Goal: Task Accomplishment & Management: Manage account settings

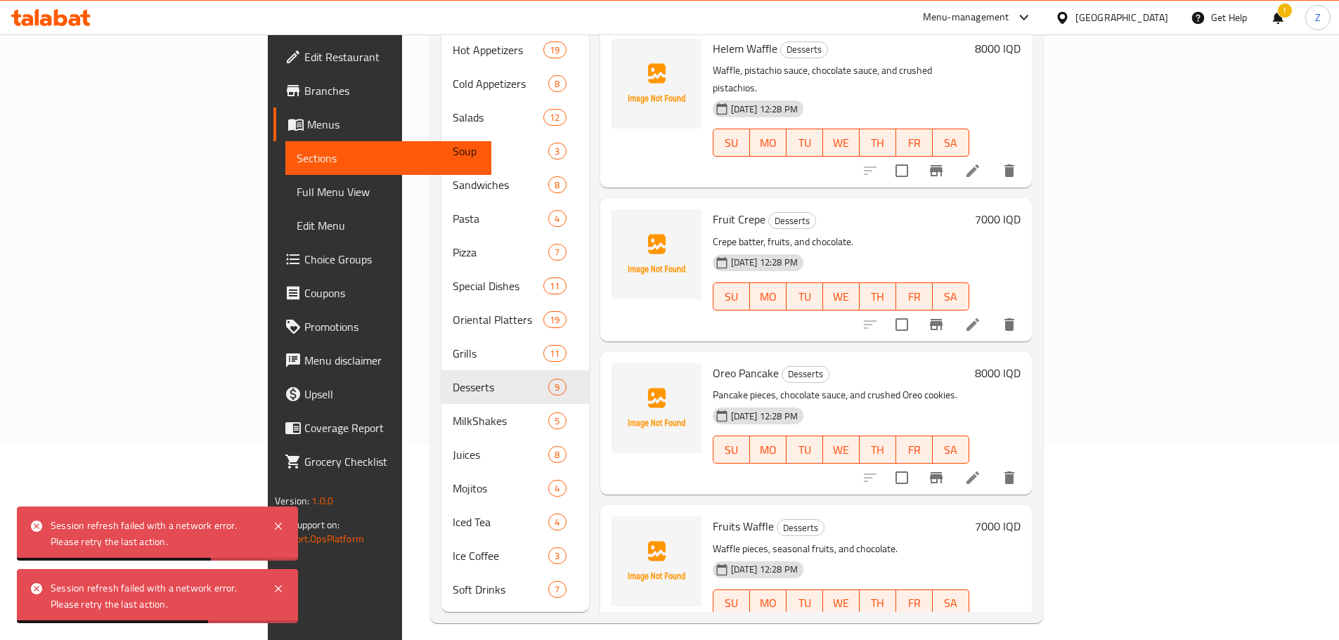
scroll to position [776, 0]
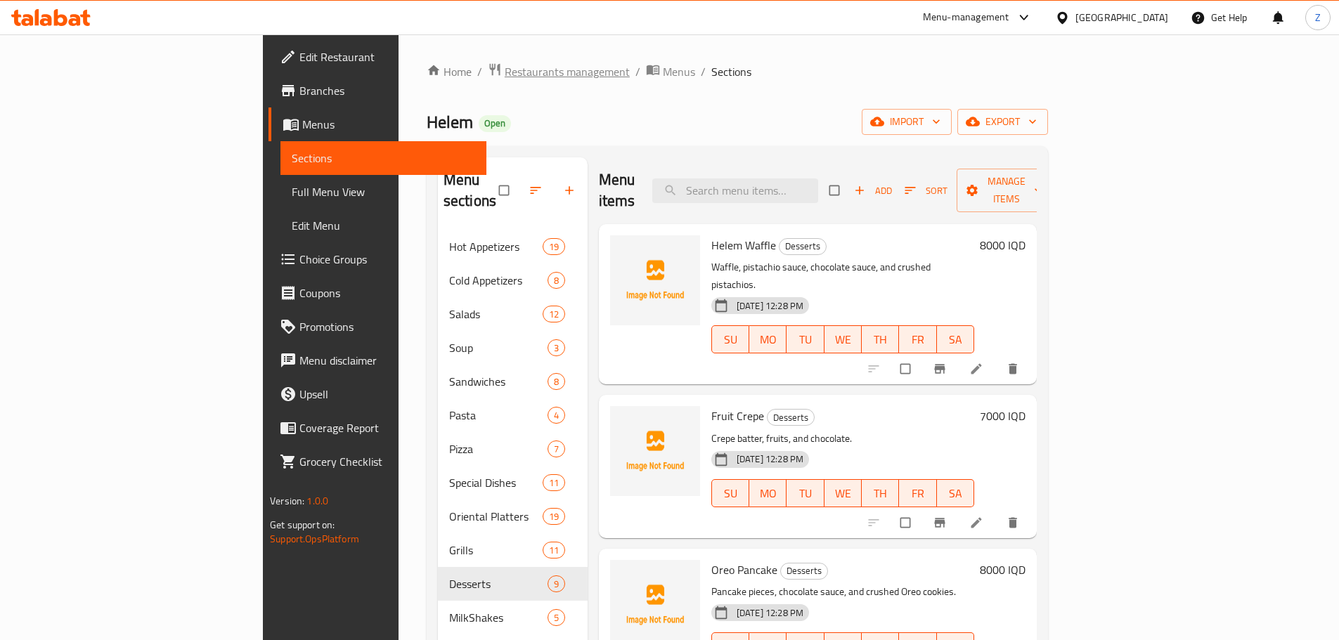
click at [505, 64] on span "Restaurants management" at bounding box center [567, 71] width 125 height 17
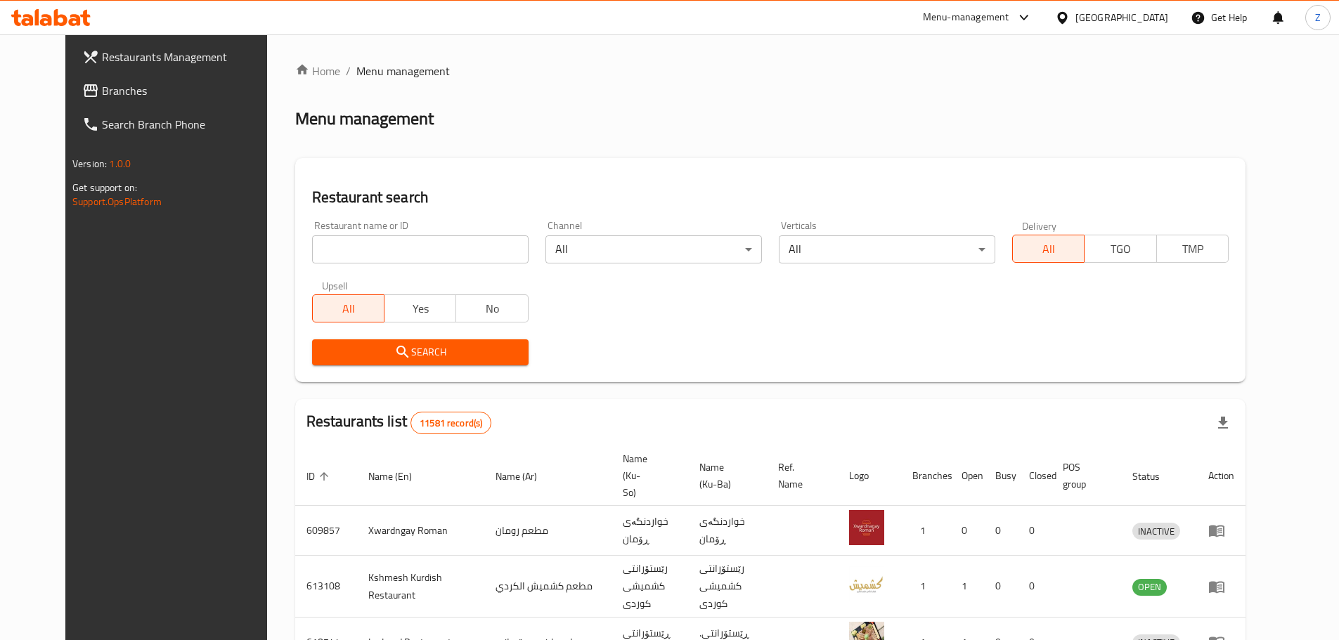
click at [407, 230] on div "Restaurant name or ID Restaurant name or ID" at bounding box center [420, 242] width 216 height 43
click at [406, 239] on input "search" at bounding box center [420, 249] width 216 height 28
paste input "701837"
type input "701837"
click at [413, 351] on span "Search" at bounding box center [420, 353] width 194 height 18
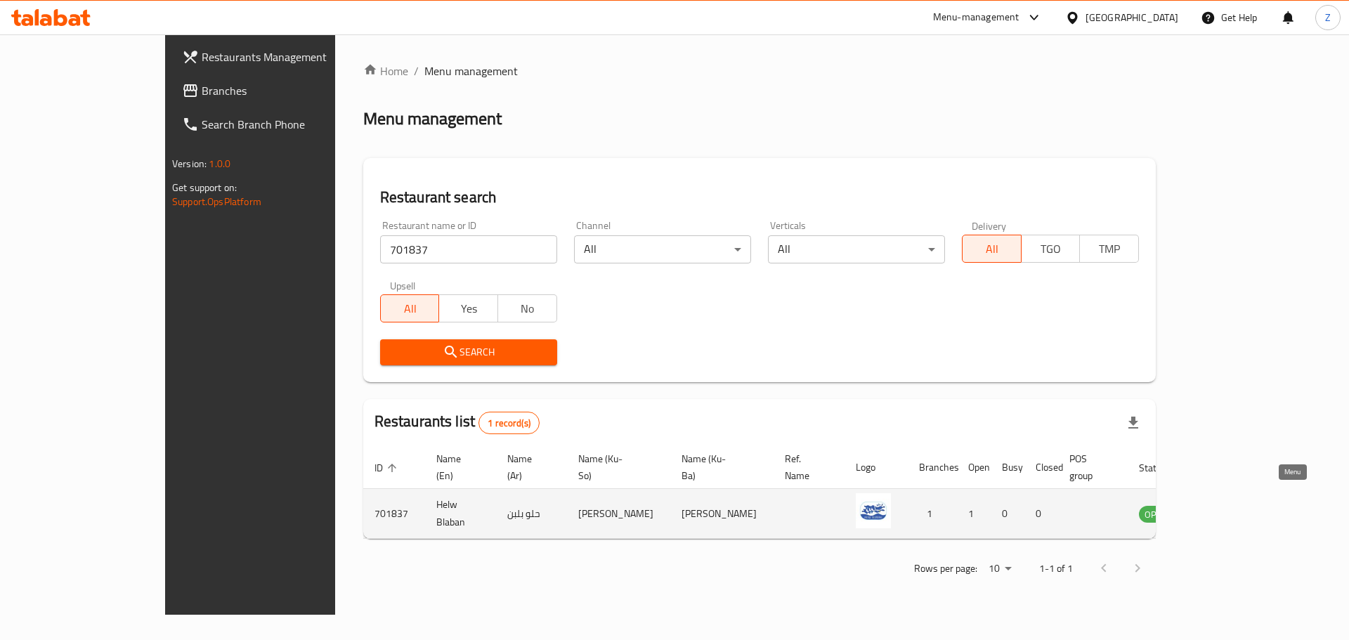
click at [1230, 505] on icon "enhanced table" at bounding box center [1221, 513] width 17 height 17
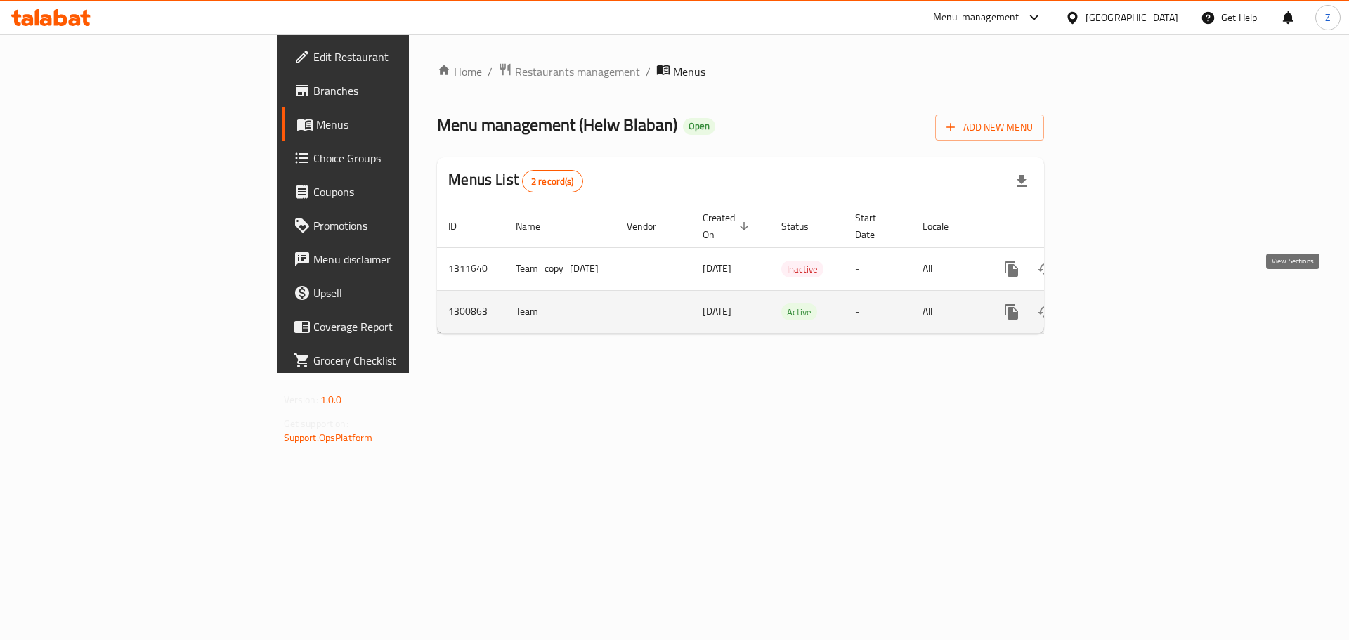
click at [1119, 306] on icon "enhanced table" at bounding box center [1113, 312] width 13 height 13
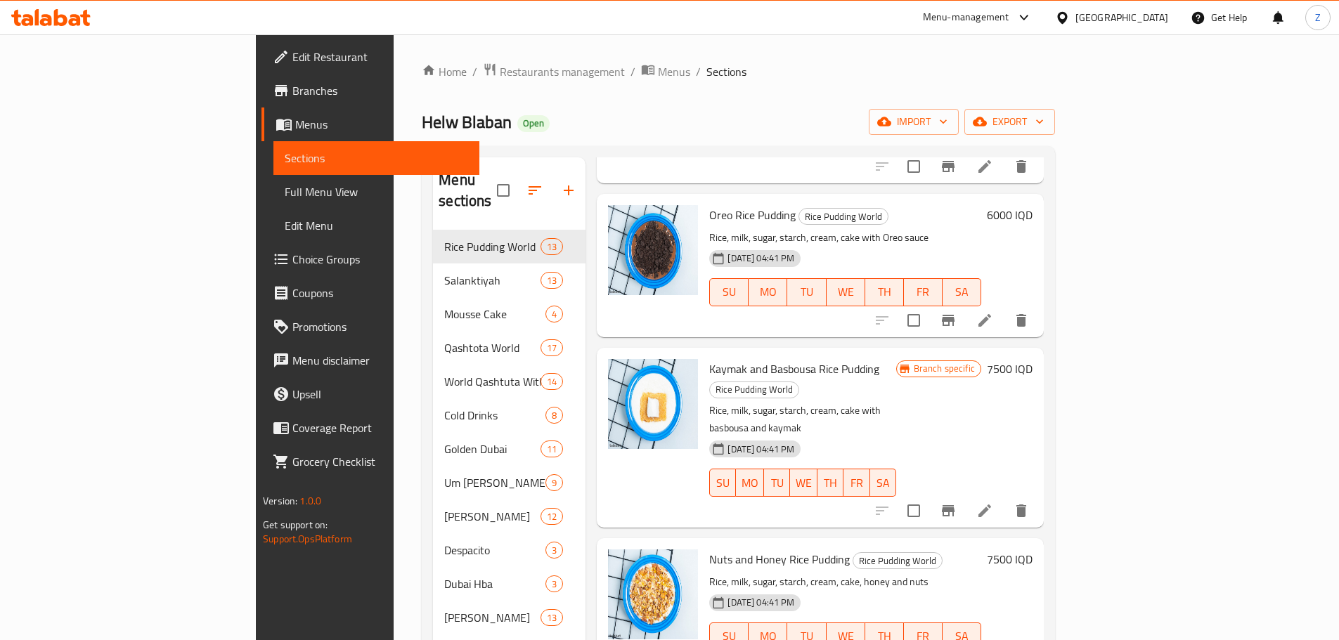
scroll to position [492, 0]
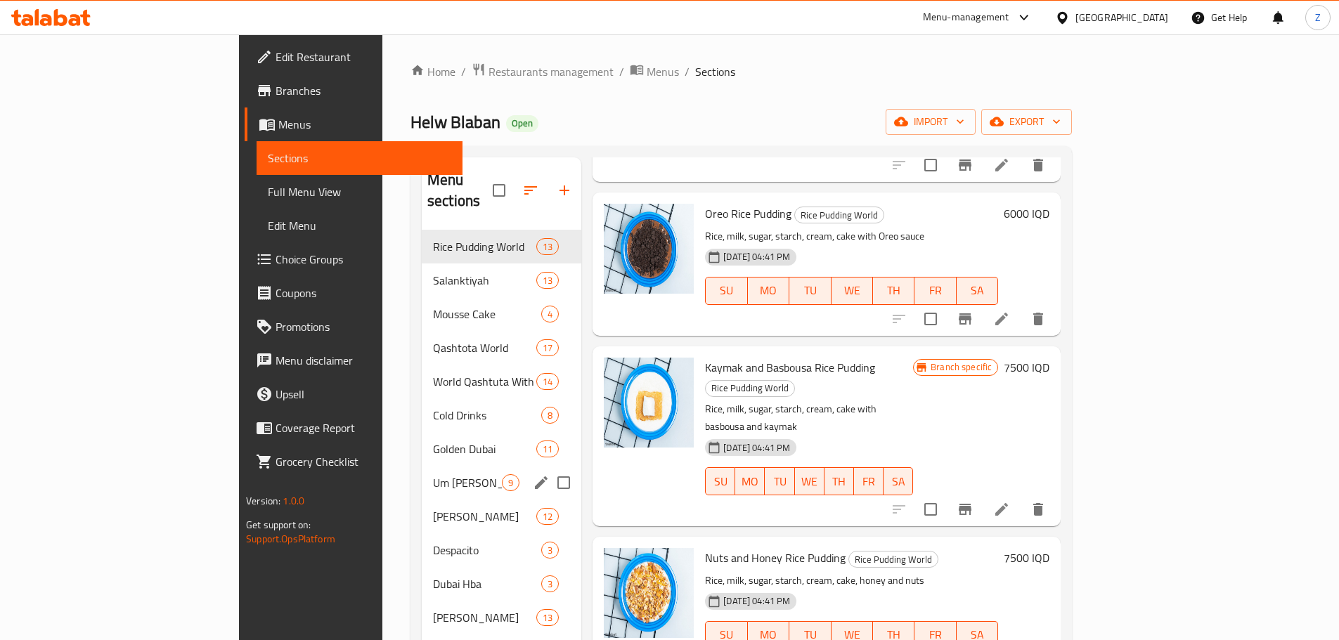
drag, startPoint x: 351, startPoint y: 471, endPoint x: 372, endPoint y: 482, distance: 23.6
click at [422, 471] on div "Um Ali And Her Family 9" at bounding box center [502, 483] width 160 height 34
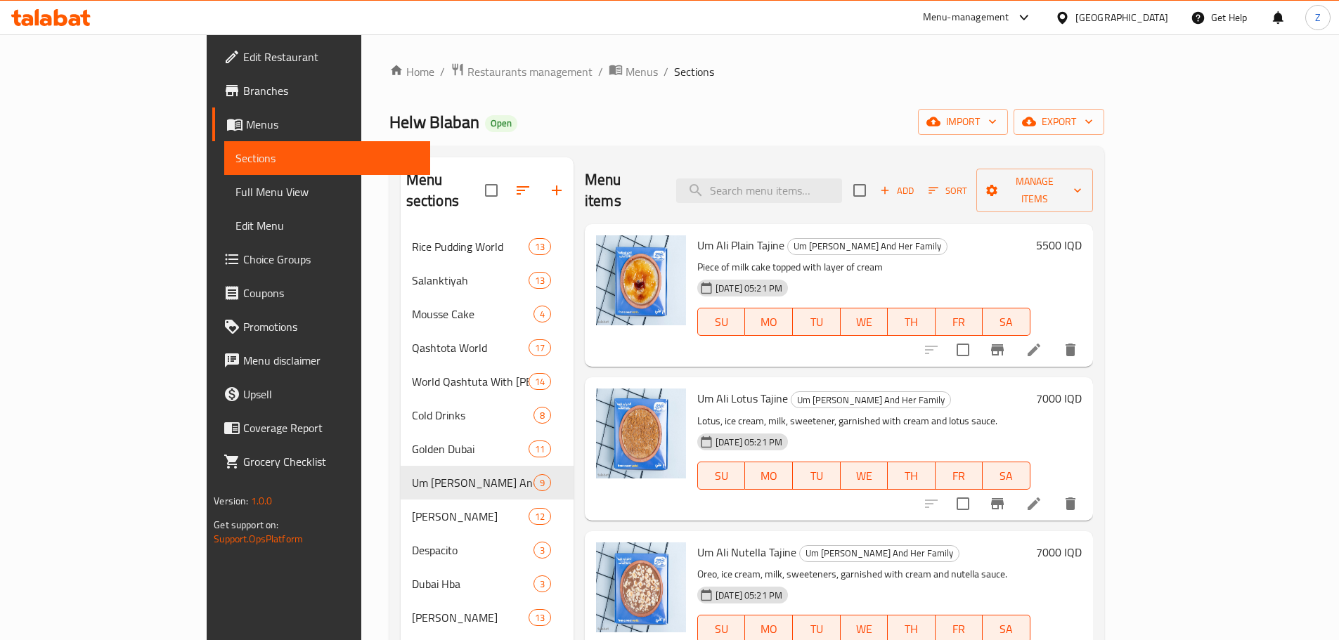
click at [361, 57] on div "Home / Restaurants management / Menus / Sections Helw Blaban Open import export…" at bounding box center [746, 435] width 771 height 802
click at [467, 63] on span "Restaurants management" at bounding box center [529, 71] width 125 height 17
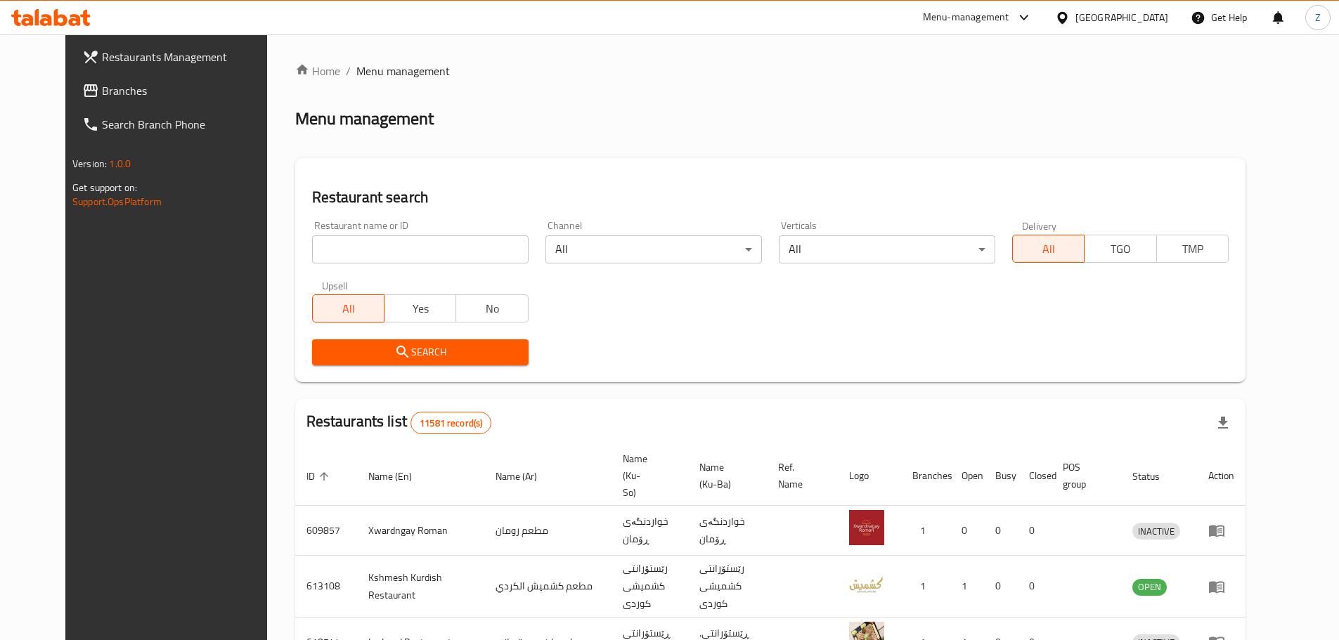
click at [472, 242] on input "search" at bounding box center [420, 249] width 216 height 28
paste input "688648"
type input "688648"
click at [421, 344] on span "Search" at bounding box center [420, 353] width 194 height 18
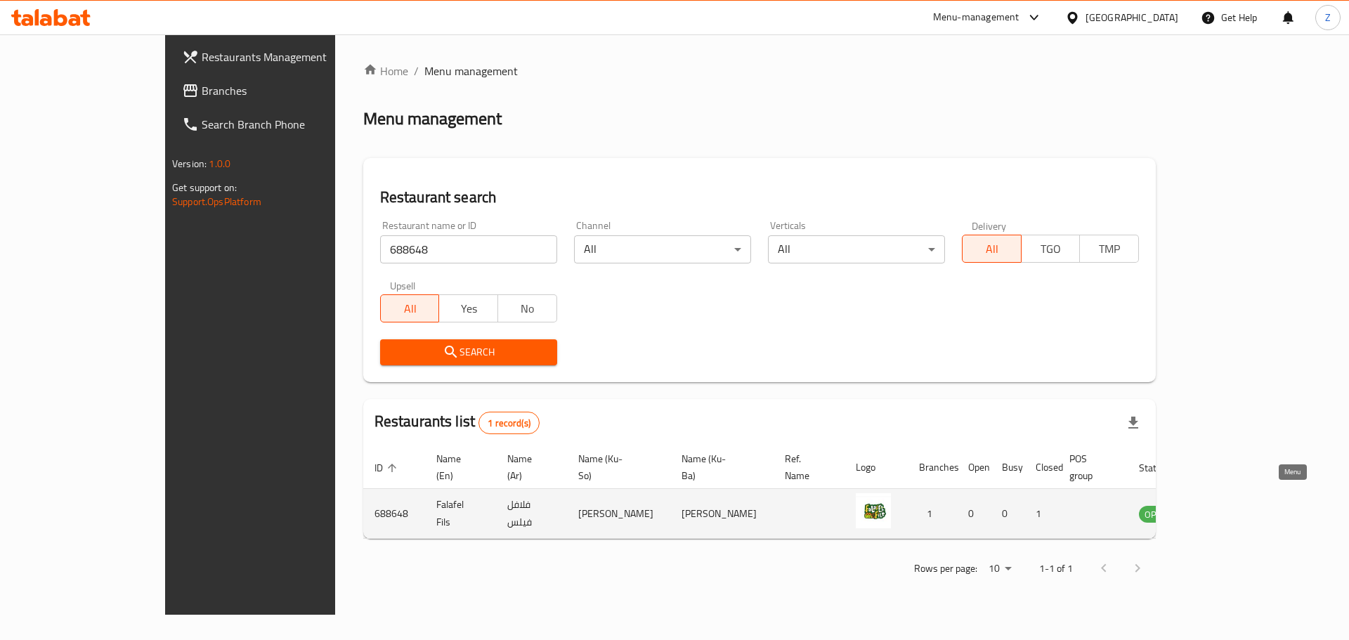
click at [1230, 505] on icon "enhanced table" at bounding box center [1221, 513] width 17 height 17
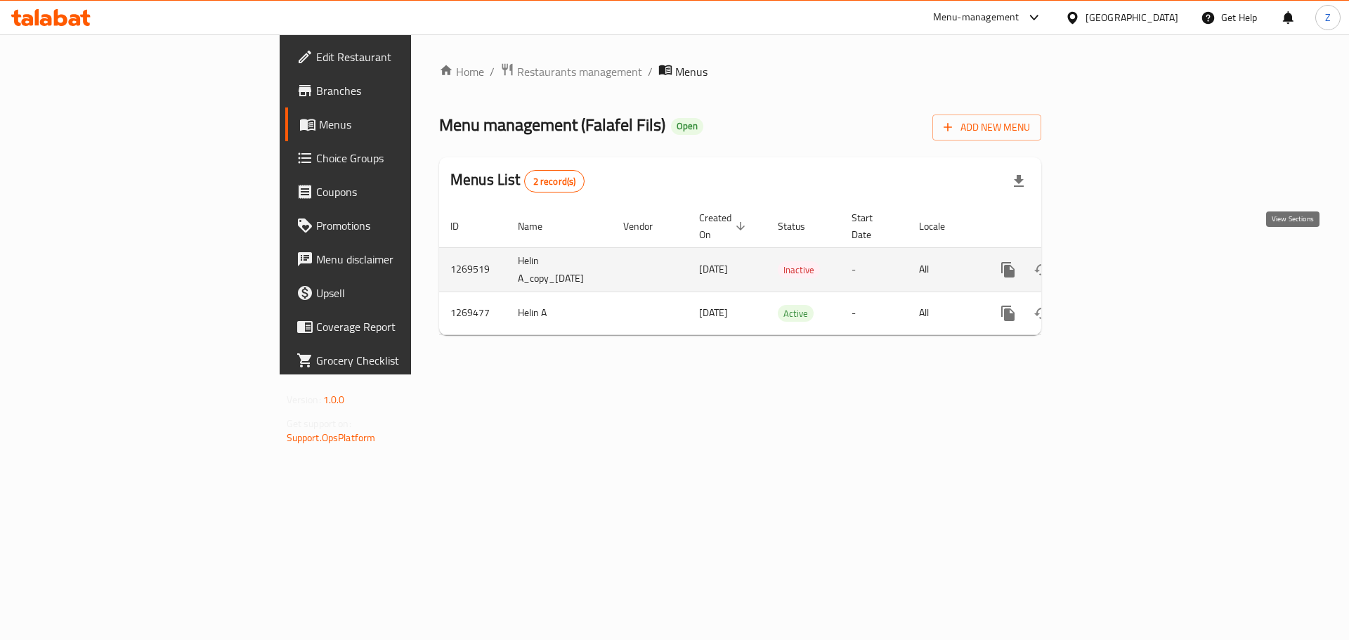
click at [1118, 261] on icon "enhanced table" at bounding box center [1109, 269] width 17 height 17
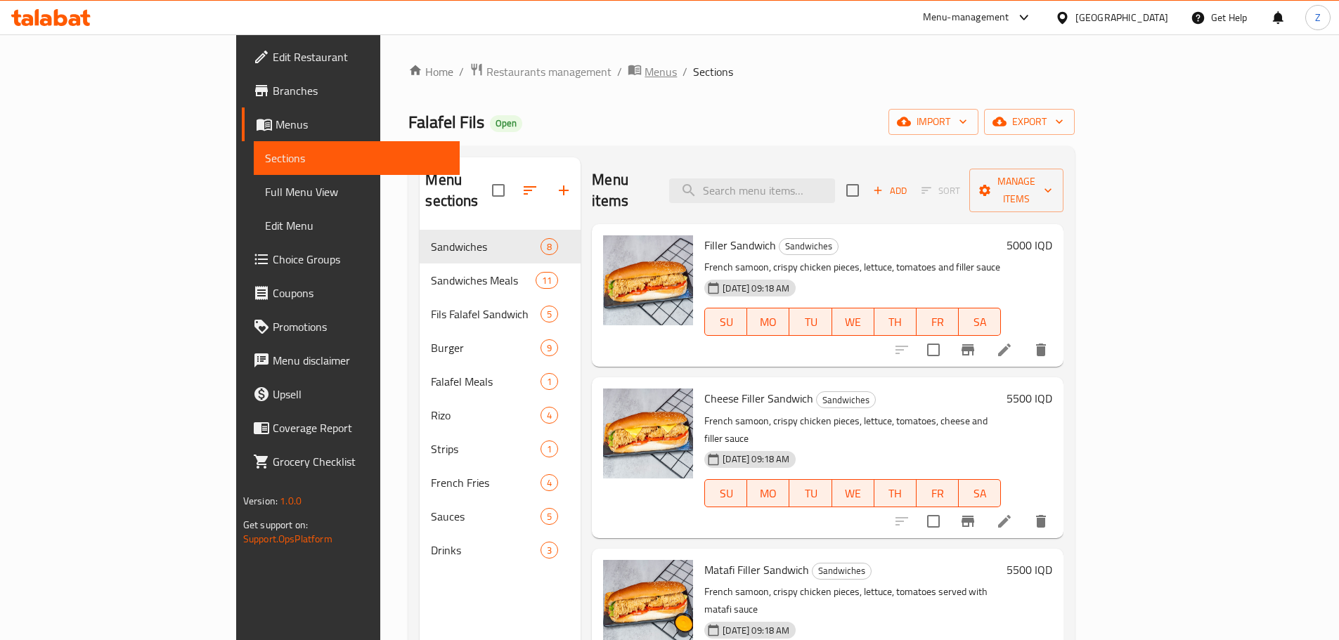
click at [644, 73] on span "Menus" at bounding box center [660, 71] width 32 height 17
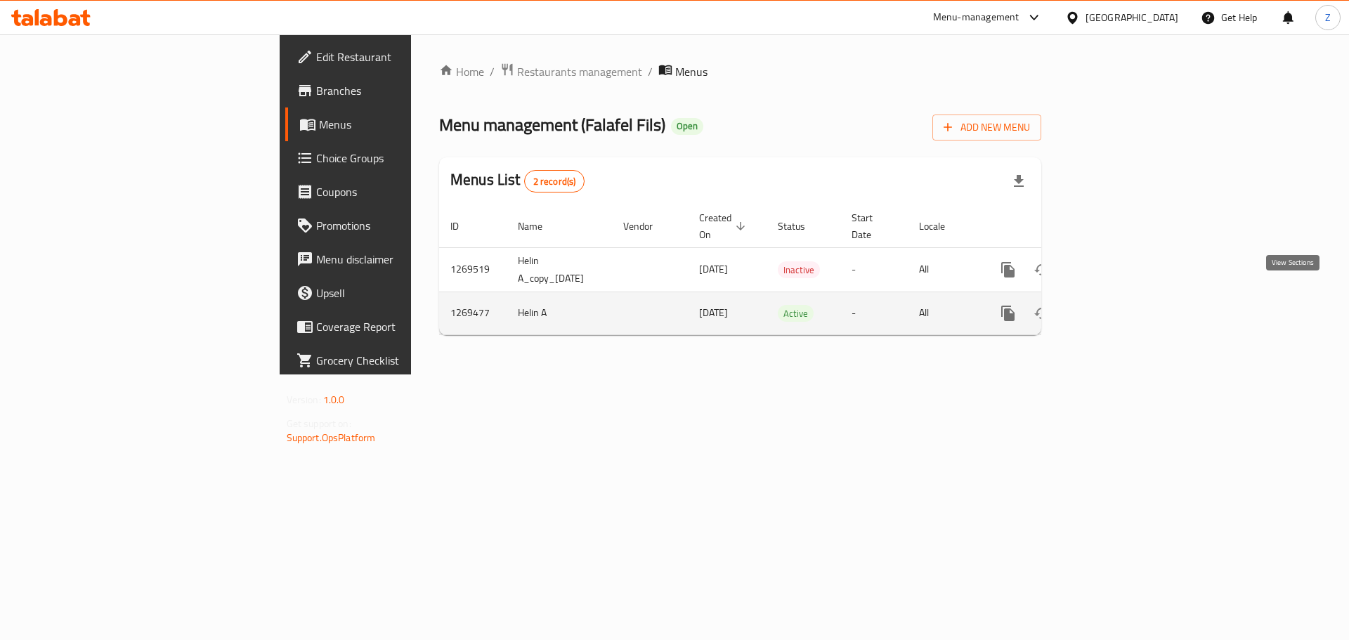
click at [1118, 305] on icon "enhanced table" at bounding box center [1109, 313] width 17 height 17
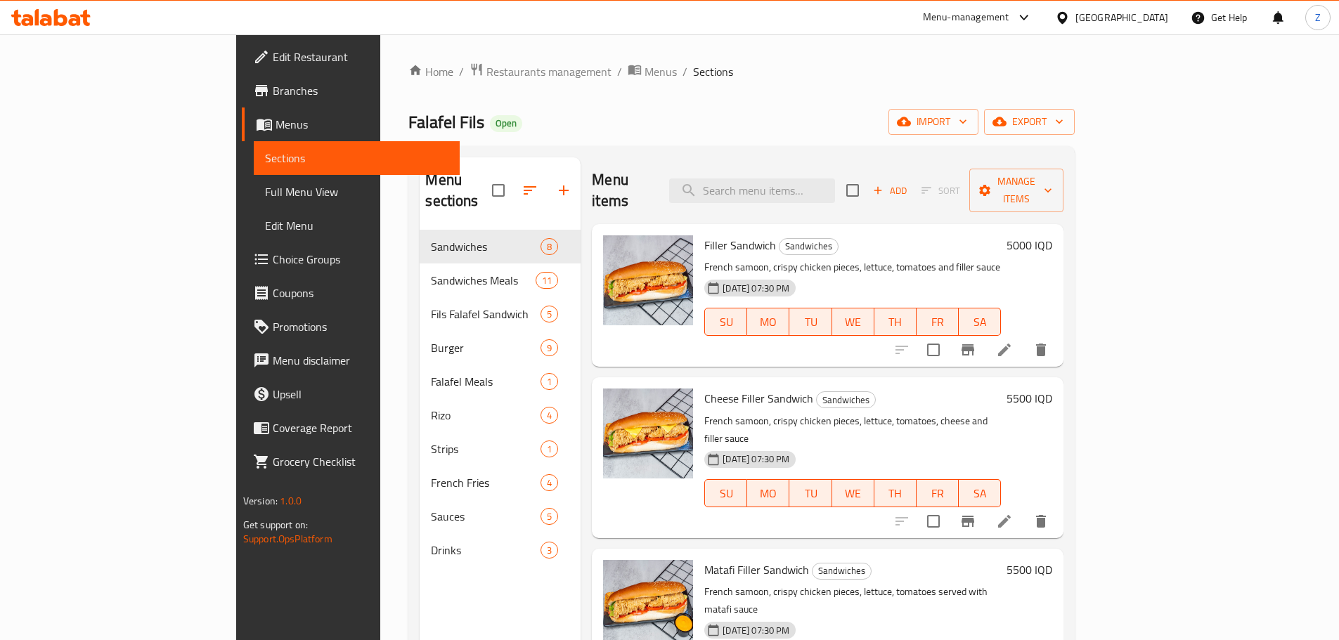
click at [702, 44] on div "Home / Restaurants management / Menus / Sections Falafel Fils Open import expor…" at bounding box center [741, 435] width 722 height 802
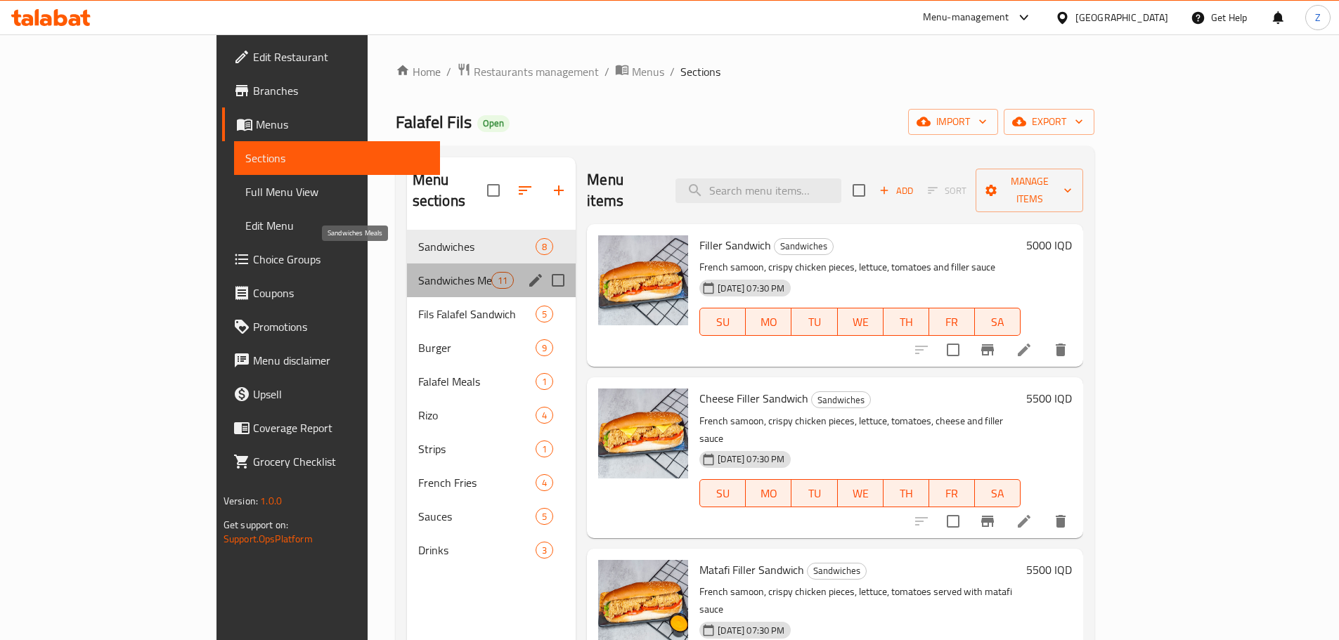
click at [418, 272] on span "Sandwiches Meals" at bounding box center [454, 280] width 73 height 17
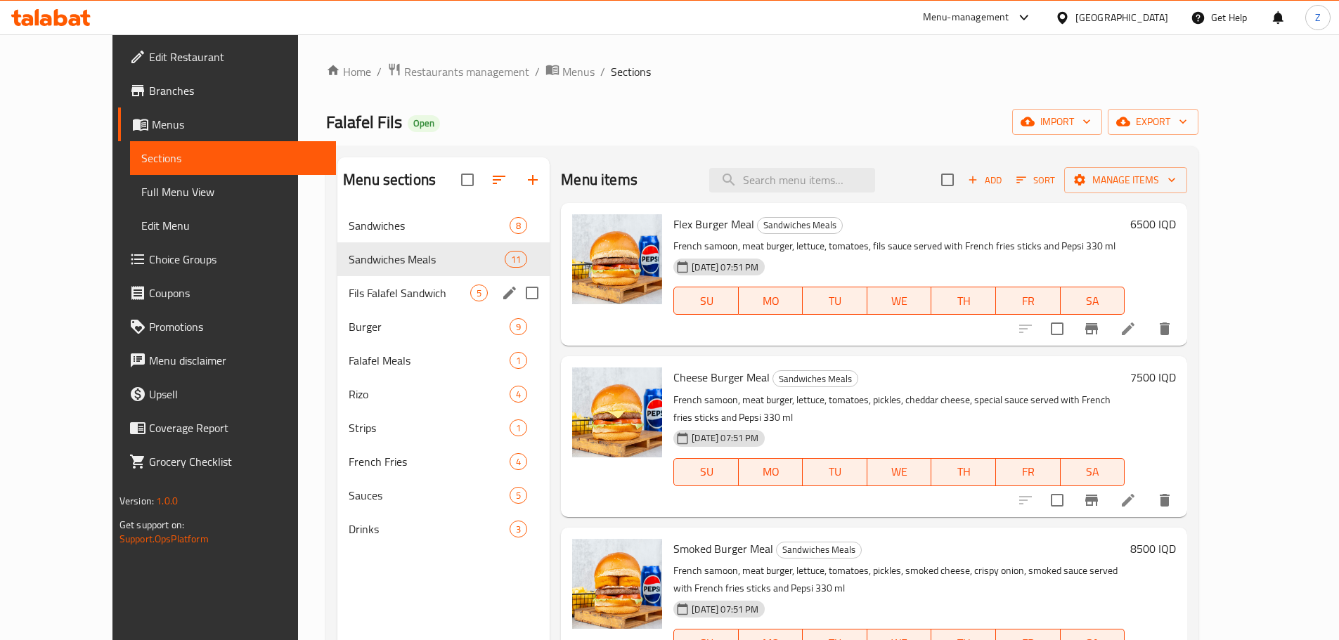
click at [337, 304] on div "Fils Falafel Sandwich 5" at bounding box center [443, 293] width 212 height 34
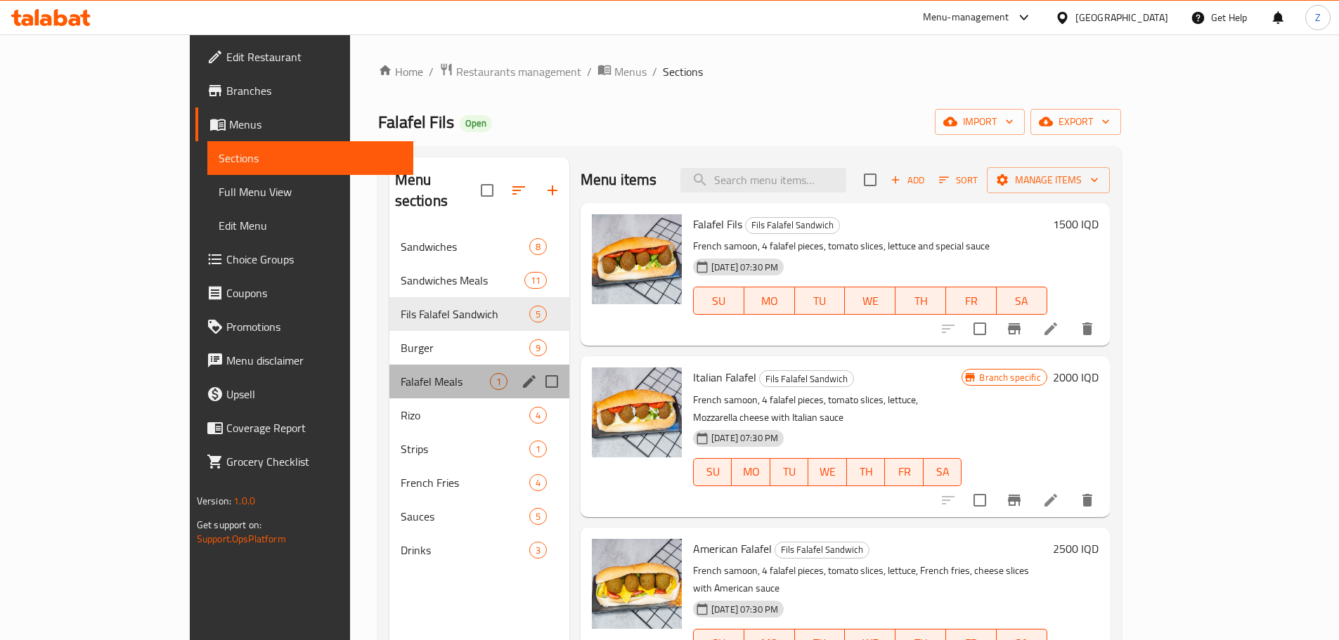
click at [389, 370] on div "Falafel Meals 1" at bounding box center [479, 382] width 180 height 34
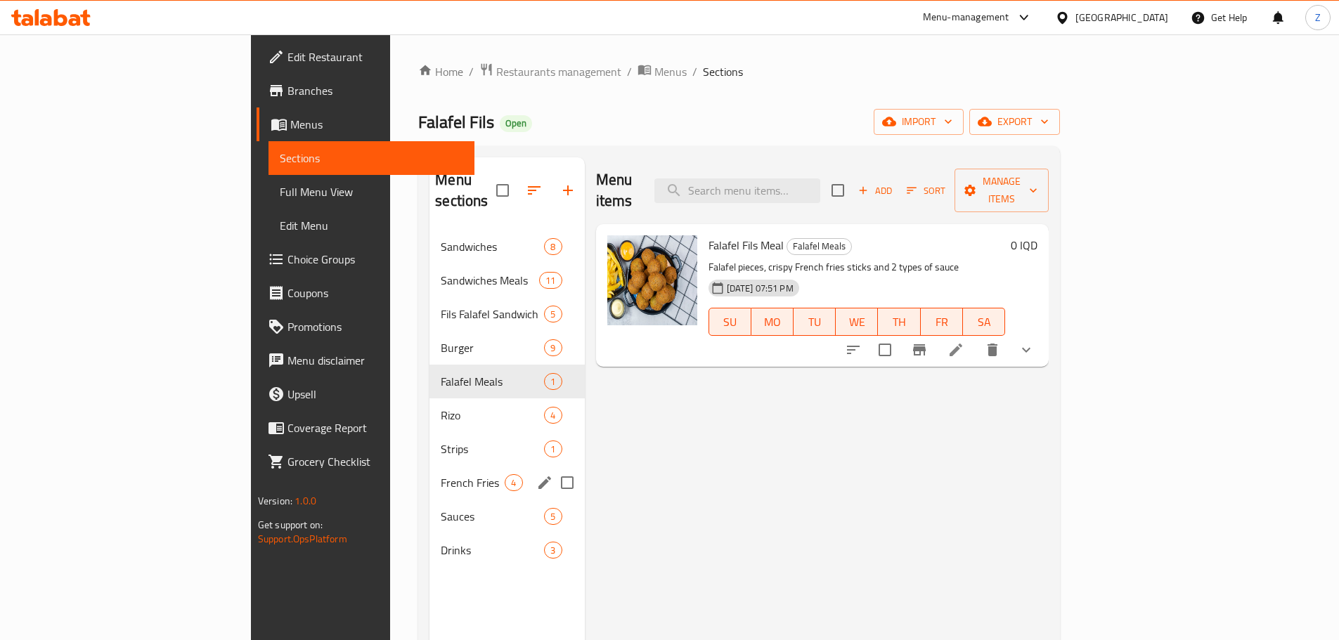
click at [429, 466] on div "French Fries 4" at bounding box center [506, 483] width 155 height 34
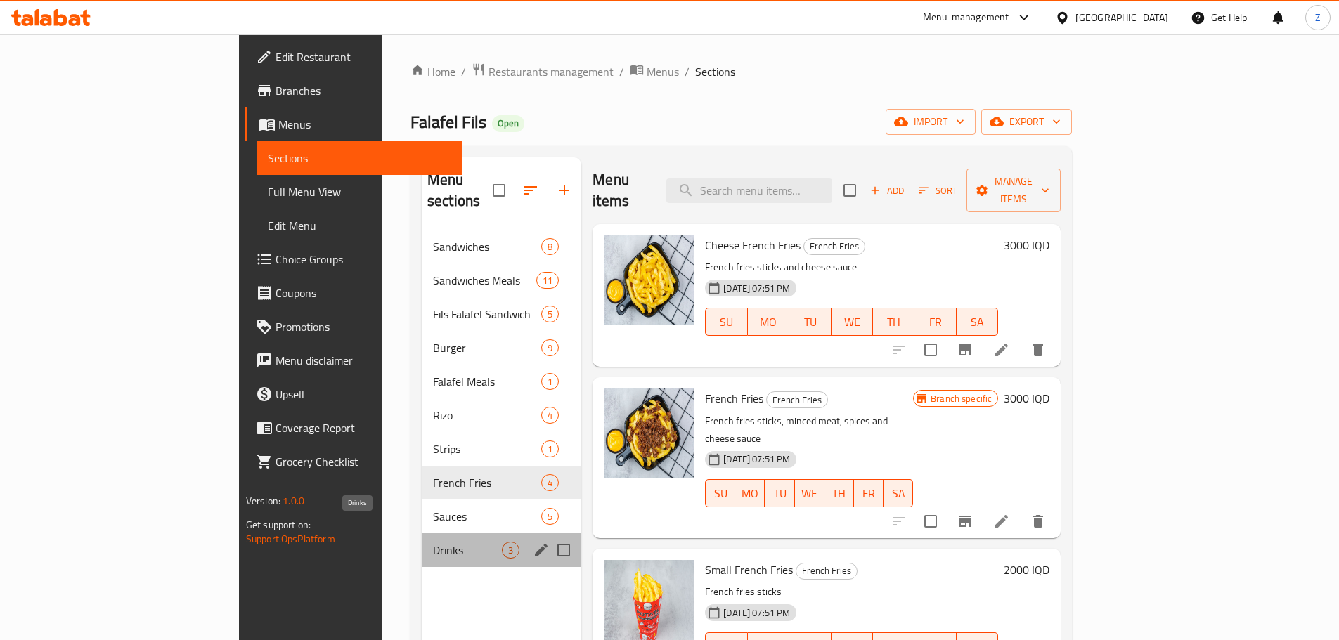
click at [433, 542] on span "Drinks" at bounding box center [467, 550] width 69 height 17
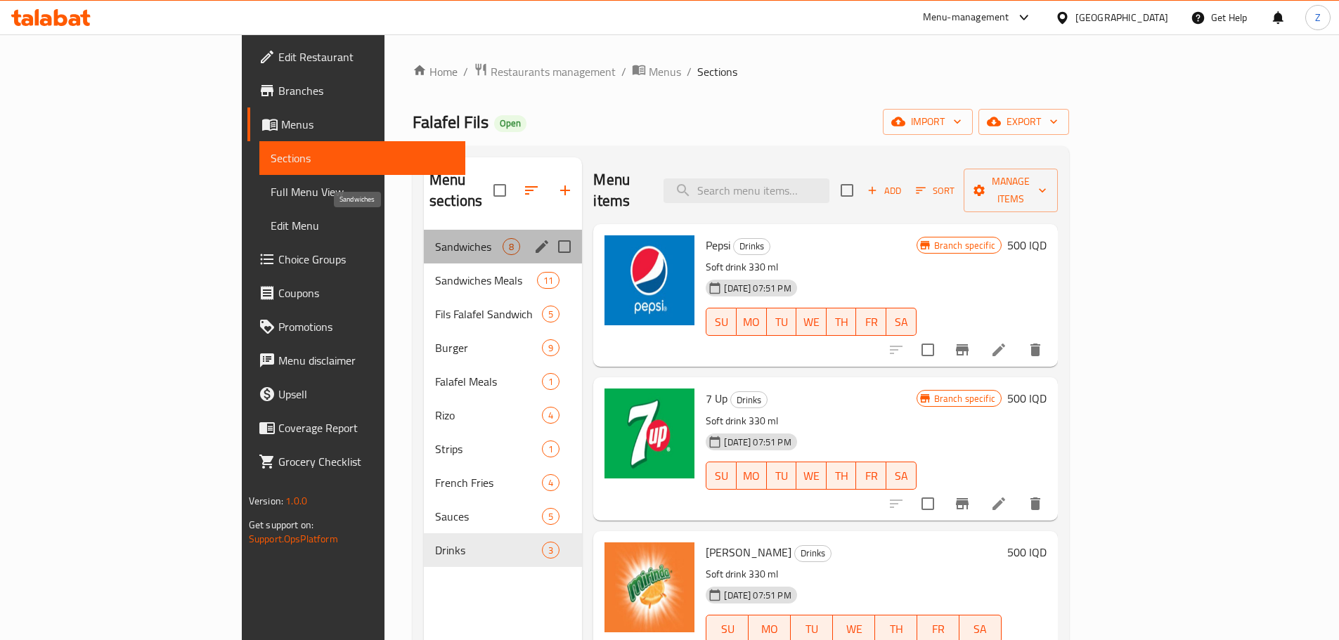
click at [435, 238] on span "Sandwiches" at bounding box center [468, 246] width 67 height 17
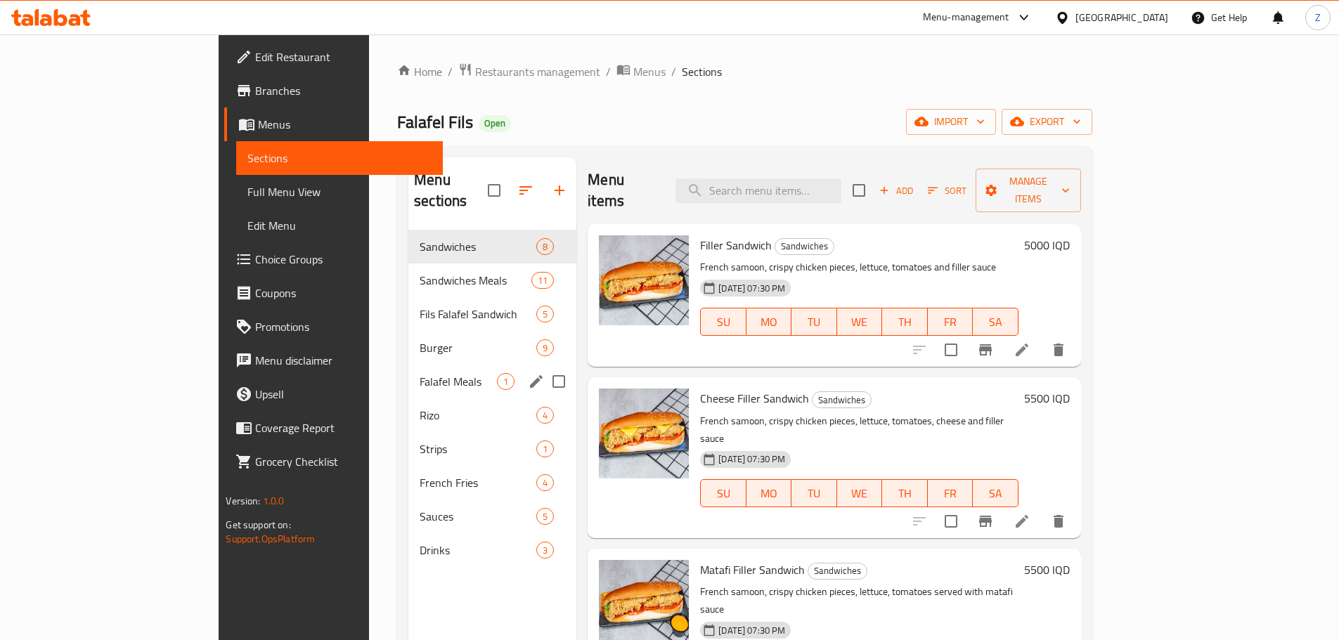
click at [419, 373] on span "Falafel Meals" at bounding box center [457, 381] width 77 height 17
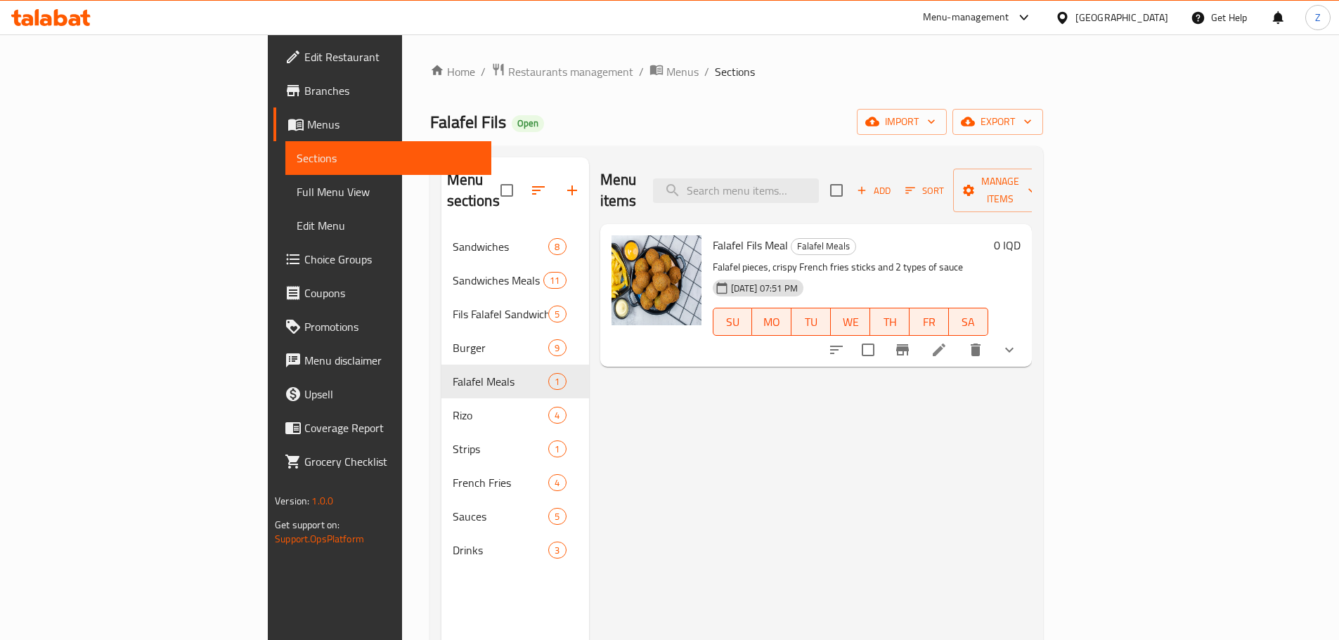
click at [958, 337] on li at bounding box center [938, 349] width 39 height 25
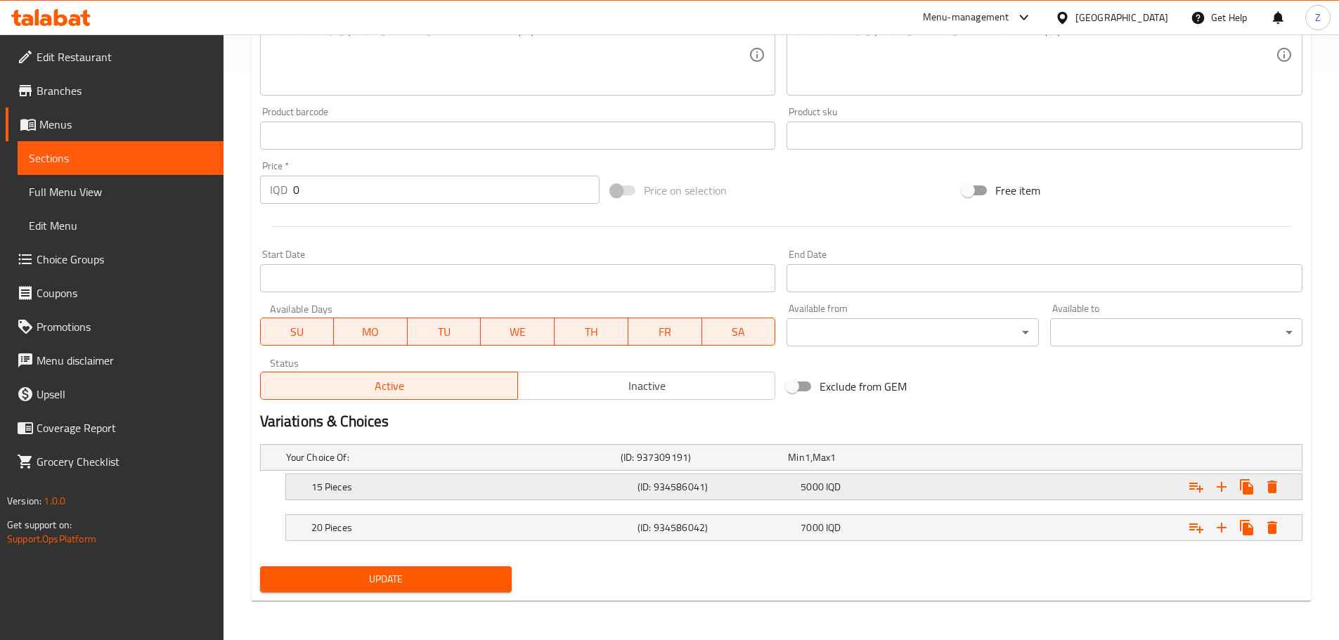
click at [845, 496] on div "15 Pieces (ID: 934586041) 5000 IQD" at bounding box center [797, 486] width 979 height 31
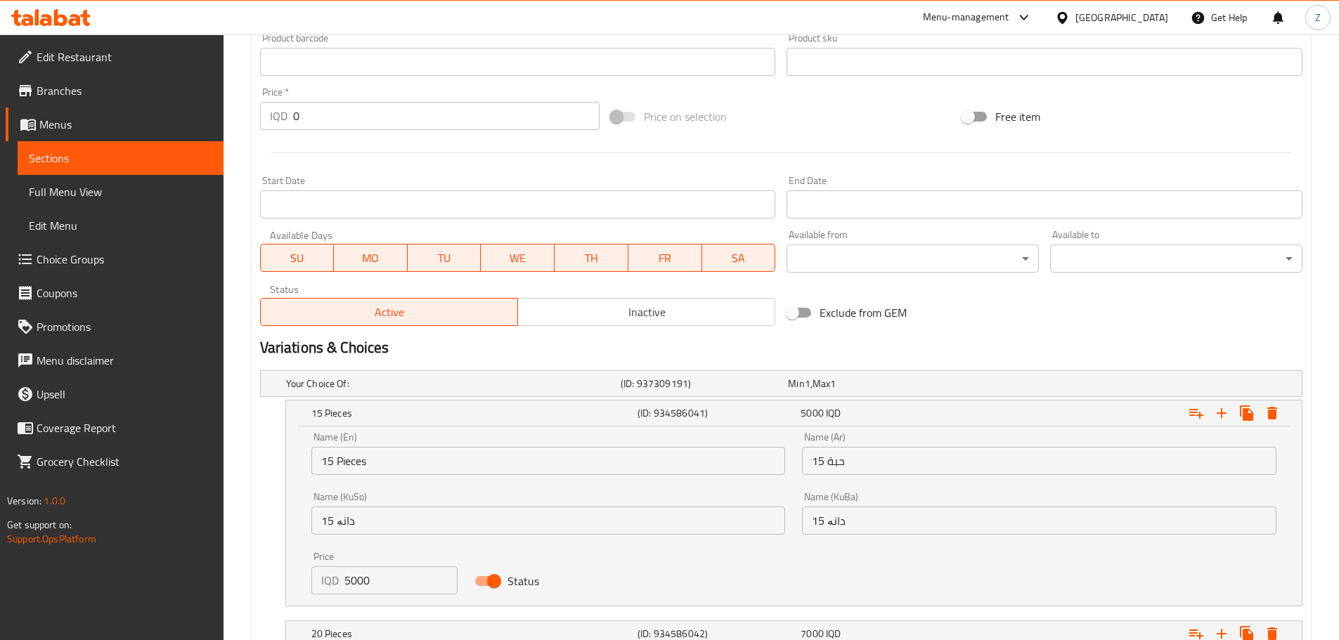
scroll to position [745, 0]
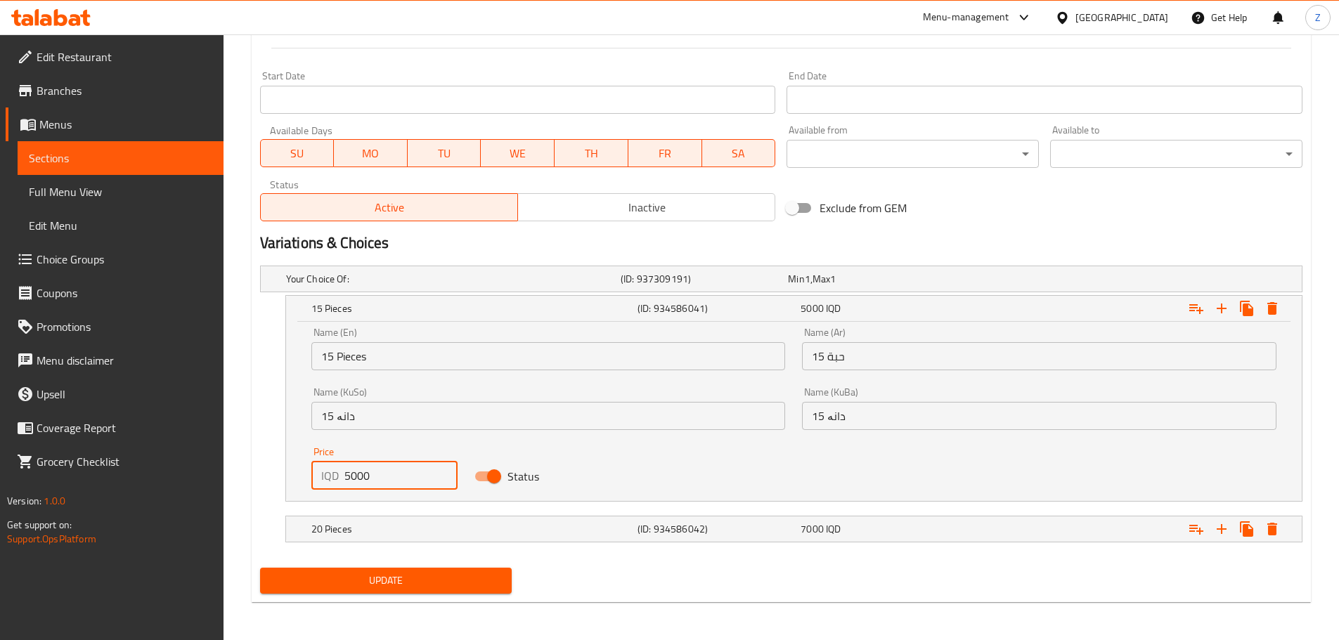
drag, startPoint x: 349, startPoint y: 481, endPoint x: 341, endPoint y: 483, distance: 8.7
click at [341, 483] on div "IQD 5000 Price" at bounding box center [384, 476] width 147 height 28
type input "6000"
click at [560, 522] on h5 "20 Pieces" at bounding box center [471, 529] width 320 height 14
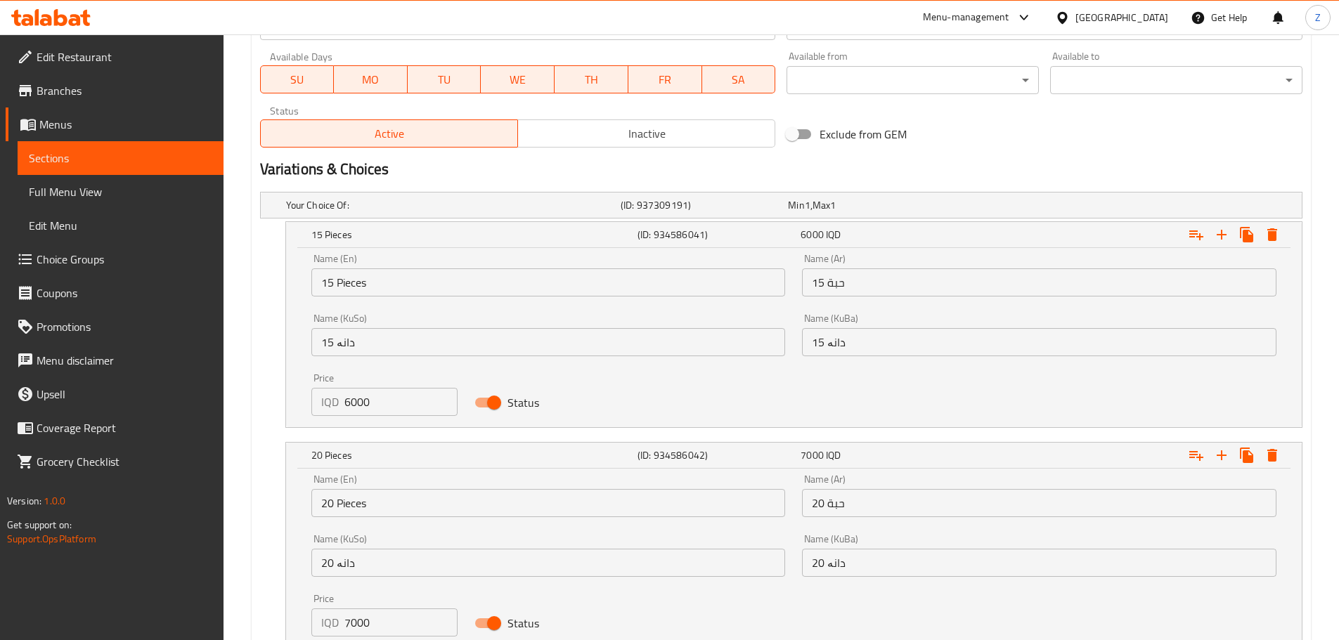
scroll to position [911, 0]
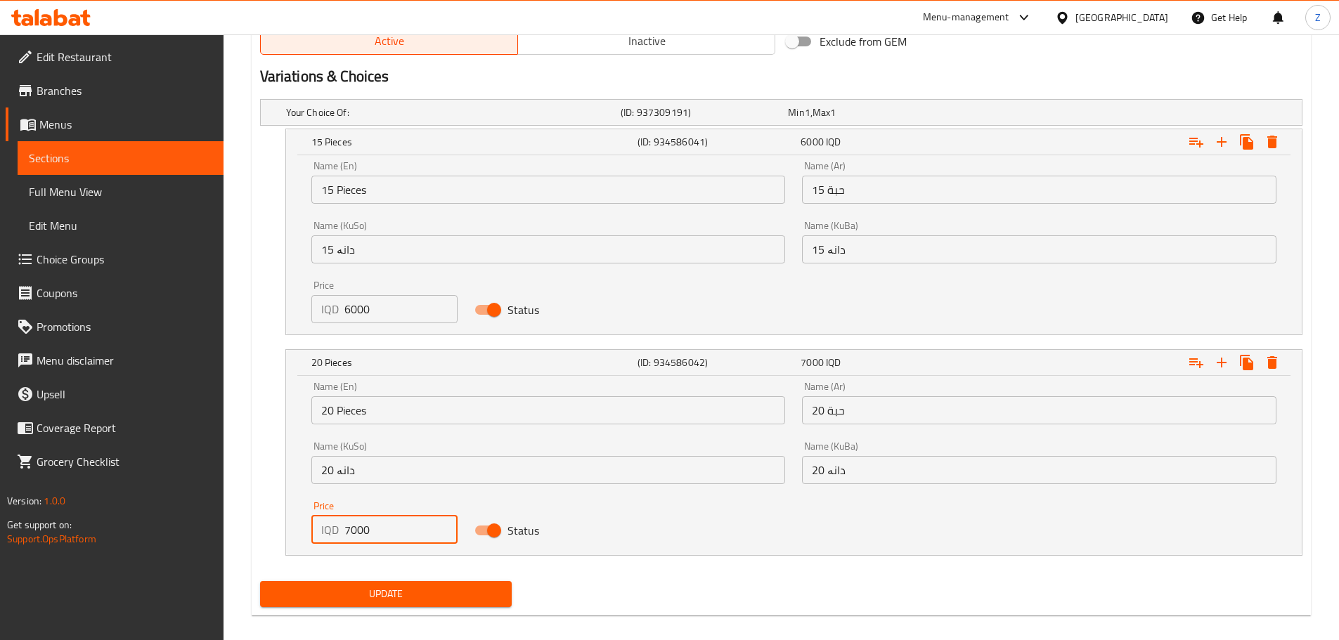
click at [344, 530] on input "7000" at bounding box center [401, 530] width 114 height 28
type input "8000"
click at [375, 590] on span "Update" at bounding box center [386, 594] width 230 height 18
click at [479, 606] on div "Update" at bounding box center [385, 593] width 263 height 37
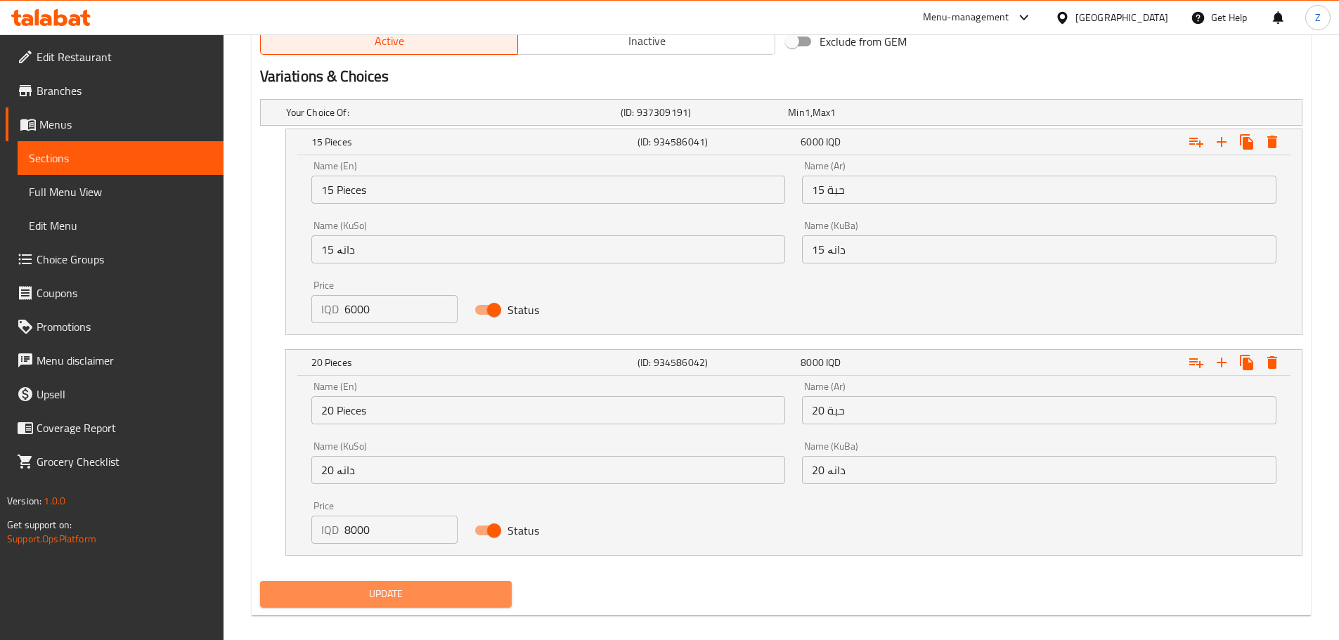
click at [481, 597] on span "Update" at bounding box center [386, 594] width 230 height 18
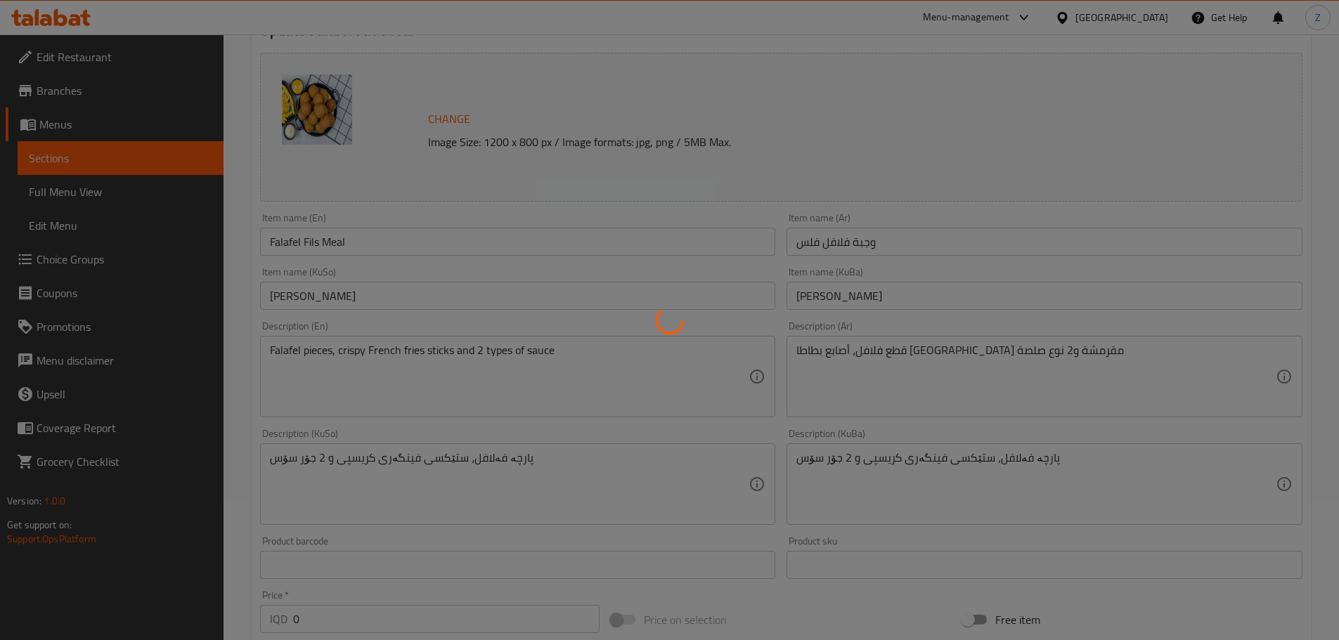
scroll to position [0, 0]
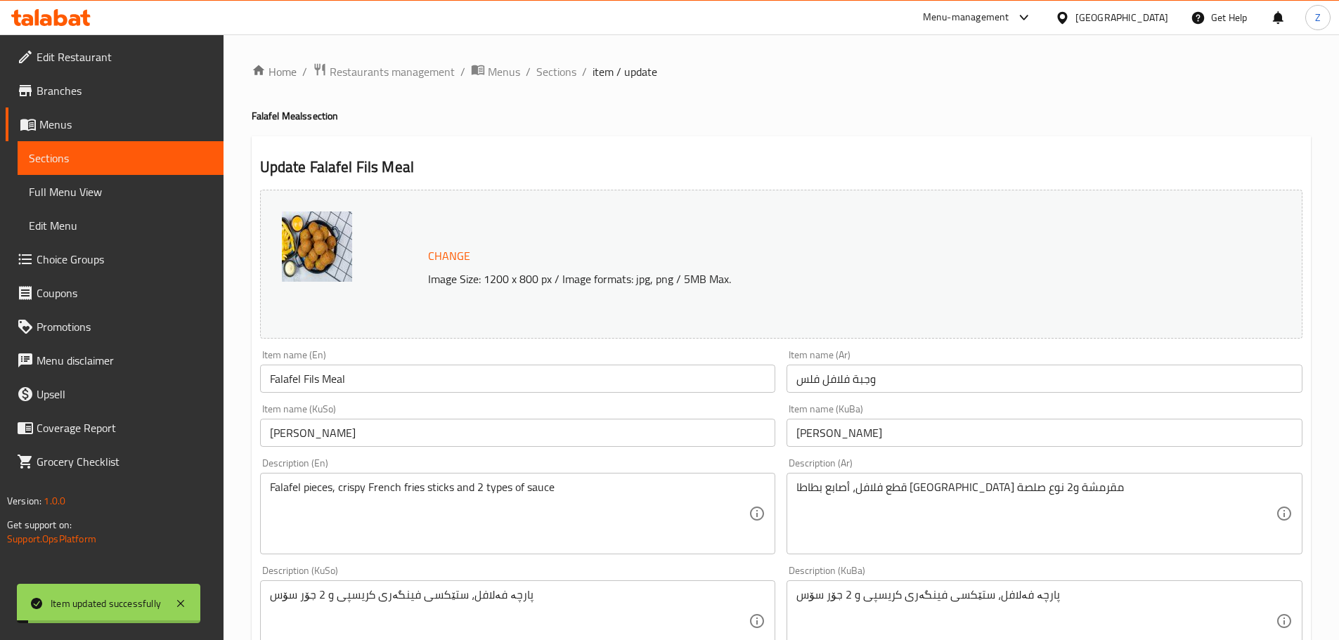
click at [561, 70] on span "Sections" at bounding box center [556, 71] width 40 height 17
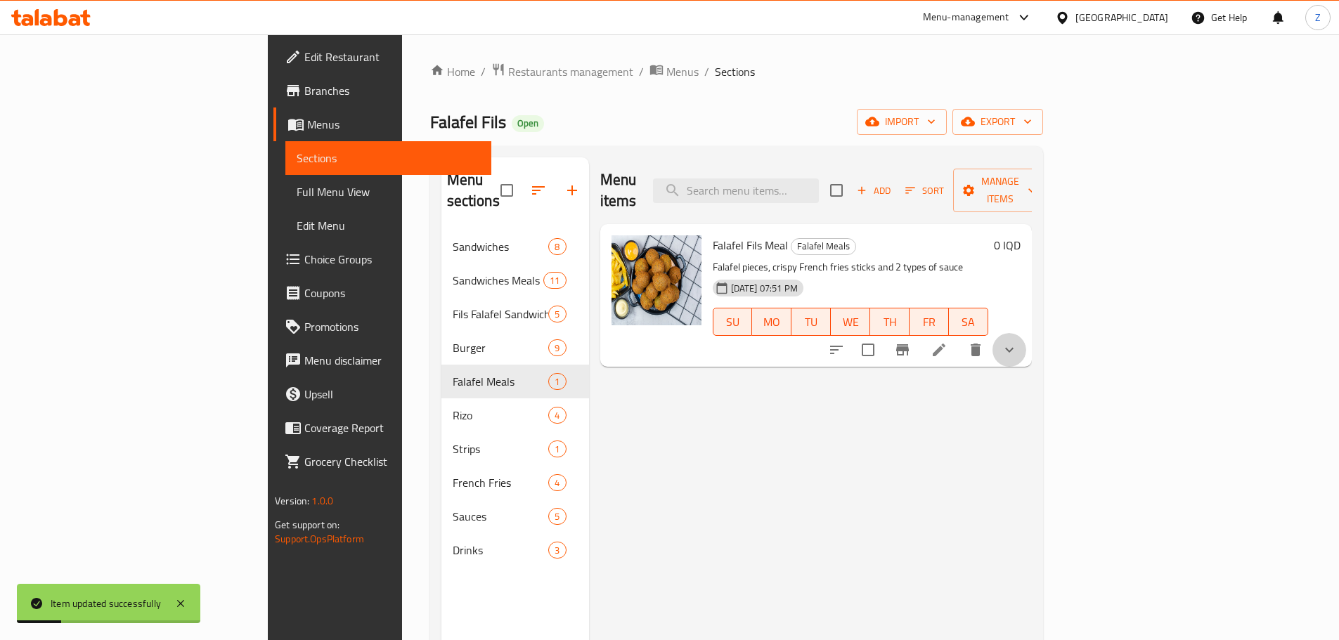
click at [1026, 333] on button "show more" at bounding box center [1009, 350] width 34 height 34
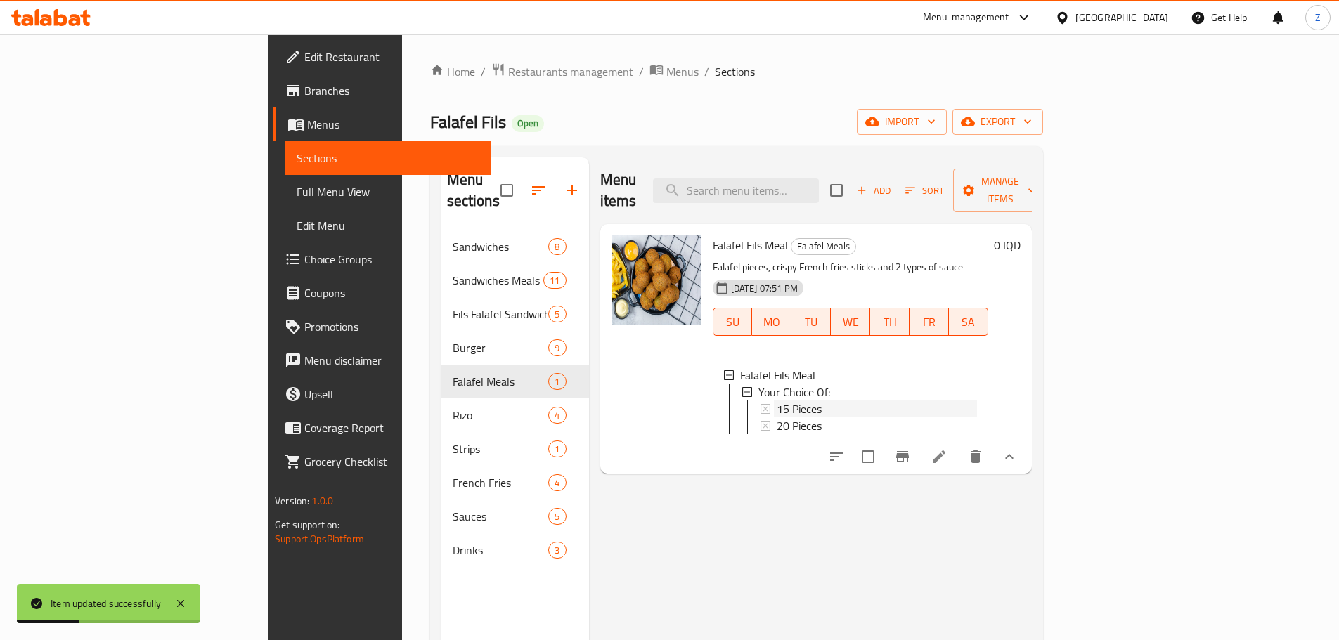
click at [776, 401] on span "15 Pieces" at bounding box center [798, 409] width 45 height 17
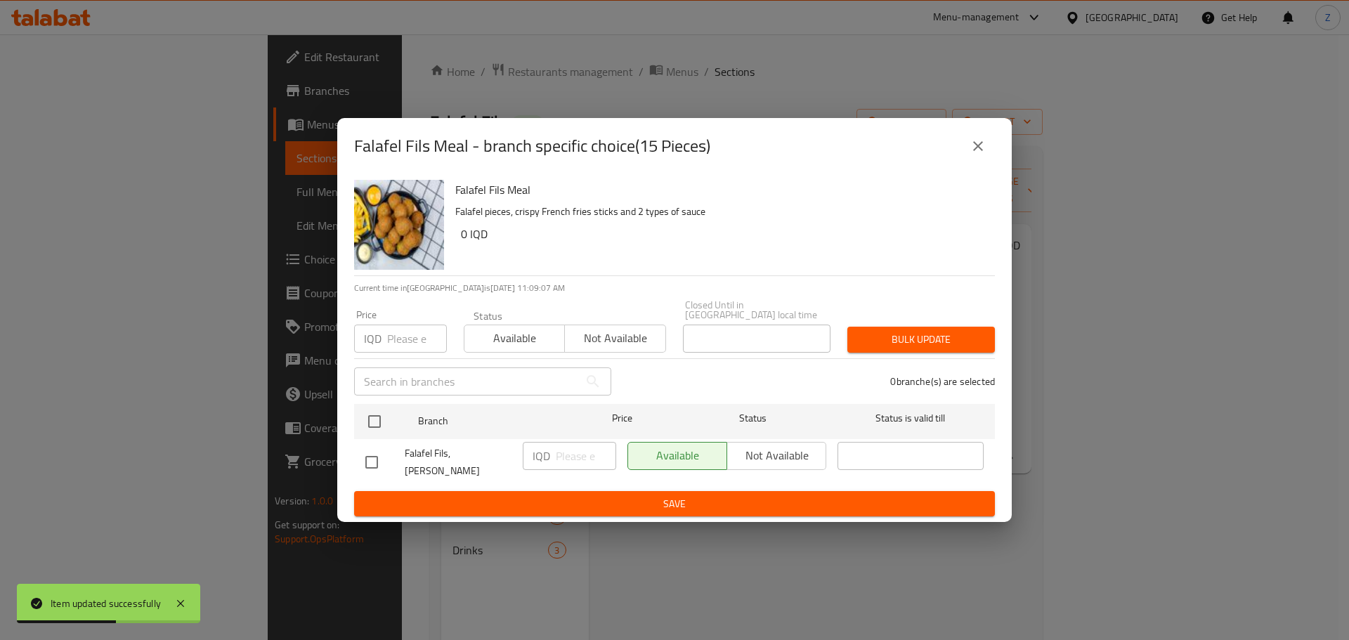
click at [983, 155] on icon "close" at bounding box center [978, 146] width 17 height 17
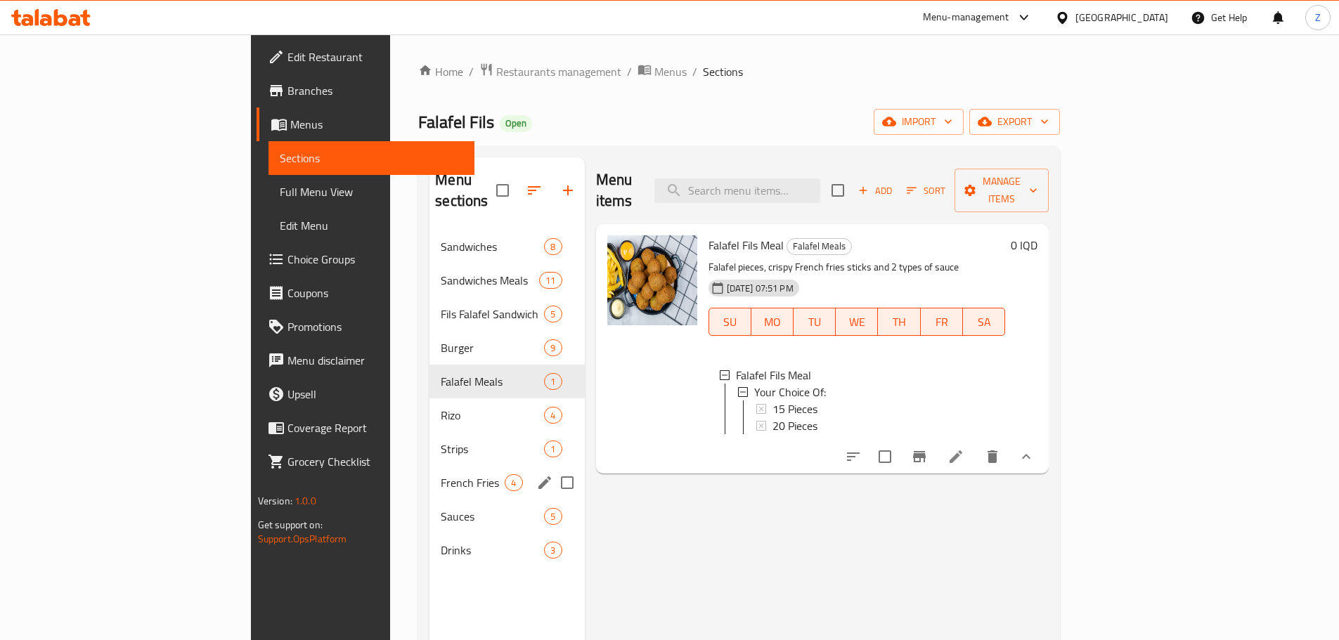
click at [429, 466] on div "French Fries 4" at bounding box center [506, 483] width 155 height 34
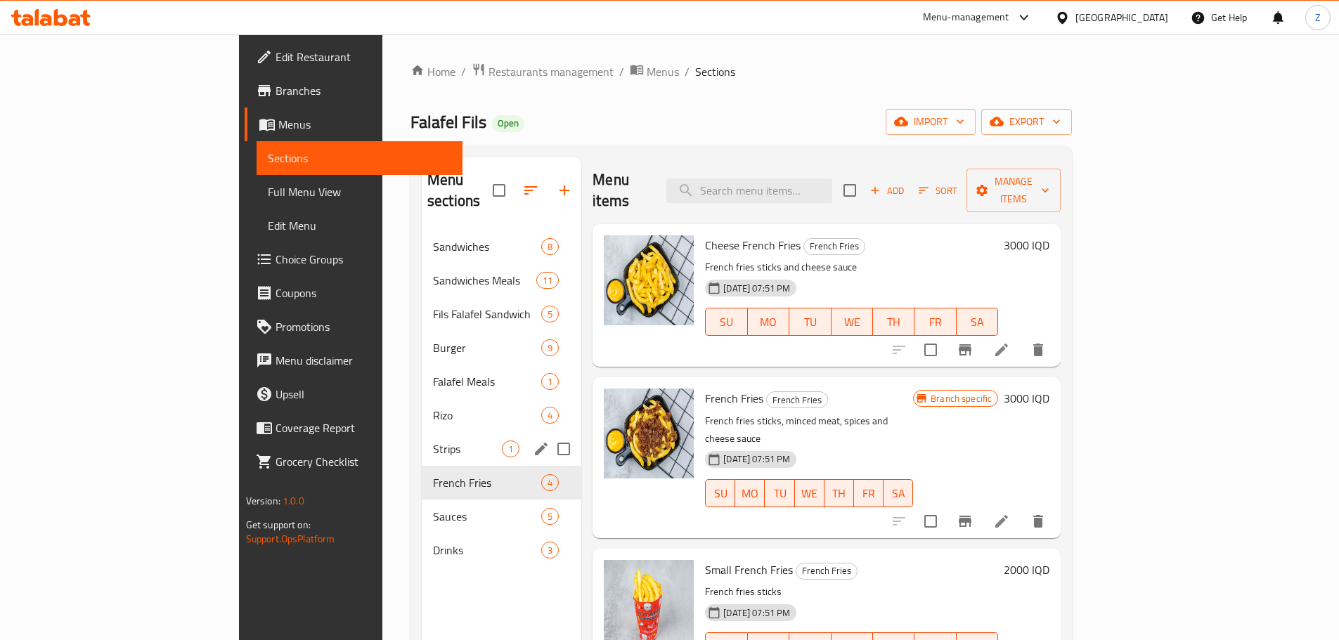
click at [433, 441] on span "Strips" at bounding box center [467, 449] width 69 height 17
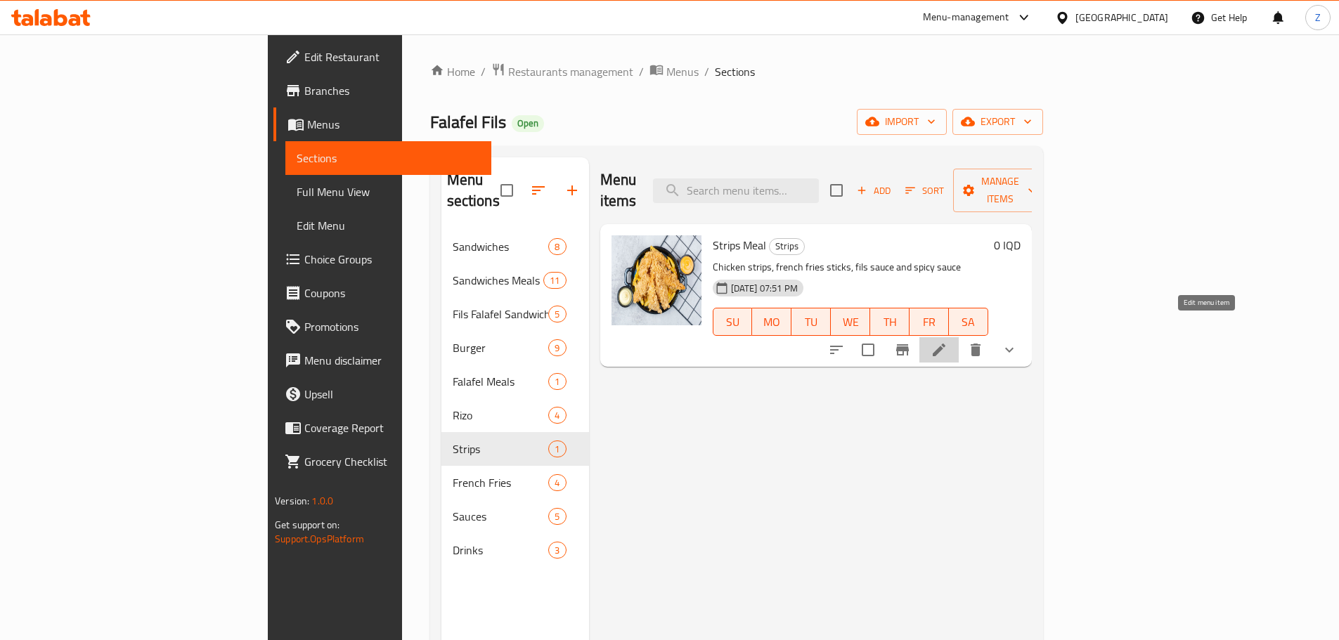
click at [947, 341] on icon at bounding box center [938, 349] width 17 height 17
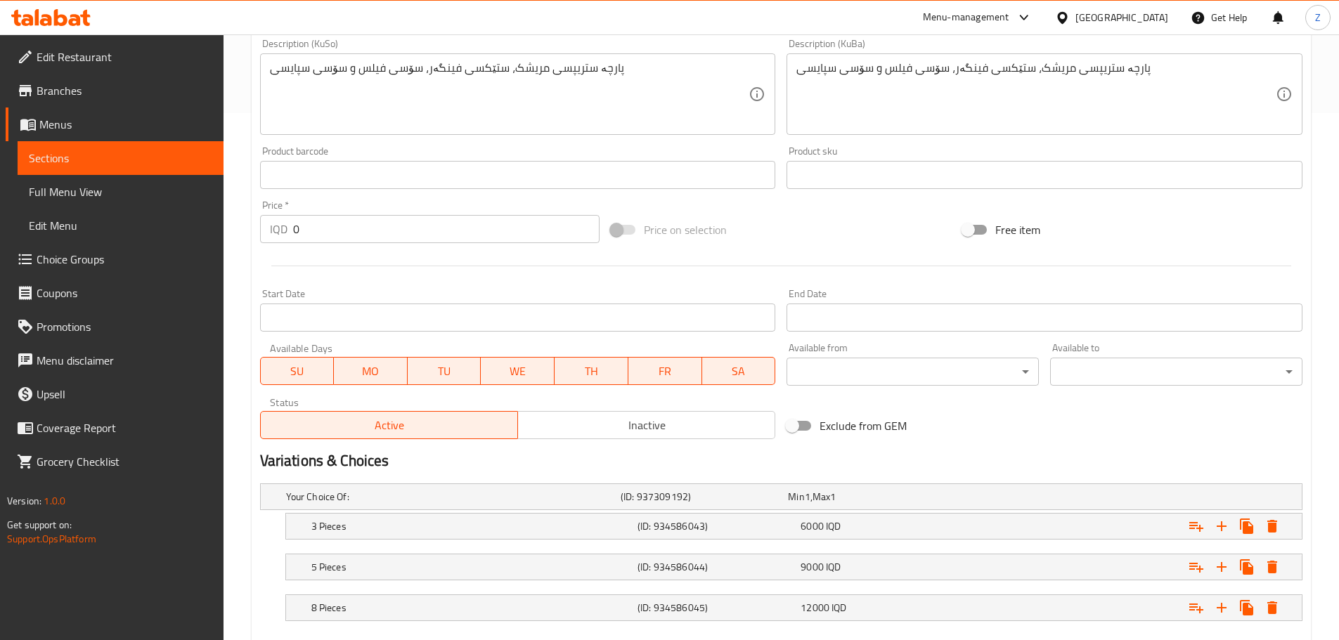
scroll to position [607, 0]
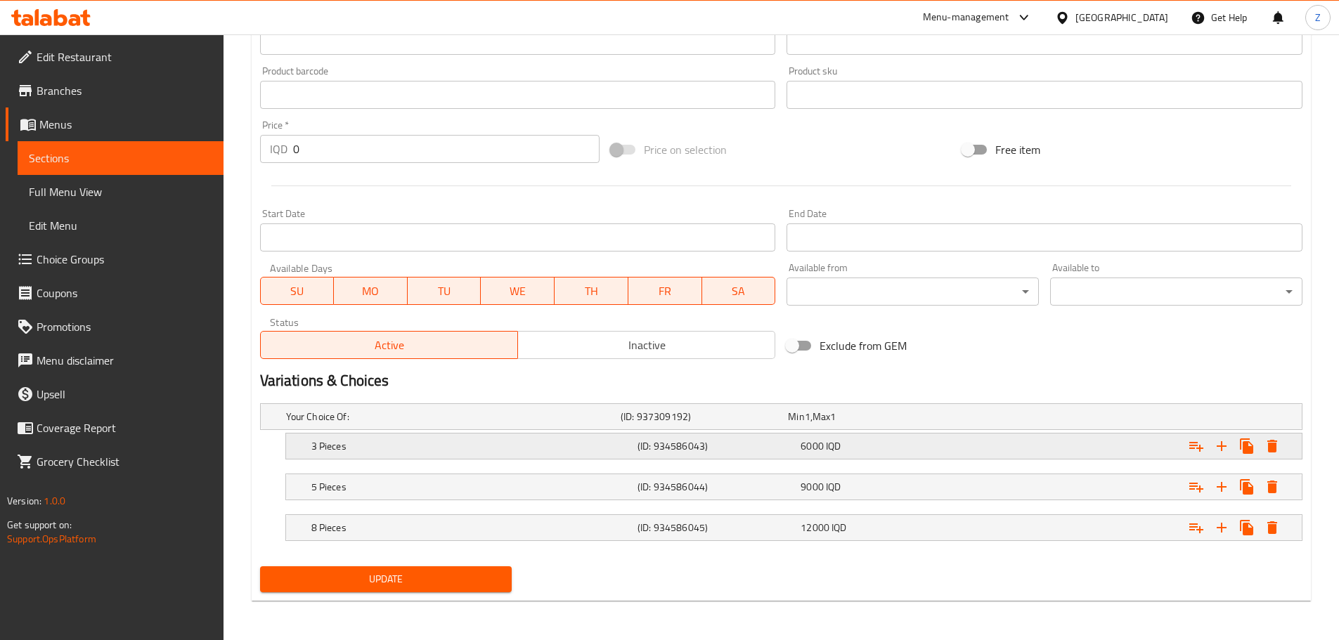
click at [812, 453] on span "6000" at bounding box center [811, 446] width 23 height 18
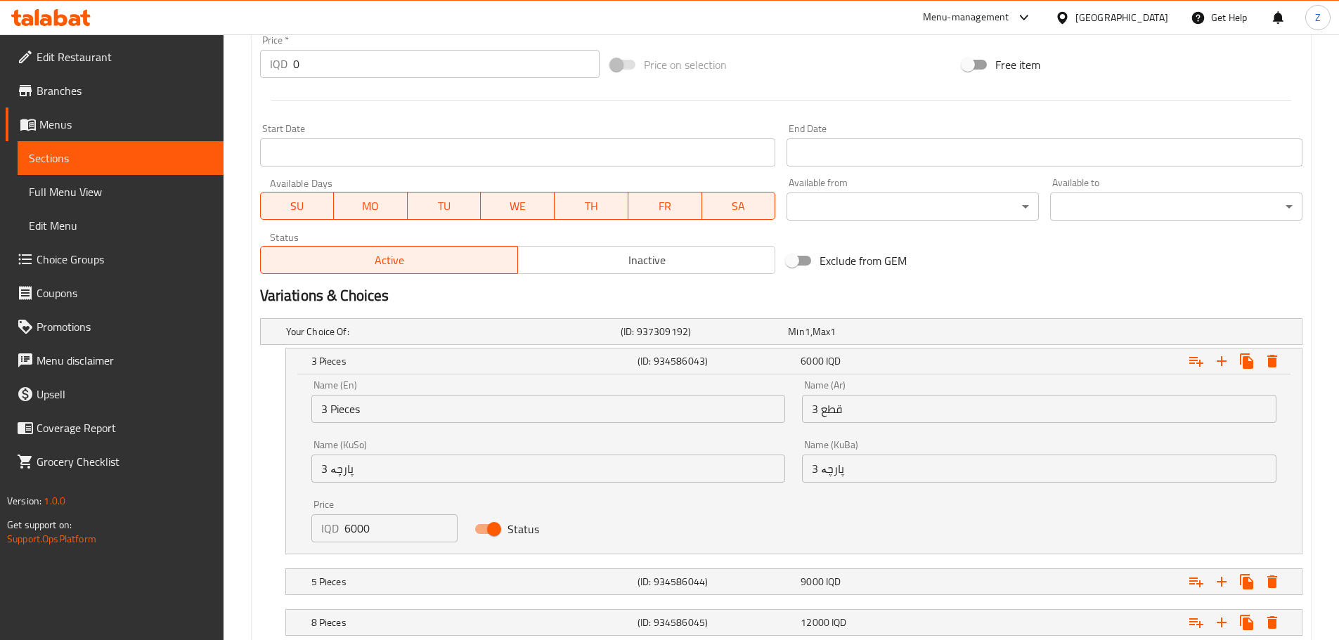
scroll to position [777, 0]
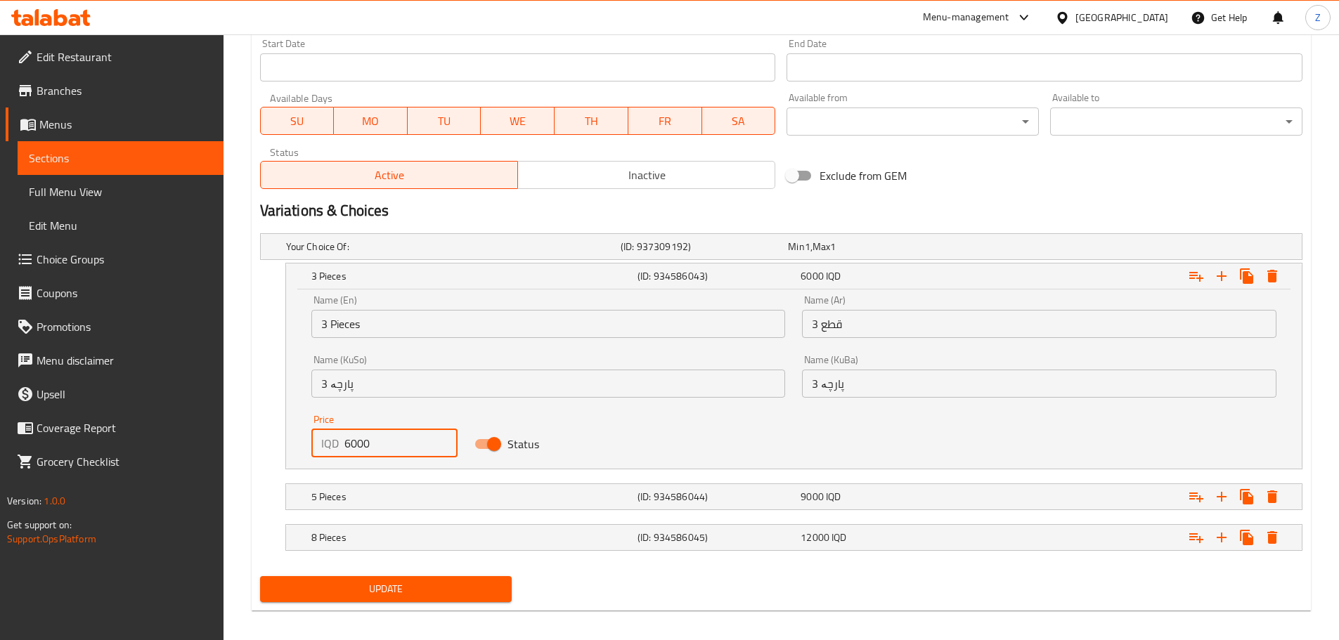
drag, startPoint x: 351, startPoint y: 443, endPoint x: 339, endPoint y: 445, distance: 12.3
click at [339, 445] on div "IQD 6000 Price" at bounding box center [384, 443] width 147 height 28
type input "8000"
click at [372, 490] on h5 "5 Pieces" at bounding box center [471, 497] width 320 height 14
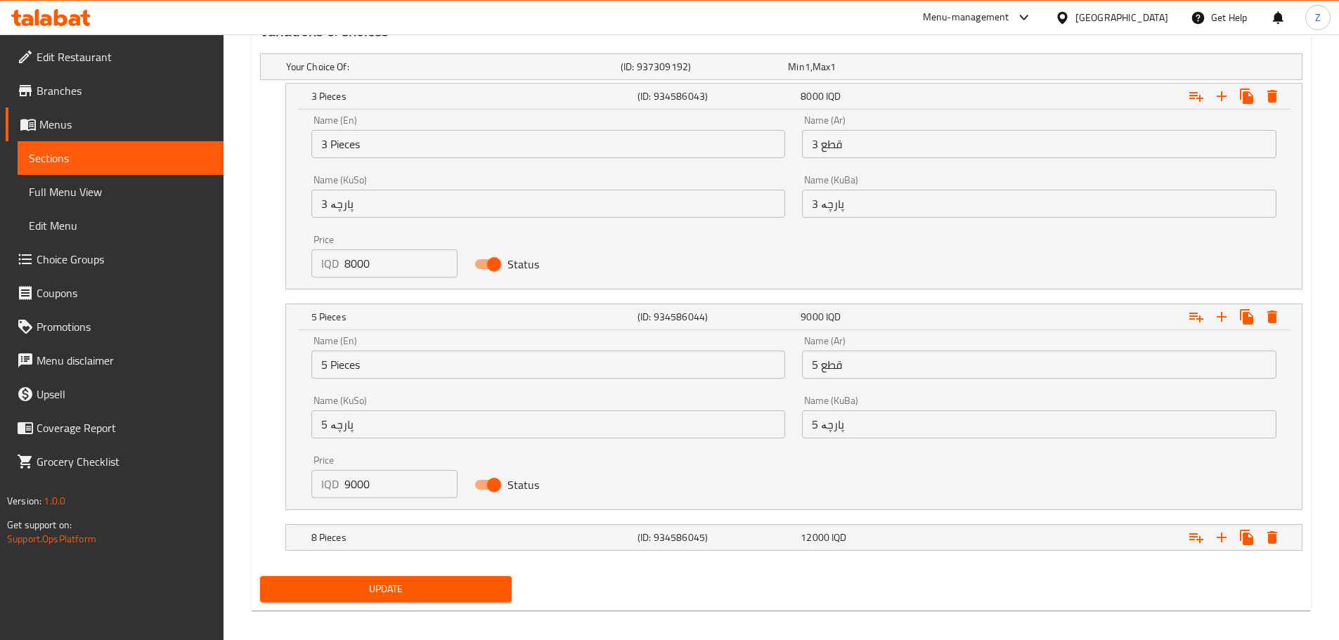
scroll to position [958, 0]
drag, startPoint x: 348, startPoint y: 486, endPoint x: 340, endPoint y: 483, distance: 8.2
click at [340, 483] on div "IQD 9000 Price" at bounding box center [384, 483] width 147 height 28
type input "11000"
click at [398, 528] on div "8 Pieces" at bounding box center [471, 537] width 326 height 20
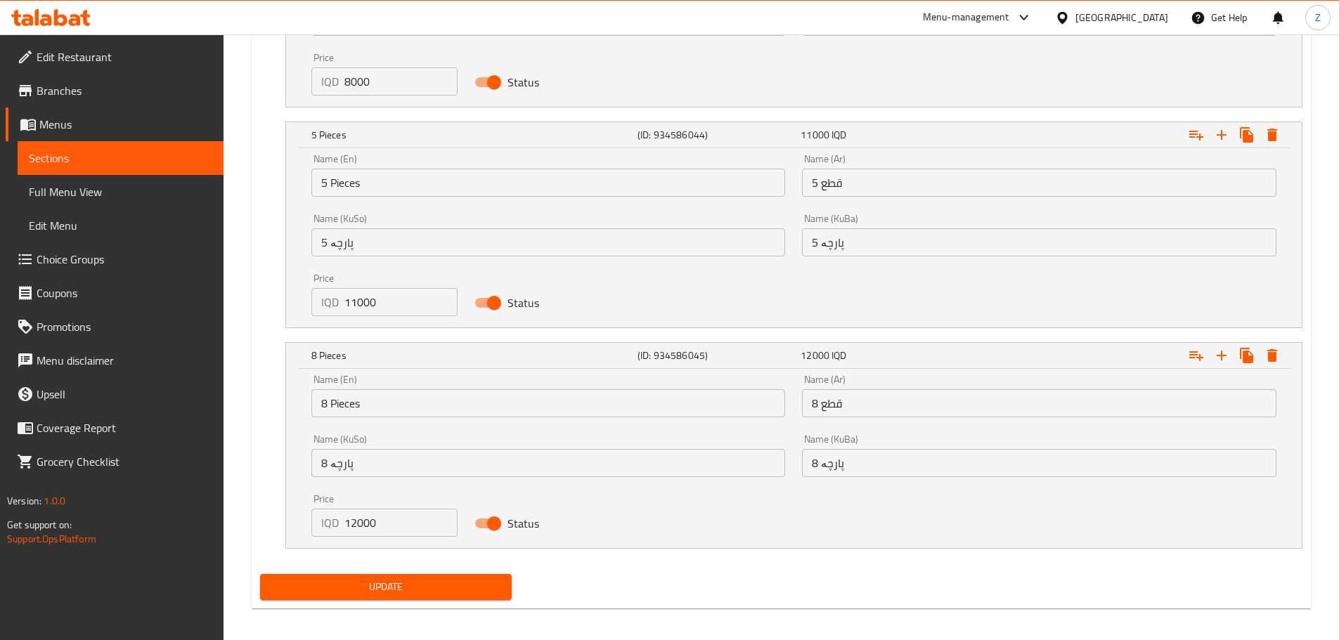
scroll to position [1143, 0]
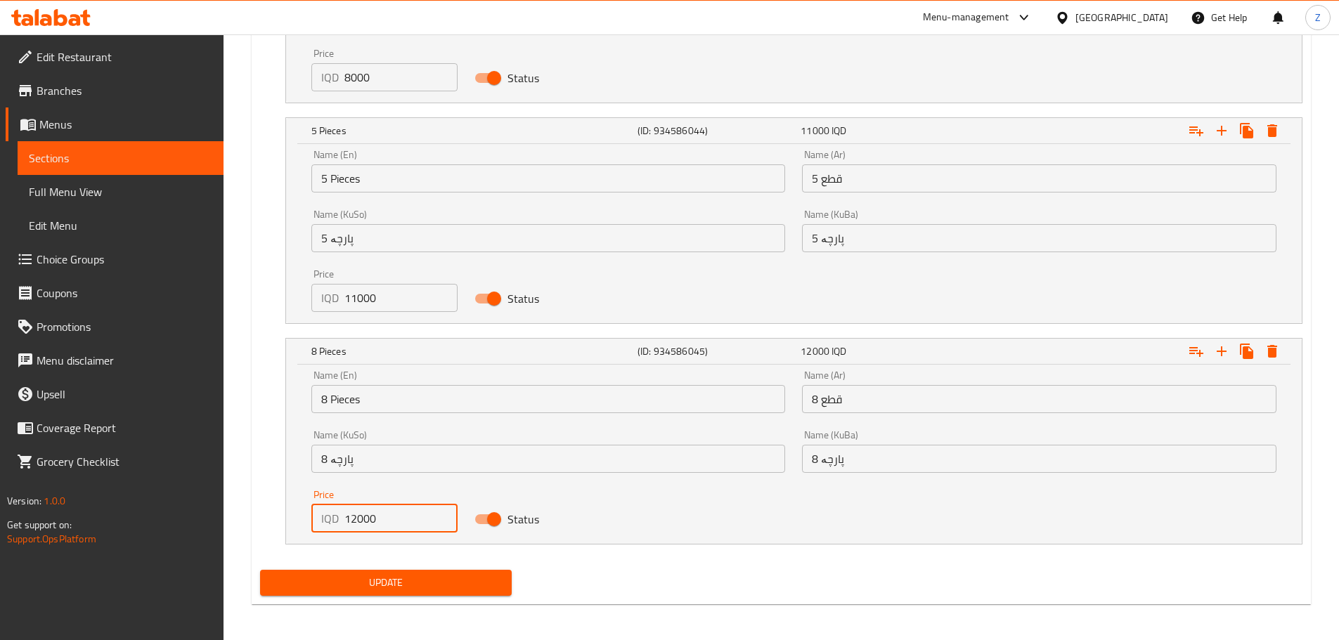
click at [354, 522] on input "12000" at bounding box center [401, 519] width 114 height 28
click at [351, 523] on input "12000" at bounding box center [401, 519] width 114 height 28
type input "14000"
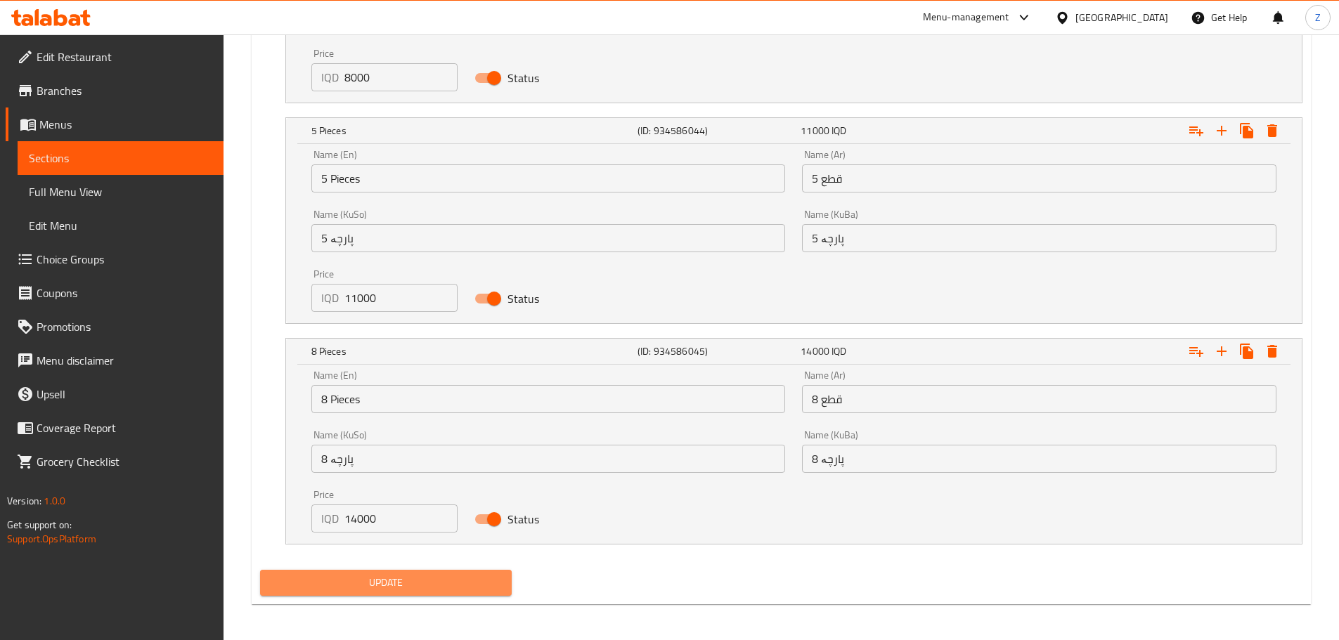
click at [441, 585] on span "Update" at bounding box center [386, 583] width 230 height 18
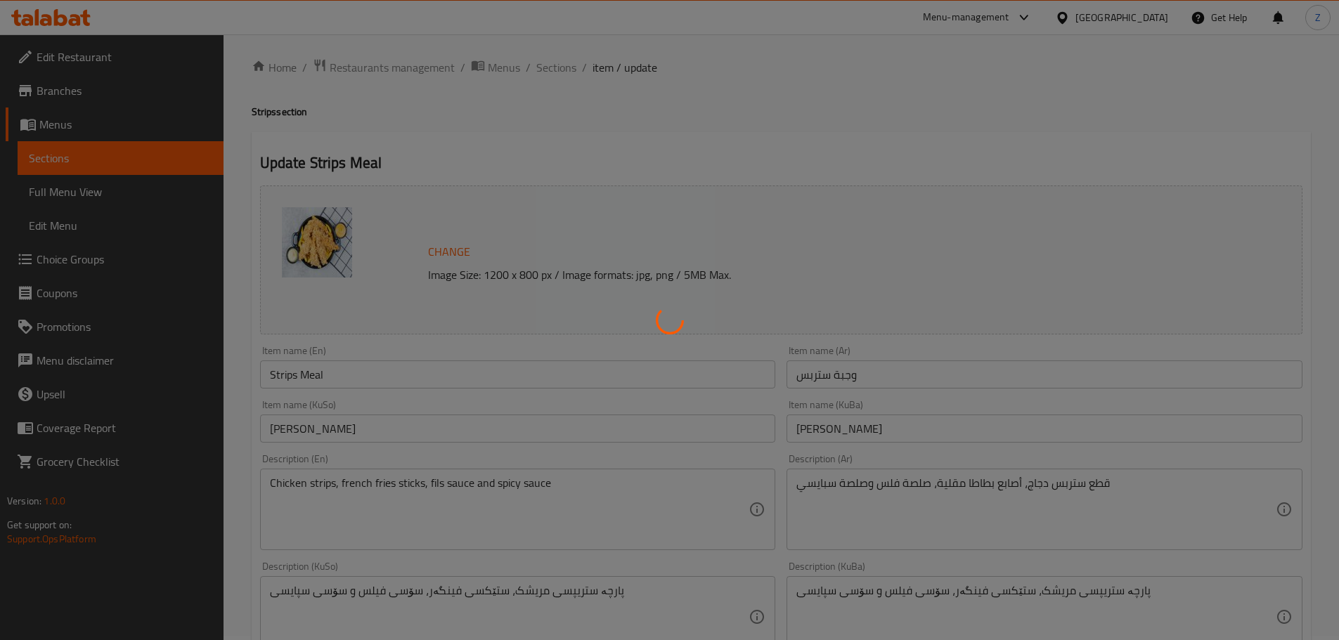
scroll to position [0, 0]
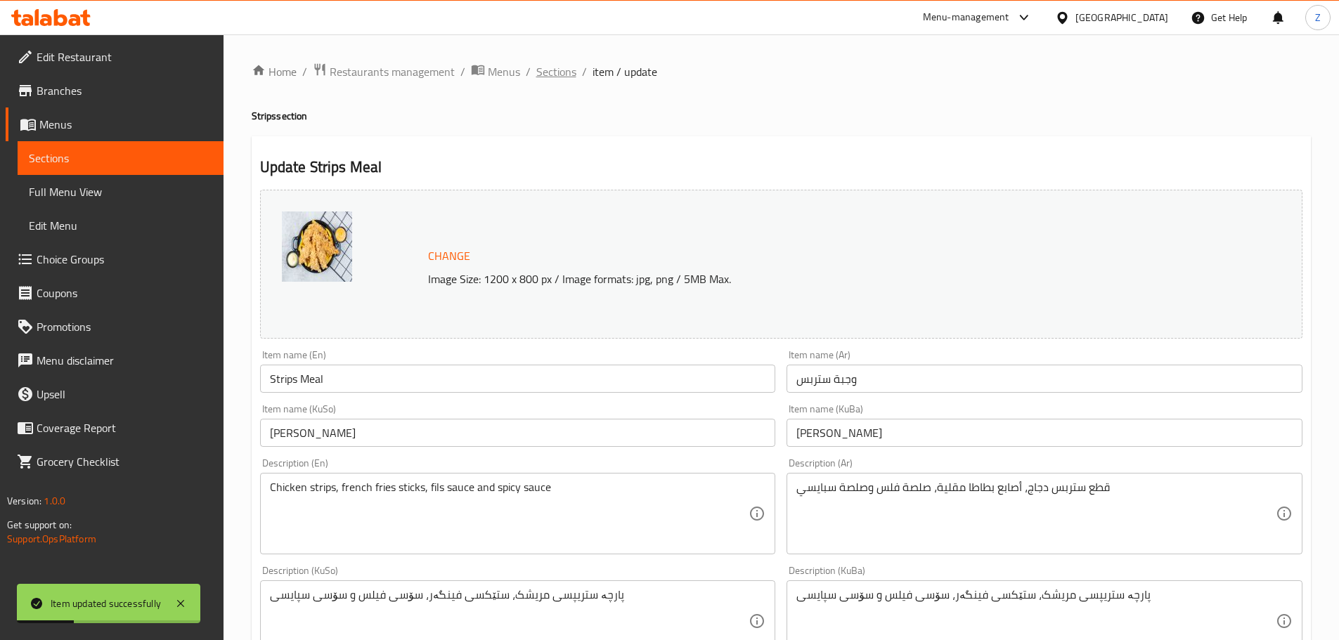
click at [555, 74] on span "Sections" at bounding box center [556, 71] width 40 height 17
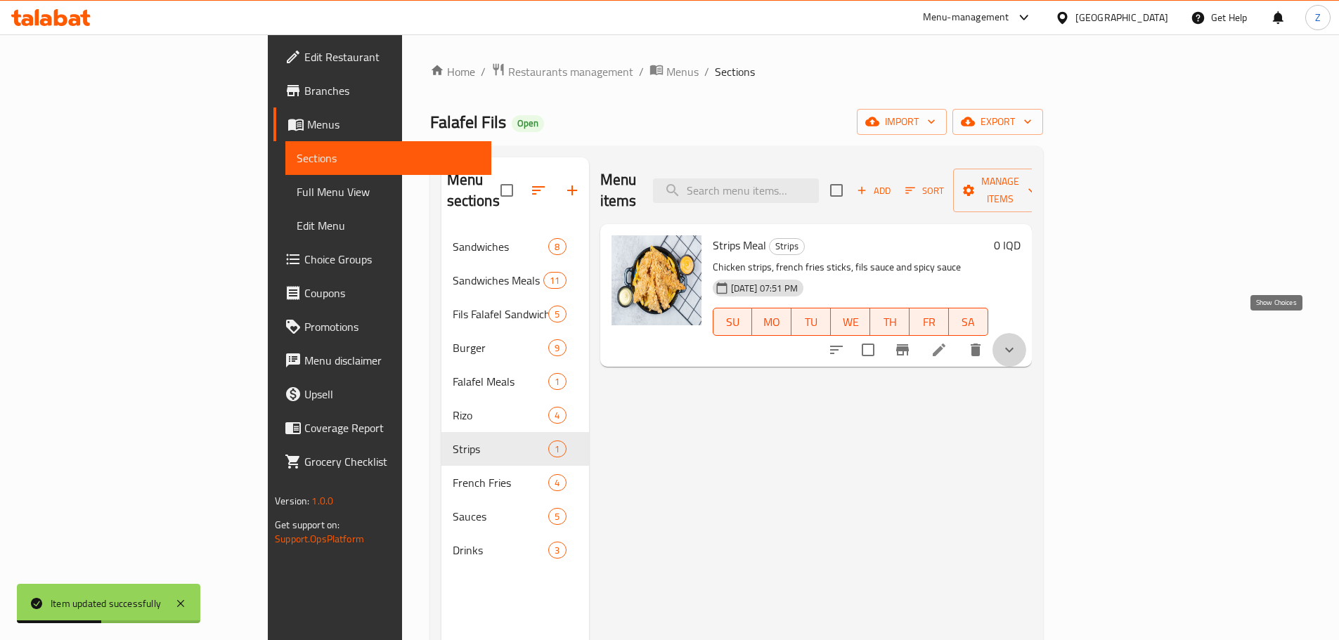
click at [1017, 341] on icon "show more" at bounding box center [1009, 349] width 17 height 17
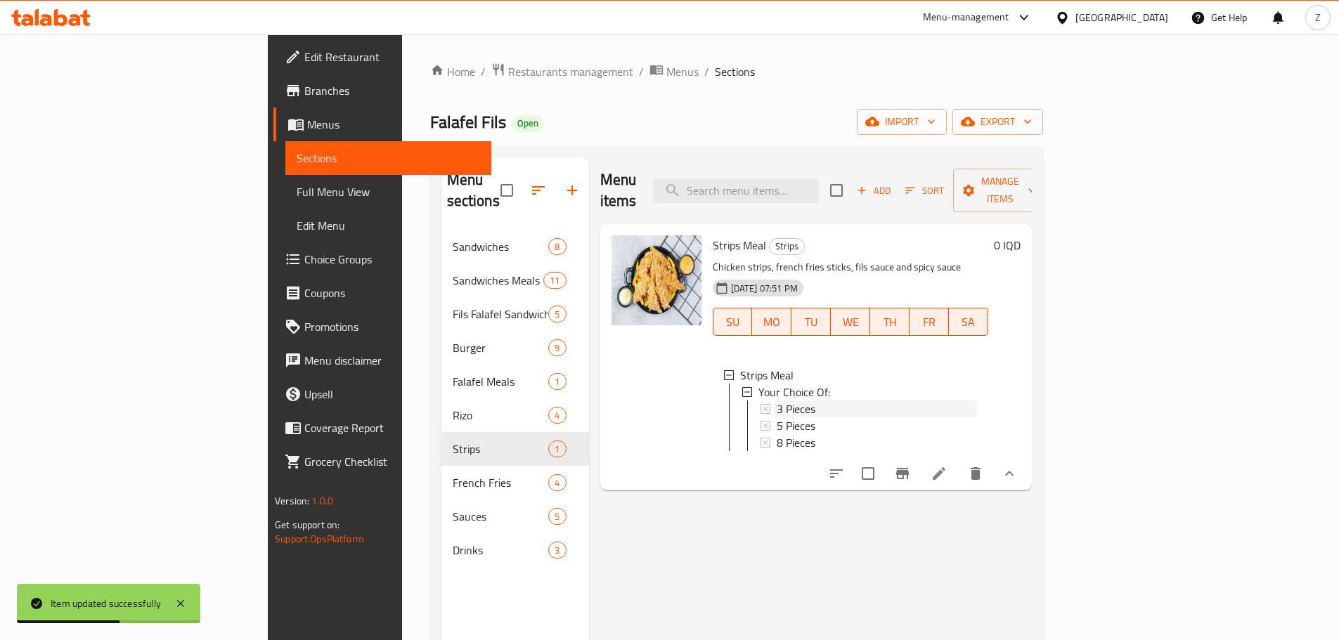
click at [821, 401] on div "3 Pieces" at bounding box center [876, 409] width 200 height 17
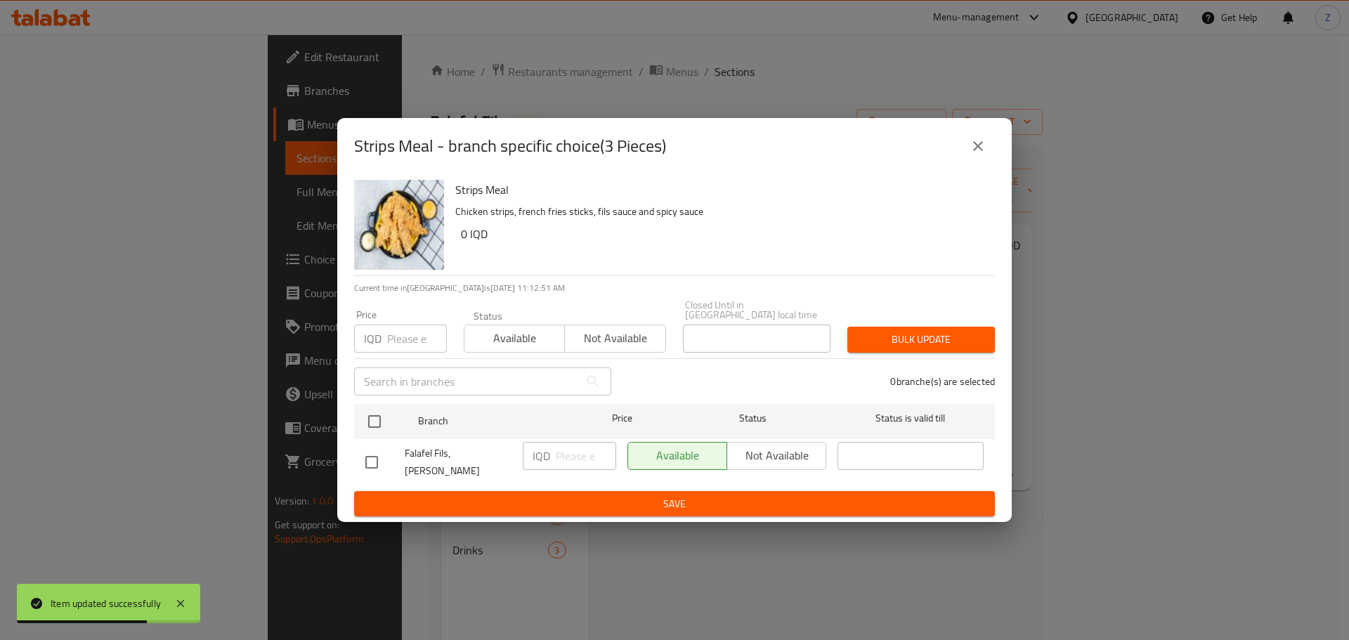
click at [985, 163] on button "close" at bounding box center [978, 146] width 34 height 34
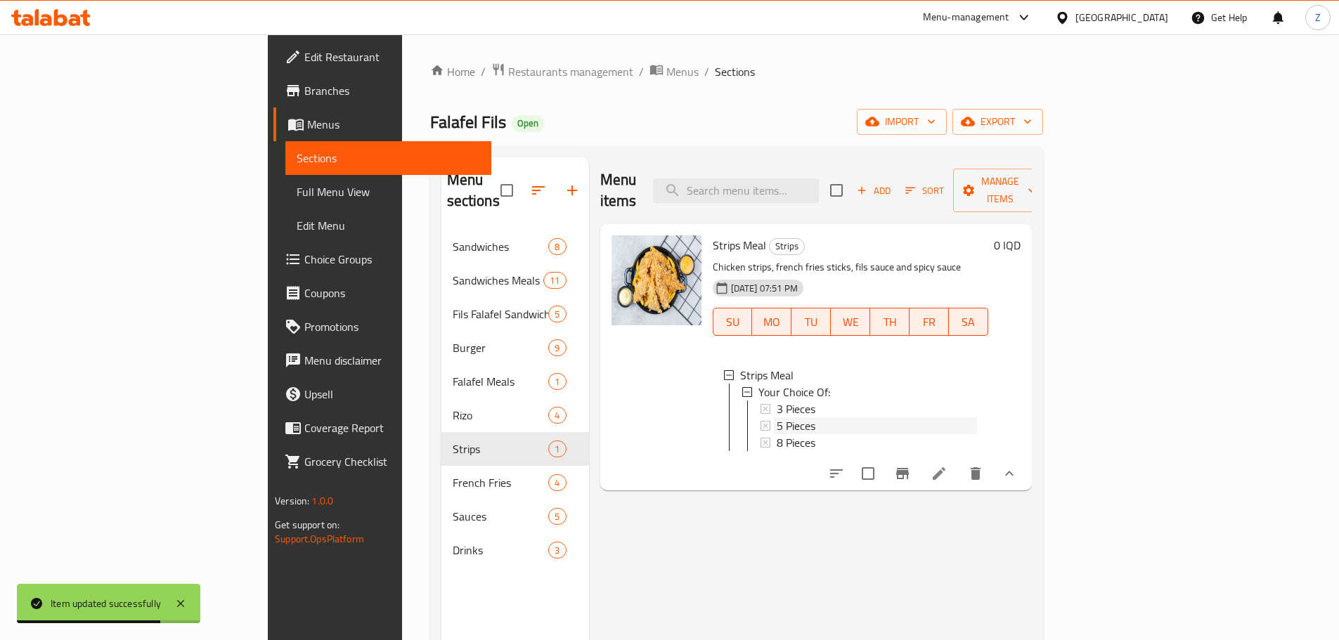
click at [776, 417] on div "5 Pieces" at bounding box center [876, 425] width 200 height 17
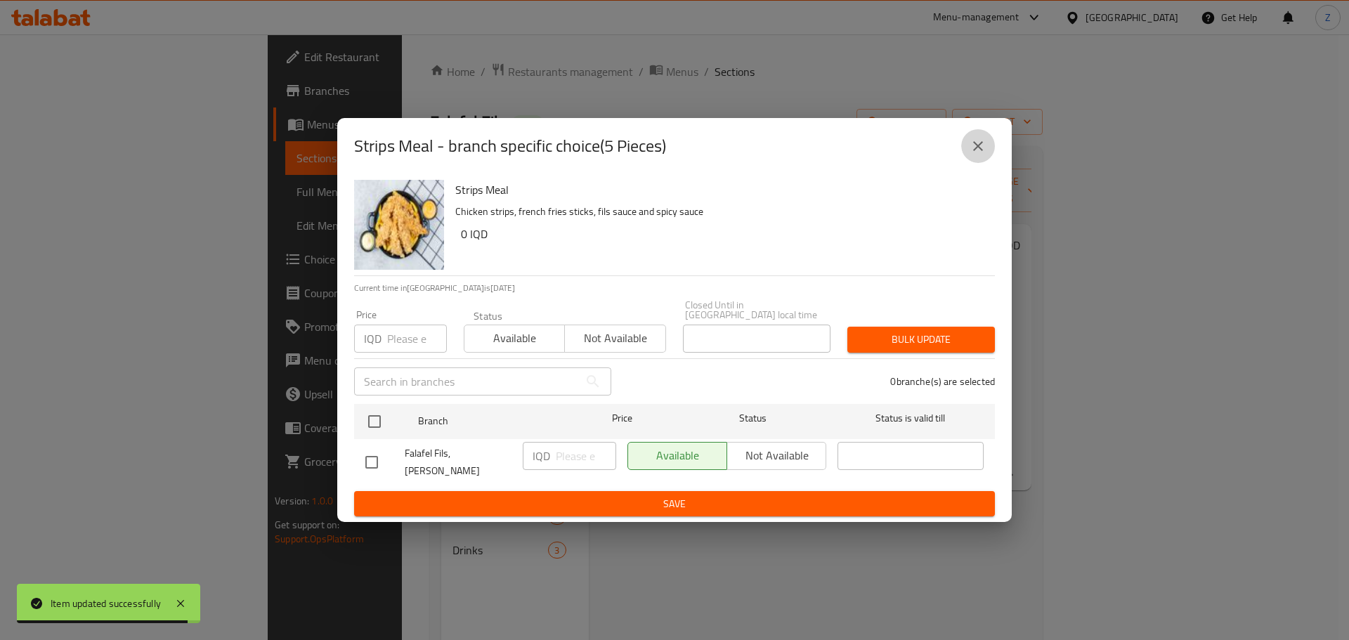
click at [968, 152] on button "close" at bounding box center [978, 146] width 34 height 34
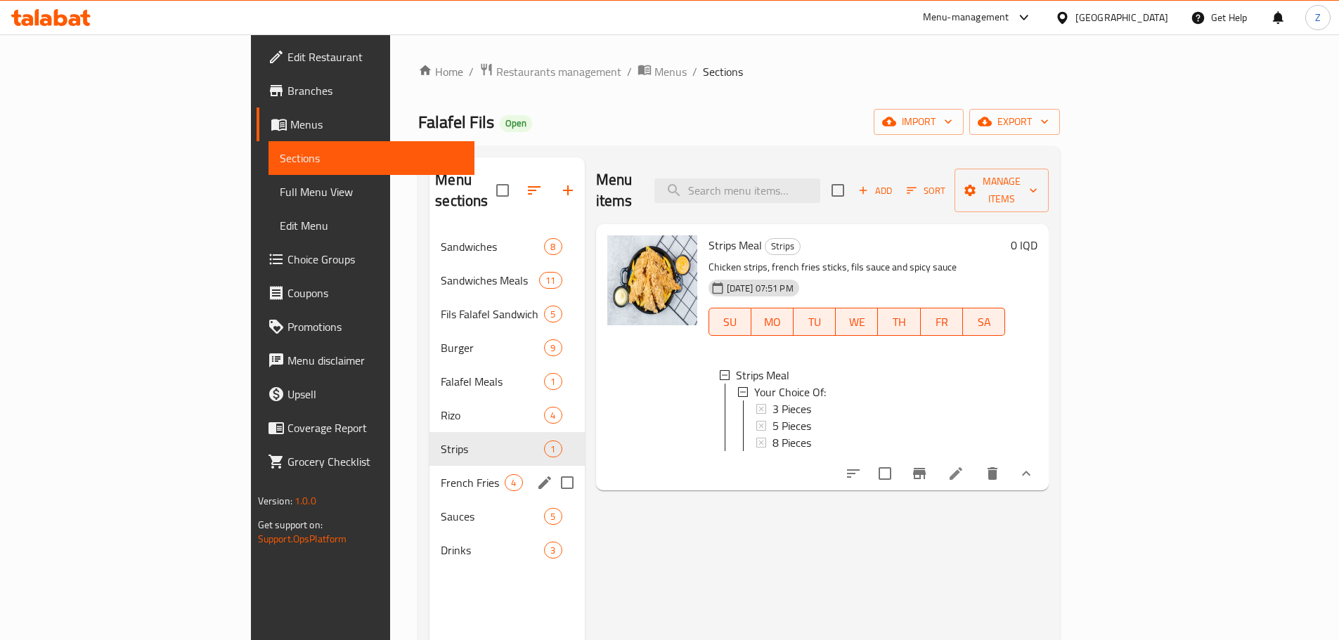
click at [441, 474] on span "French Fries" at bounding box center [473, 482] width 64 height 17
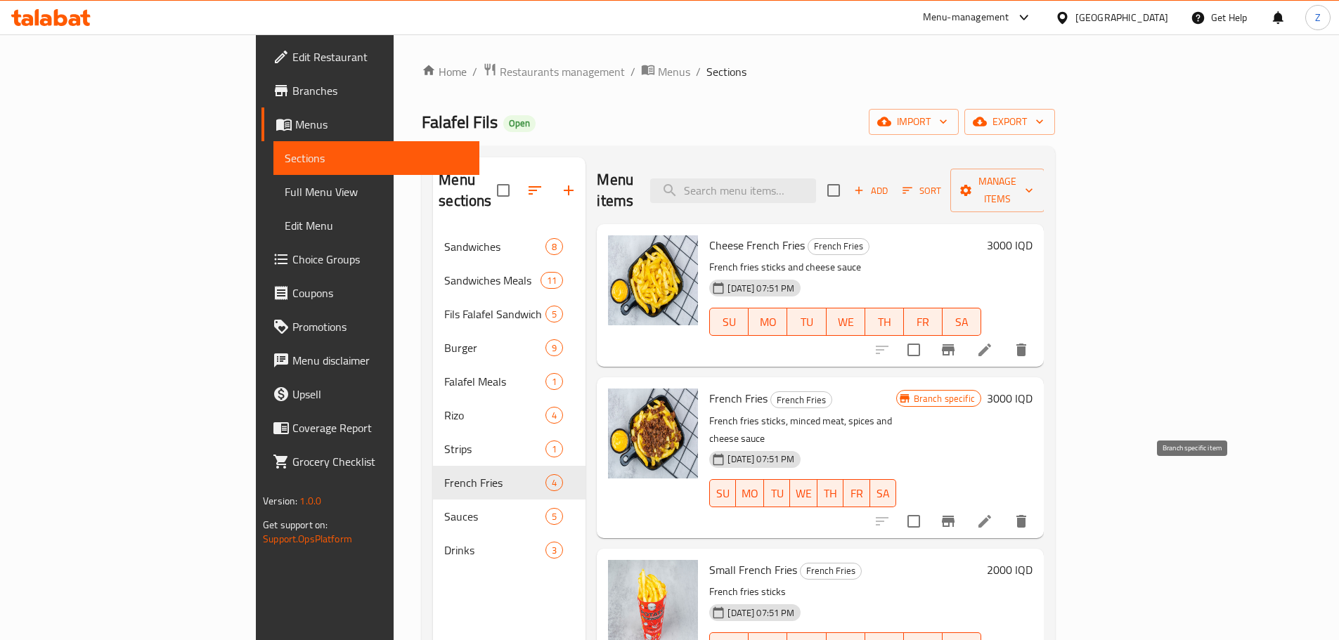
click at [954, 516] on icon "Branch-specific-item" at bounding box center [948, 521] width 13 height 11
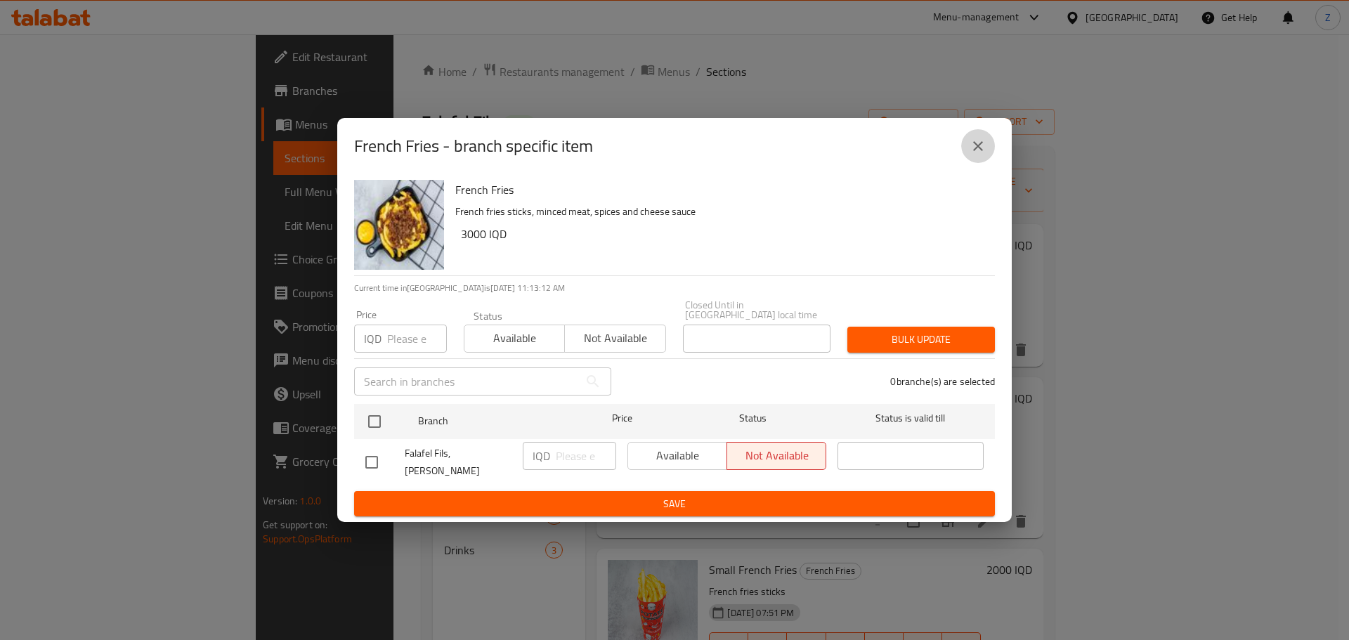
click at [970, 152] on icon "close" at bounding box center [978, 146] width 17 height 17
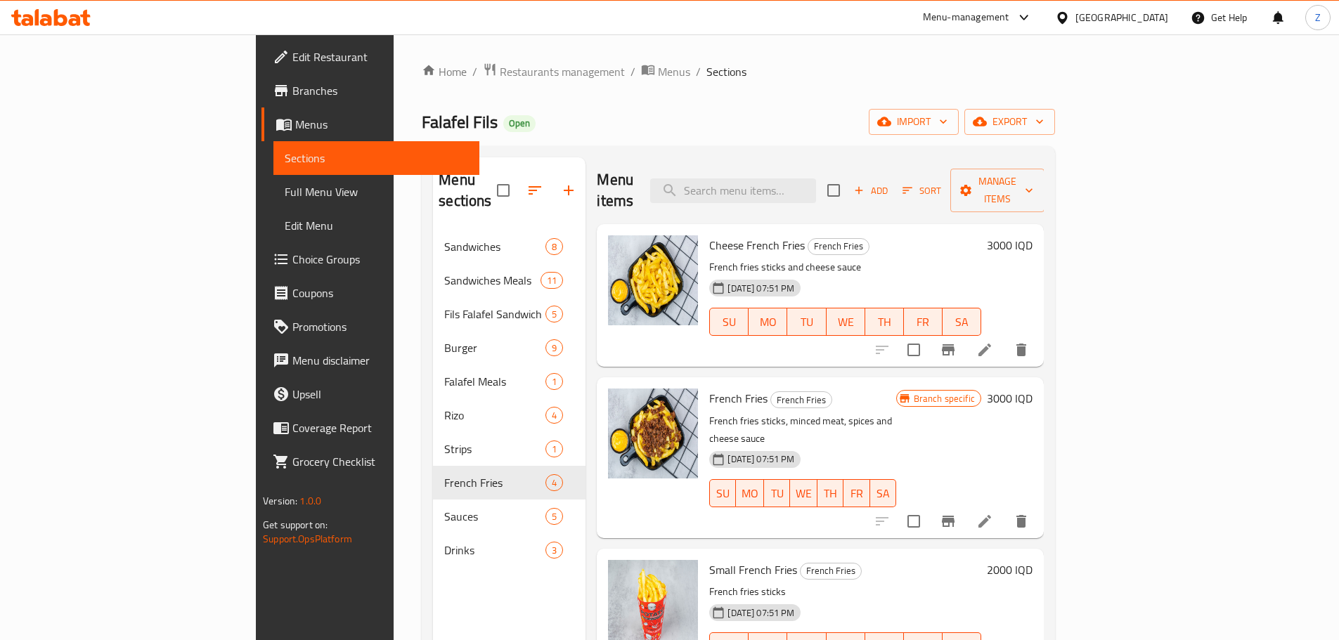
click at [1032, 389] on h6 "3000 IQD" at bounding box center [1010, 399] width 46 height 20
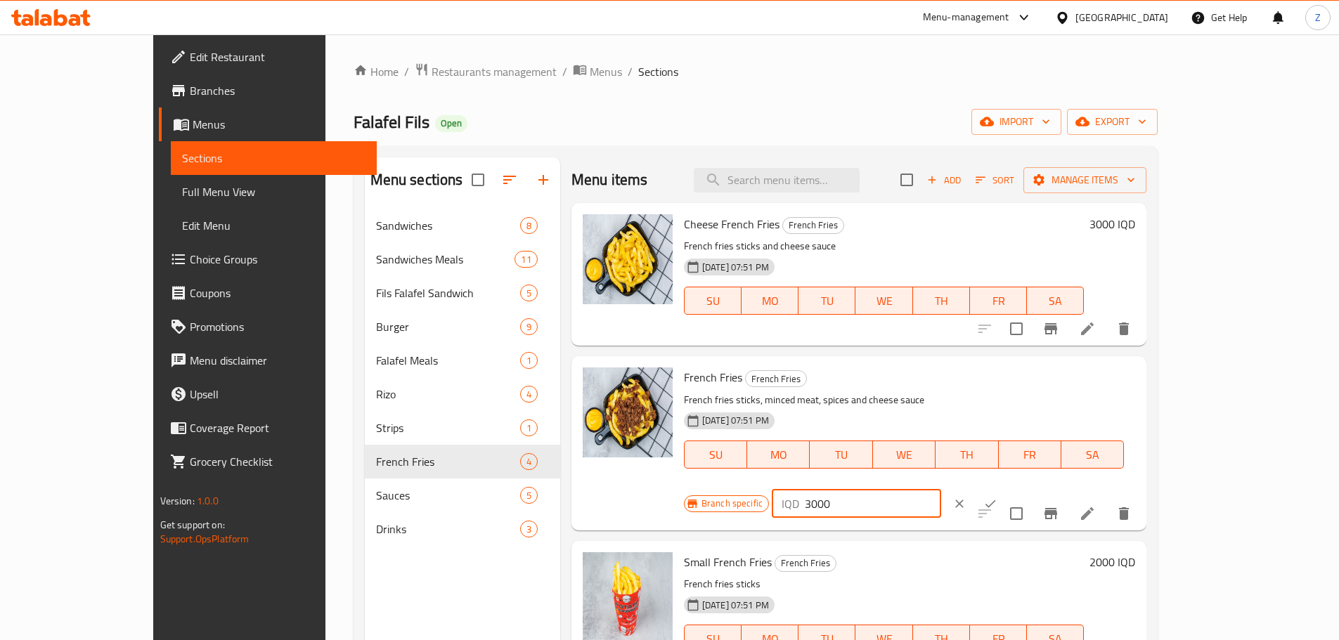
drag, startPoint x: 1091, startPoint y: 379, endPoint x: 1079, endPoint y: 380, distance: 11.3
click at [941, 490] on div "IQD 3000 ​" at bounding box center [856, 504] width 169 height 28
type input "4000"
click at [1005, 488] on button "ok" at bounding box center [990, 503] width 31 height 31
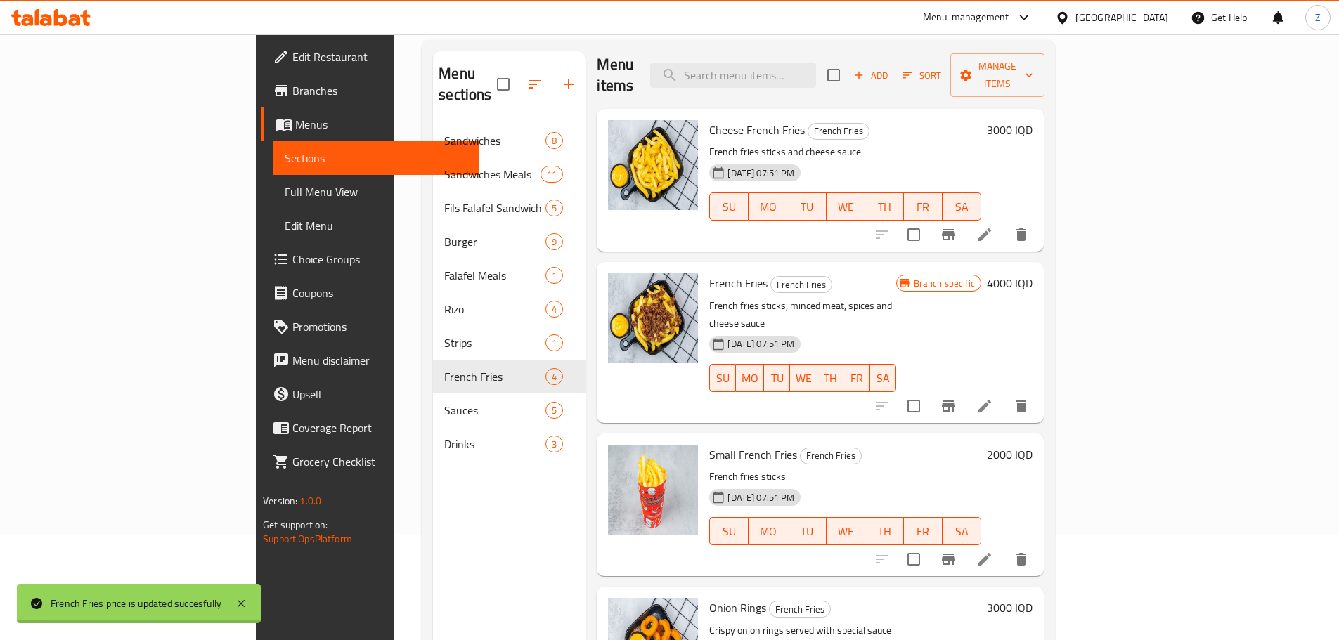
scroll to position [197, 0]
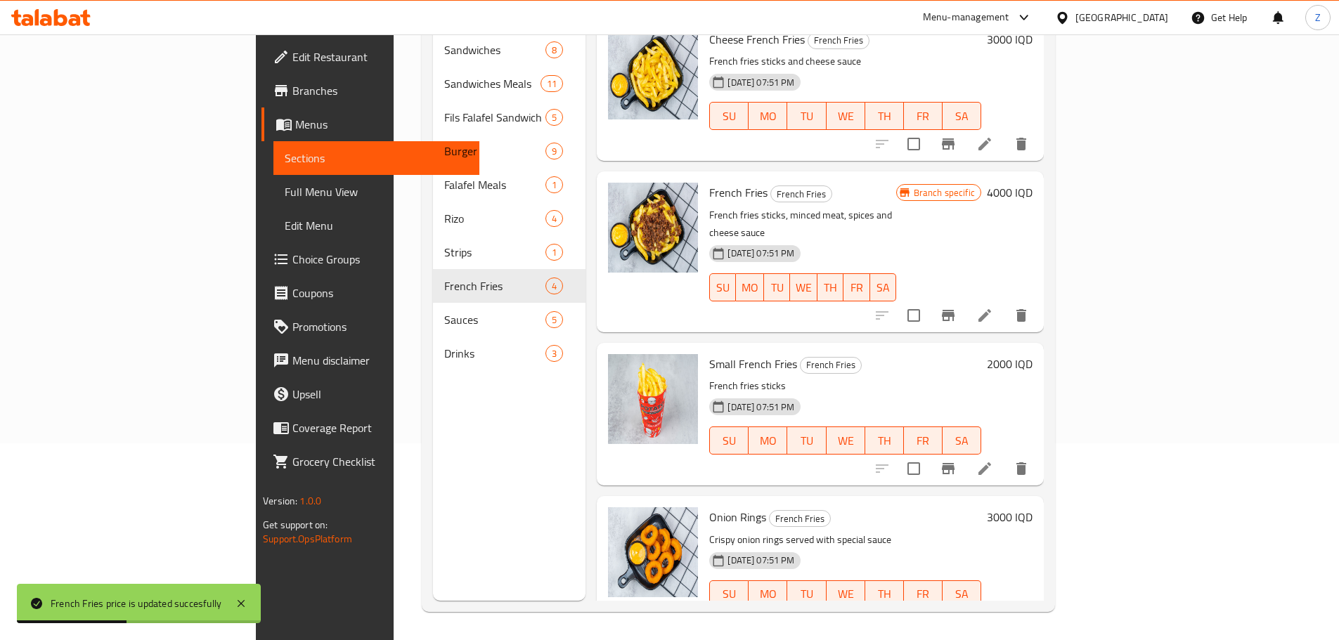
click at [1032, 507] on h6 "3000 IQD" at bounding box center [1010, 517] width 46 height 20
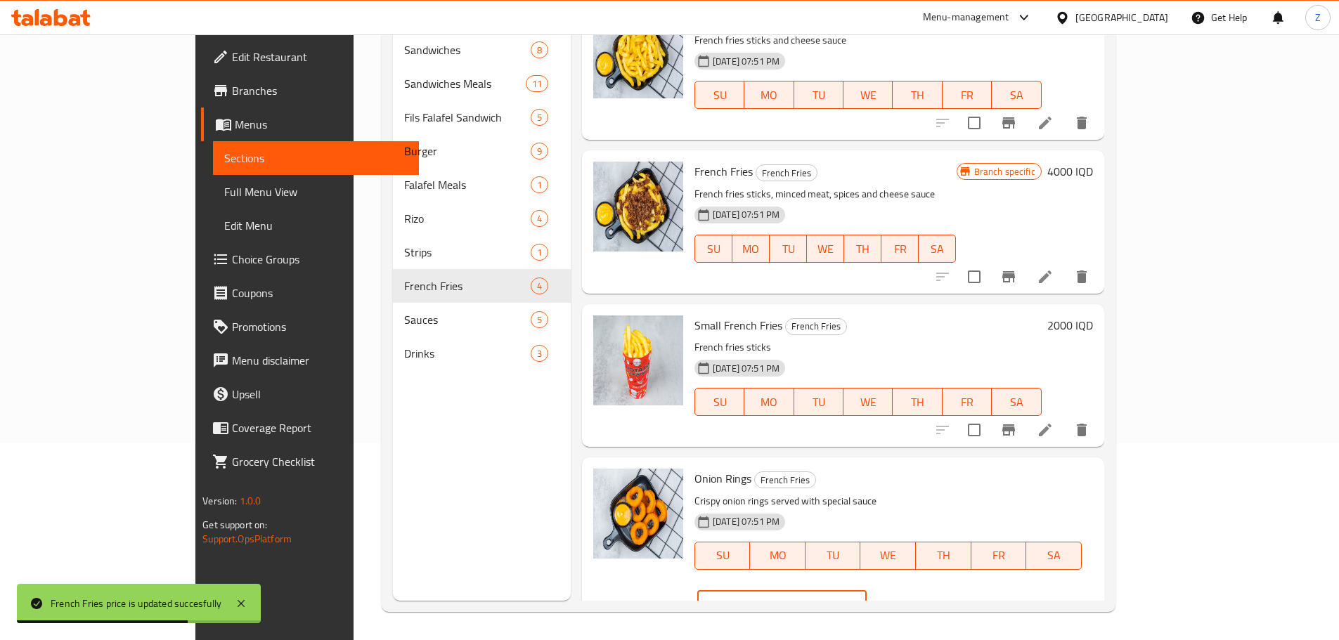
drag, startPoint x: 1092, startPoint y: 480, endPoint x: 1074, endPoint y: 485, distance: 18.9
click at [866, 591] on div "IQD 3000 ​" at bounding box center [781, 605] width 169 height 28
type input "4000"
click at [923, 598] on icon "ok" at bounding box center [916, 605] width 14 height 14
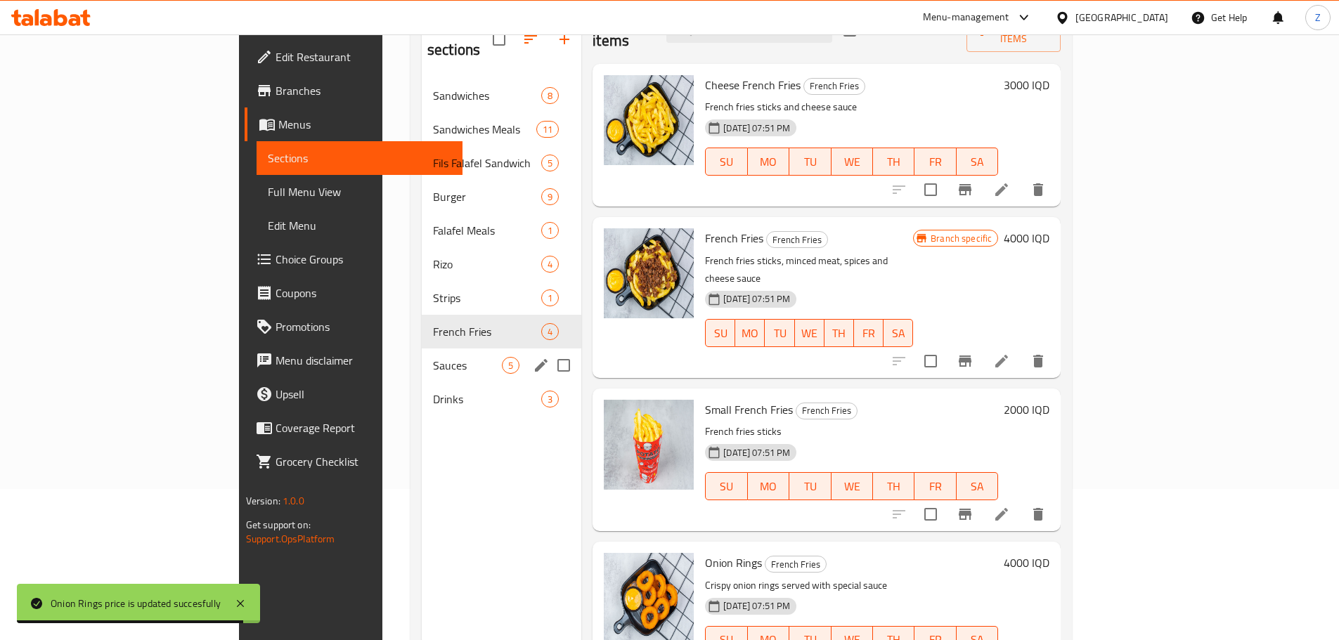
scroll to position [126, 0]
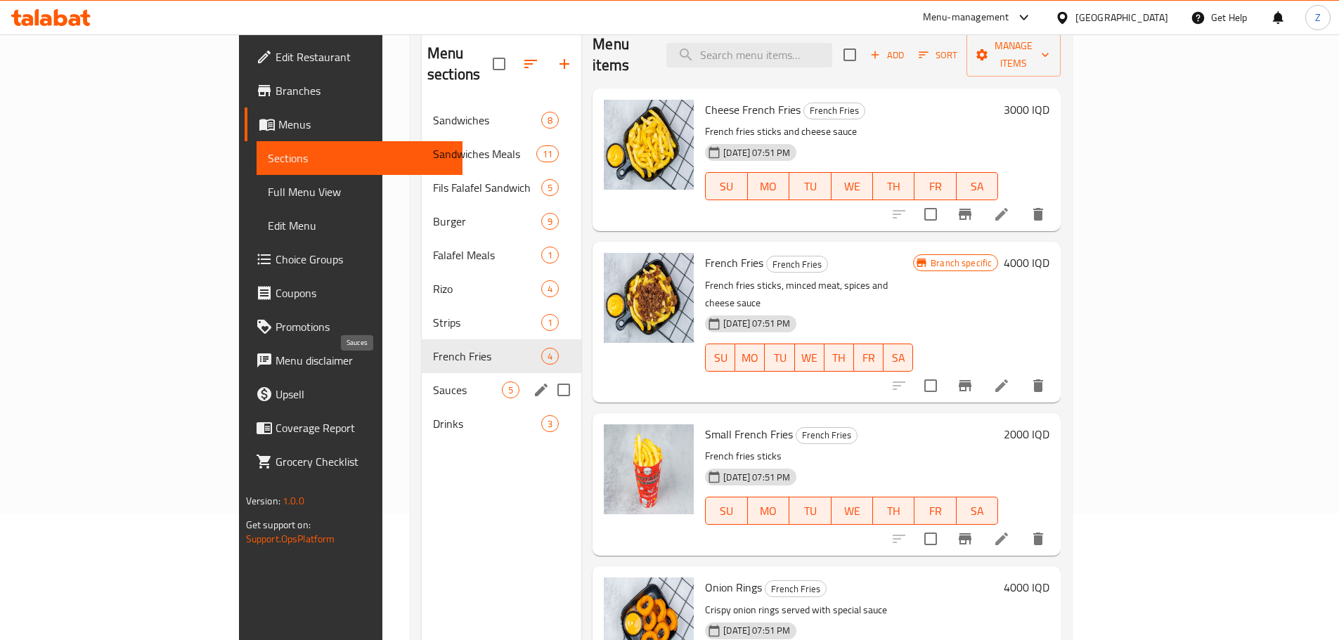
click at [433, 382] on span "Sauces" at bounding box center [467, 390] width 69 height 17
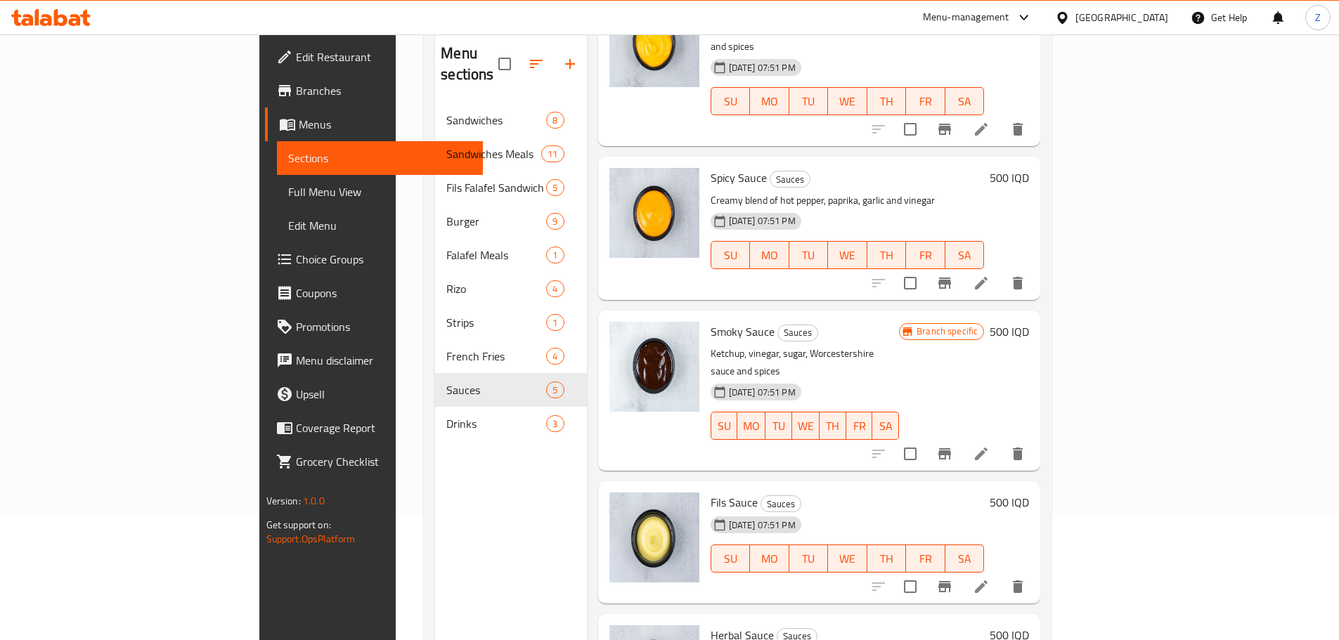
scroll to position [141, 0]
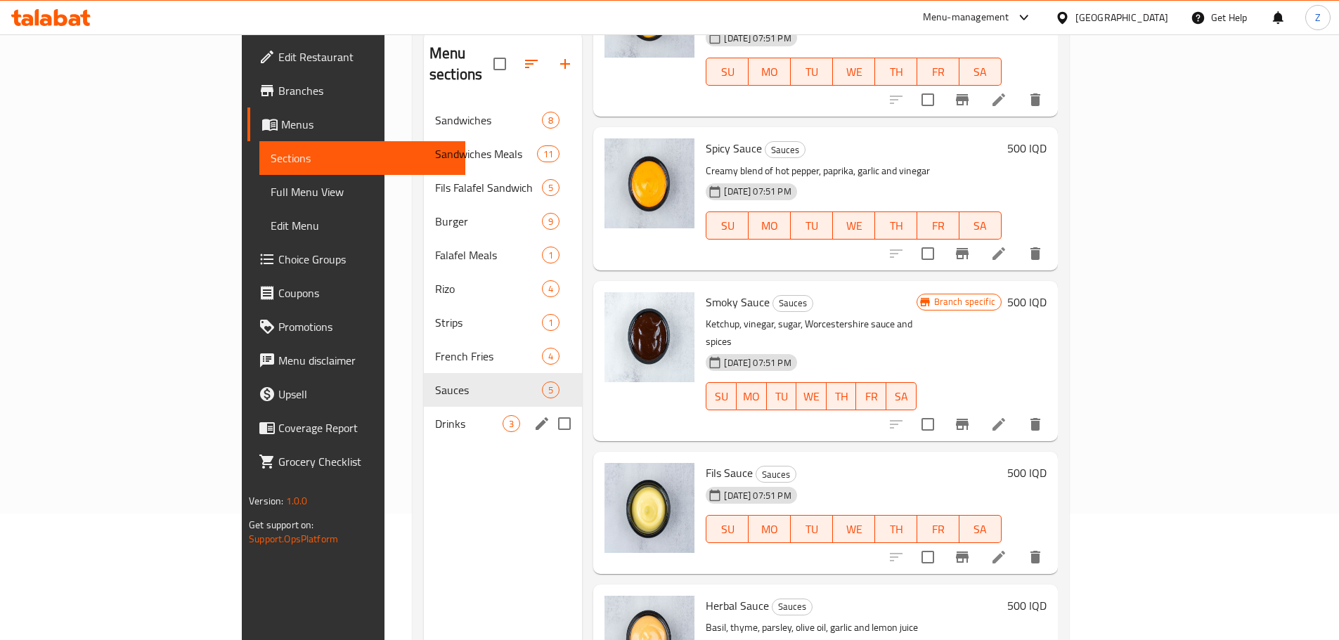
click at [435, 415] on span "Drinks" at bounding box center [468, 423] width 67 height 17
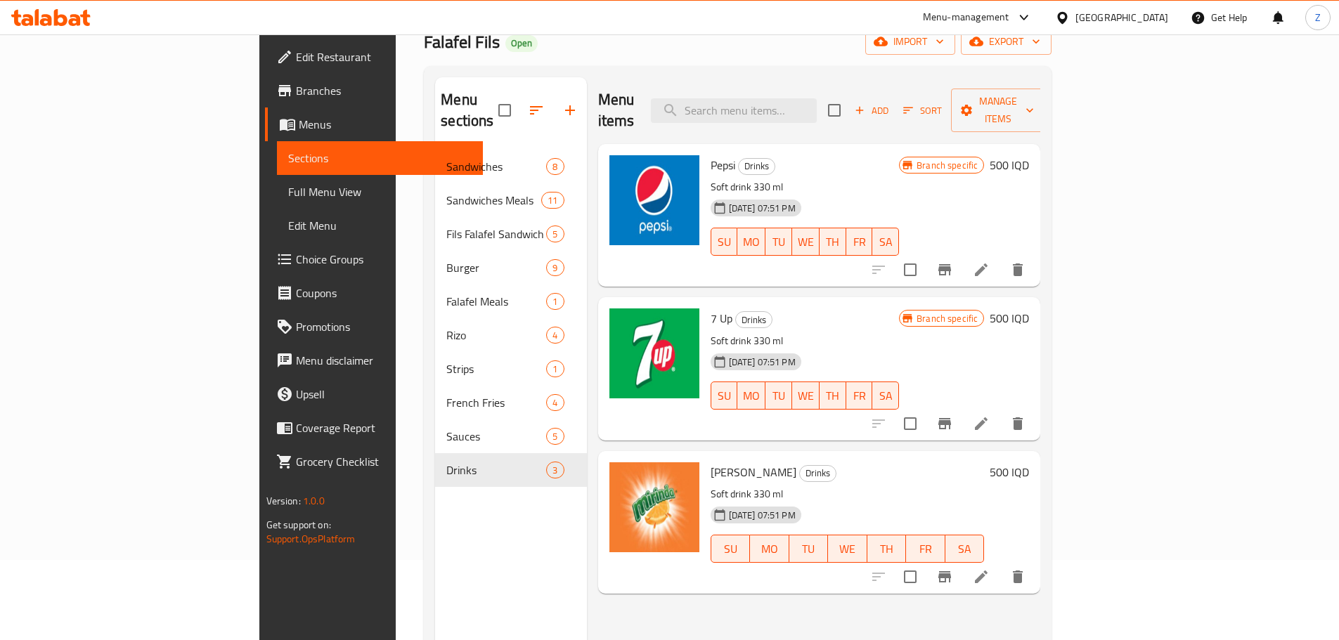
scroll to position [56, 0]
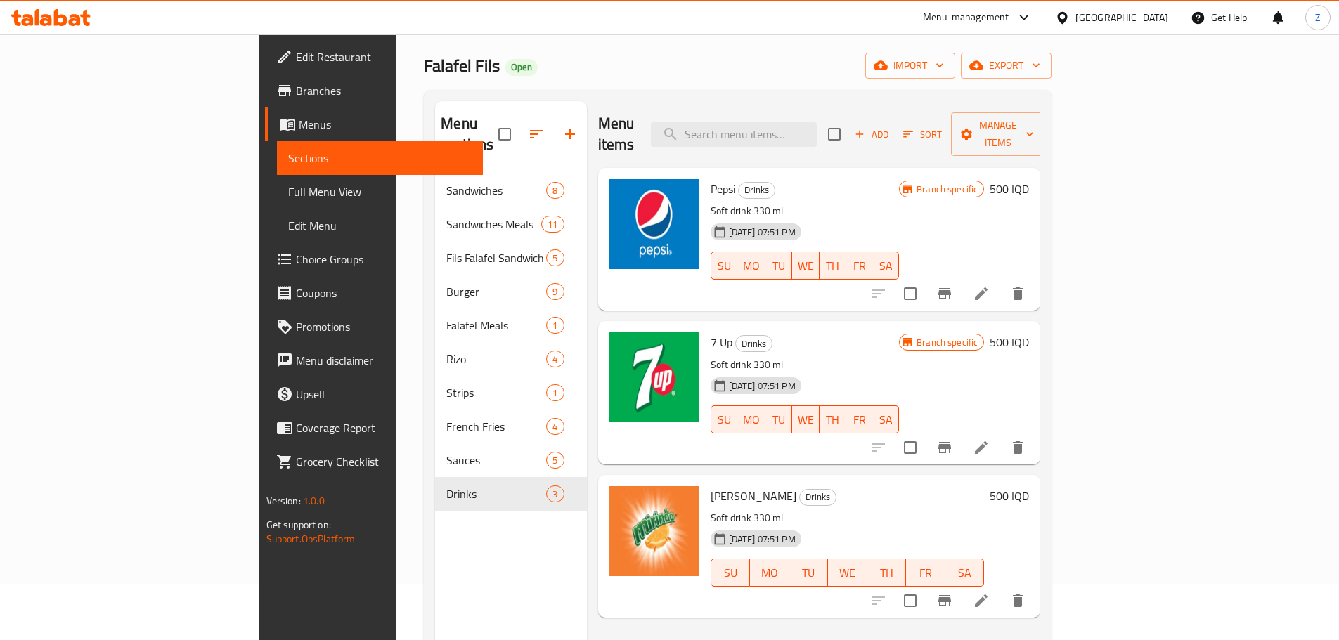
click at [1029, 179] on h6 "500 IQD" at bounding box center [1008, 189] width 39 height 20
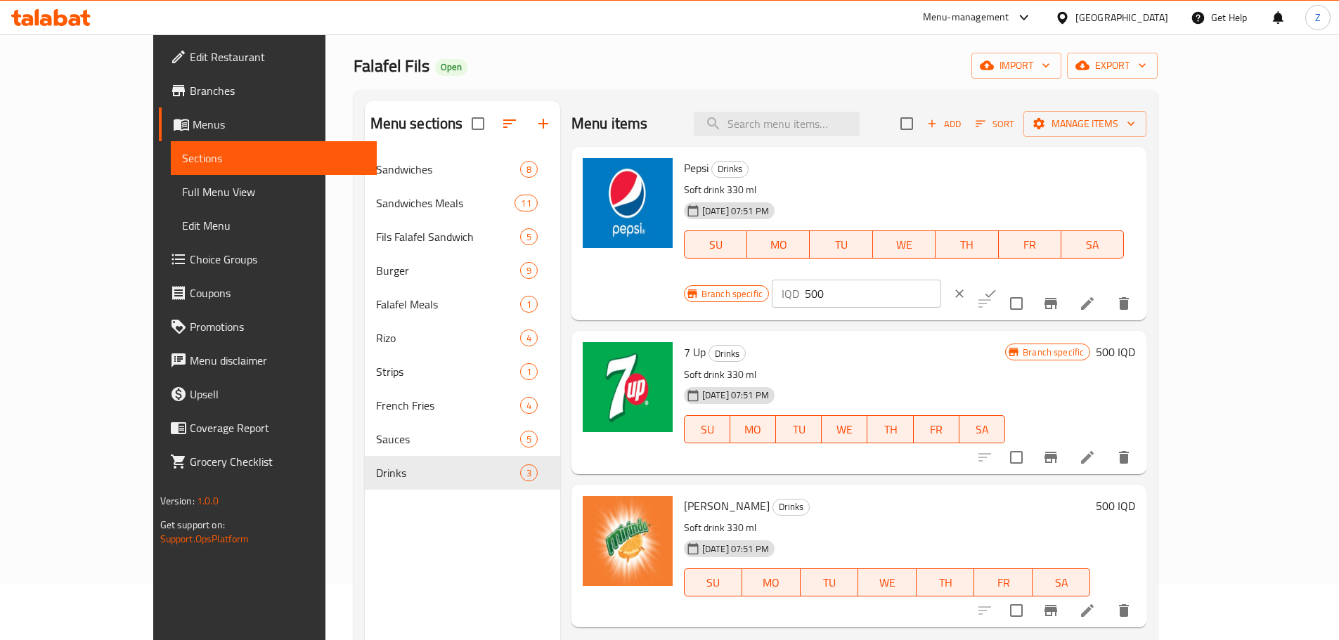
click at [941, 280] on input "500" at bounding box center [873, 294] width 136 height 28
click at [941, 280] on input "750" at bounding box center [873, 294] width 136 height 28
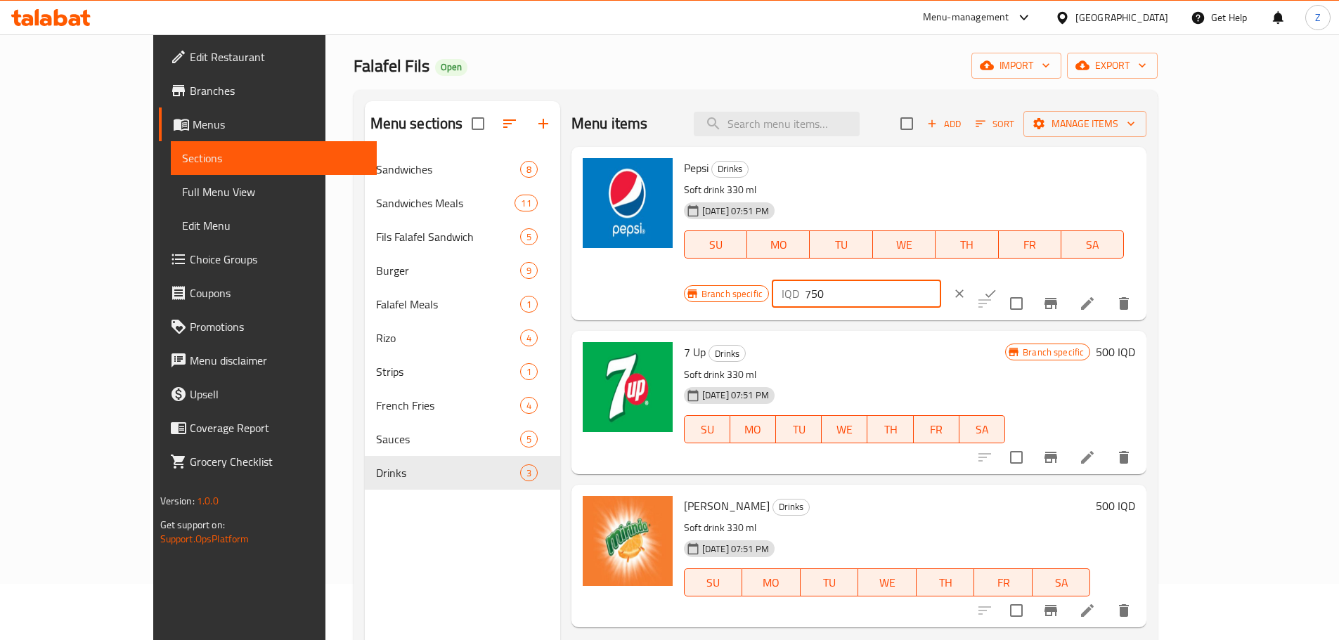
click at [941, 280] on input "750" at bounding box center [873, 294] width 136 height 28
type input "750"
click at [1005, 278] on button "ok" at bounding box center [990, 293] width 31 height 31
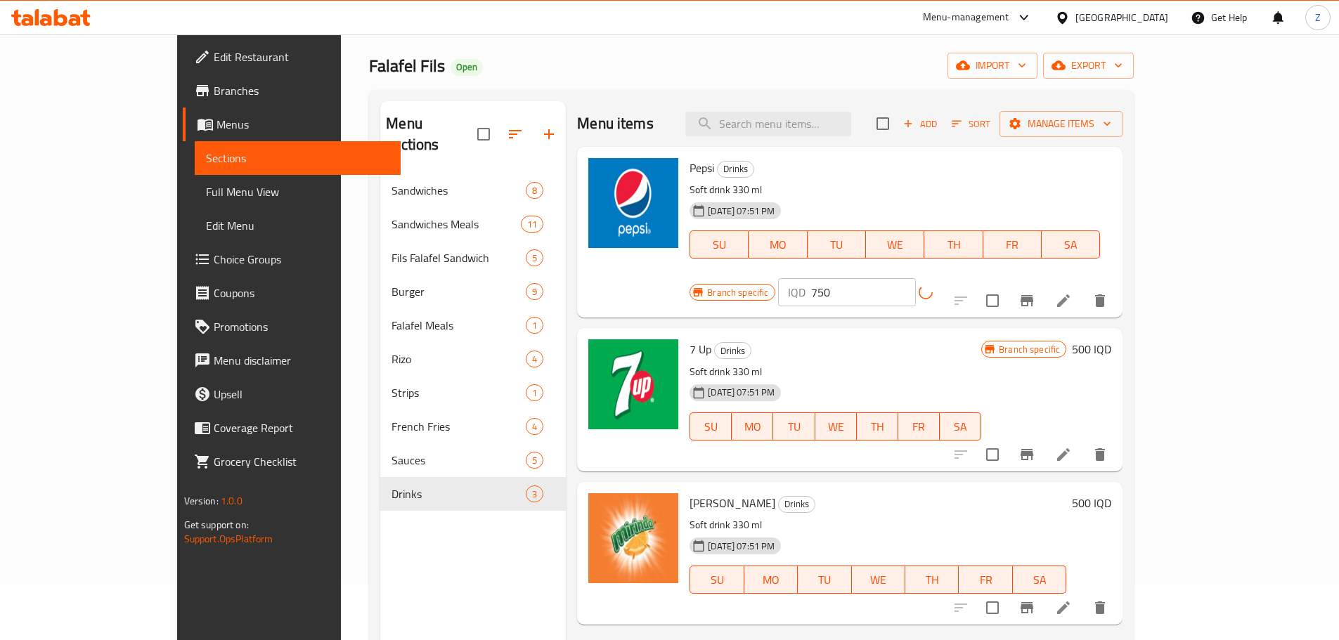
click at [1111, 339] on h6 "500 IQD" at bounding box center [1091, 349] width 39 height 20
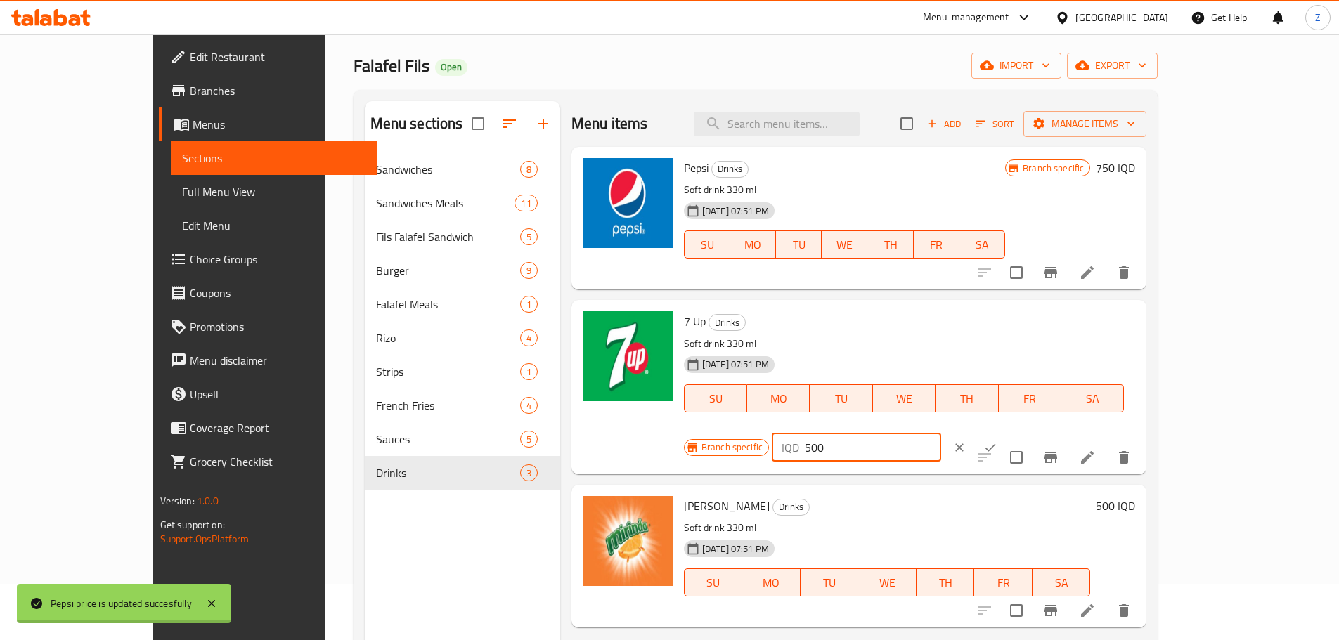
click at [941, 434] on input "500" at bounding box center [873, 448] width 136 height 28
paste input "75"
type input "750"
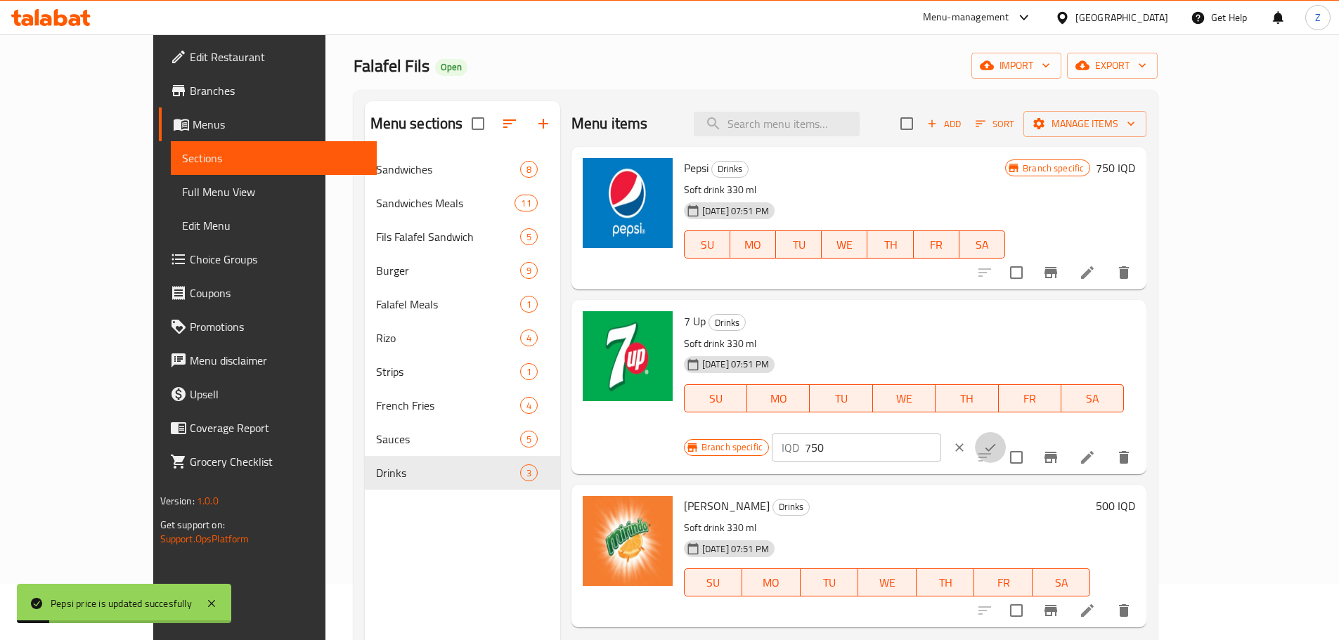
click at [997, 441] on icon "ok" at bounding box center [990, 448] width 14 height 14
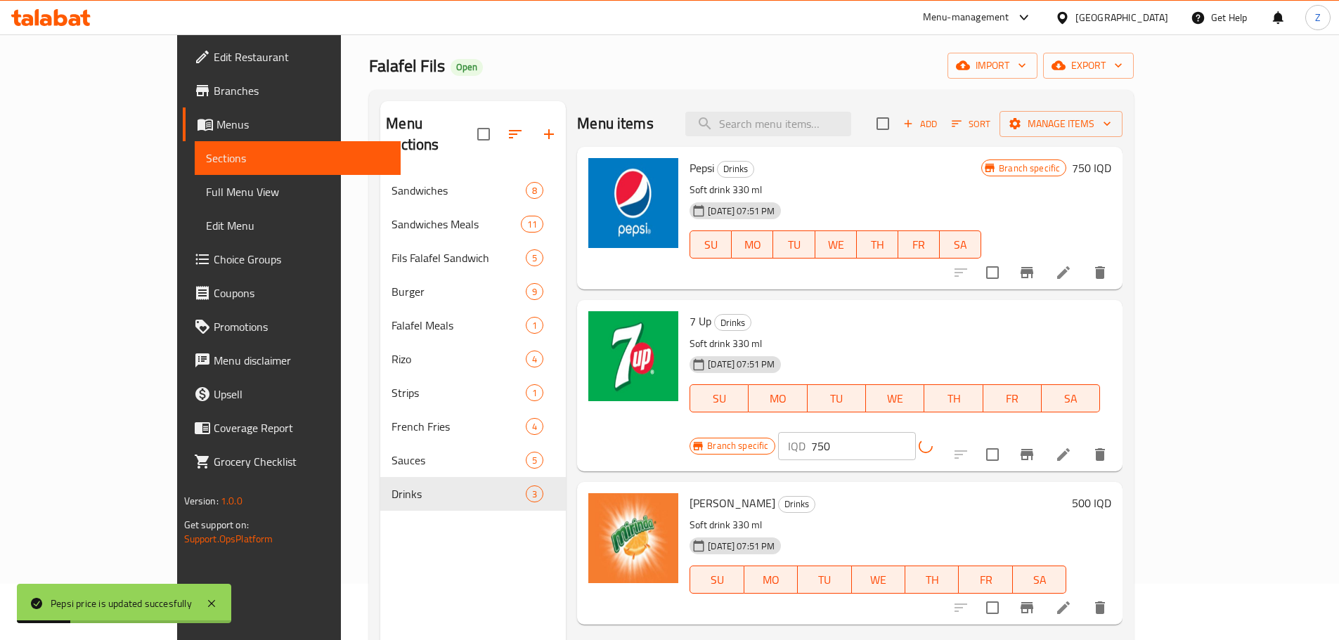
click at [1111, 493] on h6 "500 IQD" at bounding box center [1091, 503] width 39 height 20
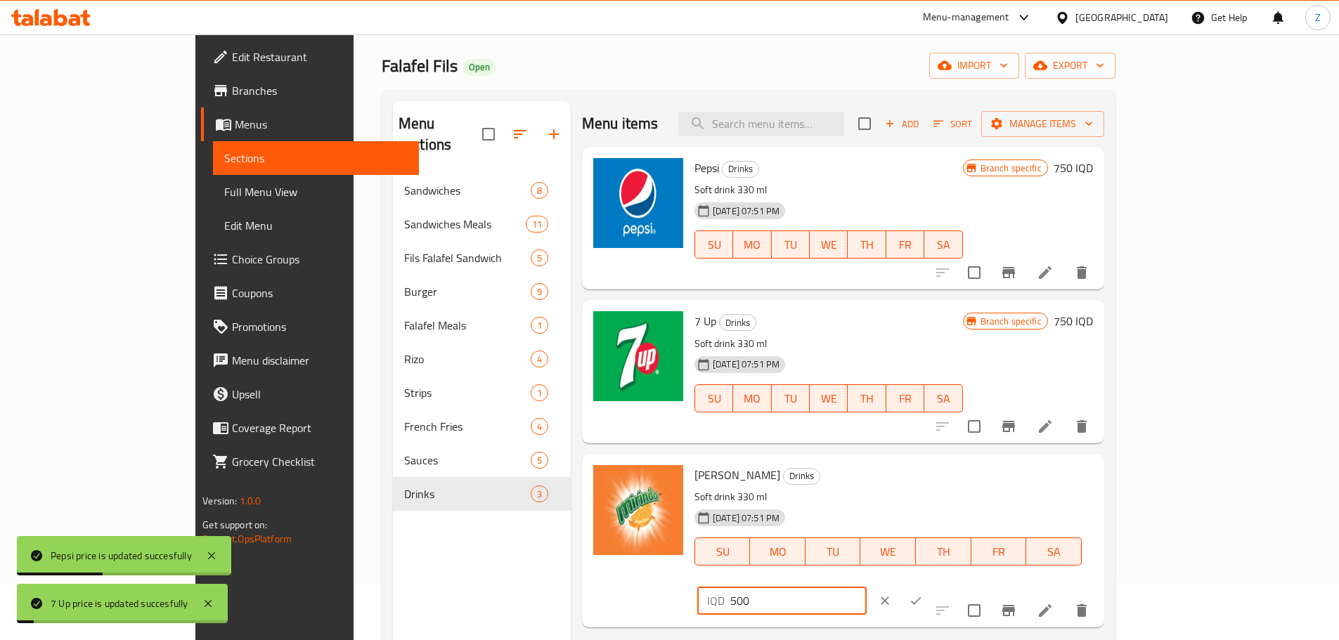
click at [866, 587] on input "500" at bounding box center [798, 601] width 136 height 28
paste input "75"
type input "750"
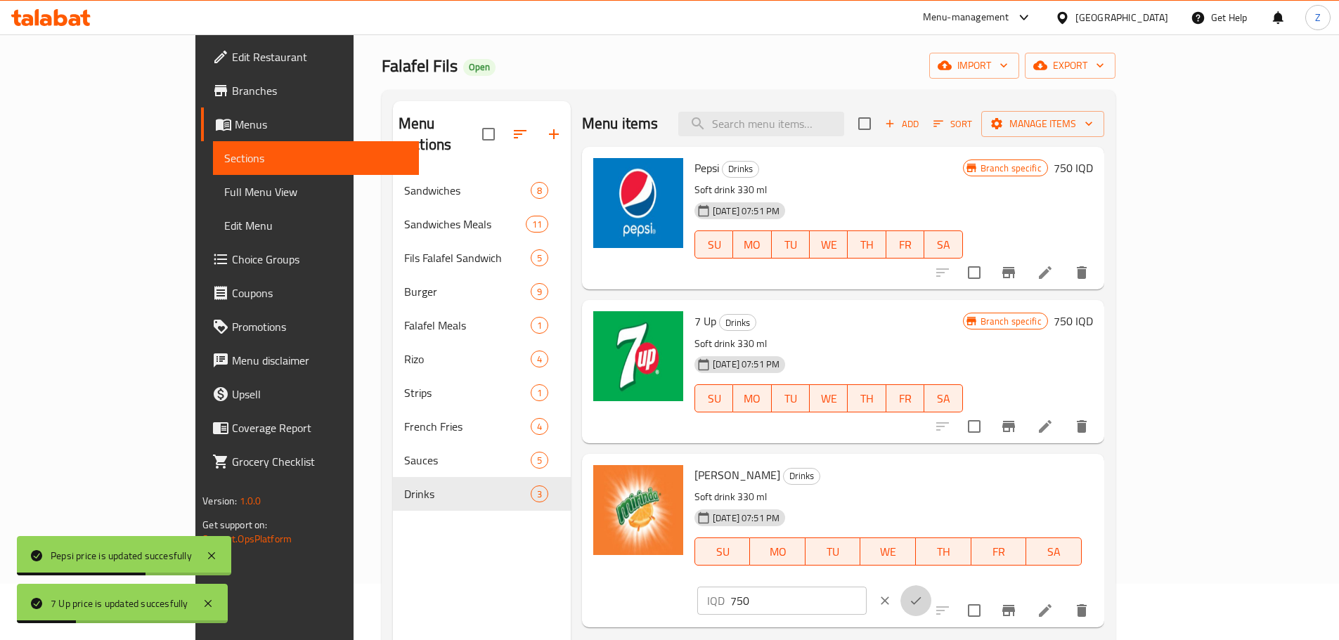
click at [923, 594] on icon "ok" at bounding box center [916, 601] width 14 height 14
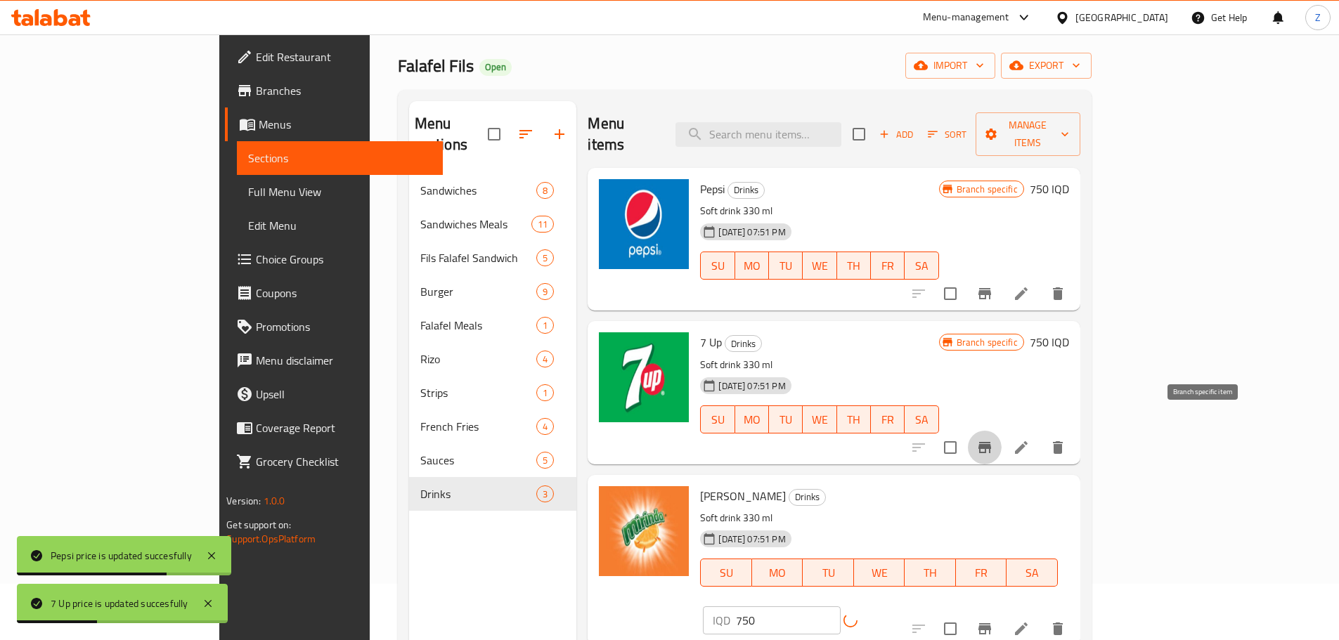
click at [1001, 436] on button "Branch-specific-item" at bounding box center [985, 448] width 34 height 34
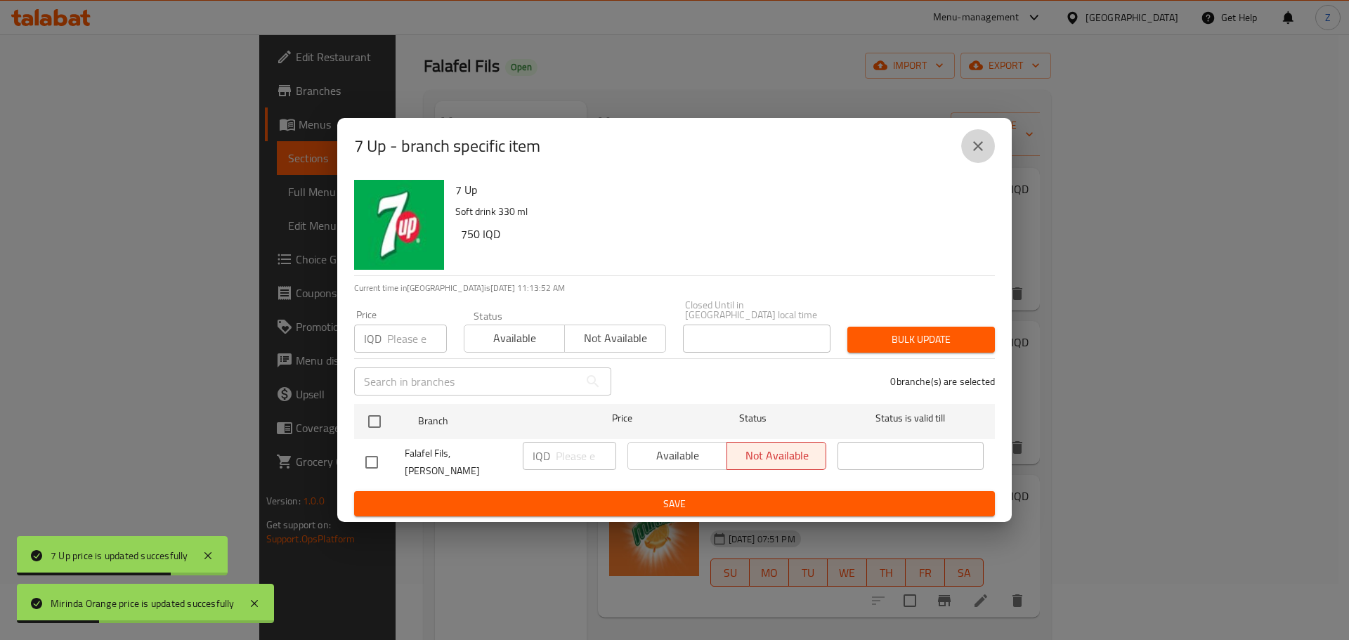
click at [972, 155] on icon "close" at bounding box center [978, 146] width 17 height 17
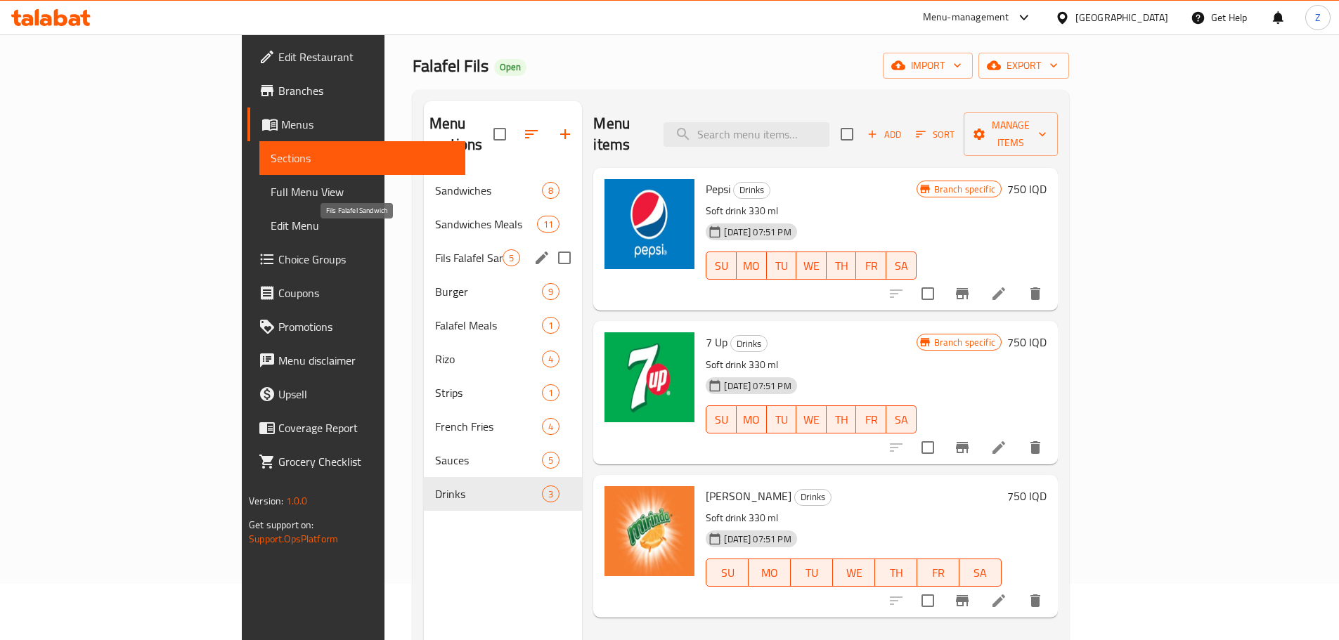
click at [435, 249] on span "Fils Falafel Sandwich" at bounding box center [468, 257] width 67 height 17
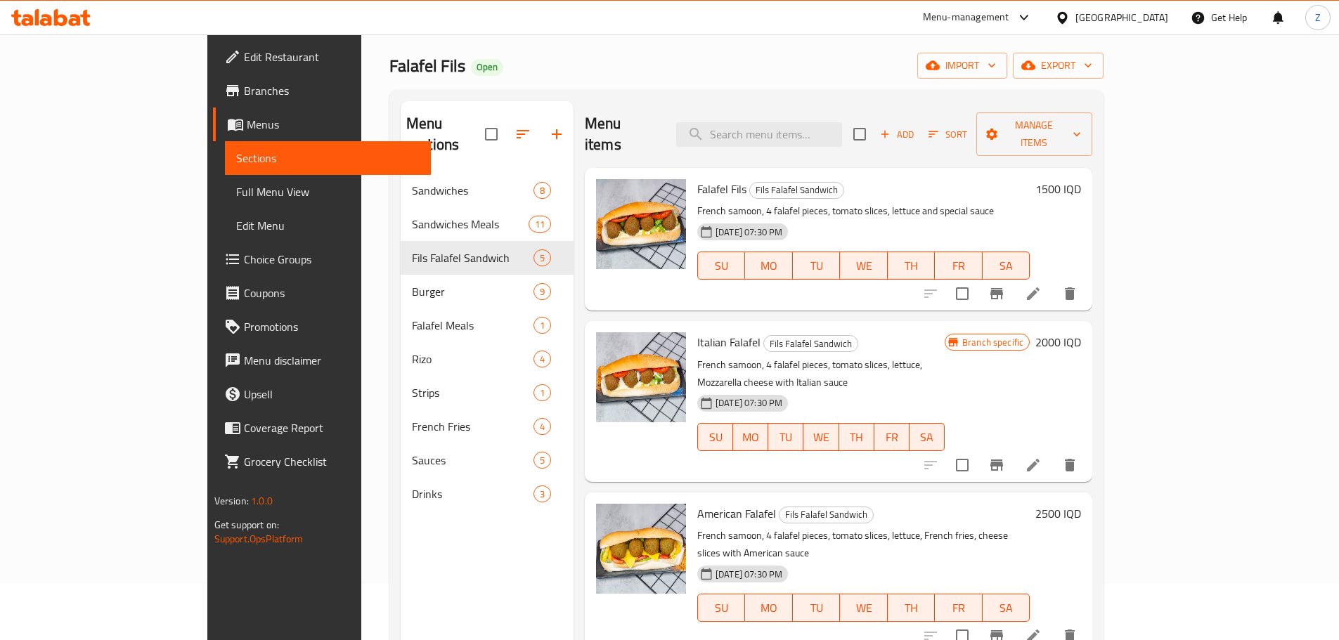
click at [1081, 179] on h6 "1500 IQD" at bounding box center [1058, 189] width 46 height 20
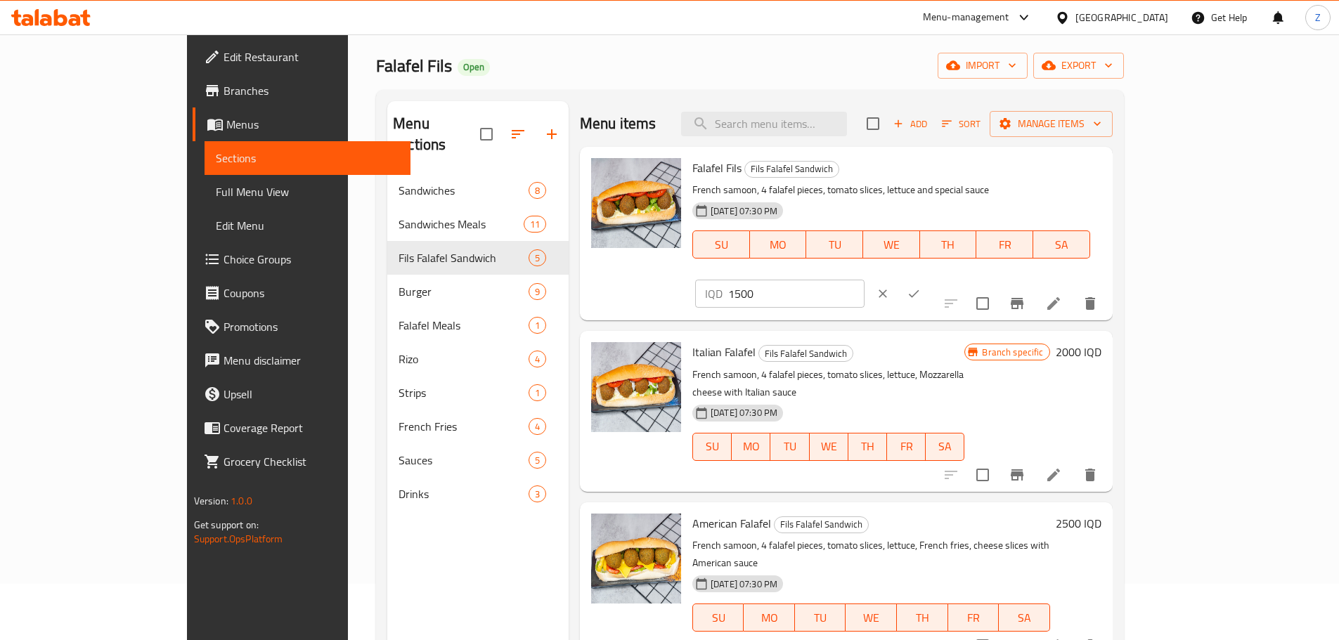
click at [864, 280] on input "1500" at bounding box center [796, 294] width 136 height 28
type input "2000"
click at [929, 278] on button "ok" at bounding box center [913, 293] width 31 height 31
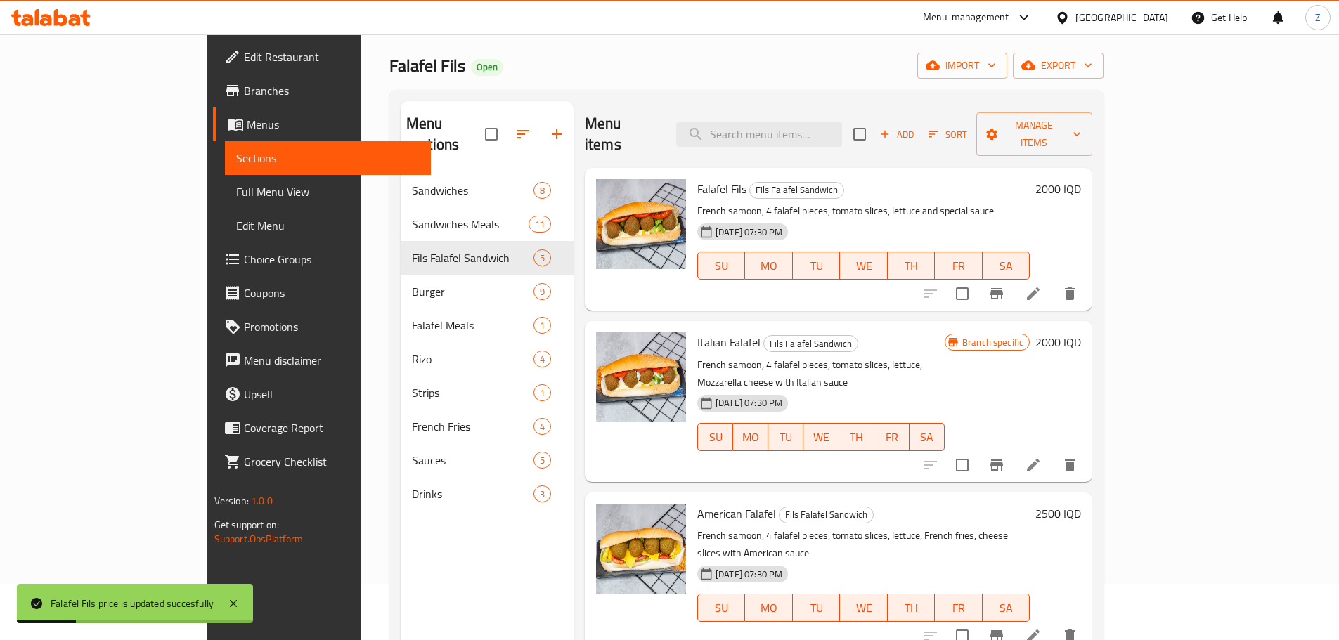
click at [1081, 332] on h6 "2000 IQD" at bounding box center [1058, 342] width 46 height 20
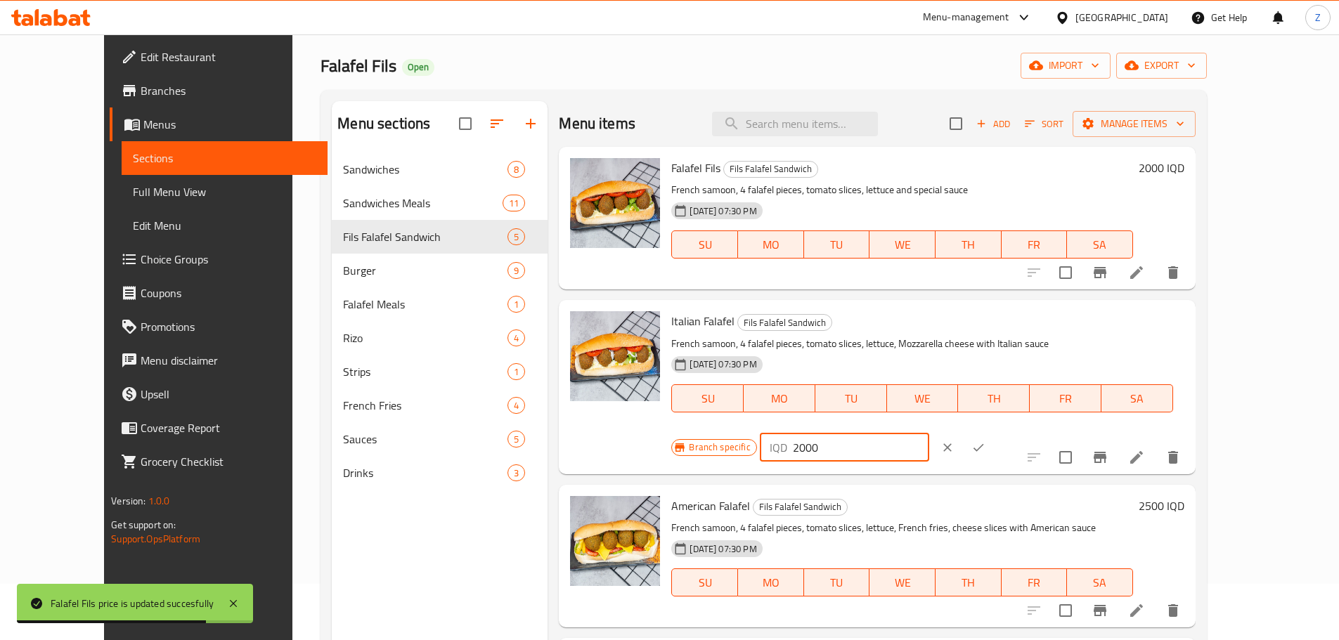
click at [929, 434] on input "2000" at bounding box center [861, 448] width 136 height 28
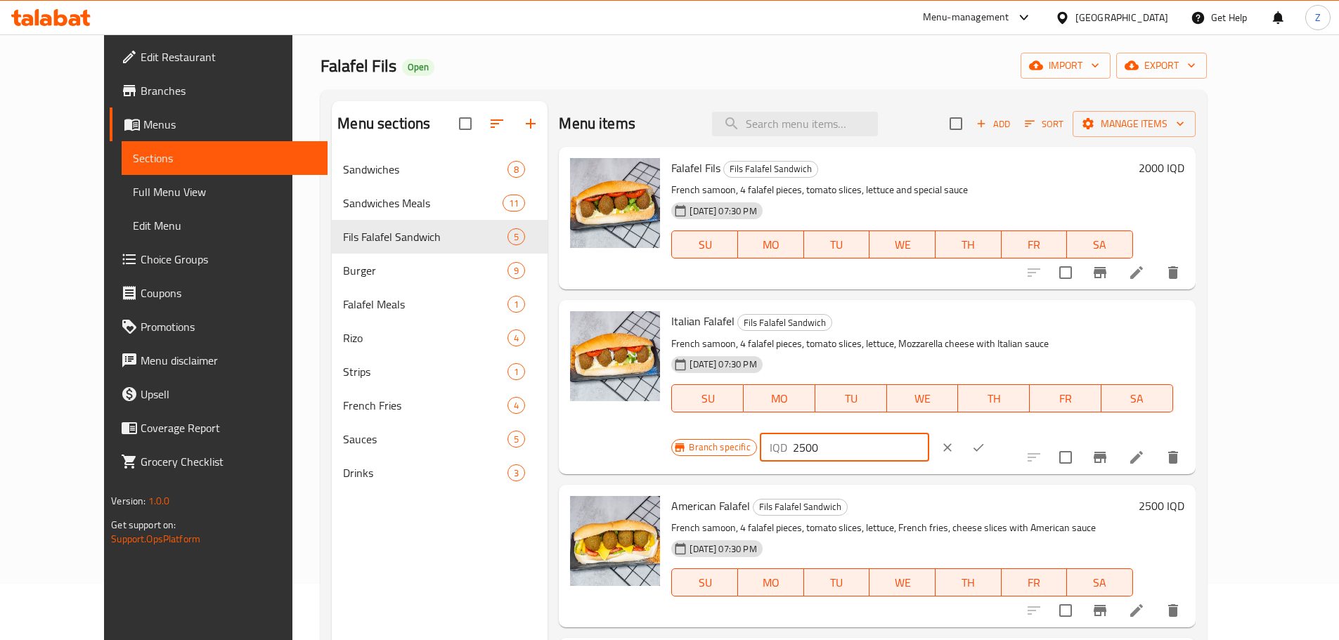
type input "2500"
click at [994, 432] on button "ok" at bounding box center [978, 447] width 31 height 31
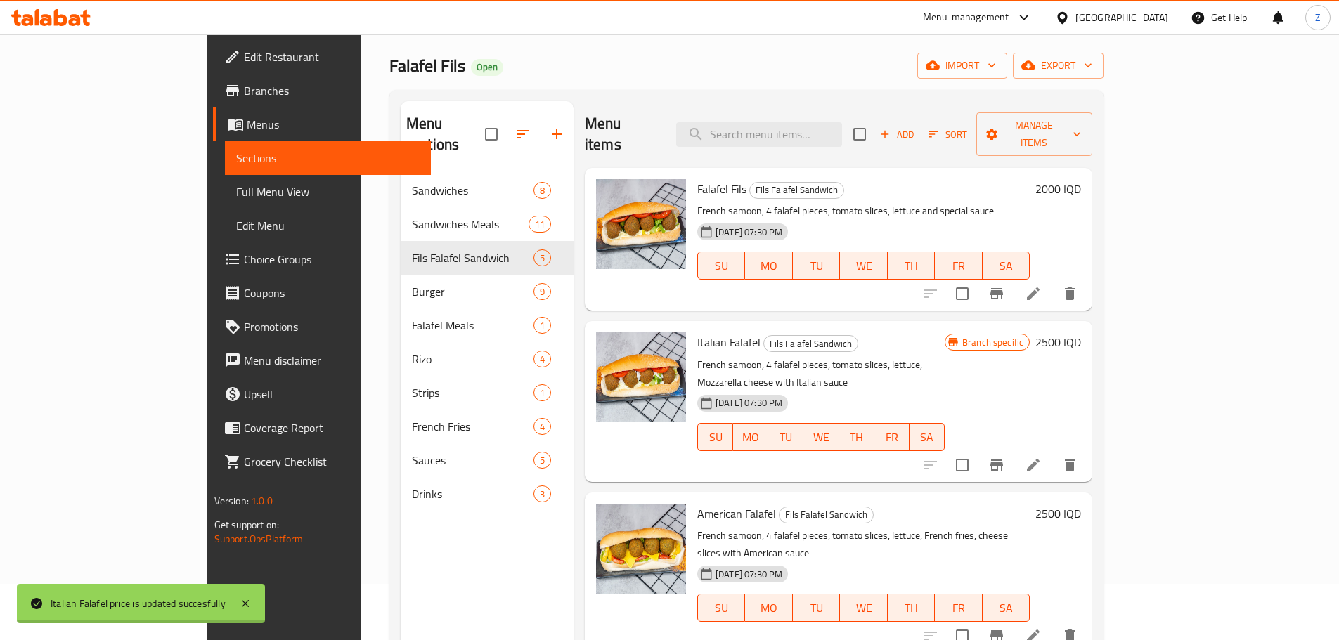
click at [1013, 448] on button "Branch-specific-item" at bounding box center [996, 465] width 34 height 34
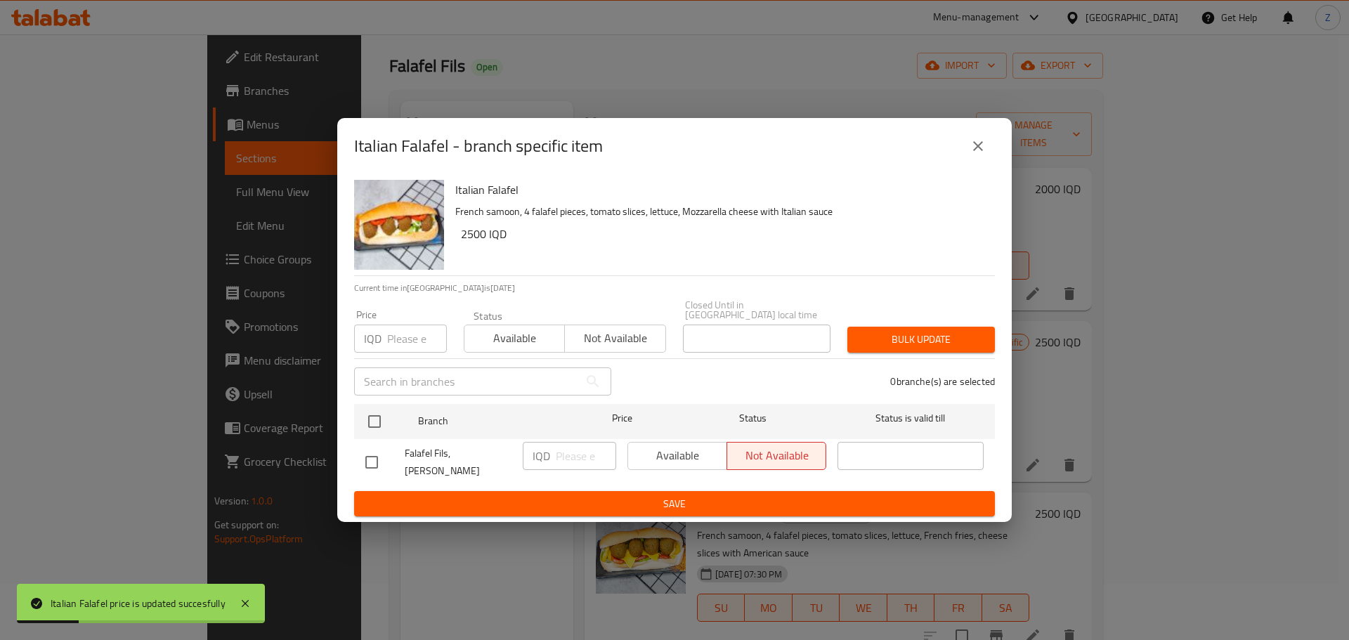
click at [988, 161] on button "close" at bounding box center [978, 146] width 34 height 34
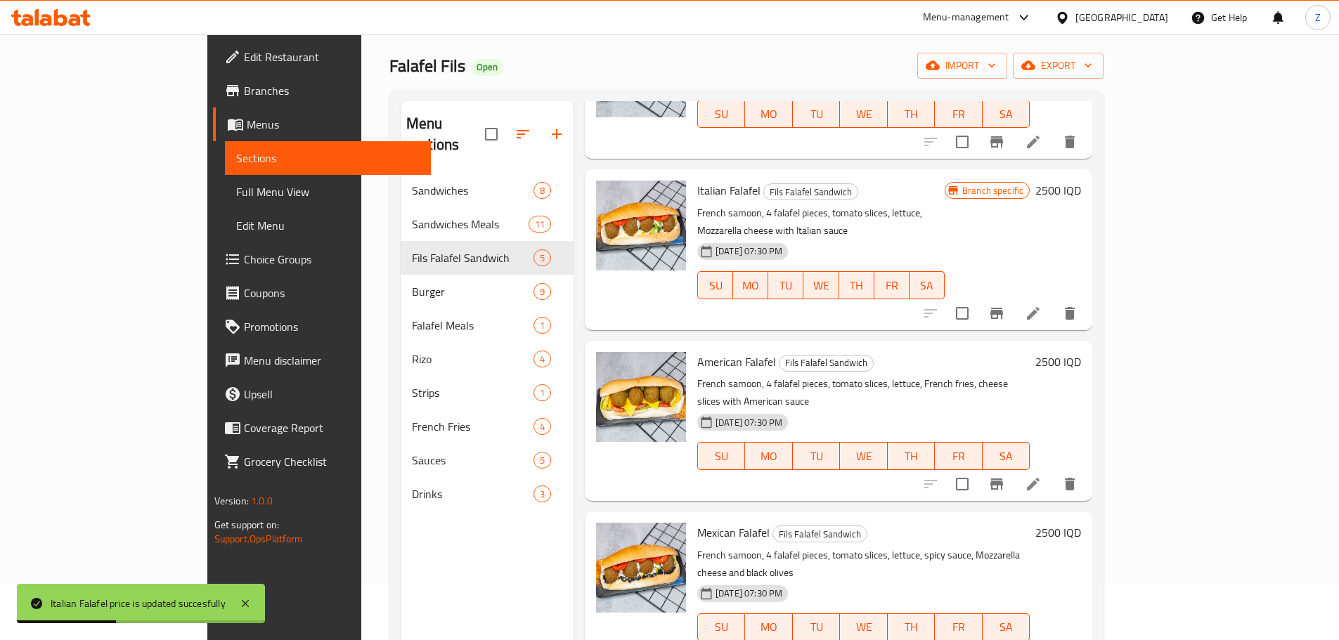
scroll to position [162, 0]
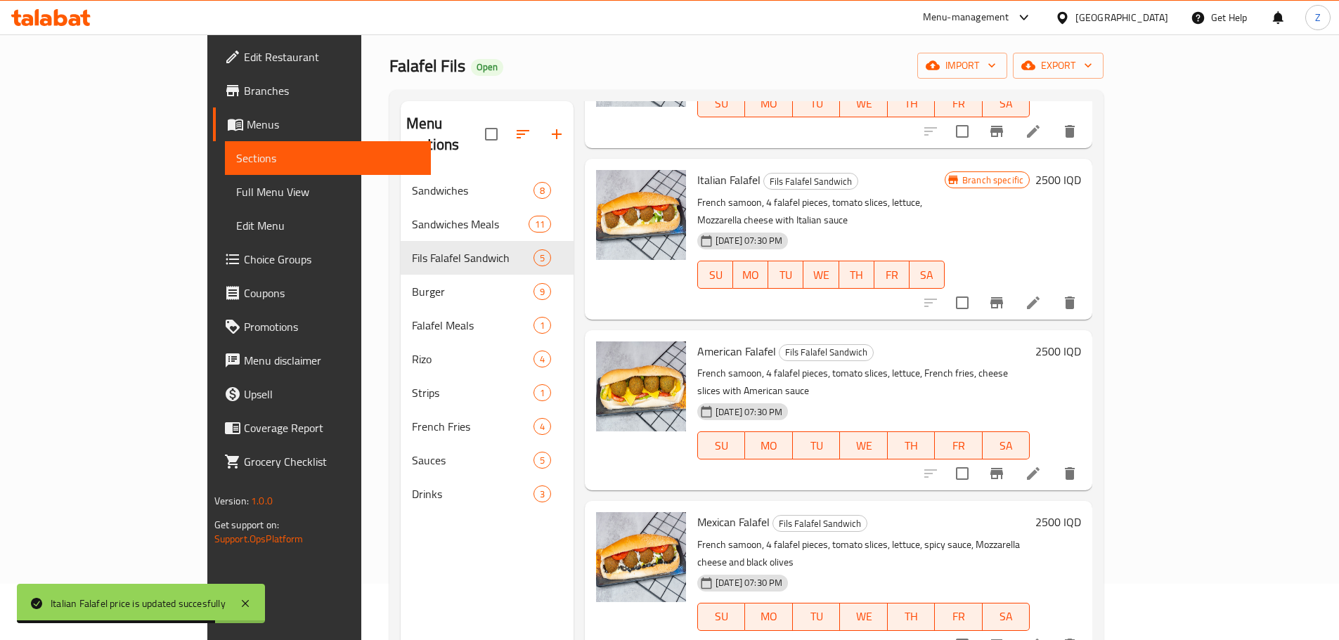
click at [1081, 341] on h6 "2500 IQD" at bounding box center [1058, 351] width 46 height 20
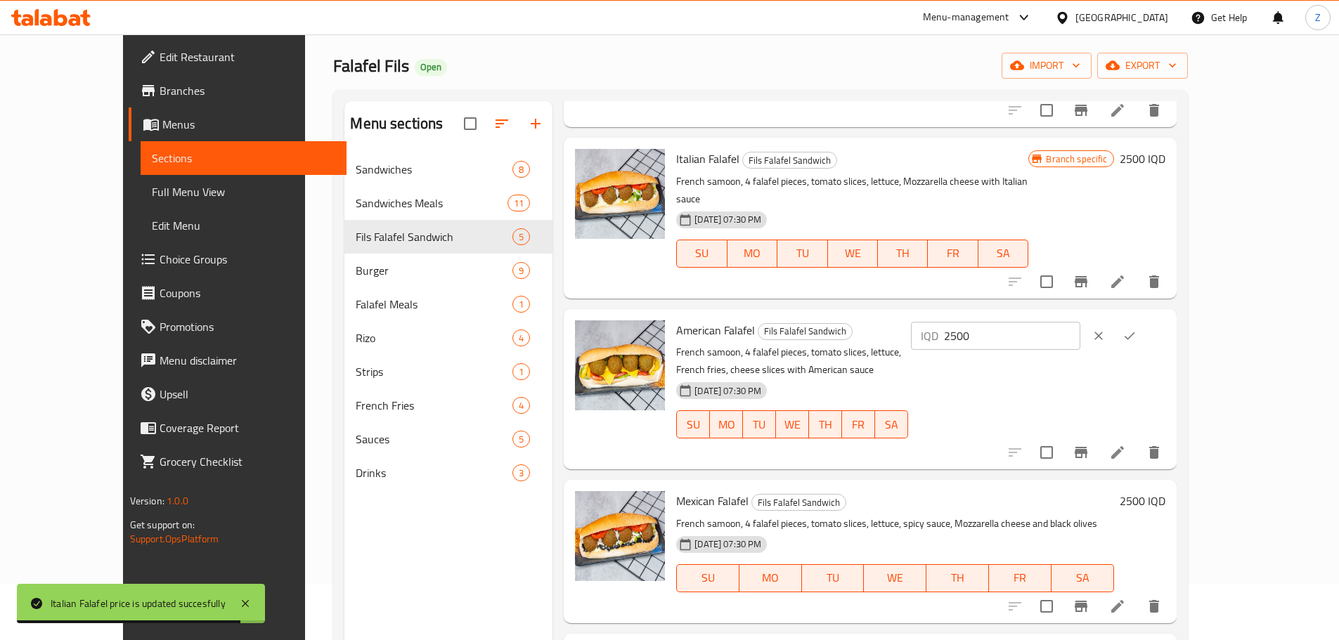
click at [1080, 322] on input "2500" at bounding box center [1012, 336] width 136 height 28
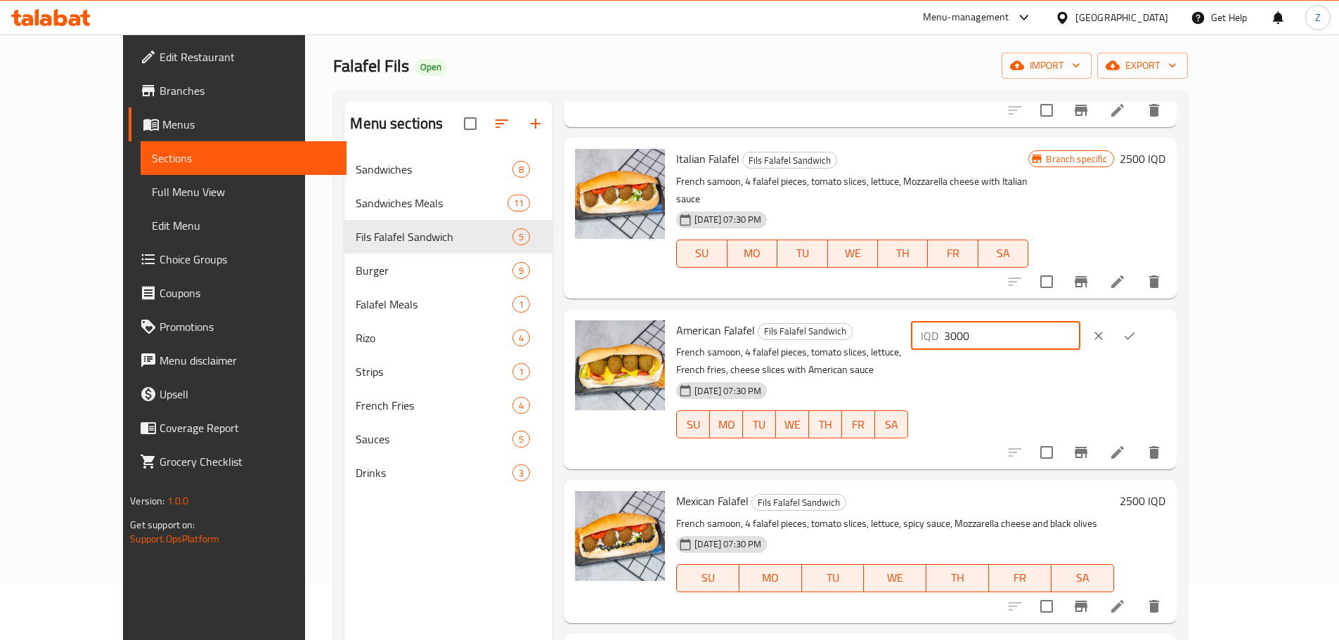
type input "3000"
click at [1145, 326] on button "ok" at bounding box center [1129, 335] width 31 height 31
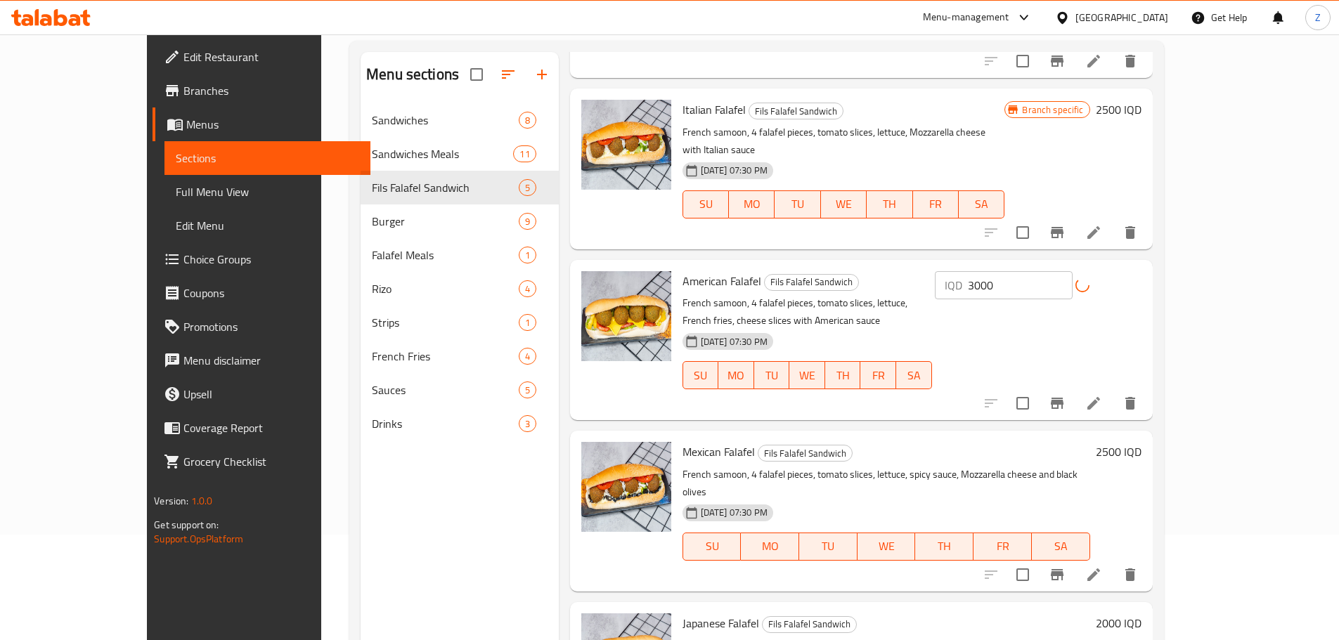
scroll to position [126, 0]
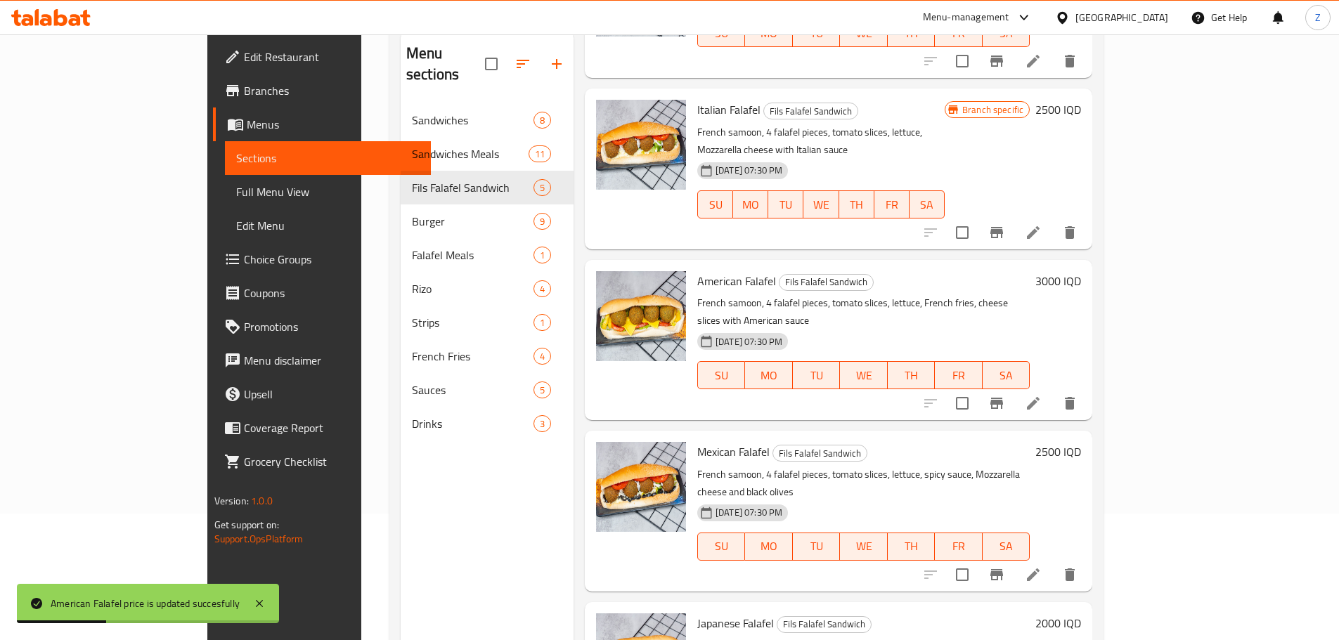
click at [1081, 442] on h6 "2500 IQD" at bounding box center [1058, 452] width 46 height 20
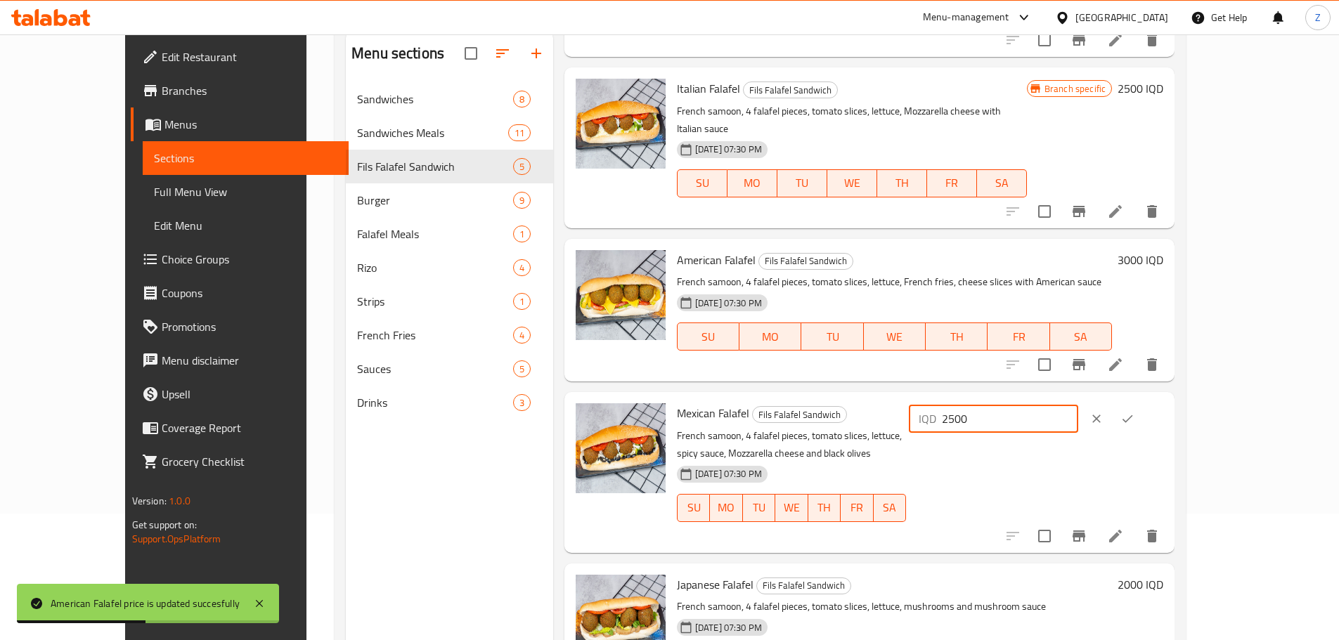
click at [1078, 405] on input "2500" at bounding box center [1010, 419] width 136 height 28
type input "3000"
click at [1143, 403] on button "ok" at bounding box center [1127, 418] width 31 height 31
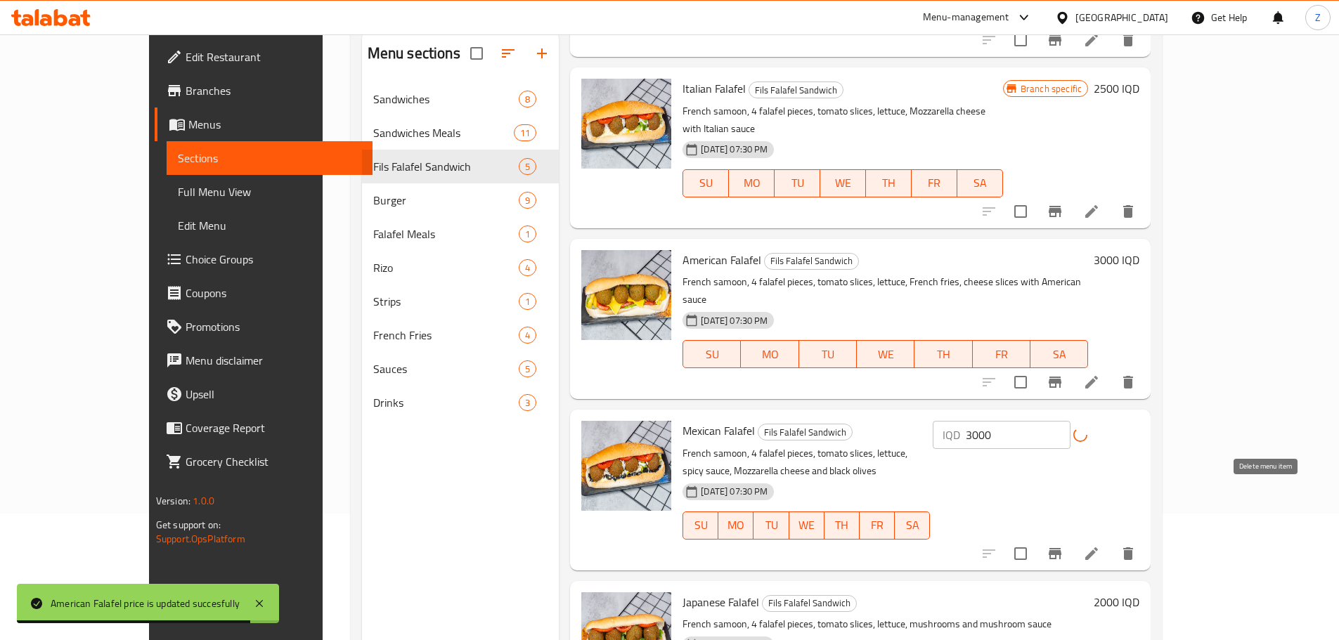
scroll to position [197, 0]
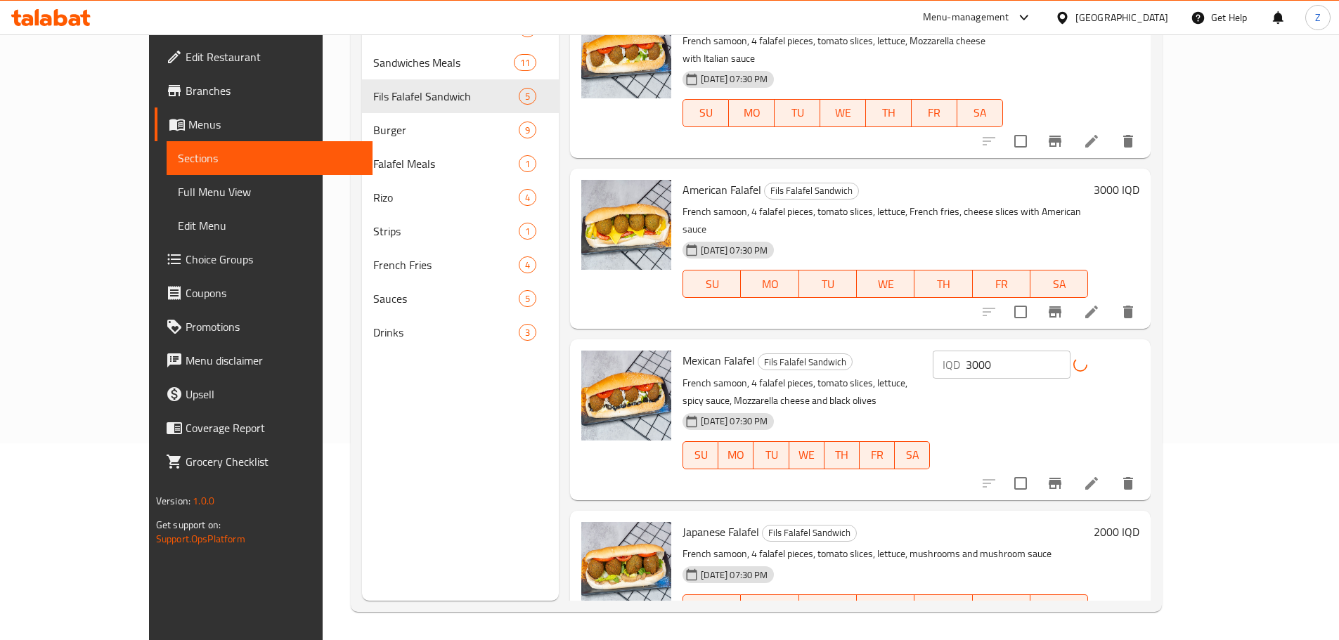
click at [1139, 522] on h6 "2000 IQD" at bounding box center [1116, 532] width 46 height 20
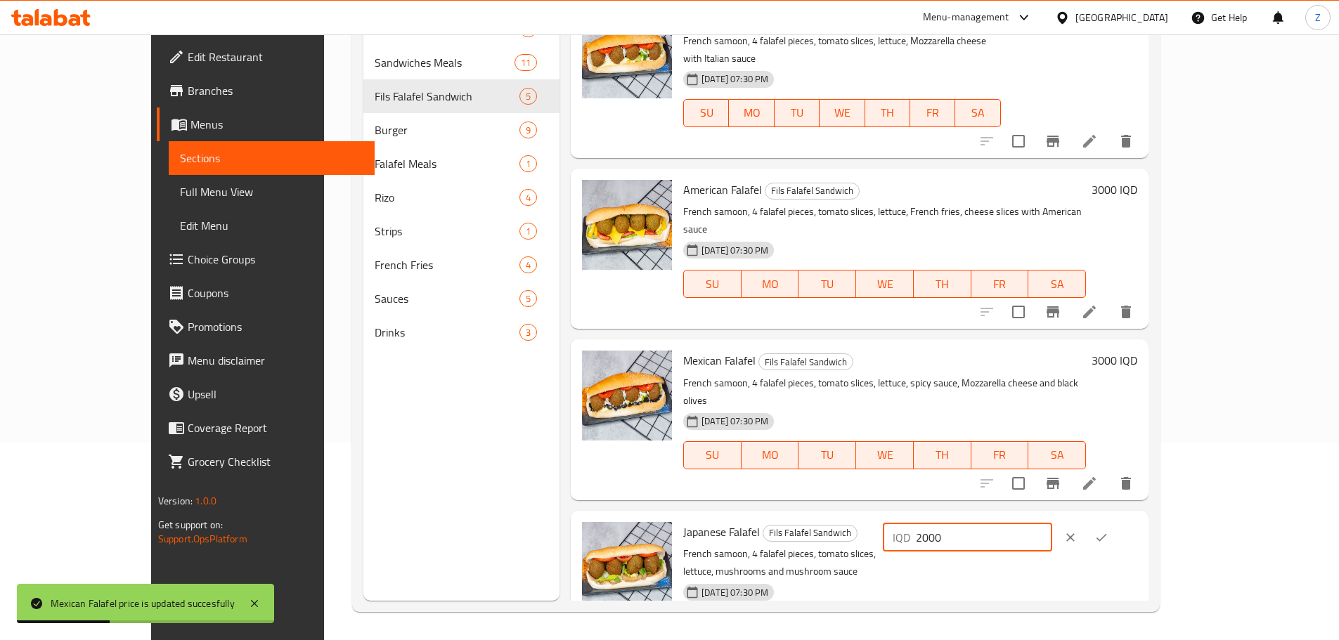
click at [1052, 523] on input "2000" at bounding box center [984, 537] width 136 height 28
type input "2500"
click at [1107, 533] on icon "ok" at bounding box center [1101, 537] width 11 height 8
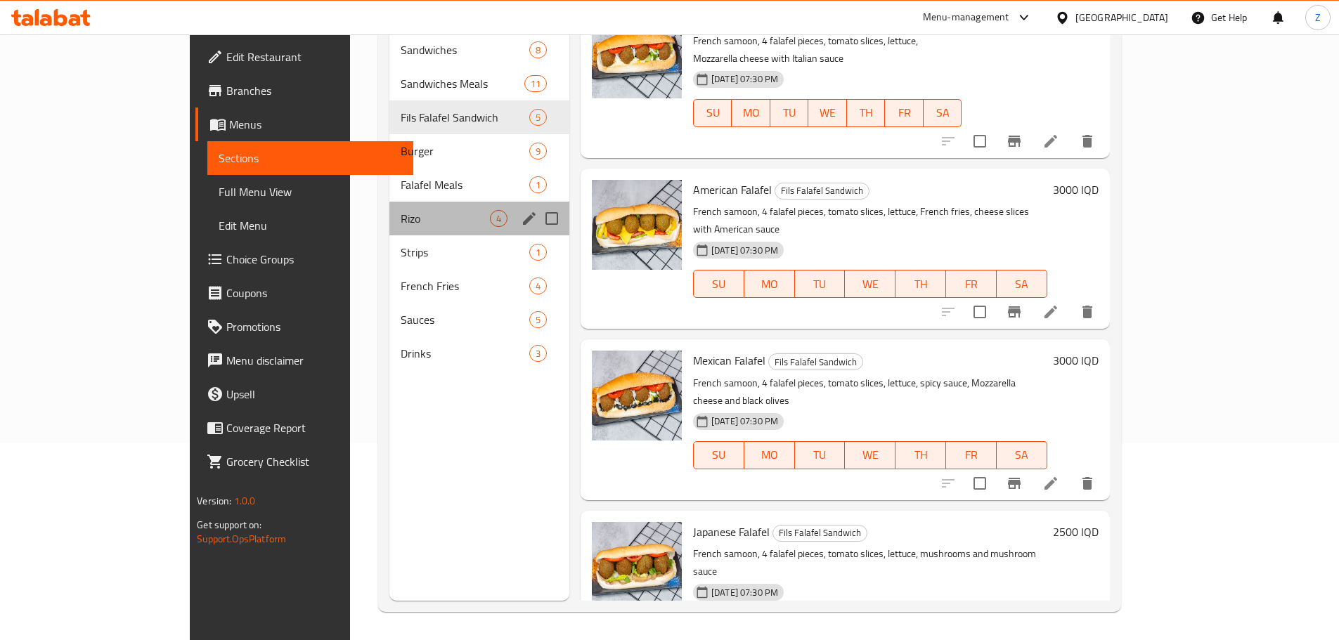
click at [389, 210] on div "Rizo 4" at bounding box center [479, 219] width 180 height 34
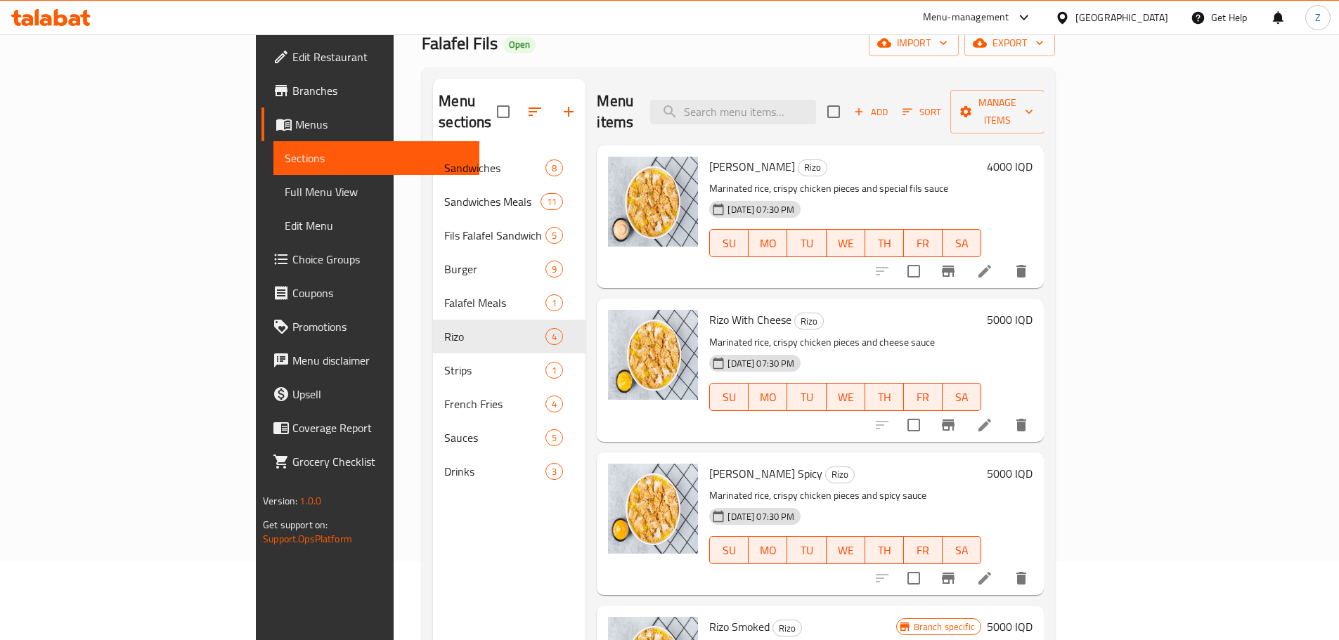
scroll to position [56, 0]
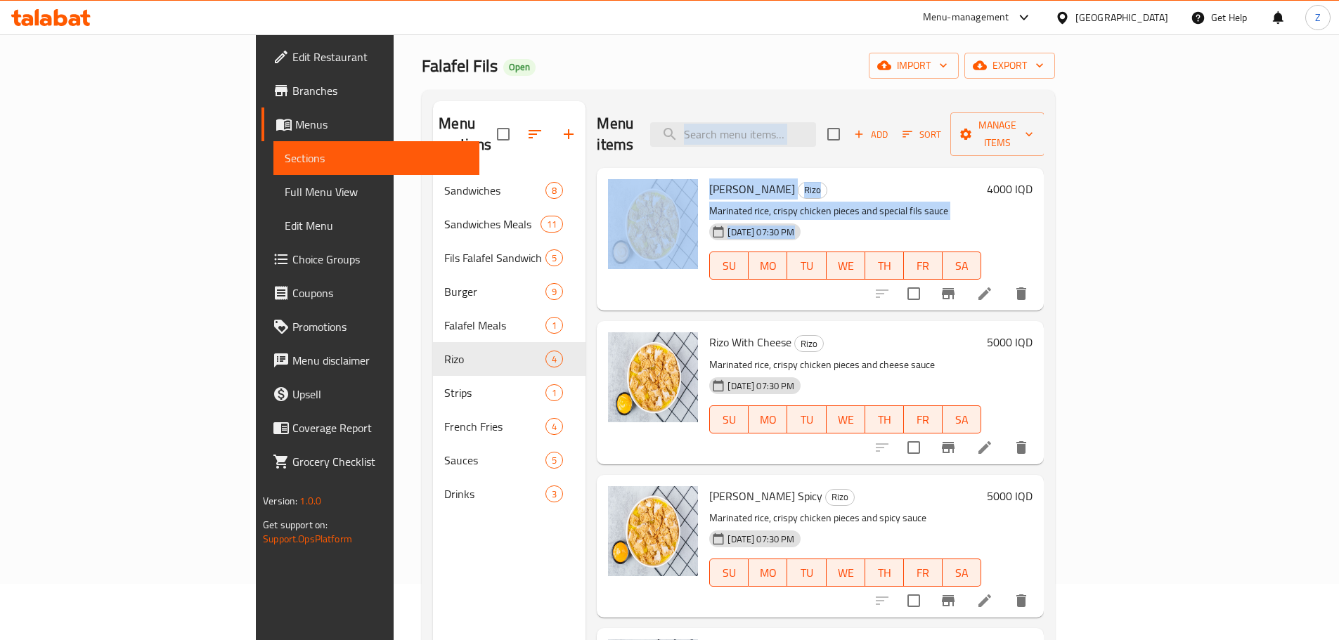
drag, startPoint x: 762, startPoint y: 106, endPoint x: 827, endPoint y: 257, distance: 164.6
click at [827, 257] on div "Menu items Add Sort Manage items Rizo Fils Rizo Marinated rice, crispy chicken …" at bounding box center [814, 421] width 458 height 640
click at [845, 202] on p "Marinated rice, crispy chicken pieces and special fils sauce" at bounding box center [845, 211] width 272 height 18
click at [855, 218] on div "22-12-2024 07:30 PM SU MO TU WE TH FR SA" at bounding box center [844, 256] width 283 height 76
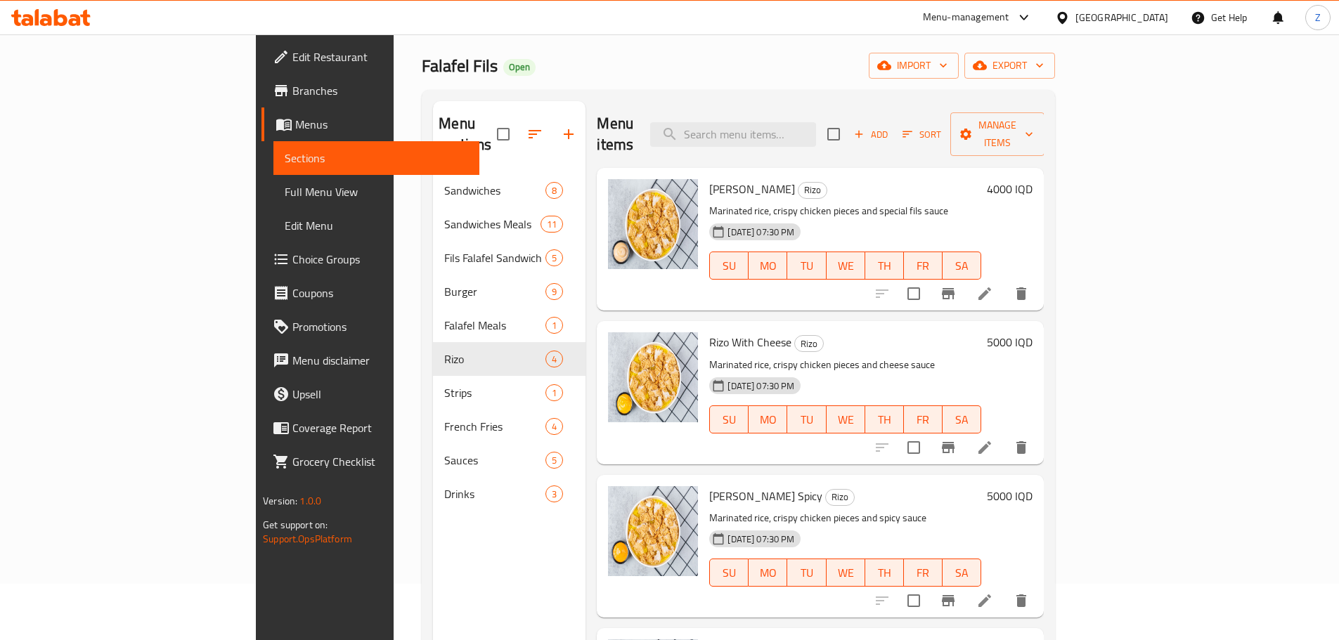
click at [987, 174] on div "Rizo Fils Rizo Marinated rice, crispy chicken pieces and special fils sauce 22-…" at bounding box center [844, 239] width 283 height 131
drag, startPoint x: 1034, startPoint y: 154, endPoint x: 1040, endPoint y: 200, distance: 46.0
click at [987, 200] on div "Rizo Fils Rizo Marinated rice, crispy chicken pieces and special fils sauce 22-…" at bounding box center [844, 239] width 283 height 131
click at [987, 218] on div "22-12-2024 07:30 PM SU MO TU WE TH FR SA" at bounding box center [844, 256] width 283 height 76
drag, startPoint x: 1043, startPoint y: 209, endPoint x: 1035, endPoint y: 177, distance: 33.2
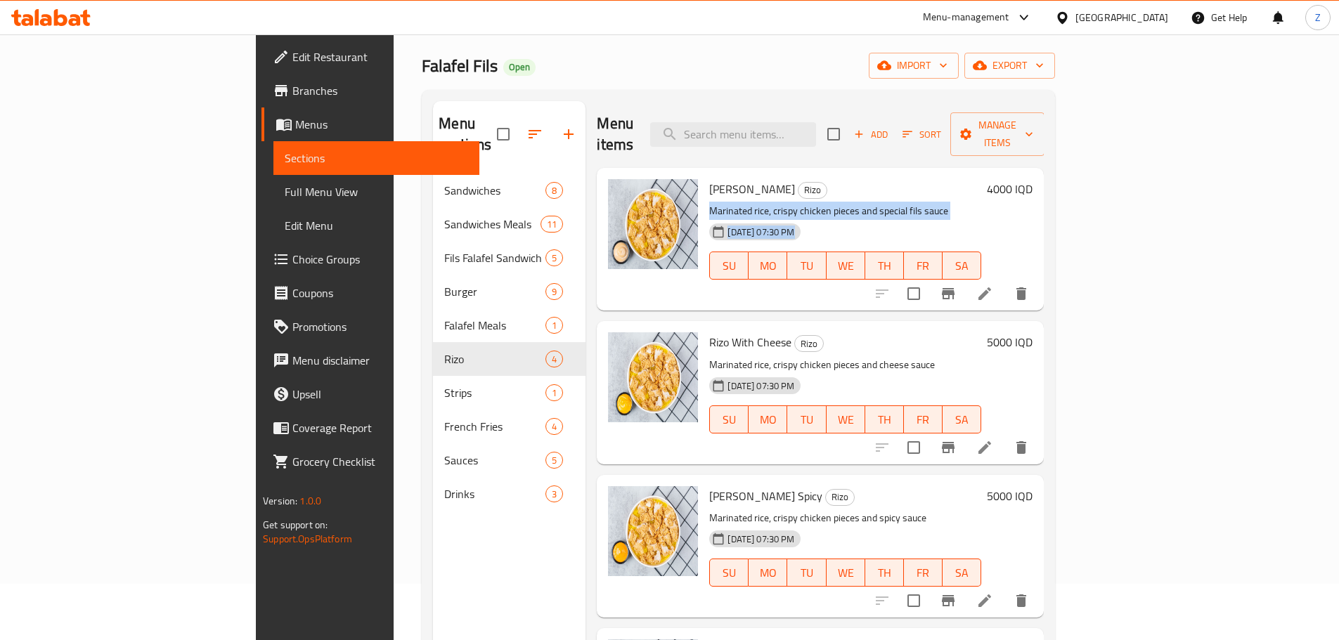
click at [987, 177] on div "Rizo Fils Rizo Marinated rice, crispy chicken pieces and special fils sauce 22-…" at bounding box center [844, 239] width 283 height 131
click at [981, 179] on h6 "Rizo Fils Rizo" at bounding box center [845, 189] width 272 height 20
click at [1032, 179] on h6 "4000 IQD" at bounding box center [1010, 189] width 46 height 20
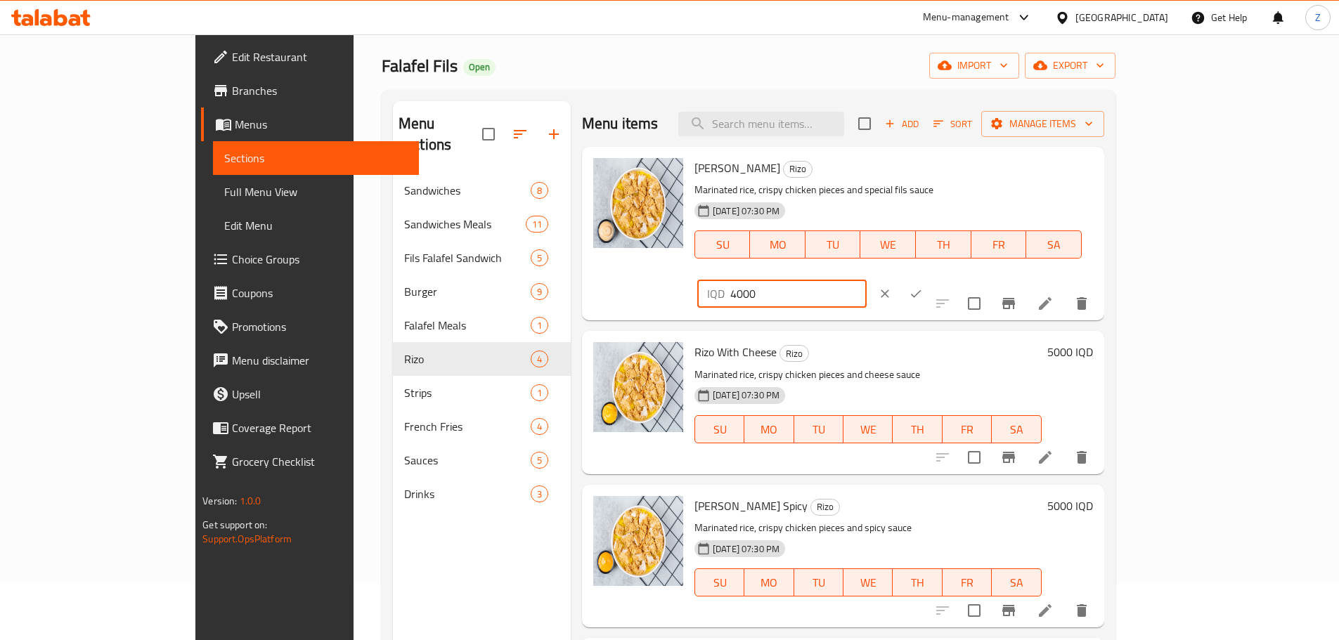
drag, startPoint x: 1092, startPoint y: 170, endPoint x: 1079, endPoint y: 172, distance: 12.8
click at [866, 280] on div "IQD 4000 ​" at bounding box center [781, 294] width 169 height 28
type input "6000"
click at [923, 287] on icon "ok" at bounding box center [916, 294] width 14 height 14
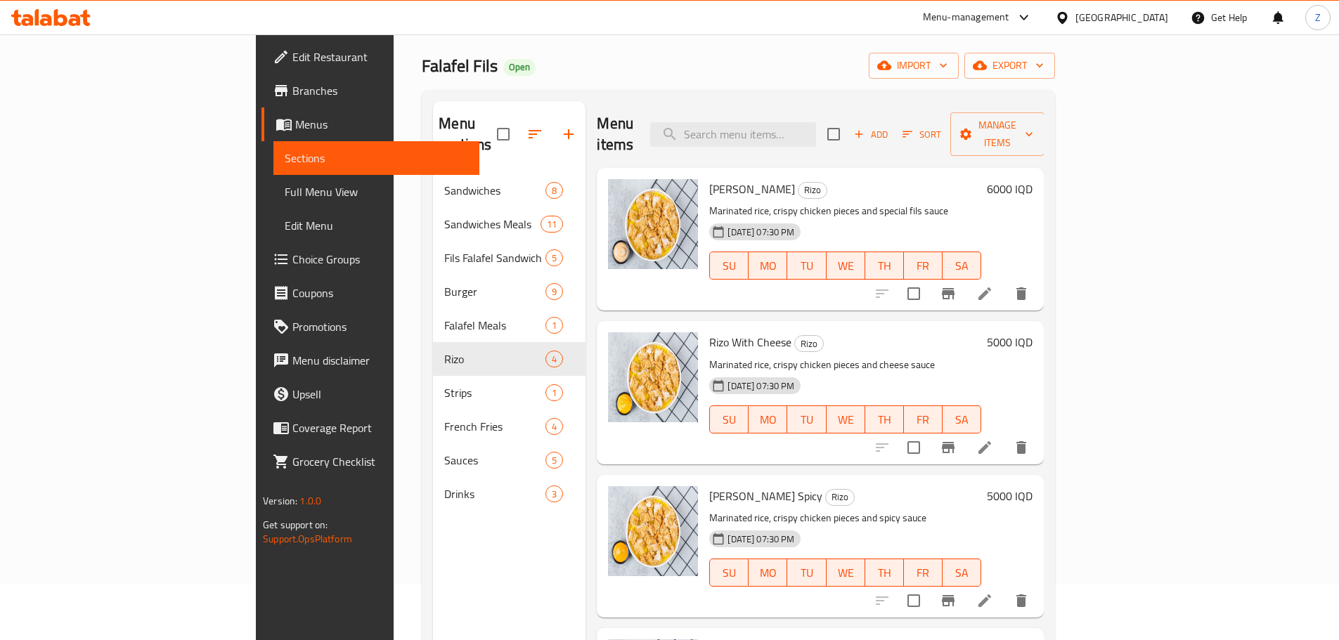
click at [1032, 332] on h6 "5000 IQD" at bounding box center [1010, 342] width 46 height 20
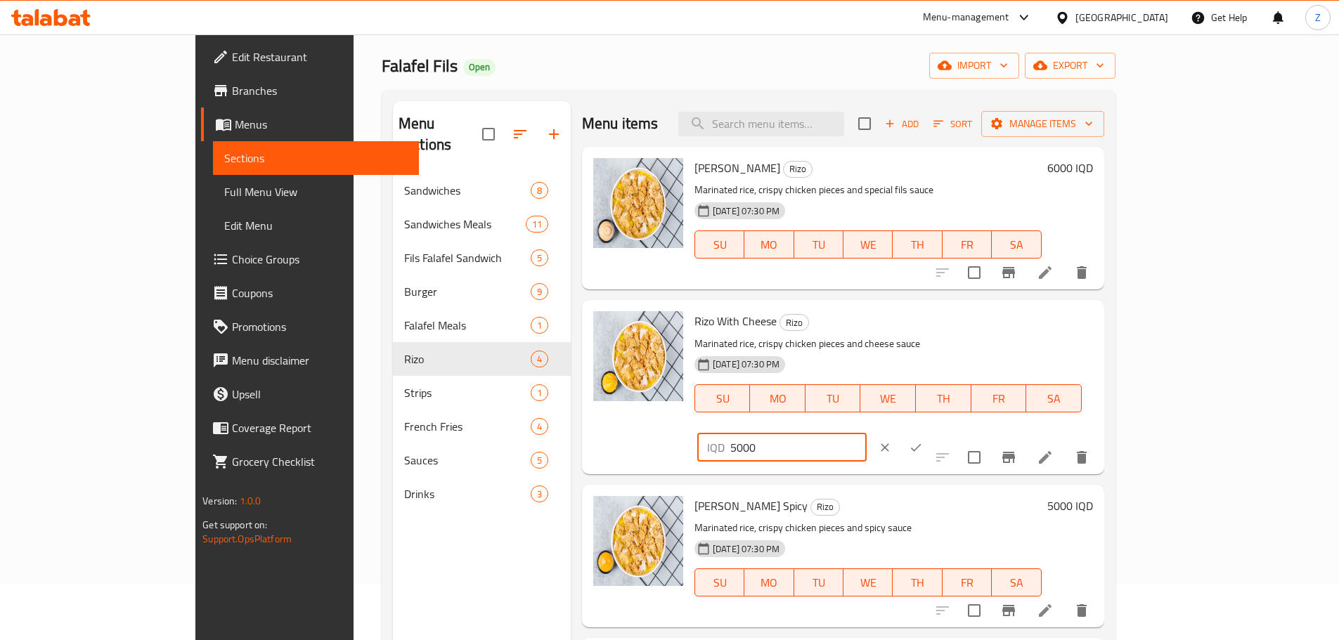
drag, startPoint x: 1094, startPoint y: 324, endPoint x: 1078, endPoint y: 325, distance: 16.2
click at [866, 434] on div "IQD 5000 ​" at bounding box center [781, 448] width 169 height 28
type input "7000"
click at [923, 441] on icon "ok" at bounding box center [916, 448] width 14 height 14
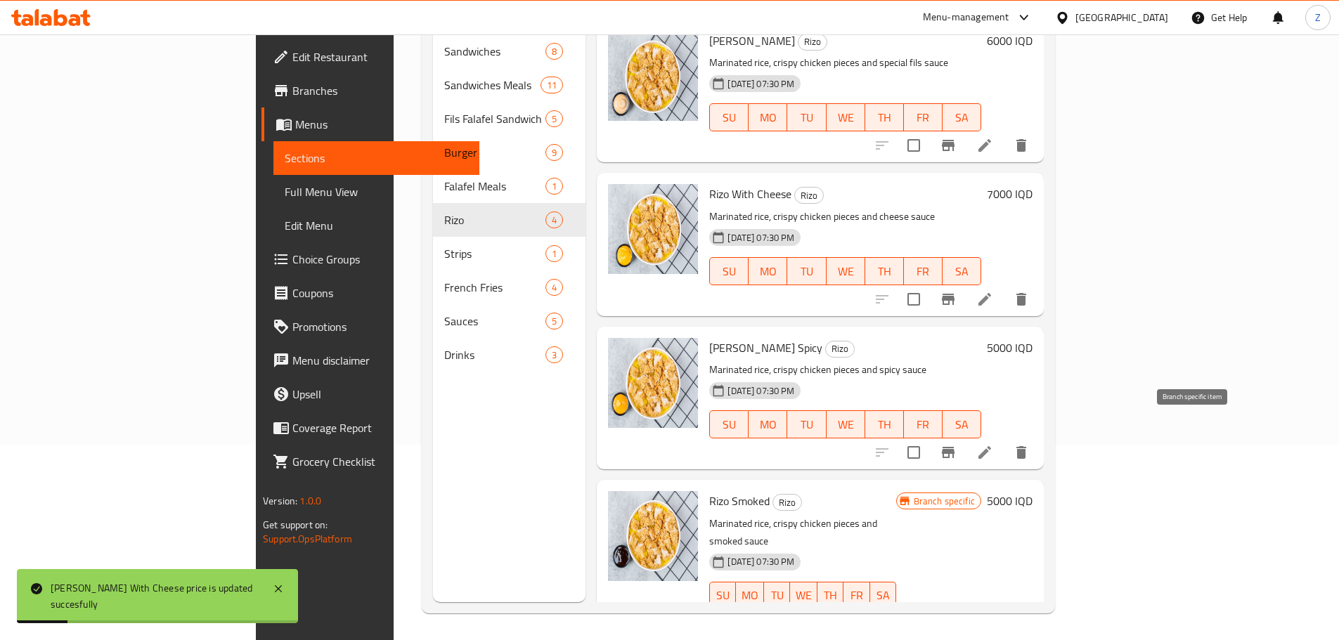
scroll to position [197, 0]
click at [1032, 337] on h6 "5000 IQD" at bounding box center [1010, 347] width 46 height 20
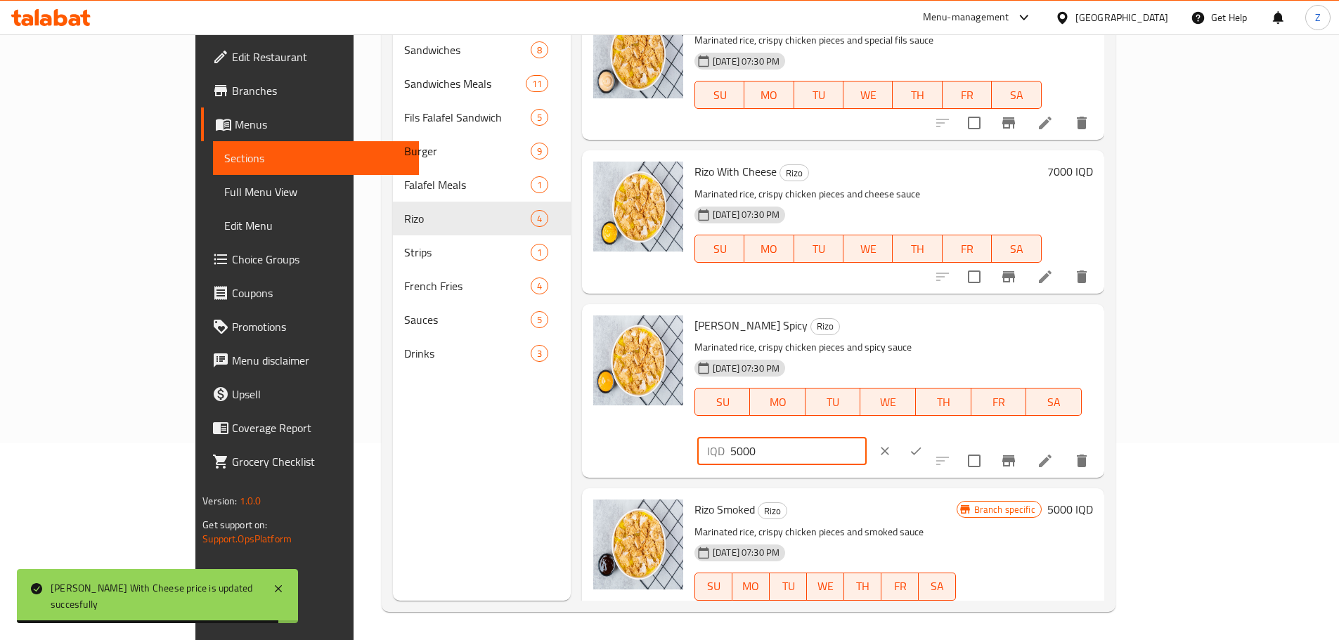
drag, startPoint x: 1091, startPoint y: 334, endPoint x: 1338, endPoint y: 394, distance: 253.9
click at [866, 437] on div "IQD 5000 ​" at bounding box center [781, 451] width 169 height 28
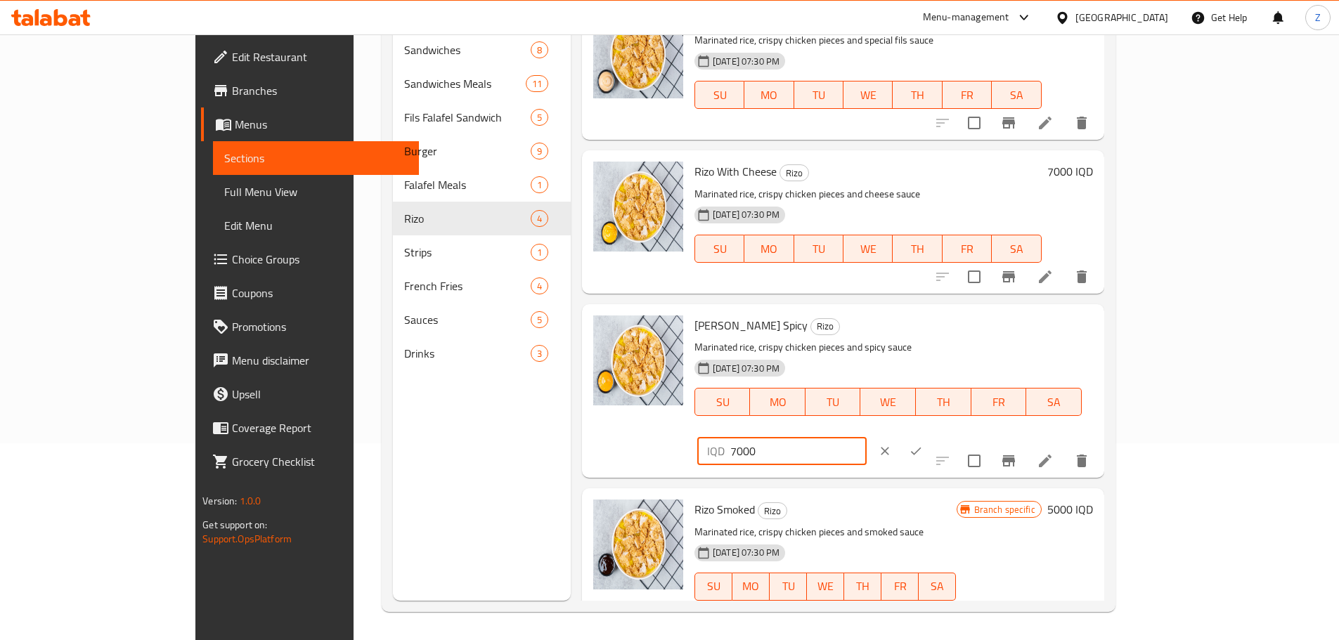
type input "7000"
click at [931, 436] on button "ok" at bounding box center [915, 451] width 31 height 31
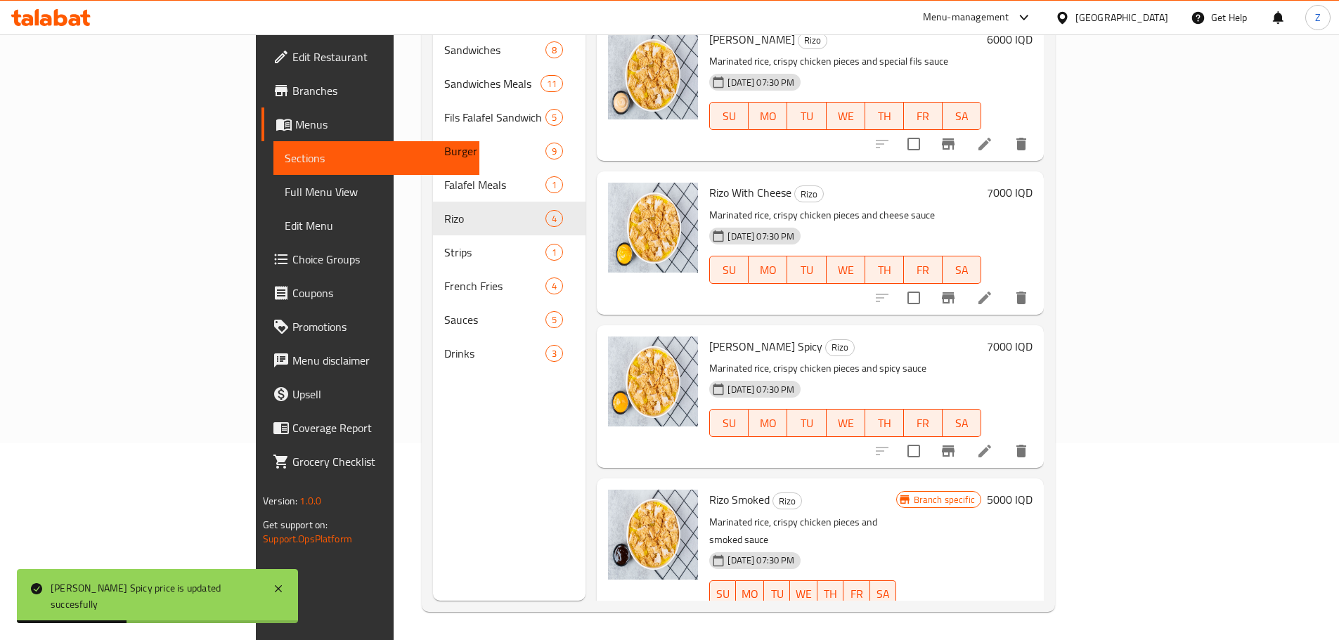
click at [1032, 490] on h6 "5000 IQD" at bounding box center [1010, 500] width 46 height 20
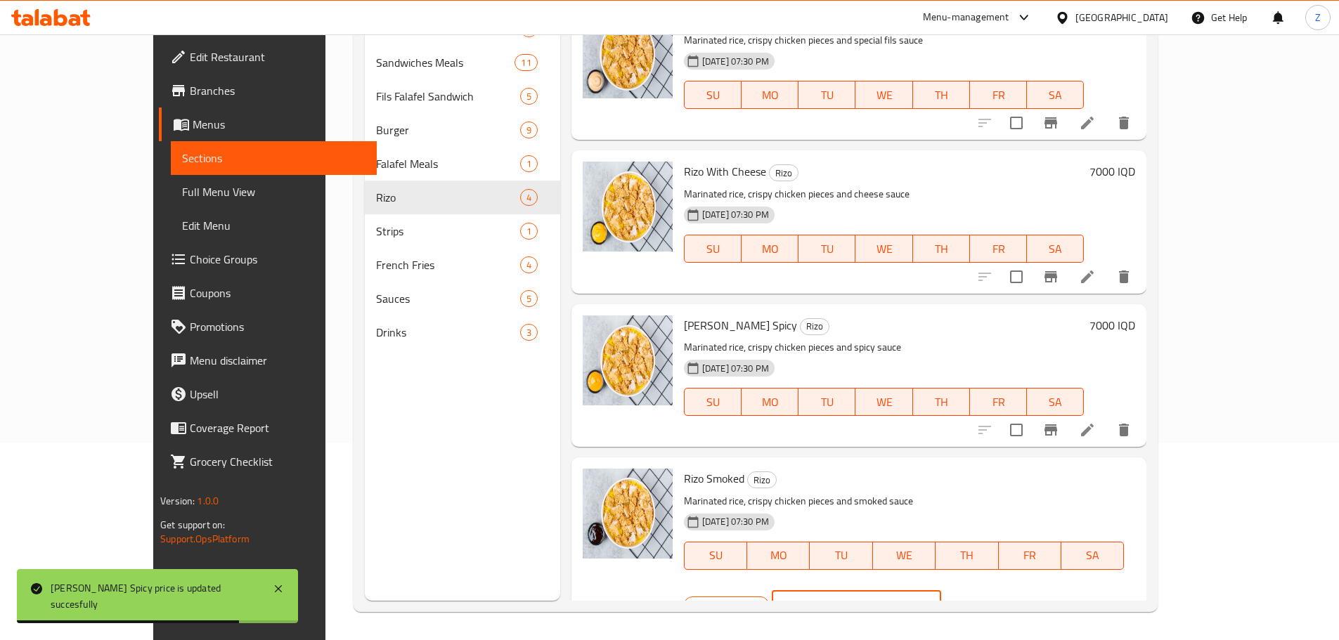
click at [941, 591] on input "5000" at bounding box center [873, 605] width 136 height 28
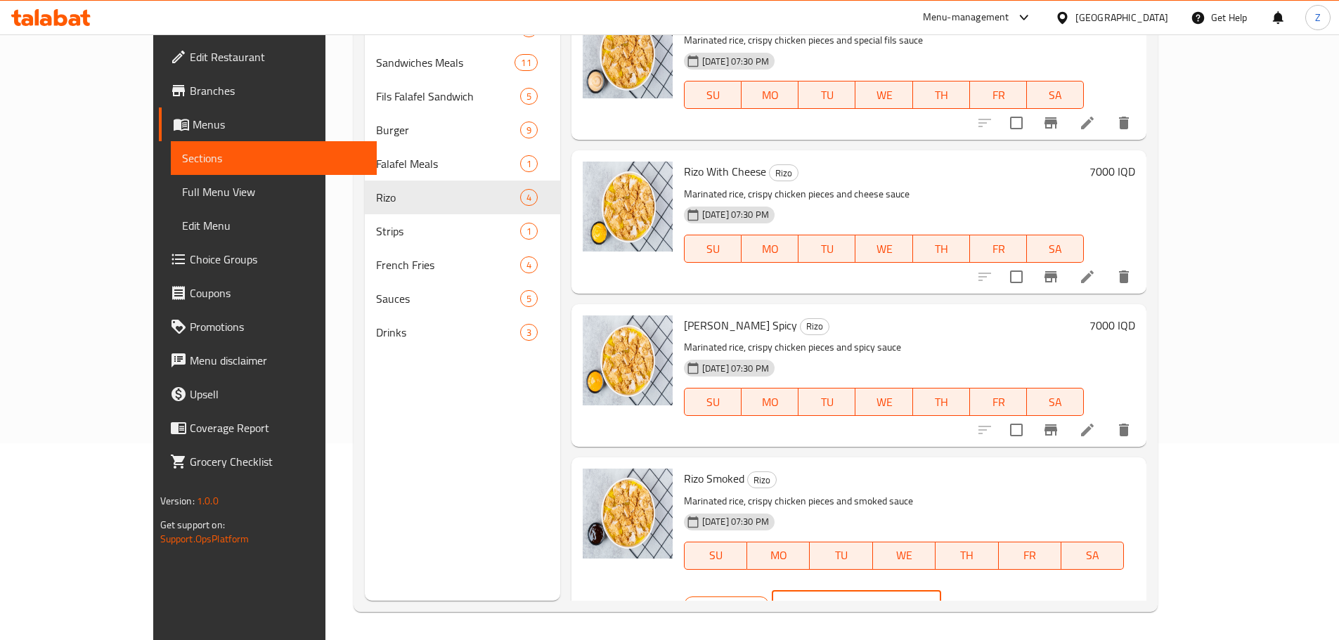
type input "7000"
drag, startPoint x: 1251, startPoint y: 479, endPoint x: 1228, endPoint y: 509, distance: 39.1
click at [997, 598] on icon "ok" at bounding box center [990, 605] width 14 height 14
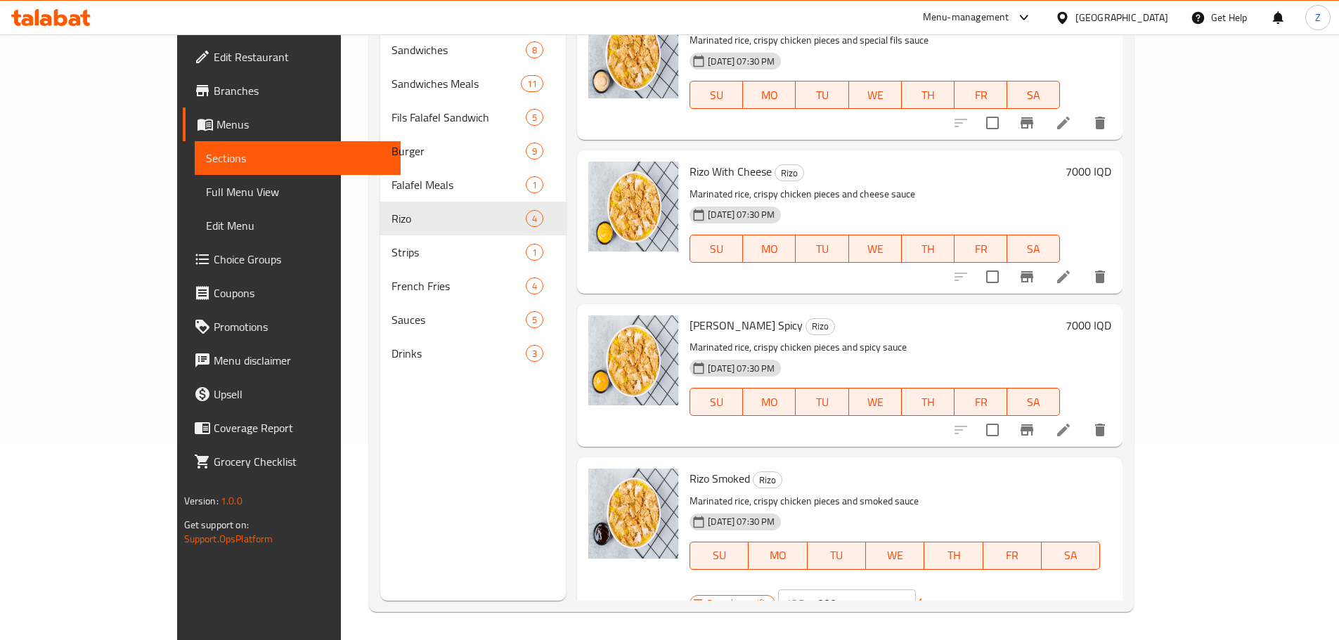
click at [1043, 595] on button "Branch-specific-item" at bounding box center [1027, 612] width 34 height 34
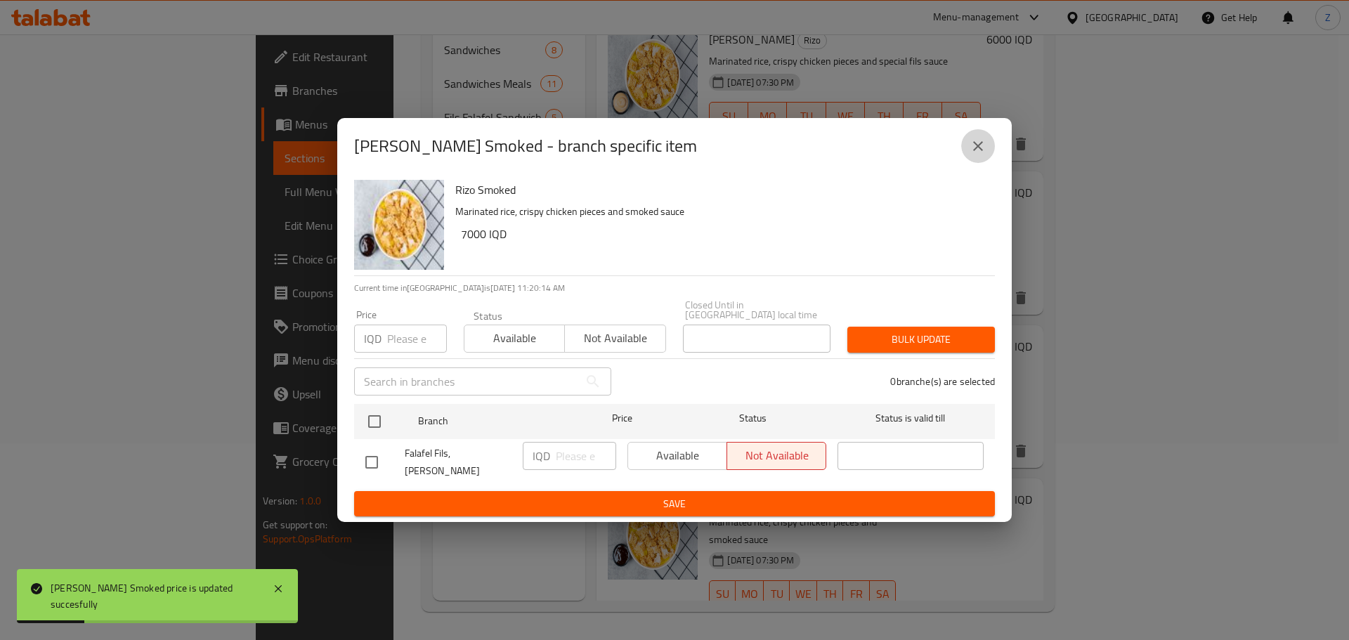
click at [968, 149] on button "close" at bounding box center [978, 146] width 34 height 34
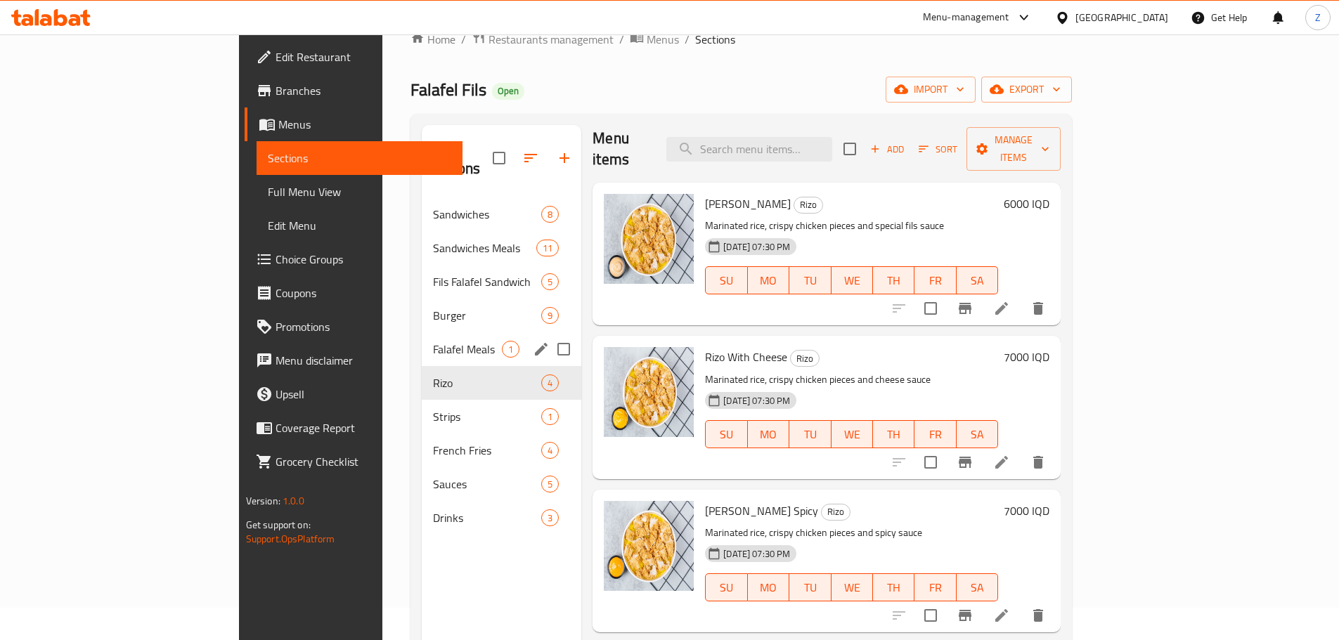
scroll to position [0, 0]
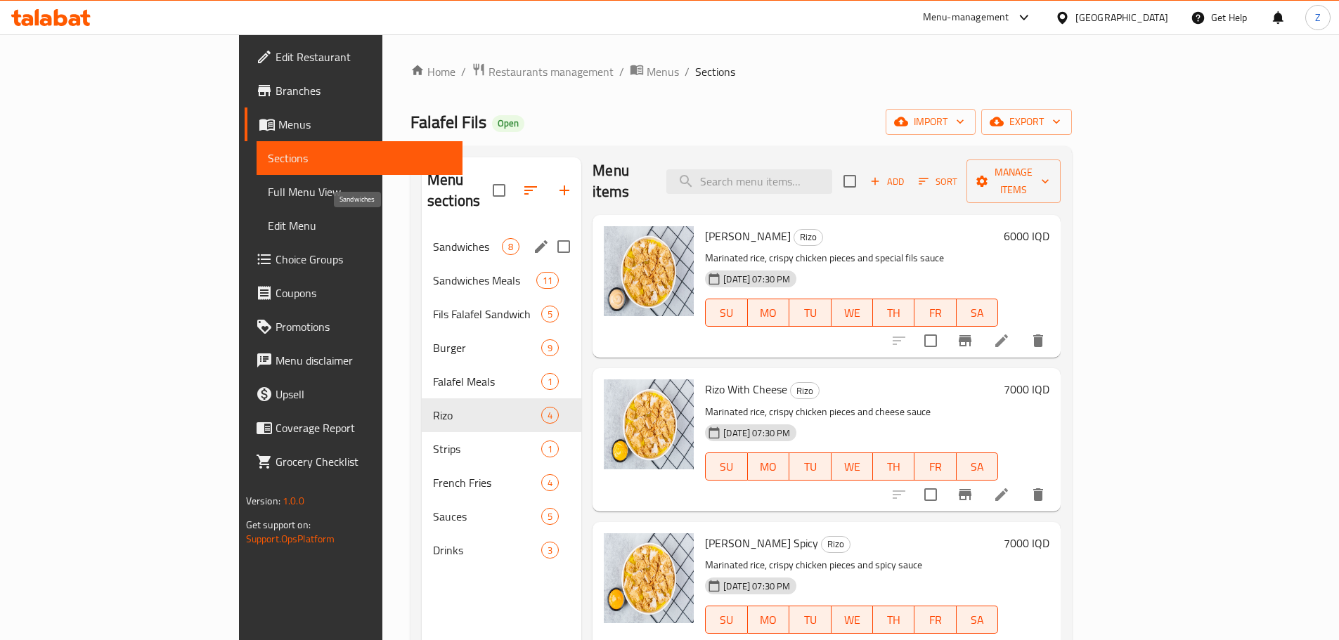
click at [433, 238] on span "Sandwiches" at bounding box center [467, 246] width 69 height 17
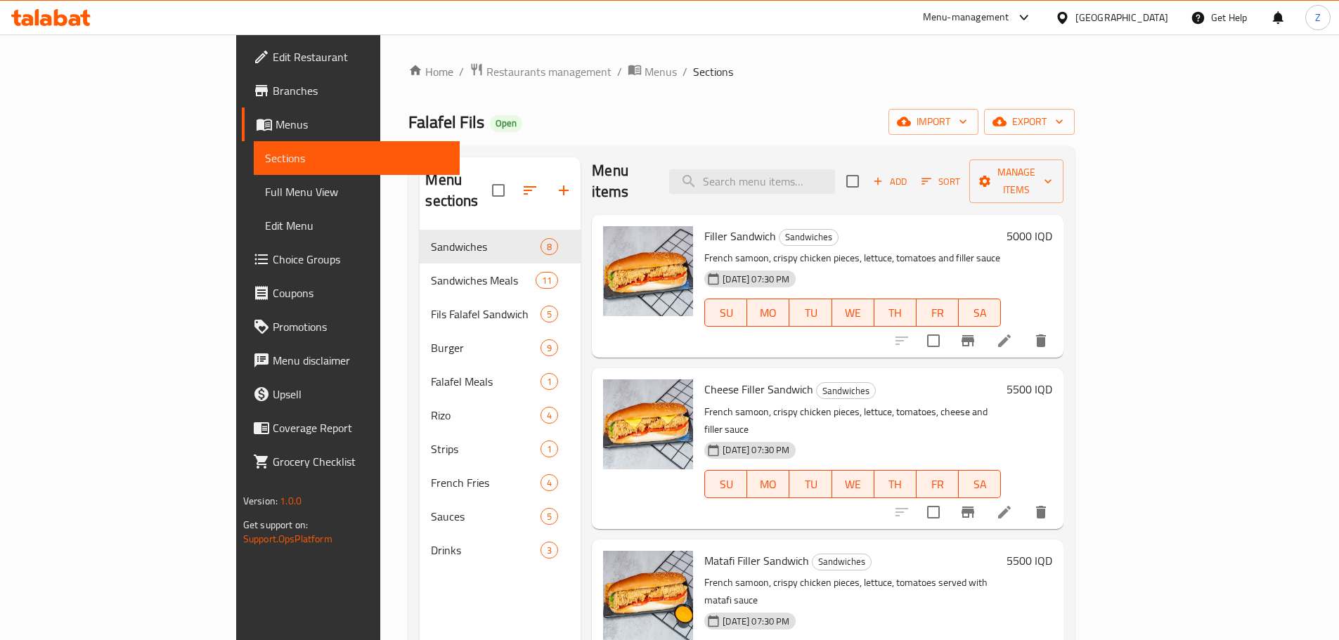
click at [1052, 226] on h6 "5000 IQD" at bounding box center [1029, 236] width 46 height 20
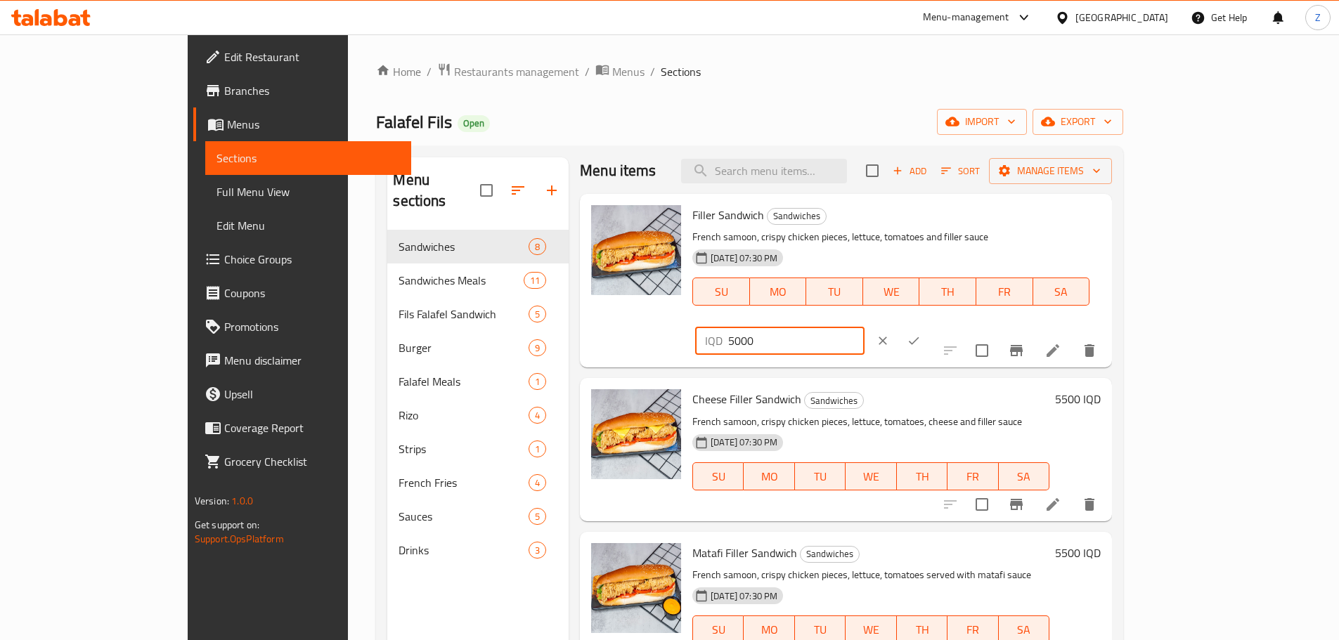
click at [864, 327] on input "5000" at bounding box center [796, 341] width 136 height 28
type input "7000"
click at [929, 325] on button "ok" at bounding box center [913, 340] width 31 height 31
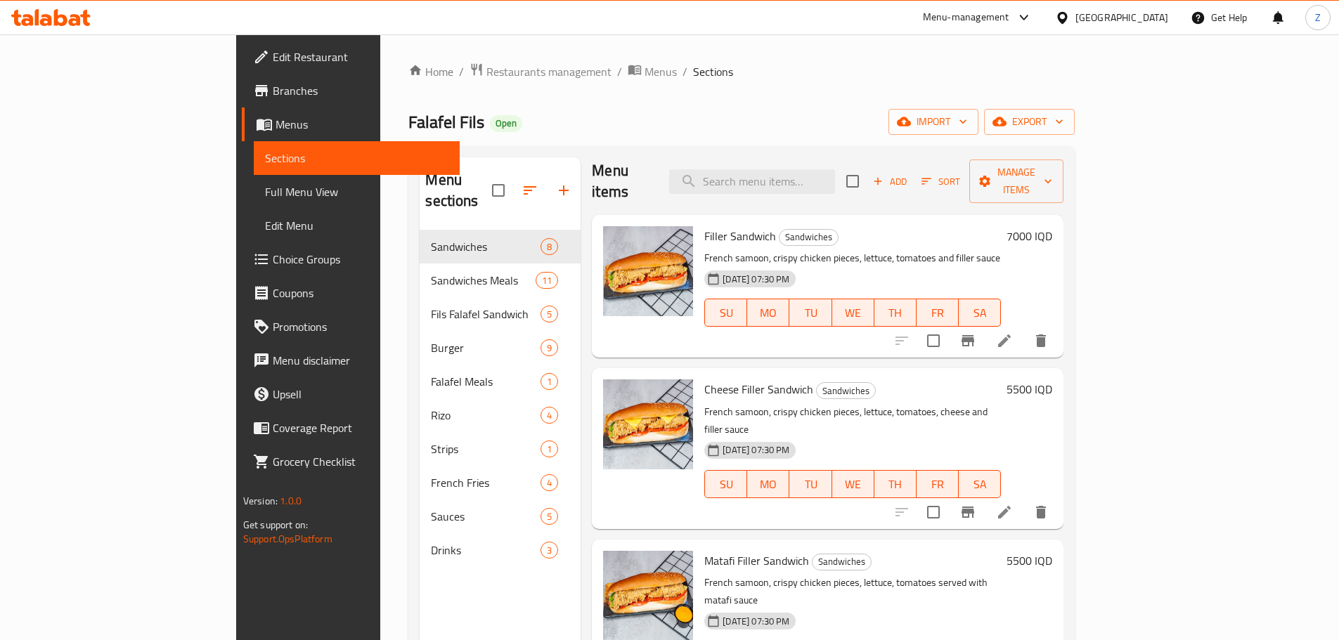
click at [1052, 379] on h6 "5500 IQD" at bounding box center [1029, 389] width 46 height 20
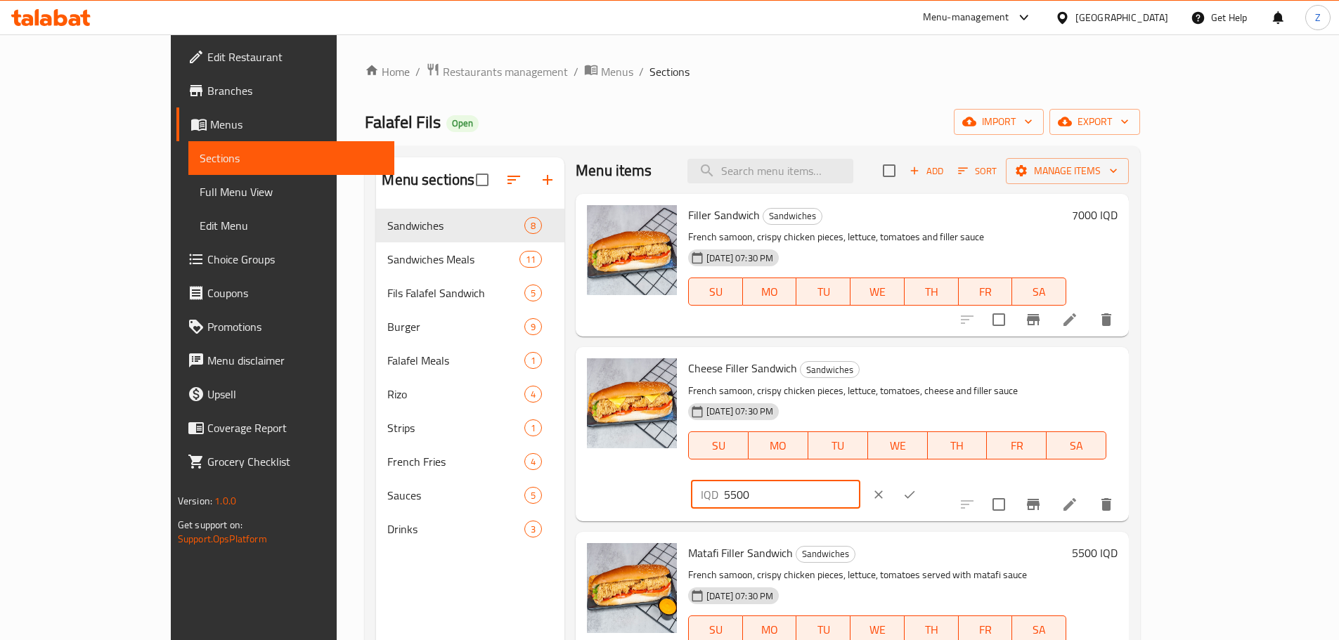
drag, startPoint x: 1090, startPoint y: 375, endPoint x: 1076, endPoint y: 377, distance: 13.5
click at [860, 481] on div "IQD 5500 ​" at bounding box center [775, 495] width 169 height 28
type input "7500"
click at [916, 488] on icon "ok" at bounding box center [909, 495] width 14 height 14
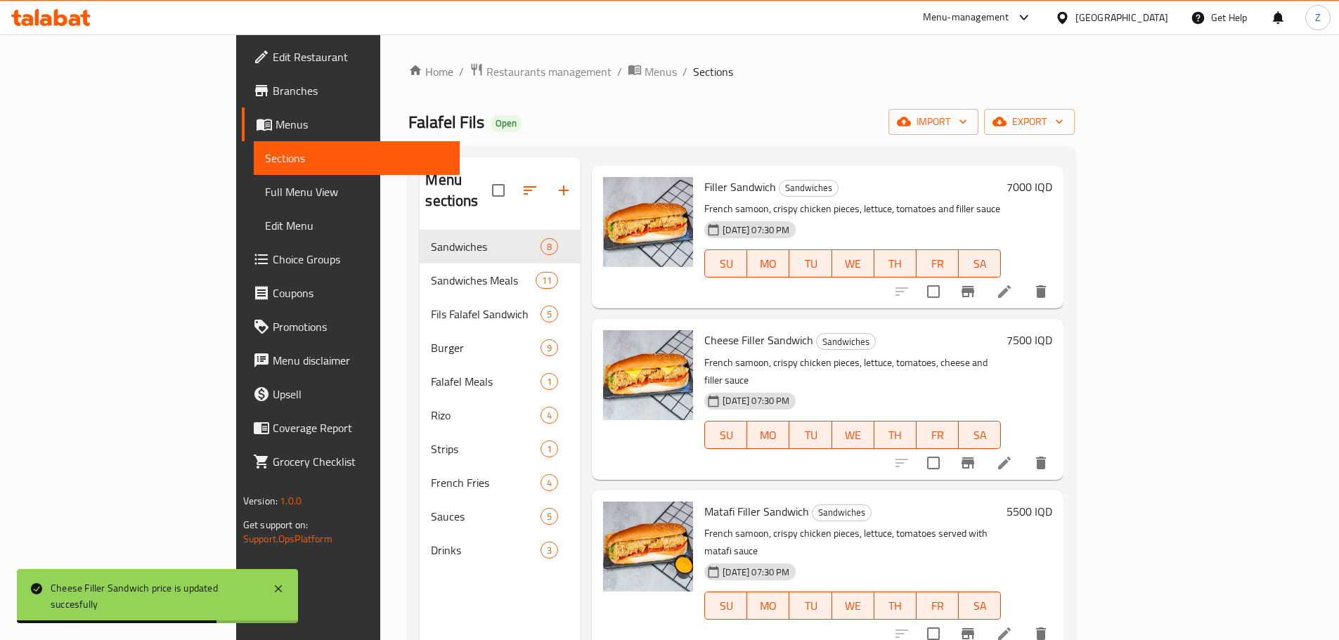
scroll to position [79, 0]
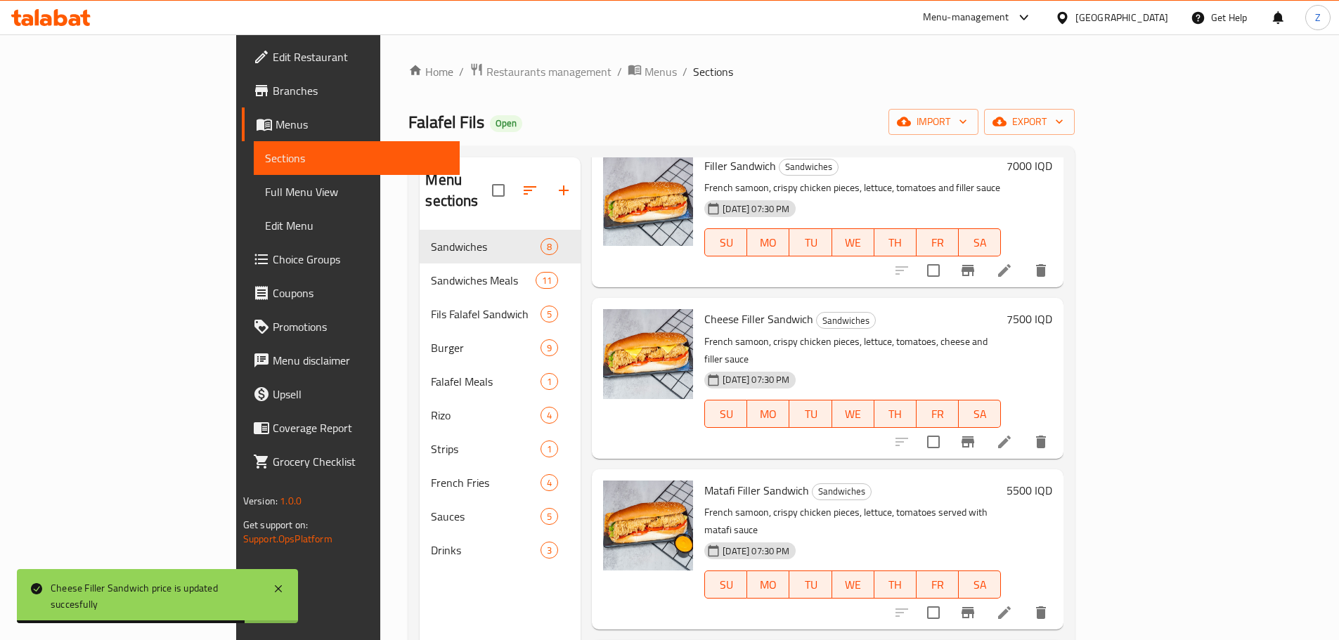
click at [1052, 481] on h6 "5500 IQD" at bounding box center [1029, 491] width 46 height 20
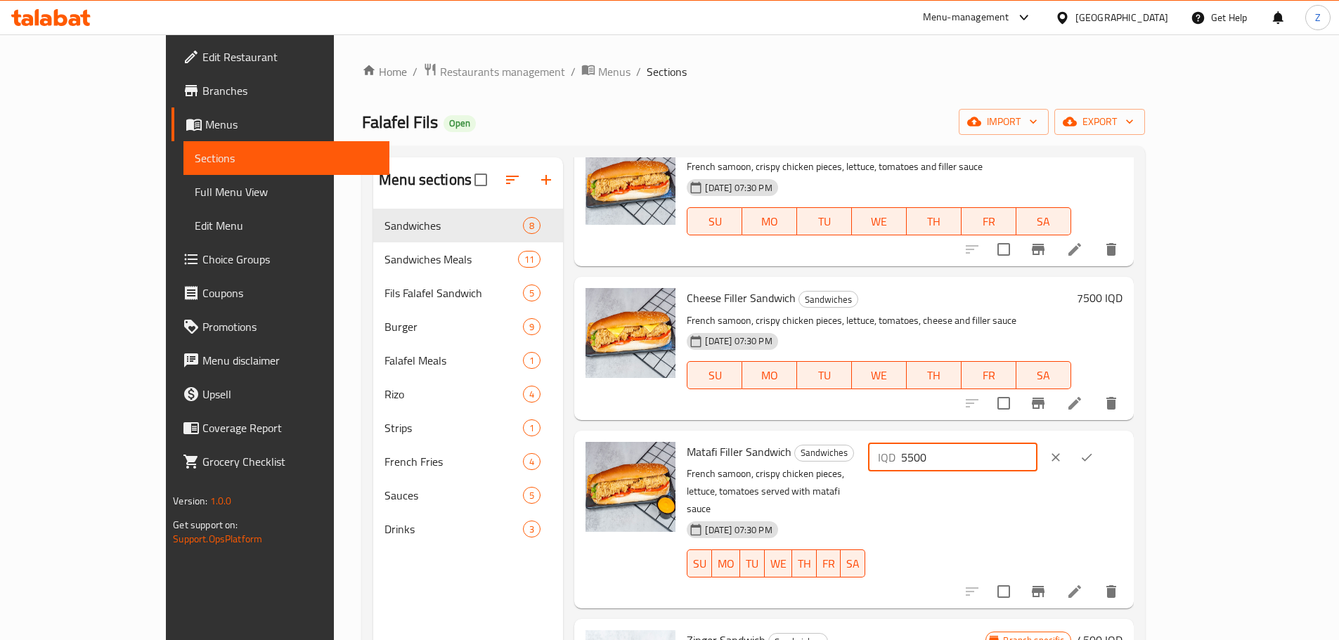
drag, startPoint x: 1093, startPoint y: 461, endPoint x: 1079, endPoint y: 460, distance: 14.8
click at [1037, 460] on div "IQD 5500 ​" at bounding box center [952, 457] width 169 height 28
type input "7500"
click at [1093, 459] on icon "ok" at bounding box center [1086, 457] width 14 height 14
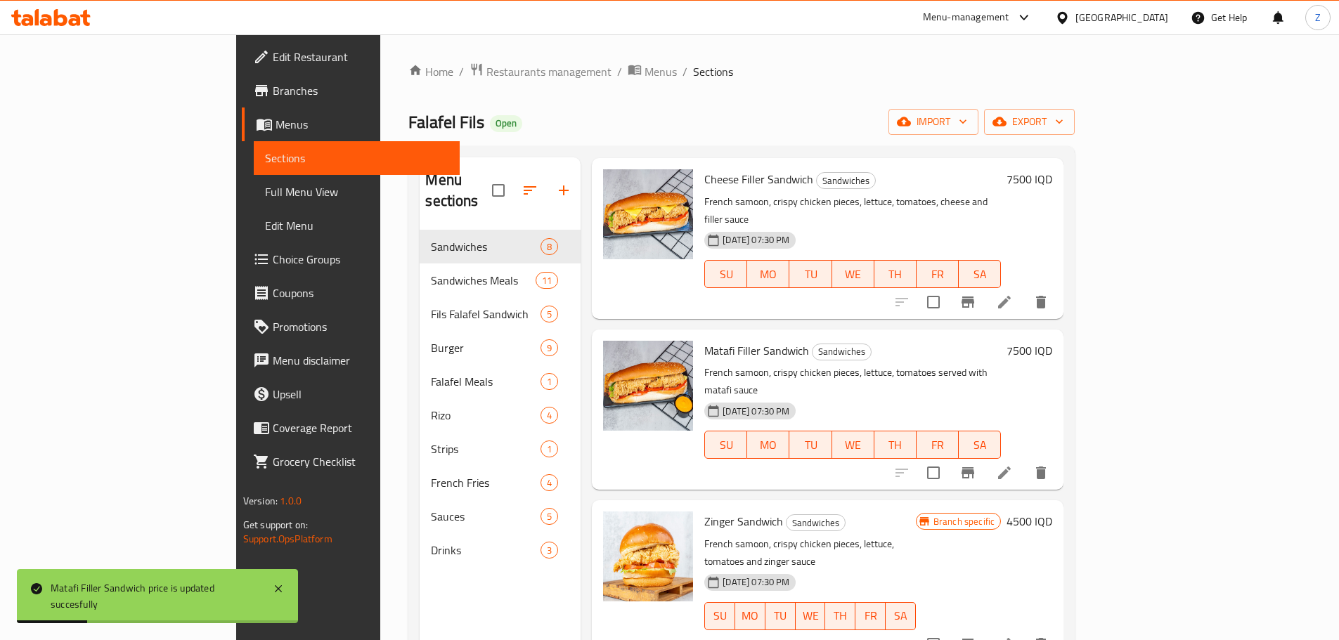
scroll to position [220, 0]
click at [1057, 505] on div "Zinger Sandwich Sandwiches French samoon, crispy chicken pieces, lettuce, tomat…" at bounding box center [877, 579] width 359 height 149
click at [1052, 511] on h6 "4500 IQD" at bounding box center [1029, 521] width 46 height 20
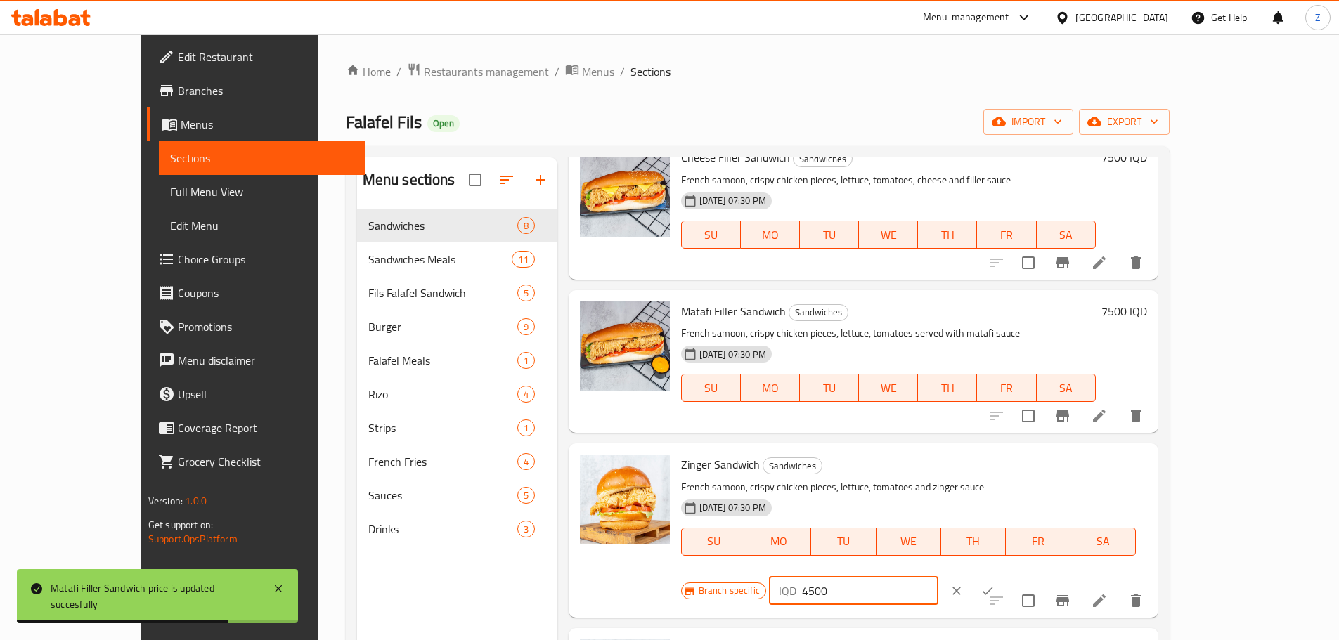
drag, startPoint x: 1090, startPoint y: 473, endPoint x: 1083, endPoint y: 474, distance: 7.1
click at [938, 577] on div "IQD 4500 ​" at bounding box center [853, 591] width 169 height 28
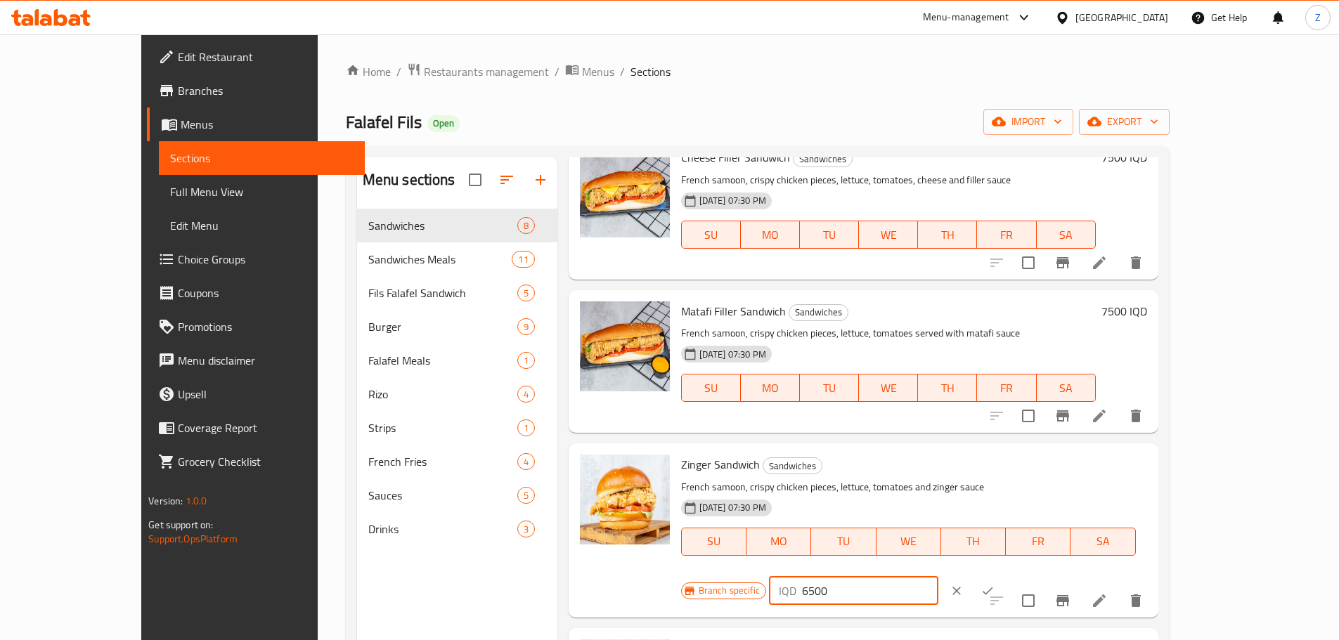
type input "6500"
click at [1003, 575] on button "ok" at bounding box center [987, 590] width 31 height 31
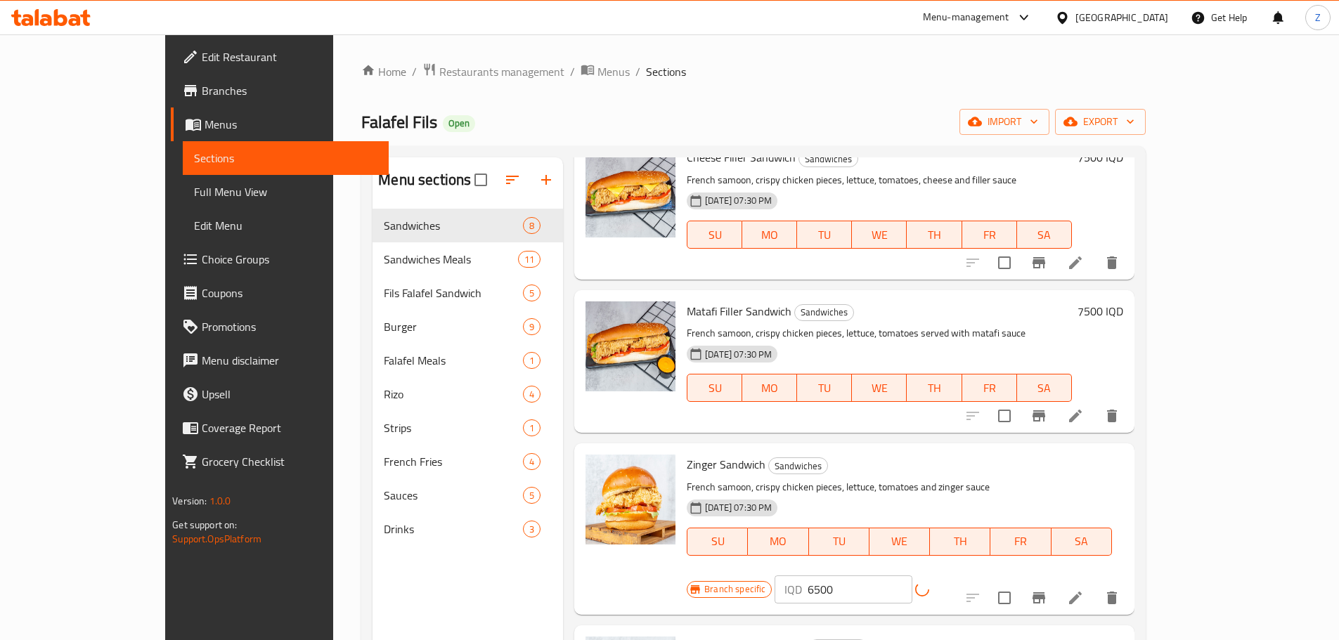
click at [1047, 590] on icon "Branch-specific-item" at bounding box center [1038, 598] width 17 height 17
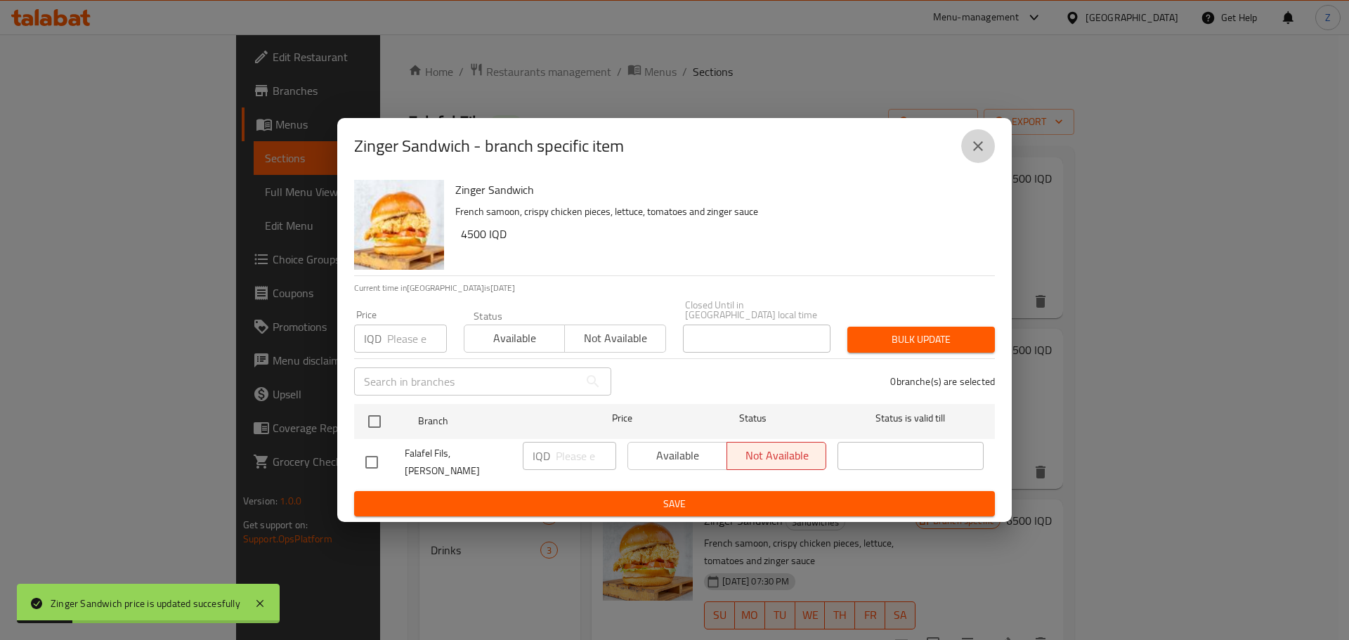
click at [970, 155] on icon "close" at bounding box center [978, 146] width 17 height 17
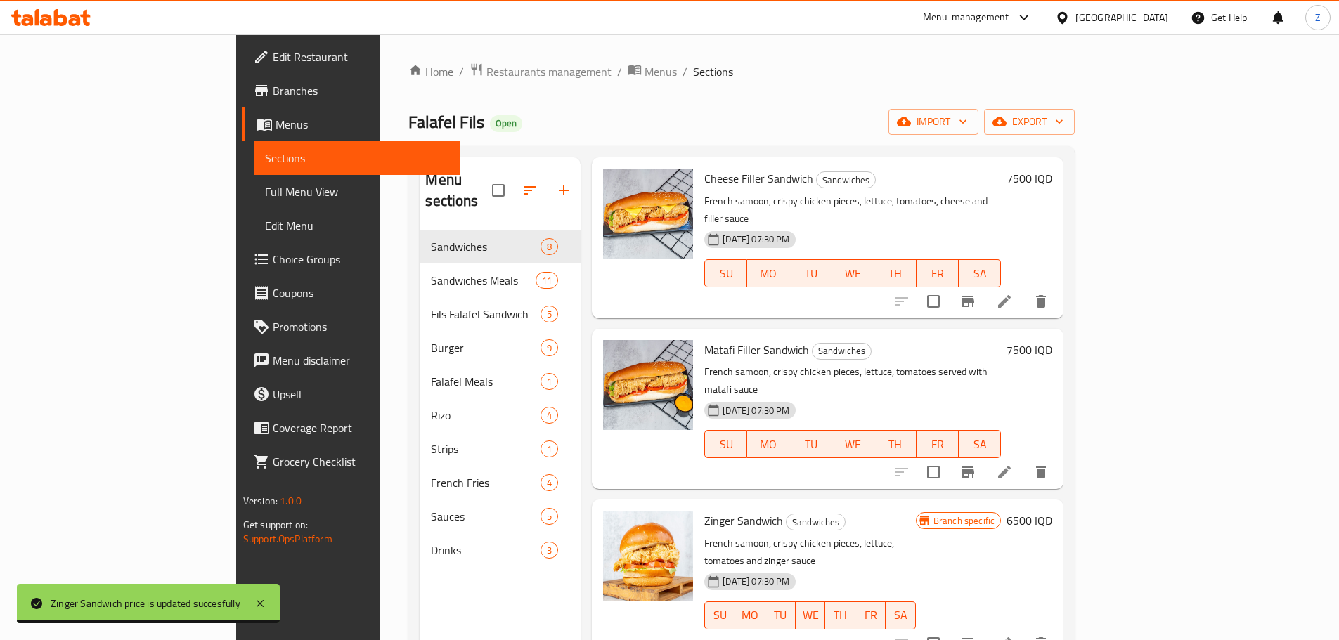
scroll to position [360, 0]
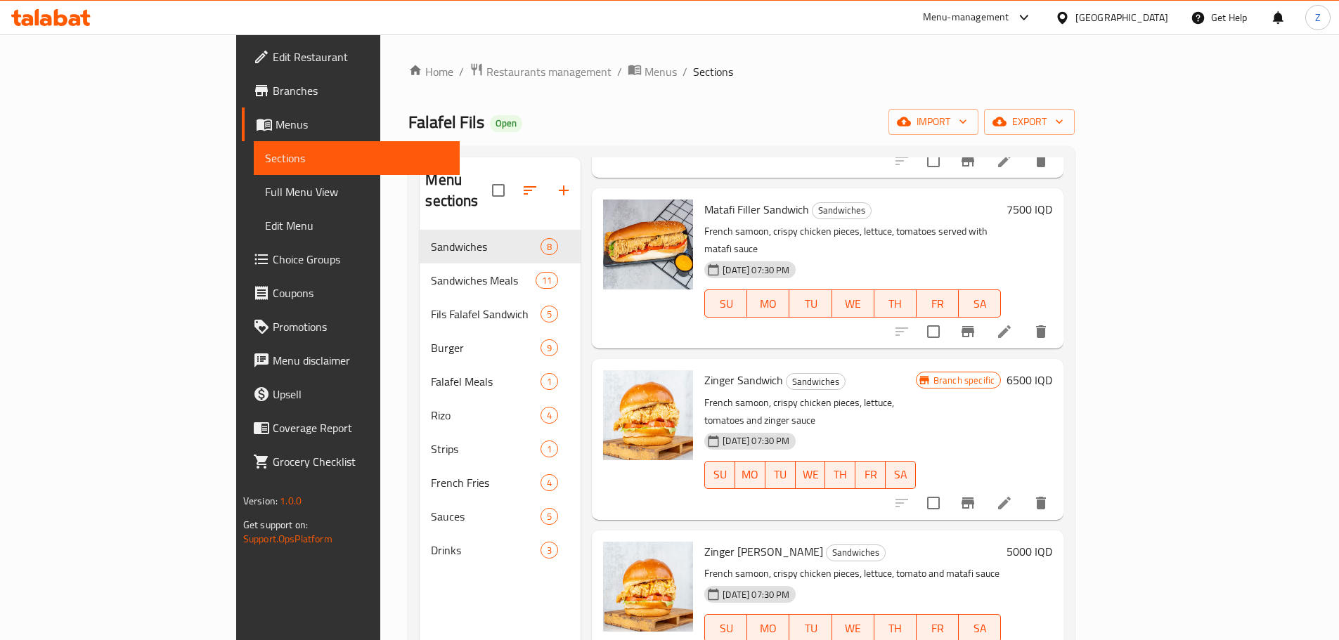
click at [1052, 542] on div "5000 IQD" at bounding box center [1026, 552] width 51 height 20
click at [1052, 542] on h6 "5000 IQD" at bounding box center [1029, 552] width 46 height 20
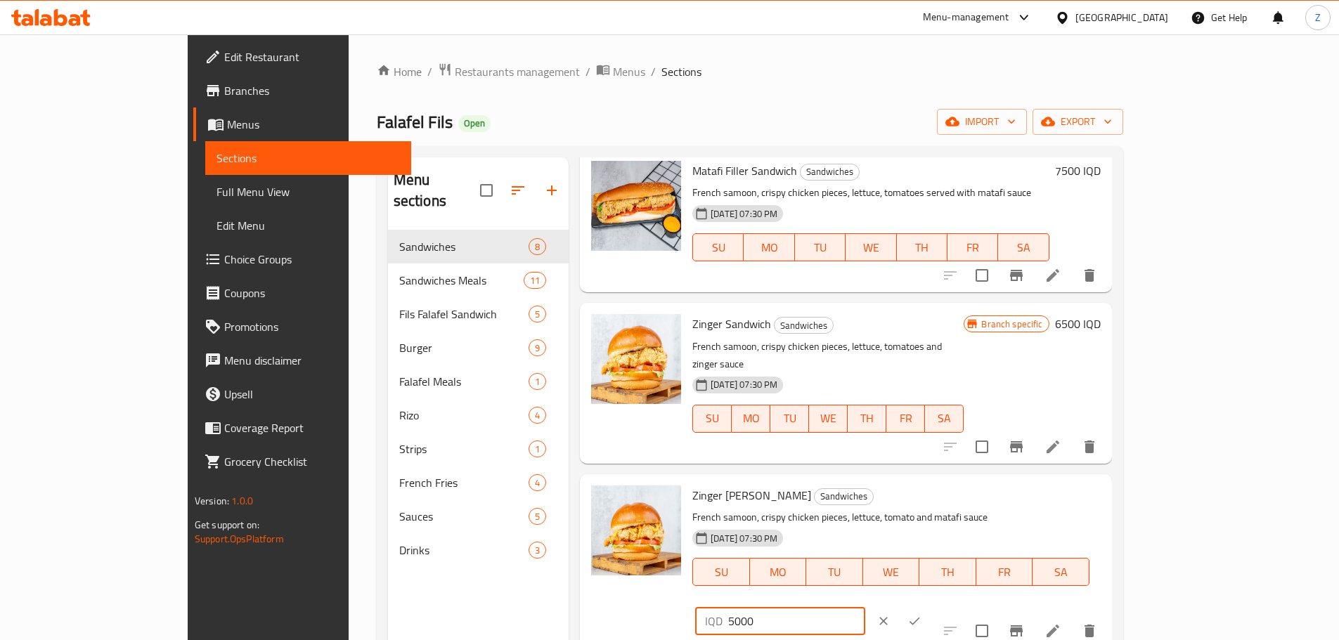
drag, startPoint x: 1093, startPoint y: 481, endPoint x: 1081, endPoint y: 484, distance: 11.6
click at [864, 607] on div "IQD 5000 ​" at bounding box center [779, 621] width 169 height 28
type input "7000"
click at [919, 618] on icon "ok" at bounding box center [914, 622] width 11 height 8
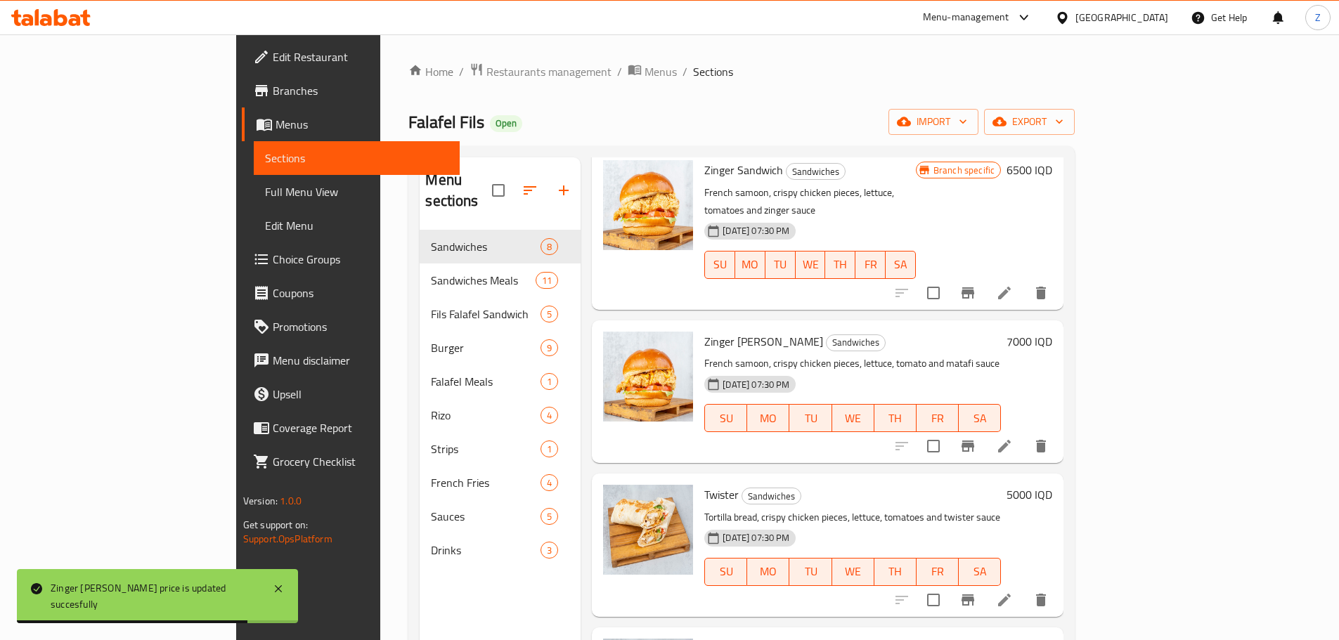
scroll to position [571, 0]
click at [1052, 484] on h6 "5000 IQD" at bounding box center [1029, 494] width 46 height 20
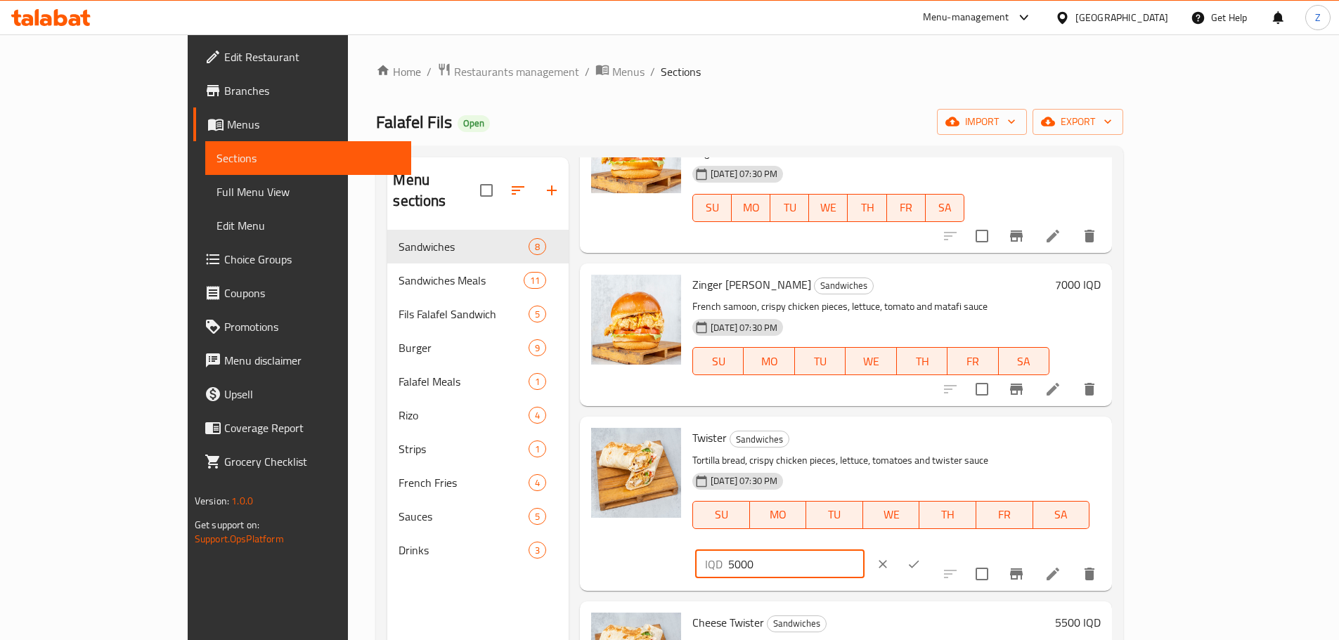
click at [864, 550] on input "5000" at bounding box center [796, 564] width 136 height 28
type input "7000"
click at [920, 557] on icon "ok" at bounding box center [913, 564] width 14 height 14
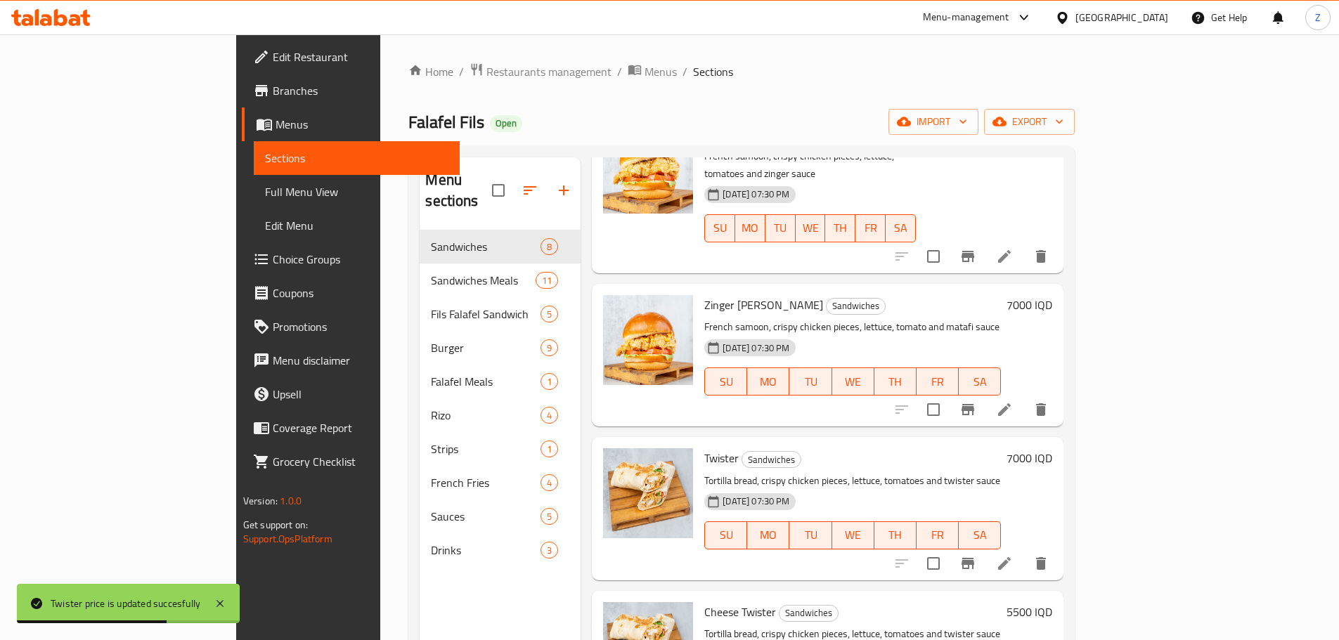
scroll to position [623, 0]
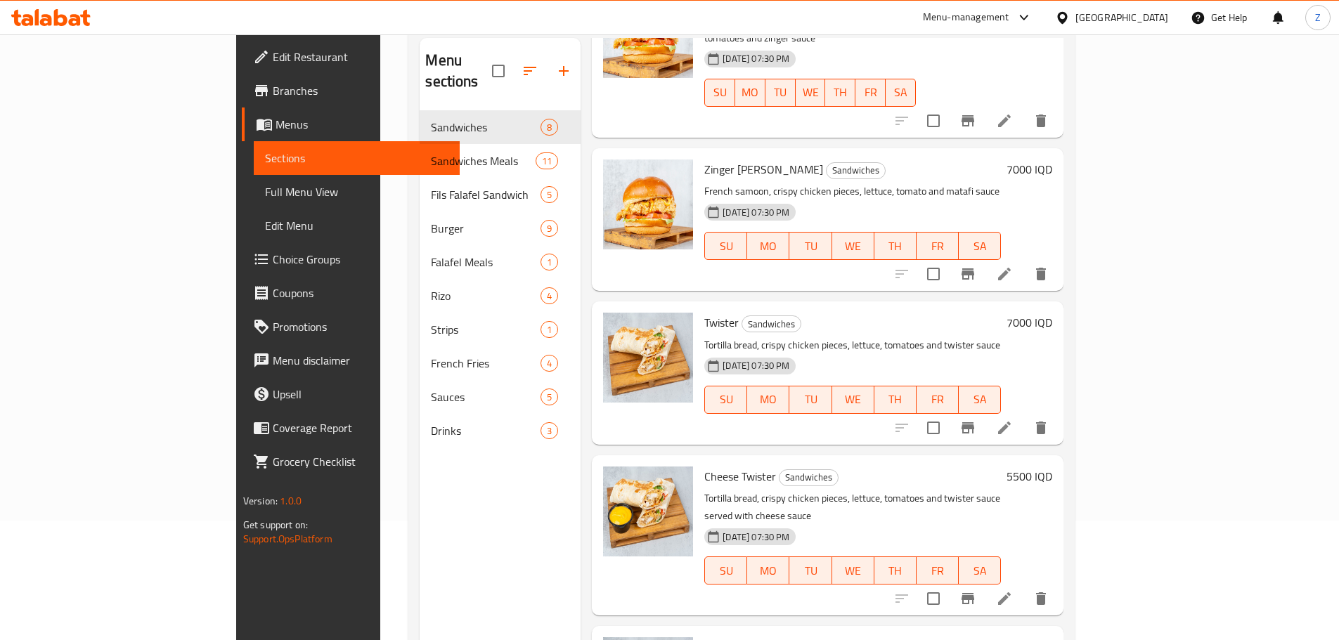
scroll to position [141, 0]
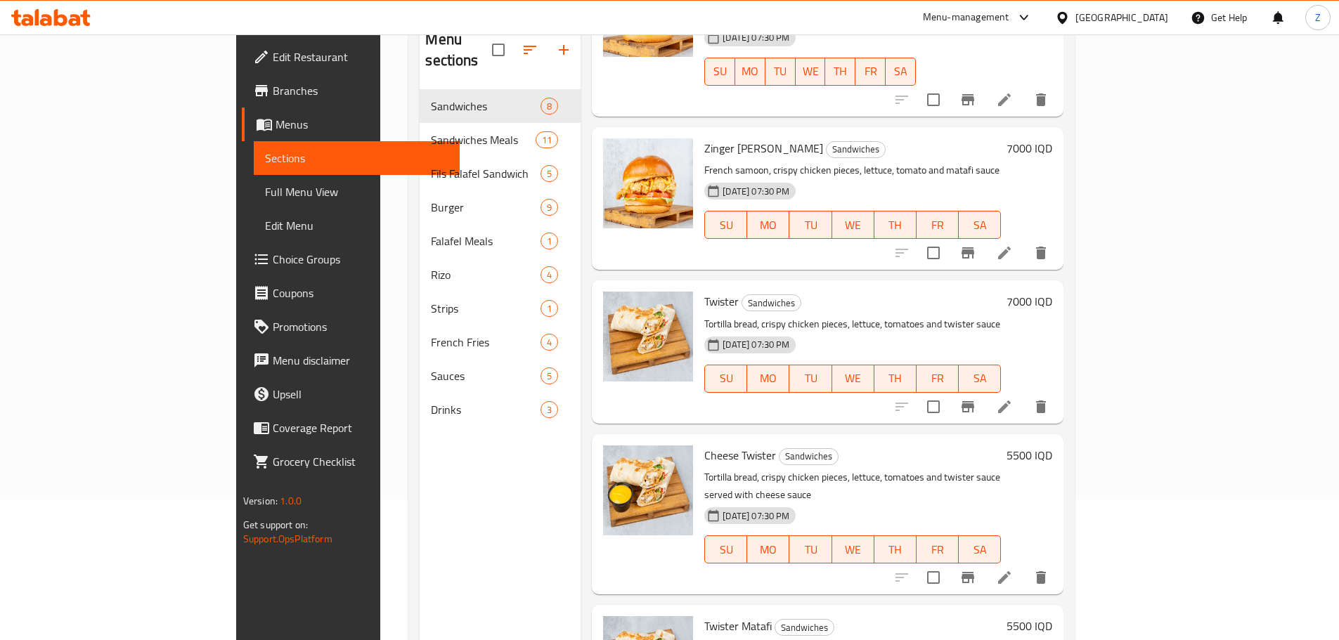
click at [1052, 445] on h6 "5500 IQD" at bounding box center [1029, 455] width 46 height 20
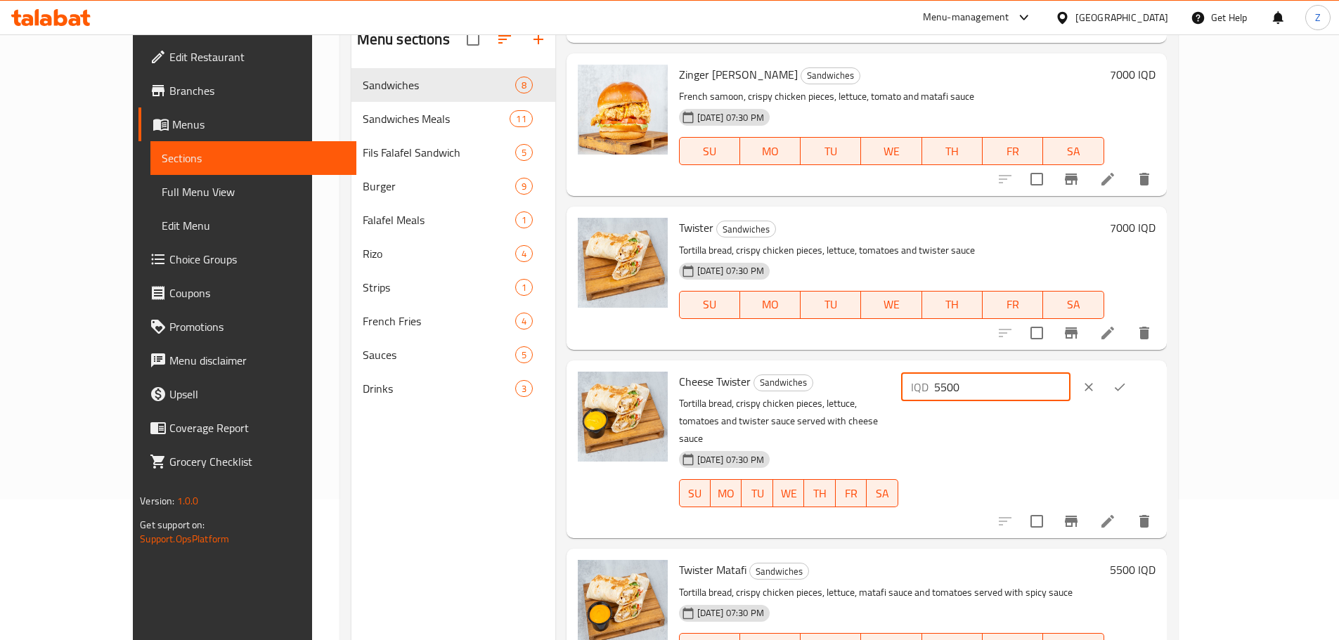
drag, startPoint x: 1088, startPoint y: 390, endPoint x: 1094, endPoint y: 399, distance: 10.7
click at [1070, 399] on input "5500" at bounding box center [1002, 387] width 136 height 28
type input "7500"
drag, startPoint x: 1263, startPoint y: 389, endPoint x: 1253, endPoint y: 397, distance: 12.5
click at [1135, 393] on button "ok" at bounding box center [1119, 387] width 31 height 31
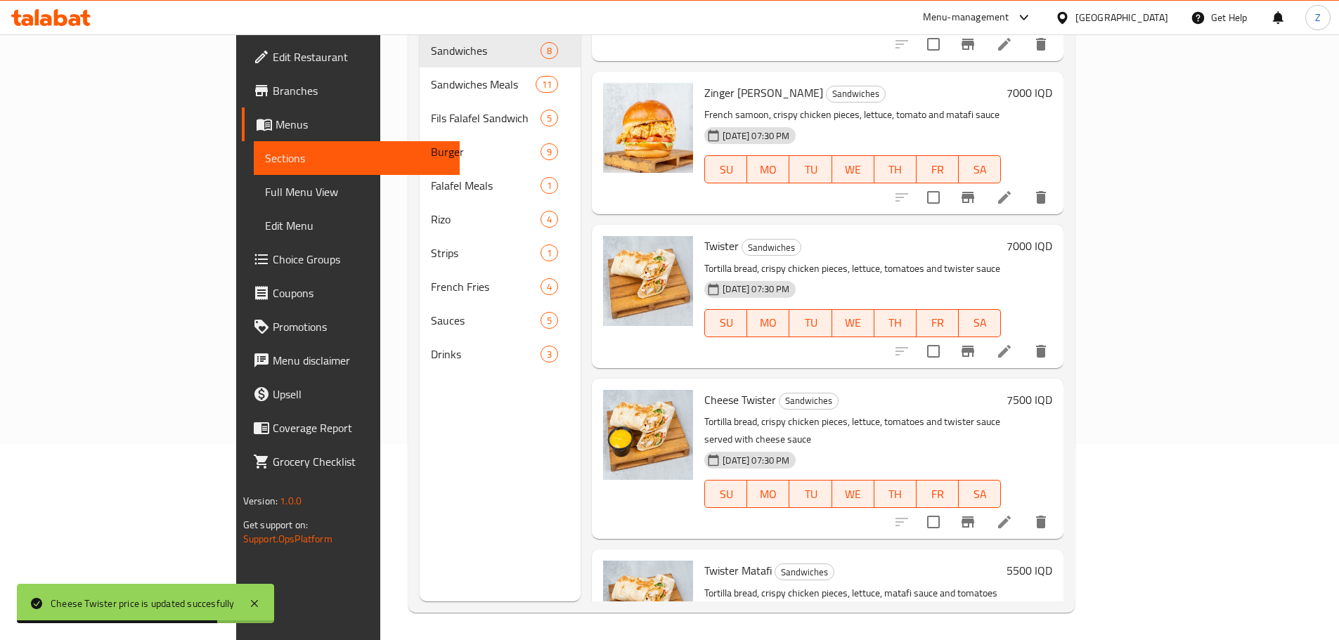
scroll to position [197, 0]
click at [1052, 560] on h6 "5500 IQD" at bounding box center [1029, 570] width 46 height 20
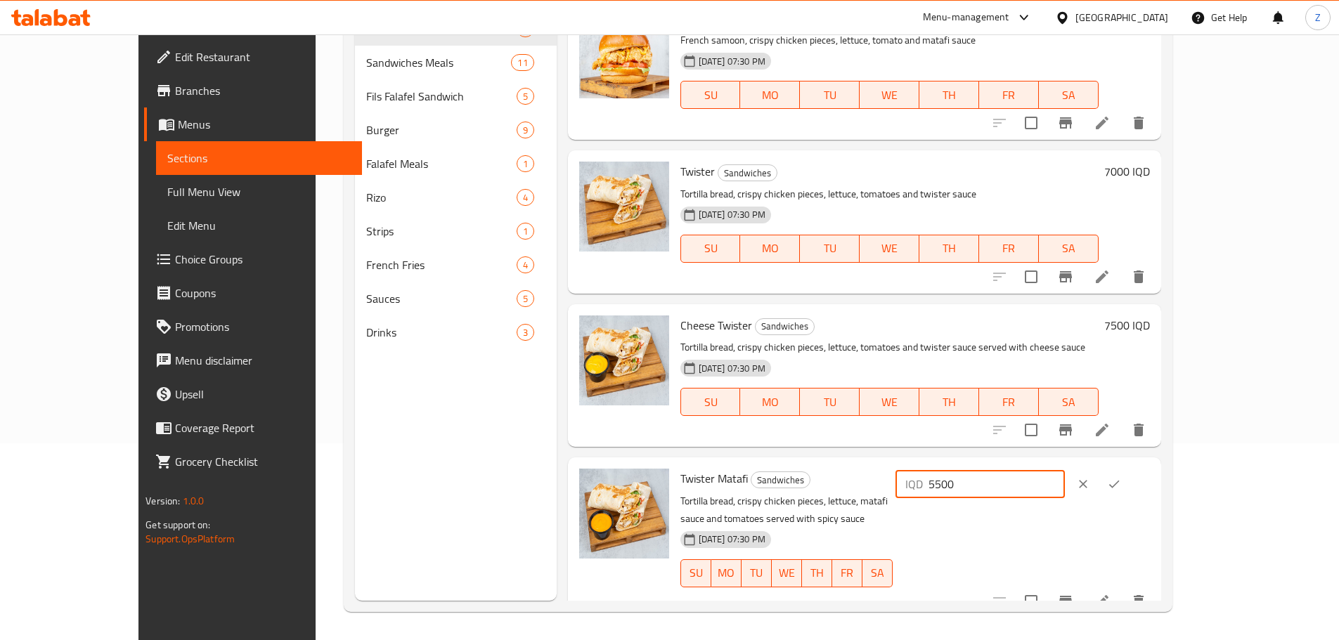
click at [1065, 488] on div "IQD 5500 ​" at bounding box center [979, 484] width 169 height 28
type input "7500"
click at [1129, 476] on button "ok" at bounding box center [1113, 484] width 31 height 31
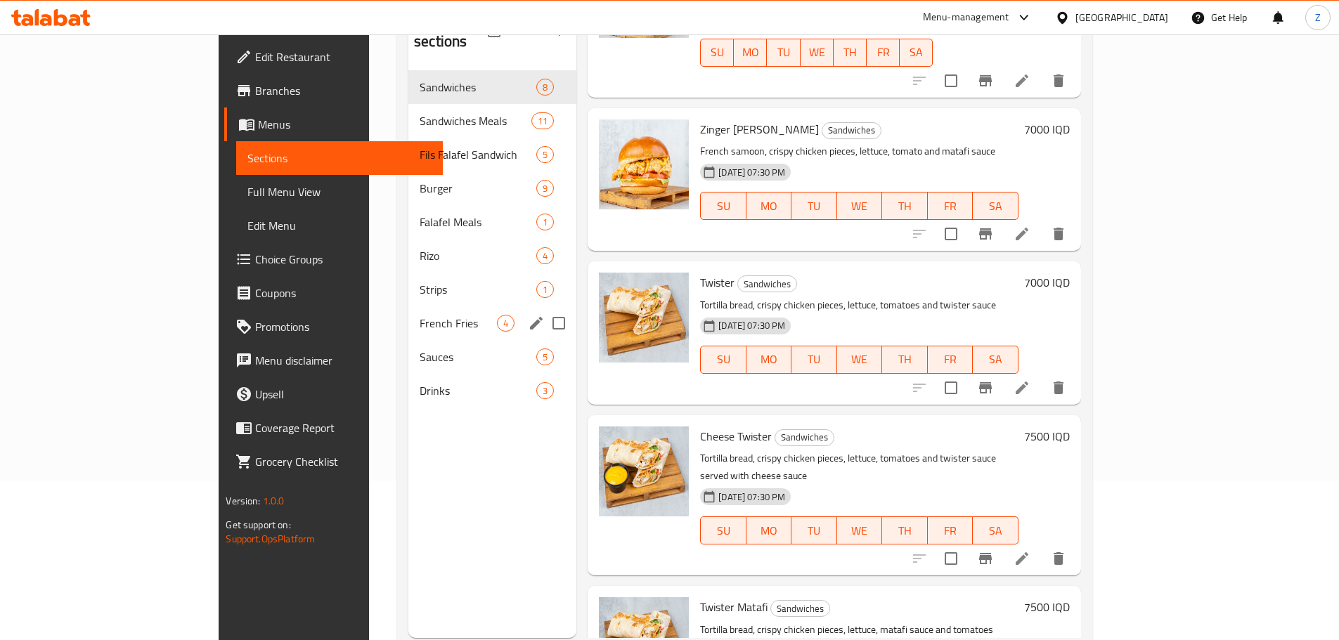
scroll to position [126, 0]
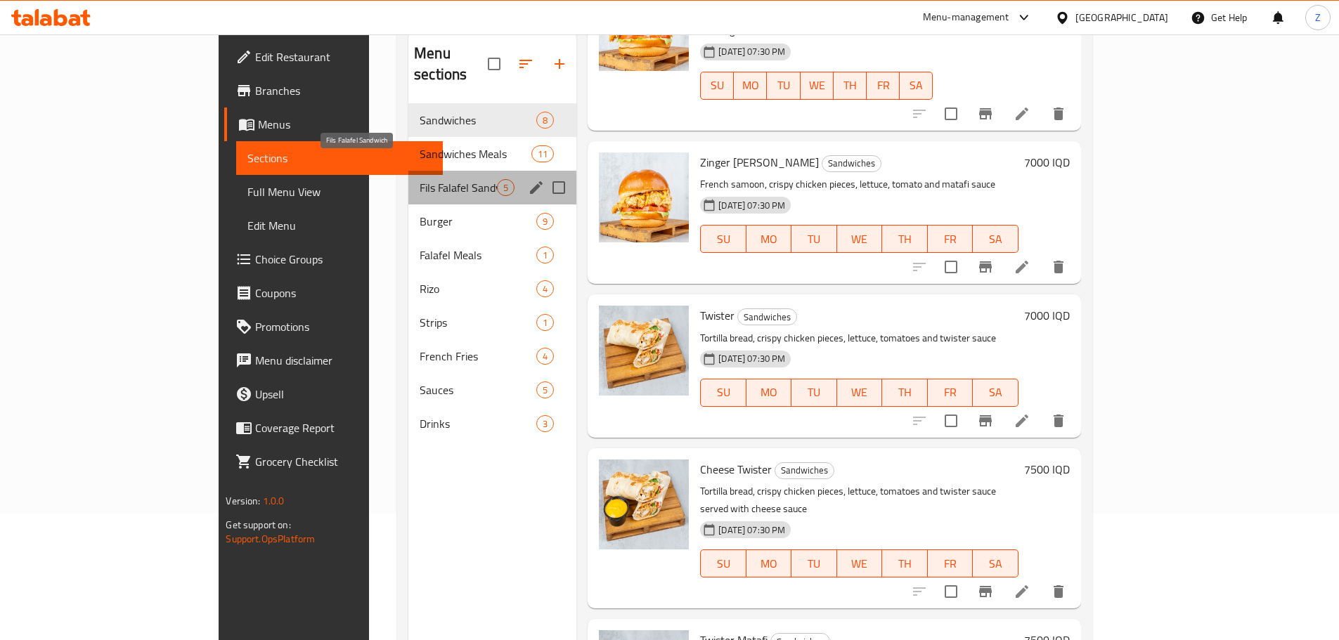
click at [419, 179] on span "Fils Falafel Sandwich" at bounding box center [457, 187] width 77 height 17
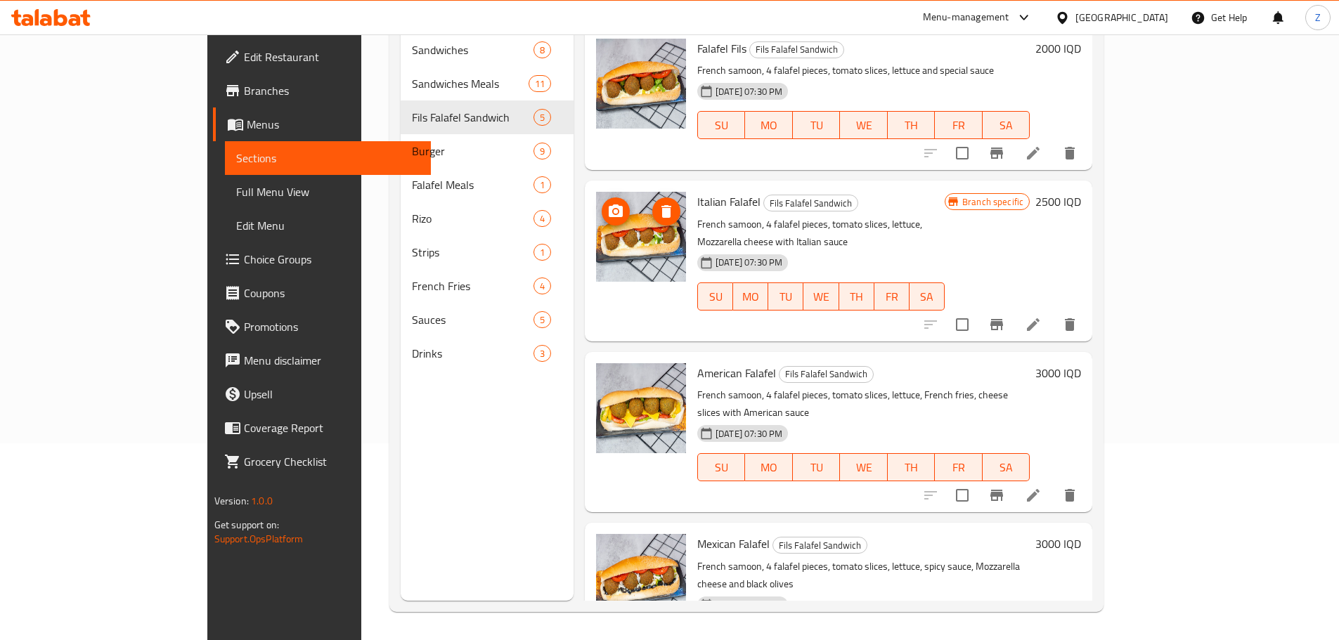
scroll to position [56, 0]
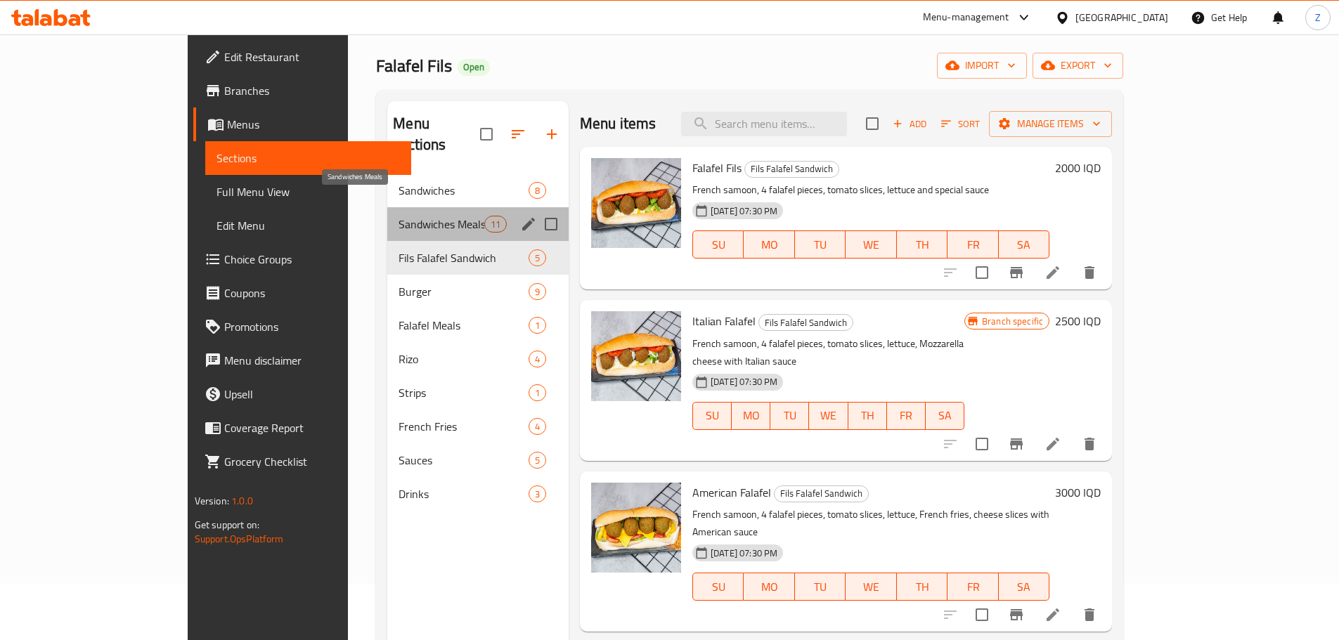
click at [398, 216] on span "Sandwiches Meals" at bounding box center [440, 224] width 85 height 17
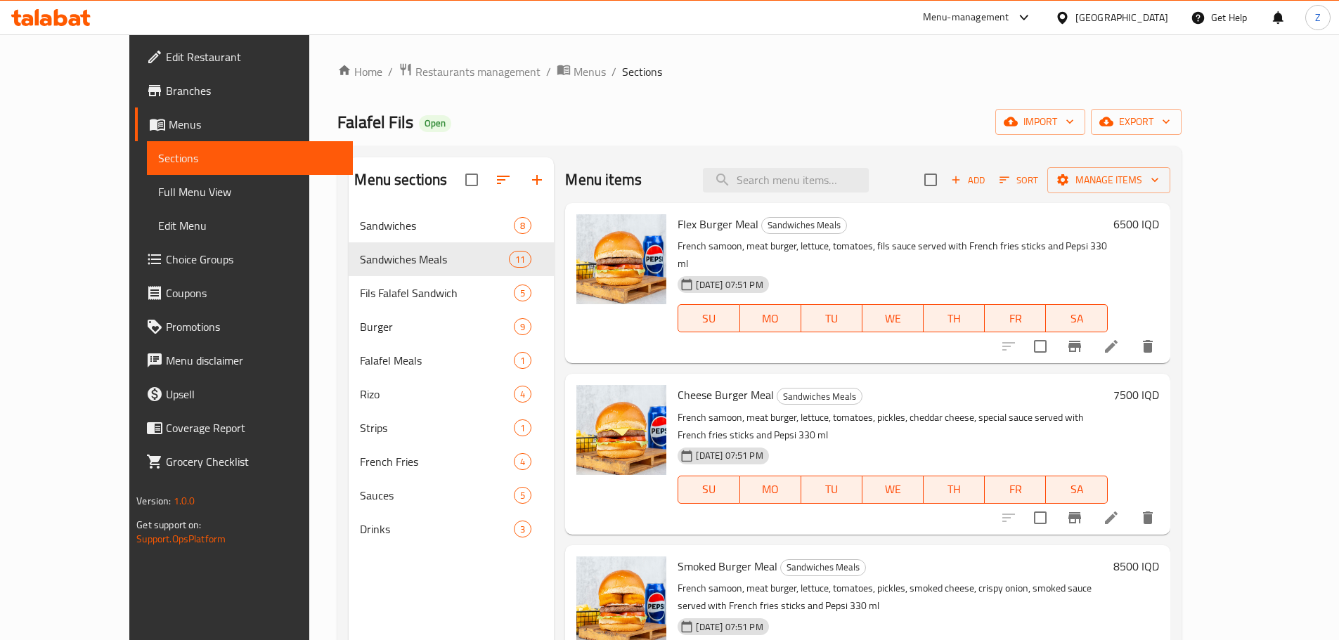
click at [1159, 232] on h6 "6500 IQD" at bounding box center [1136, 224] width 46 height 20
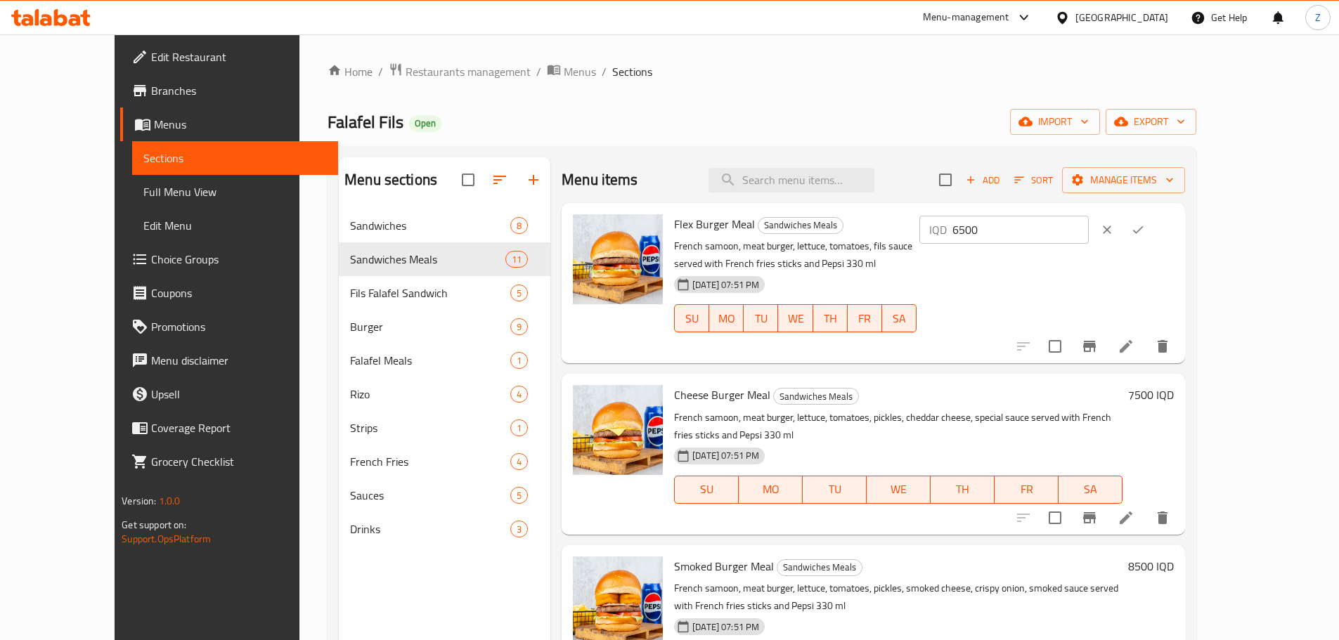
click at [1088, 233] on input "6500" at bounding box center [1020, 230] width 136 height 28
type input "7000"
click at [1145, 232] on icon "ok" at bounding box center [1138, 230] width 14 height 14
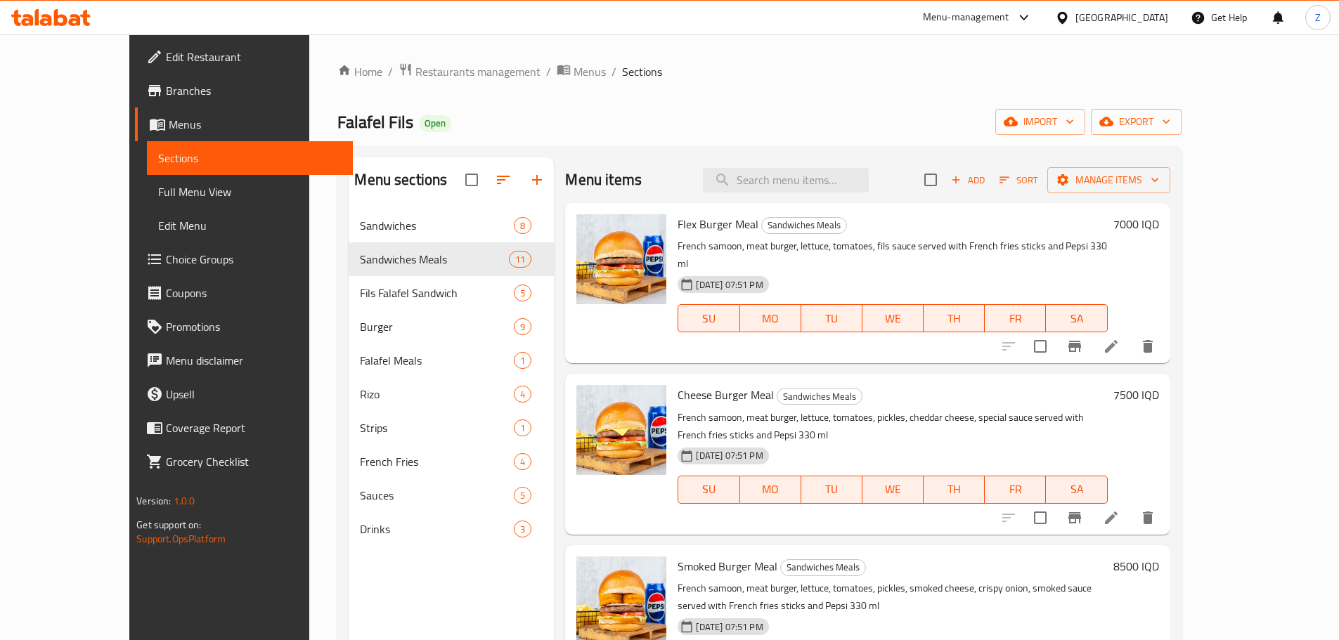
scroll to position [70, 0]
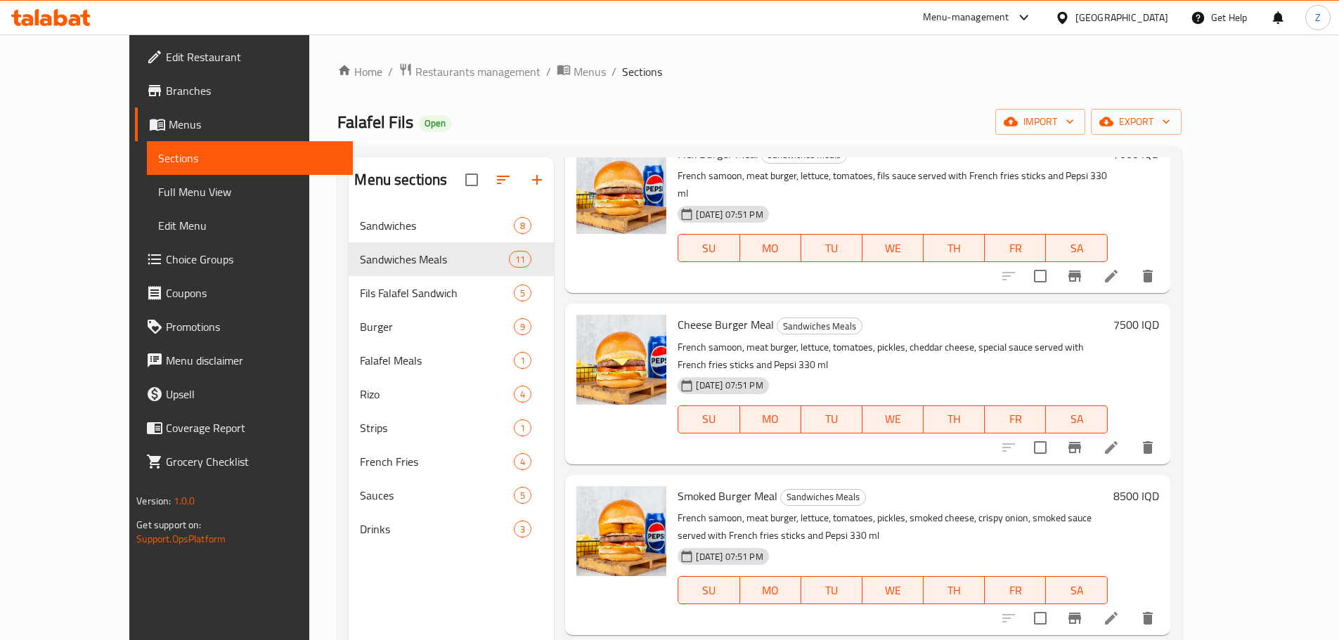
click at [1159, 486] on h6 "8500 IQD" at bounding box center [1136, 496] width 46 height 20
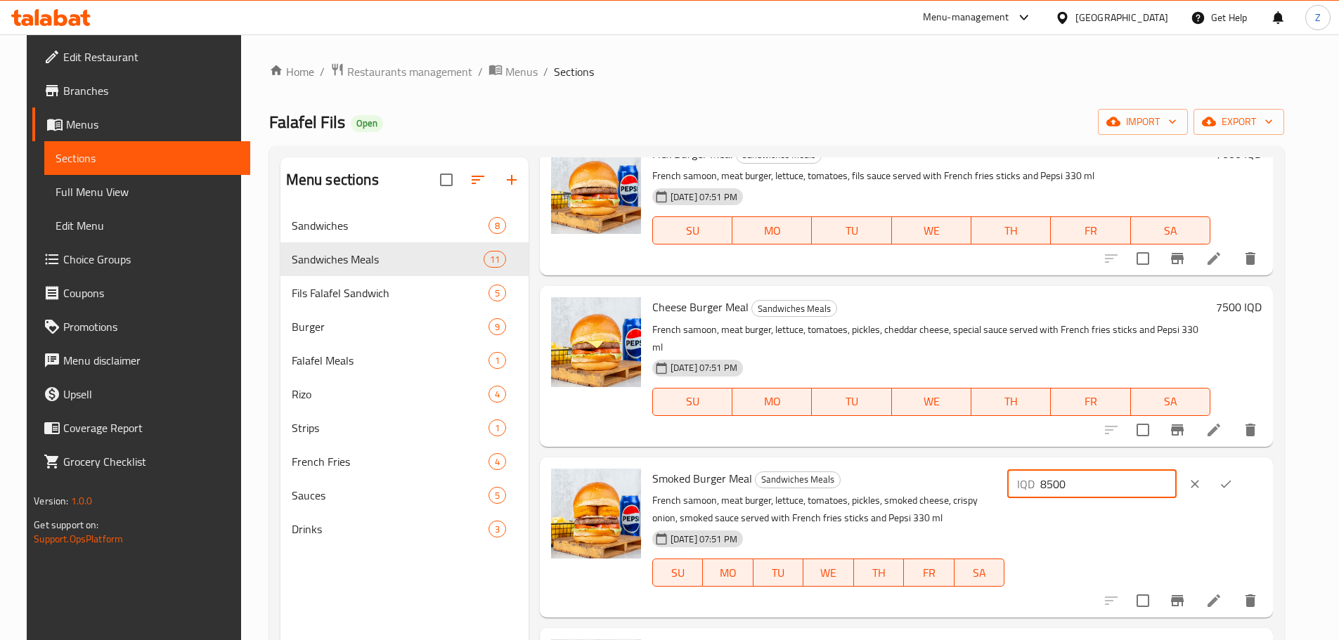
click at [1092, 474] on input "8500" at bounding box center [1108, 484] width 136 height 28
type input "8000"
click at [1241, 474] on button "ok" at bounding box center [1225, 484] width 31 height 31
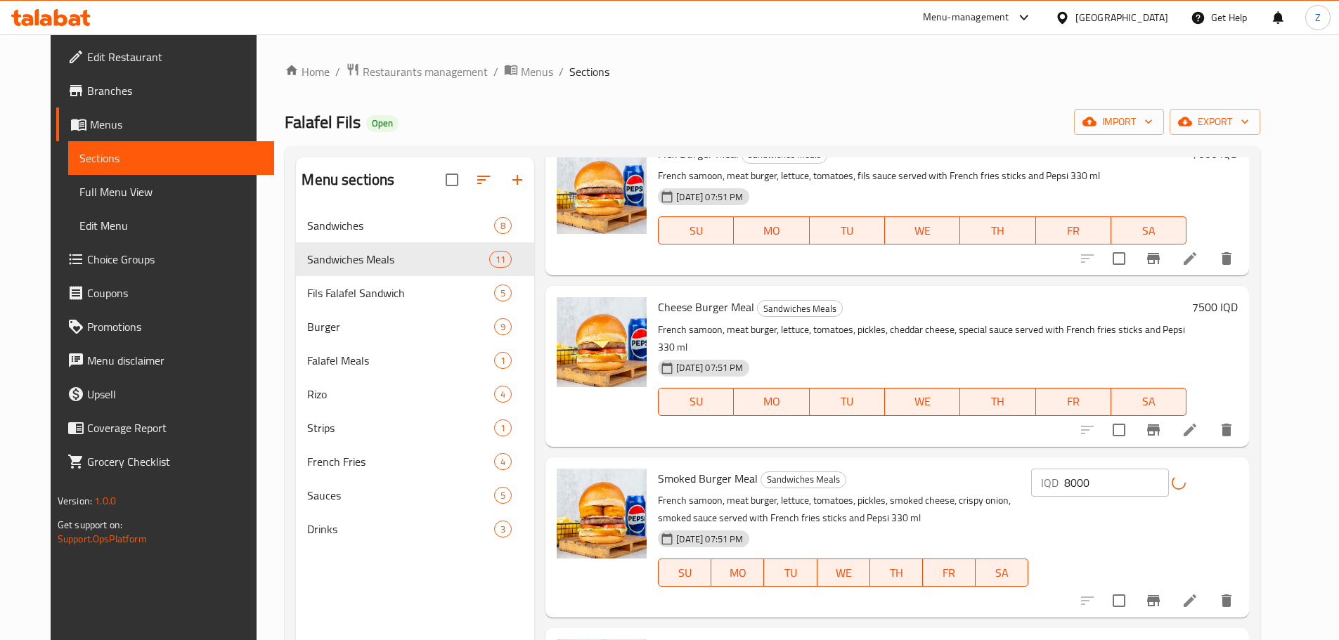
scroll to position [211, 0]
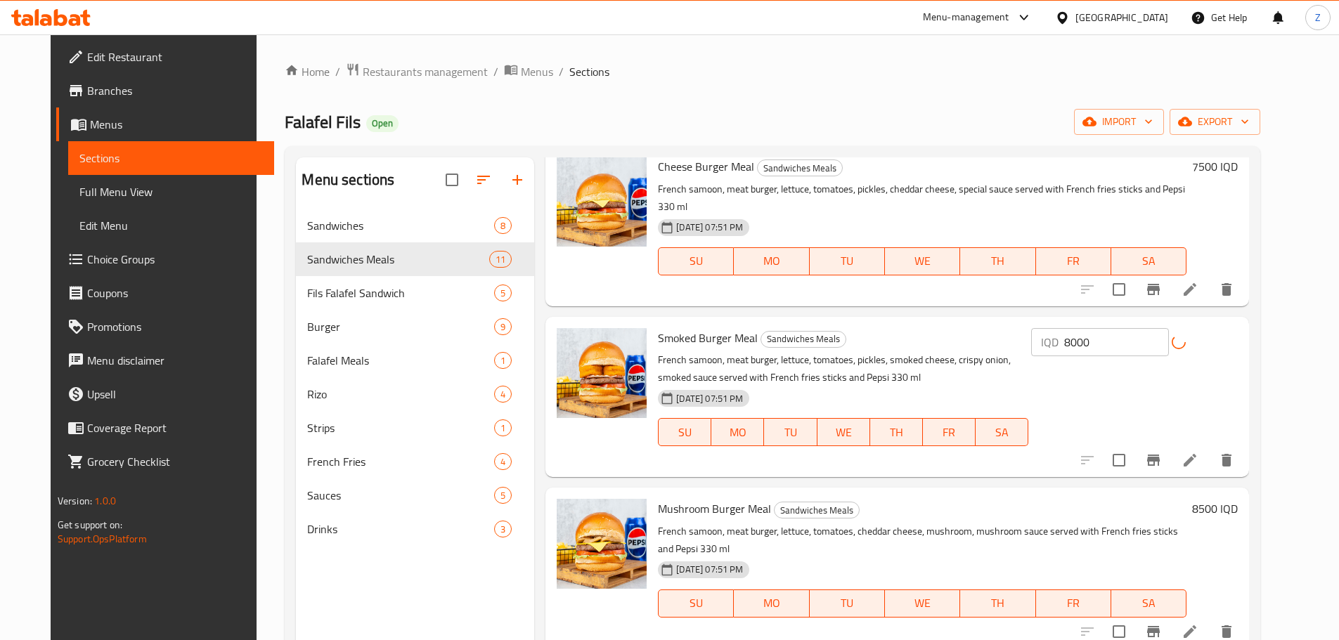
click at [1237, 499] on h6 "8500 IQD" at bounding box center [1215, 509] width 46 height 20
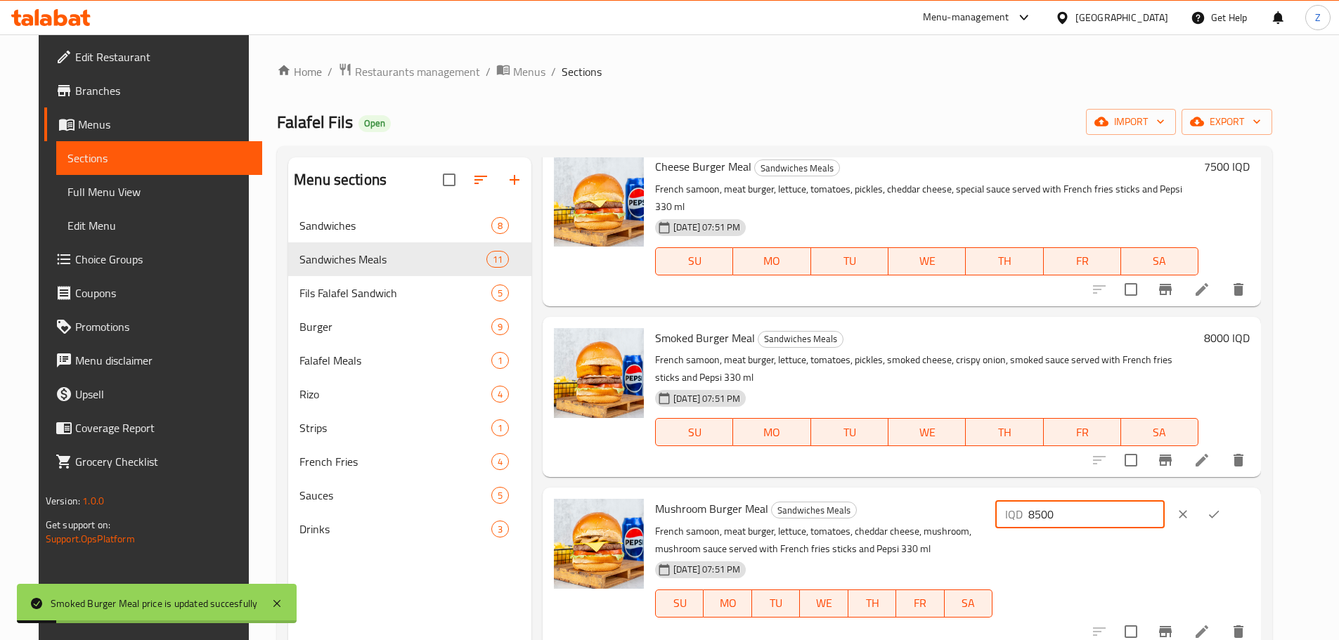
click at [1097, 503] on input "8500" at bounding box center [1096, 514] width 136 height 28
type input "8000"
click at [1221, 507] on icon "ok" at bounding box center [1213, 514] width 14 height 14
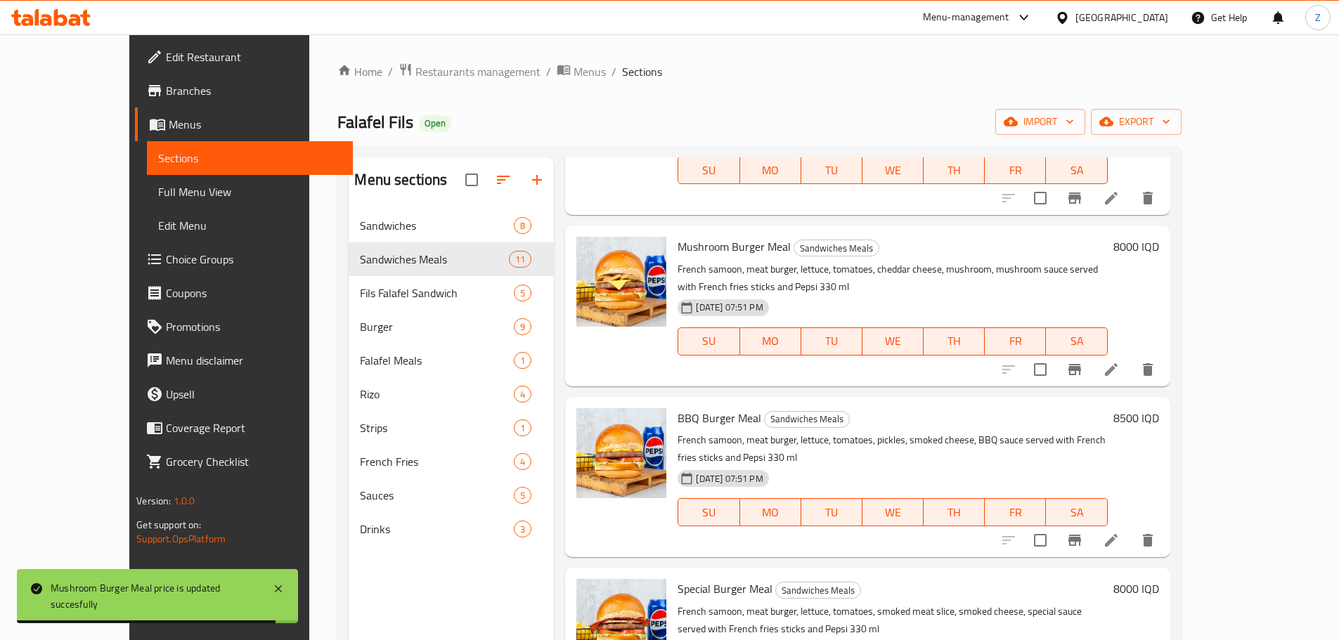
scroll to position [492, 0]
click at [1159, 407] on h6 "8500 IQD" at bounding box center [1136, 417] width 46 height 20
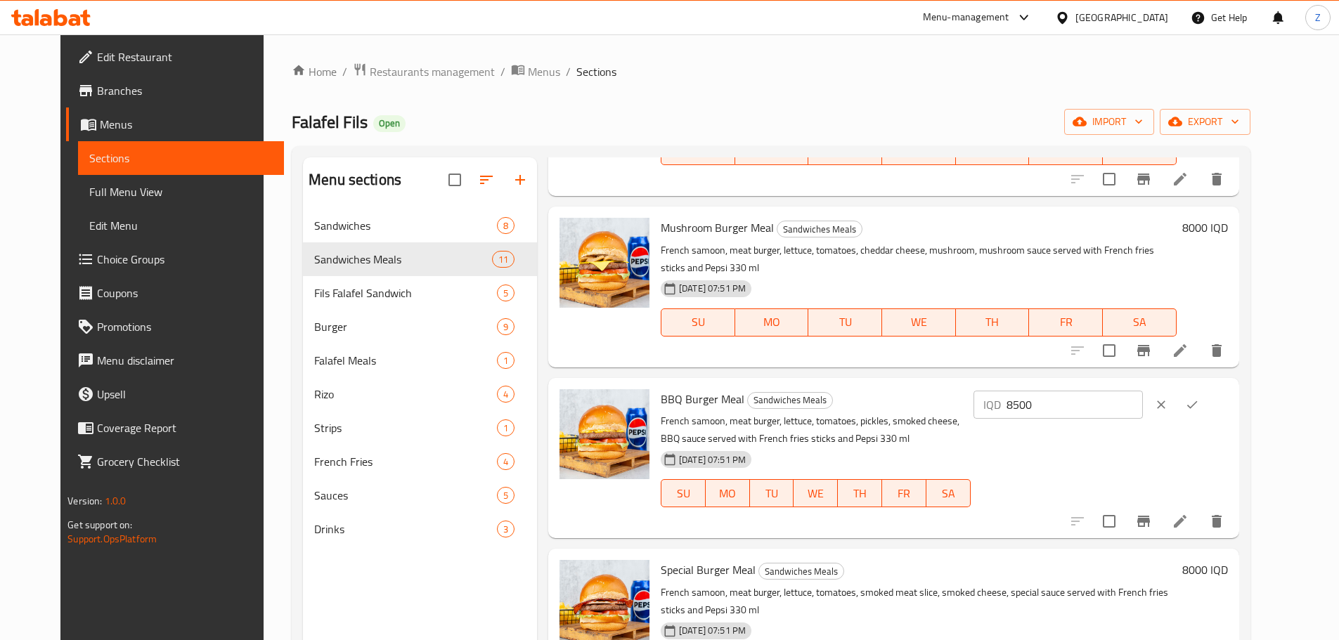
click at [1176, 396] on button "clear" at bounding box center [1160, 404] width 31 height 31
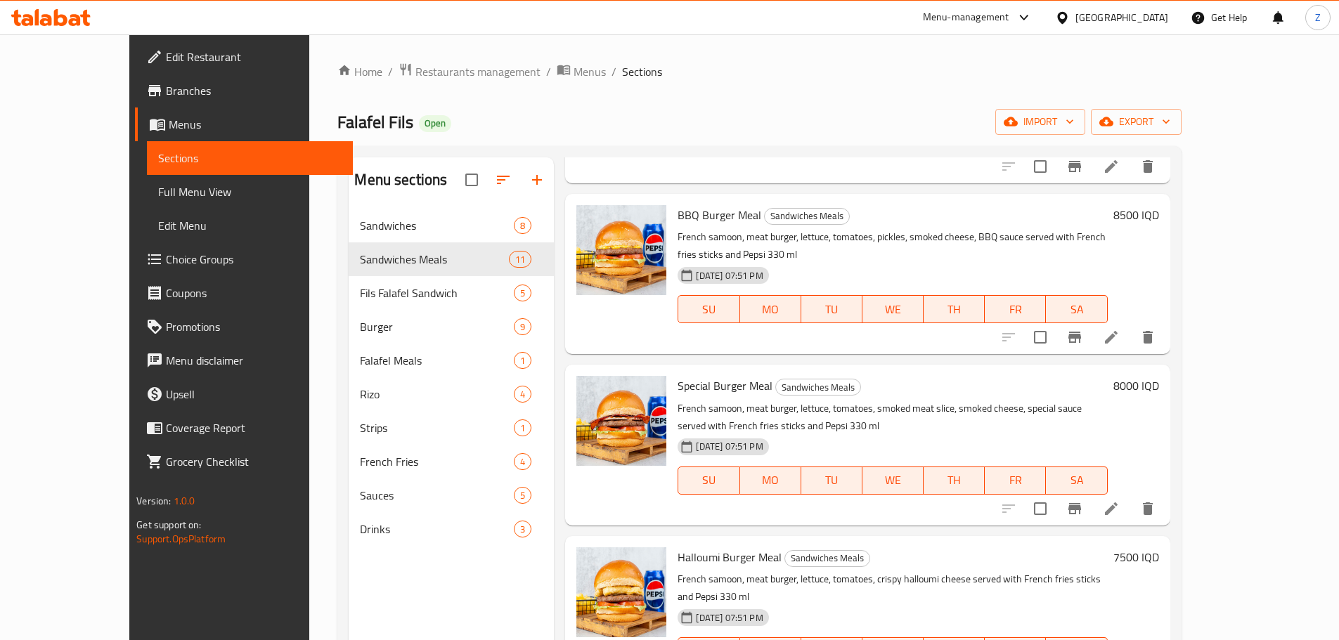
scroll to position [703, 0]
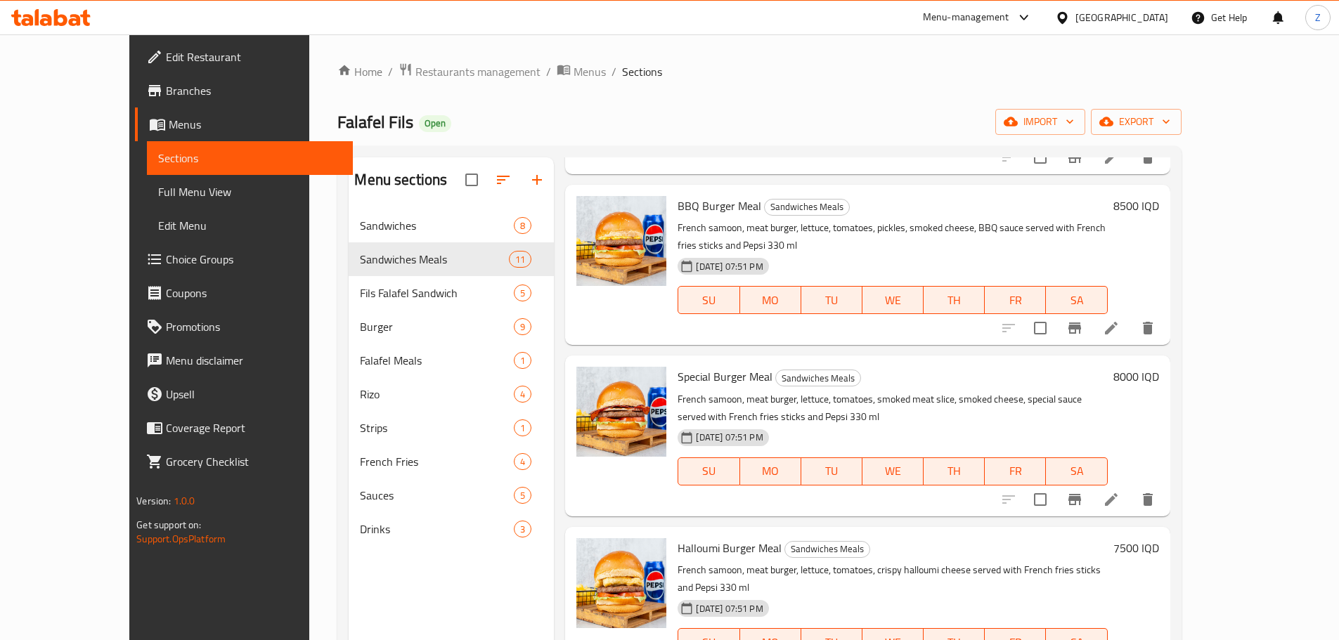
click at [1159, 538] on h6 "7500 IQD" at bounding box center [1136, 548] width 46 height 20
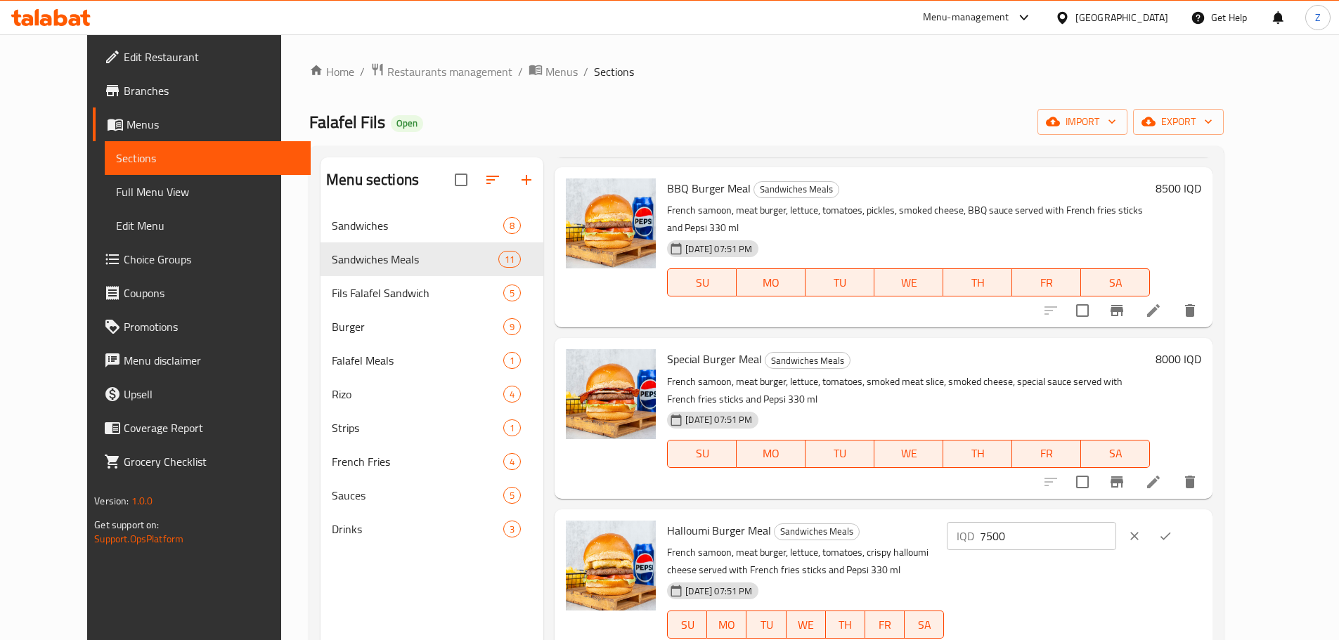
click at [1116, 522] on input "7500" at bounding box center [1047, 536] width 136 height 28
type input "8000"
click at [1180, 521] on button "ok" at bounding box center [1165, 536] width 31 height 31
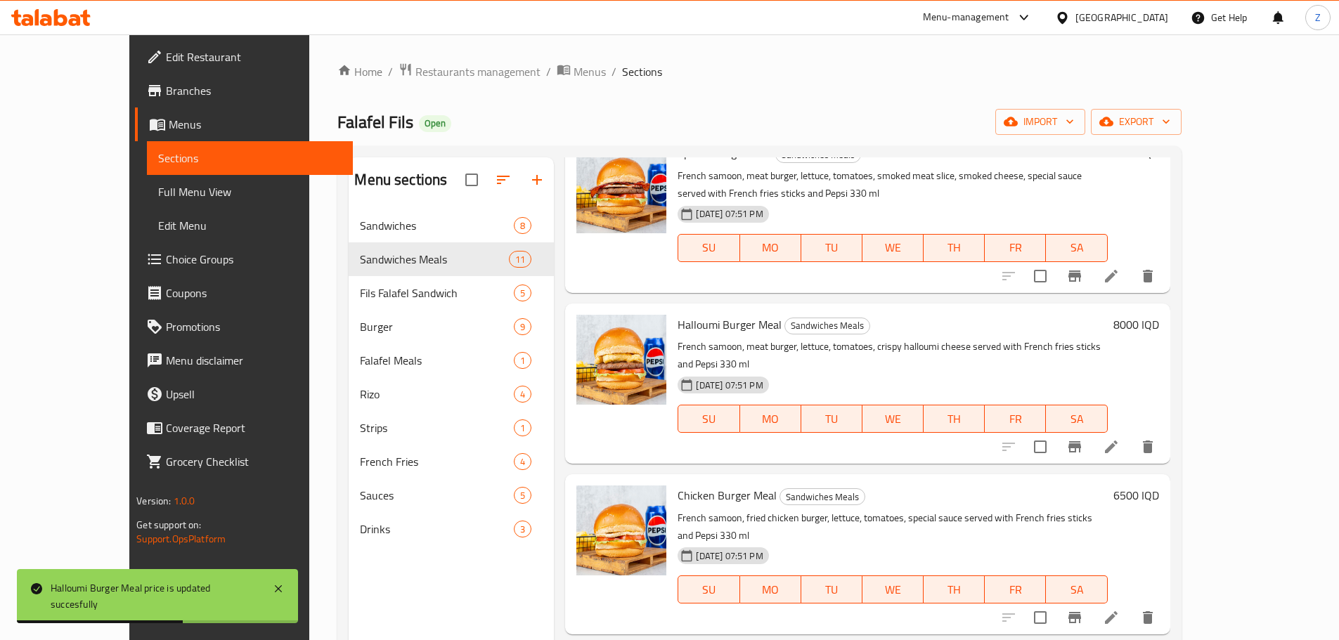
scroll to position [984, 0]
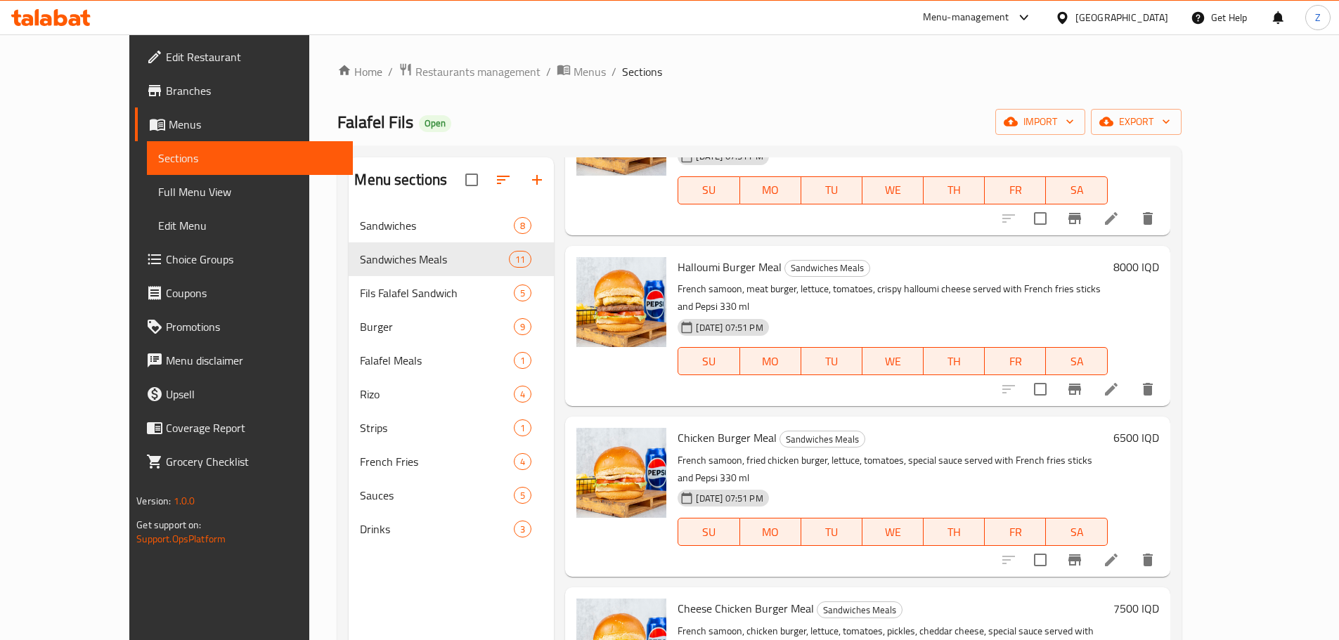
click at [1159, 428] on h6 "6500 IQD" at bounding box center [1136, 438] width 46 height 20
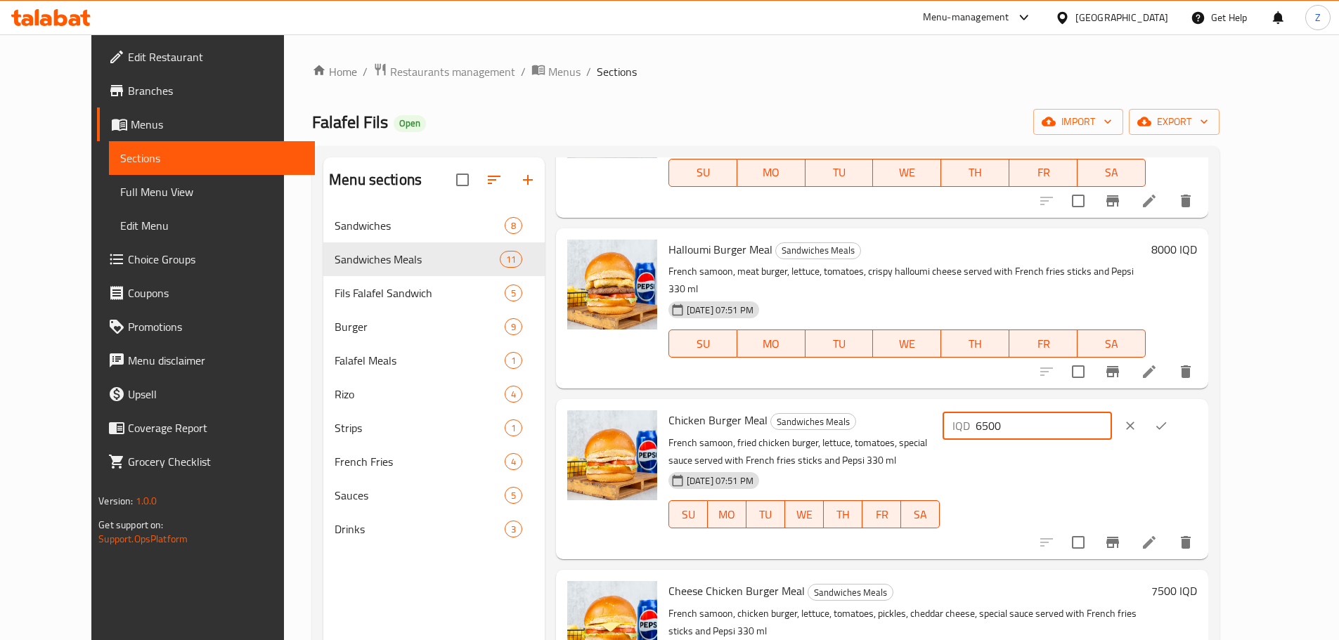
click at [1094, 412] on input "6500" at bounding box center [1043, 426] width 136 height 28
type input "6000"
click at [1168, 419] on icon "ok" at bounding box center [1161, 426] width 14 height 14
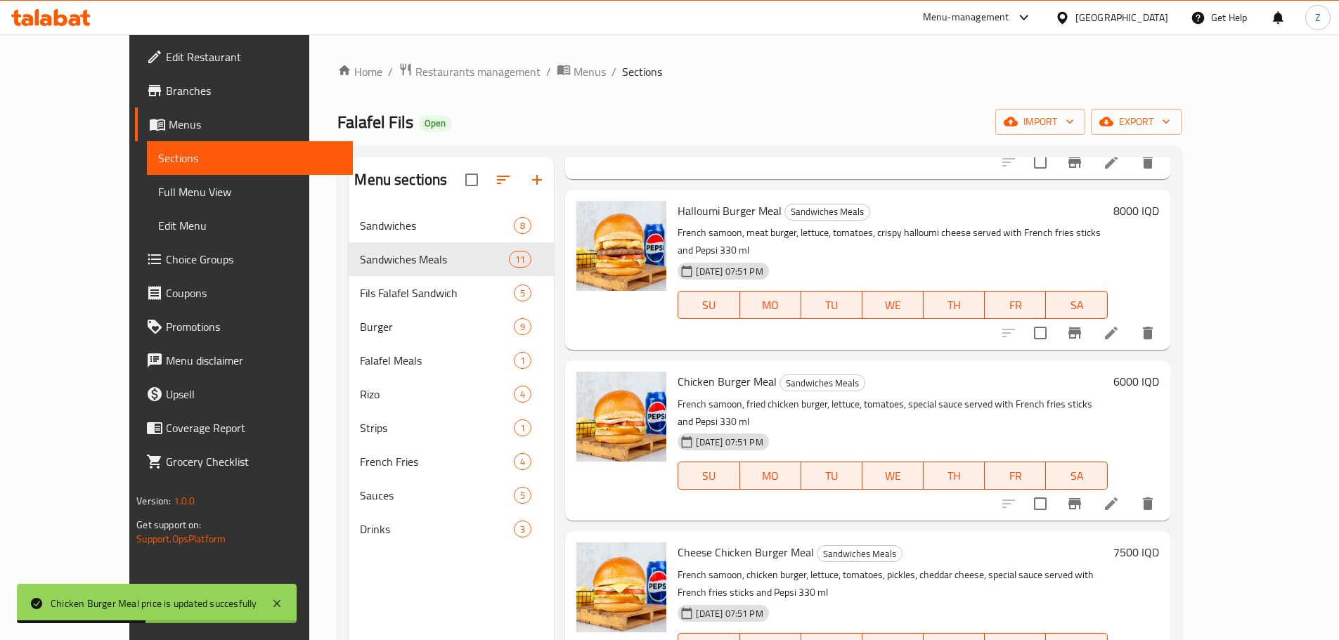
scroll to position [1136, 0]
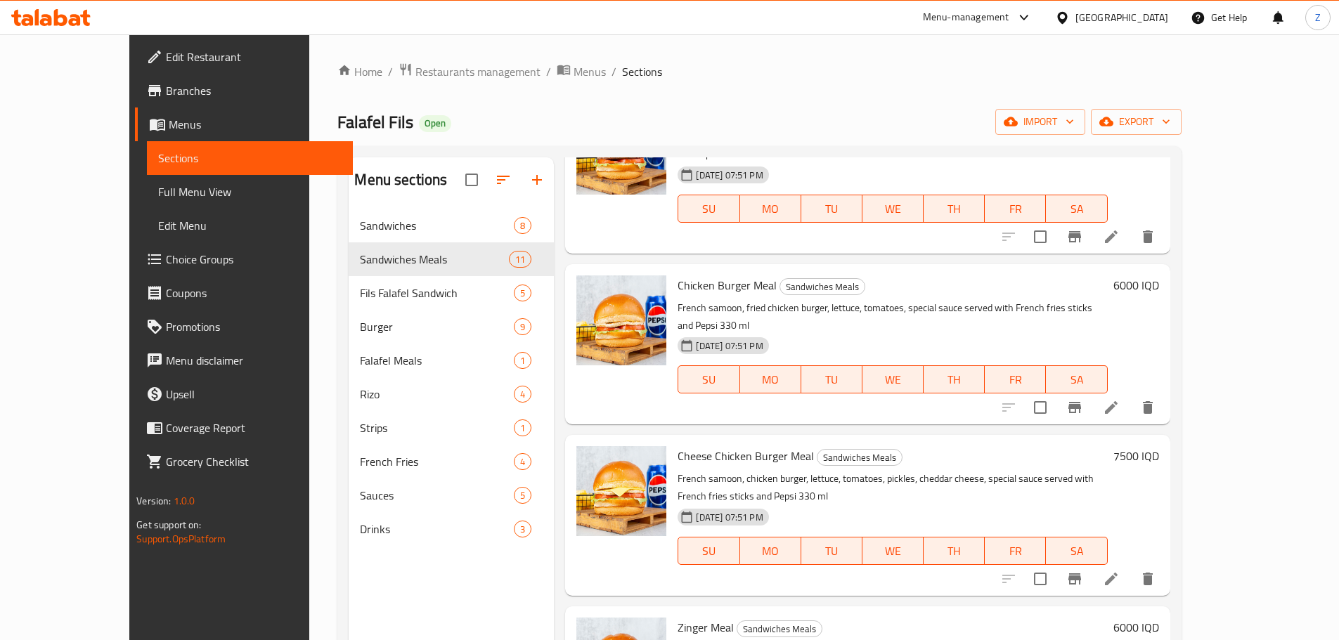
click at [1159, 446] on h6 "7500 IQD" at bounding box center [1136, 456] width 46 height 20
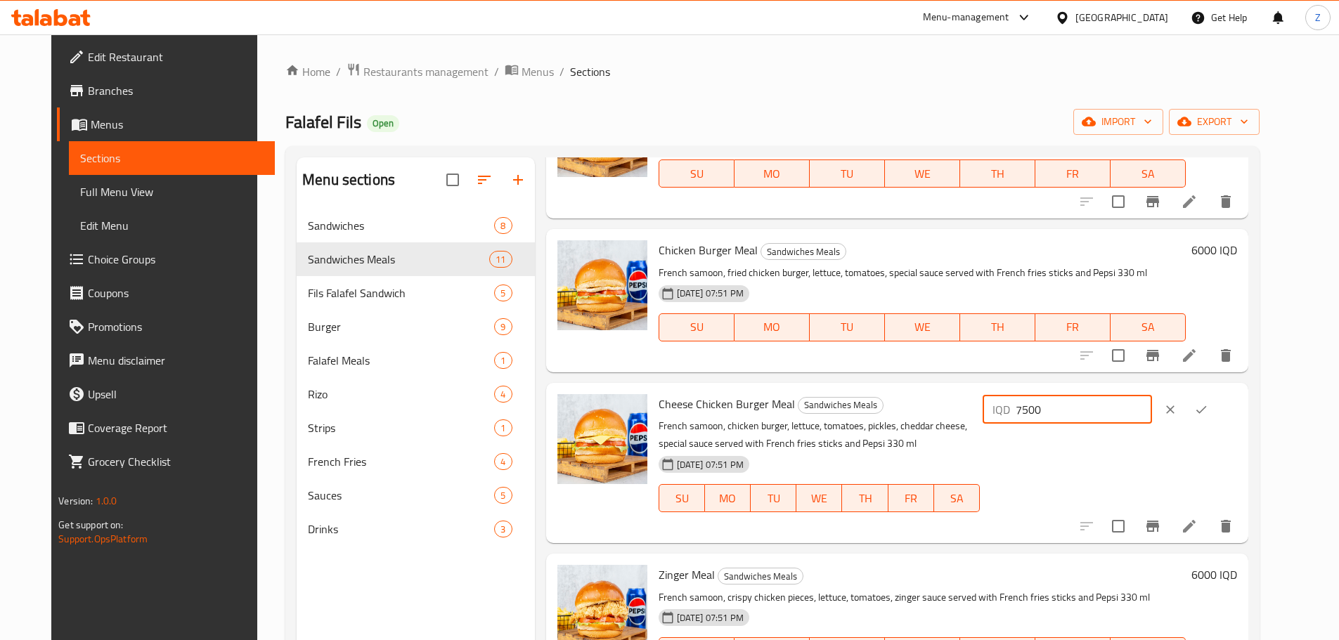
click at [1083, 396] on div "IQD 7500 ​" at bounding box center [1066, 410] width 169 height 28
type input "6500"
click at [1208, 403] on icon "ok" at bounding box center [1201, 410] width 14 height 14
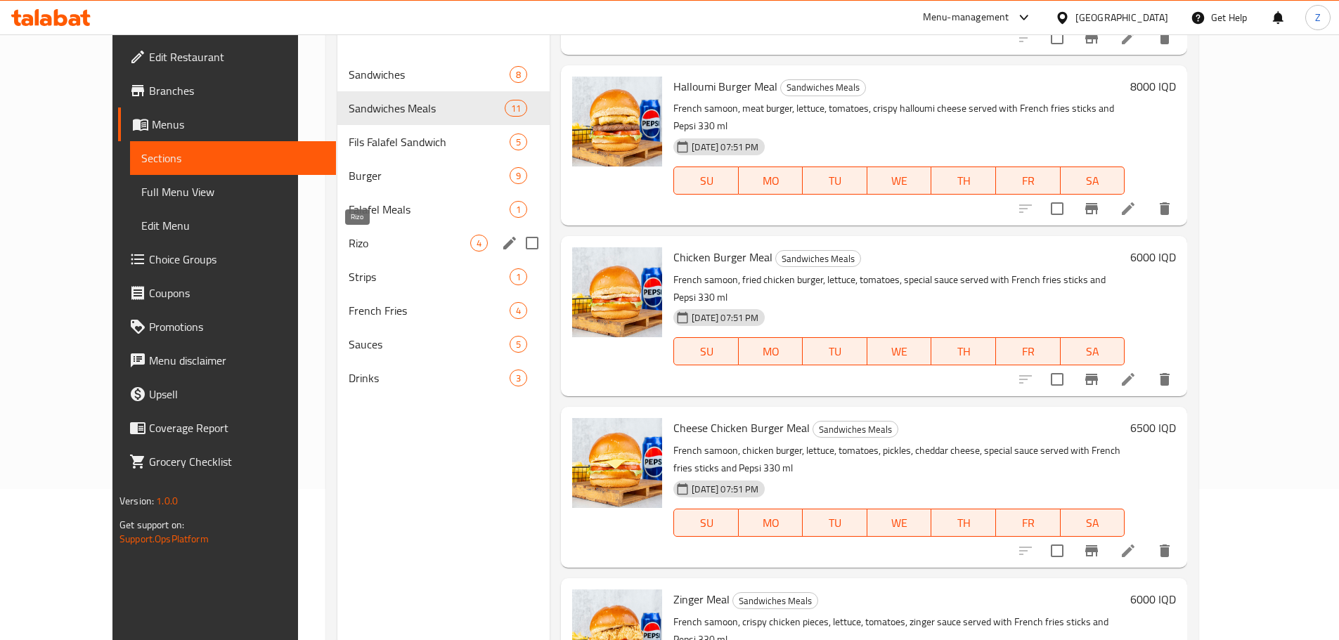
scroll to position [126, 0]
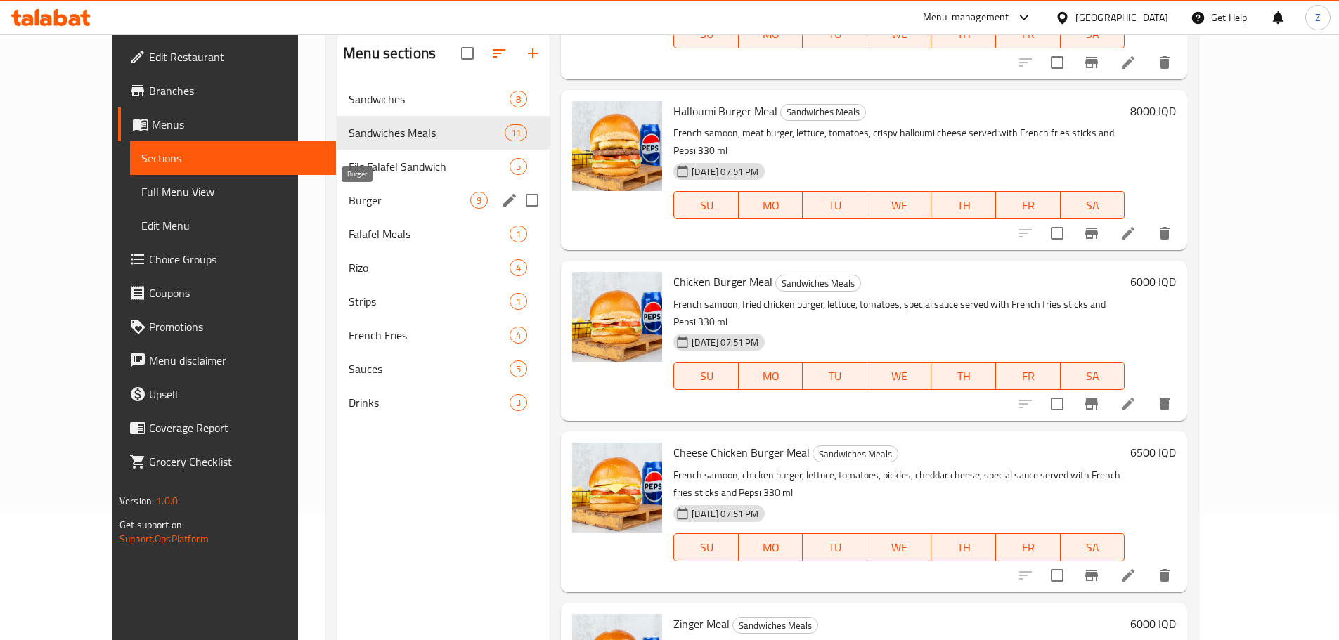
click at [386, 196] on span "Burger" at bounding box center [410, 200] width 122 height 17
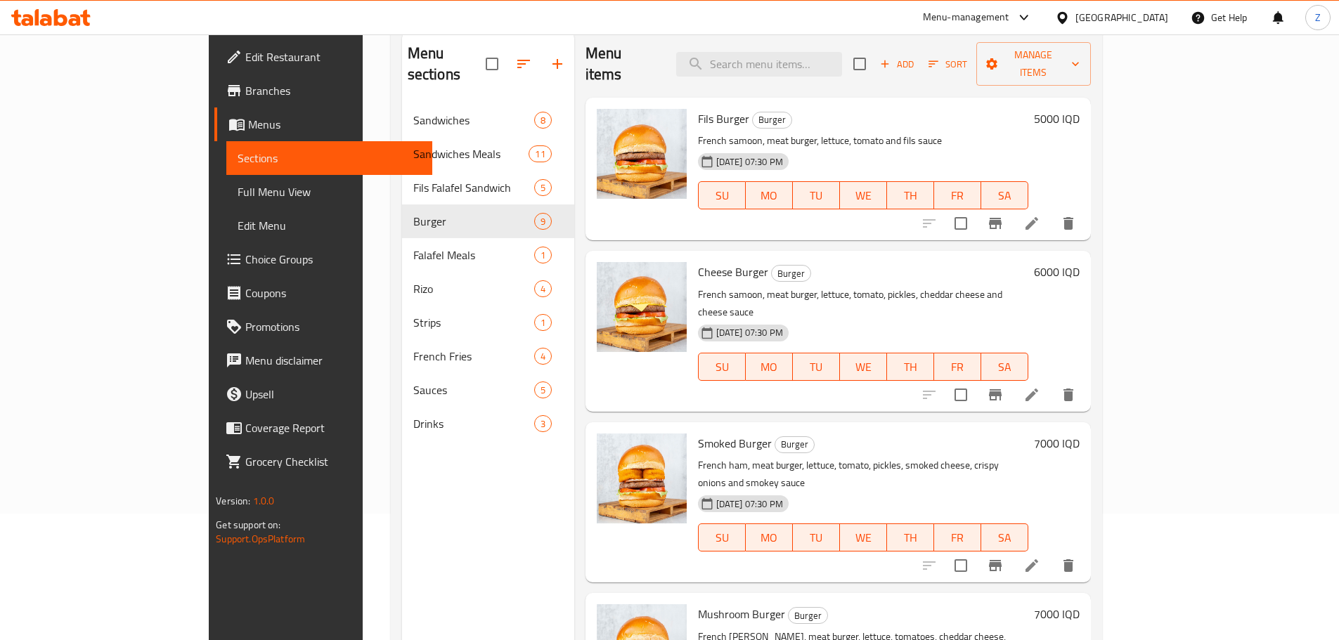
click at [1079, 109] on h6 "5000 IQD" at bounding box center [1057, 119] width 46 height 20
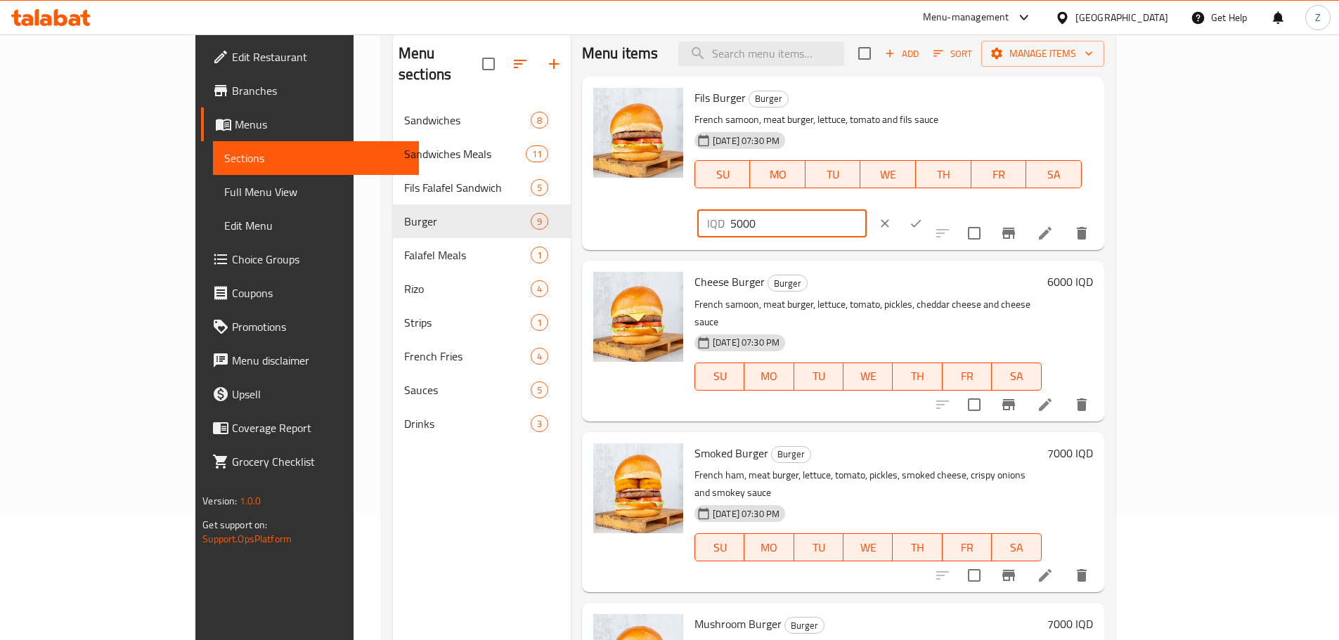
click at [866, 209] on input "5000" at bounding box center [798, 223] width 136 height 28
type input "7000"
click at [923, 216] on icon "ok" at bounding box center [916, 223] width 14 height 14
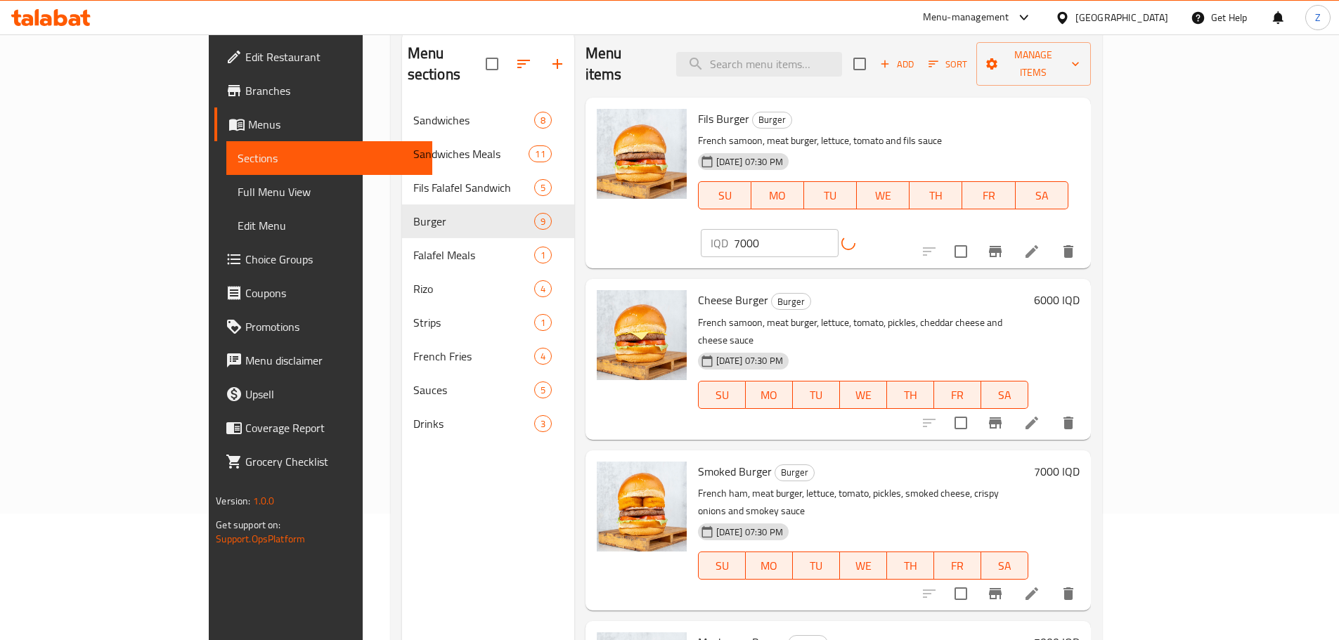
click at [1079, 290] on h6 "6000 IQD" at bounding box center [1057, 300] width 46 height 20
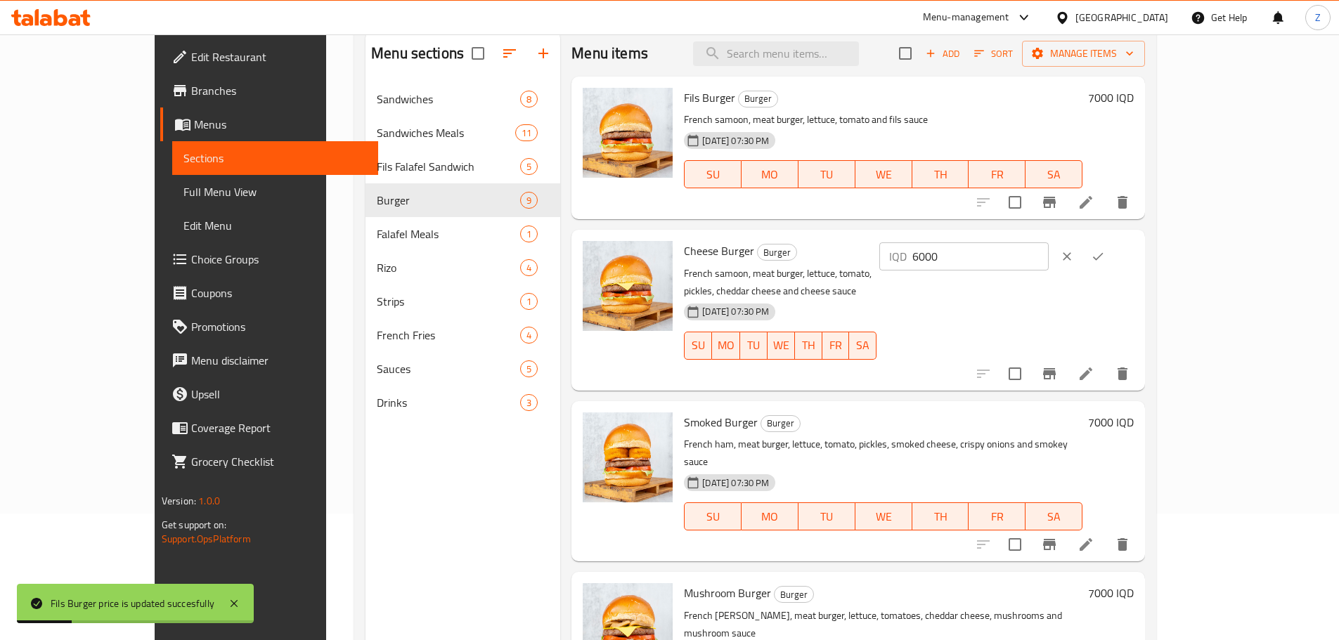
click at [1048, 266] on input "6000" at bounding box center [980, 256] width 136 height 28
type input "7500"
click at [1105, 250] on icon "ok" at bounding box center [1098, 256] width 14 height 14
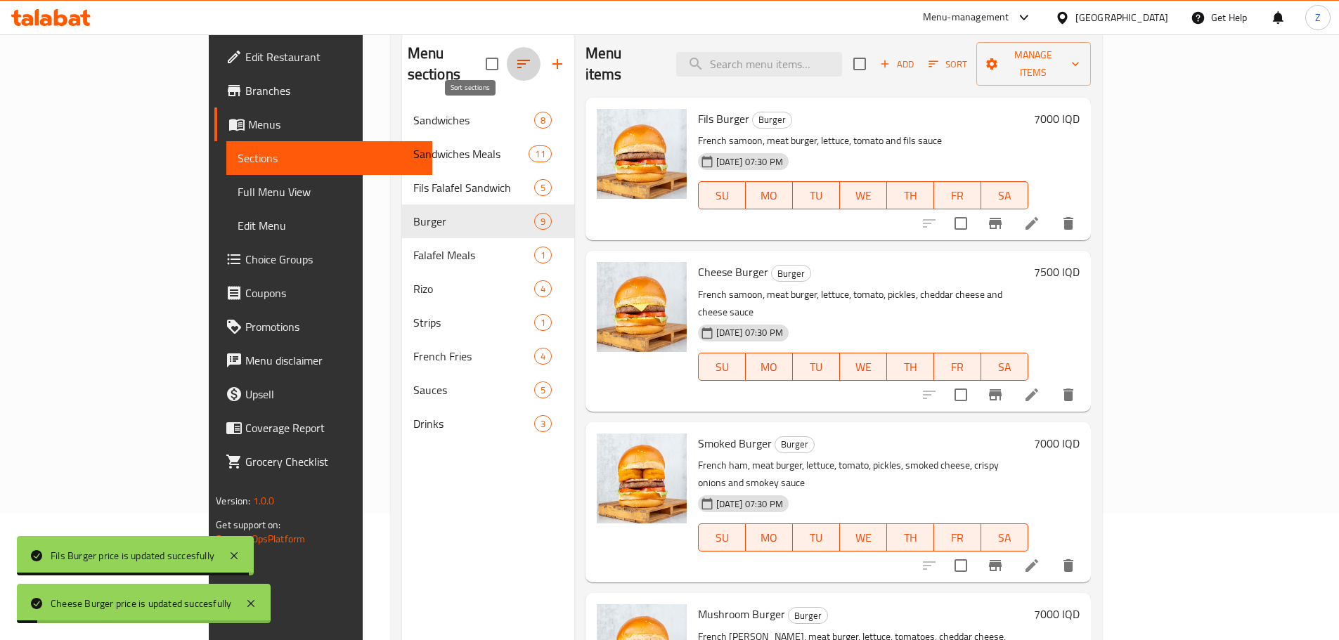
click at [517, 60] on icon "button" at bounding box center [523, 64] width 13 height 8
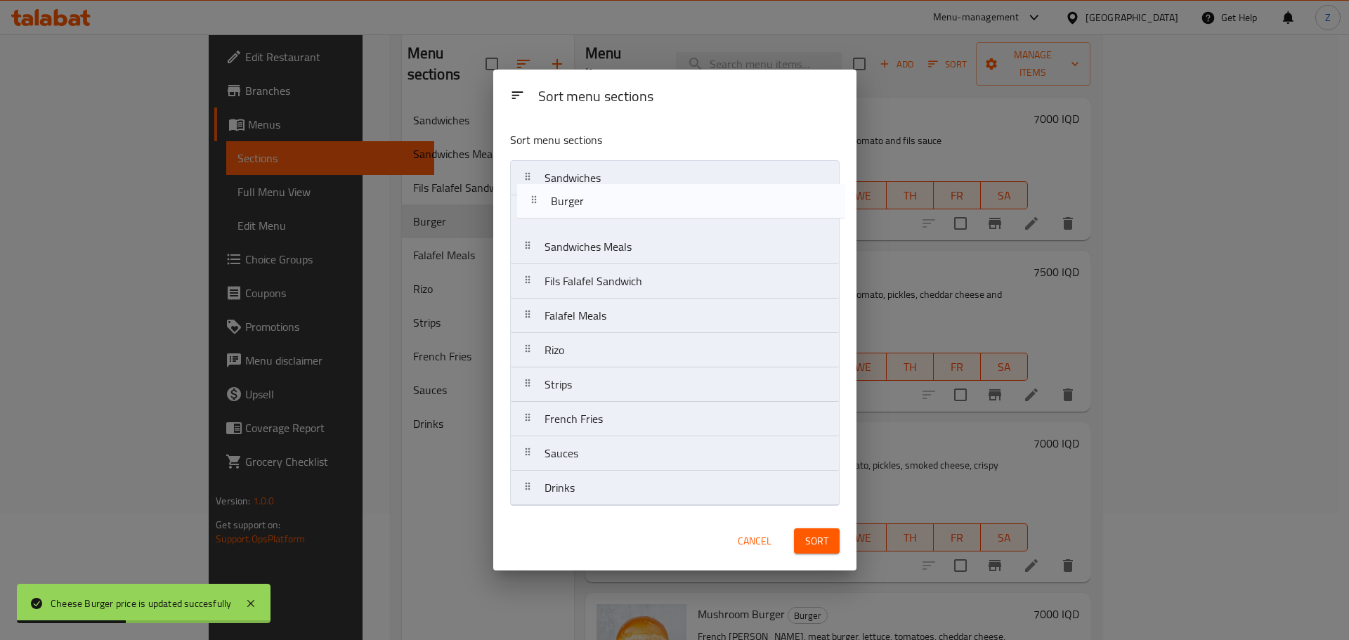
drag, startPoint x: 653, startPoint y: 294, endPoint x: 664, endPoint y: 208, distance: 87.1
click at [664, 208] on nav "Sandwiches Sandwiches Meals Fils Falafel Sandwich Burger Falafel Meals Rizo Str…" at bounding box center [675, 333] width 330 height 346
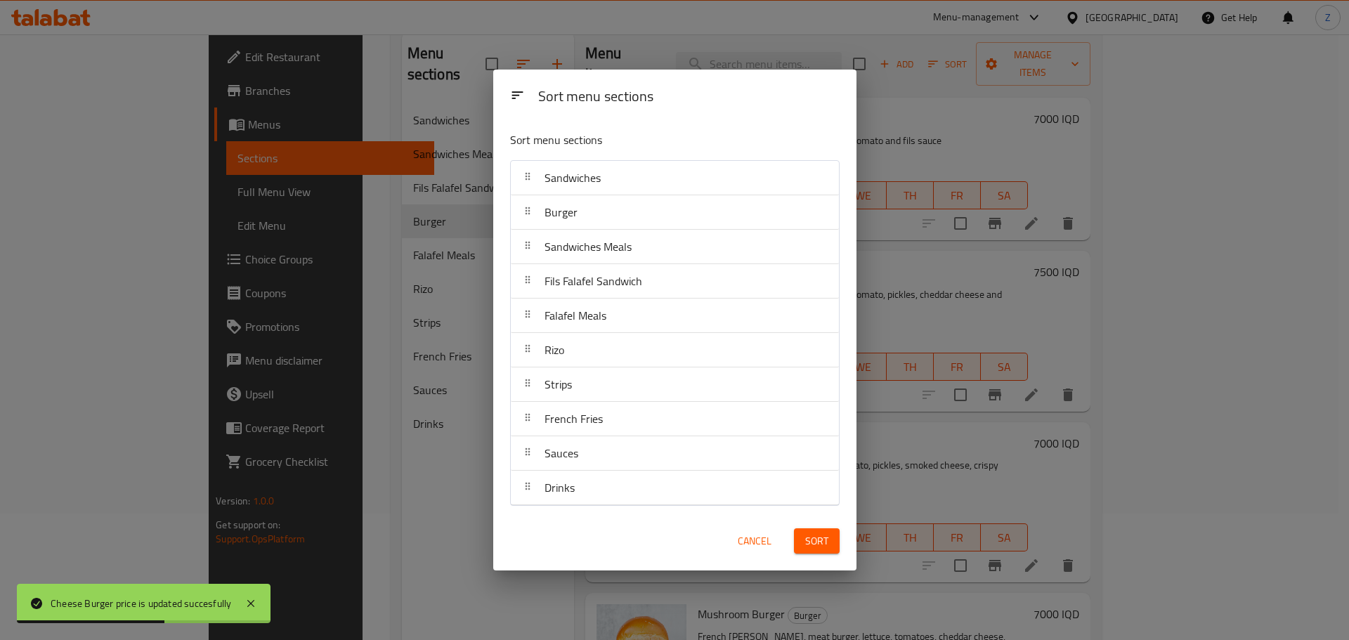
click at [825, 539] on span "Sort" at bounding box center [816, 542] width 23 height 18
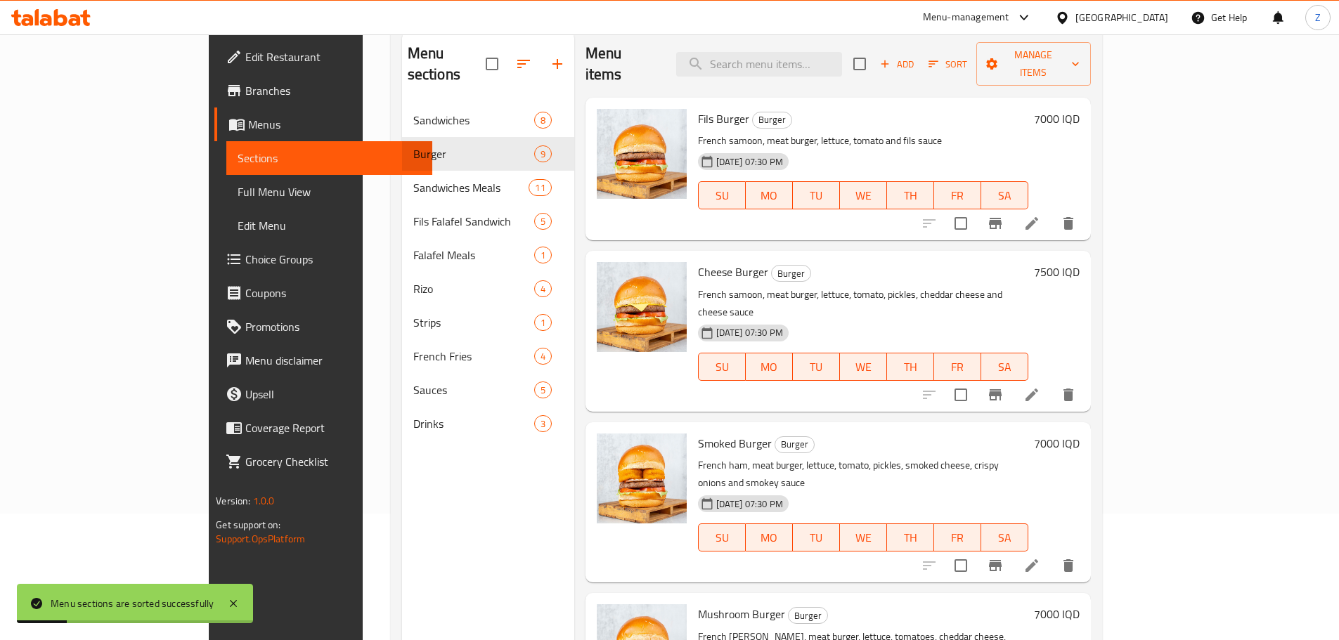
scroll to position [70, 0]
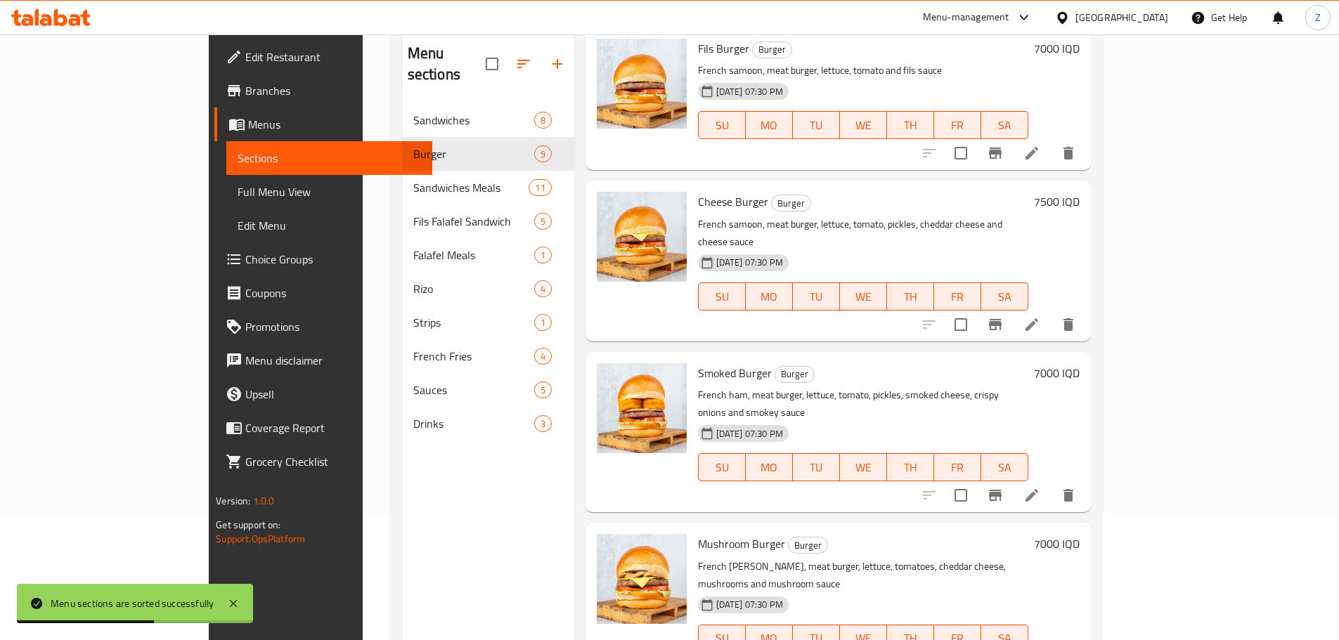
click at [1079, 363] on h6 "7000 IQD" at bounding box center [1057, 373] width 46 height 20
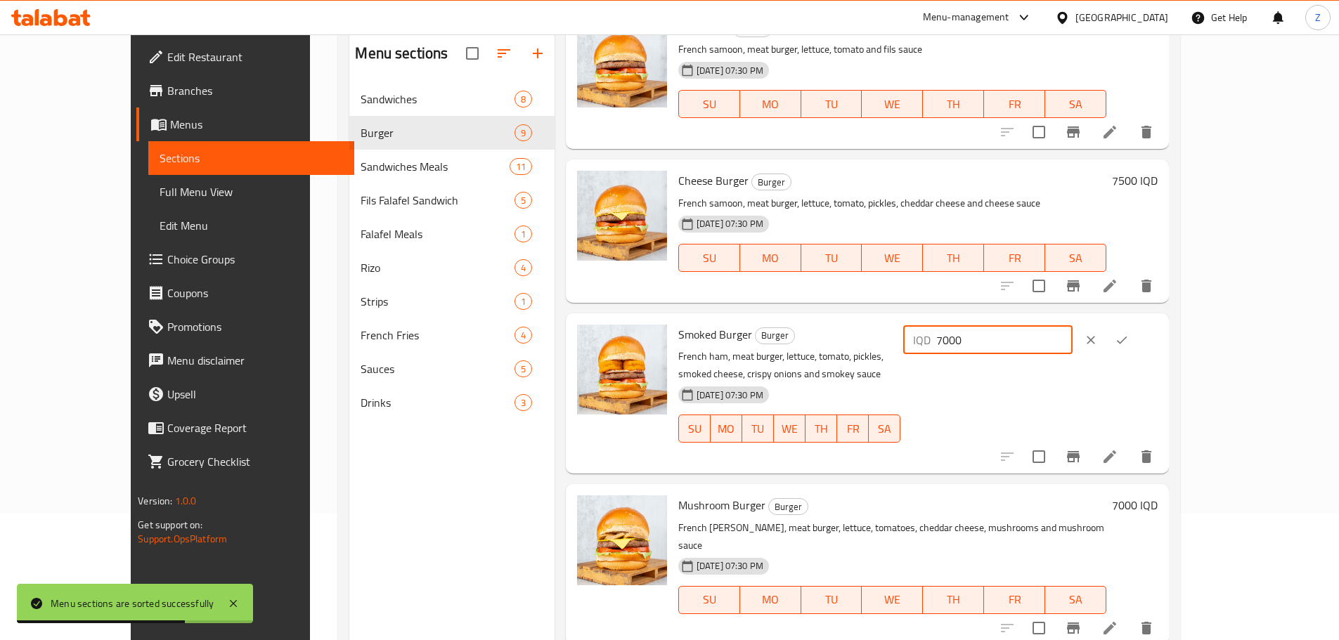
drag, startPoint x: 1091, startPoint y: 340, endPoint x: 1081, endPoint y: 340, distance: 9.1
click at [1072, 339] on div "IQD 7000 ​" at bounding box center [987, 340] width 169 height 28
type input "8000"
click at [1128, 341] on icon "ok" at bounding box center [1121, 340] width 14 height 14
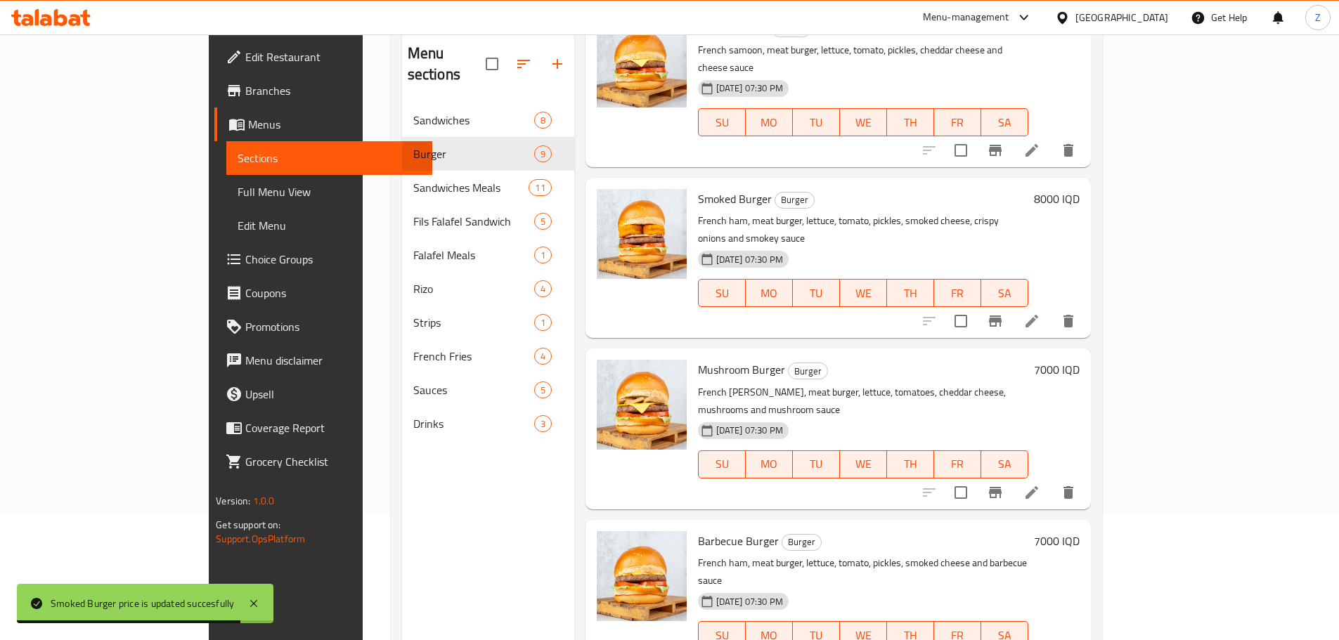
scroll to position [281, 0]
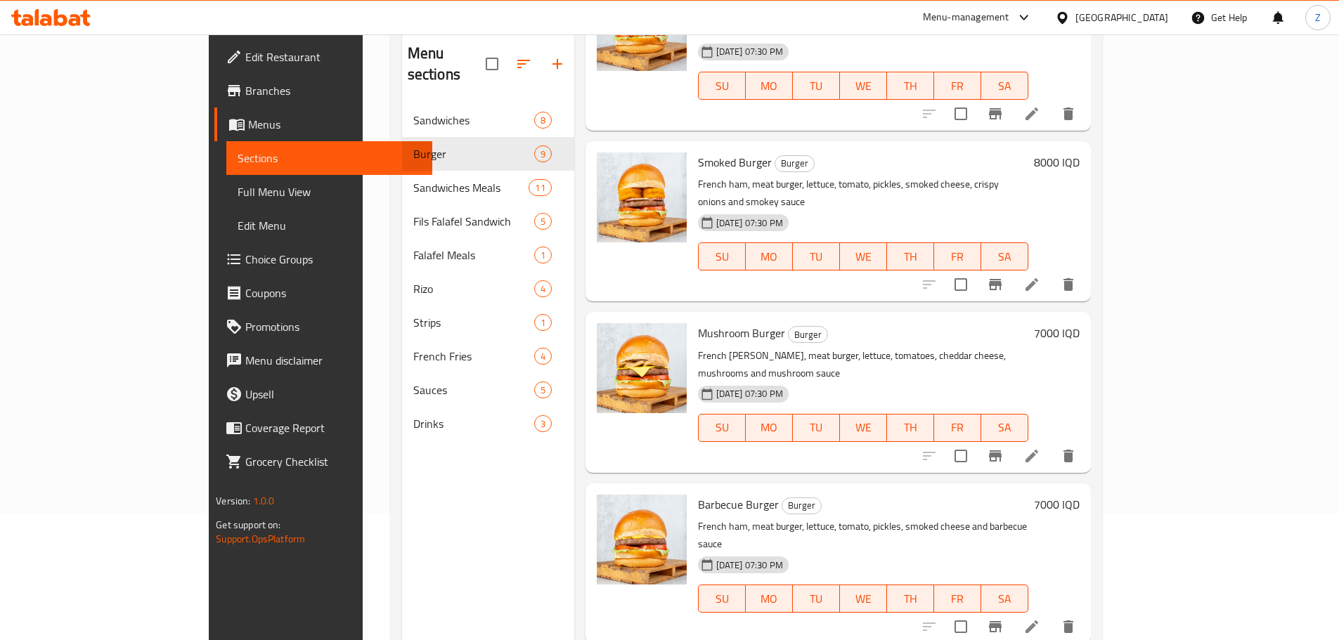
click at [1079, 323] on h6 "7000 IQD" at bounding box center [1057, 333] width 46 height 20
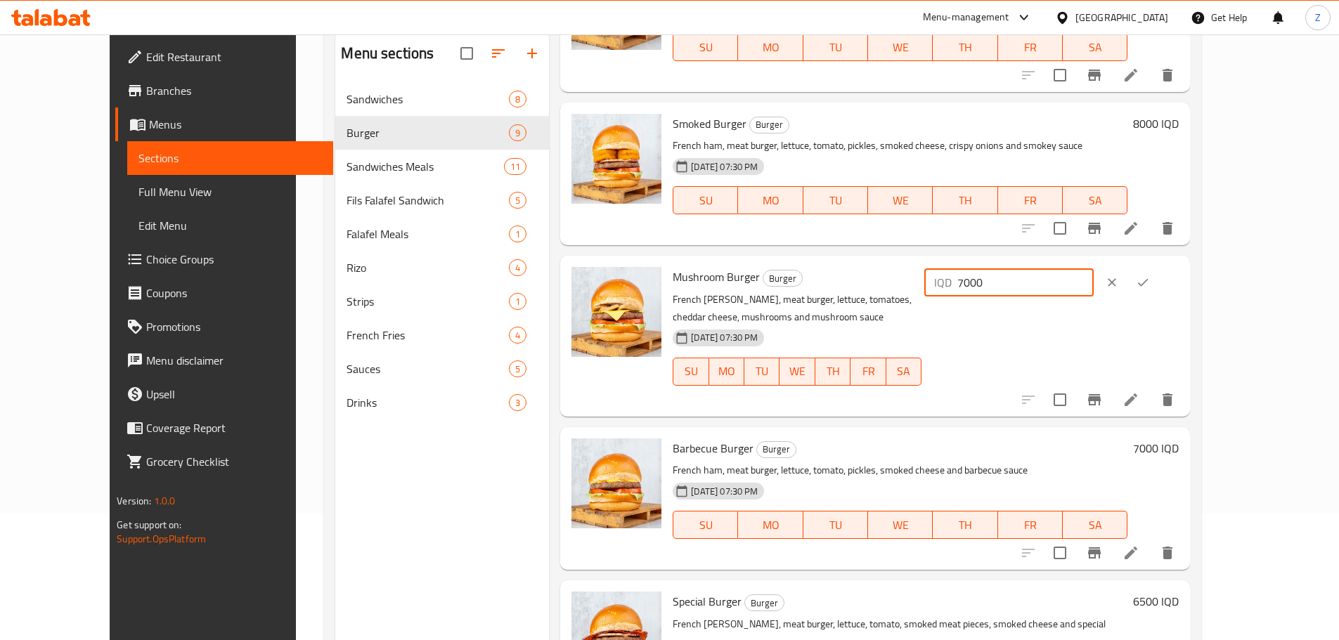
click at [1091, 278] on input "7000" at bounding box center [1025, 282] width 136 height 28
type input "8000"
click at [1150, 282] on icon "ok" at bounding box center [1142, 282] width 14 height 14
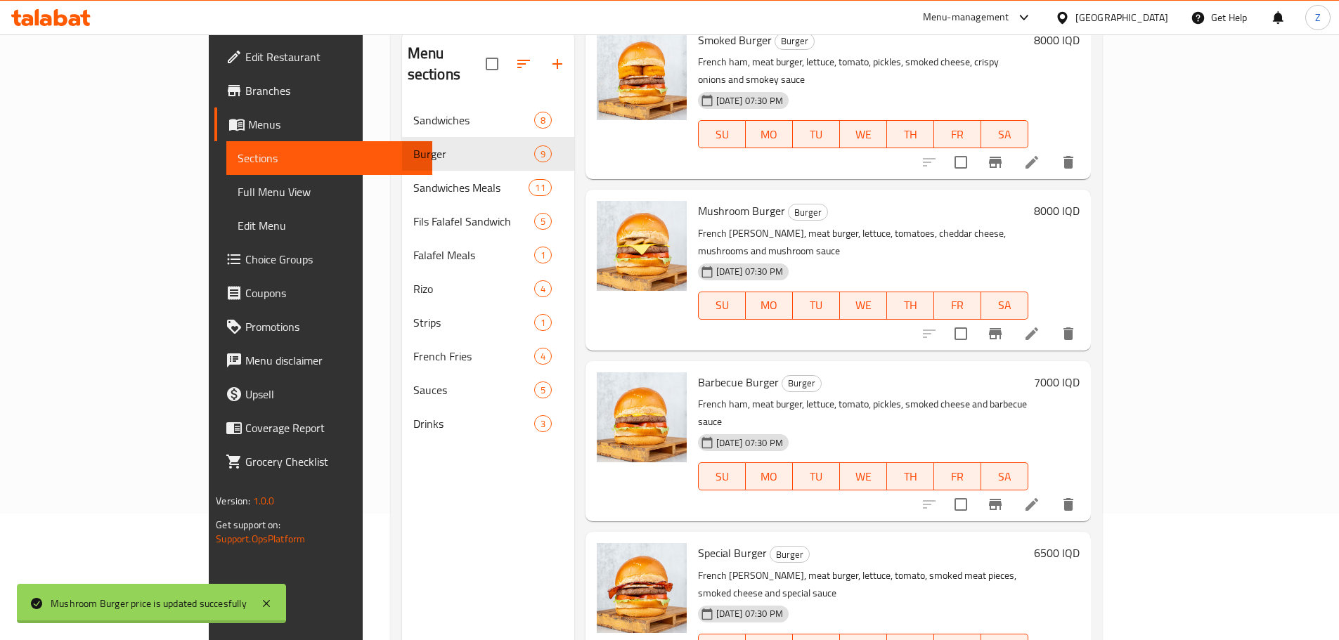
scroll to position [422, 0]
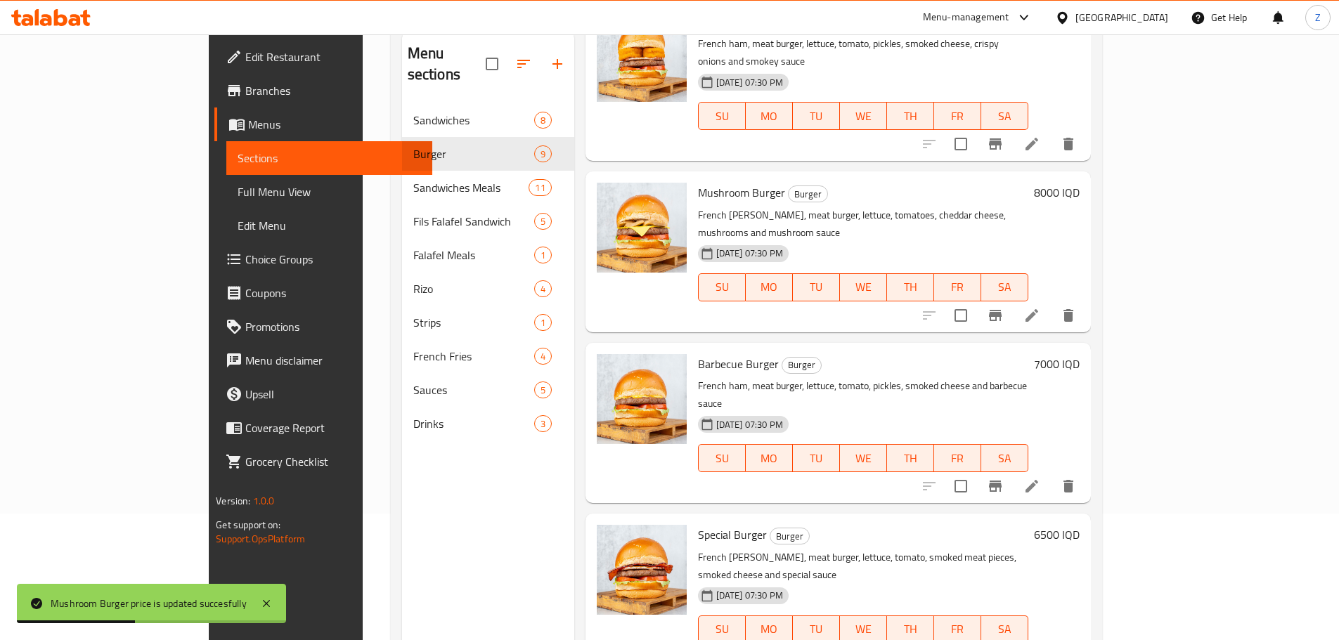
click at [1079, 354] on h6 "7000 IQD" at bounding box center [1057, 364] width 46 height 20
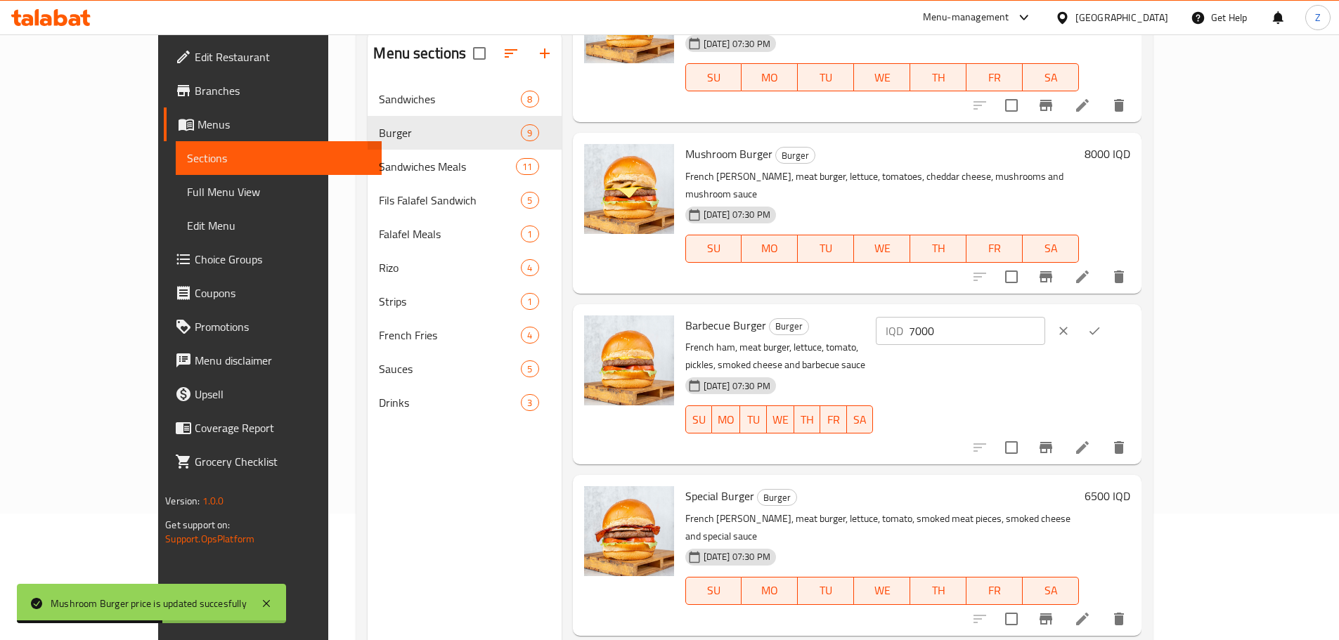
click at [1045, 317] on input "7000" at bounding box center [977, 331] width 136 height 28
type input "8500"
click at [1109, 315] on button "ok" at bounding box center [1094, 330] width 31 height 31
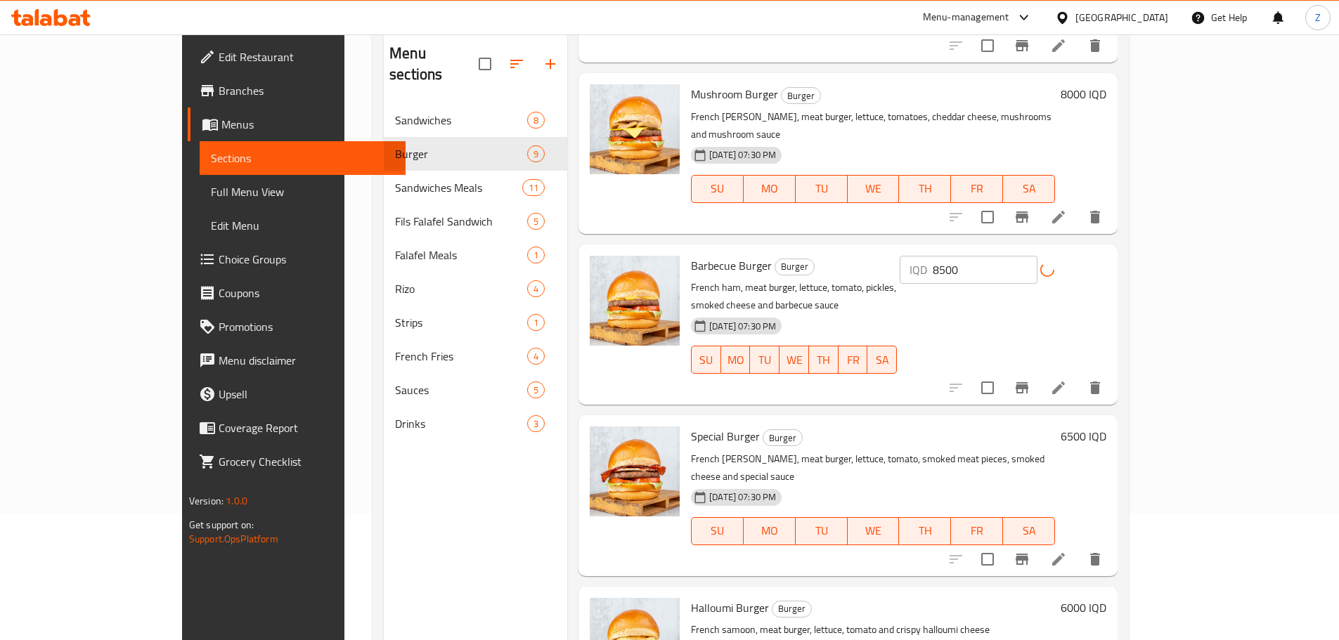
scroll to position [562, 0]
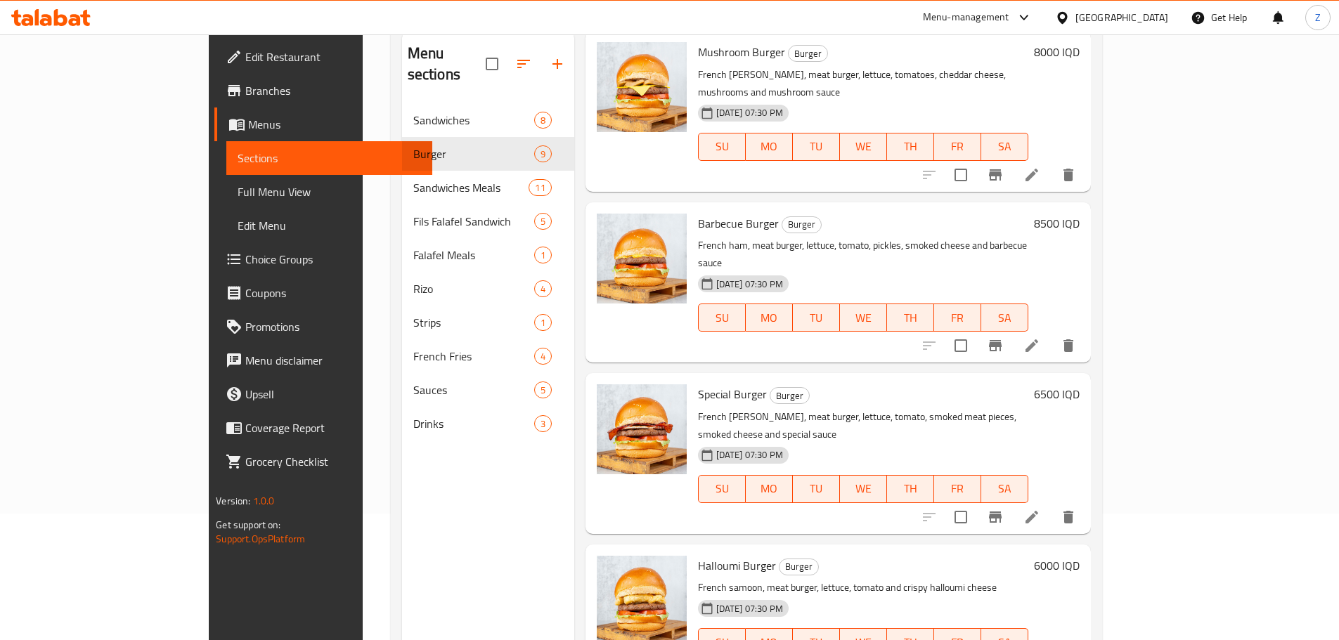
click at [1079, 384] on h6 "6500 IQD" at bounding box center [1057, 394] width 46 height 20
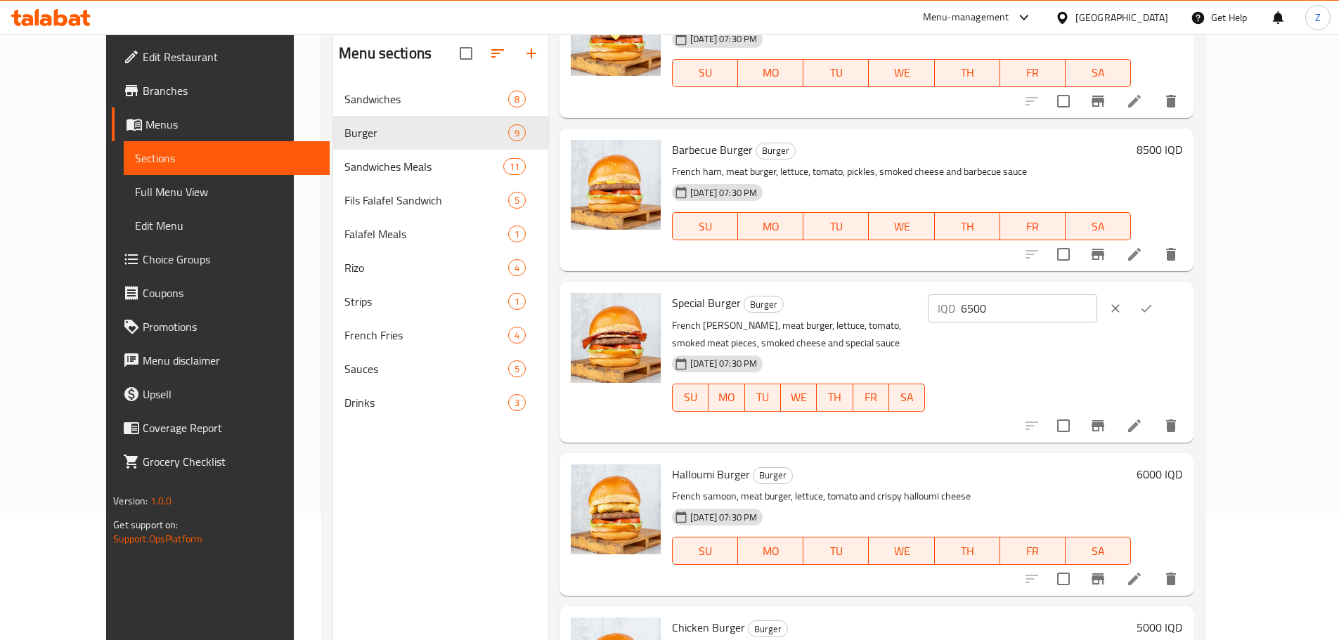
click at [1182, 293] on div "IQD 6500 ​" at bounding box center [1054, 308] width 254 height 31
click at [1097, 300] on input "6500" at bounding box center [1029, 308] width 136 height 28
type input "8000"
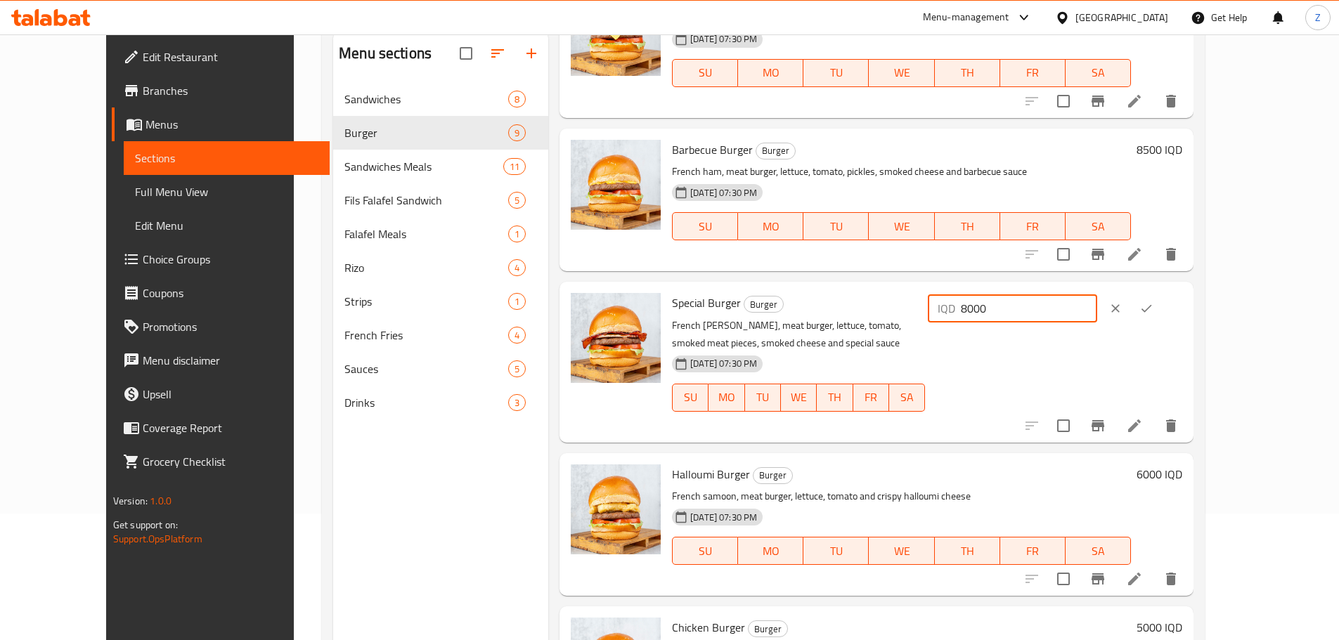
click at [1153, 310] on icon "ok" at bounding box center [1146, 308] width 14 height 14
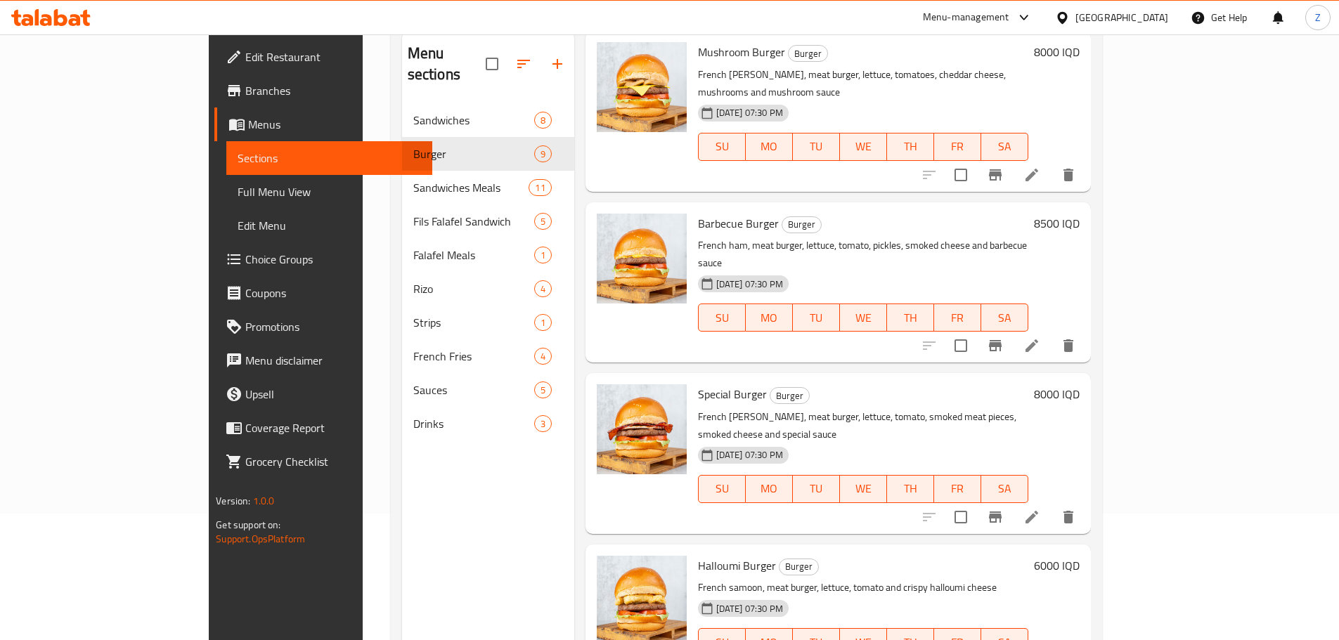
click at [1079, 556] on h6 "6000 IQD" at bounding box center [1057, 566] width 46 height 20
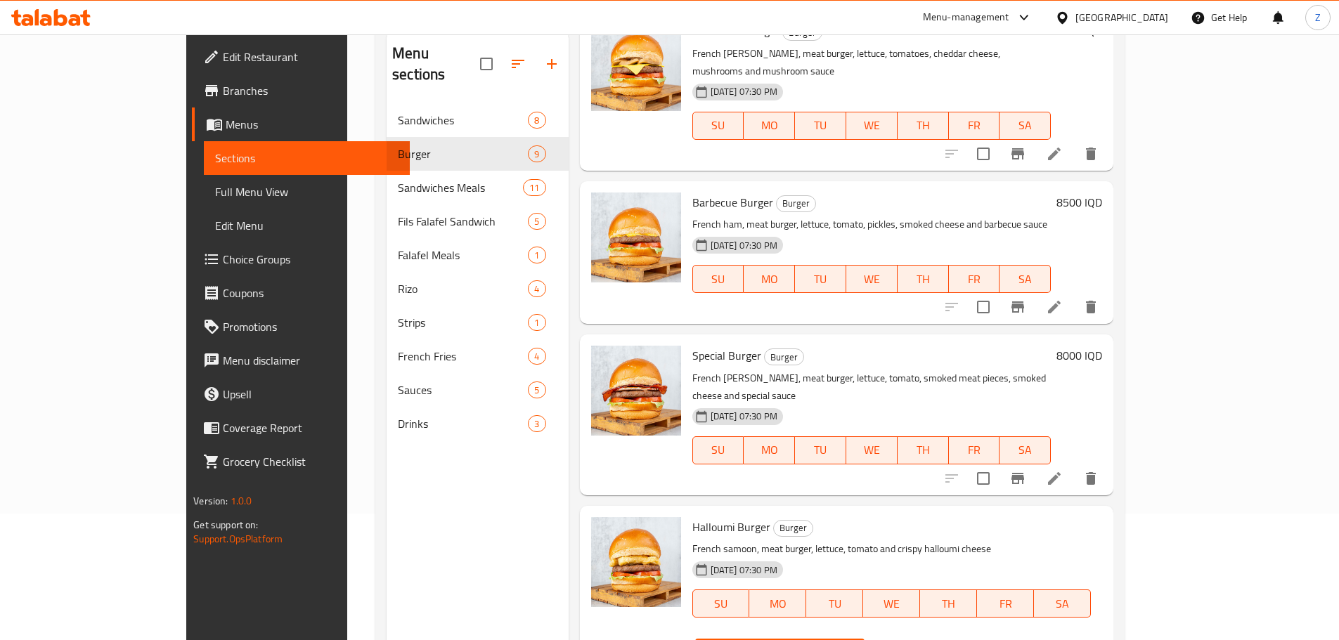
type input "8000"
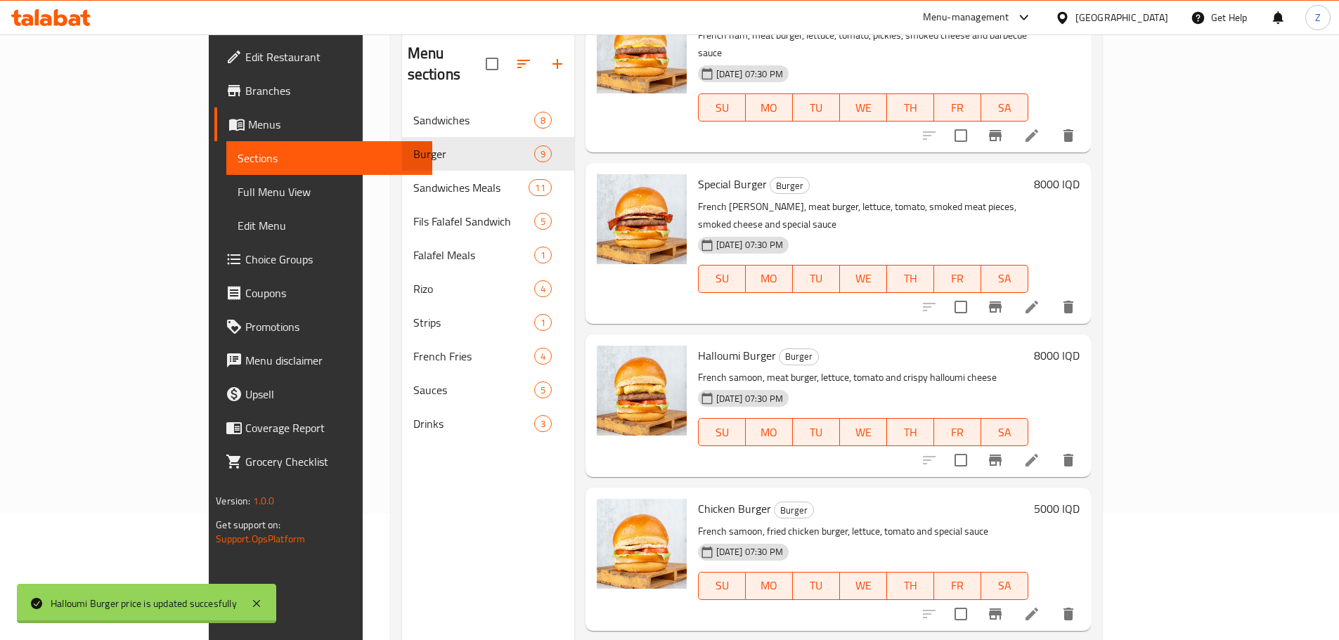
scroll to position [773, 0]
click at [1079, 498] on h6 "5000 IQD" at bounding box center [1057, 508] width 46 height 20
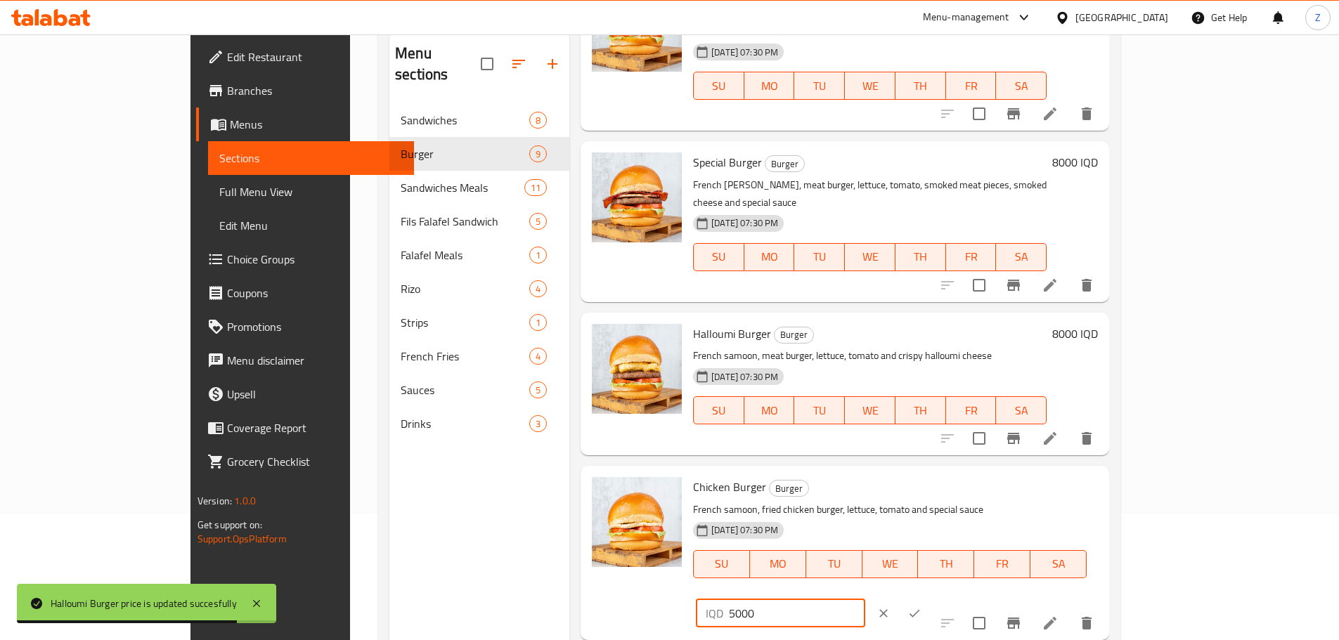
click at [865, 599] on div "IQD 5000 ​" at bounding box center [780, 613] width 169 height 28
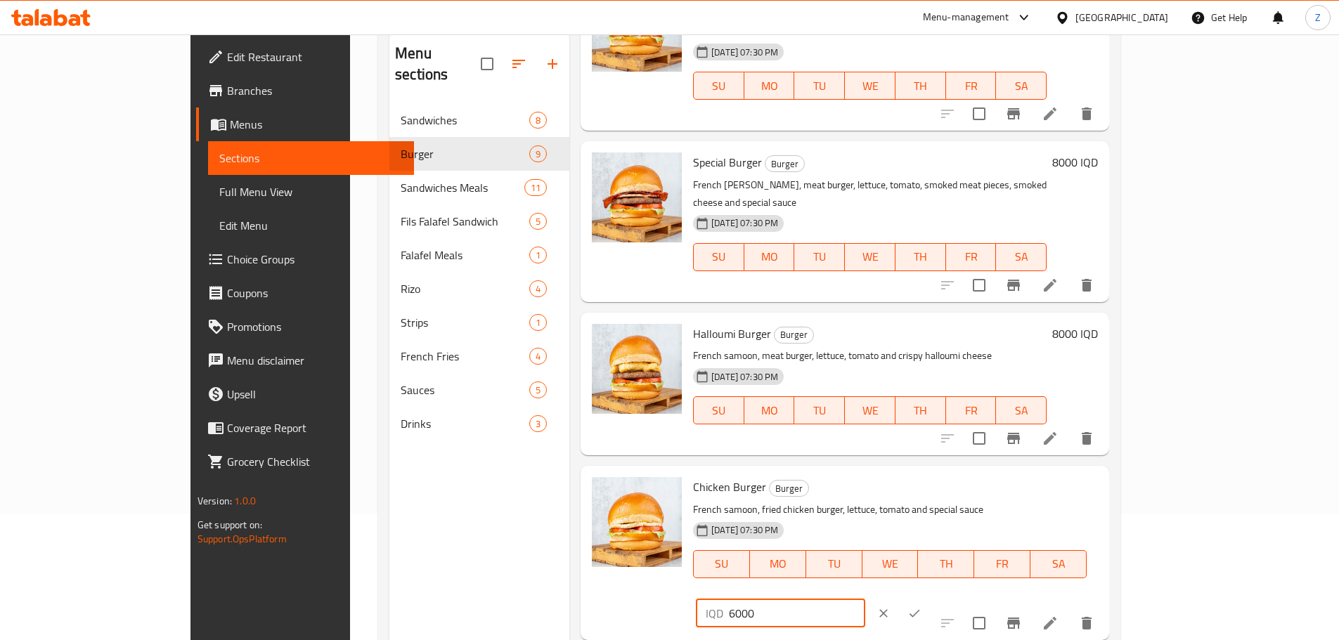
type input "6000"
click at [921, 606] on icon "ok" at bounding box center [914, 613] width 14 height 14
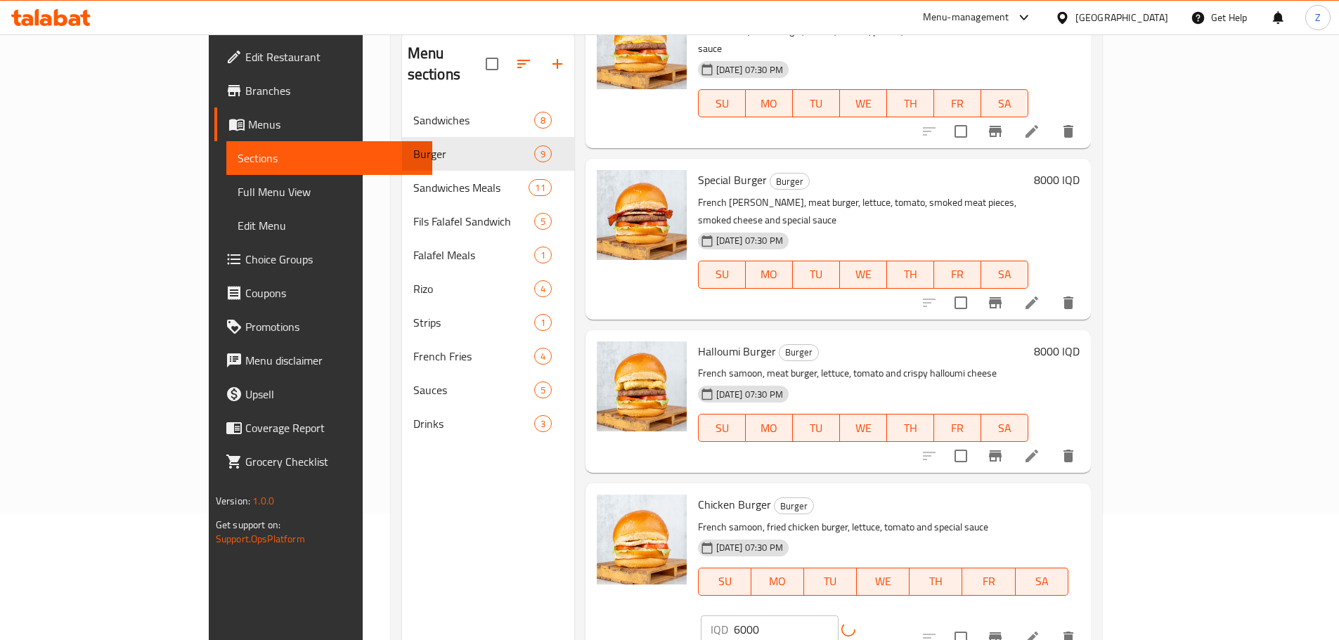
scroll to position [197, 0]
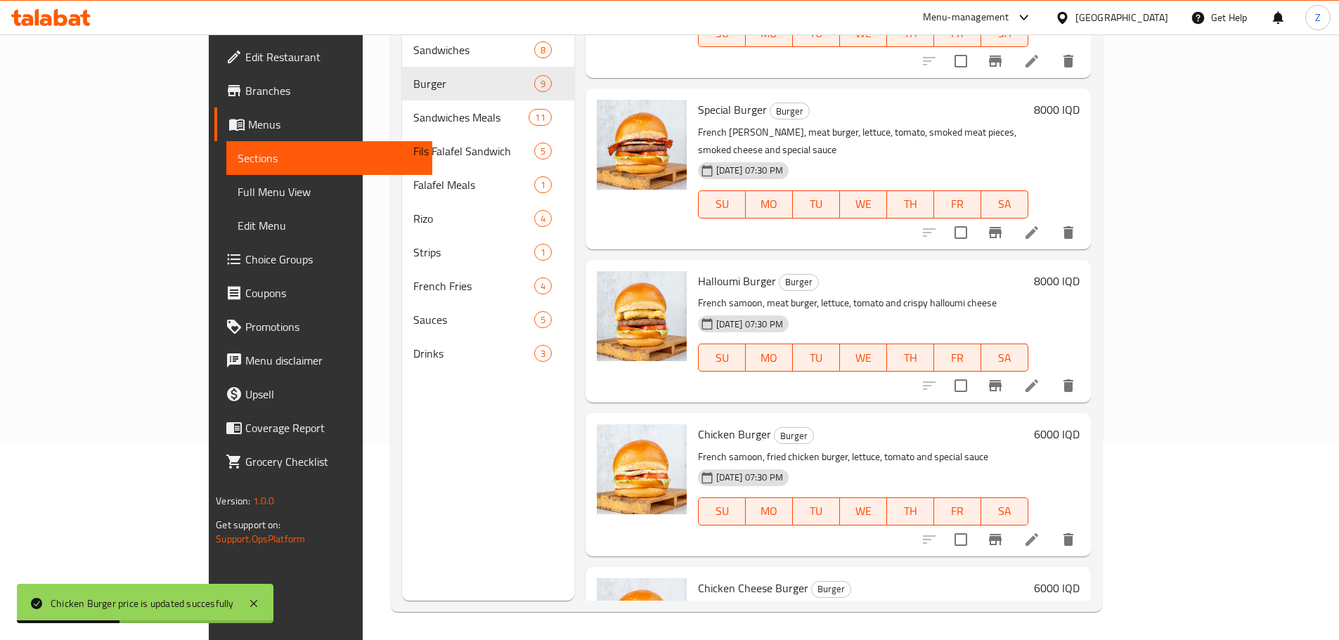
click at [1079, 578] on h6 "6000 IQD" at bounding box center [1057, 588] width 46 height 20
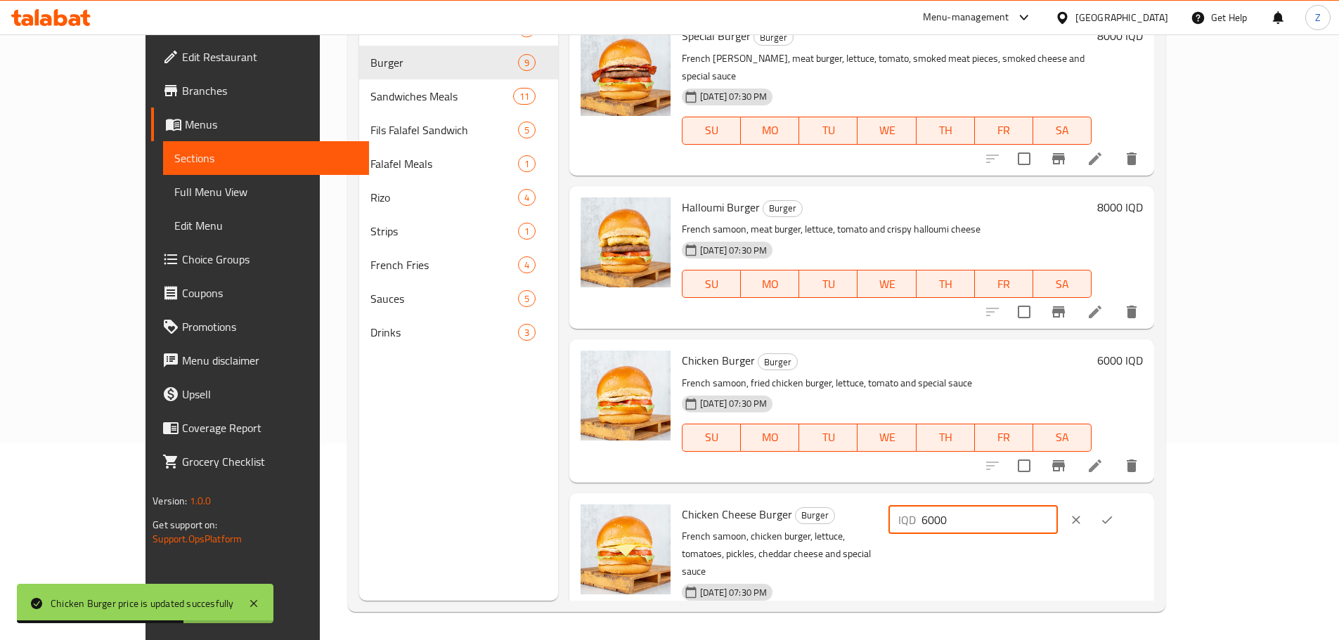
click at [1057, 506] on input "6000" at bounding box center [989, 520] width 136 height 28
type input "6500"
click at [1114, 513] on icon "ok" at bounding box center [1107, 520] width 14 height 14
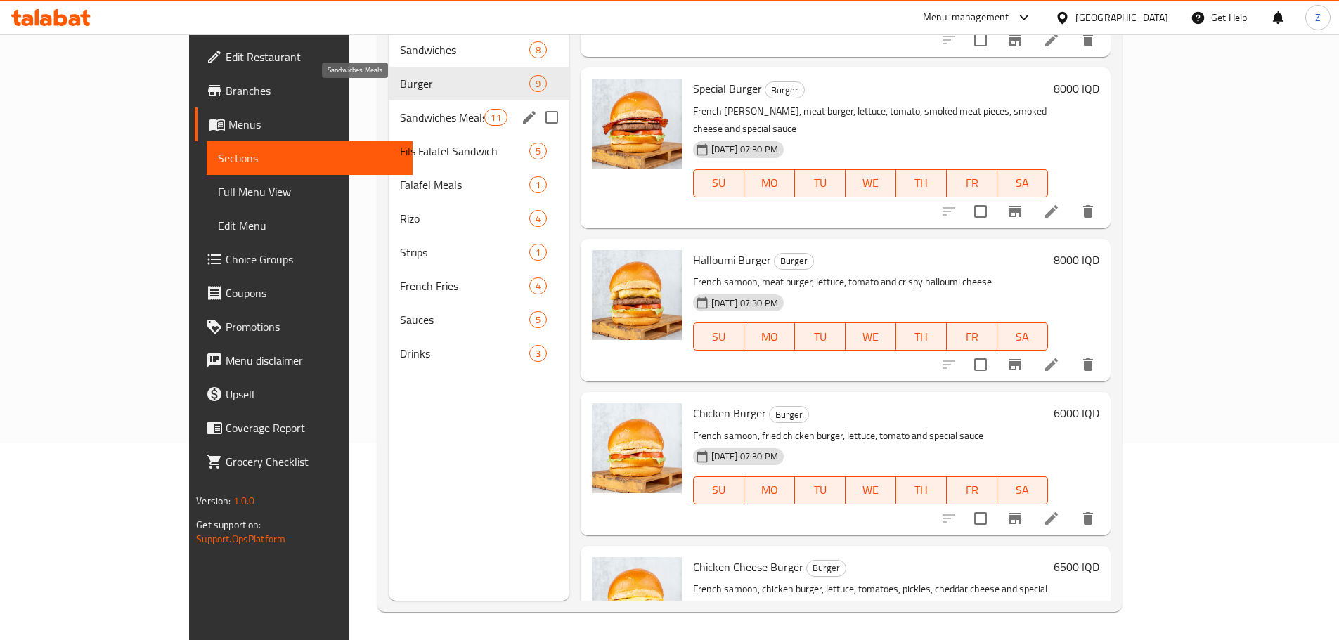
click at [400, 109] on span "Sandwiches Meals" at bounding box center [442, 117] width 84 height 17
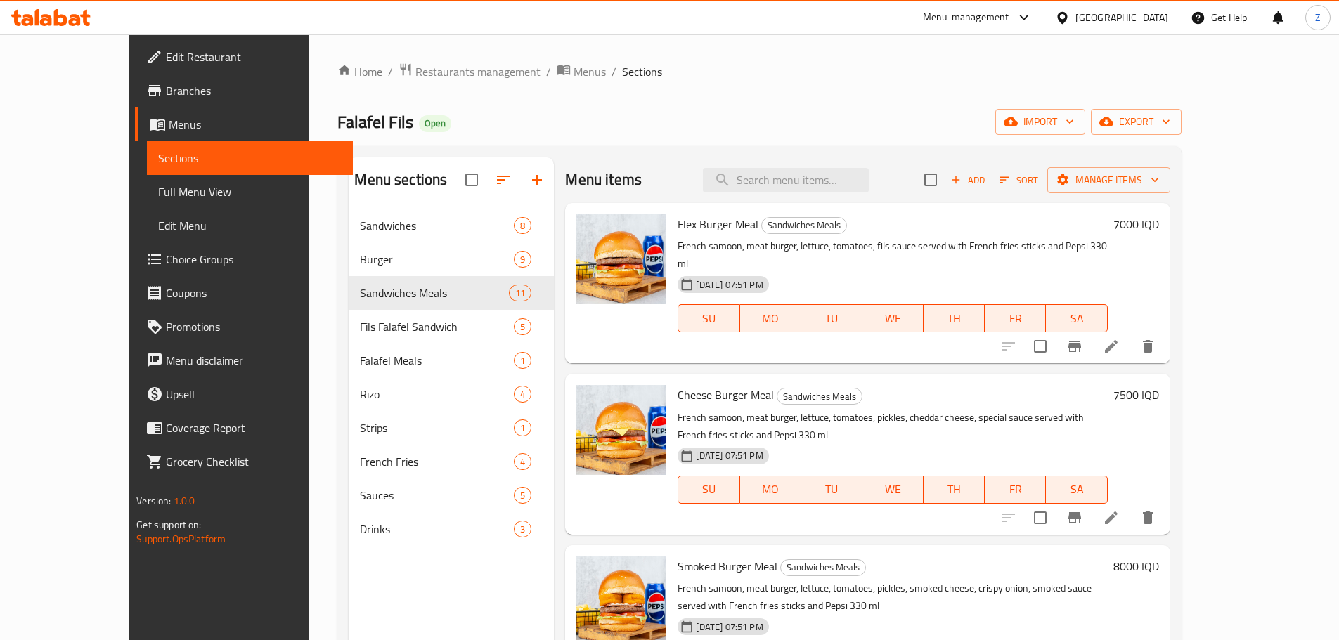
click at [1159, 226] on h6 "7000 IQD" at bounding box center [1136, 224] width 46 height 20
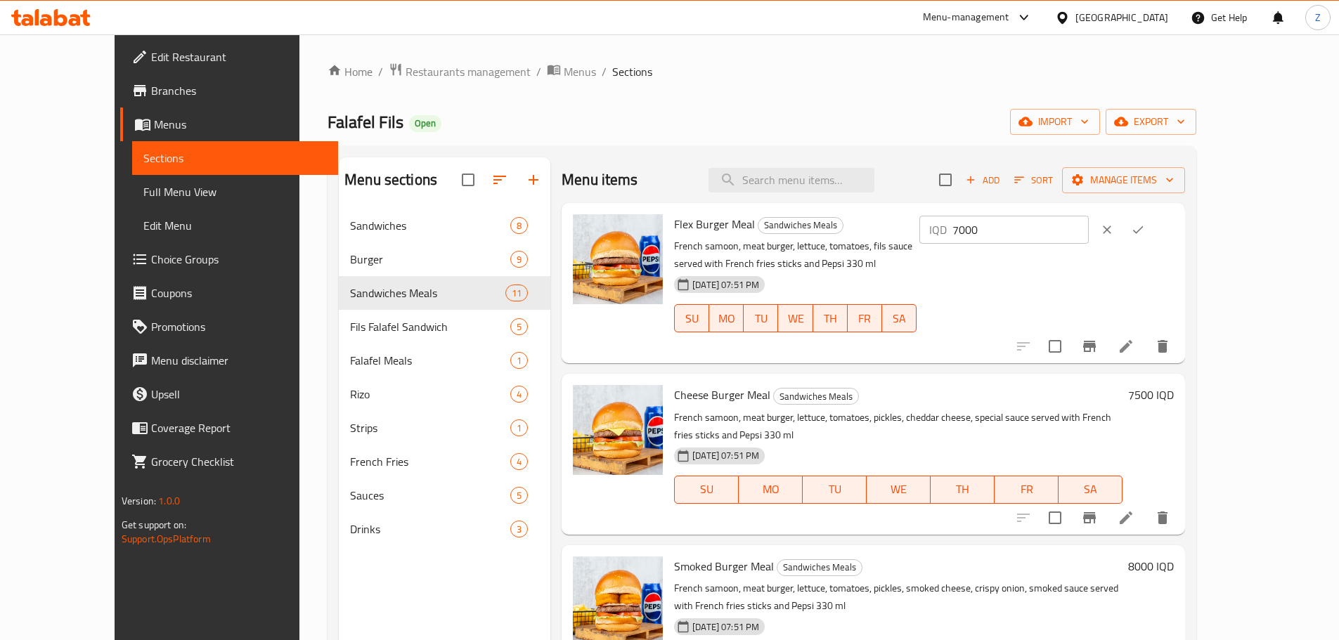
click at [1088, 236] on input "7000" at bounding box center [1020, 230] width 136 height 28
click at [1088, 235] on input "7000" at bounding box center [1020, 230] width 136 height 28
type input "9500"
click at [1145, 223] on icon "ok" at bounding box center [1138, 230] width 14 height 14
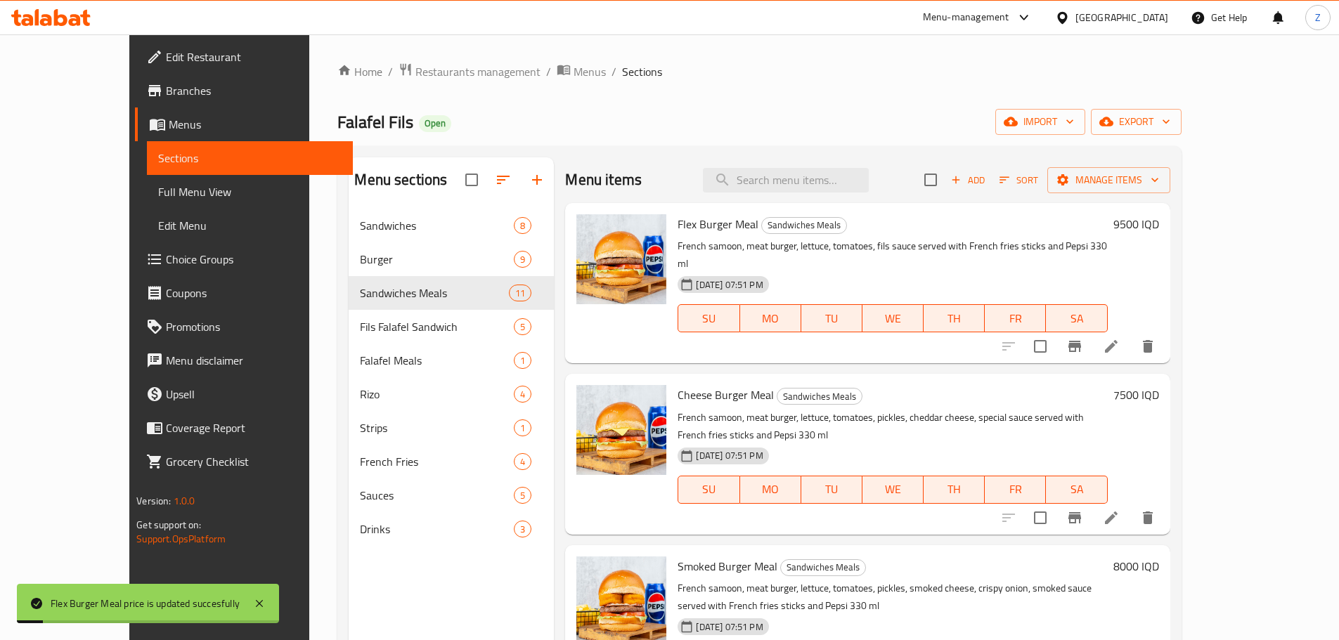
click at [1159, 385] on h6 "7500 IQD" at bounding box center [1136, 395] width 46 height 20
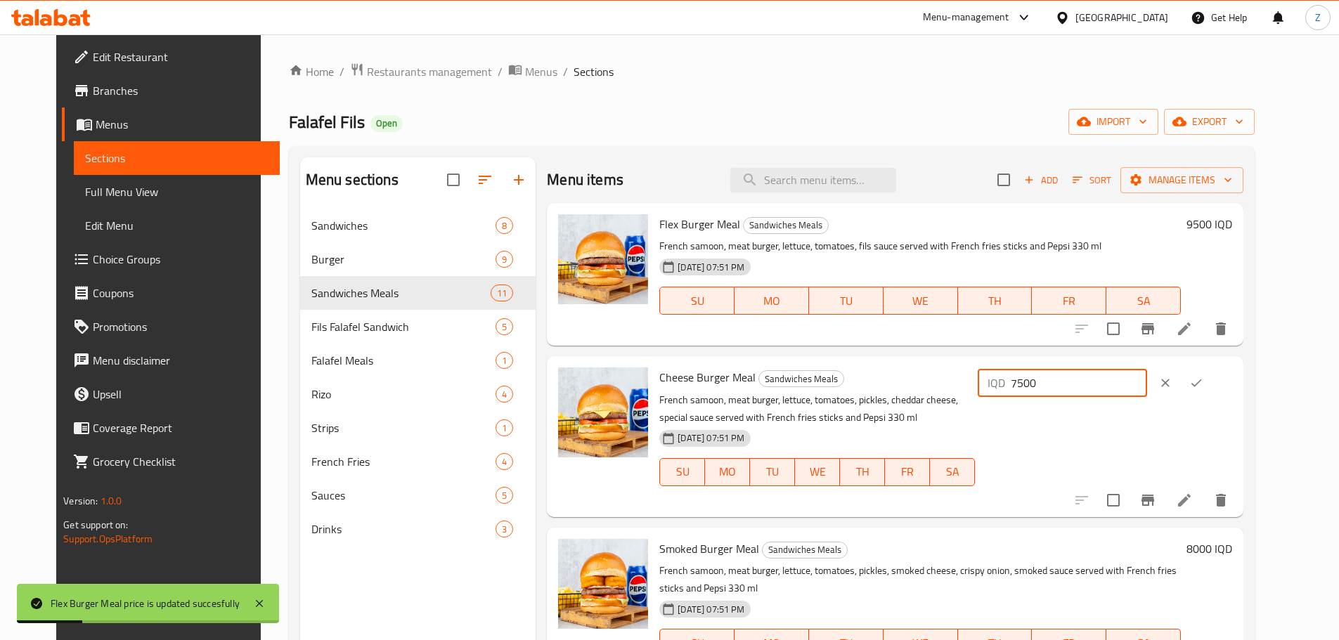
click at [1112, 373] on input "7500" at bounding box center [1078, 383] width 136 height 28
click at [1112, 372] on input "7500" at bounding box center [1078, 383] width 136 height 28
click at [1112, 374] on input "10" at bounding box center [1078, 383] width 136 height 28
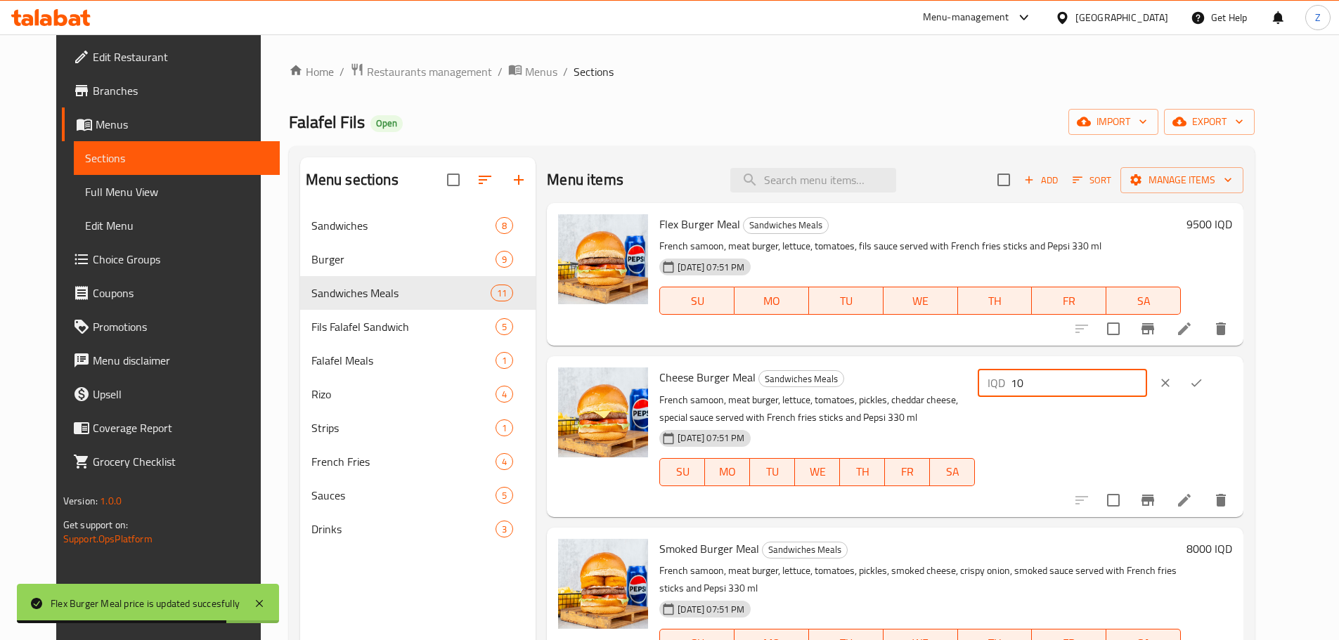
click at [1112, 374] on input "10" at bounding box center [1078, 383] width 136 height 28
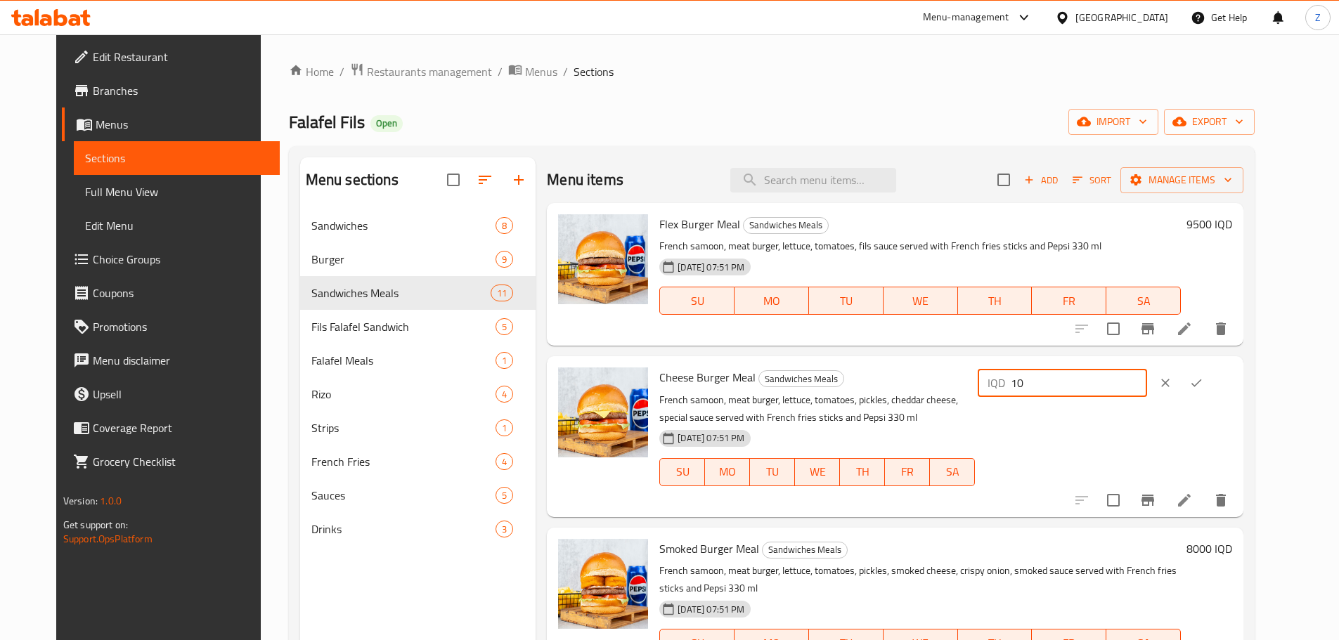
type input "10"
click at [1232, 222] on h6 "9500 IQD" at bounding box center [1209, 224] width 46 height 20
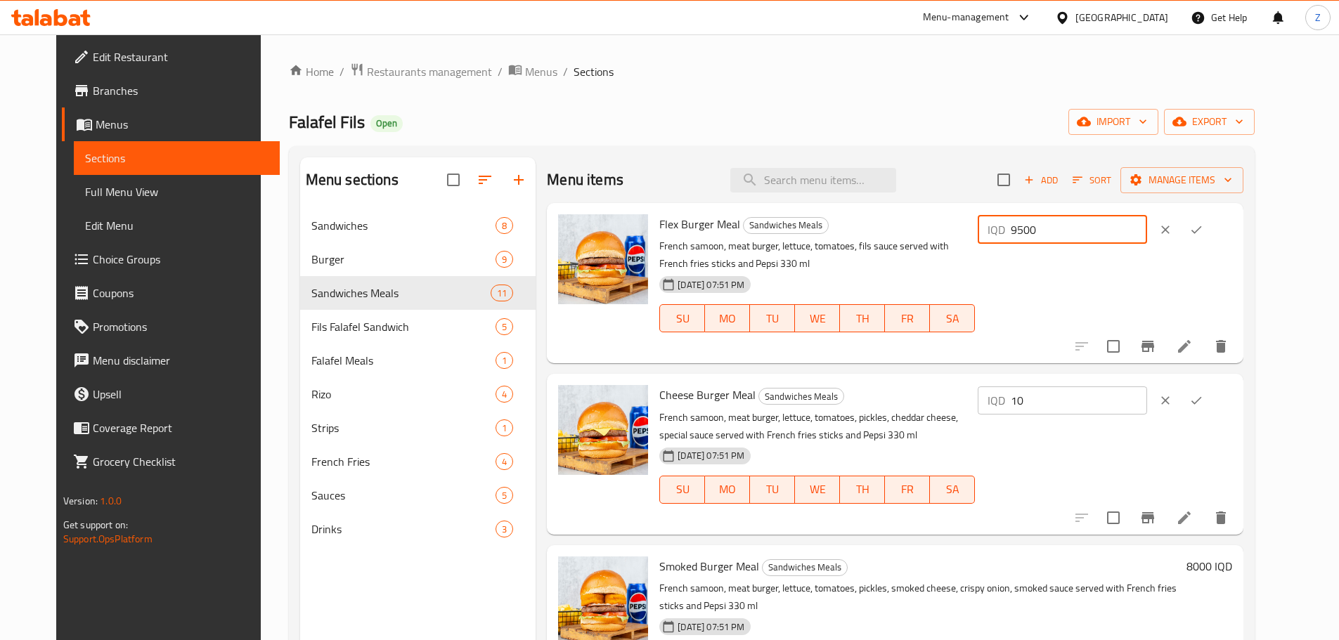
click at [1089, 235] on input "9500" at bounding box center [1078, 230] width 136 height 28
type input "8500"
drag, startPoint x: 1252, startPoint y: 226, endPoint x: 1245, endPoint y: 247, distance: 22.2
click at [1203, 226] on icon "ok" at bounding box center [1196, 230] width 14 height 14
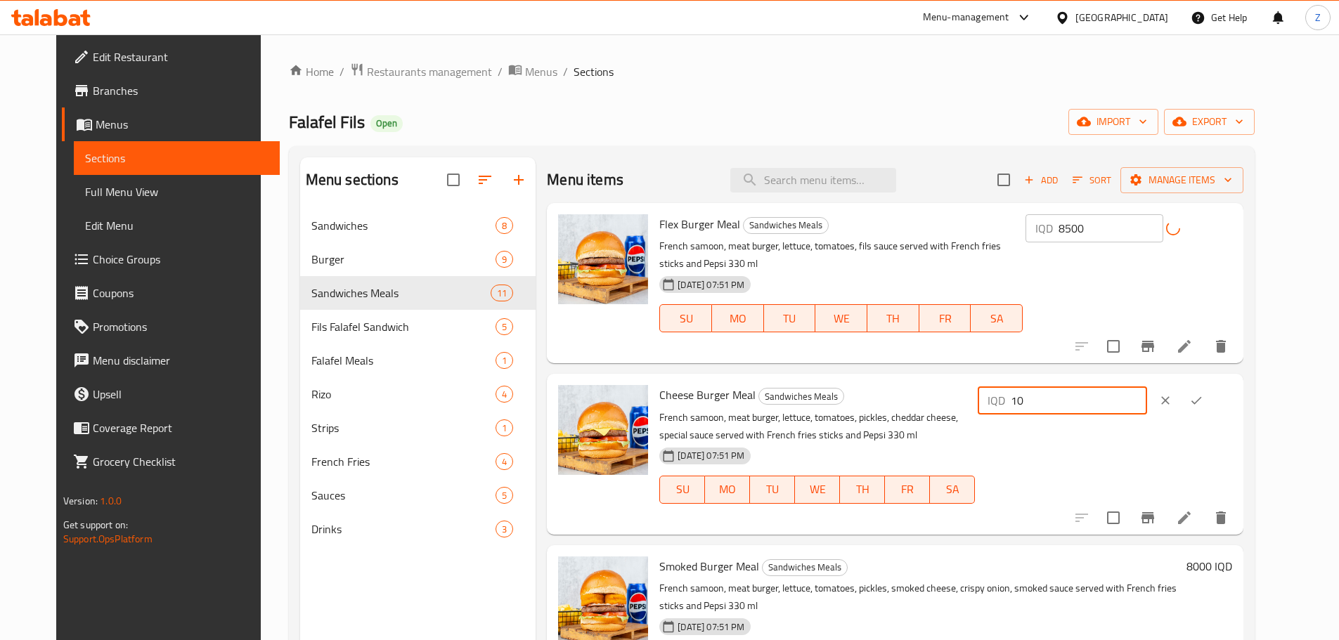
click at [1140, 386] on input "10" at bounding box center [1078, 400] width 136 height 28
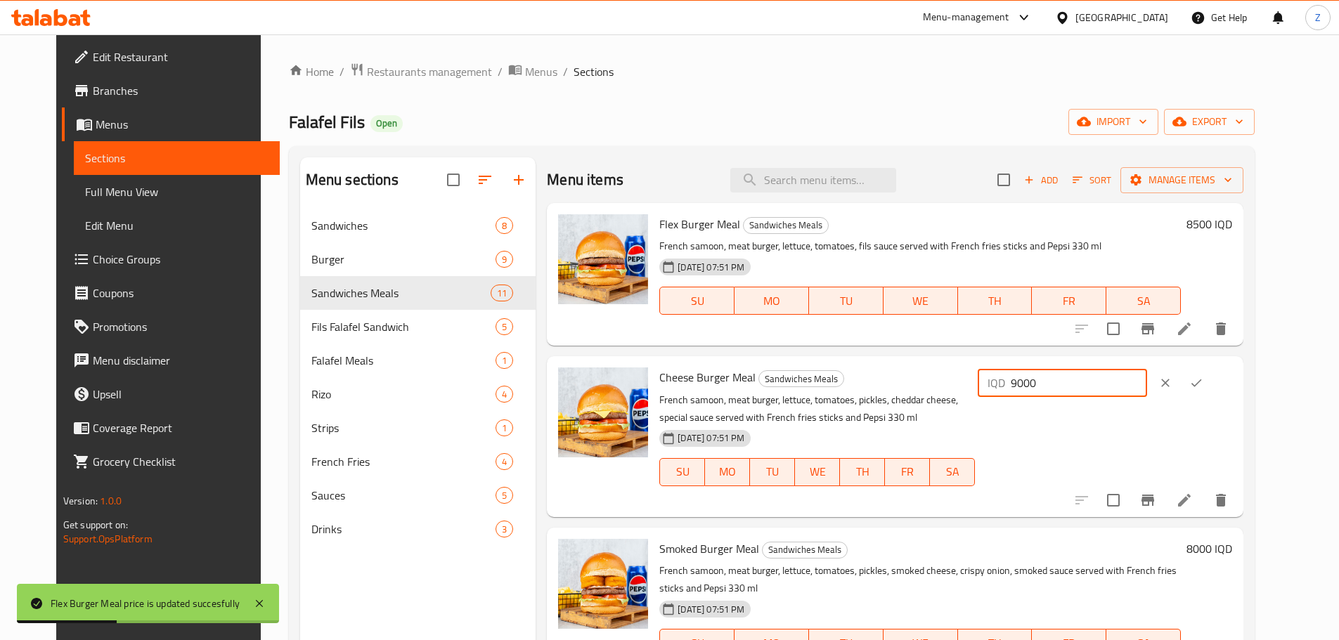
type input "9000"
click at [1211, 383] on button "ok" at bounding box center [1195, 382] width 31 height 31
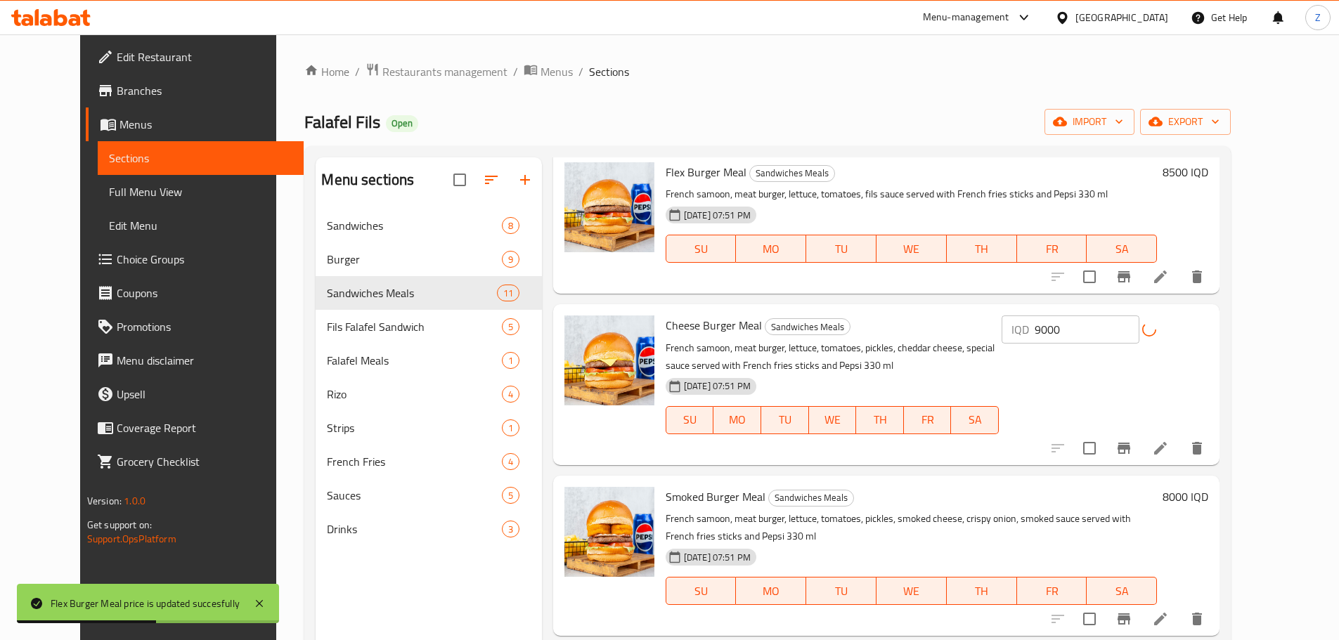
scroll to position [211, 0]
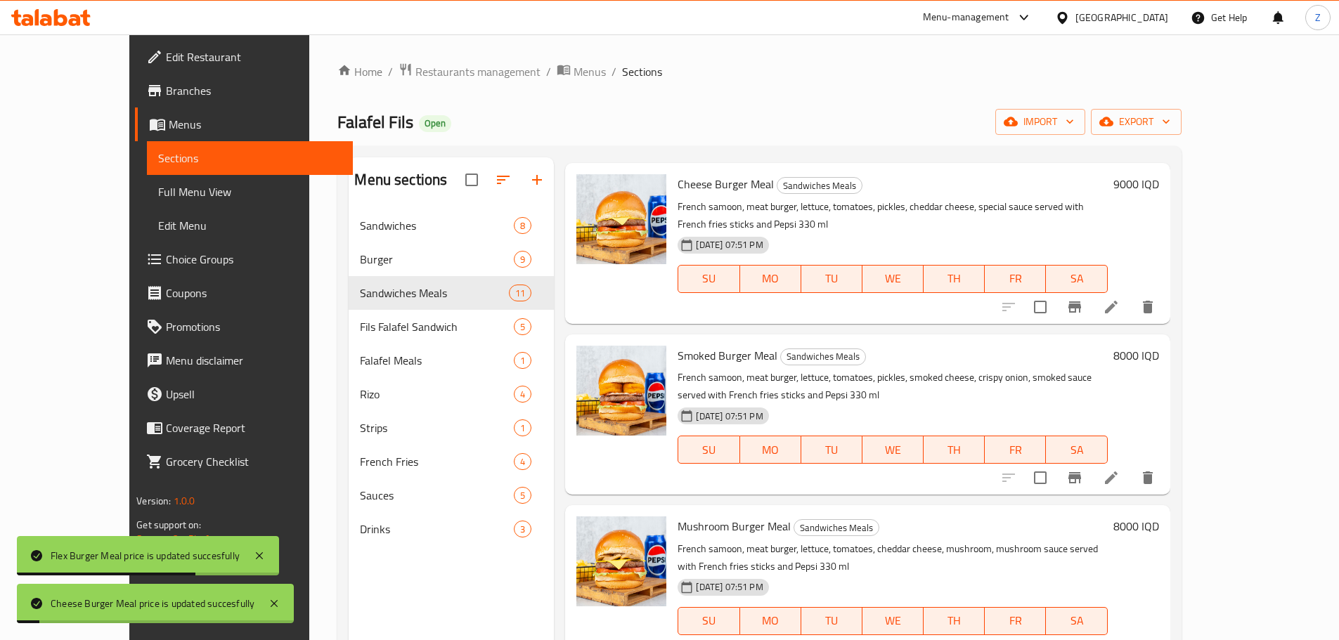
click at [1159, 346] on h6 "8000 IQD" at bounding box center [1136, 356] width 46 height 20
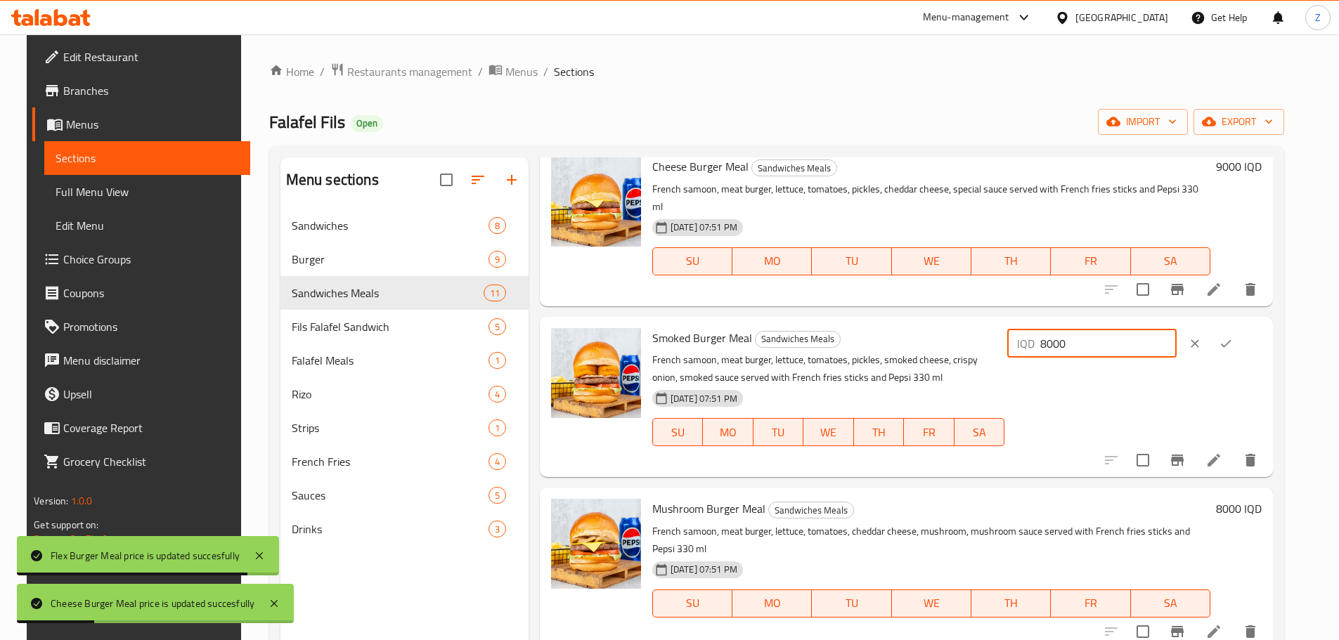
click at [1117, 330] on input "8000" at bounding box center [1108, 344] width 136 height 28
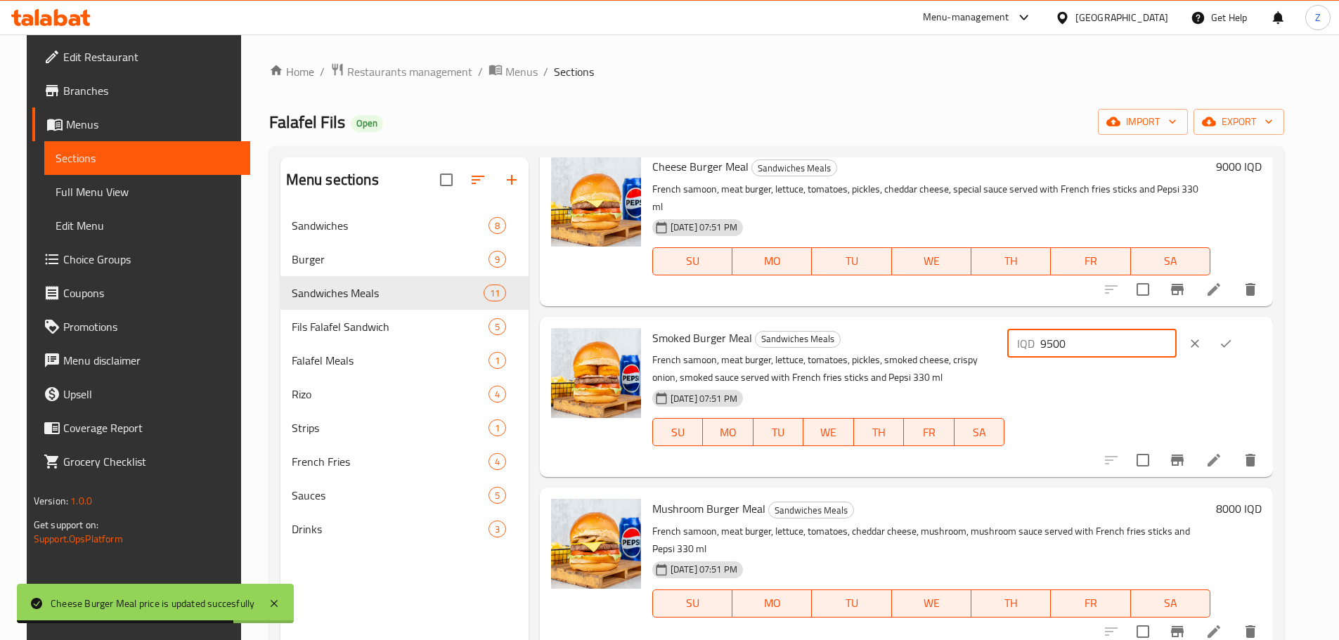
type input "9500"
click at [1232, 337] on icon "ok" at bounding box center [1225, 344] width 14 height 14
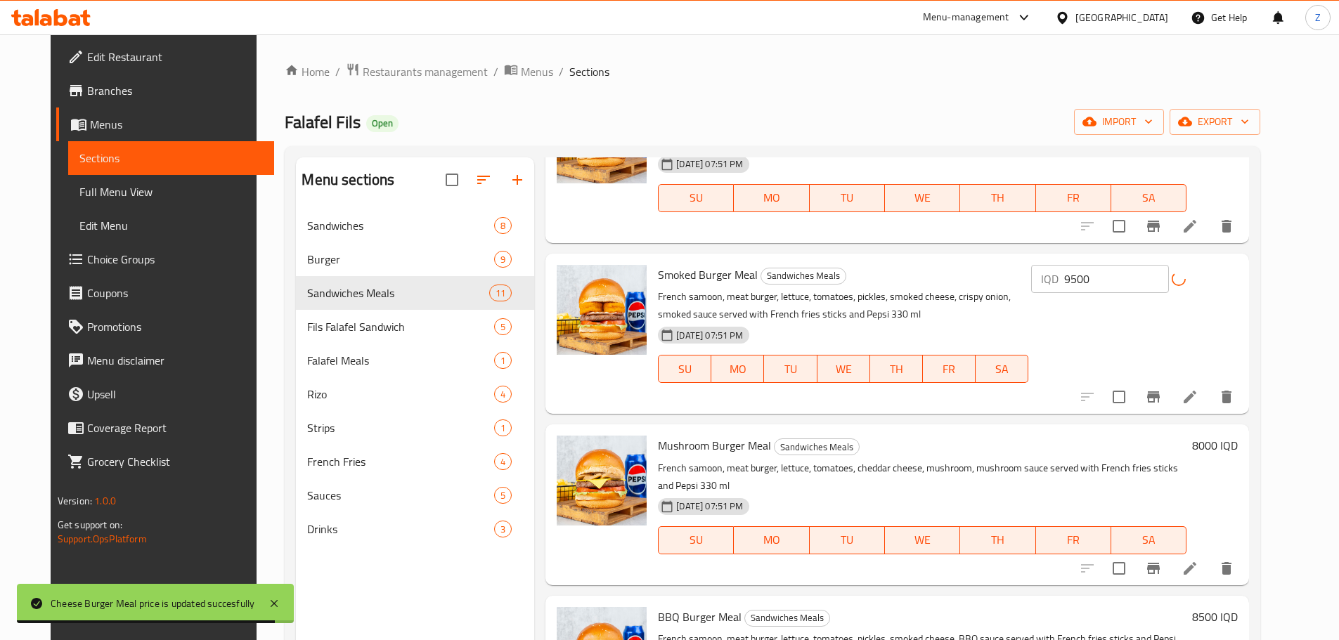
scroll to position [351, 0]
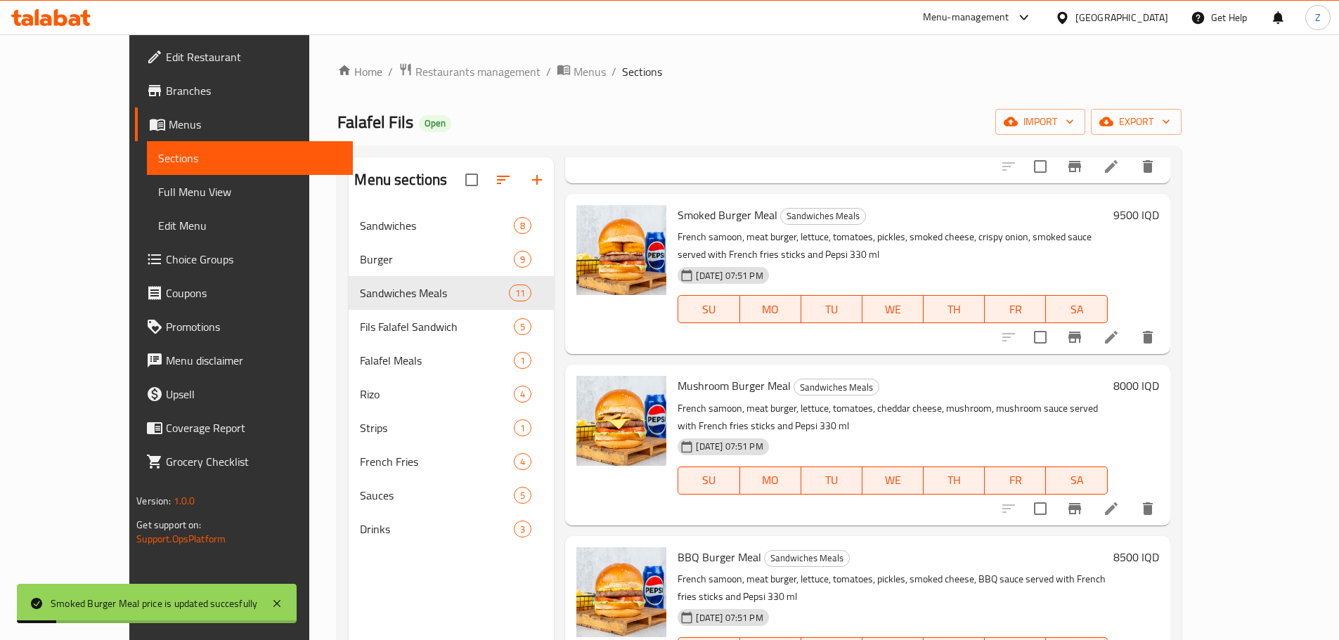
click at [1159, 376] on h6 "8000 IQD" at bounding box center [1136, 386] width 46 height 20
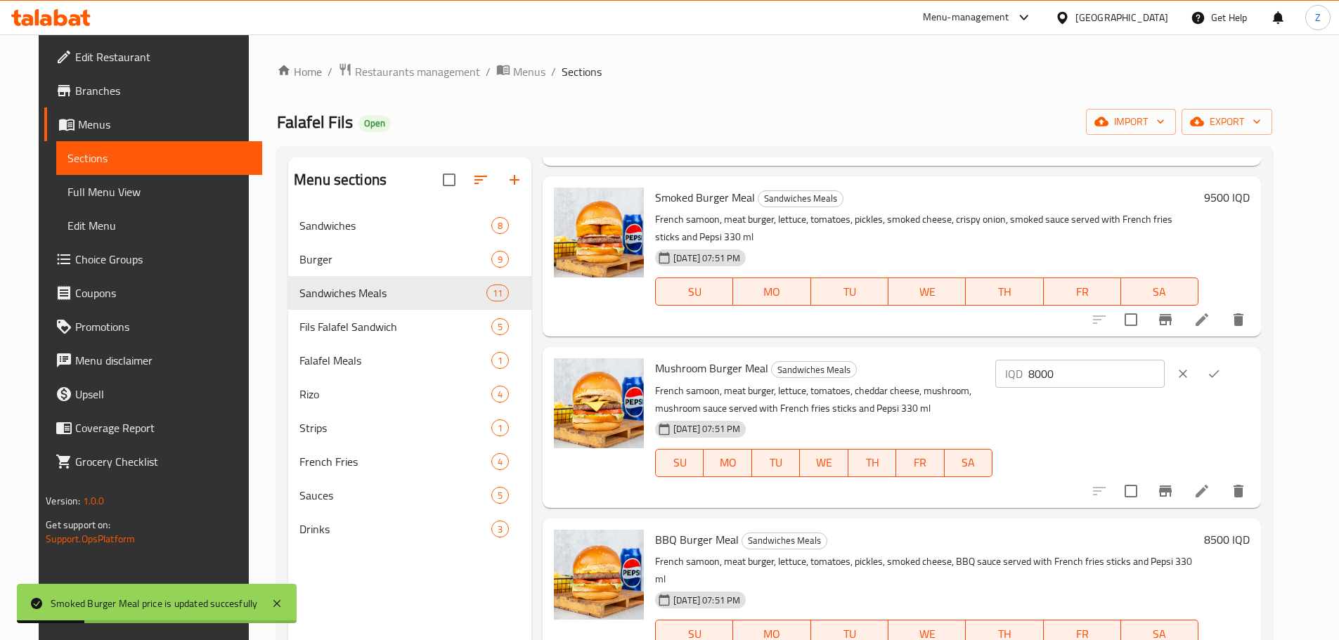
click at [1128, 360] on input "8000" at bounding box center [1096, 374] width 136 height 28
type input "9500"
click at [1221, 367] on icon "ok" at bounding box center [1213, 374] width 14 height 14
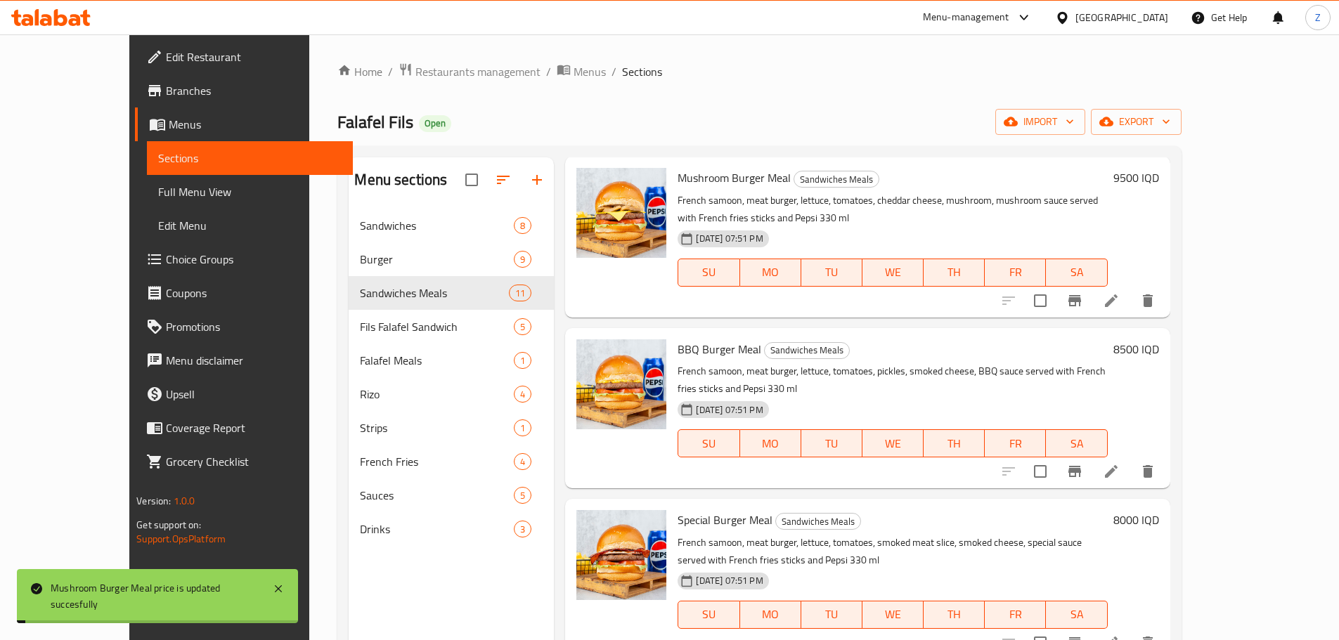
scroll to position [562, 0]
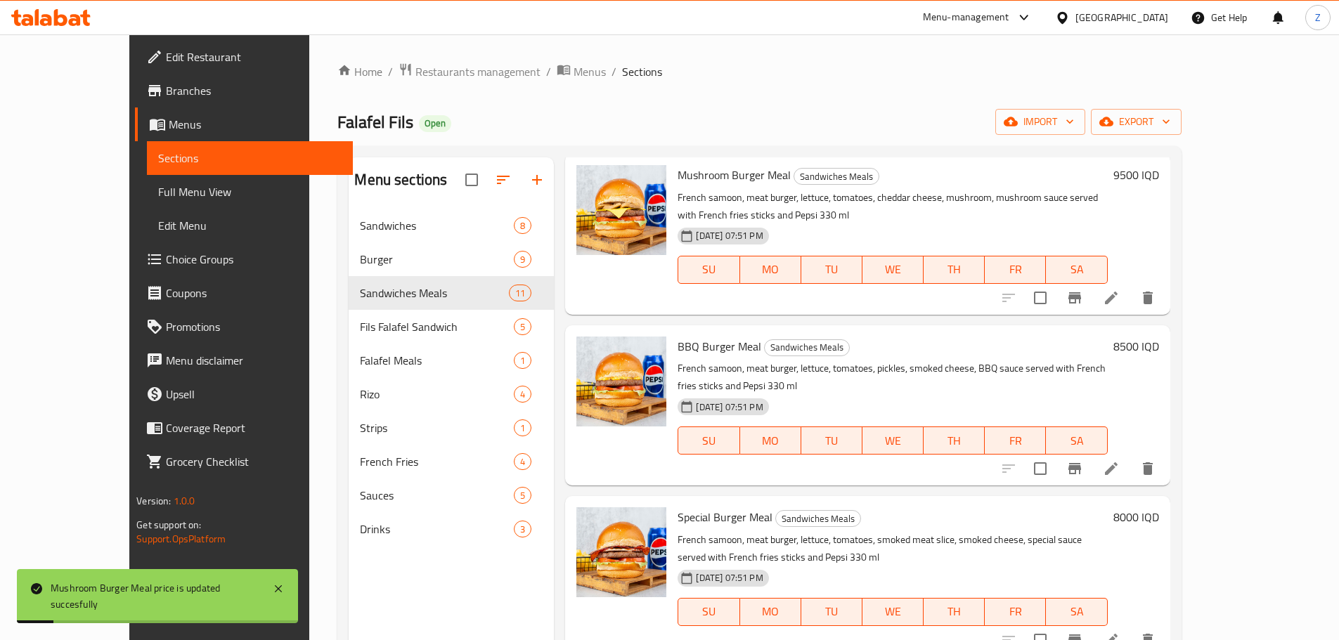
click at [1159, 337] on h6 "8500 IQD" at bounding box center [1136, 347] width 46 height 20
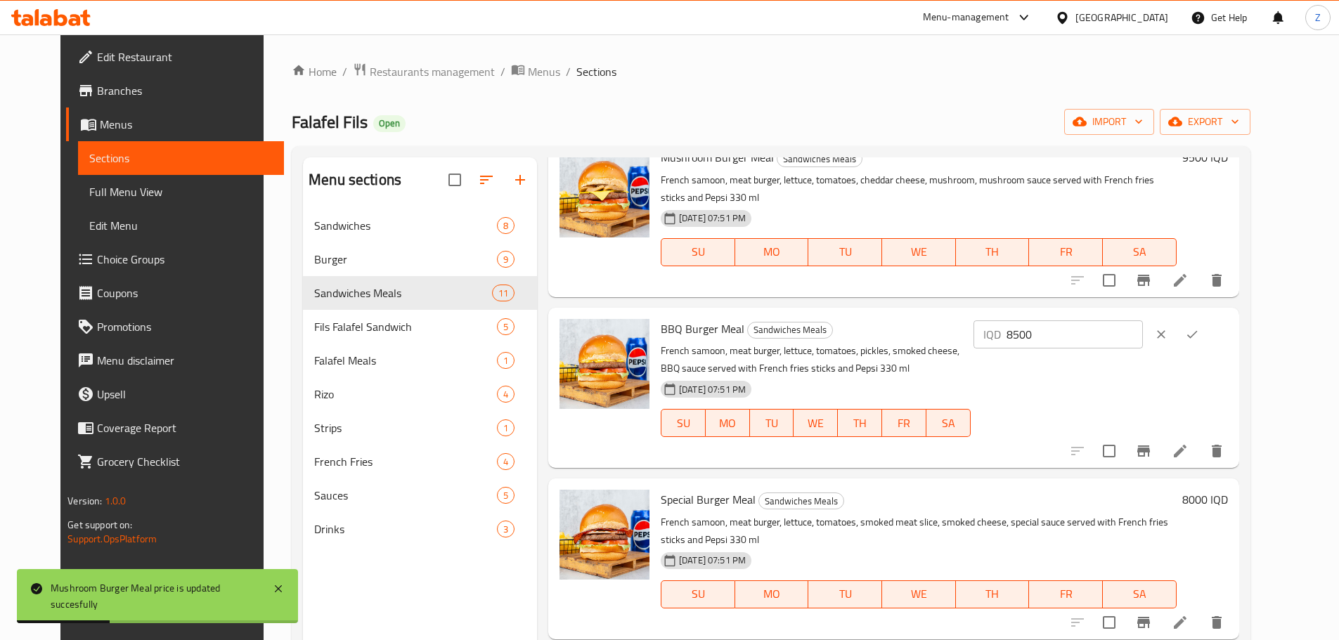
click at [1143, 320] on input "8500" at bounding box center [1074, 334] width 136 height 28
type input "10000"
click at [1207, 320] on button "ok" at bounding box center [1191, 334] width 31 height 31
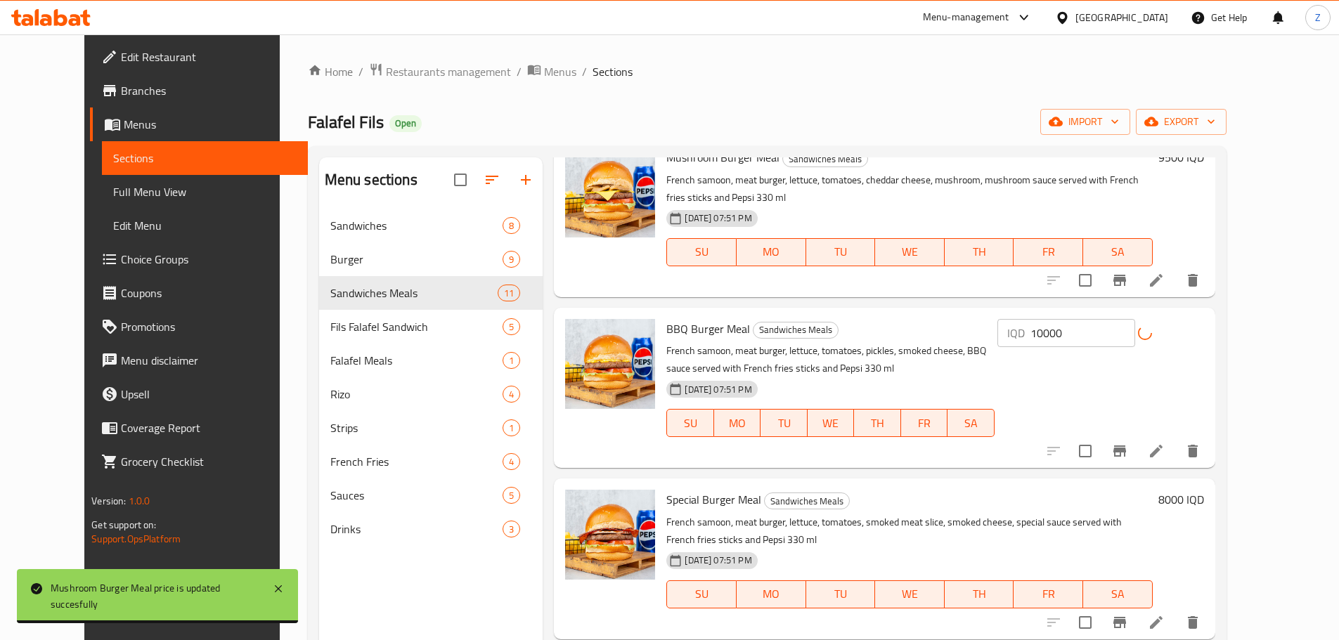
scroll to position [703, 0]
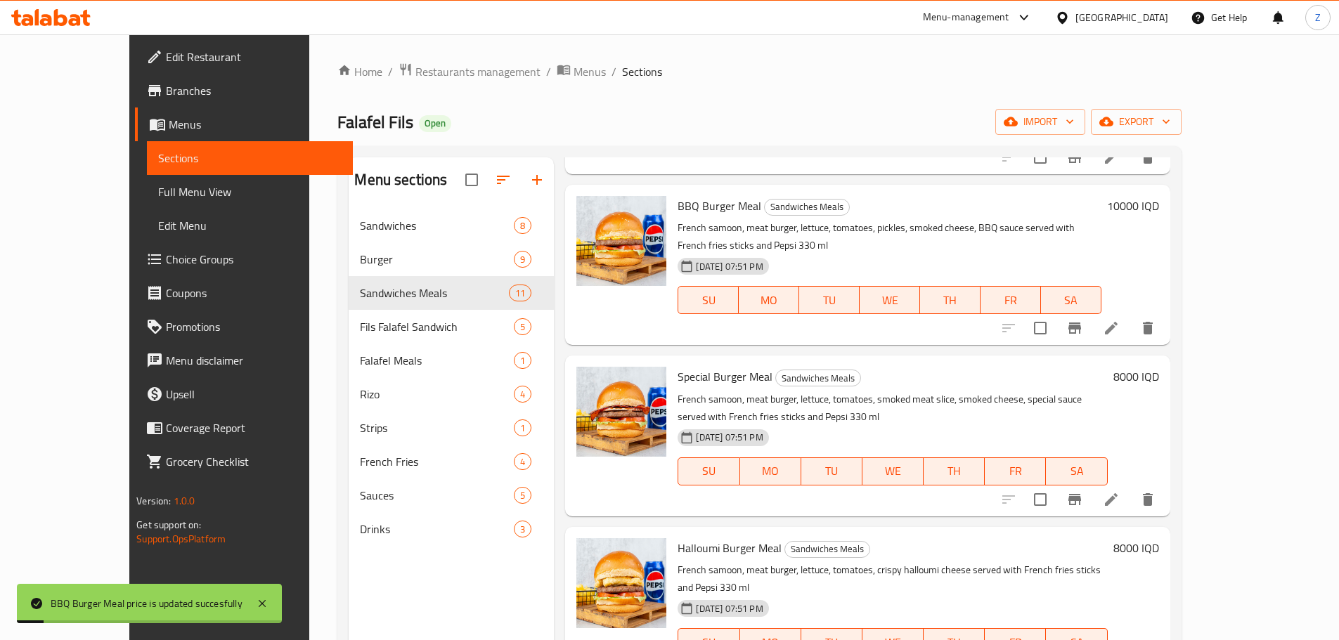
click at [1159, 367] on h6 "8000 IQD" at bounding box center [1136, 377] width 46 height 20
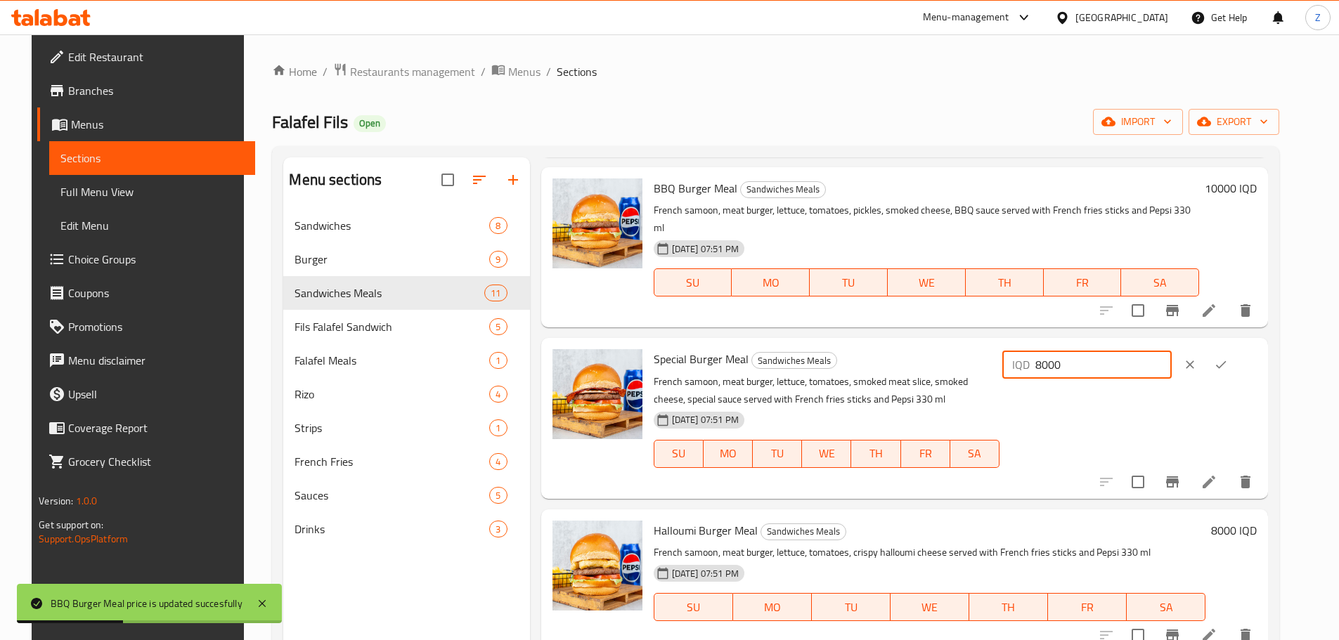
drag, startPoint x: 1090, startPoint y: 336, endPoint x: 1082, endPoint y: 336, distance: 7.7
click at [1082, 351] on div "IQD 8000 ​" at bounding box center [1086, 365] width 169 height 28
type input "9000"
click at [1228, 358] on icon "ok" at bounding box center [1220, 365] width 14 height 14
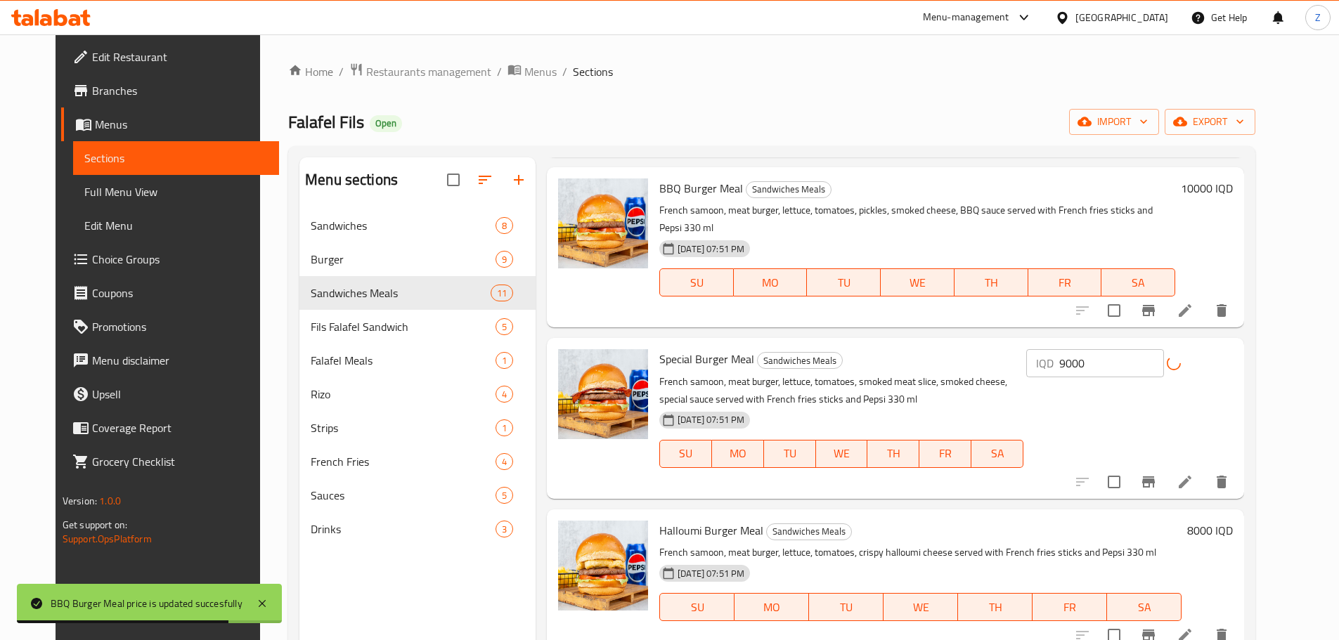
scroll to position [843, 0]
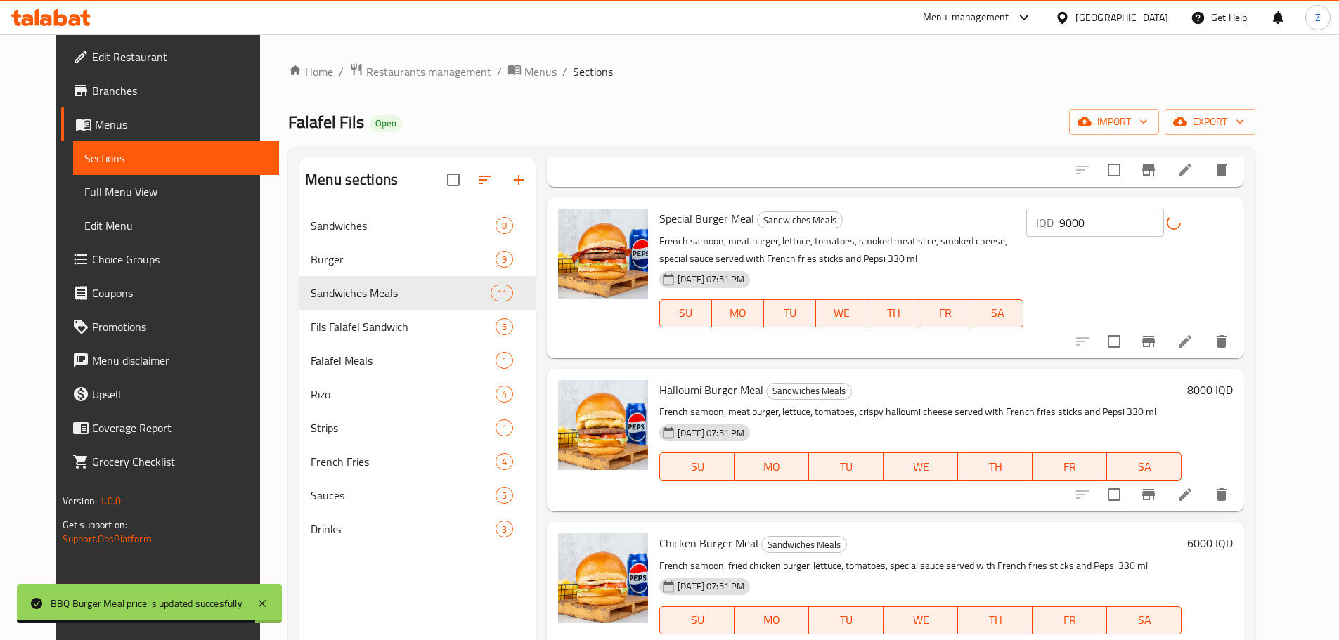
click at [1232, 380] on h6 "8000 IQD" at bounding box center [1210, 390] width 46 height 20
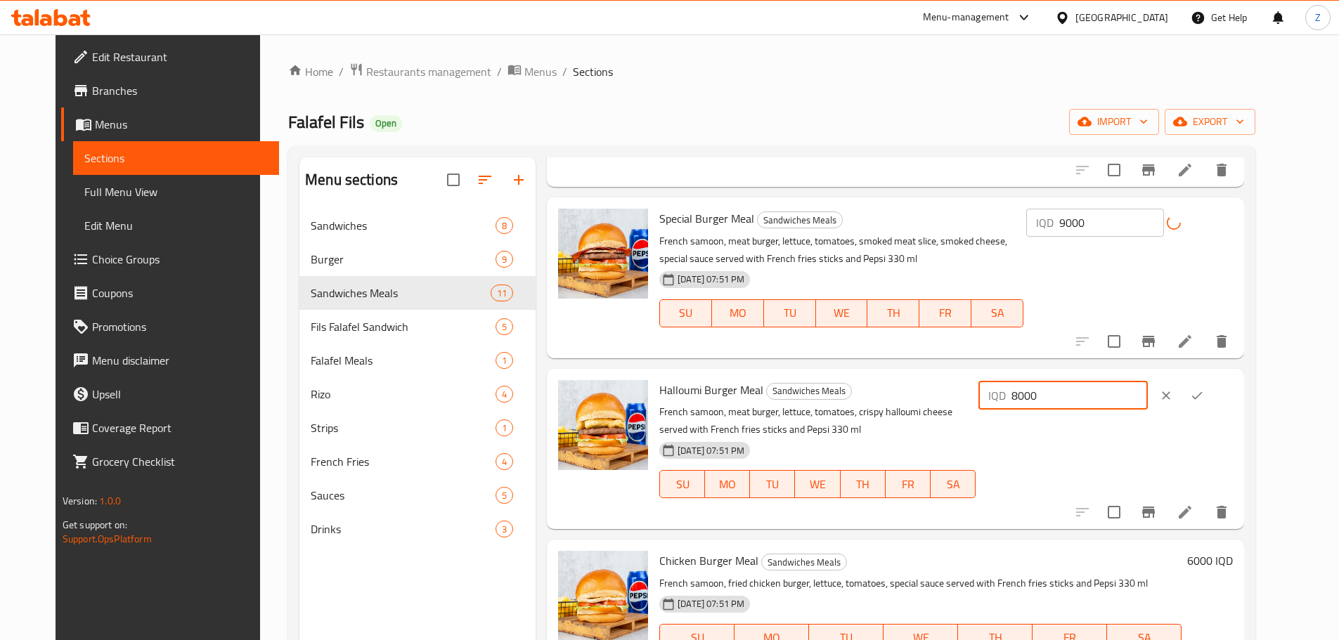
click at [1084, 382] on div "IQD 8000 ​" at bounding box center [1062, 396] width 169 height 28
click at [1098, 382] on input "9000" at bounding box center [1079, 396] width 136 height 28
click at [1097, 382] on input "9000" at bounding box center [1079, 396] width 136 height 28
type input "9500"
click at [1204, 389] on icon "ok" at bounding box center [1197, 396] width 14 height 14
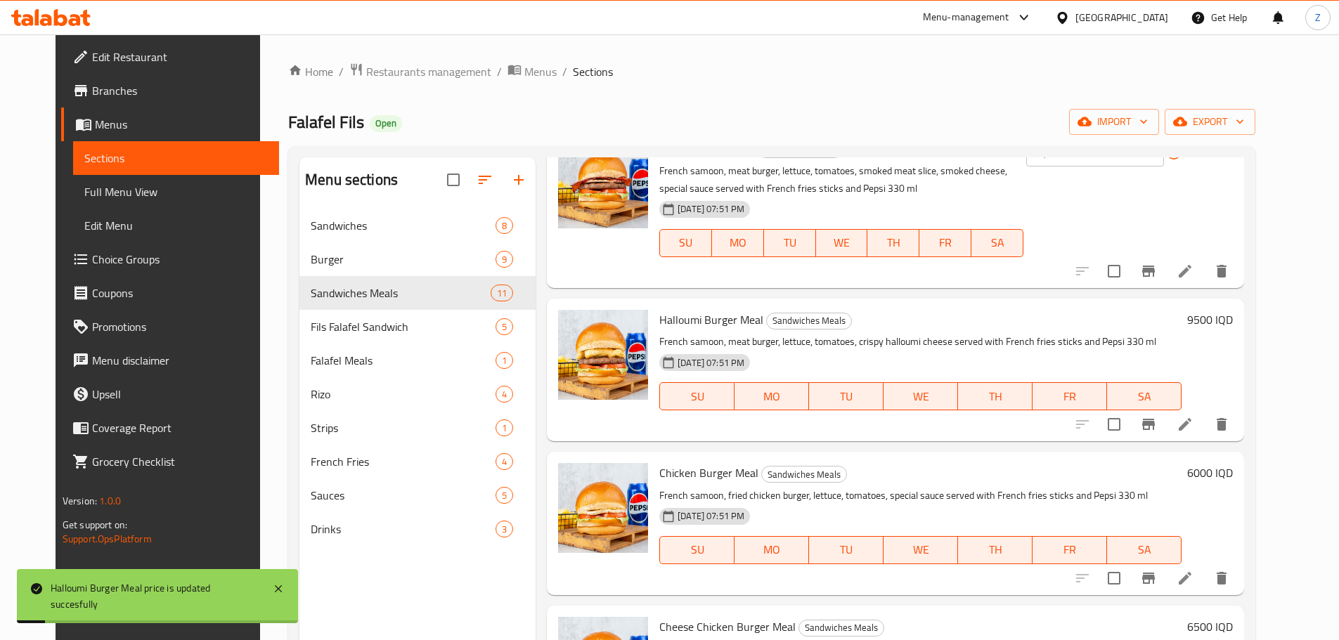
scroll to position [984, 0]
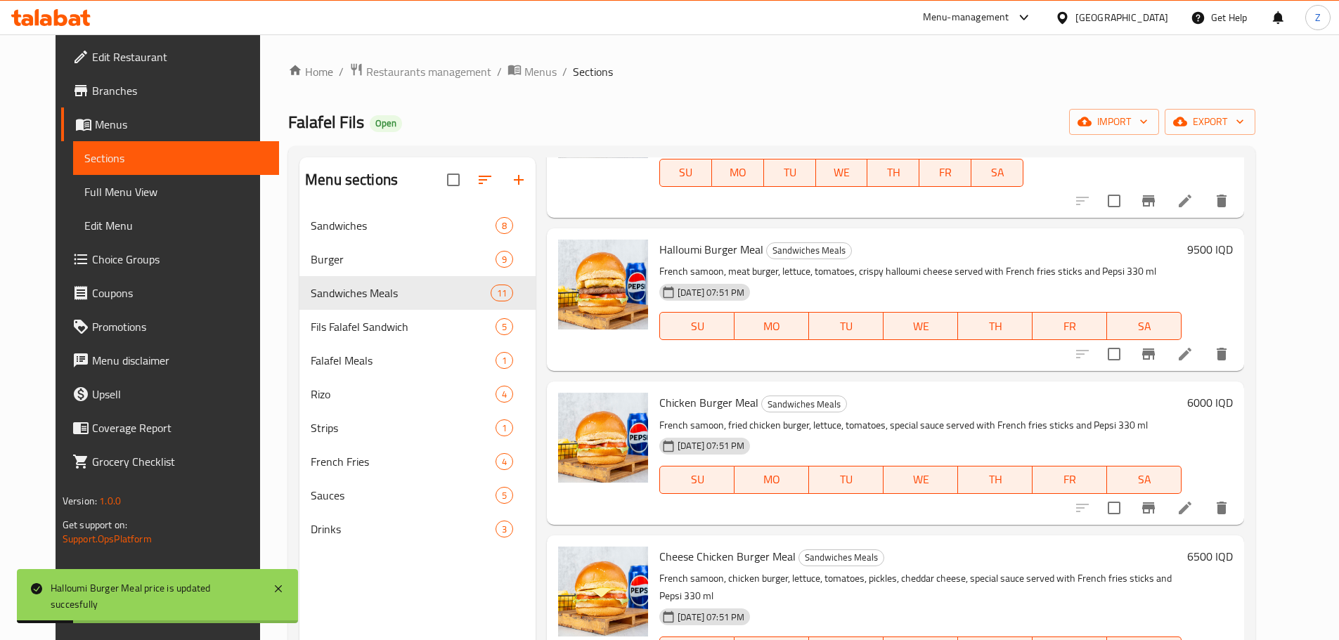
click at [1232, 393] on h6 "6000 IQD" at bounding box center [1210, 403] width 46 height 20
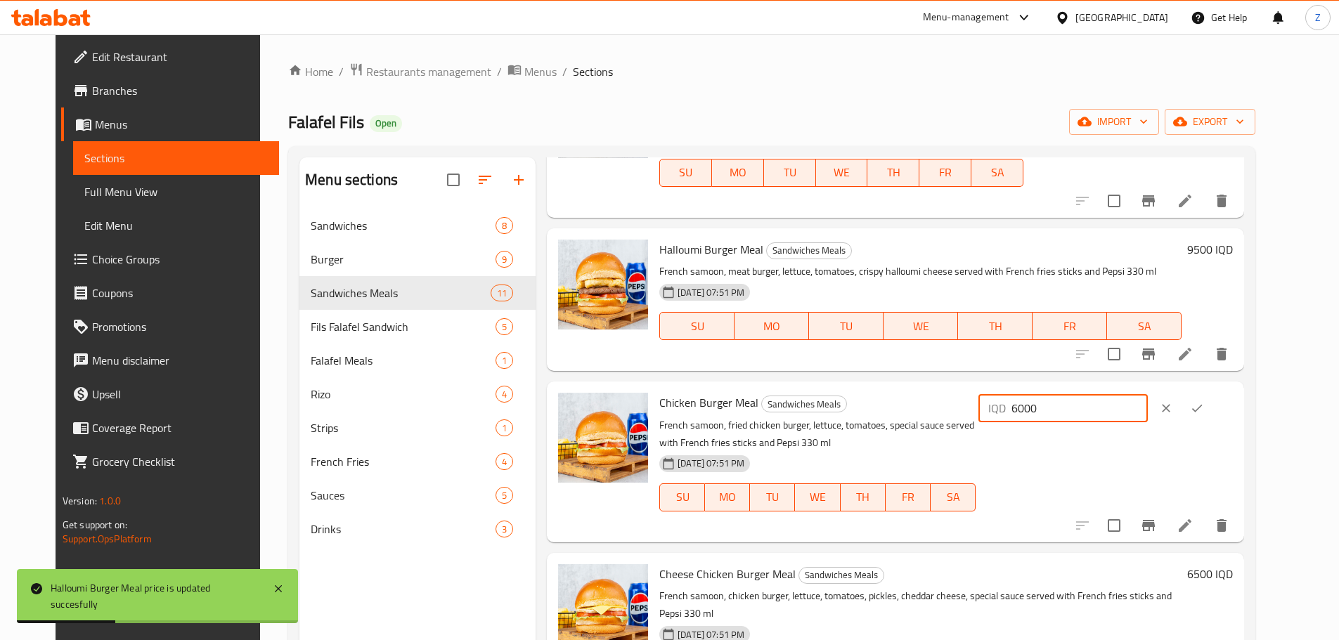
click at [1108, 394] on input "6000" at bounding box center [1079, 408] width 136 height 28
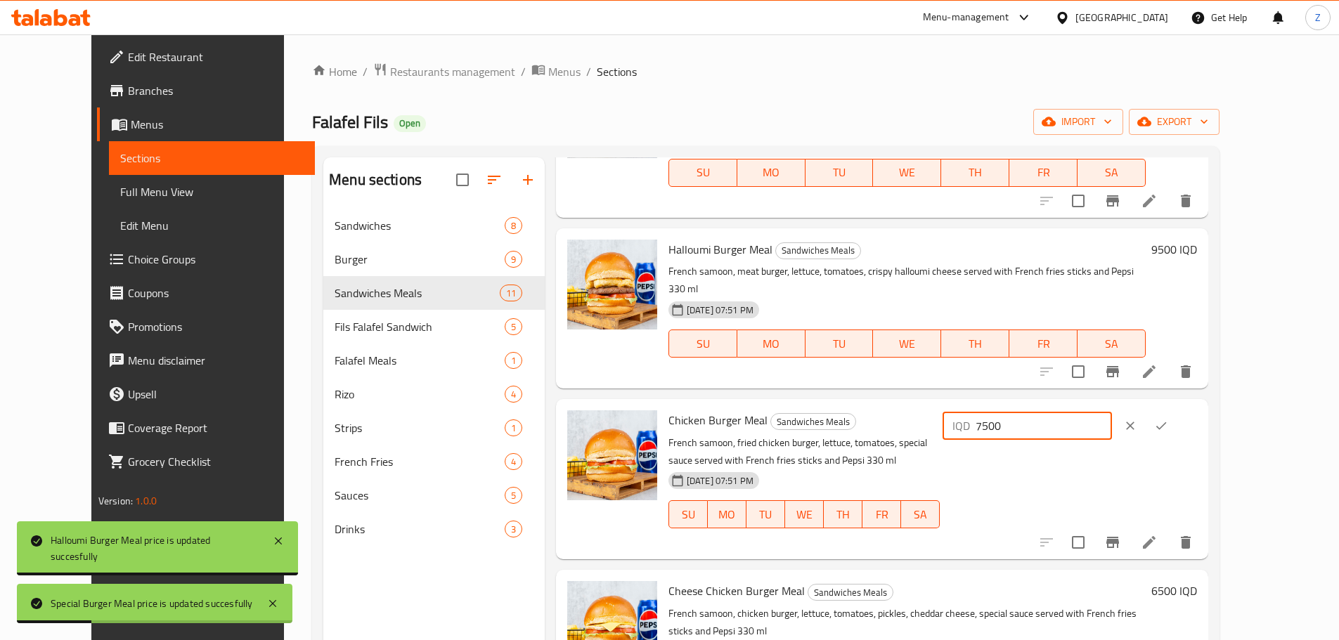
type input "7500"
click at [1168, 419] on icon "ok" at bounding box center [1161, 426] width 14 height 14
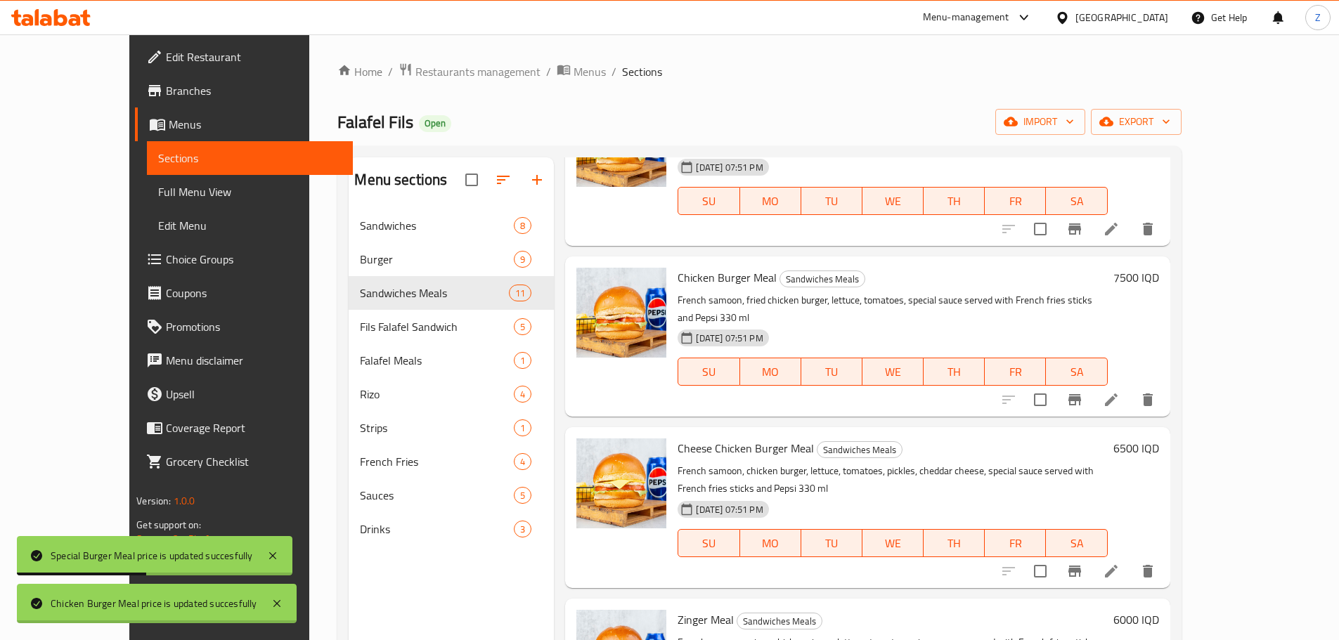
scroll to position [1136, 0]
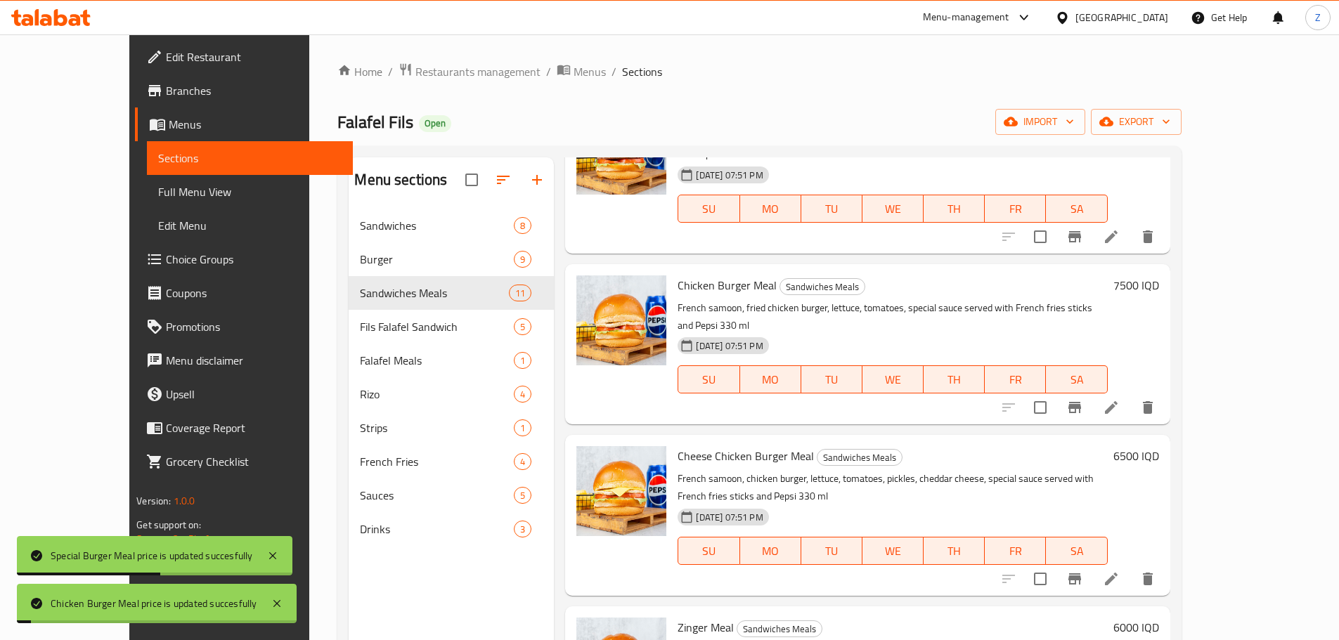
click at [1159, 446] on h6 "6500 IQD" at bounding box center [1136, 456] width 46 height 20
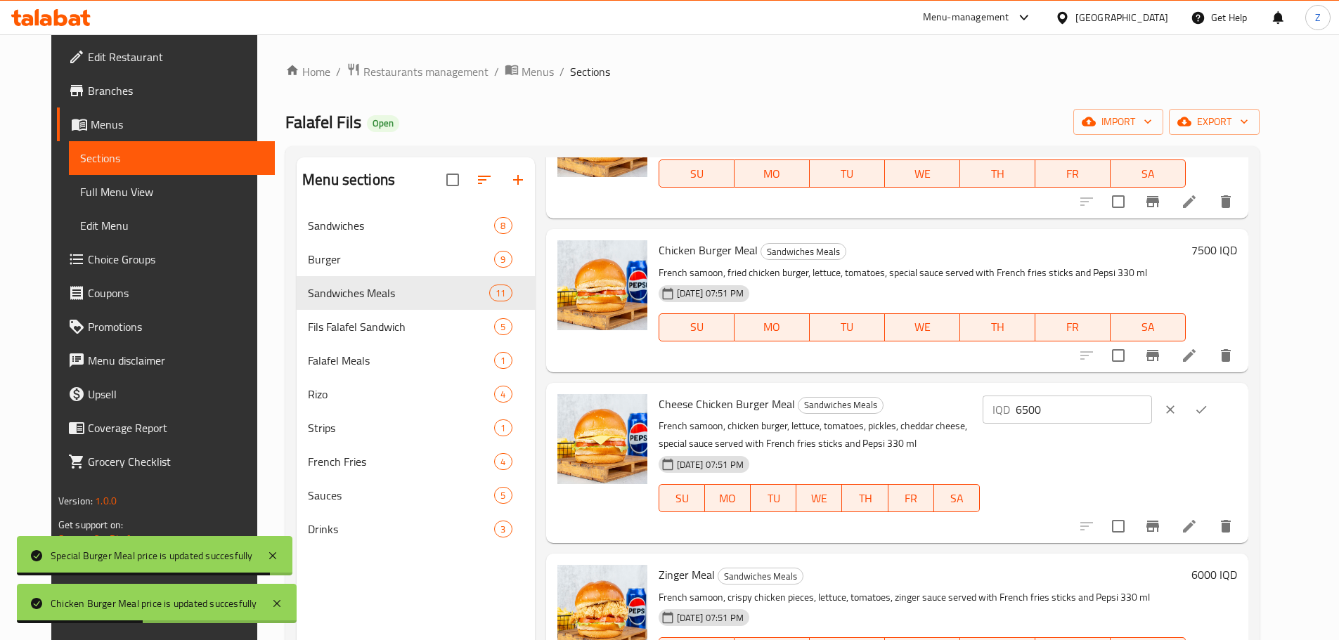
click at [1095, 396] on input "6500" at bounding box center [1083, 410] width 136 height 28
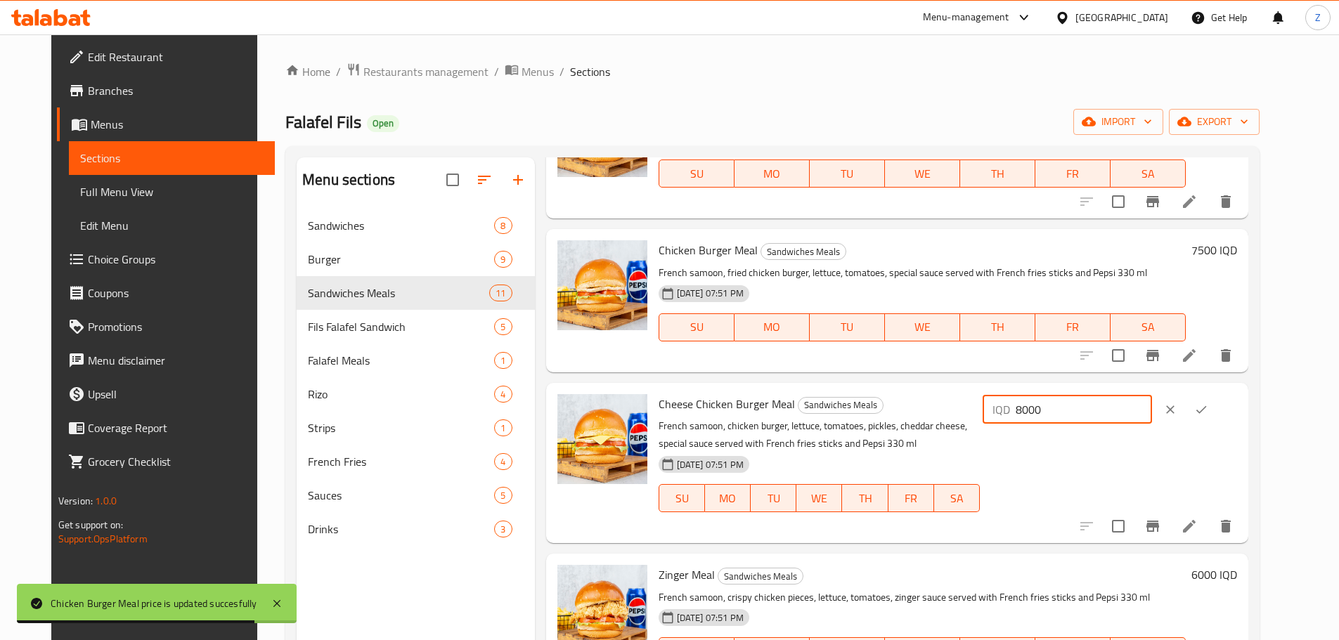
type input "8000"
click at [1216, 394] on button "ok" at bounding box center [1200, 409] width 31 height 31
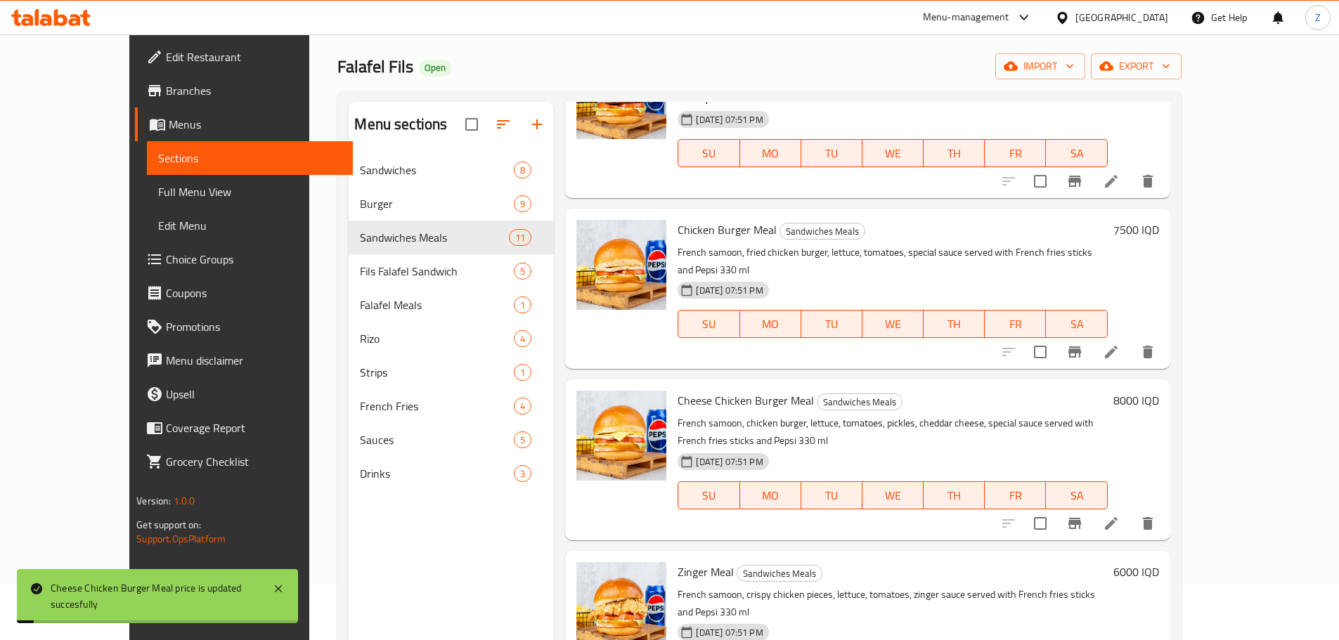
scroll to position [141, 0]
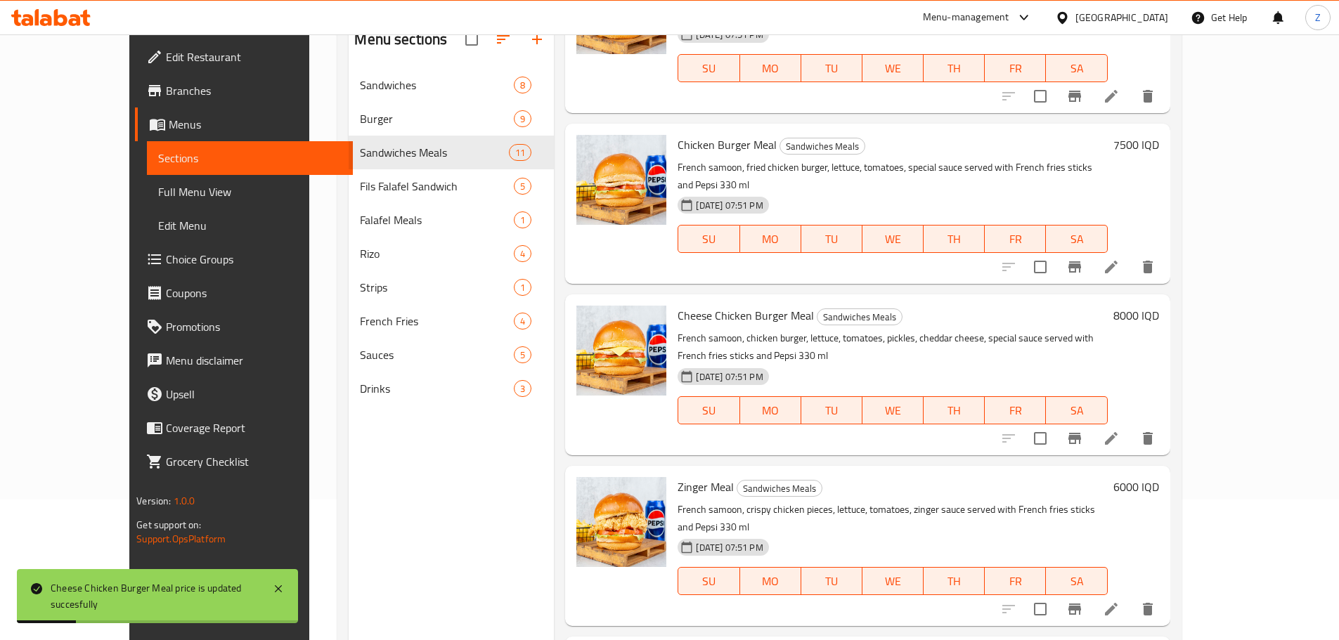
click at [1159, 477] on h6 "6000 IQD" at bounding box center [1136, 487] width 46 height 20
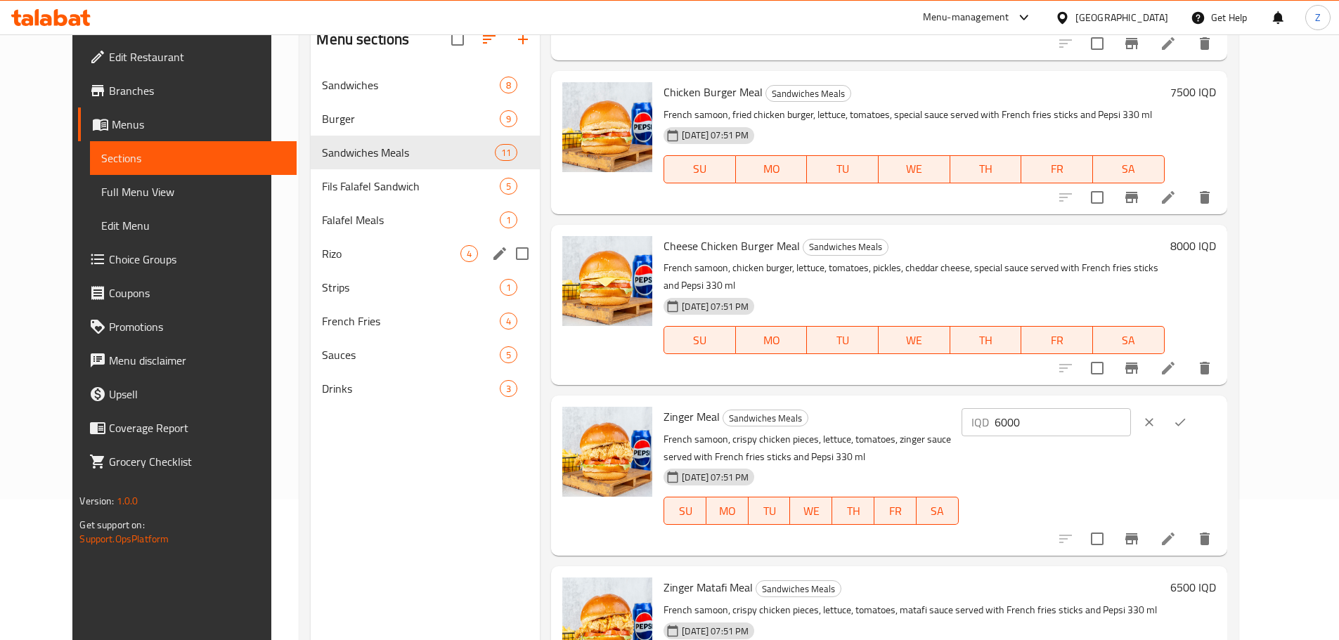
scroll to position [0, 0]
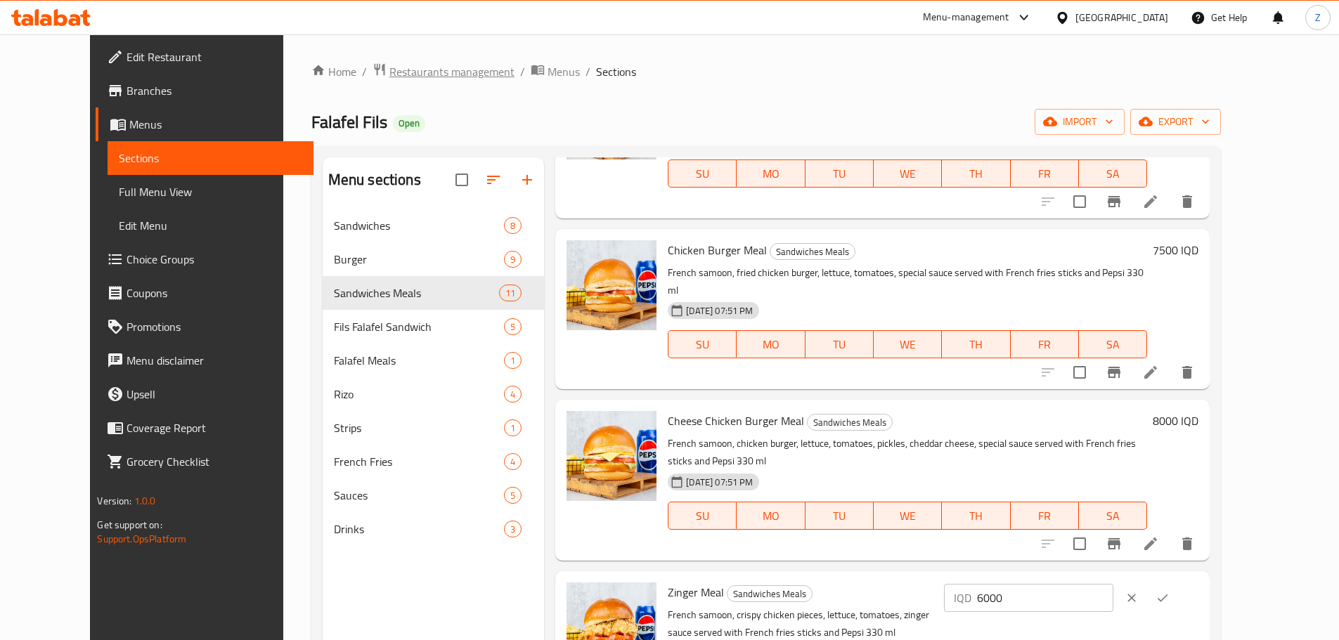
click at [421, 72] on span "Restaurants management" at bounding box center [451, 71] width 125 height 17
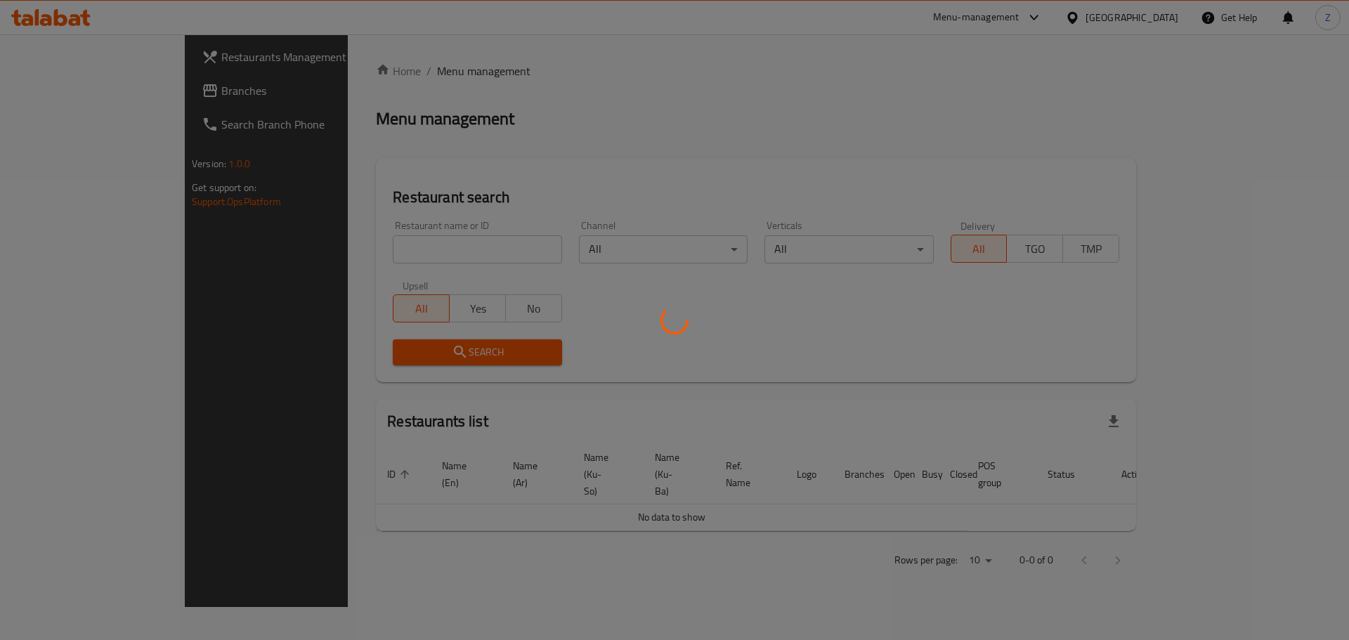
click at [423, 244] on div at bounding box center [674, 320] width 1349 height 640
click at [428, 251] on div at bounding box center [674, 320] width 1349 height 640
click at [429, 249] on div at bounding box center [674, 320] width 1349 height 640
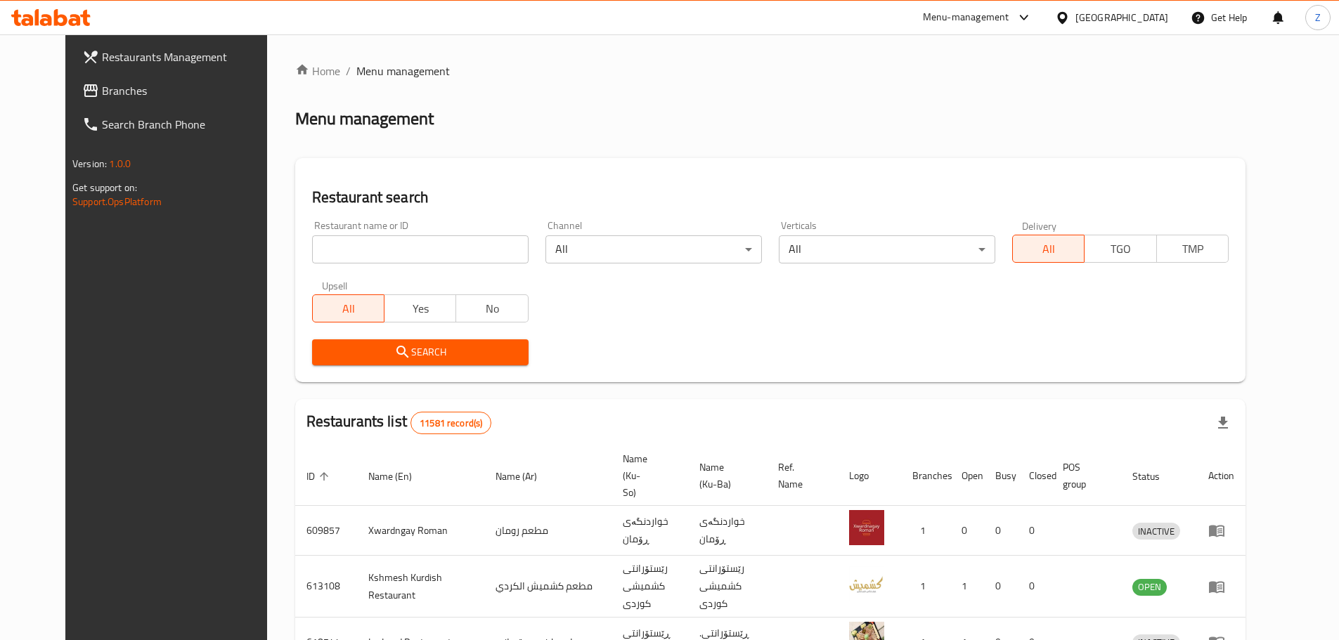
click at [429, 249] on input "search" at bounding box center [420, 249] width 216 height 28
paste input "670583"
type input "670583"
click at [435, 350] on span "Search" at bounding box center [420, 353] width 194 height 18
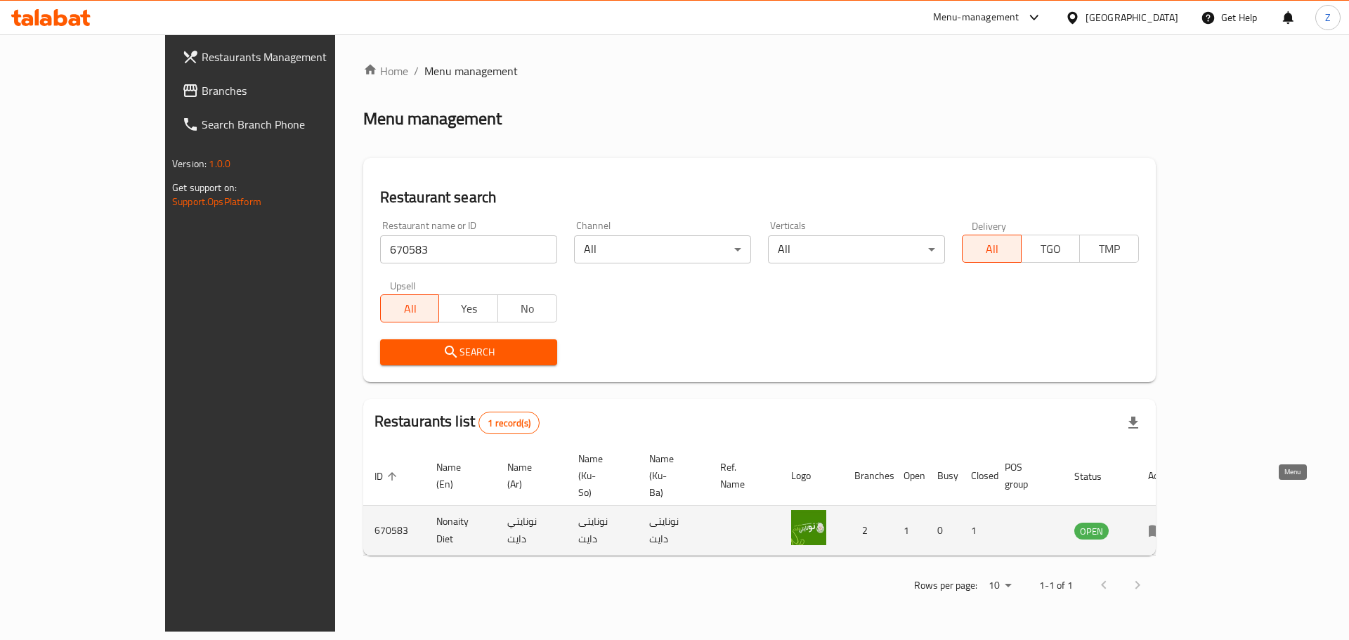
click at [1165, 522] on icon "enhanced table" at bounding box center [1156, 530] width 17 height 17
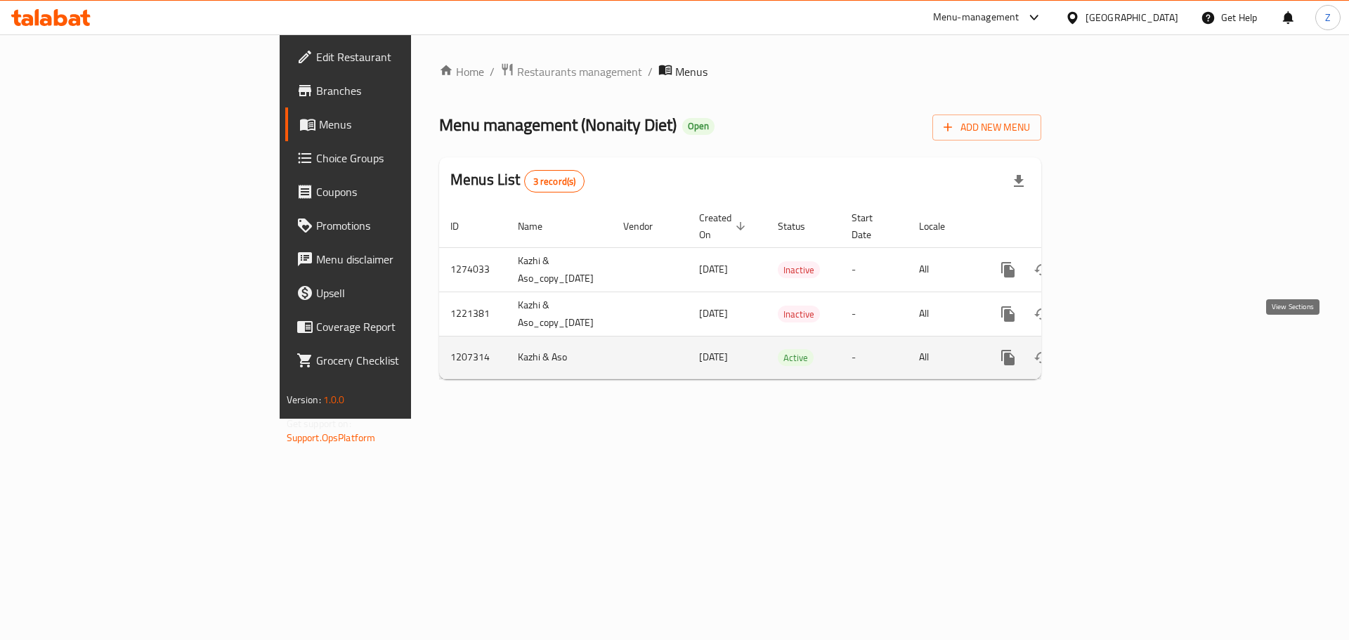
click at [1118, 349] on icon "enhanced table" at bounding box center [1109, 357] width 17 height 17
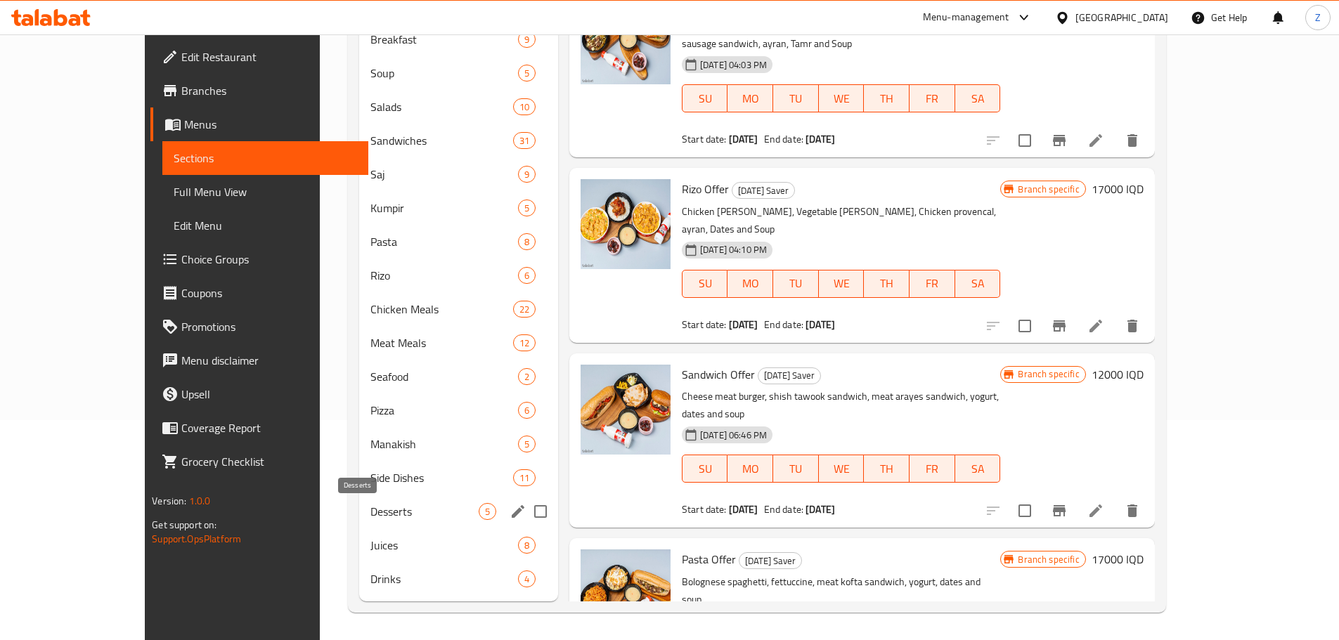
scroll to position [221, 0]
click at [359, 562] on div "Drinks 4" at bounding box center [458, 578] width 199 height 34
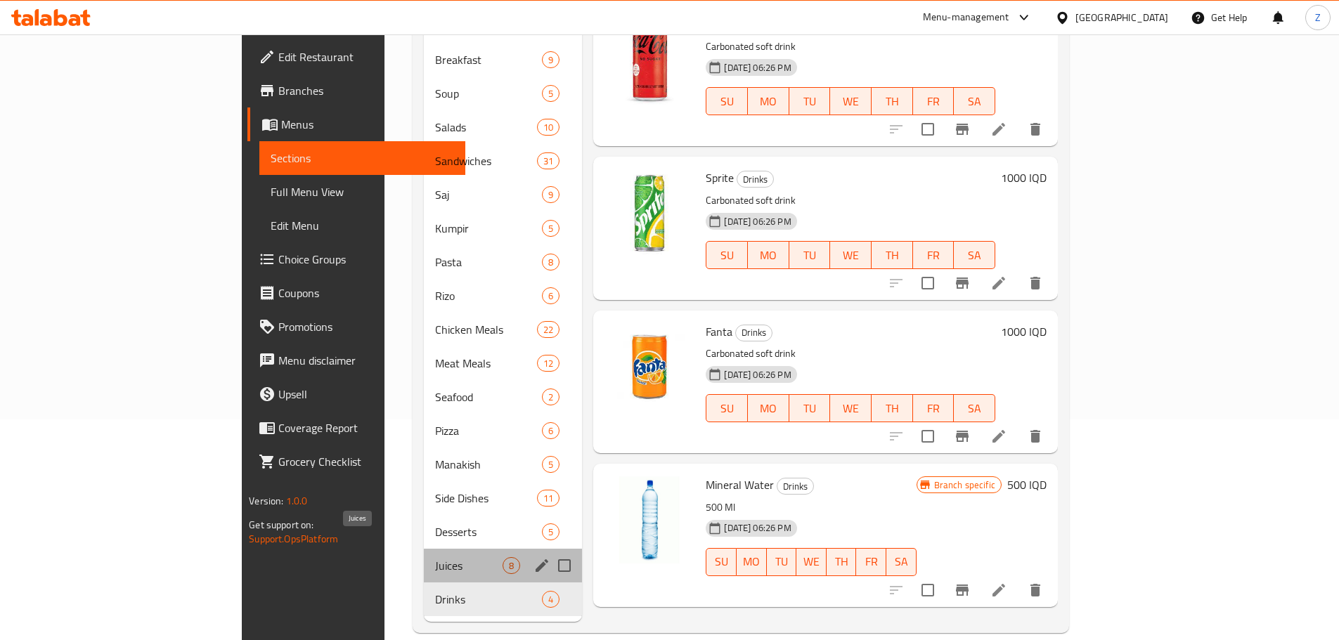
click at [435, 557] on span "Juices" at bounding box center [468, 565] width 67 height 17
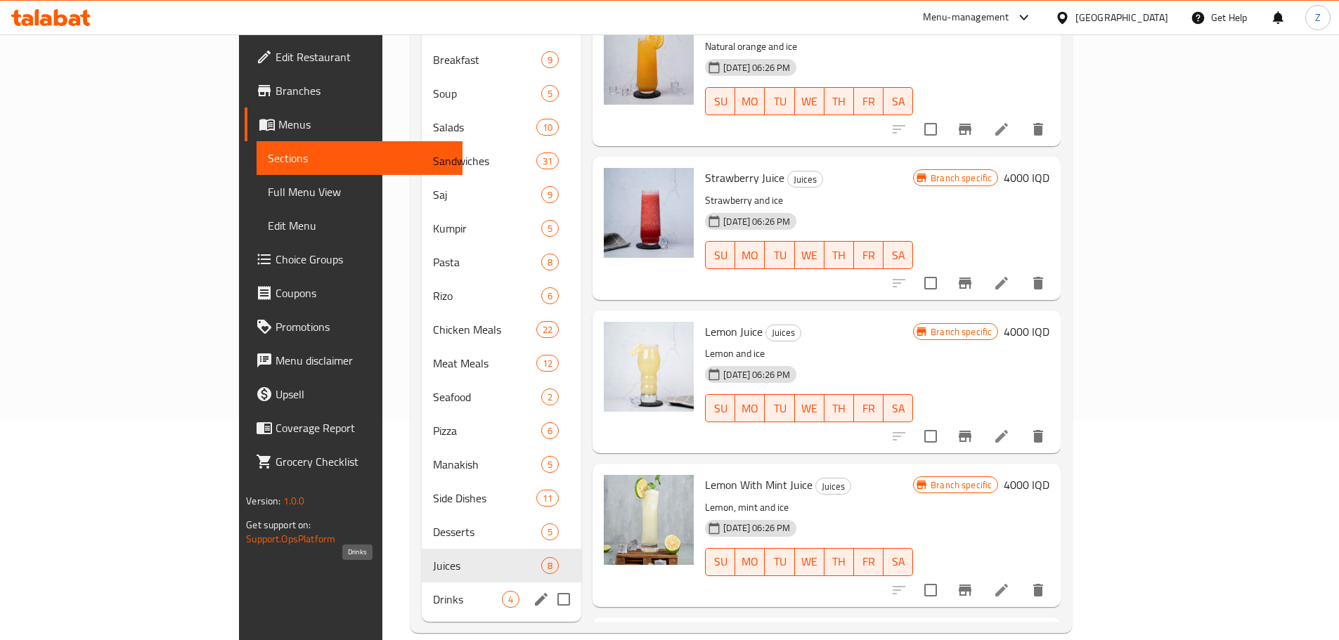
click at [433, 591] on span "Drinks" at bounding box center [467, 599] width 69 height 17
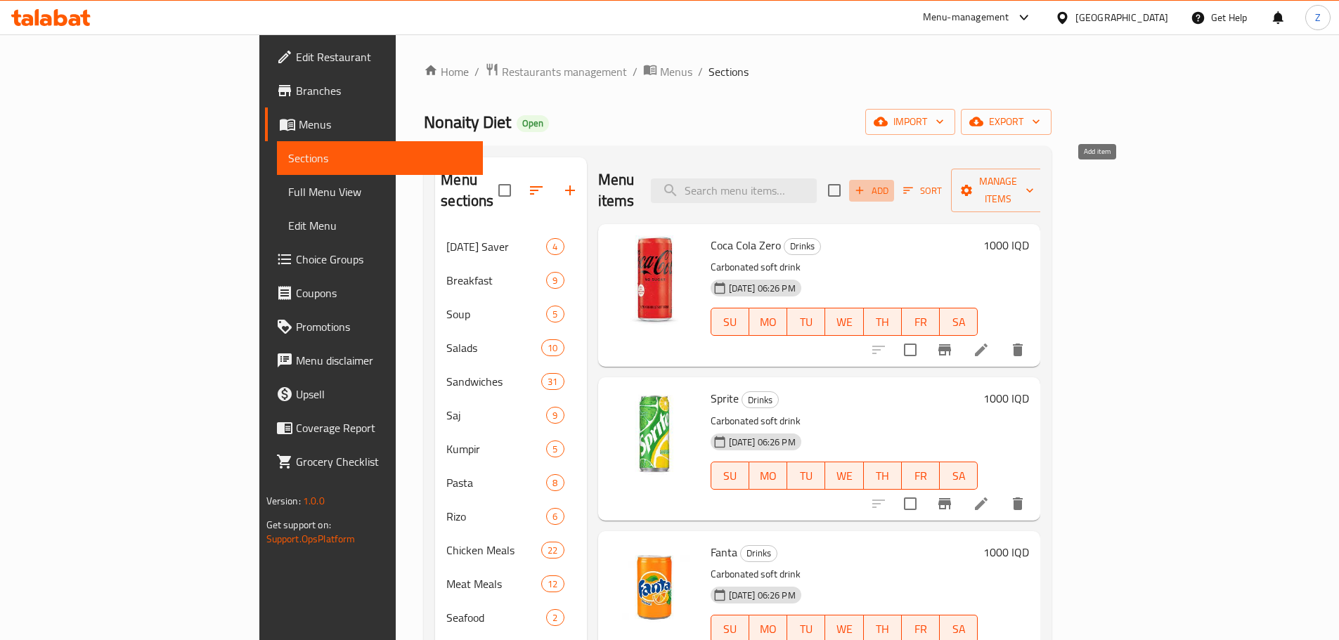
click at [890, 183] on span "Add" at bounding box center [871, 191] width 38 height 16
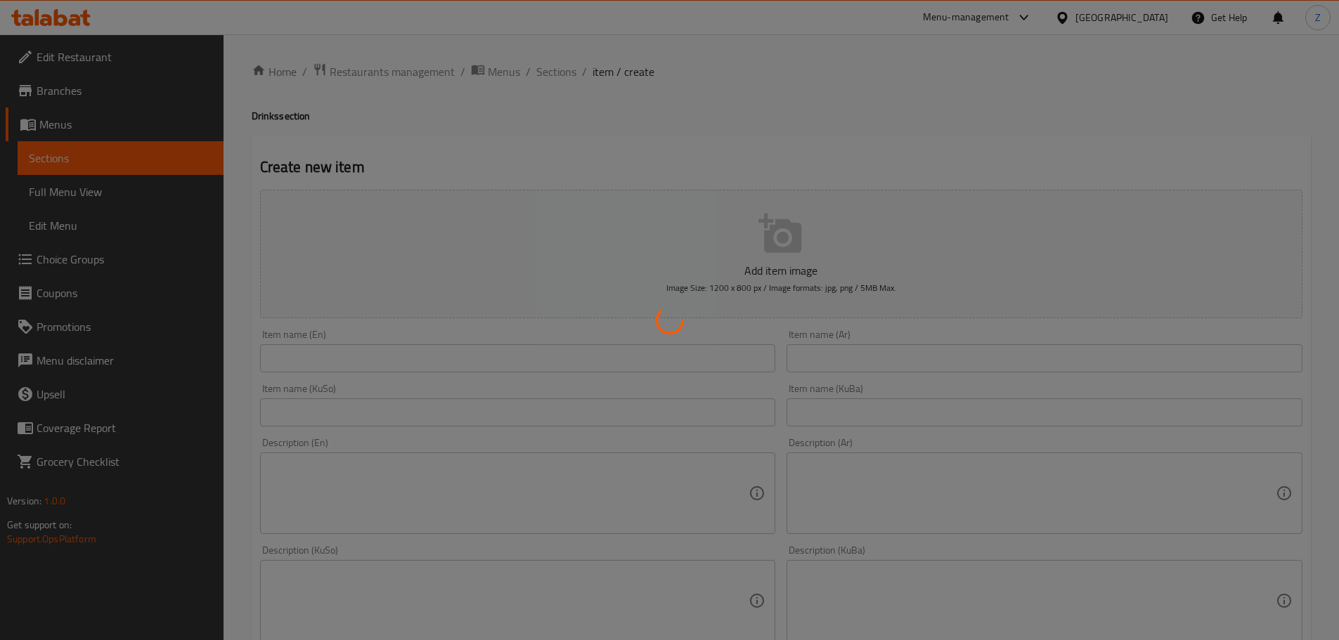
click at [864, 351] on div at bounding box center [669, 320] width 1339 height 640
click at [883, 360] on div at bounding box center [669, 320] width 1339 height 640
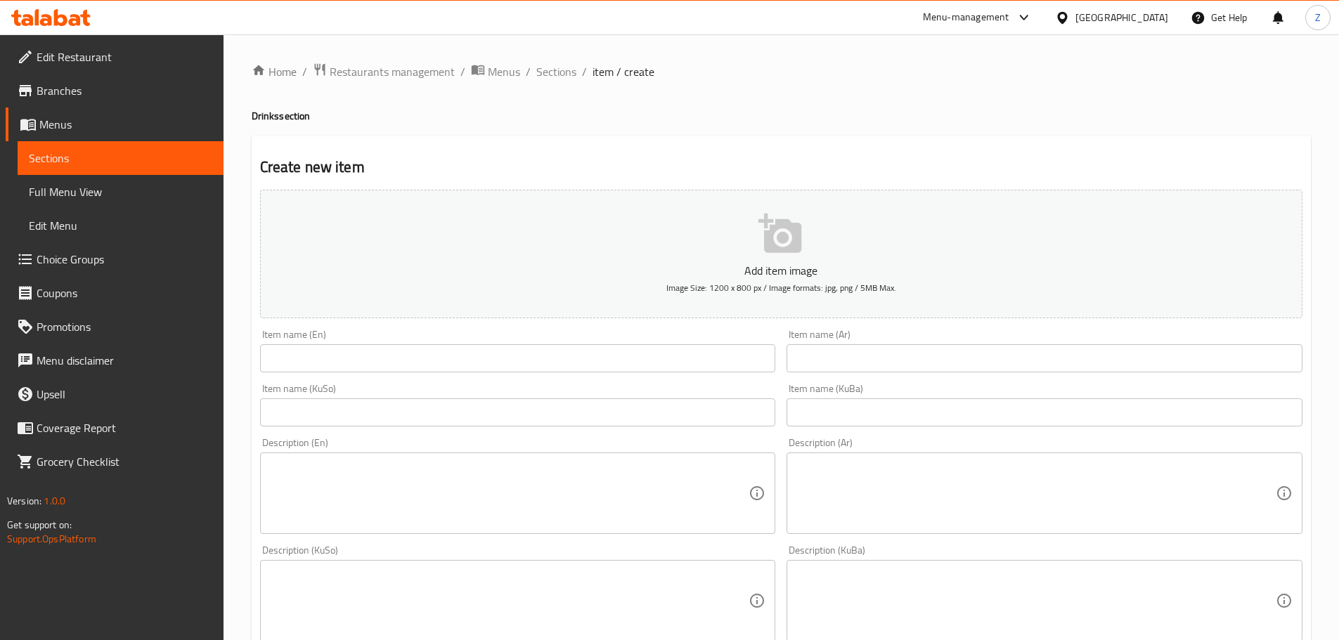
click at [883, 360] on input "text" at bounding box center [1044, 358] width 516 height 28
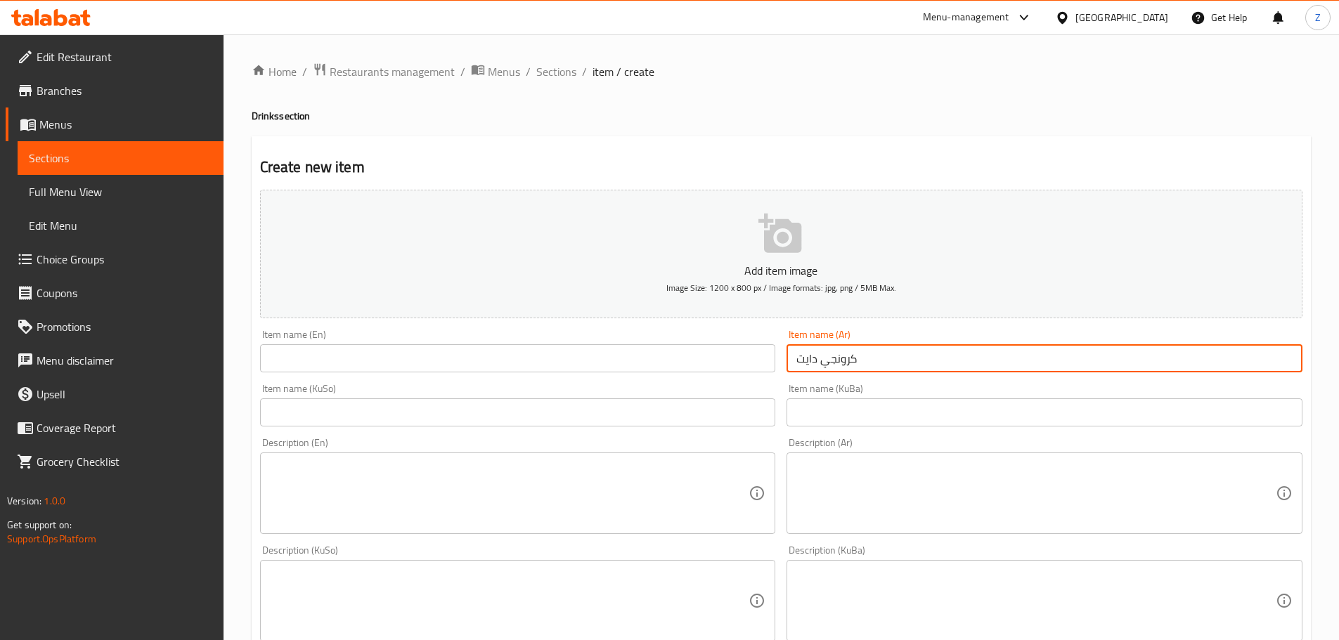
type input "كرونجي دايت"
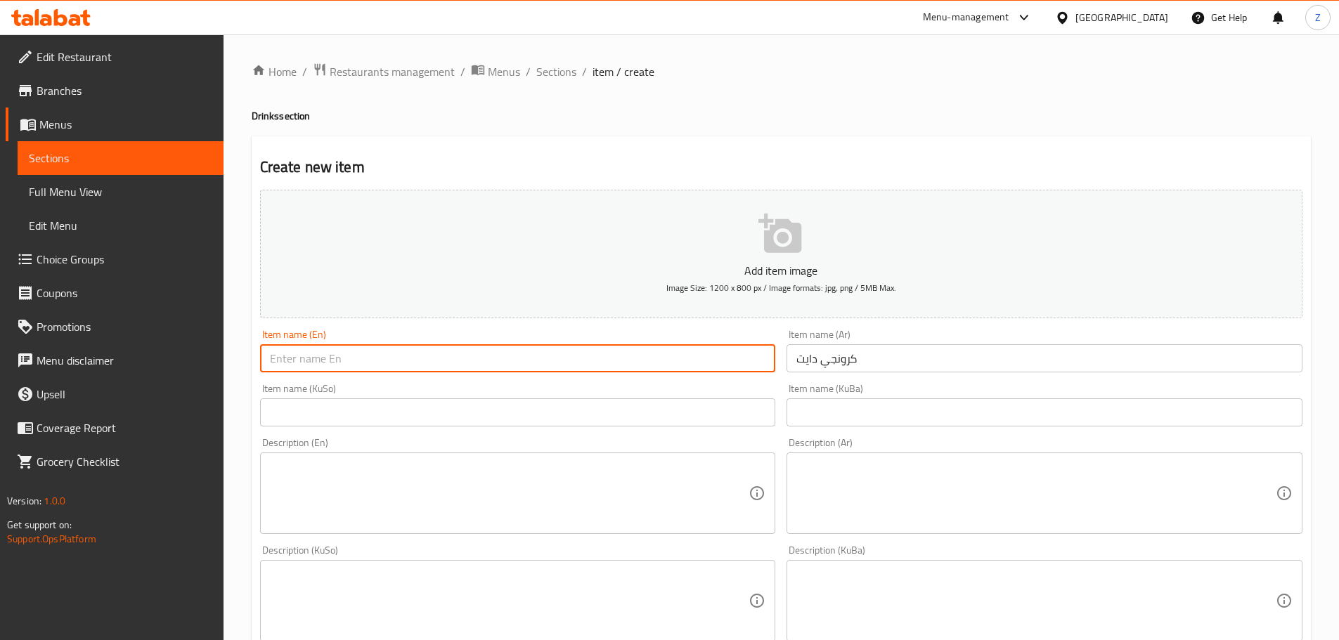
click at [616, 355] on input "text" at bounding box center [518, 358] width 516 height 28
type input "Karwanchi"
click at [918, 526] on div "Description (Ar)" at bounding box center [1044, 494] width 516 height 82
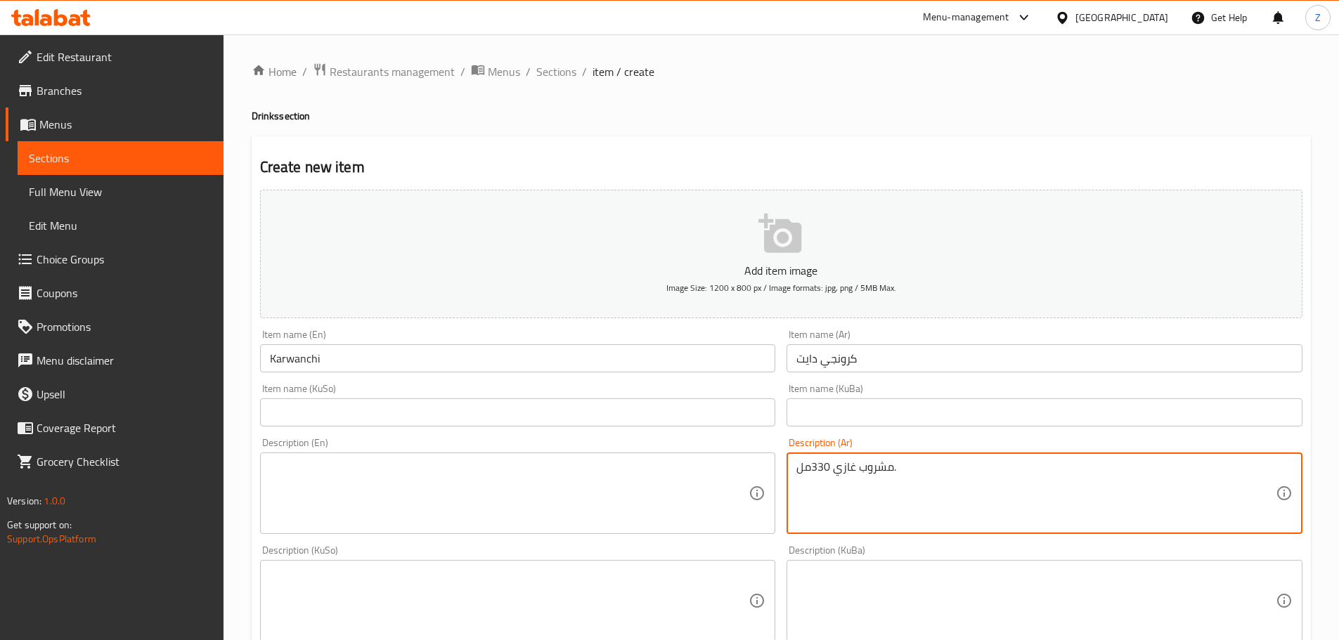
type textarea "مشروب غازي 330مل."
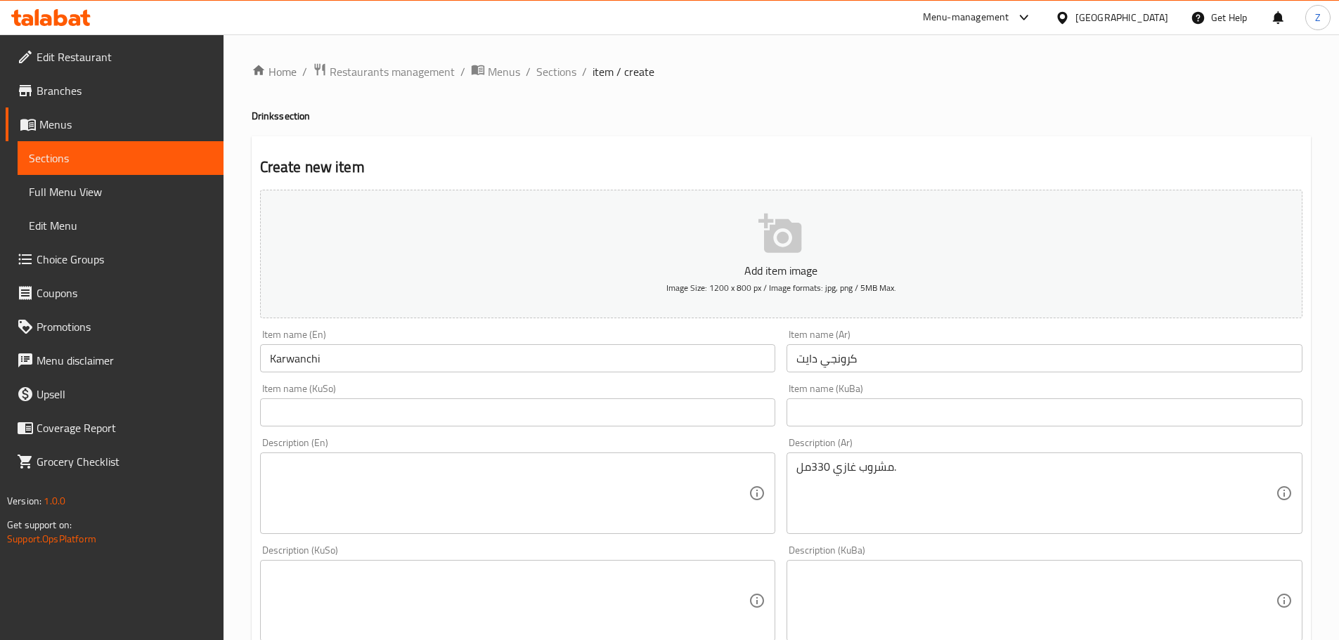
click at [918, 527] on div "مشروب غازي 330مل. Description (Ar)" at bounding box center [1044, 494] width 516 height 82
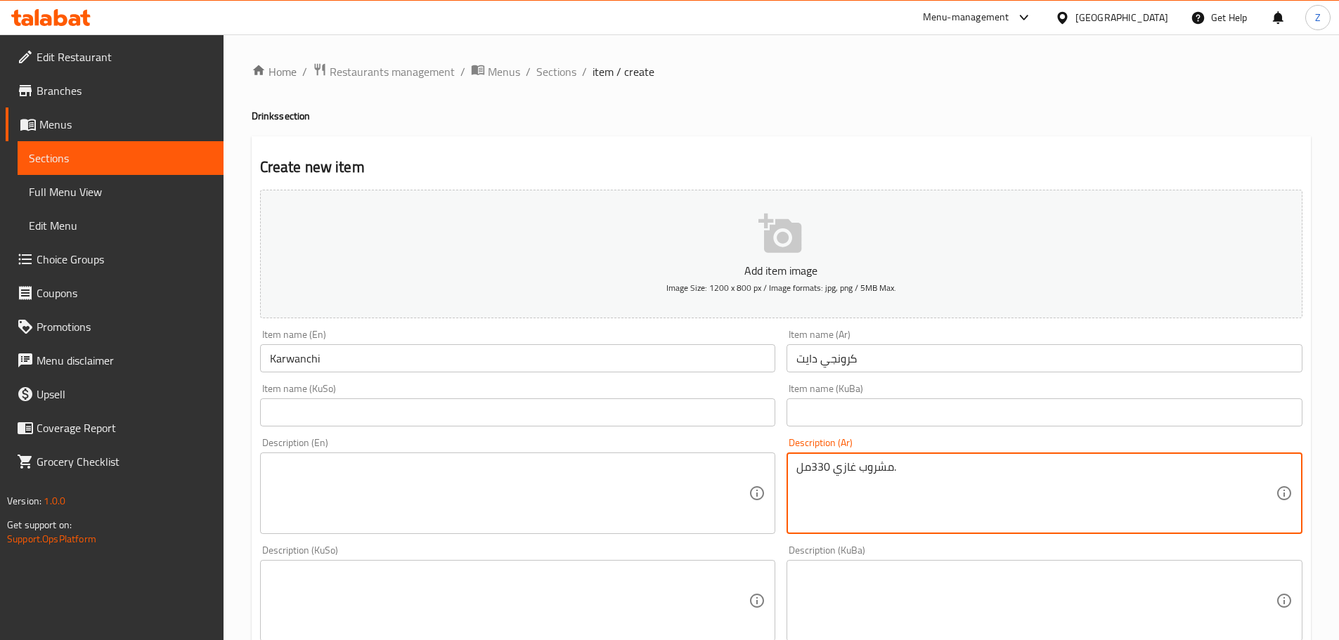
click at [918, 526] on textarea "مشروب غازي 330مل." at bounding box center [1035, 493] width 479 height 67
click at [920, 526] on textarea "مشروب غازي 330مل." at bounding box center [1035, 493] width 479 height 67
click at [521, 493] on textarea at bounding box center [509, 493] width 479 height 67
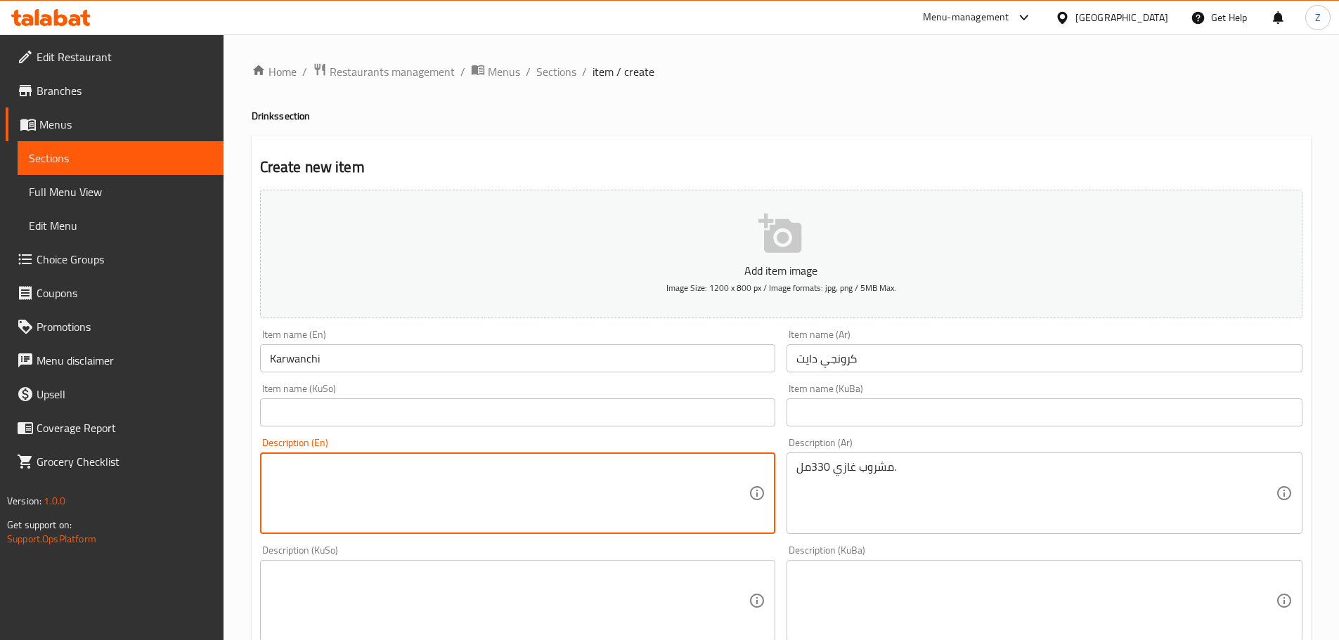
paste textarea "مشروب غازي 330مل."
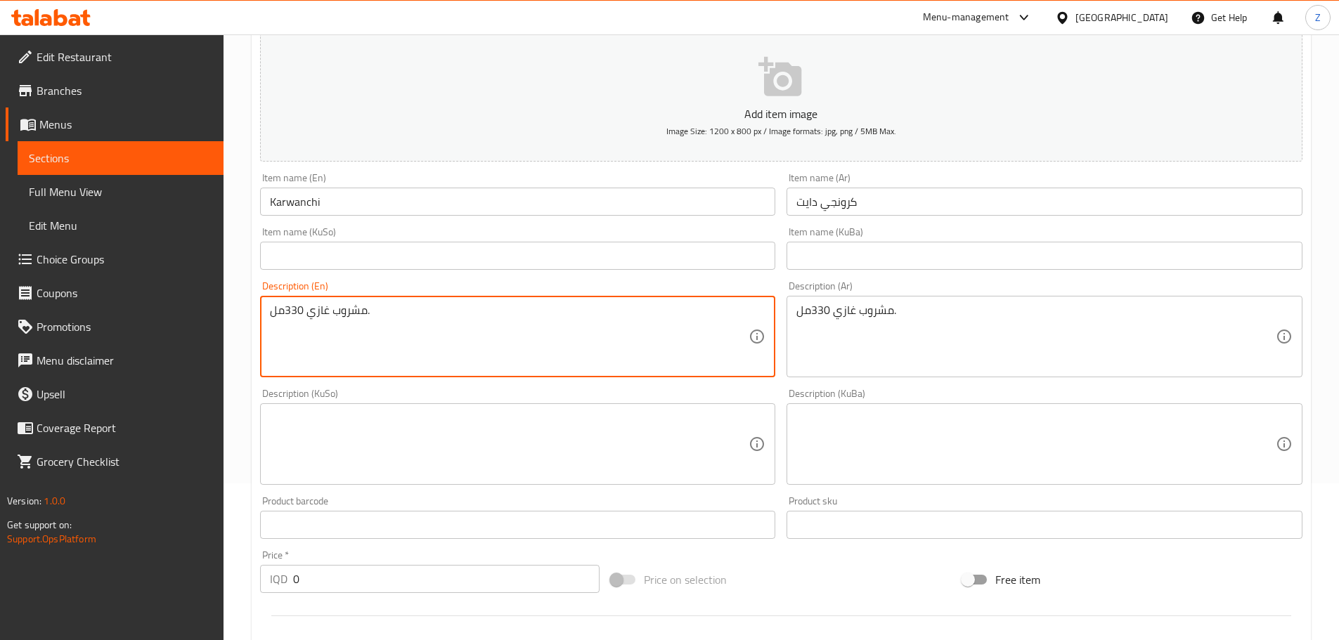
scroll to position [70, 0]
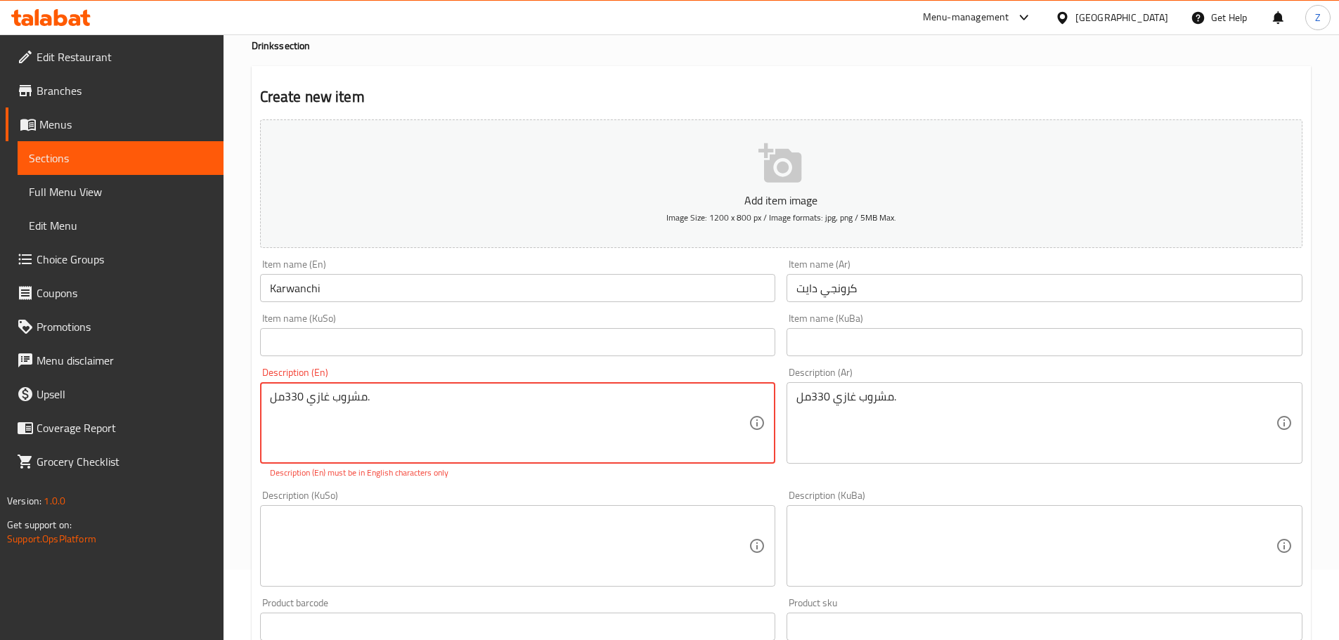
click at [464, 391] on textarea "مشروب غازي 330مل." at bounding box center [509, 423] width 479 height 67
click at [460, 410] on textarea "مشروب غازي 330مل." at bounding box center [509, 423] width 479 height 67
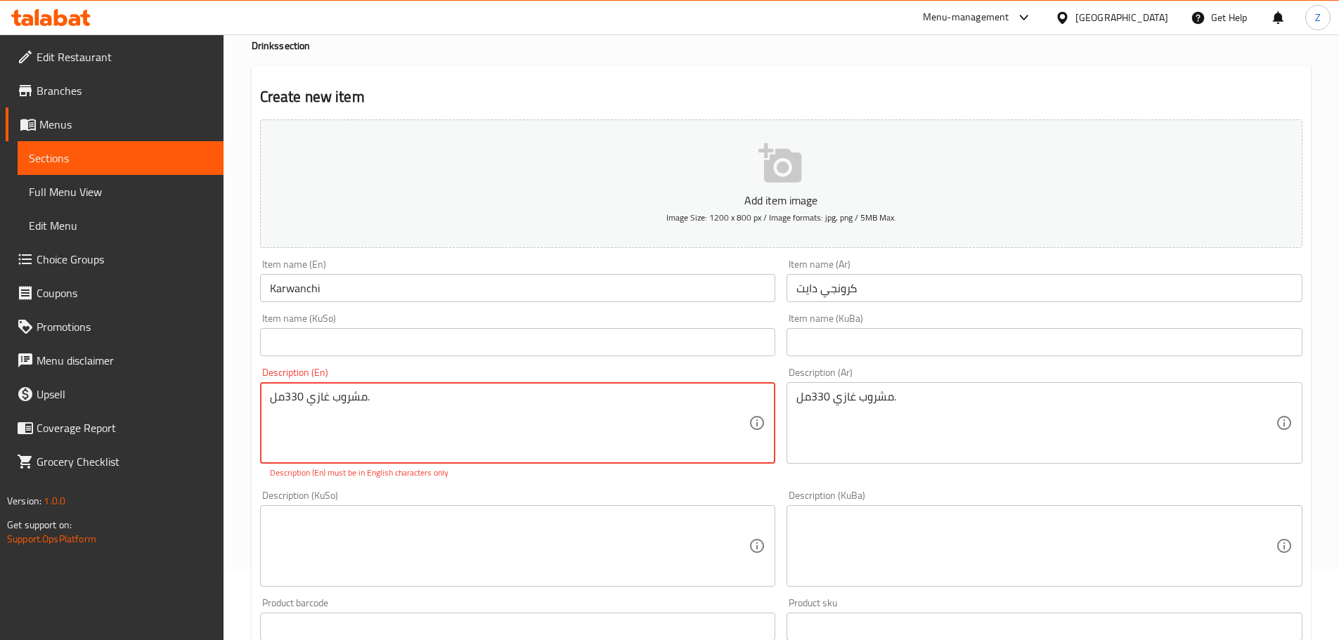
paste textarea "330ml soft drink"
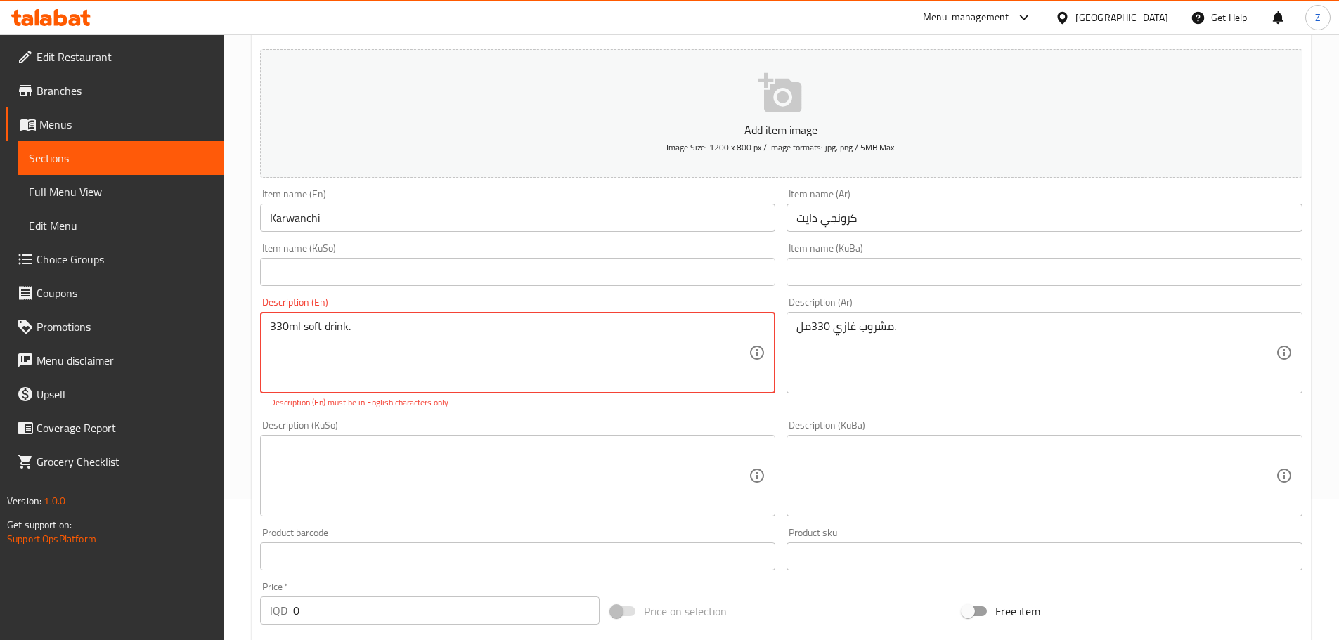
scroll to position [211, 0]
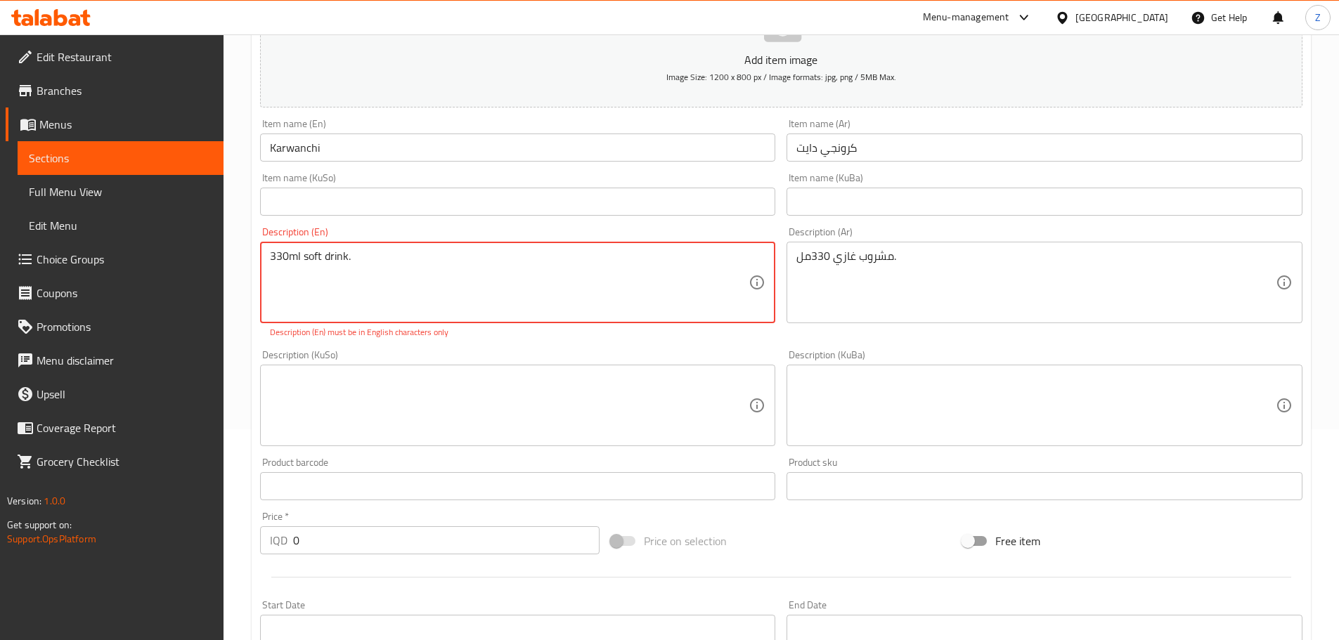
type textarea "330ml soft drink."
click at [384, 546] on div "Add item image Image Size: 1200 x 800 px / Image formats: jpg, png / 5MB Max. I…" at bounding box center [780, 364] width 1053 height 783
click at [384, 560] on div at bounding box center [780, 577] width 1053 height 34
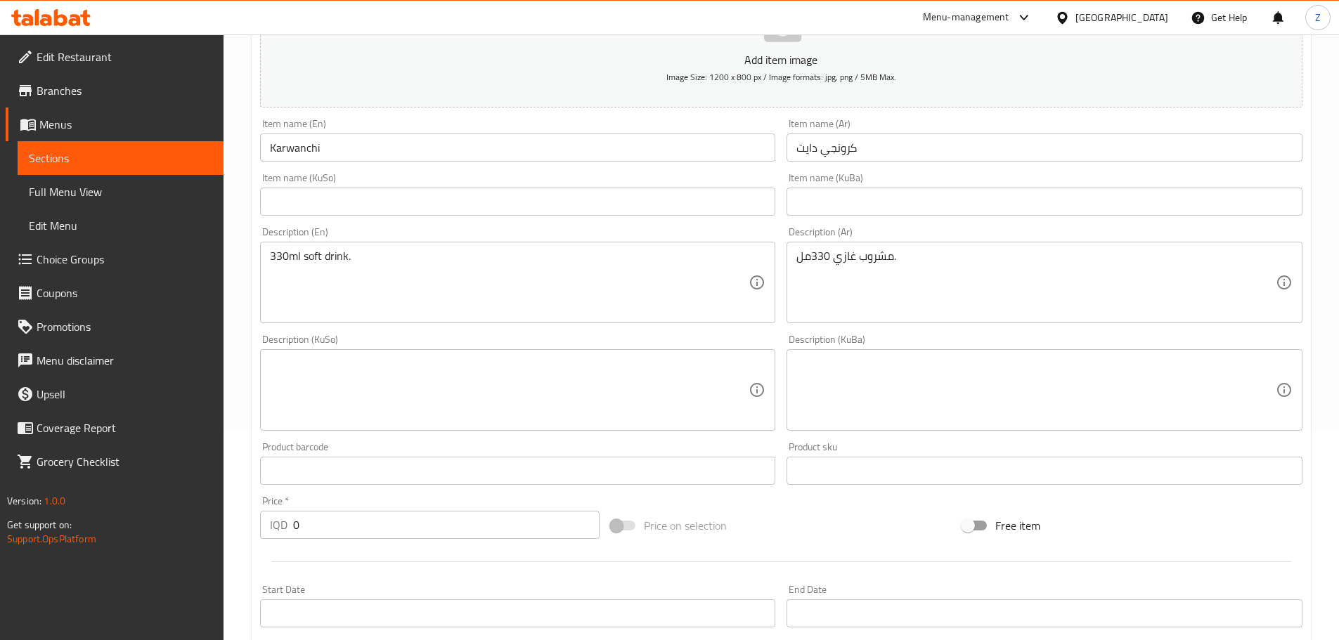
click at [366, 515] on input "0" at bounding box center [446, 525] width 307 height 28
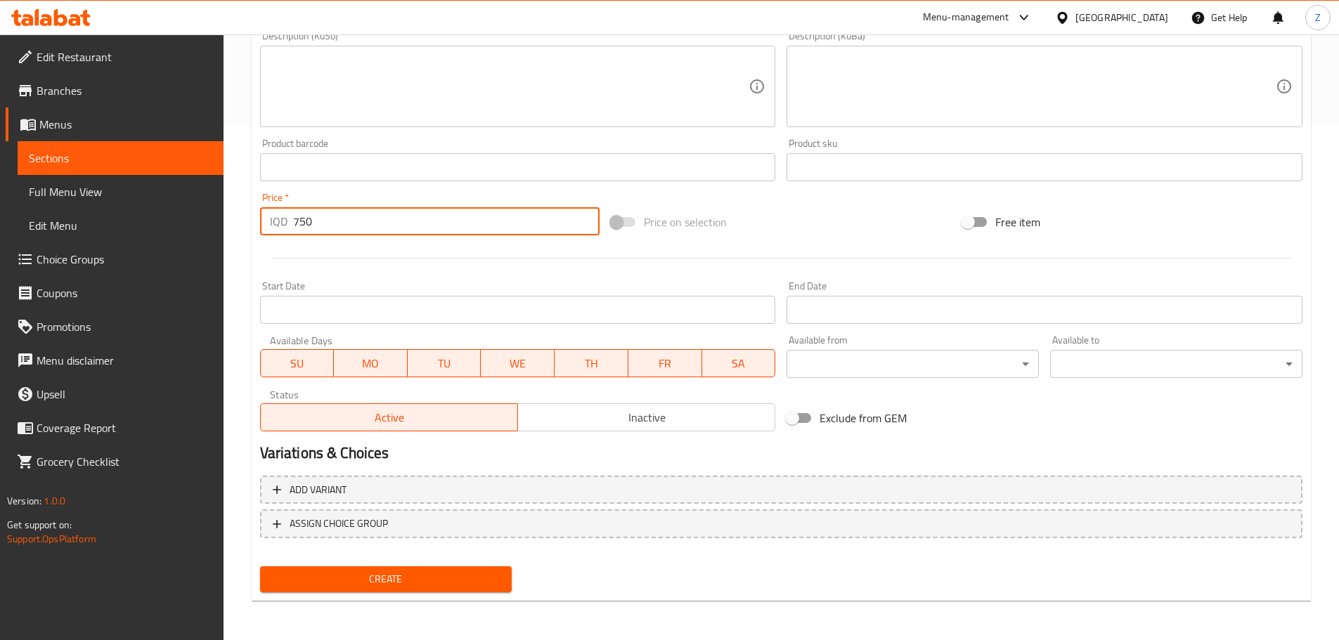
type input "750"
click at [422, 594] on div "Create" at bounding box center [385, 579] width 263 height 37
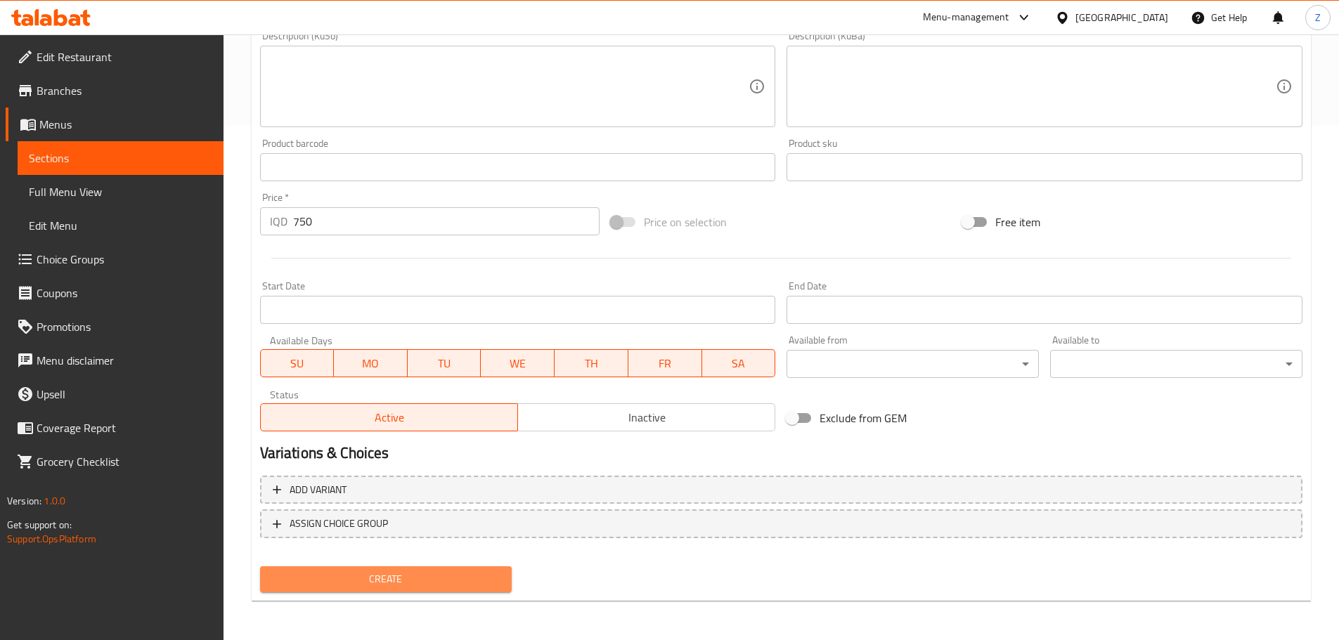
click at [423, 591] on button "Create" at bounding box center [386, 579] width 252 height 26
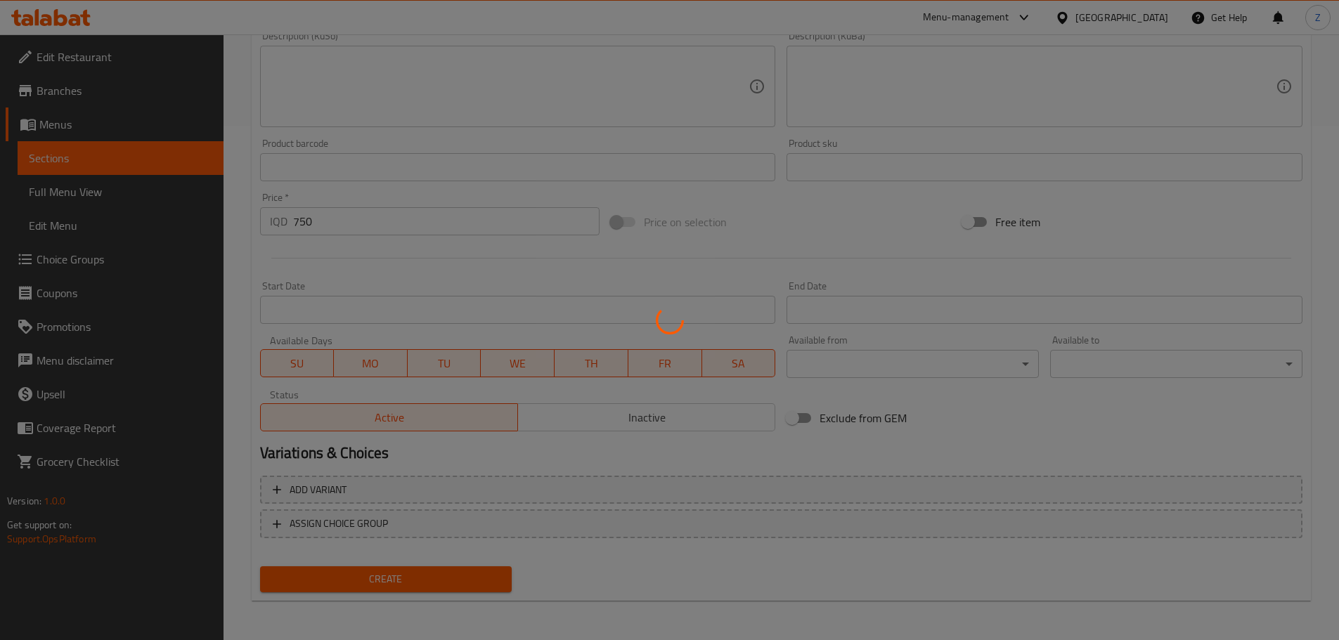
scroll to position [93, 0]
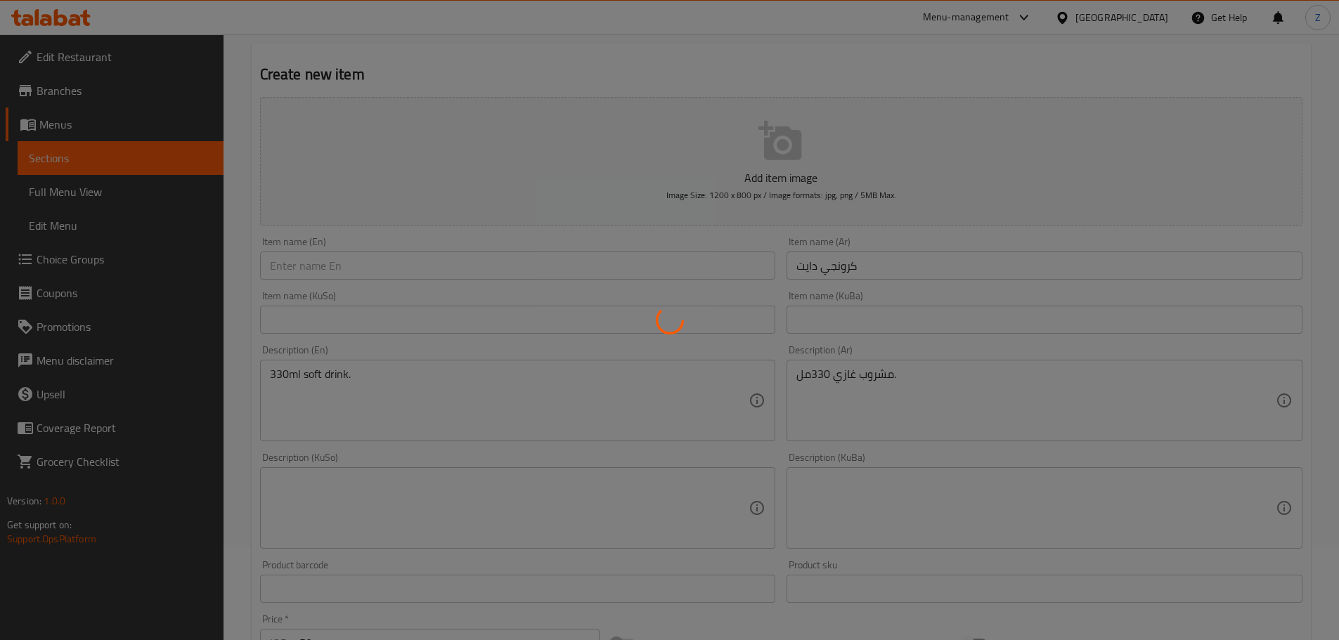
type input "0"
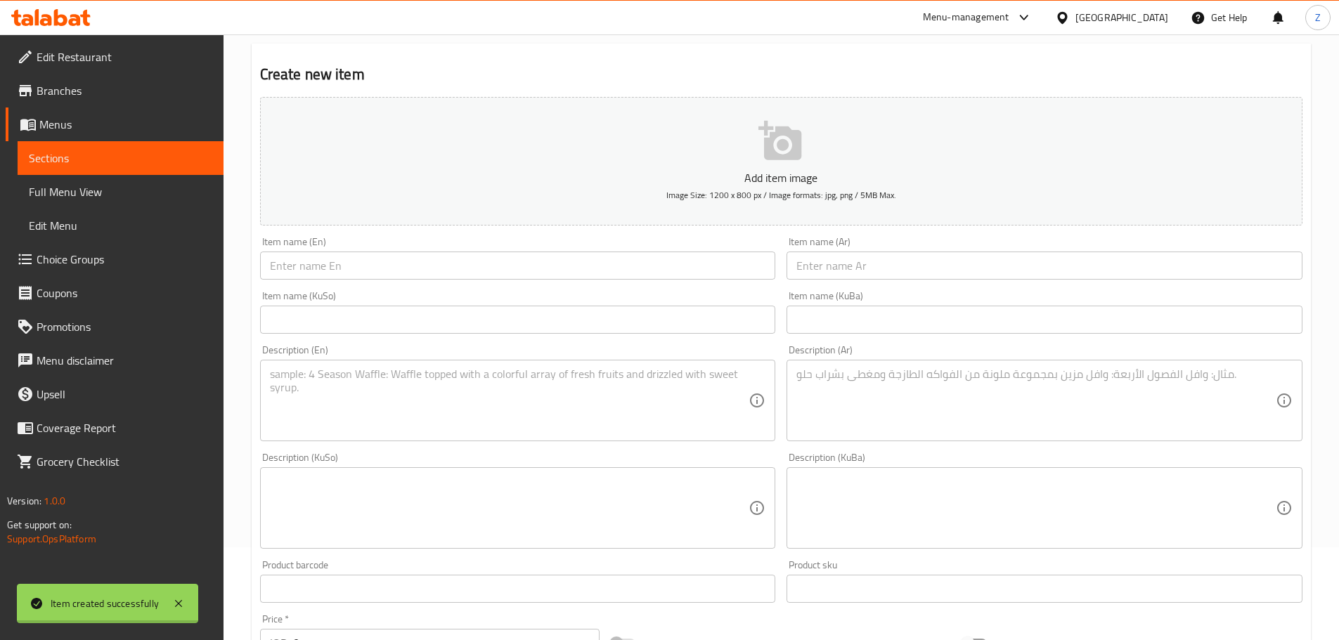
scroll to position [0, 0]
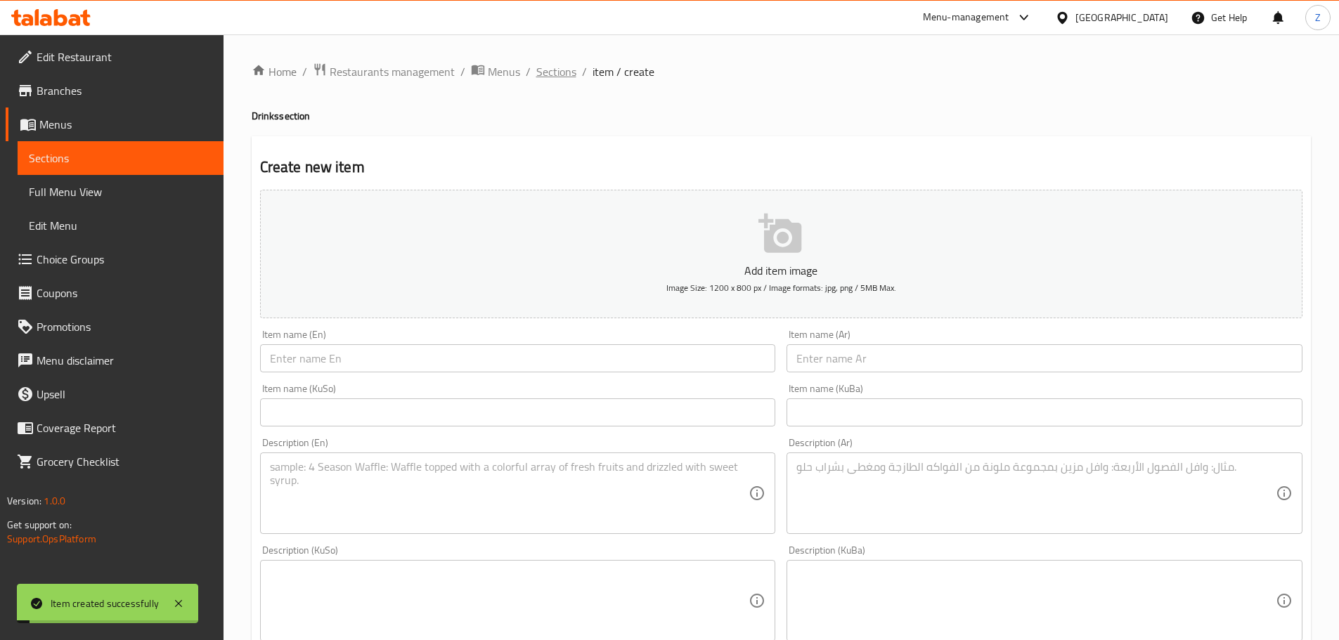
click at [554, 72] on span "Sections" at bounding box center [556, 71] width 40 height 17
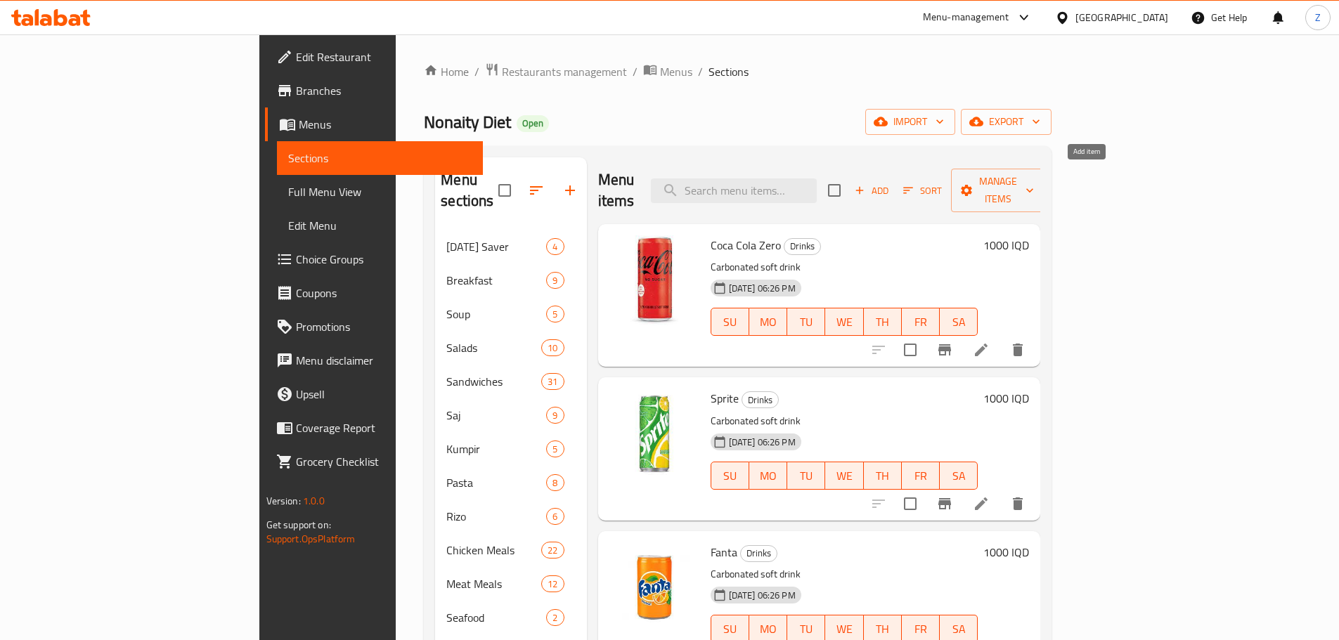
click at [890, 183] on span "Add" at bounding box center [871, 191] width 38 height 16
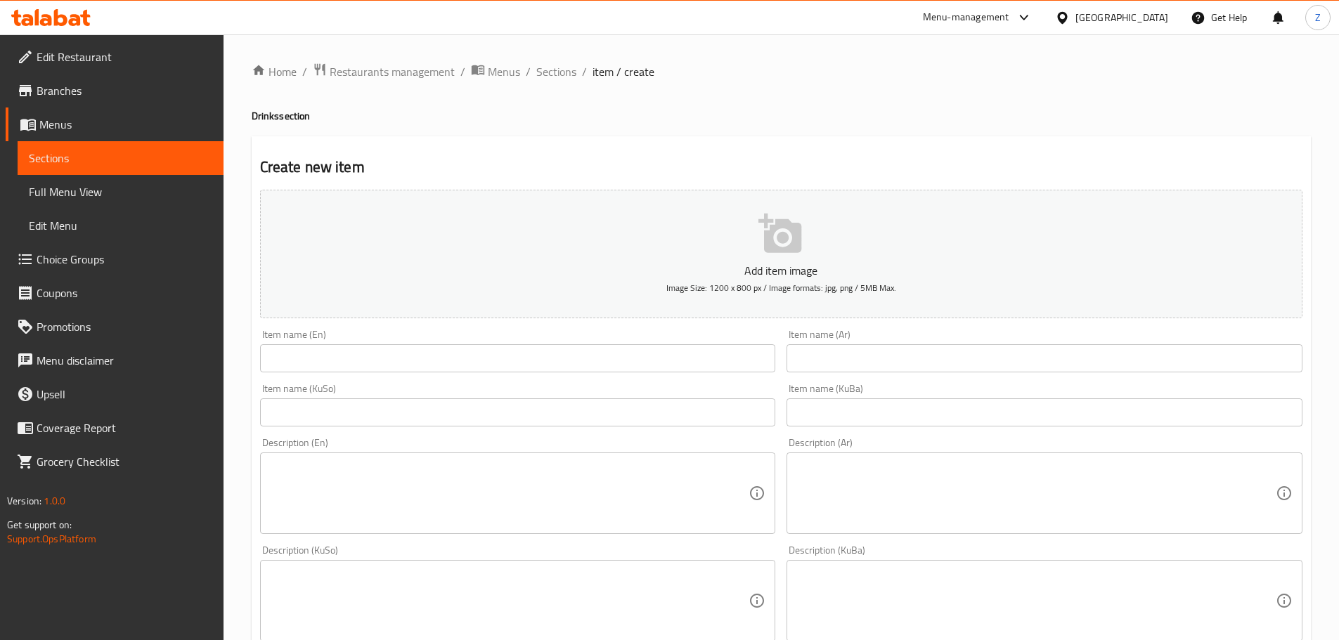
click at [330, 356] on input "text" at bounding box center [518, 358] width 516 height 28
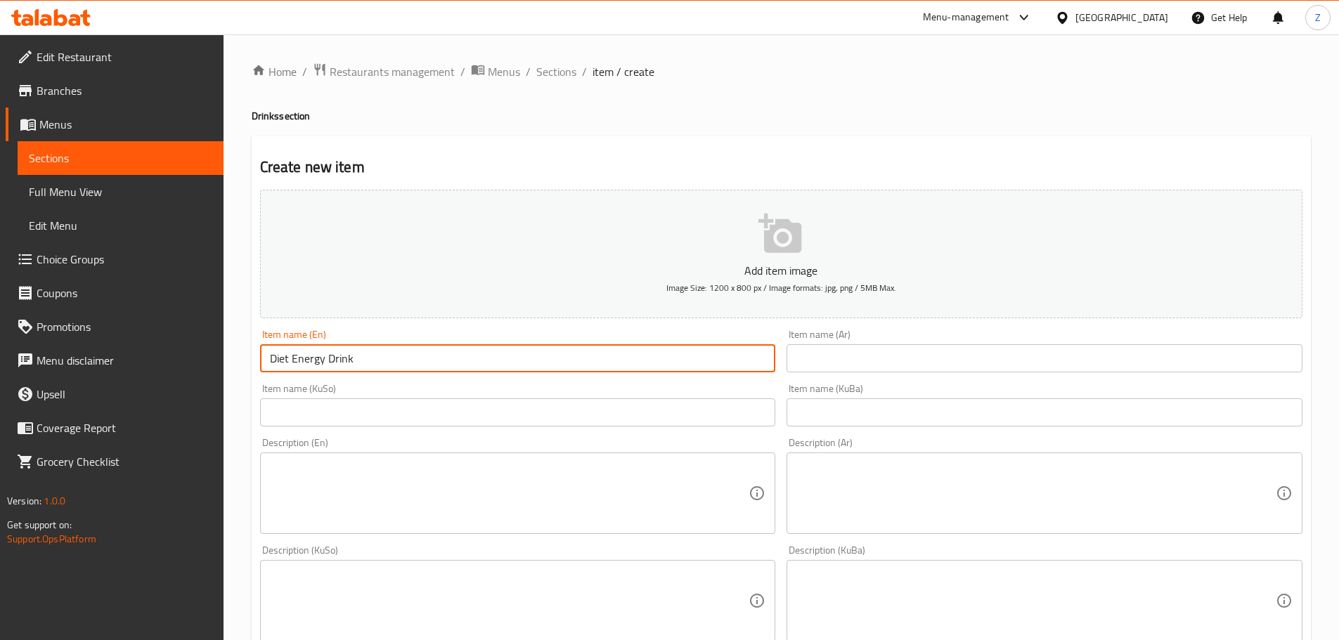
type input "Diet Energy Drink"
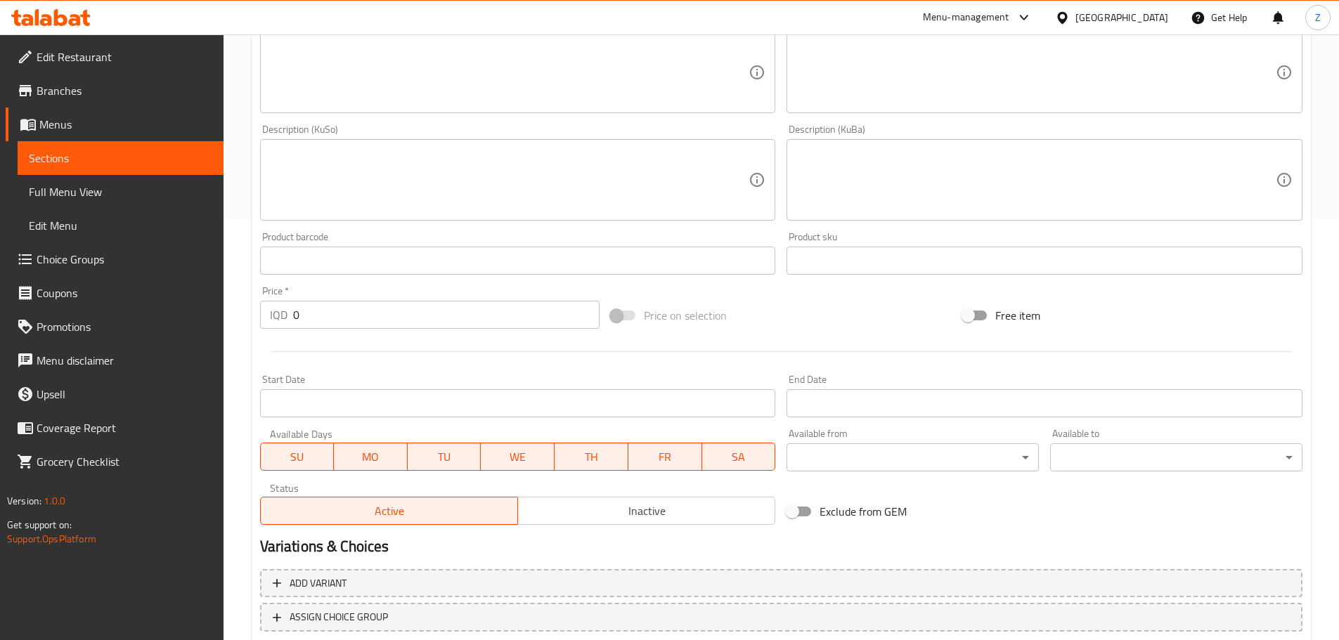
scroll to position [422, 0]
type input "مشروب طاقة دايت"
click at [379, 320] on input "0" at bounding box center [446, 314] width 307 height 28
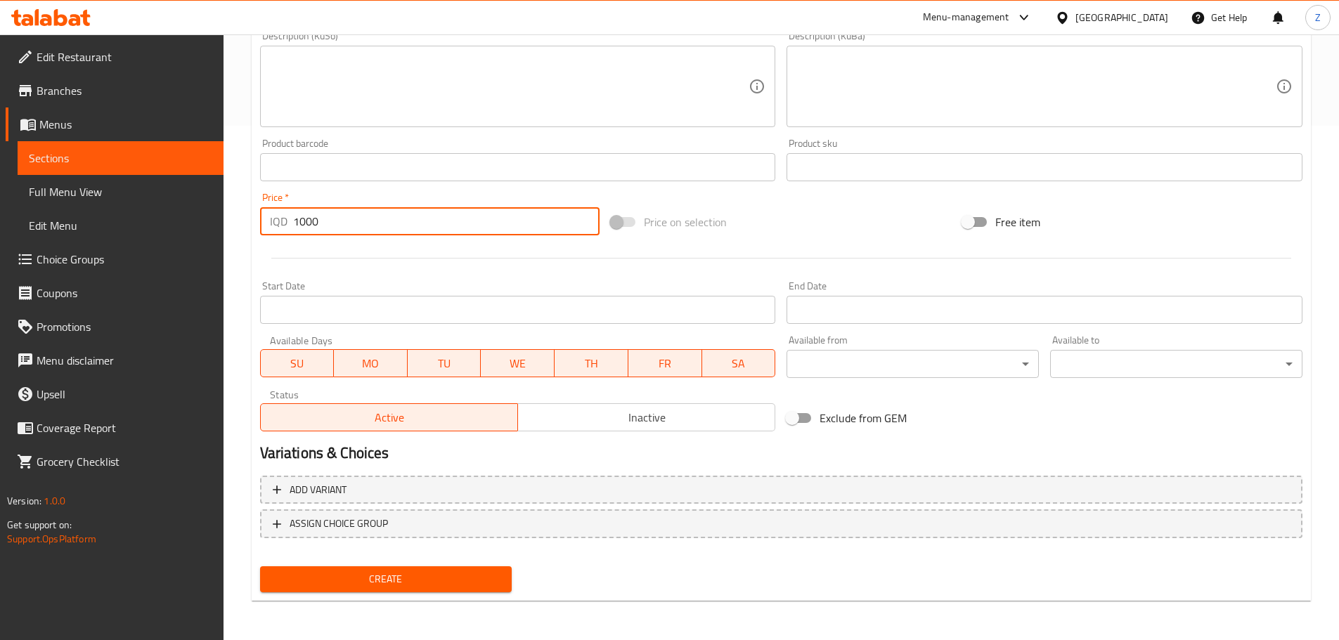
type input "1000"
click at [446, 585] on span "Create" at bounding box center [386, 580] width 230 height 18
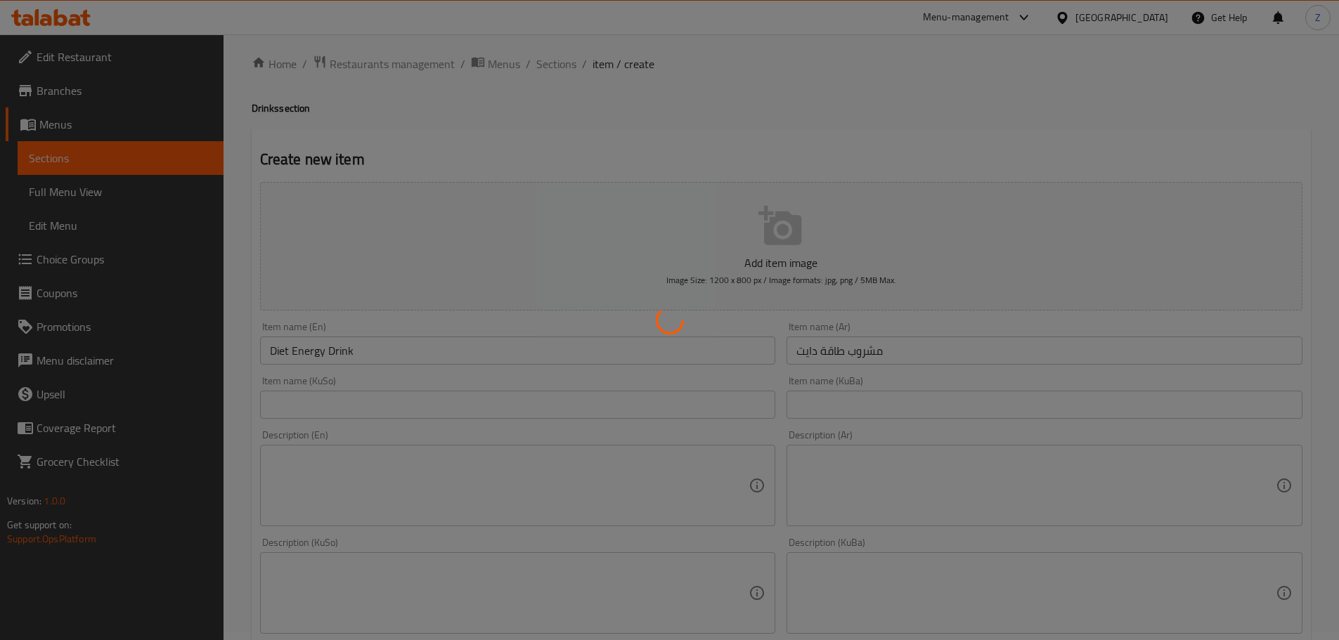
scroll to position [0, 0]
type input "0"
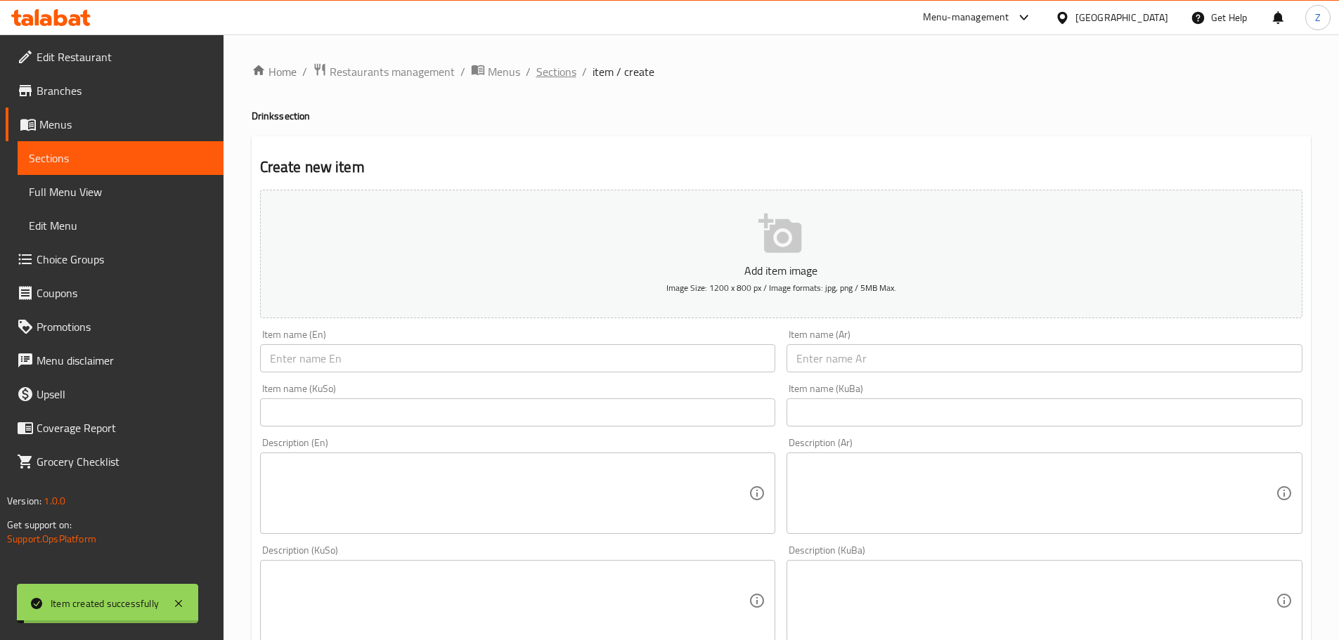
click at [561, 70] on span "Sections" at bounding box center [556, 71] width 40 height 17
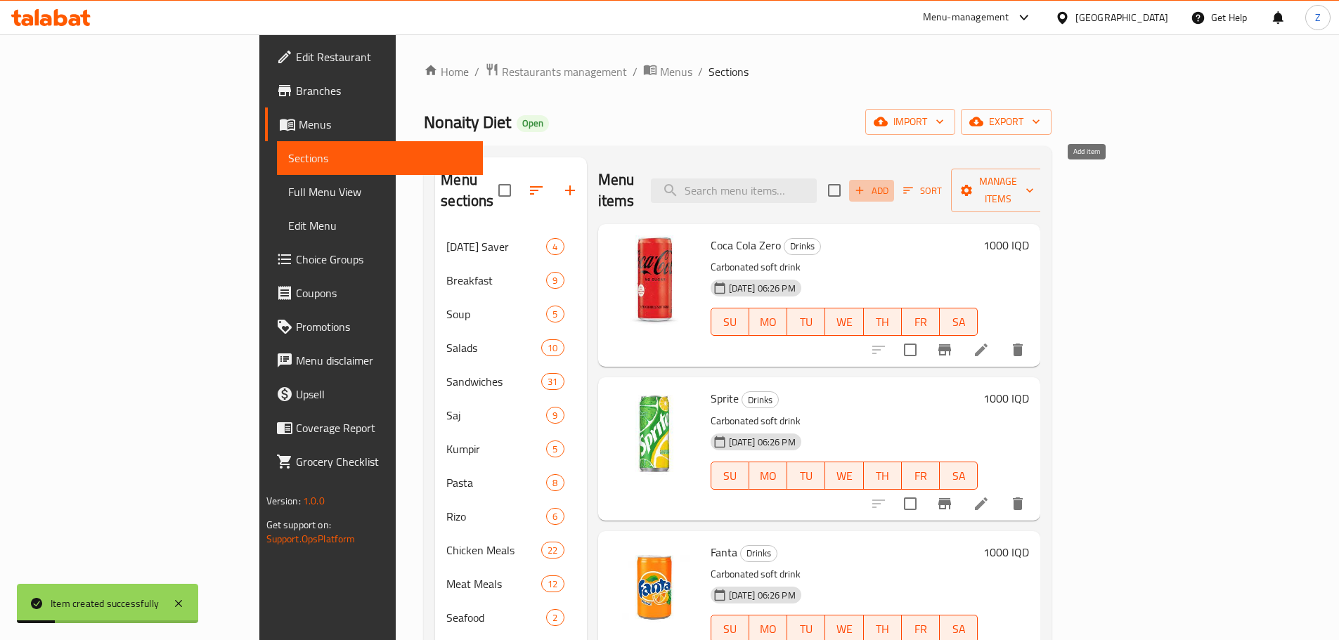
click at [890, 186] on span "Add" at bounding box center [871, 191] width 38 height 16
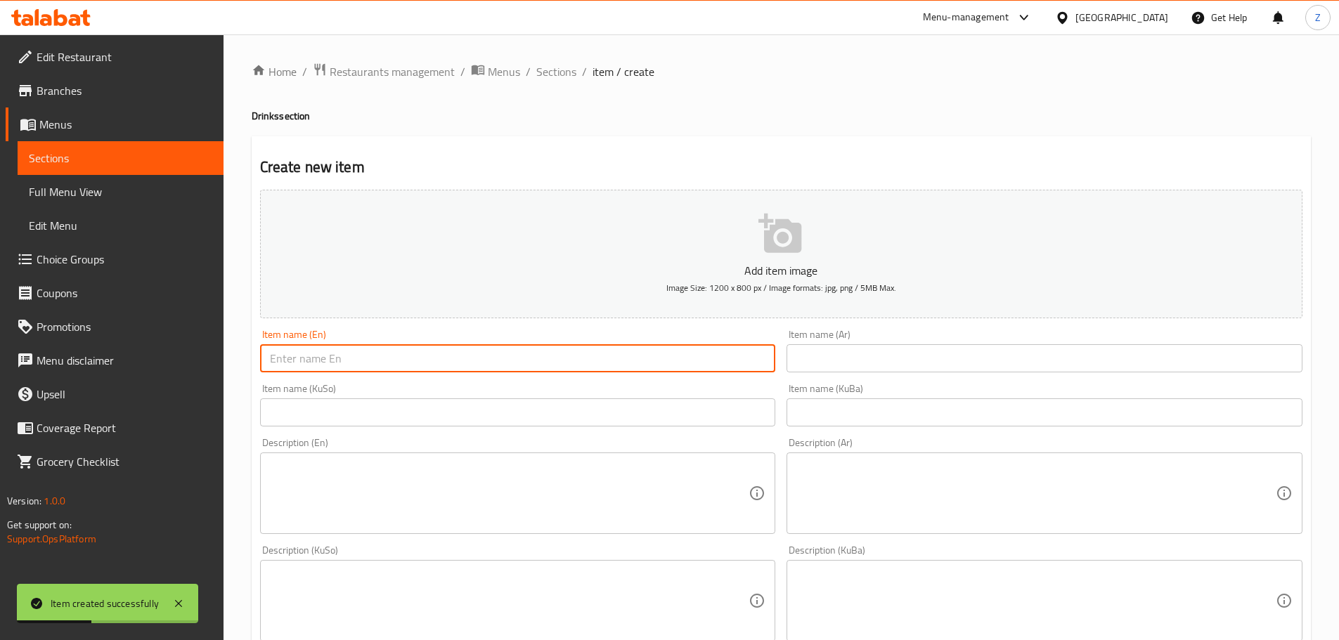
click at [593, 346] on input "text" at bounding box center [518, 358] width 516 height 28
type input "Energy Drink"
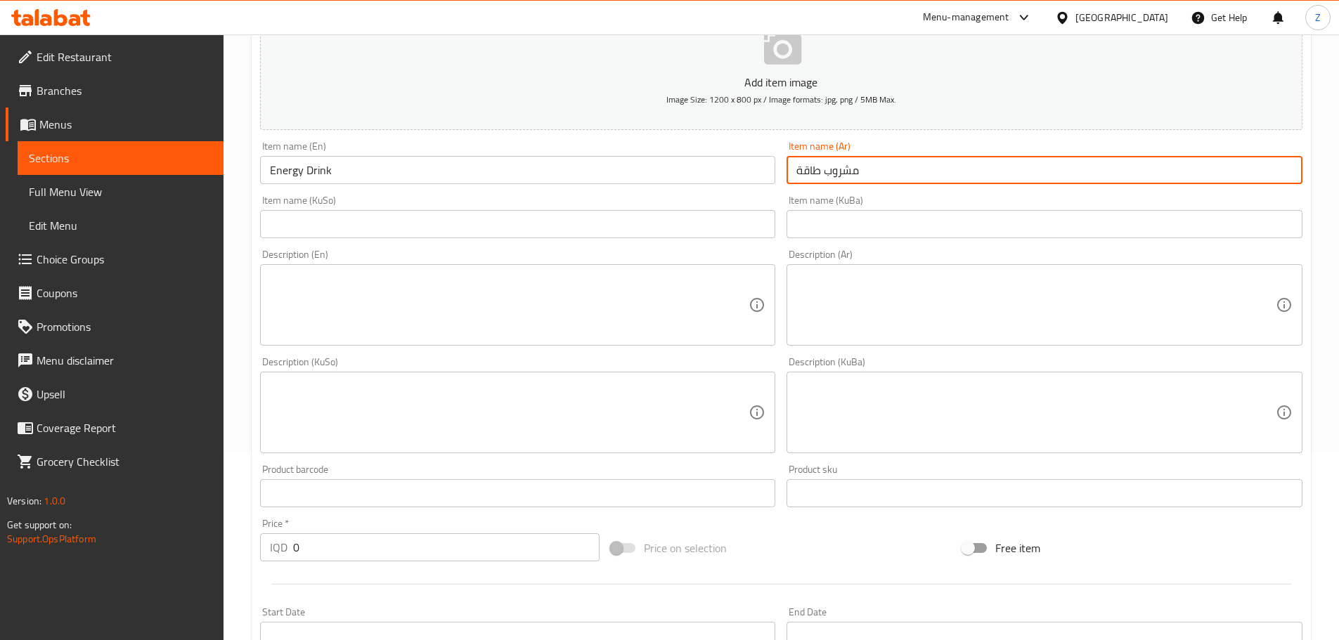
scroll to position [492, 0]
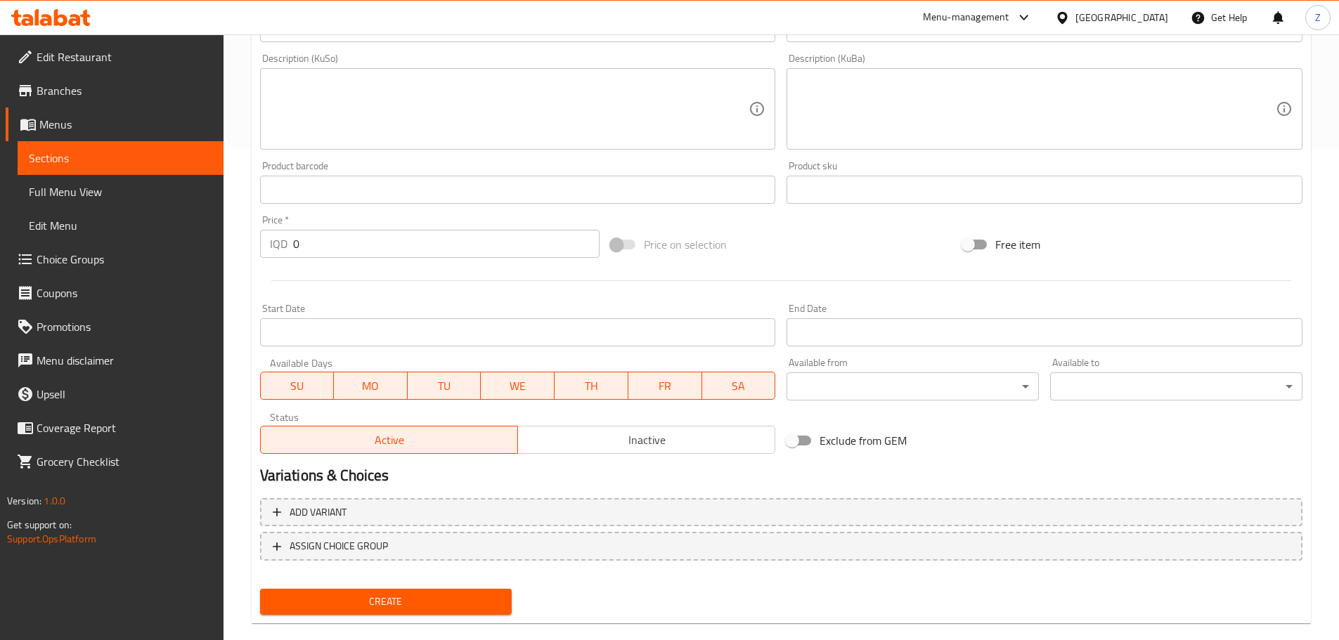
type input "مشروب طاقة"
click at [347, 248] on input "0" at bounding box center [446, 244] width 307 height 28
click at [347, 247] on input "0" at bounding box center [446, 244] width 307 height 28
type input "1000"
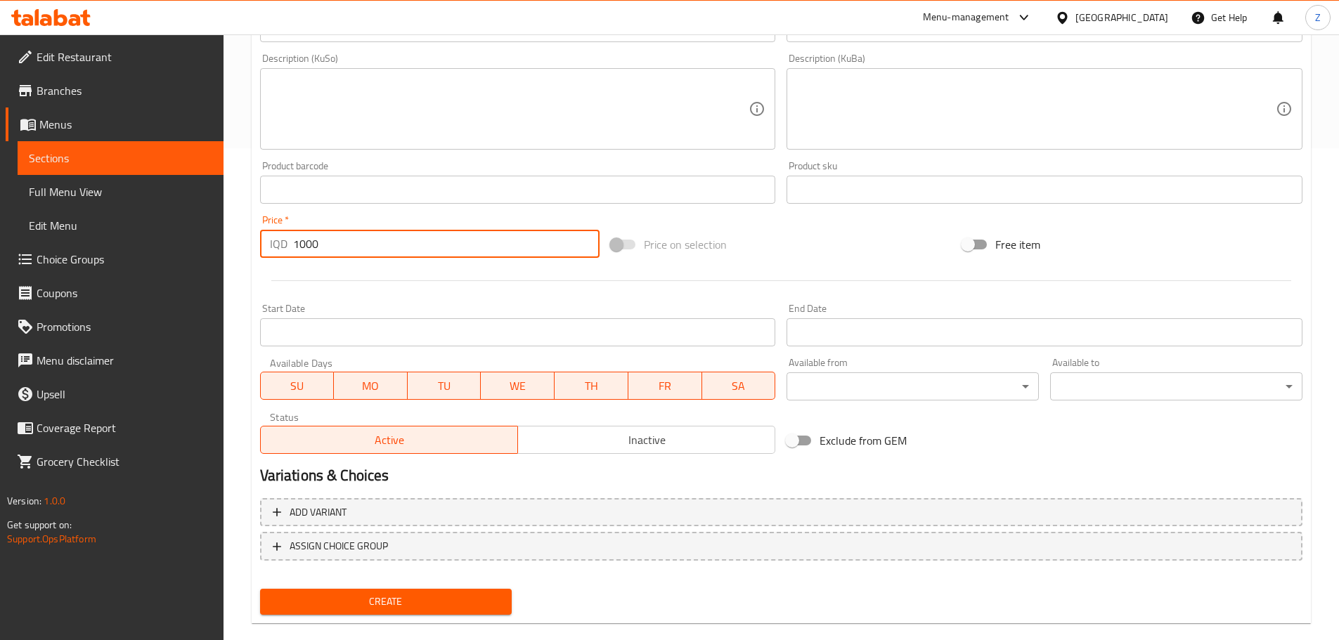
click at [471, 597] on span "Create" at bounding box center [386, 602] width 230 height 18
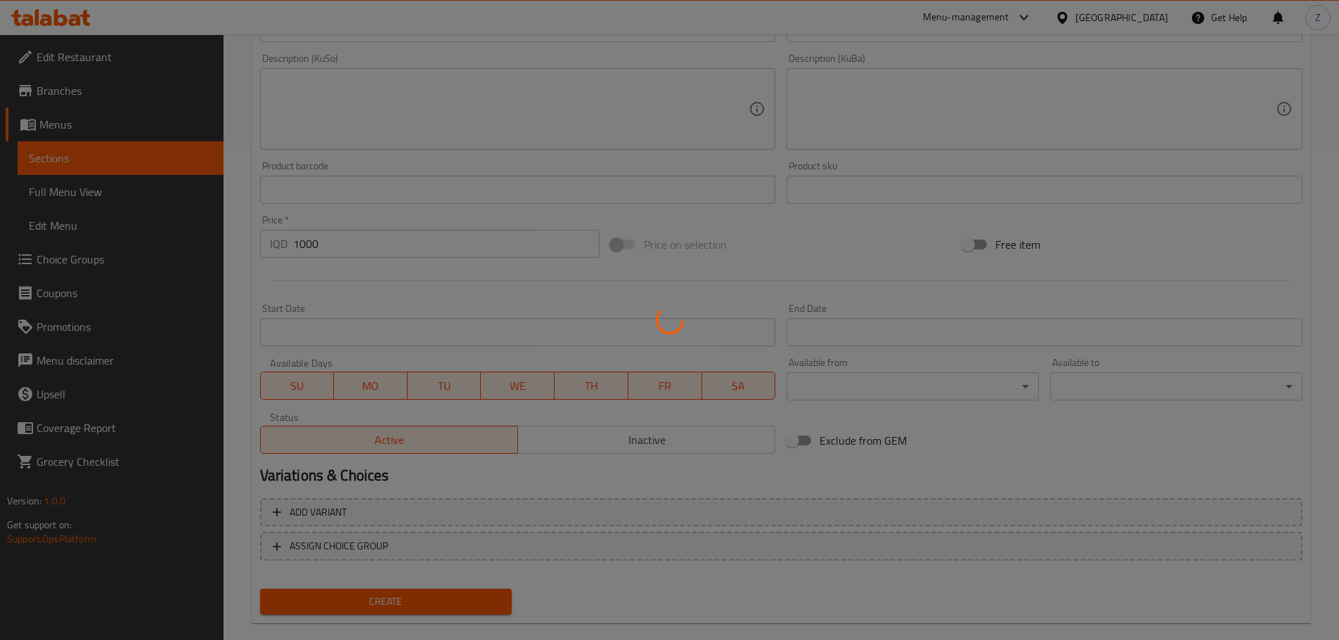
type input "0"
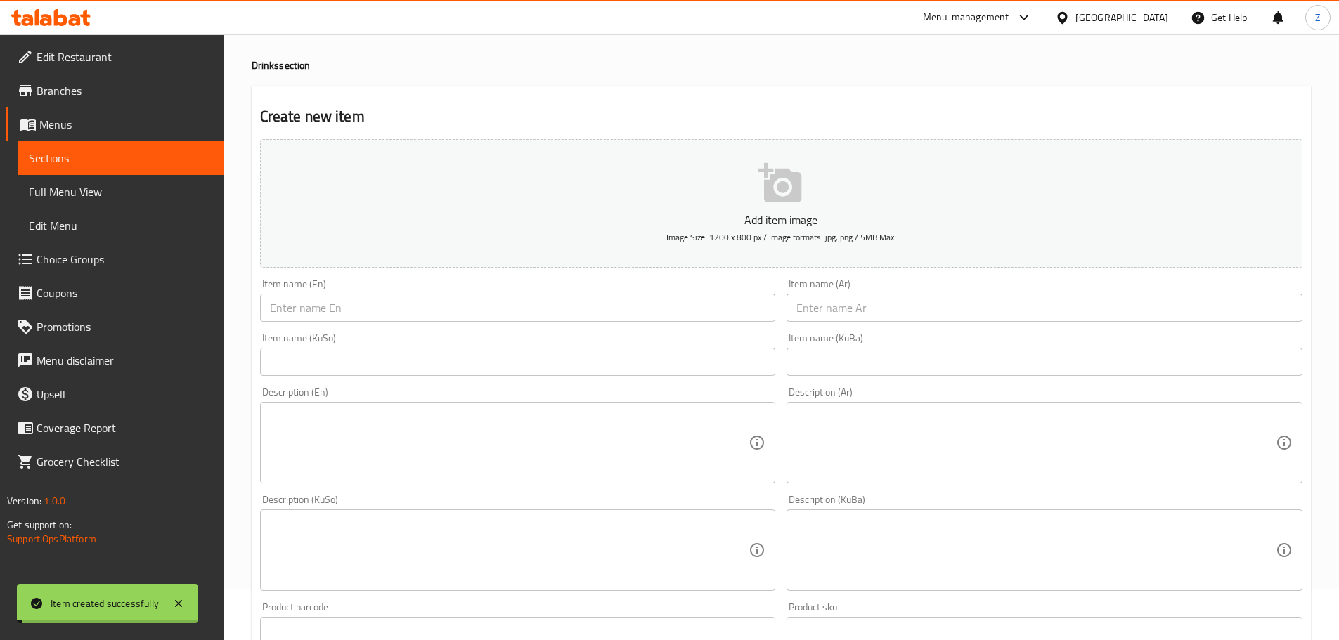
scroll to position [0, 0]
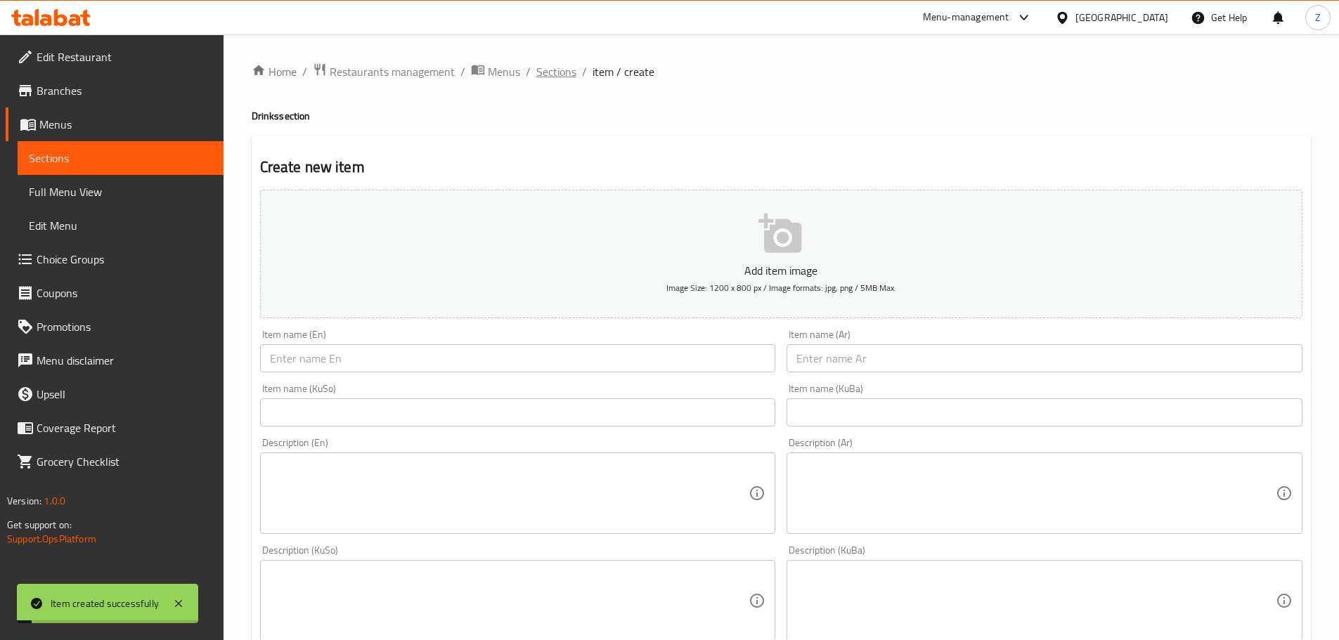
click at [556, 75] on span "Sections" at bounding box center [556, 71] width 40 height 17
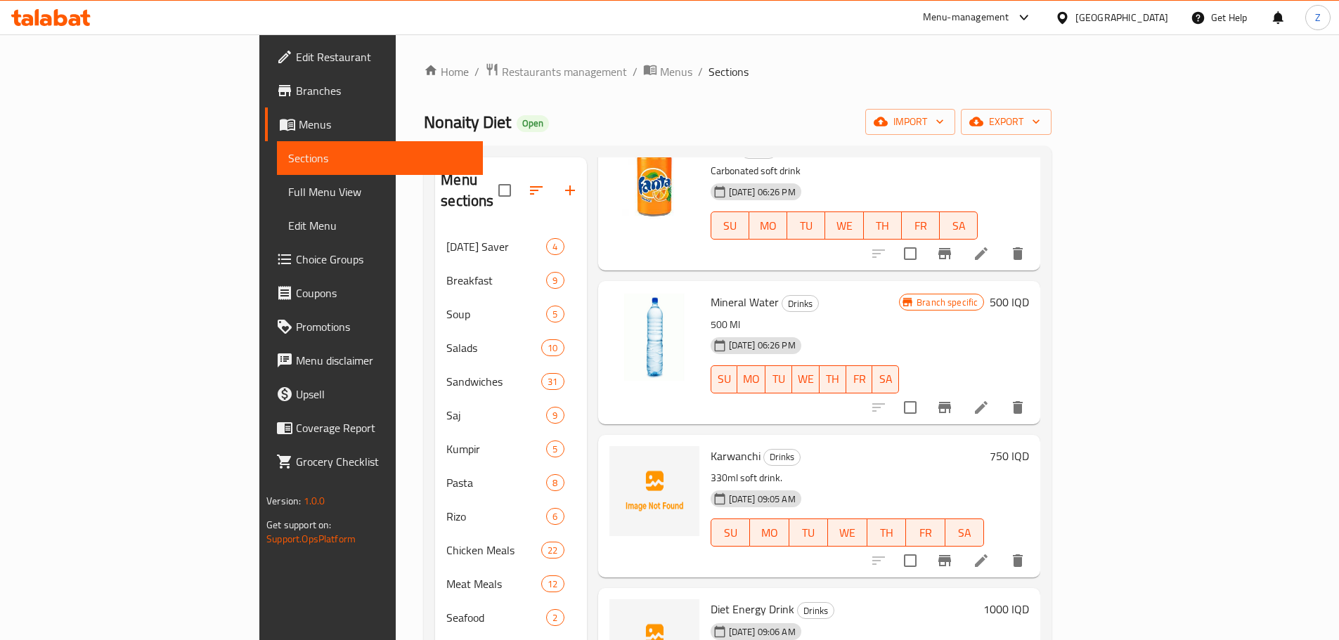
click at [406, 60] on div "Home / Restaurants management / Menus / Sections Nonaity Diet Open import expor…" at bounding box center [738, 457] width 684 height 847
click at [424, 82] on div "Home / Restaurants management / Menus / Sections Nonaity Diet Open import expor…" at bounding box center [737, 458] width 627 height 791
click at [502, 70] on span "Restaurants management" at bounding box center [564, 71] width 125 height 17
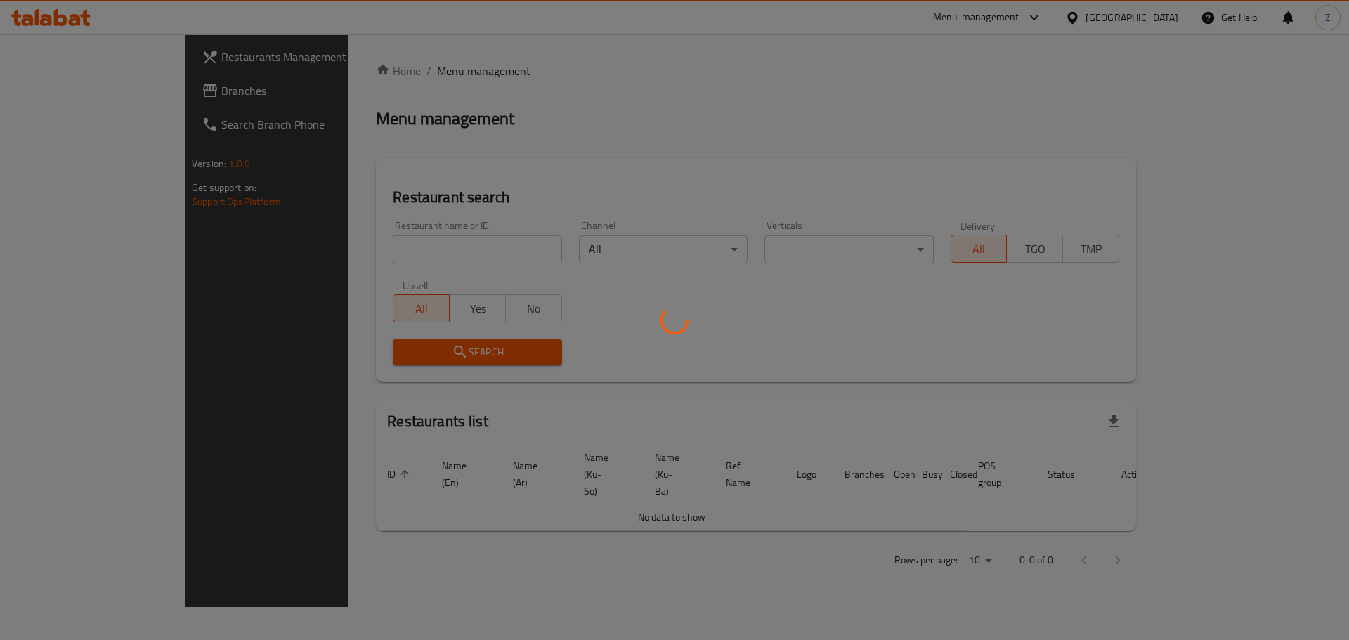
click at [409, 44] on div at bounding box center [674, 320] width 1349 height 640
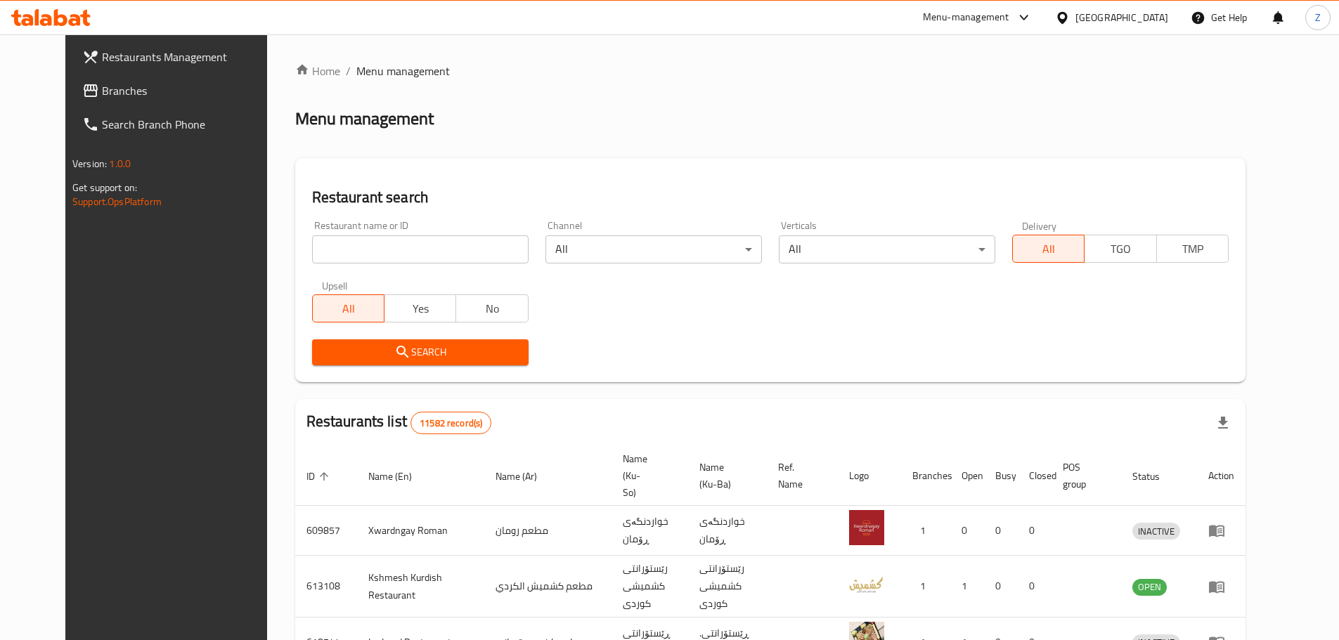
click at [405, 261] on input "search" at bounding box center [420, 249] width 216 height 28
paste input "669080"
type input "669080"
click at [428, 357] on span "Search" at bounding box center [420, 353] width 194 height 18
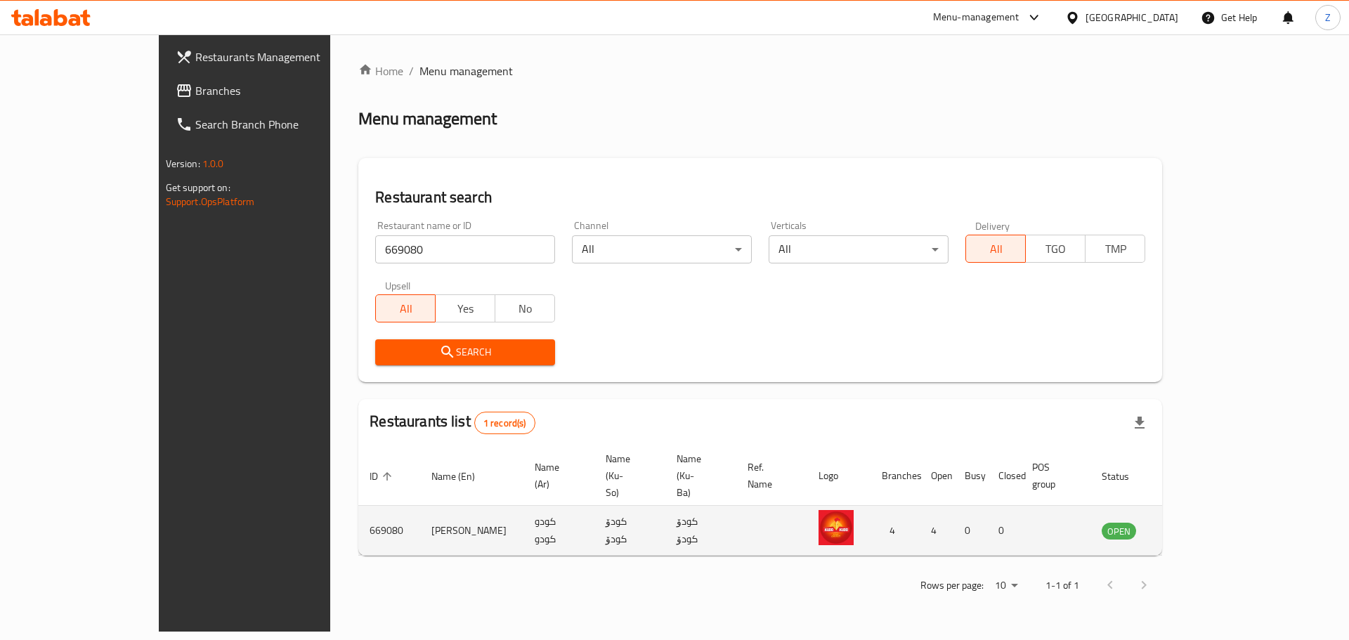
click at [1213, 507] on td "enhanced table" at bounding box center [1188, 531] width 48 height 50
click at [1192, 526] on icon "enhanced table" at bounding box center [1183, 532] width 15 height 12
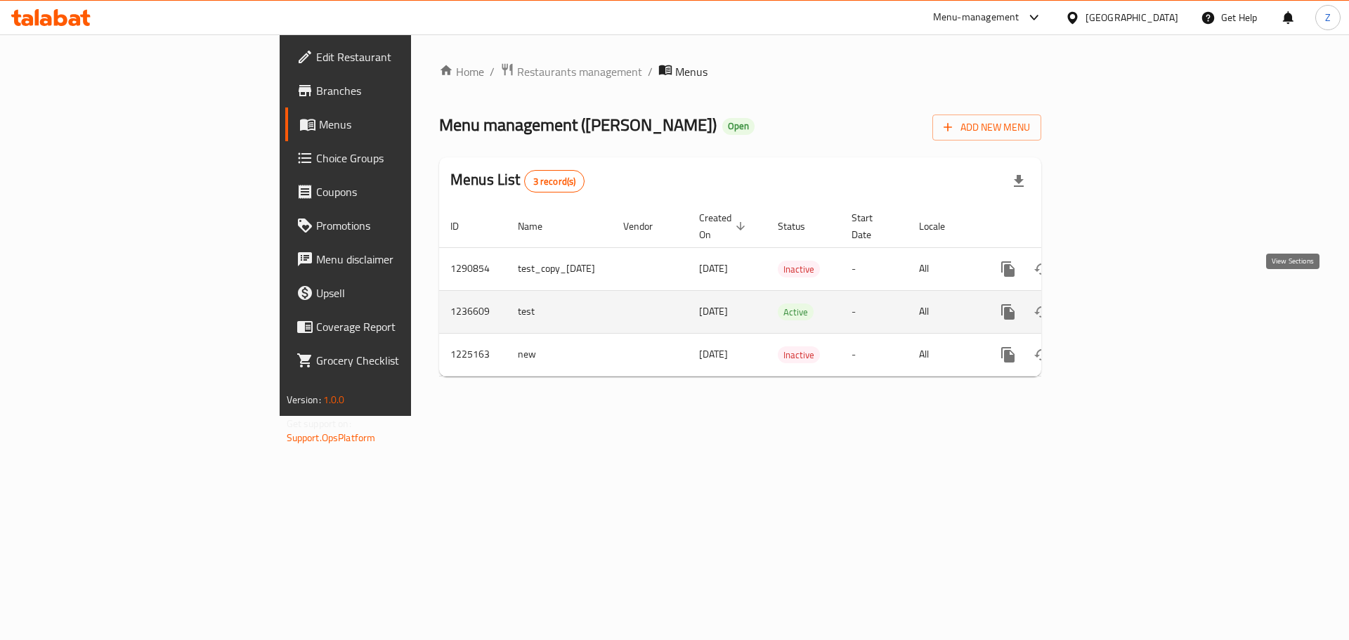
click at [1118, 304] on icon "enhanced table" at bounding box center [1109, 312] width 17 height 17
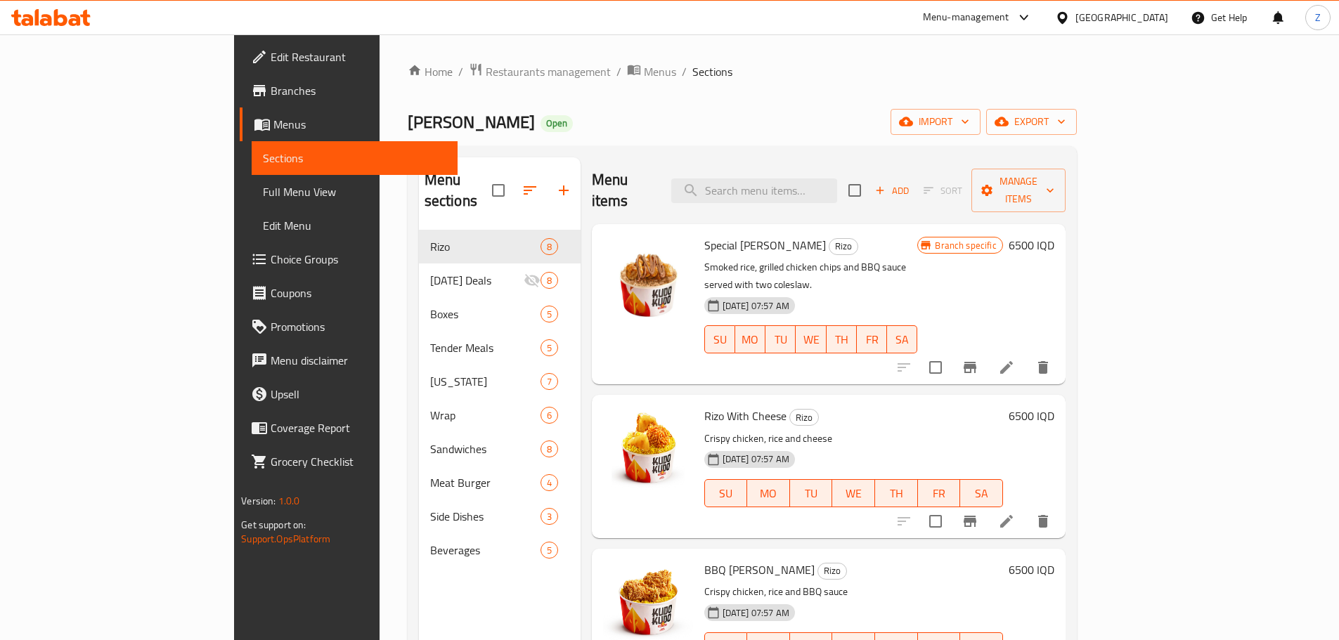
click at [535, 91] on div "Home / Restaurants management / Menus / Sections kudo kudo Open import export M…" at bounding box center [742, 436] width 669 height 746
click at [987, 351] on button "Branch-specific-item" at bounding box center [970, 368] width 34 height 34
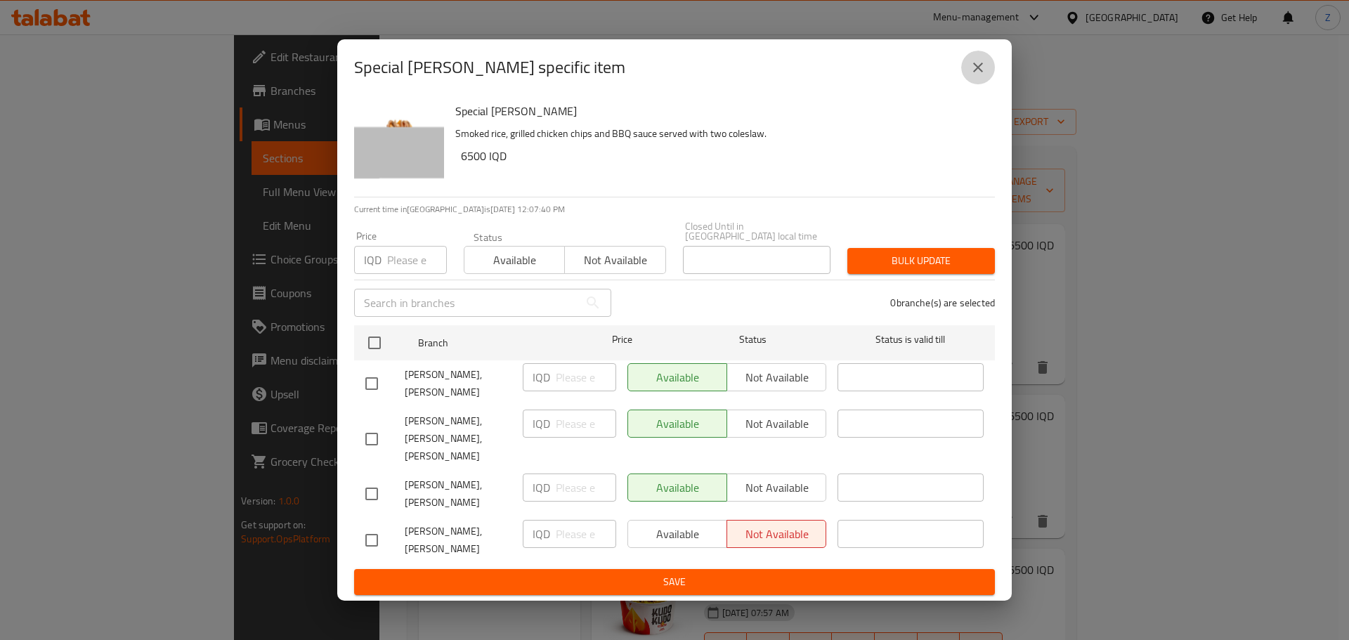
click at [972, 76] on icon "close" at bounding box center [978, 67] width 17 height 17
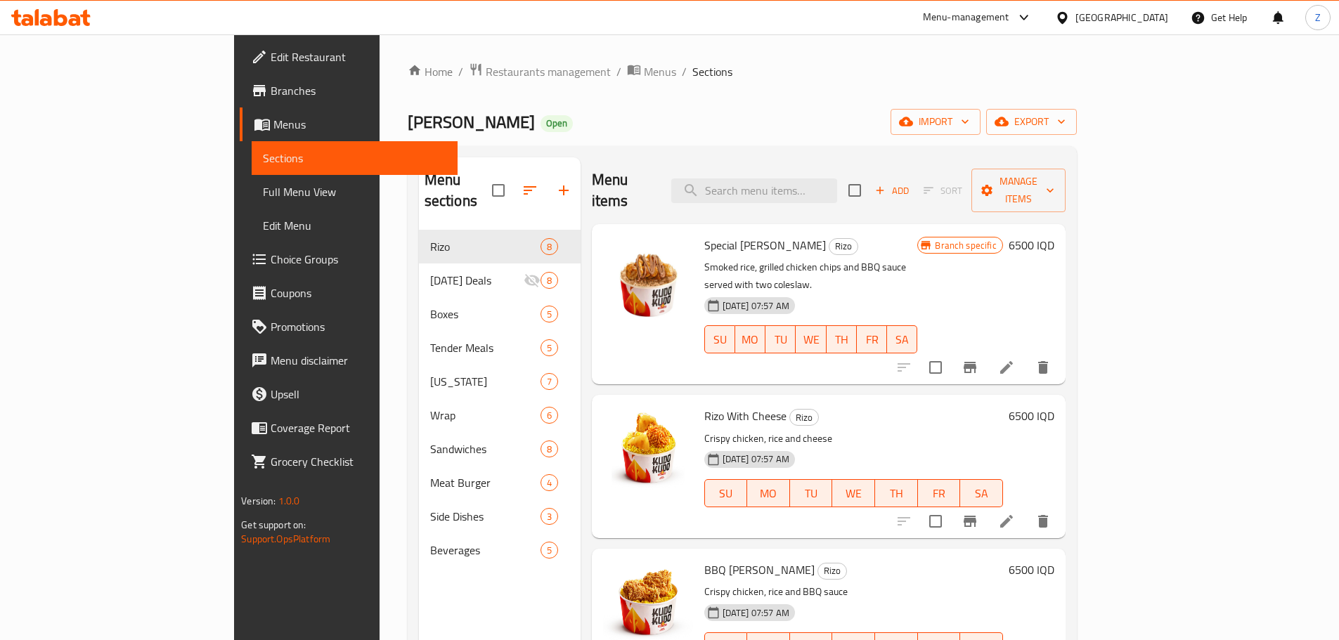
click at [659, 117] on div "kudo kudo Open import export" at bounding box center [742, 122] width 669 height 26
drag, startPoint x: 659, startPoint y: 117, endPoint x: 658, endPoint y: 77, distance: 39.4
click at [658, 79] on div "Home / Restaurants management / Menus / Sections kudo kudo Open import export M…" at bounding box center [742, 436] width 669 height 746
click at [654, 65] on ol "Home / Restaurants management / Menus / Sections" at bounding box center [742, 72] width 669 height 18
drag, startPoint x: 653, startPoint y: 59, endPoint x: 663, endPoint y: 133, distance: 74.4
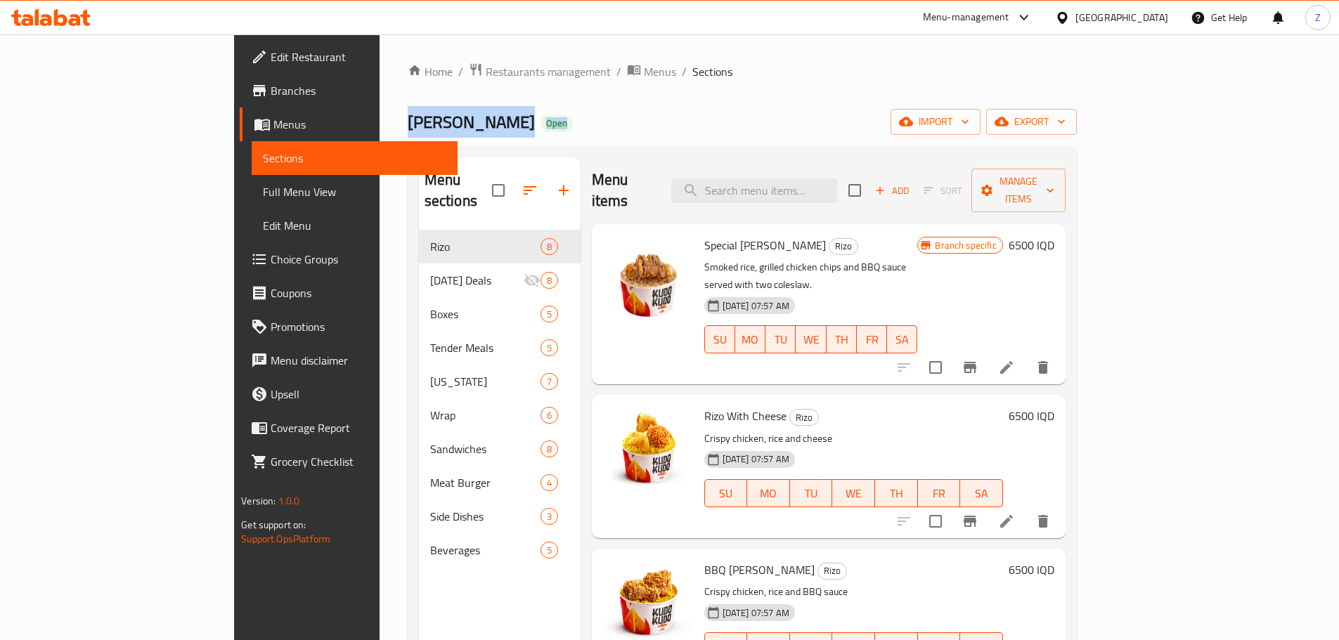
click at [663, 133] on div "Home / Restaurants management / Menus / Sections kudo kudo Open import export M…" at bounding box center [741, 435] width 725 height 802
click at [663, 134] on div "kudo kudo Open import export" at bounding box center [742, 122] width 669 height 26
click at [920, 86] on div "Home / Restaurants management / Menus / Sections kudo kudo Open import export M…" at bounding box center [742, 436] width 669 height 746
click at [969, 129] on span "import" at bounding box center [935, 122] width 67 height 18
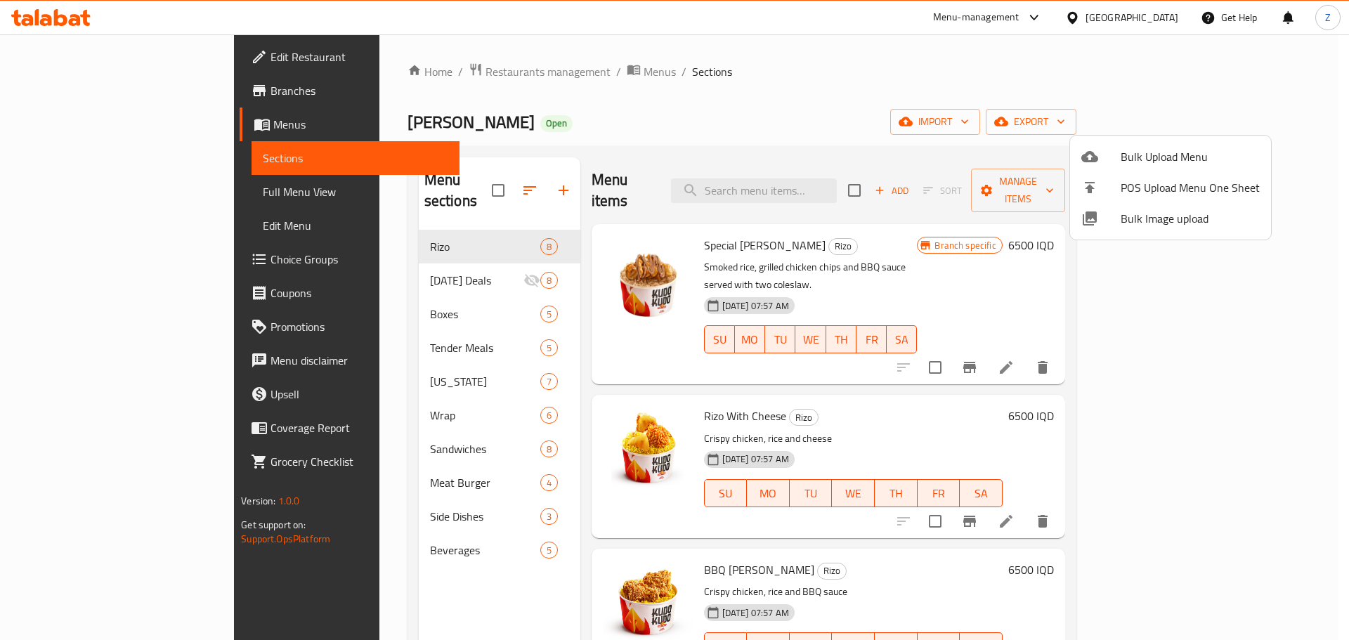
click at [845, 93] on div at bounding box center [674, 320] width 1349 height 640
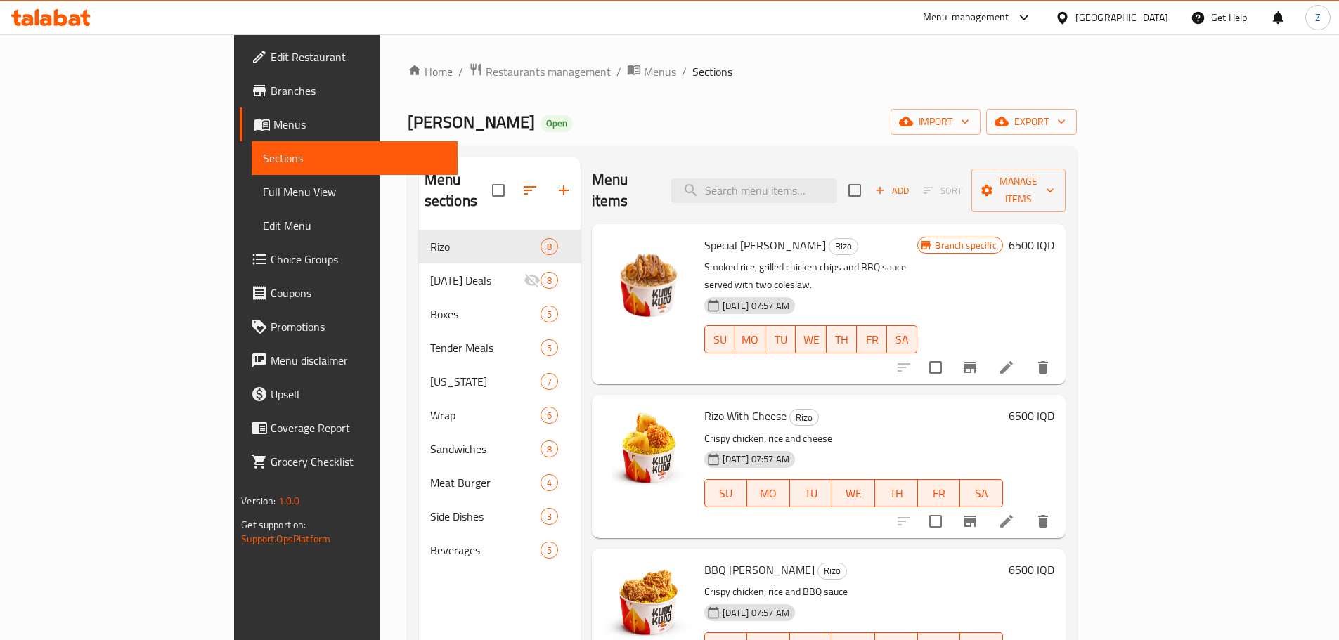
click at [1076, 136] on div "Home / Restaurants management / Menus / Sections kudo kudo Open import export M…" at bounding box center [742, 436] width 669 height 746
click at [969, 124] on span "import" at bounding box center [935, 122] width 67 height 18
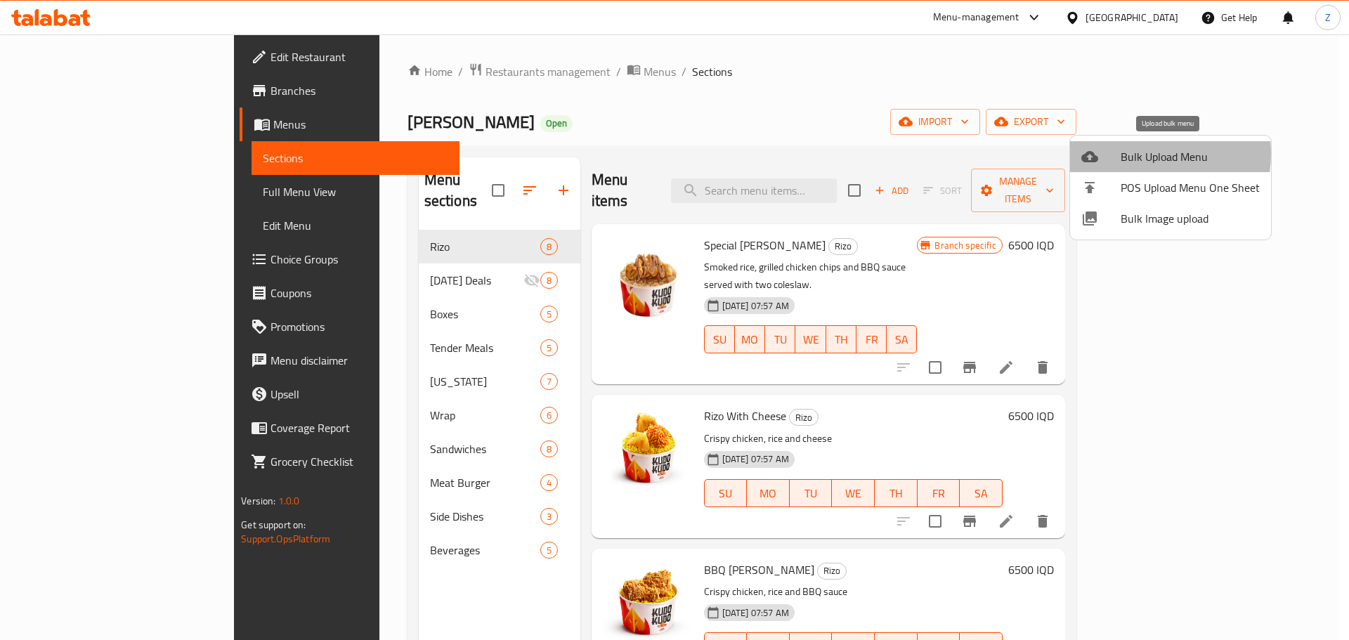
click at [1135, 154] on span "Bulk Upload Menu" at bounding box center [1190, 156] width 139 height 17
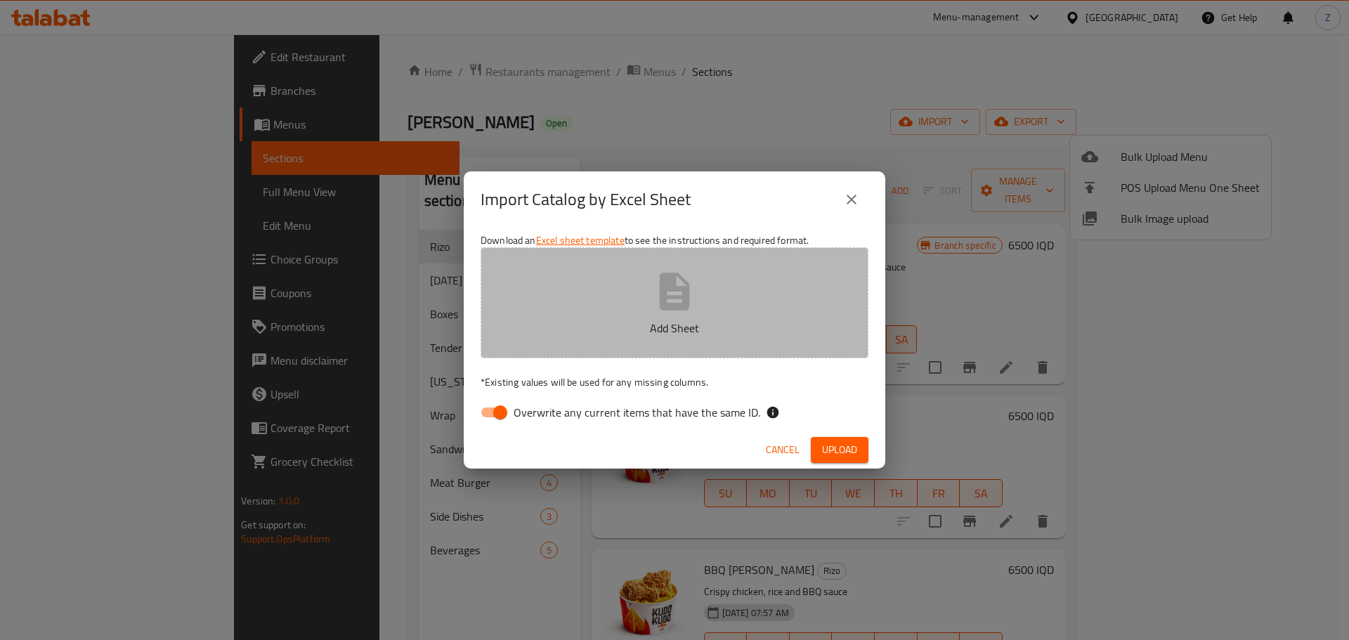
click at [722, 275] on button "Add Sheet" at bounding box center [675, 302] width 388 height 111
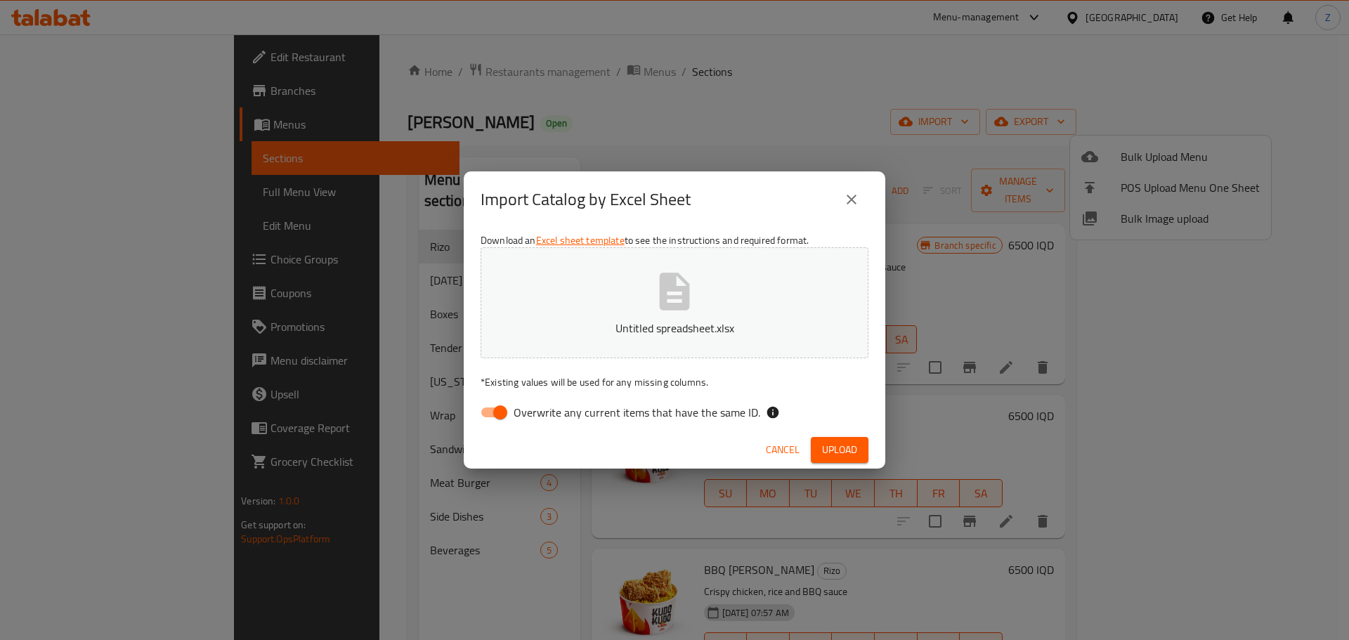
click at [496, 420] on input "Overwrite any current items that have the same ID." at bounding box center [500, 412] width 80 height 27
checkbox input "false"
click at [857, 449] on span "Upload" at bounding box center [839, 450] width 35 height 18
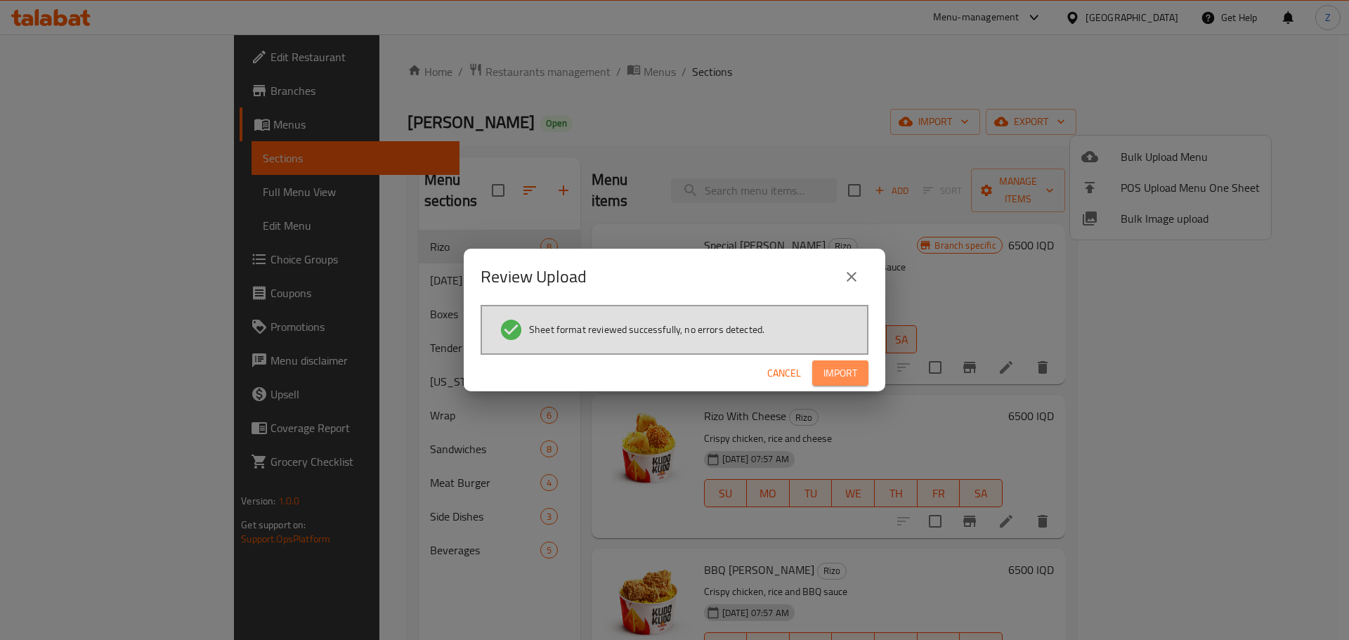
click at [833, 374] on span "Import" at bounding box center [841, 374] width 34 height 18
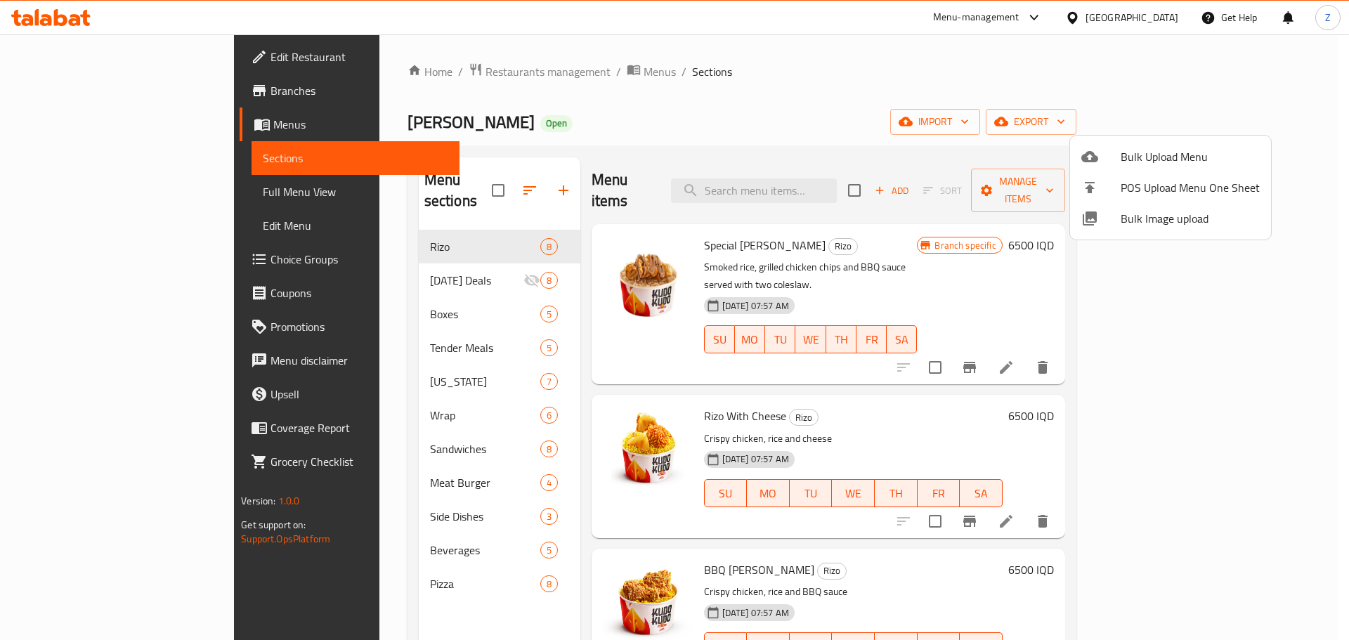
click at [358, 593] on div at bounding box center [674, 320] width 1349 height 640
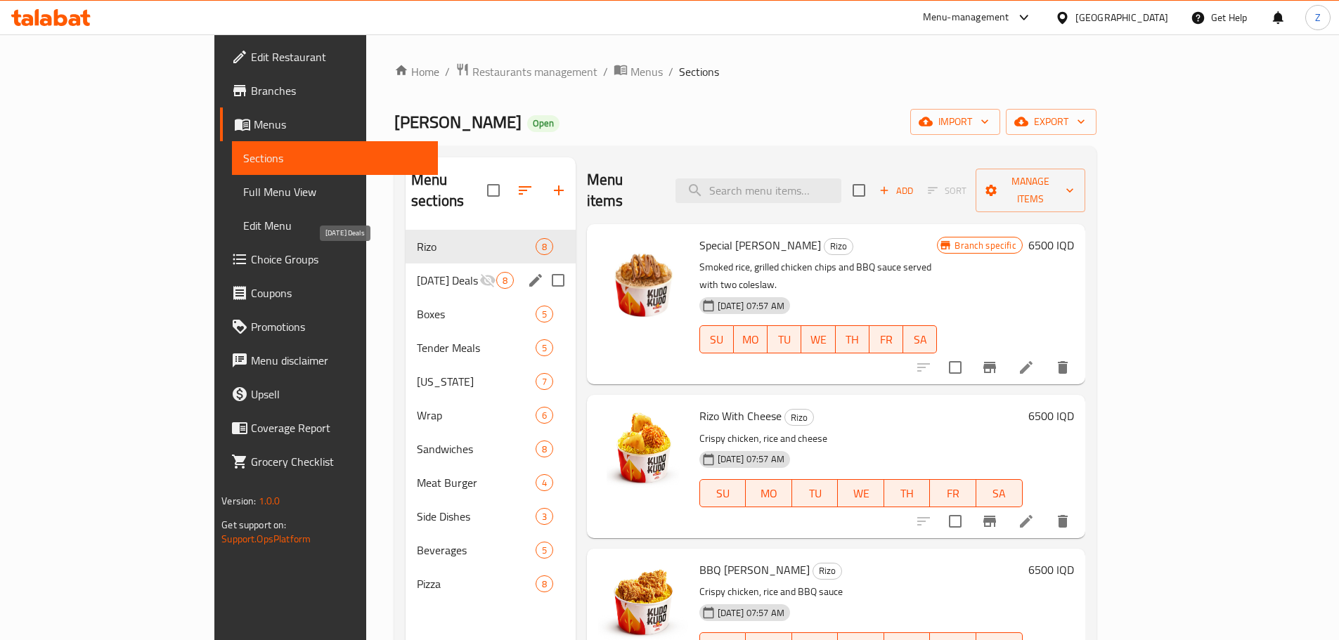
click at [417, 272] on span "Ramadan Deals" at bounding box center [448, 280] width 63 height 17
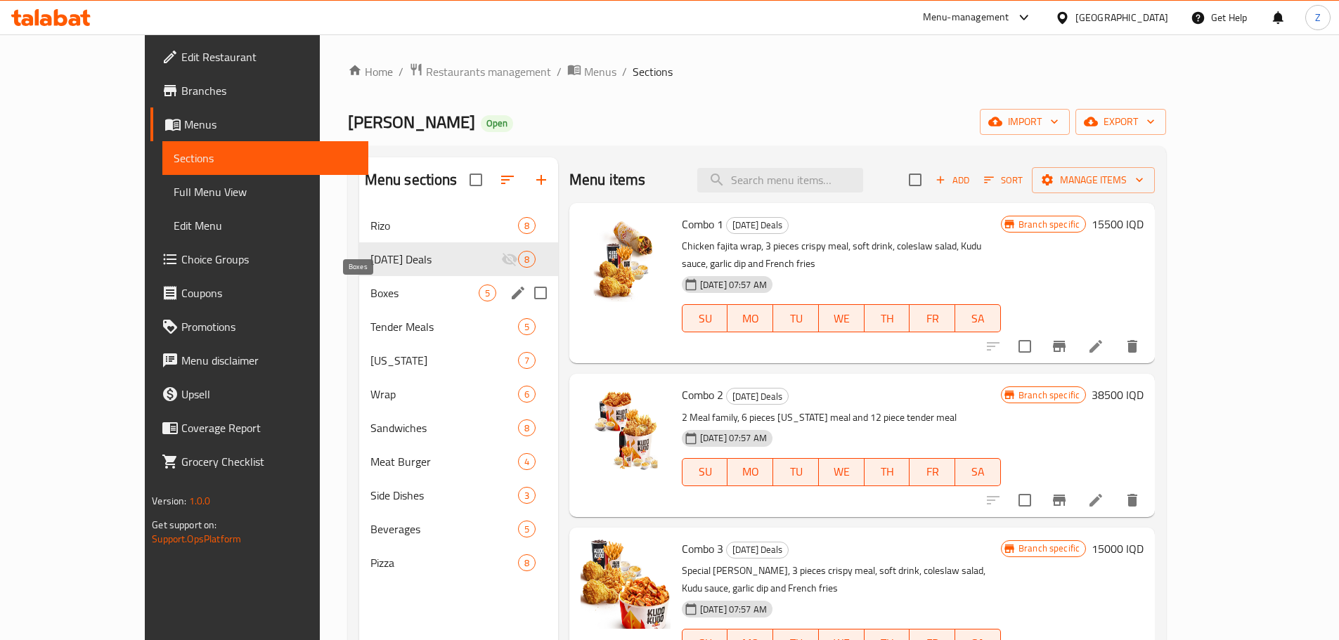
click at [380, 289] on span "Boxes" at bounding box center [424, 293] width 108 height 17
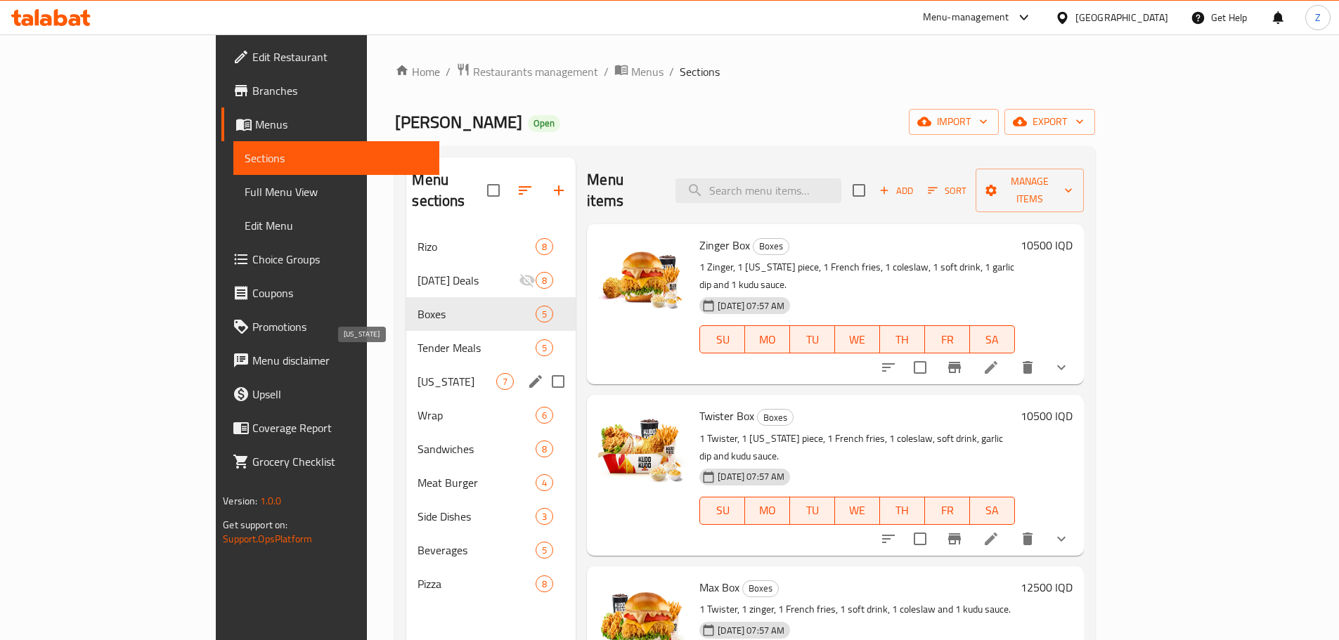
click at [417, 373] on span "Kentucky" at bounding box center [456, 381] width 79 height 17
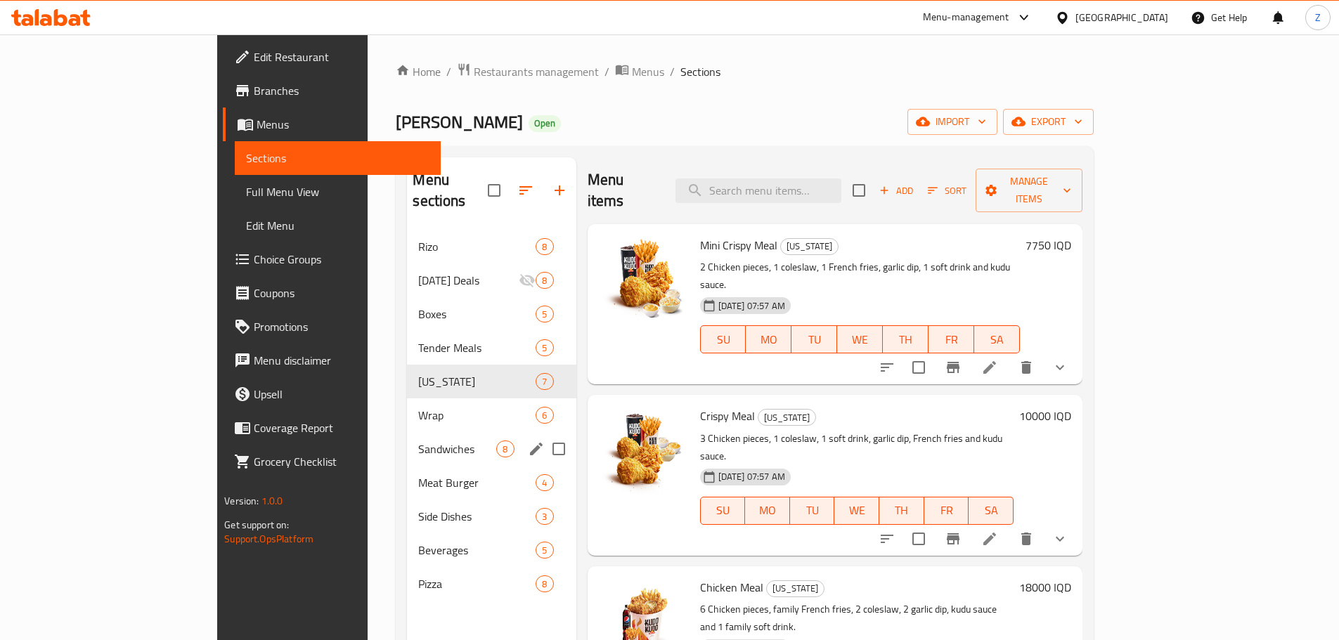
click at [407, 442] on div "Sandwiches 8" at bounding box center [491, 449] width 169 height 34
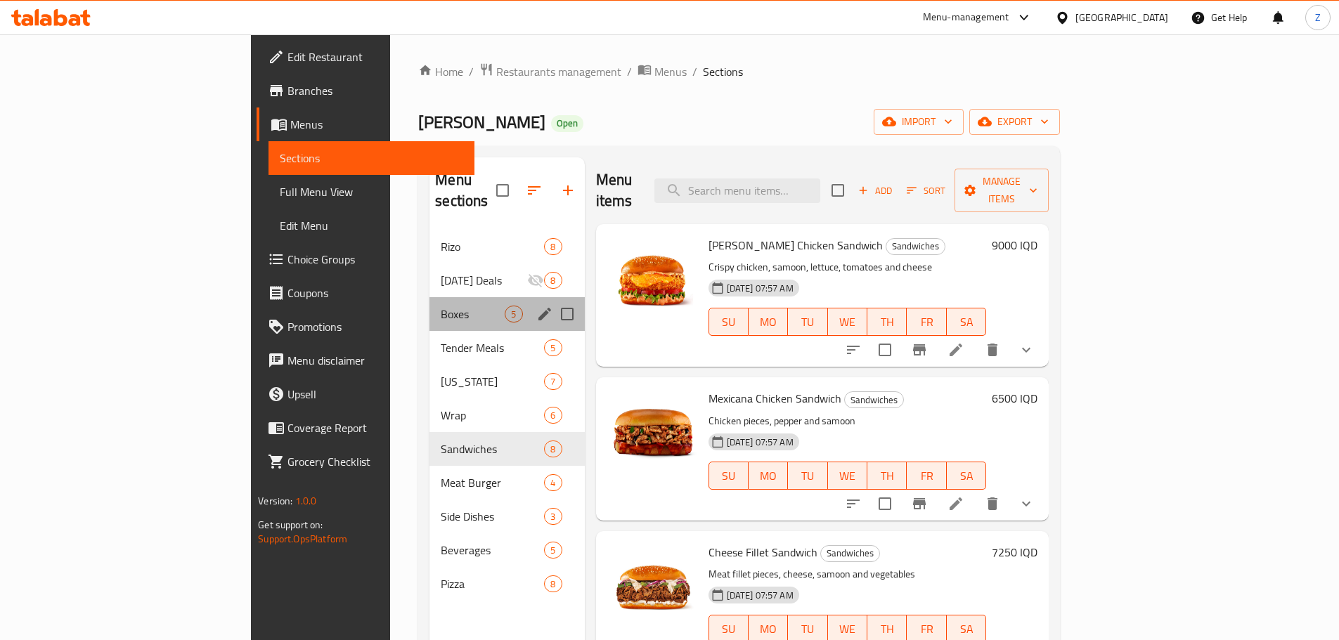
click at [429, 306] on div "Boxes 5" at bounding box center [506, 314] width 155 height 34
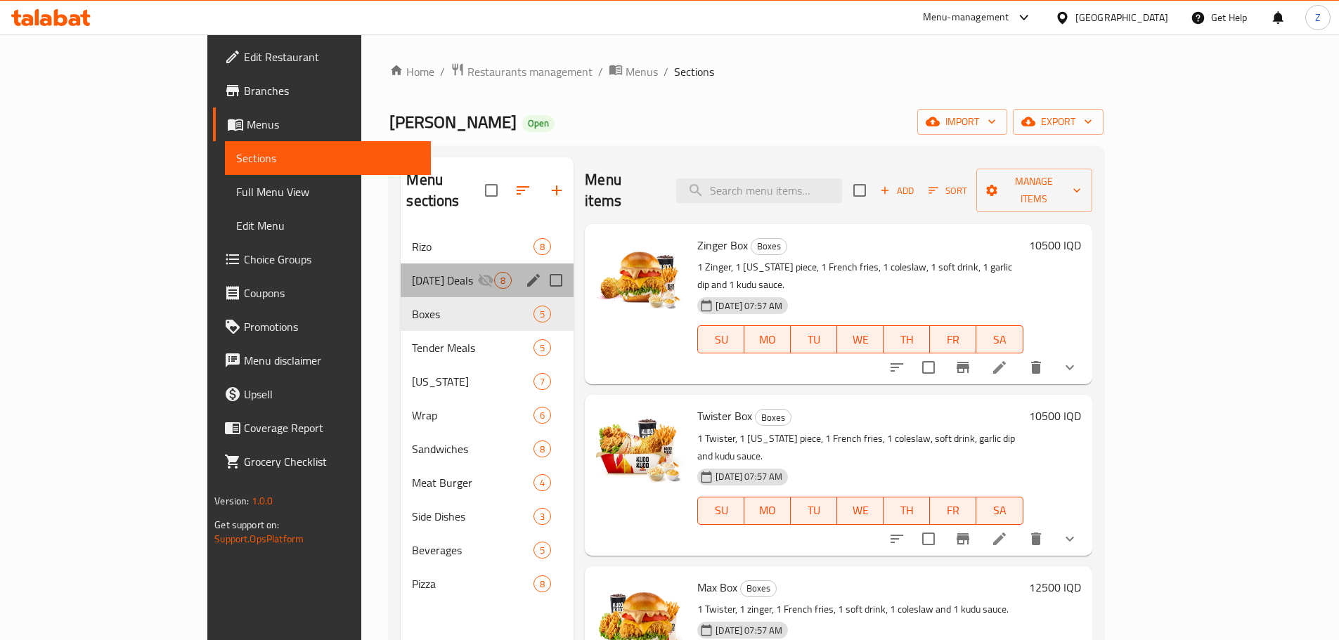
click at [401, 263] on div "Ramadan Deals 8" at bounding box center [487, 280] width 173 height 34
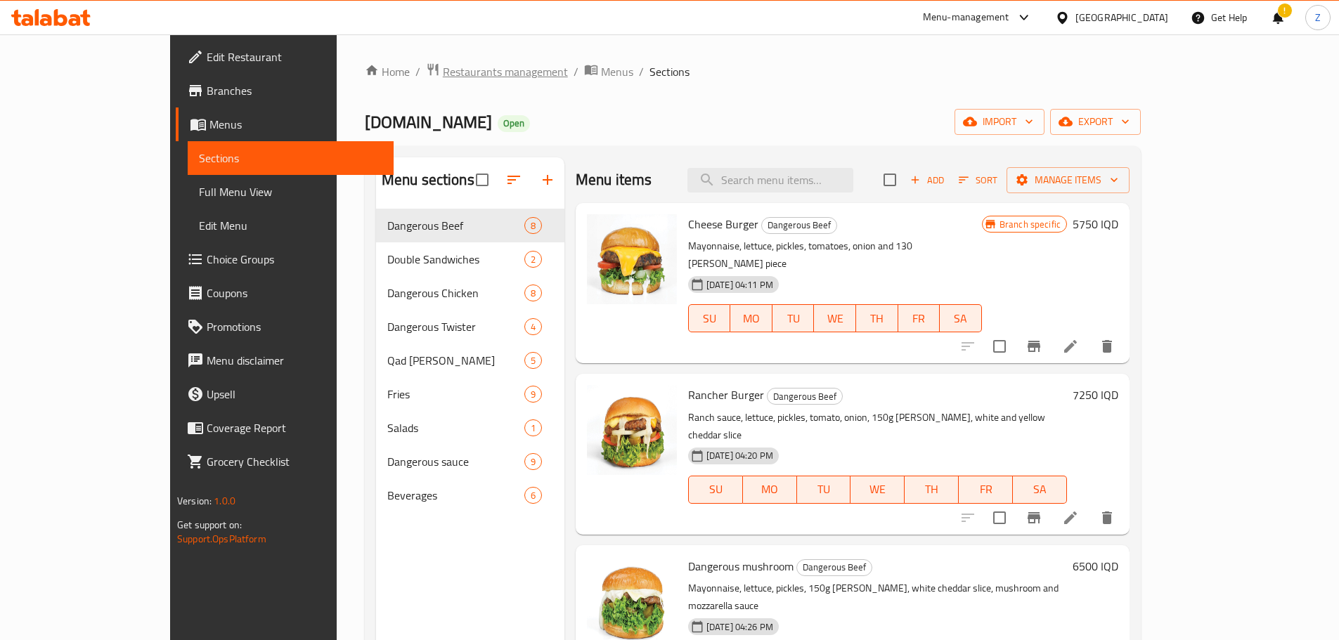
click at [443, 74] on span "Restaurants management" at bounding box center [505, 71] width 125 height 17
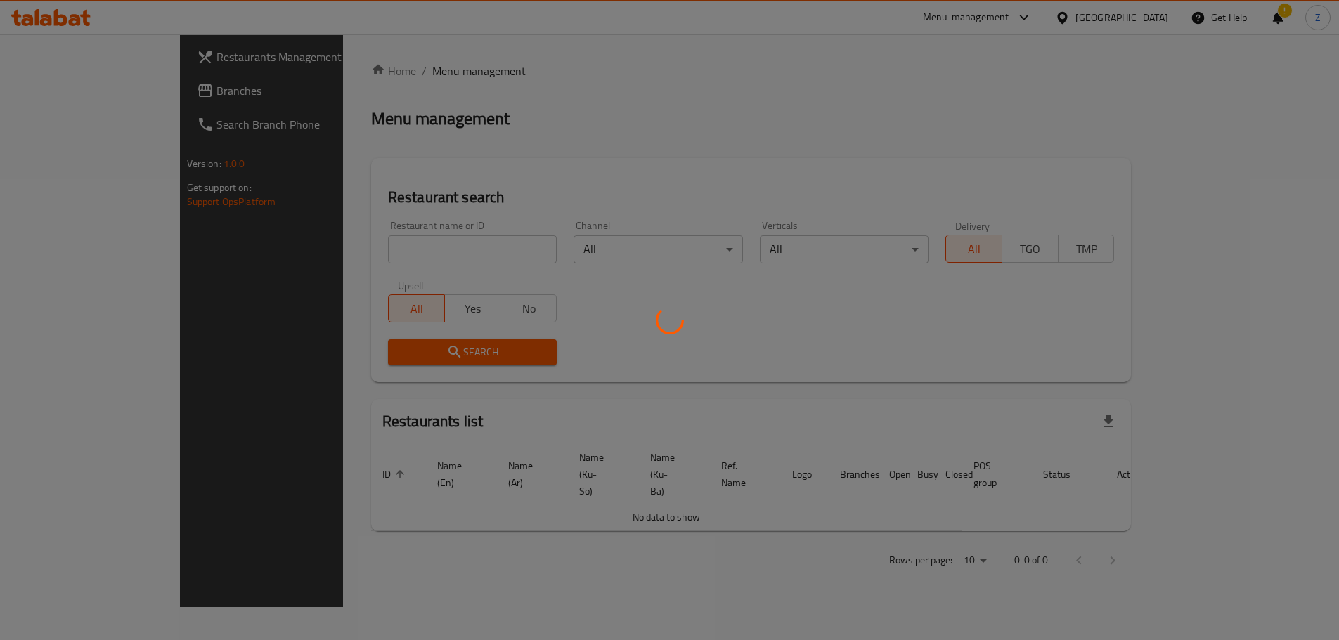
click at [446, 258] on div at bounding box center [669, 320] width 1339 height 640
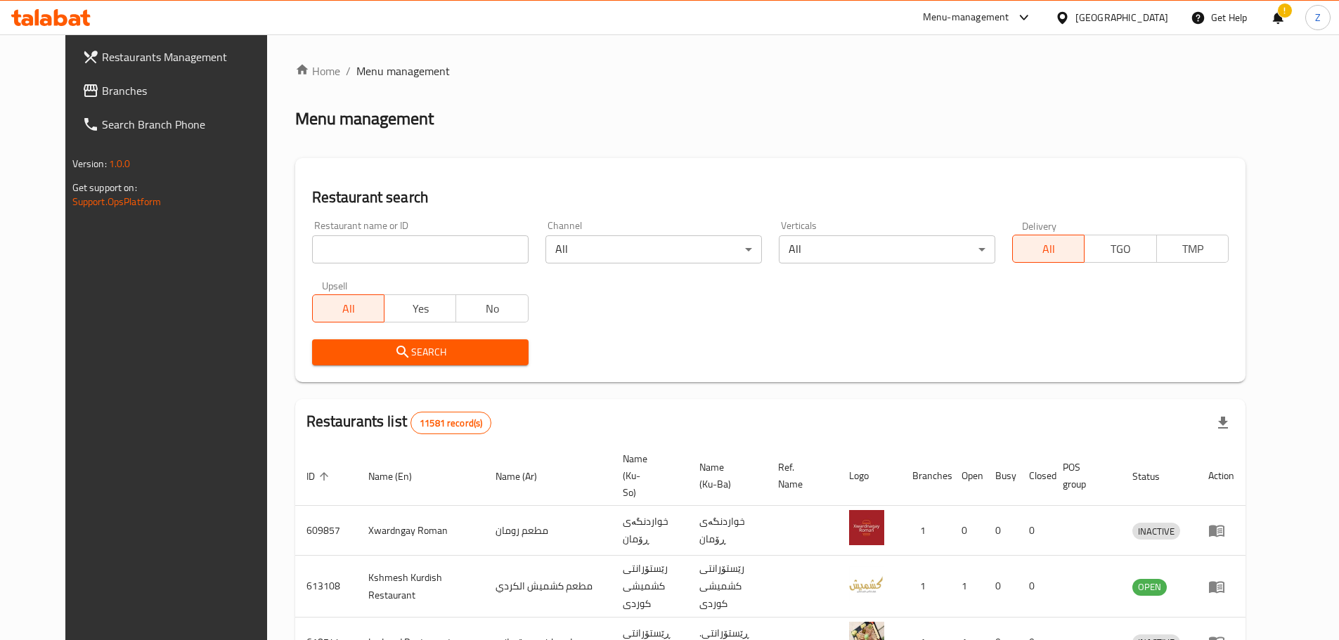
click at [477, 280] on div "All Yes No" at bounding box center [420, 301] width 216 height 42
click at [478, 261] on input "search" at bounding box center [420, 249] width 216 height 28
type input "original chicken"
click button "Search" at bounding box center [420, 352] width 216 height 26
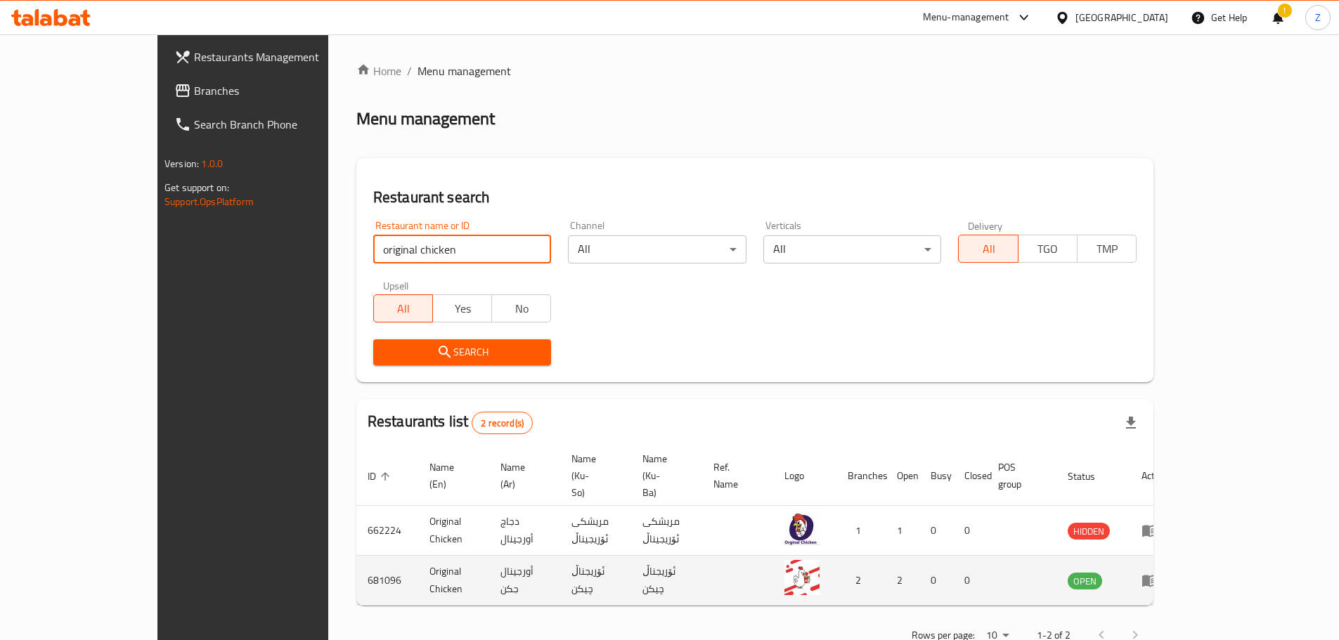
click at [1178, 556] on td "enhanced table" at bounding box center [1154, 581] width 48 height 50
click at [1167, 572] on link "enhanced table" at bounding box center [1154, 580] width 26 height 17
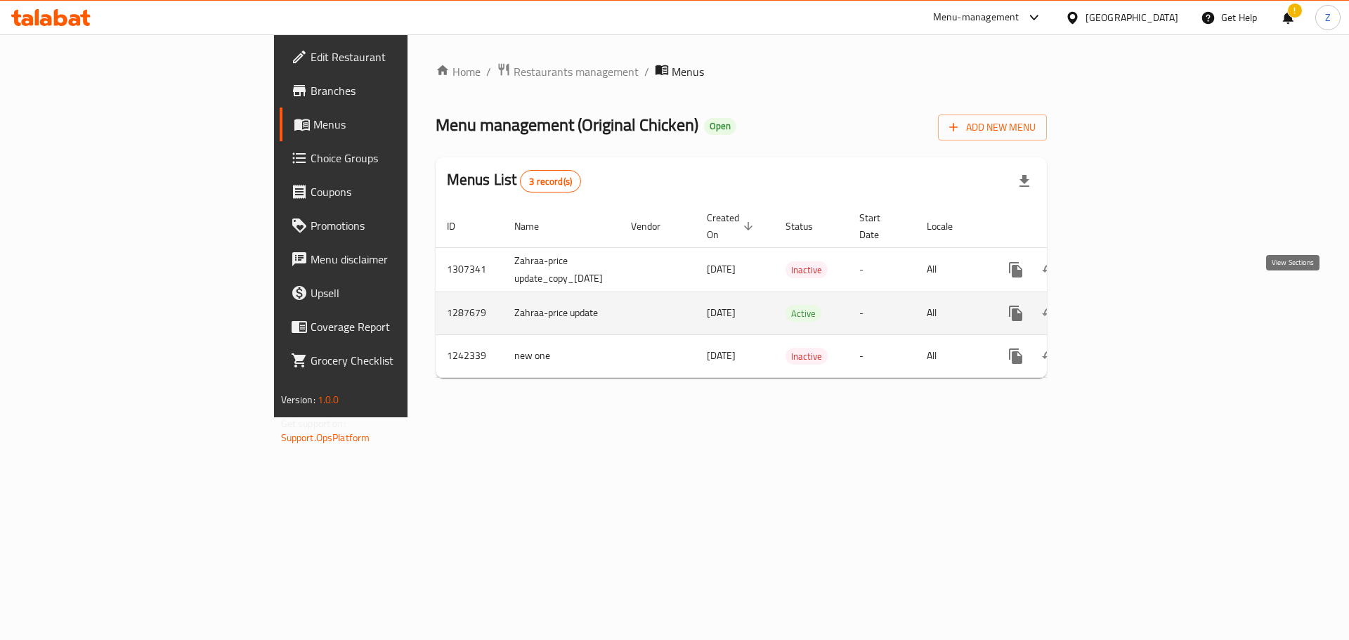
click at [1134, 297] on link "enhanced table" at bounding box center [1117, 314] width 34 height 34
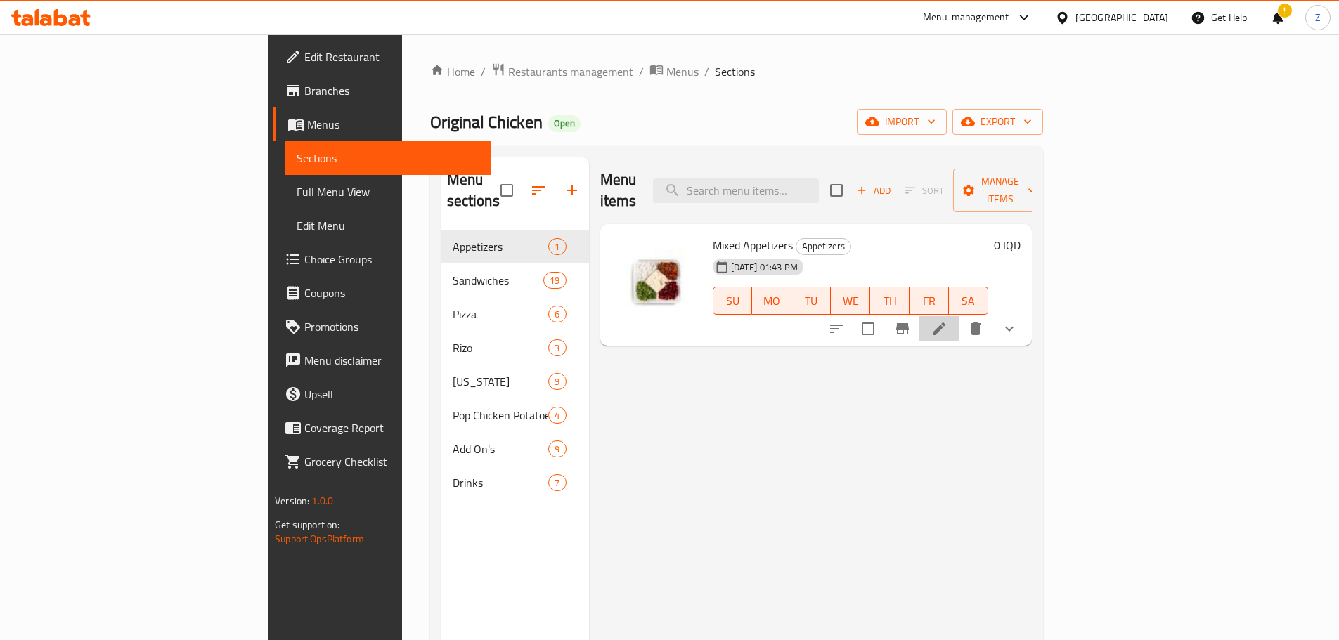
click at [958, 316] on li at bounding box center [938, 328] width 39 height 25
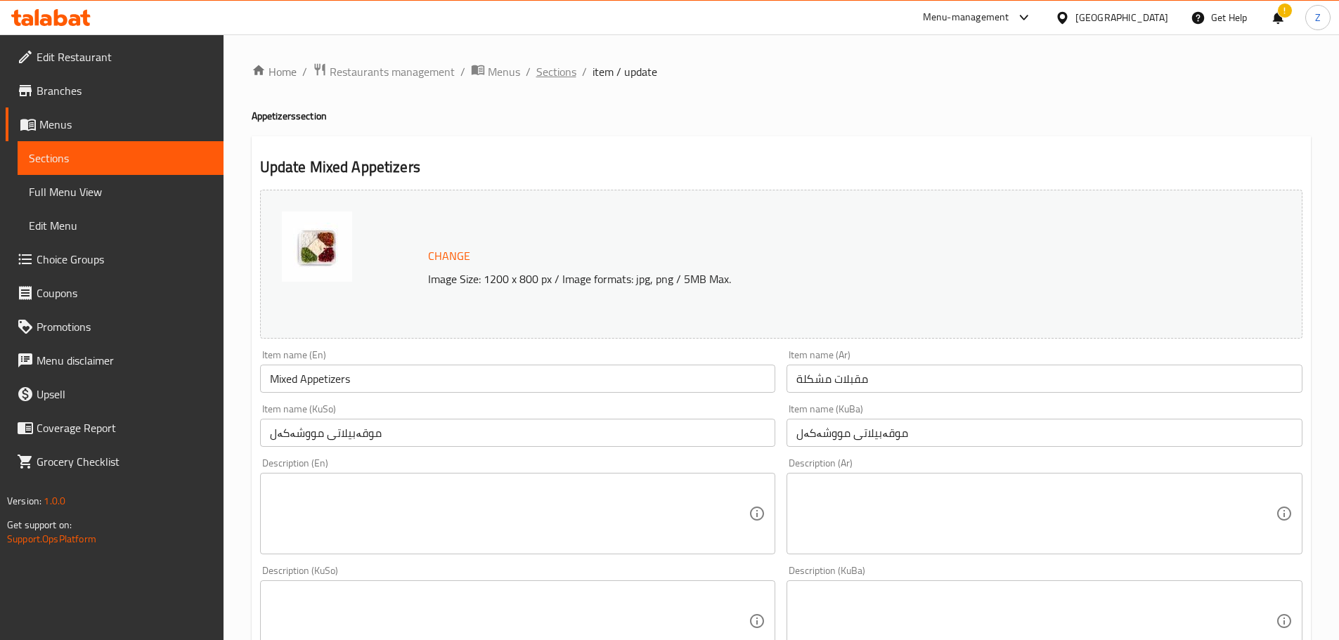
click at [558, 70] on span "Sections" at bounding box center [556, 71] width 40 height 17
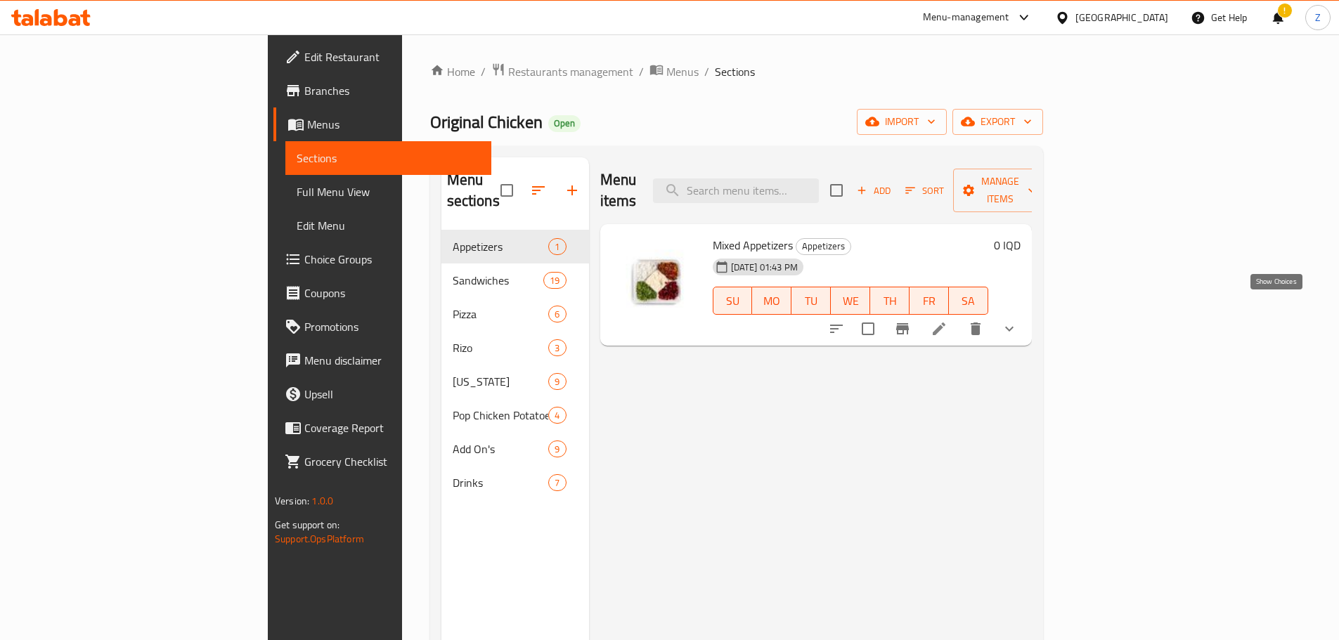
click at [1017, 320] on icon "show more" at bounding box center [1009, 328] width 17 height 17
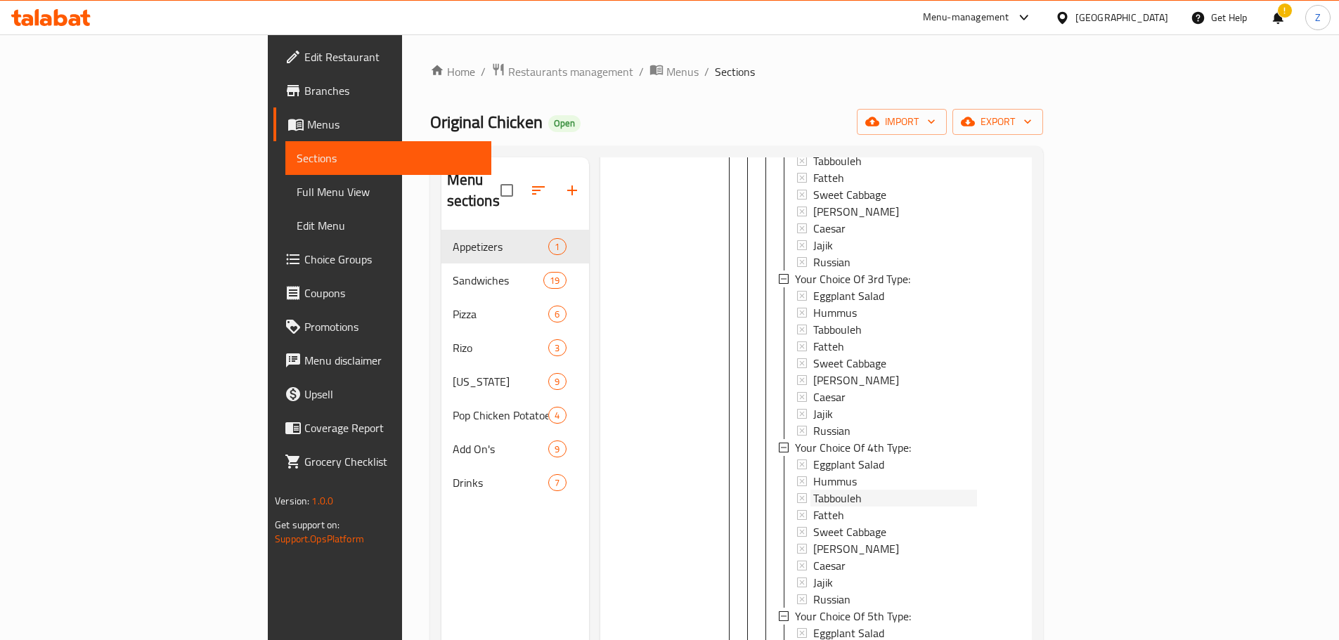
click at [779, 297] on div "Your Choice Of 1st Type: Eggplant Salad Hummus Tabbouleh Fatteh Sweet Cabbage B…" at bounding box center [878, 354] width 198 height 843
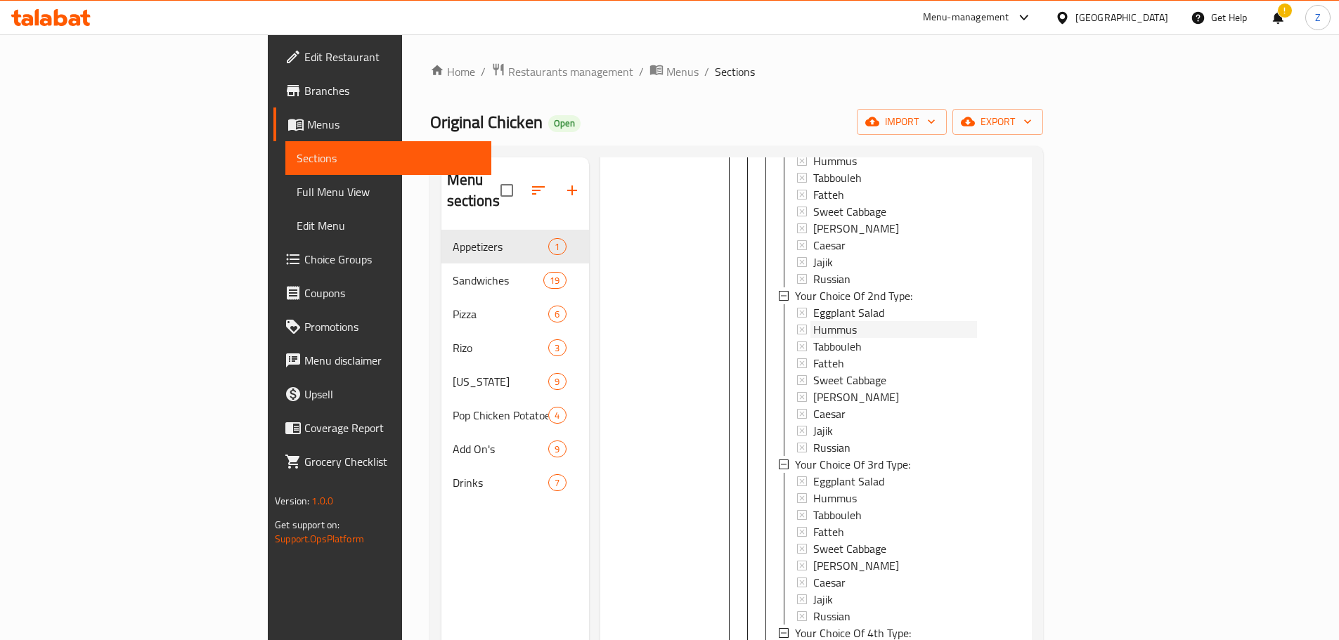
scroll to position [1154, 0]
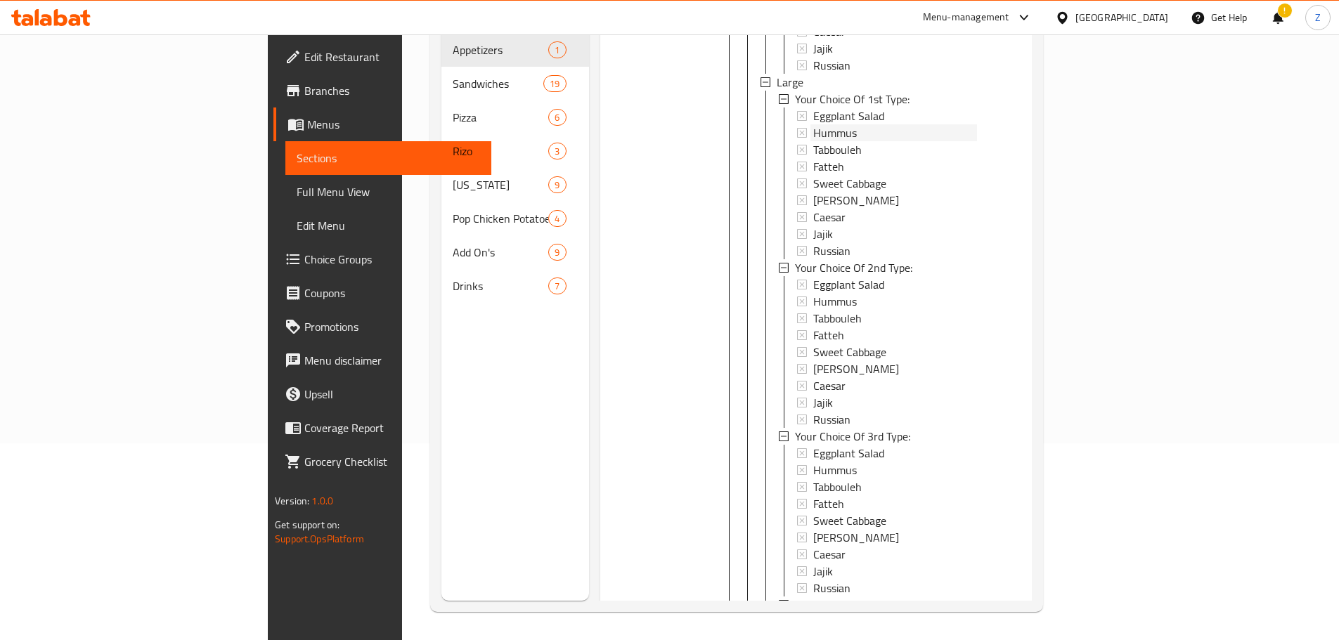
scroll to position [986, 0]
click at [797, 305] on div "Eggplant Salad Hummus Tabbouleh Fatteh Sweet Cabbage Baba Ghannouj Caesar Jajik…" at bounding box center [887, 352] width 180 height 152
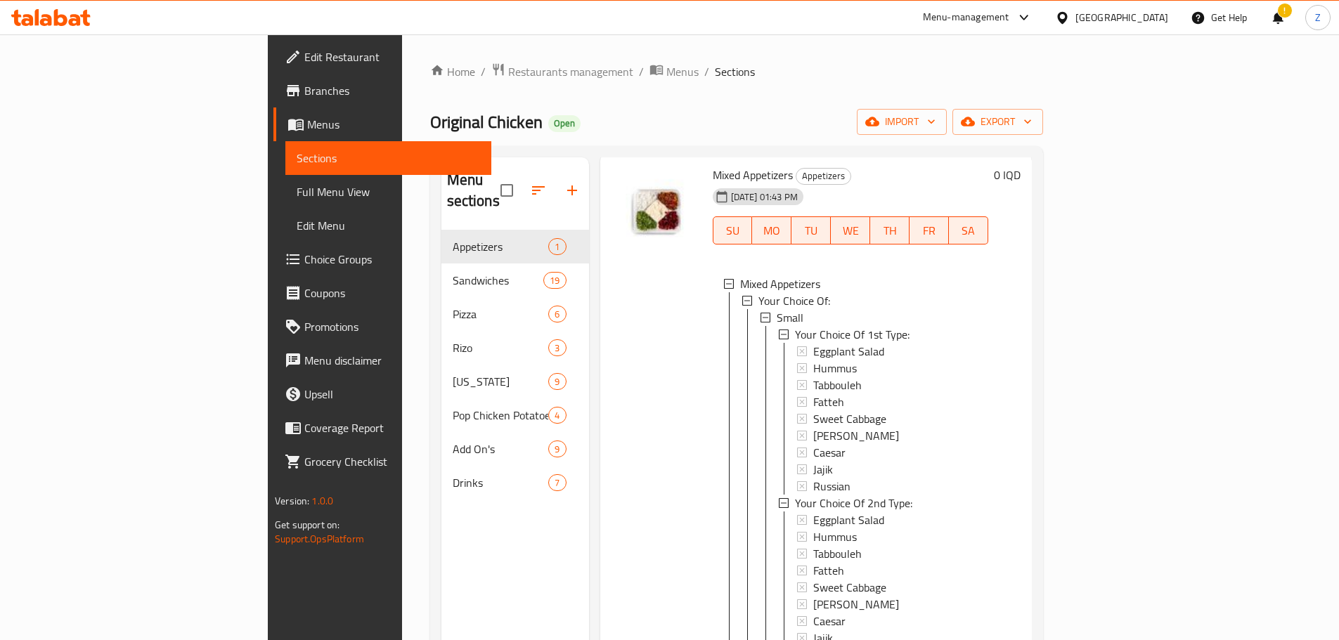
scroll to position [0, 0]
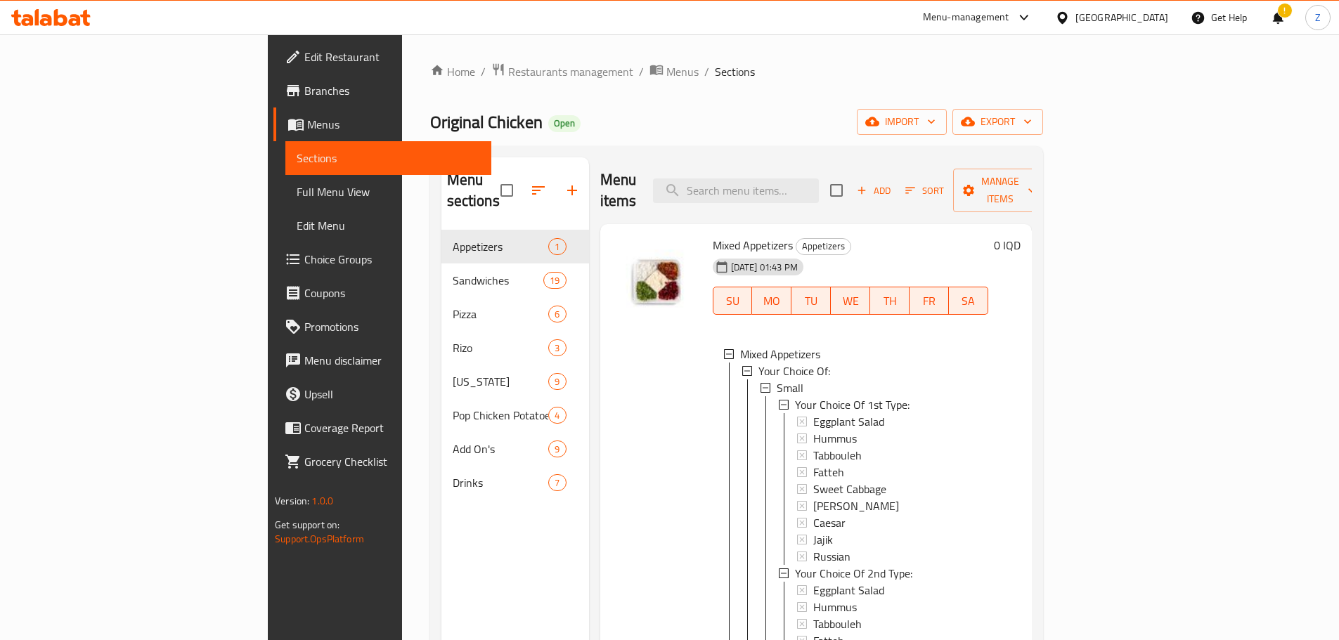
click at [814, 147] on div "Menu sections Appetizers 1 Sandwiches 19 Pizza 6 Rizo 3 Kentucky 9 Pop Chicken …" at bounding box center [736, 477] width 613 height 663
click at [829, 108] on div "Home / Restaurants management / Menus / Sections Original Chicken Open import e…" at bounding box center [736, 436] width 613 height 746
click at [988, 235] on h6 "Mixed Appetizers Appetizers" at bounding box center [849, 245] width 275 height 20
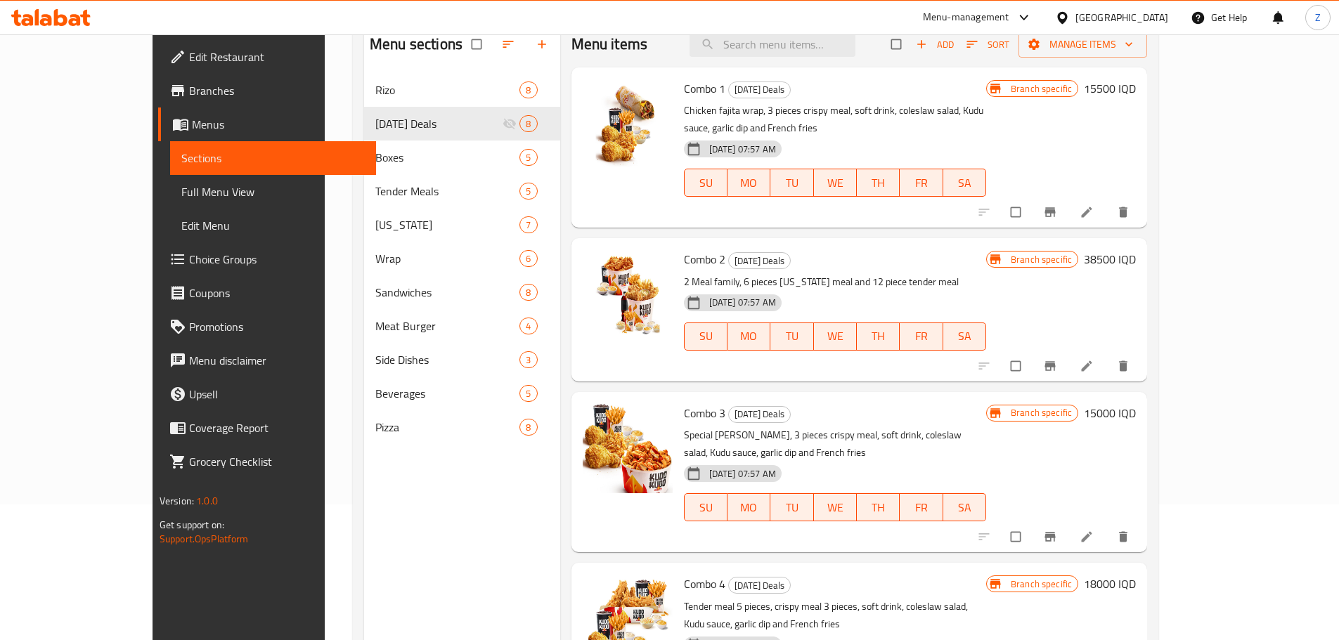
scroll to position [141, 0]
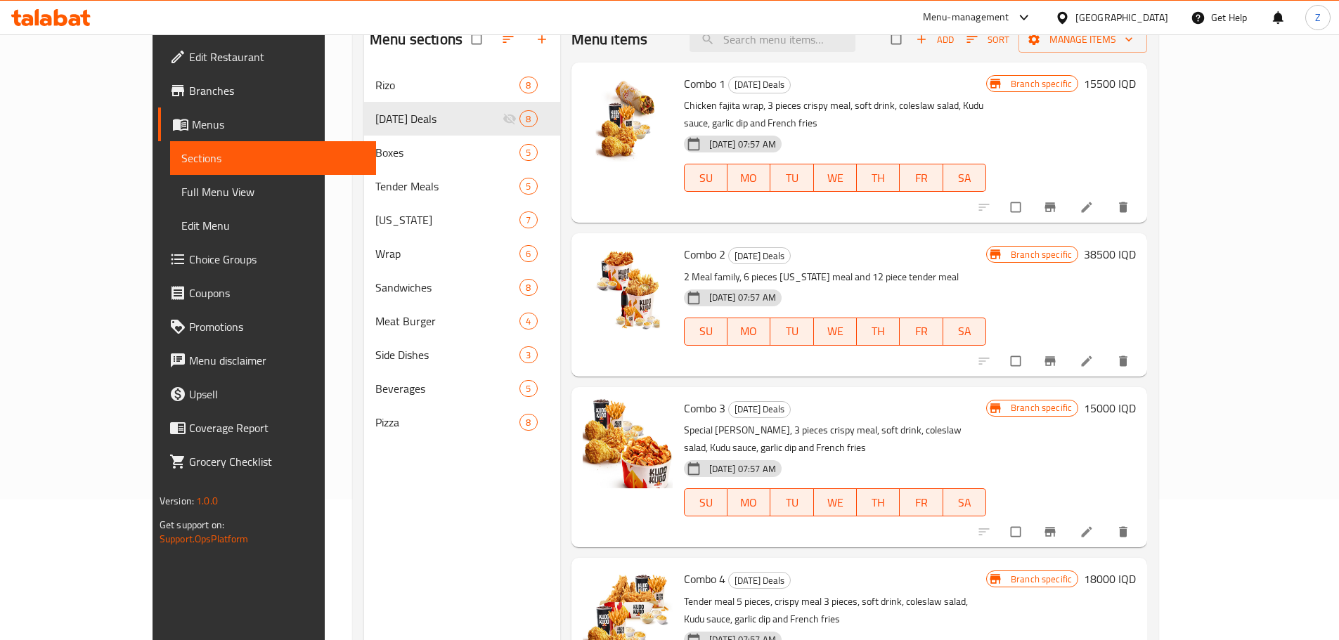
click at [364, 439] on nav "[PERSON_NAME] 8 [DATE] Deals 8 Boxes 5 Tender Meals 5 [US_STATE] 7 Wrap 6 Sandw…" at bounding box center [462, 254] width 196 height 382
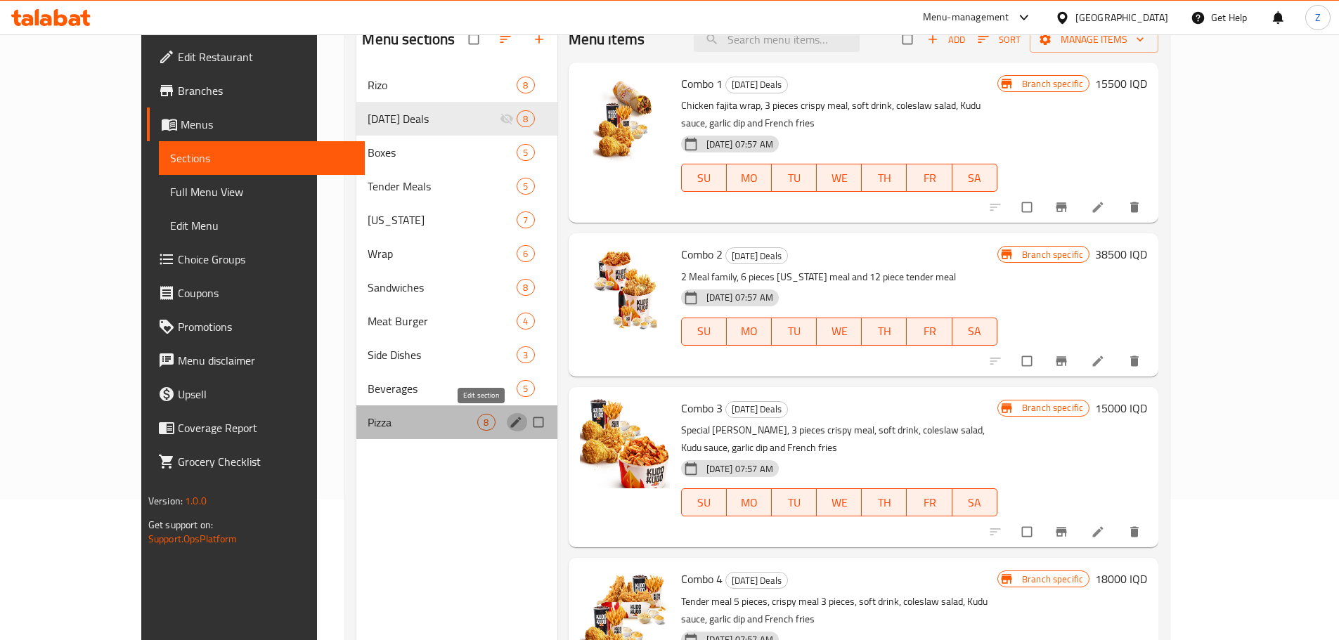
click at [507, 429] on button "edit" at bounding box center [517, 422] width 21 height 18
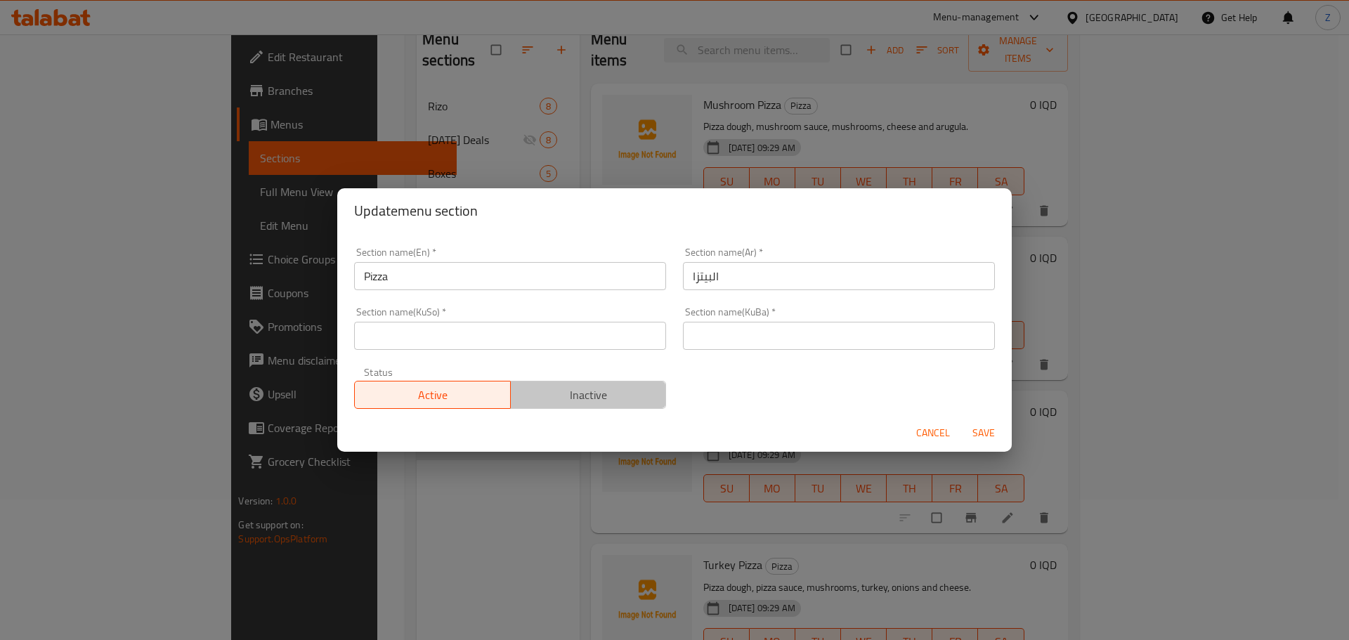
click at [625, 393] on span "Inactive" at bounding box center [588, 395] width 145 height 20
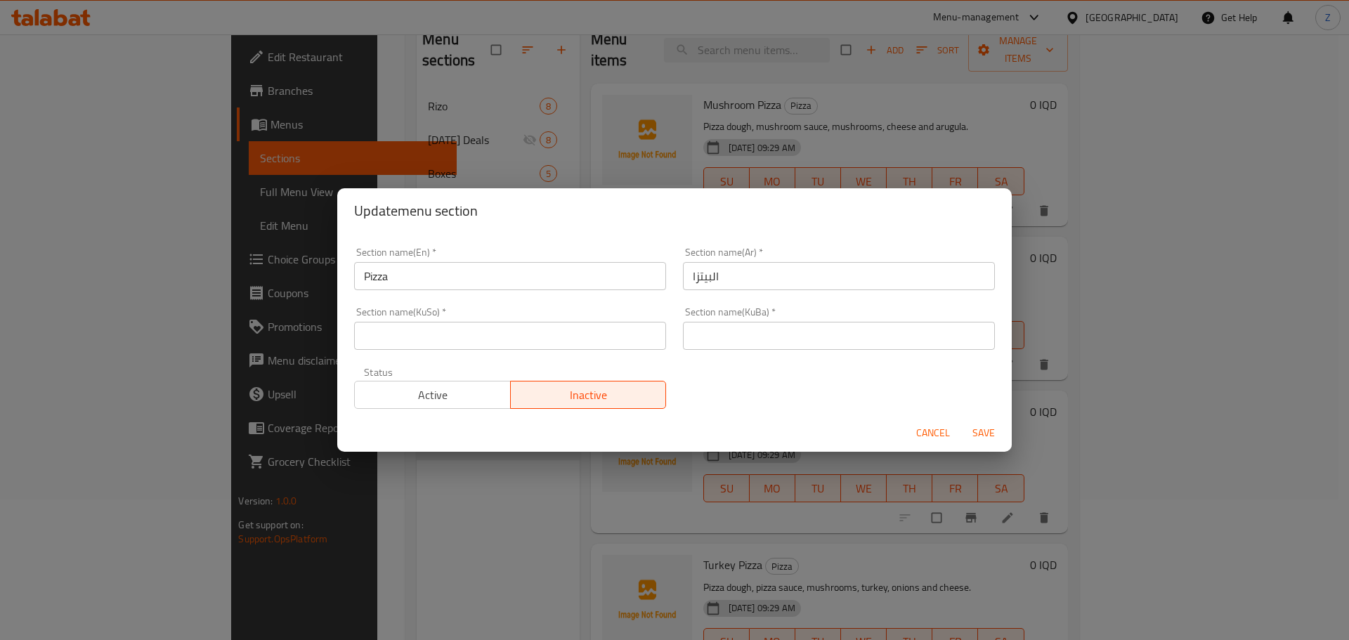
click at [1009, 431] on div "Cancel Save" at bounding box center [674, 433] width 675 height 37
click at [998, 432] on span "Save" at bounding box center [984, 433] width 34 height 18
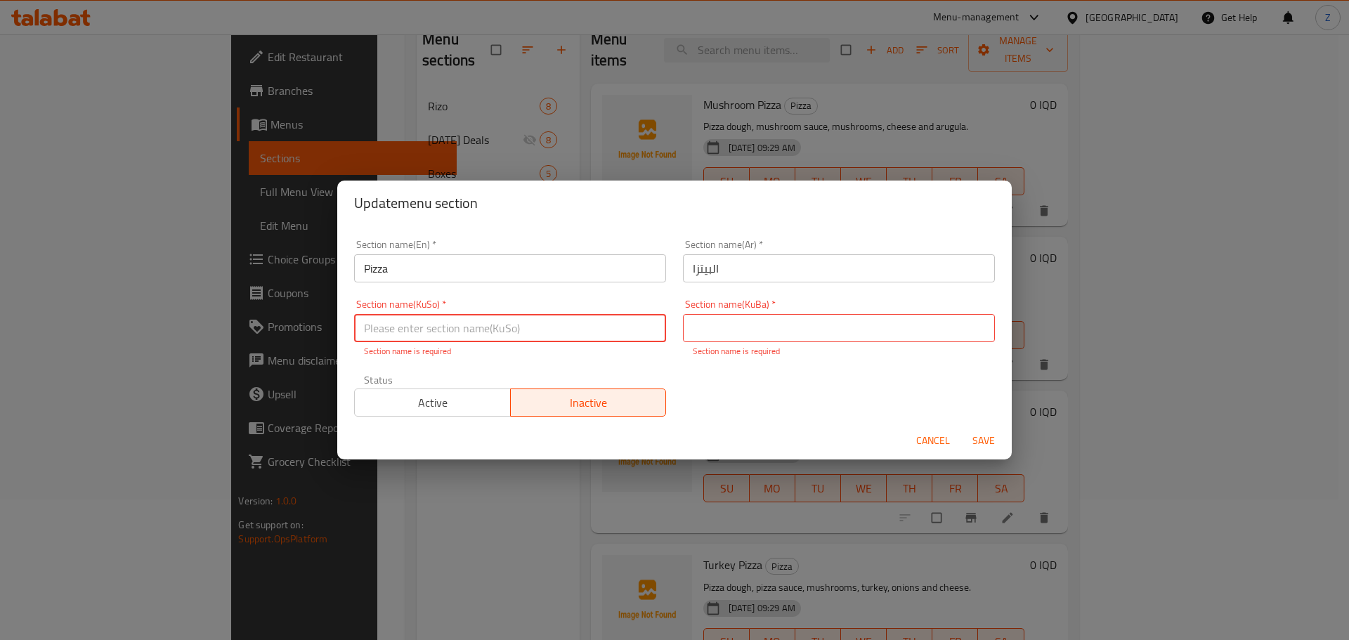
click at [756, 275] on input "البيتزا" at bounding box center [839, 268] width 312 height 28
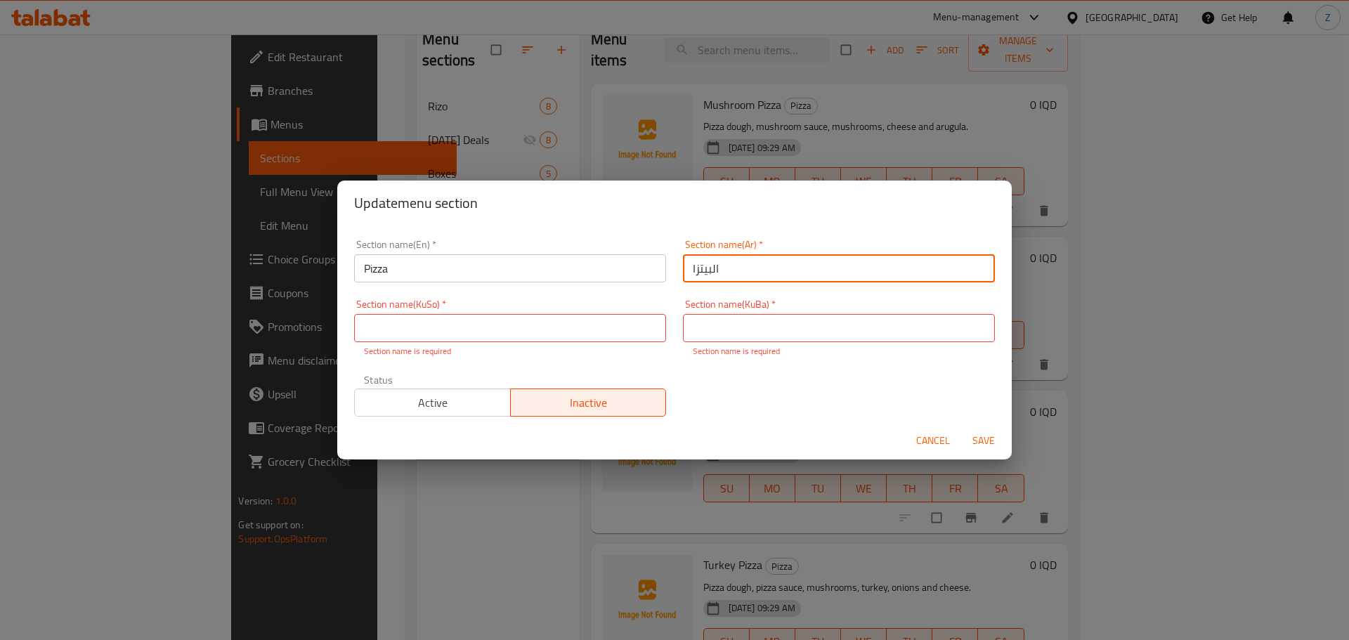
click at [756, 275] on input "البيتزا" at bounding box center [839, 268] width 312 height 28
drag, startPoint x: 752, startPoint y: 315, endPoint x: 713, endPoint y: 330, distance: 41.1
click at [752, 315] on input "text" at bounding box center [839, 328] width 312 height 28
paste input "البيتزا"
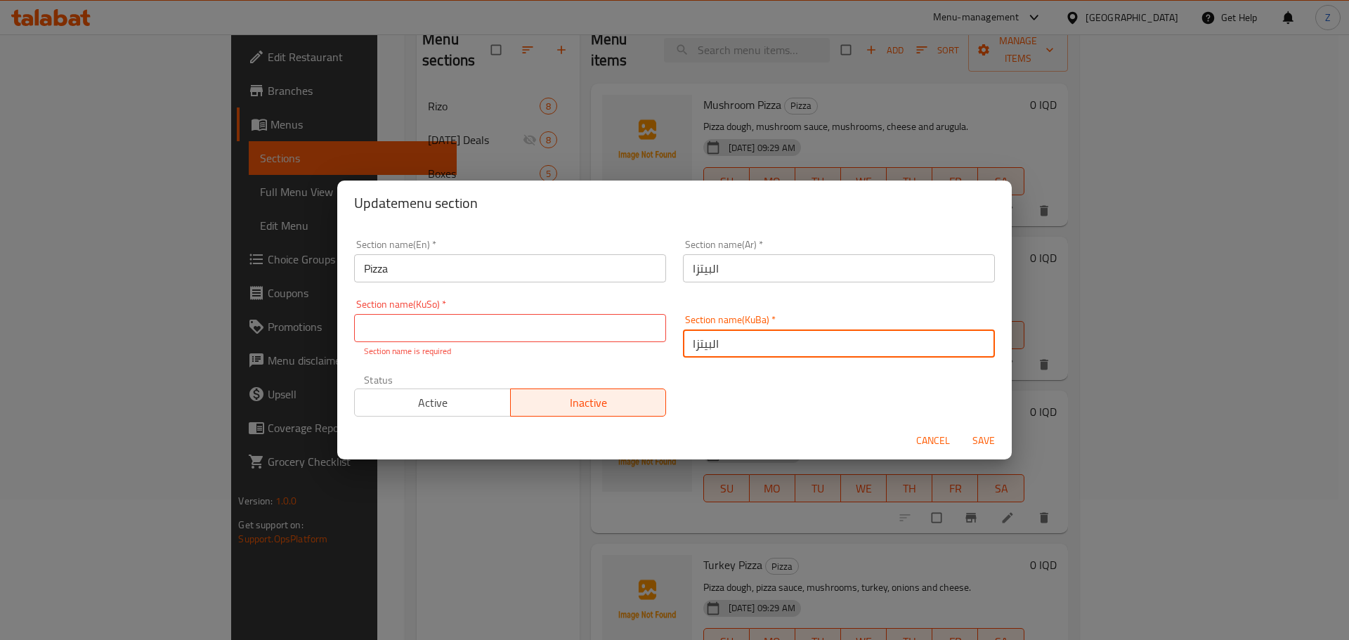
type input "البيتزا"
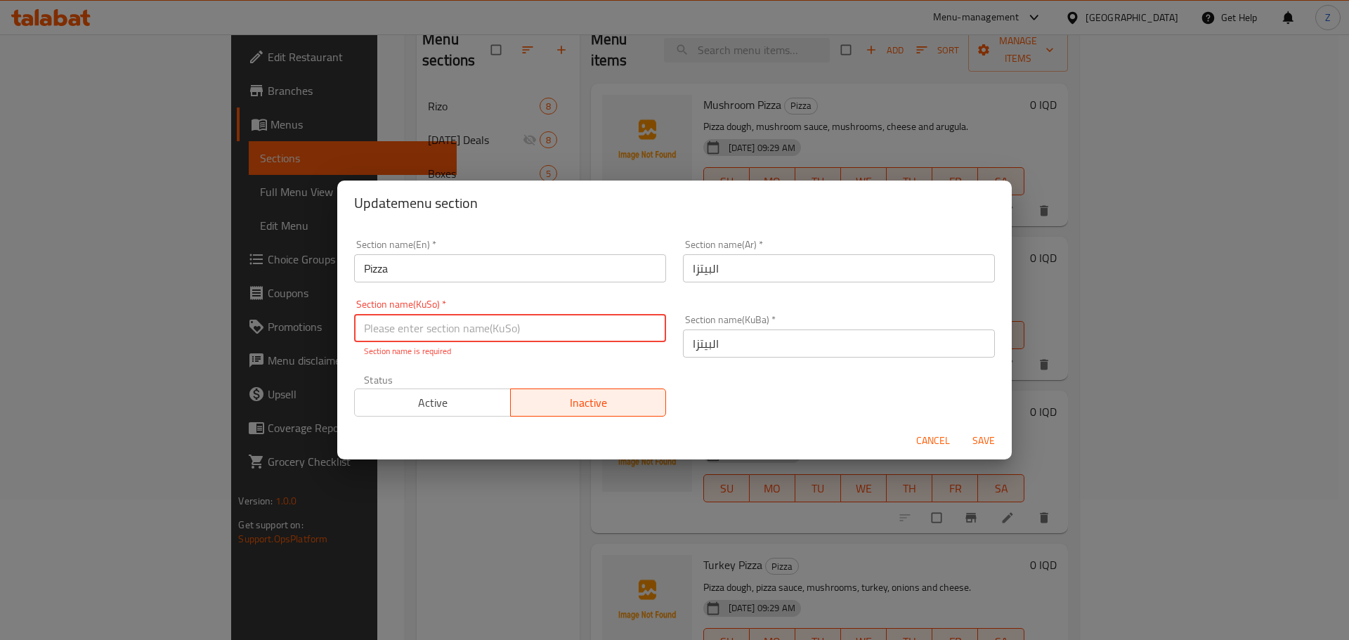
click at [588, 340] on input "text" at bounding box center [510, 328] width 312 height 28
paste input "البيتزا"
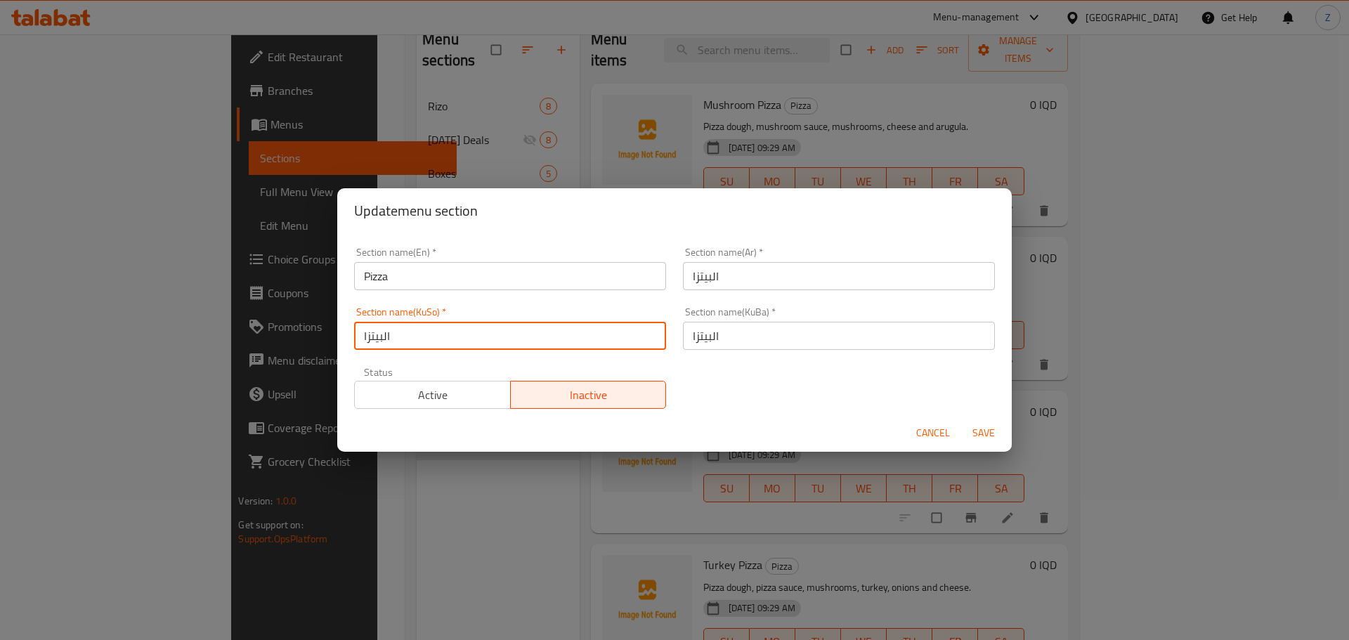
type input "البيتزا"
click at [976, 428] on span "Save" at bounding box center [984, 433] width 34 height 18
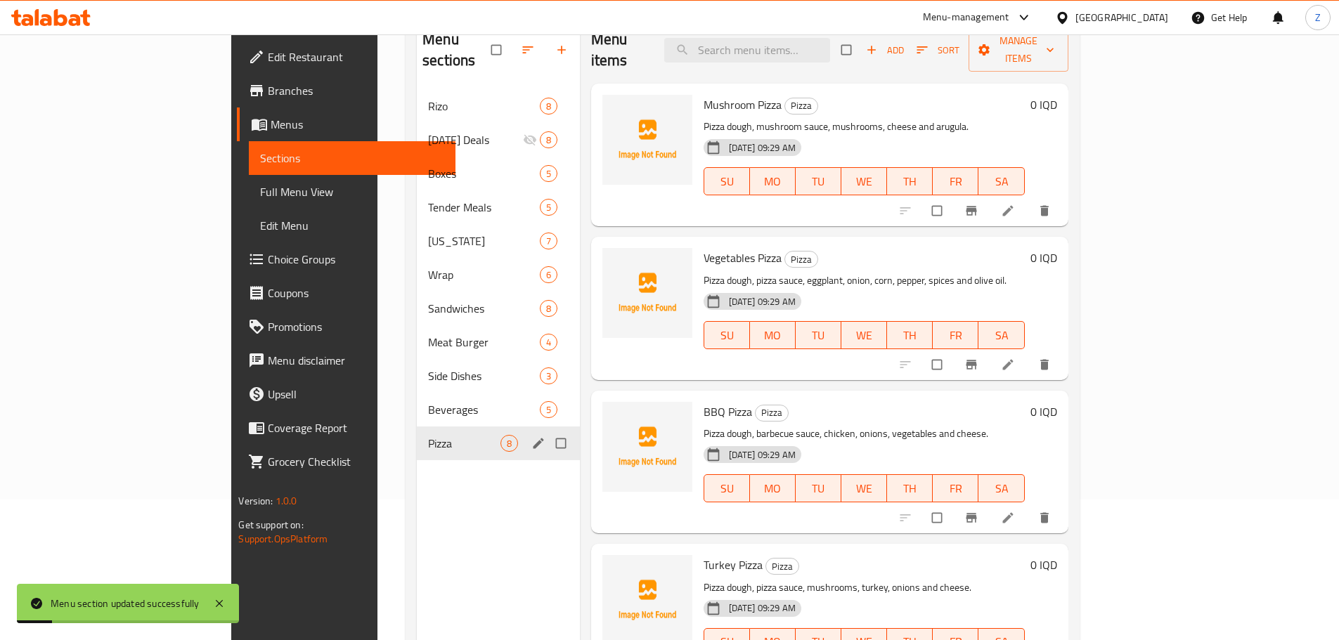
click at [417, 459] on div "Menu sections Rizo 8 Ramadan Deals 8 Boxes 5 Tender Meals 5 Kentucky 7 Wrap 6 S…" at bounding box center [498, 337] width 163 height 640
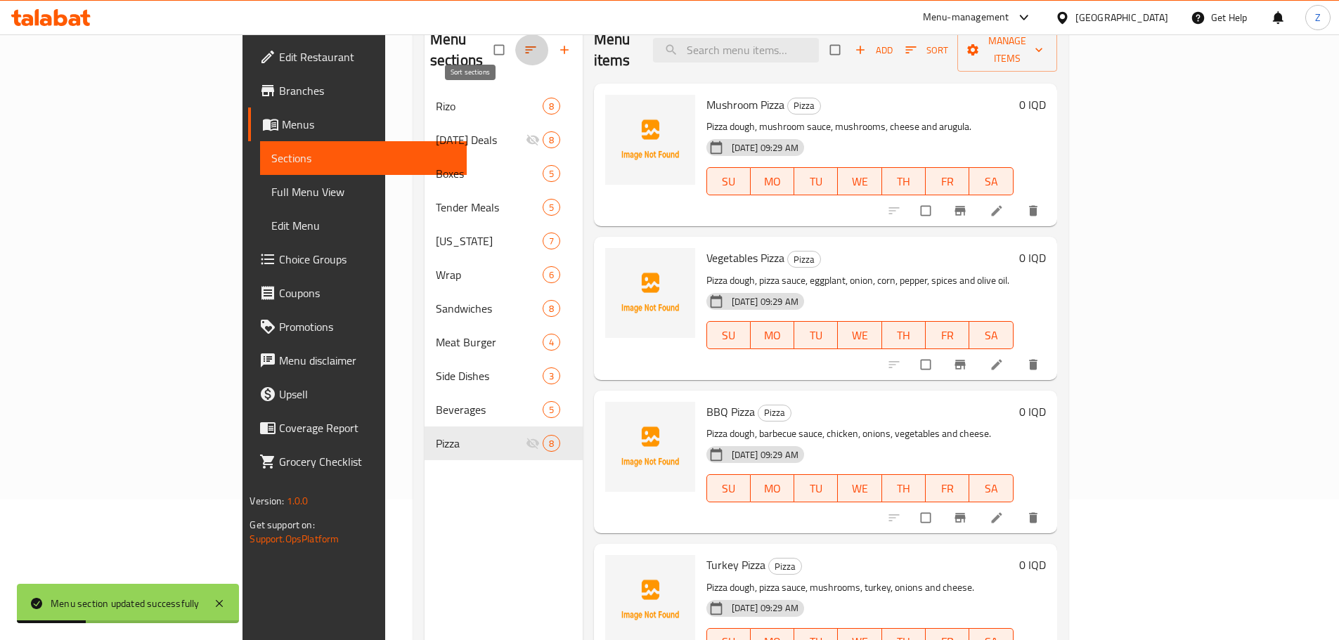
click at [515, 51] on button "button" at bounding box center [532, 49] width 34 height 31
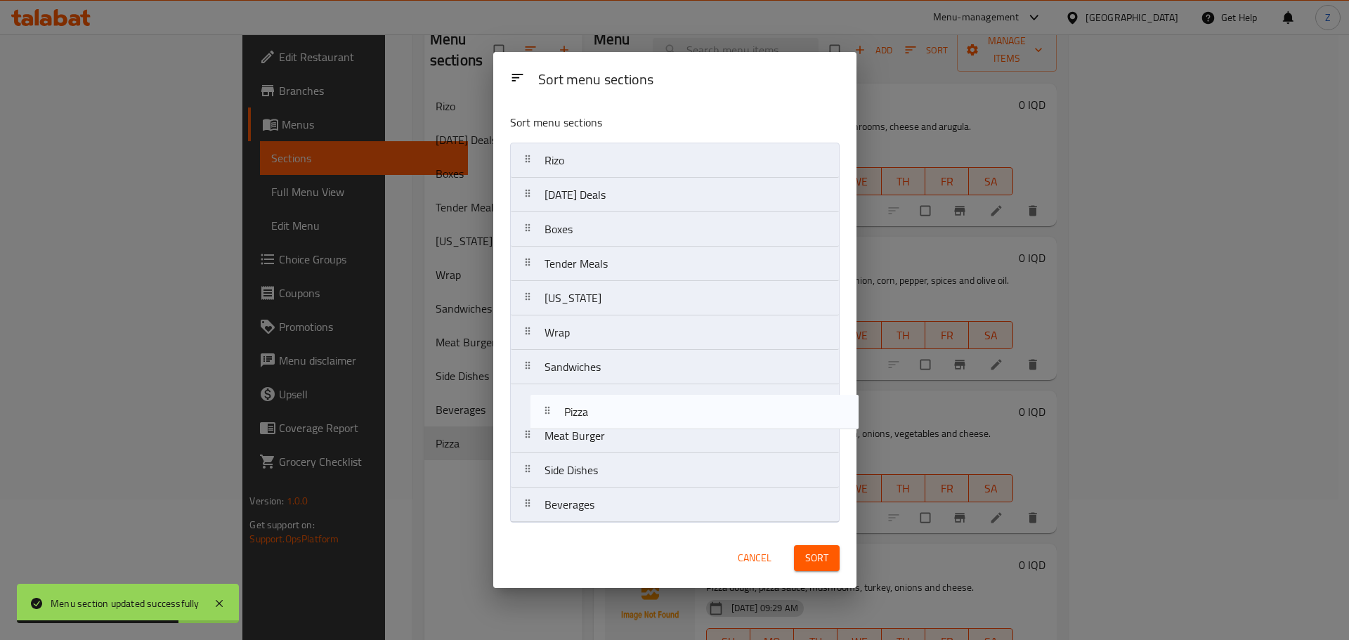
drag, startPoint x: 605, startPoint y: 516, endPoint x: 626, endPoint y: 419, distance: 99.9
click at [626, 419] on nav "Rizo Ramadan Deals Boxes Tender Meals Kentucky Wrap Sandwiches Meat Burger Side…" at bounding box center [675, 333] width 330 height 380
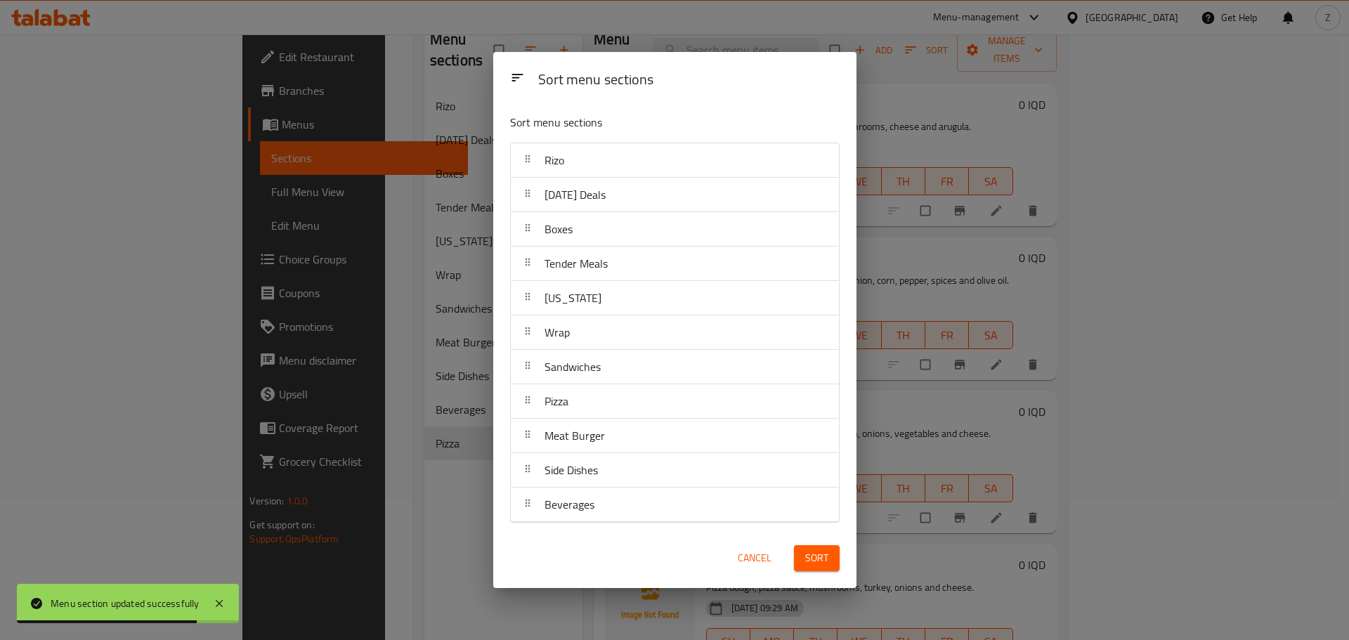
click at [809, 569] on button "Sort" at bounding box center [817, 558] width 46 height 26
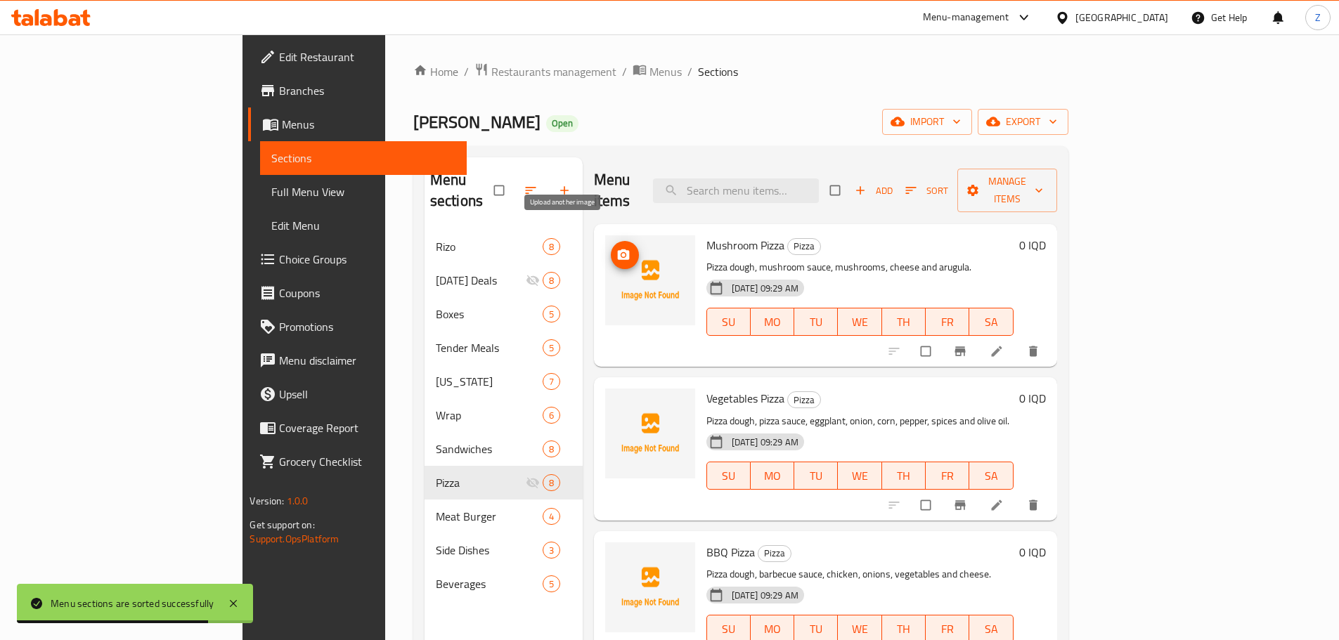
click at [611, 242] on button "upload picture" at bounding box center [625, 255] width 28 height 28
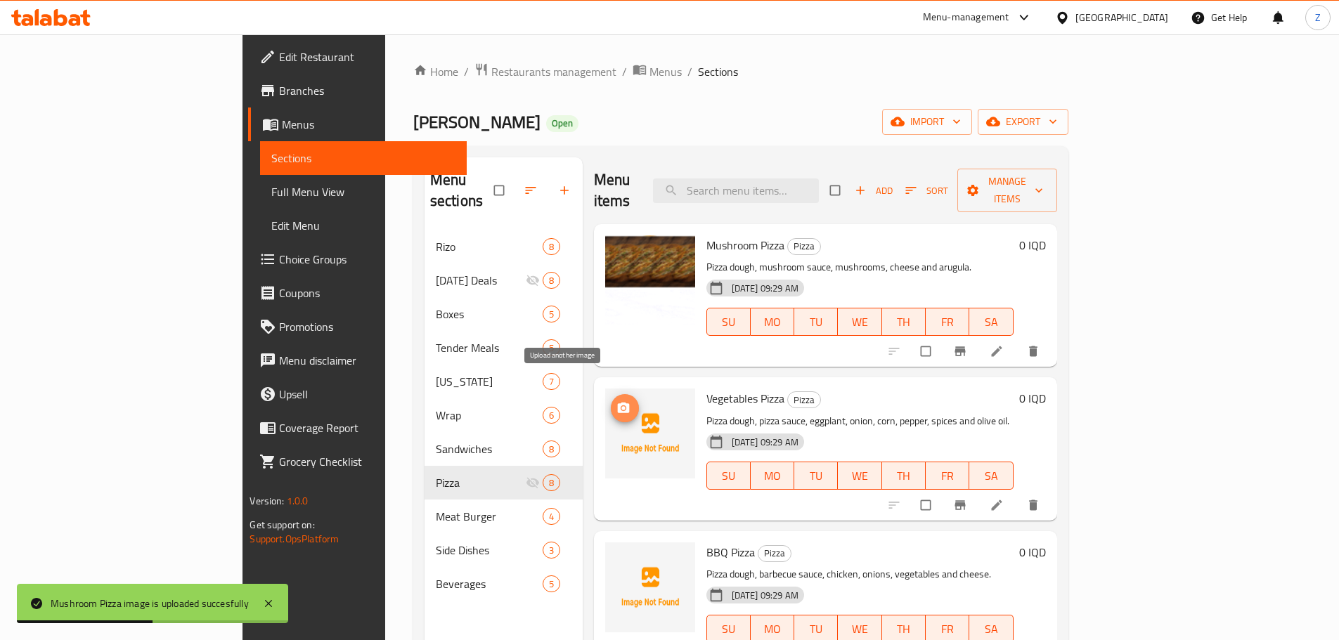
click at [611, 394] on button "upload picture" at bounding box center [625, 408] width 28 height 28
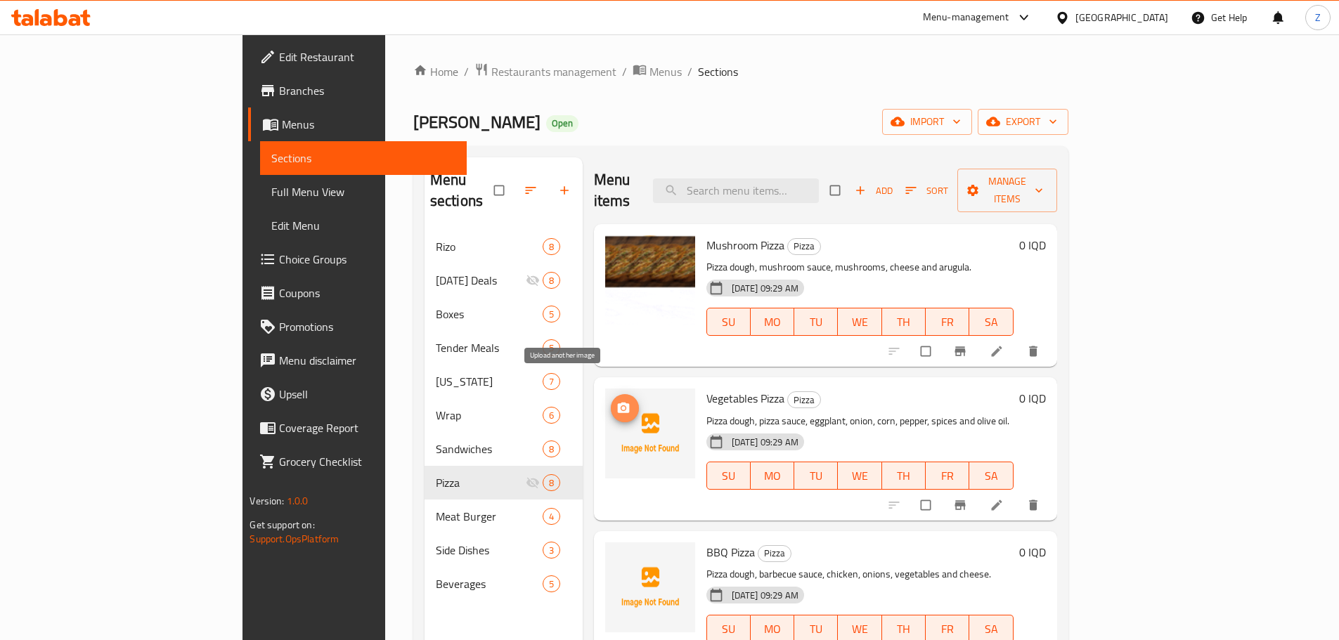
click at [616, 401] on icon "upload picture" at bounding box center [623, 408] width 14 height 14
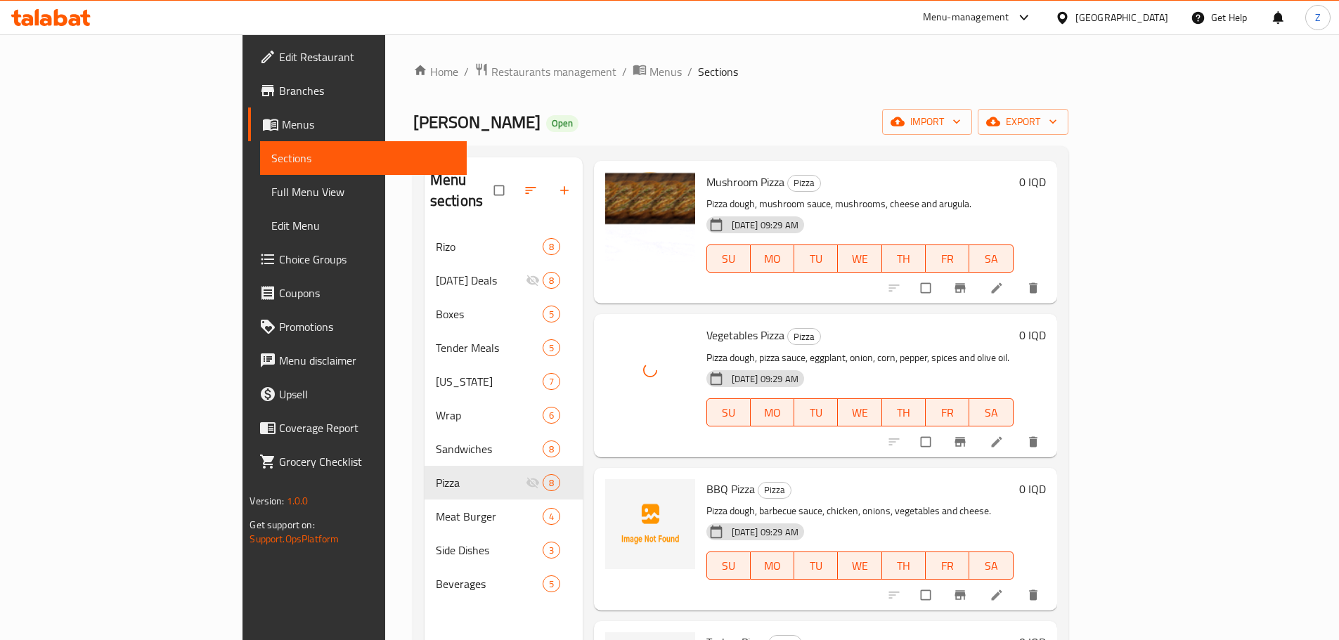
scroll to position [141, 0]
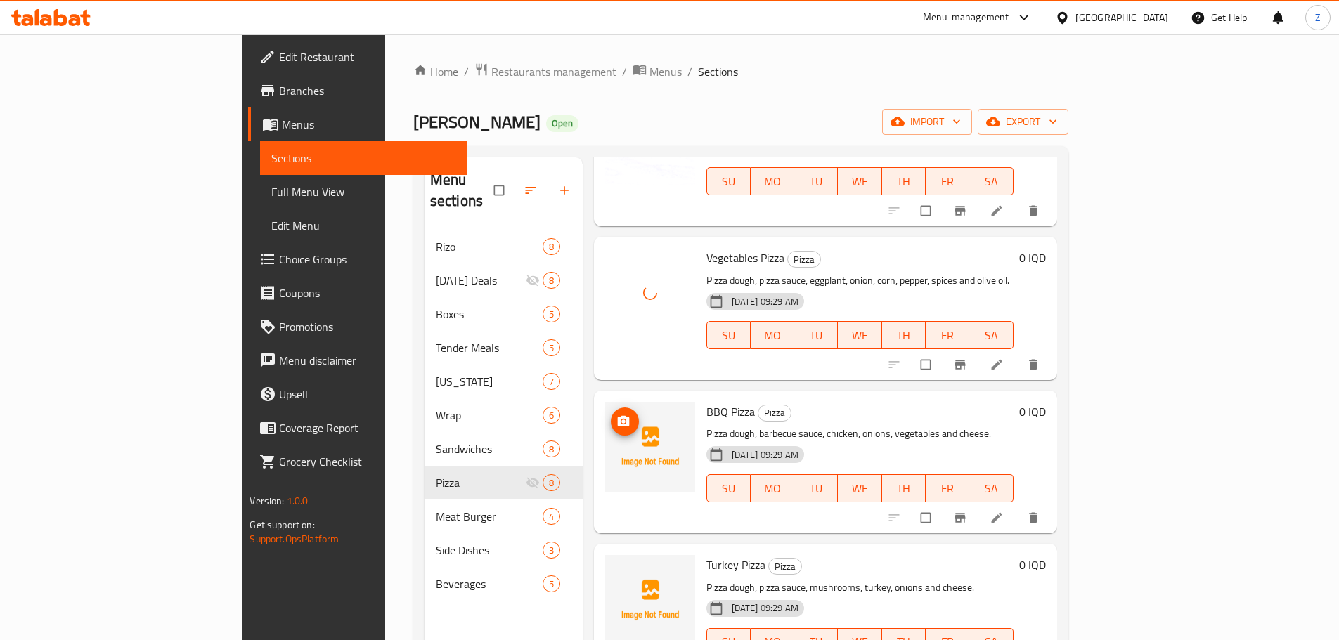
click at [611, 408] on button "upload picture" at bounding box center [625, 422] width 28 height 28
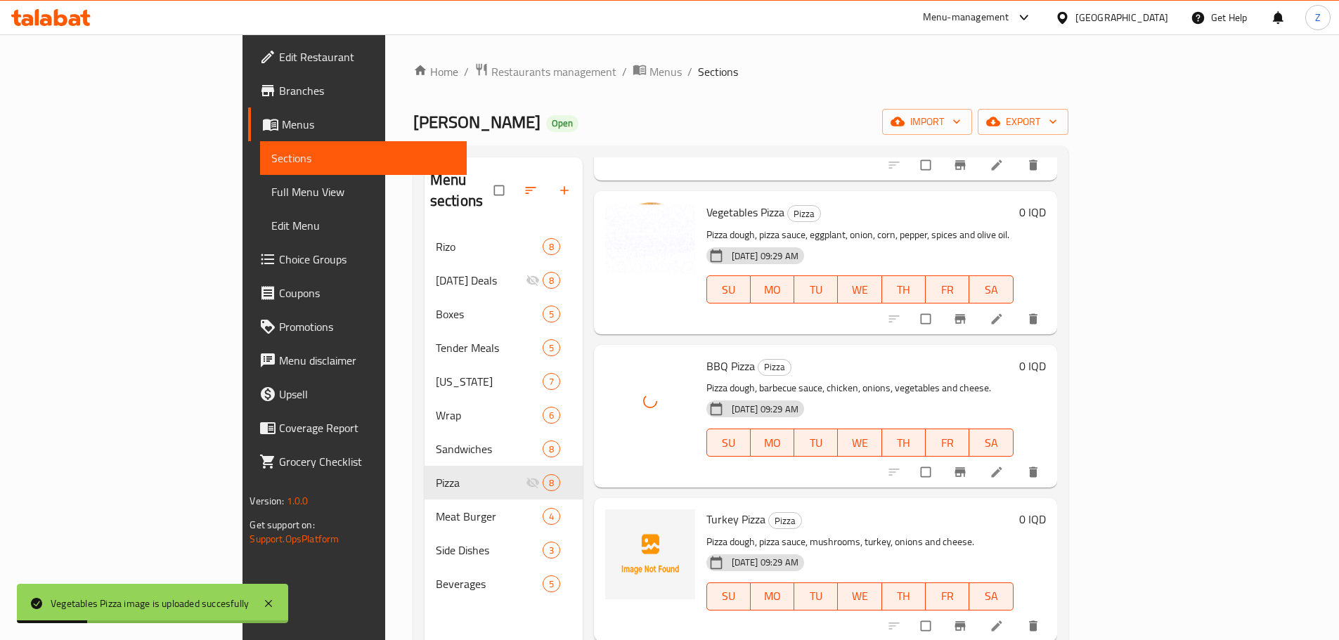
scroll to position [281, 0]
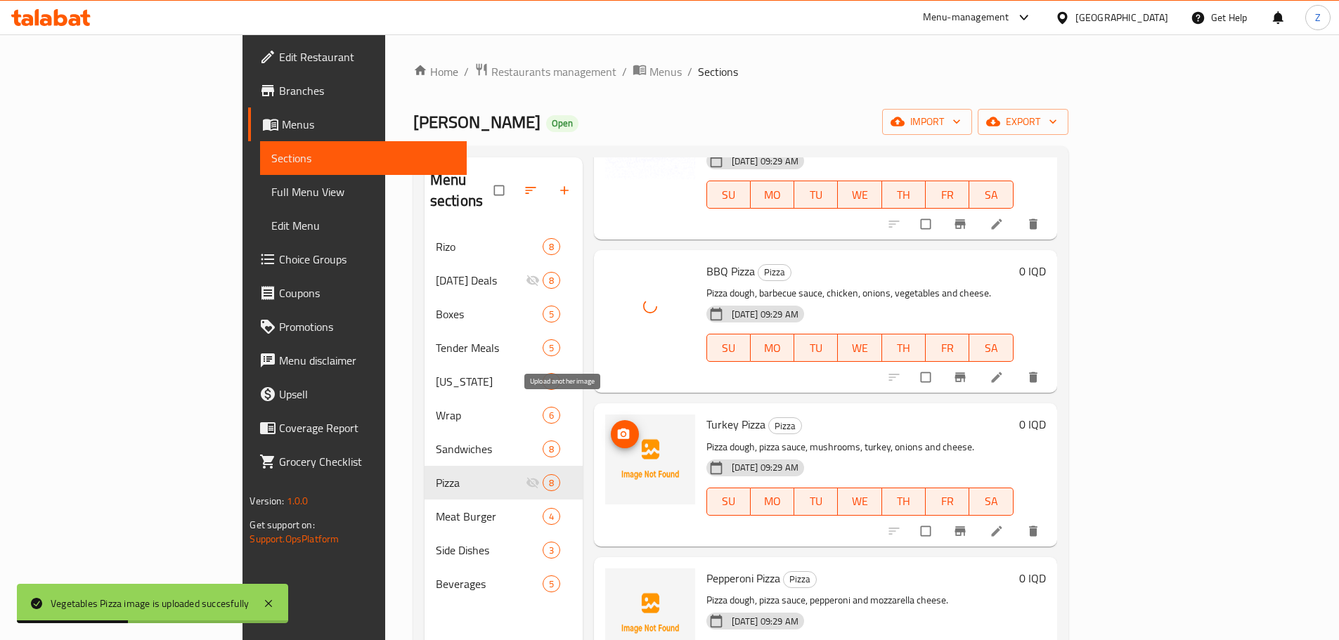
click at [616, 427] on icon "upload picture" at bounding box center [623, 434] width 14 height 14
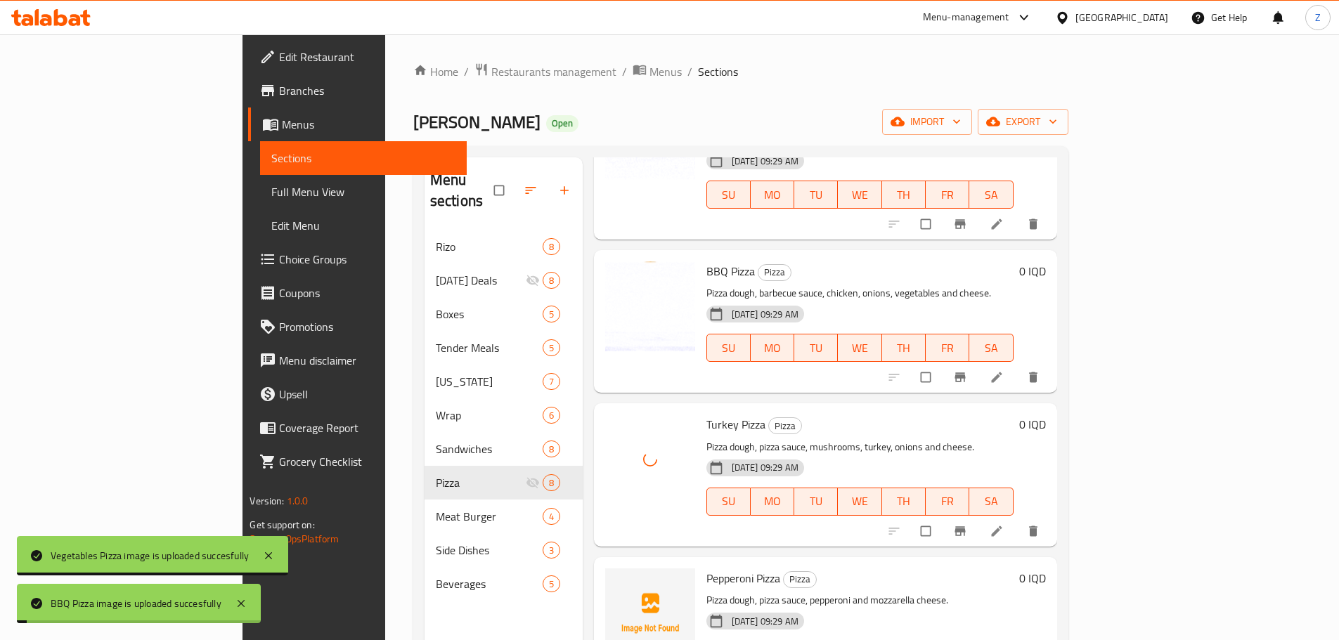
scroll to position [492, 0]
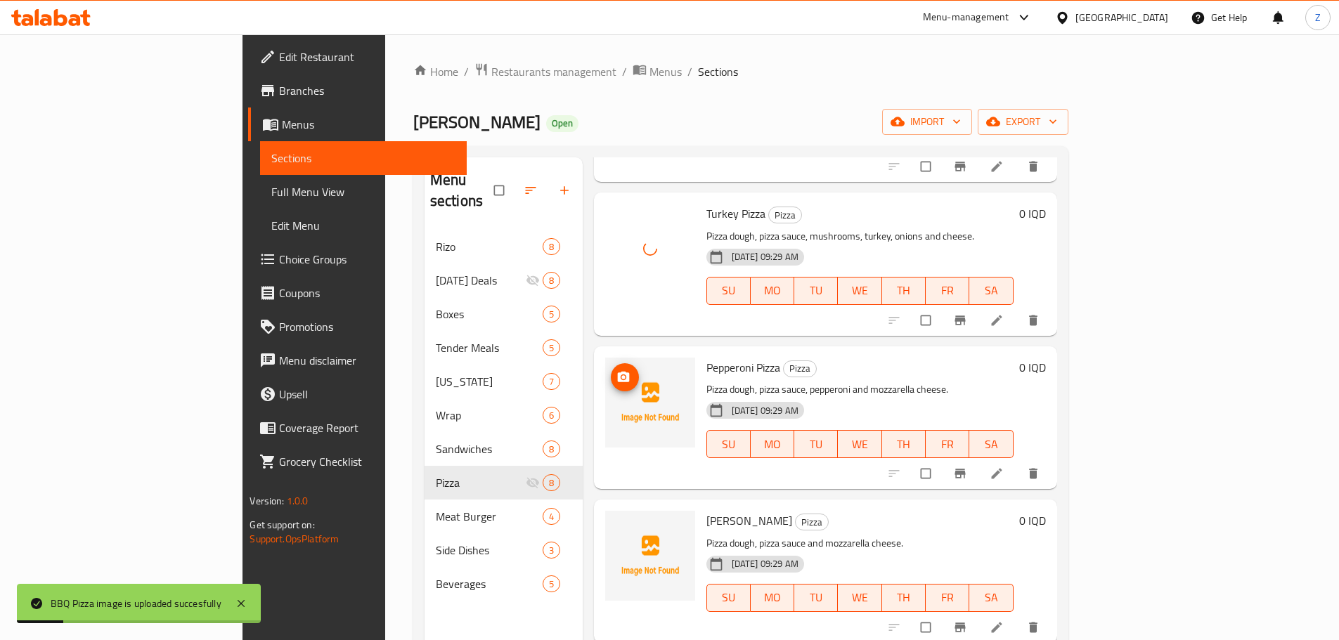
click at [617, 371] on icon "upload picture" at bounding box center [623, 376] width 12 height 11
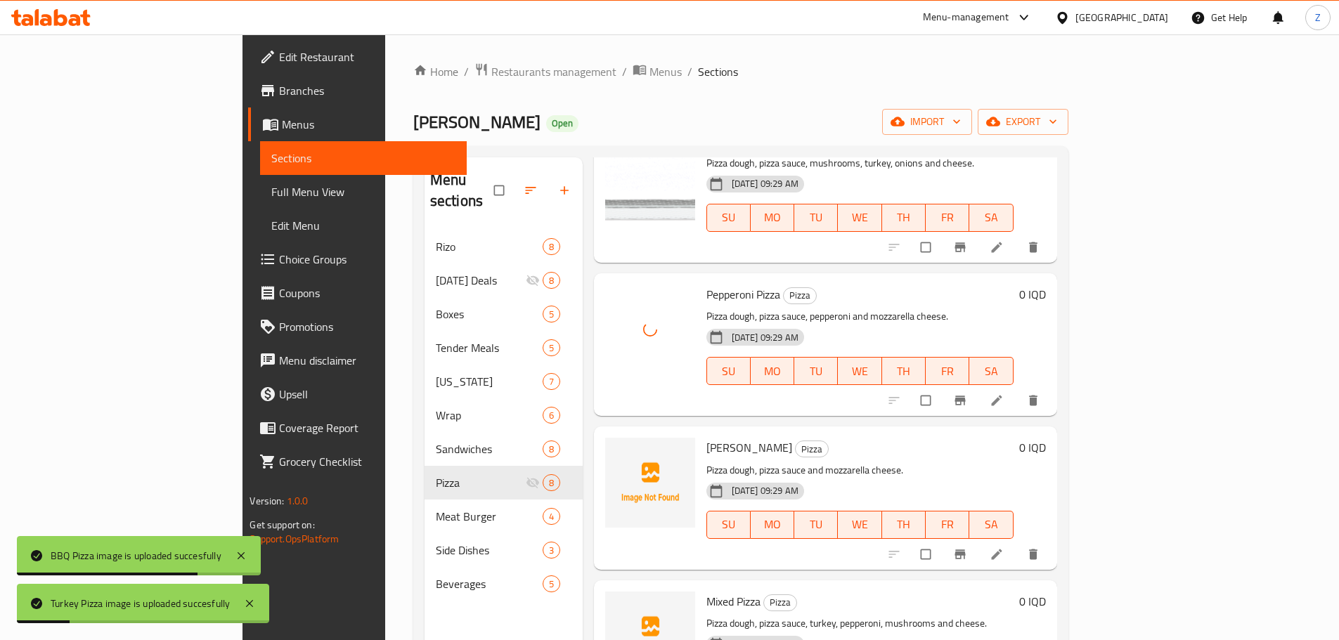
scroll to position [623, 0]
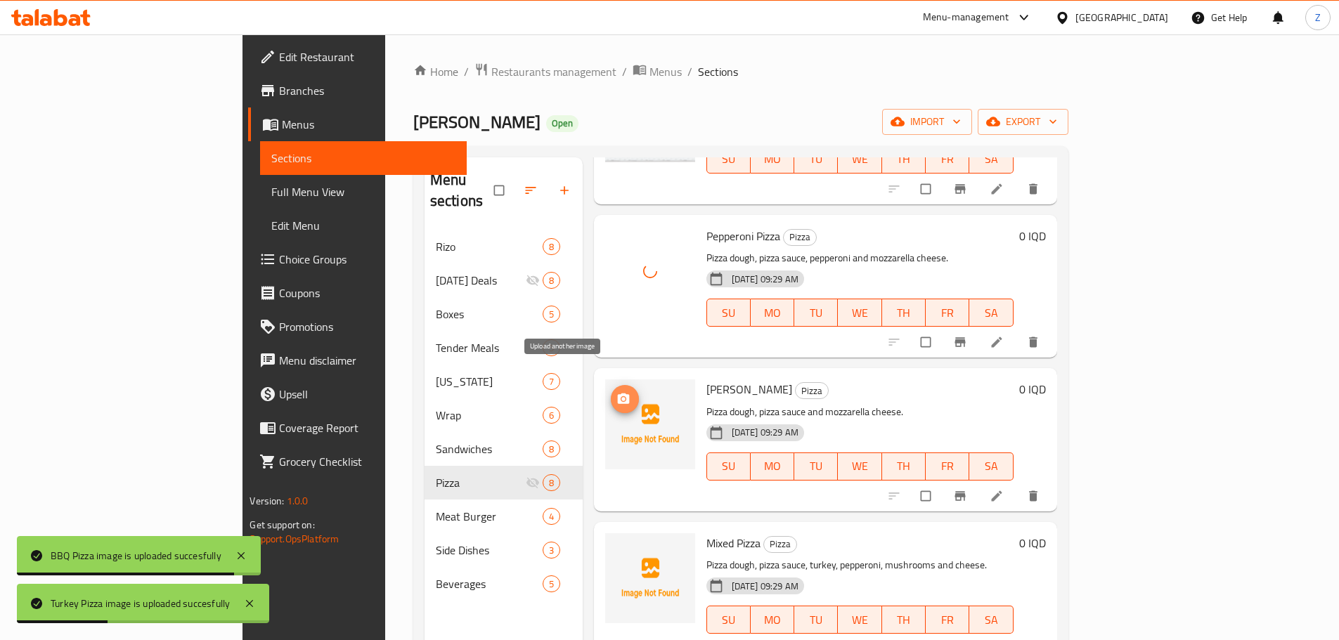
click at [616, 392] on icon "upload picture" at bounding box center [623, 399] width 14 height 14
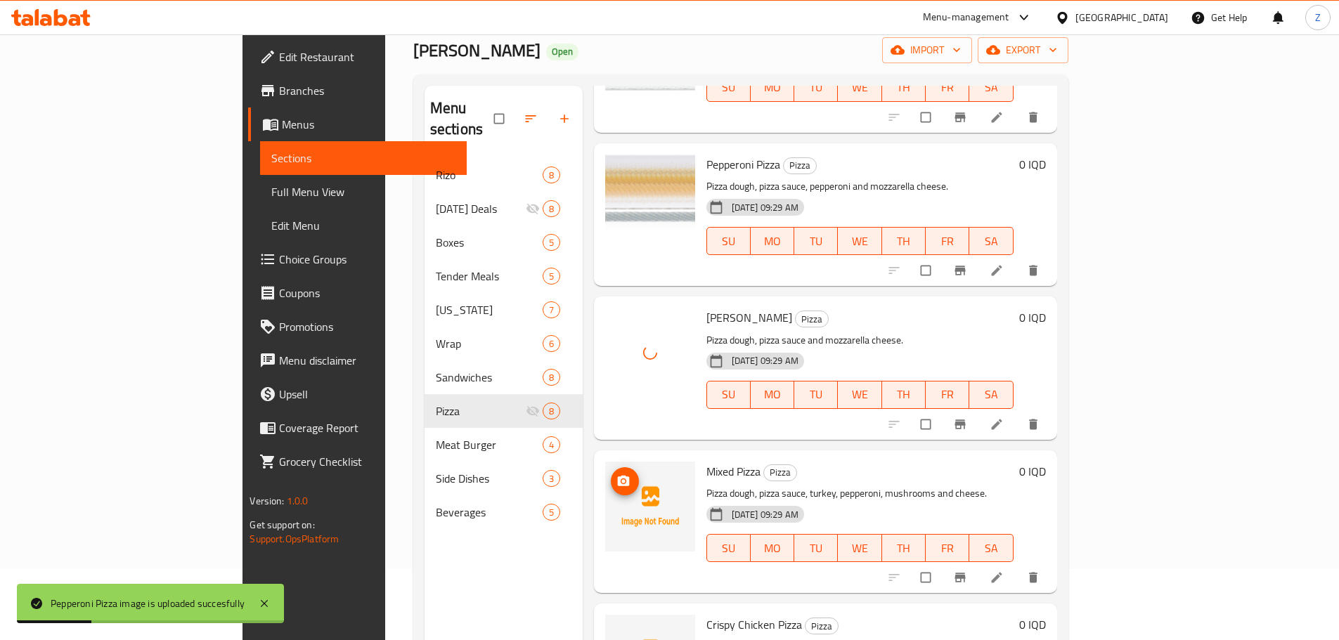
scroll to position [141, 0]
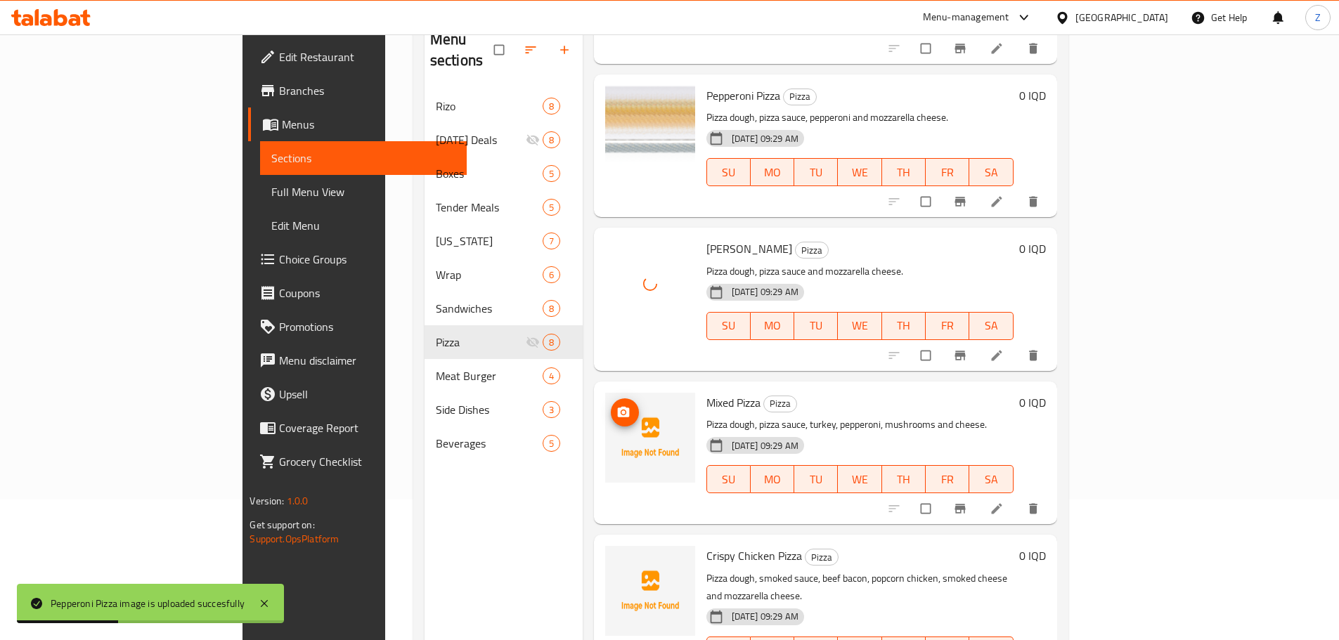
click at [611, 399] on button "upload picture" at bounding box center [625, 412] width 28 height 28
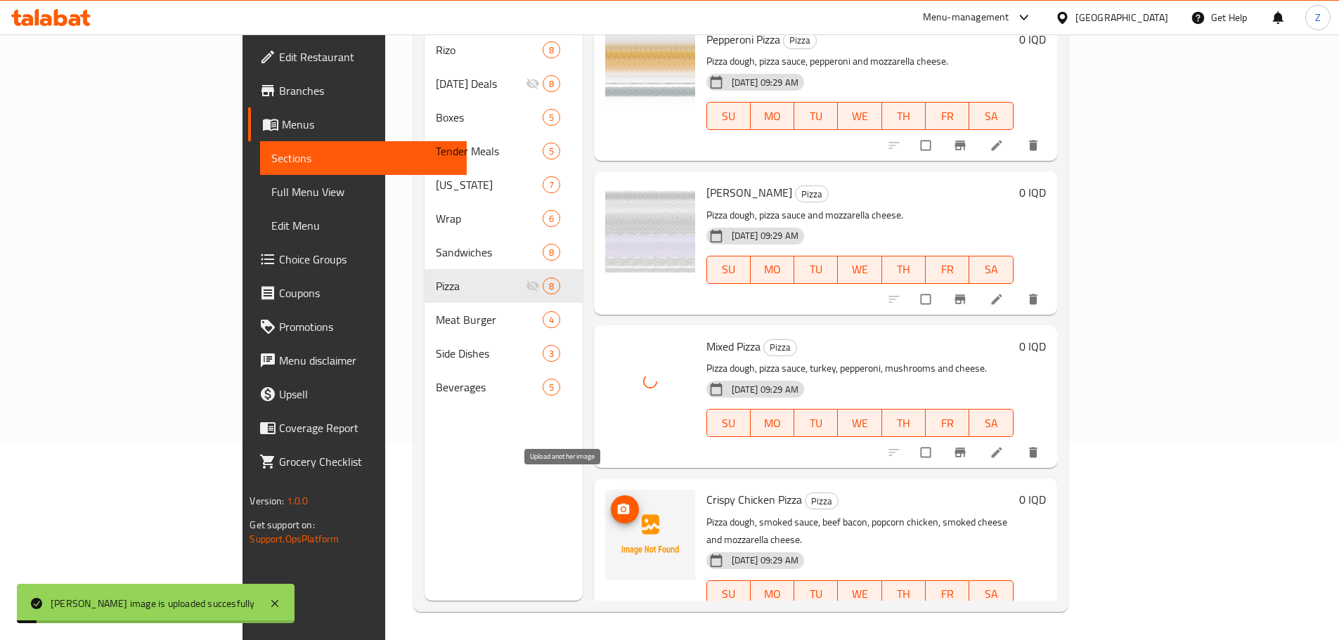
click at [616, 502] on icon "upload picture" at bounding box center [623, 509] width 14 height 14
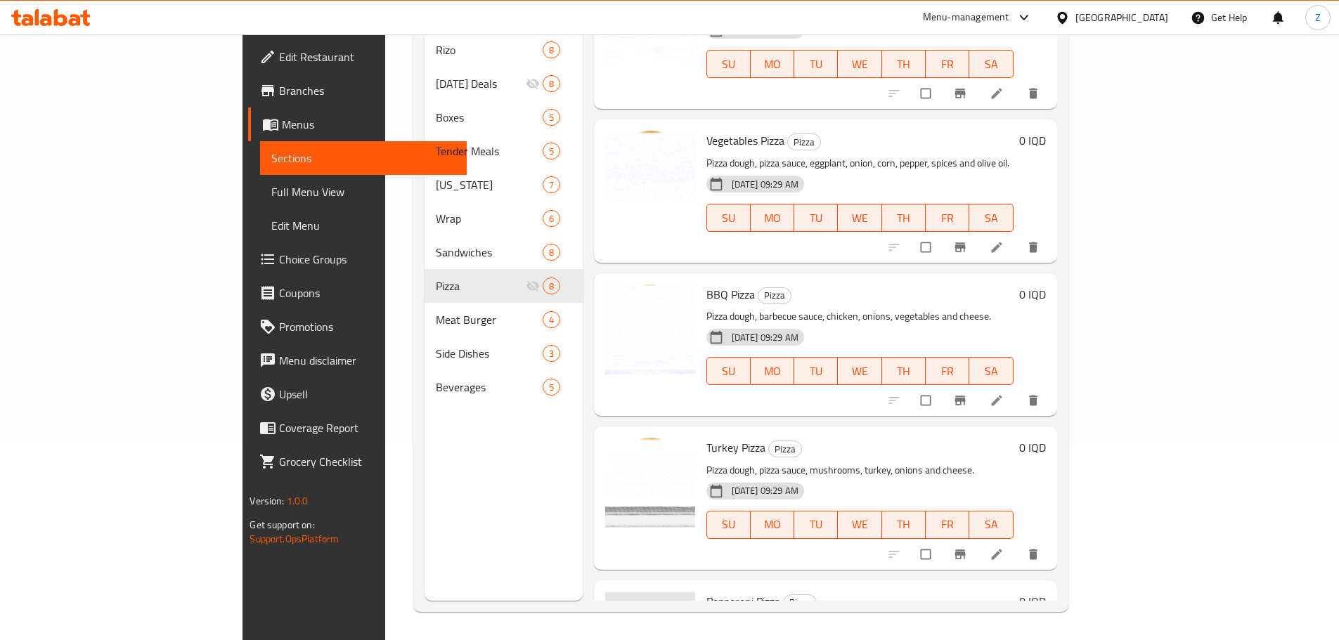
scroll to position [0, 0]
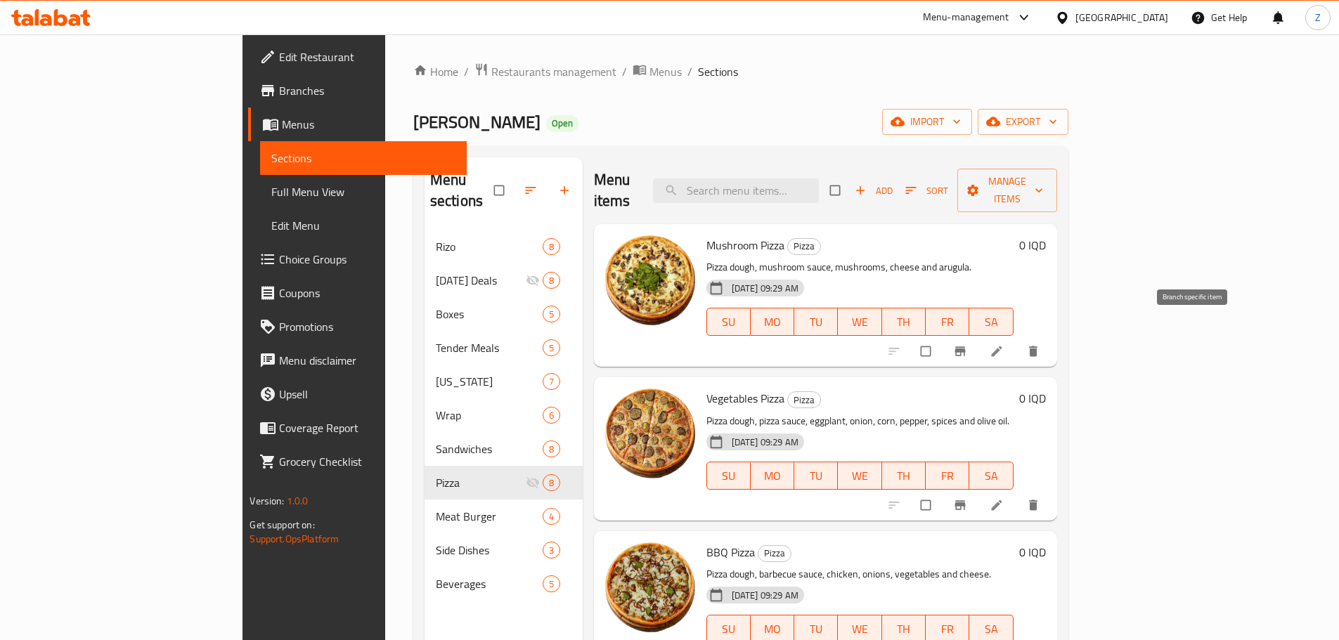
click at [978, 336] on button "Branch-specific-item" at bounding box center [961, 351] width 34 height 31
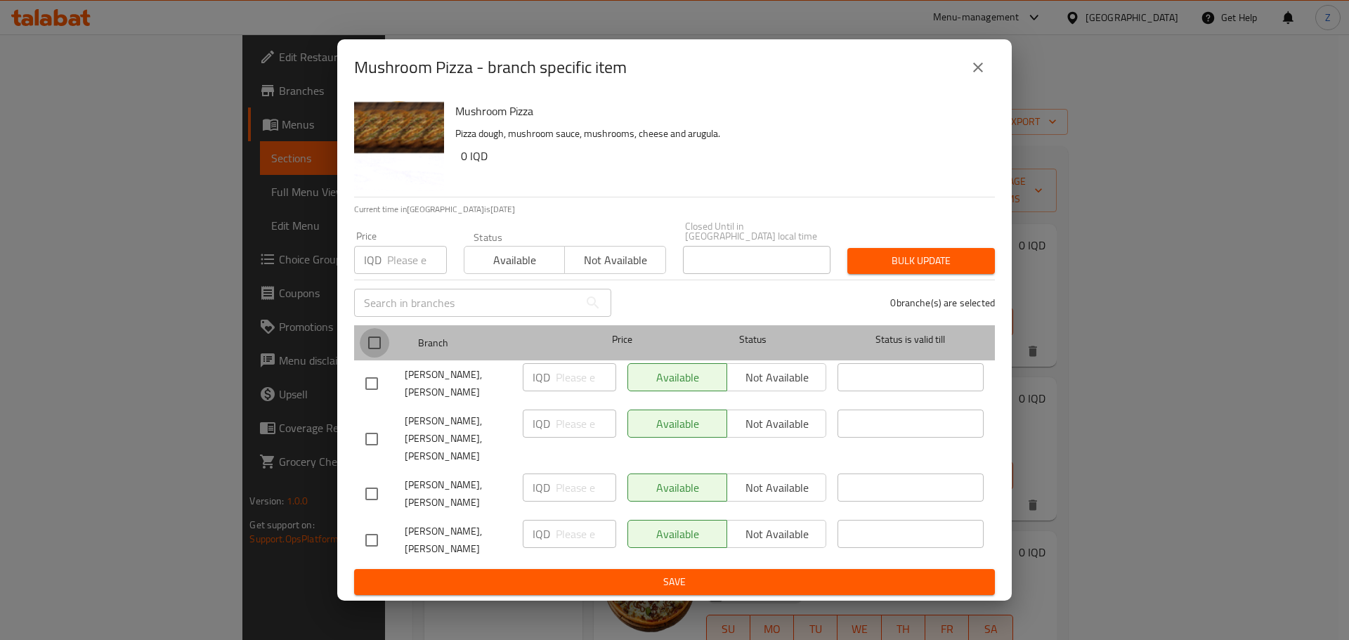
click at [370, 358] on input "checkbox" at bounding box center [375, 343] width 30 height 30
checkbox input "true"
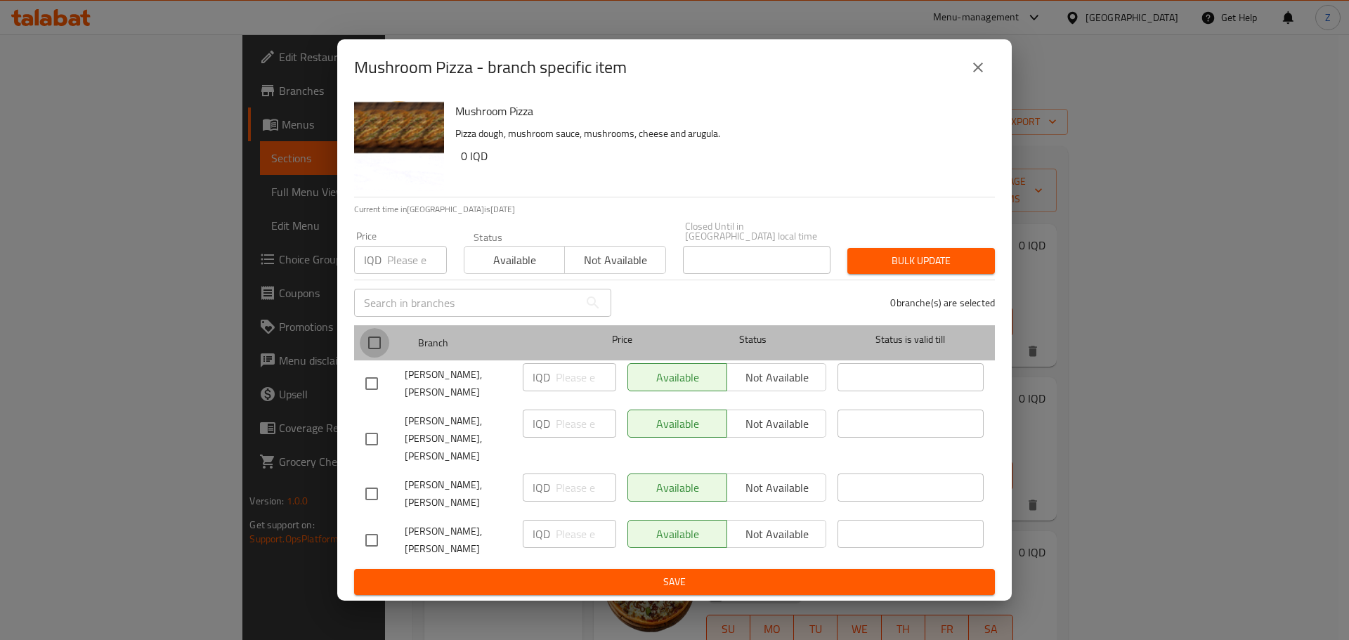
checkbox input "true"
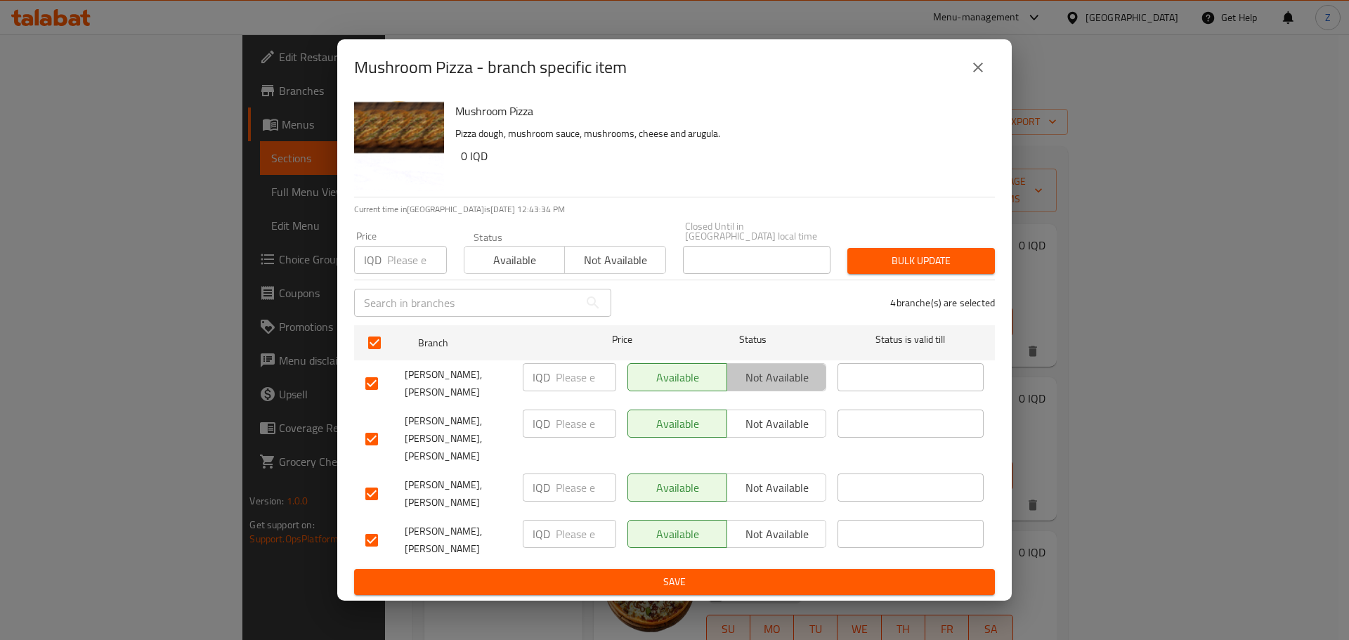
click at [728, 391] on button "Not available" at bounding box center [777, 377] width 100 height 28
click at [771, 478] on span "Not available" at bounding box center [777, 488] width 88 height 20
click at [783, 524] on span "Not available" at bounding box center [777, 534] width 88 height 20
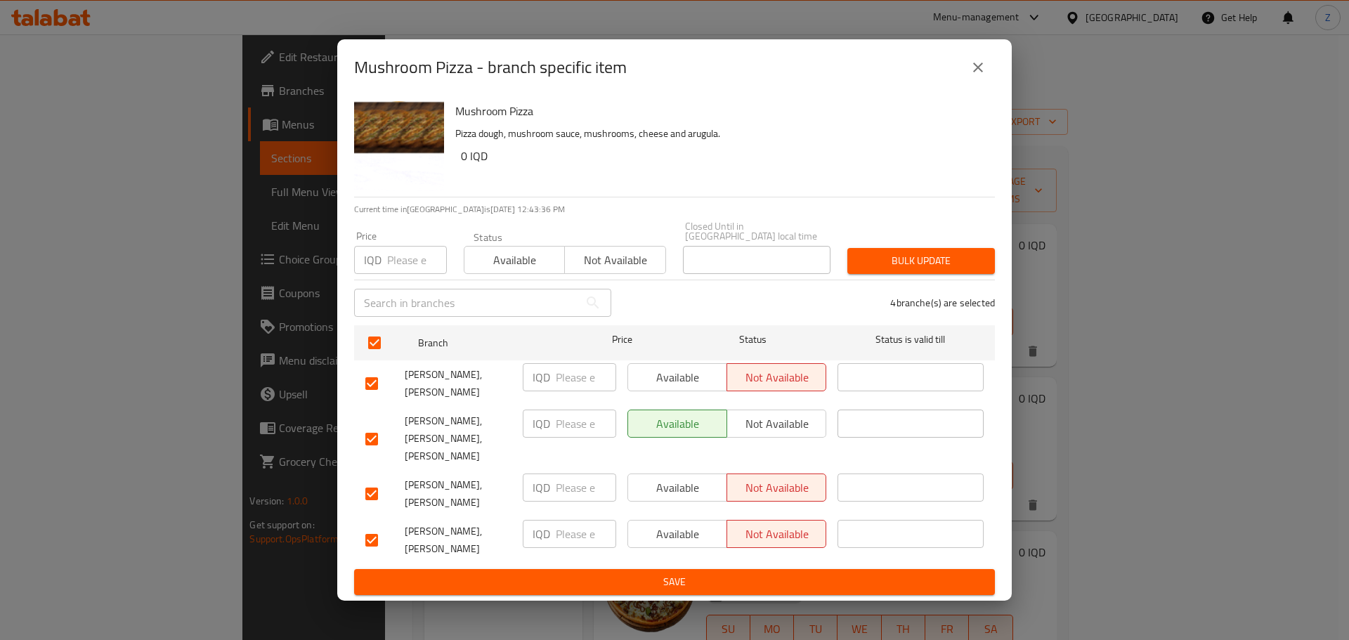
click at [775, 573] on span "Save" at bounding box center [674, 582] width 618 height 18
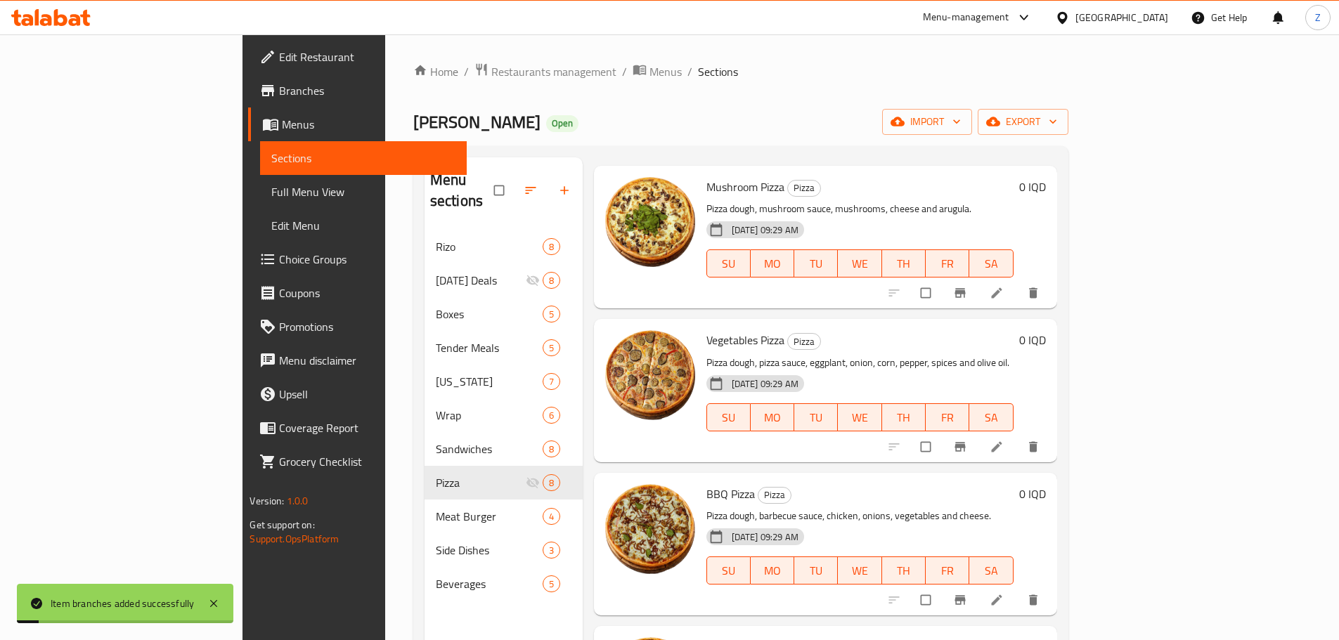
scroll to position [141, 0]
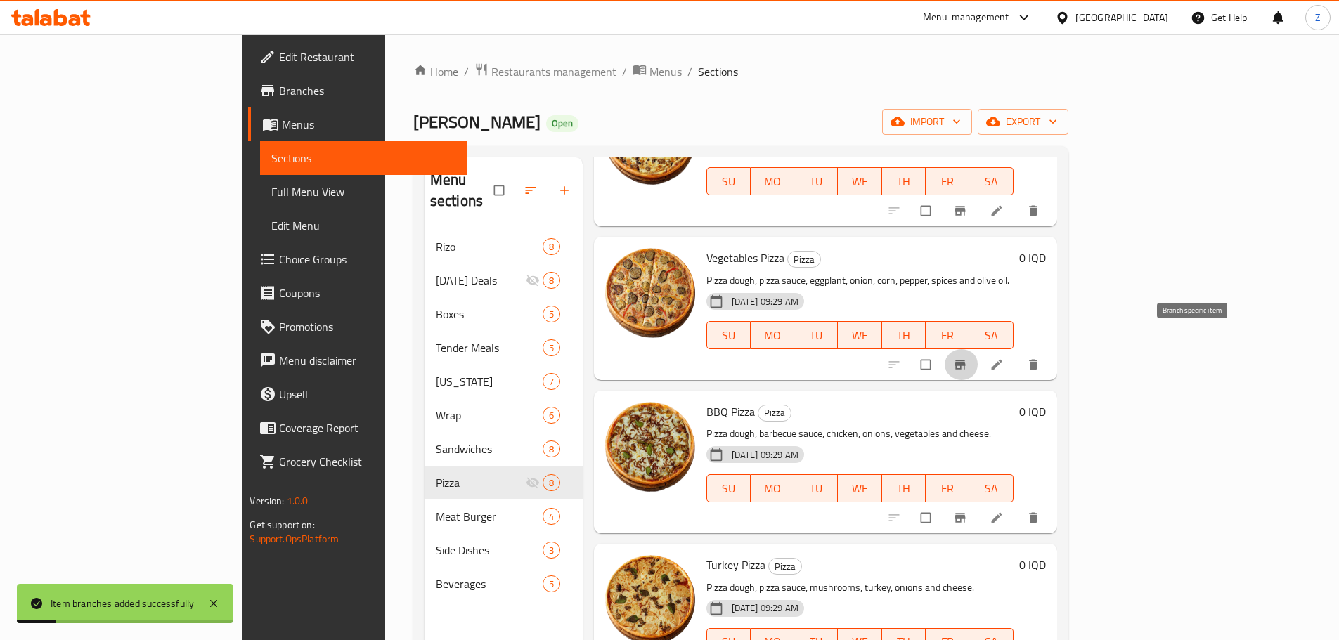
click at [978, 349] on button "Branch-specific-item" at bounding box center [961, 364] width 34 height 31
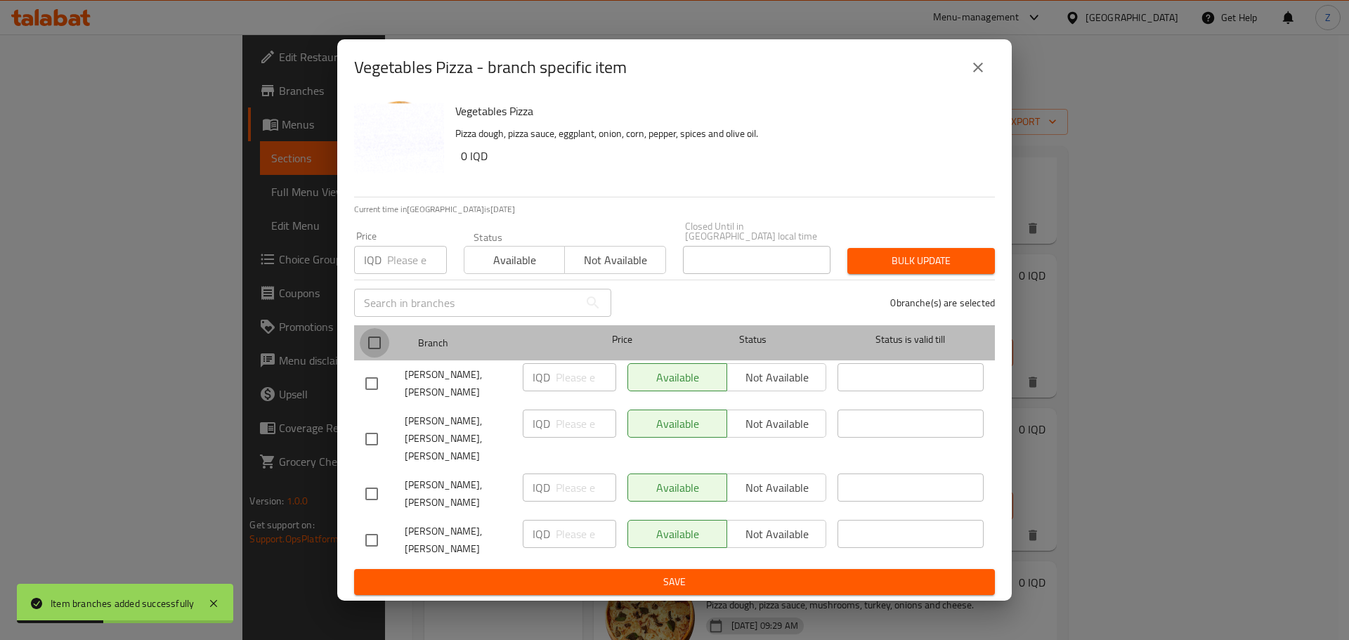
click at [367, 358] on input "checkbox" at bounding box center [375, 343] width 30 height 30
checkbox input "true"
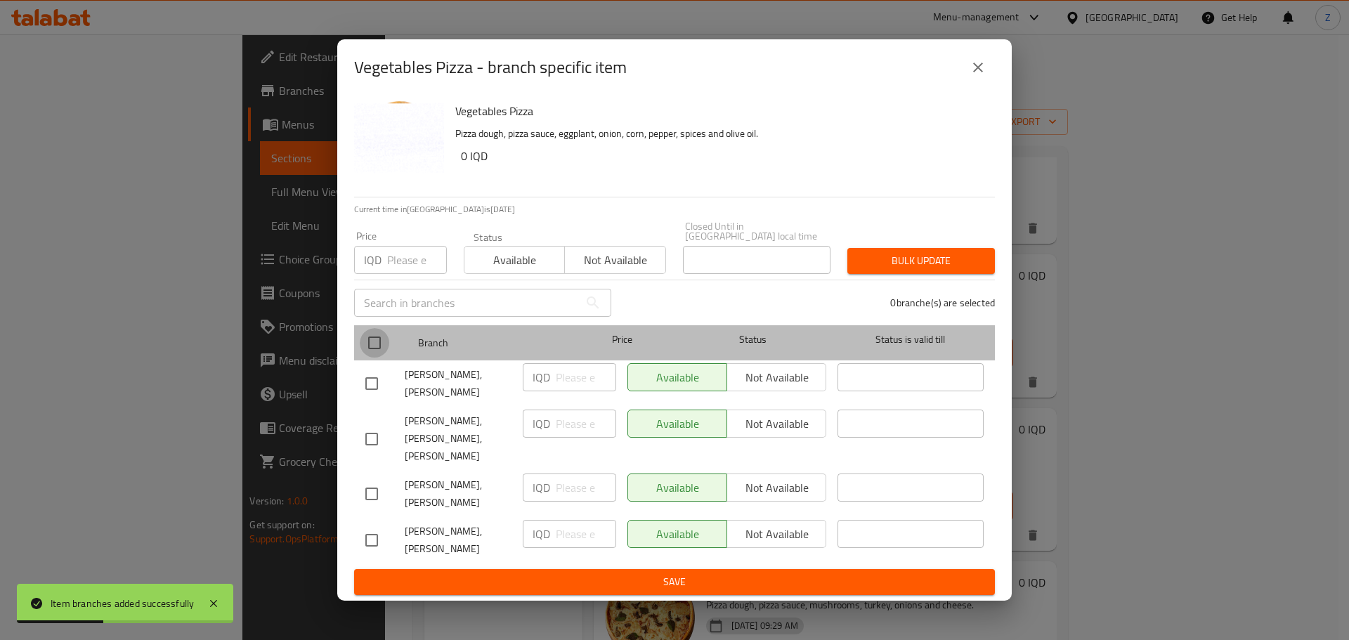
checkbox input "true"
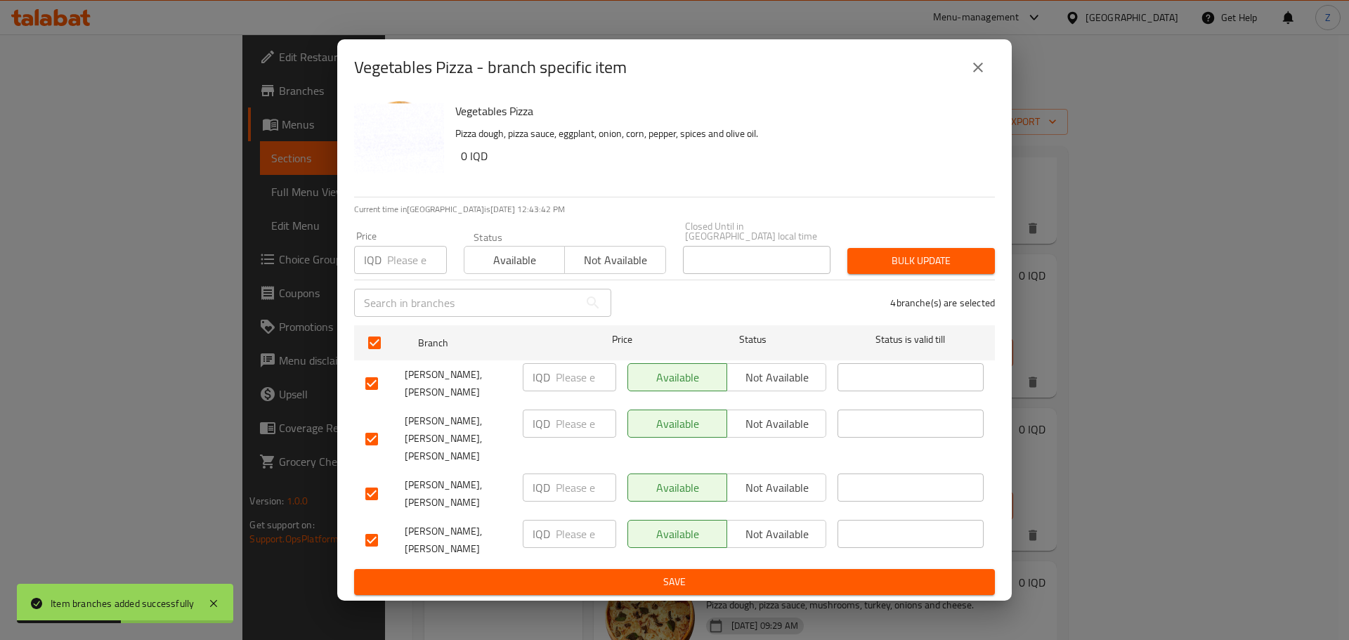
click at [805, 388] on span "Not available" at bounding box center [777, 377] width 88 height 20
drag, startPoint x: 785, startPoint y: 471, endPoint x: 777, endPoint y: 493, distance: 23.1
click at [783, 478] on span "Not available" at bounding box center [777, 488] width 88 height 20
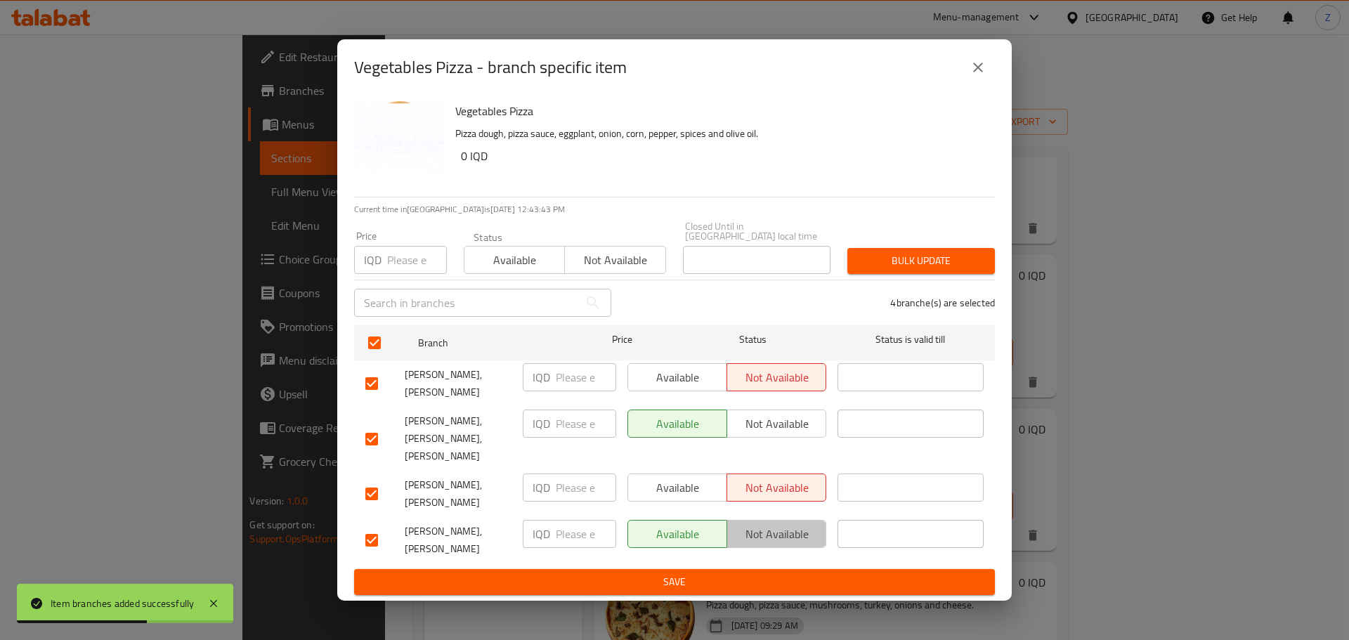
click at [777, 520] on button "Not available" at bounding box center [777, 534] width 100 height 28
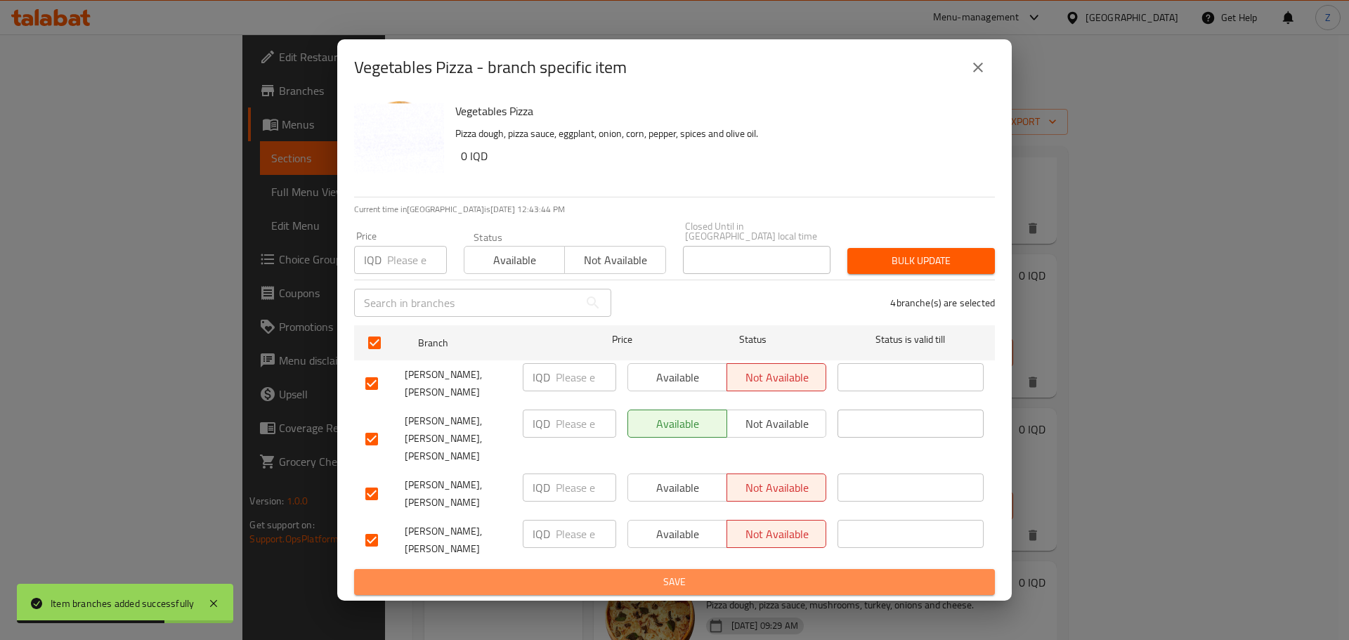
click at [776, 569] on button "Save" at bounding box center [674, 582] width 641 height 26
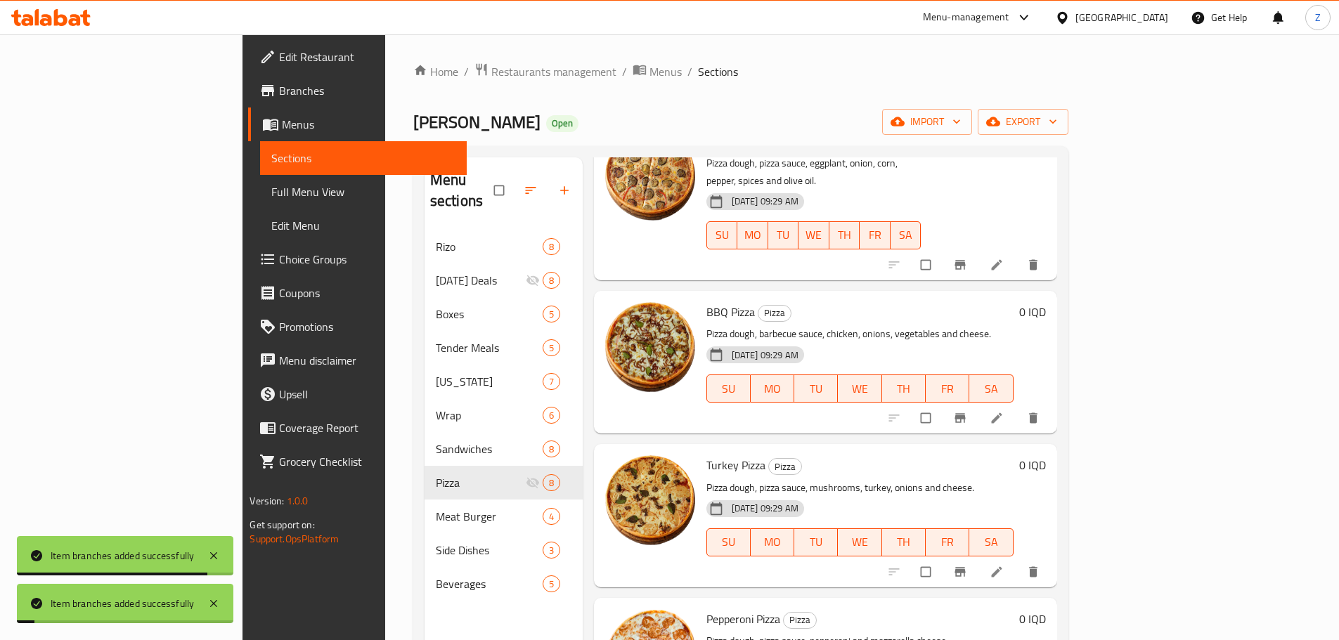
scroll to position [281, 0]
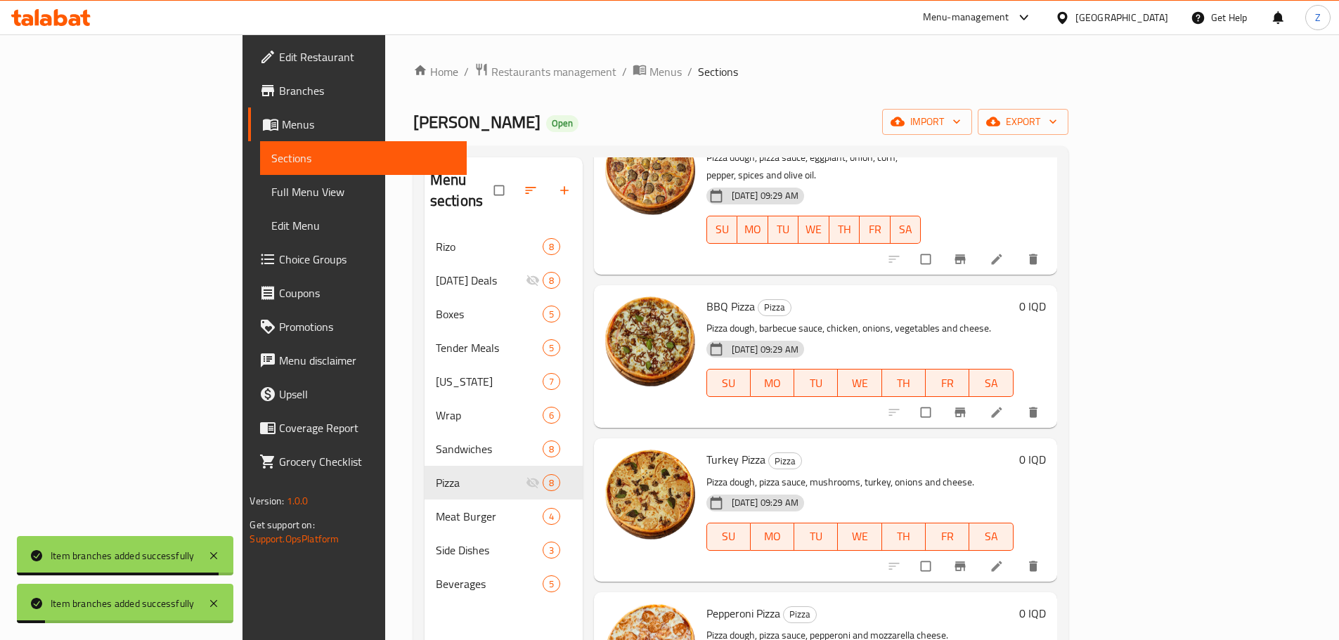
click at [965, 408] on icon "Branch-specific-item" at bounding box center [959, 412] width 11 height 9
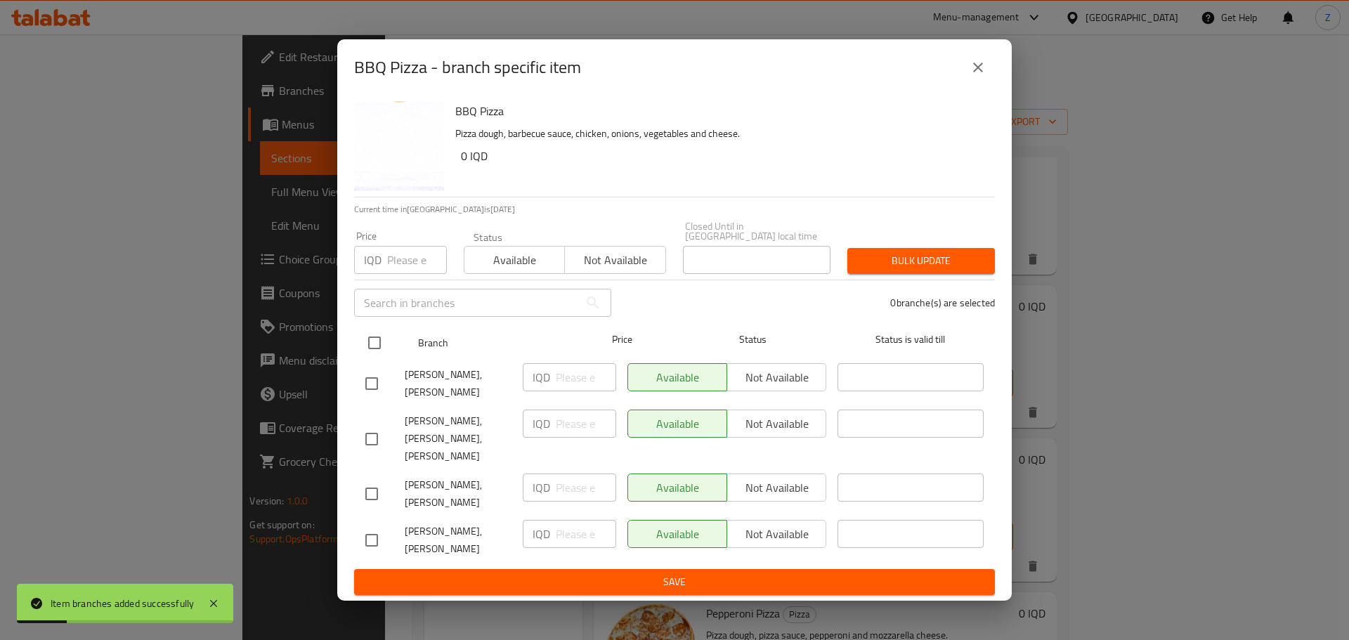
click at [379, 358] on input "checkbox" at bounding box center [375, 343] width 30 height 30
checkbox input "true"
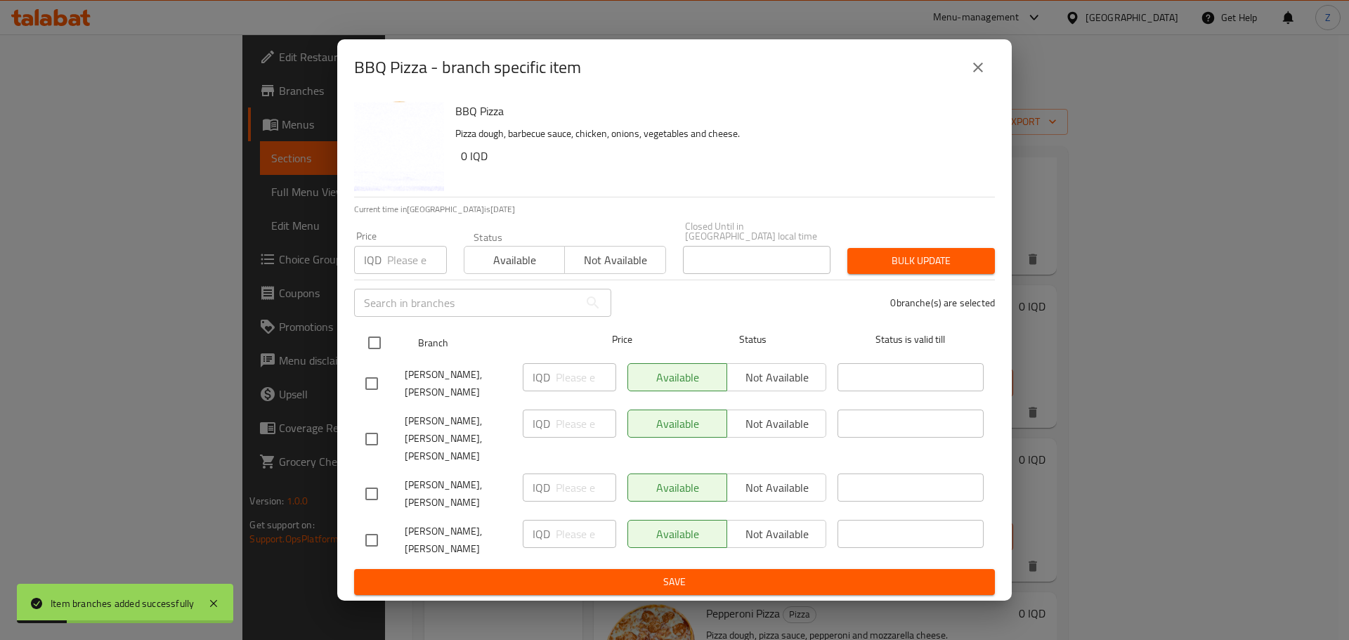
checkbox input "true"
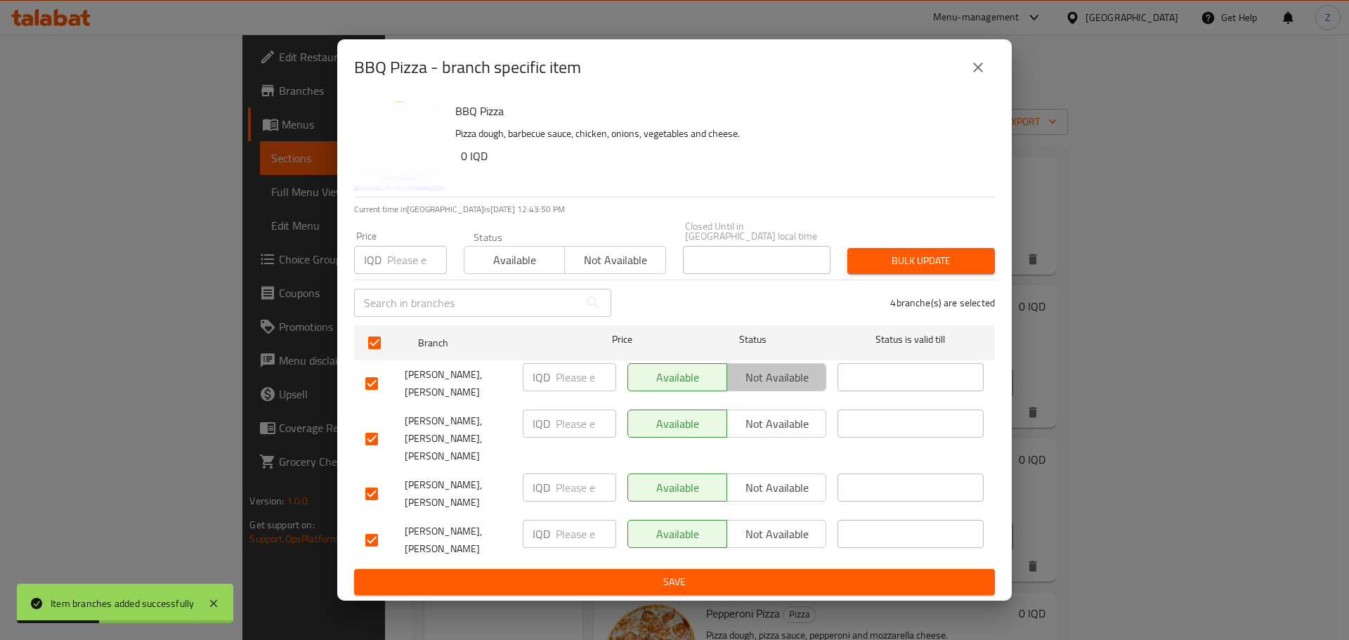
drag, startPoint x: 794, startPoint y: 399, endPoint x: 781, endPoint y: 457, distance: 59.8
click at [794, 388] on span "Not available" at bounding box center [777, 377] width 88 height 20
click at [776, 484] on span "Not available" at bounding box center [777, 488] width 88 height 20
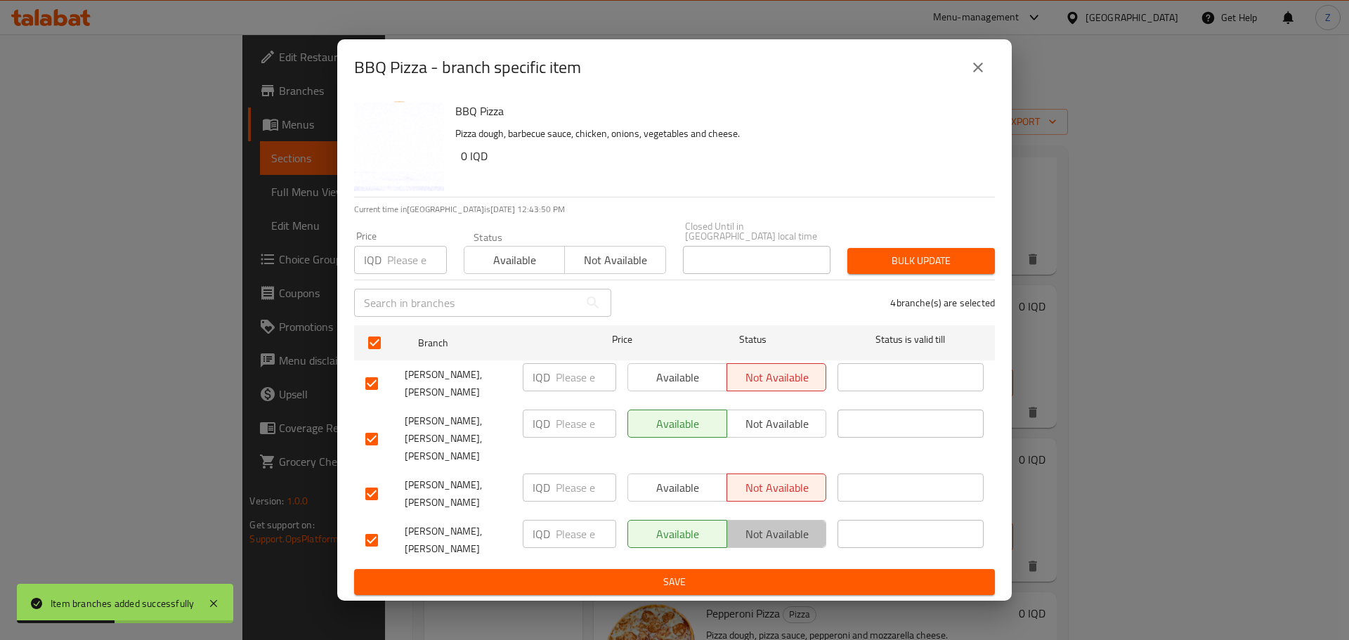
click at [769, 524] on span "Not available" at bounding box center [777, 534] width 88 height 20
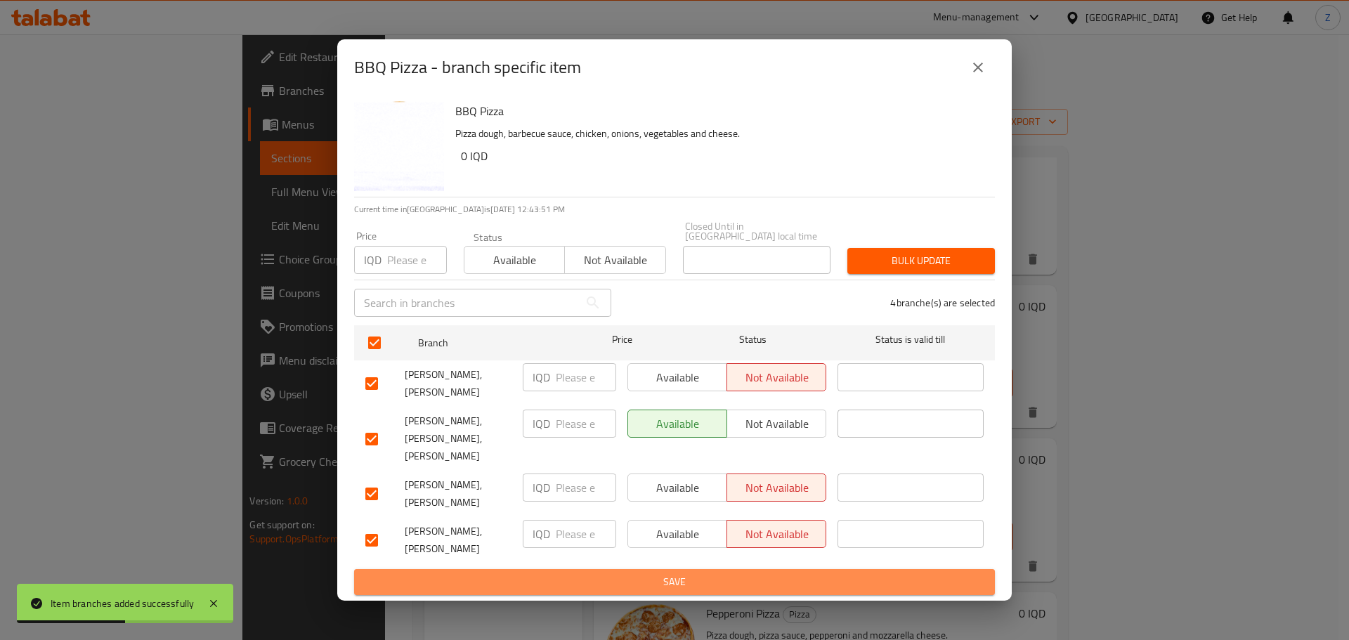
click at [750, 573] on span "Save" at bounding box center [674, 582] width 618 height 18
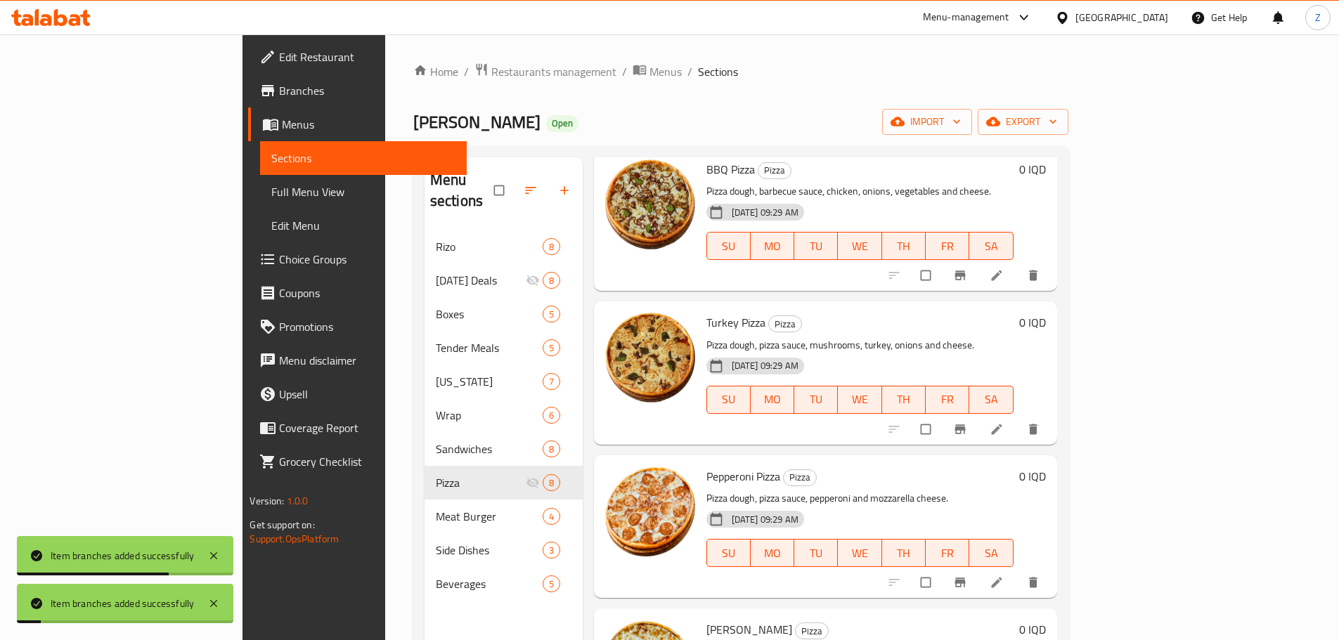
scroll to position [422, 0]
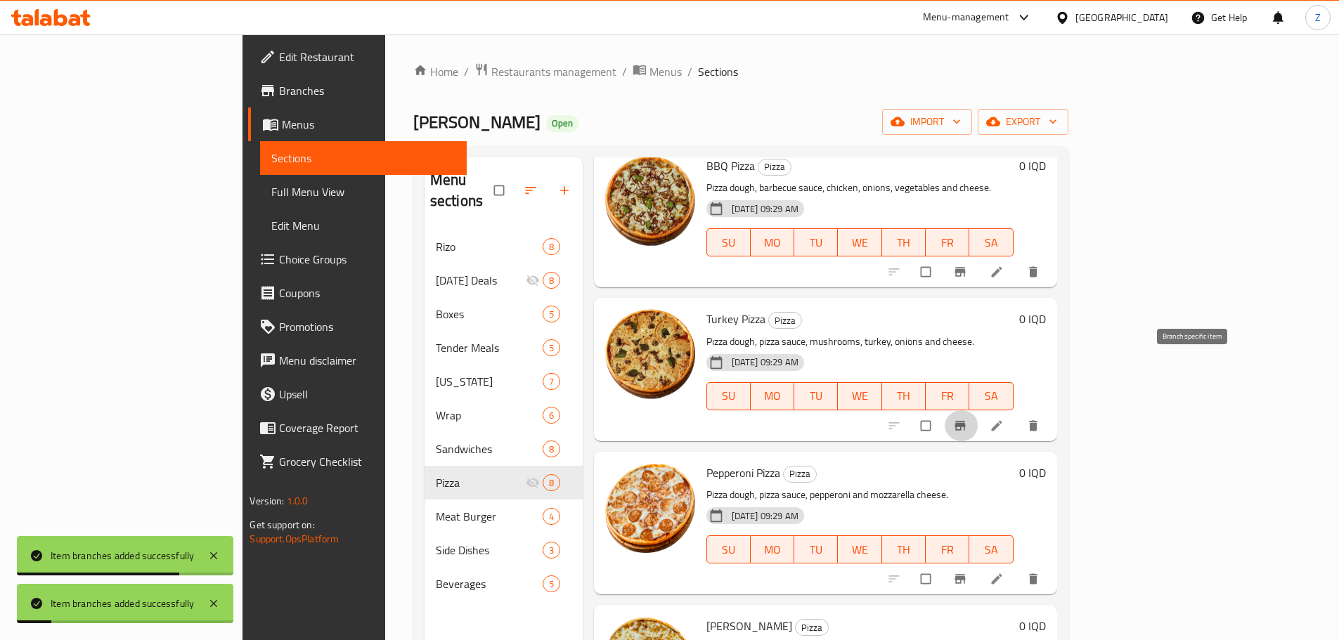
click at [965, 421] on icon "Branch-specific-item" at bounding box center [959, 425] width 11 height 9
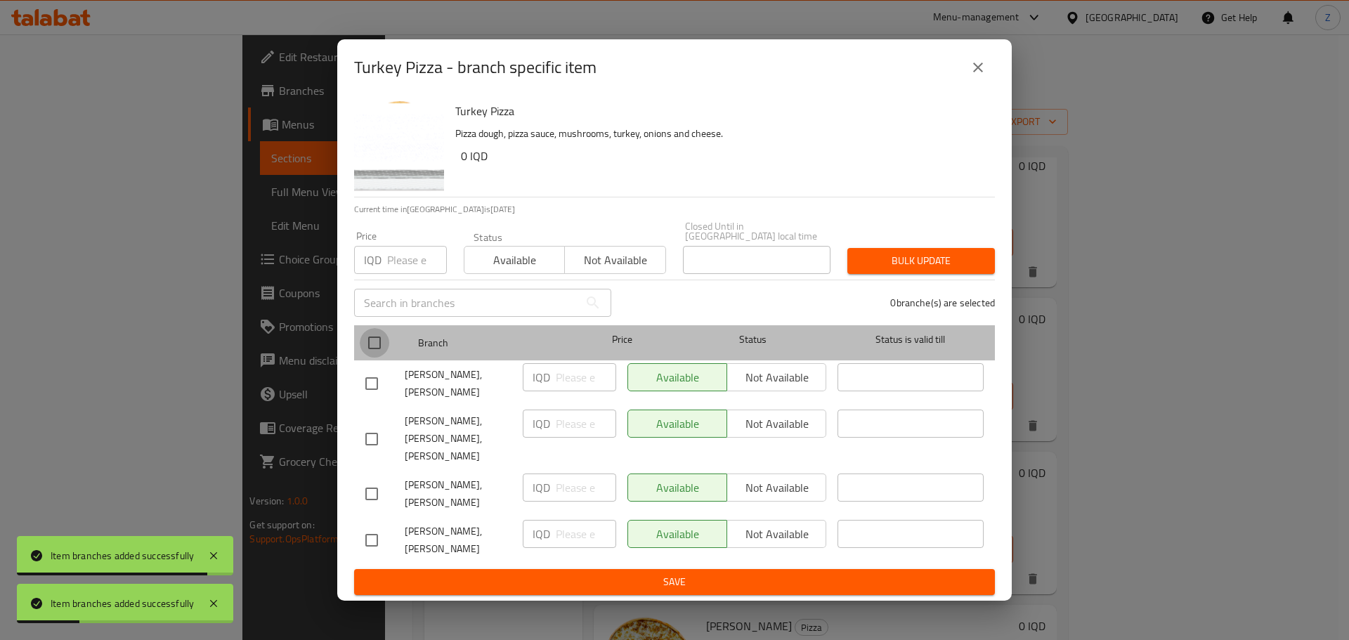
click at [384, 358] on input "checkbox" at bounding box center [375, 343] width 30 height 30
checkbox input "true"
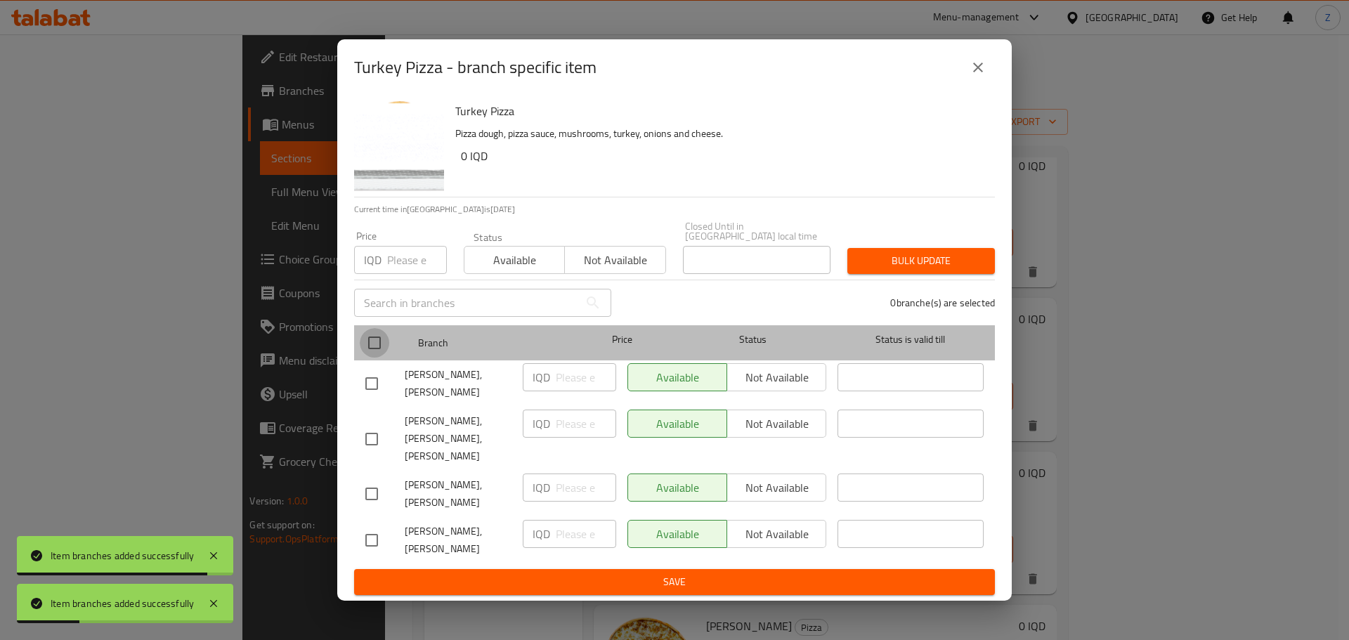
checkbox input "true"
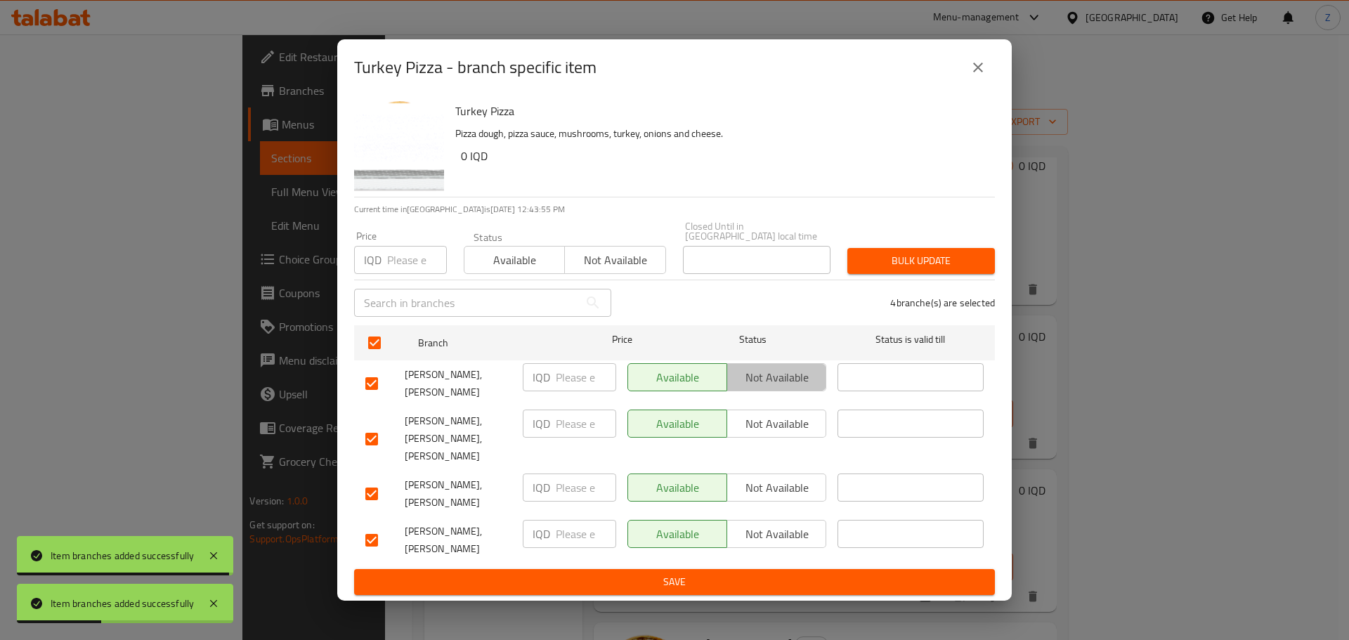
drag, startPoint x: 779, startPoint y: 393, endPoint x: 786, endPoint y: 449, distance: 56.6
click at [779, 388] on span "Not available" at bounding box center [777, 377] width 88 height 20
drag, startPoint x: 790, startPoint y: 471, endPoint x: 788, endPoint y: 488, distance: 16.9
click at [790, 478] on span "Not available" at bounding box center [777, 488] width 88 height 20
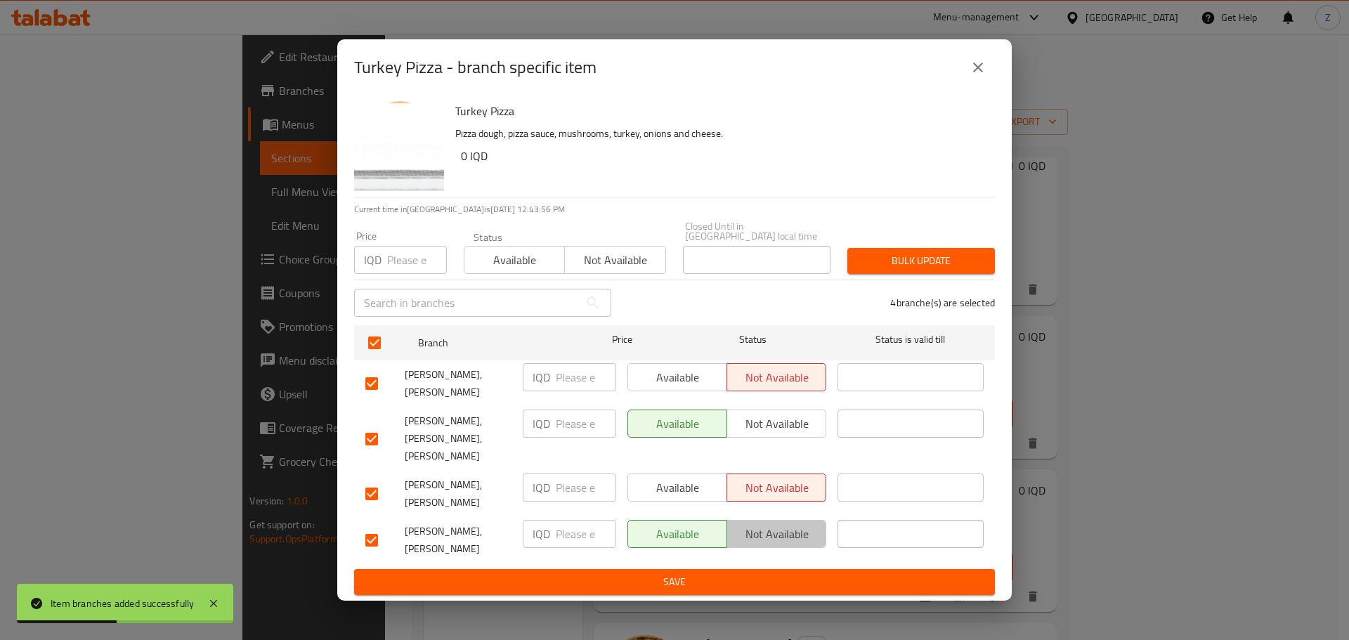
click at [782, 524] on span "Not available" at bounding box center [777, 534] width 88 height 20
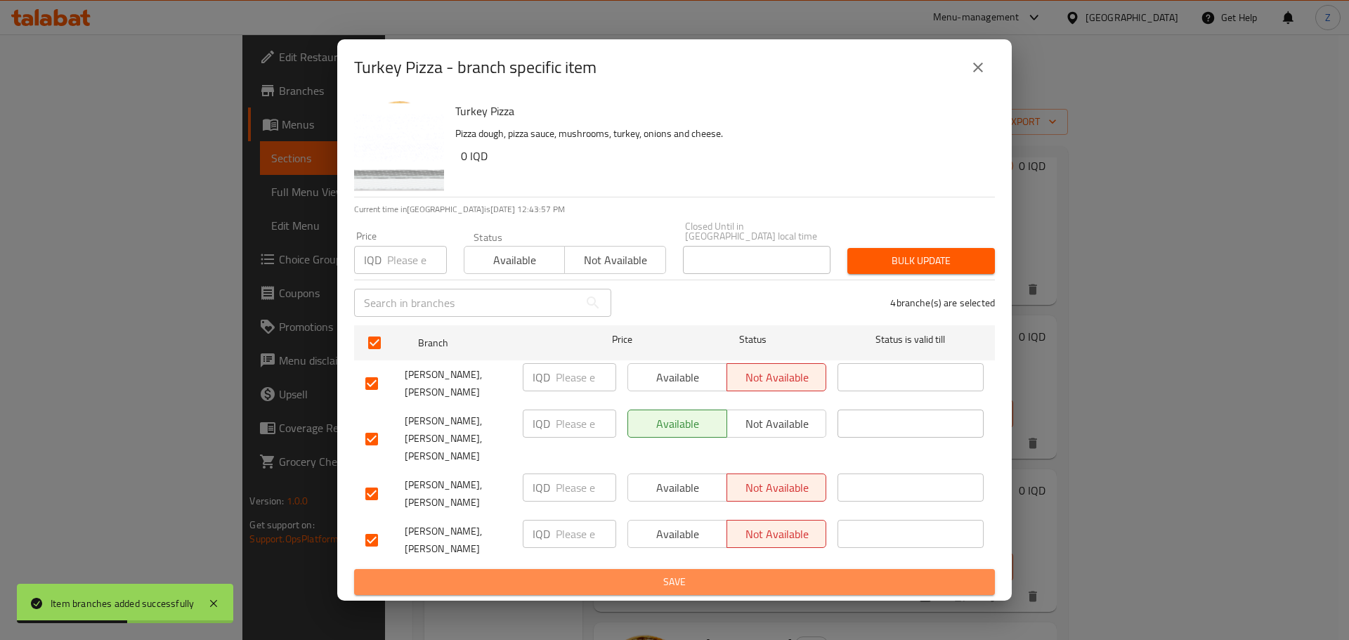
click at [766, 573] on span "Save" at bounding box center [674, 582] width 618 height 18
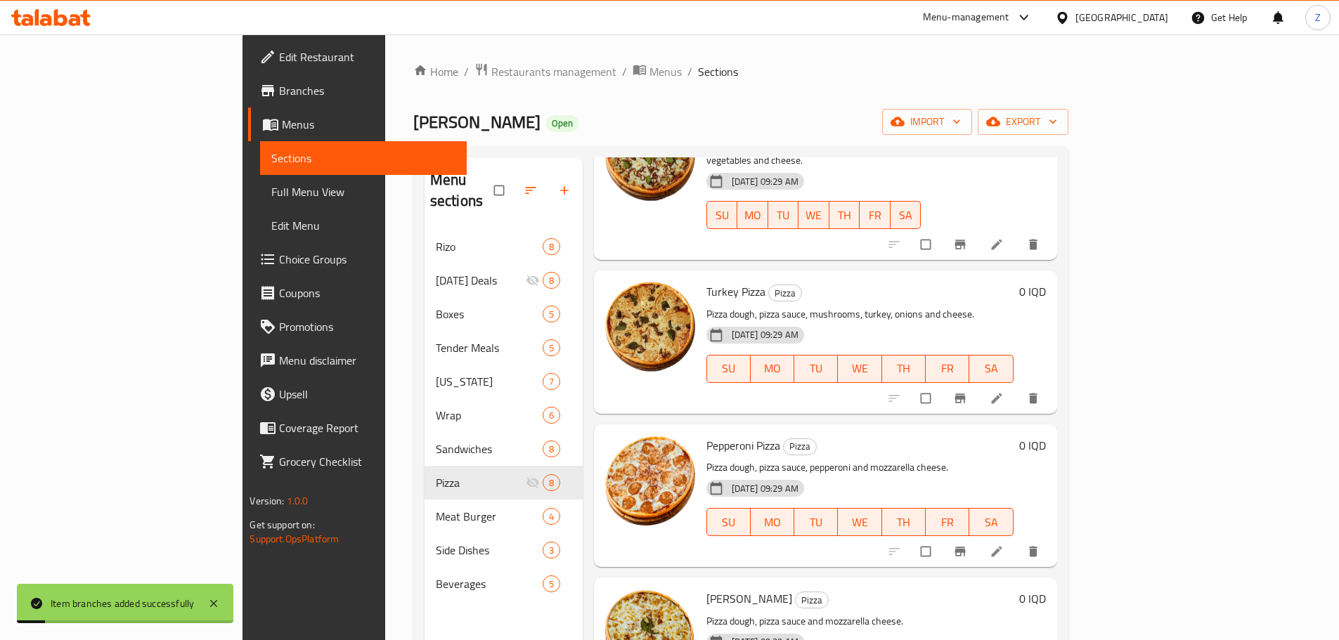
scroll to position [492, 0]
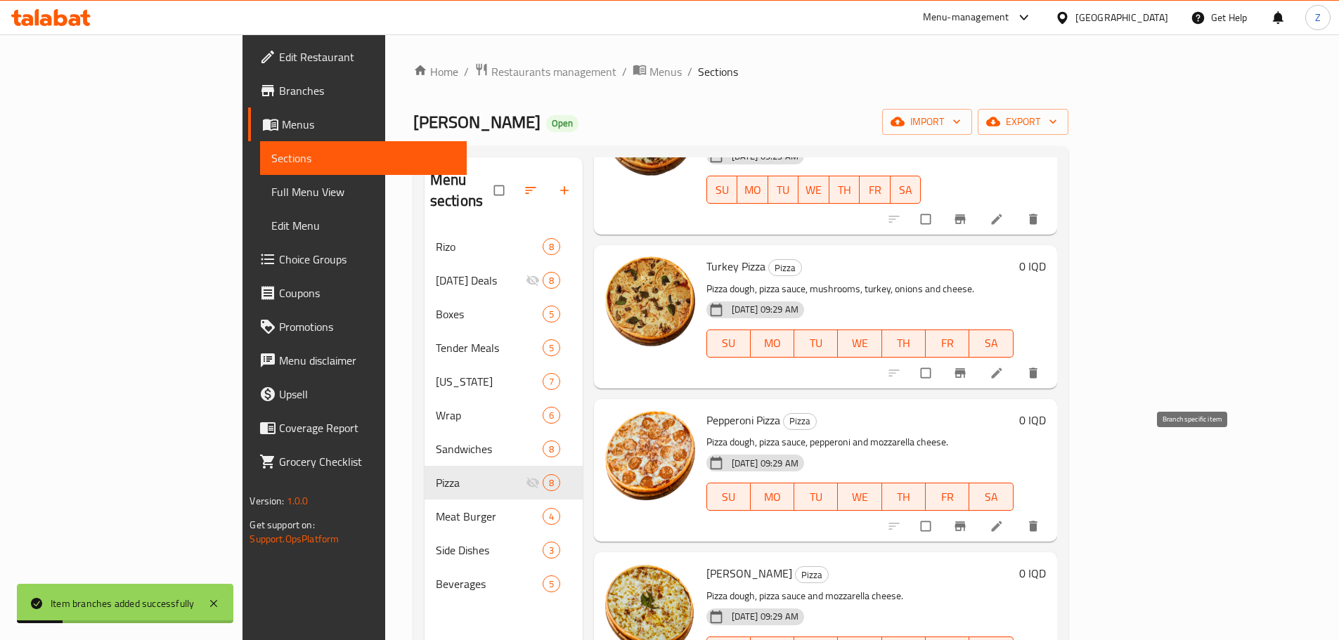
click at [967, 519] on icon "Branch-specific-item" at bounding box center [960, 526] width 14 height 14
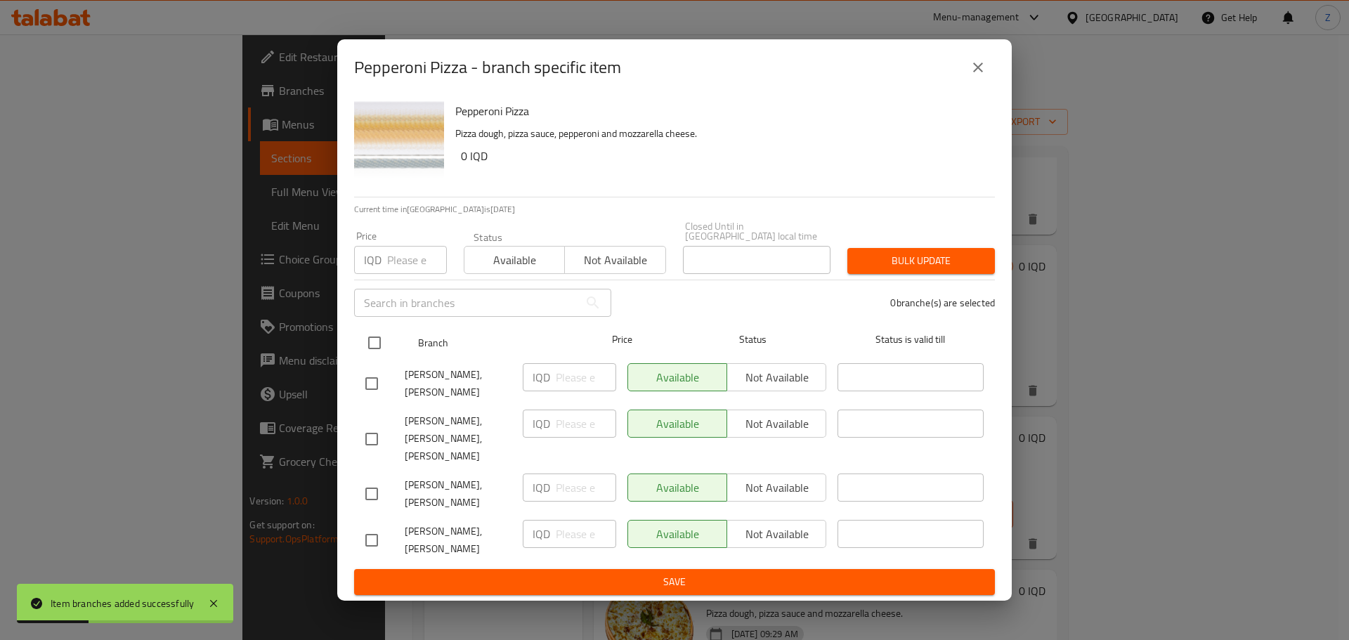
click at [361, 358] on input "checkbox" at bounding box center [375, 343] width 30 height 30
checkbox input "true"
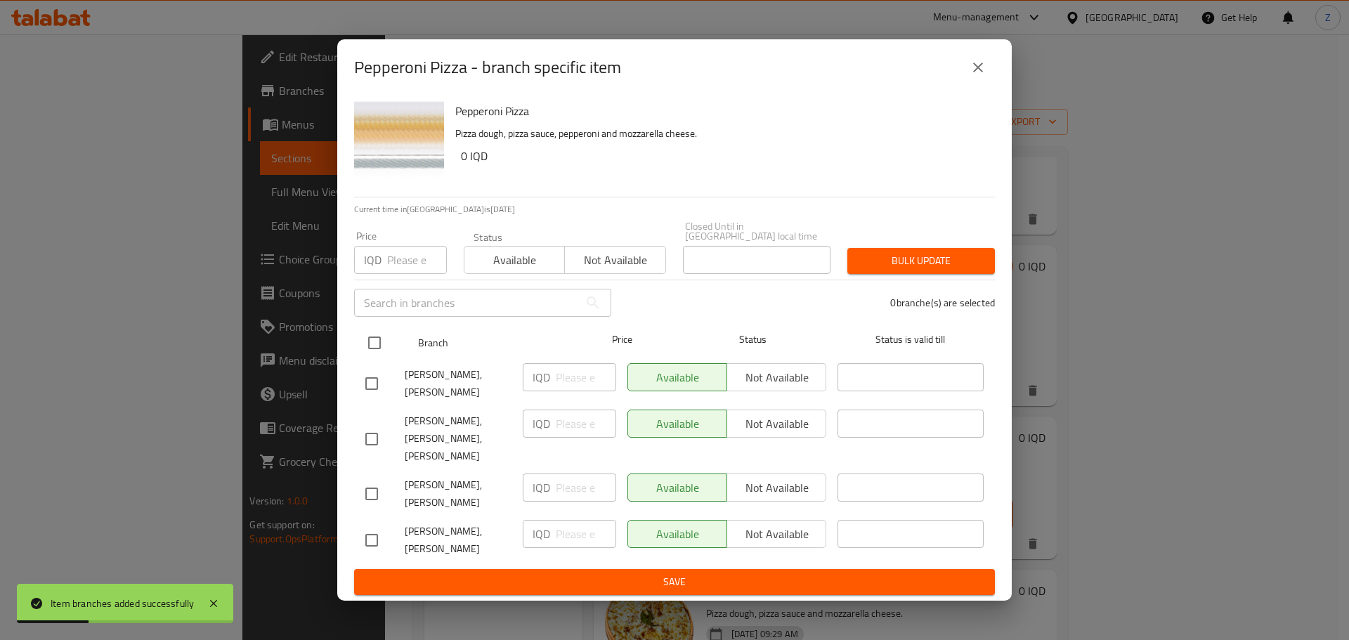
checkbox input "true"
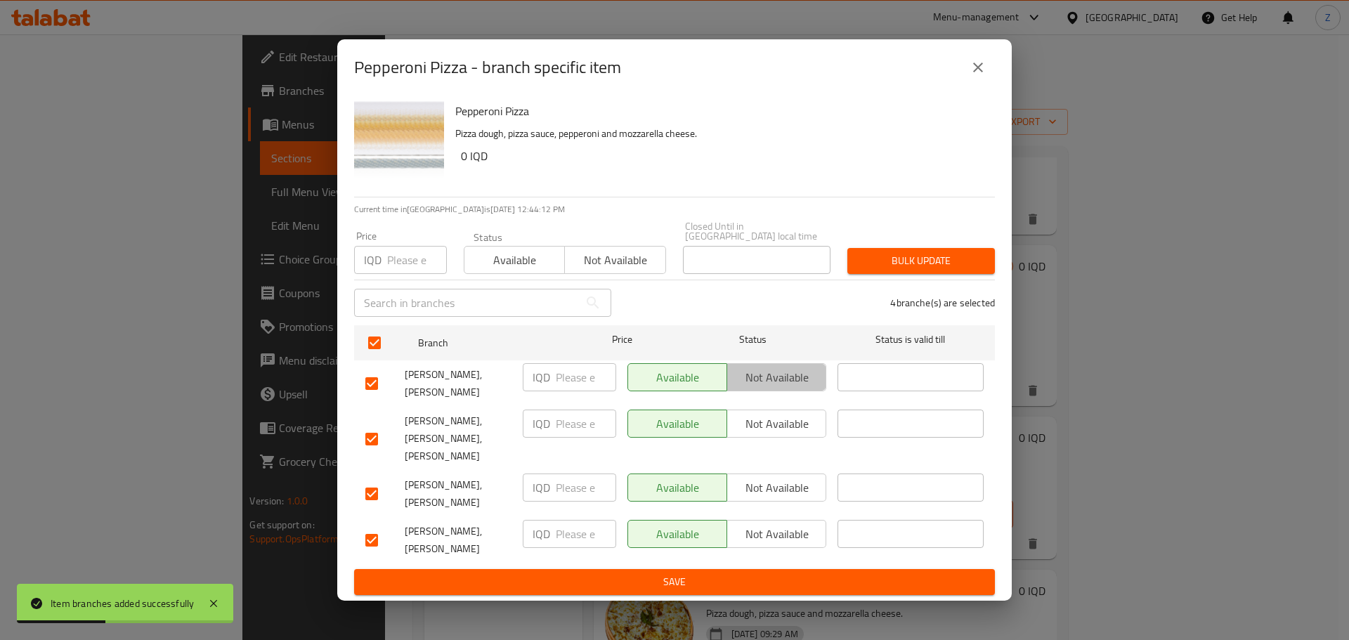
click at [757, 391] on button "Not available" at bounding box center [777, 377] width 100 height 28
click at [762, 481] on span "Not available" at bounding box center [777, 488] width 88 height 20
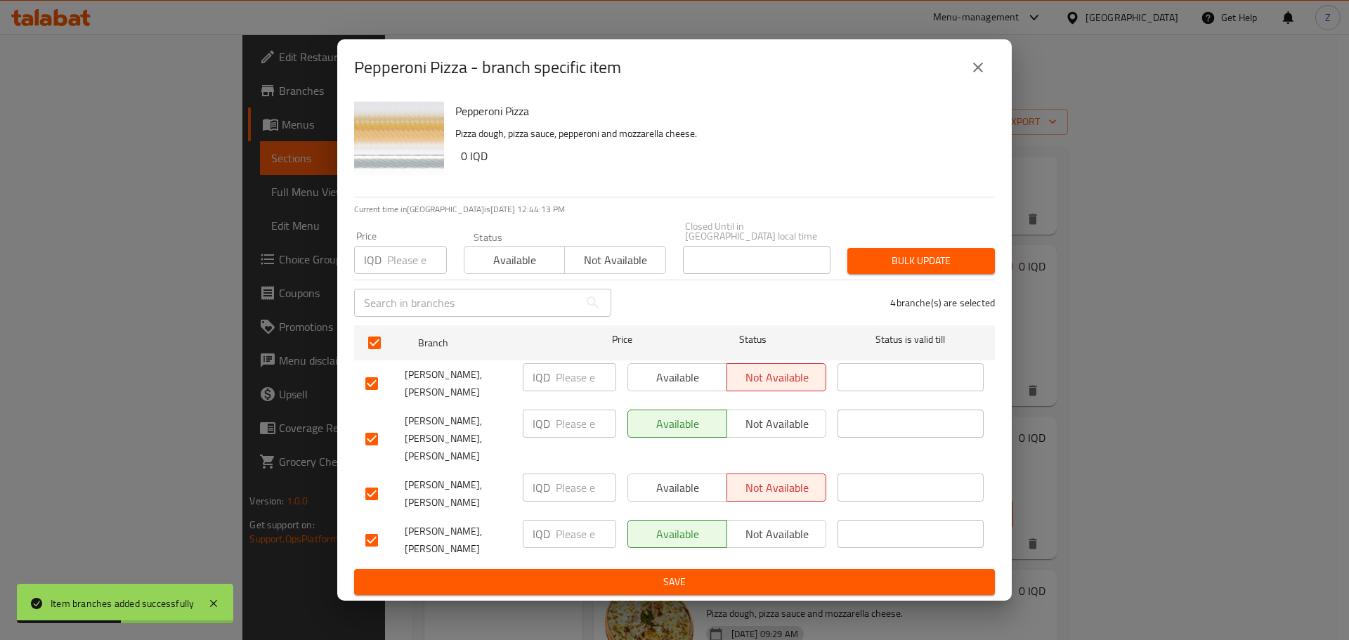
click at [755, 524] on span "Not available" at bounding box center [777, 534] width 88 height 20
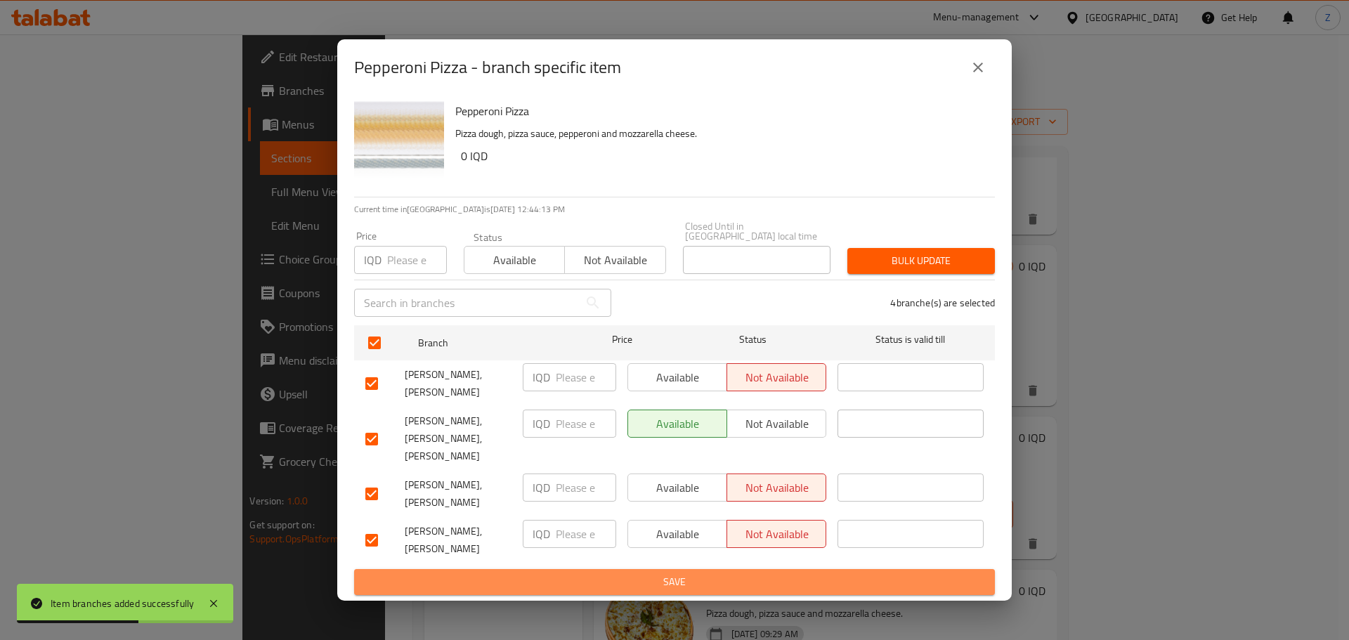
click at [691, 573] on span "Save" at bounding box center [674, 582] width 618 height 18
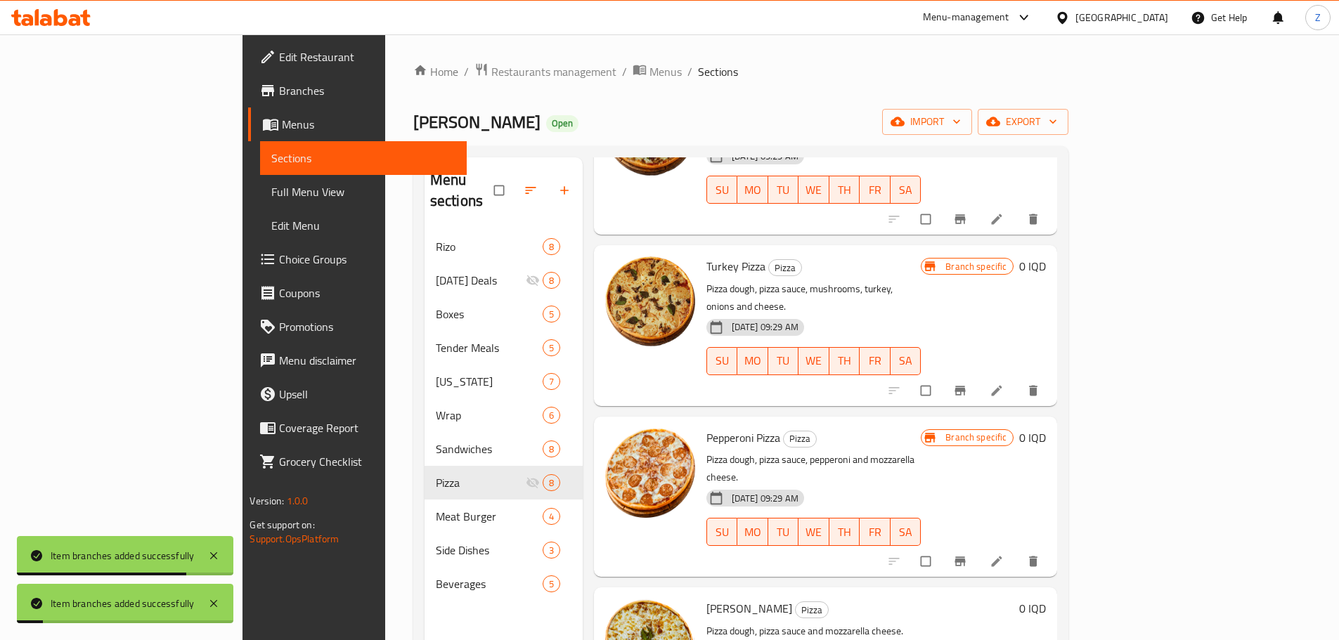
scroll to position [623, 0]
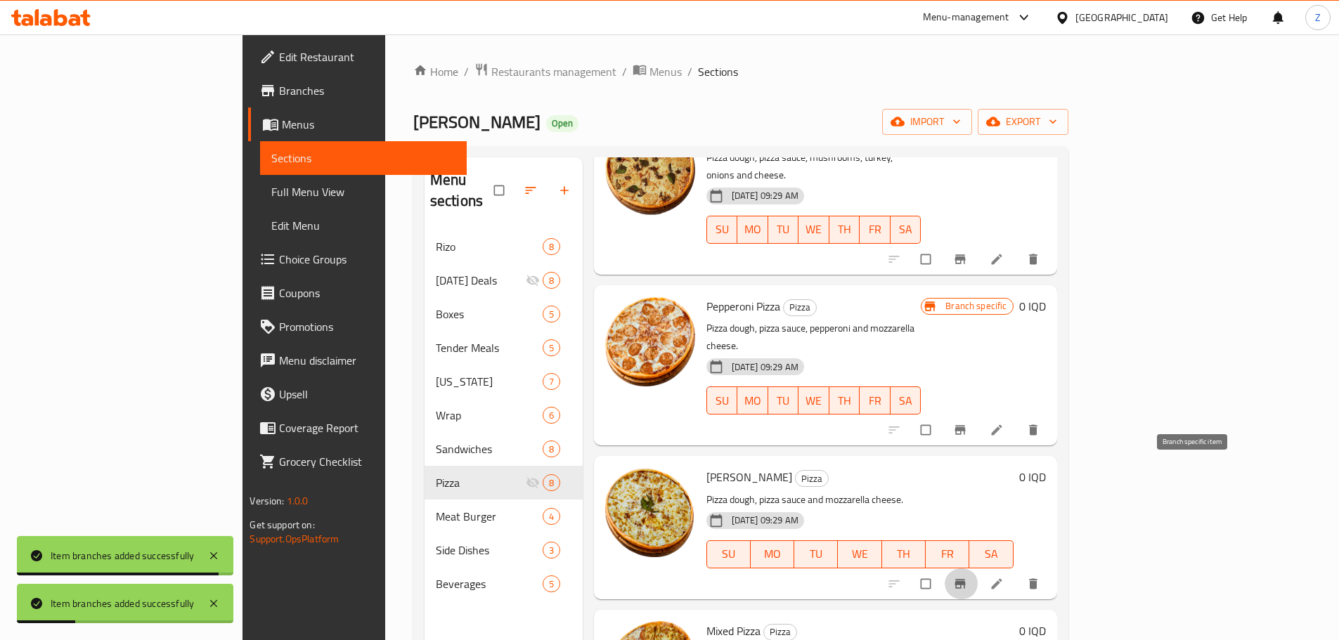
click at [978, 568] on button "Branch-specific-item" at bounding box center [961, 583] width 34 height 31
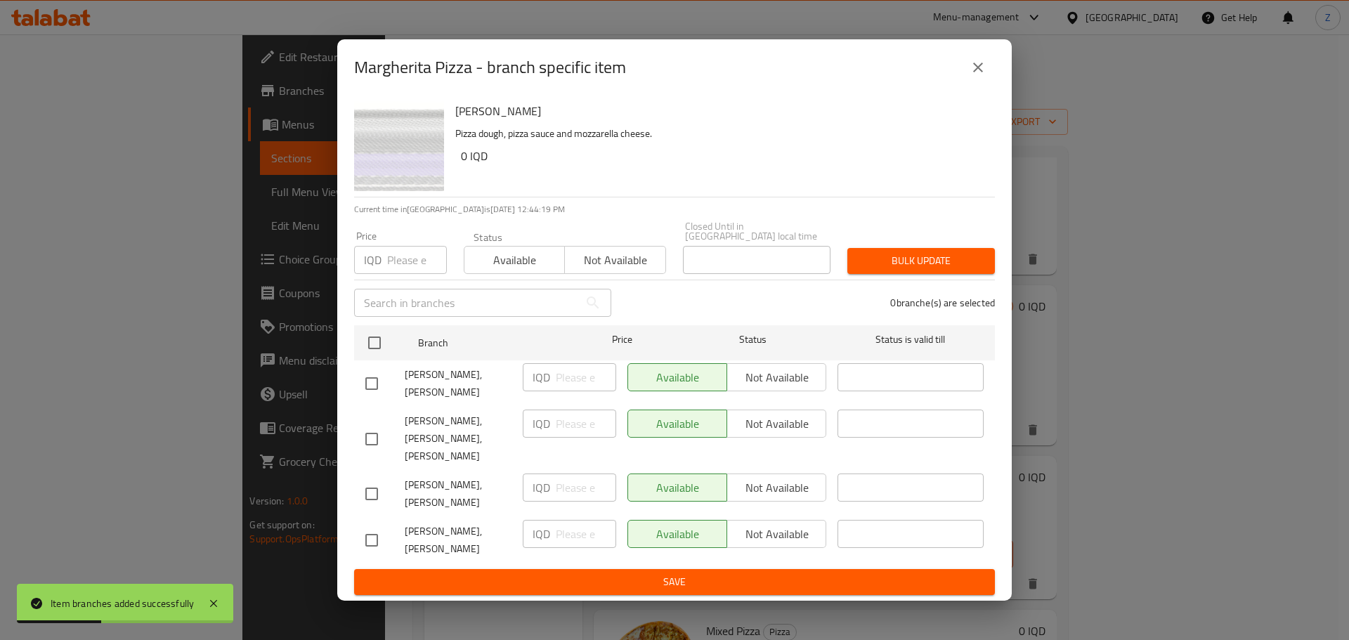
click at [352, 358] on div "Margherita Pizza Pizza dough, pizza sauce and mozzarella cheese. 0 IQD Current …" at bounding box center [674, 348] width 675 height 505
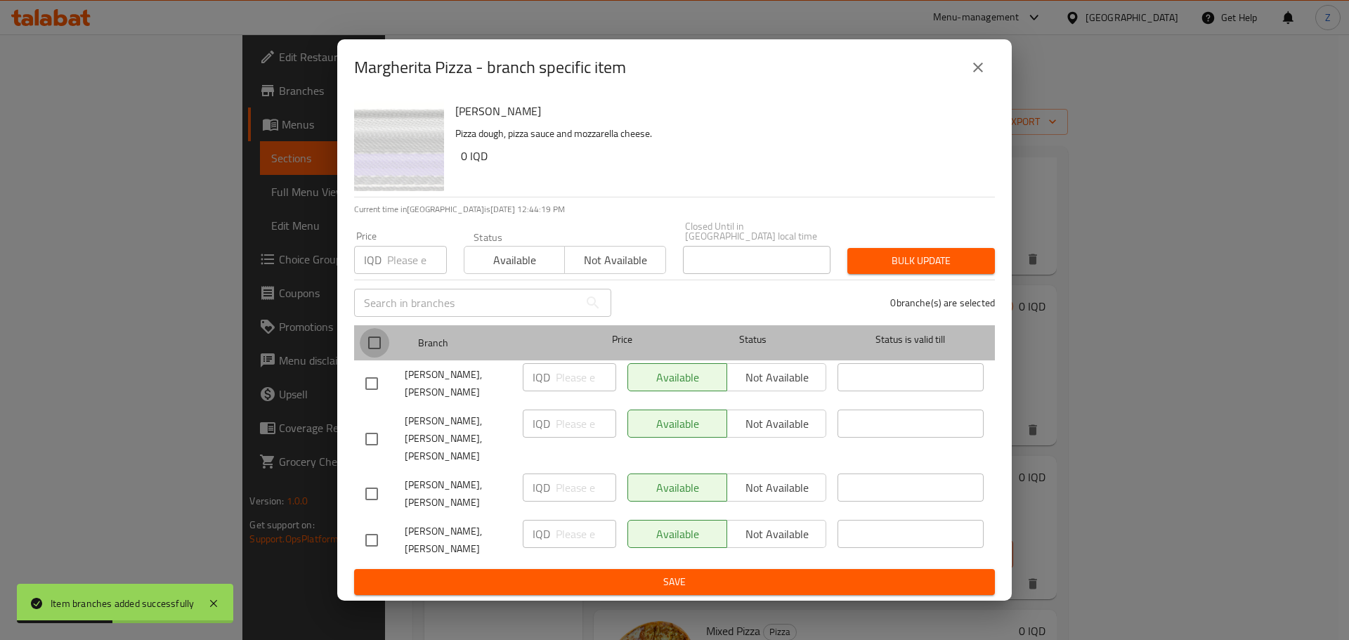
click at [360, 358] on input "checkbox" at bounding box center [375, 343] width 30 height 30
checkbox input "true"
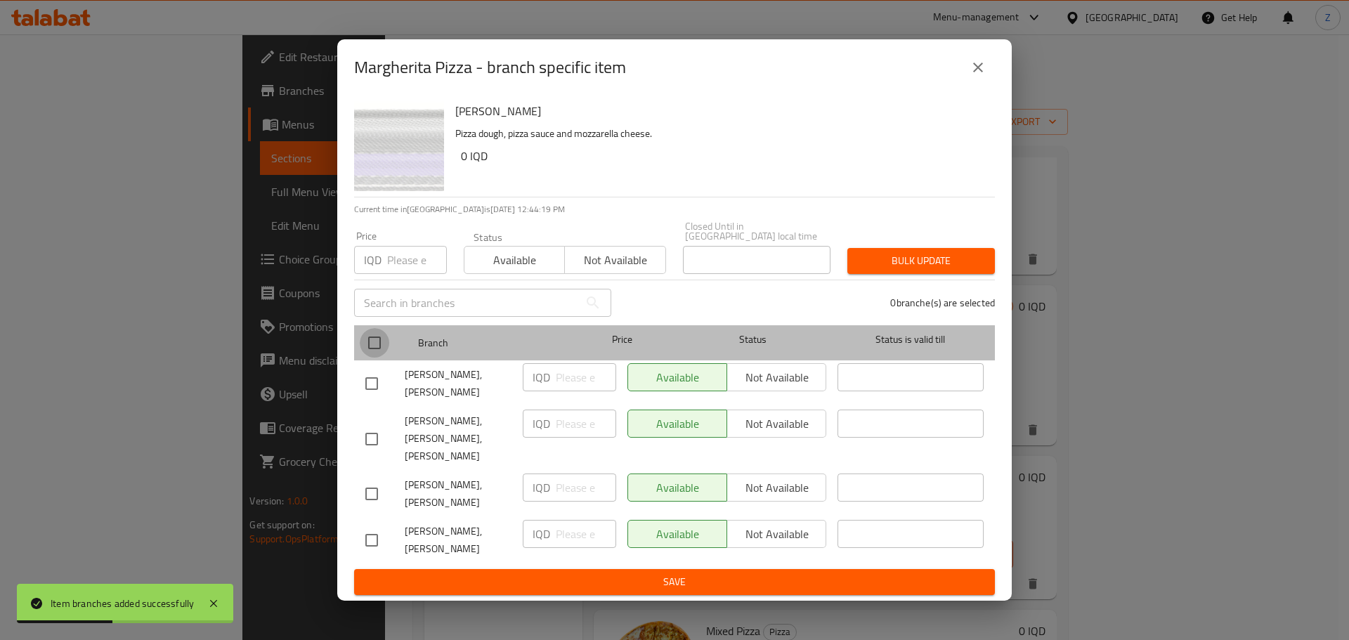
checkbox input "true"
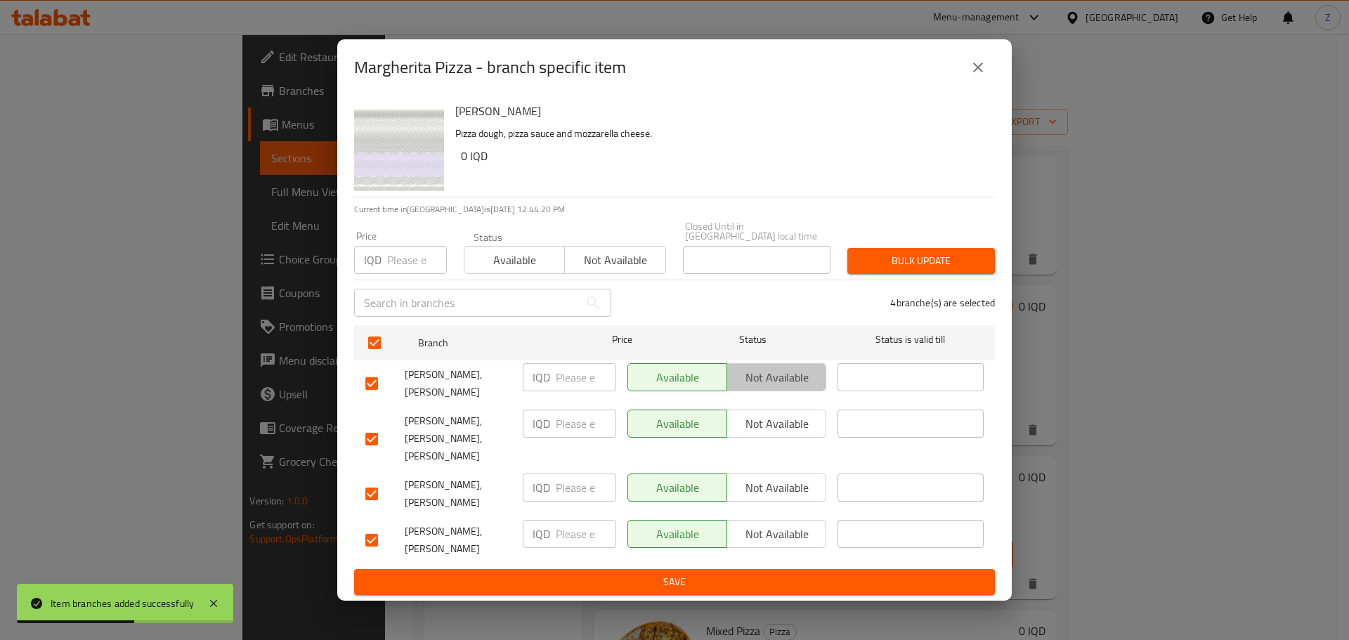
click at [763, 388] on span "Not available" at bounding box center [777, 377] width 88 height 20
drag, startPoint x: 788, startPoint y: 483, endPoint x: 788, endPoint y: 497, distance: 13.4
click at [788, 490] on button "Not available" at bounding box center [777, 488] width 100 height 28
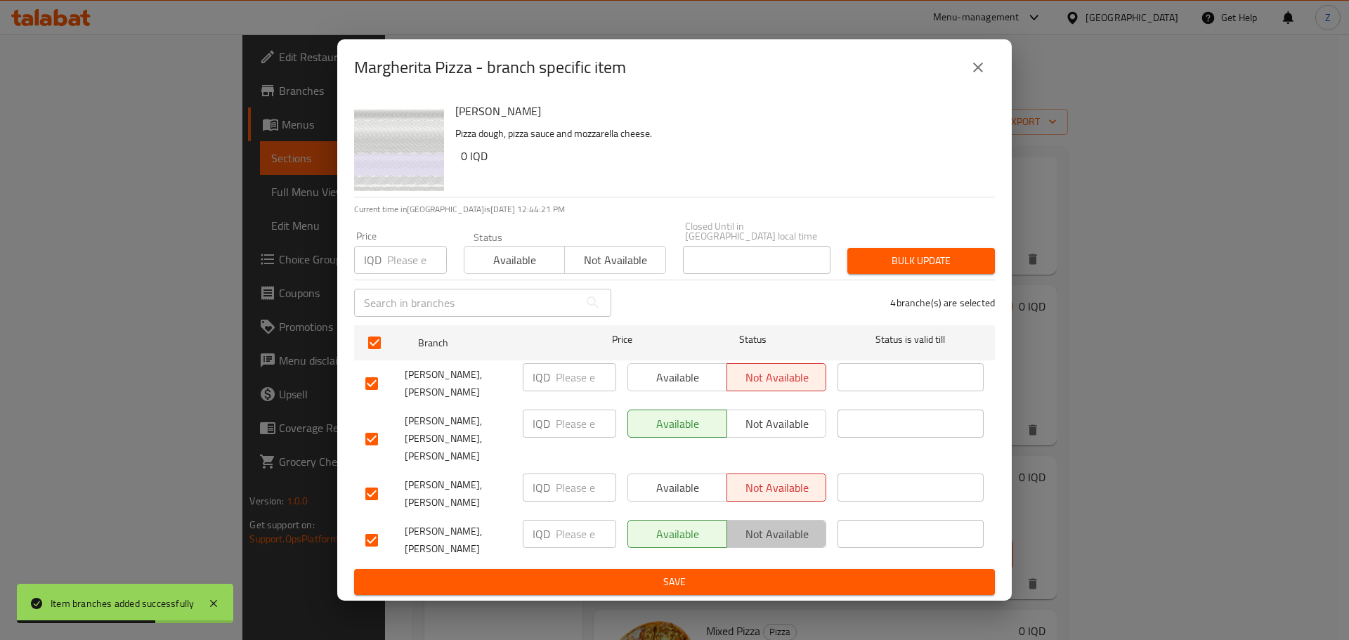
click at [772, 524] on span "Not available" at bounding box center [777, 534] width 88 height 20
click at [768, 569] on button "Save" at bounding box center [674, 582] width 641 height 26
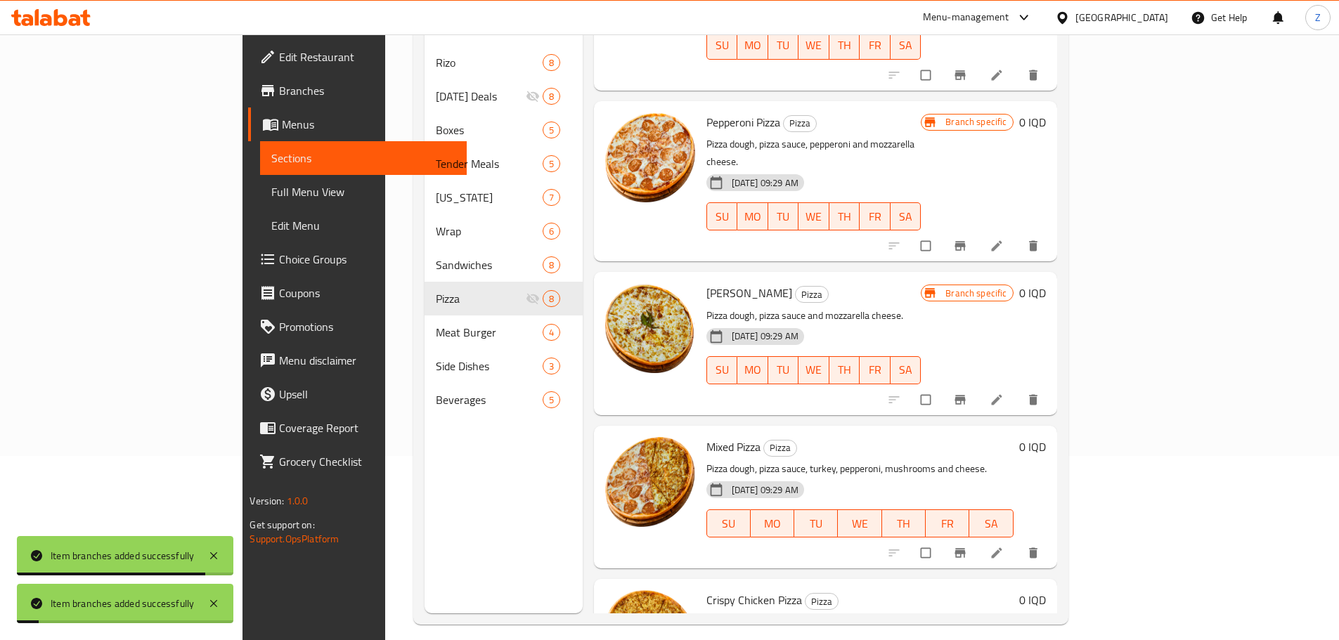
scroll to position [197, 0]
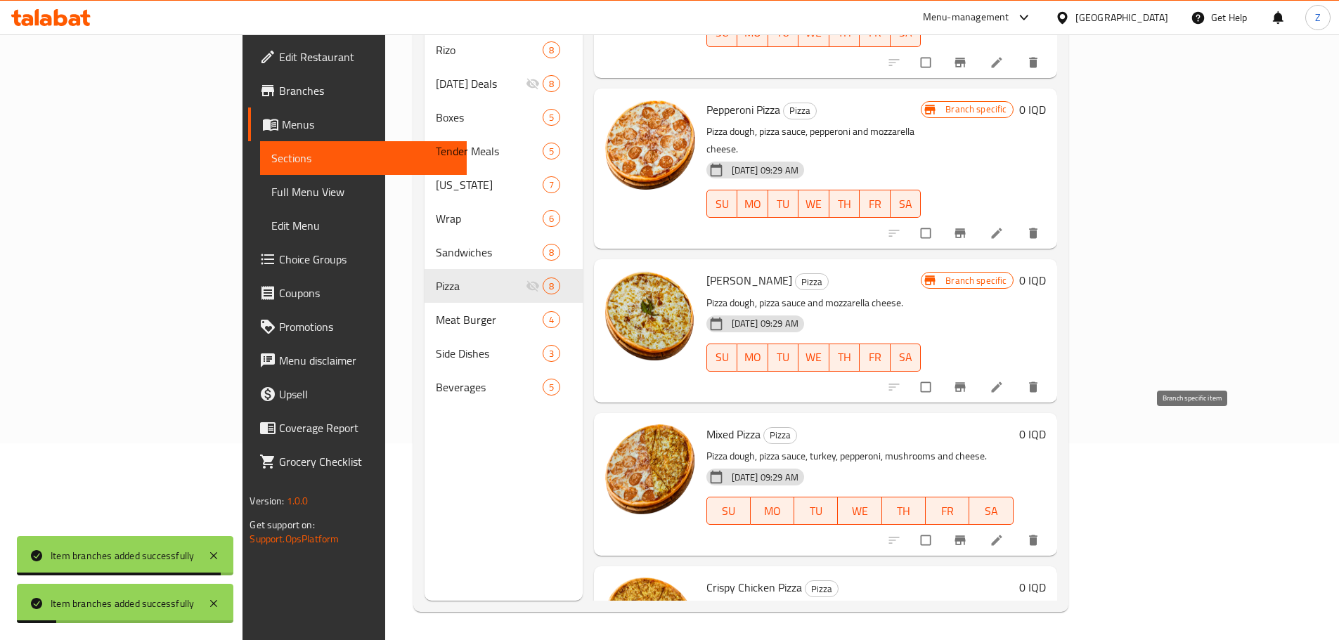
click at [967, 533] on icon "Branch-specific-item" at bounding box center [960, 540] width 14 height 14
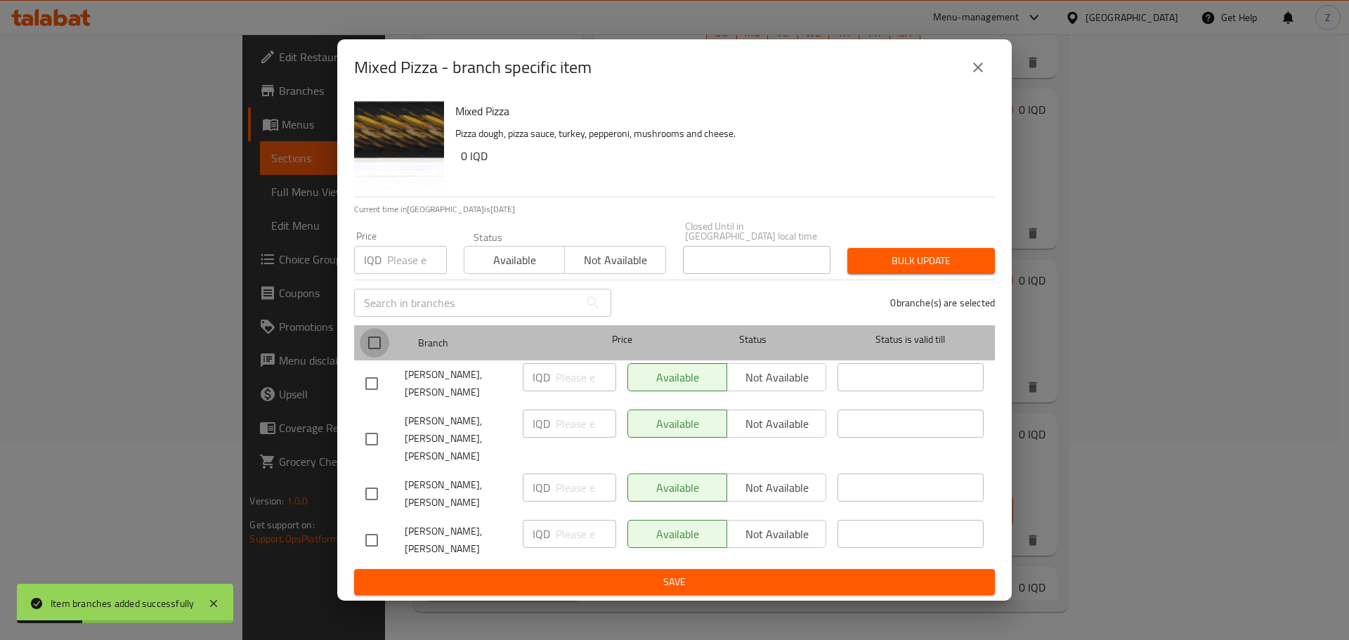
click at [373, 358] on input "checkbox" at bounding box center [375, 343] width 30 height 30
checkbox input "true"
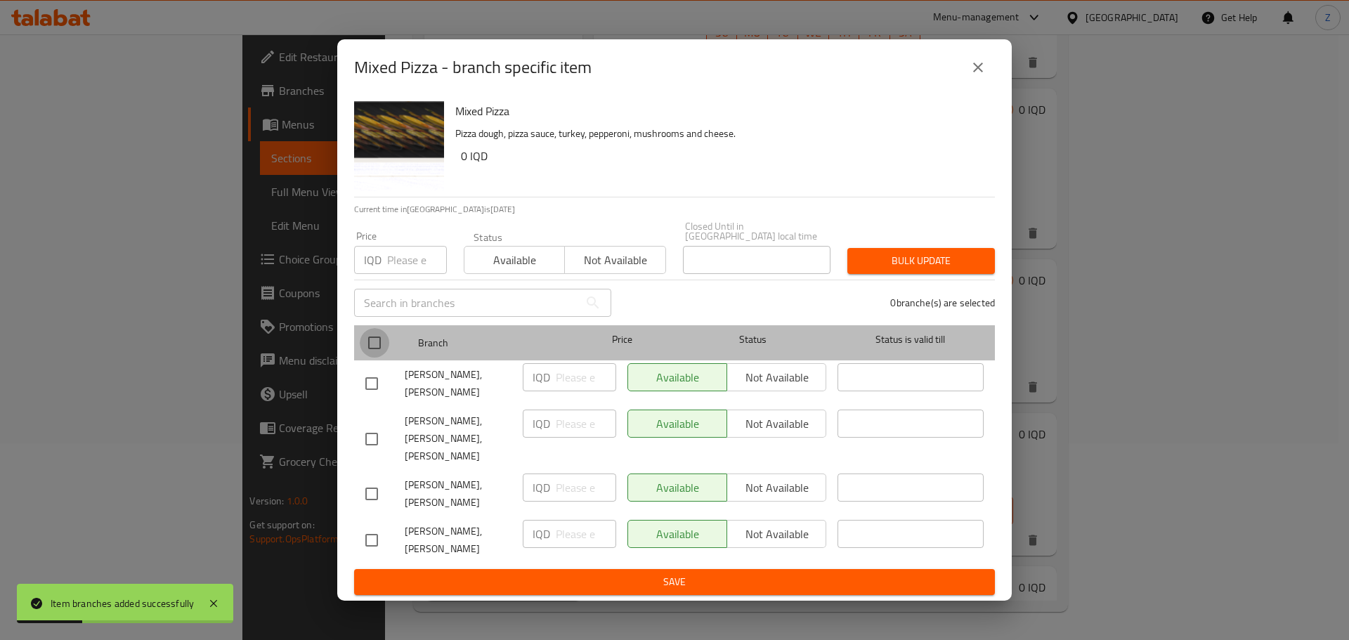
checkbox input "true"
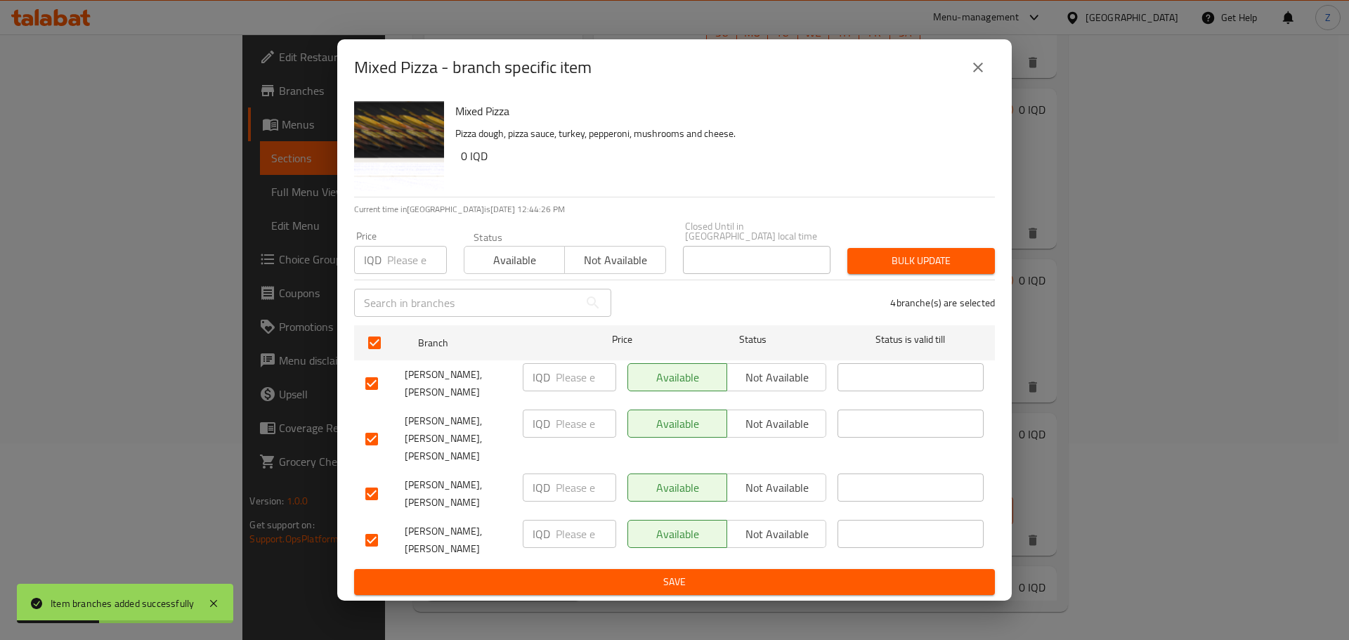
click at [800, 388] on span "Not available" at bounding box center [777, 377] width 88 height 20
click at [783, 457] on div "Available Not available" at bounding box center [727, 439] width 210 height 70
click at [786, 478] on span "Not available" at bounding box center [777, 488] width 88 height 20
click at [788, 524] on span "Not available" at bounding box center [777, 534] width 88 height 20
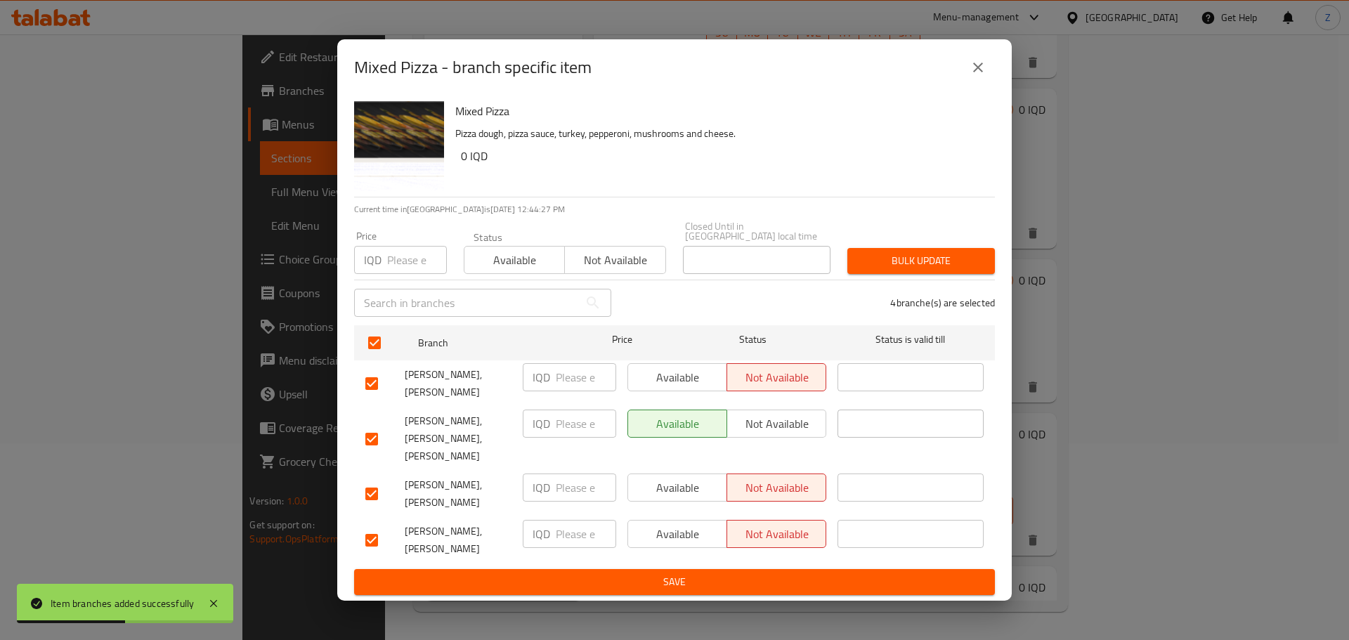
click at [788, 536] on ul "Branch Price Status Status is valid till kudo kudo, Al Amriyah IQD ​ Available …" at bounding box center [674, 444] width 641 height 249
click at [800, 573] on span "Save" at bounding box center [674, 582] width 618 height 18
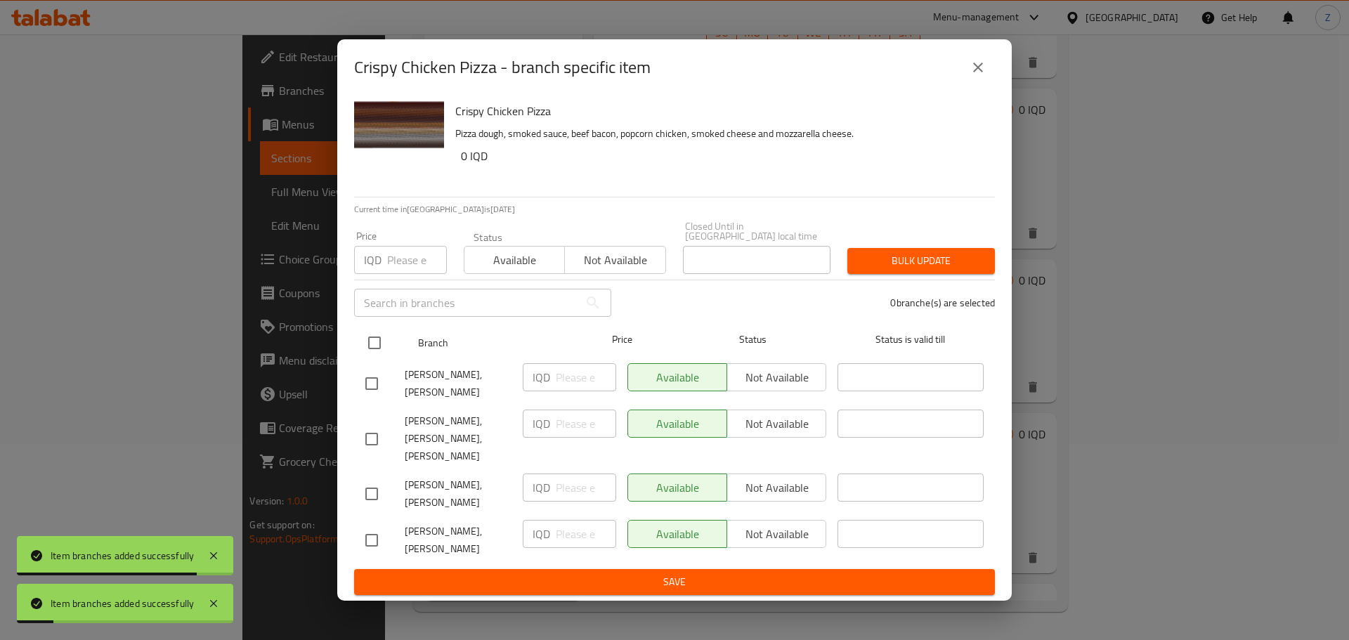
click at [376, 357] on input "checkbox" at bounding box center [375, 343] width 30 height 30
checkbox input "true"
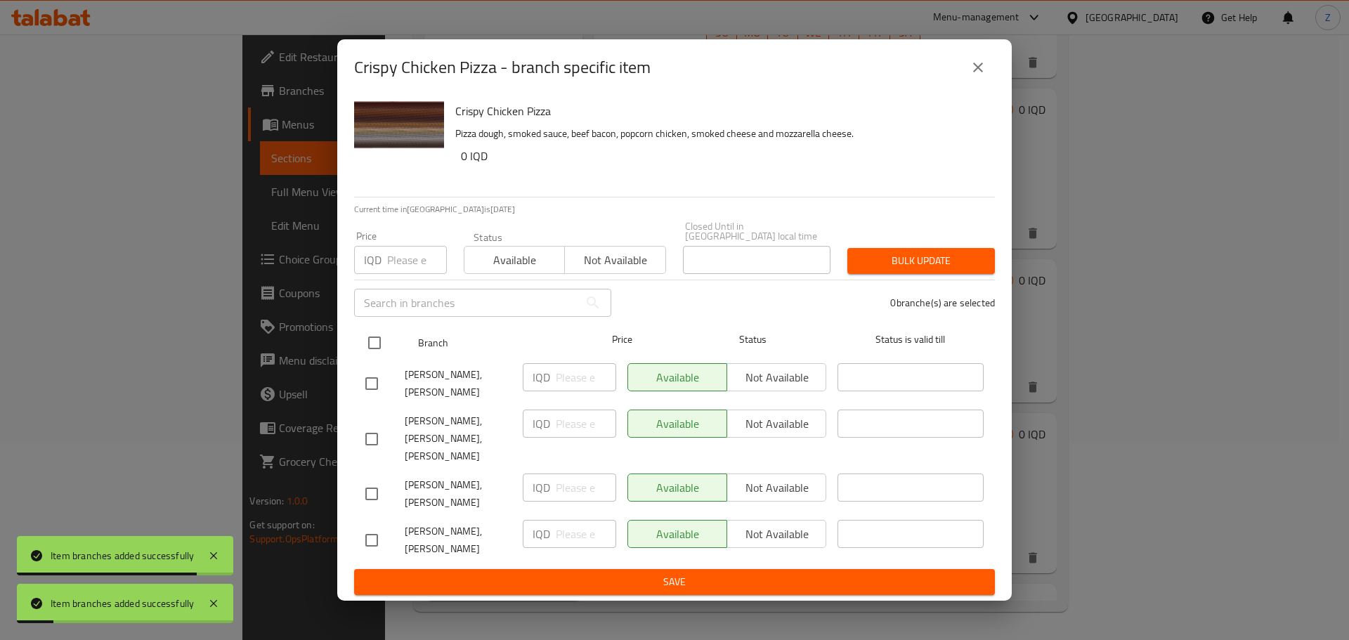
checkbox input "true"
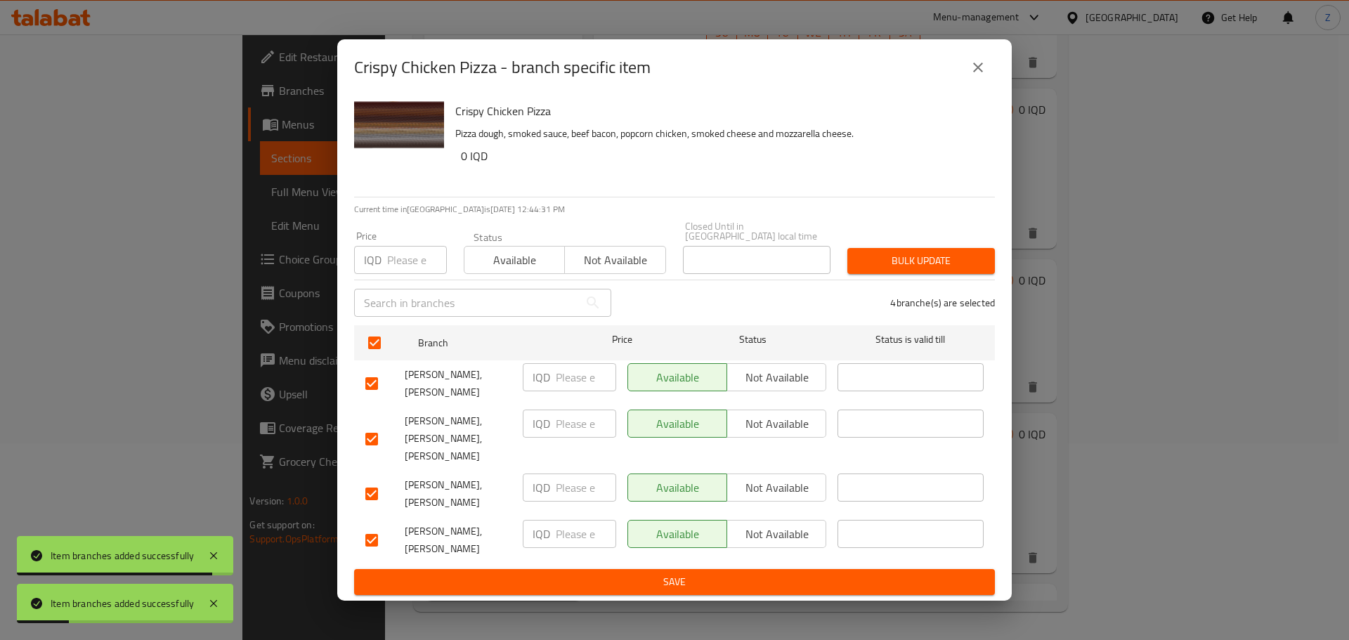
click at [798, 388] on span "Not available" at bounding box center [777, 377] width 88 height 20
drag, startPoint x: 795, startPoint y: 466, endPoint x: 778, endPoint y: 511, distance: 48.0
click at [789, 479] on button "Not available" at bounding box center [777, 488] width 100 height 28
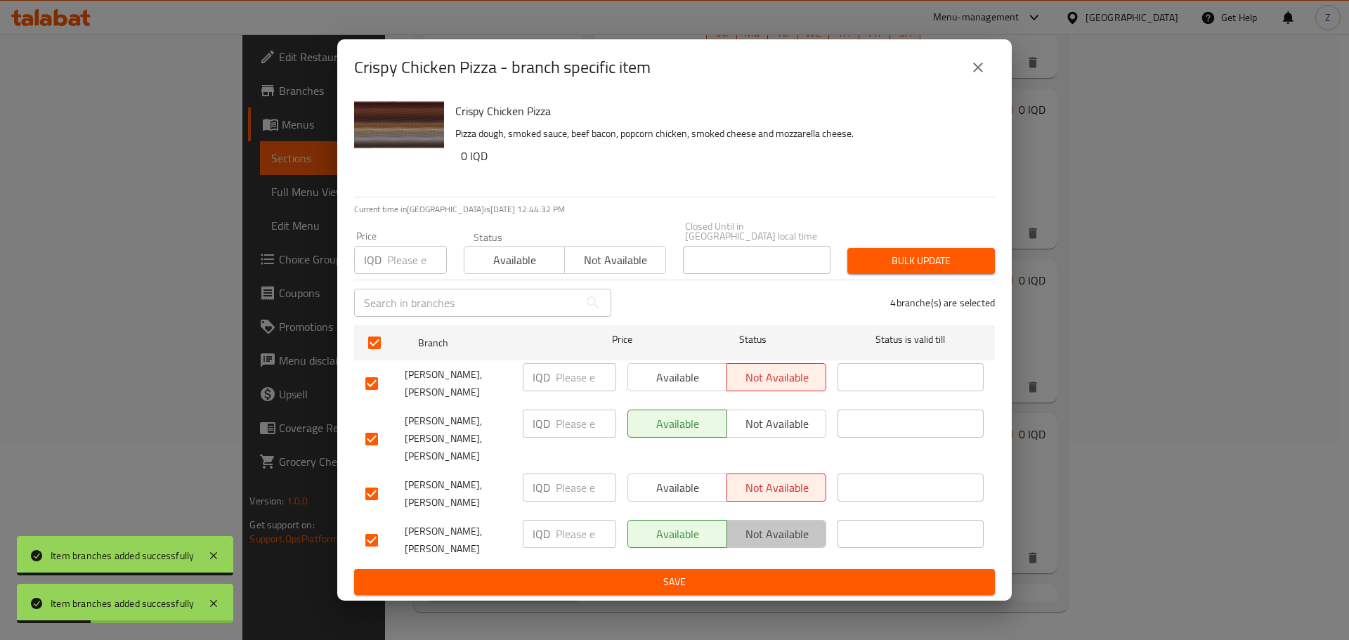
click at [778, 524] on span "Not available" at bounding box center [777, 534] width 88 height 20
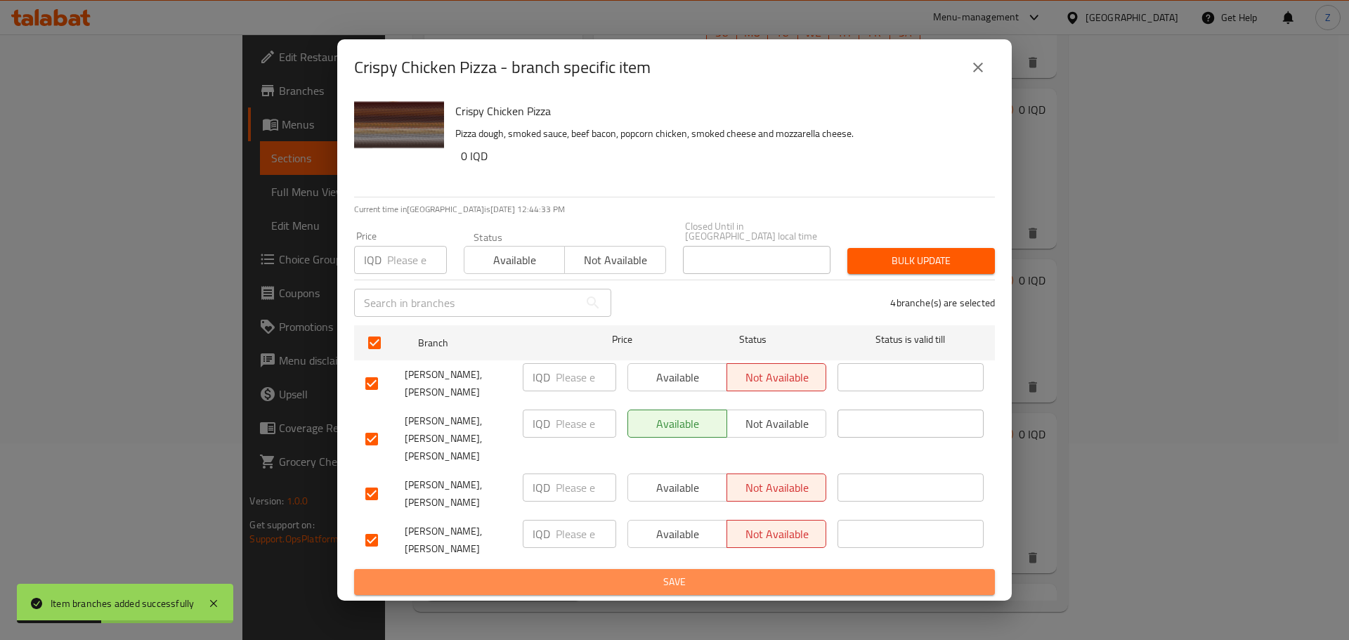
click at [787, 569] on button "Save" at bounding box center [674, 582] width 641 height 26
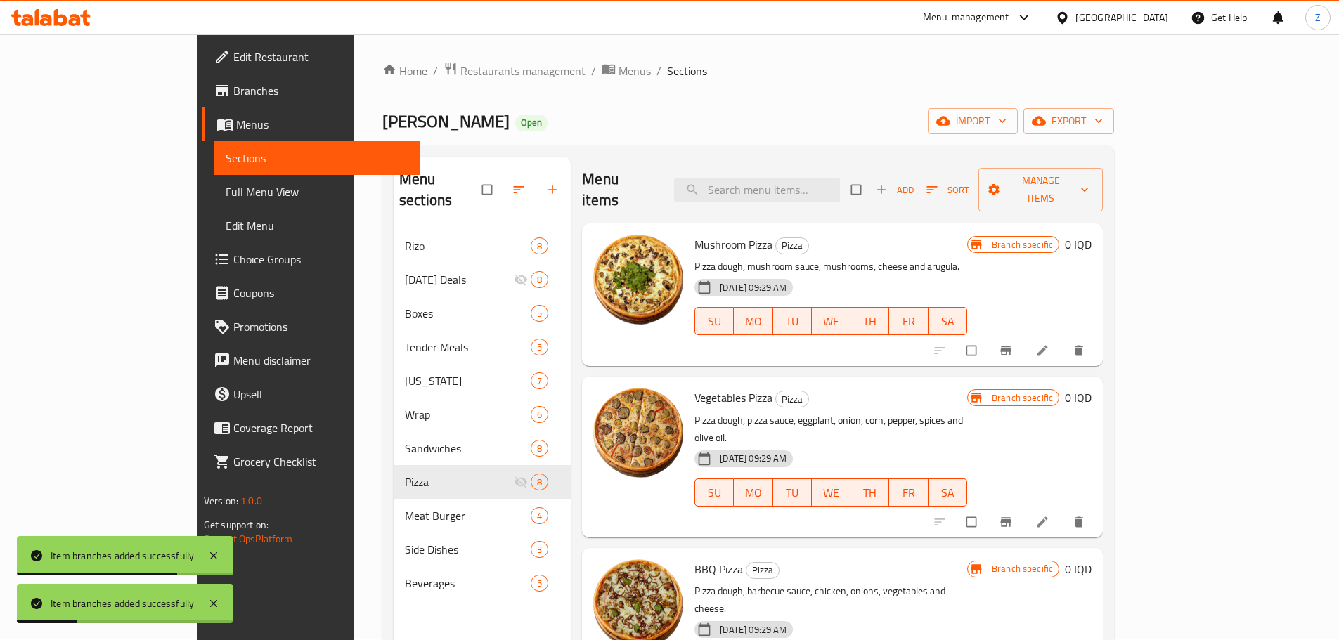
scroll to position [0, 0]
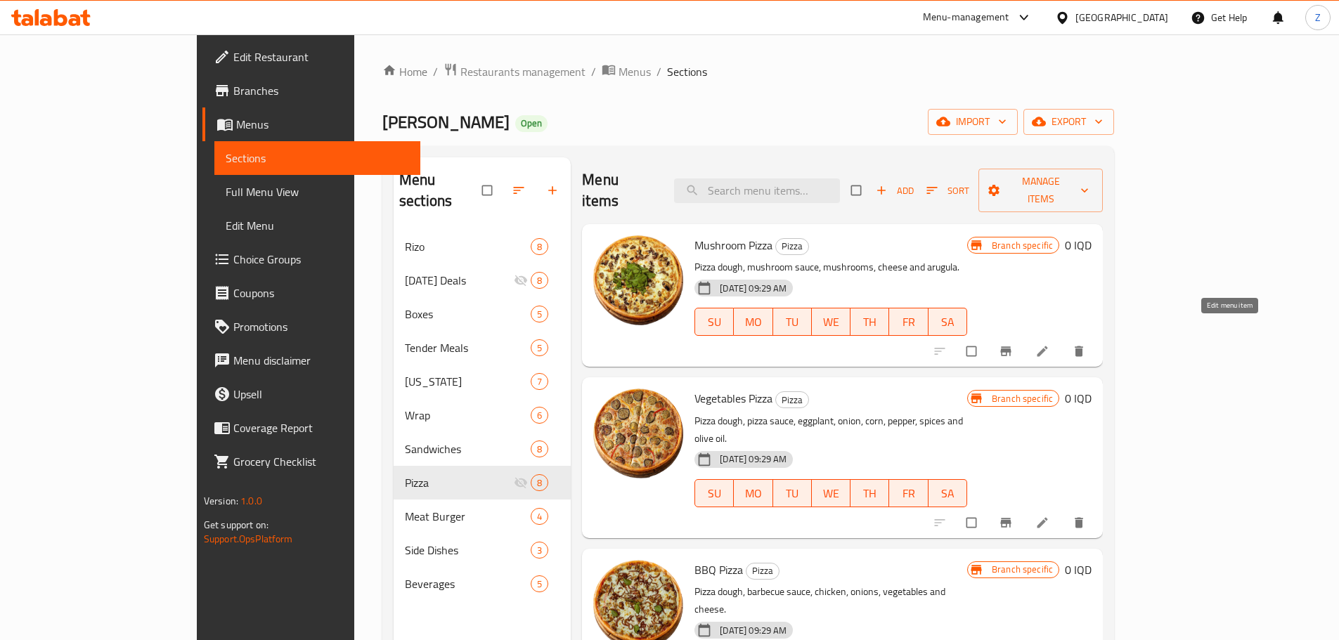
click at [1048, 346] on icon at bounding box center [1042, 351] width 11 height 11
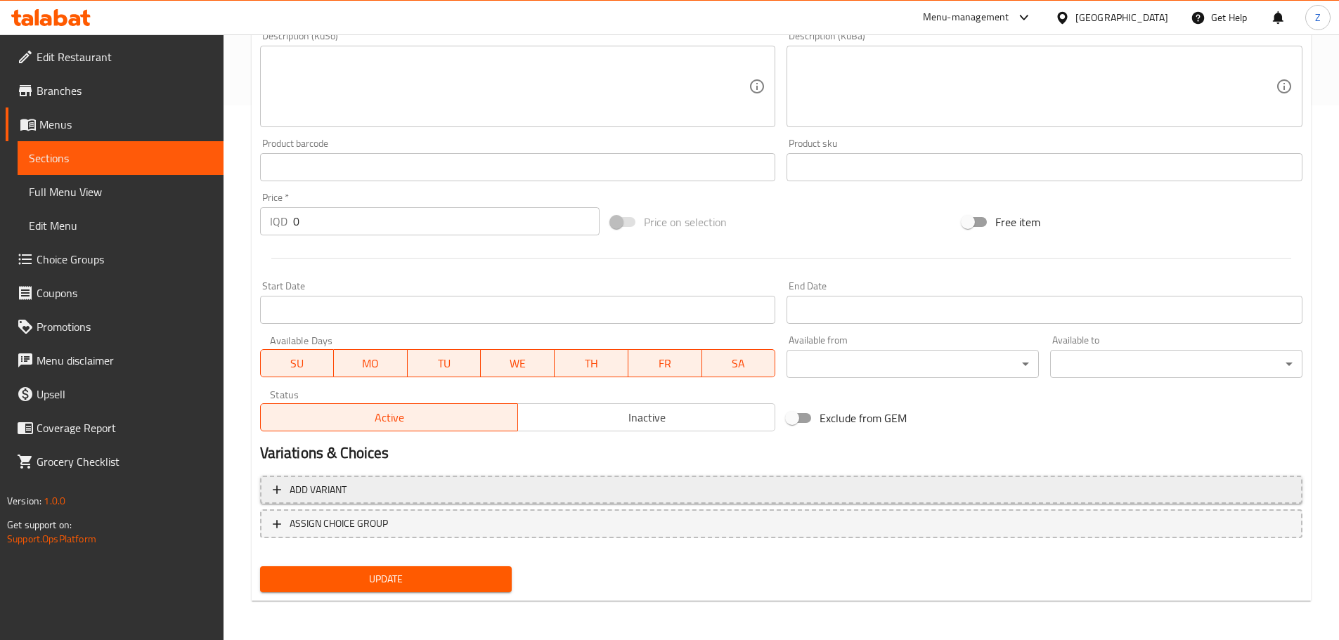
click at [527, 493] on span "Add variant" at bounding box center [781, 490] width 1017 height 18
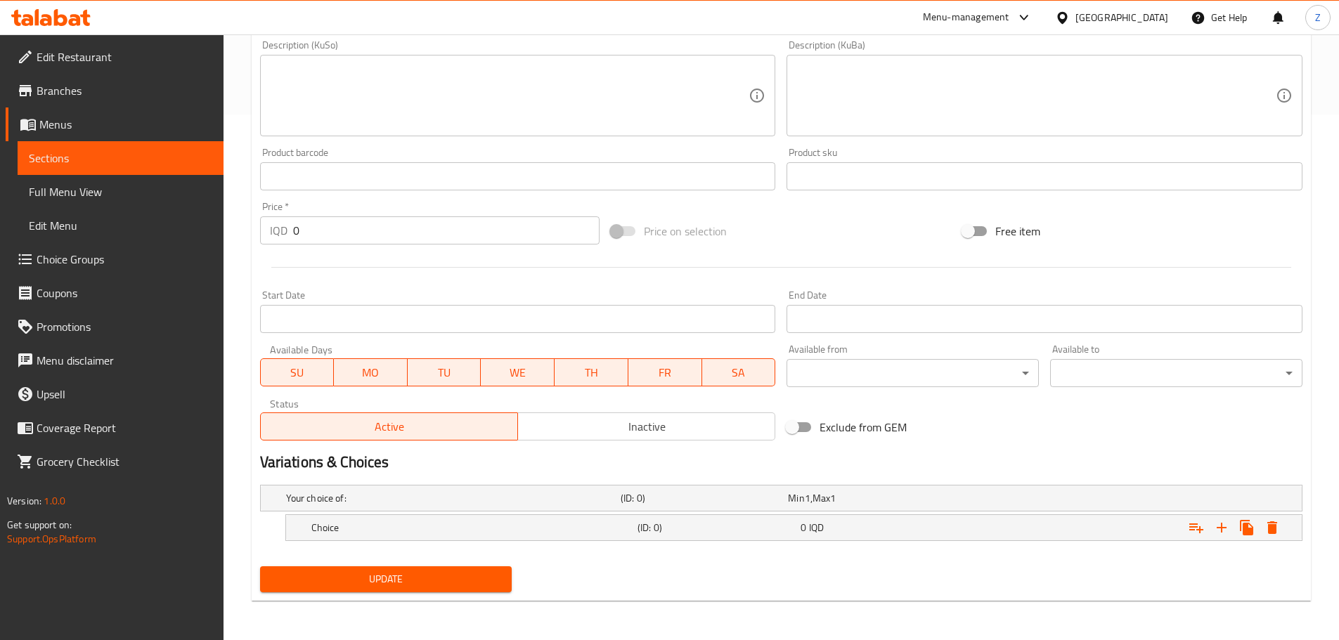
scroll to position [526, 0]
click at [515, 527] on h5 "Choice" at bounding box center [471, 528] width 320 height 14
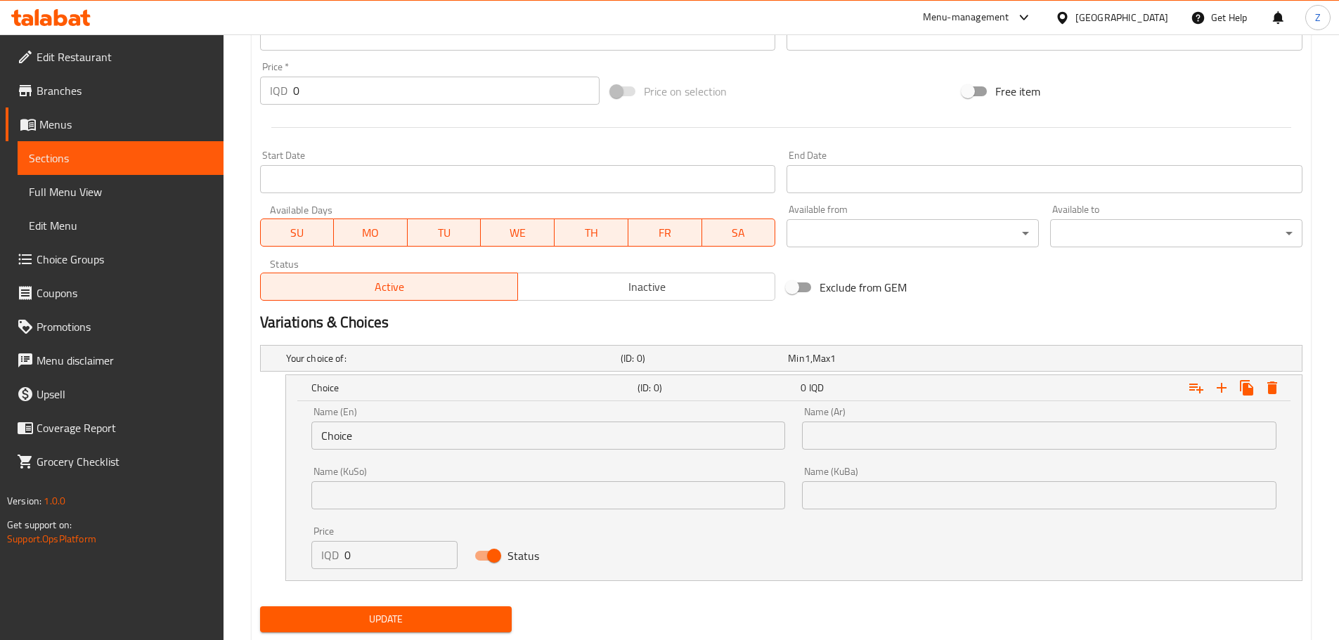
scroll to position [666, 0]
click at [424, 422] on input "Choice" at bounding box center [548, 435] width 474 height 28
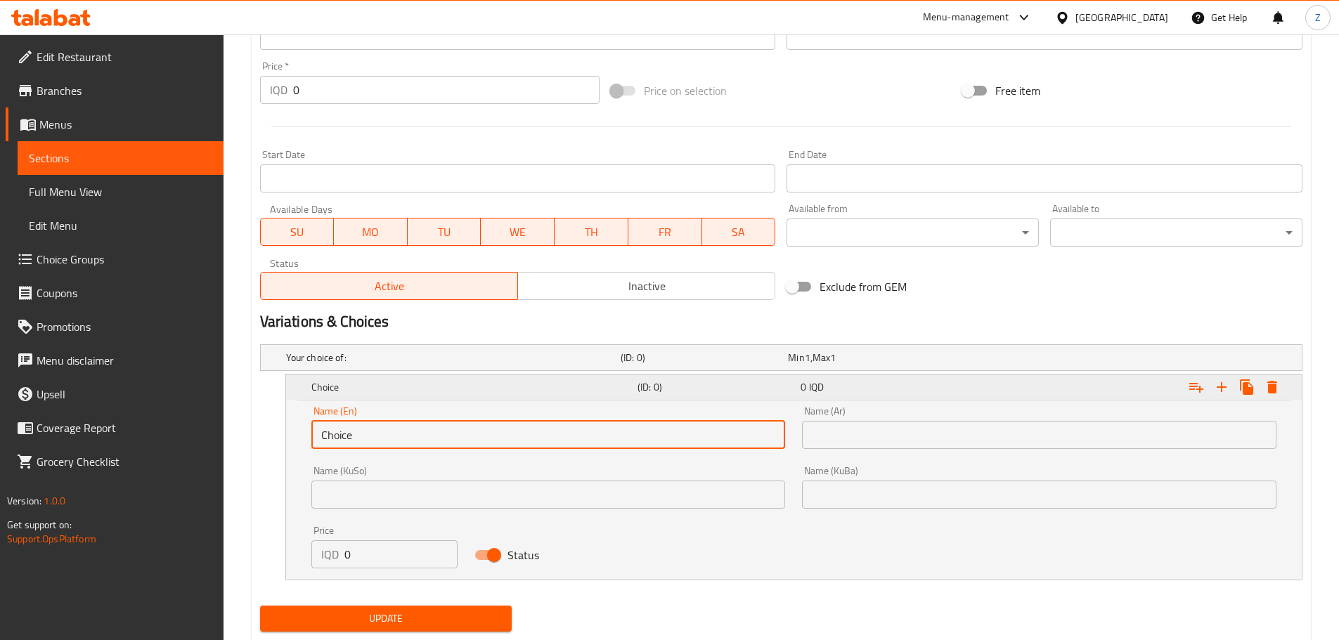
drag, startPoint x: 424, startPoint y: 422, endPoint x: 408, endPoint y: 382, distance: 42.3
click at [424, 421] on input "Choice" at bounding box center [548, 435] width 474 height 28
type input "Small"
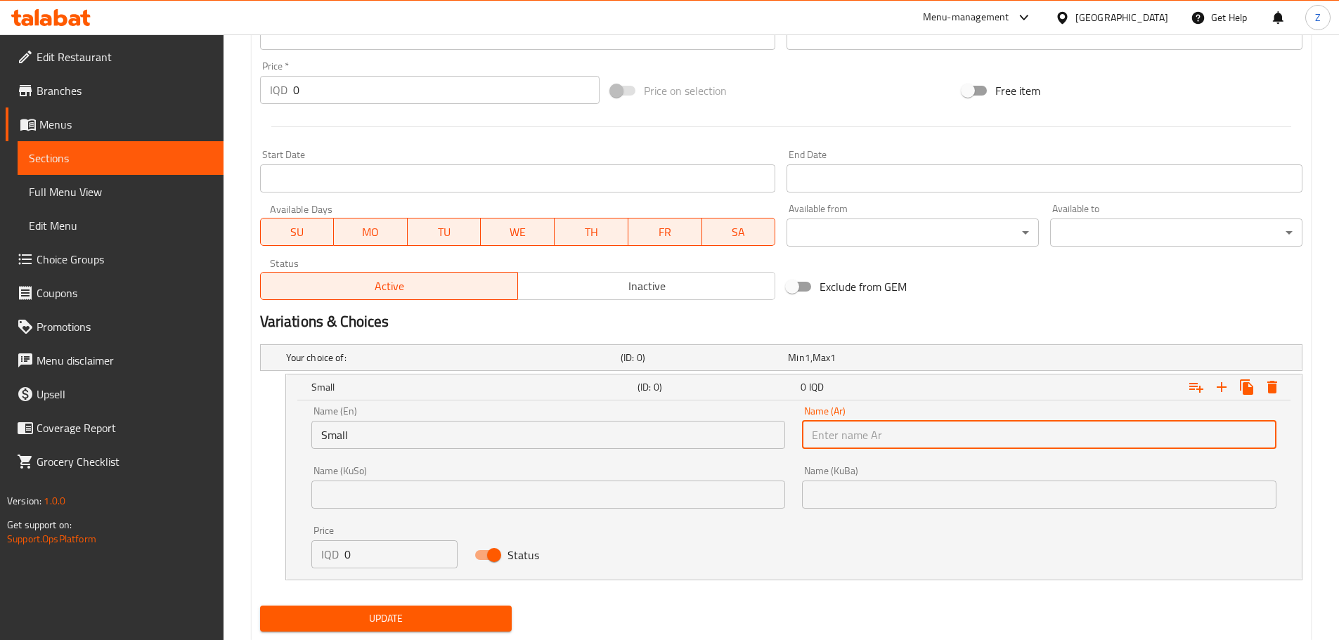
click at [926, 448] on input "text" at bounding box center [1039, 435] width 474 height 28
type input "صغير"
click at [410, 553] on input "0" at bounding box center [401, 554] width 114 height 28
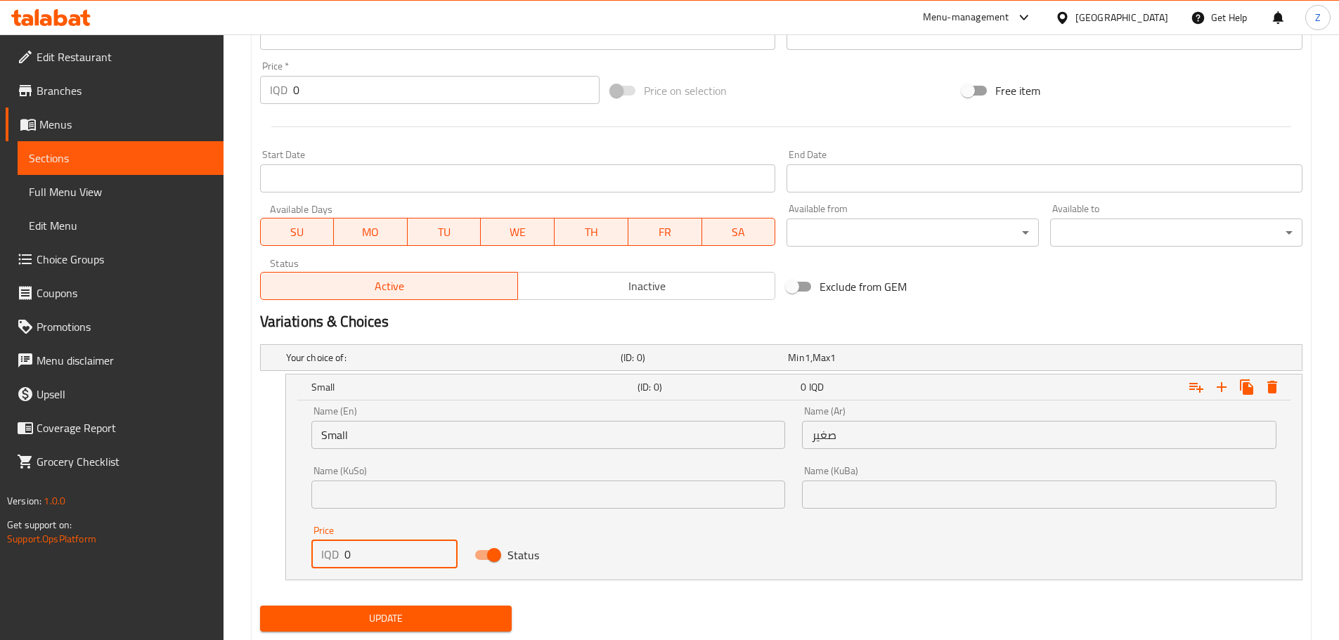
click at [410, 553] on input "0" at bounding box center [401, 554] width 114 height 28
type input "8500"
click at [1222, 394] on icon "Expand" at bounding box center [1221, 387] width 17 height 17
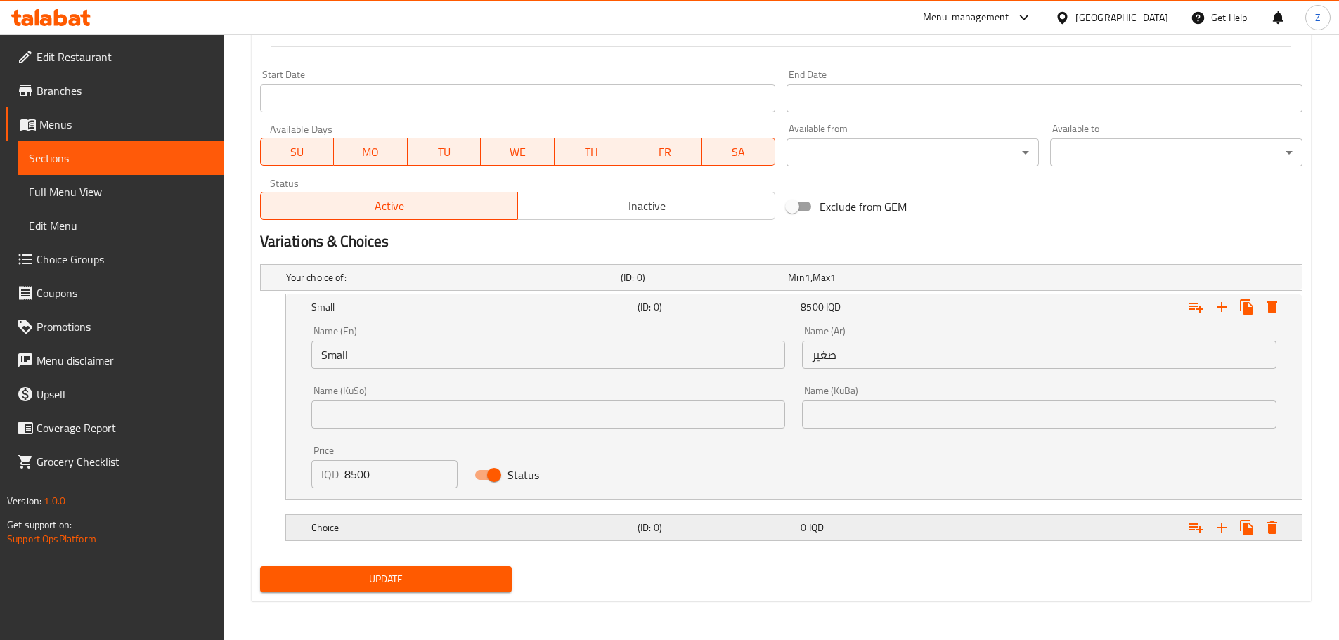
click at [517, 529] on h5 "Choice" at bounding box center [471, 528] width 320 height 14
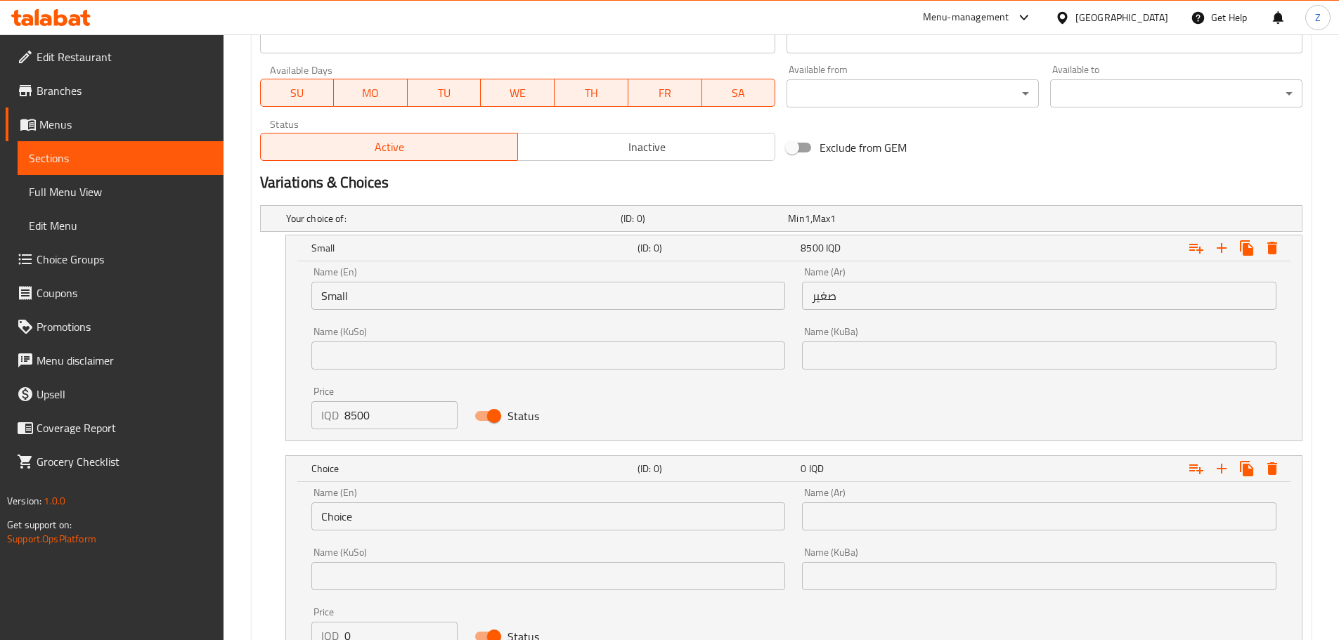
scroll to position [887, 0]
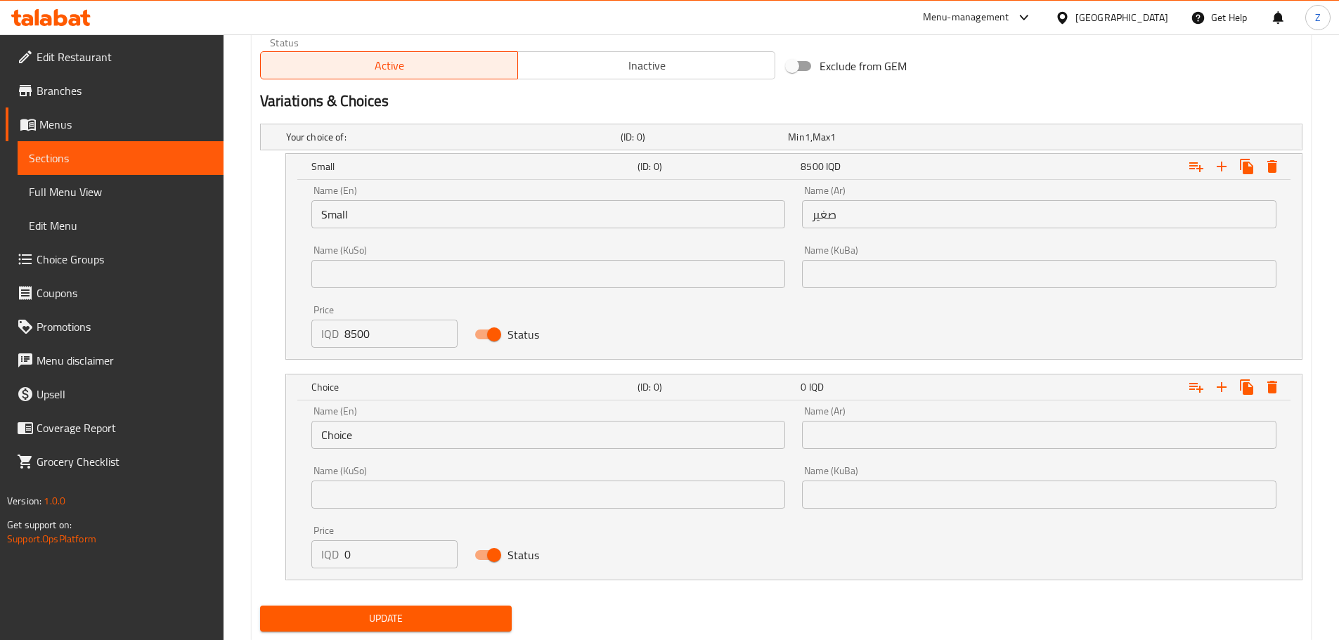
click at [426, 447] on input "Choice" at bounding box center [548, 435] width 474 height 28
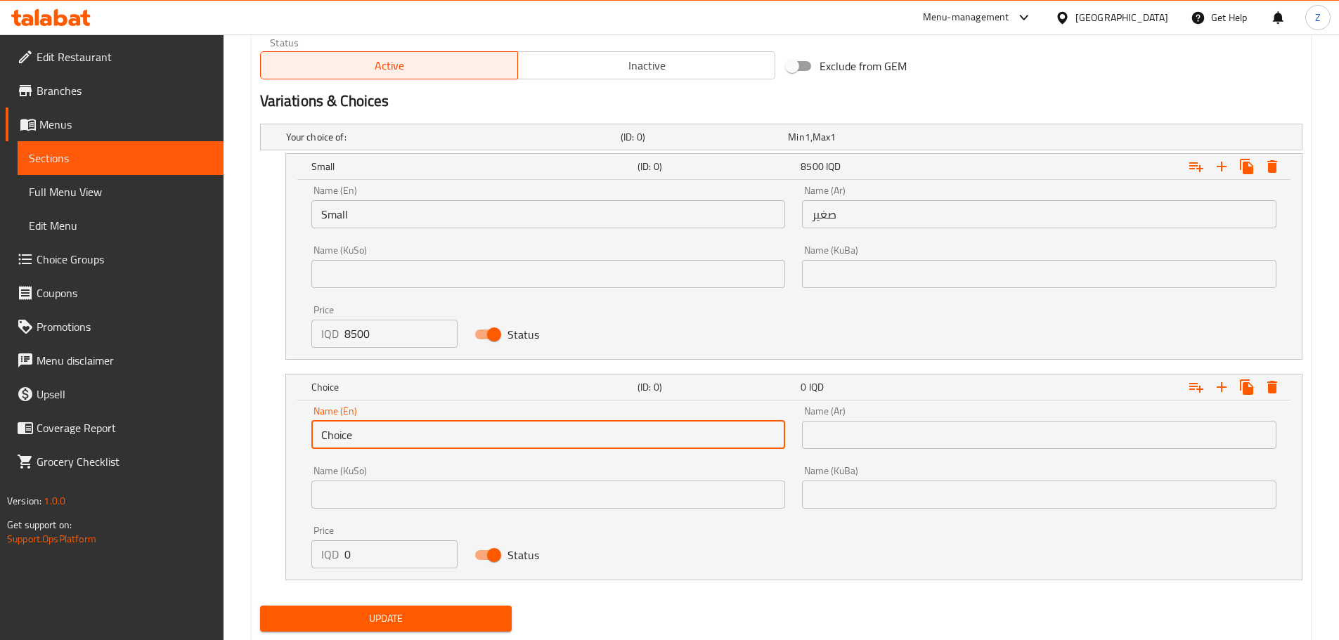
click at [426, 446] on input "Choice" at bounding box center [548, 435] width 474 height 28
type input "Medium"
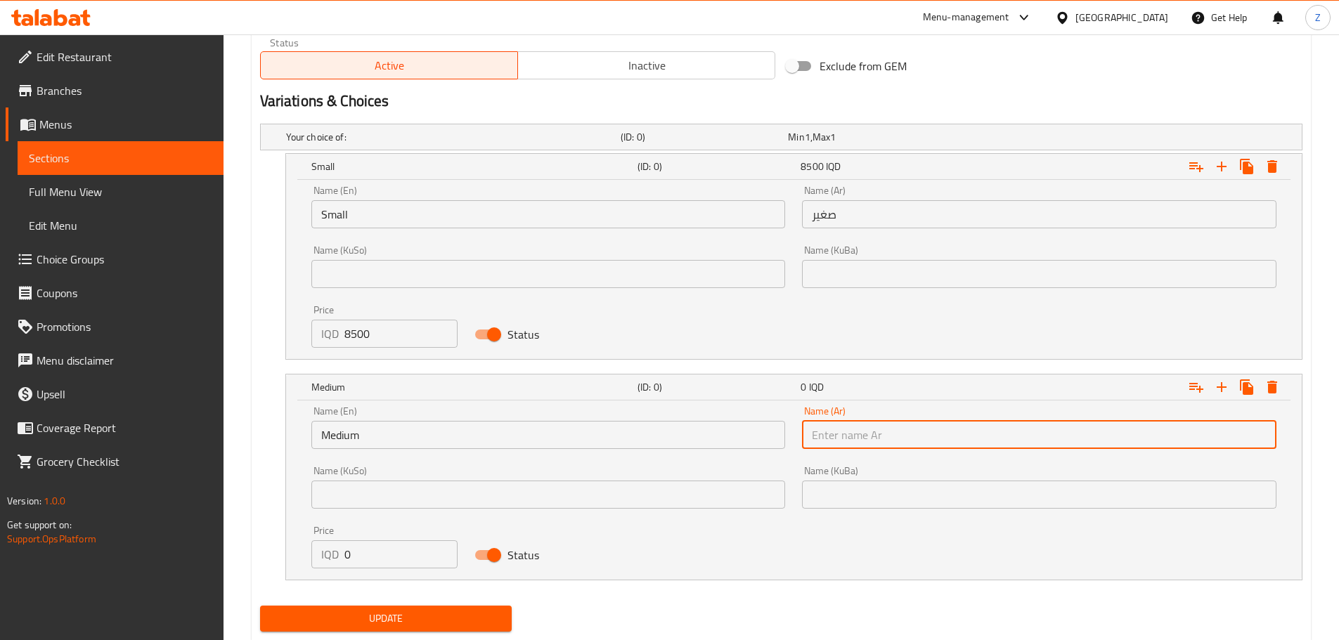
click at [851, 429] on input "text" at bounding box center [1039, 435] width 474 height 28
type input "وسط"
click at [387, 544] on input "0" at bounding box center [401, 554] width 114 height 28
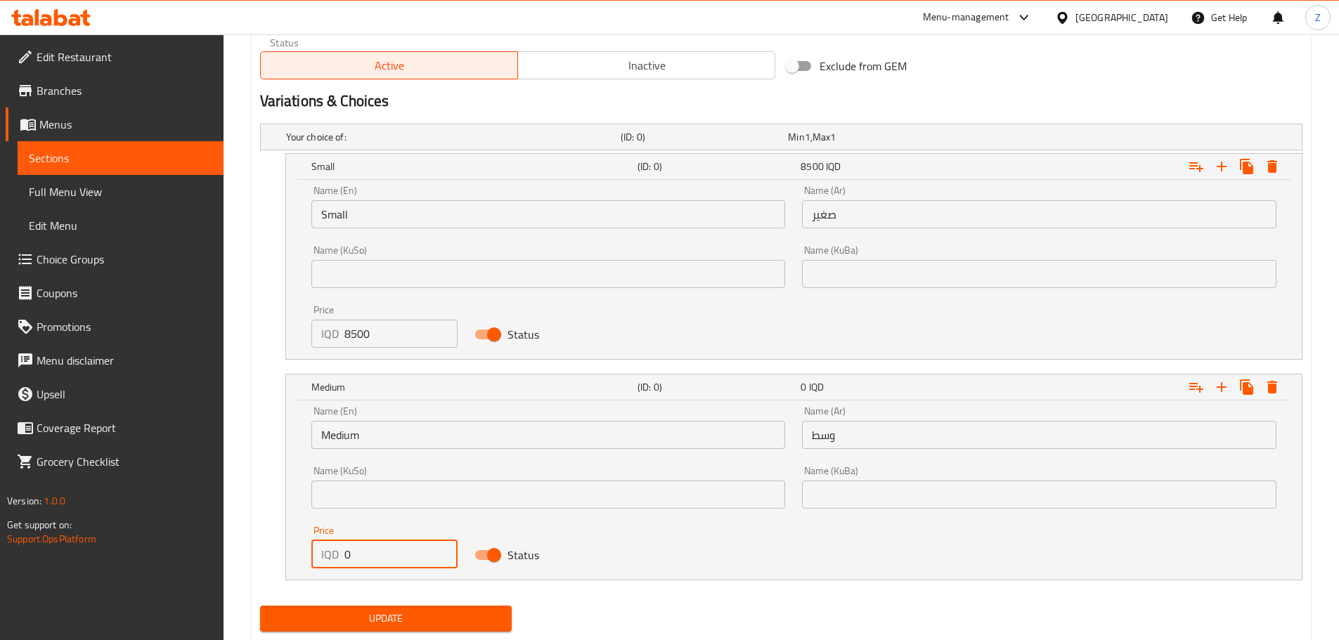
click at [387, 544] on input "0" at bounding box center [401, 554] width 114 height 28
type input "14500"
click at [1219, 389] on icon "Expand" at bounding box center [1221, 387] width 17 height 17
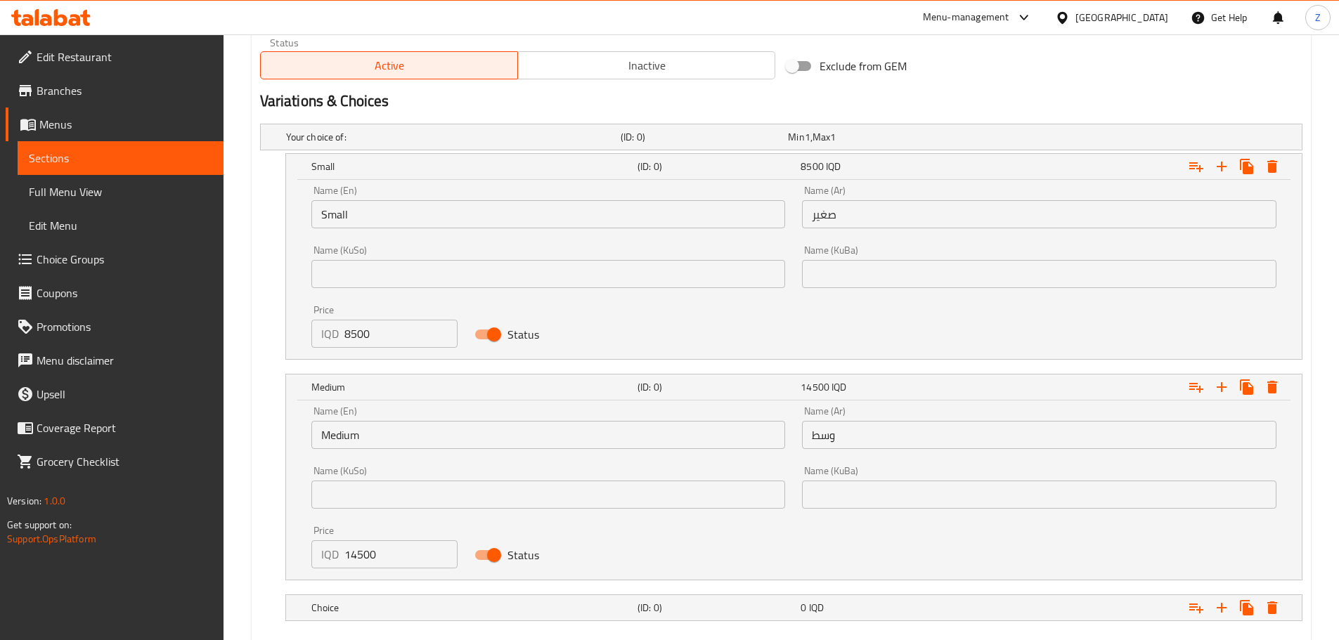
scroll to position [957, 0]
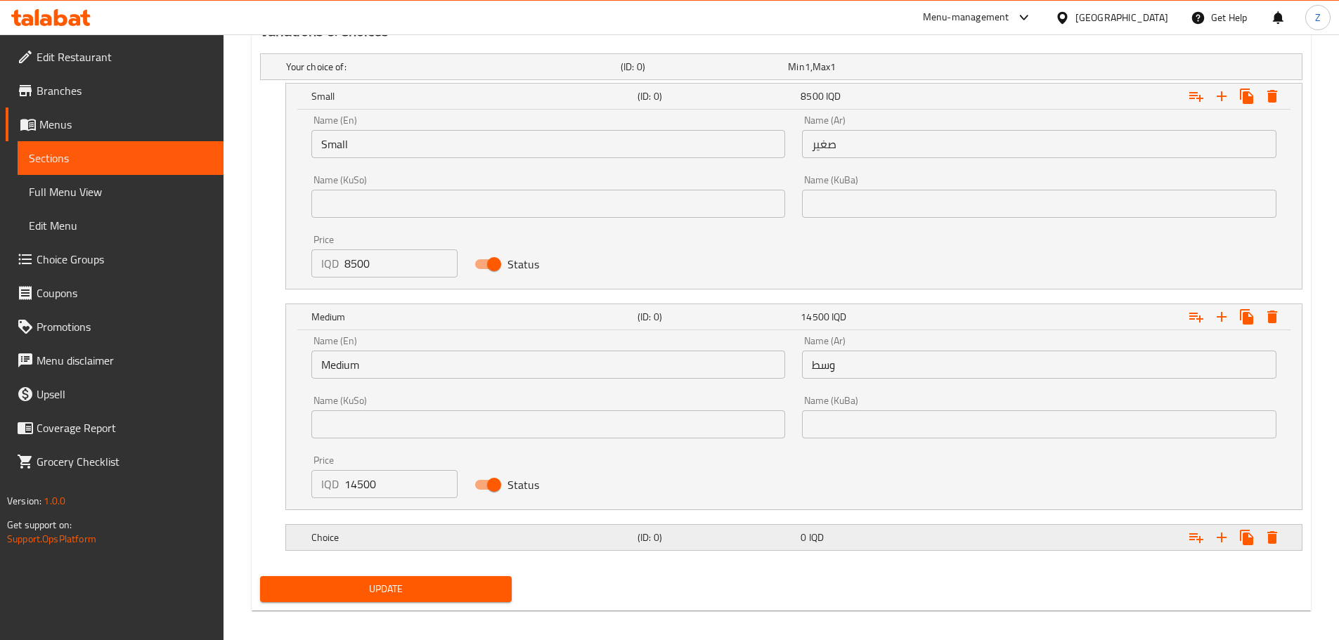
click at [495, 545] on div "Choice" at bounding box center [471, 538] width 326 height 20
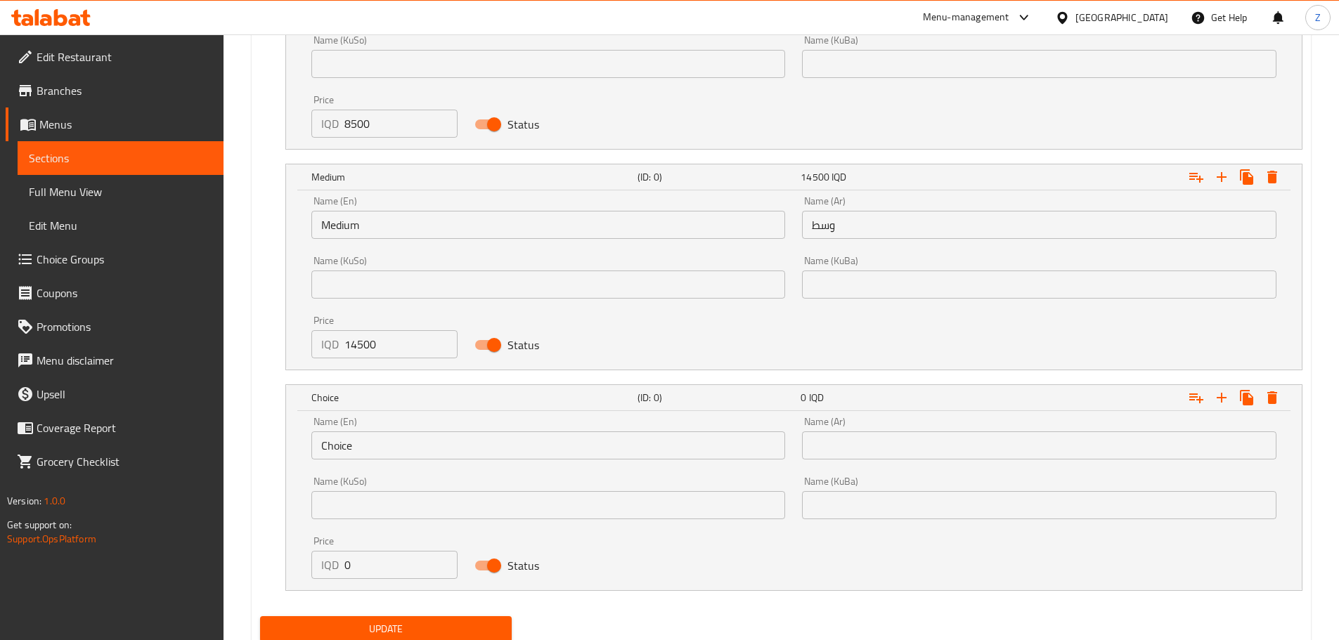
scroll to position [1098, 0]
click at [403, 451] on input "Choice" at bounding box center [548, 445] width 474 height 28
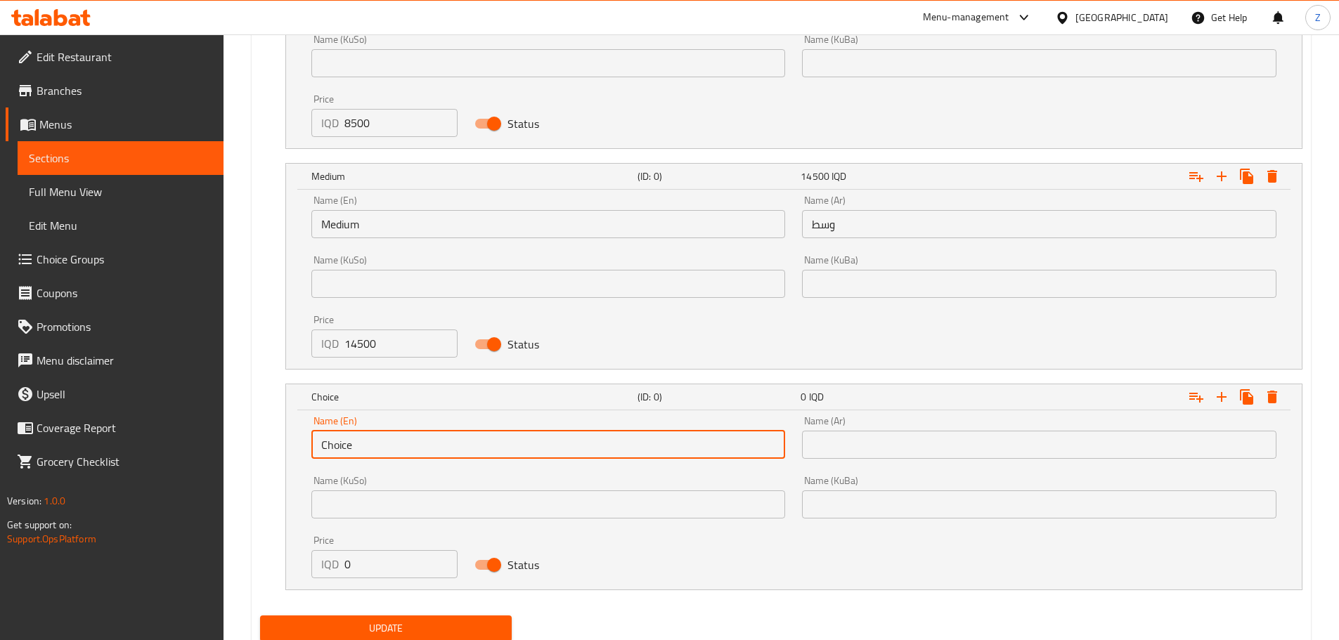
click at [403, 451] on input "Choice" at bounding box center [548, 445] width 474 height 28
type input "Large"
click at [859, 434] on input "text" at bounding box center [1039, 445] width 474 height 28
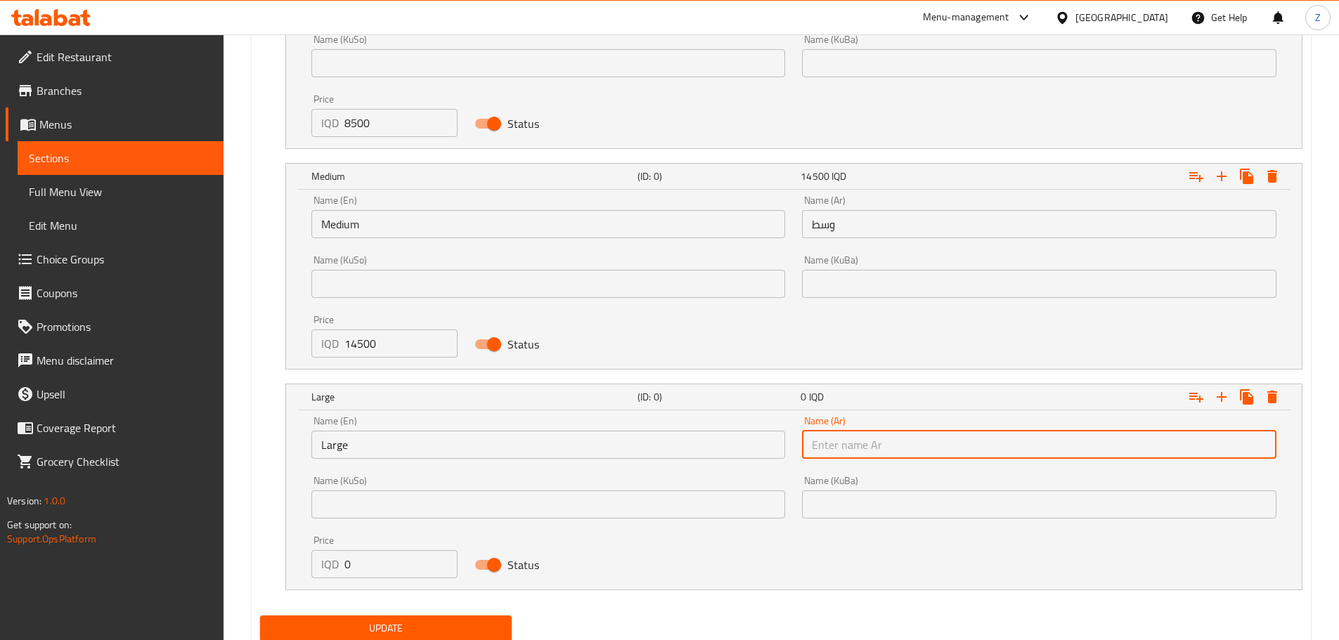
click at [859, 434] on input "text" at bounding box center [1039, 445] width 474 height 28
type input "كبير"
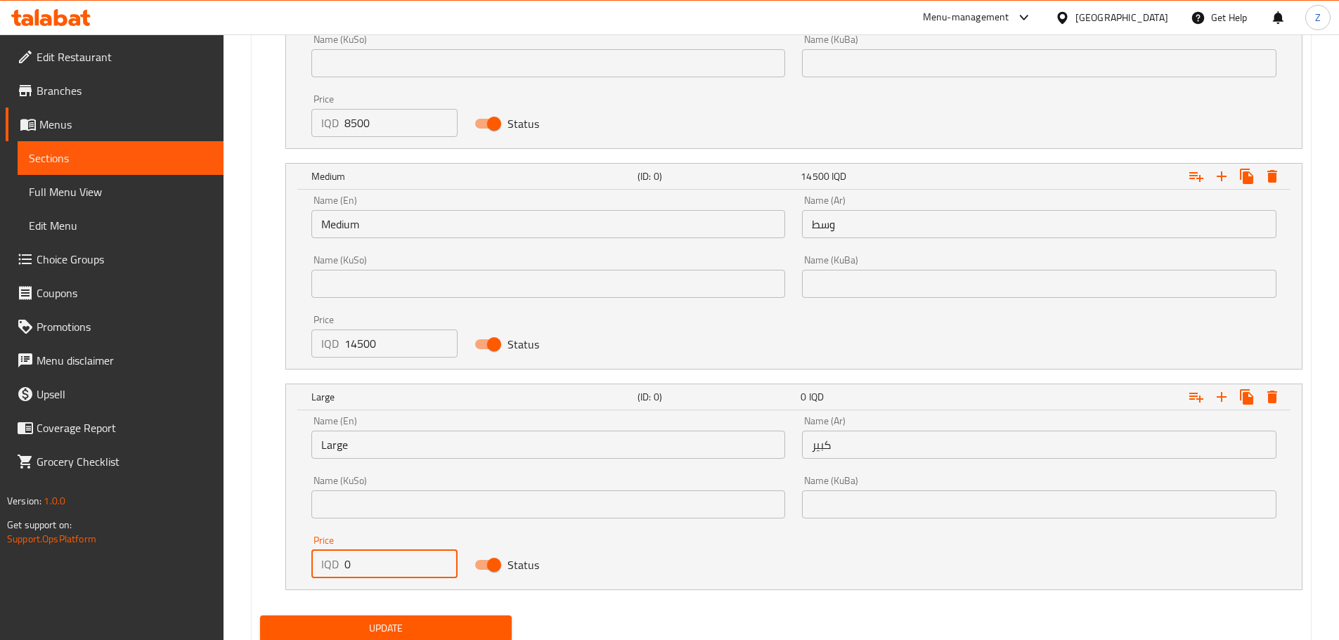
click at [402, 554] on input "0" at bounding box center [401, 564] width 114 height 28
click at [402, 552] on input "0" at bounding box center [401, 564] width 114 height 28
click at [402, 550] on input "0" at bounding box center [401, 564] width 114 height 28
click at [396, 565] on input "0" at bounding box center [401, 564] width 114 height 28
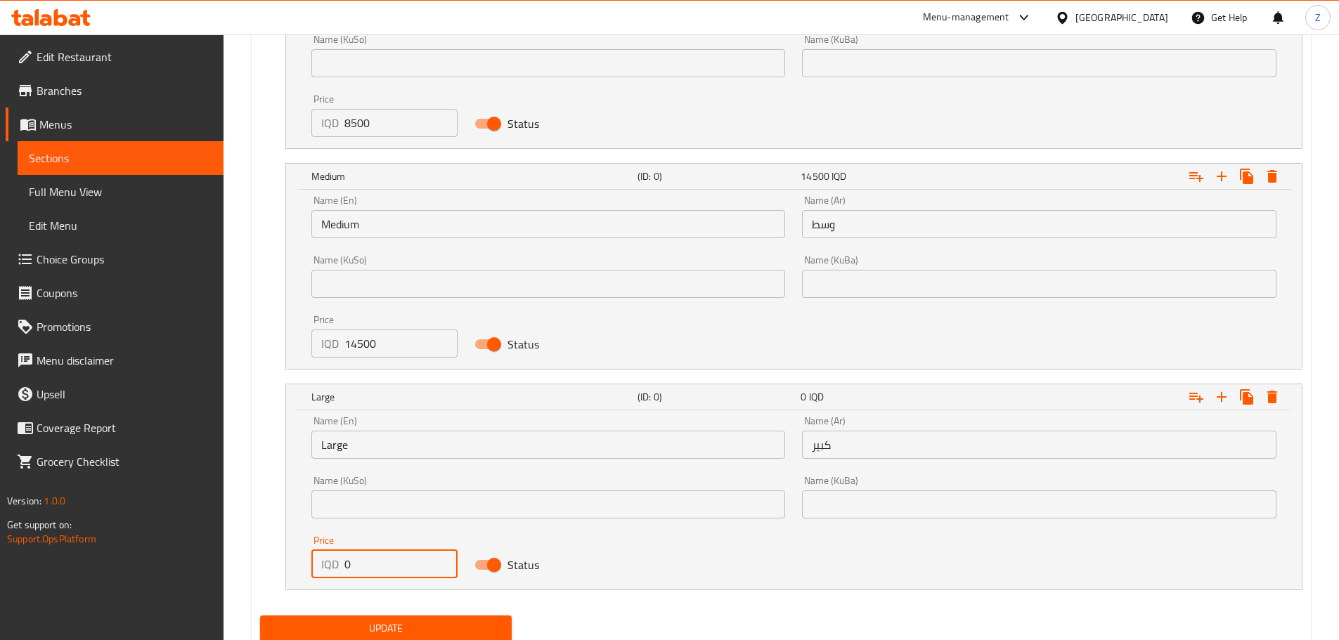
click at [396, 565] on input "0" at bounding box center [401, 564] width 114 height 28
type input "15500"
click at [412, 618] on button "Update" at bounding box center [386, 629] width 252 height 26
click at [412, 616] on button "Update" at bounding box center [386, 629] width 252 height 26
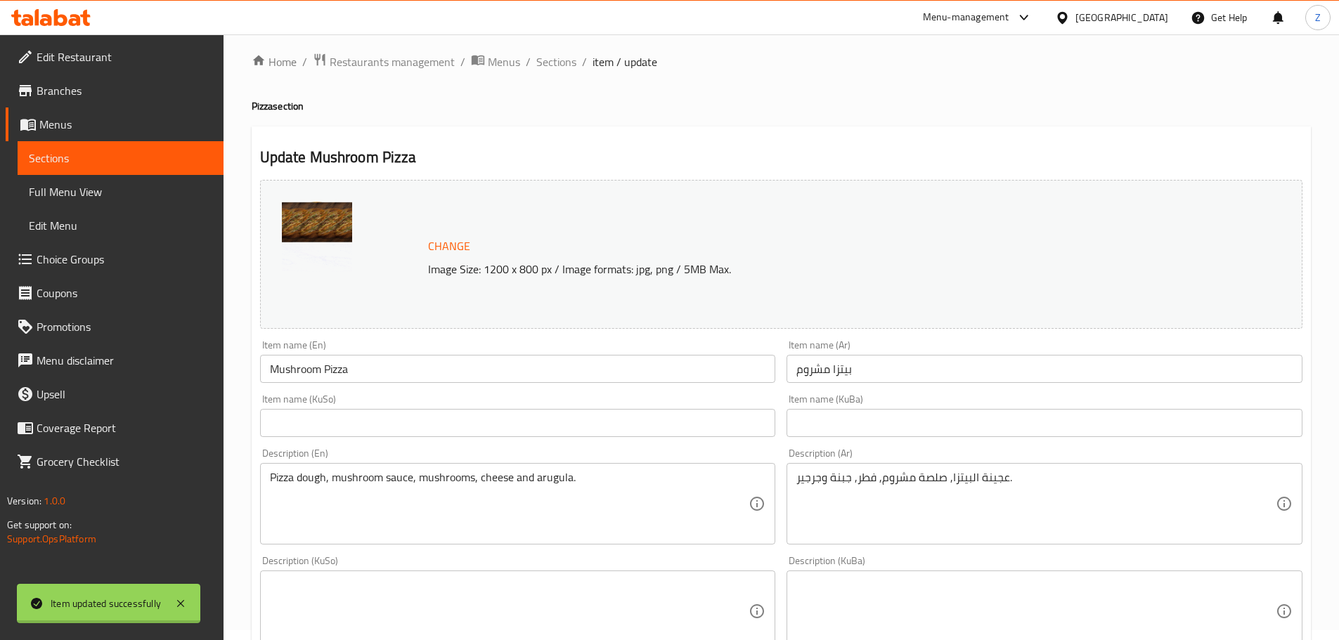
scroll to position [0, 0]
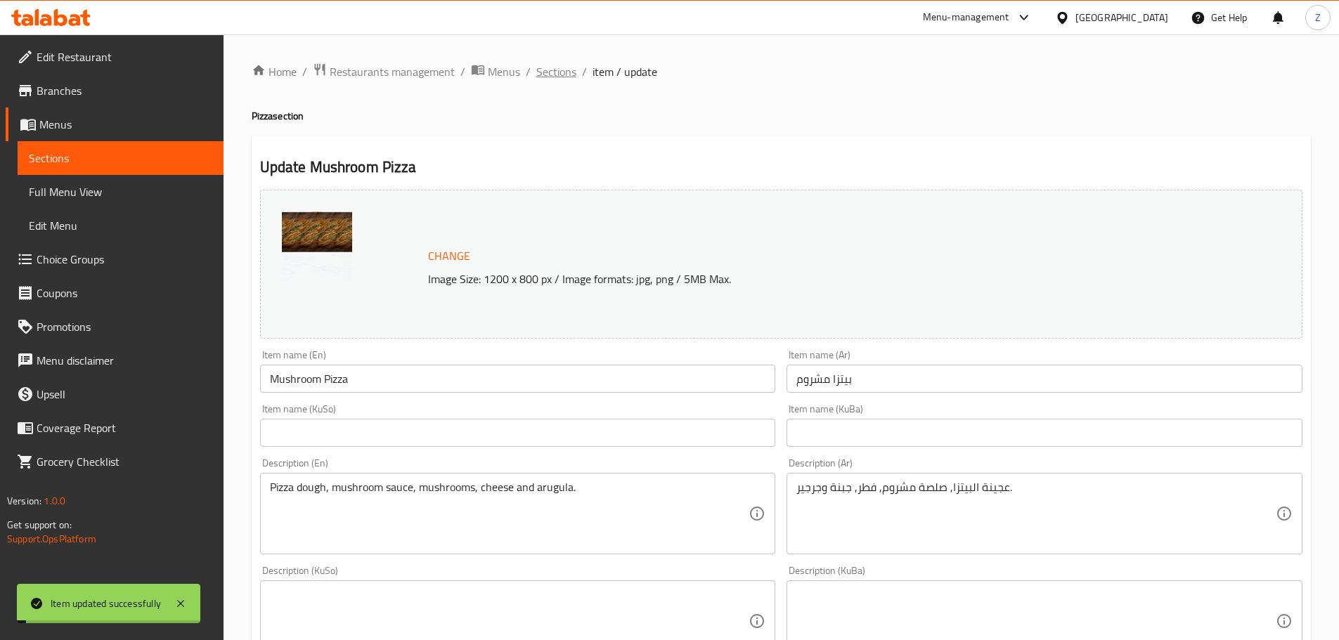
click at [556, 70] on span "Sections" at bounding box center [556, 71] width 40 height 17
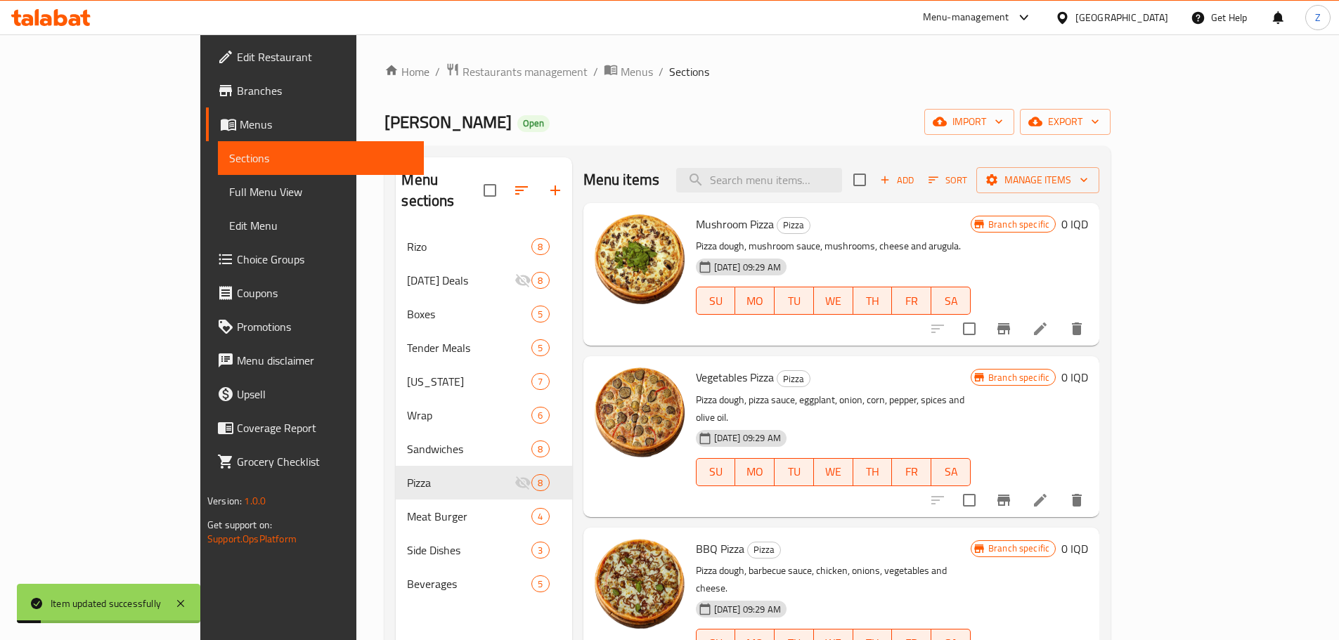
scroll to position [70, 0]
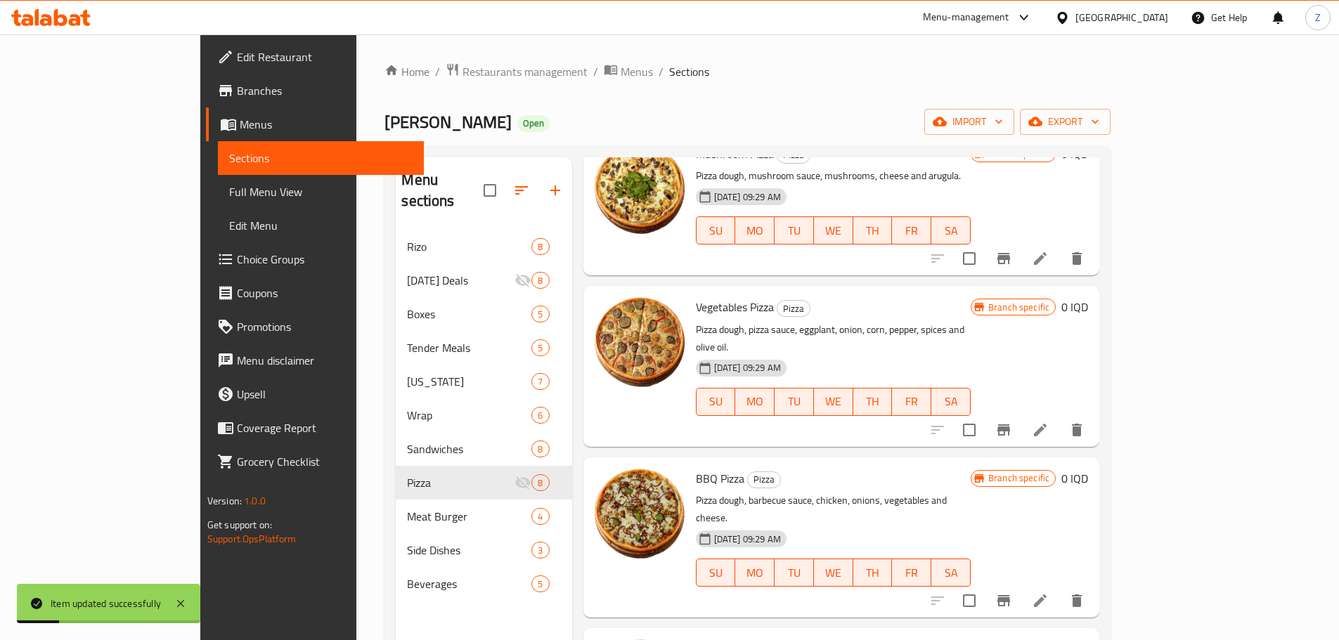
click at [1060, 417] on li at bounding box center [1039, 429] width 39 height 25
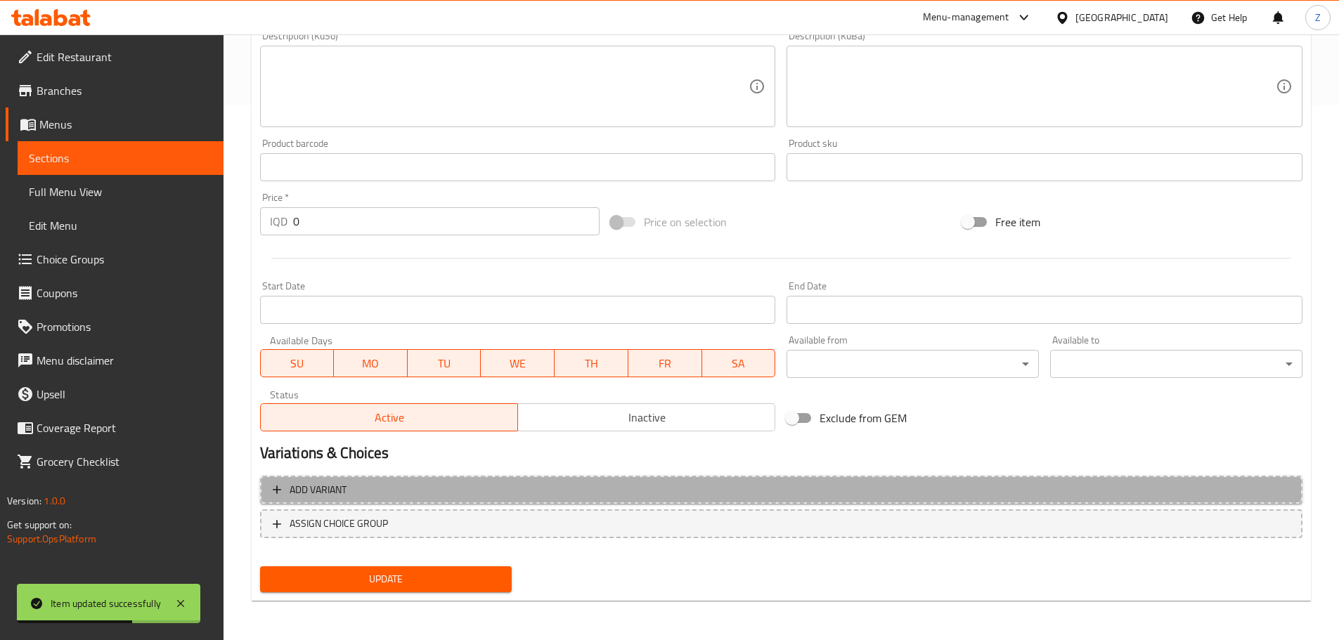
click at [372, 486] on span "Add variant" at bounding box center [781, 490] width 1017 height 18
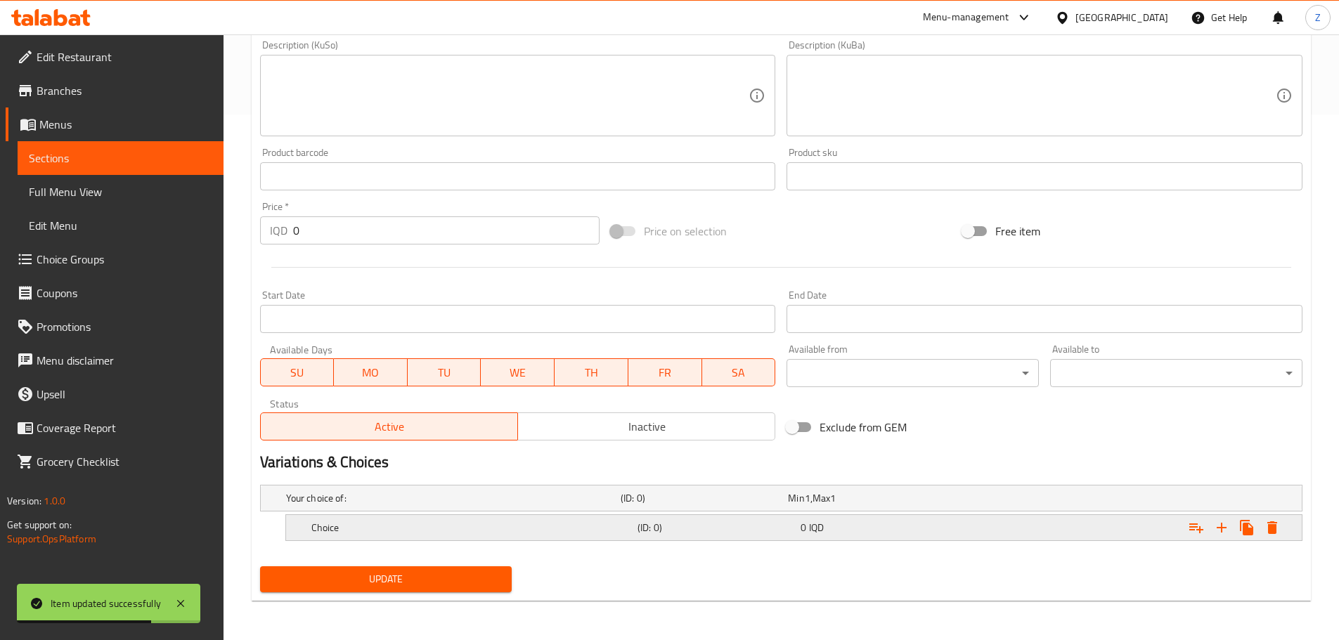
click at [407, 530] on h5 "Choice" at bounding box center [471, 528] width 320 height 14
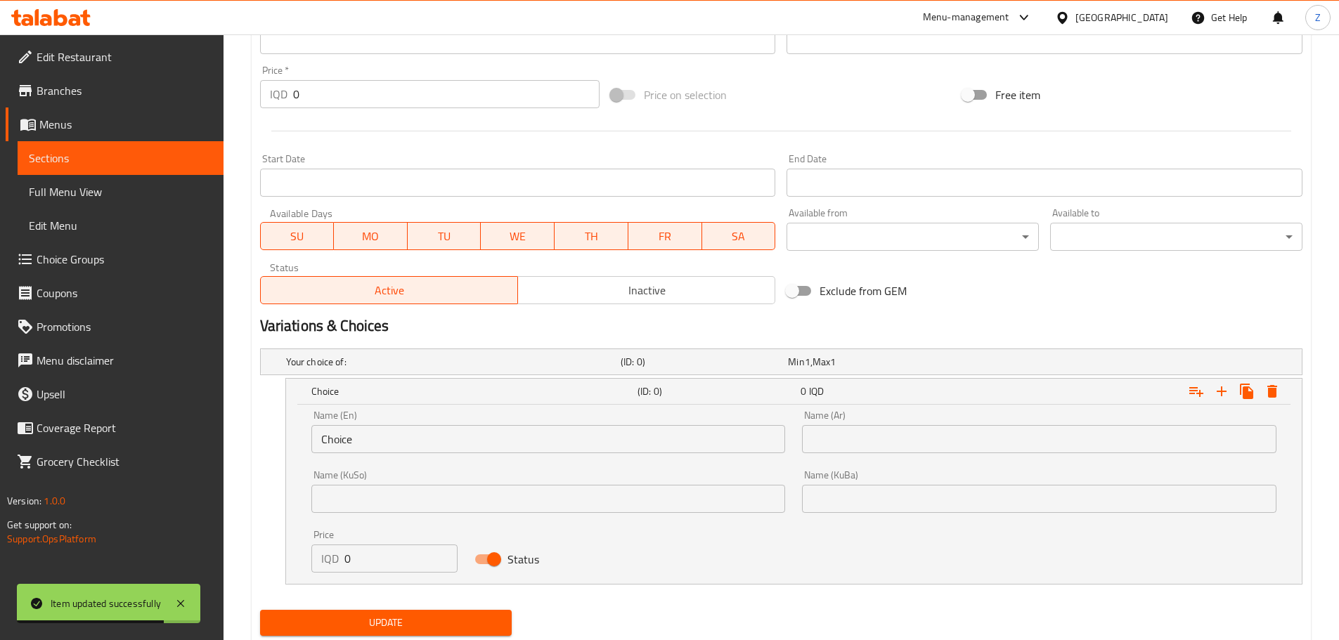
scroll to position [666, 0]
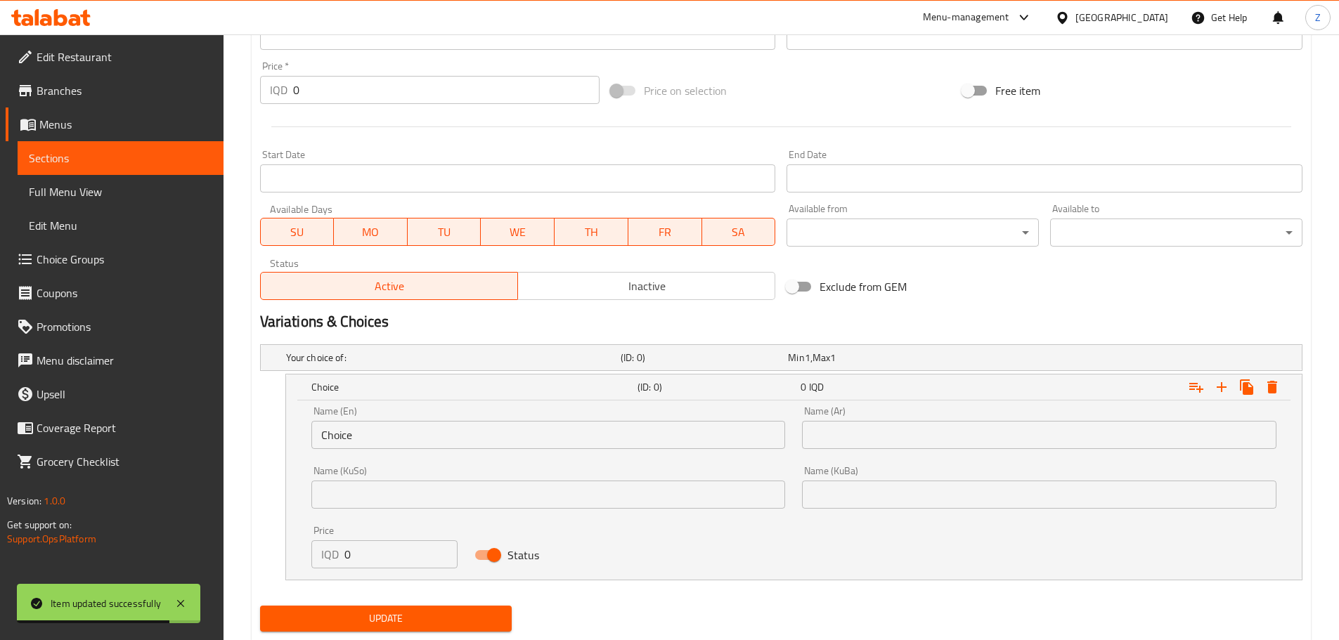
click at [369, 443] on input "Choice" at bounding box center [548, 435] width 474 height 28
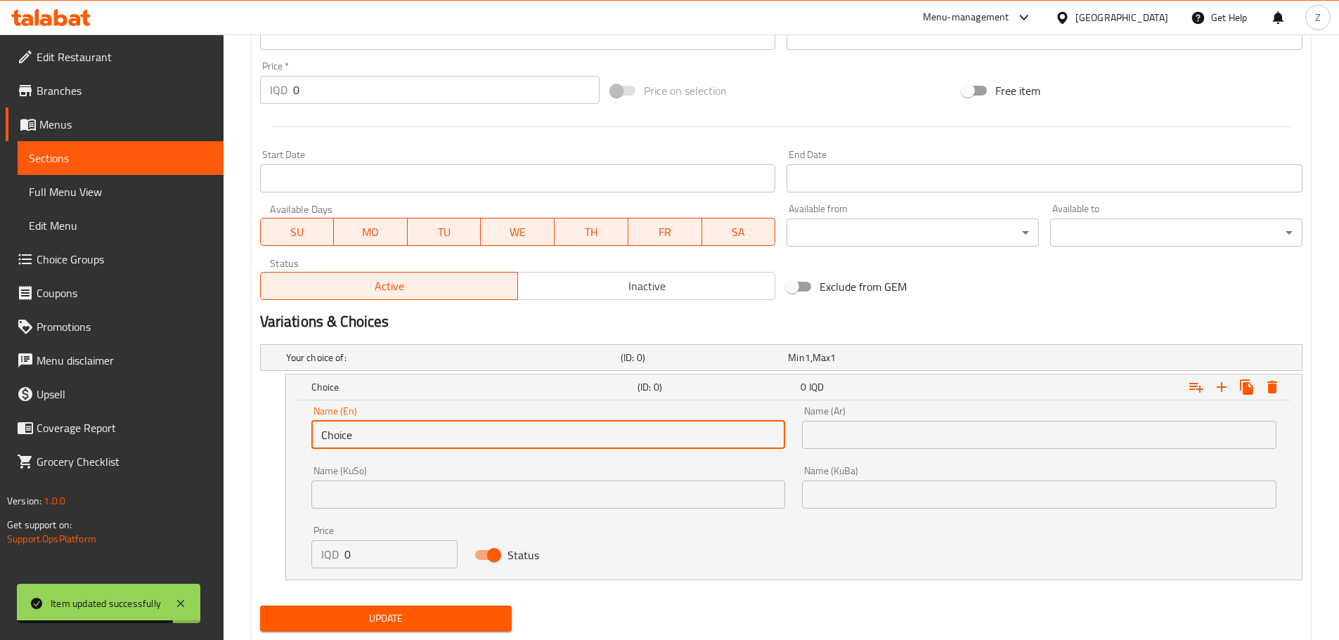
click at [369, 443] on input "Choice" at bounding box center [548, 435] width 474 height 28
type input "Small"
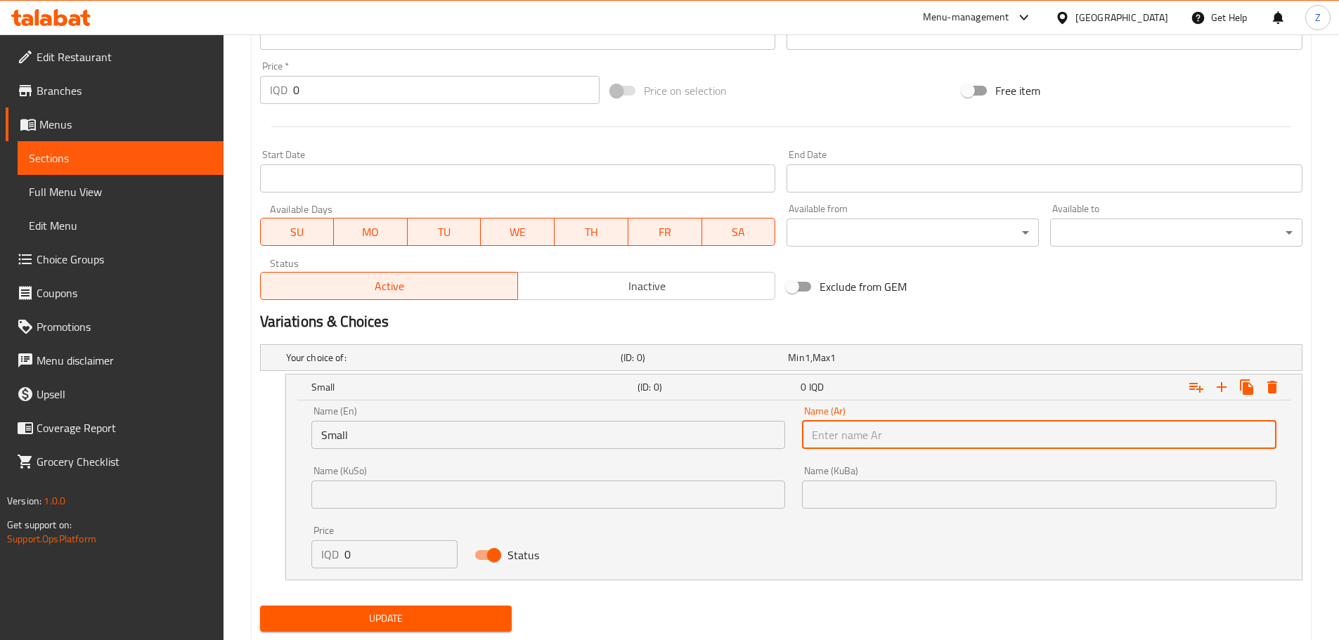
click at [916, 444] on input "text" at bounding box center [1039, 435] width 474 height 28
type input "صغير"
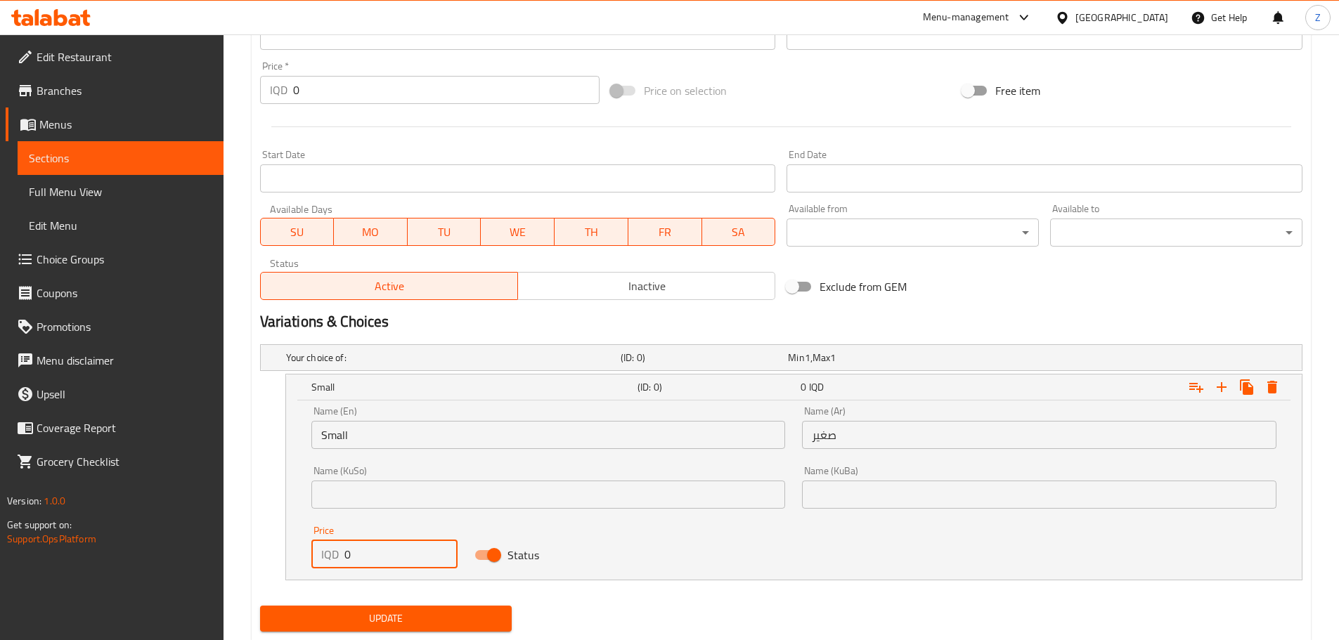
click at [389, 548] on input "0" at bounding box center [401, 554] width 114 height 28
type input "7000"
click at [1219, 383] on icon "Expand" at bounding box center [1221, 387] width 17 height 17
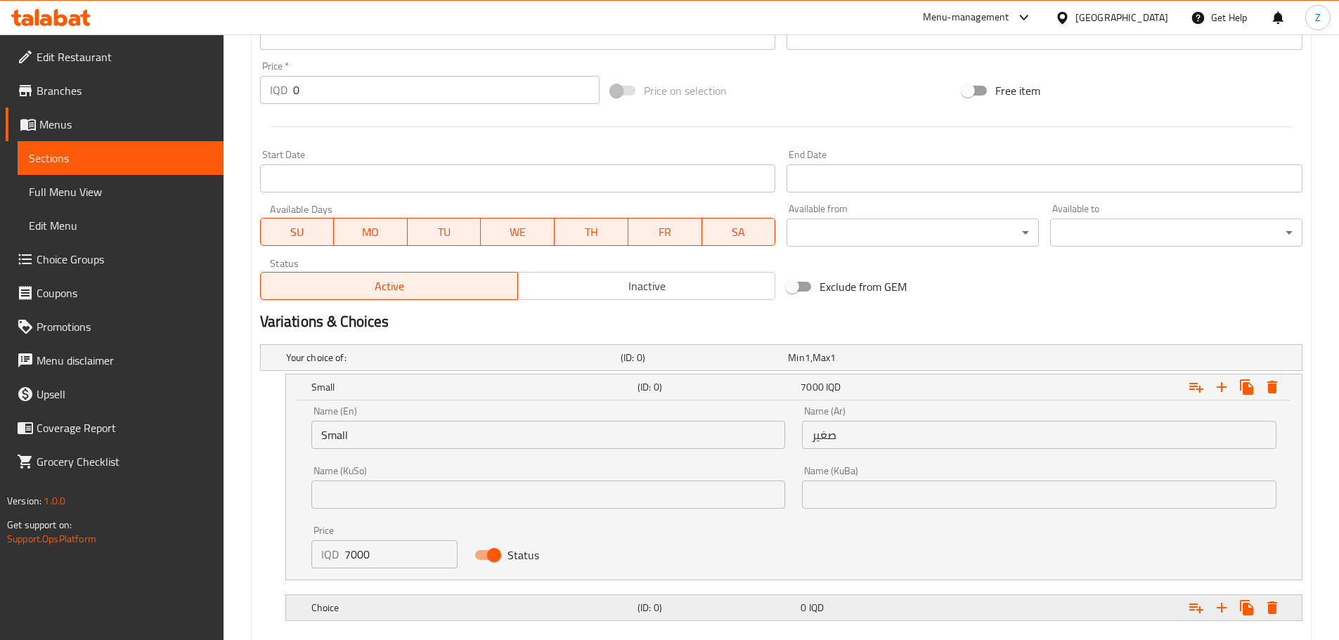
click at [469, 606] on h5 "Choice" at bounding box center [471, 608] width 320 height 14
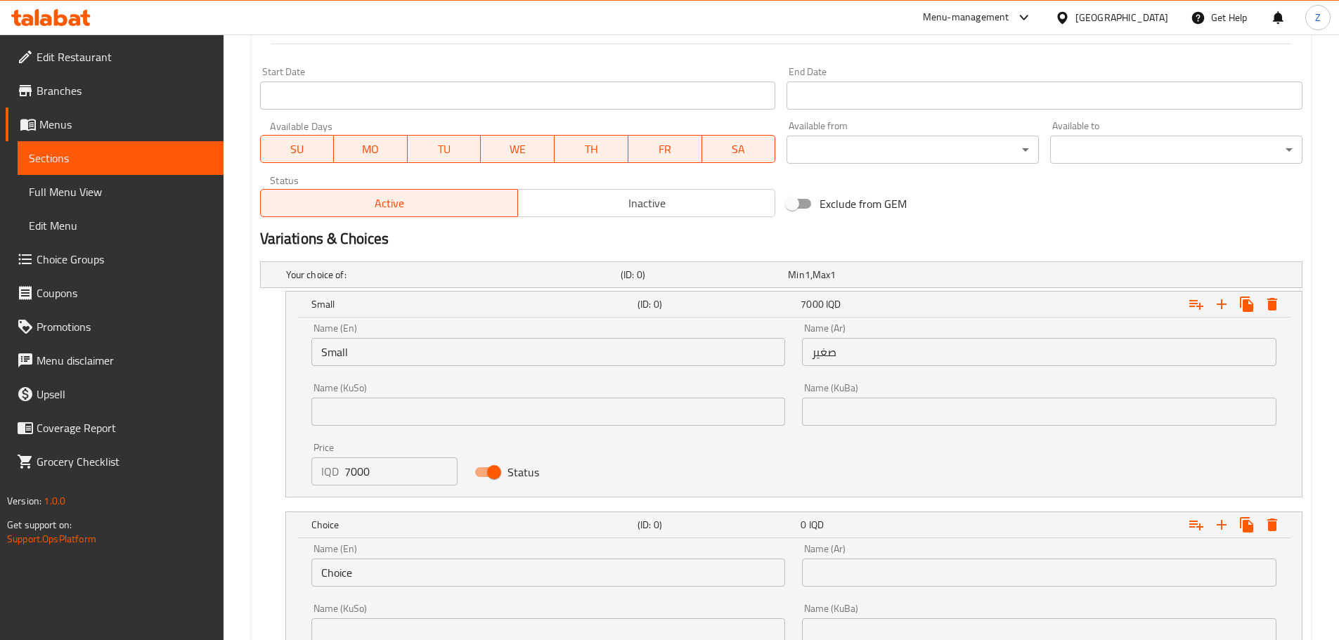
scroll to position [877, 0]
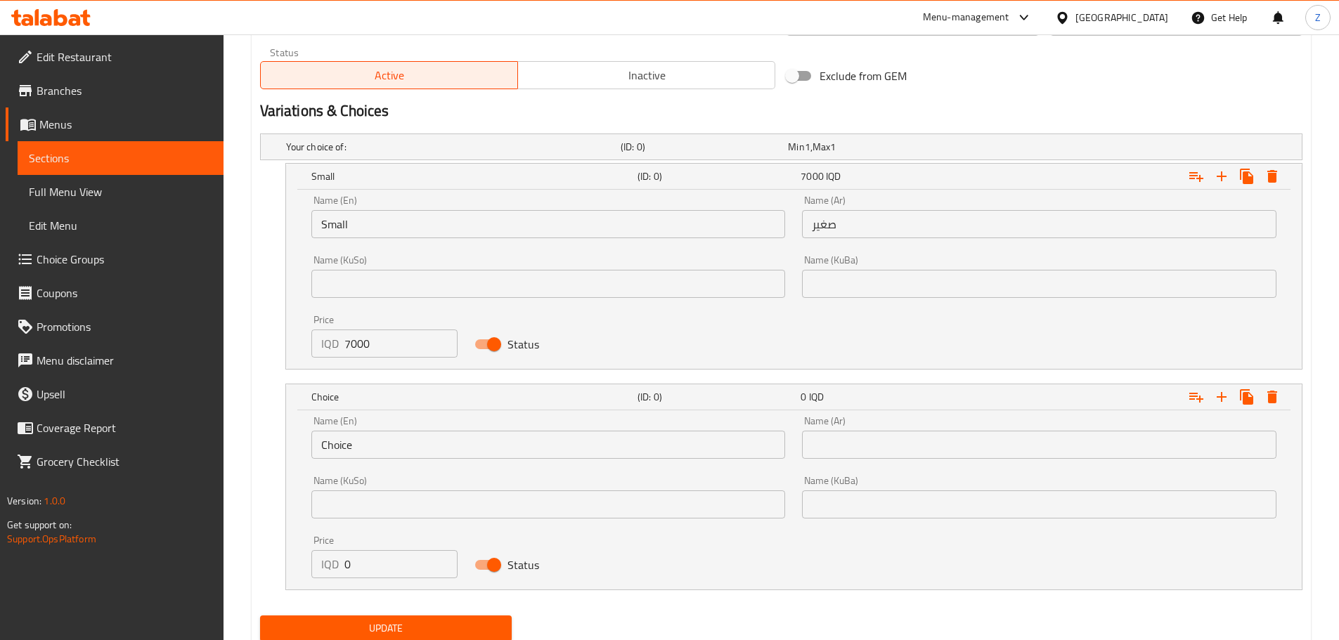
click at [375, 445] on input "Choice" at bounding box center [548, 445] width 474 height 28
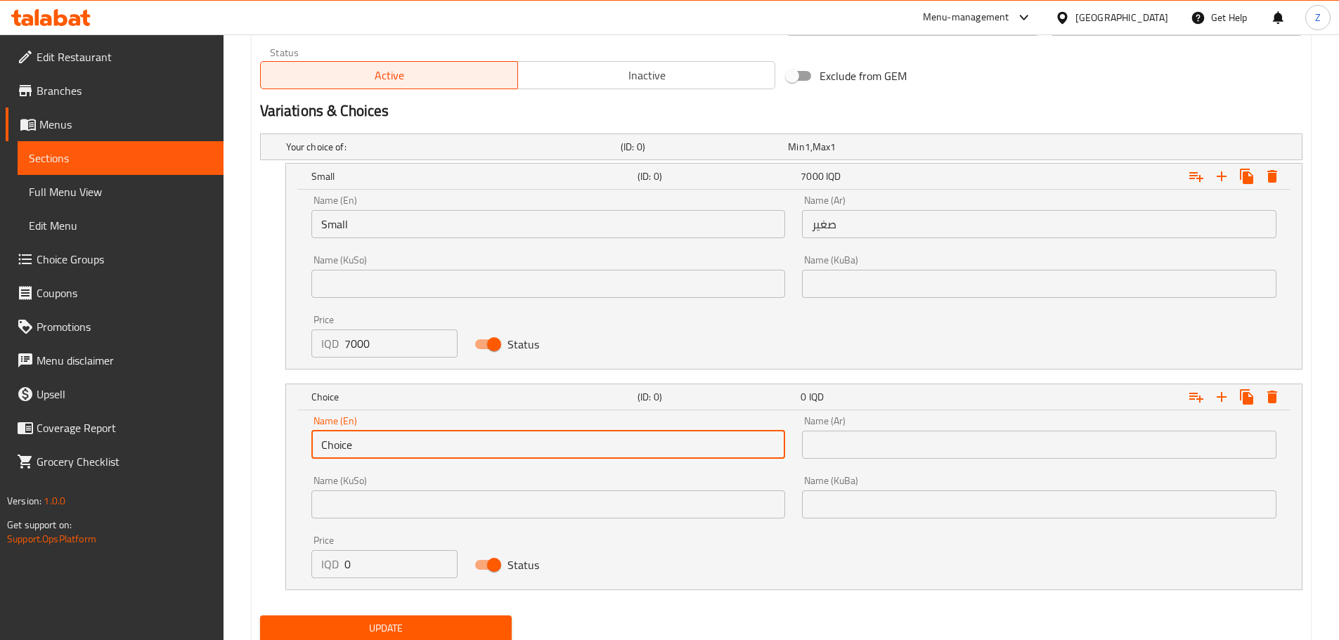
click at [376, 445] on input "Choice" at bounding box center [548, 445] width 474 height 28
type input "Medium"
click at [892, 450] on input "text" at bounding box center [1039, 445] width 474 height 28
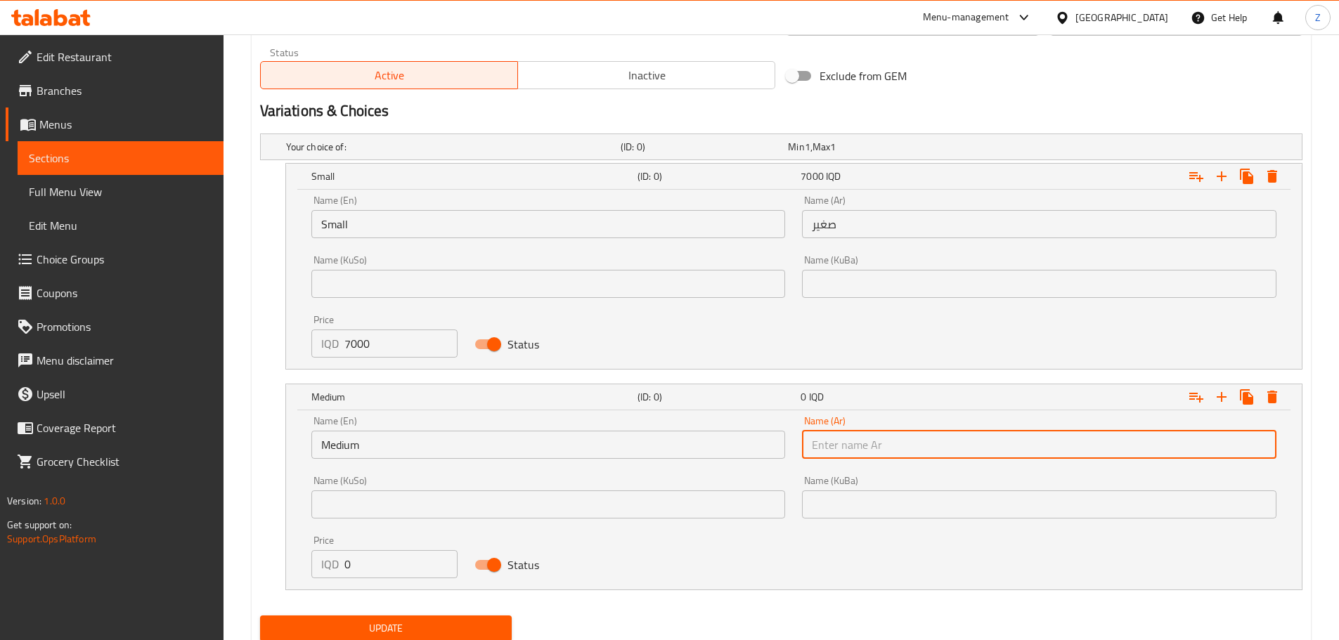
type input "وسط"
click at [388, 566] on input "0" at bounding box center [401, 564] width 114 height 28
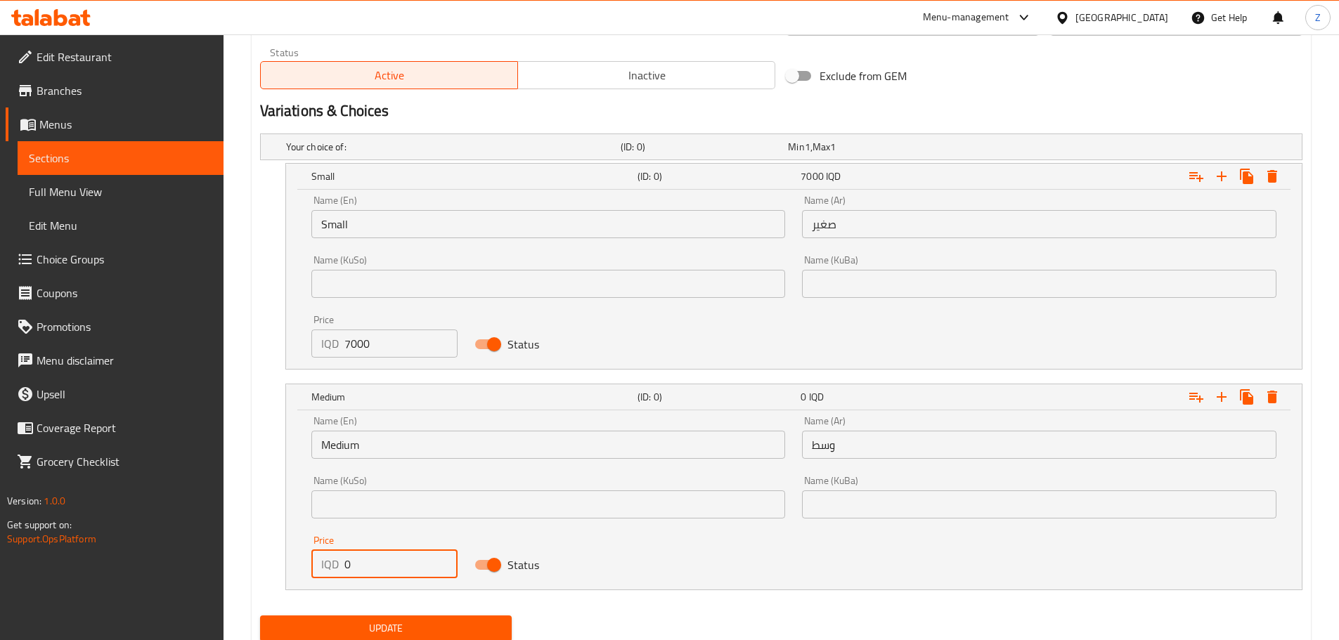
click at [389, 566] on input "0" at bounding box center [401, 564] width 114 height 28
type input "9500"
click at [1221, 404] on icon "Expand" at bounding box center [1221, 397] width 17 height 17
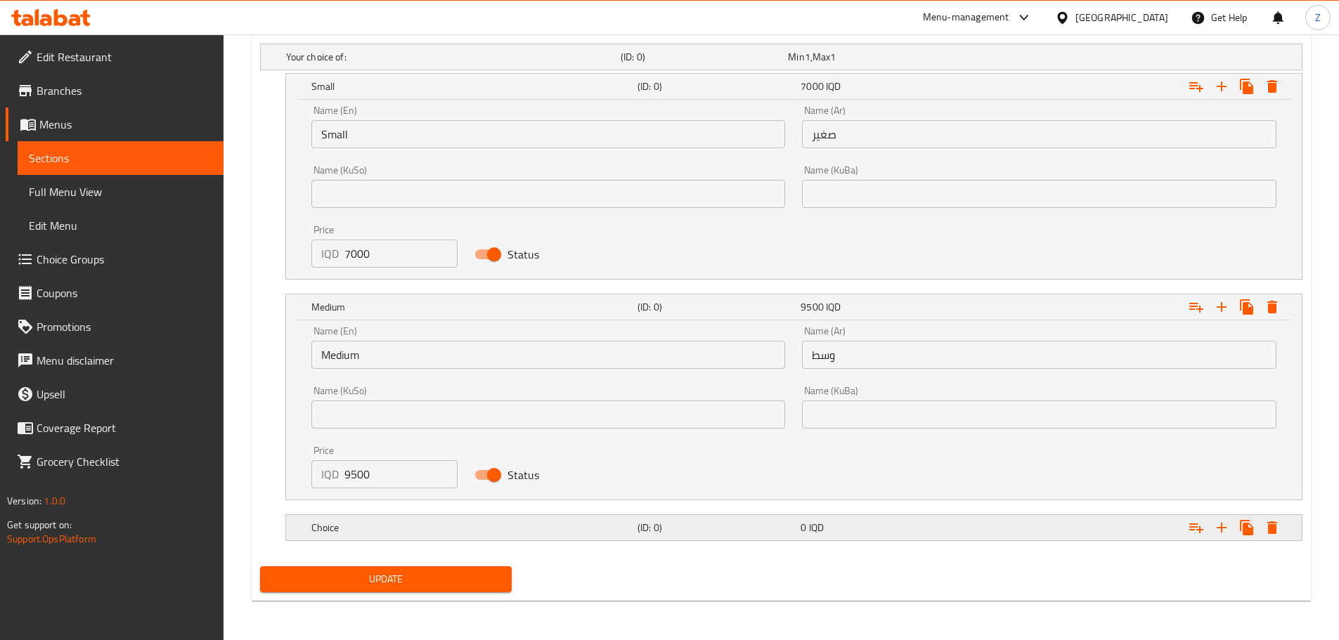
click at [507, 534] on h5 "Choice" at bounding box center [471, 528] width 320 height 14
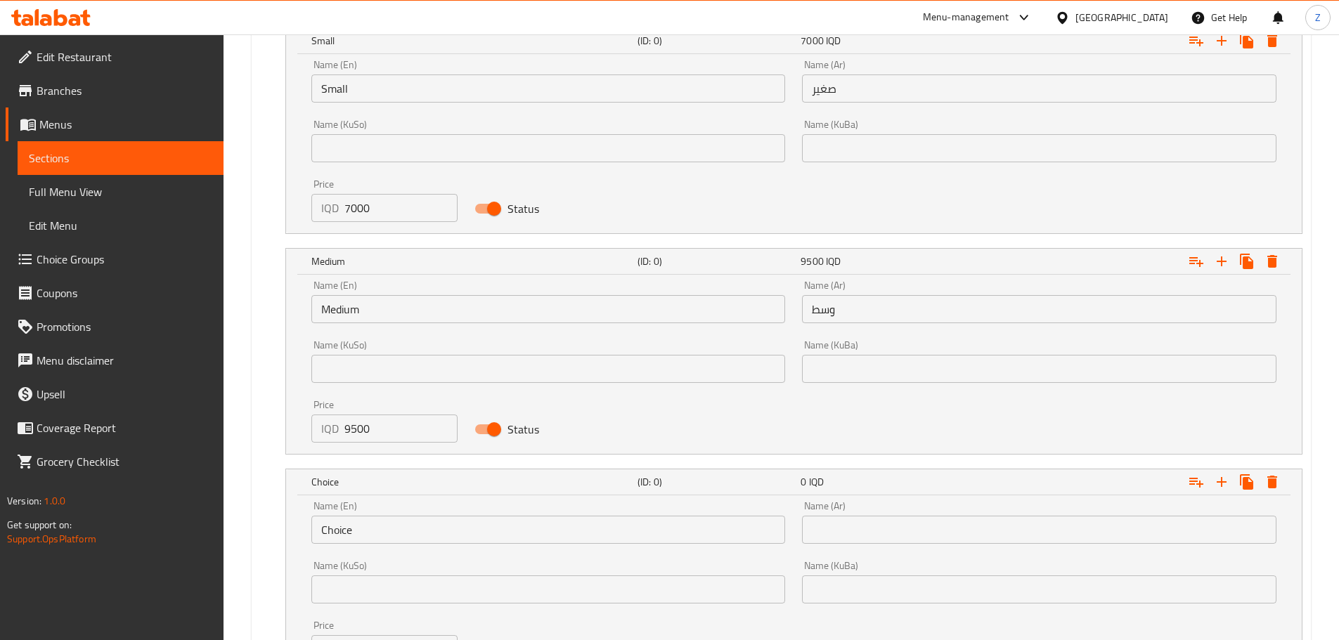
scroll to position [1037, 0]
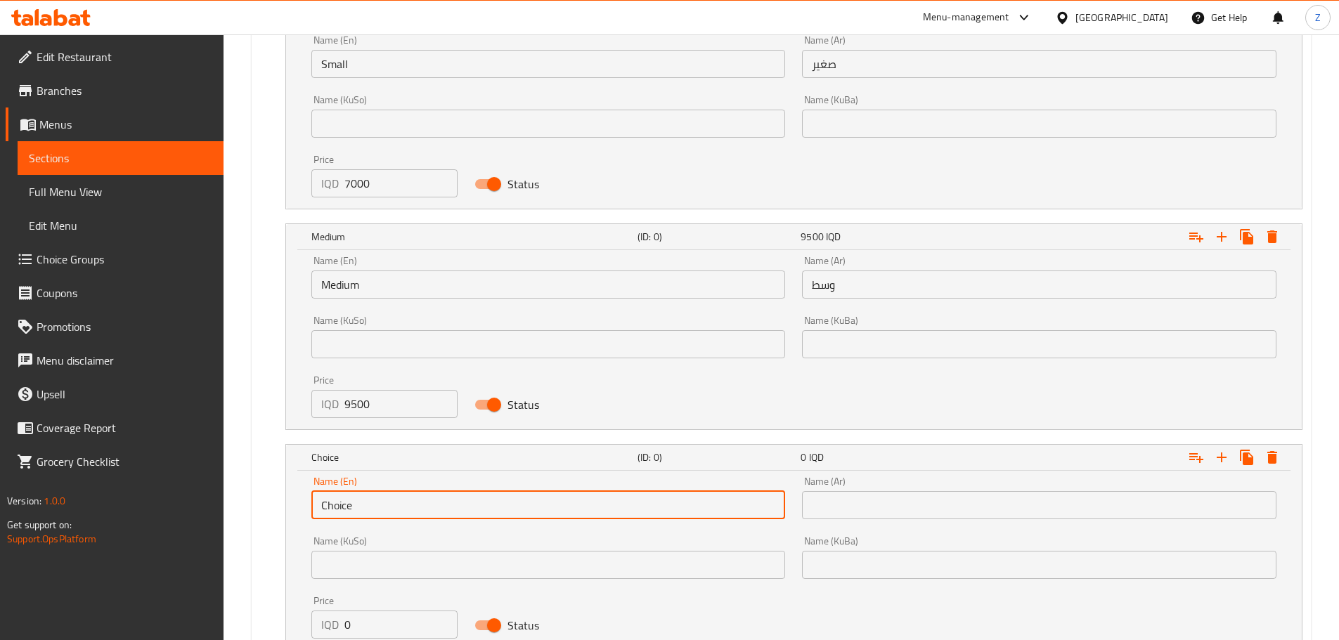
click at [457, 507] on input "Choice" at bounding box center [548, 505] width 474 height 28
type input "Large"
click at [876, 501] on input "text" at bounding box center [1039, 505] width 474 height 28
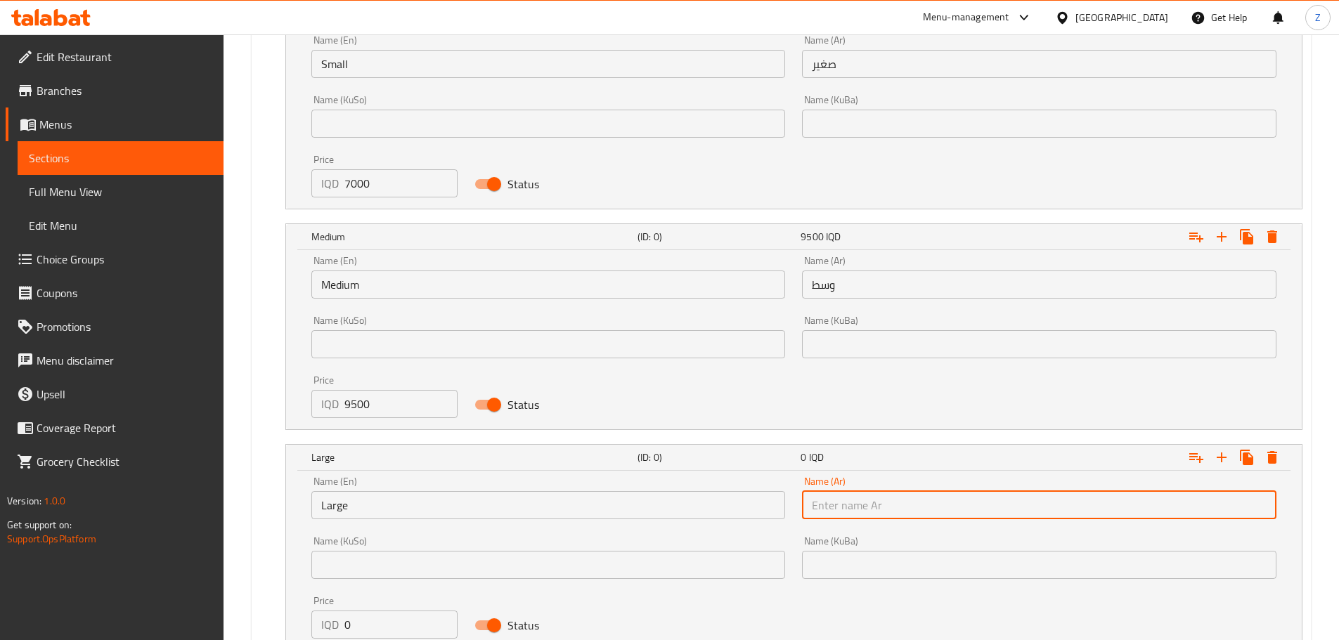
type input "كبير"
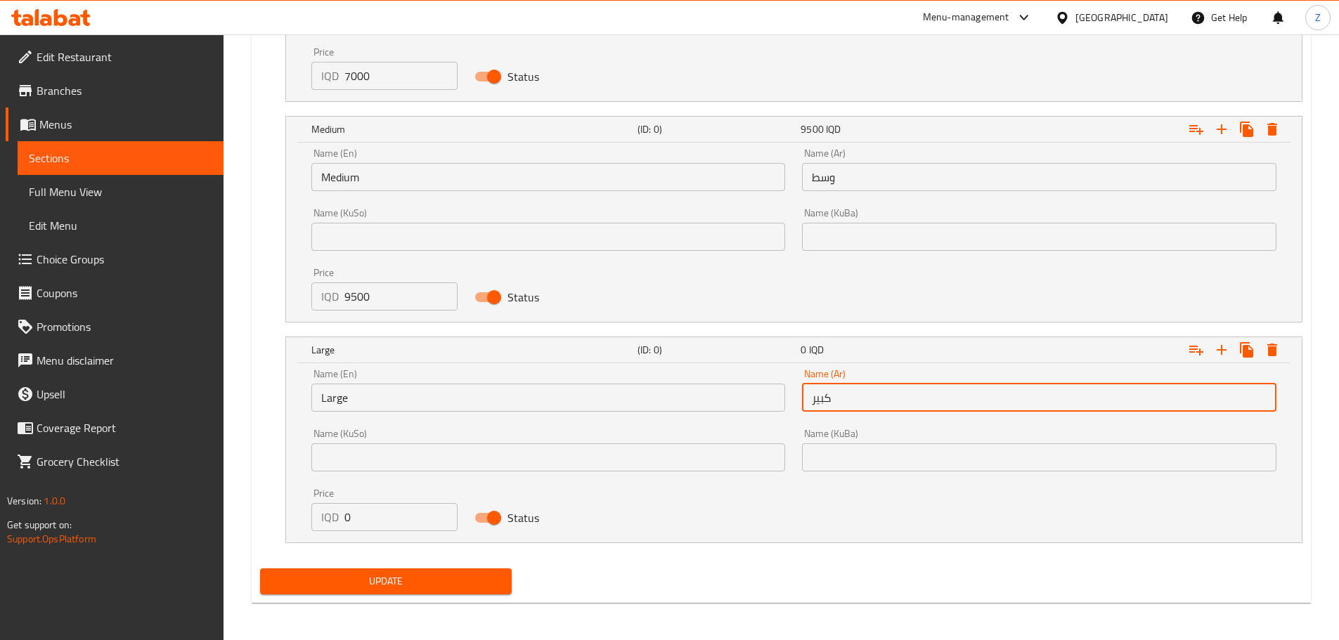
scroll to position [1147, 0]
click at [388, 522] on input "0" at bounding box center [401, 515] width 114 height 28
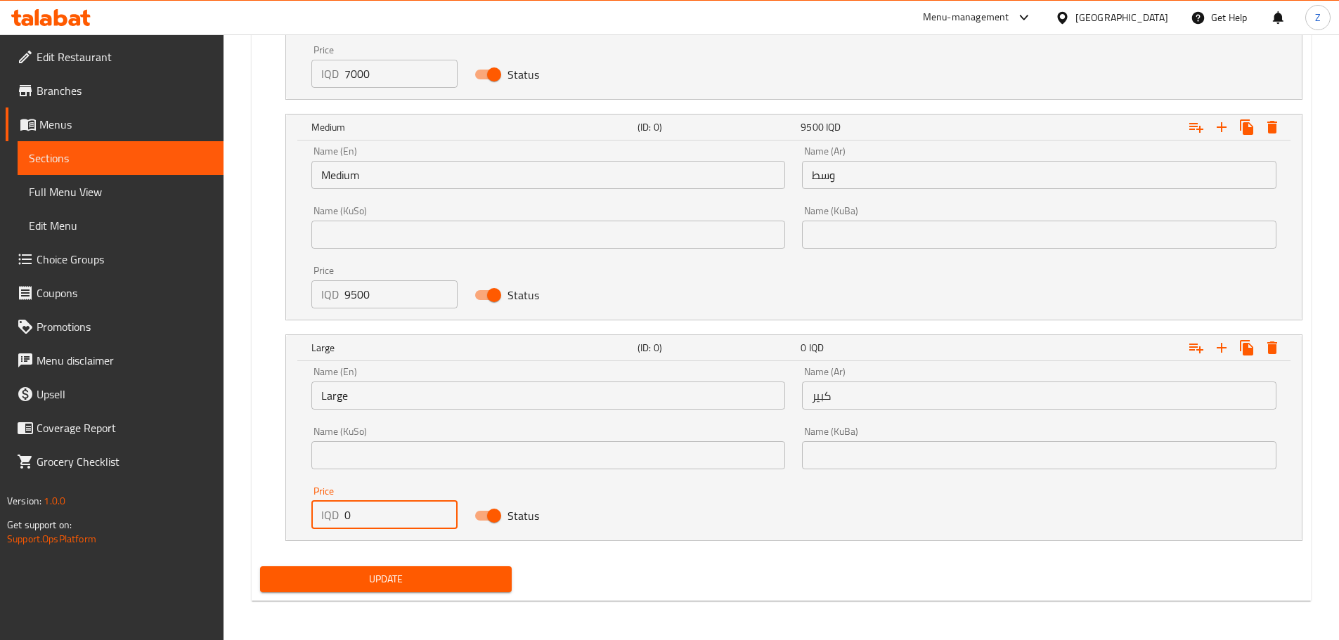
click at [388, 522] on input "0" at bounding box center [401, 515] width 114 height 28
type input "11500"
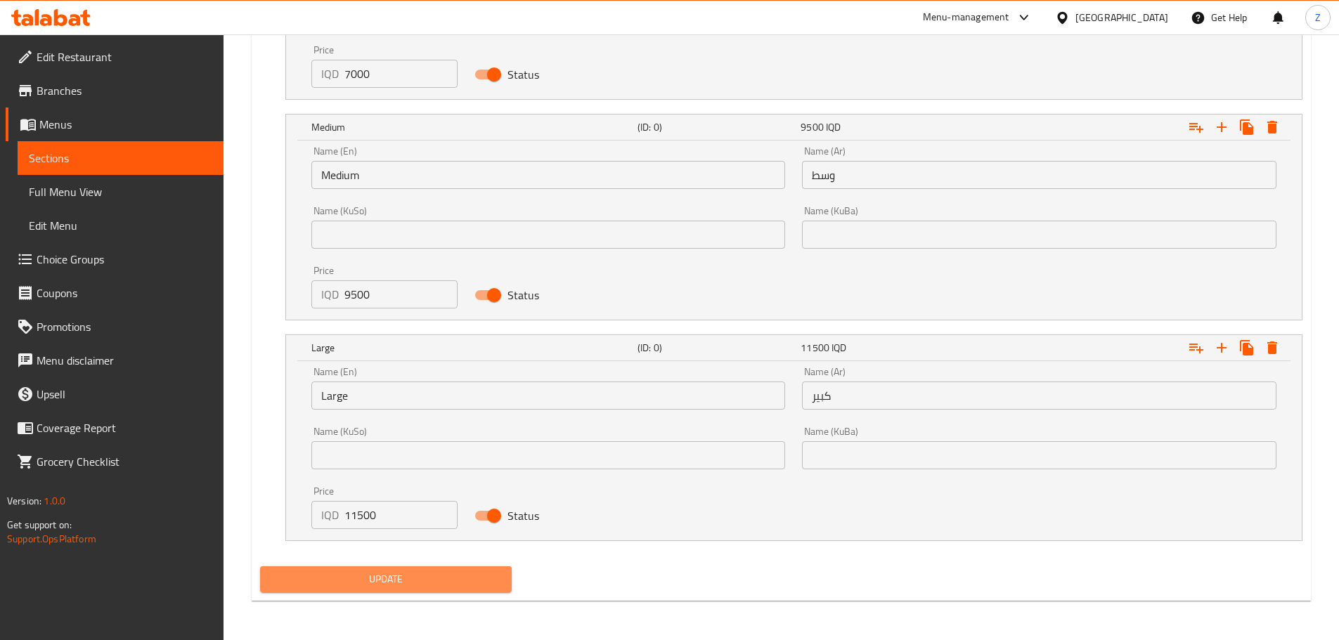
click at [406, 579] on span "Update" at bounding box center [386, 580] width 230 height 18
click at [443, 581] on span "Update" at bounding box center [386, 580] width 230 height 18
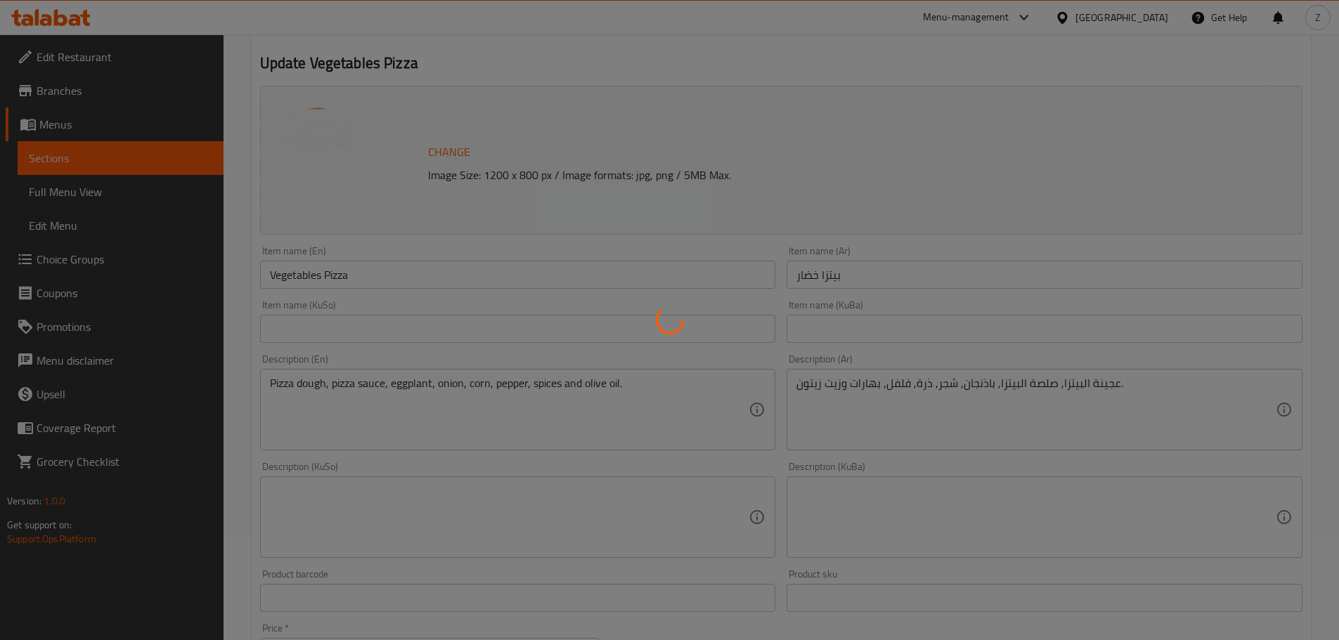
scroll to position [22, 0]
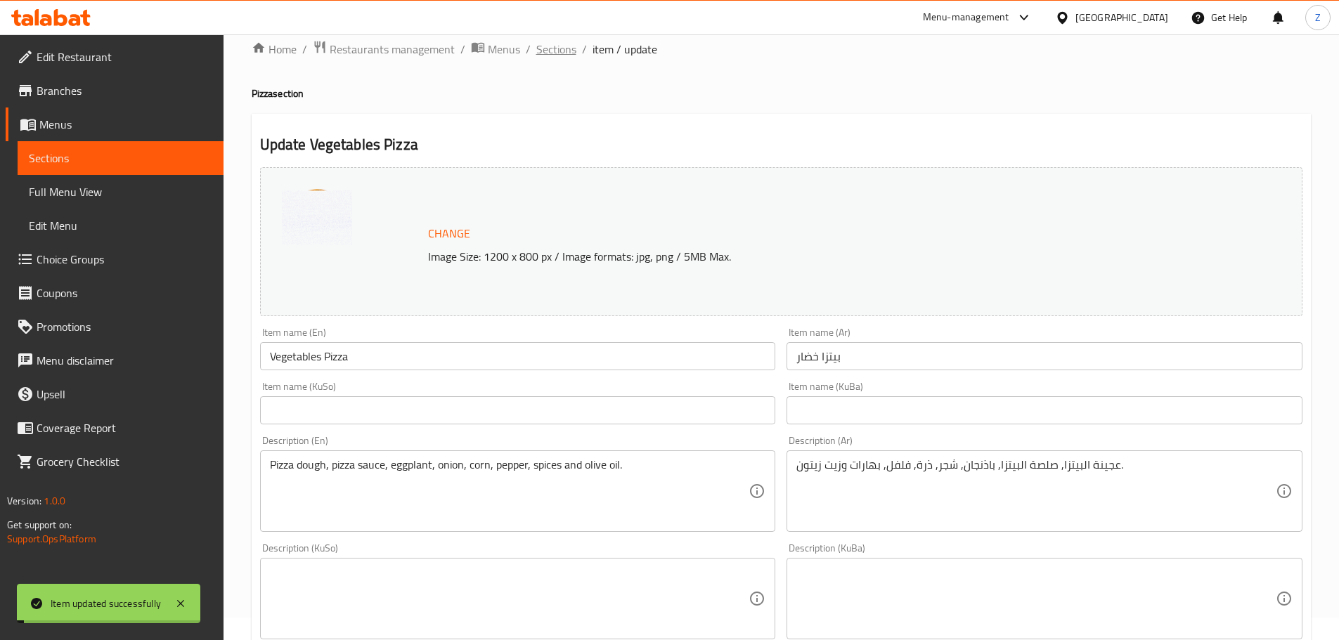
click at [539, 52] on span "Sections" at bounding box center [556, 49] width 40 height 17
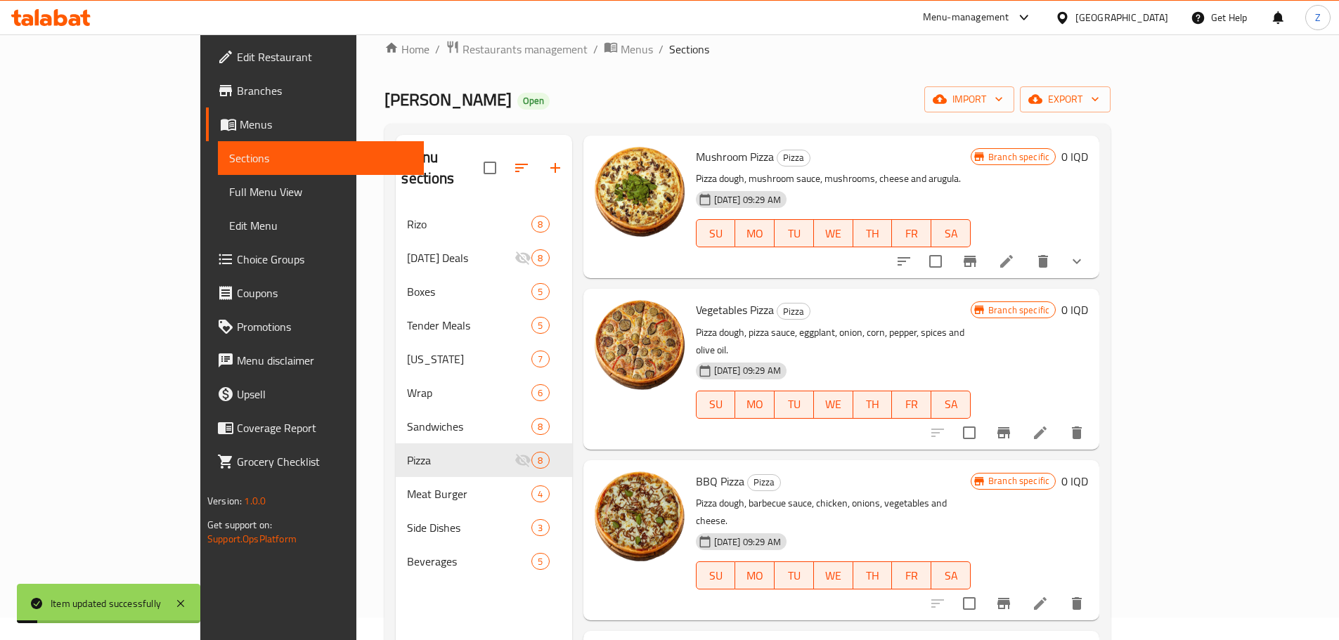
scroll to position [70, 0]
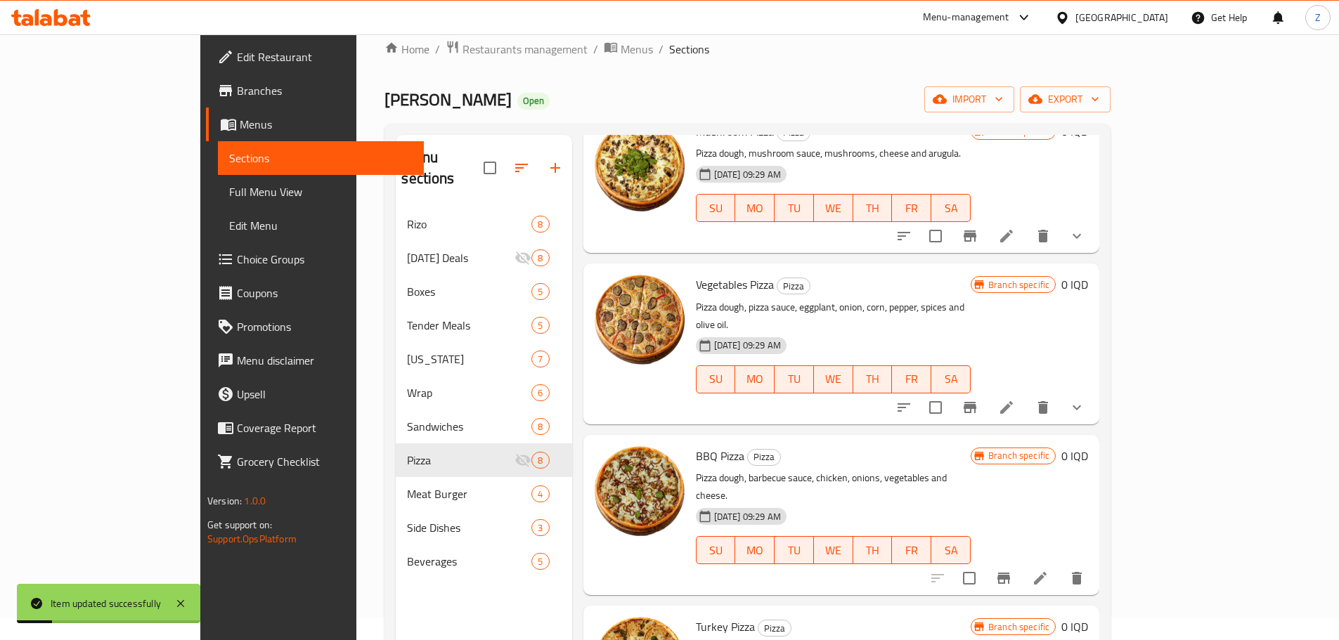
click at [1060, 566] on li at bounding box center [1039, 578] width 39 height 25
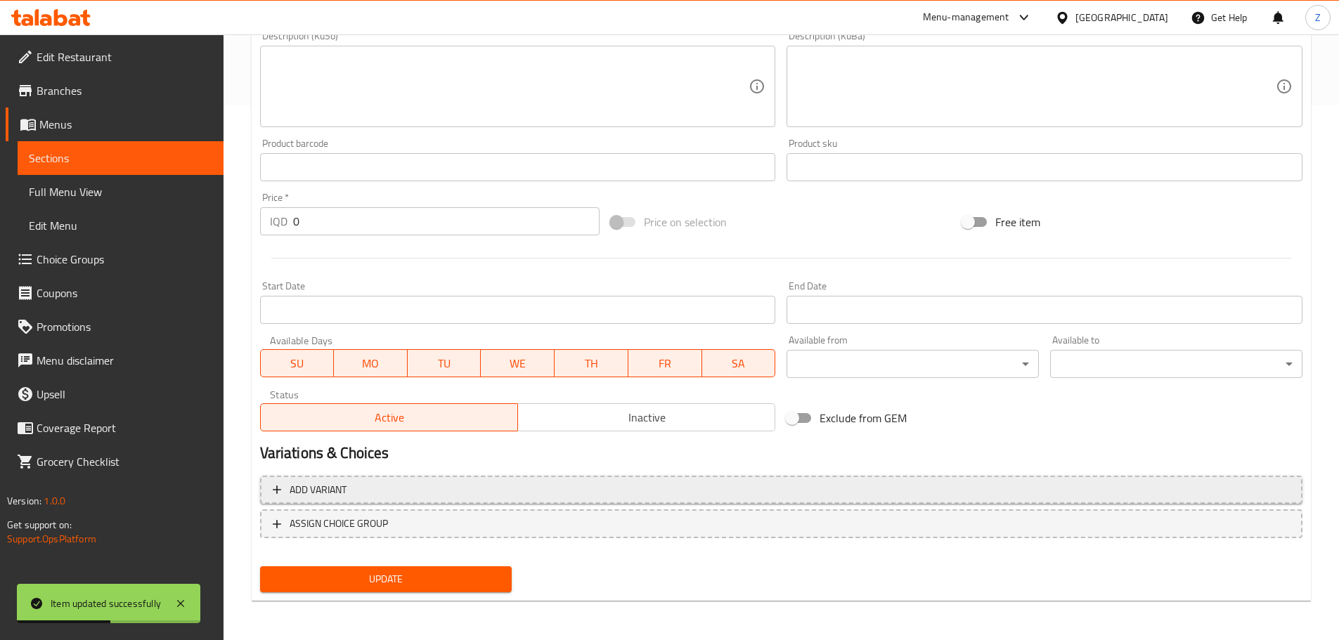
click at [439, 490] on span "Add variant" at bounding box center [781, 490] width 1017 height 18
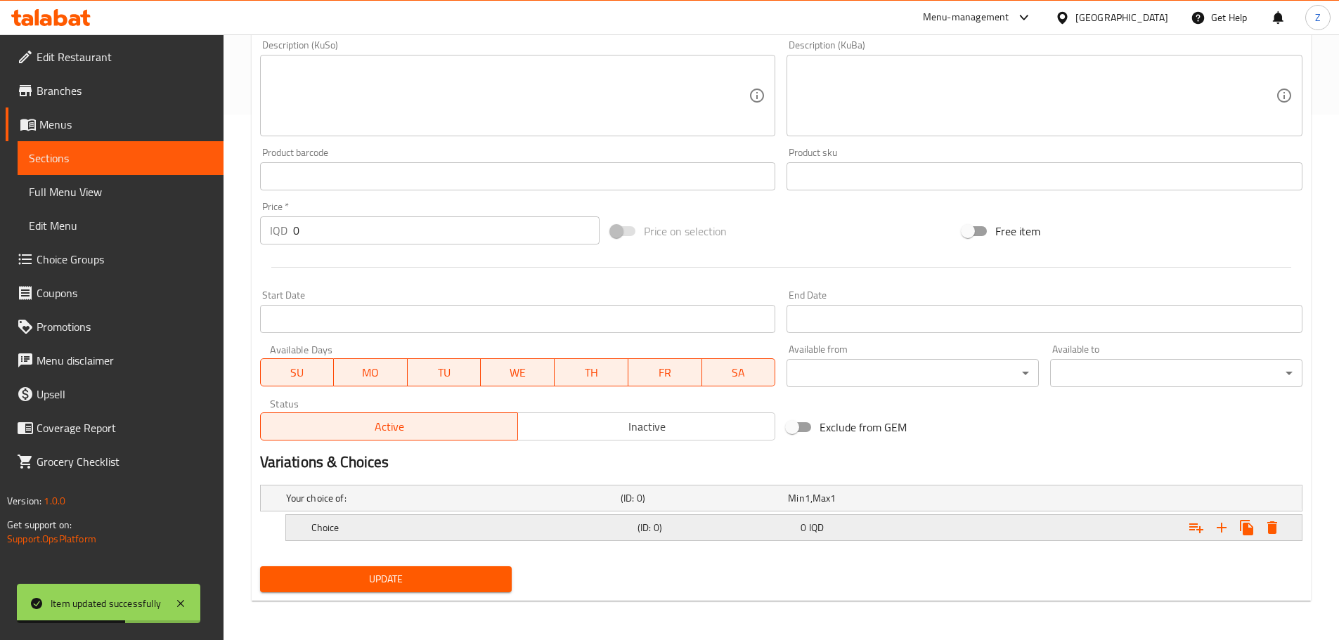
click at [394, 534] on h5 "Choice" at bounding box center [471, 528] width 320 height 14
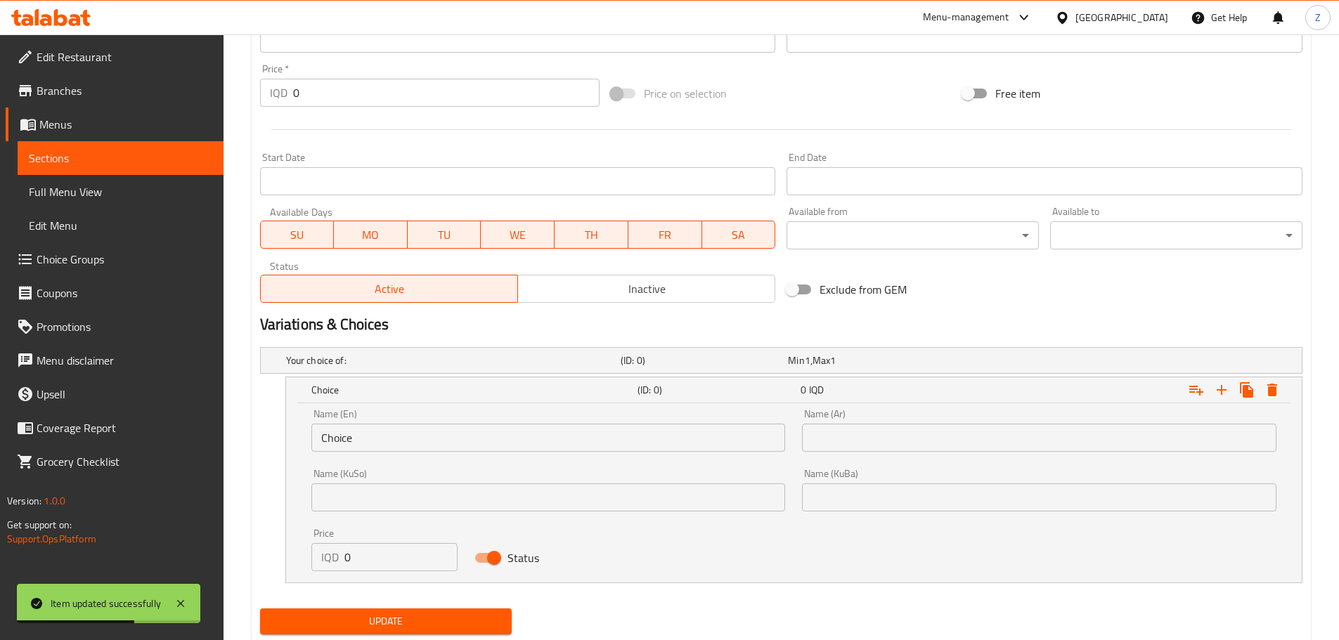
scroll to position [665, 0]
click at [353, 441] on input "Choice" at bounding box center [548, 436] width 474 height 28
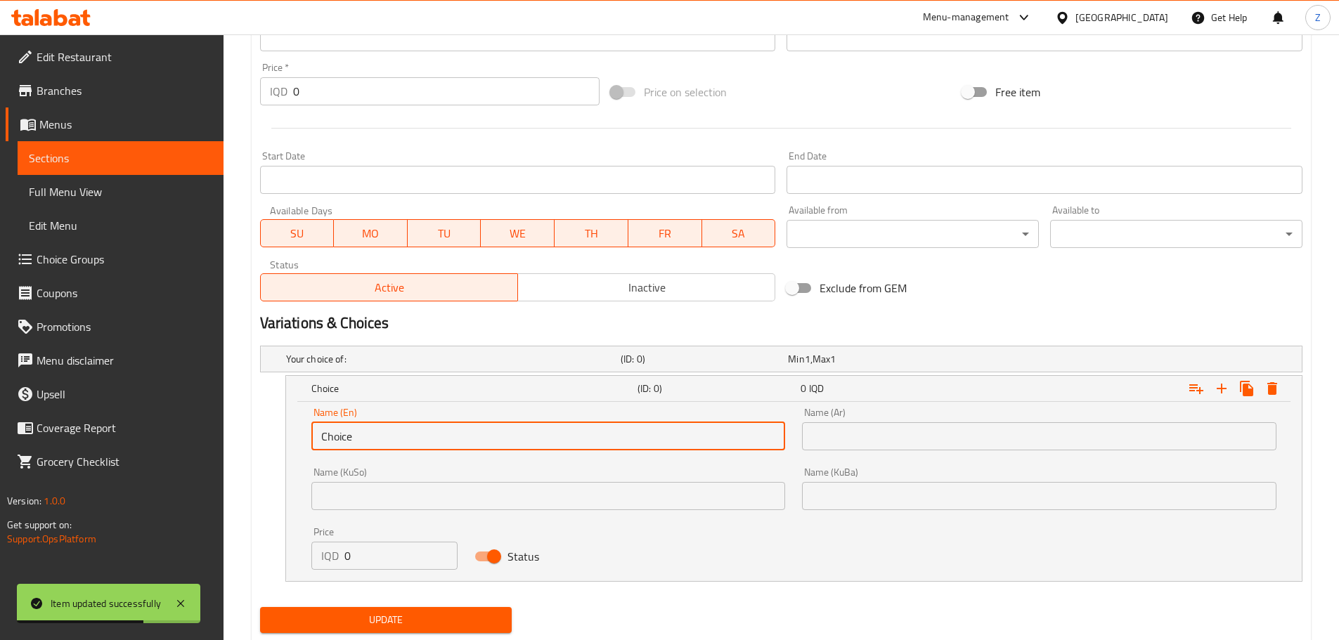
click at [353, 441] on input "Choice" at bounding box center [548, 436] width 474 height 28
click at [354, 441] on input "Choice" at bounding box center [548, 436] width 474 height 28
type input "Small"
click at [873, 434] on input "text" at bounding box center [1039, 436] width 474 height 28
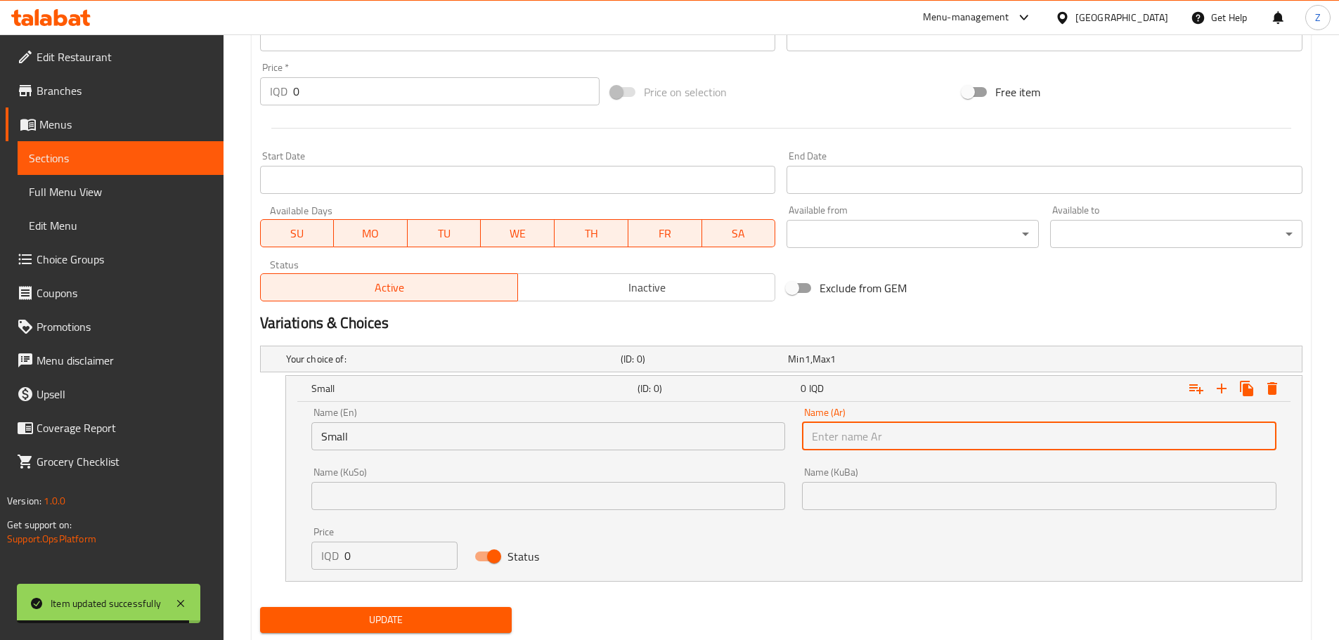
type input "صغير"
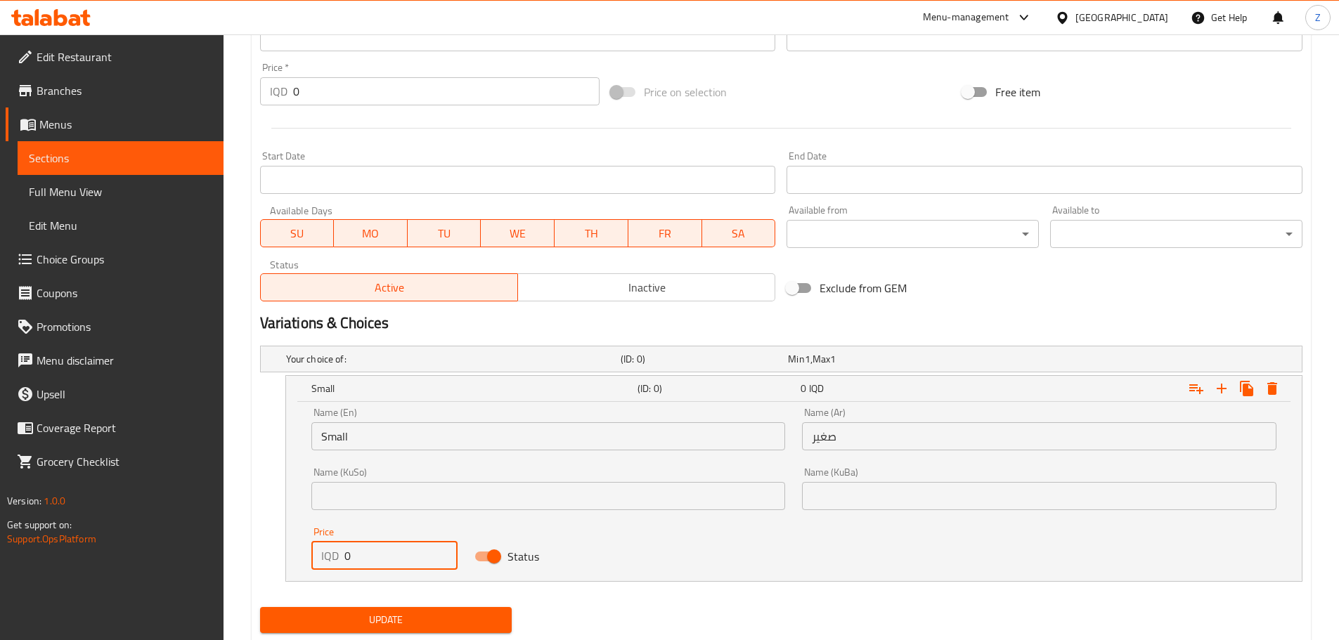
click at [374, 565] on input "0" at bounding box center [401, 556] width 114 height 28
type input "8500"
click at [1221, 382] on icon "Expand" at bounding box center [1221, 388] width 17 height 17
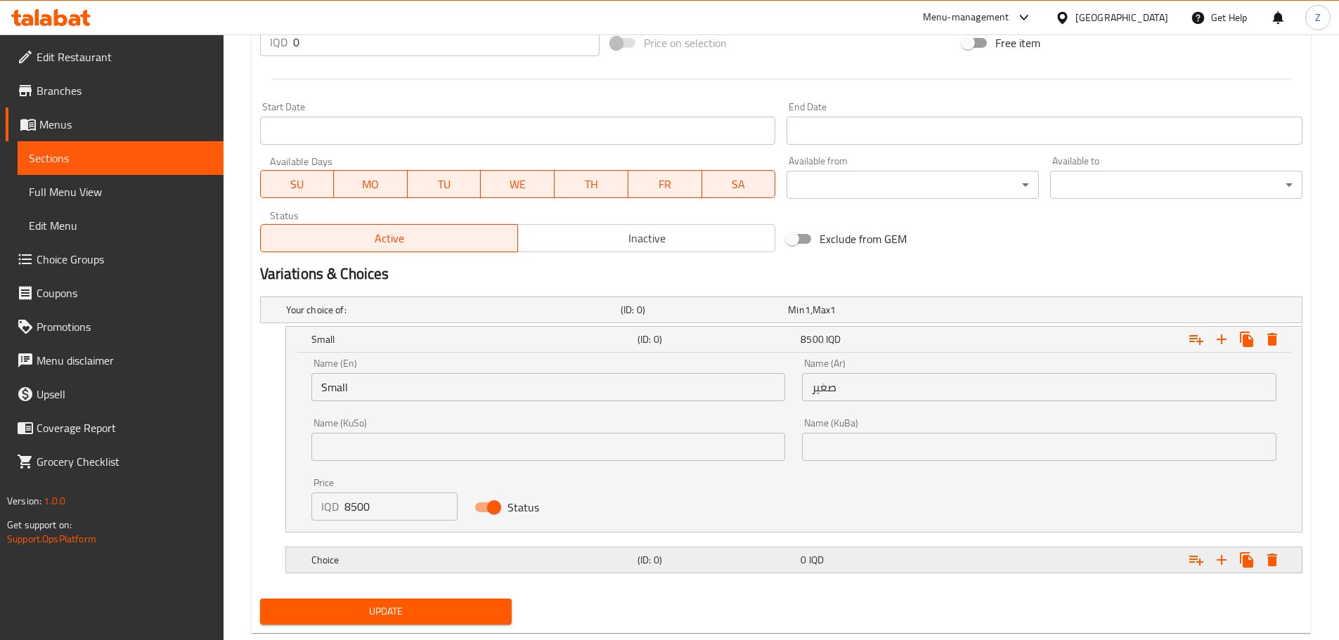
scroll to position [746, 0]
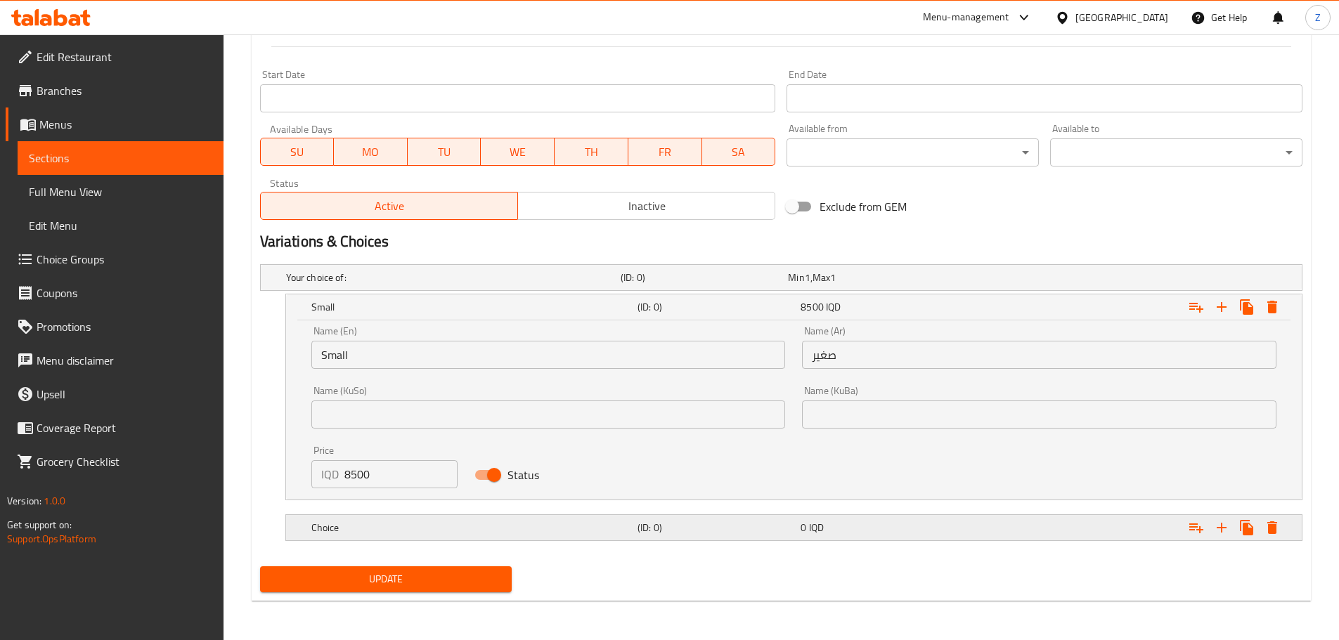
click at [416, 535] on div "Choice" at bounding box center [471, 528] width 326 height 20
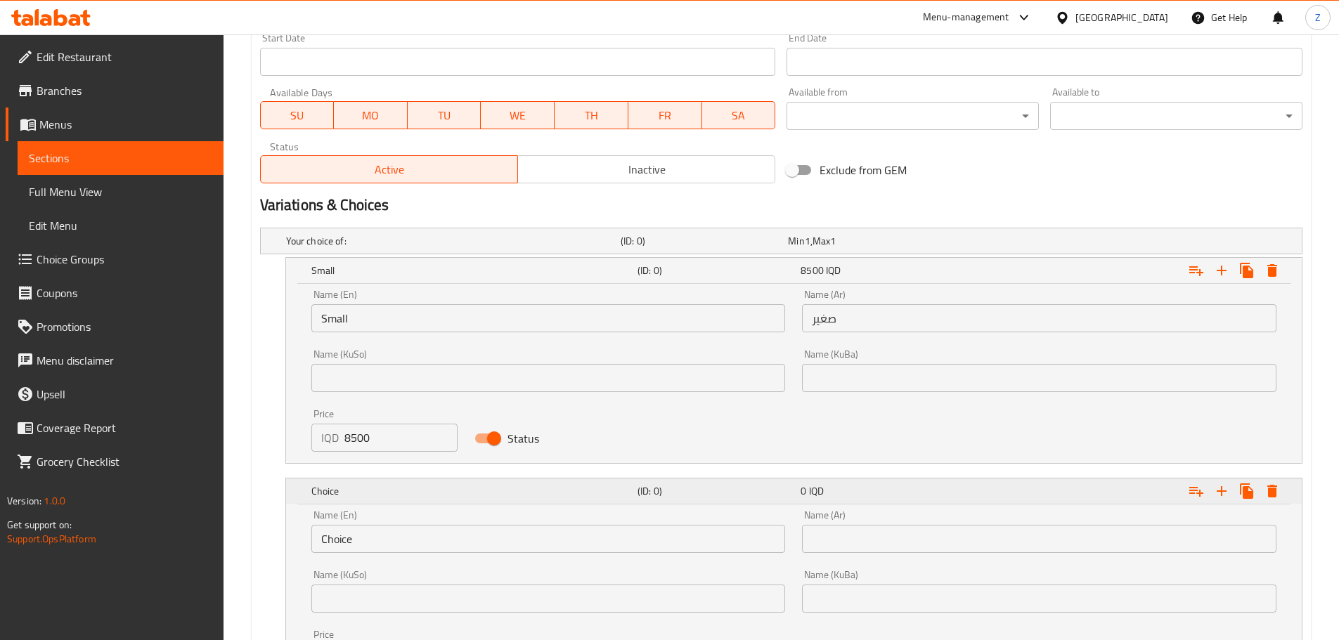
scroll to position [816, 0]
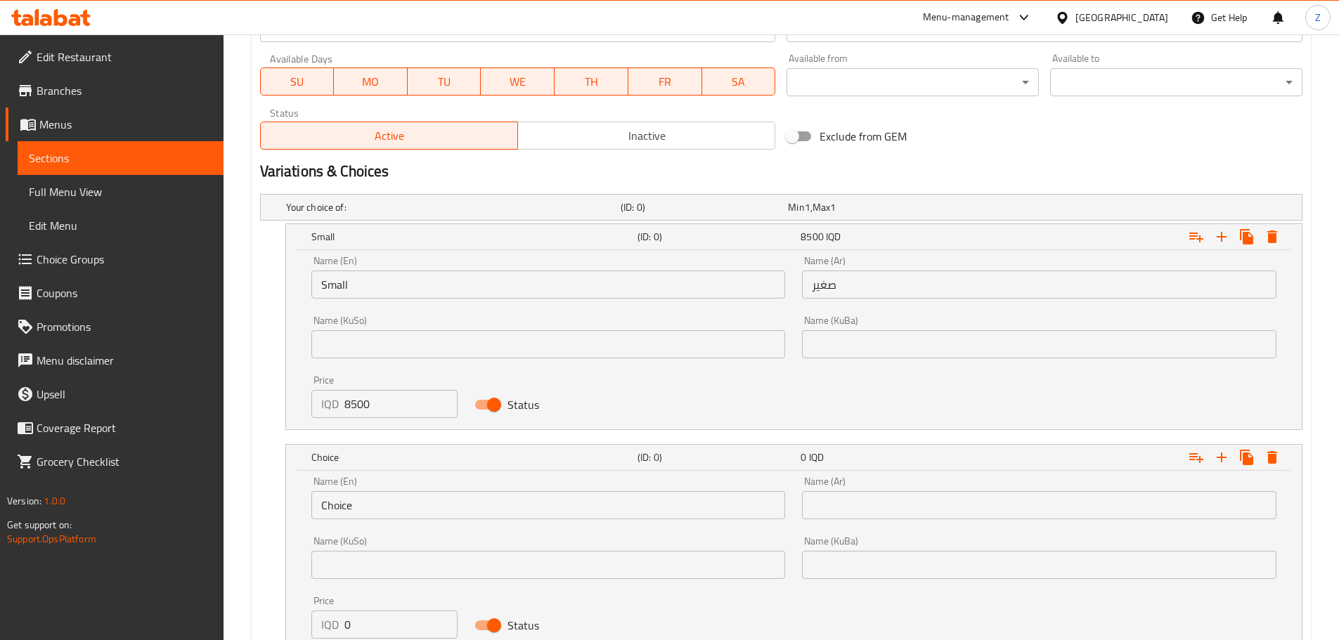
click at [403, 500] on input "Choice" at bounding box center [548, 505] width 474 height 28
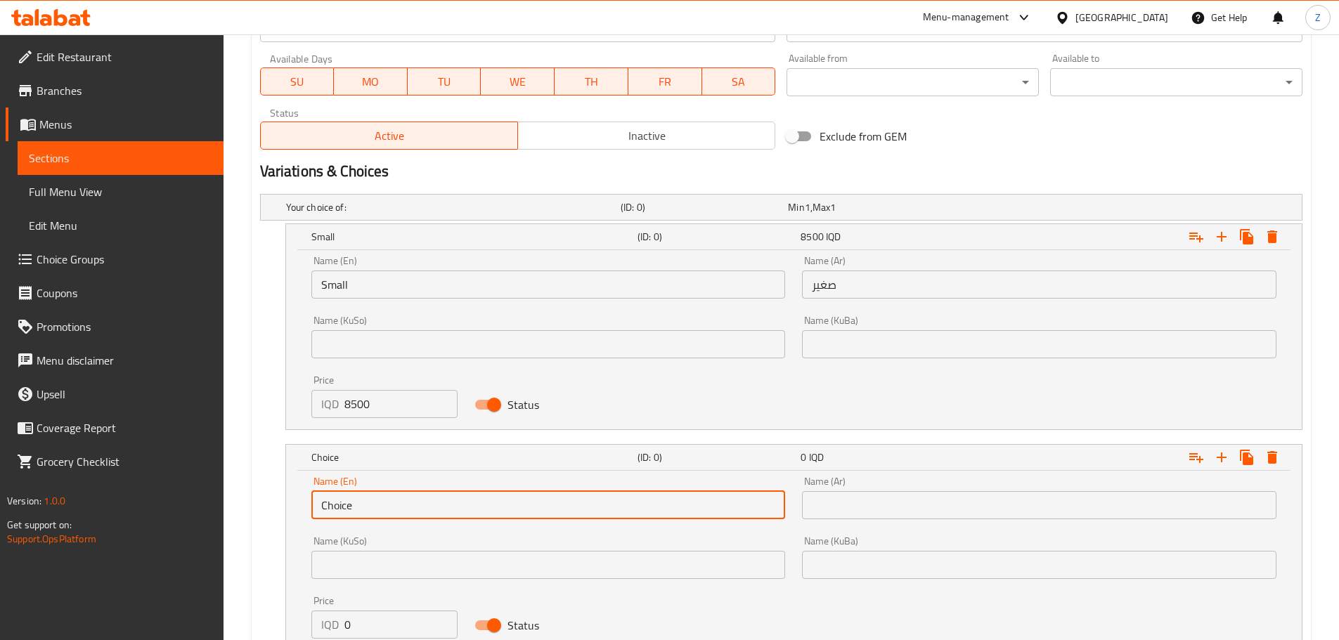
click at [403, 500] on input "Choice" at bounding box center [548, 505] width 474 height 28
type input "Medium"
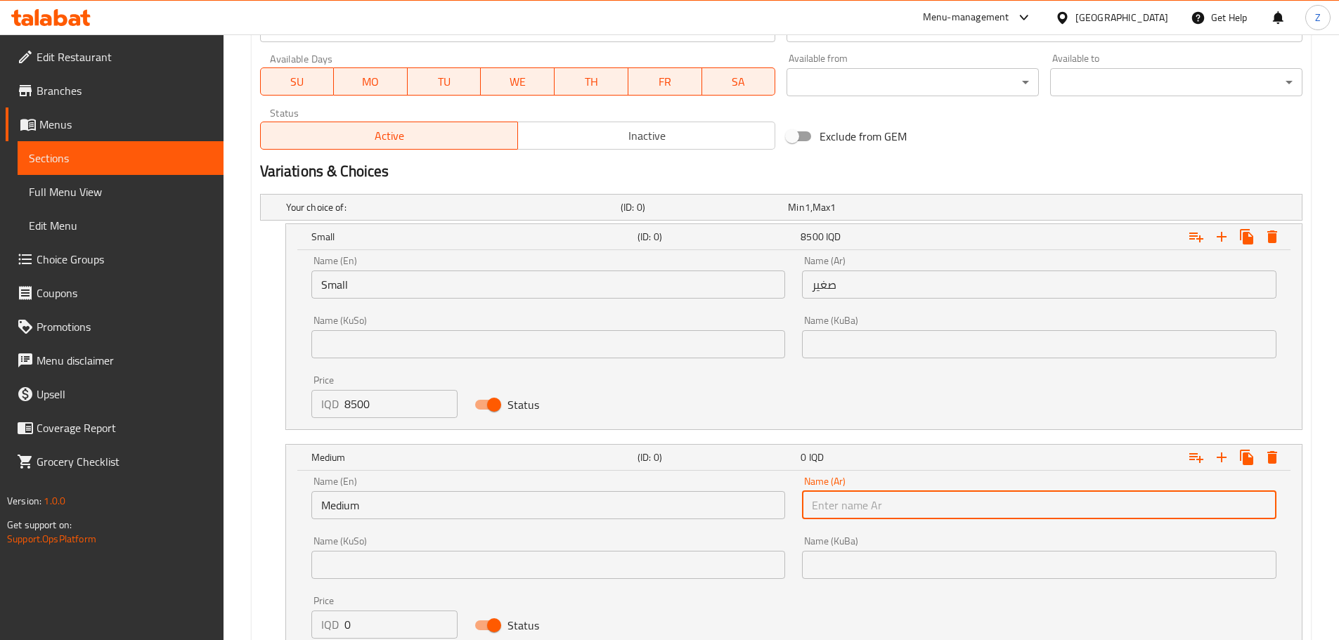
click at [863, 500] on input "text" at bounding box center [1039, 505] width 474 height 28
type input "وسط"
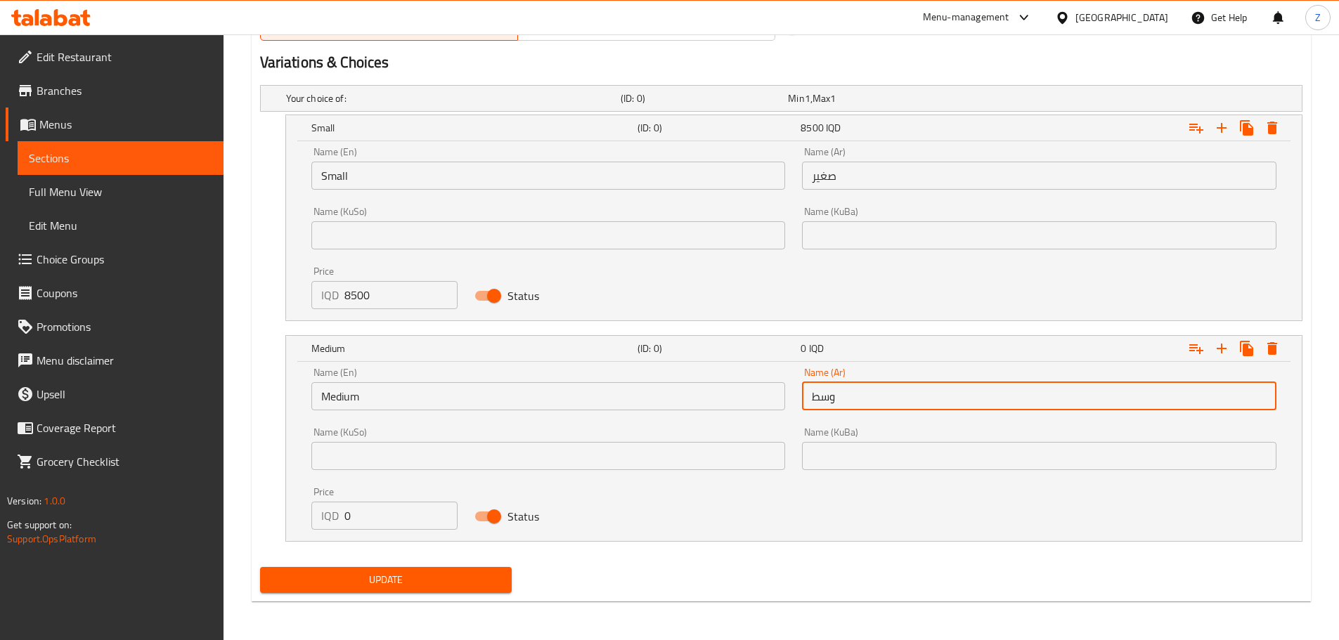
scroll to position [926, 0]
click at [377, 525] on input "0" at bounding box center [401, 515] width 114 height 28
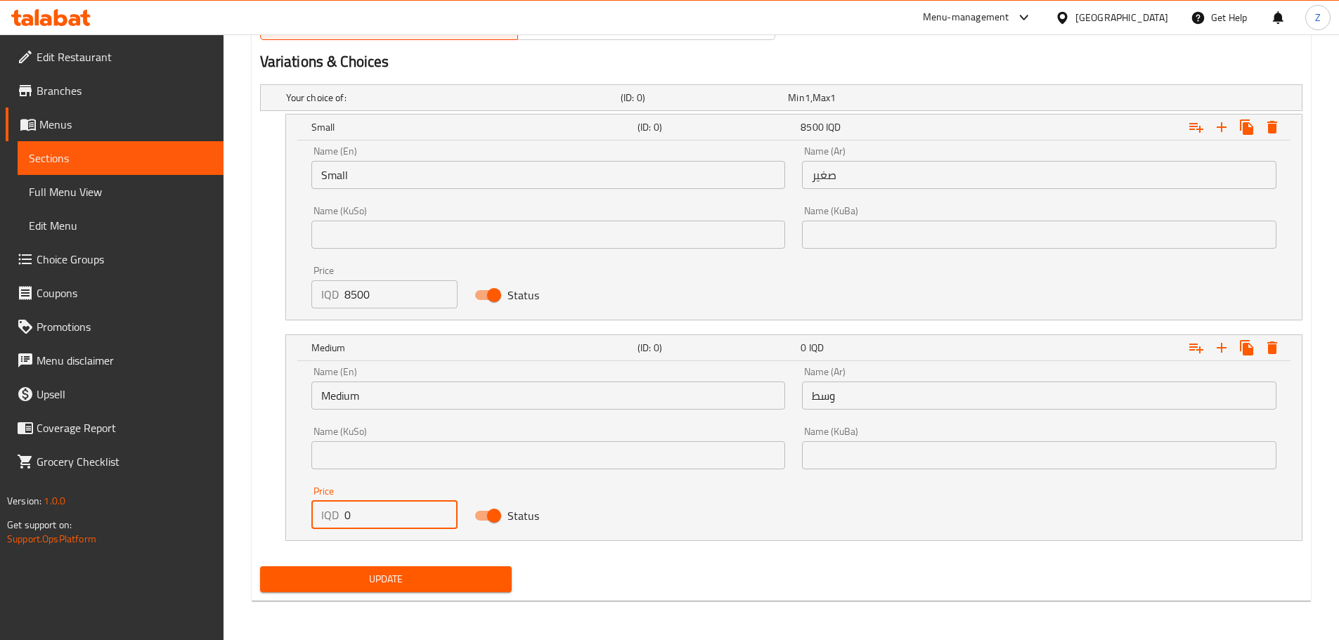
click at [377, 524] on input "0" at bounding box center [401, 515] width 114 height 28
type input "14500"
click at [1216, 352] on icon "Expand" at bounding box center [1221, 347] width 17 height 17
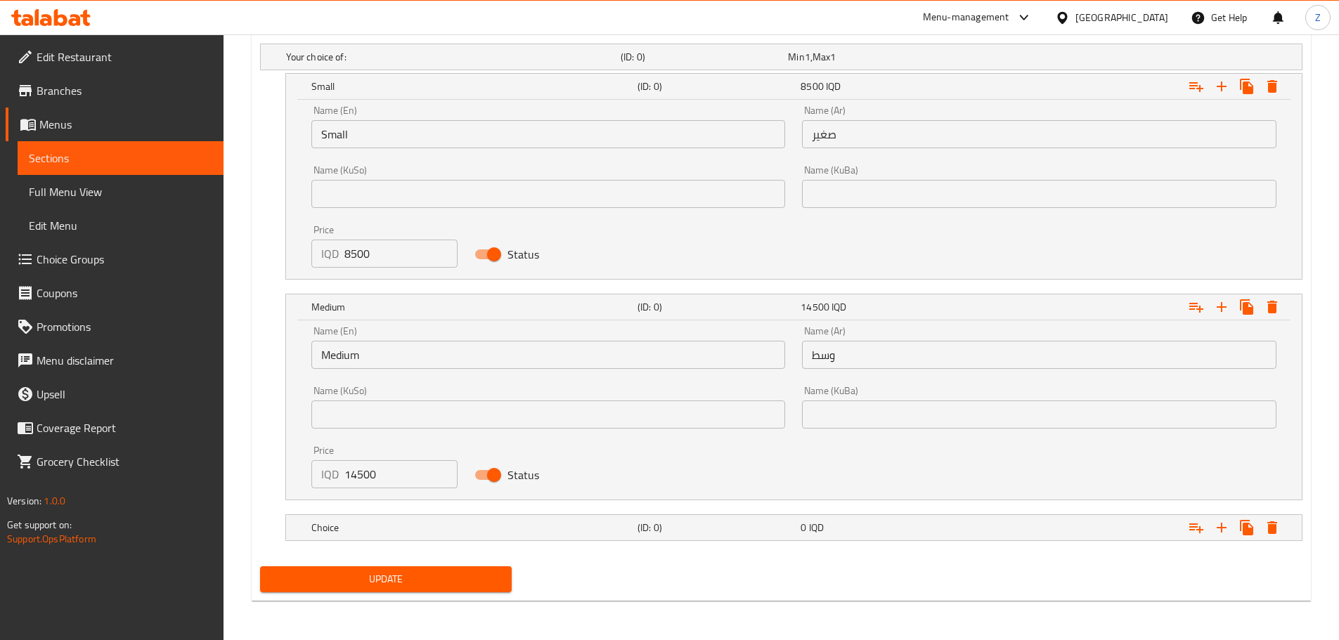
click at [524, 545] on nav at bounding box center [781, 549] width 1042 height 11
click at [524, 534] on div "Choice" at bounding box center [471, 528] width 326 height 20
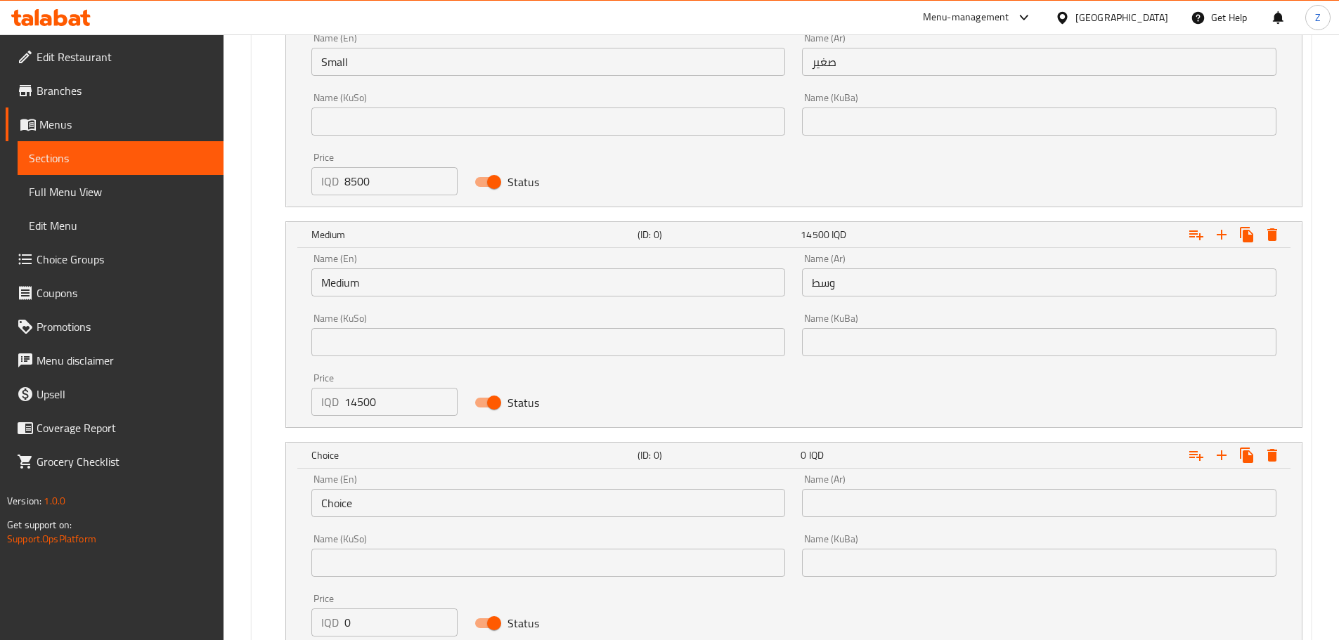
scroll to position [1107, 0]
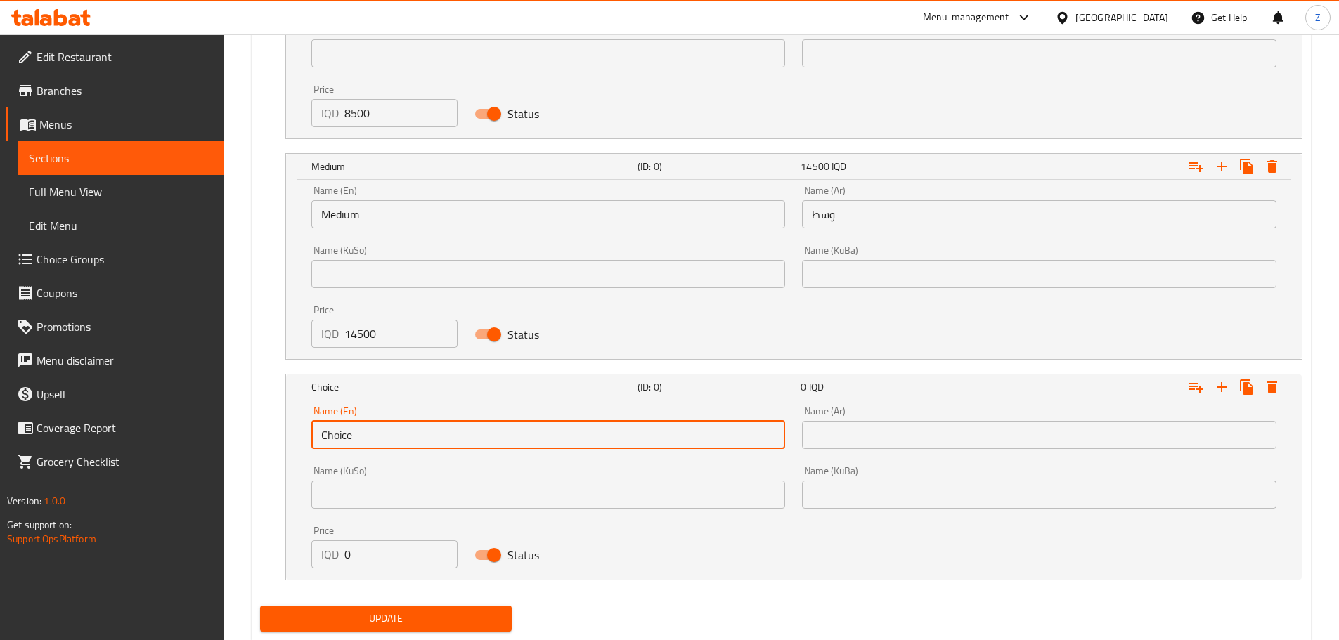
click at [396, 441] on input "Choice" at bounding box center [548, 435] width 474 height 28
type input "Large"
click at [912, 436] on input "text" at bounding box center [1039, 435] width 474 height 28
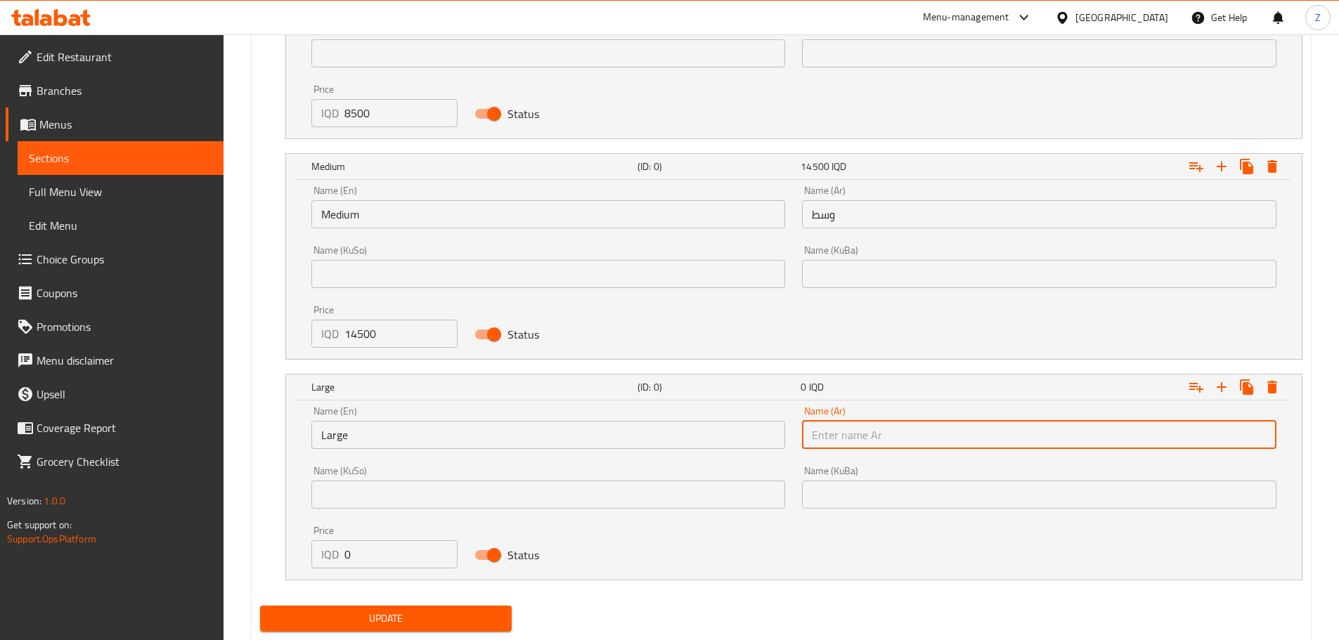
type input "كبير"
click at [385, 560] on input "0" at bounding box center [401, 554] width 114 height 28
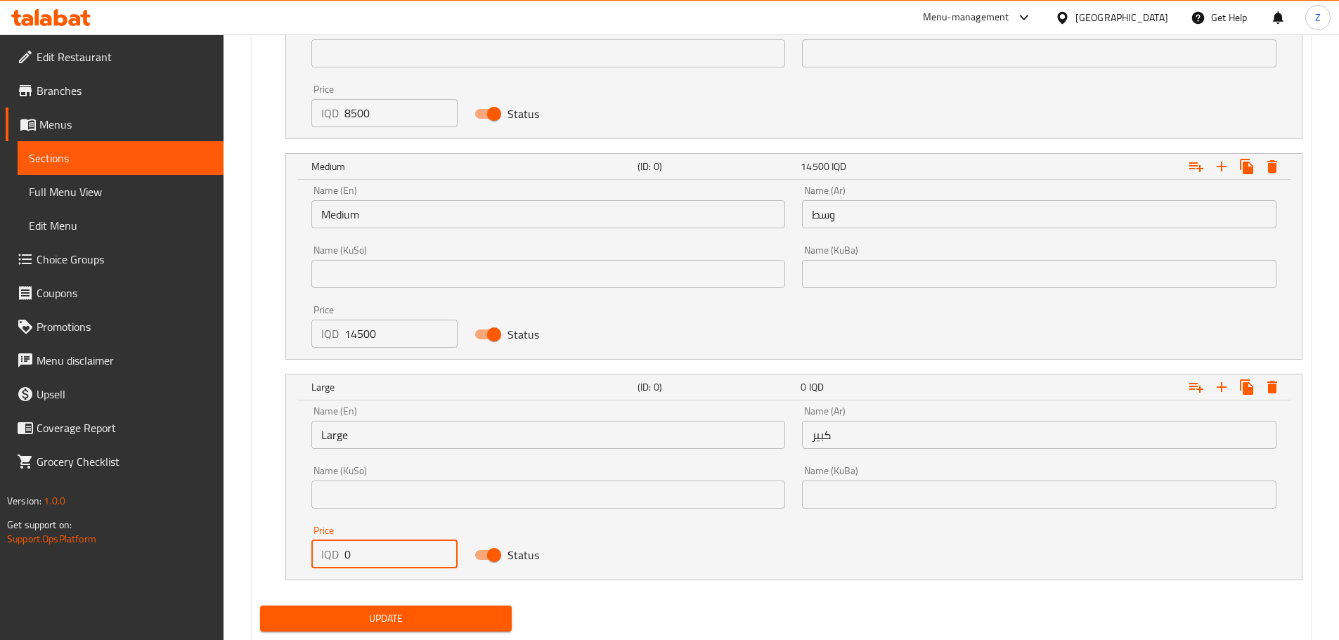
click at [385, 560] on input "0" at bounding box center [401, 554] width 114 height 28
type input "15500"
click at [405, 616] on span "Update" at bounding box center [386, 619] width 230 height 18
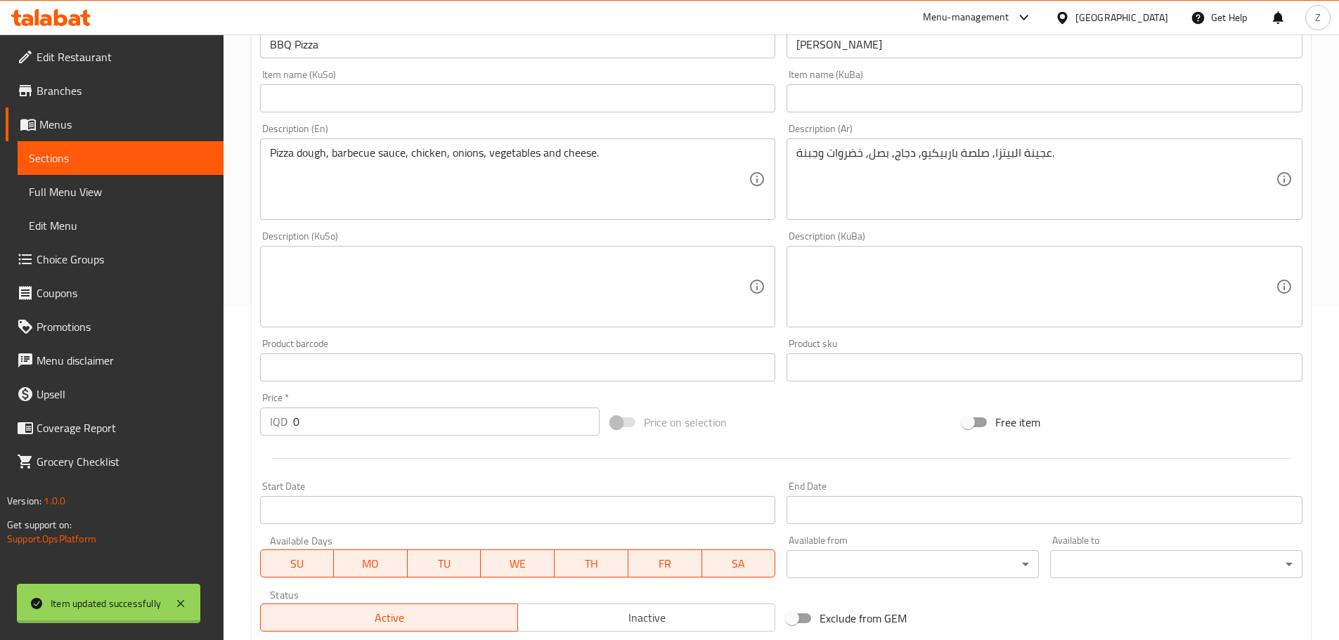
scroll to position [0, 0]
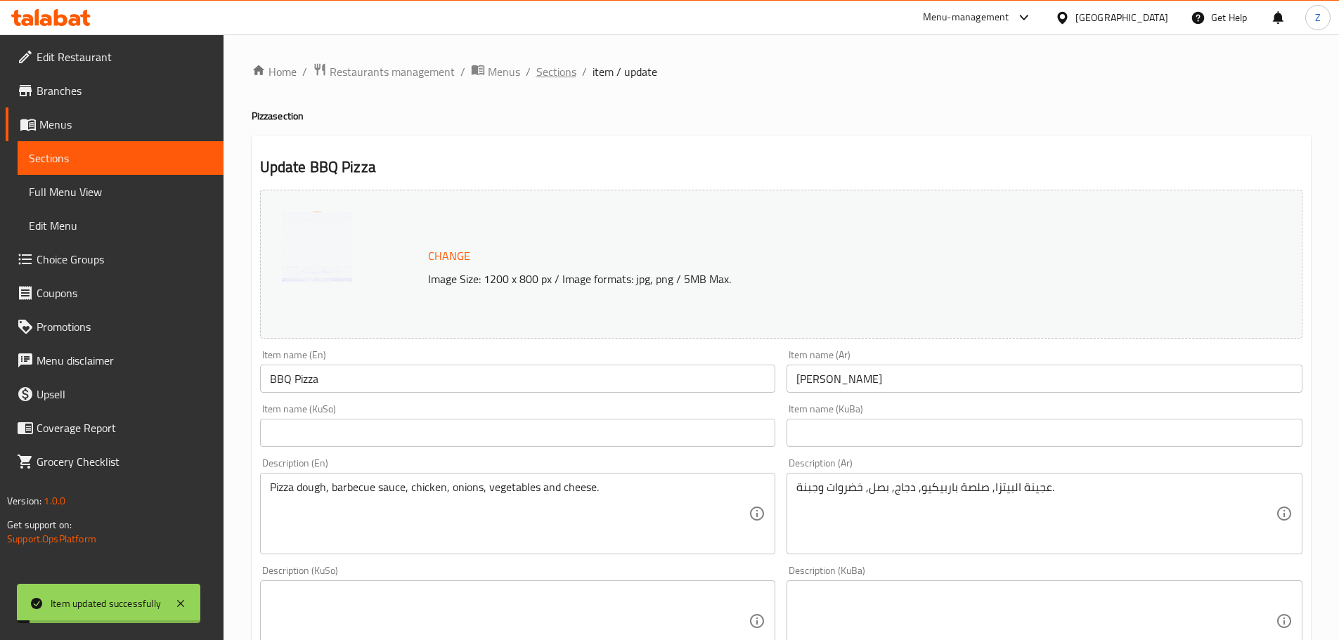
click at [545, 78] on span "Sections" at bounding box center [556, 71] width 40 height 17
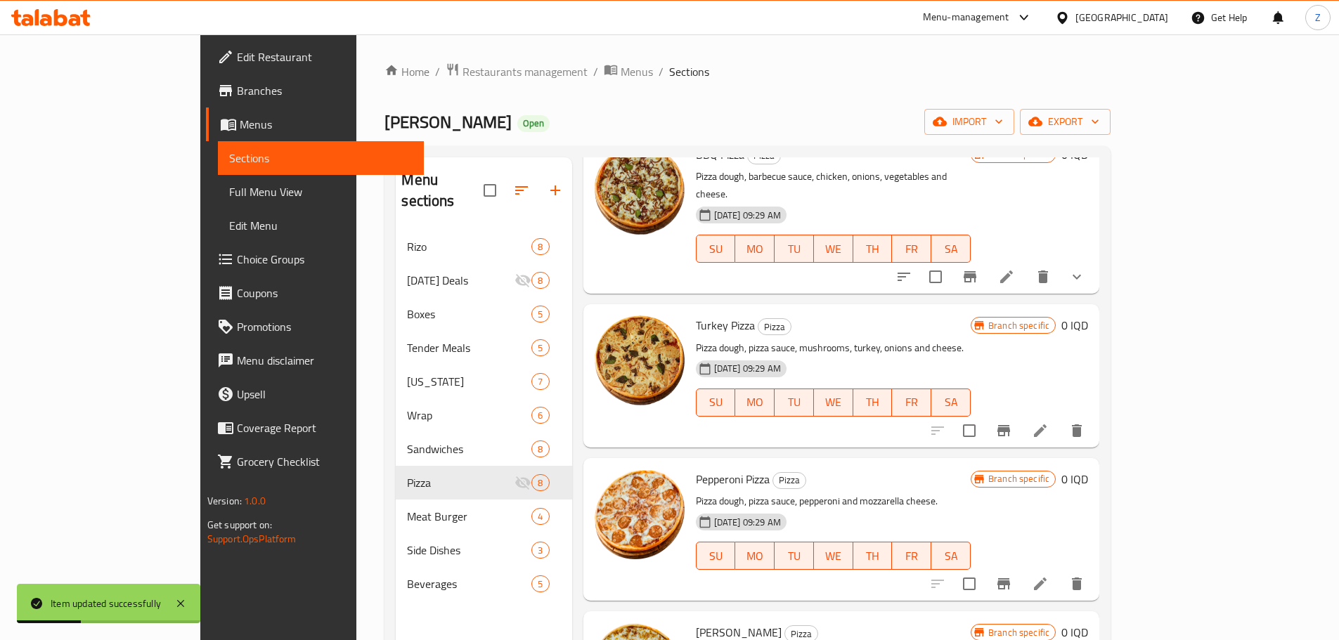
scroll to position [422, 0]
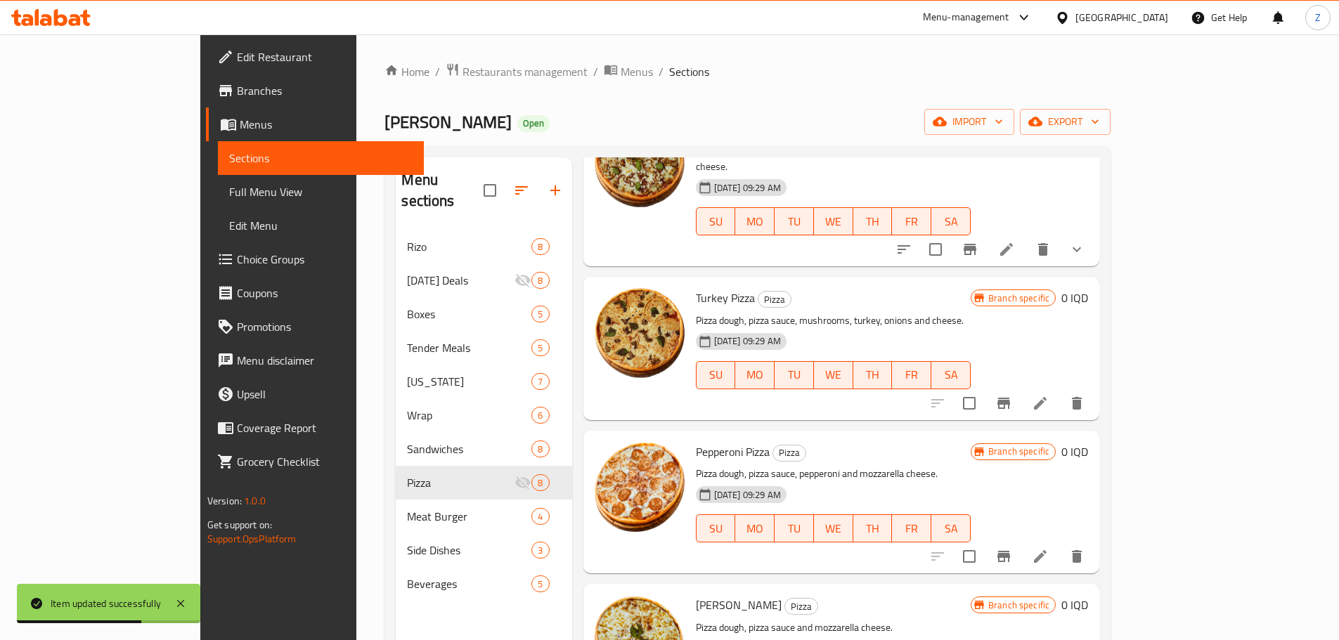
click at [1046, 397] on icon at bounding box center [1040, 403] width 13 height 13
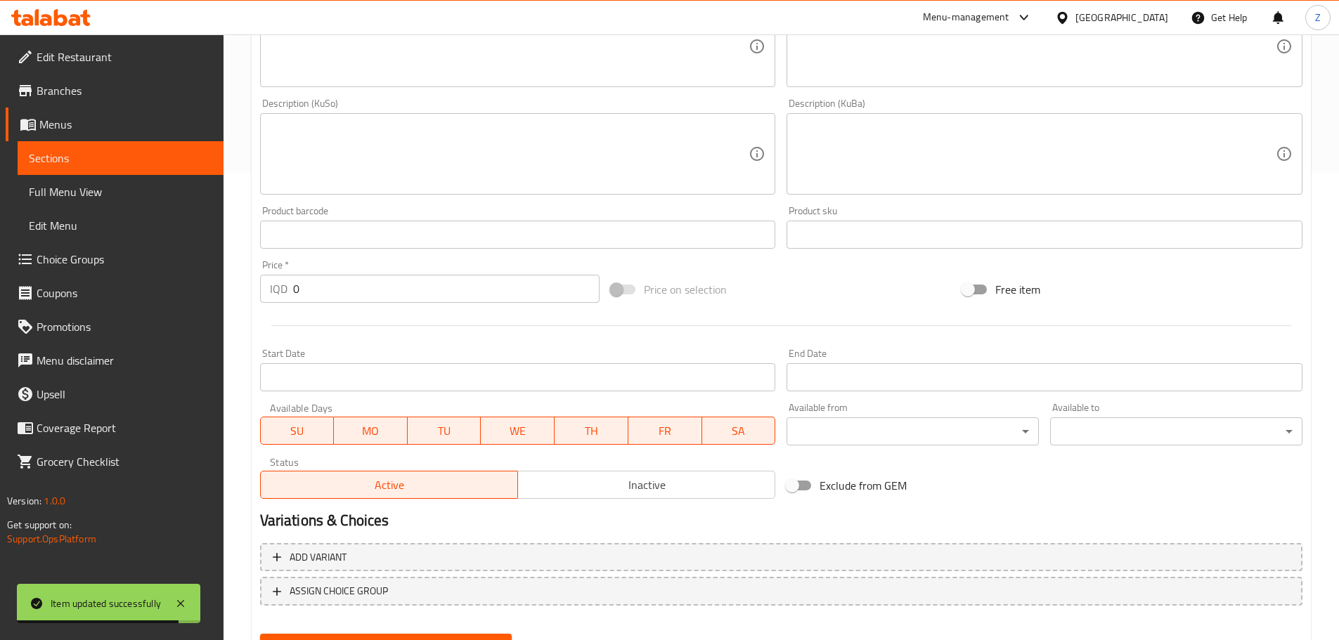
scroll to position [492, 0]
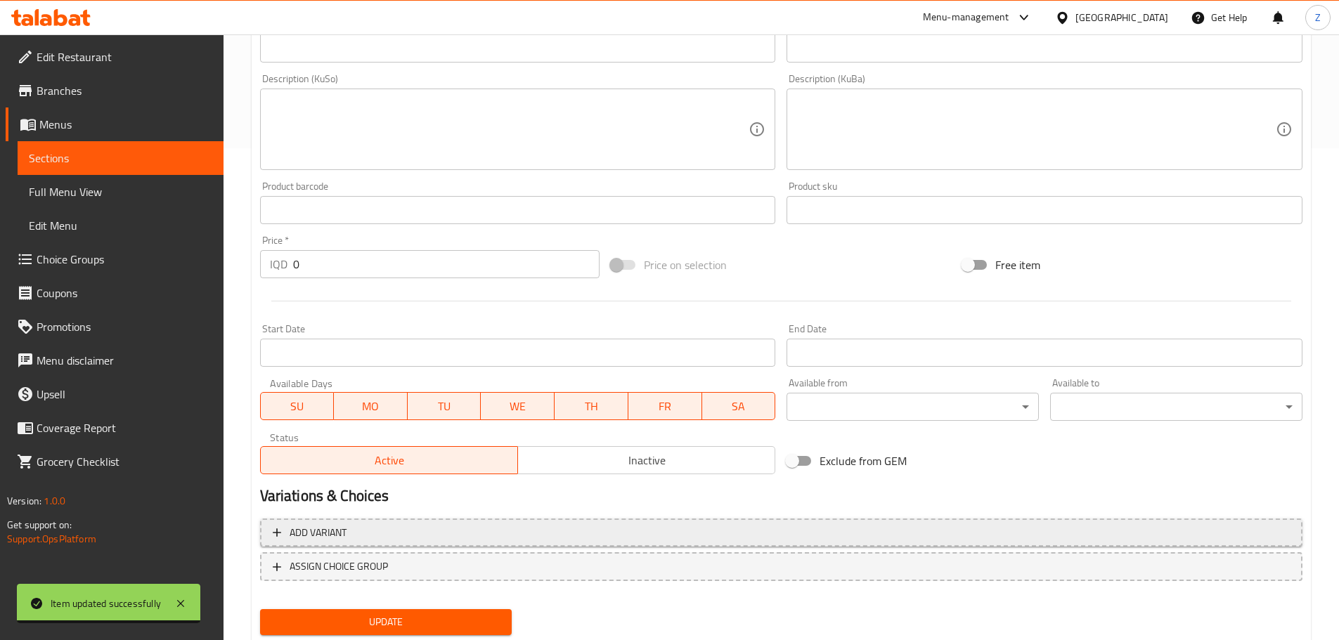
click at [530, 544] on button "Add variant" at bounding box center [781, 533] width 1042 height 29
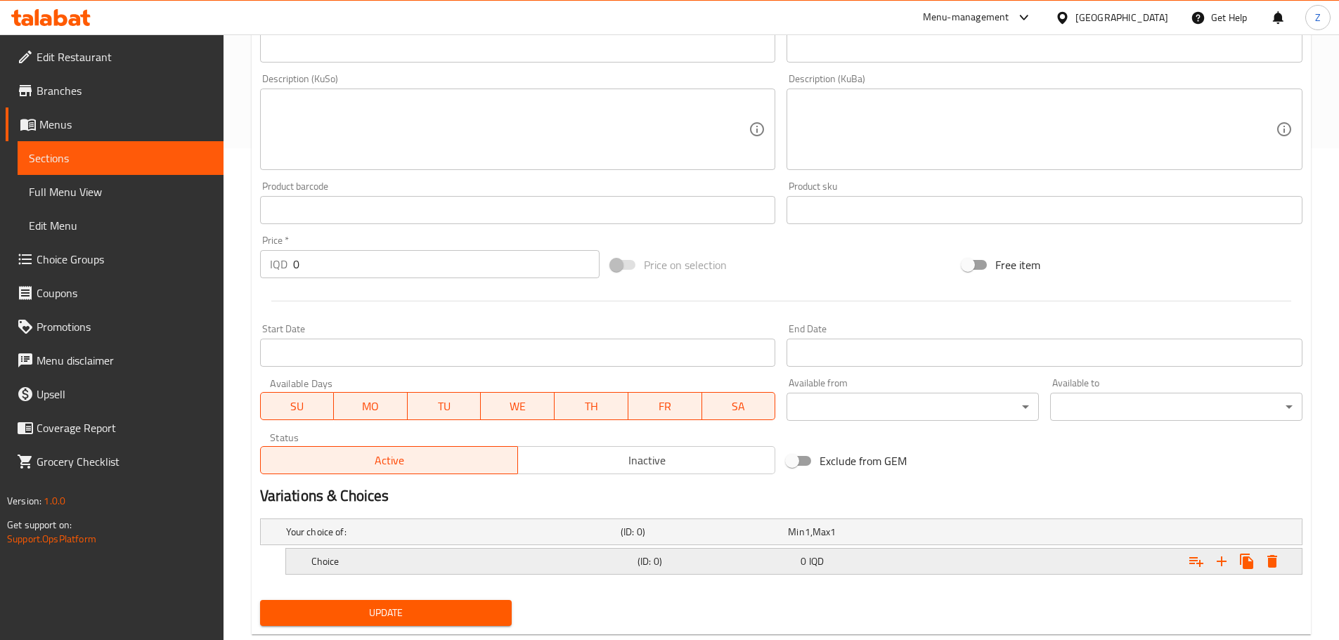
click at [486, 568] on div "Choice" at bounding box center [471, 562] width 326 height 20
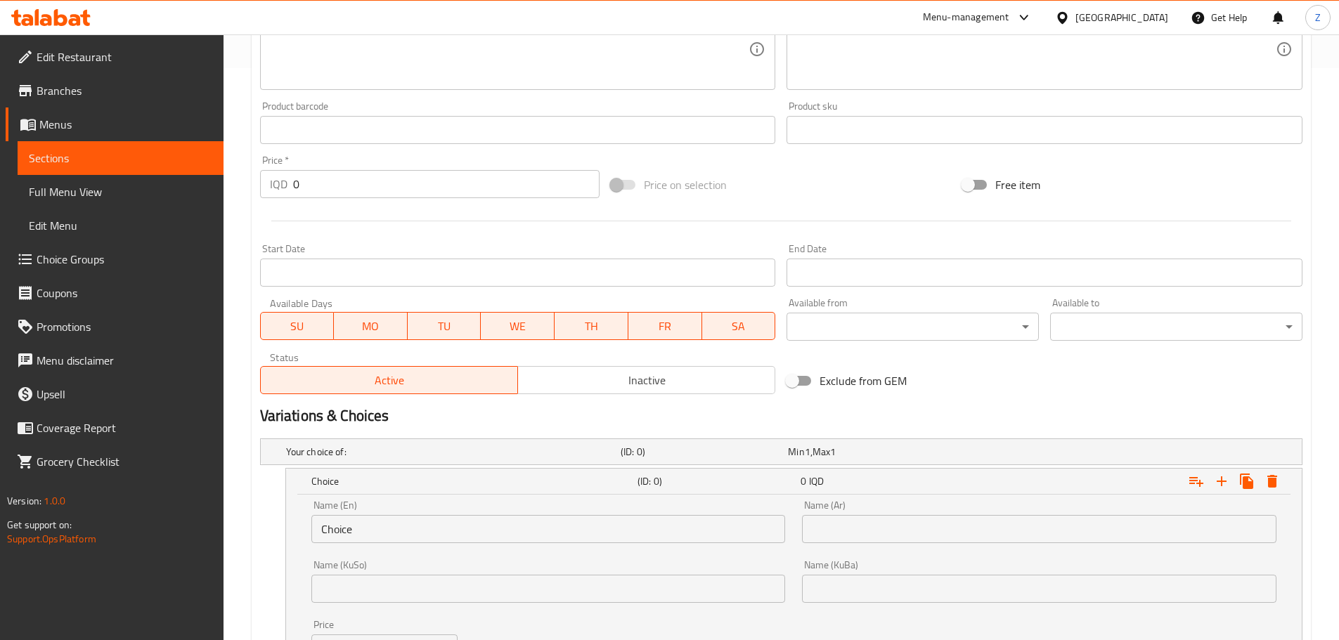
scroll to position [696, 0]
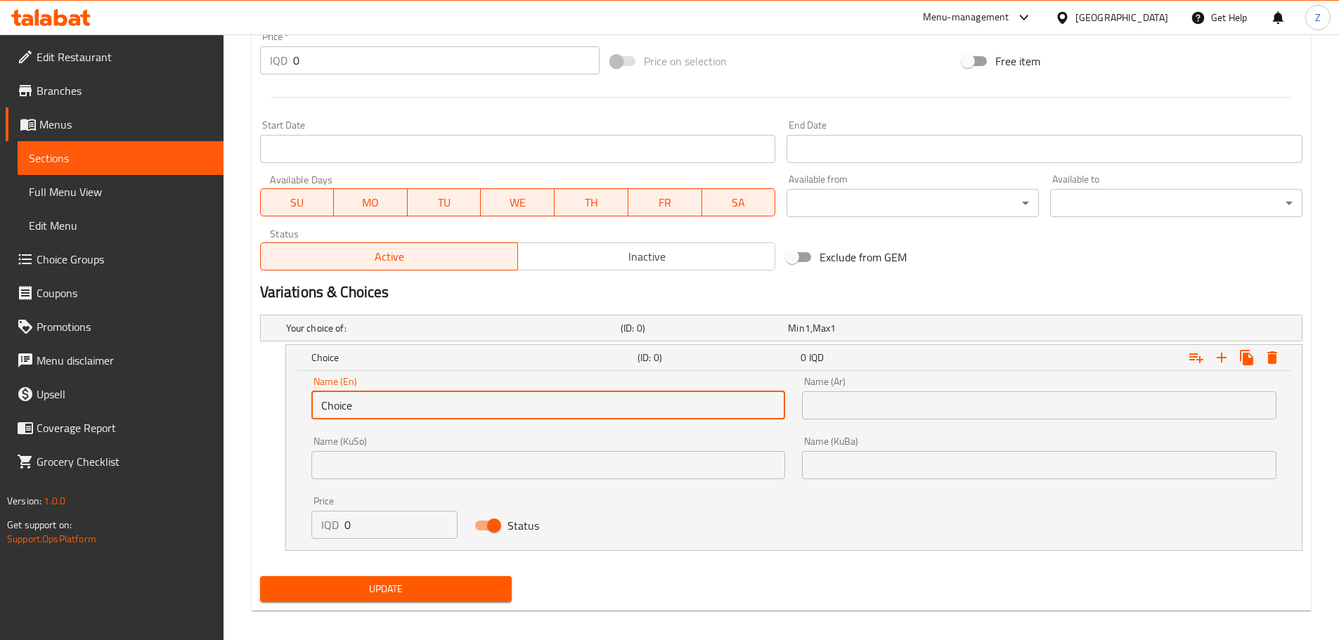
click at [401, 399] on input "Choice" at bounding box center [548, 405] width 474 height 28
type input "Small"
click at [847, 412] on input "text" at bounding box center [1039, 405] width 474 height 28
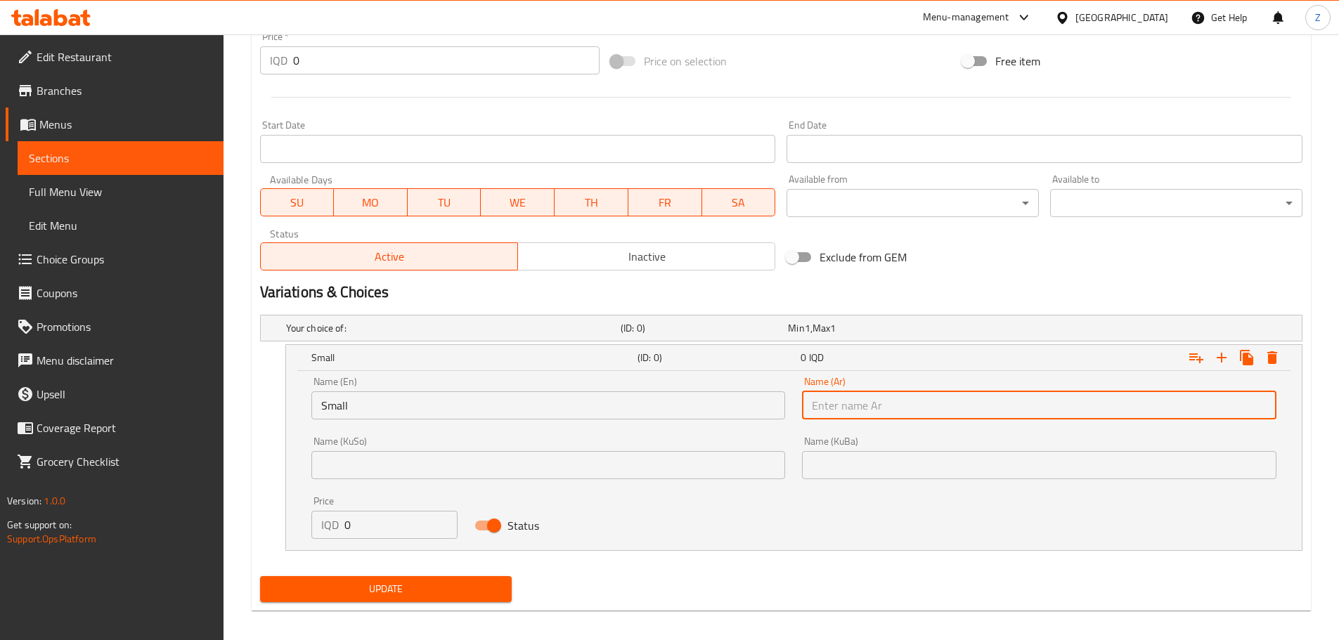
type input "صغير"
click at [389, 535] on input "0" at bounding box center [401, 525] width 114 height 28
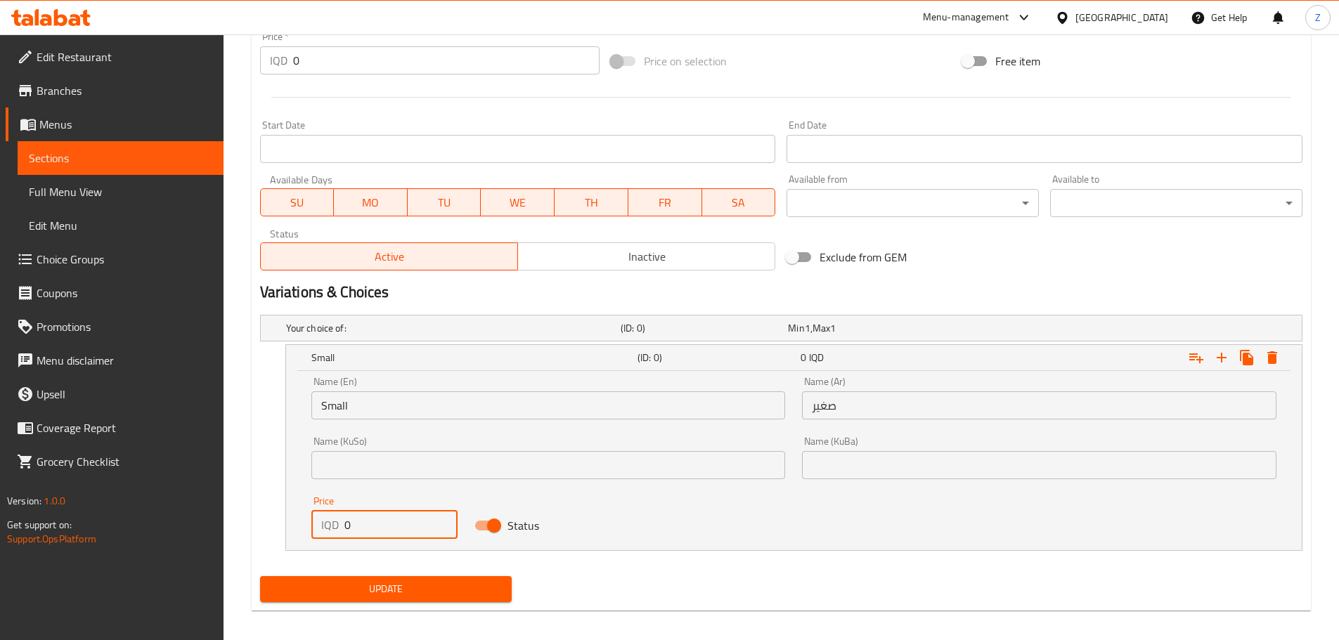
click at [389, 535] on input "0" at bounding box center [401, 525] width 114 height 28
type input "8500"
click at [1222, 356] on icon "Expand" at bounding box center [1221, 358] width 10 height 10
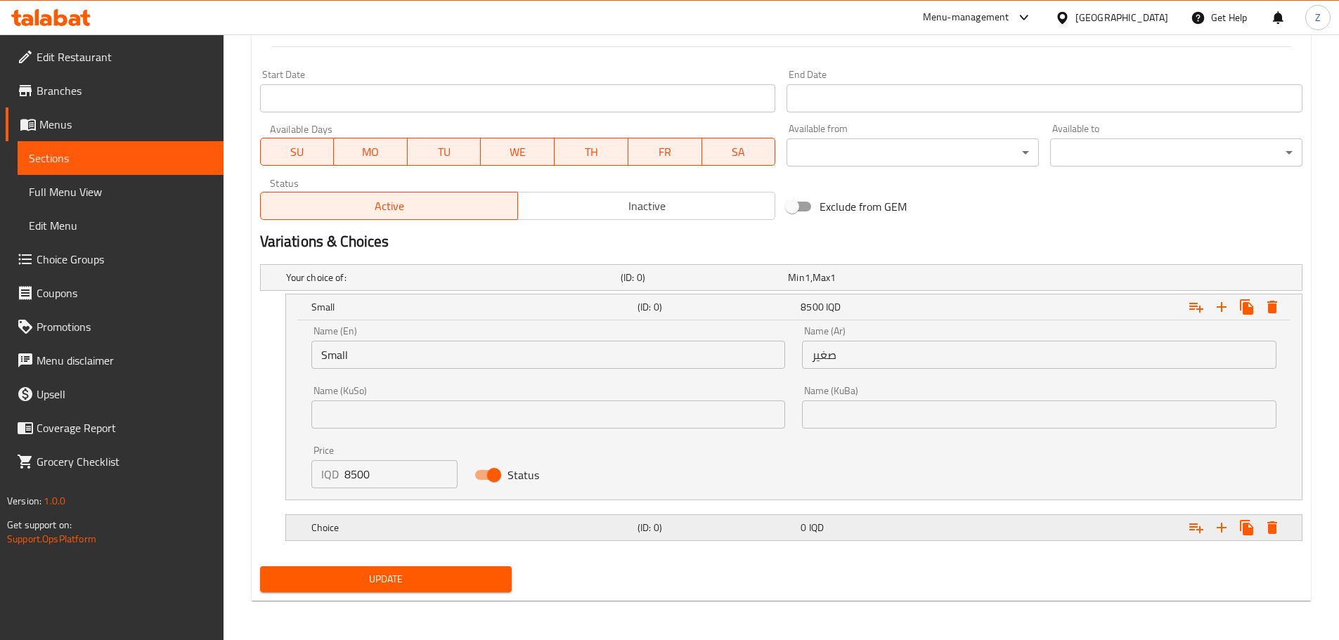
click at [346, 523] on h5 "Choice" at bounding box center [471, 528] width 320 height 14
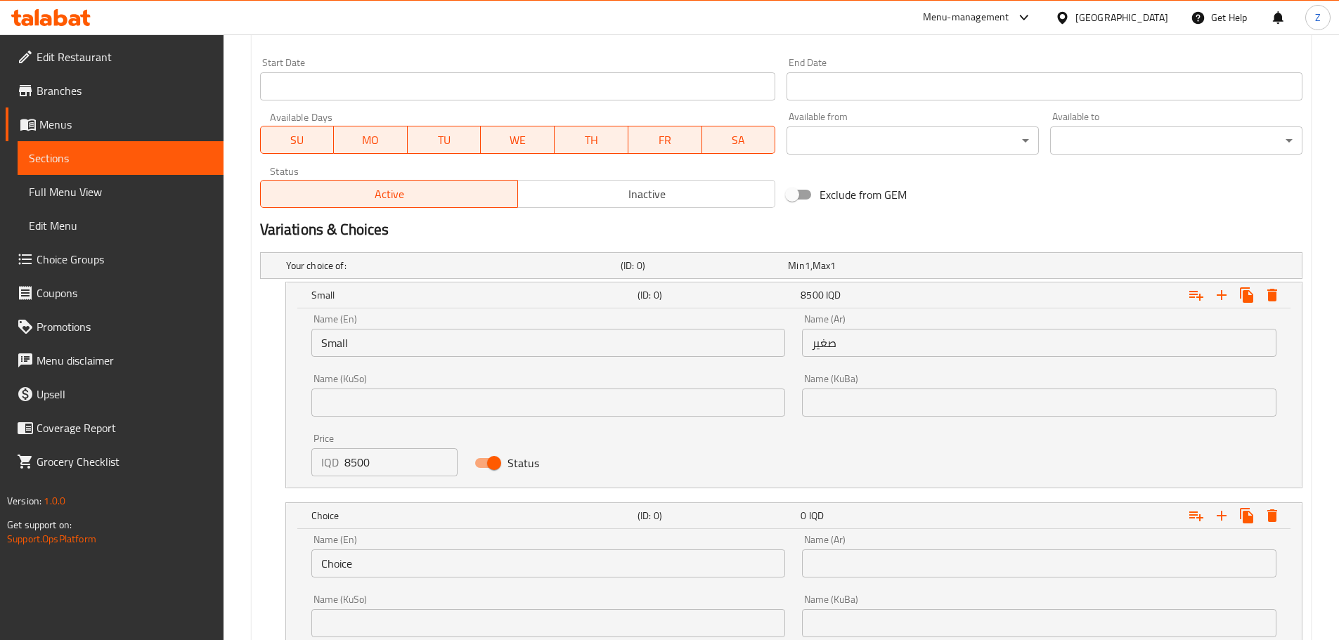
scroll to position [911, 0]
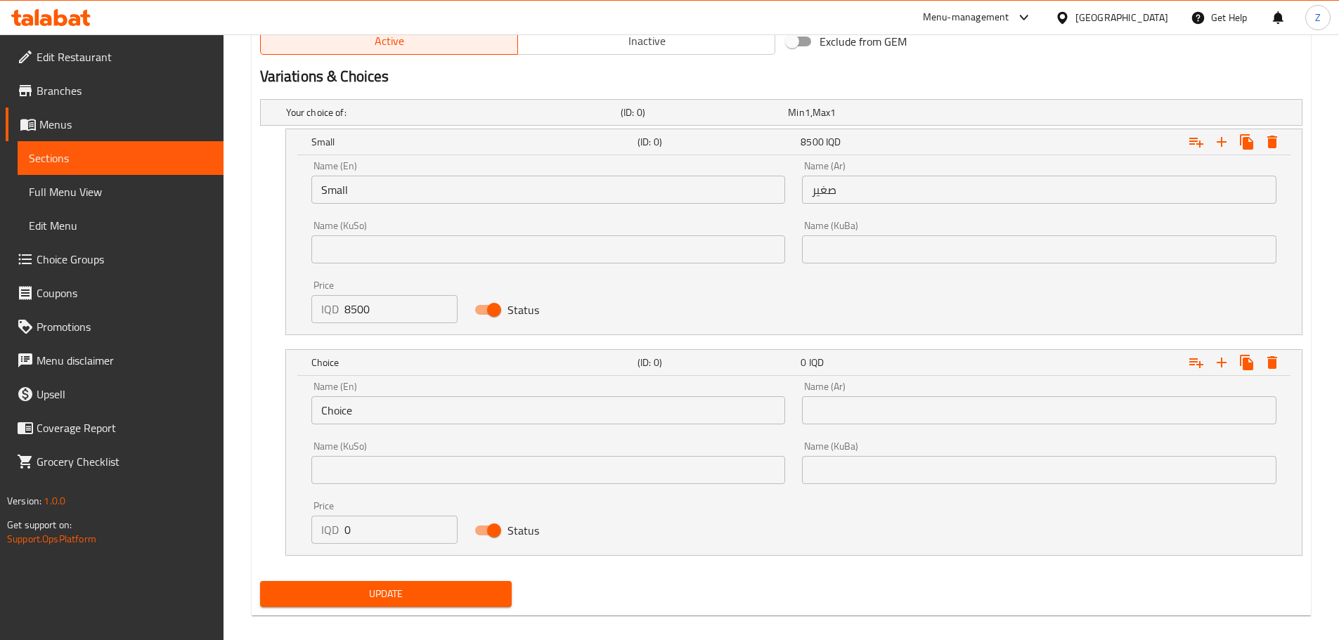
click at [410, 414] on input "Choice" at bounding box center [548, 410] width 474 height 28
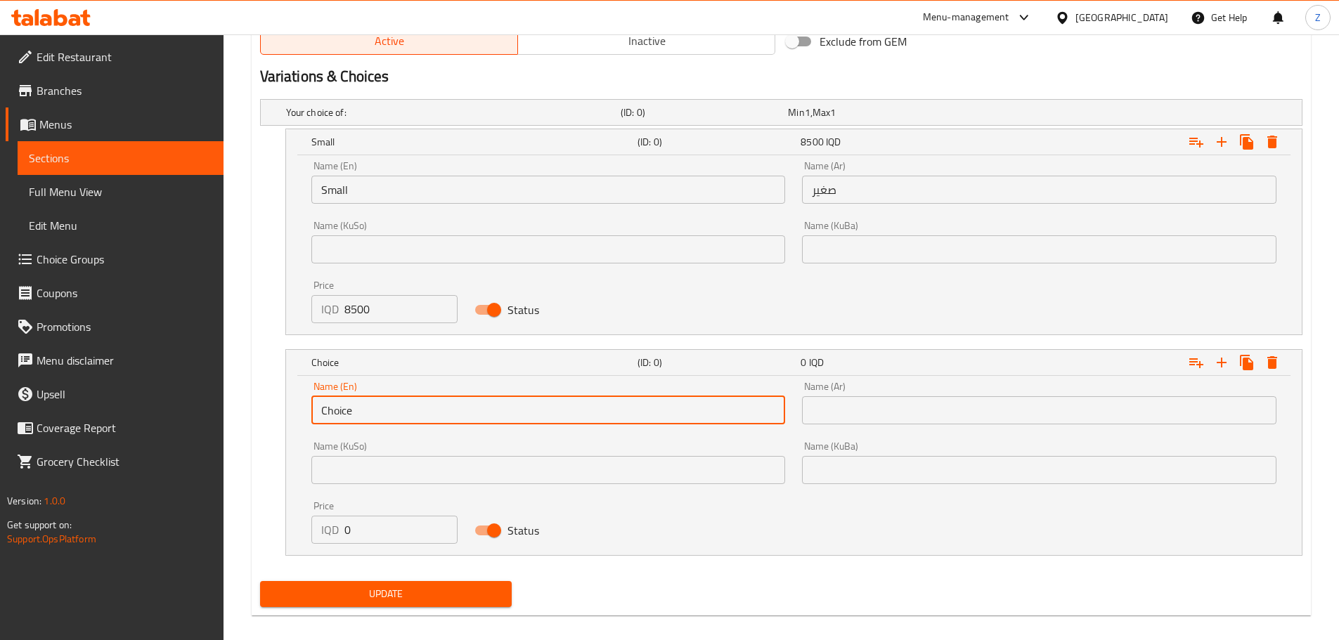
click at [410, 414] on input "Choice" at bounding box center [548, 410] width 474 height 28
type input "Medium"
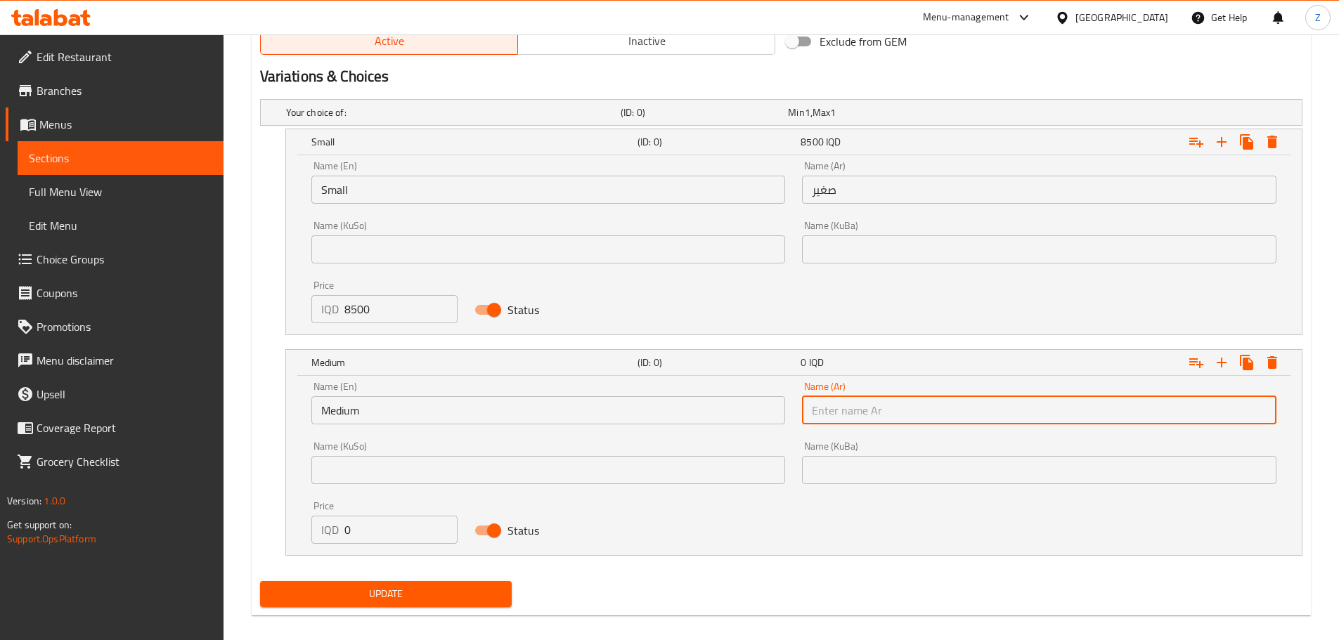
click at [872, 401] on input "text" at bounding box center [1039, 410] width 474 height 28
type input "وسط"
click at [374, 538] on input "0" at bounding box center [401, 530] width 114 height 28
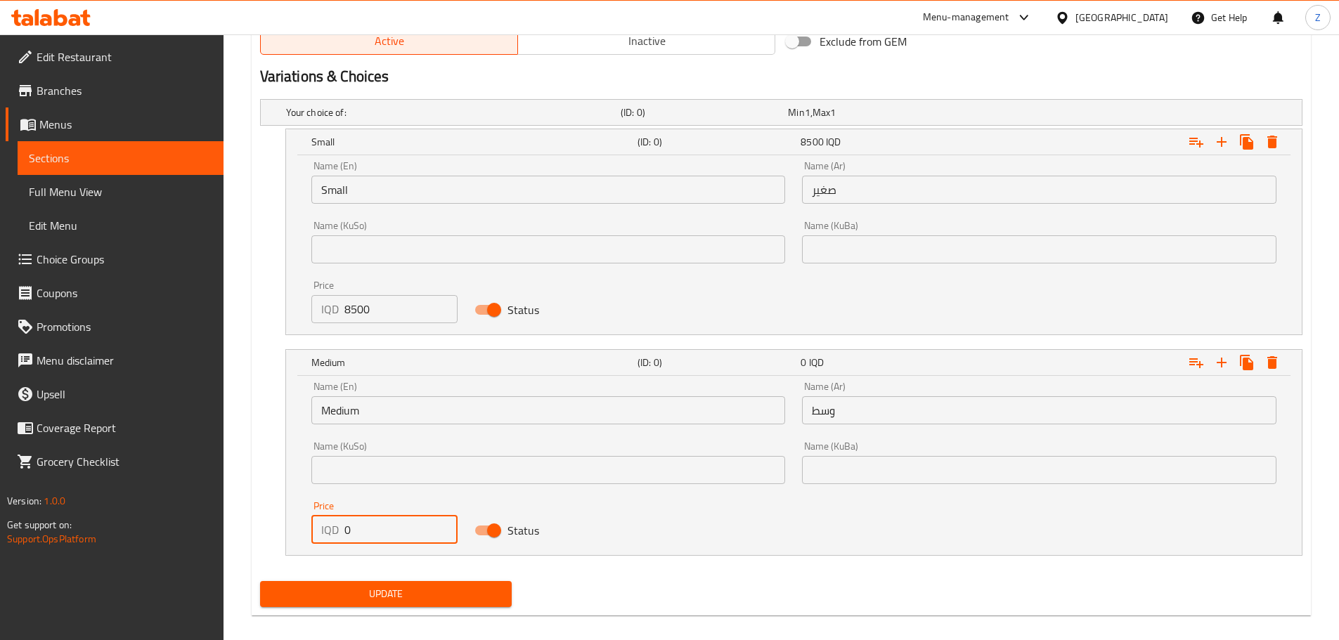
click at [374, 538] on input "0" at bounding box center [401, 530] width 114 height 28
type input "13500"
click at [1223, 363] on icon "Expand" at bounding box center [1221, 362] width 17 height 17
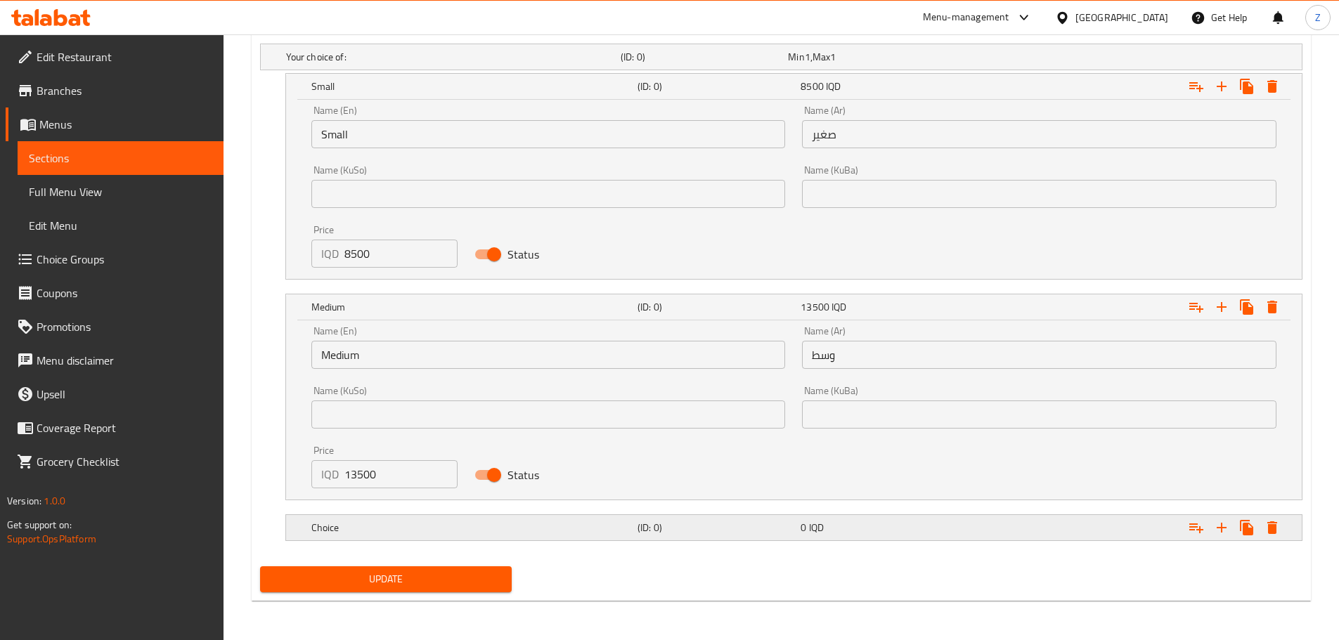
click at [353, 522] on h5 "Choice" at bounding box center [471, 528] width 320 height 14
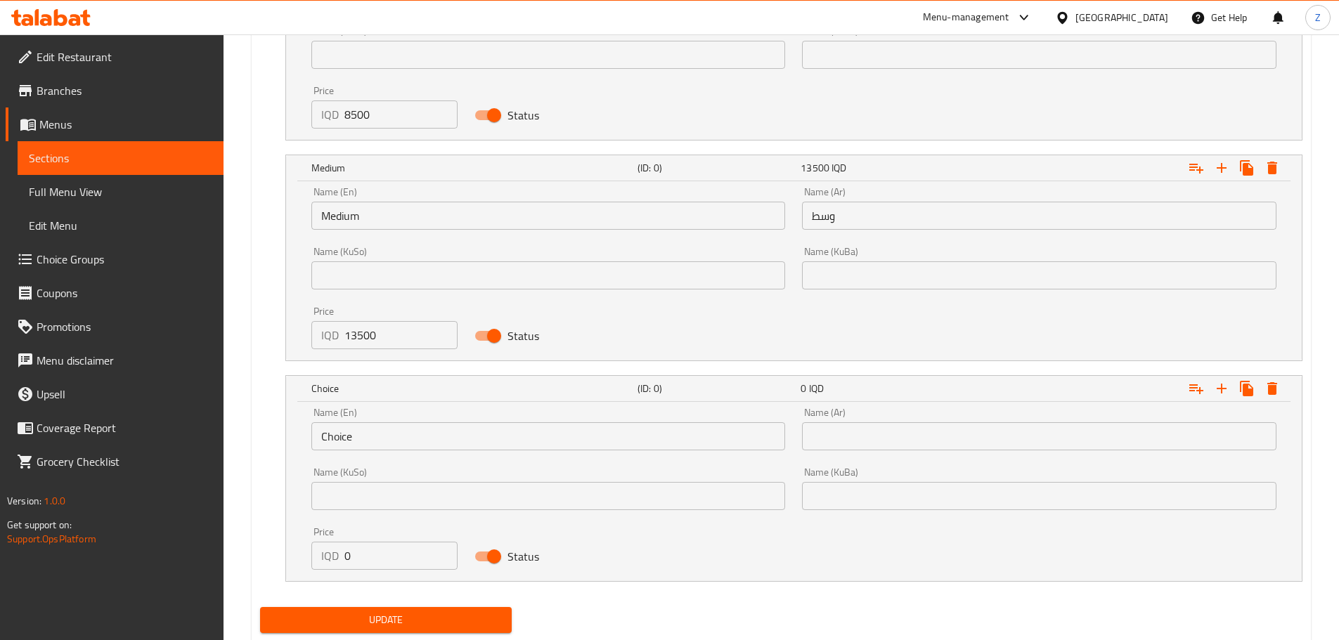
scroll to position [1107, 0]
click at [390, 434] on input "Choice" at bounding box center [548, 435] width 474 height 28
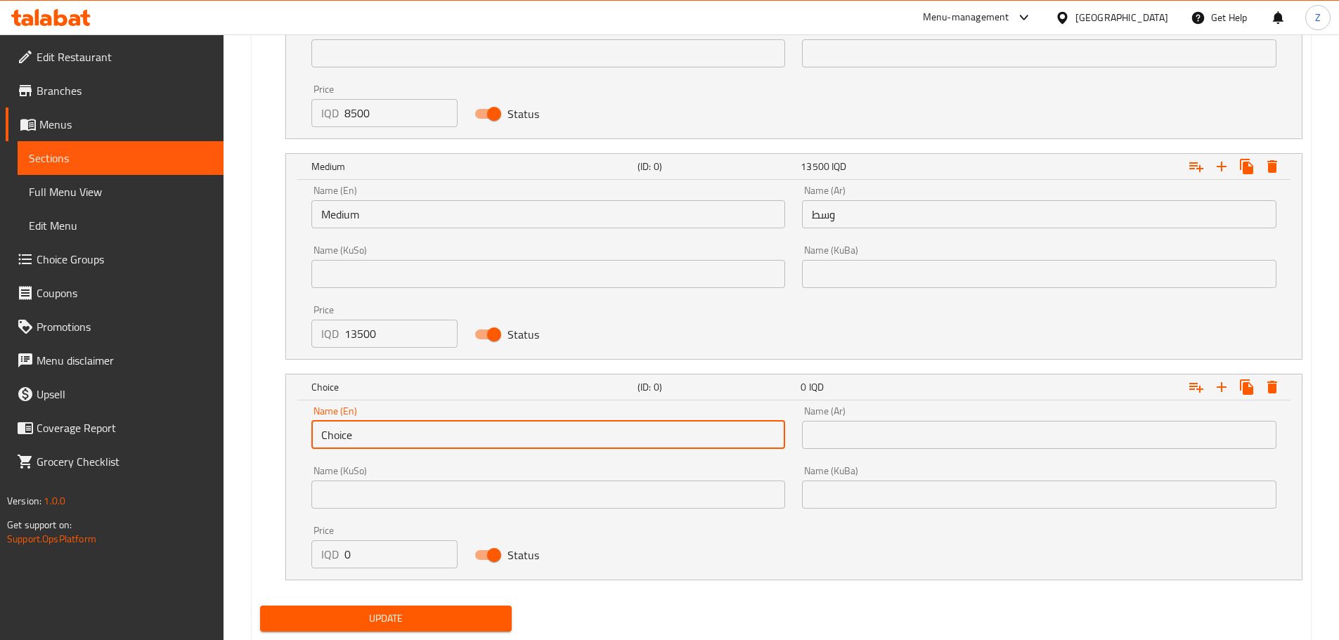
click at [390, 433] on input "Choice" at bounding box center [548, 435] width 474 height 28
type input "Large"
click at [835, 415] on div "Name (Ar) Name (Ar)" at bounding box center [1039, 427] width 474 height 43
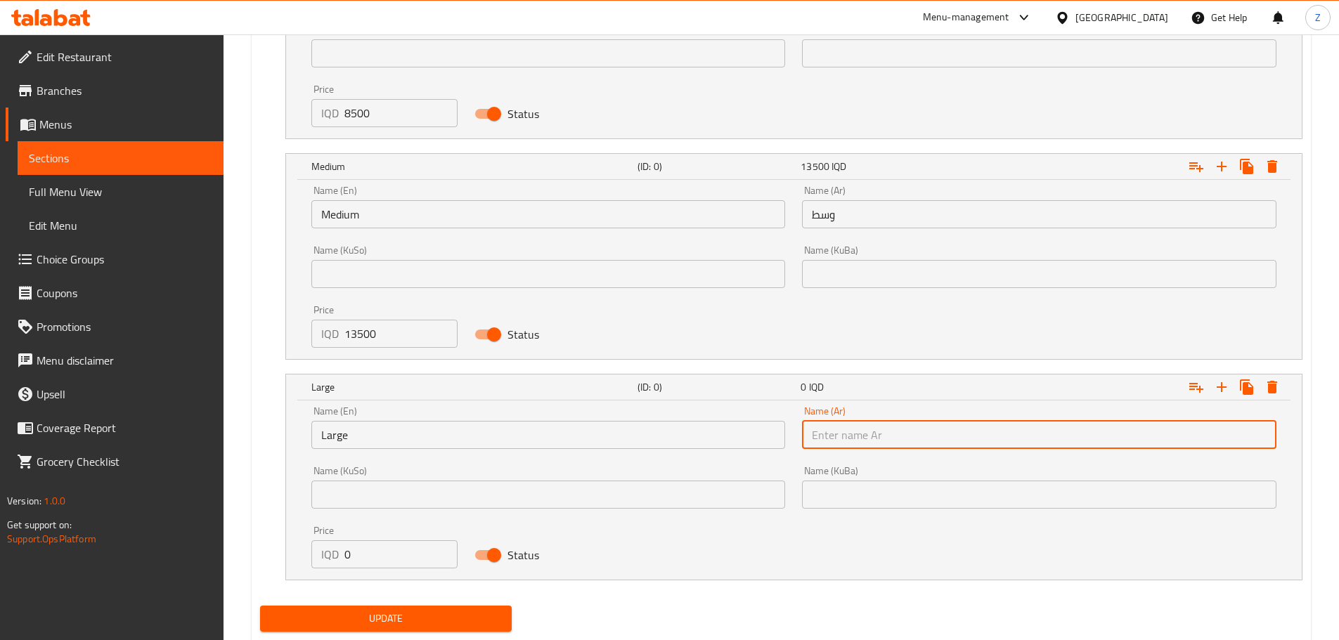
click at [849, 431] on input "text" at bounding box center [1039, 435] width 474 height 28
type input "كبير"
click at [372, 566] on input "0" at bounding box center [401, 554] width 114 height 28
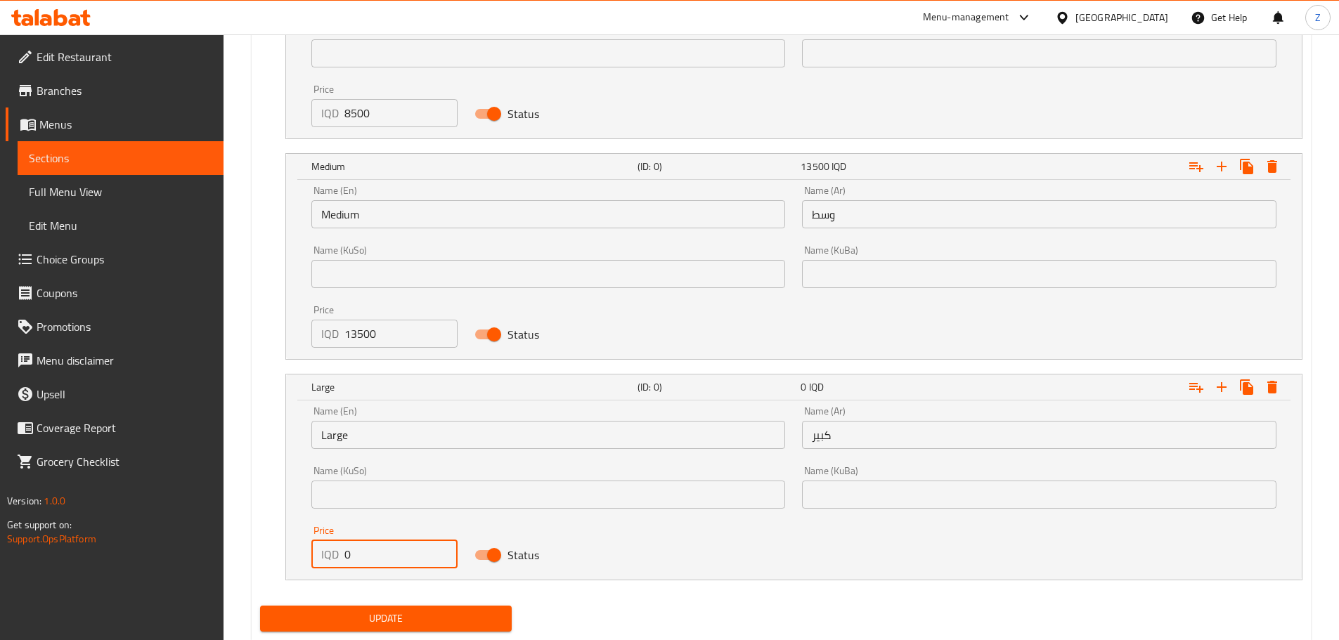
click at [372, 566] on input "0" at bounding box center [401, 554] width 114 height 28
type input "15500"
click at [413, 634] on div "Update" at bounding box center [385, 618] width 263 height 37
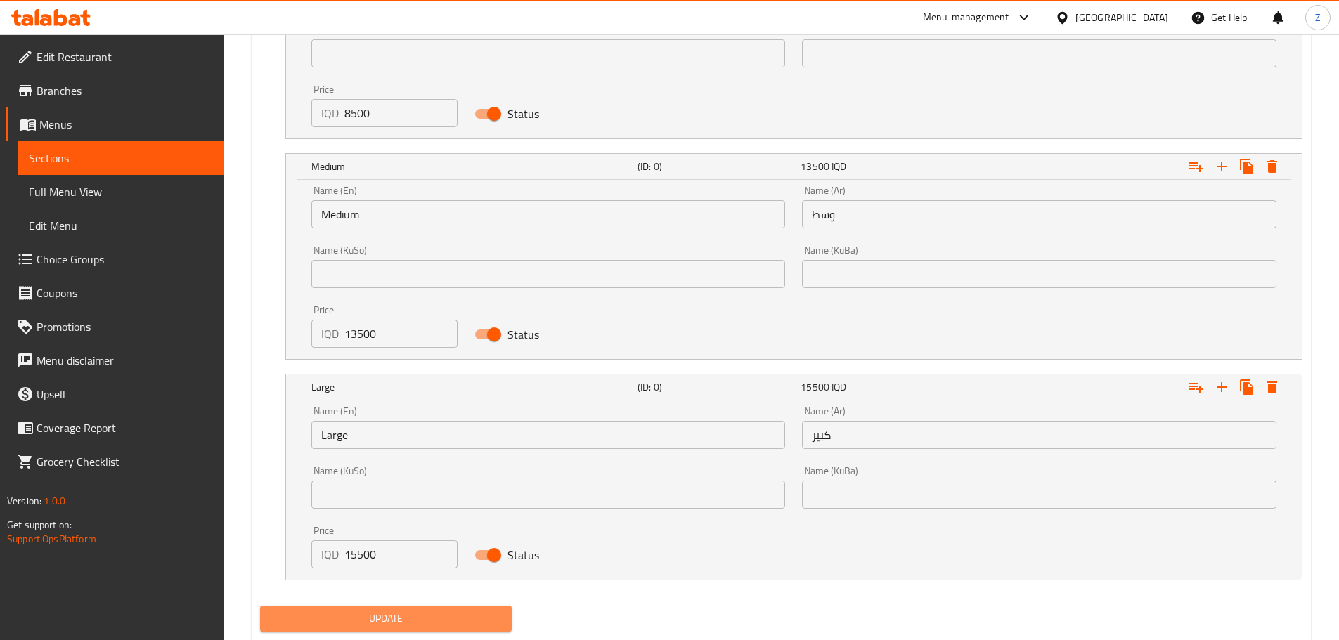
click at [413, 624] on span "Update" at bounding box center [386, 619] width 230 height 18
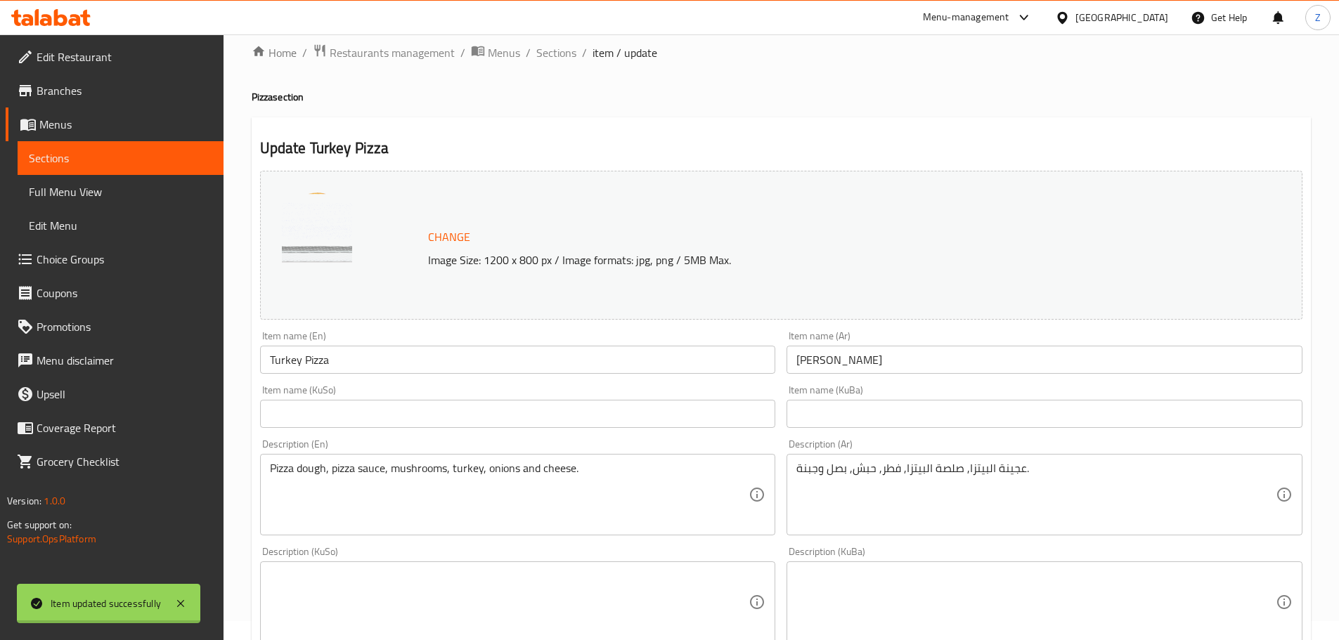
scroll to position [0, 0]
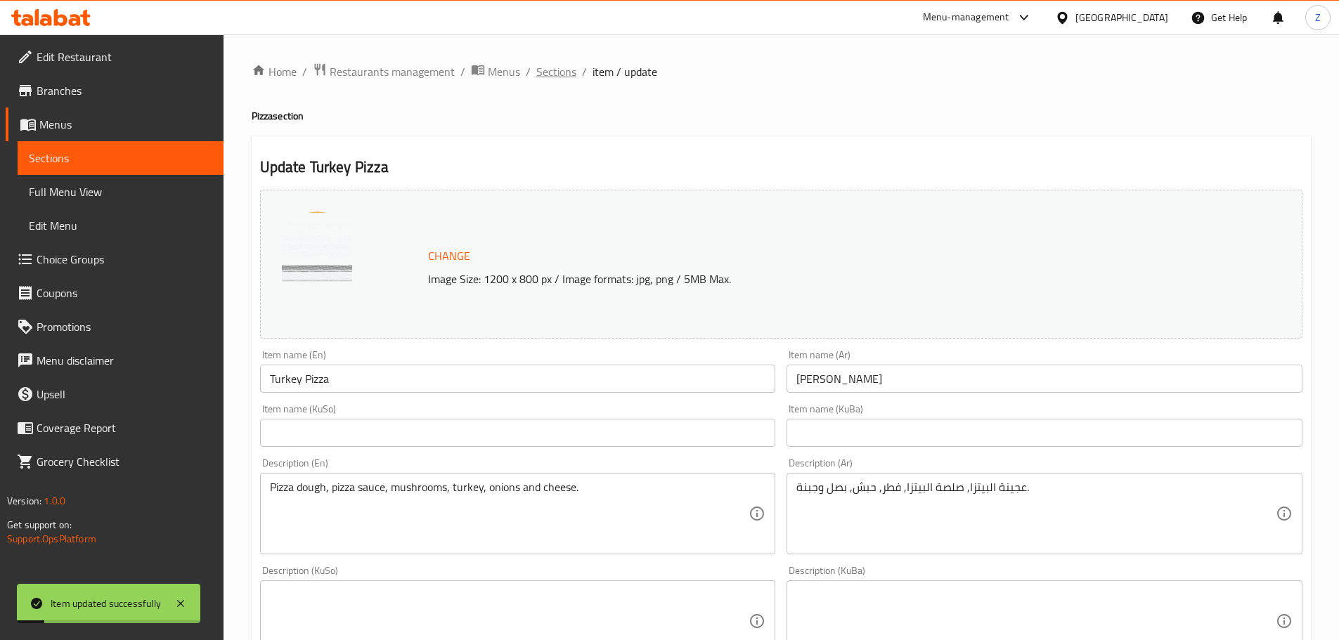
click at [556, 75] on span "Sections" at bounding box center [556, 71] width 40 height 17
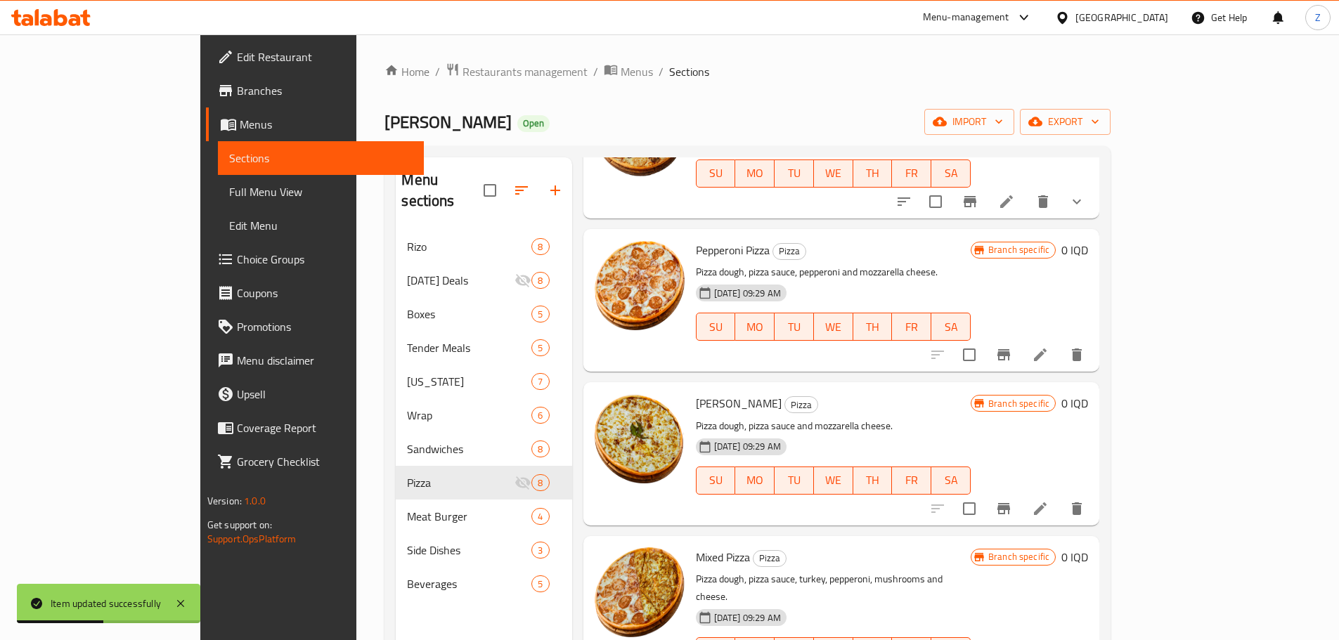
scroll to position [70, 0]
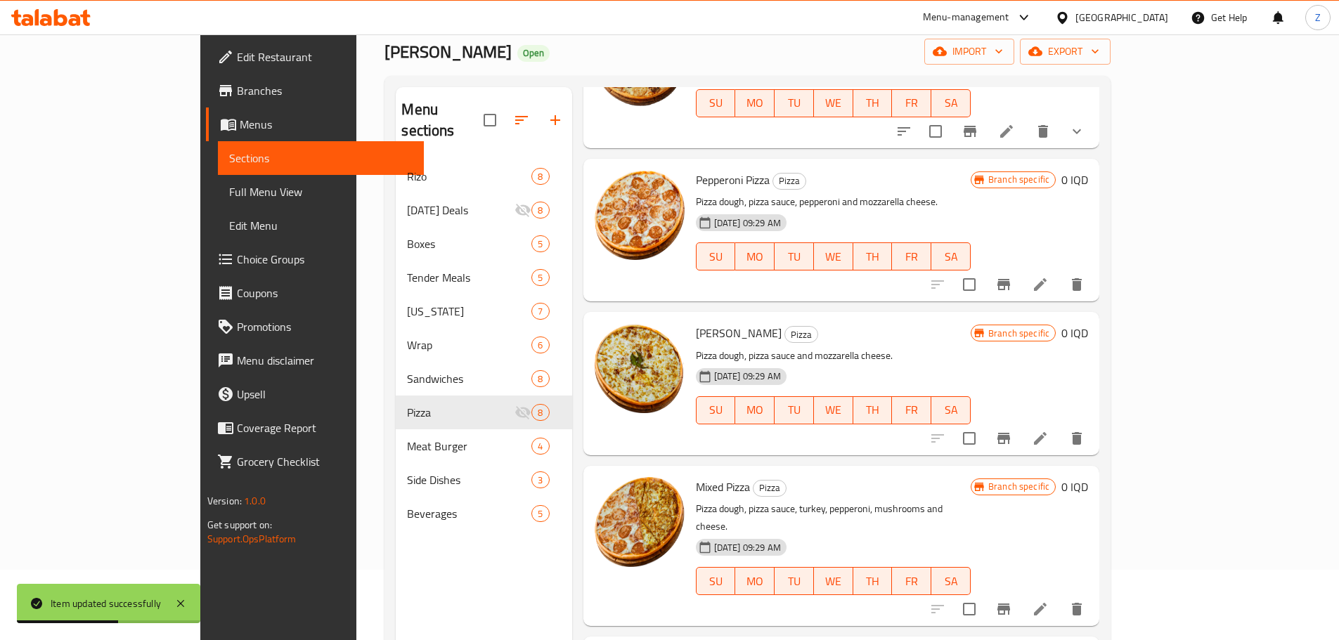
click at [1046, 278] on icon at bounding box center [1040, 284] width 13 height 13
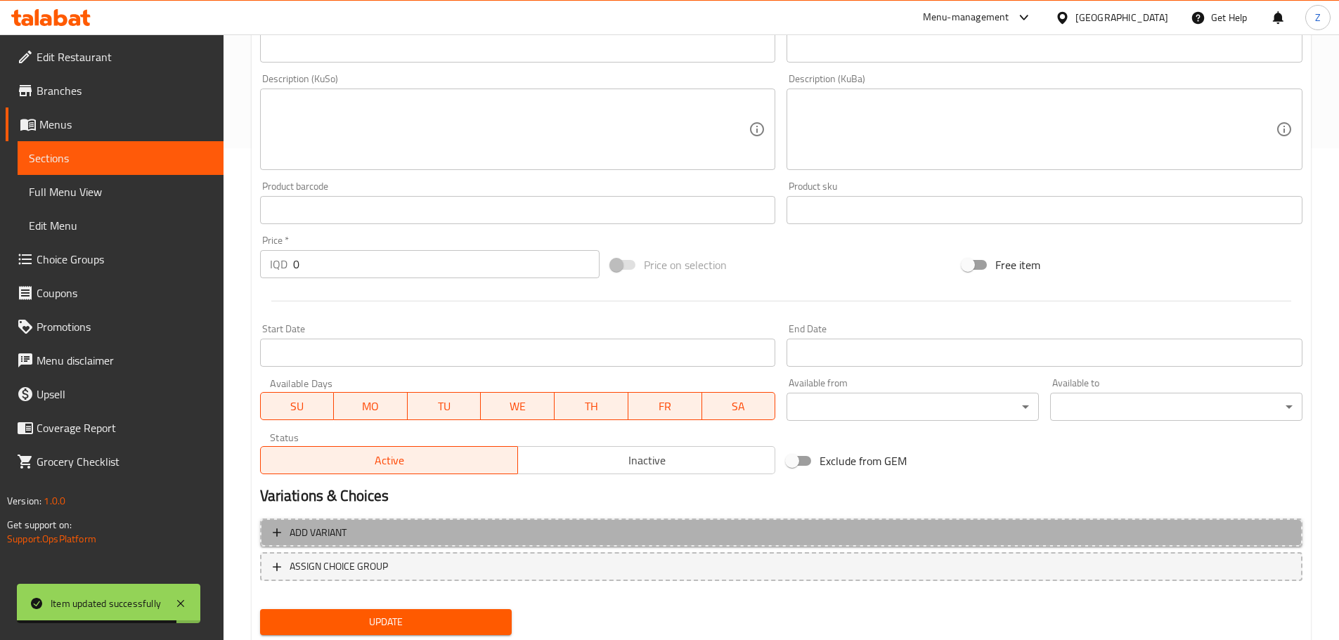
click at [422, 541] on span "Add variant" at bounding box center [781, 533] width 1017 height 18
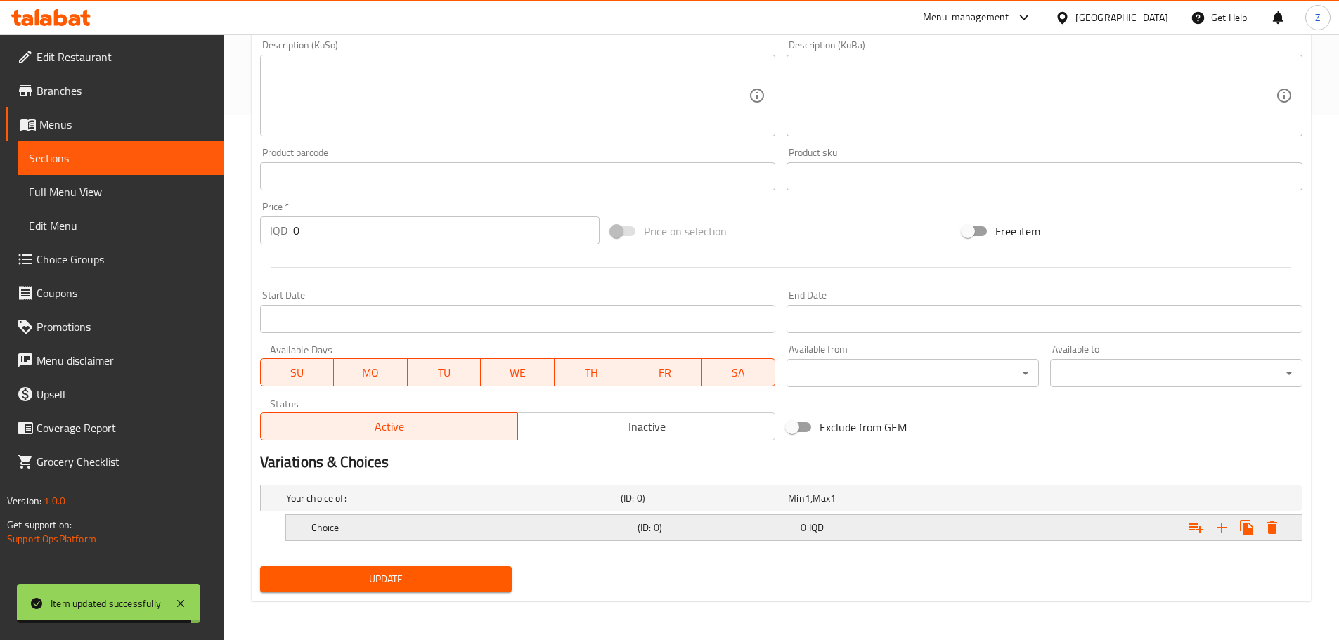
click at [405, 529] on h5 "Choice" at bounding box center [471, 528] width 320 height 14
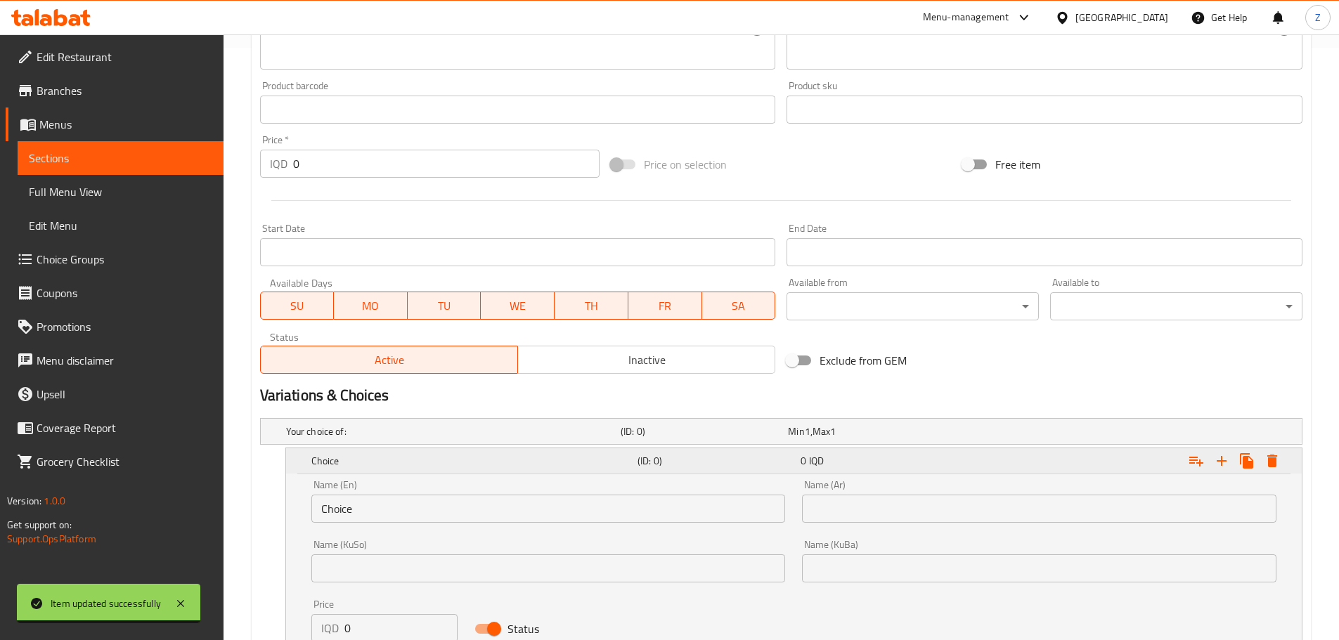
scroll to position [666, 0]
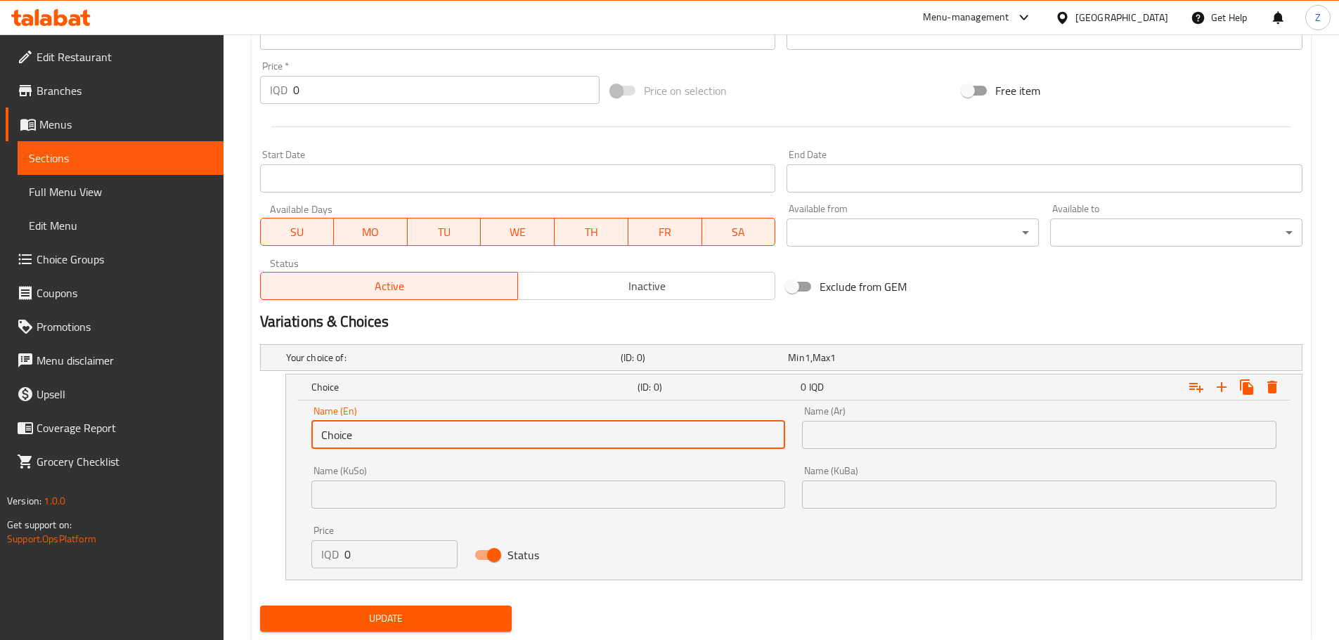
click at [371, 431] on input "Choice" at bounding box center [548, 435] width 474 height 28
type input "Small"
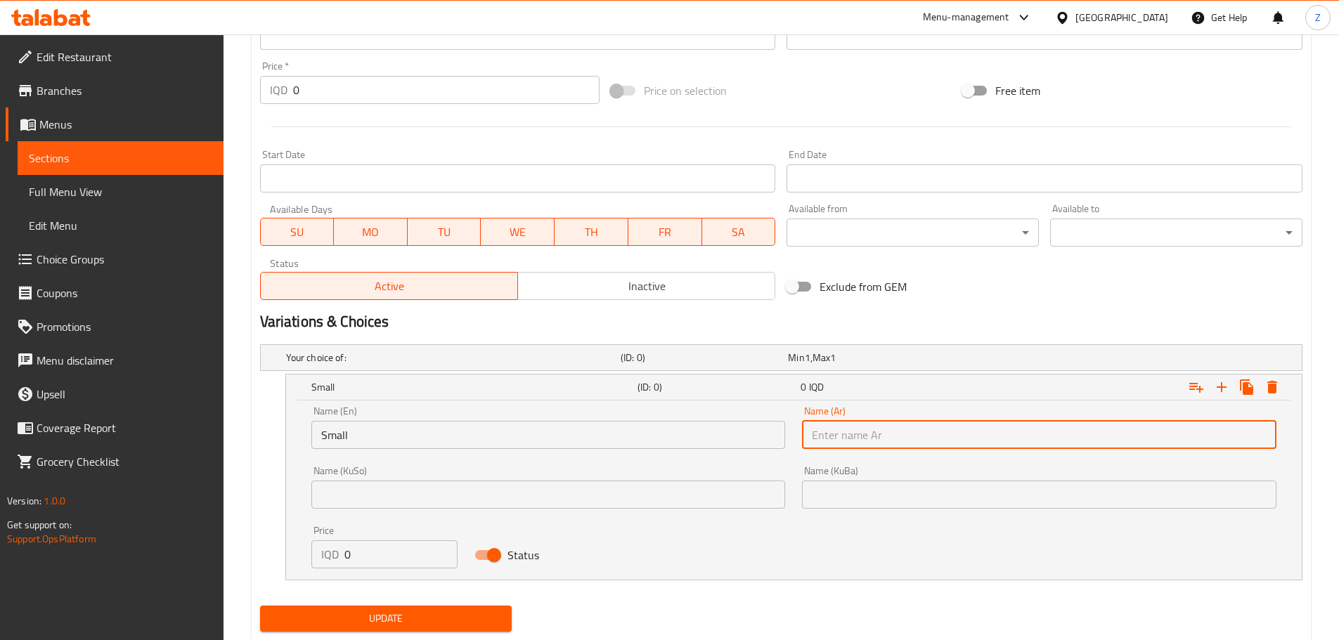
click at [891, 436] on input "text" at bounding box center [1039, 435] width 474 height 28
type input "صغير"
click at [369, 565] on input "0" at bounding box center [401, 554] width 114 height 28
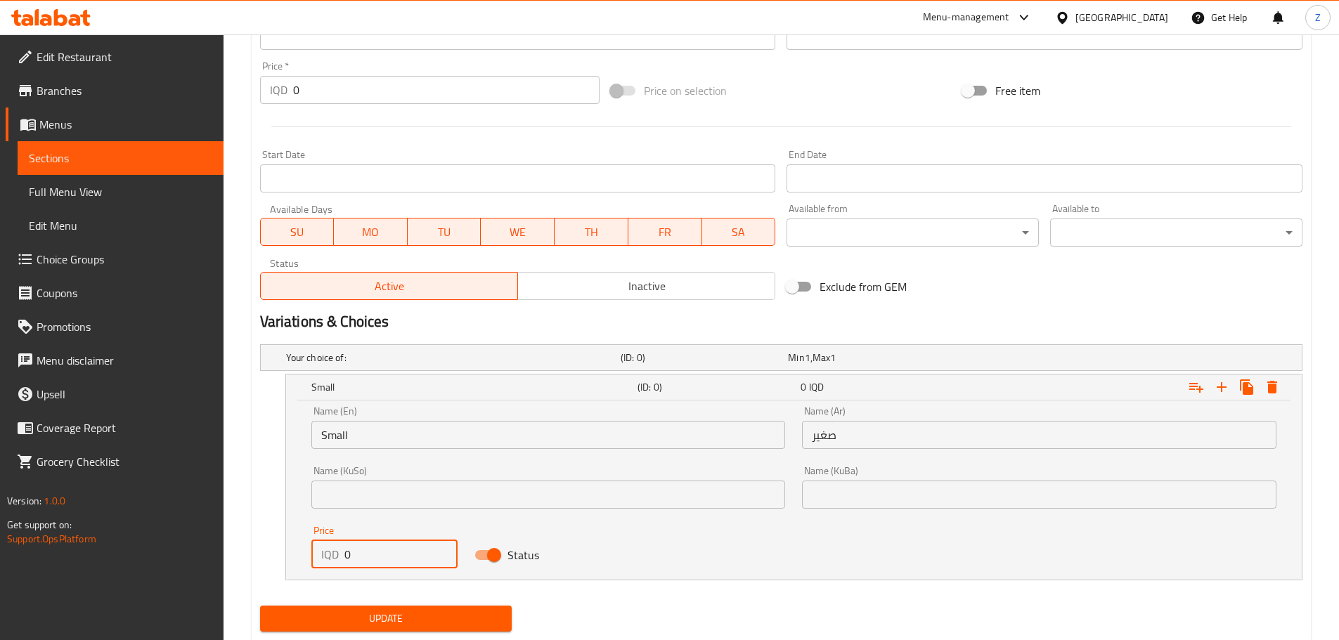
click at [369, 565] on input "0" at bounding box center [401, 554] width 114 height 28
type input "8000"
click at [1228, 389] on icon "Expand" at bounding box center [1221, 387] width 17 height 17
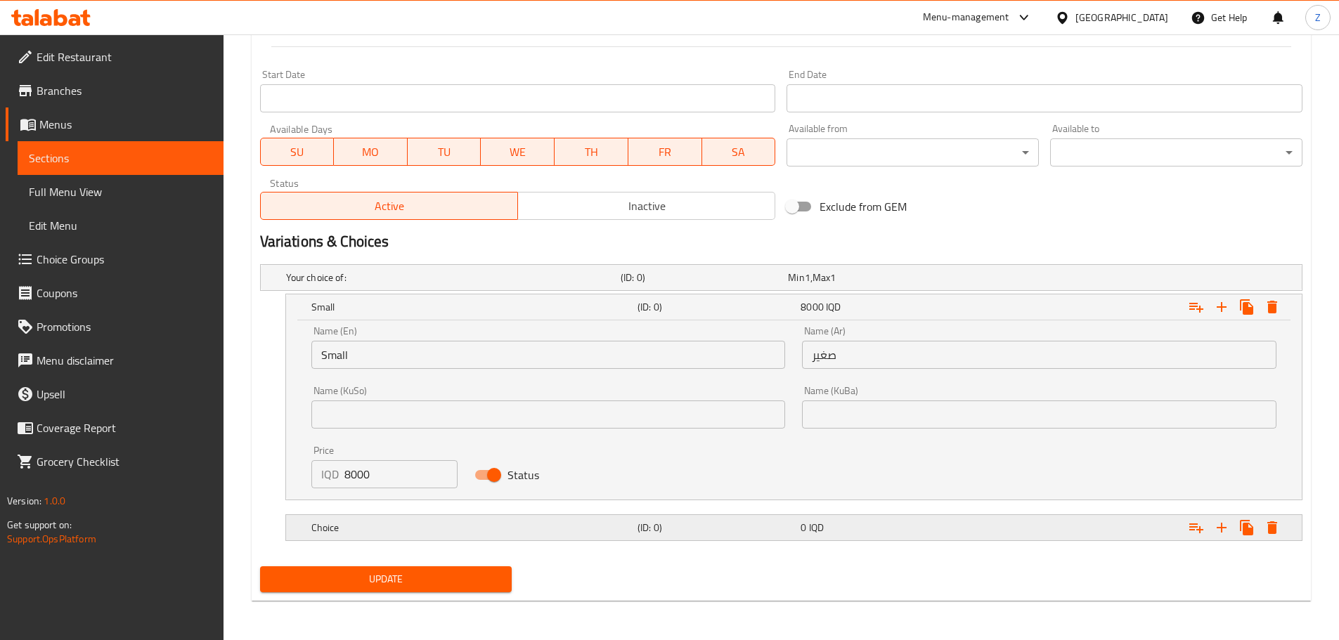
click at [471, 531] on h5 "Choice" at bounding box center [471, 528] width 320 height 14
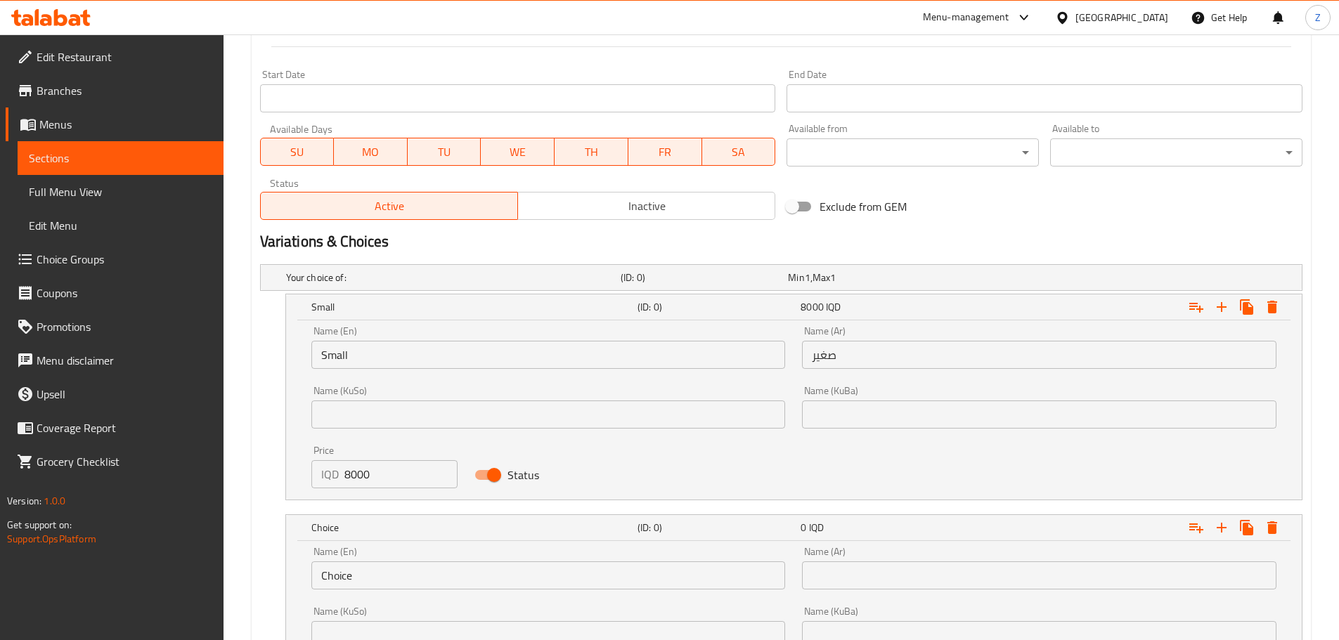
scroll to position [816, 0]
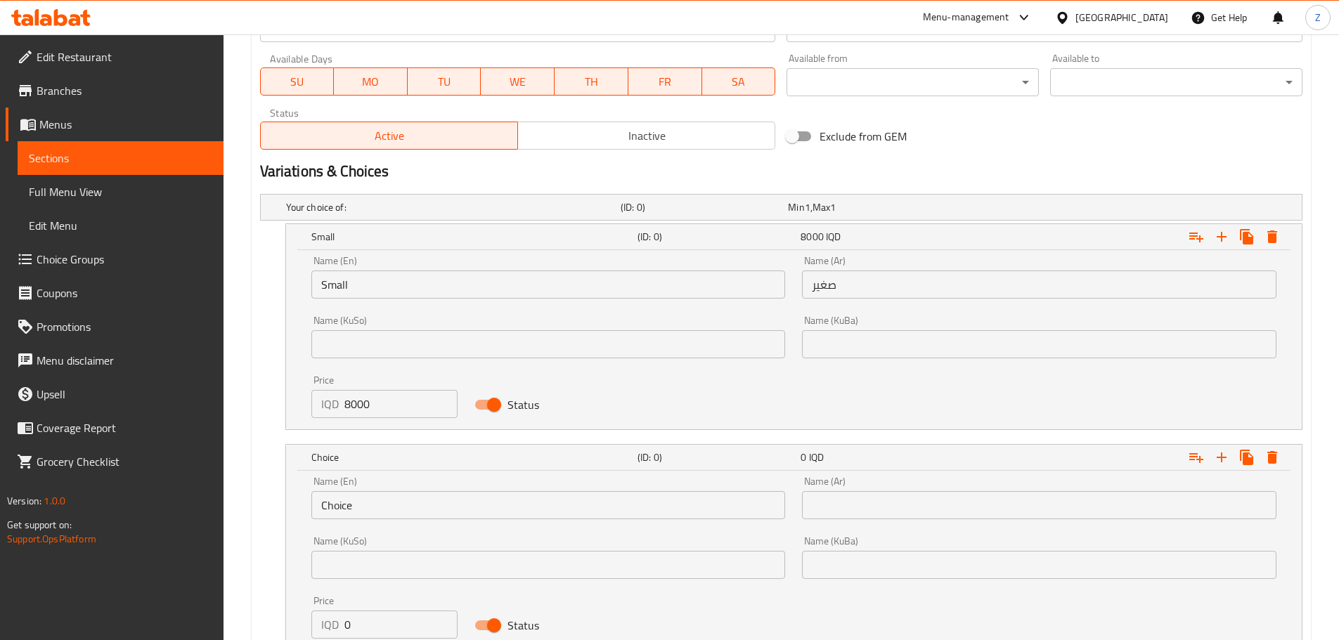
click at [405, 499] on input "Choice" at bounding box center [548, 505] width 474 height 28
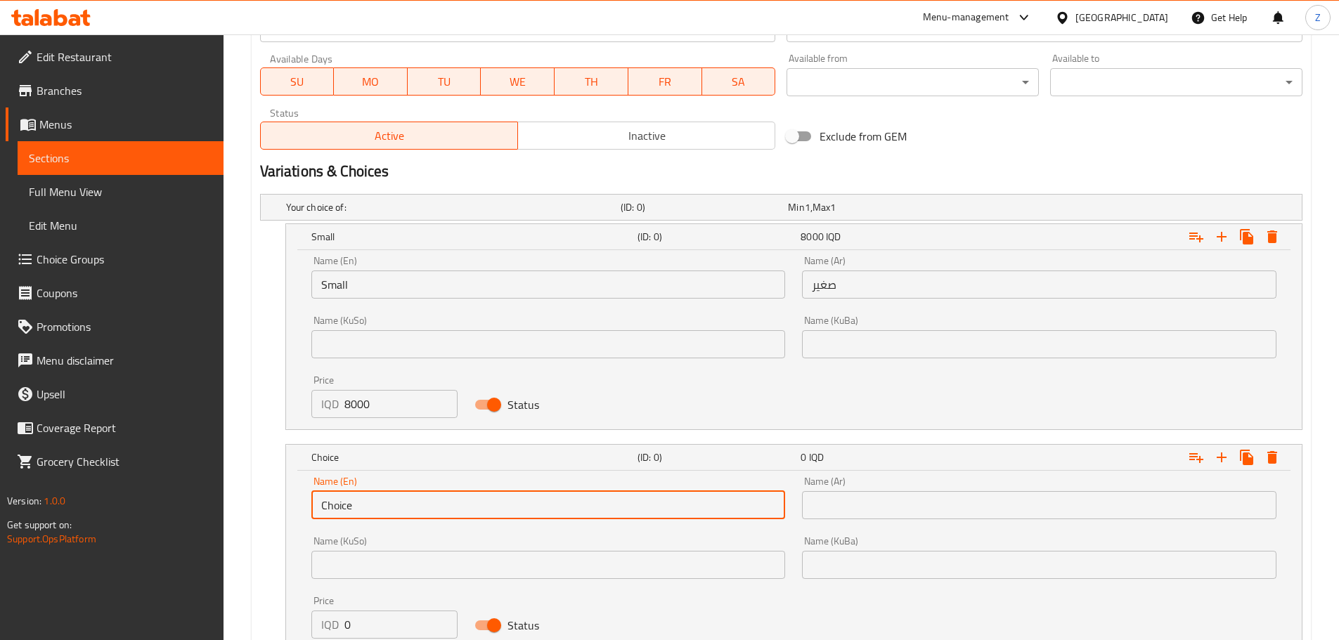
click at [405, 499] on input "Choice" at bounding box center [548, 505] width 474 height 28
type input "Medium"
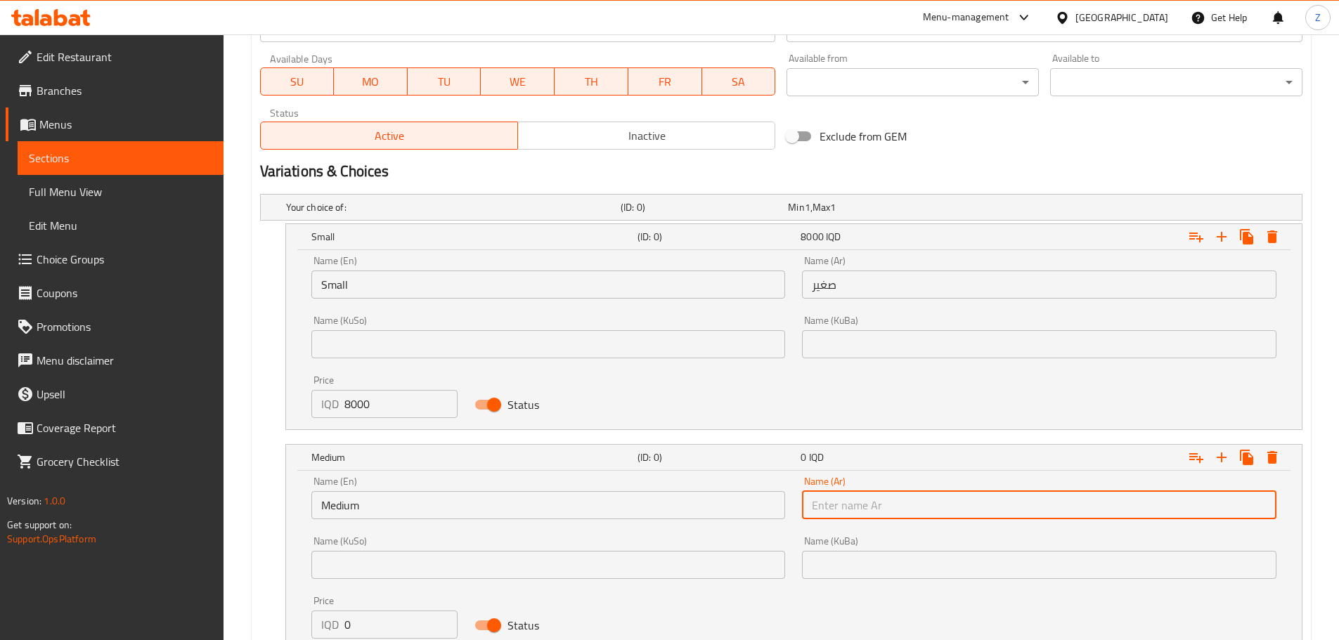
click at [864, 510] on input "text" at bounding box center [1039, 505] width 474 height 28
type input "وسط"
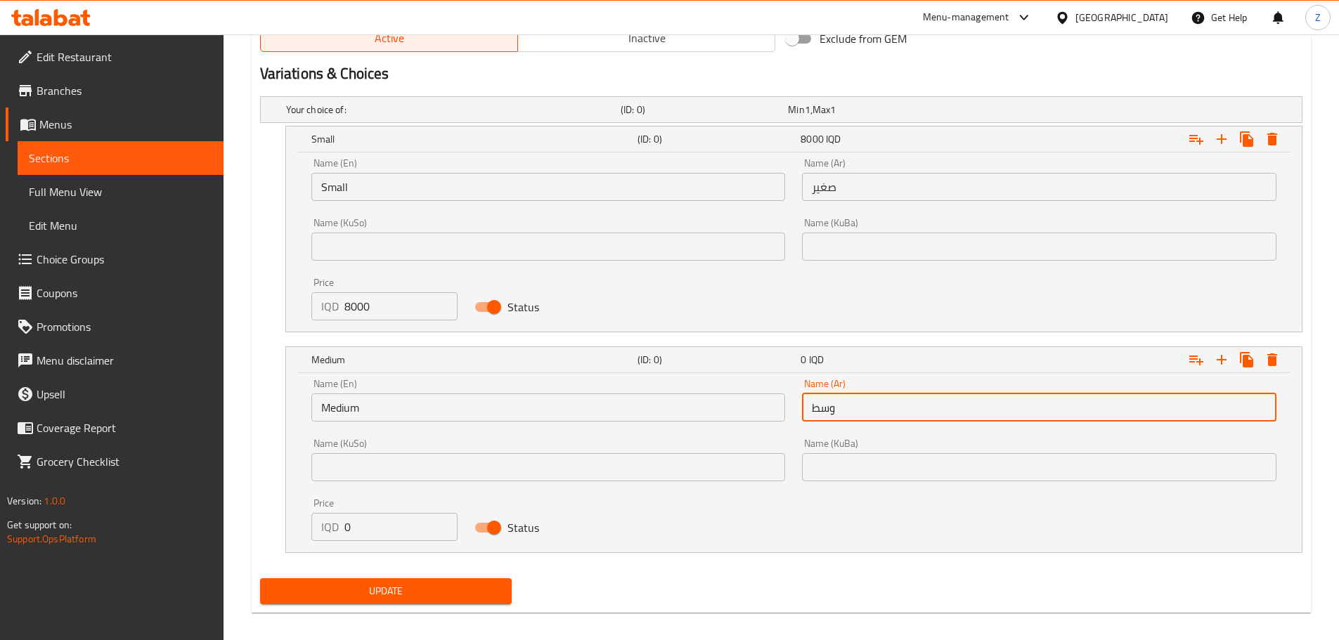
scroll to position [926, 0]
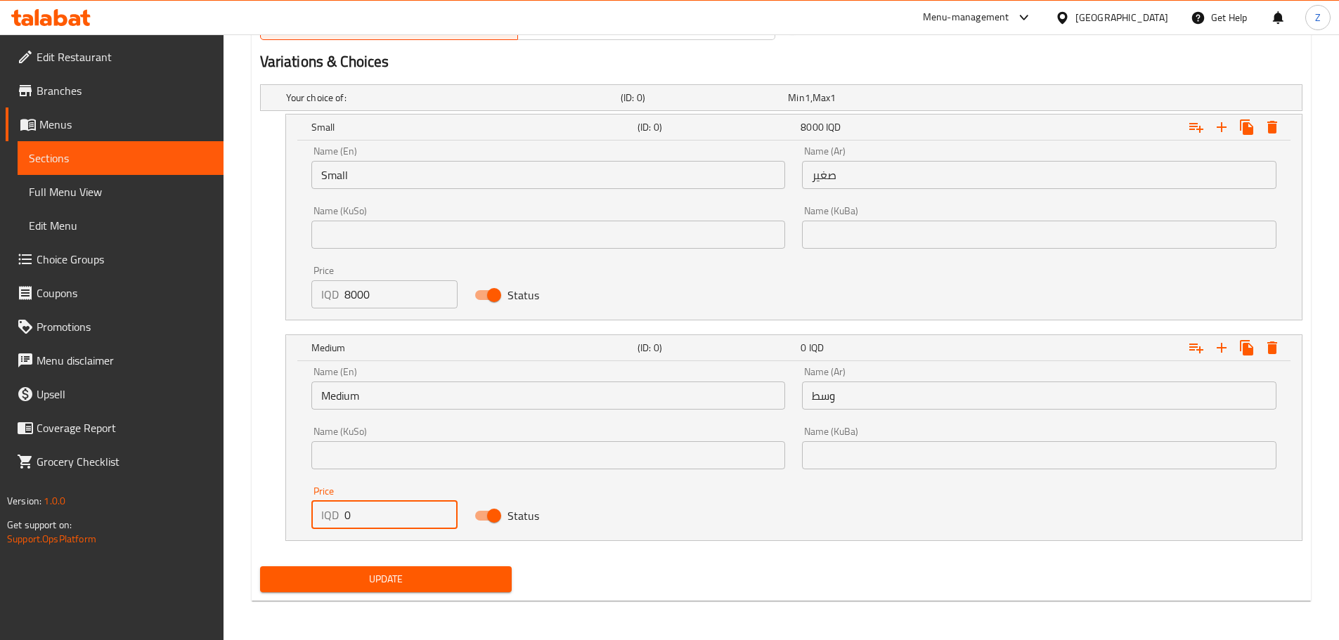
click at [389, 526] on input "0" at bounding box center [401, 515] width 114 height 28
type input "12500"
click at [1229, 353] on icon "Expand" at bounding box center [1221, 347] width 17 height 17
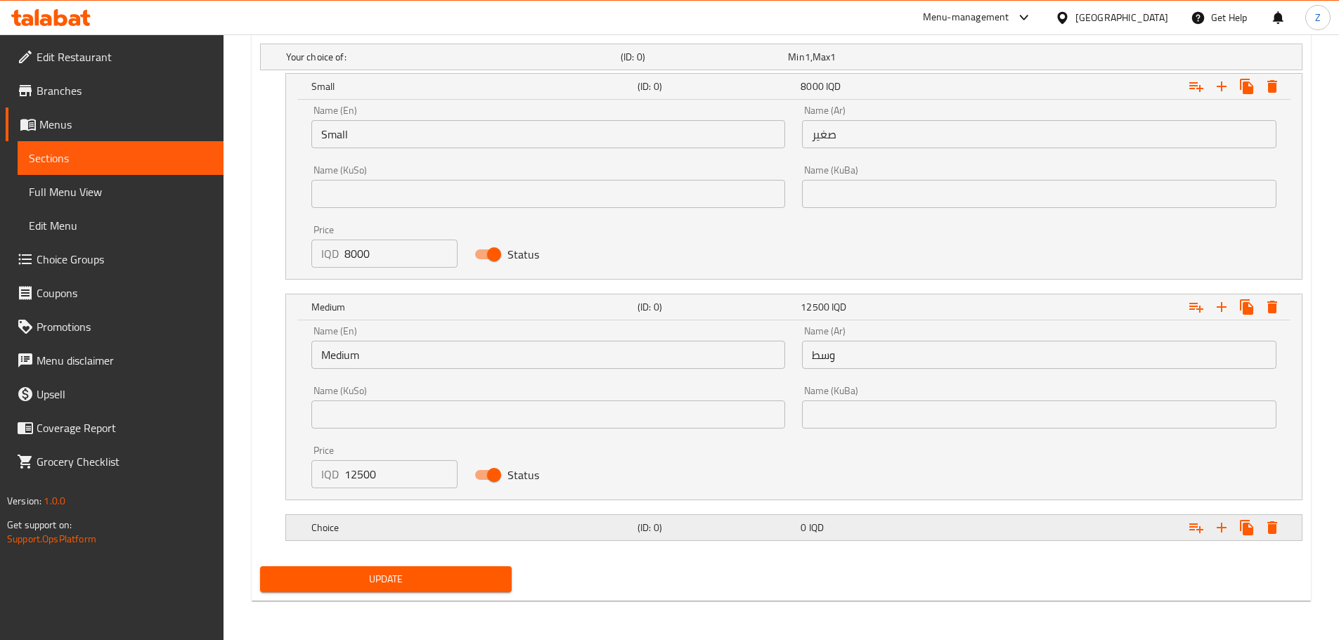
click at [583, 536] on div "Choice" at bounding box center [471, 528] width 326 height 20
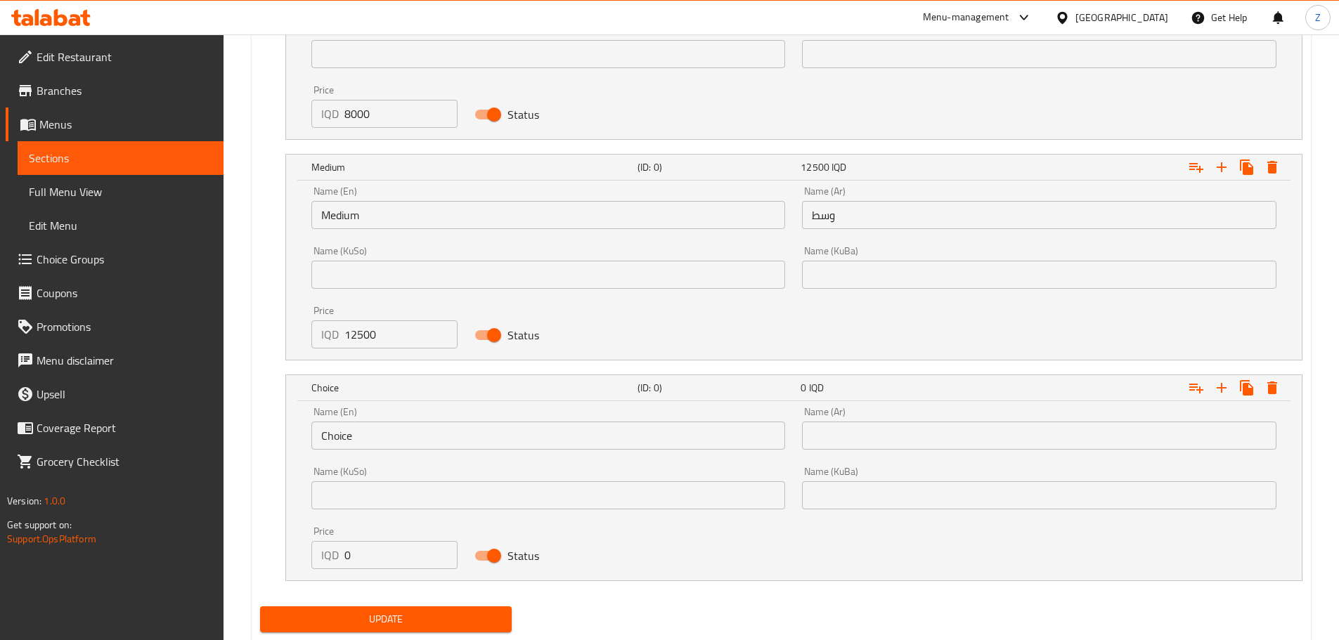
scroll to position [1107, 0]
click at [433, 451] on div "Name (En) Choice Name (En)" at bounding box center [548, 428] width 491 height 60
click at [436, 444] on input "Choice" at bounding box center [548, 435] width 474 height 28
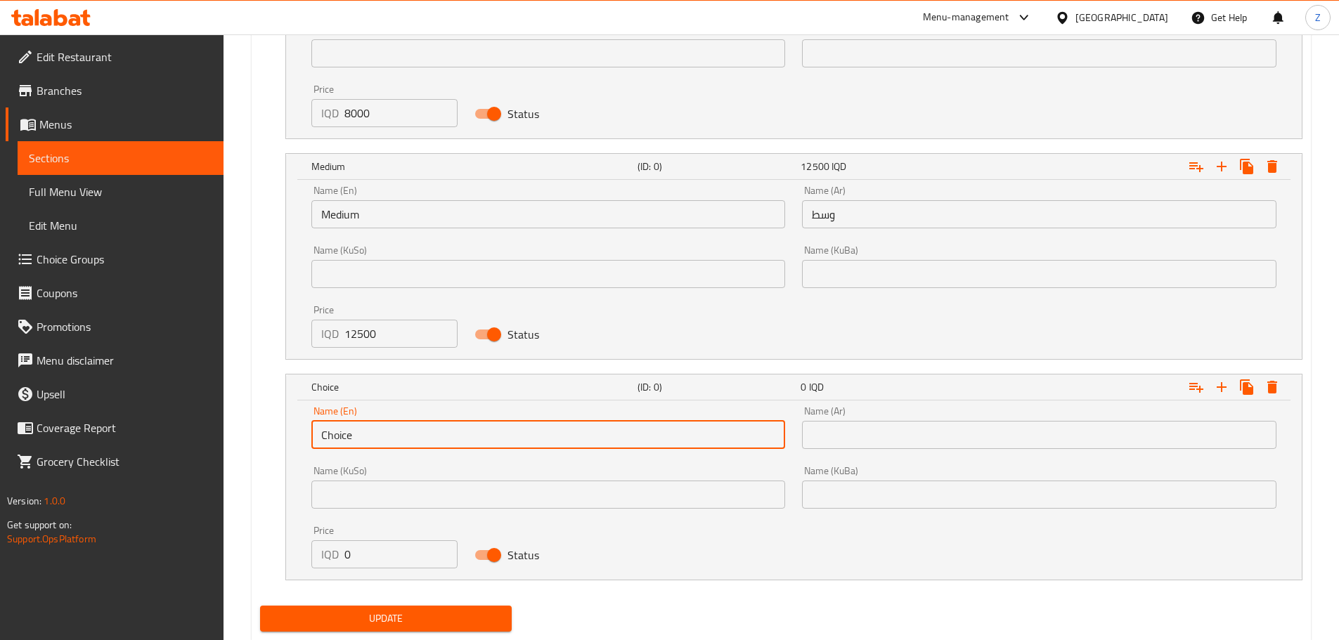
click at [436, 444] on input "Choice" at bounding box center [548, 435] width 474 height 28
type input "Large"
click at [873, 478] on div "Name (KuBa) Name (KuBa)" at bounding box center [1039, 487] width 474 height 43
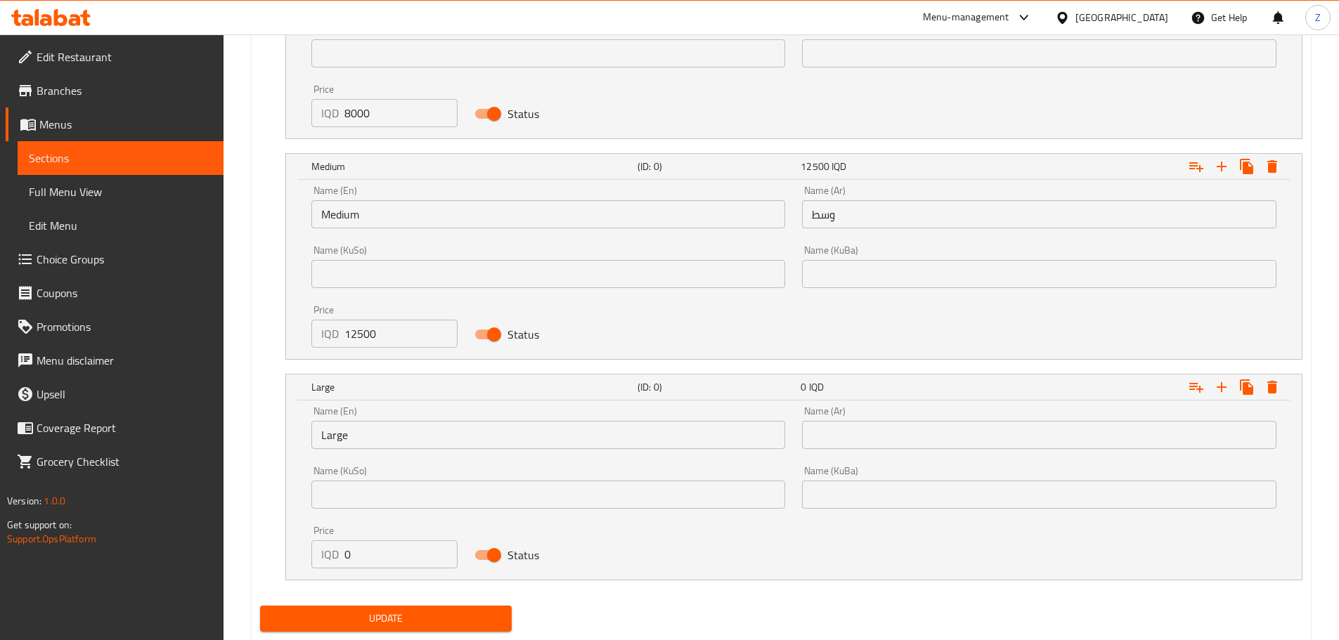
click at [880, 449] on div "Name (Ar) Name (Ar)" at bounding box center [1038, 428] width 491 height 60
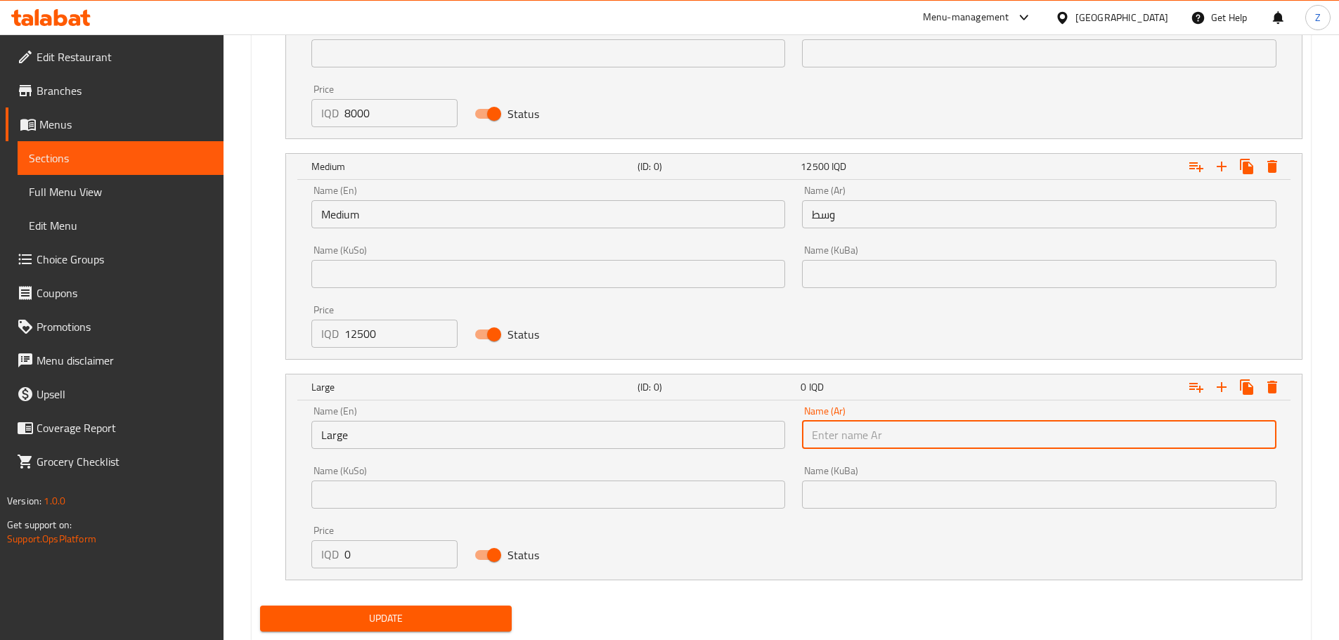
click at [885, 432] on input "text" at bounding box center [1039, 435] width 474 height 28
type input "كبير"
click at [352, 559] on input "0" at bounding box center [401, 554] width 114 height 28
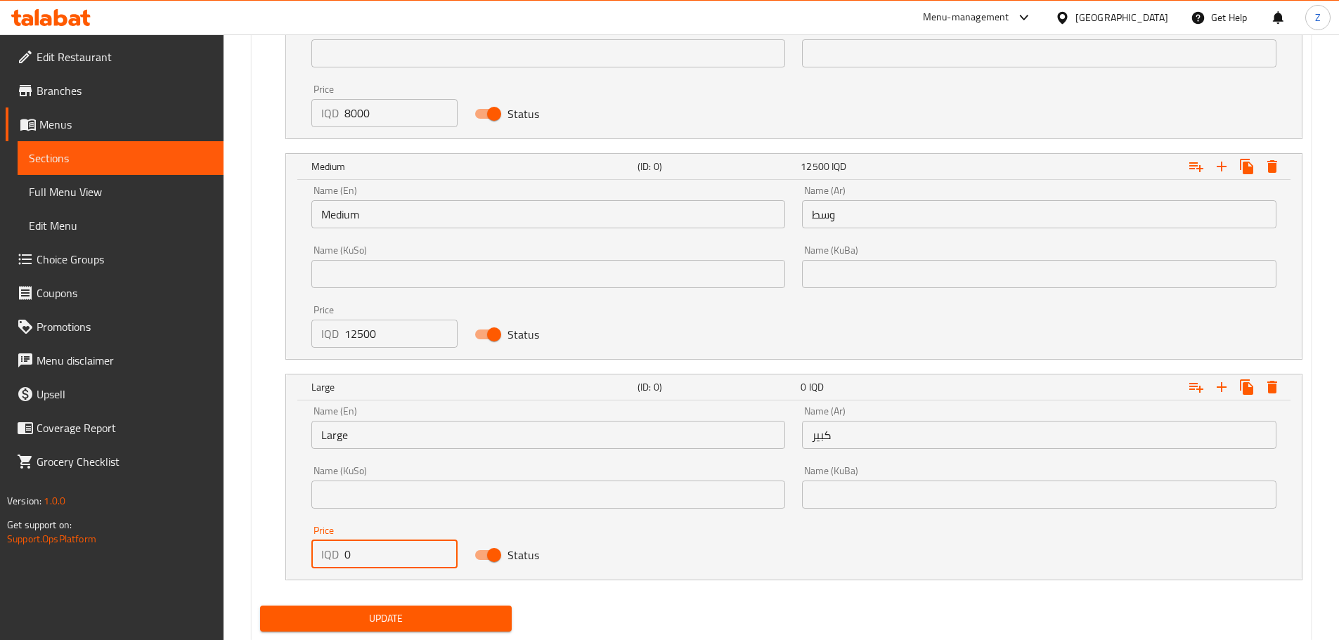
click at [352, 559] on input "0" at bounding box center [401, 554] width 114 height 28
type input "15000"
click at [382, 608] on button "Update" at bounding box center [386, 619] width 252 height 26
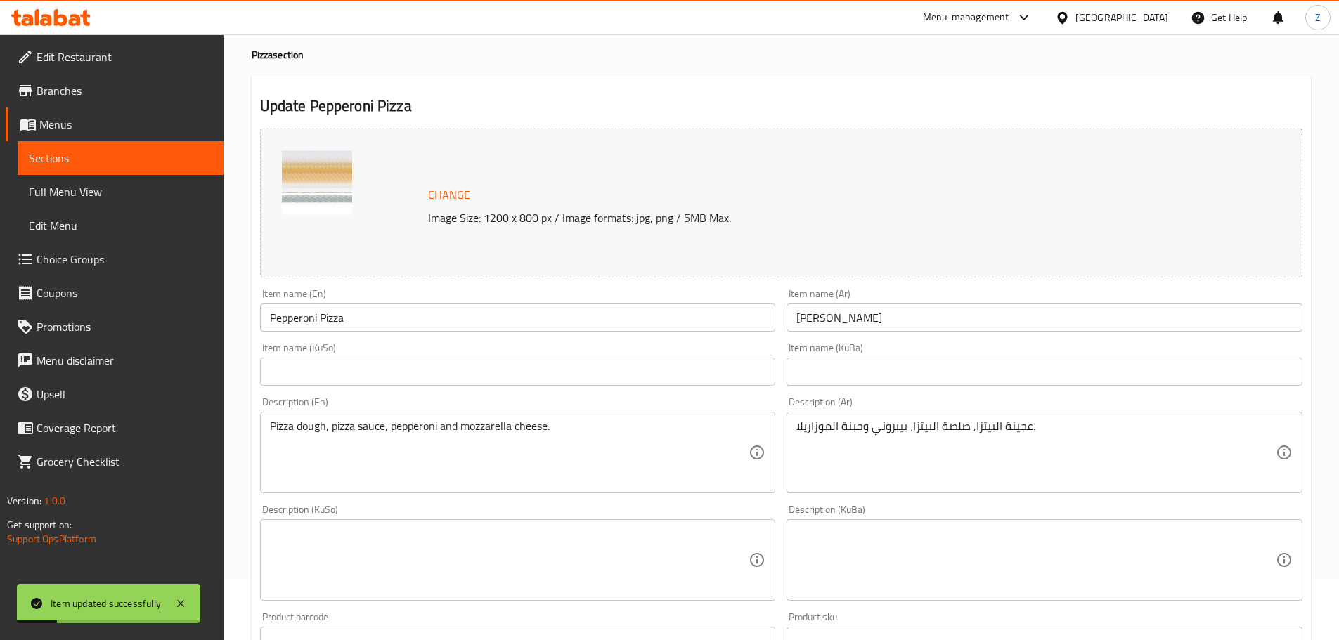
scroll to position [0, 0]
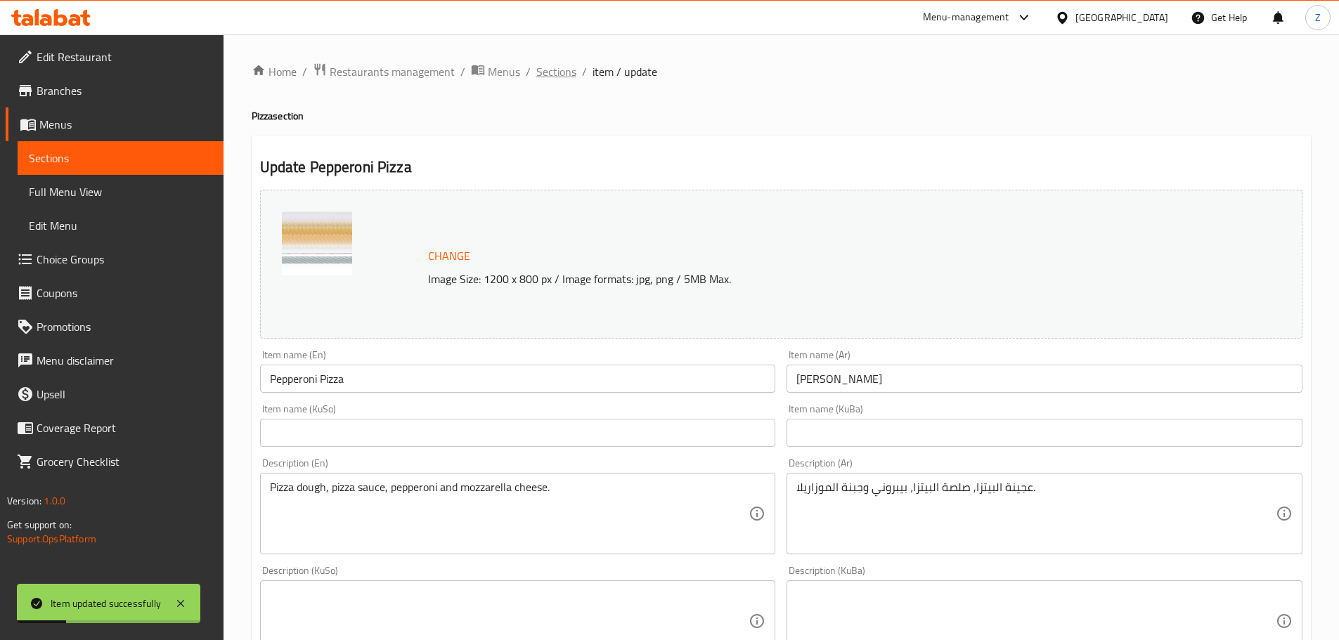
click at [545, 76] on span "Sections" at bounding box center [556, 71] width 40 height 17
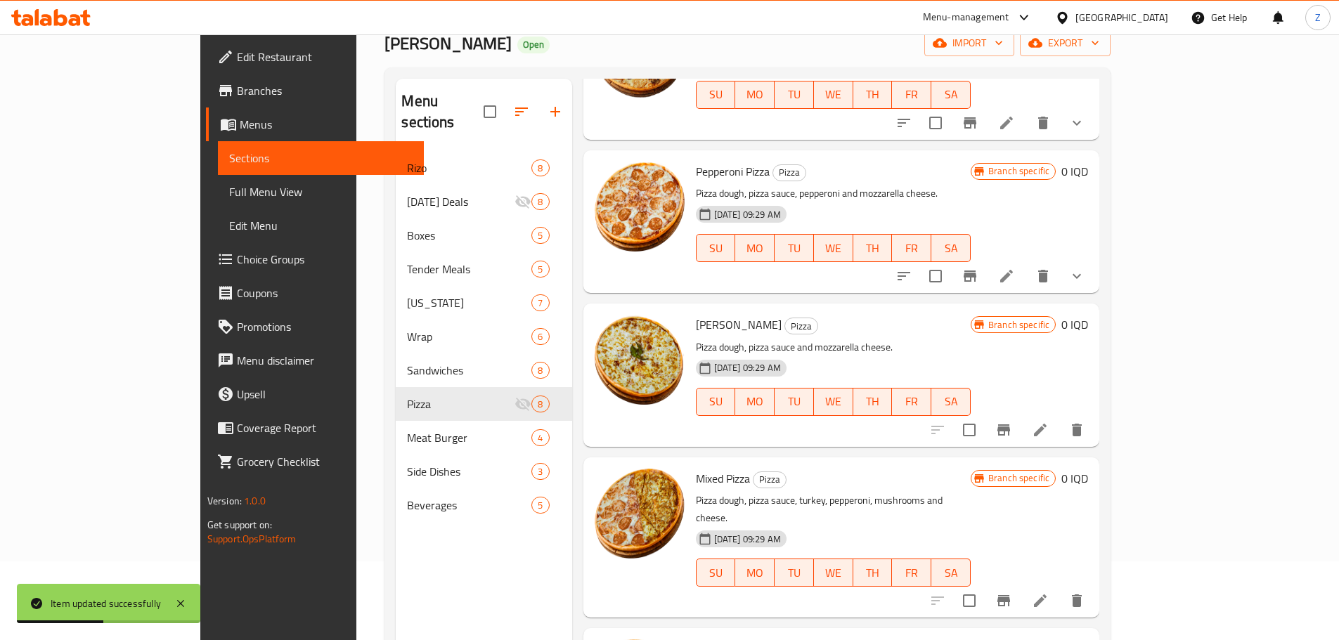
scroll to position [197, 0]
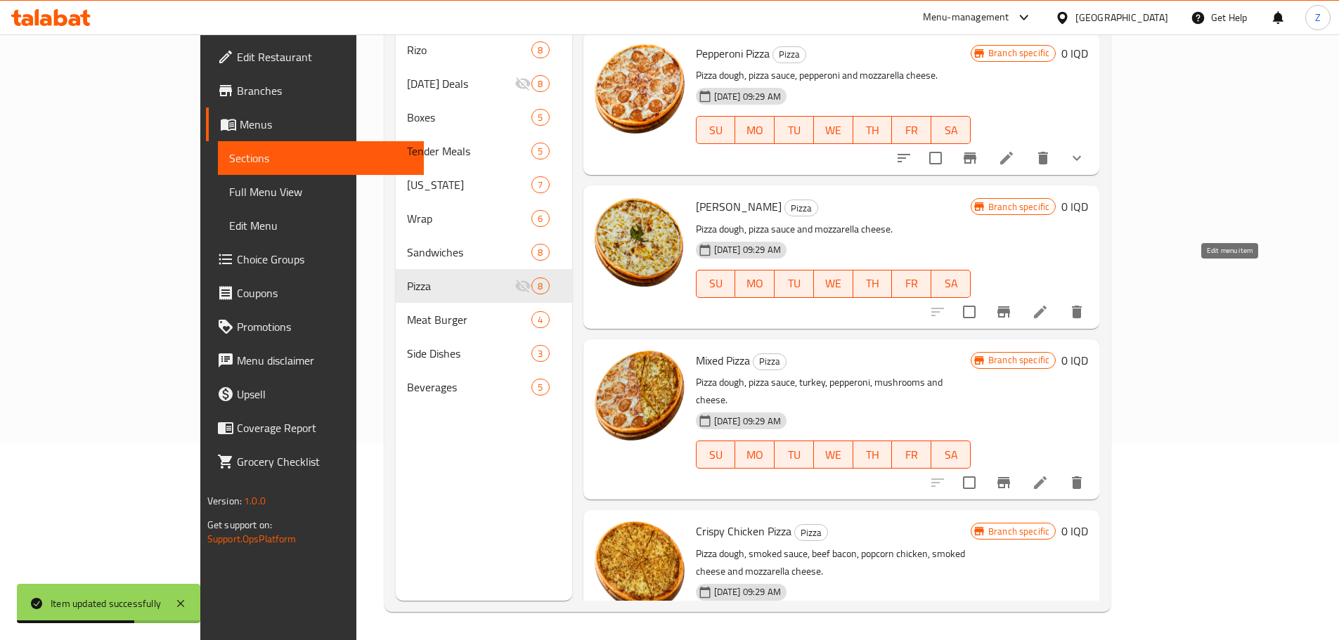
click at [1048, 304] on icon at bounding box center [1039, 312] width 17 height 17
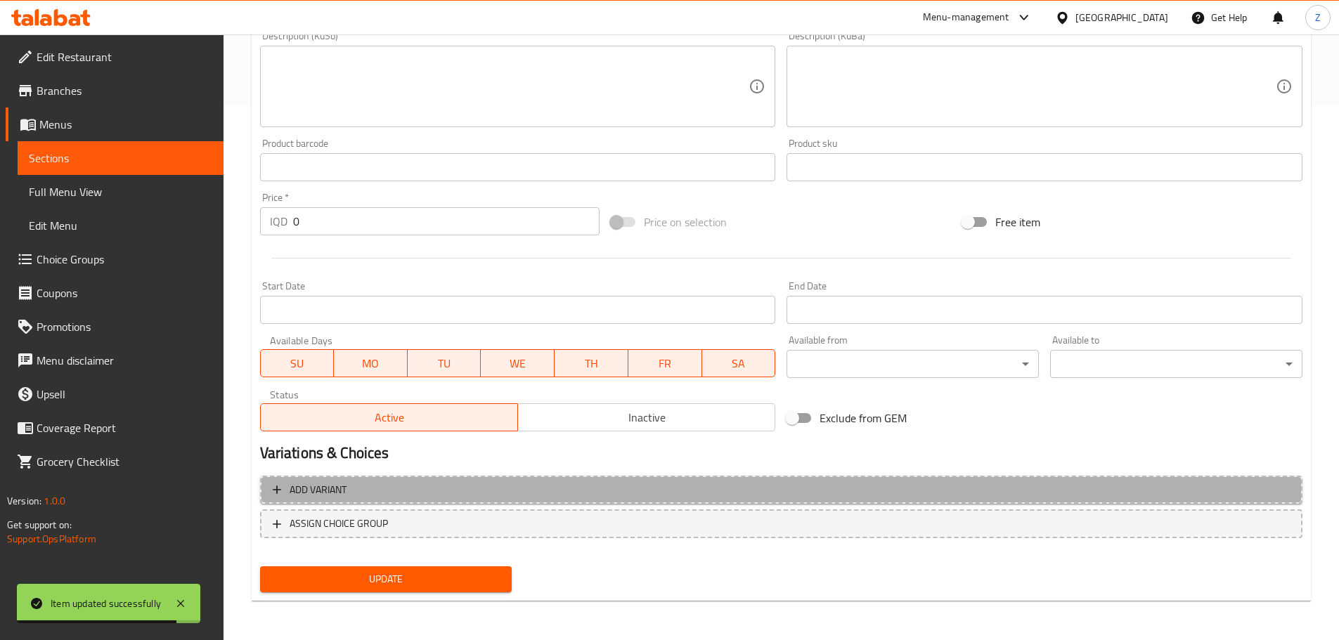
click at [596, 477] on button "Add variant" at bounding box center [781, 490] width 1042 height 29
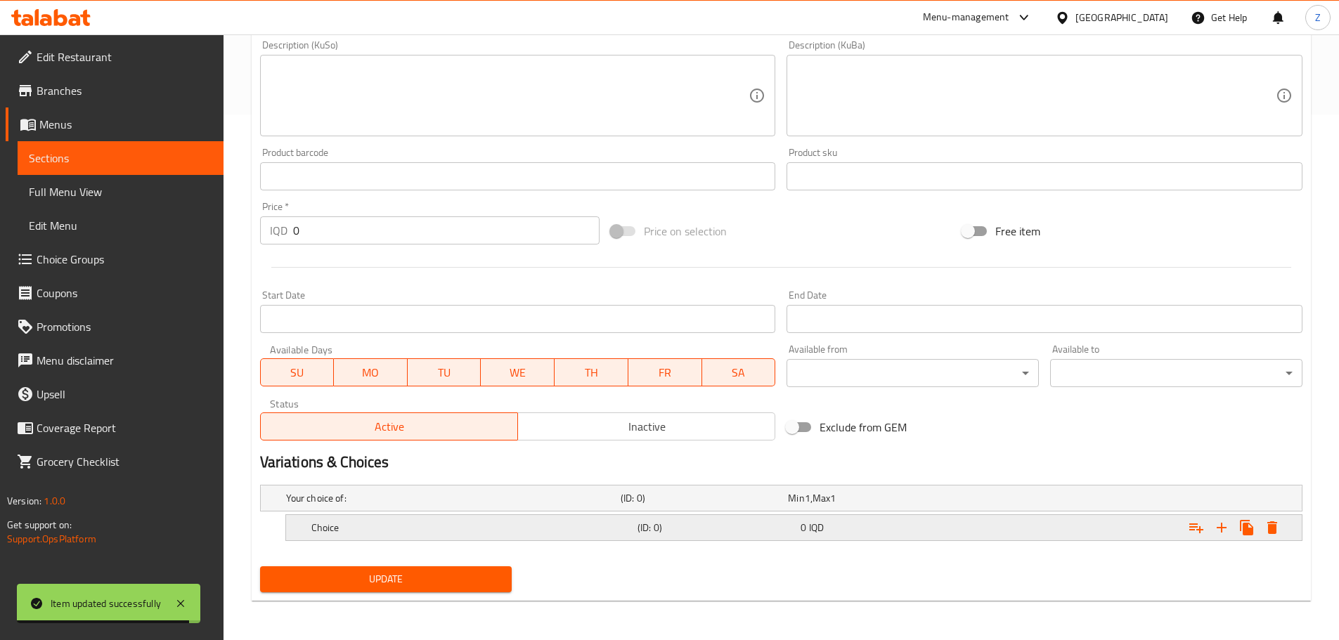
click at [420, 521] on h5 "Choice" at bounding box center [471, 528] width 320 height 14
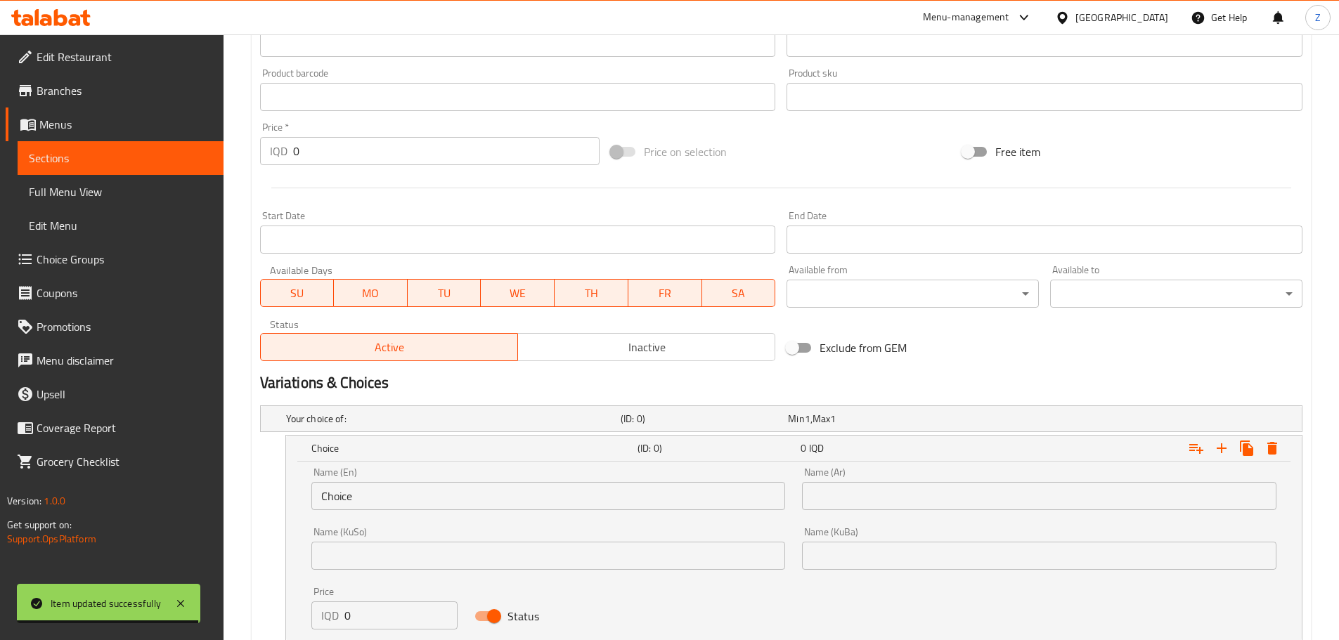
scroll to position [666, 0]
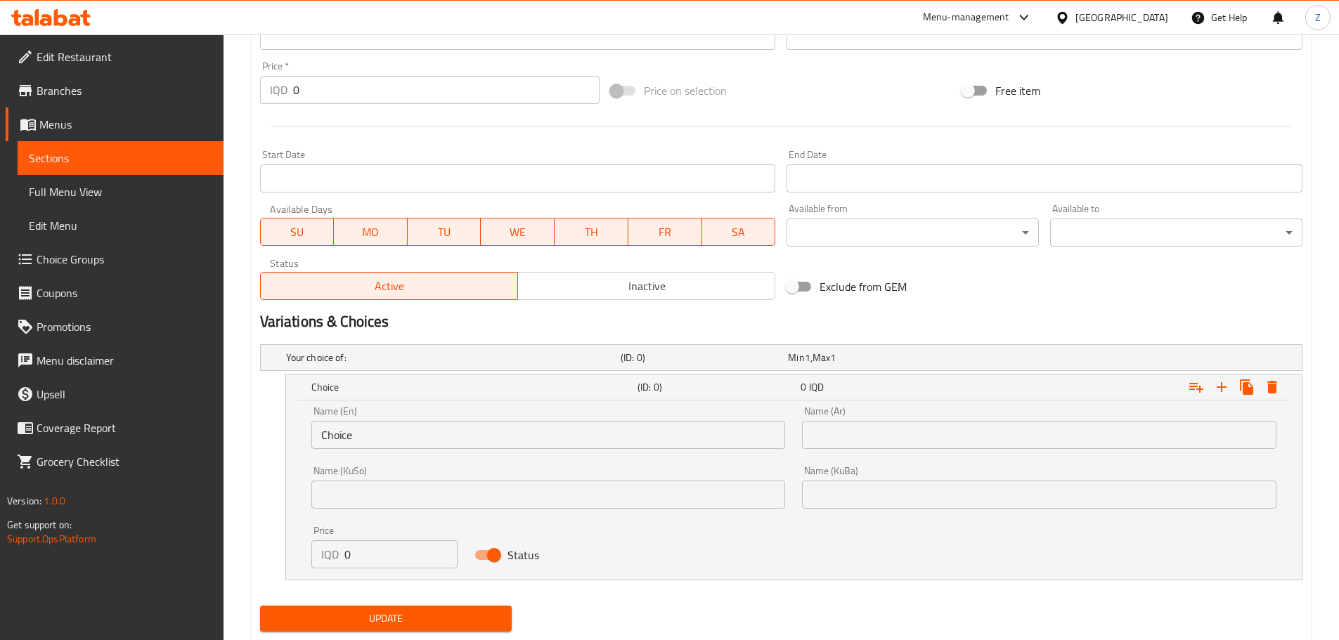
click at [404, 427] on input "Choice" at bounding box center [548, 435] width 474 height 28
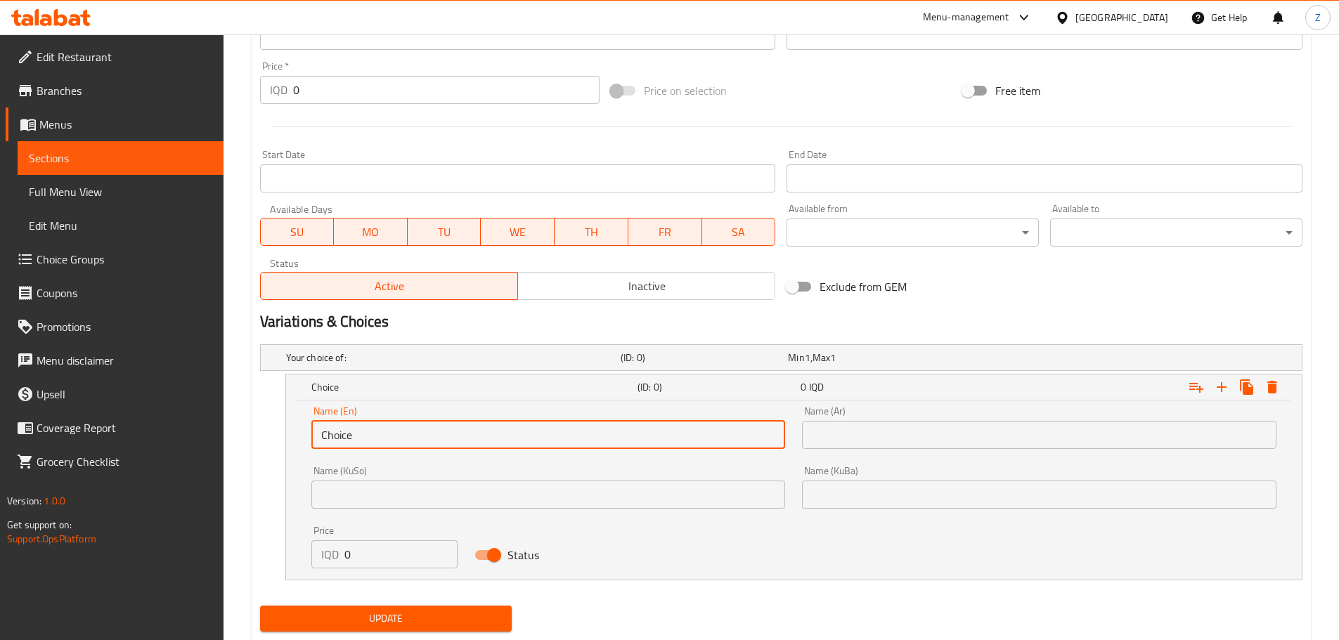
click at [404, 427] on input "Choice" at bounding box center [548, 435] width 474 height 28
type input "Small"
click at [862, 431] on input "text" at bounding box center [1039, 435] width 474 height 28
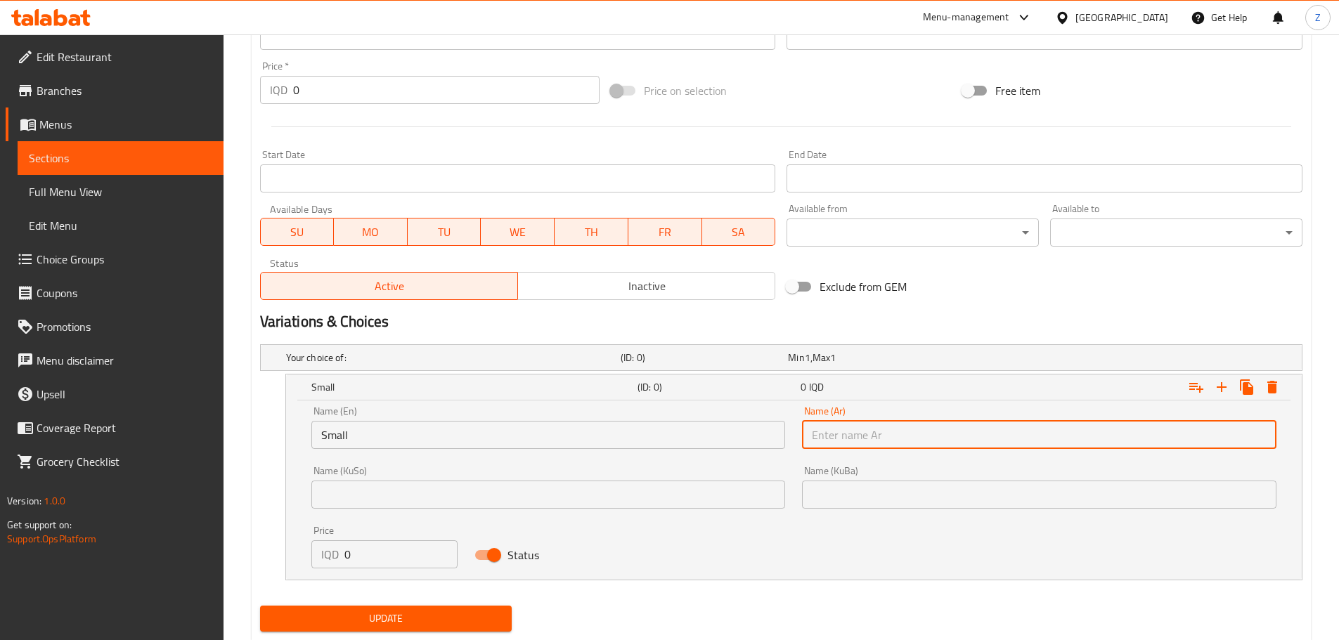
type input "صغير"
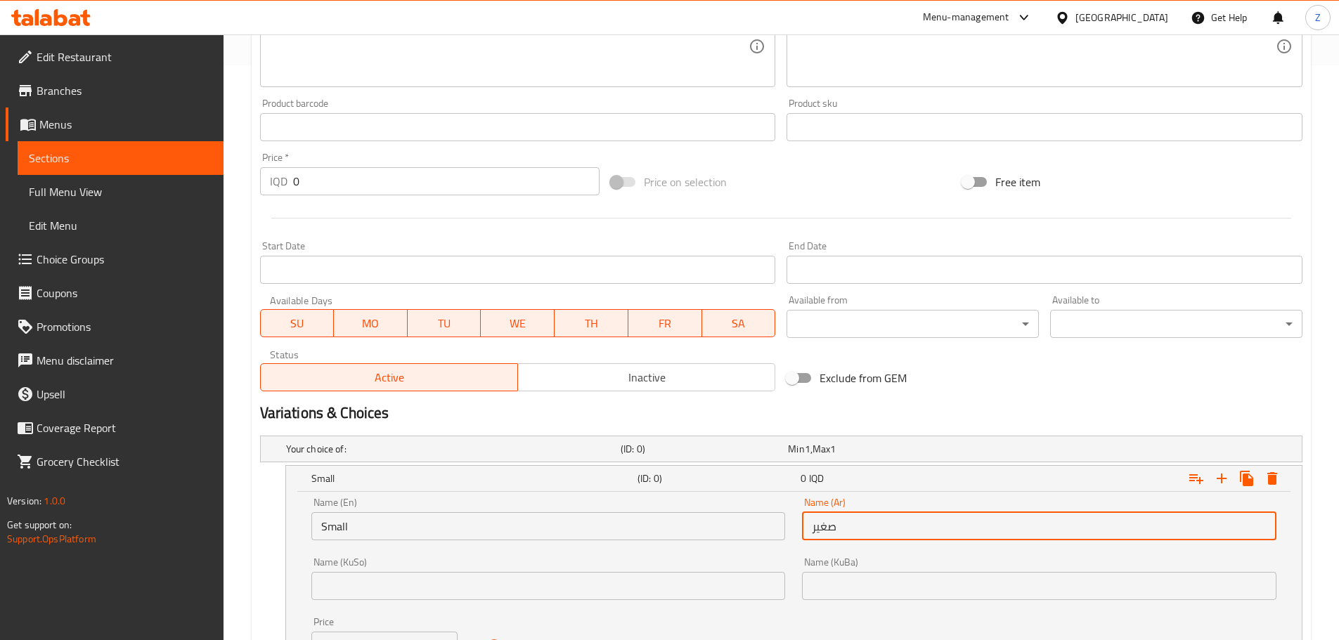
scroll to position [703, 0]
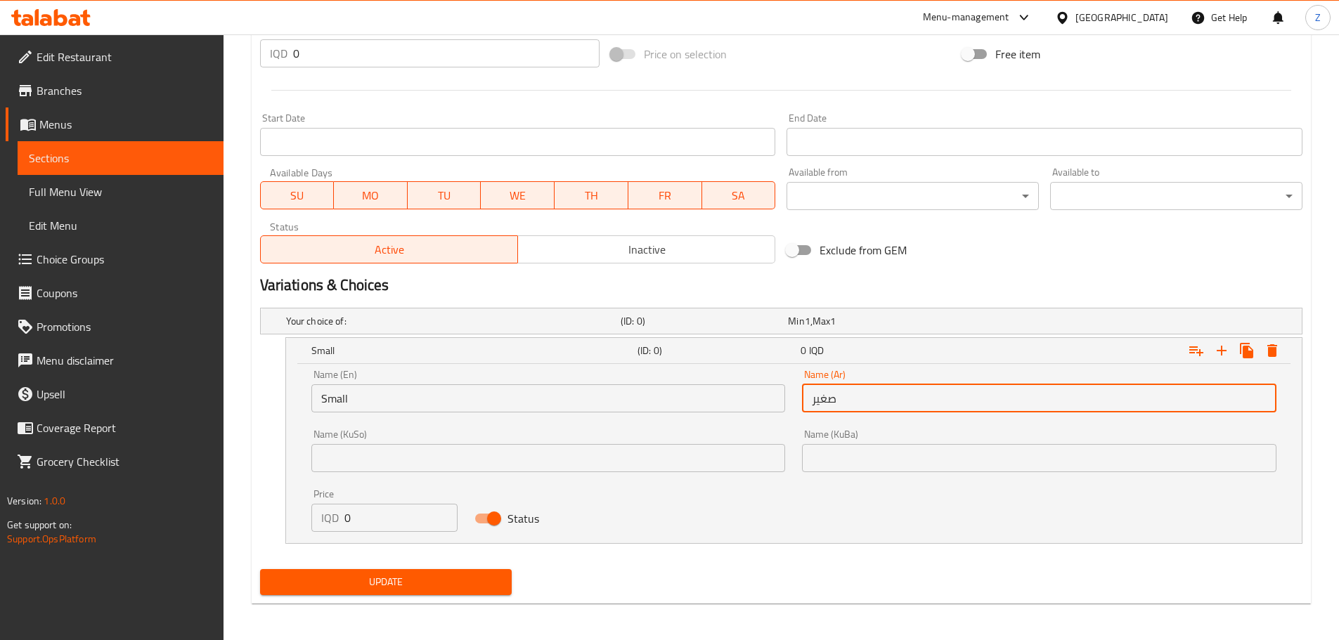
click at [361, 519] on input "0" at bounding box center [401, 518] width 114 height 28
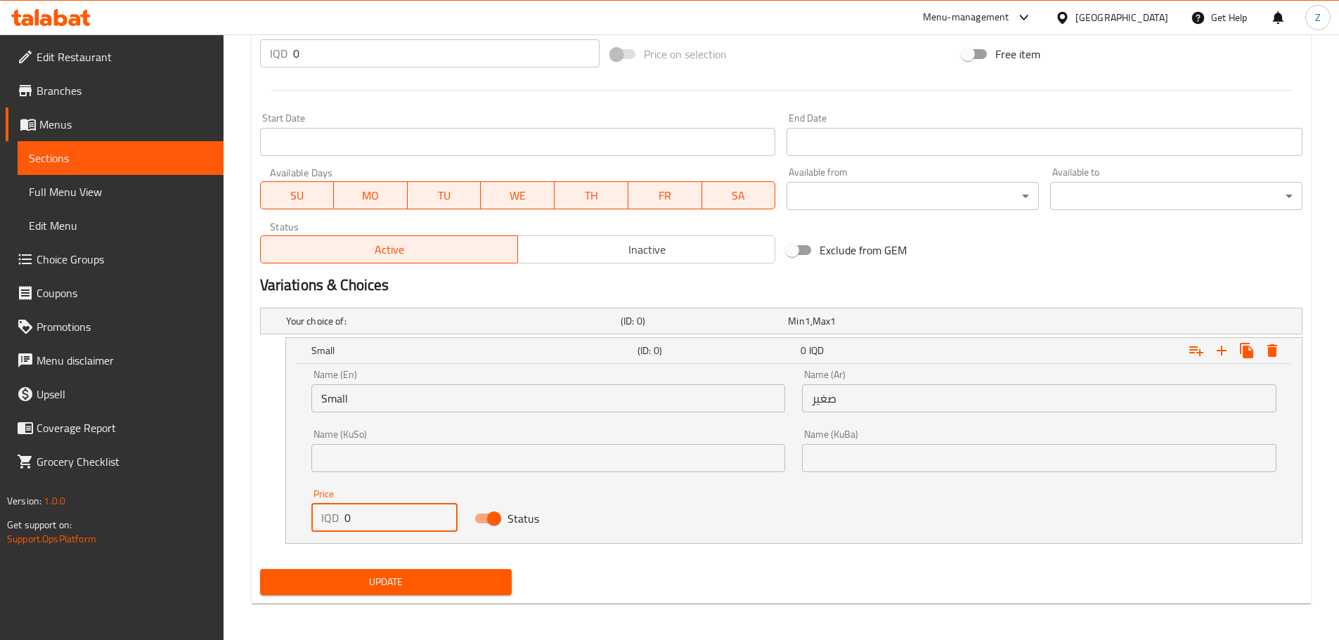
click at [361, 519] on input "0" at bounding box center [401, 518] width 114 height 28
type input "7000"
click at [1219, 344] on icon "Expand" at bounding box center [1221, 350] width 17 height 17
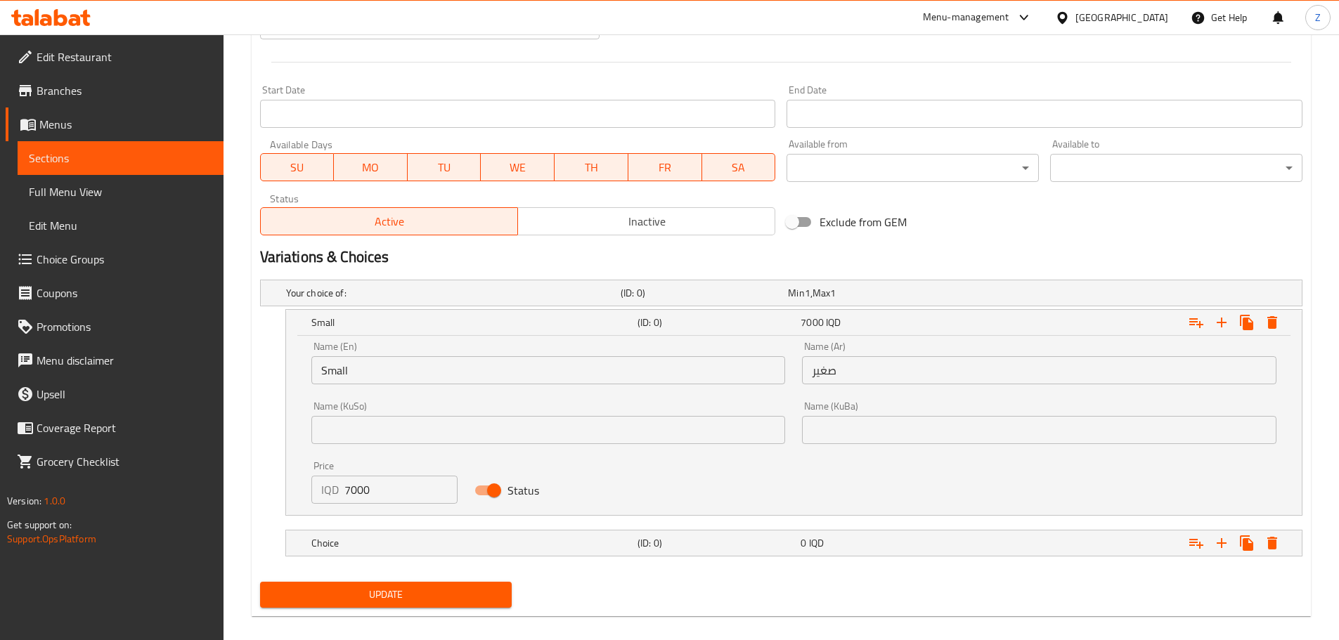
scroll to position [746, 0]
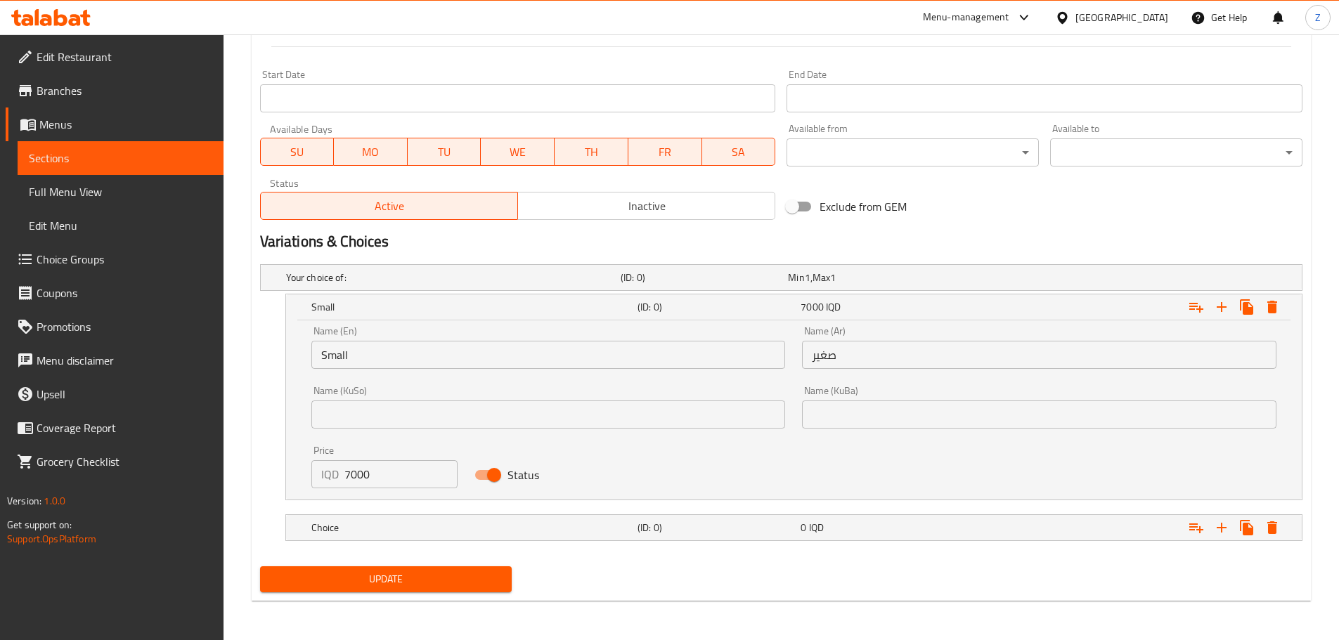
click at [518, 511] on nav at bounding box center [781, 508] width 1042 height 11
click at [514, 540] on div "Choice (ID: 0) 0 IQD" at bounding box center [797, 527] width 979 height 31
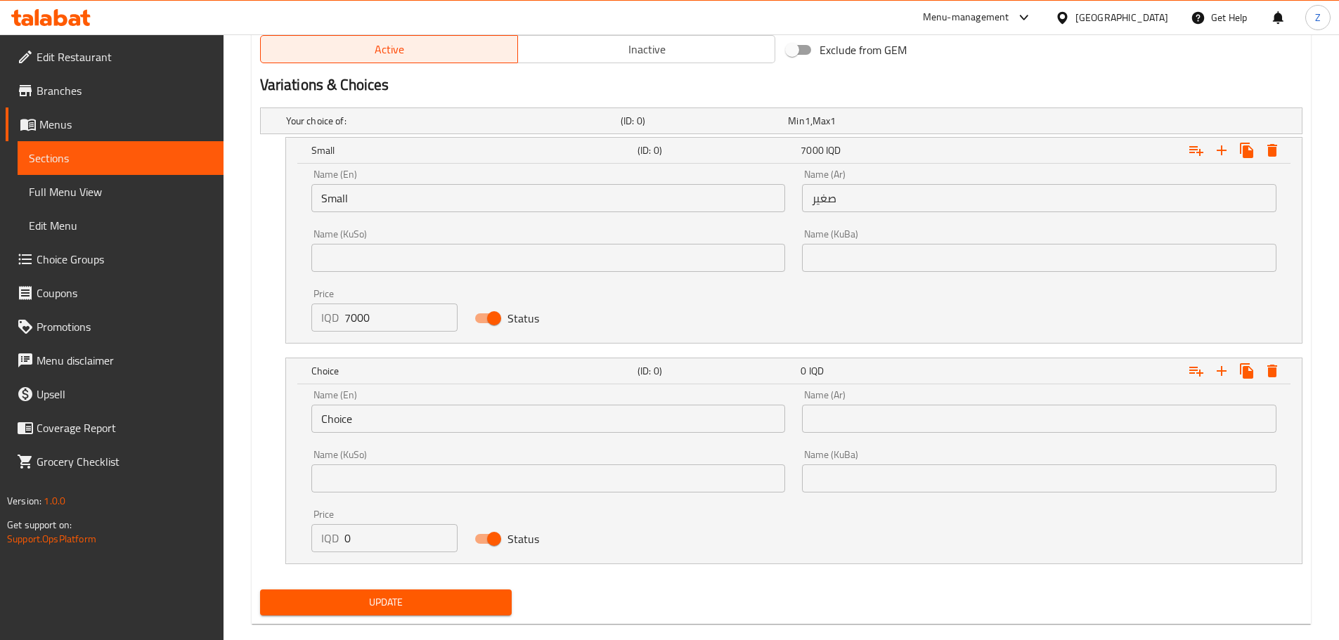
scroll to position [912, 0]
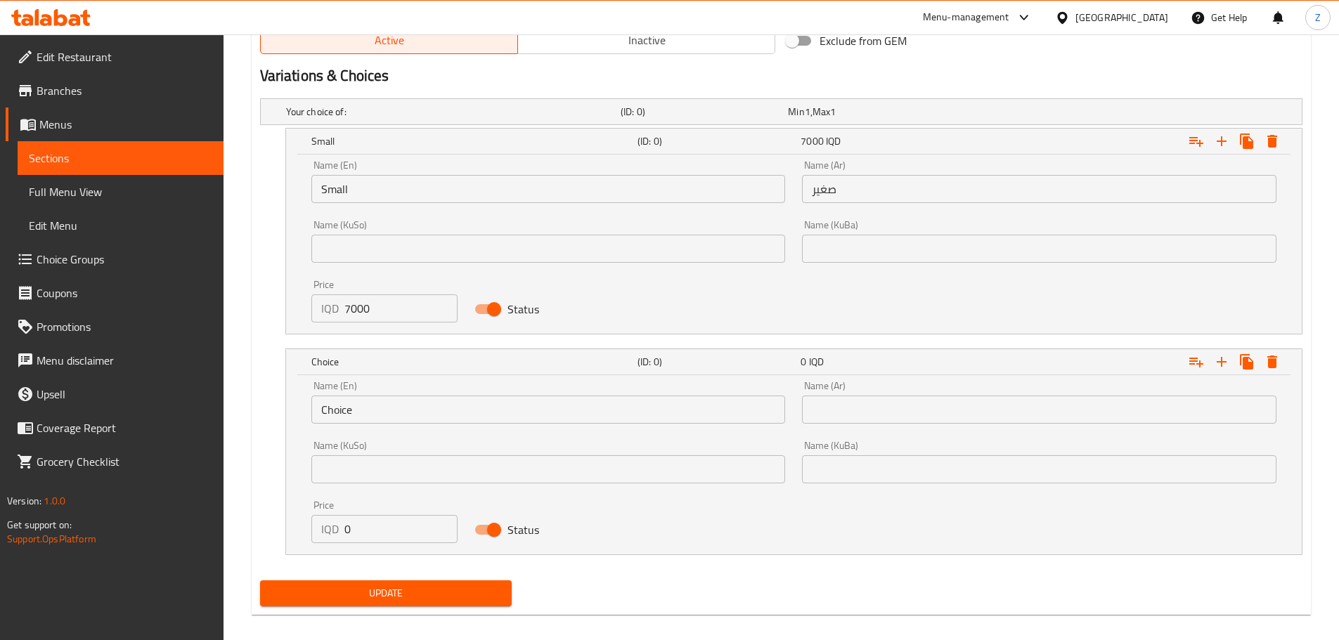
click at [412, 412] on input "Choice" at bounding box center [548, 410] width 474 height 28
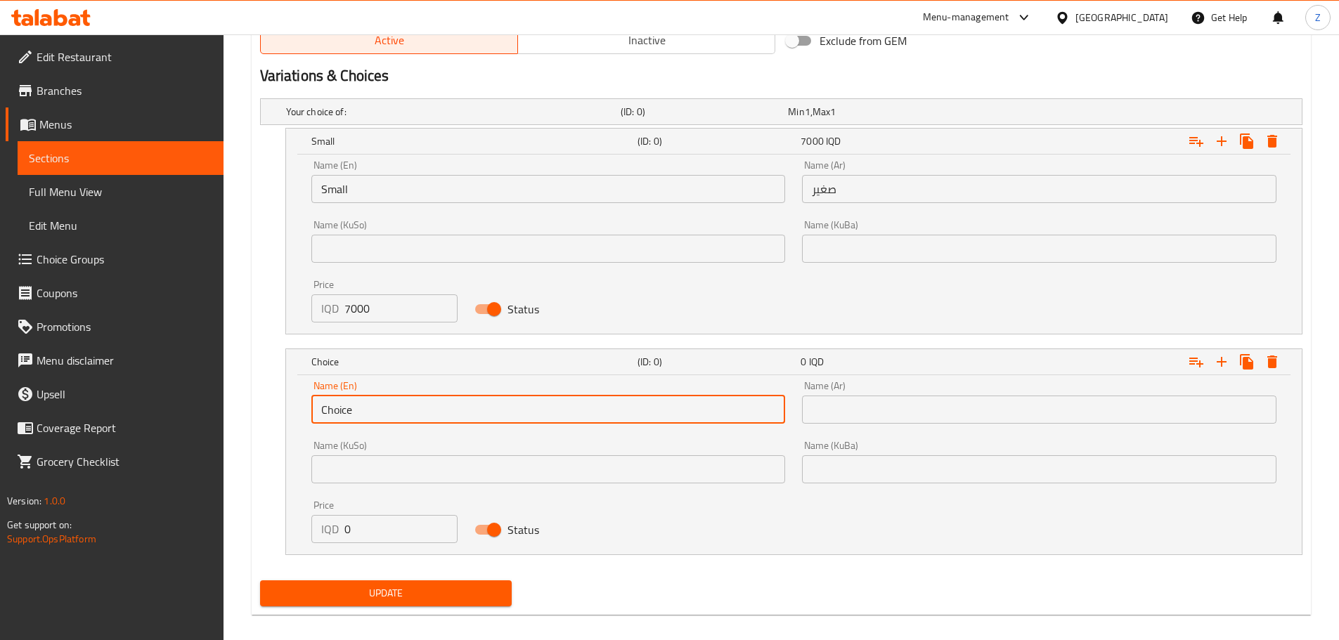
click at [412, 412] on input "Choice" at bounding box center [548, 410] width 474 height 28
type input "Medium"
click at [889, 406] on input "text" at bounding box center [1039, 410] width 474 height 28
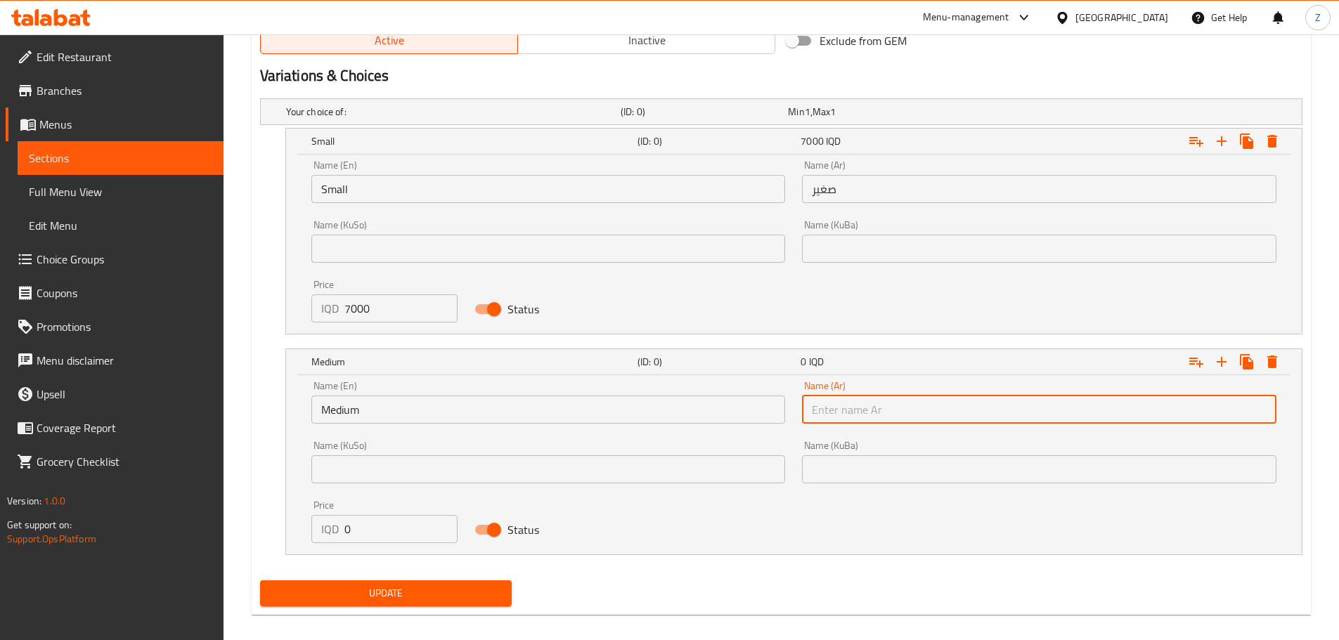
type input "وسط"
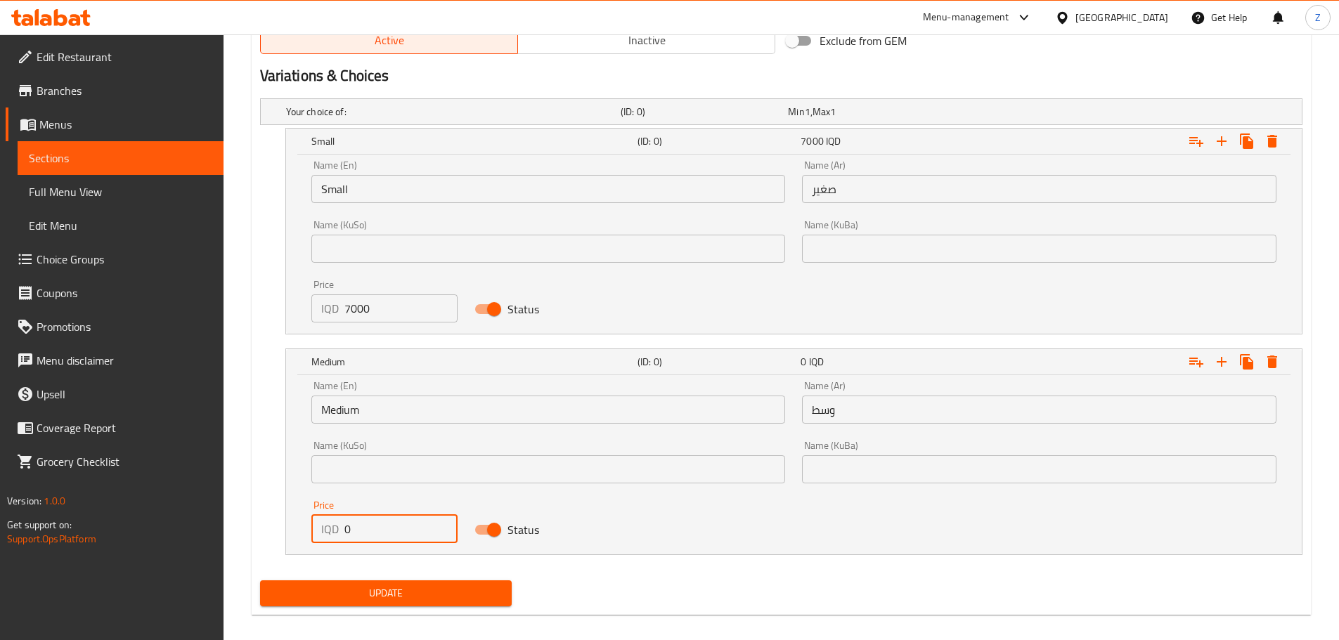
click at [370, 541] on input "0" at bounding box center [401, 529] width 114 height 28
type input "9500"
click at [1224, 360] on icon "Expand" at bounding box center [1221, 361] width 17 height 17
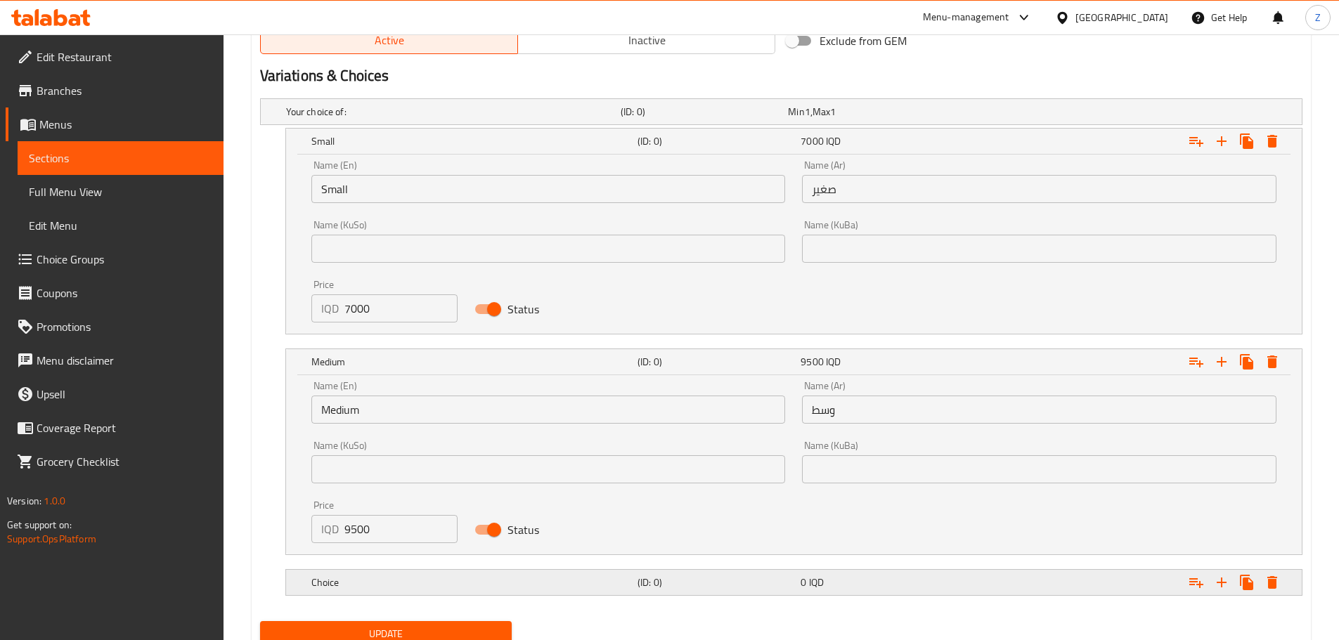
click at [422, 578] on h5 "Choice" at bounding box center [471, 582] width 320 height 14
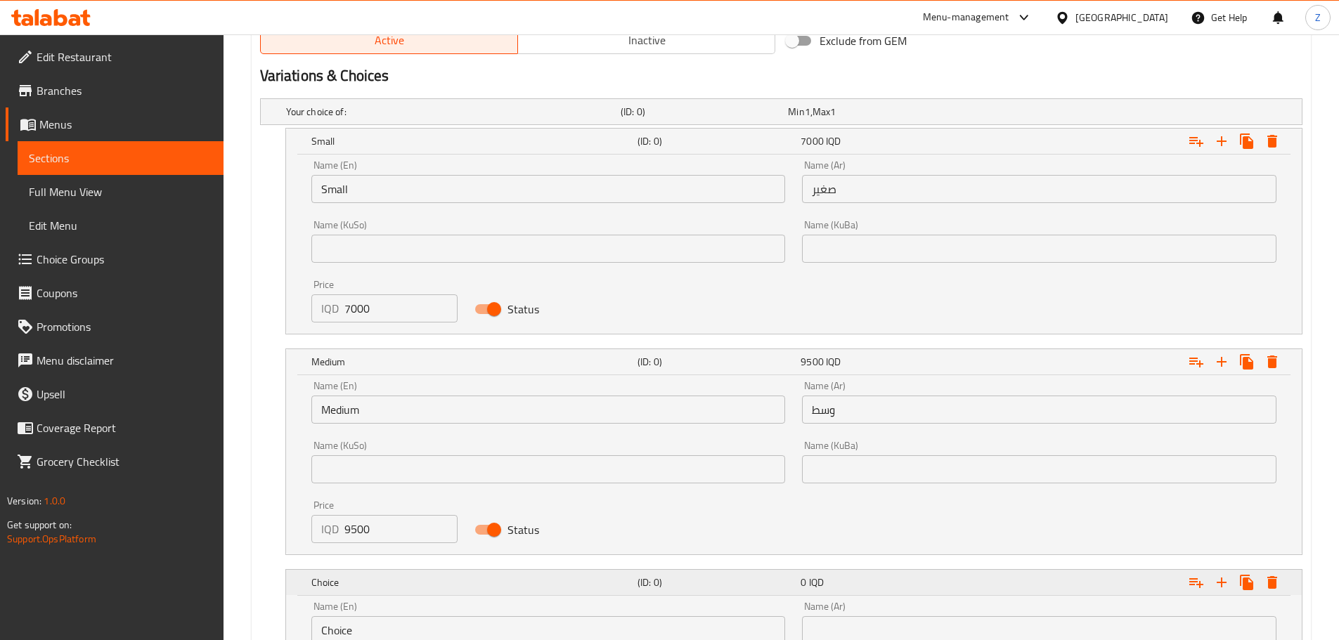
scroll to position [1053, 0]
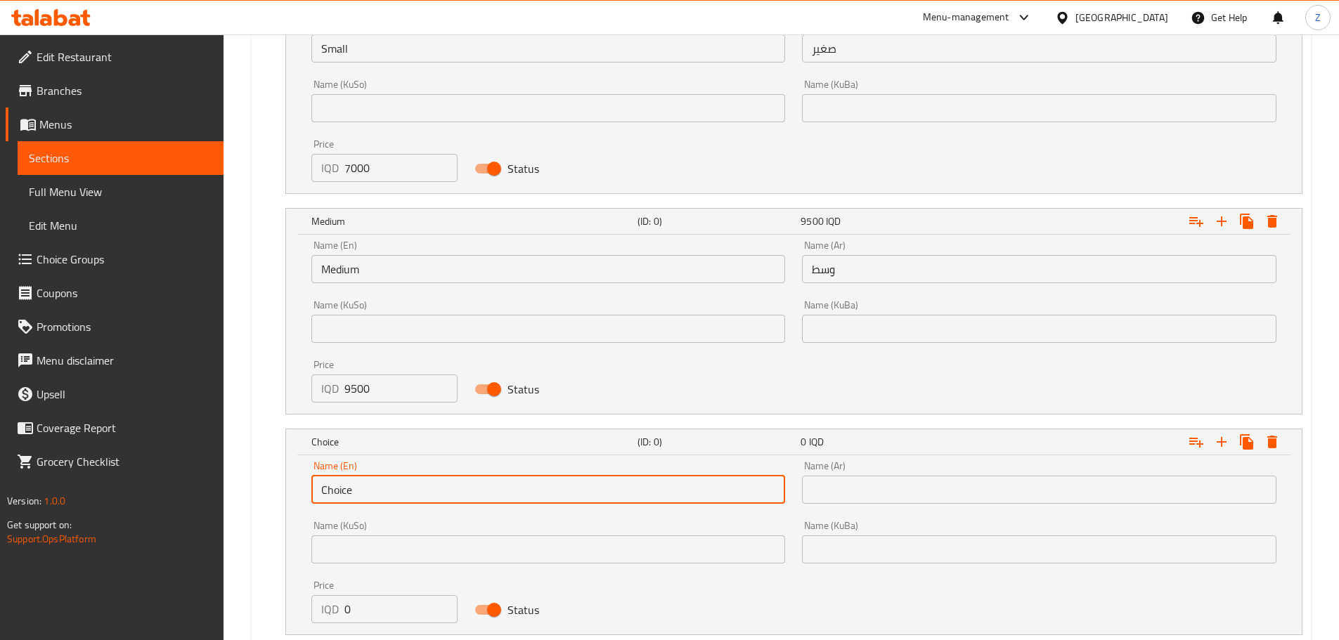
click at [376, 491] on input "Choice" at bounding box center [548, 490] width 474 height 28
drag, startPoint x: 401, startPoint y: 483, endPoint x: 347, endPoint y: 491, distance: 54.7
click at [347, 491] on input "Large Tray" at bounding box center [548, 490] width 474 height 28
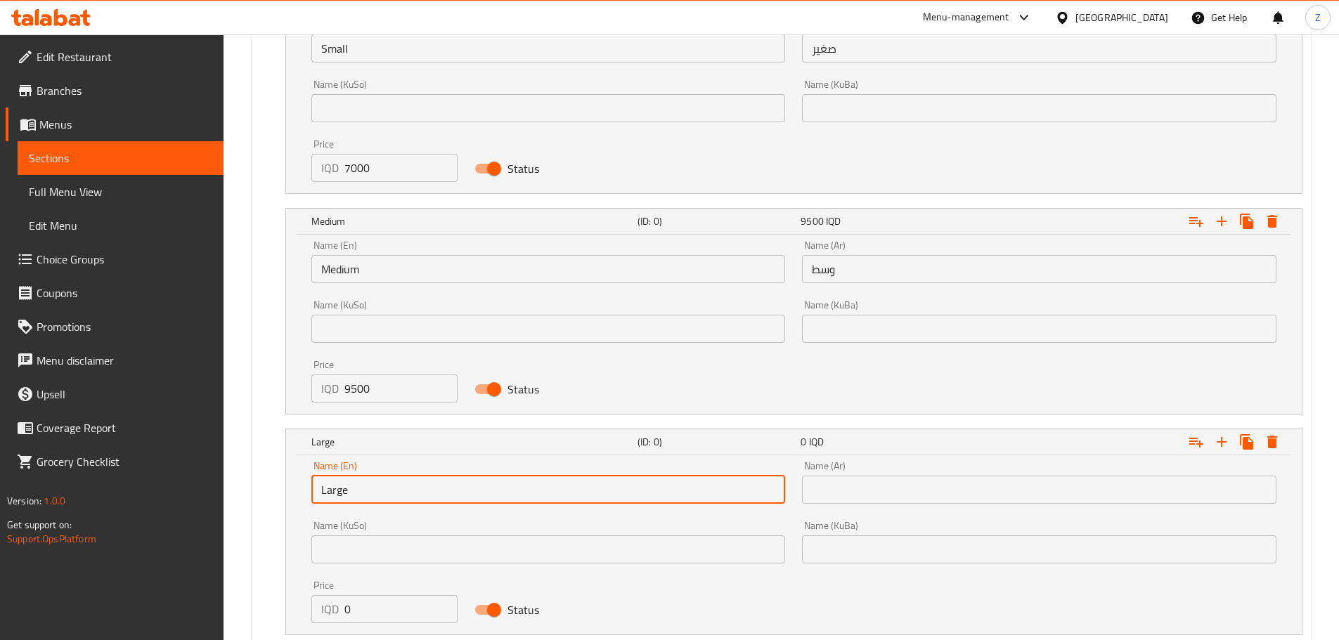
type input "Large"
click at [939, 495] on input "text" at bounding box center [1039, 490] width 474 height 28
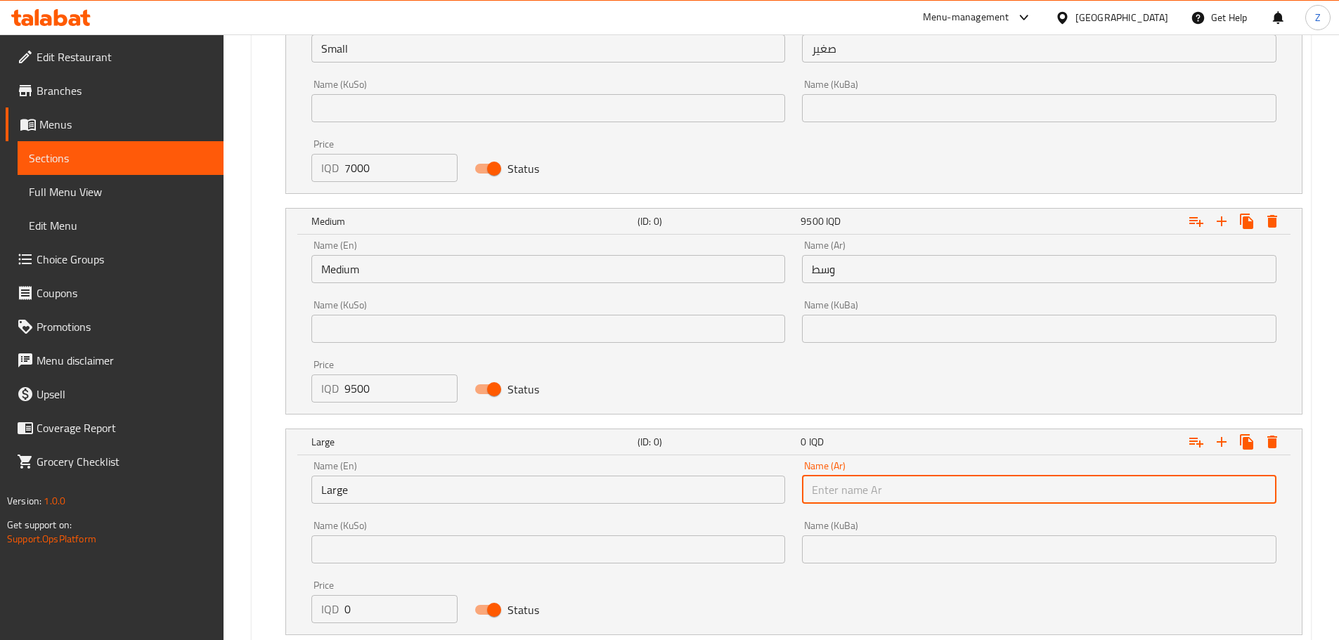
type input "كبير"
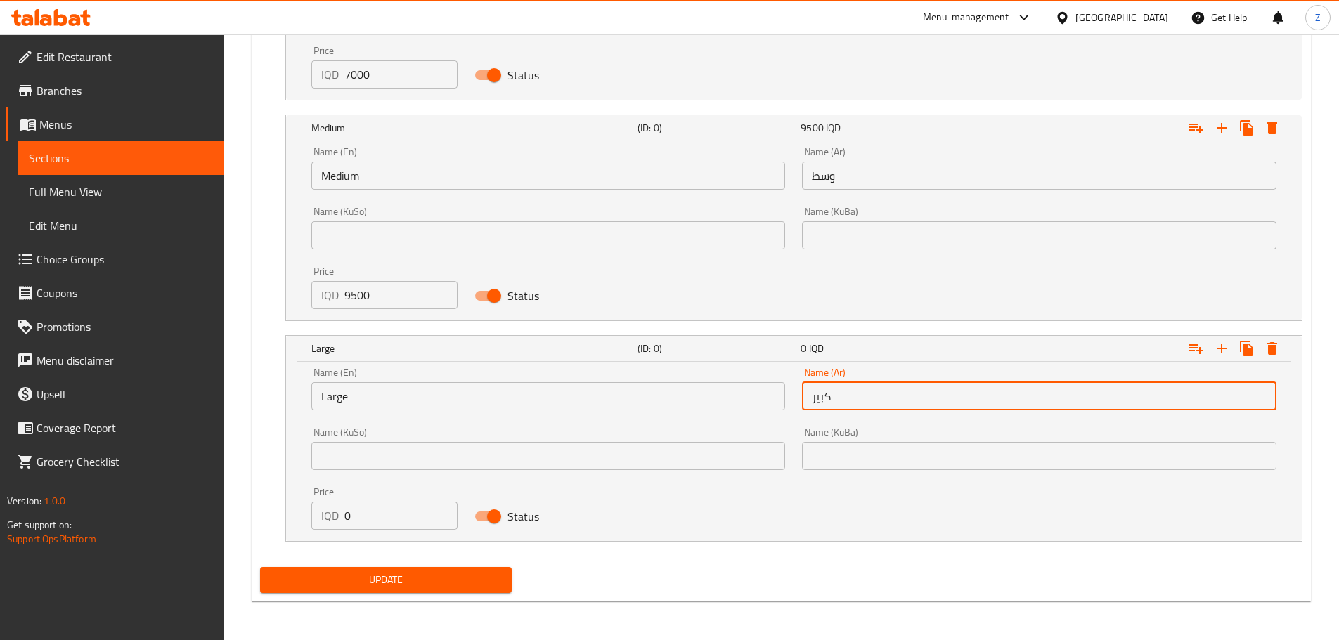
scroll to position [1147, 0]
click at [388, 501] on input "0" at bounding box center [401, 515] width 114 height 28
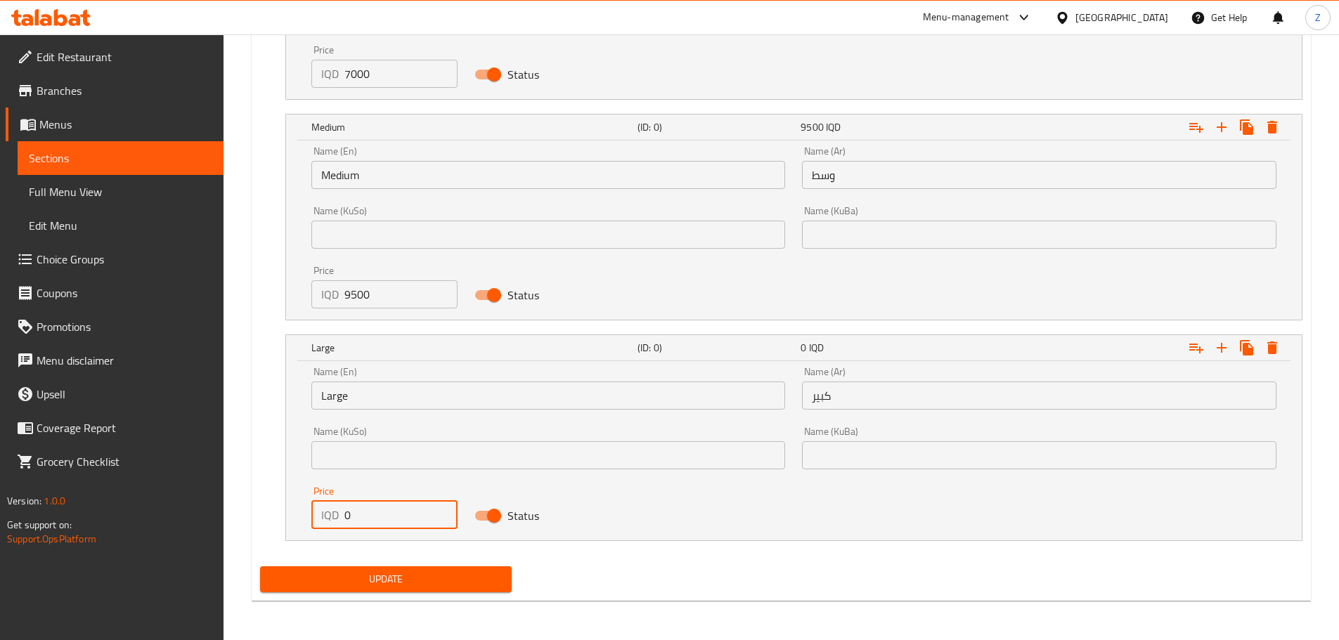
click at [388, 501] on input "0" at bounding box center [401, 515] width 114 height 28
type input "12500"
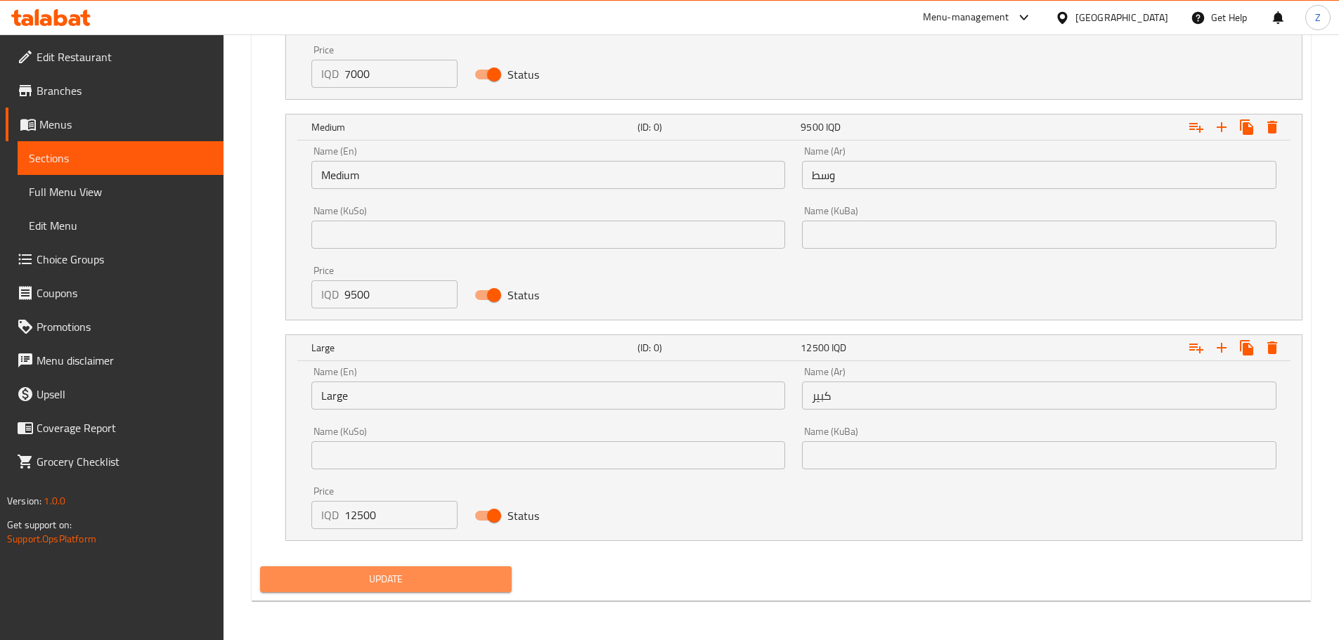
click at [427, 577] on span "Update" at bounding box center [386, 580] width 230 height 18
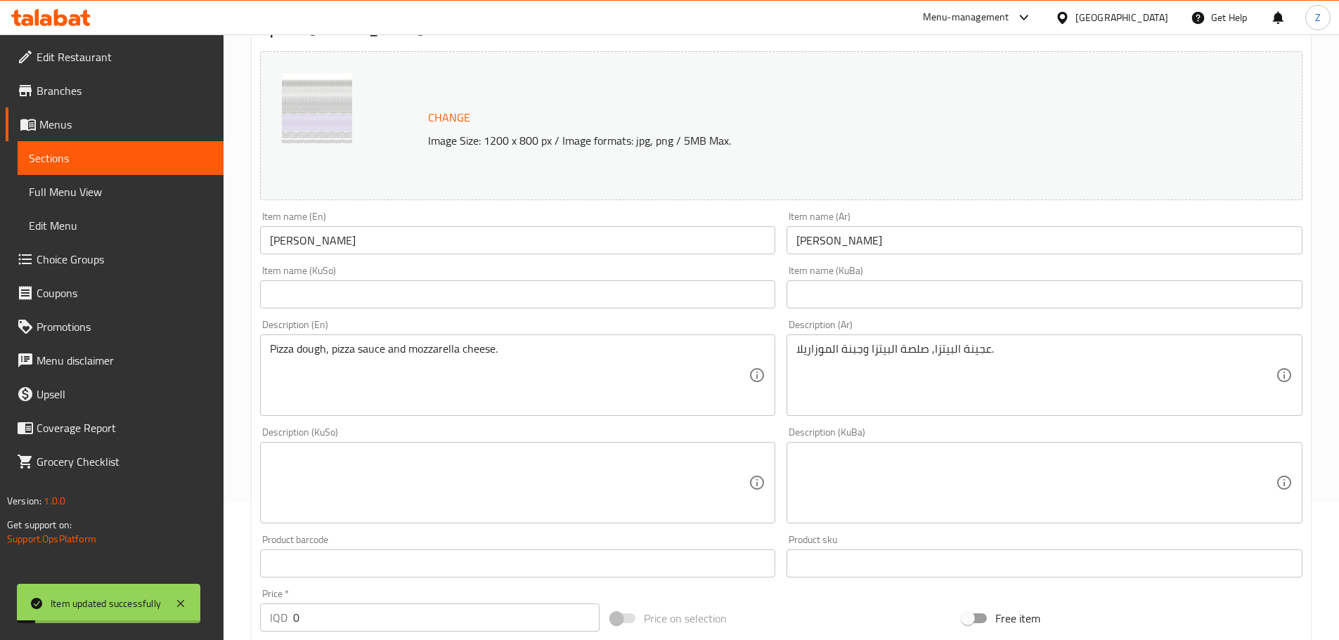
scroll to position [0, 0]
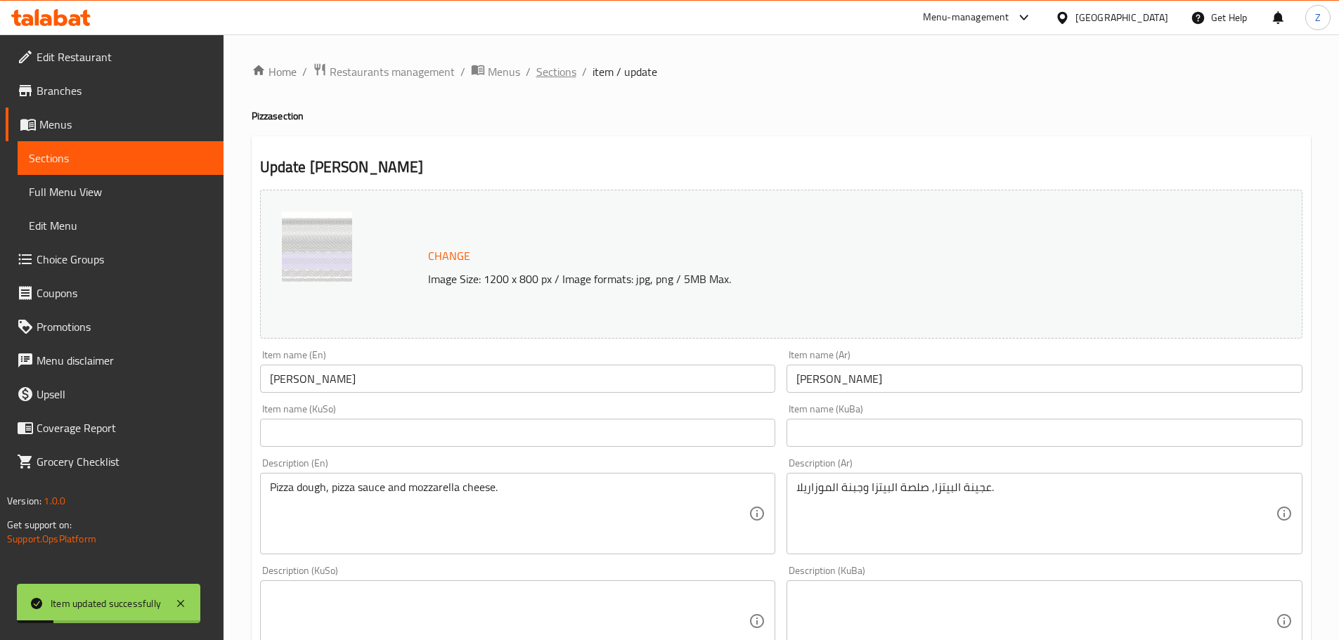
click at [555, 65] on span "Sections" at bounding box center [556, 71] width 40 height 17
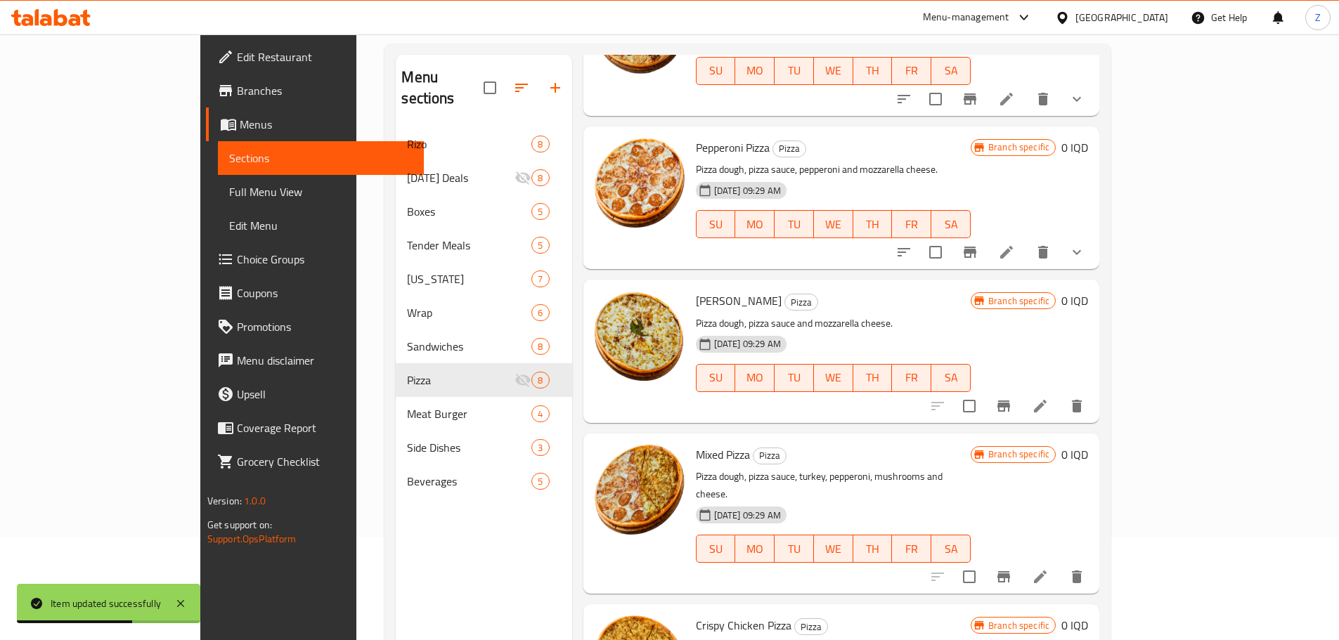
scroll to position [197, 0]
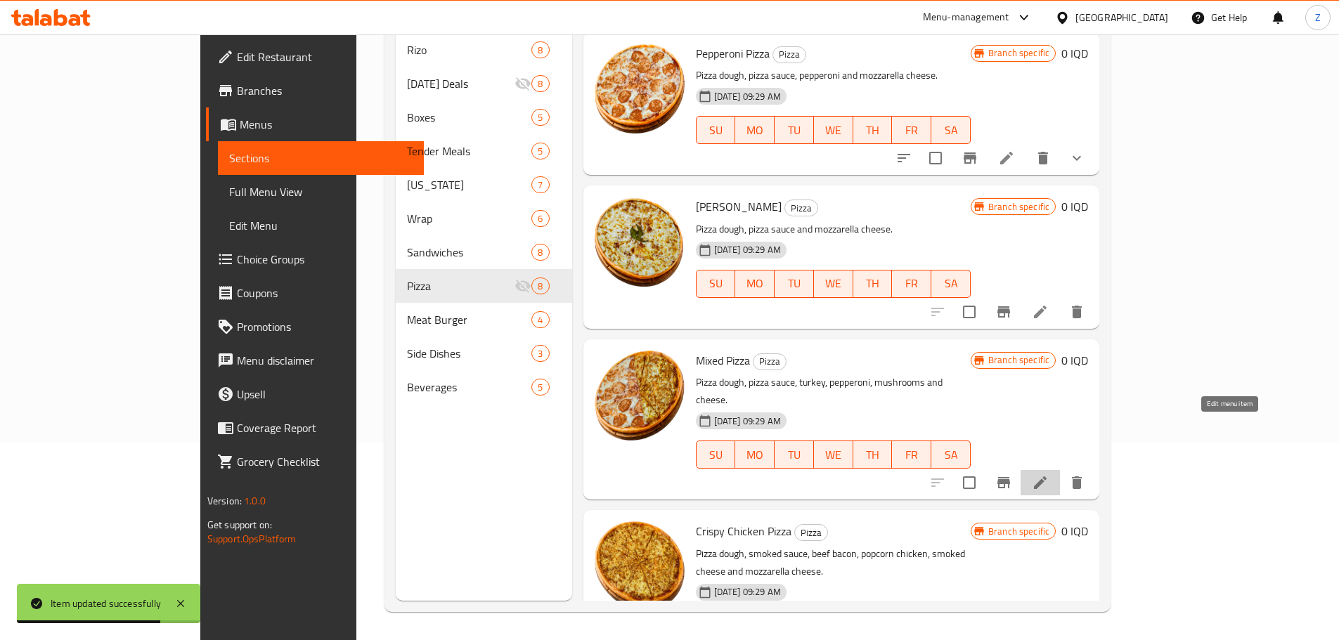
click at [1046, 476] on icon at bounding box center [1040, 482] width 13 height 13
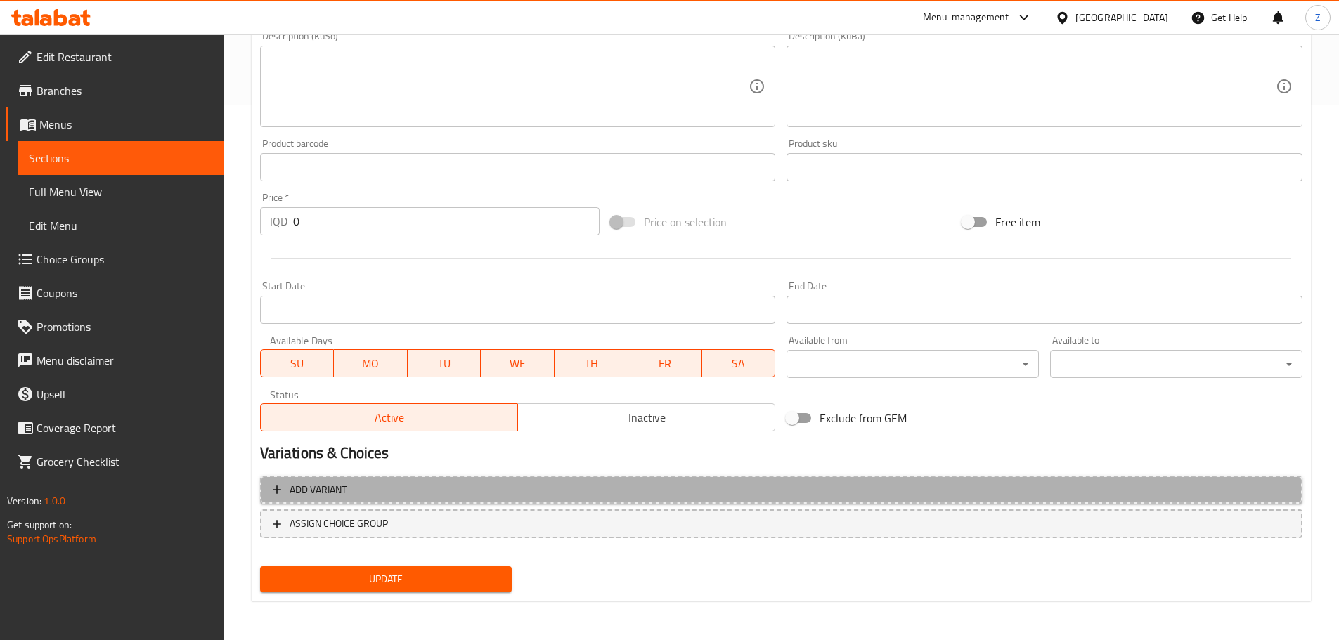
click at [568, 489] on span "Add variant" at bounding box center [781, 490] width 1017 height 18
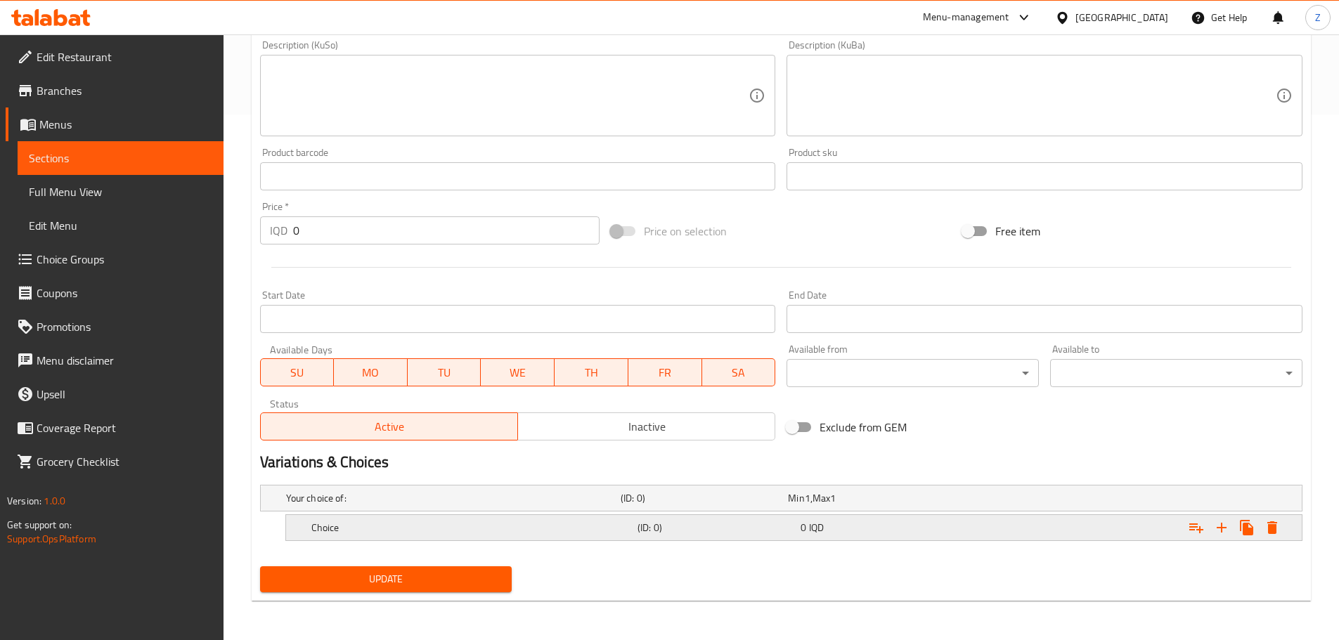
click at [460, 525] on h5 "Choice" at bounding box center [471, 528] width 320 height 14
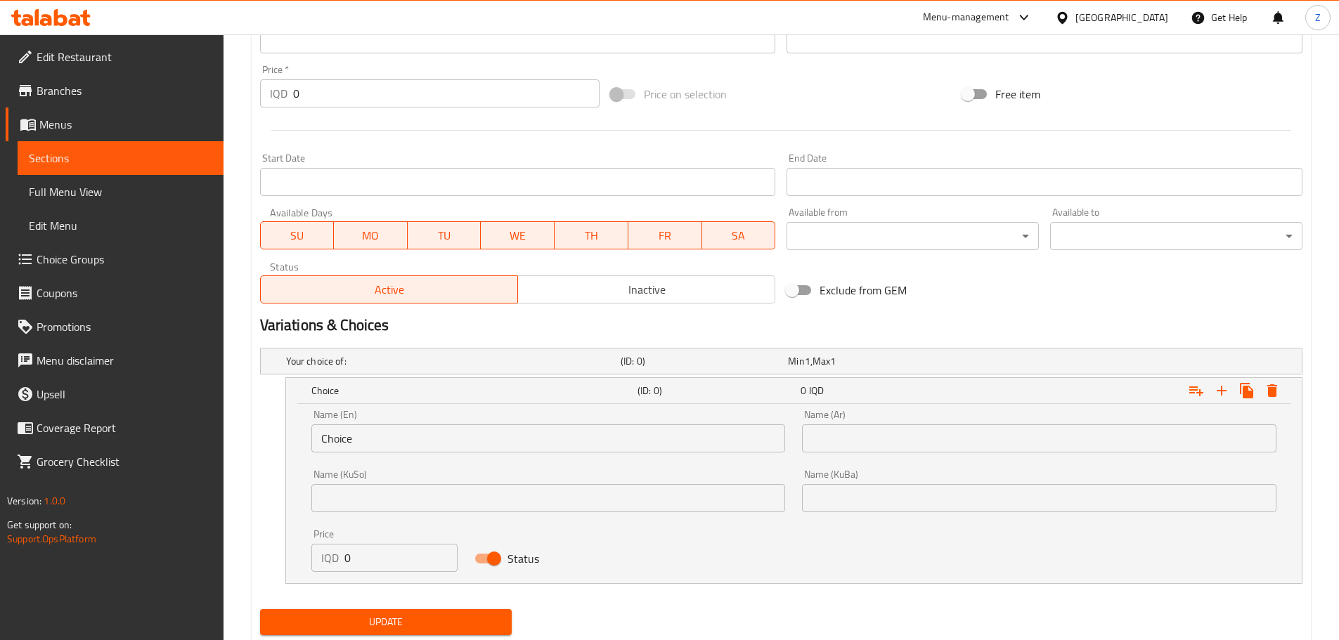
scroll to position [666, 0]
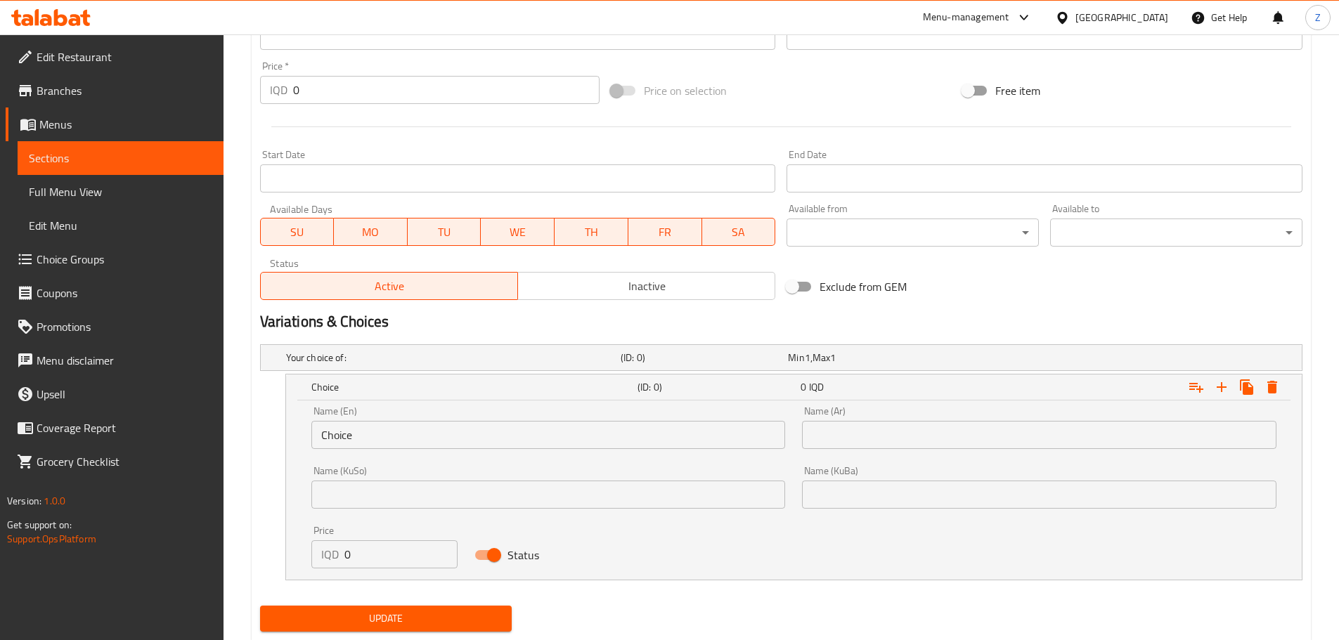
click at [467, 427] on input "Choice" at bounding box center [548, 435] width 474 height 28
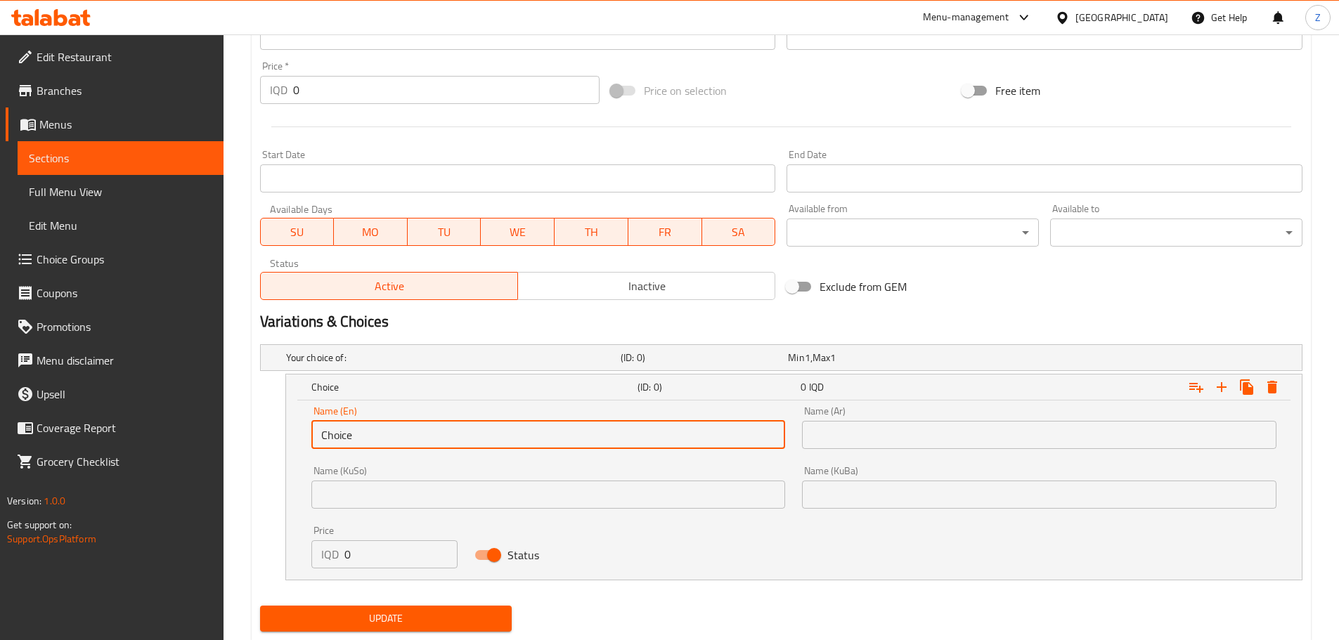
click at [467, 427] on input "Choice" at bounding box center [548, 435] width 474 height 28
type input "Small"
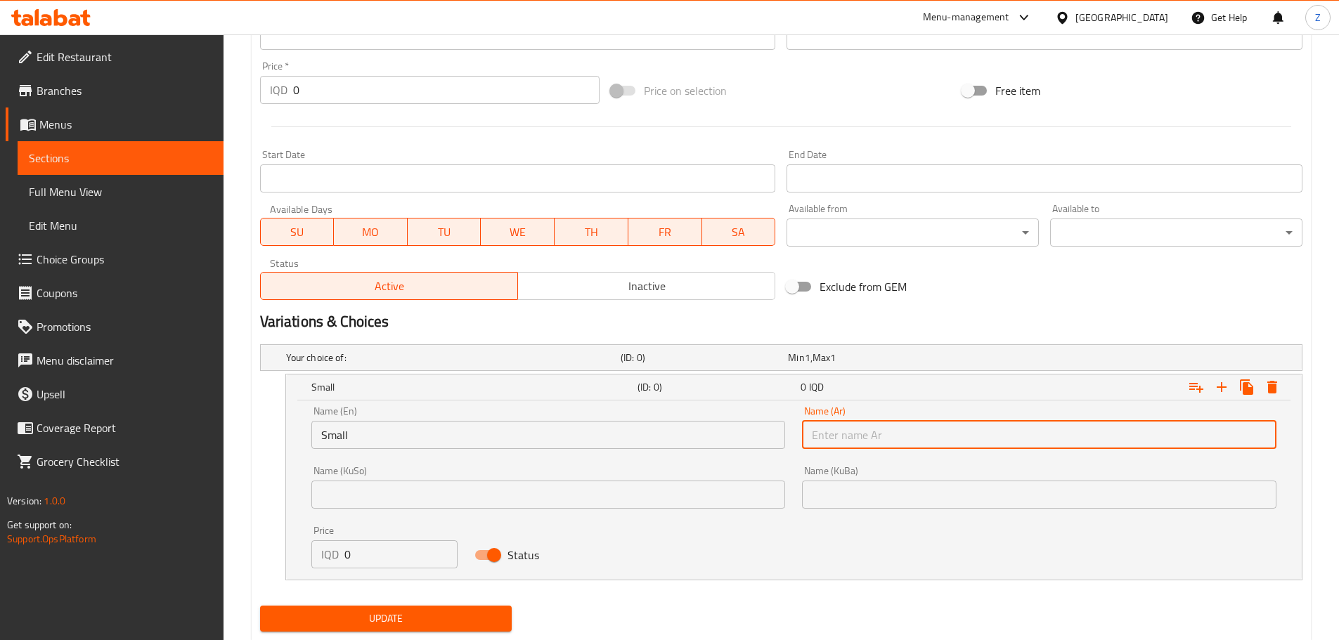
click at [996, 441] on input "text" at bounding box center [1039, 435] width 474 height 28
type input "صغير"
click at [410, 552] on input "0" at bounding box center [401, 554] width 114 height 28
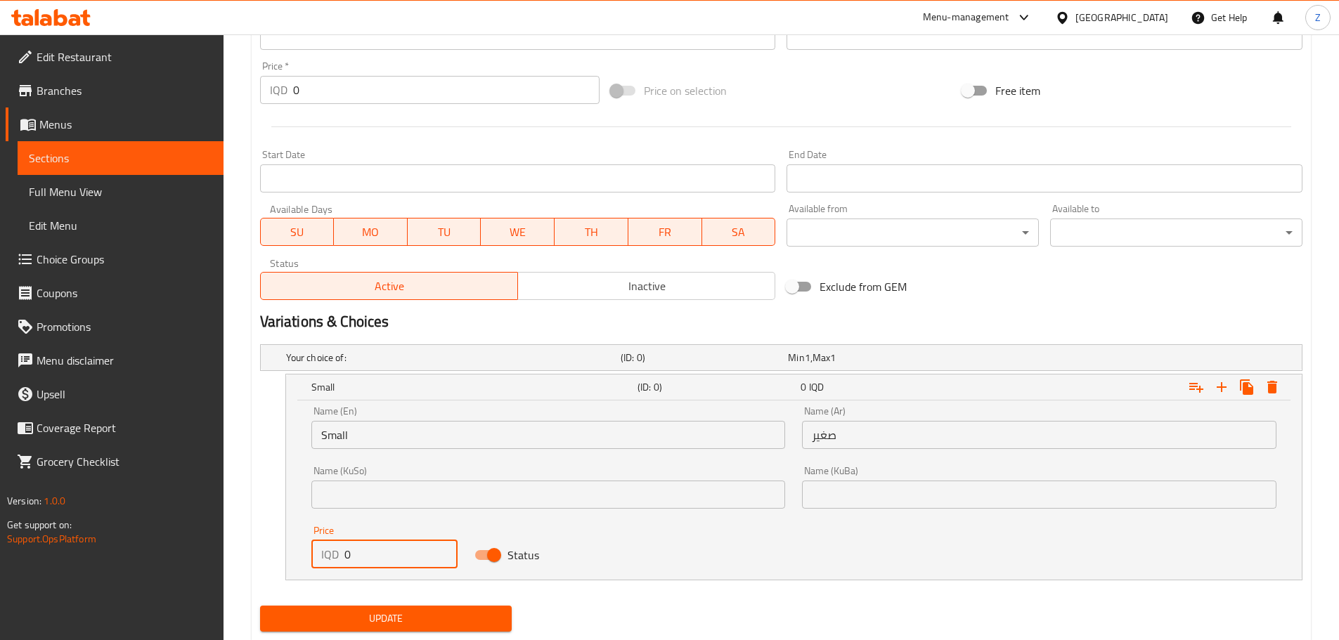
click at [410, 552] on input "0" at bounding box center [401, 554] width 114 height 28
type input "8500"
click at [1217, 379] on icon "Expand" at bounding box center [1221, 387] width 17 height 17
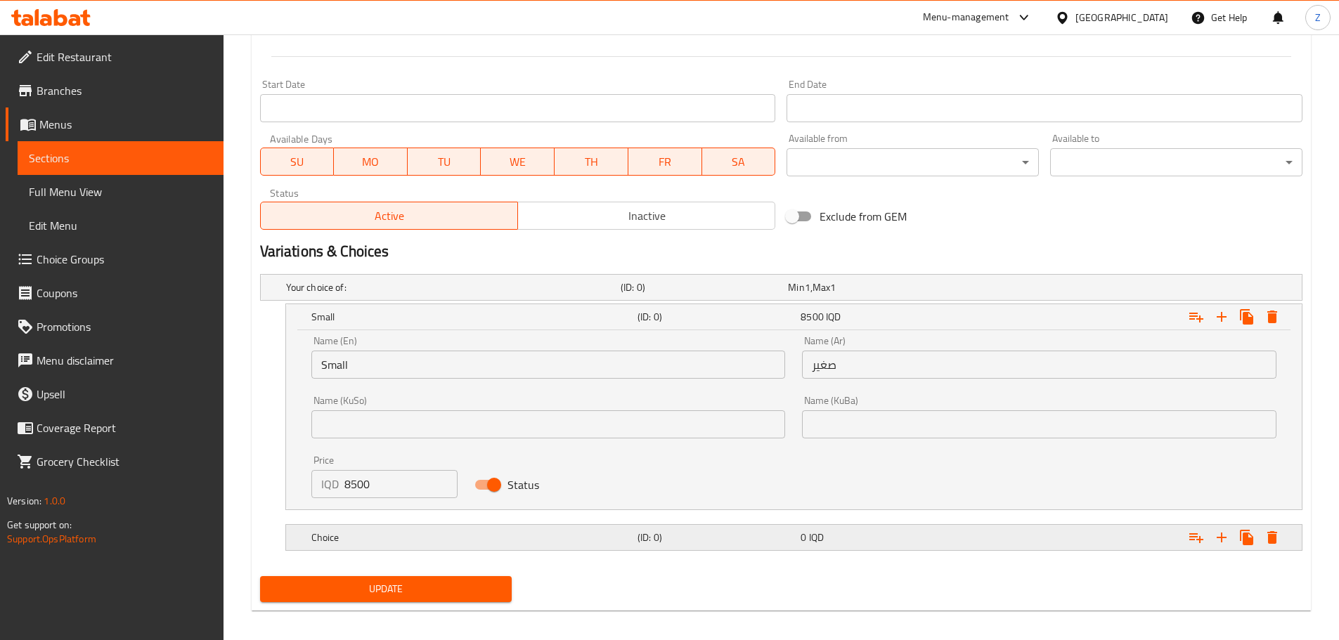
click at [514, 542] on h5 "Choice" at bounding box center [471, 538] width 320 height 14
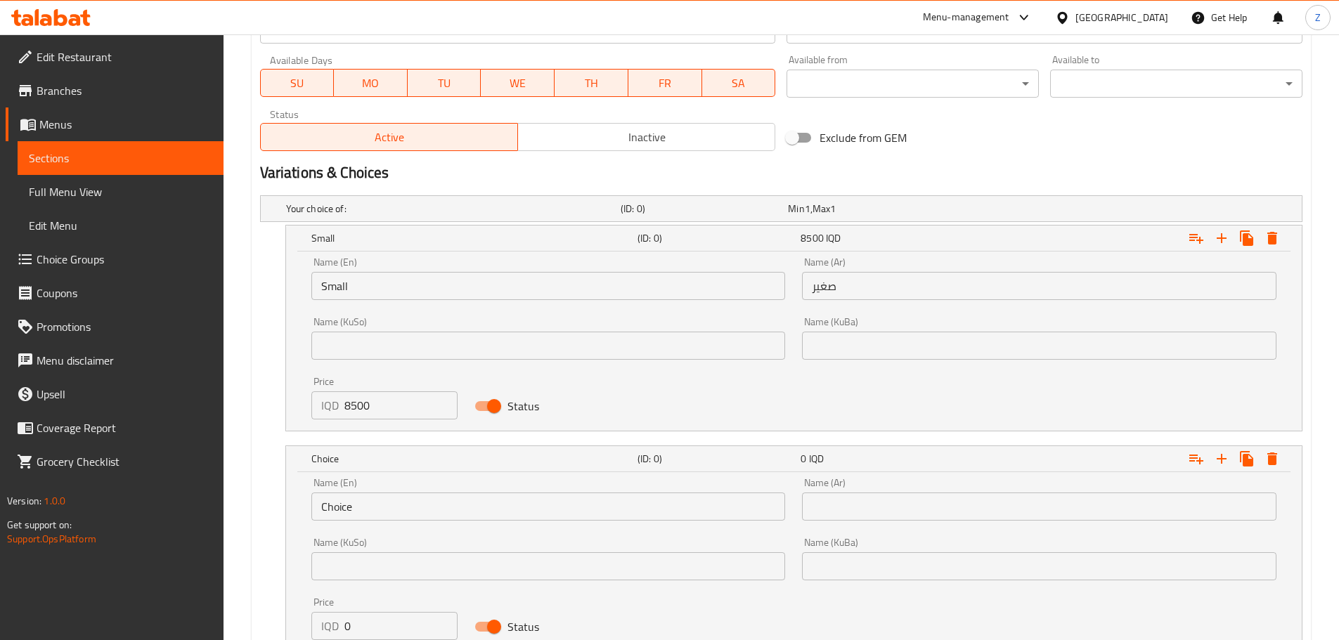
scroll to position [877, 0]
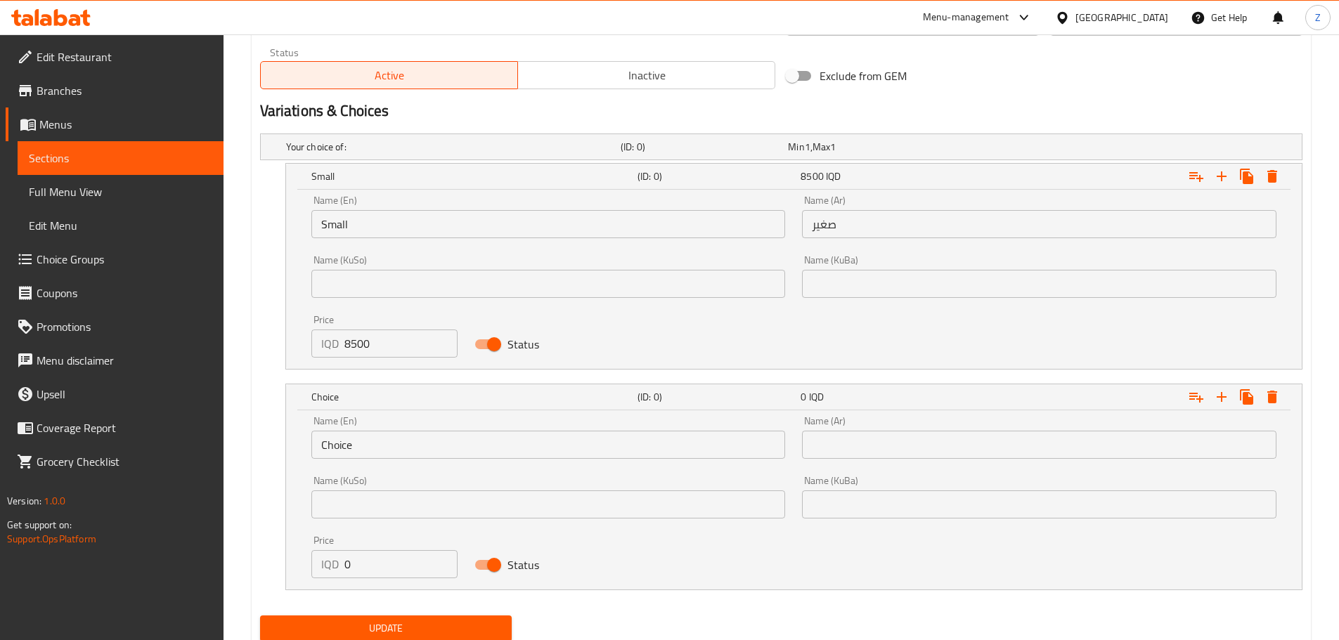
click at [380, 453] on input "Choice" at bounding box center [548, 445] width 474 height 28
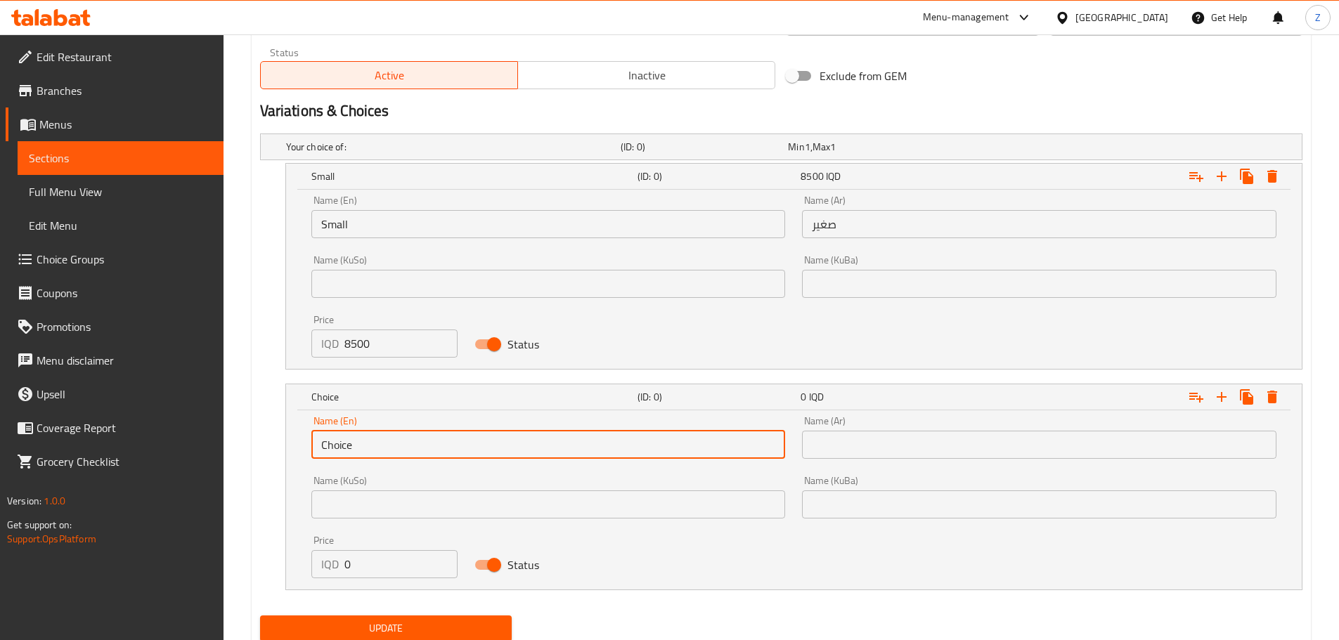
click at [380, 453] on input "Choice" at bounding box center [548, 445] width 474 height 28
type input "Medium"
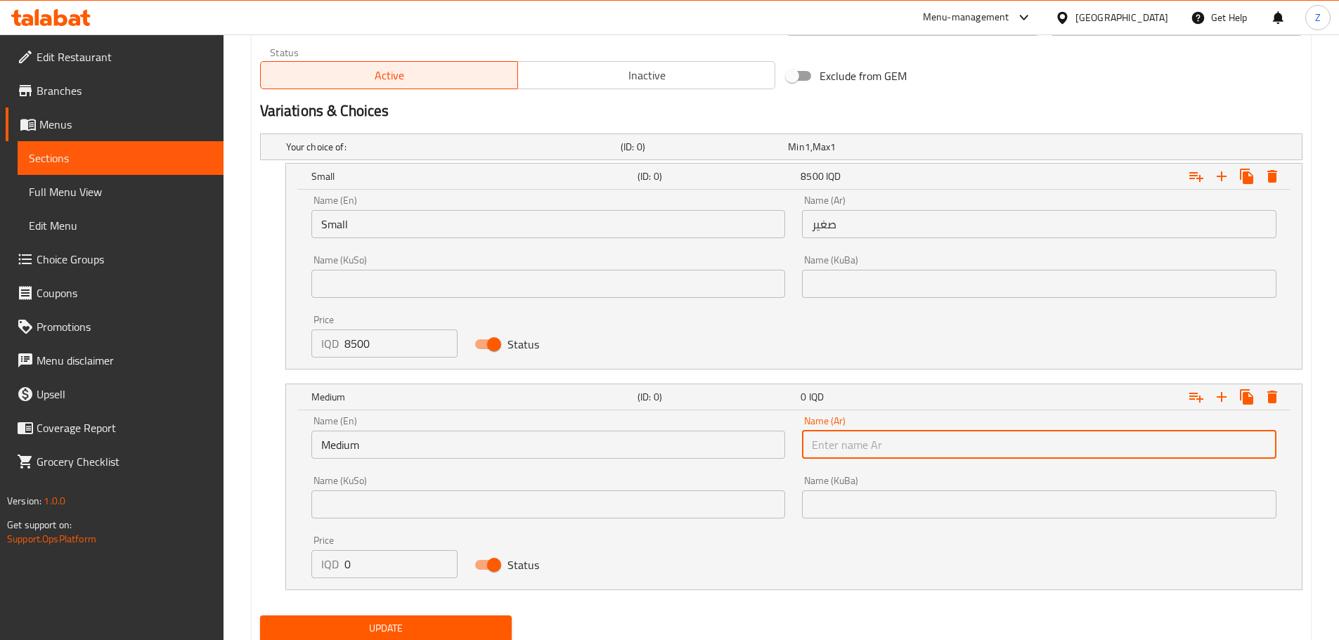
click at [824, 448] on input "text" at bounding box center [1039, 445] width 474 height 28
type input "وسط"
click at [382, 558] on input "0" at bounding box center [401, 564] width 114 height 28
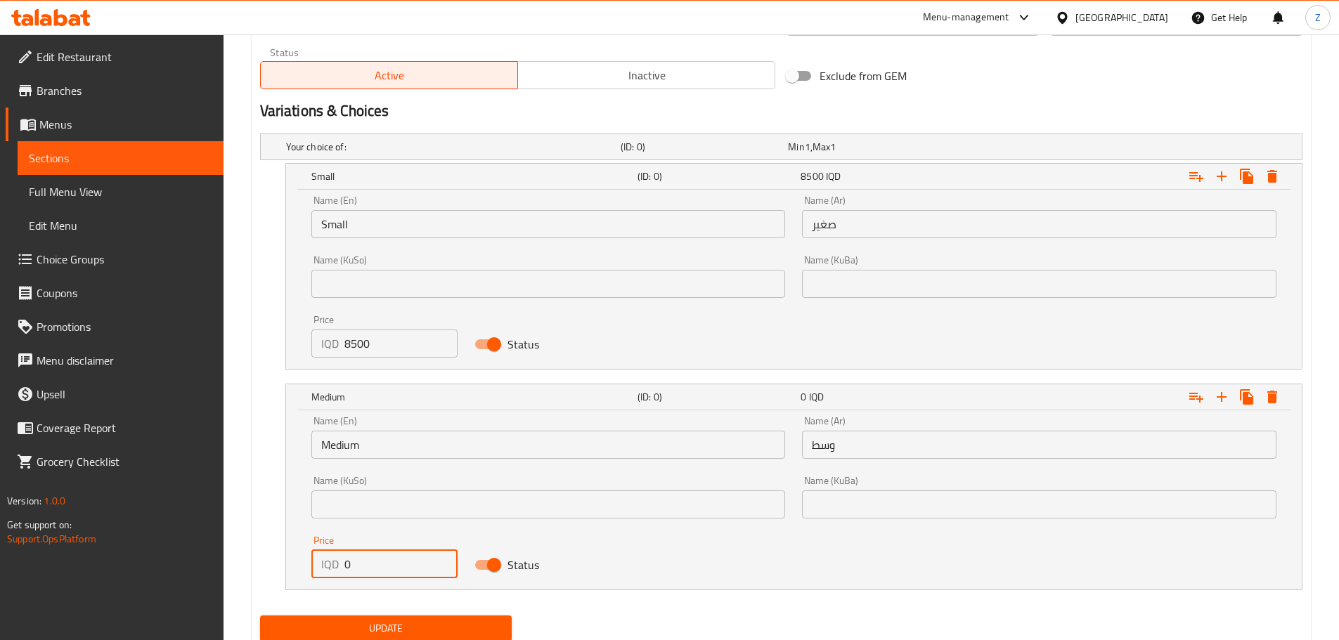
click at [382, 558] on input "0" at bounding box center [401, 564] width 114 height 28
type input "13500"
click at [1227, 396] on icon "Expand" at bounding box center [1221, 397] width 17 height 17
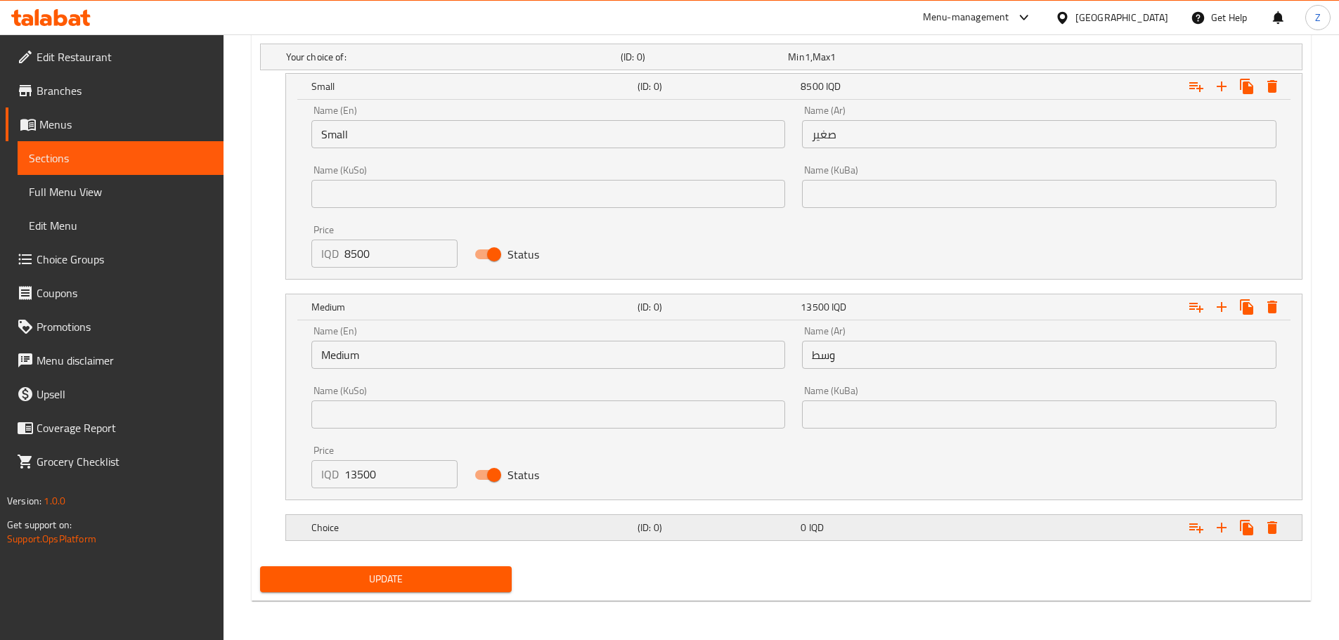
click at [397, 537] on div "Choice" at bounding box center [471, 528] width 326 height 20
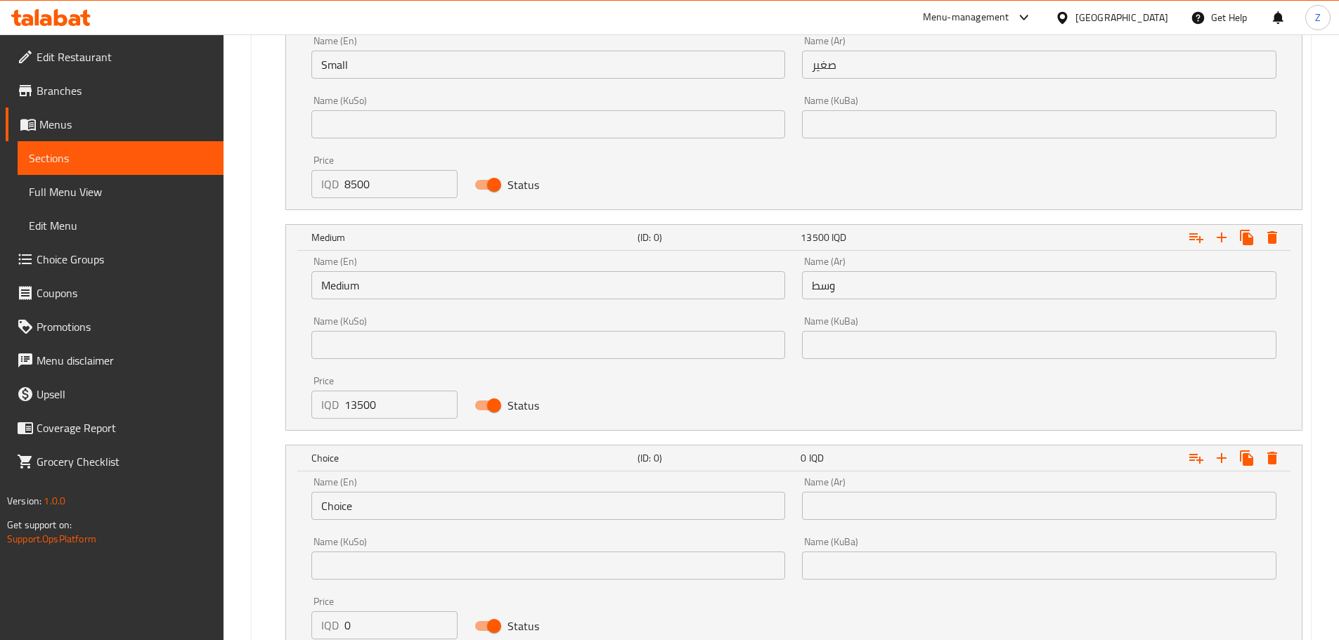
scroll to position [1037, 0]
click at [379, 507] on input "Choice" at bounding box center [548, 505] width 474 height 28
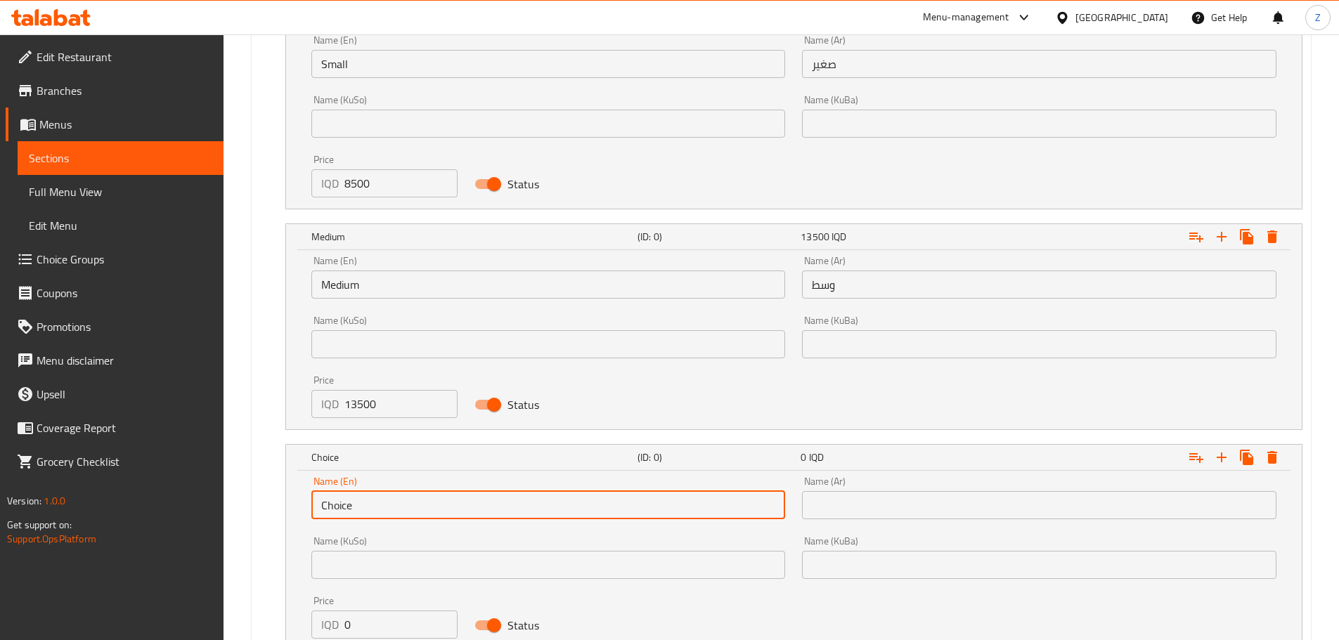
click at [379, 507] on input "Choice" at bounding box center [548, 505] width 474 height 28
type input "Large"
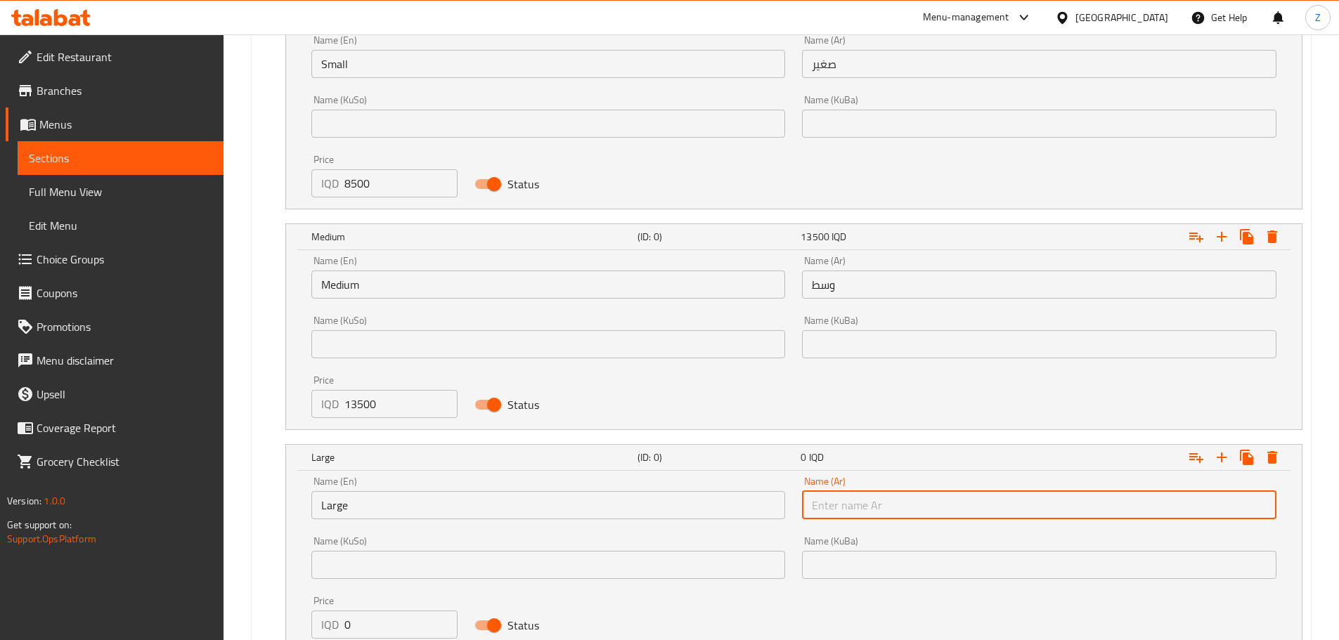
click at [903, 508] on input "text" at bounding box center [1039, 505] width 474 height 28
type input "كبير"
click at [373, 635] on input "0" at bounding box center [401, 625] width 114 height 28
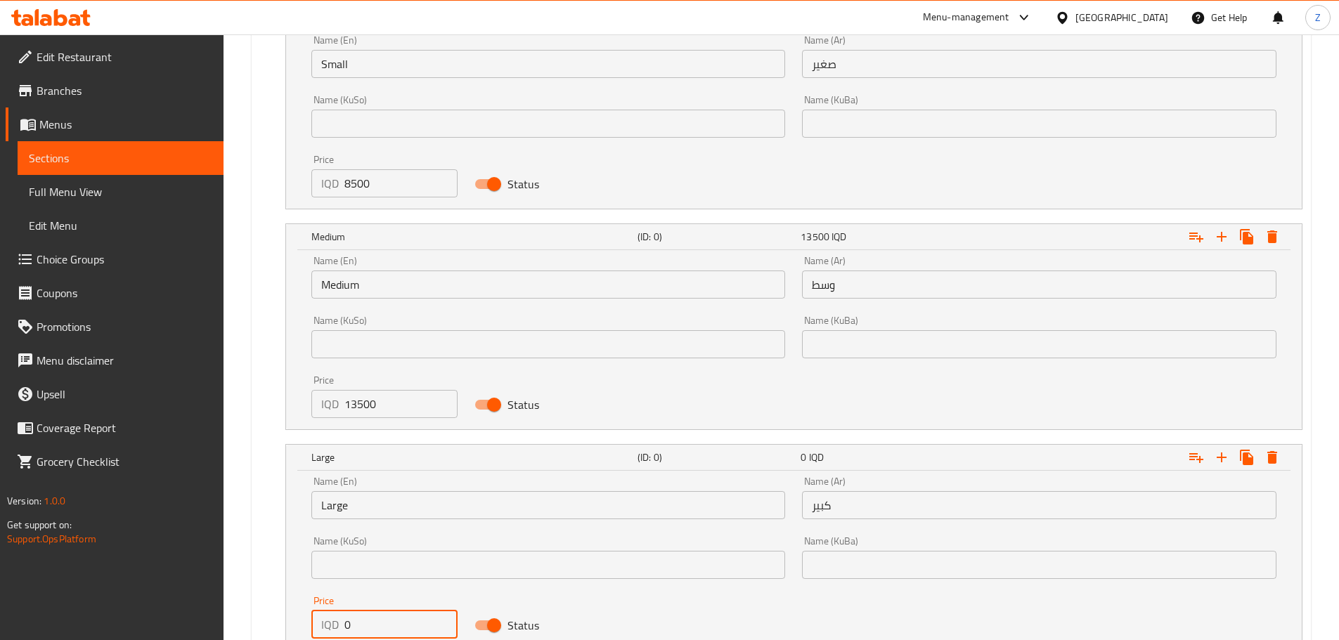
click at [373, 636] on input "0" at bounding box center [401, 625] width 114 height 28
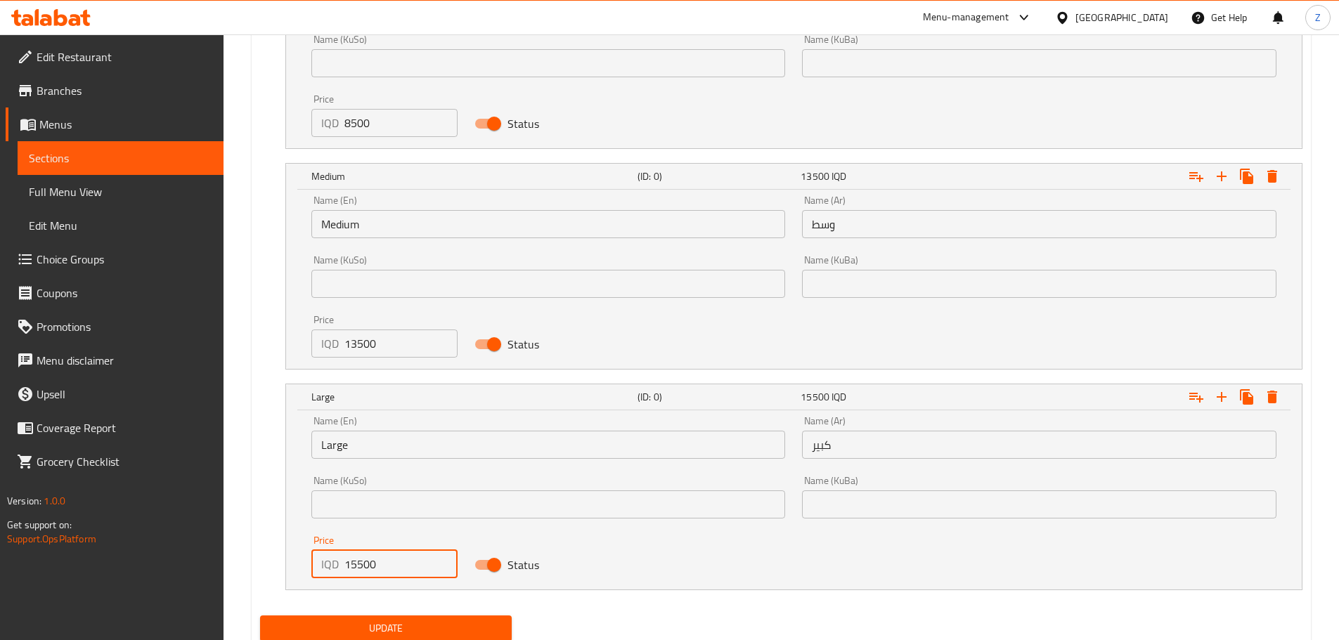
scroll to position [1147, 0]
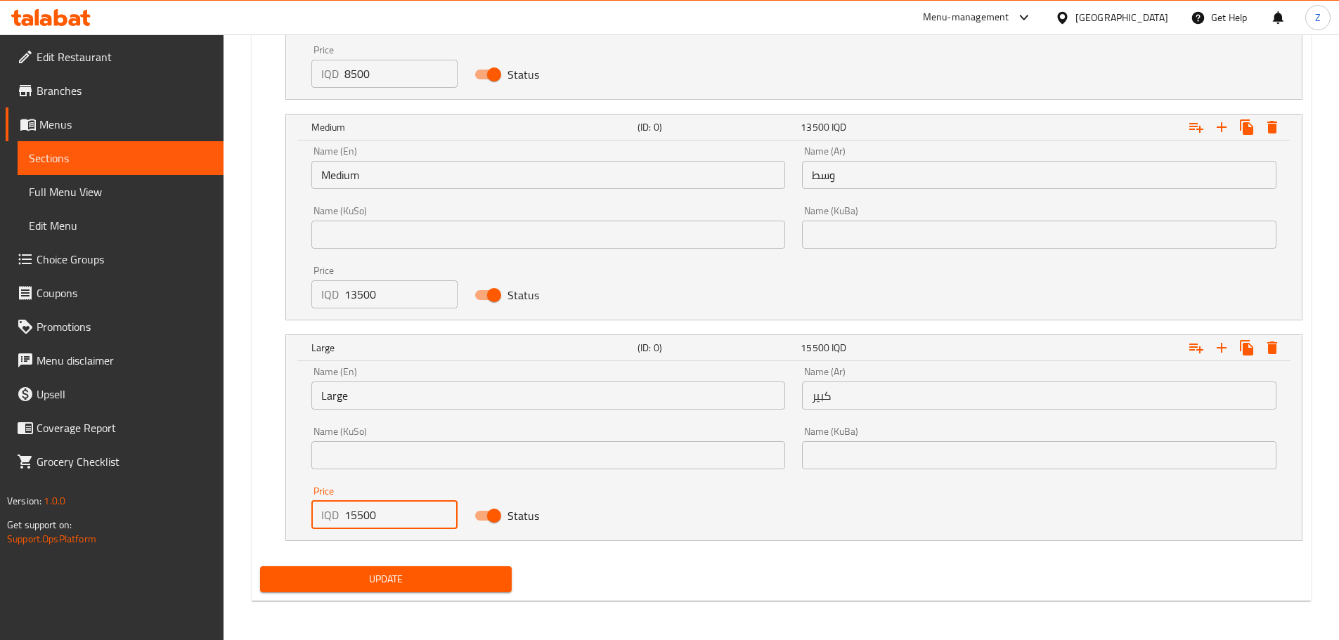
type input "15500"
click at [487, 578] on span "Update" at bounding box center [386, 580] width 230 height 18
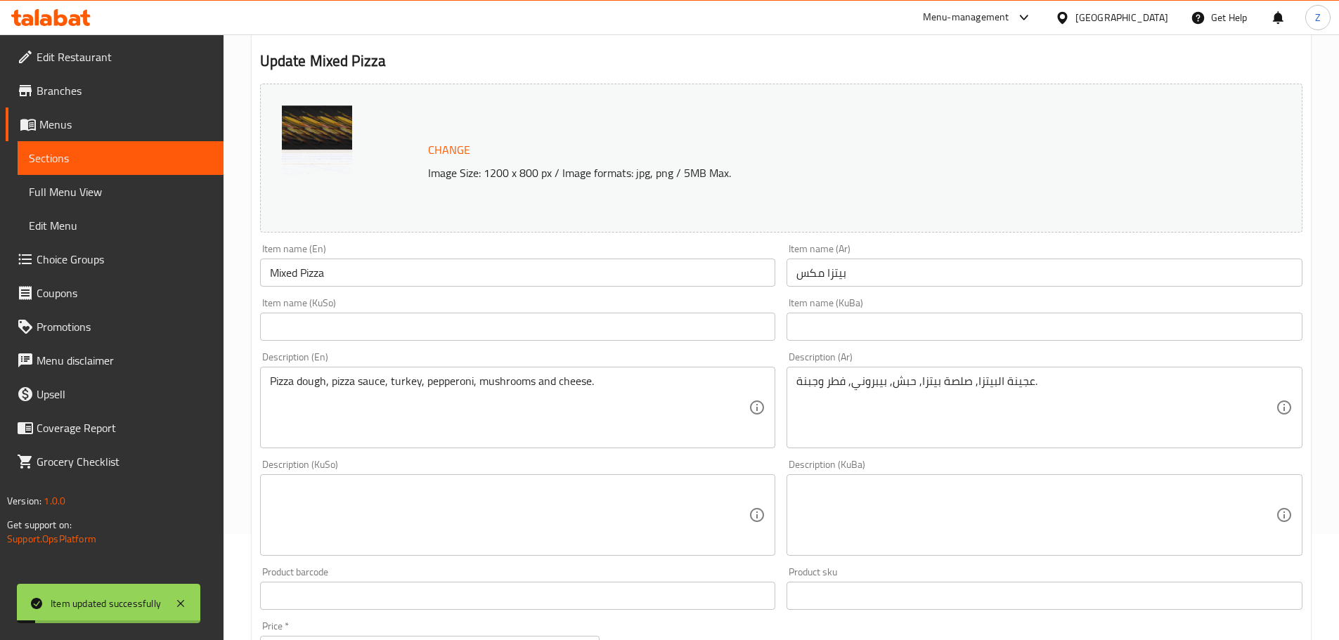
scroll to position [0, 0]
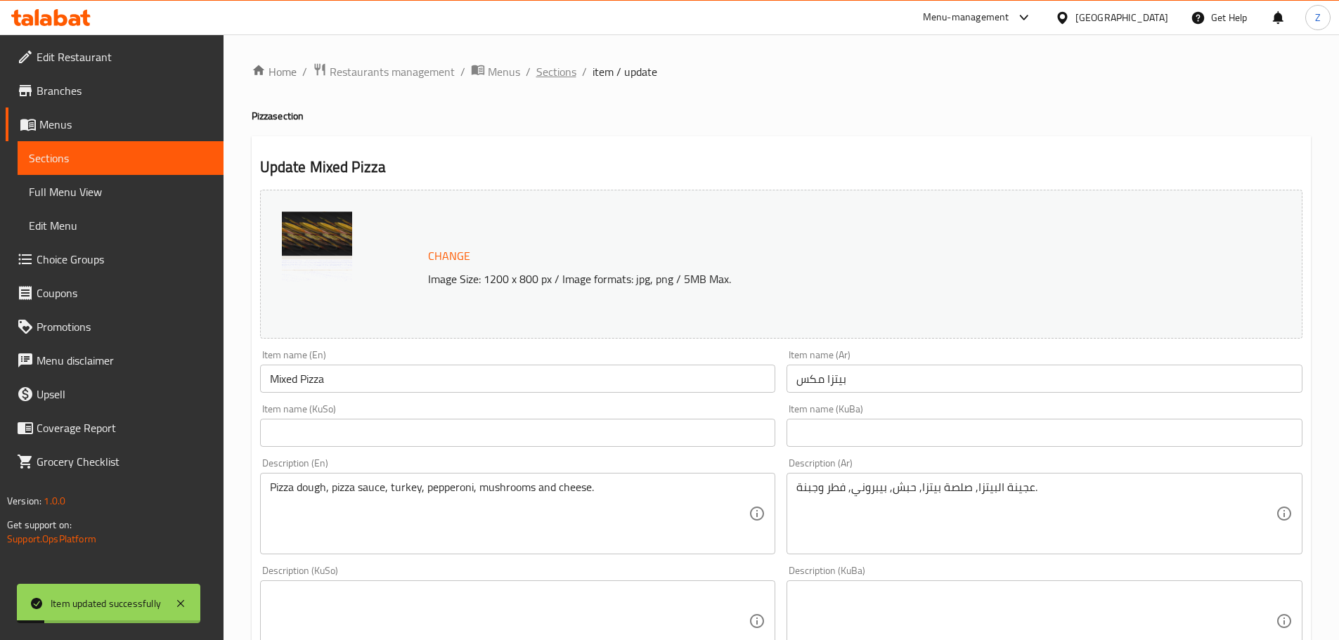
click at [541, 72] on span "Sections" at bounding box center [556, 71] width 40 height 17
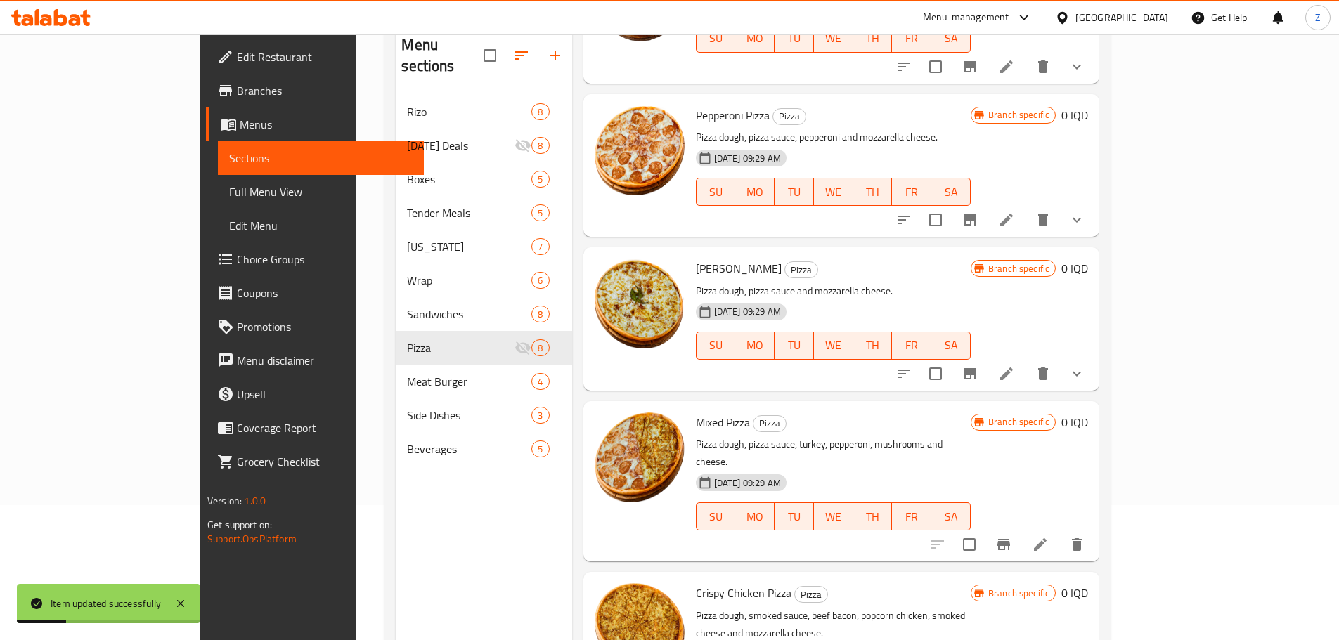
scroll to position [197, 0]
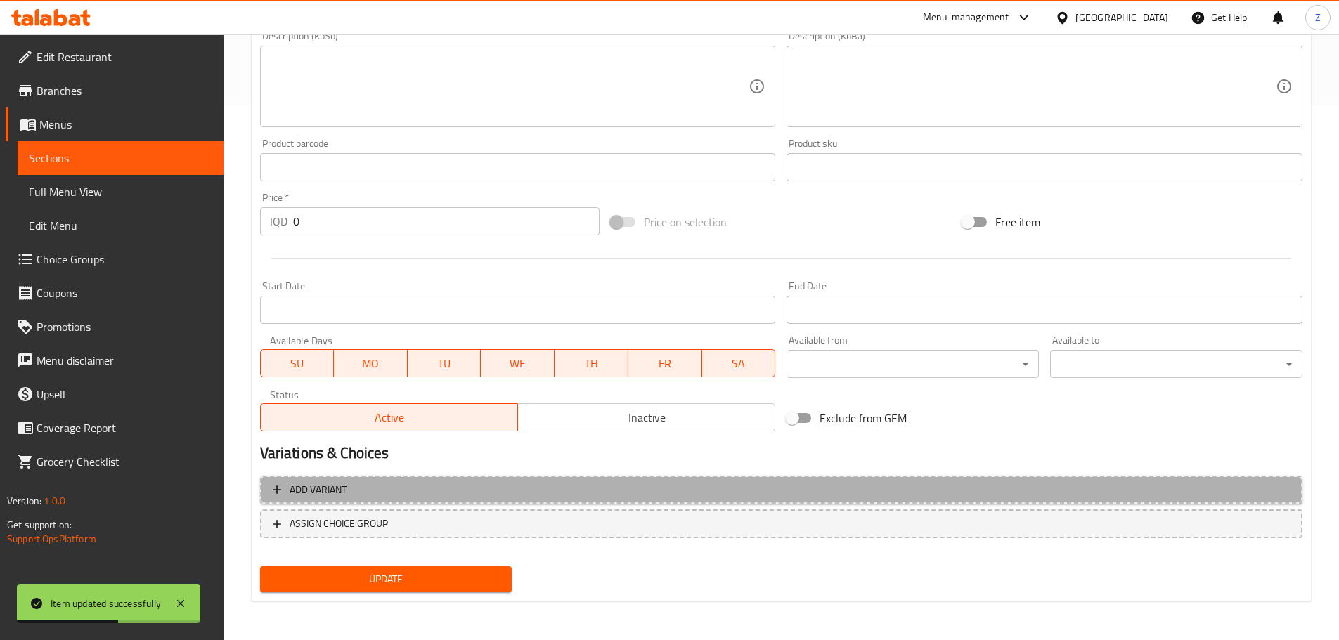
click at [474, 498] on span "Add variant" at bounding box center [781, 490] width 1017 height 18
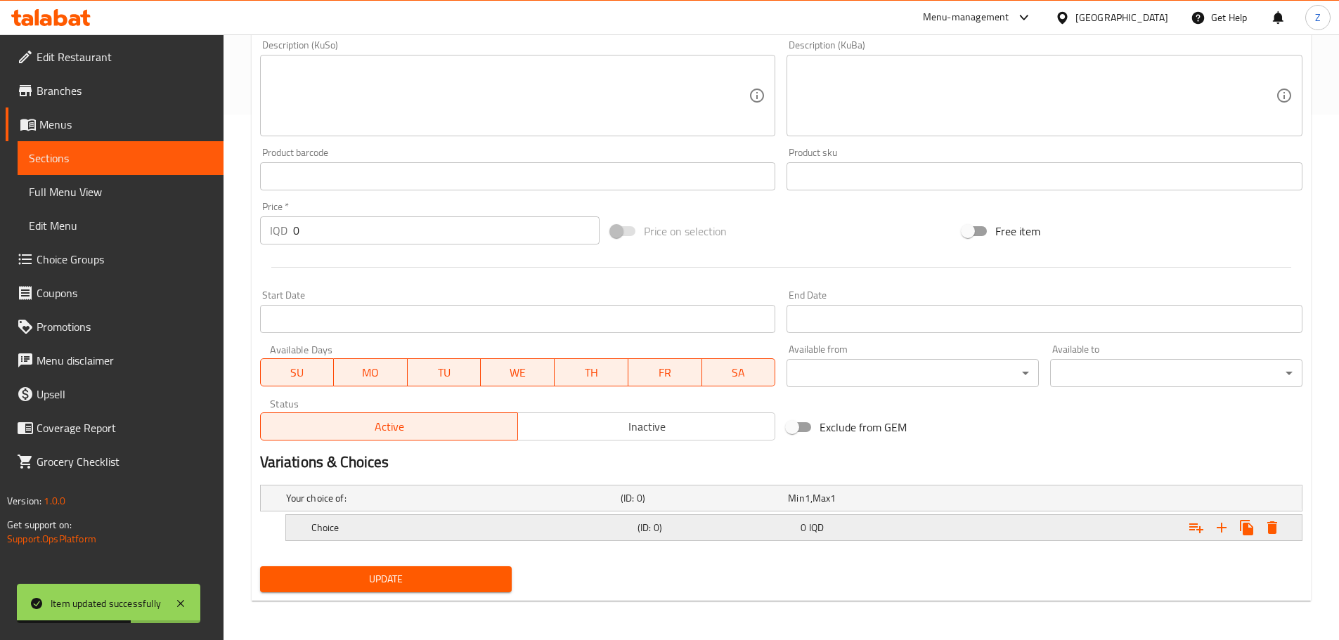
click at [476, 519] on div "Choice" at bounding box center [471, 528] width 326 height 20
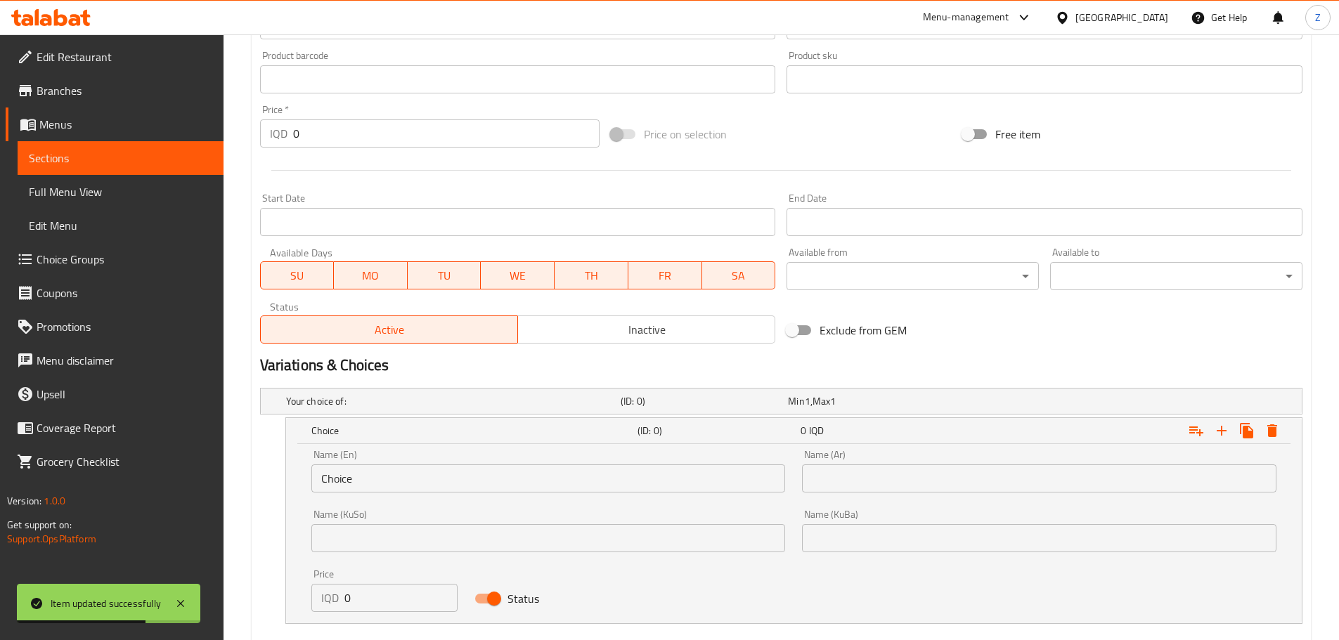
scroll to position [705, 0]
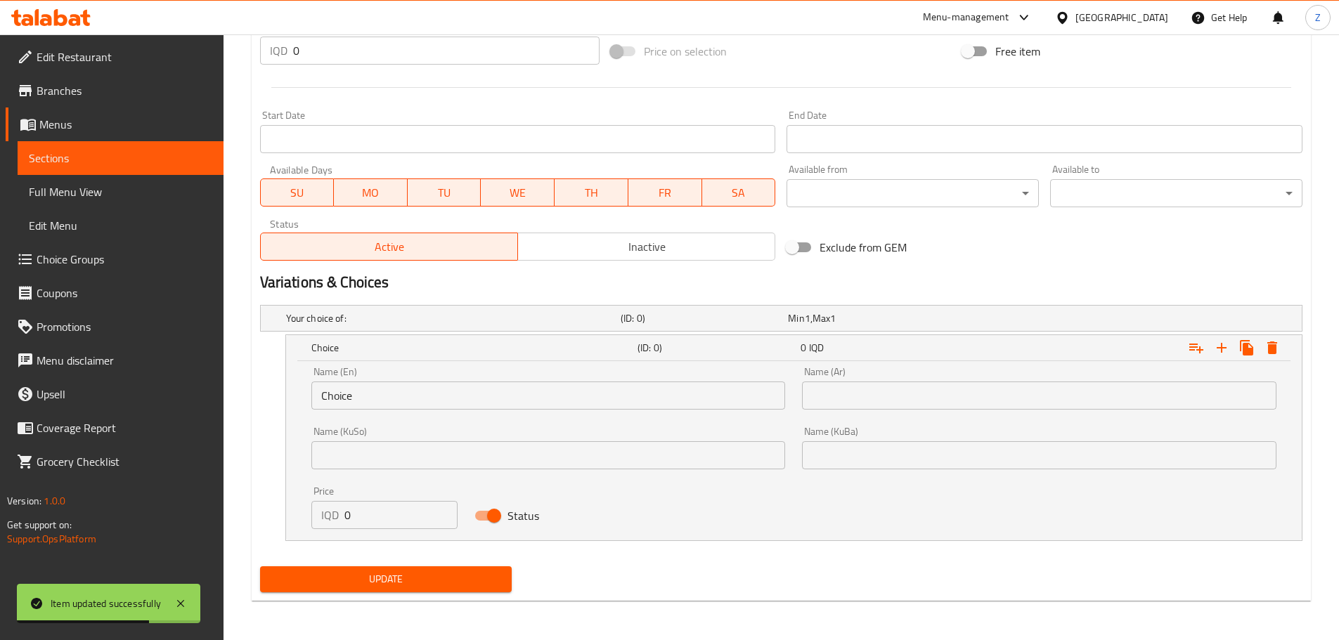
click at [397, 405] on input "Choice" at bounding box center [548, 396] width 474 height 28
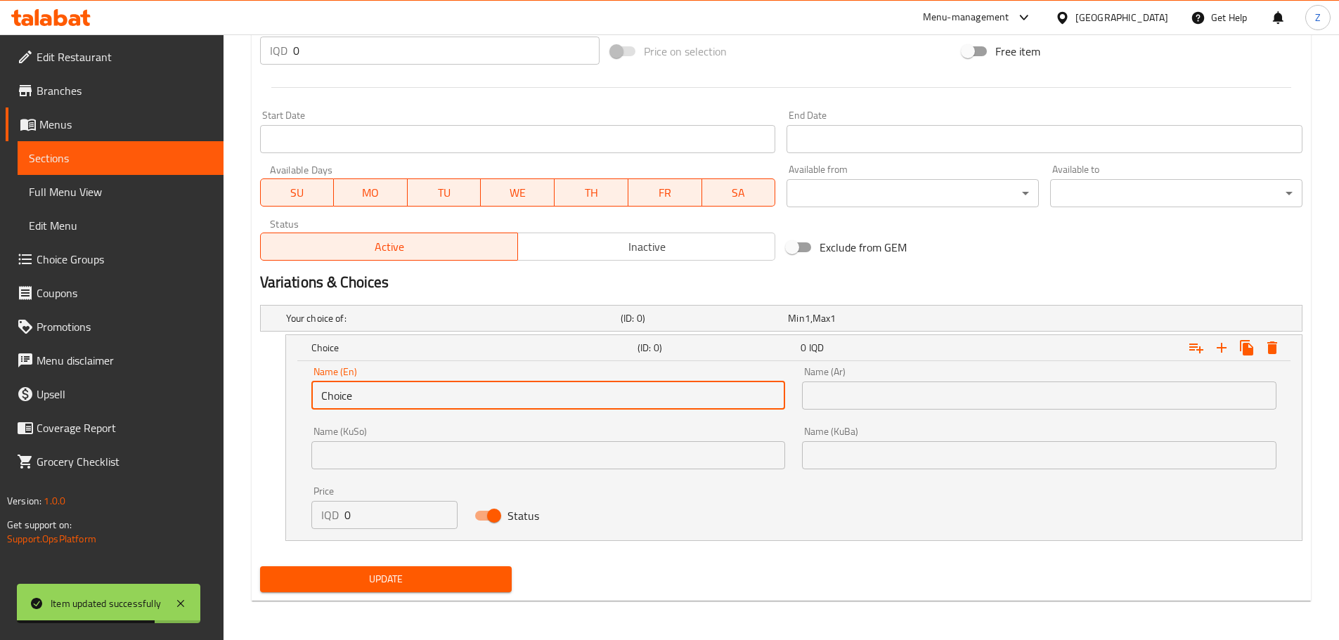
click at [397, 405] on input "Choice" at bounding box center [548, 396] width 474 height 28
type input "Small"
click at [840, 385] on input "text" at bounding box center [1039, 396] width 474 height 28
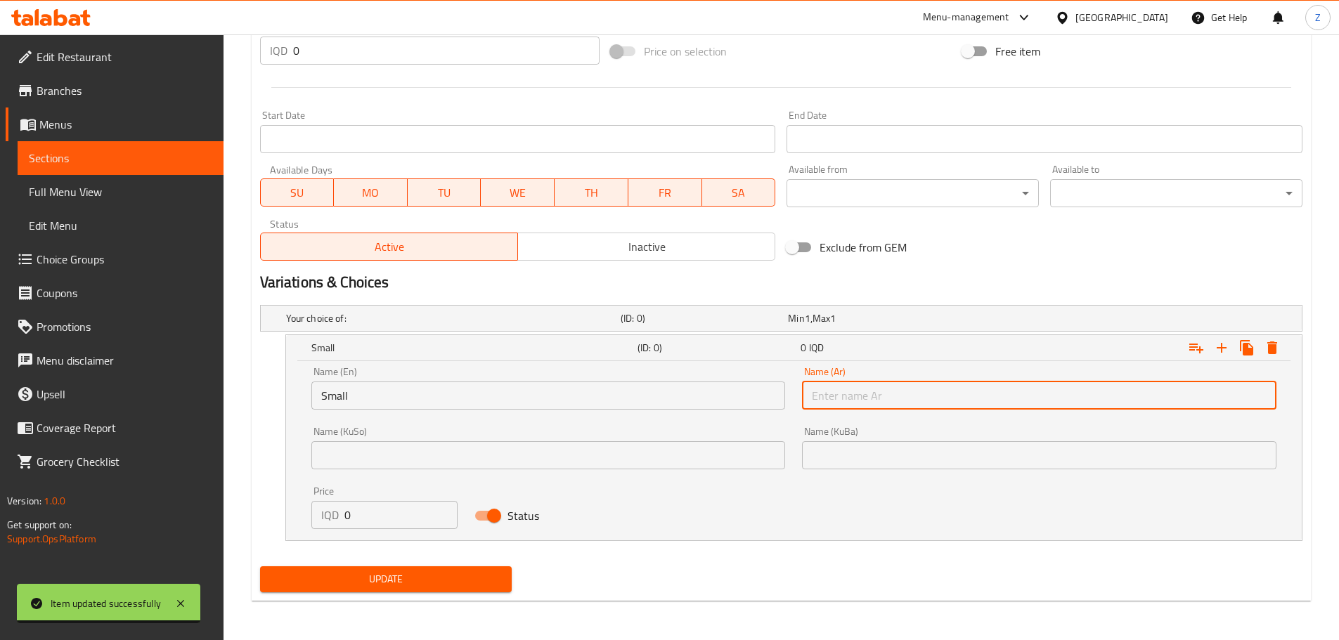
type input "صغير"
click at [391, 507] on input "0" at bounding box center [401, 515] width 114 height 28
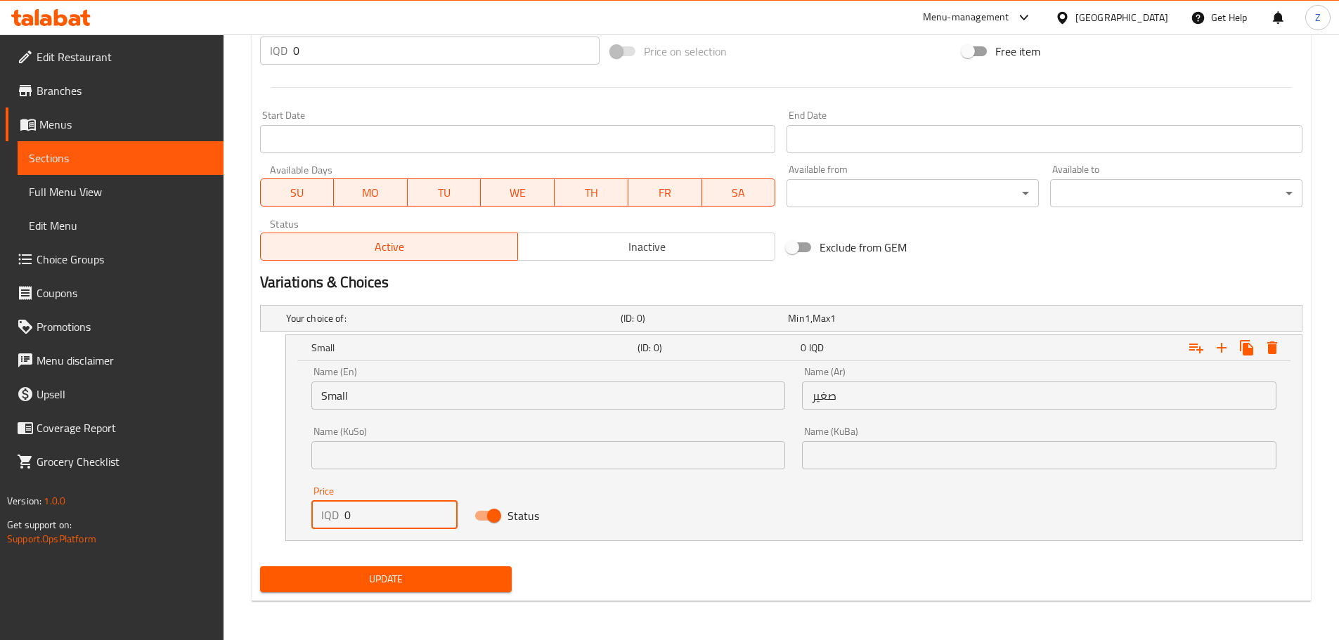
click at [391, 507] on input "0" at bounding box center [401, 515] width 114 height 28
type input "8500"
click at [1219, 346] on icon "Expand" at bounding box center [1221, 347] width 17 height 17
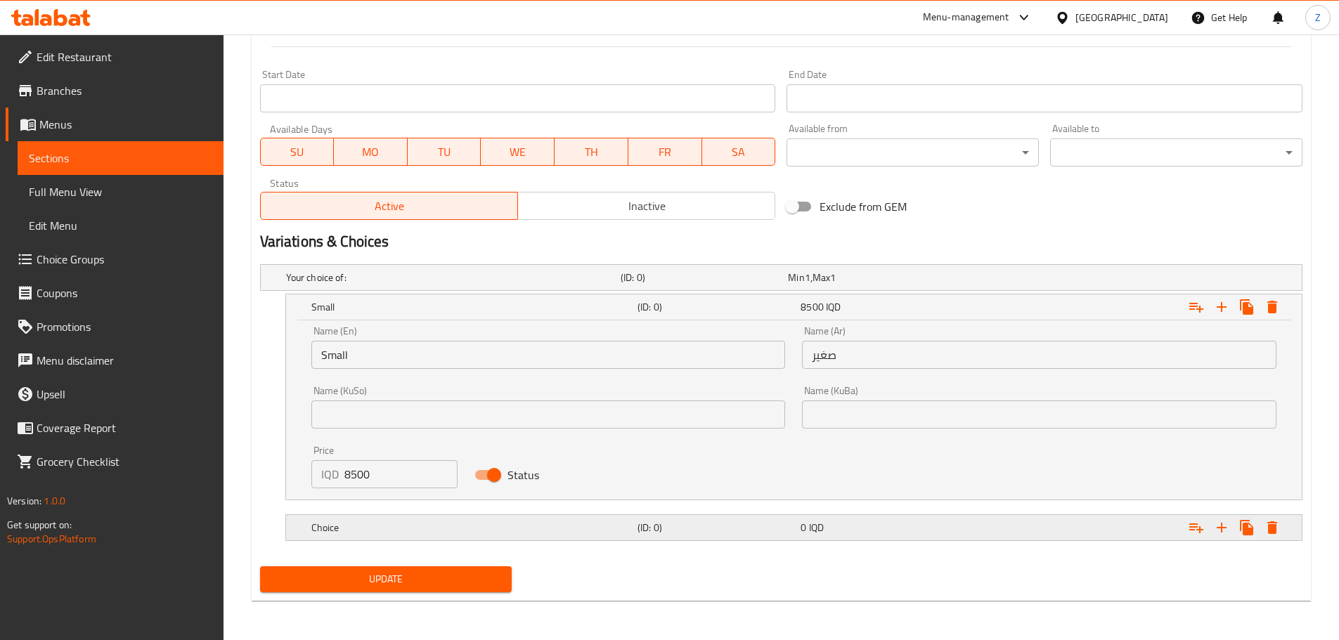
click at [563, 513] on div "Choice (ID: 0) 0 IQD" at bounding box center [797, 527] width 979 height 31
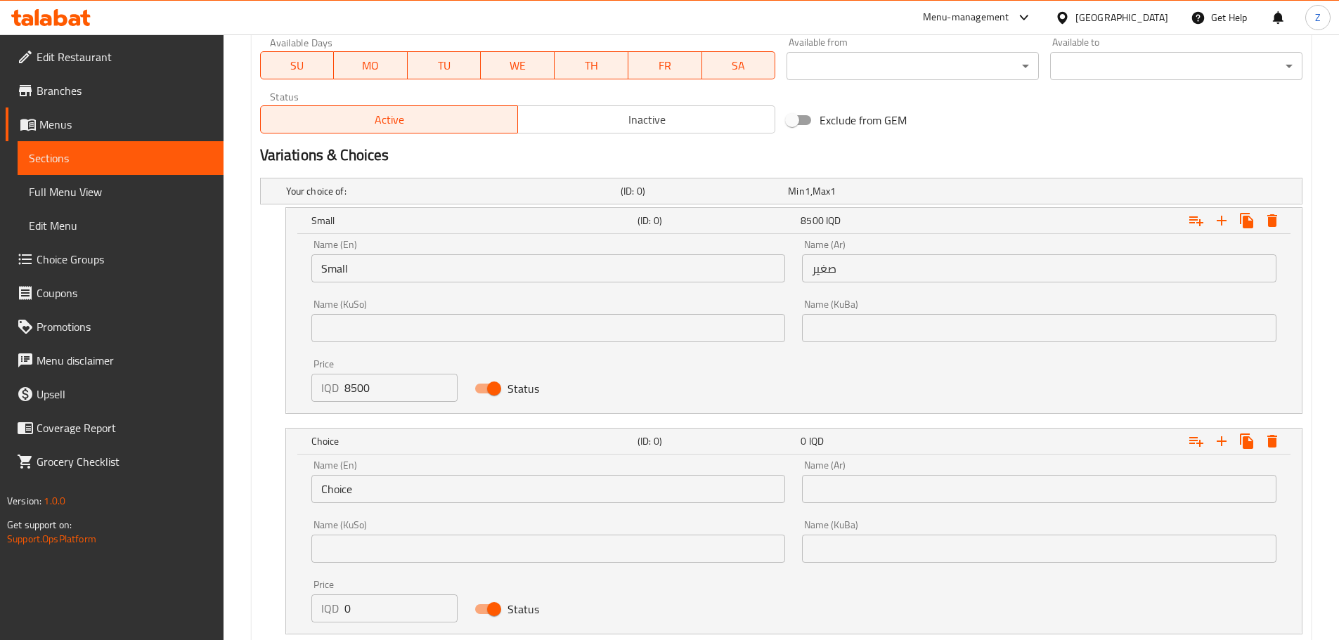
scroll to position [920, 0]
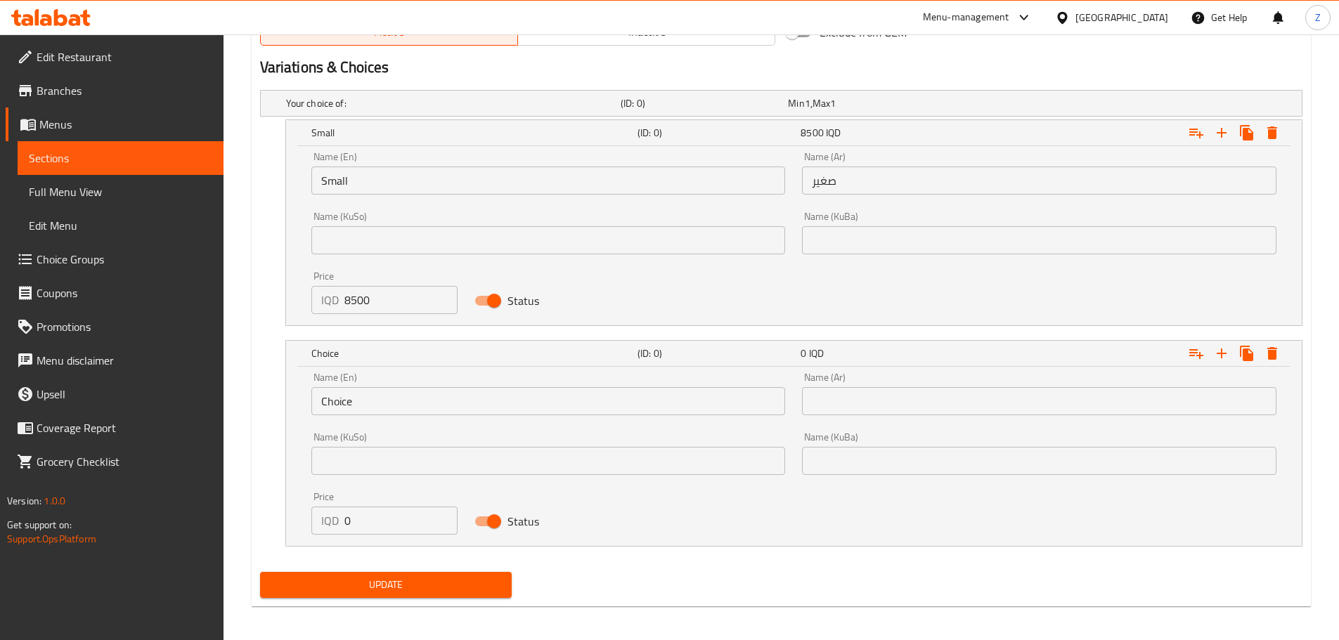
click at [429, 404] on input "Choice" at bounding box center [548, 401] width 474 height 28
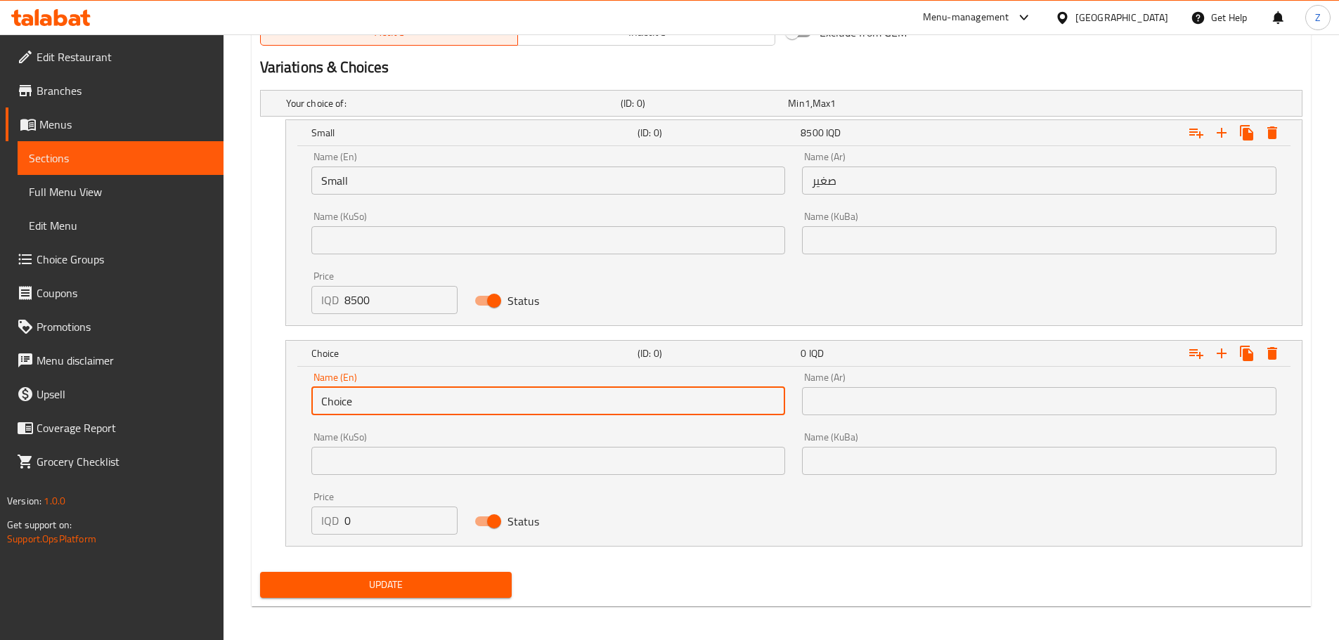
click at [429, 404] on input "Choice" at bounding box center [548, 401] width 474 height 28
type input "Medium"
click at [862, 393] on input "text" at bounding box center [1039, 401] width 474 height 28
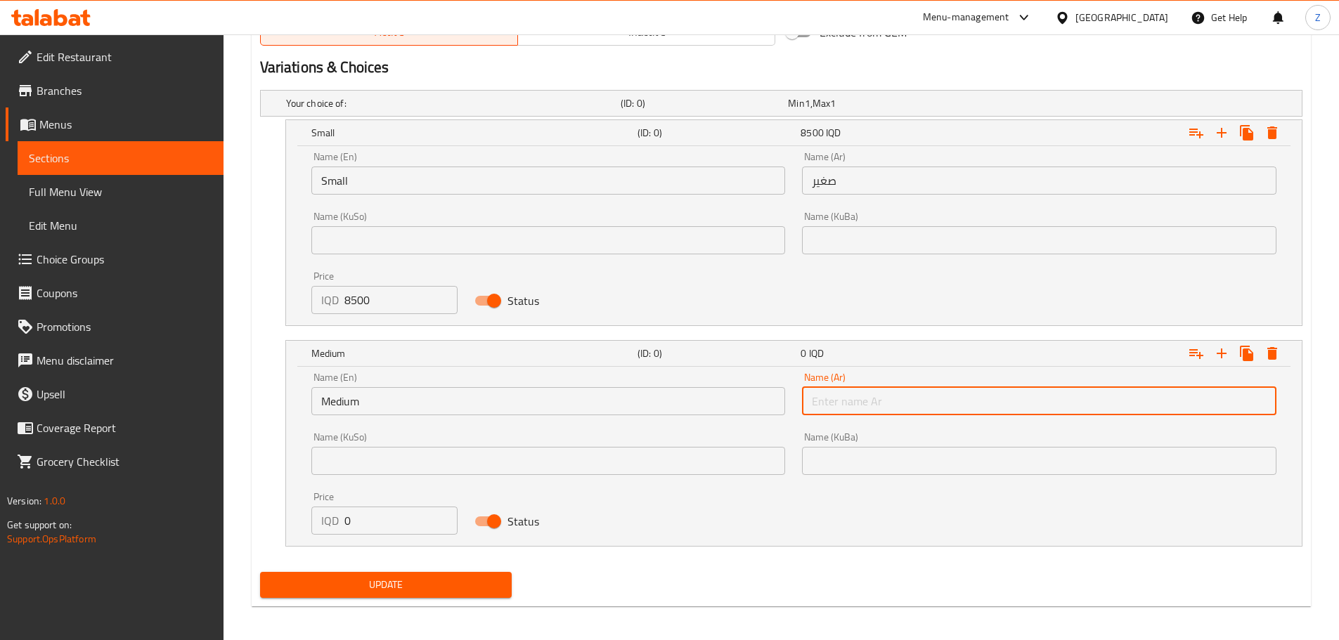
type input "وسط"
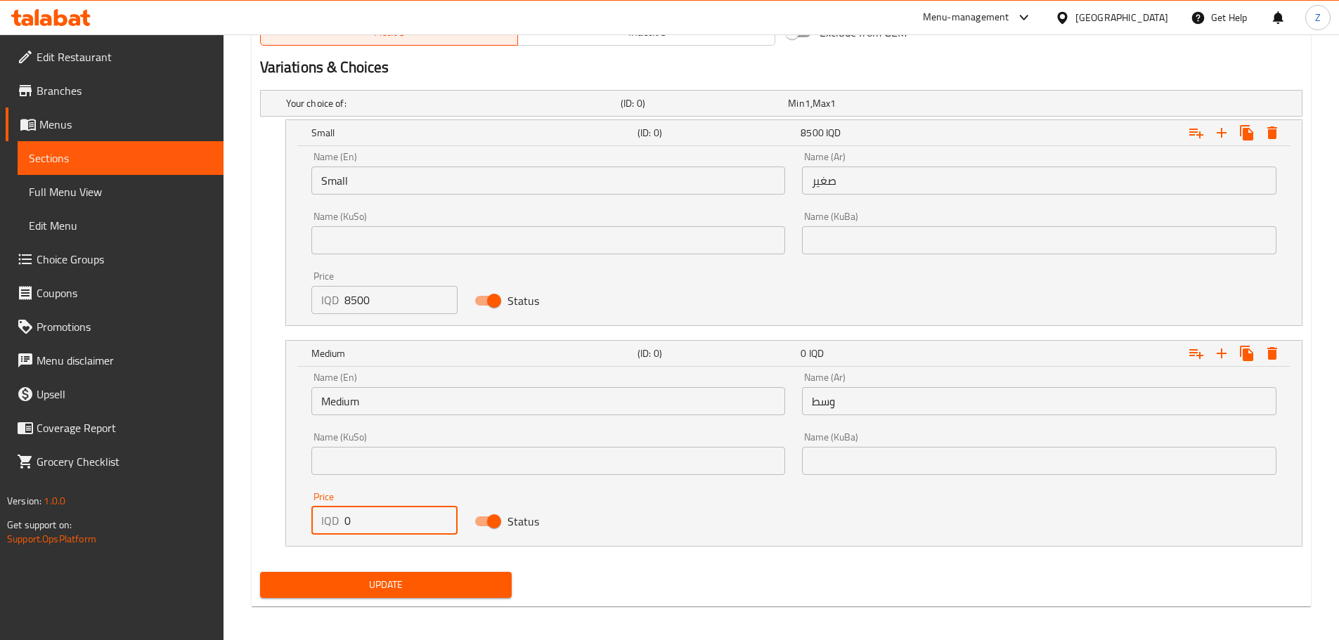
click at [408, 516] on input "0" at bounding box center [401, 521] width 114 height 28
type input "13500"
click at [1227, 351] on icon "Expand" at bounding box center [1221, 353] width 17 height 17
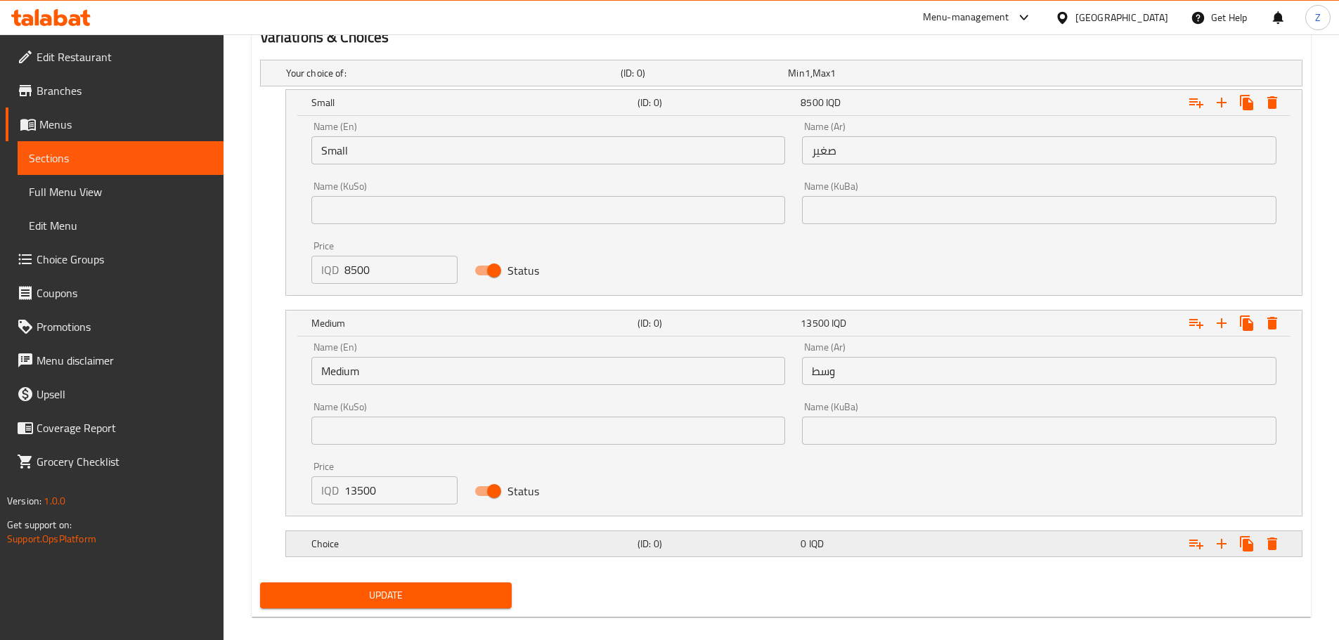
scroll to position [967, 0]
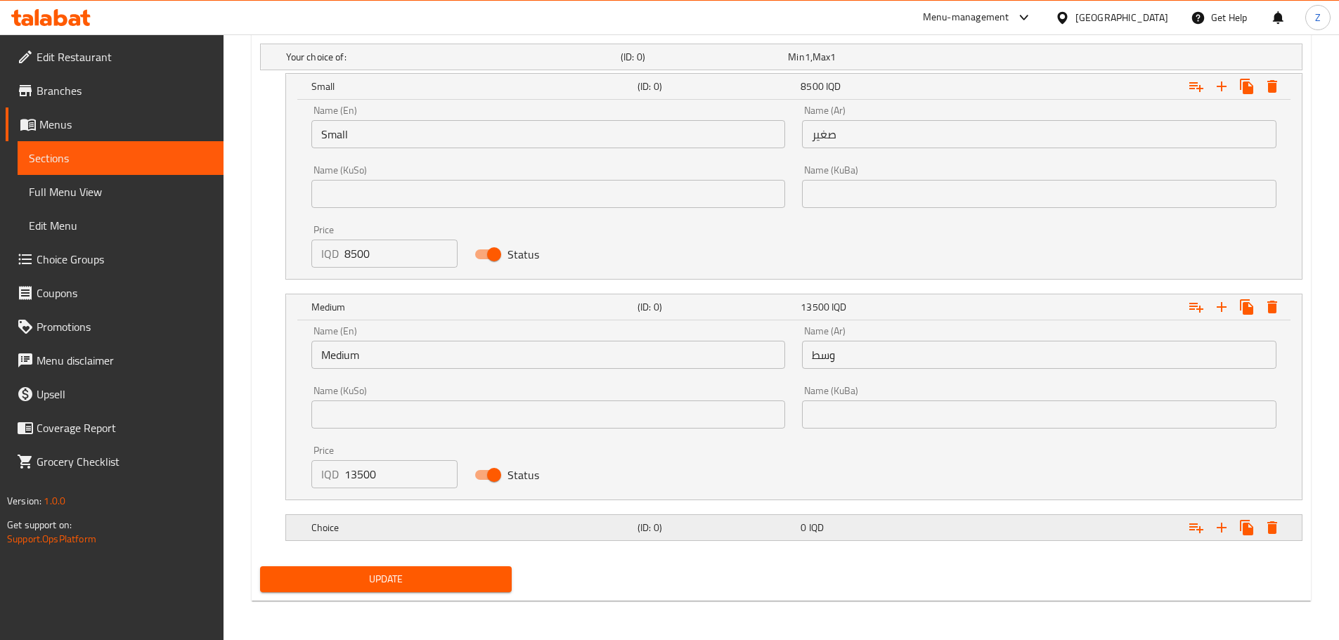
click at [476, 540] on div "Choice (ID: 0) 0 IQD" at bounding box center [797, 527] width 979 height 31
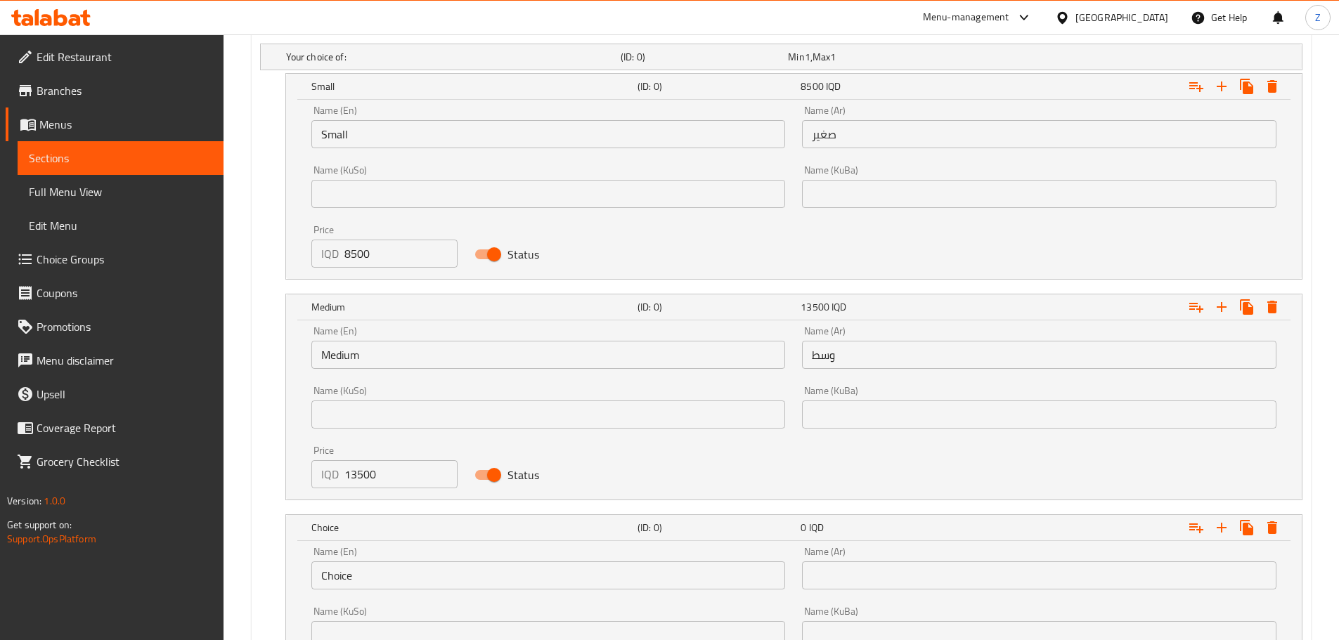
click at [367, 567] on input "Choice" at bounding box center [548, 575] width 474 height 28
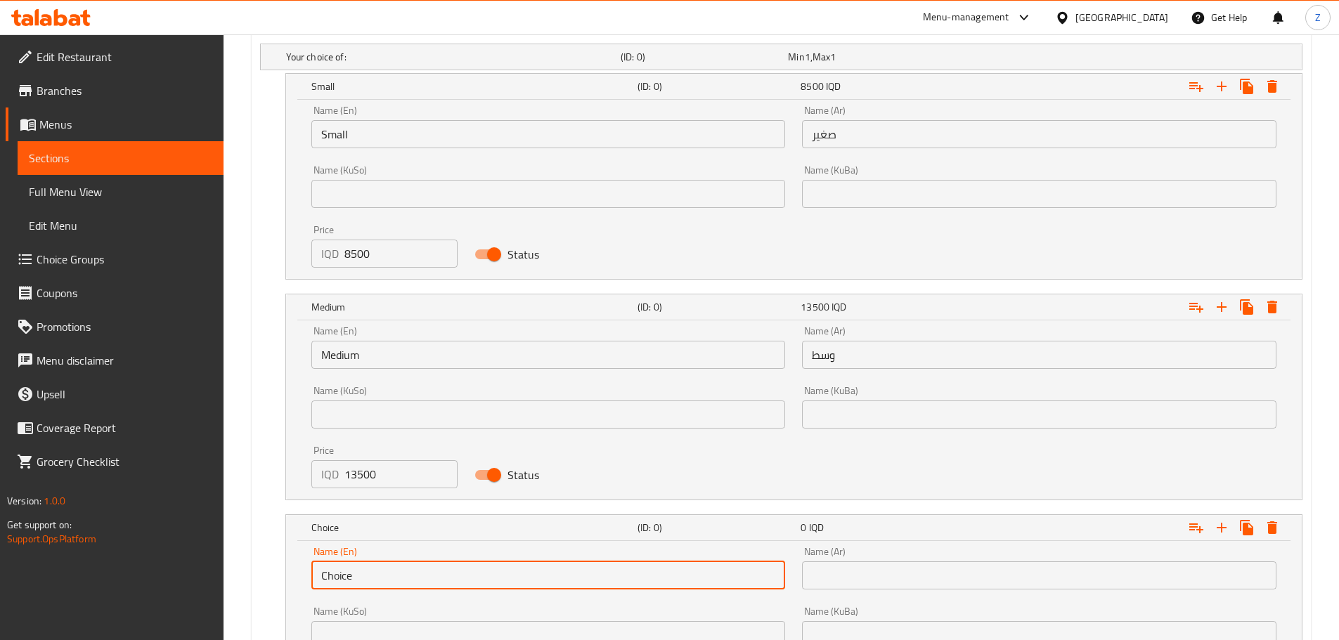
click at [367, 567] on input "Choice" at bounding box center [548, 575] width 474 height 28
type input "Large"
click at [811, 573] on input "text" at bounding box center [1039, 575] width 474 height 28
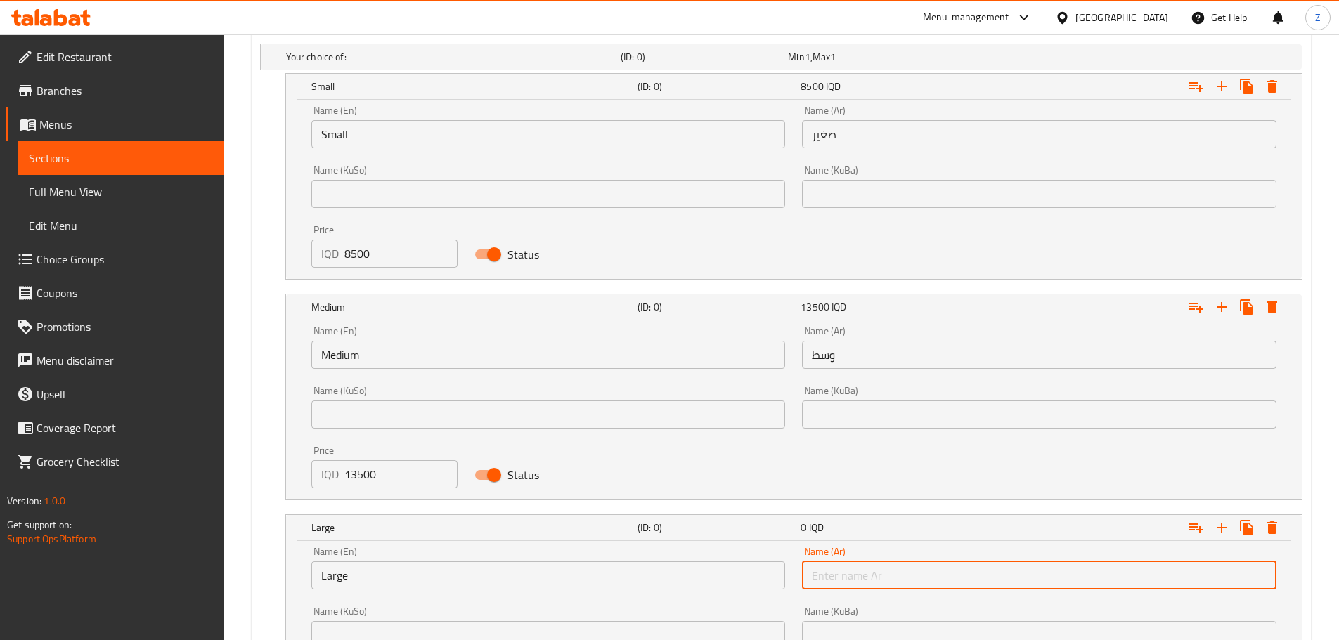
type input "كبير"
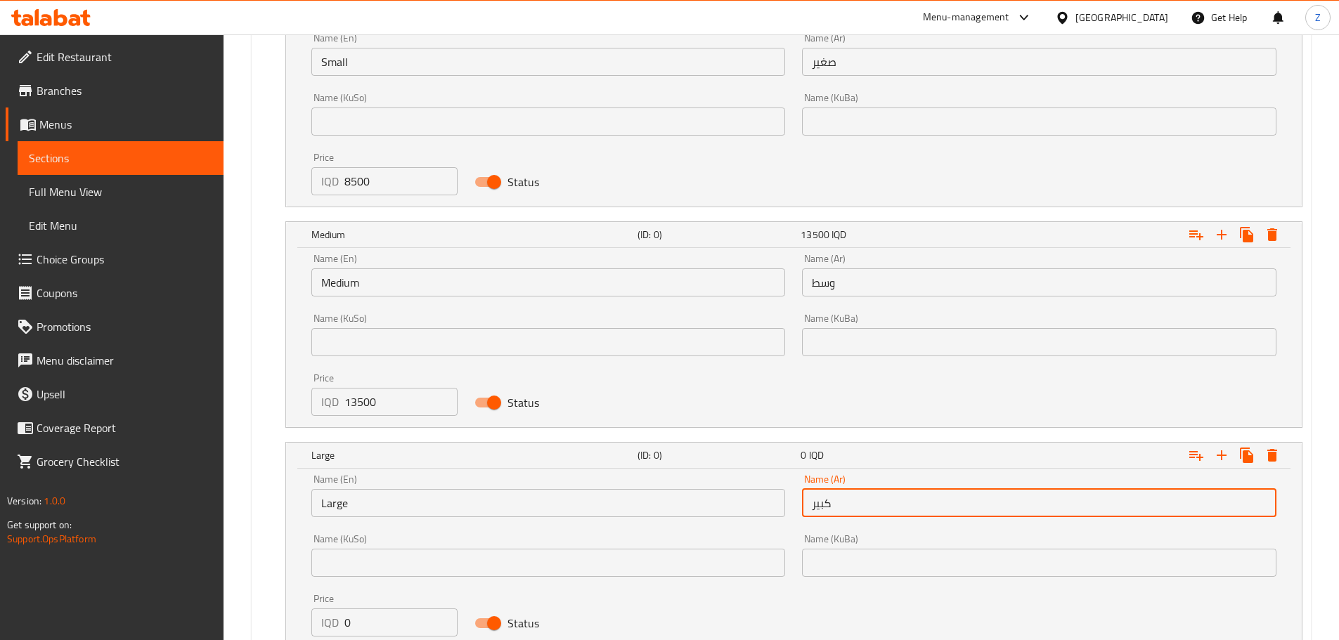
scroll to position [1107, 0]
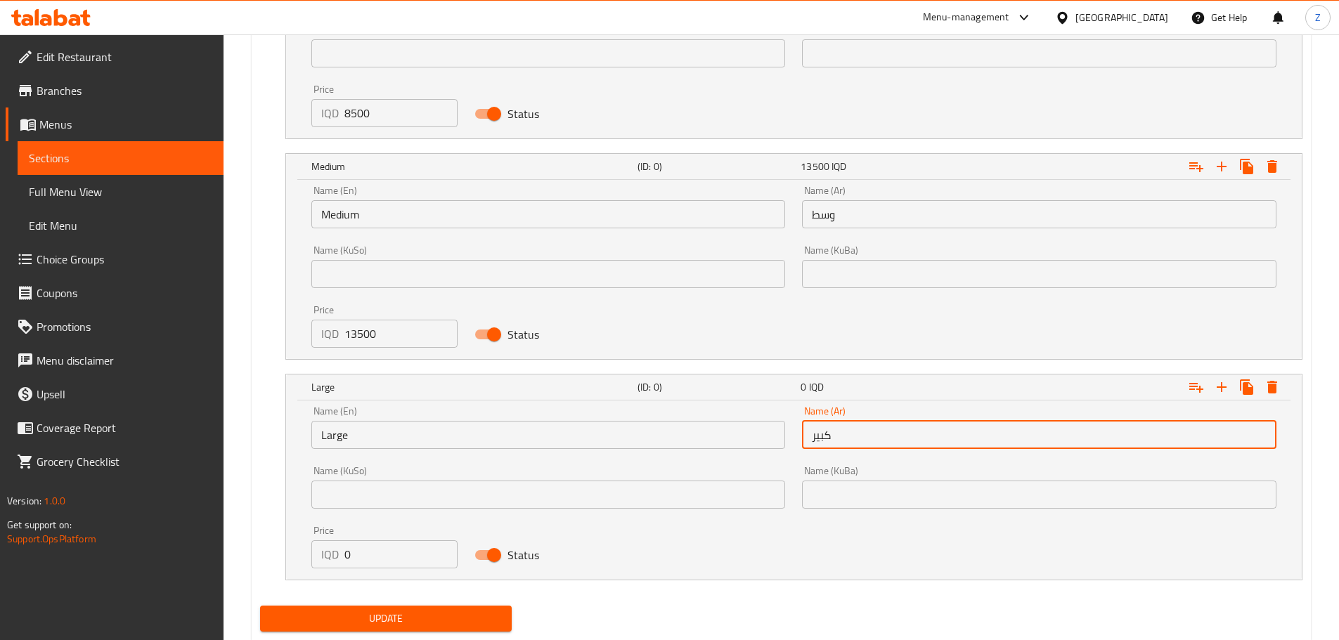
click at [349, 563] on input "0" at bounding box center [401, 554] width 114 height 28
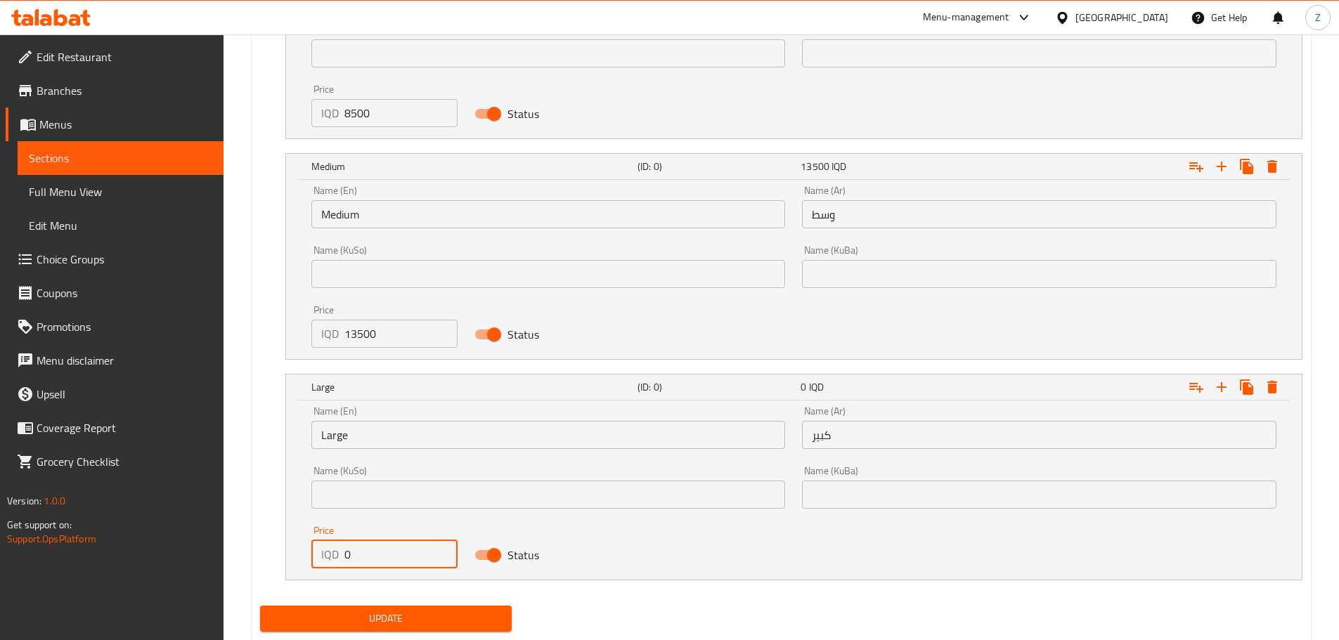
click at [349, 563] on input "0" at bounding box center [401, 554] width 114 height 28
type input "15500"
click at [403, 618] on span "Update" at bounding box center [386, 619] width 230 height 18
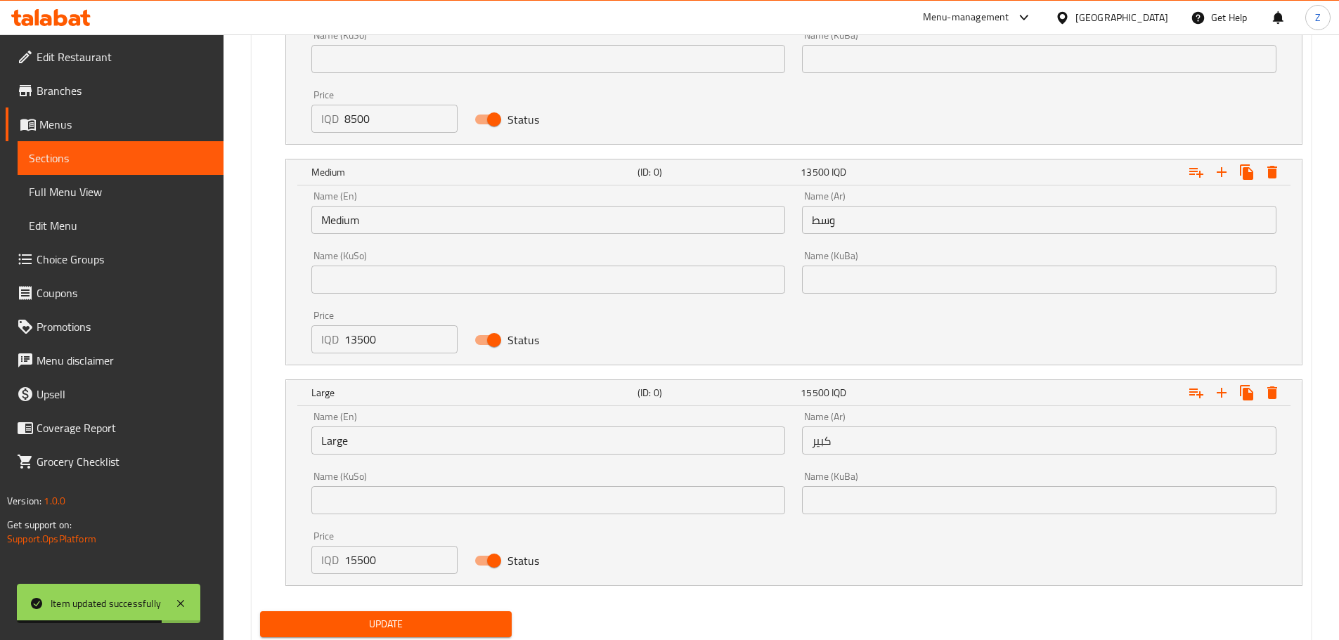
scroll to position [1147, 0]
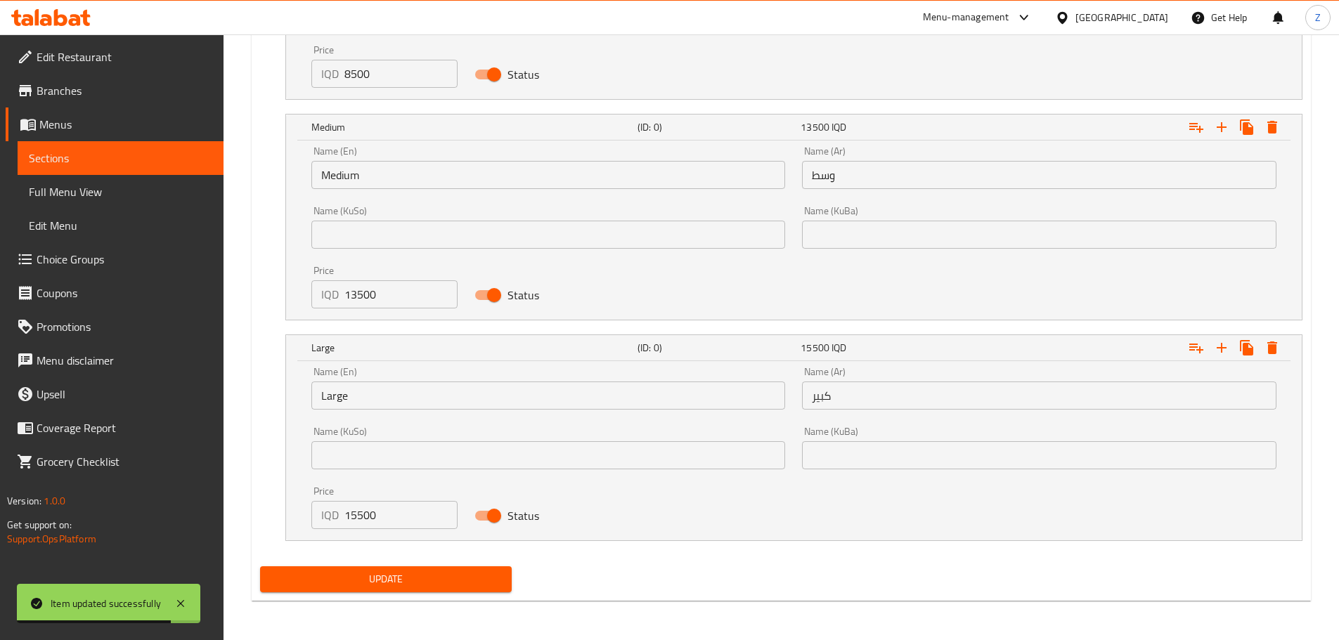
click at [427, 592] on div "Update" at bounding box center [385, 579] width 263 height 37
click at [443, 576] on span "Update" at bounding box center [386, 580] width 230 height 18
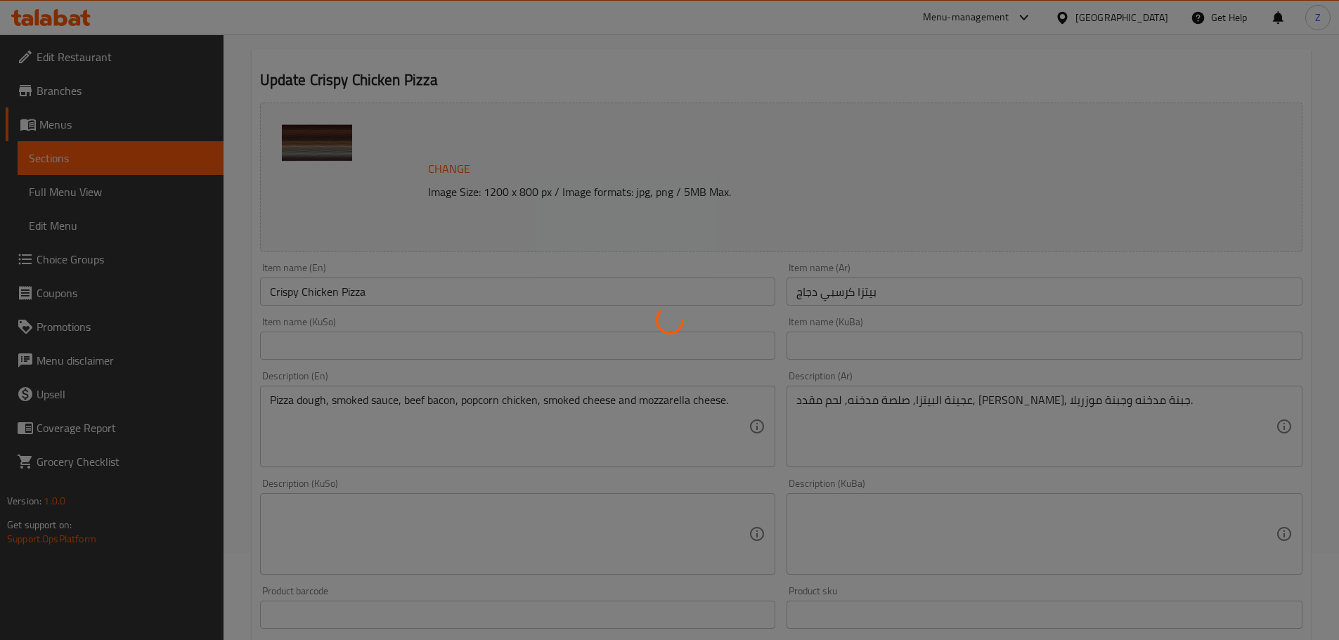
scroll to position [0, 0]
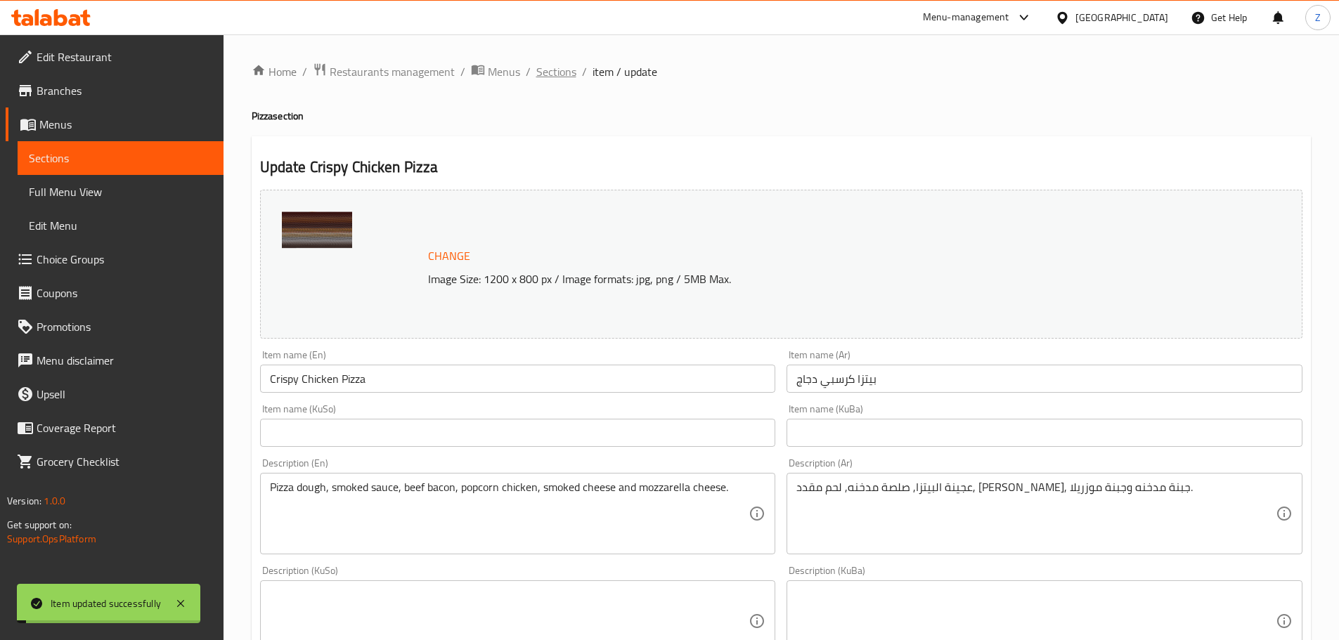
click at [552, 80] on span "Sections" at bounding box center [556, 71] width 40 height 17
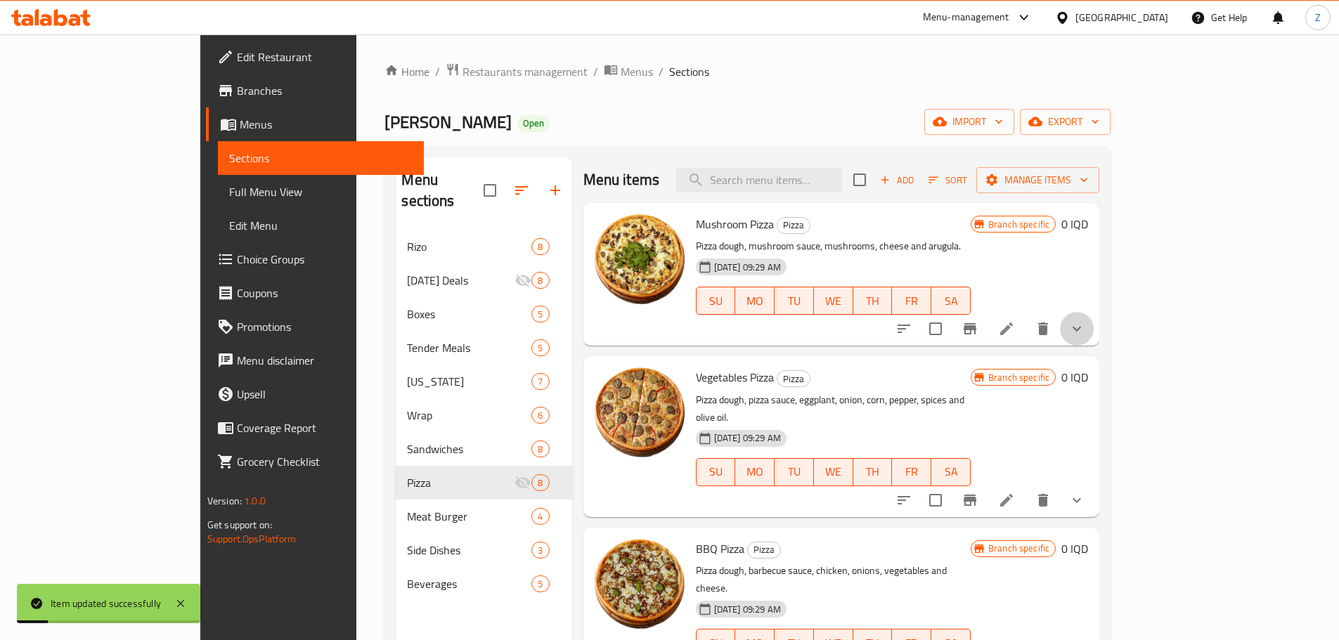
click at [1093, 339] on button "show more" at bounding box center [1077, 329] width 34 height 34
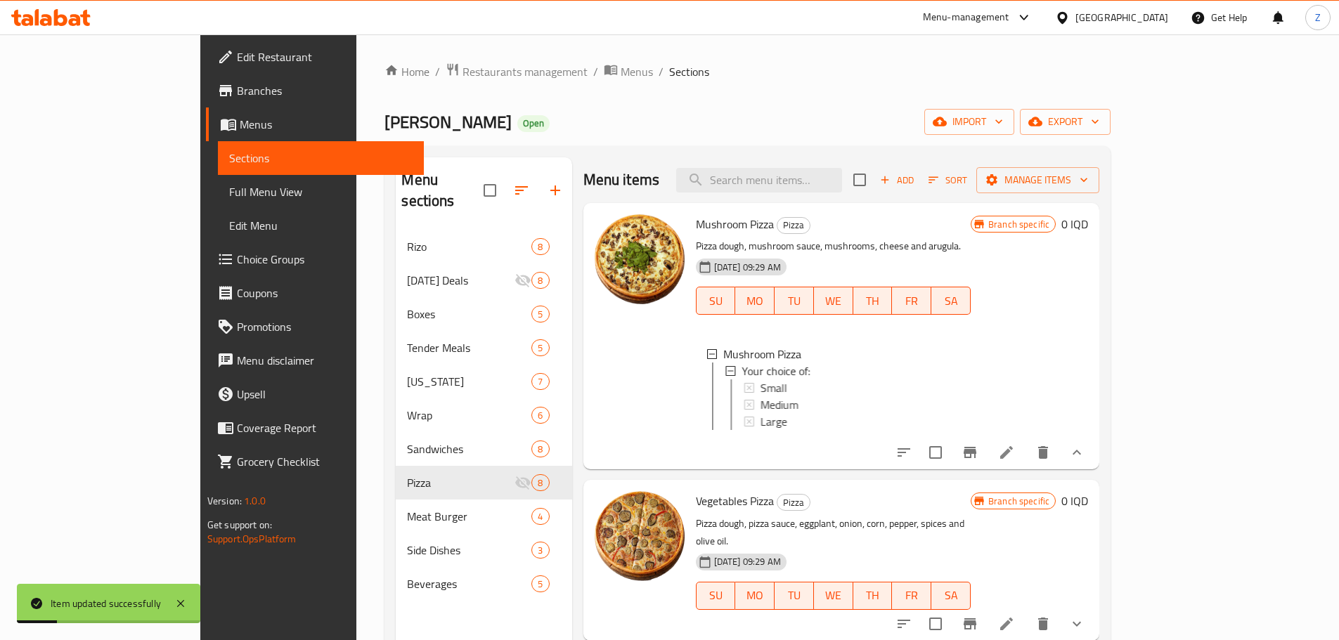
scroll to position [141, 0]
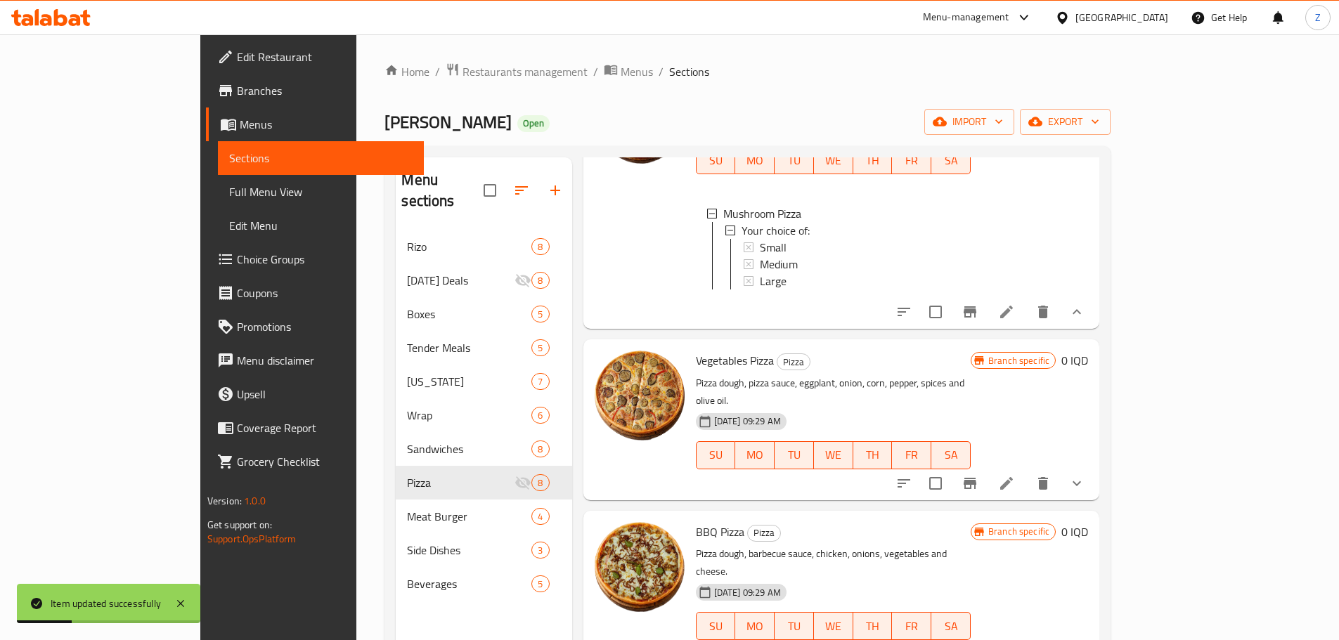
click at [1093, 471] on button "show more" at bounding box center [1077, 484] width 34 height 34
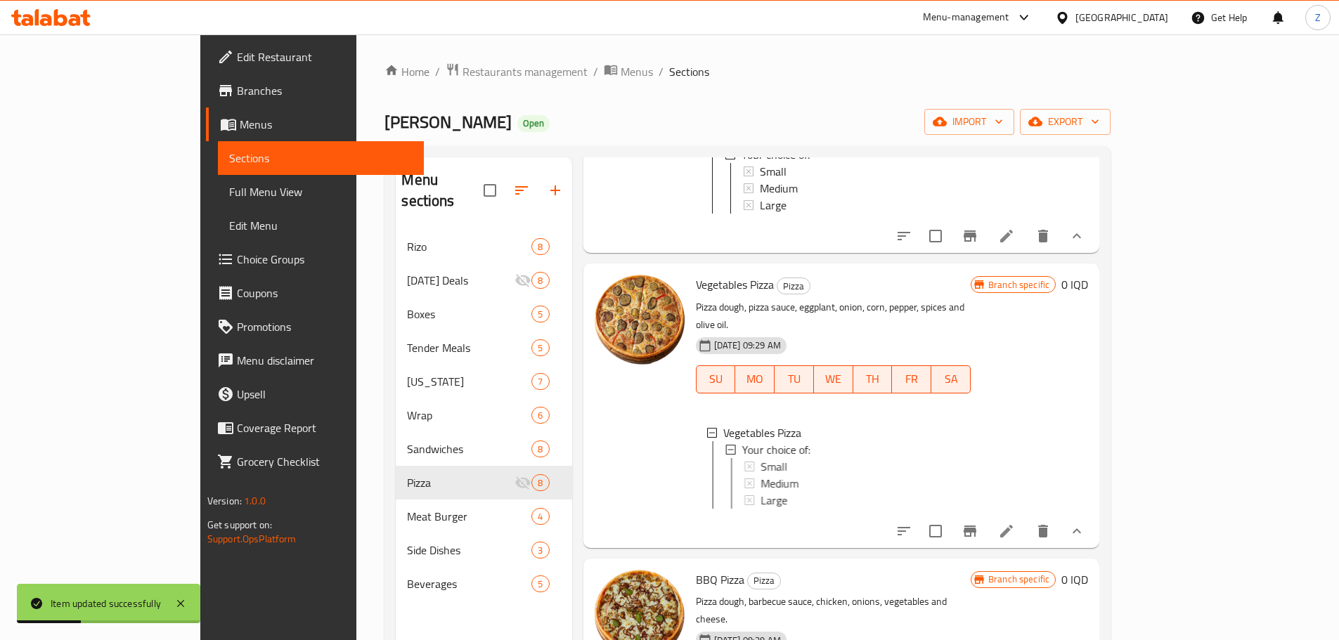
scroll to position [351, 0]
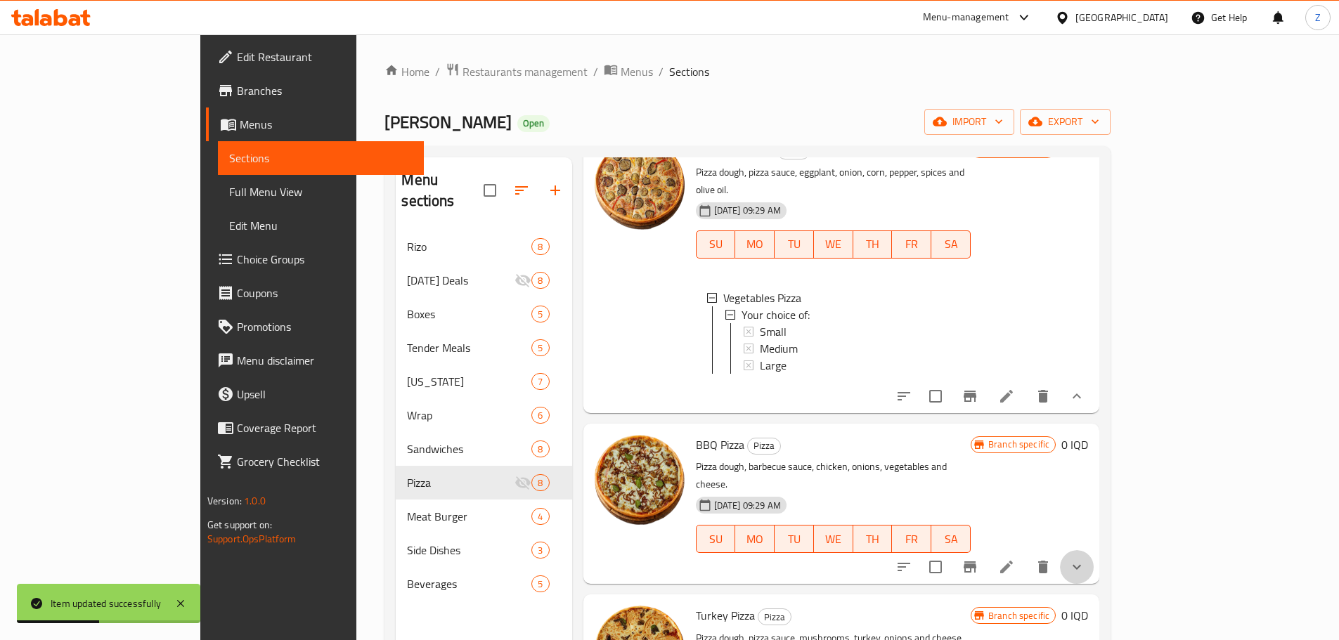
click at [1093, 550] on button "show more" at bounding box center [1077, 567] width 34 height 34
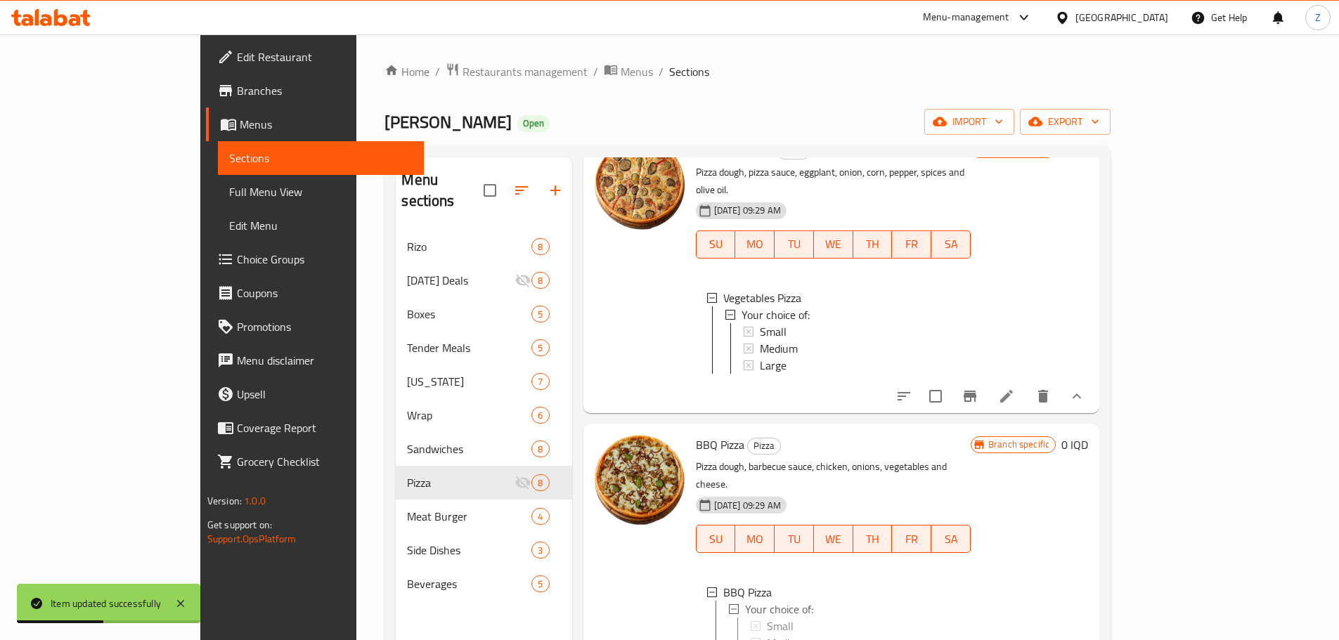
scroll to position [632, 0]
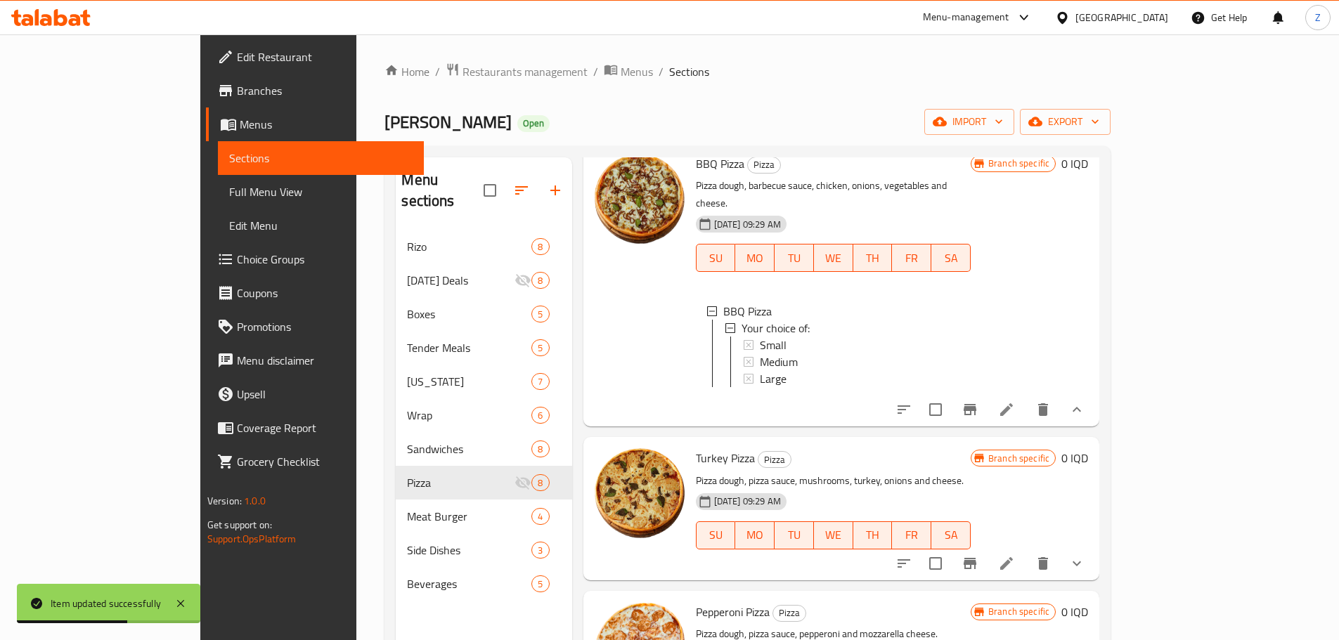
click at [1093, 573] on button "show more" at bounding box center [1077, 564] width 34 height 34
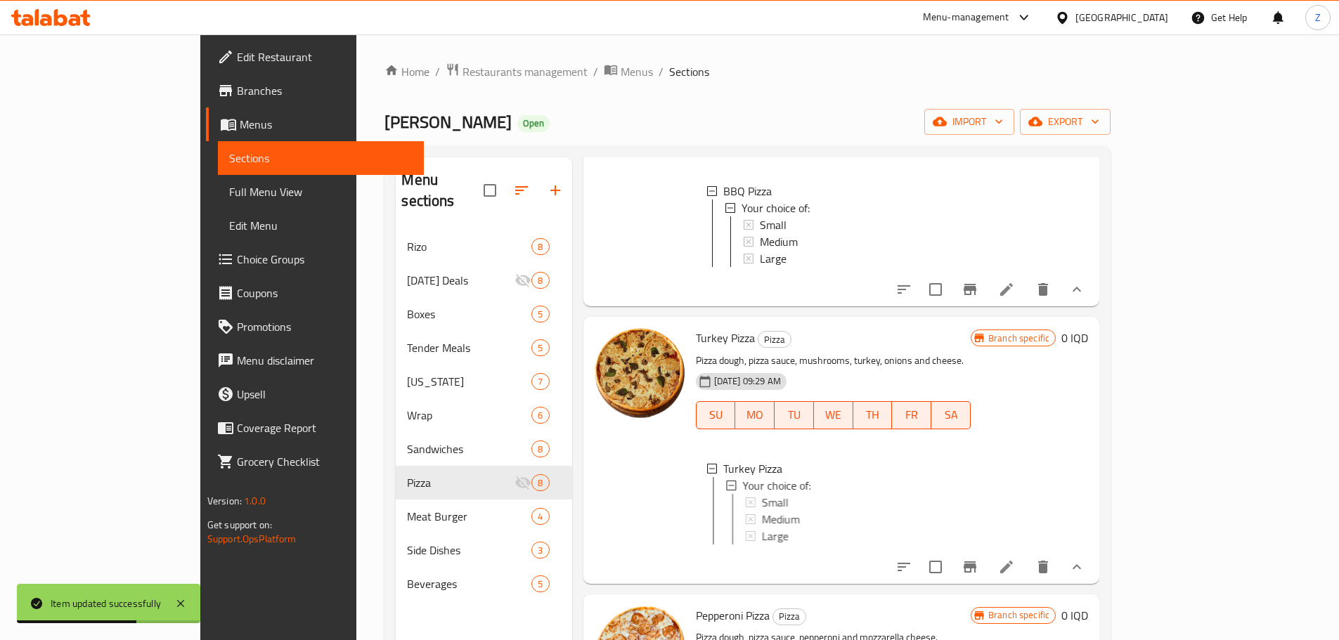
scroll to position [984, 0]
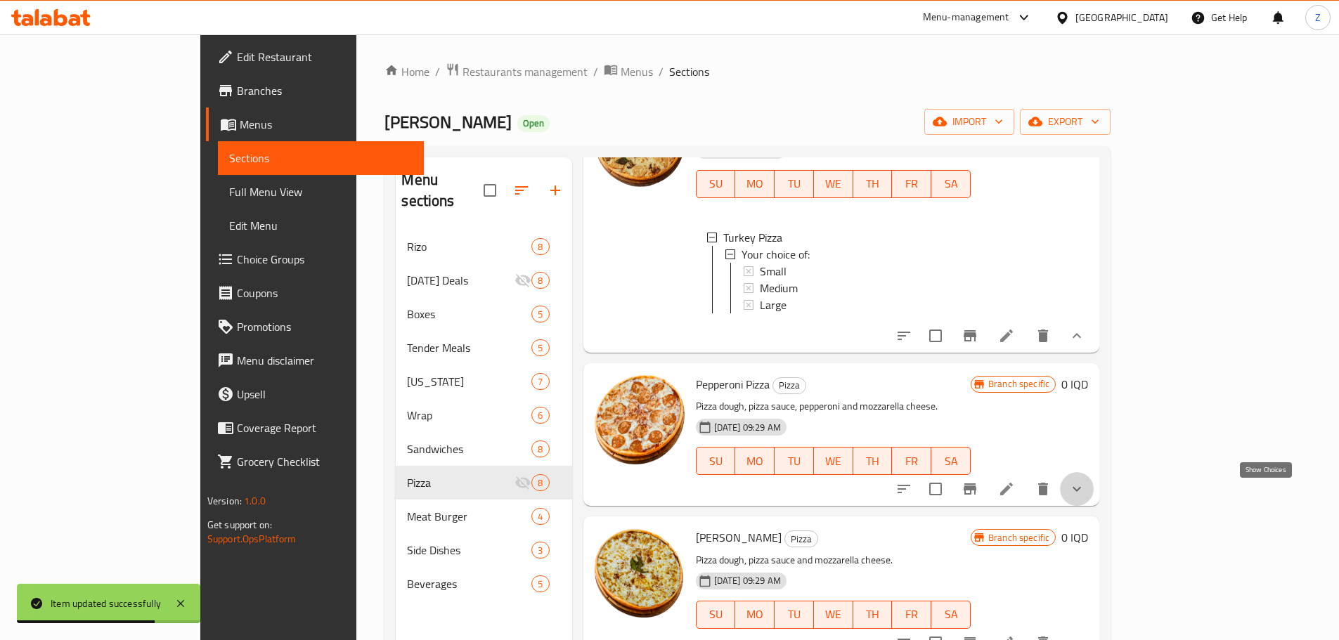
click at [1085, 497] on icon "show more" at bounding box center [1076, 489] width 17 height 17
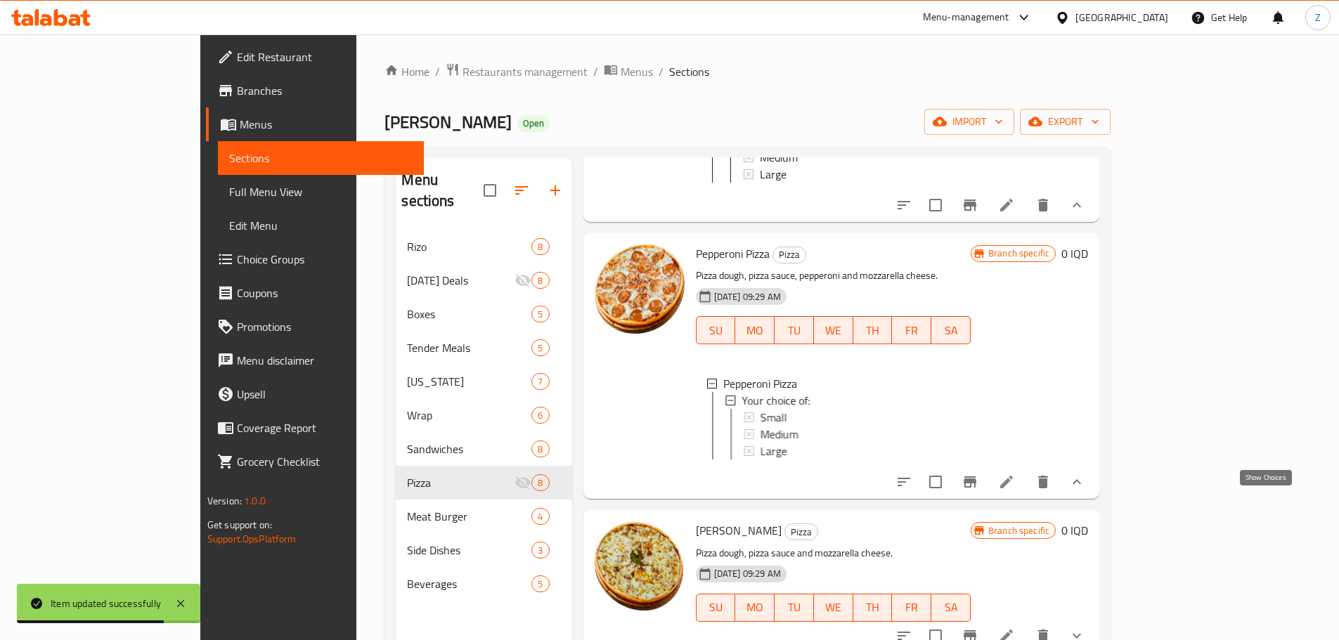
scroll to position [1265, 0]
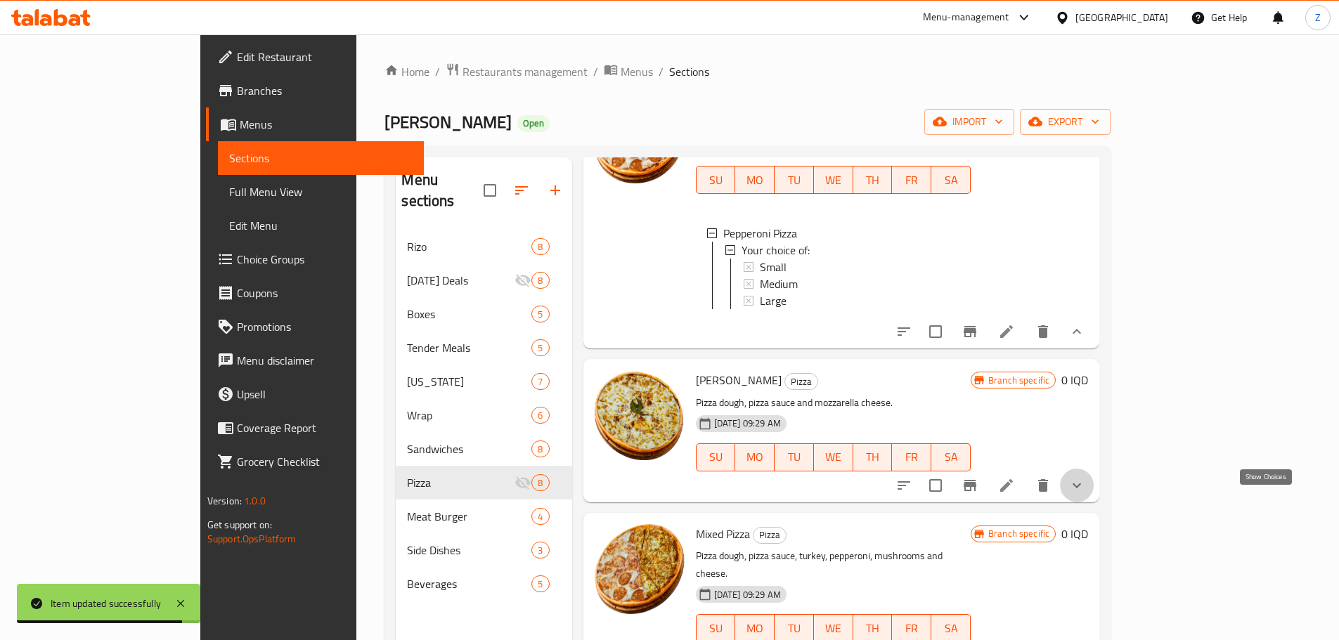
click at [1085, 494] on icon "show more" at bounding box center [1076, 485] width 17 height 17
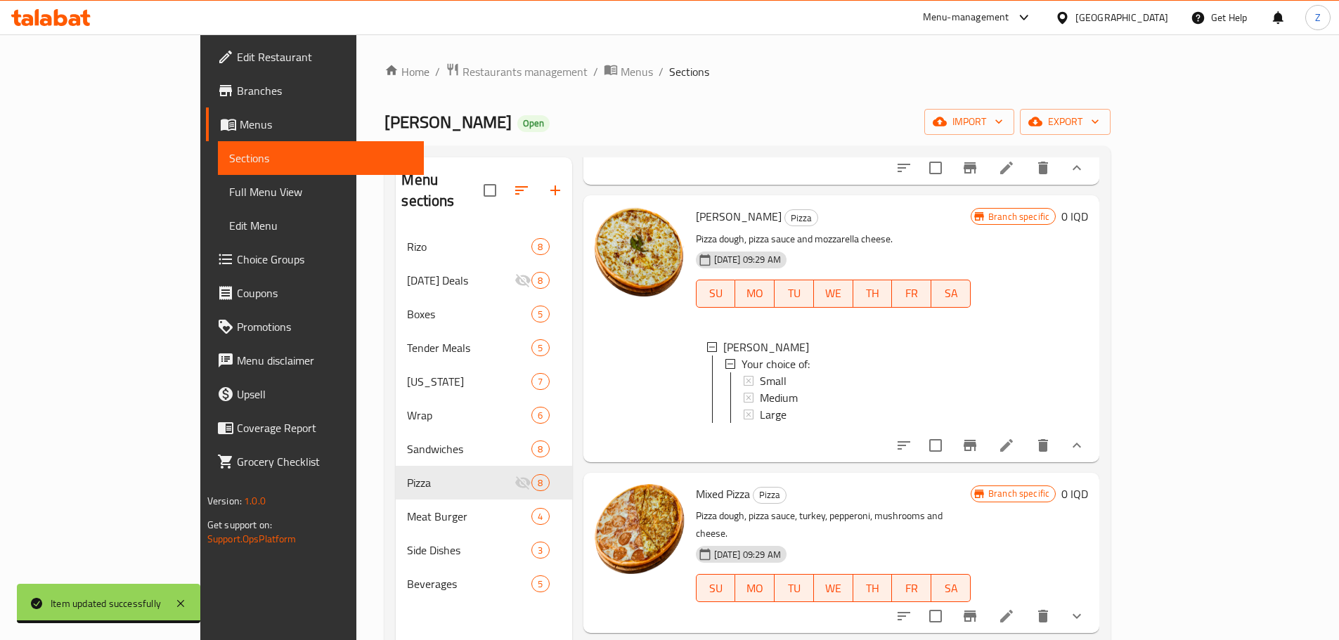
scroll to position [70, 0]
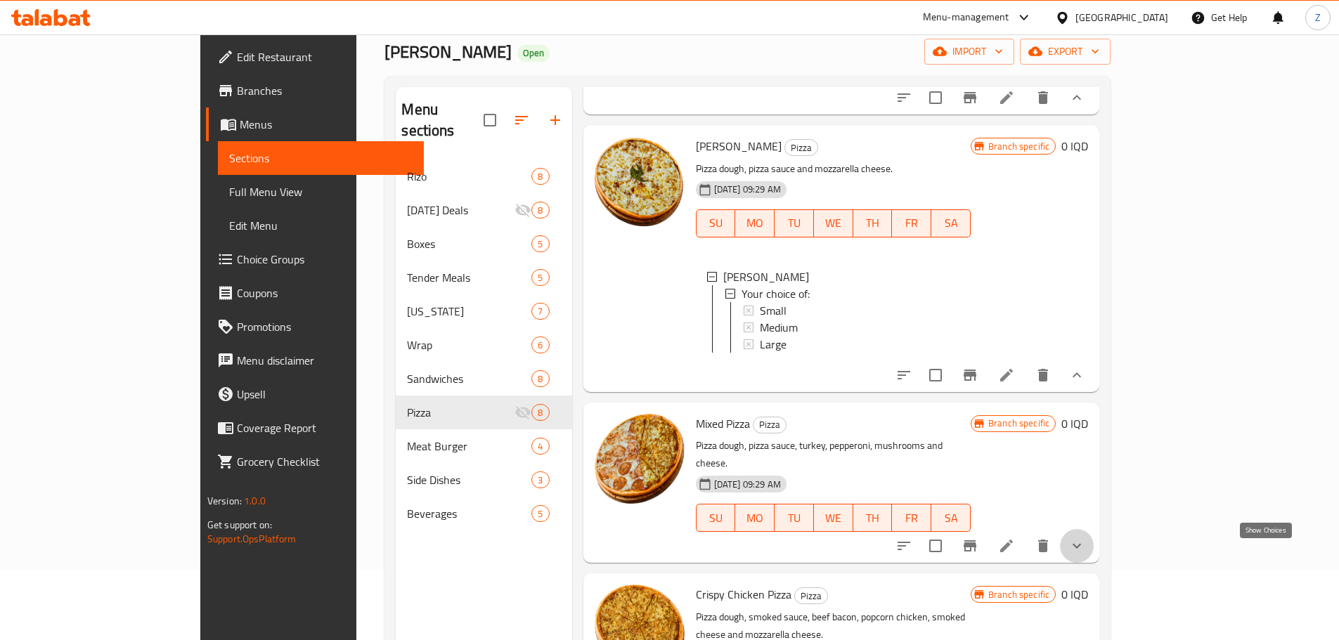
click at [1085, 554] on icon "show more" at bounding box center [1076, 546] width 17 height 17
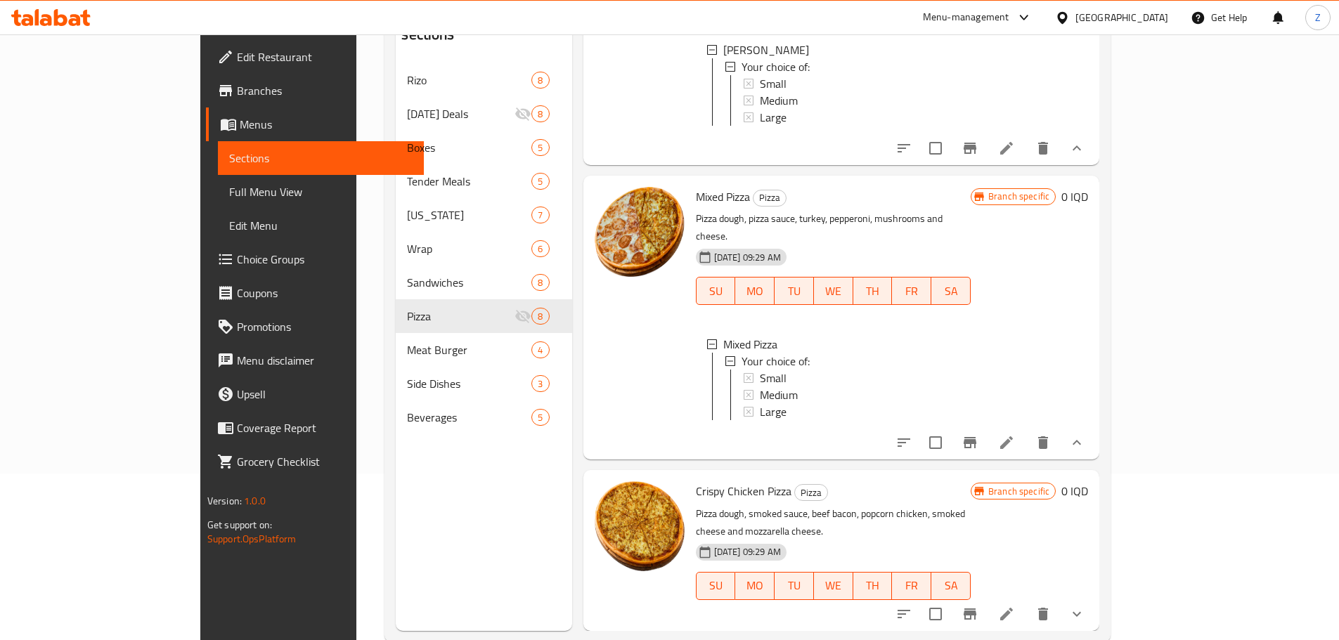
scroll to position [197, 0]
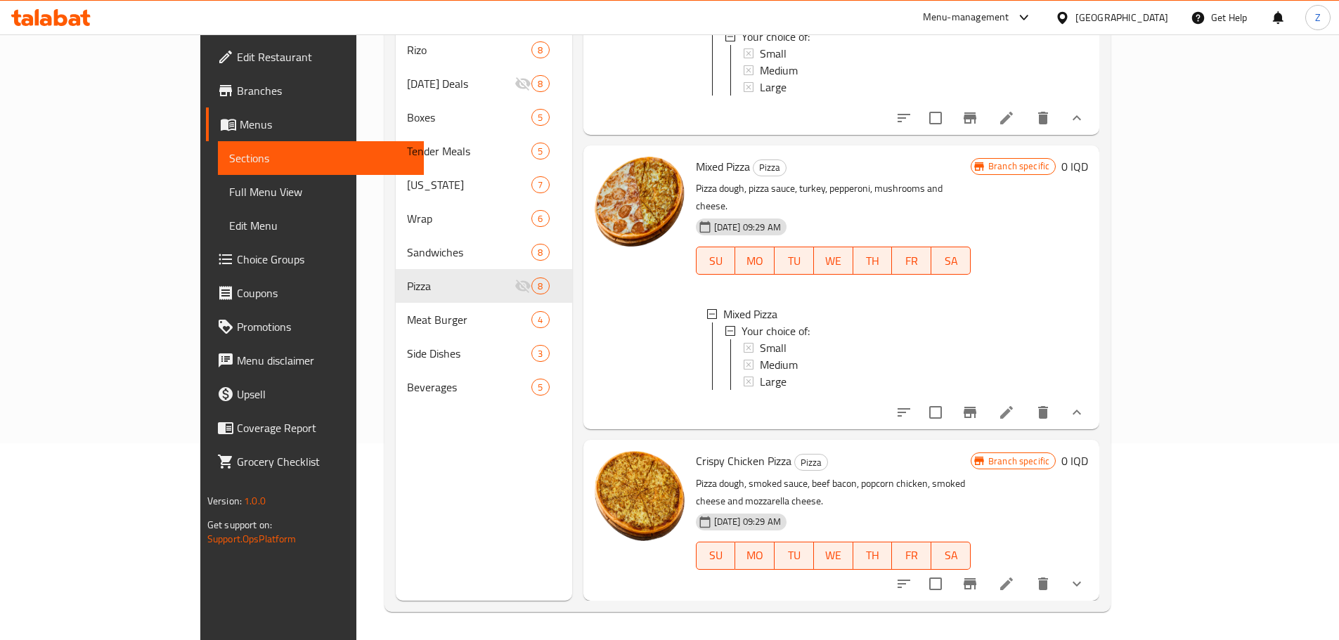
click at [1093, 574] on button "show more" at bounding box center [1077, 584] width 34 height 34
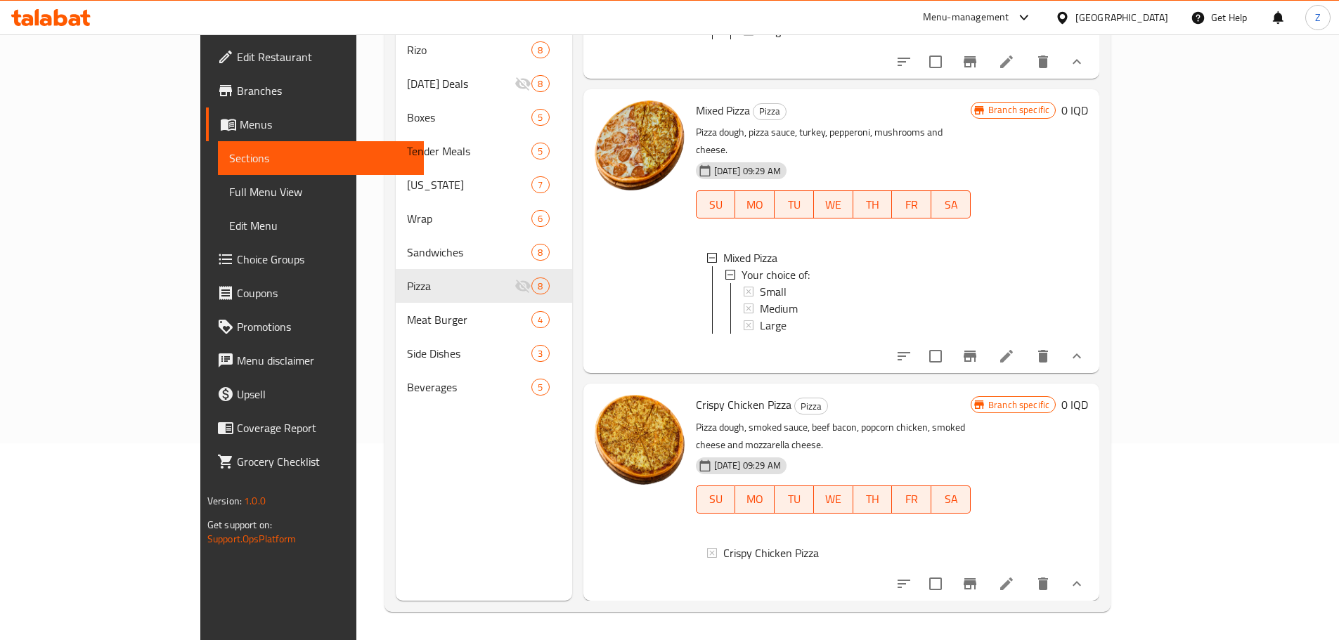
scroll to position [2, 0]
click at [1015, 589] on icon at bounding box center [1006, 583] width 17 height 17
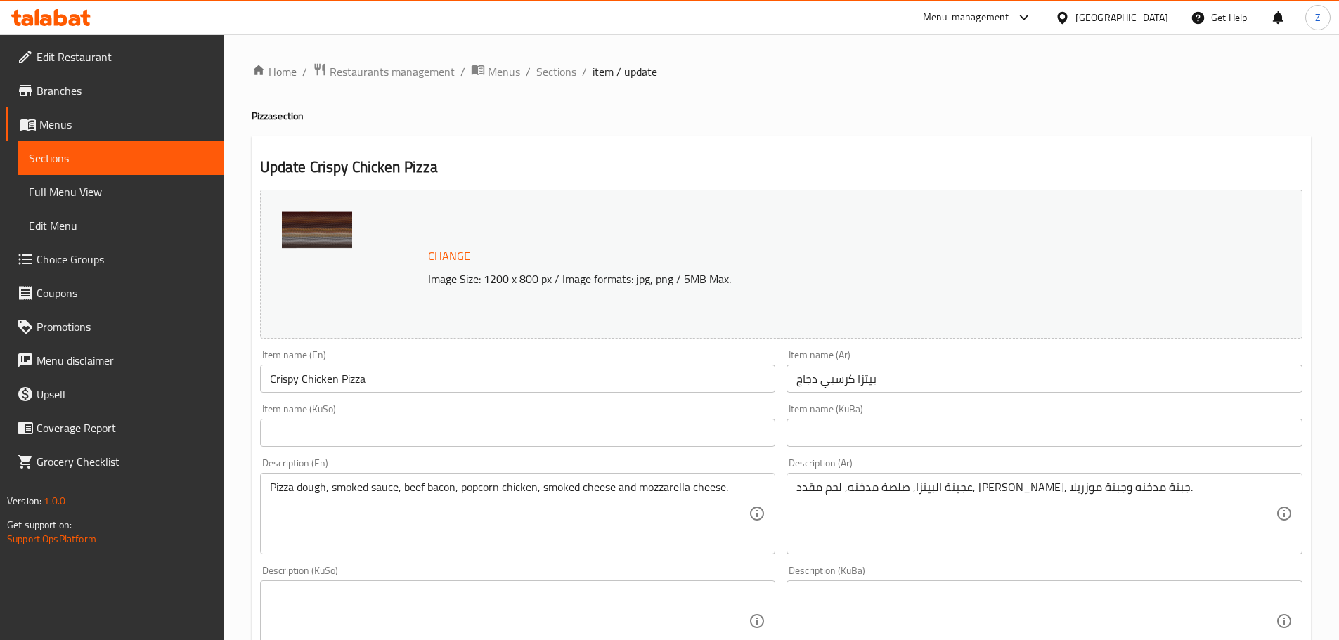
click at [539, 67] on span "Sections" at bounding box center [556, 71] width 40 height 17
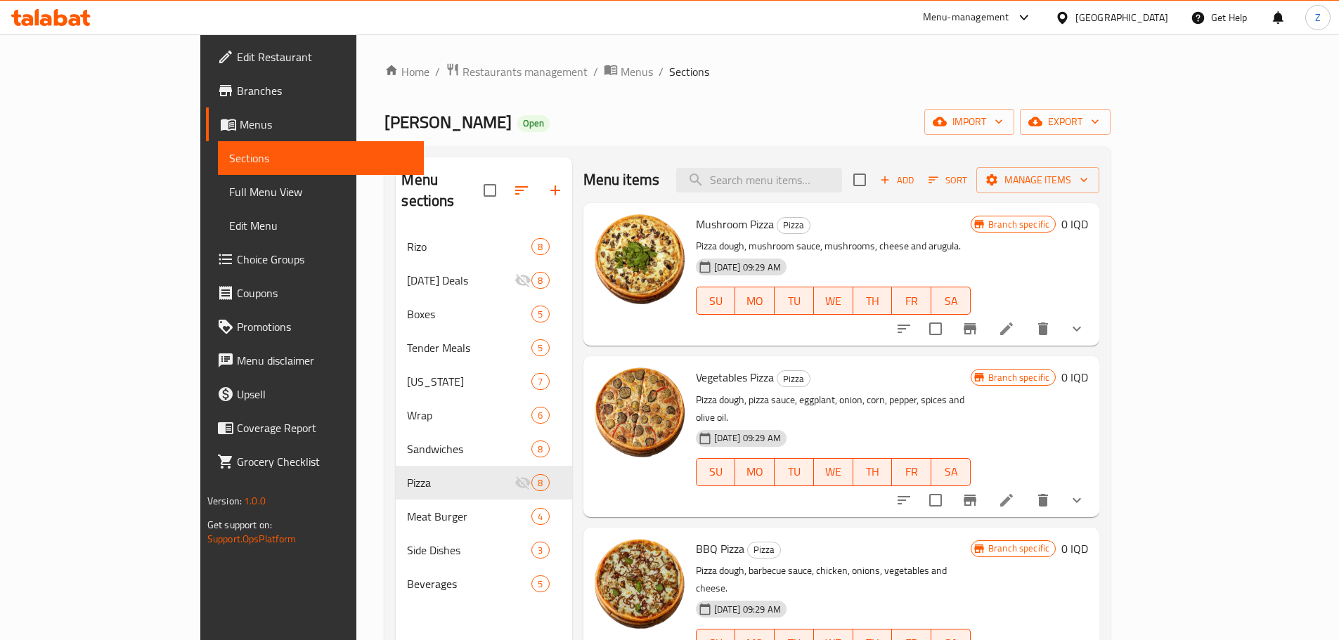
click at [393, 83] on div "Home / Restaurants management / Menus / Sections kudo kudo Open import export M…" at bounding box center [747, 436] width 726 height 746
click at [462, 79] on span "Restaurants management" at bounding box center [524, 71] width 125 height 17
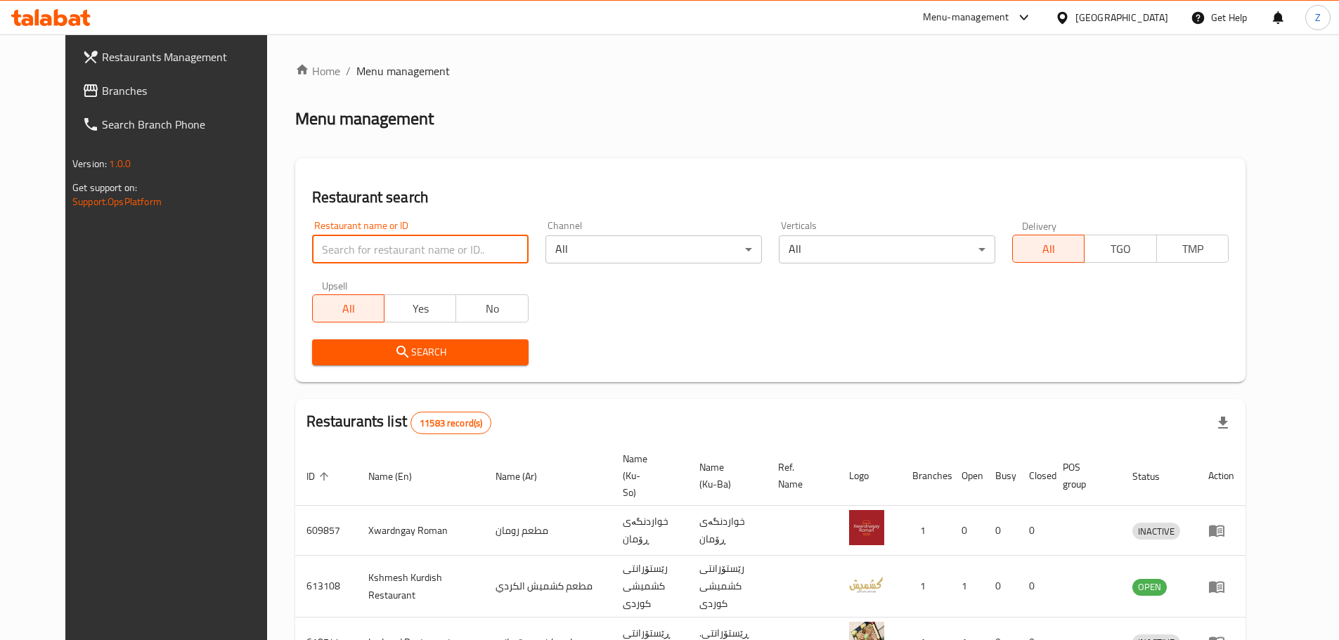
click at [442, 256] on input "search" at bounding box center [420, 249] width 216 height 28
paste input "697480"
type input "697480"
click at [468, 346] on span "Search" at bounding box center [420, 353] width 194 height 18
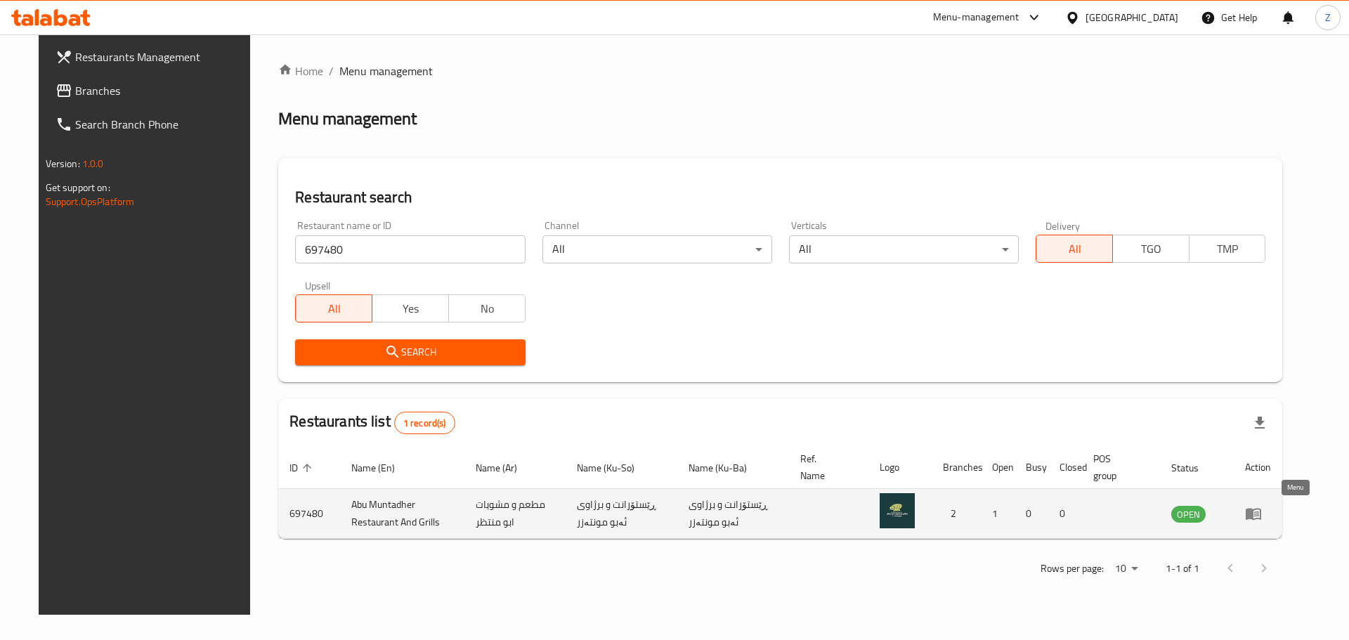
click at [1271, 514] on link "enhanced table" at bounding box center [1258, 513] width 26 height 17
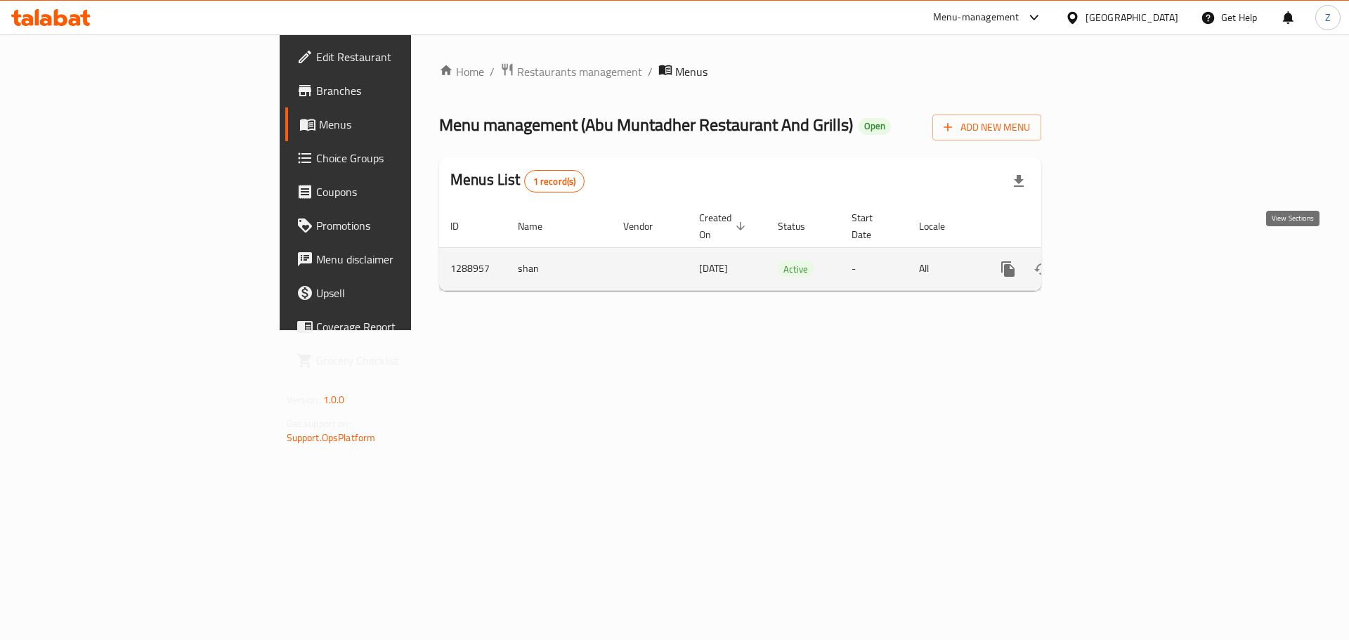
click at [1116, 263] on icon "enhanced table" at bounding box center [1109, 269] width 13 height 13
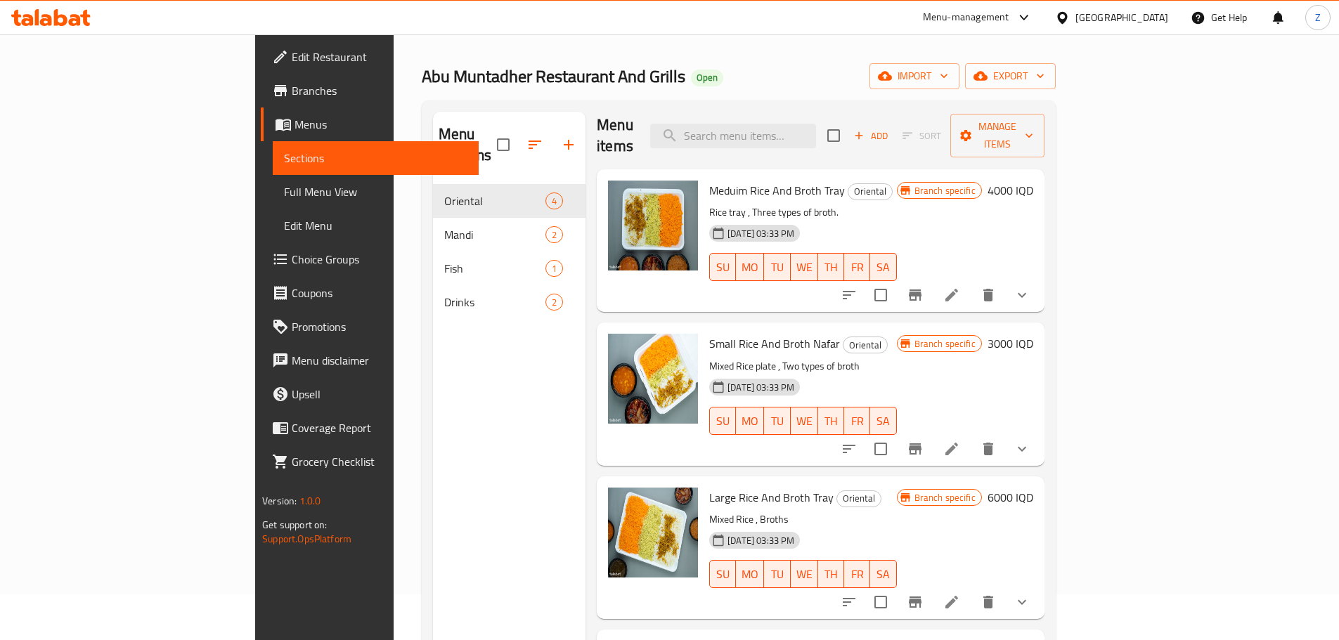
scroll to position [70, 0]
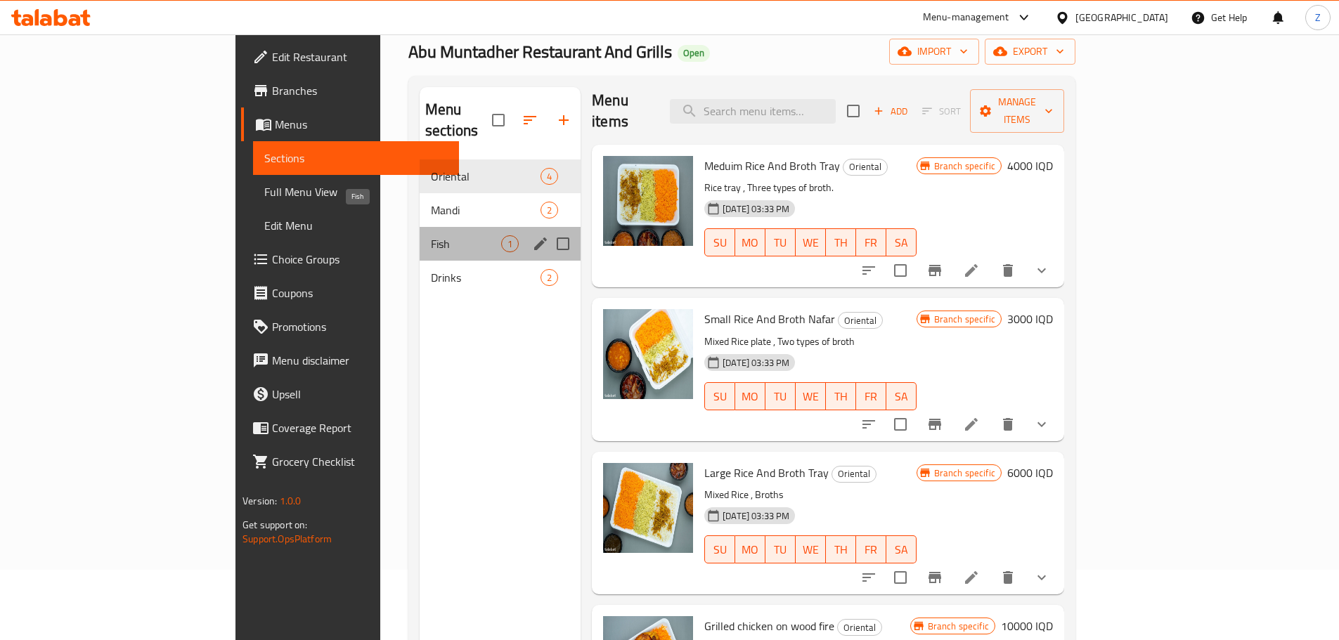
click at [431, 235] on span "Fish" at bounding box center [466, 243] width 70 height 17
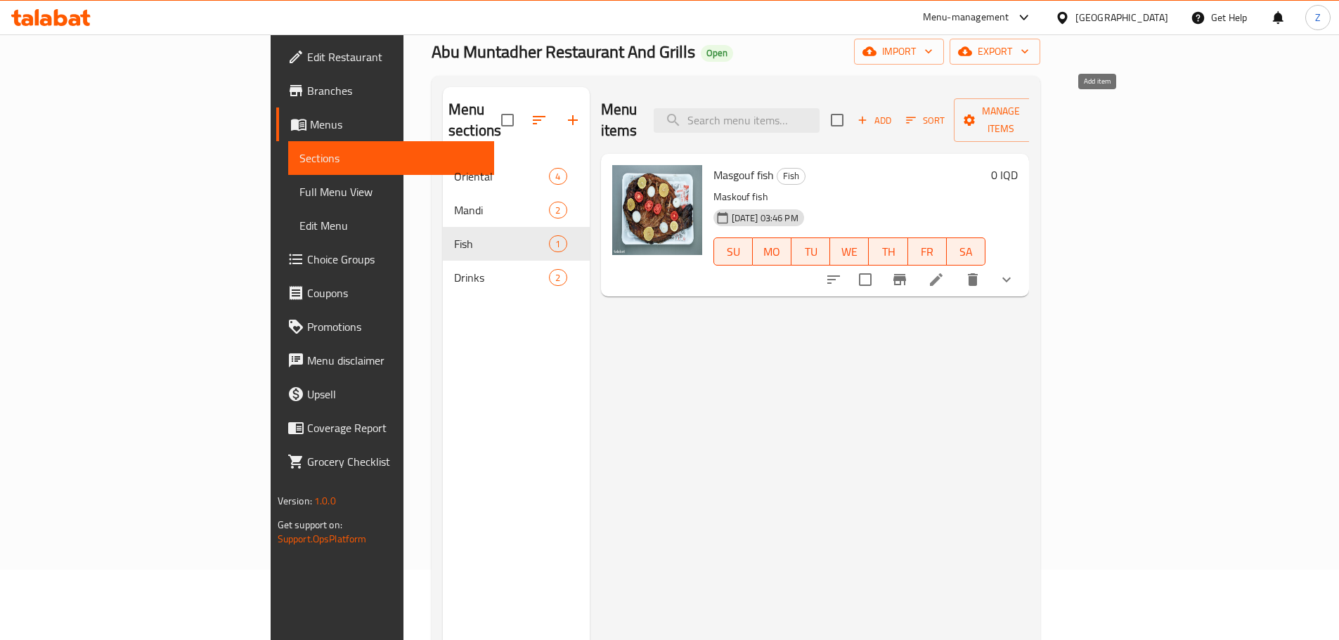
click at [866, 117] on icon "button" at bounding box center [863, 121] width 8 height 8
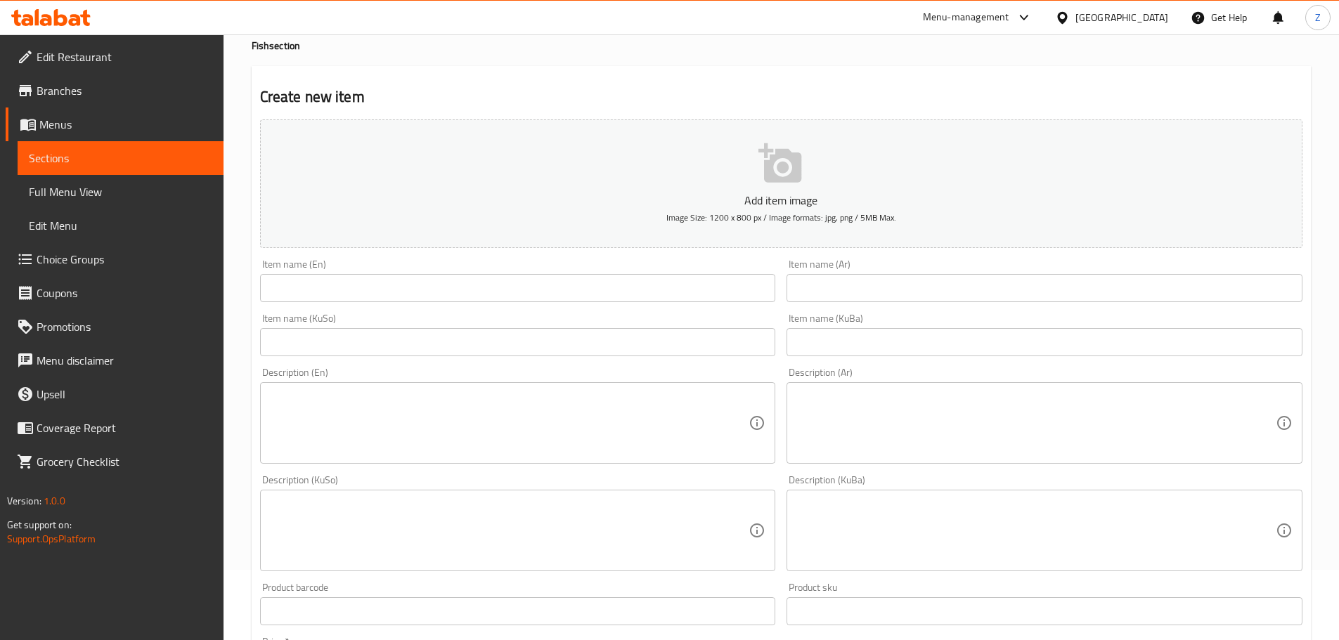
click at [538, 303] on div "Item name (En) Item name (En)" at bounding box center [517, 281] width 527 height 54
click at [543, 297] on input "text" at bounding box center [518, 288] width 516 height 28
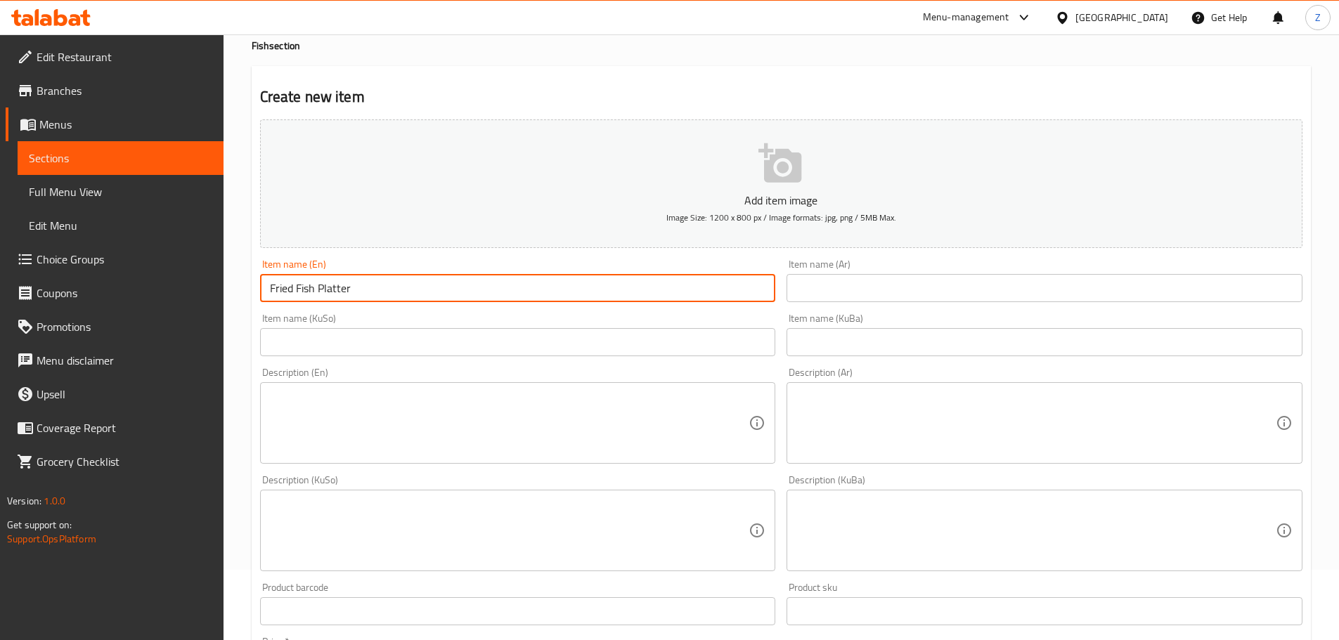
type input "Fried Fish Platter"
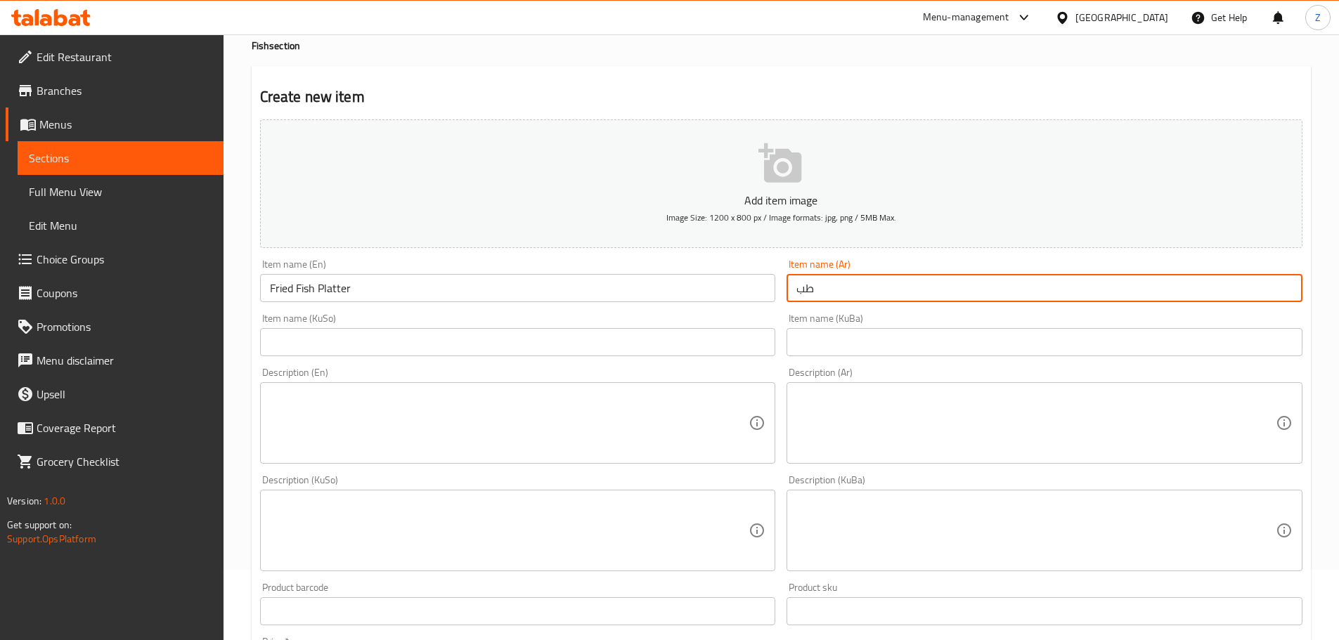
type input "ط"
type input "سمك مقلي على الرز"
click at [543, 296] on input "Fried Fish Platter" at bounding box center [518, 288] width 516 height 28
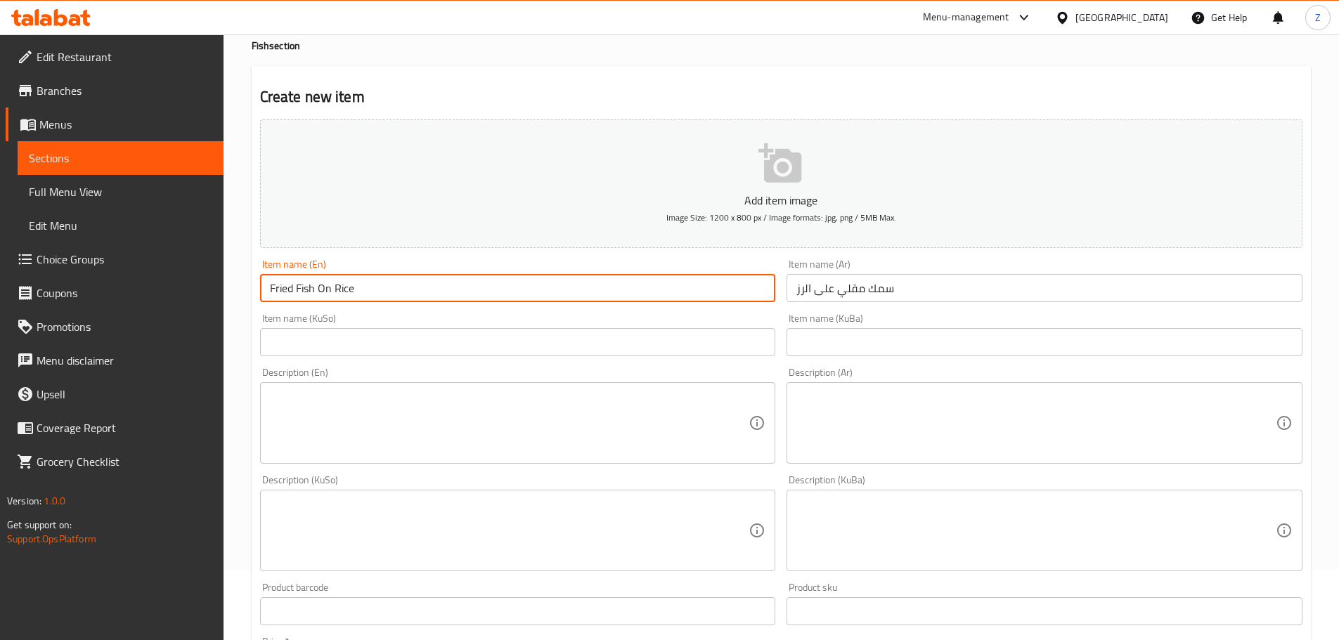
type input "Fried Fish On Rice"
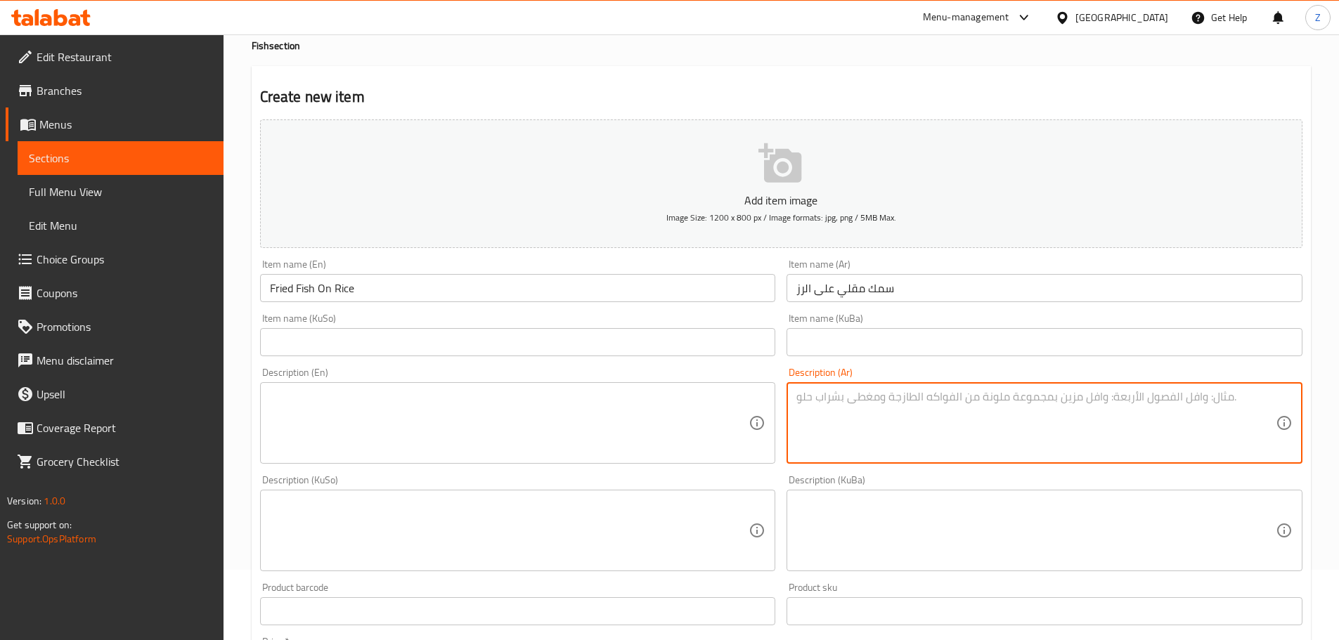
click at [980, 422] on textarea at bounding box center [1035, 423] width 479 height 67
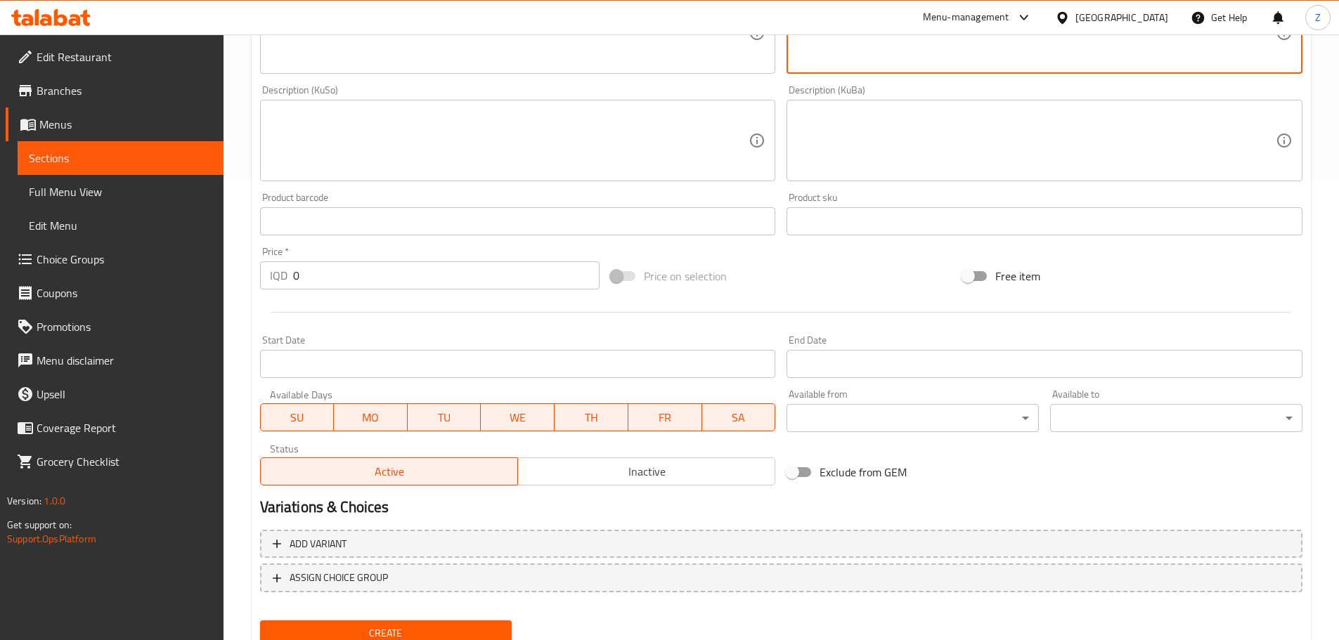
scroll to position [179, 0]
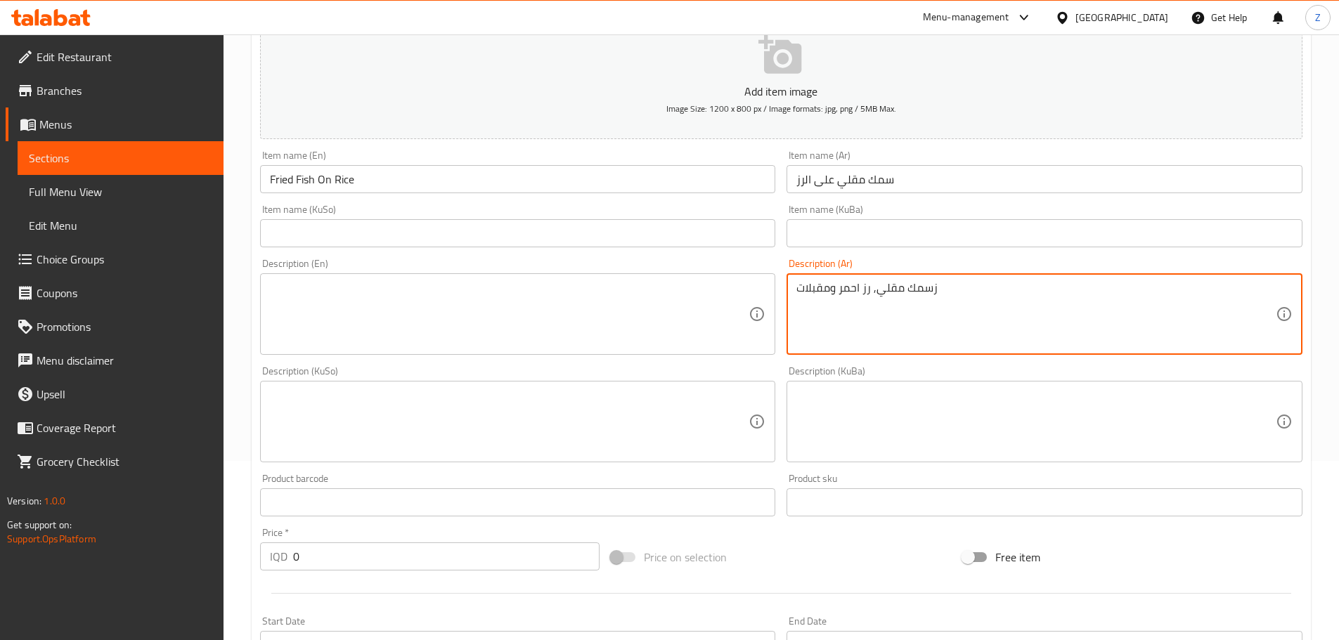
click at [950, 289] on textarea "زسمك مقلي, رز احمر ومقبلات" at bounding box center [1035, 314] width 479 height 67
type textarea "ر"
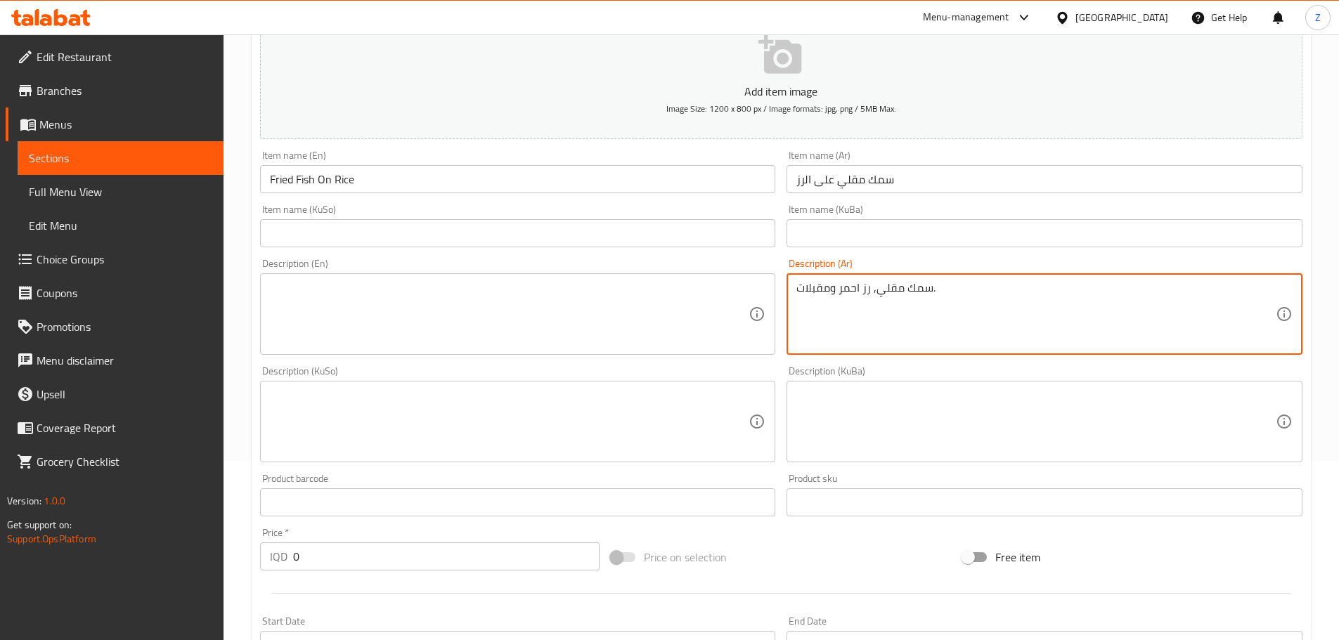
click at [950, 289] on textarea "سمك مقلي, رز احمر ومقبلات." at bounding box center [1035, 314] width 479 height 67
type textarea "سمك مقلي, رز احمر ومقبلات."
click at [554, 326] on textarea at bounding box center [509, 314] width 479 height 67
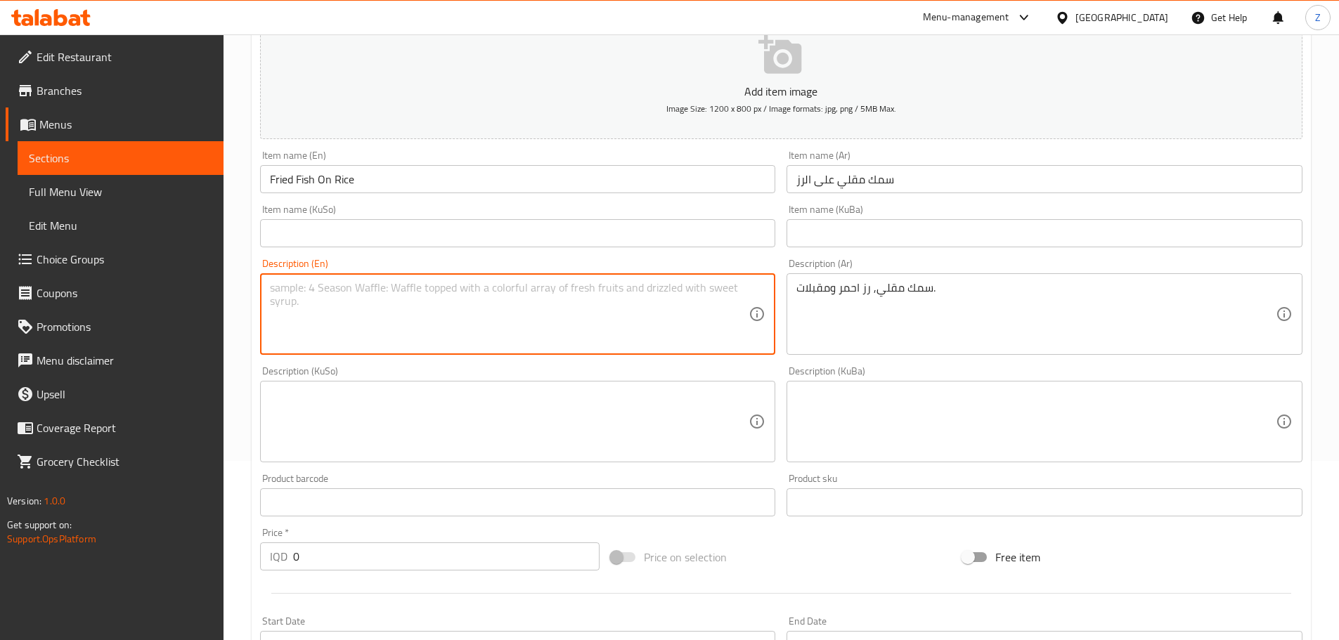
paste textarea "Fried fish, red rice and appetizers."
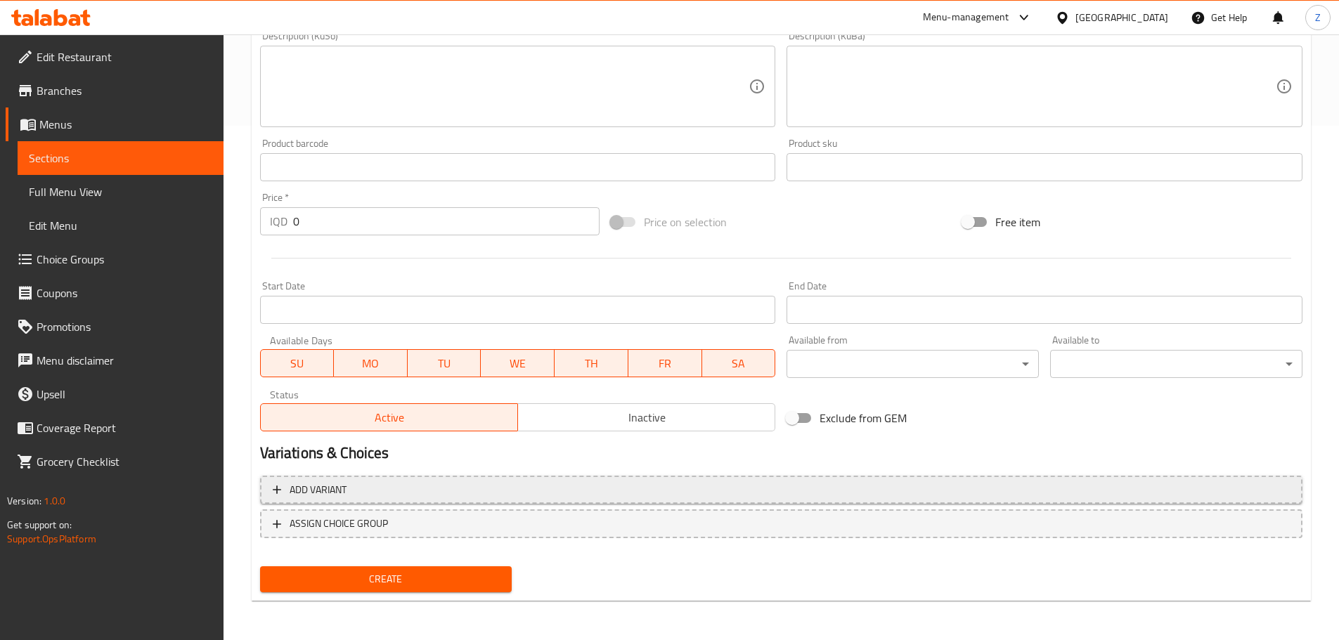
type textarea "Fried fish, red rice and appetizers."
click at [379, 488] on span "Add variant" at bounding box center [781, 490] width 1017 height 18
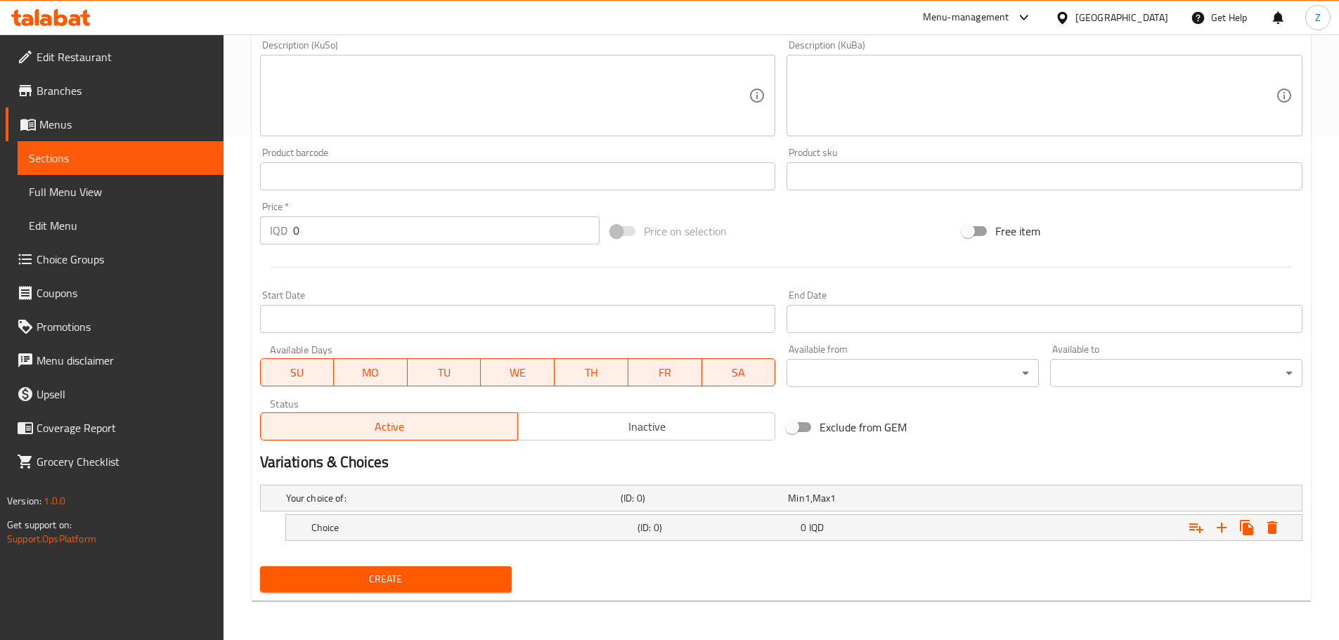
scroll to position [505, 0]
click at [391, 521] on h5 "Choice" at bounding box center [471, 528] width 320 height 14
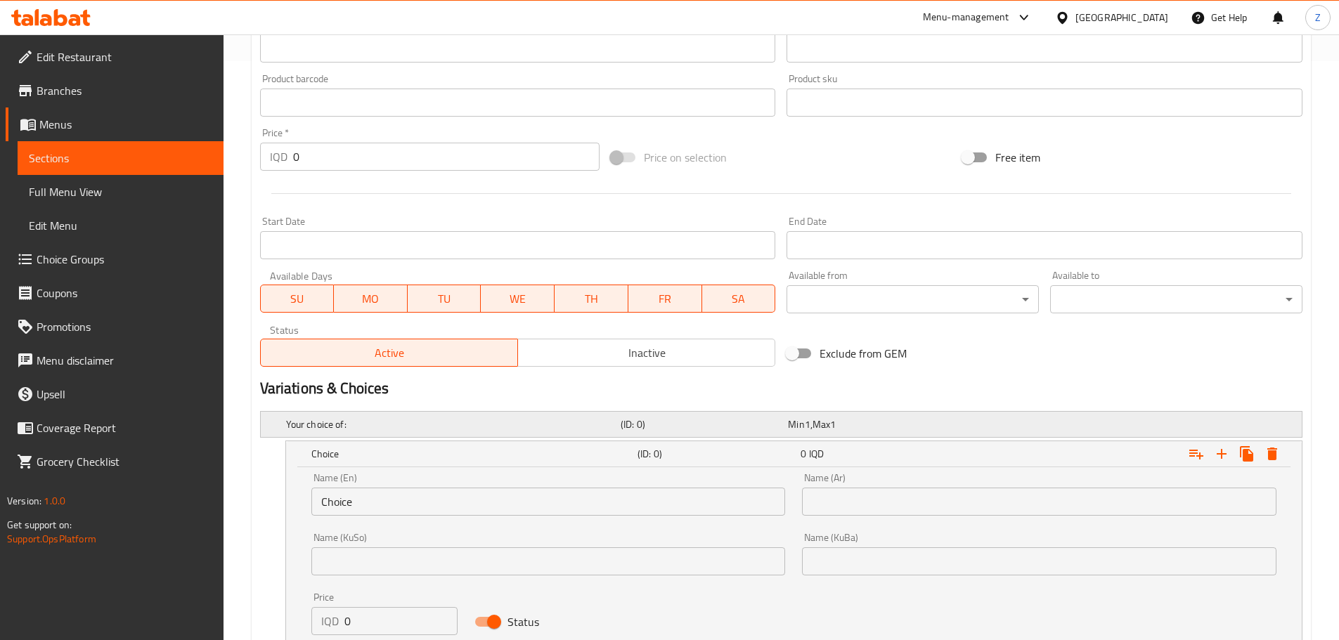
scroll to position [685, 0]
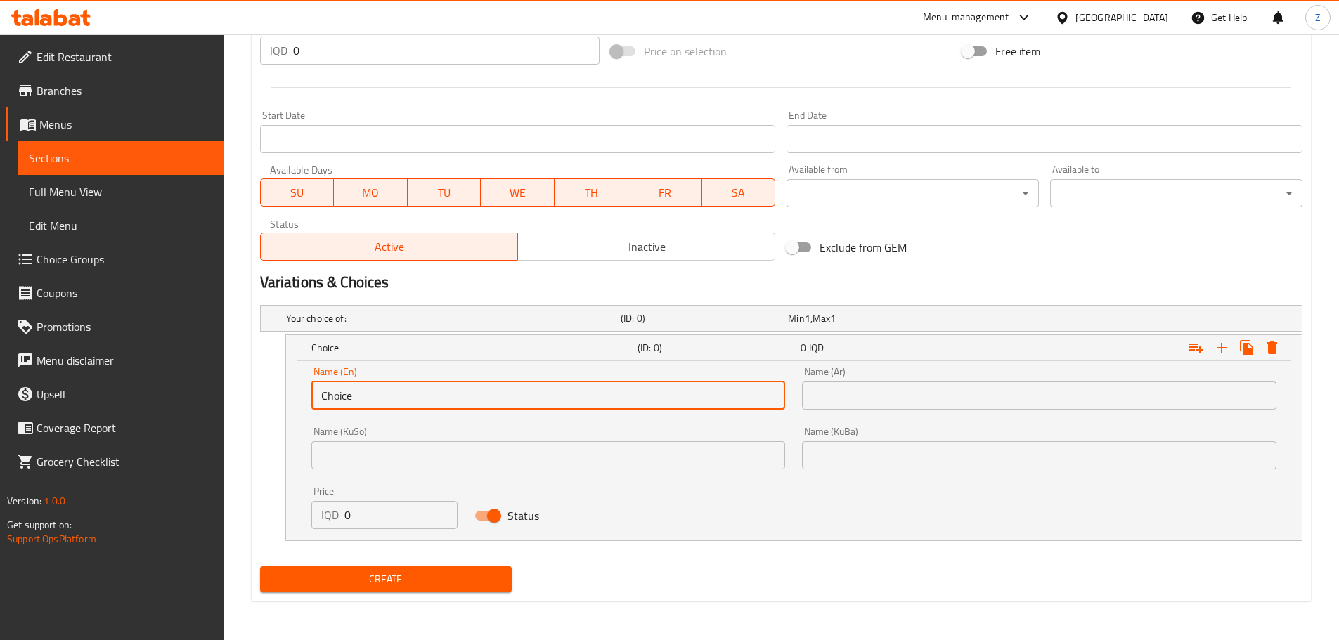
click at [384, 389] on input "Choice" at bounding box center [548, 396] width 474 height 28
type input "1 Kilo"
drag, startPoint x: 926, startPoint y: 367, endPoint x: 924, endPoint y: 378, distance: 11.4
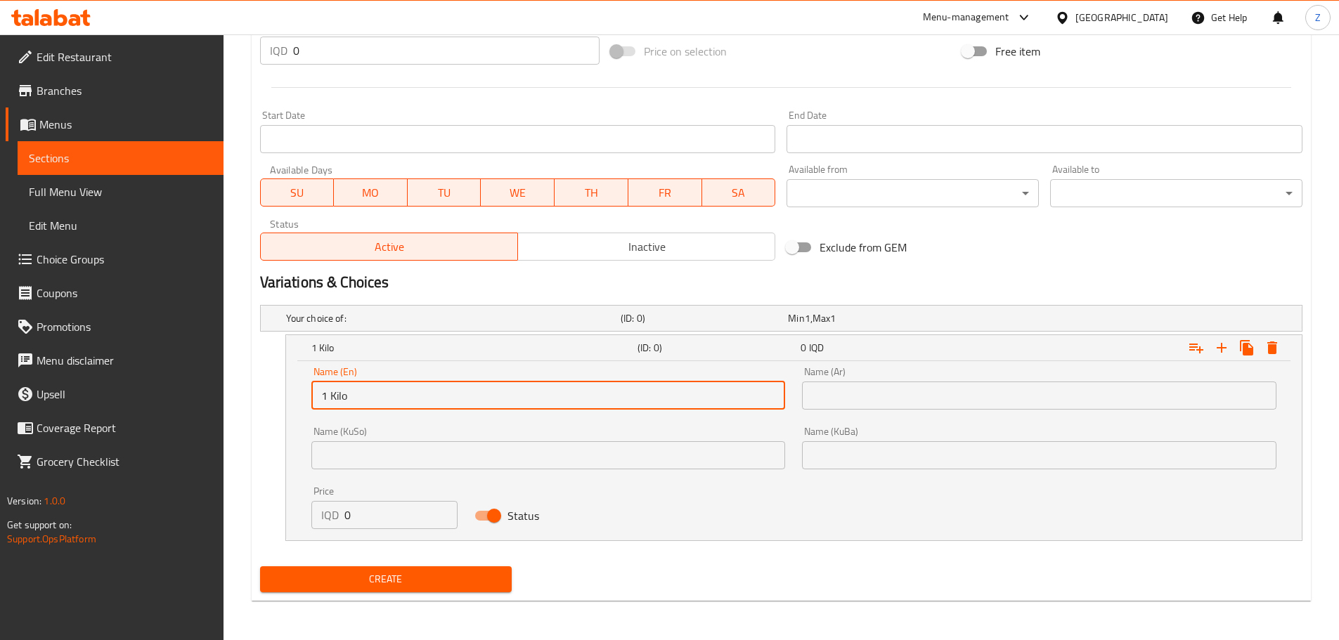
click at [926, 370] on div "Name (Ar) Name (Ar)" at bounding box center [1039, 388] width 474 height 43
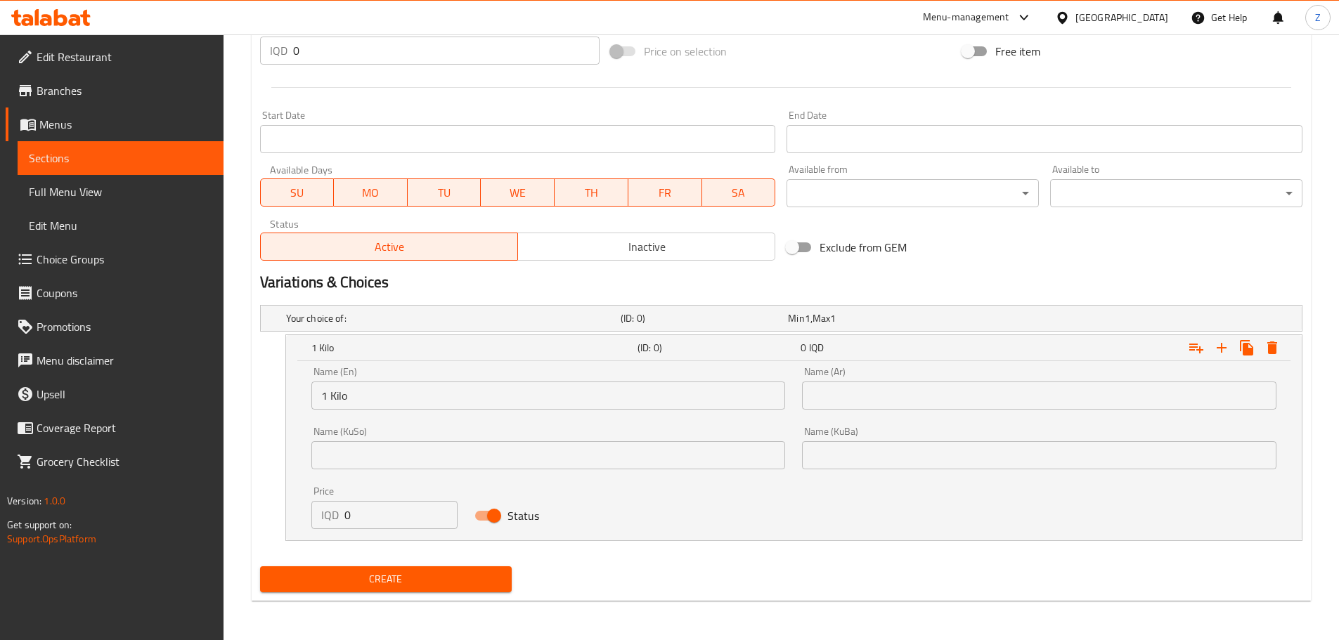
click at [923, 386] on input "text" at bounding box center [1039, 396] width 474 height 28
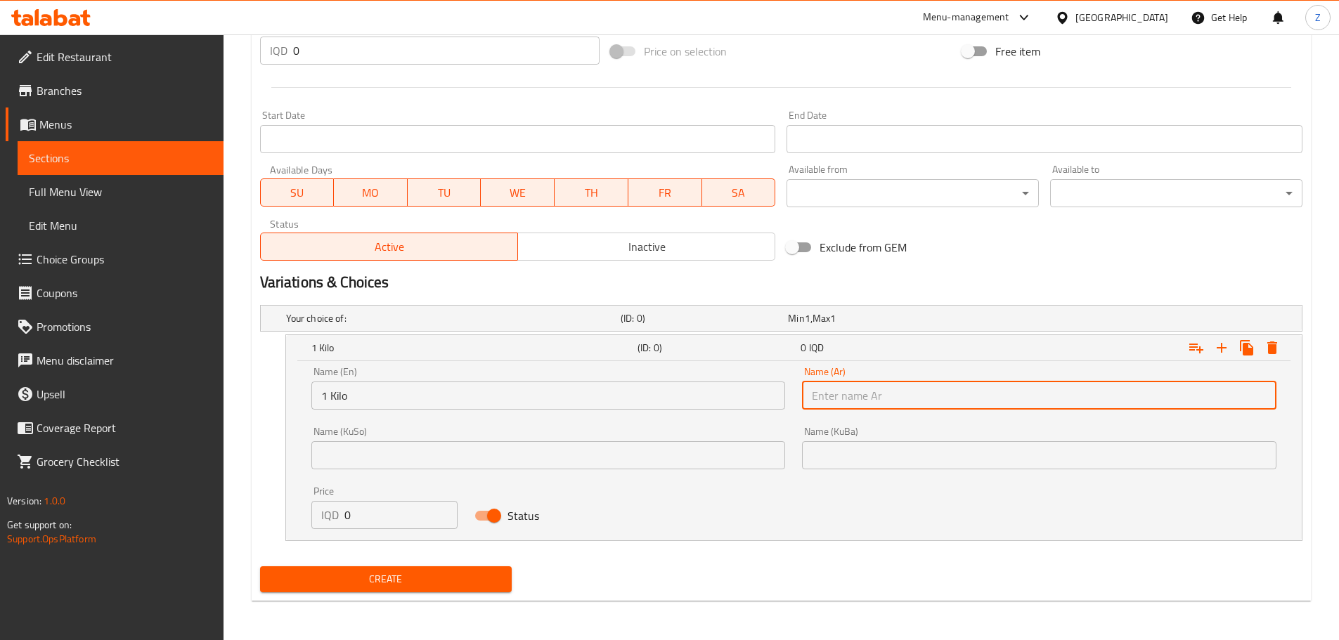
type input "1 كيلو"
click at [378, 514] on input "0" at bounding box center [401, 515] width 114 height 28
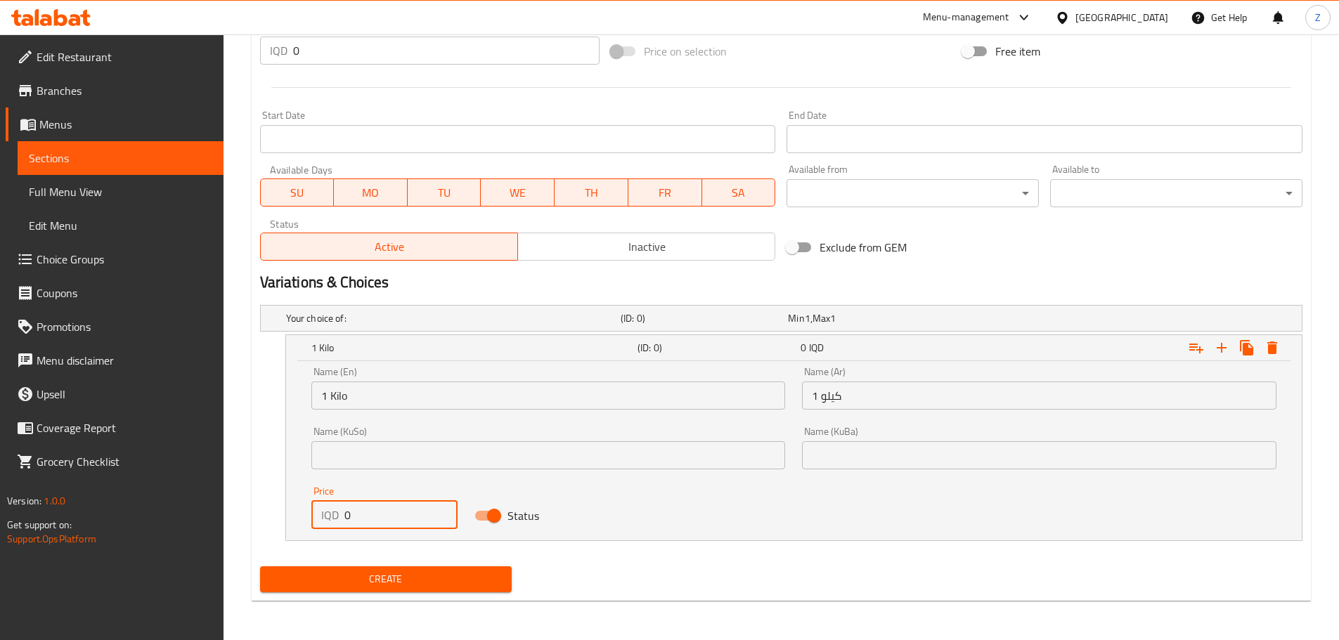
click at [378, 514] on input "0" at bounding box center [401, 515] width 114 height 28
type input "15000"
click at [1213, 342] on icon "Expand" at bounding box center [1221, 347] width 17 height 17
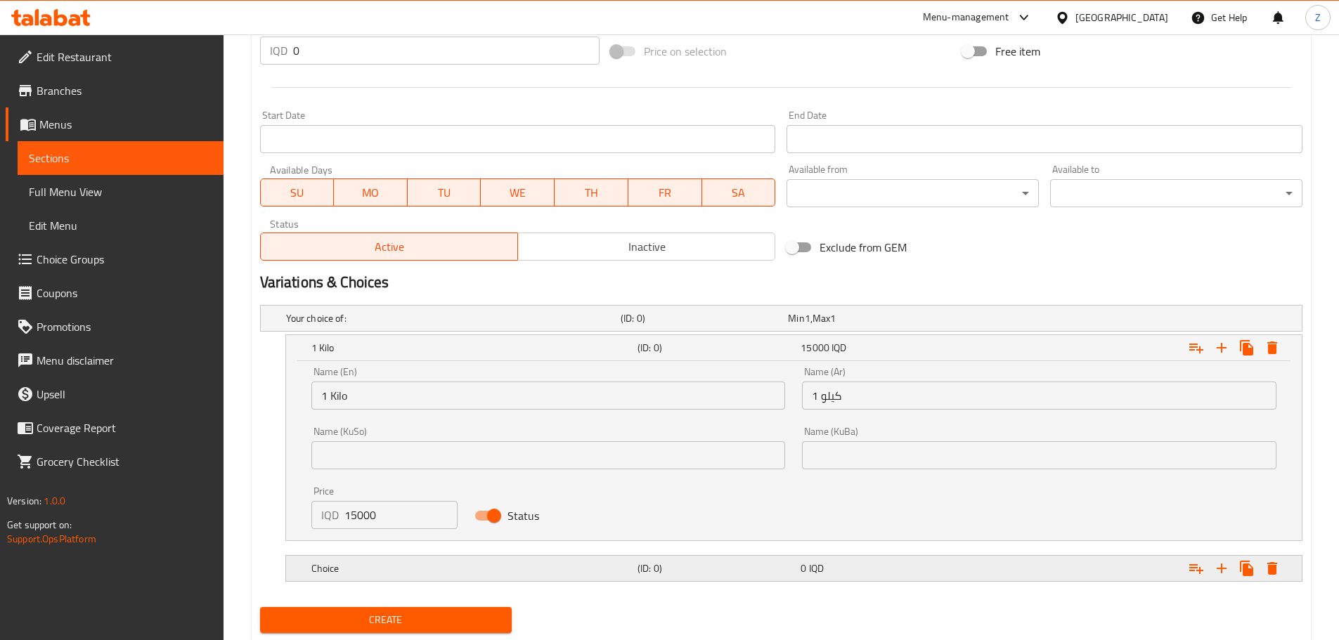
click at [729, 569] on h5 "(ID: 0)" at bounding box center [715, 568] width 157 height 14
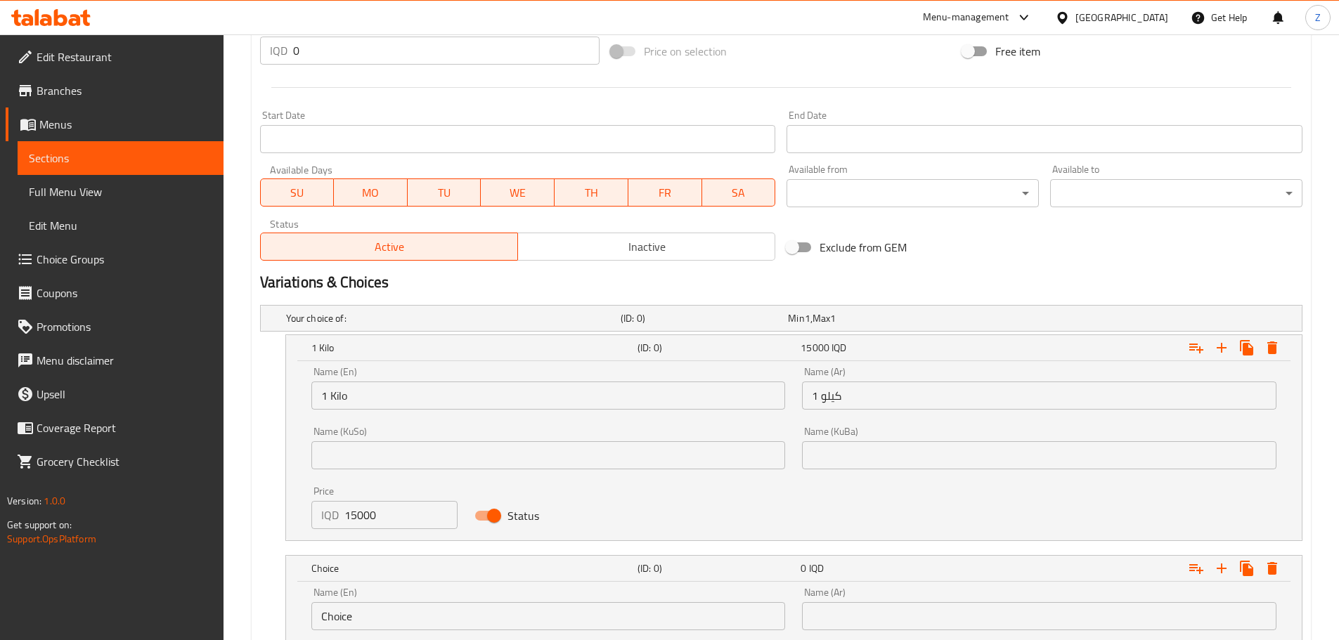
click at [337, 613] on input "Choice" at bounding box center [548, 616] width 474 height 28
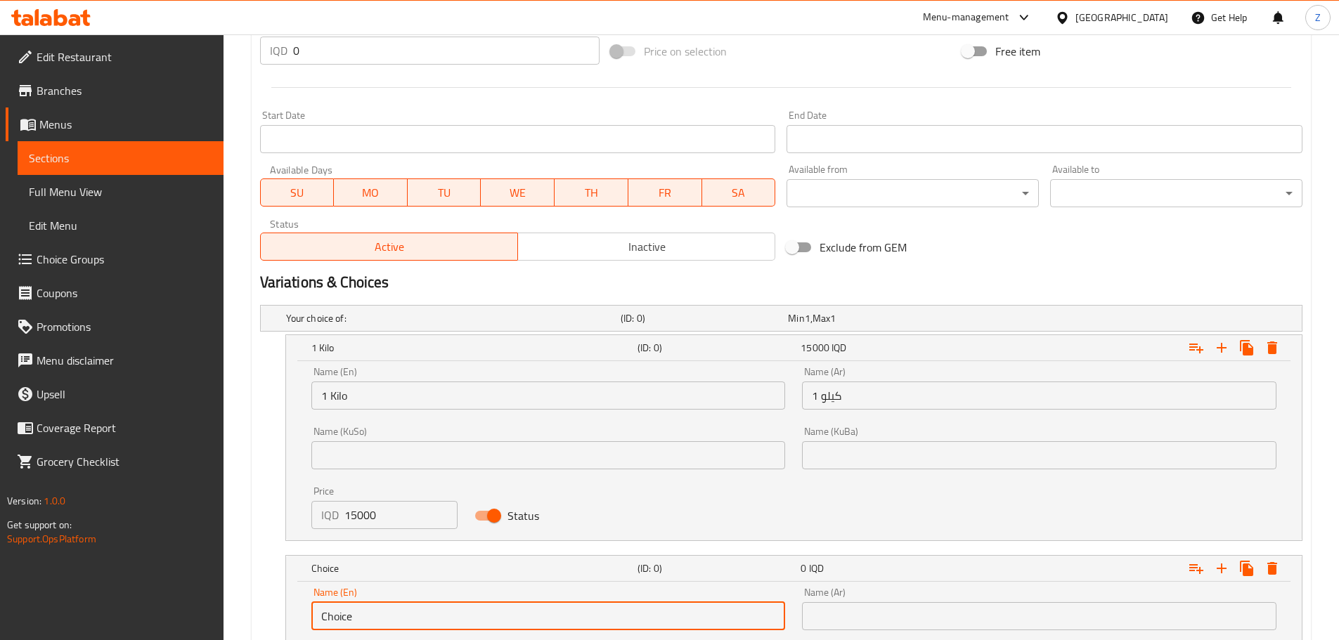
click at [338, 612] on input "Choice" at bounding box center [548, 616] width 474 height 28
type input "1"
type input "1.25 Kilo"
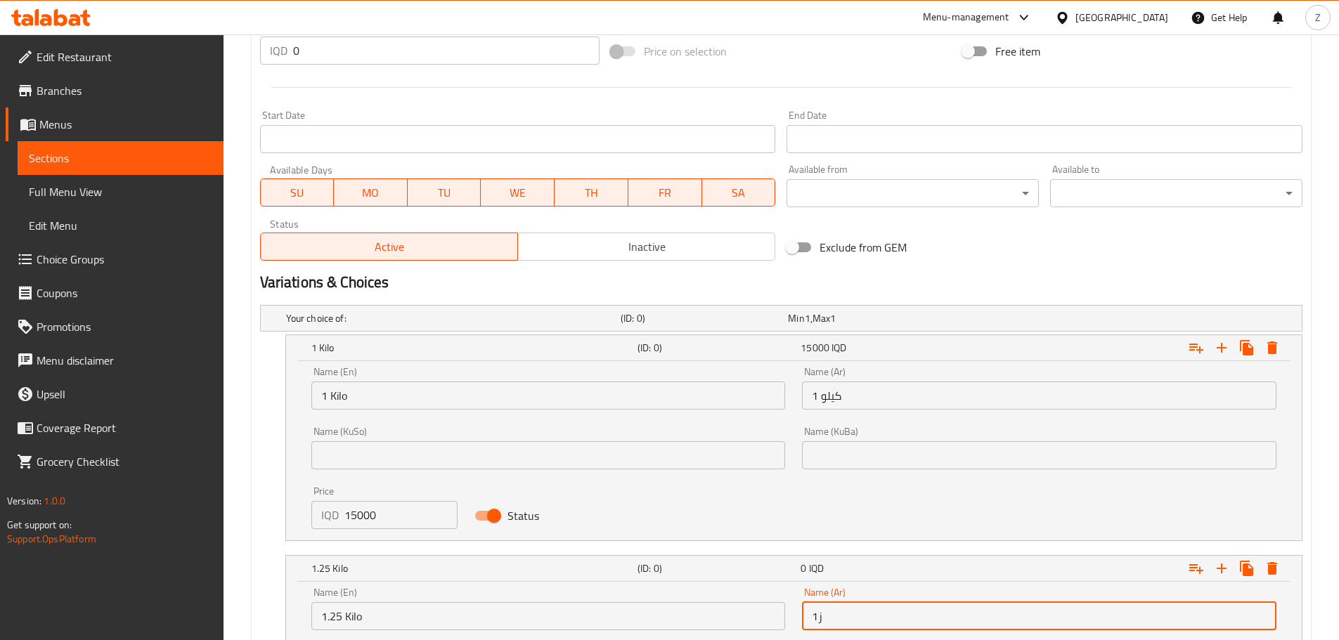
type input "1"
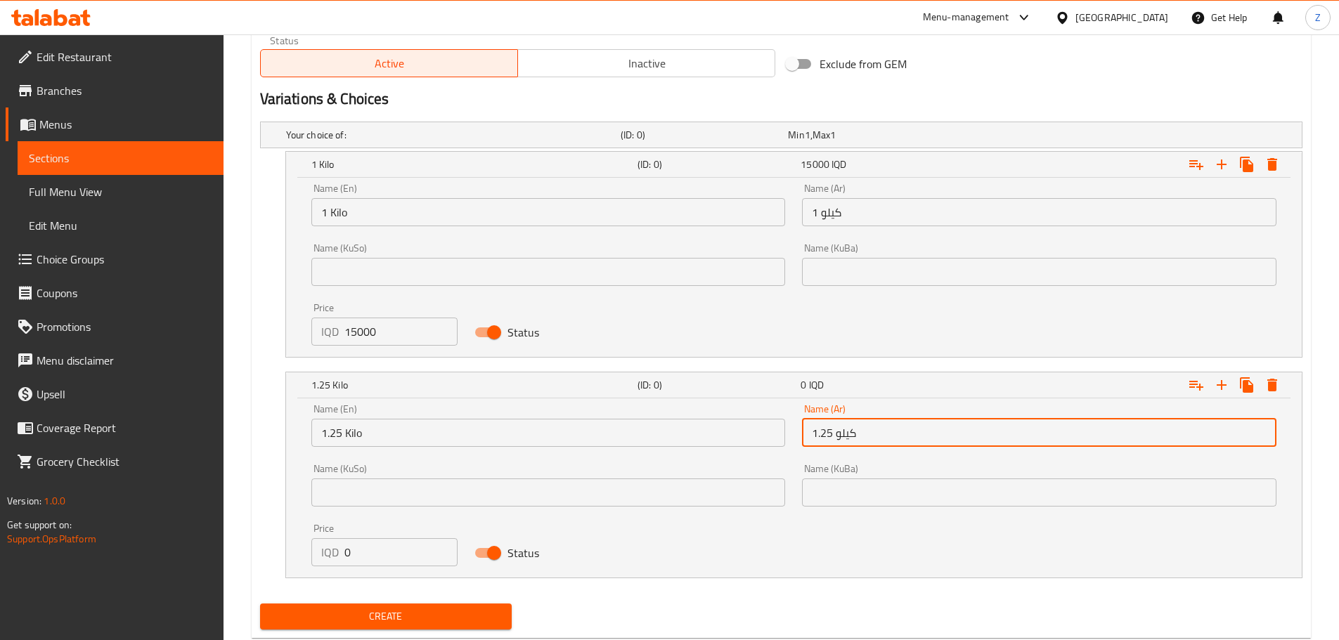
scroll to position [906, 0]
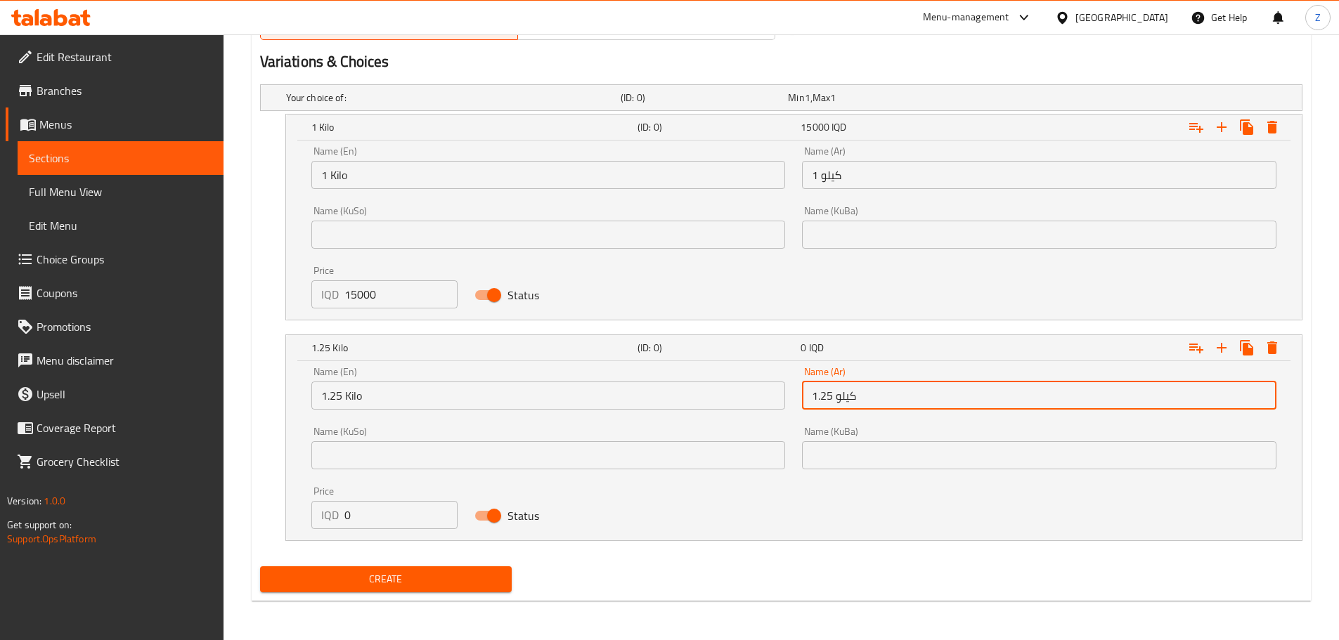
type input "1.25 كيلو"
click at [389, 514] on input "0" at bounding box center [401, 515] width 114 height 28
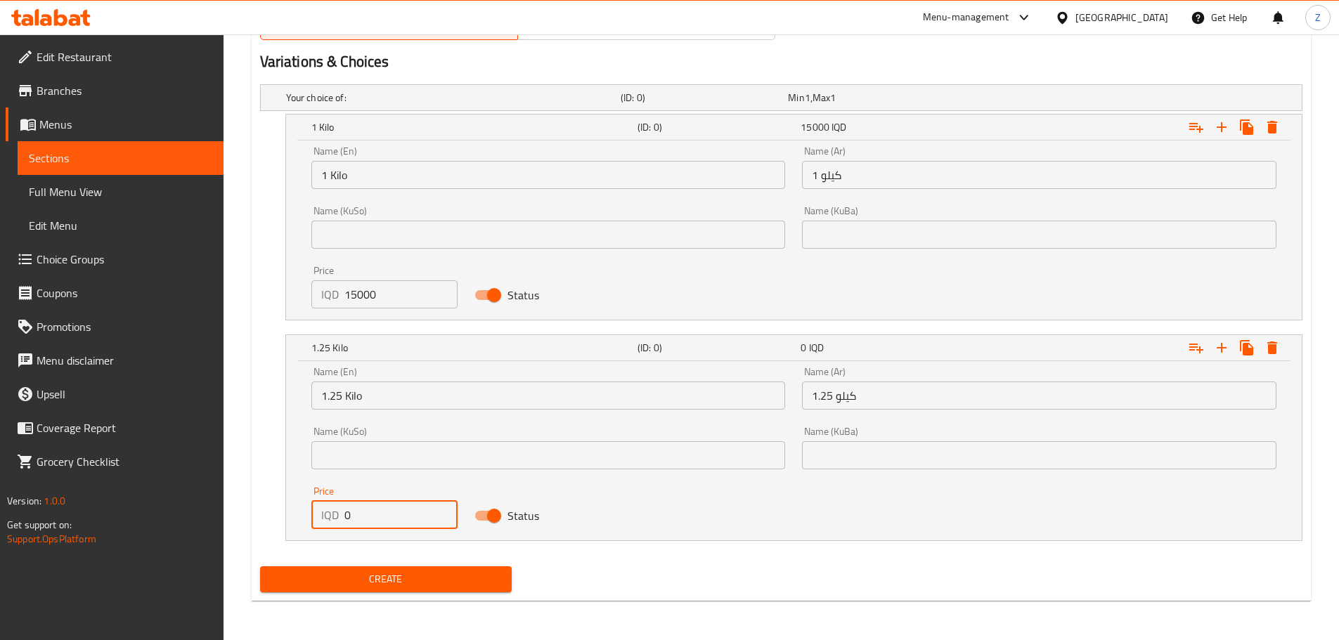
click at [389, 514] on input "0" at bounding box center [401, 515] width 114 height 28
type input "17000"
click at [1221, 351] on icon "Expand" at bounding box center [1221, 348] width 10 height 10
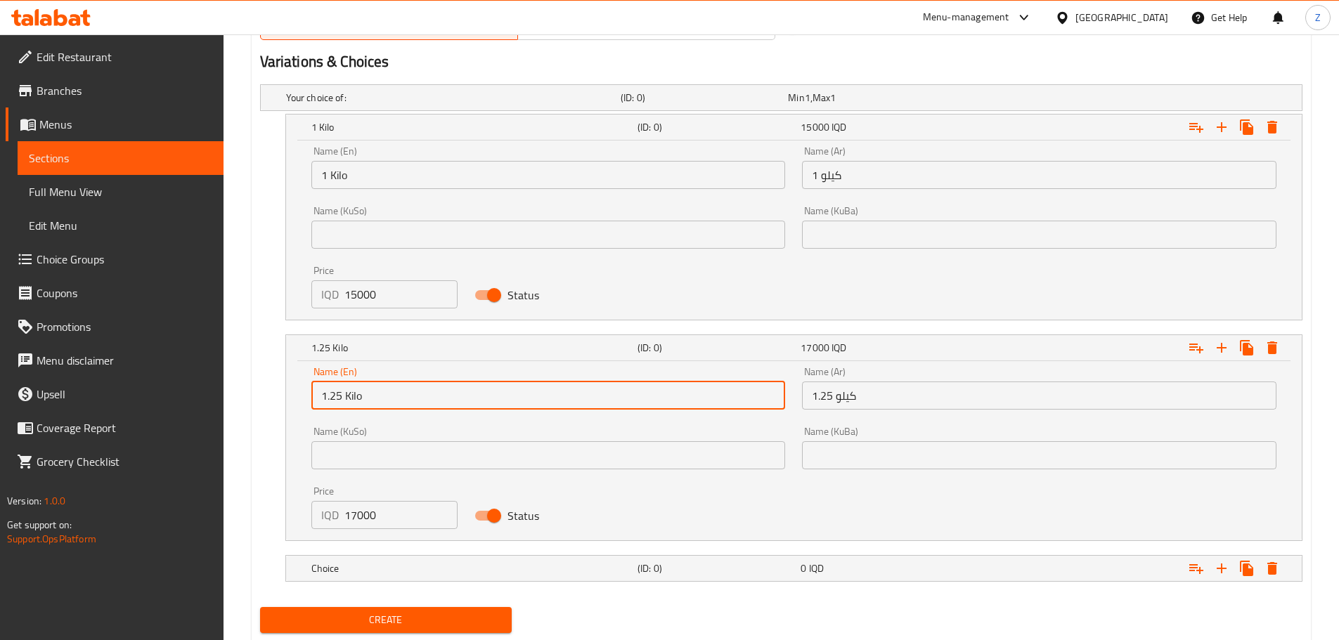
click at [460, 405] on input "1.25 Kilo" at bounding box center [548, 396] width 474 height 28
click at [419, 570] on h5 "Choice" at bounding box center [471, 568] width 320 height 14
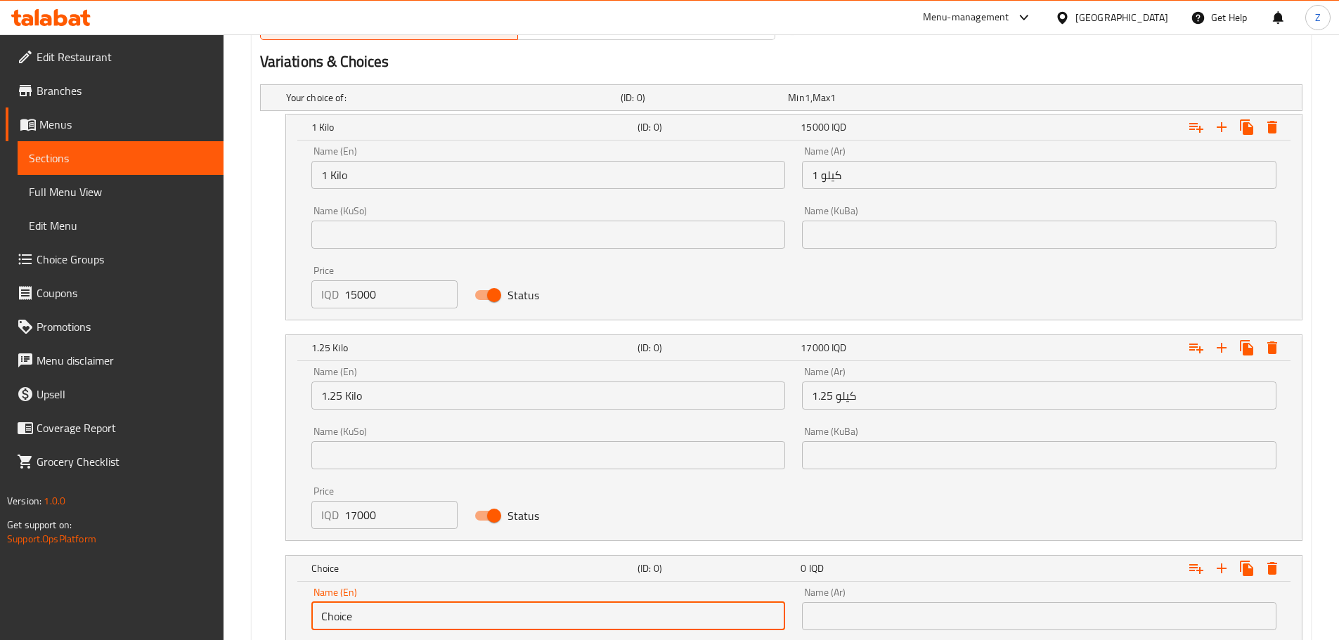
click at [403, 612] on input "Choice" at bounding box center [548, 616] width 474 height 28
paste input "1.25 Kilo"
drag, startPoint x: 342, startPoint y: 618, endPoint x: 332, endPoint y: 618, distance: 10.5
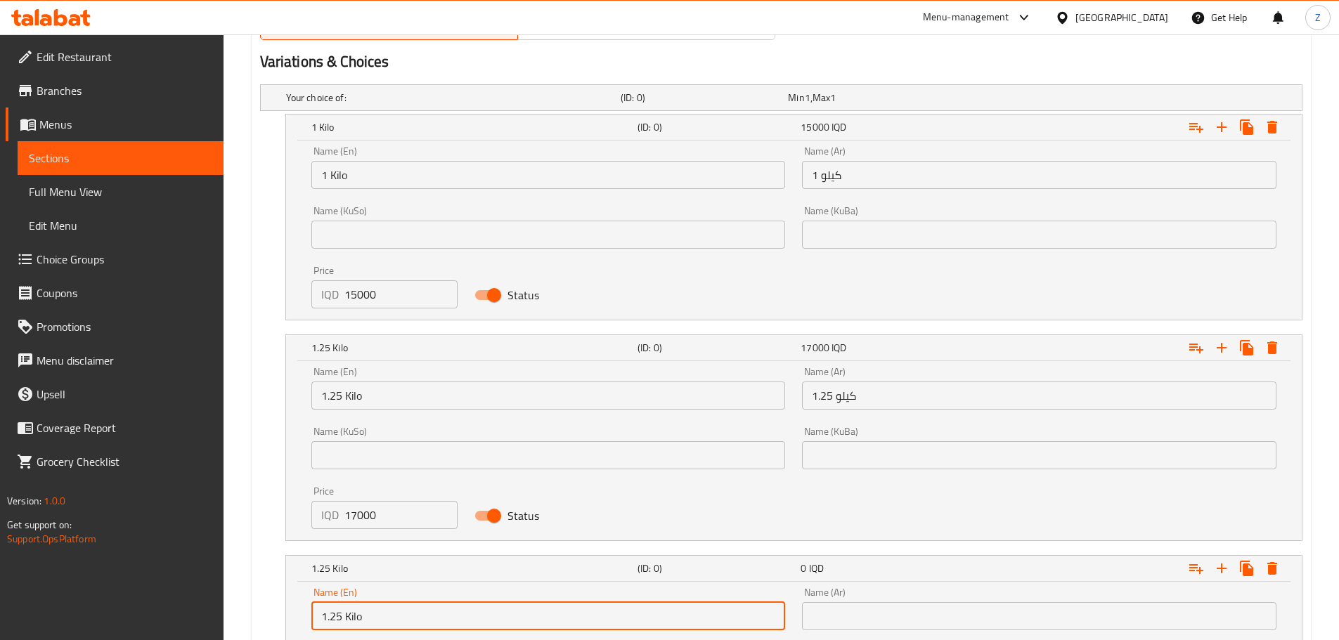
click at [332, 618] on input "1.25 Kilo" at bounding box center [548, 616] width 474 height 28
type input "1.5 Kilo"
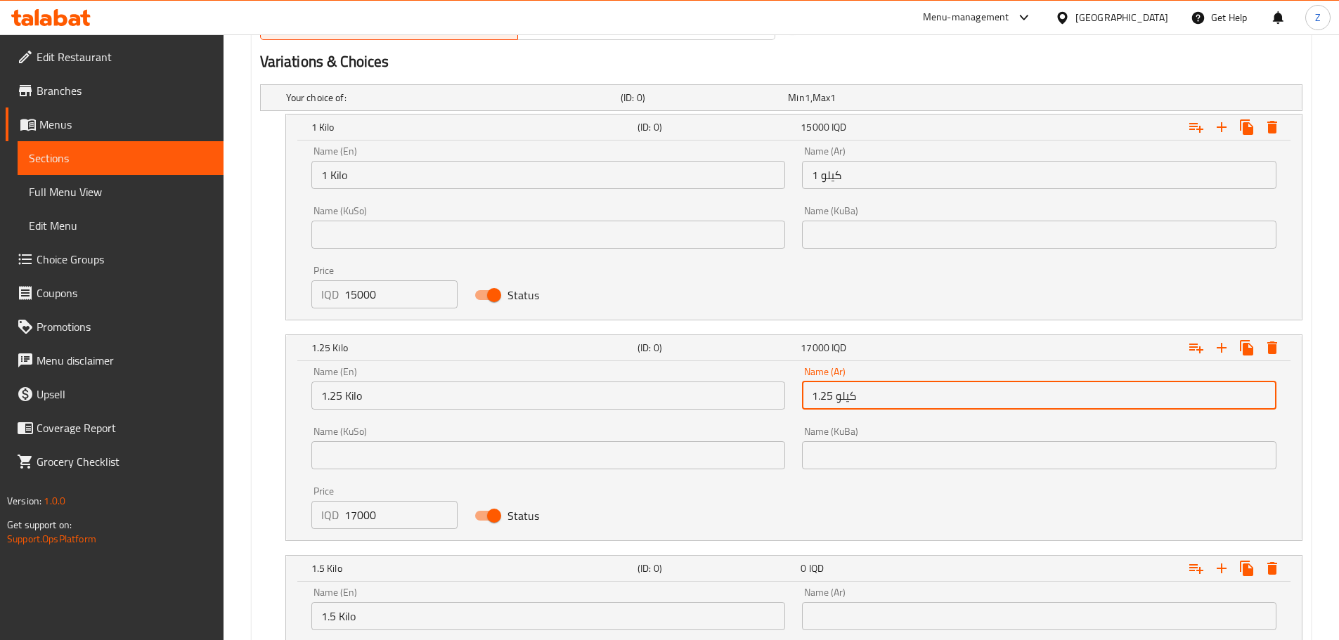
click at [896, 389] on input "1.25 كيلو" at bounding box center [1039, 396] width 474 height 28
click at [850, 611] on input "text" at bounding box center [1039, 616] width 474 height 28
paste input "1.25 كيلو"
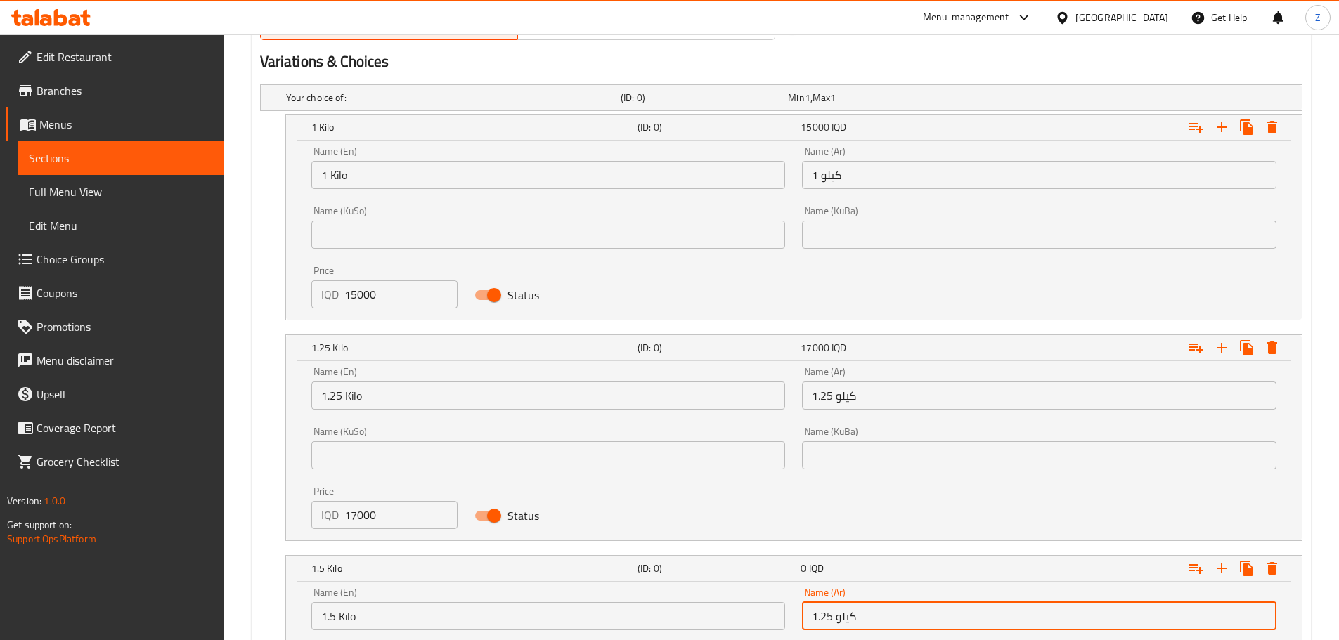
drag, startPoint x: 833, startPoint y: 618, endPoint x: 824, endPoint y: 620, distance: 10.1
click at [824, 620] on input "1.25 كيلو" at bounding box center [1039, 616] width 474 height 28
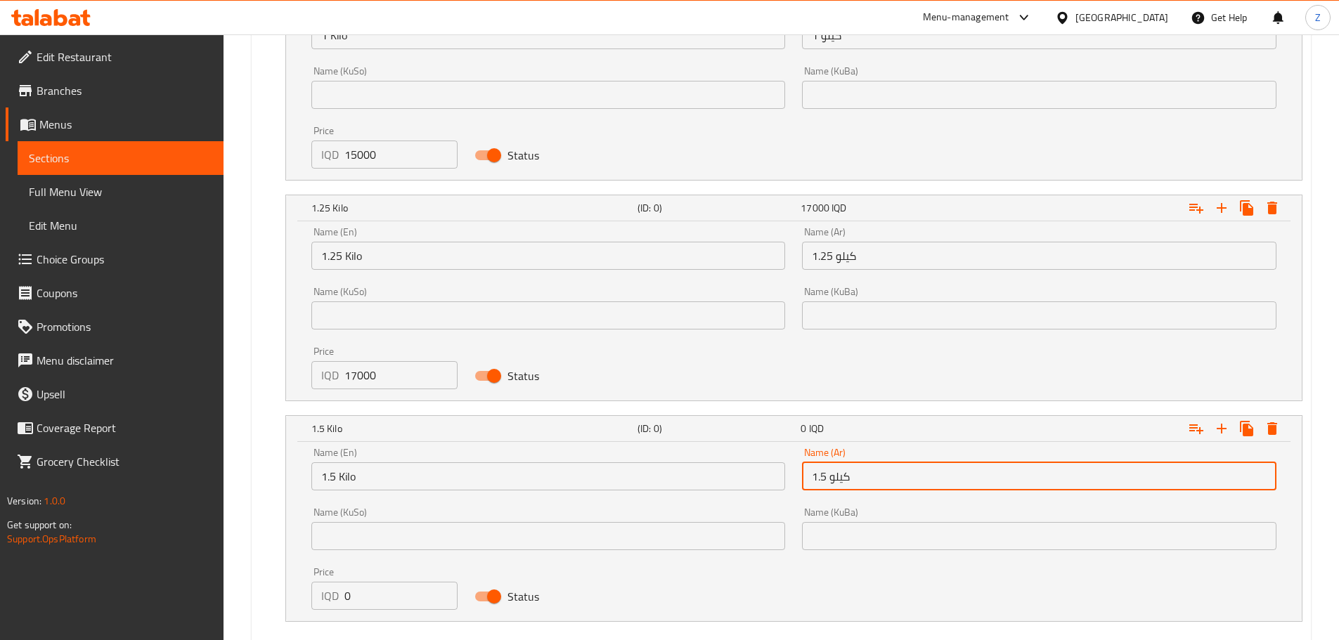
scroll to position [1046, 0]
type input "1.5 كيلو"
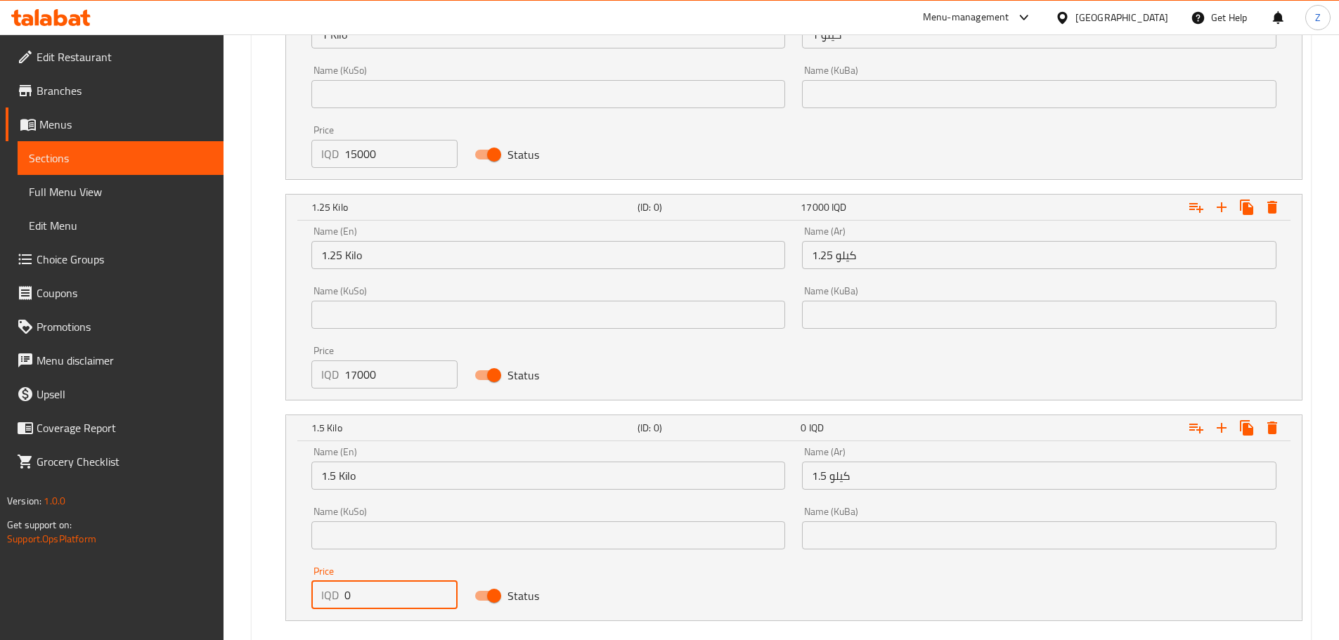
click at [350, 599] on input "0" at bounding box center [401, 595] width 114 height 28
type input "20000"
click at [1221, 421] on icon "Expand" at bounding box center [1221, 427] width 17 height 17
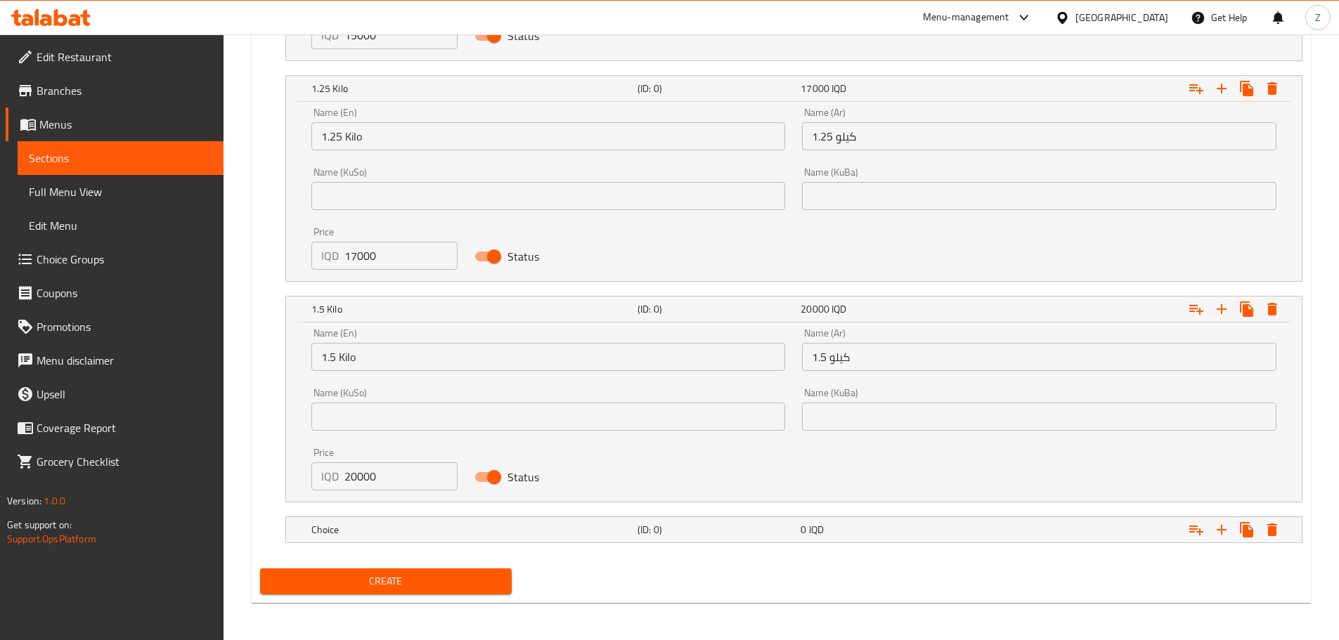
scroll to position [1167, 0]
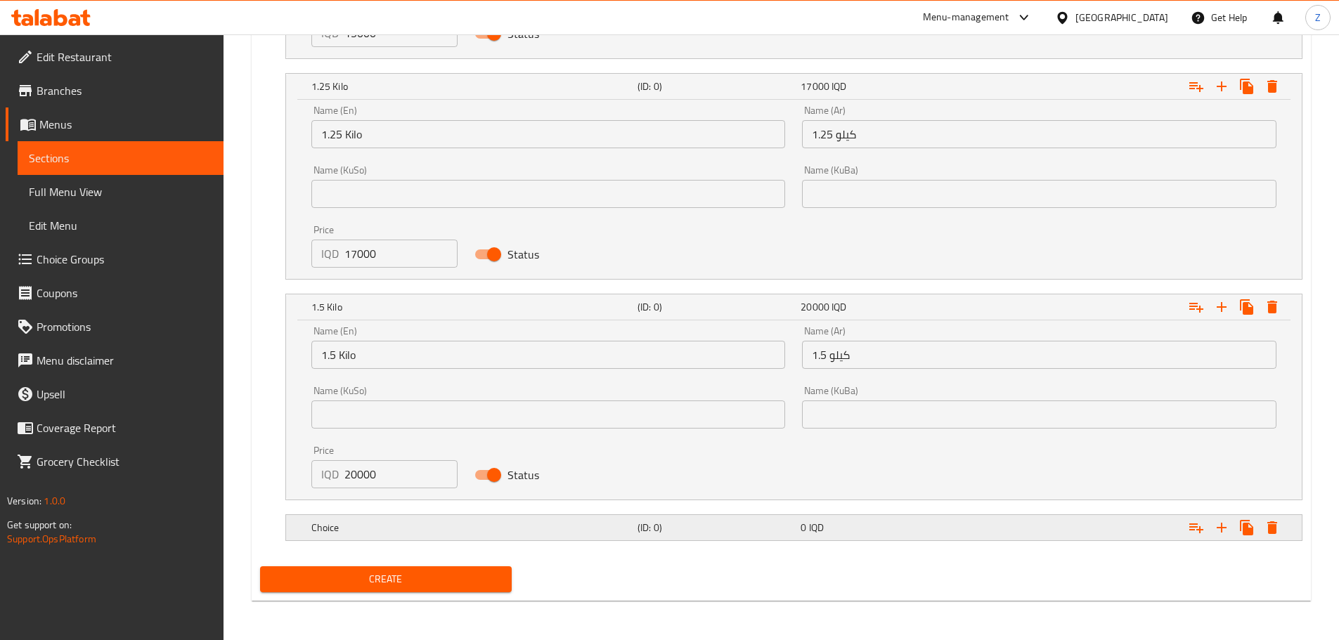
click at [644, 516] on div "Choice (ID: 0) 0 IQD" at bounding box center [797, 527] width 979 height 31
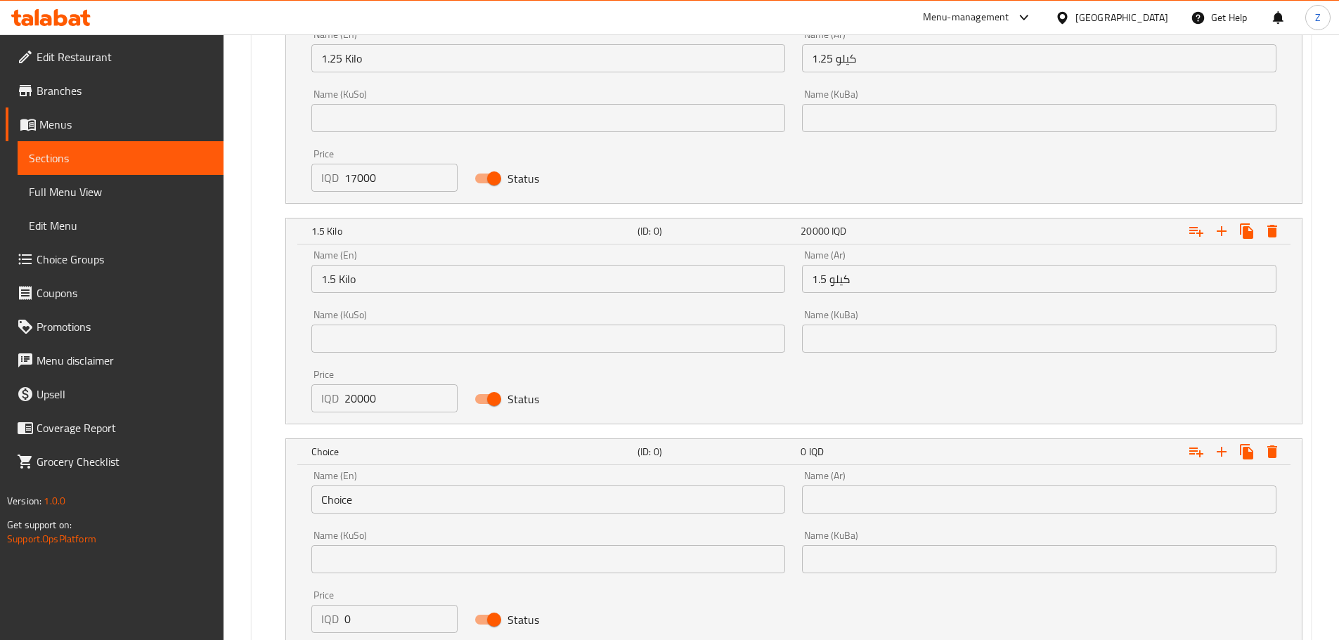
scroll to position [1308, 0]
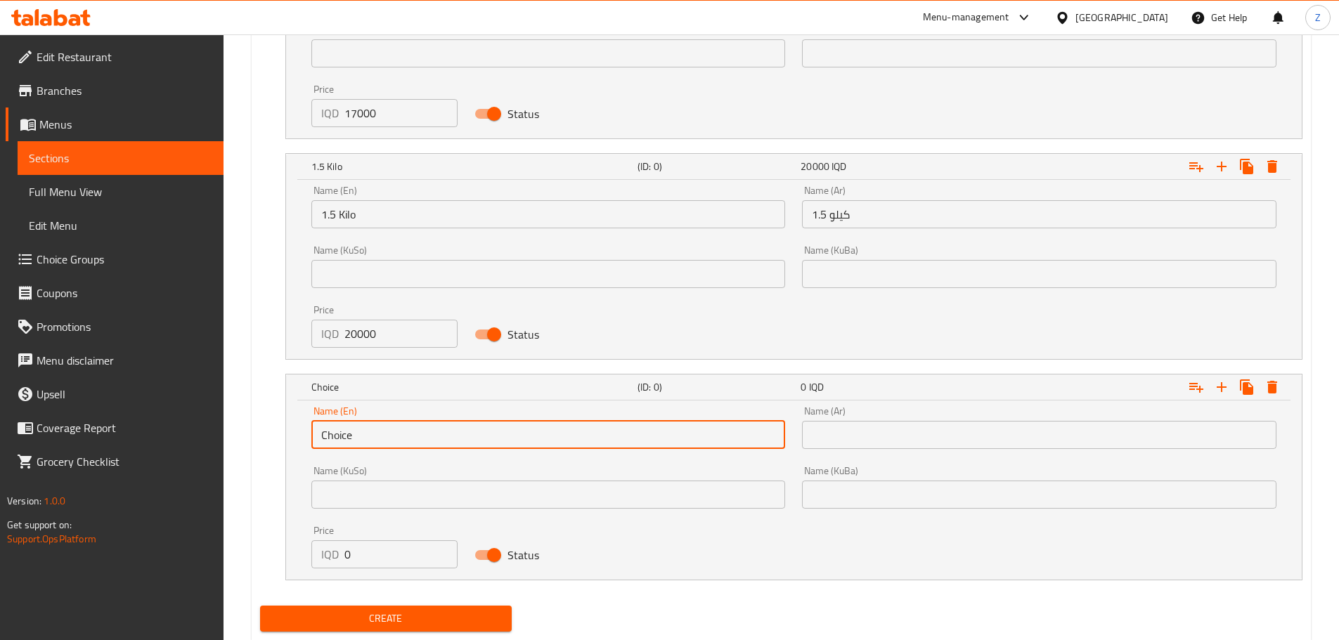
click at [377, 446] on input "Choice" at bounding box center [548, 435] width 474 height 28
drag, startPoint x: 342, startPoint y: 437, endPoint x: 325, endPoint y: 438, distance: 16.9
click at [325, 438] on input "2.25 Kg" at bounding box center [548, 435] width 474 height 28
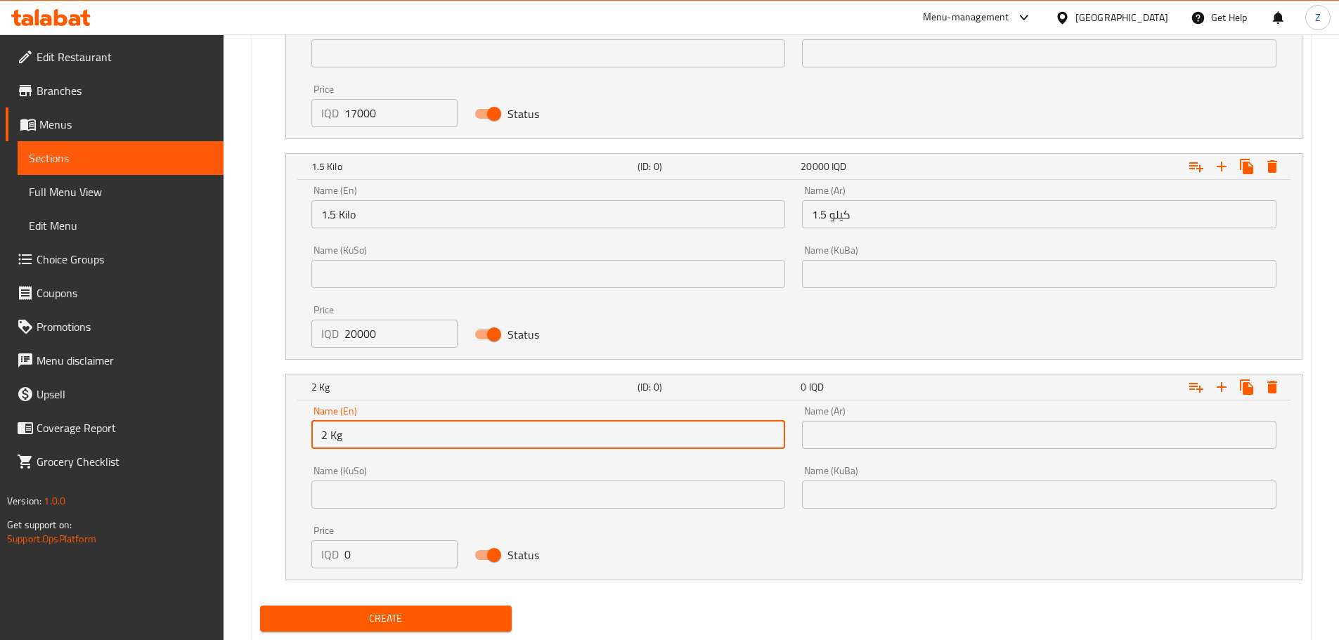
drag, startPoint x: 370, startPoint y: 441, endPoint x: 338, endPoint y: 443, distance: 32.4
click at [338, 443] on input "2 Kg" at bounding box center [548, 435] width 474 height 28
type input "2 Kilo"
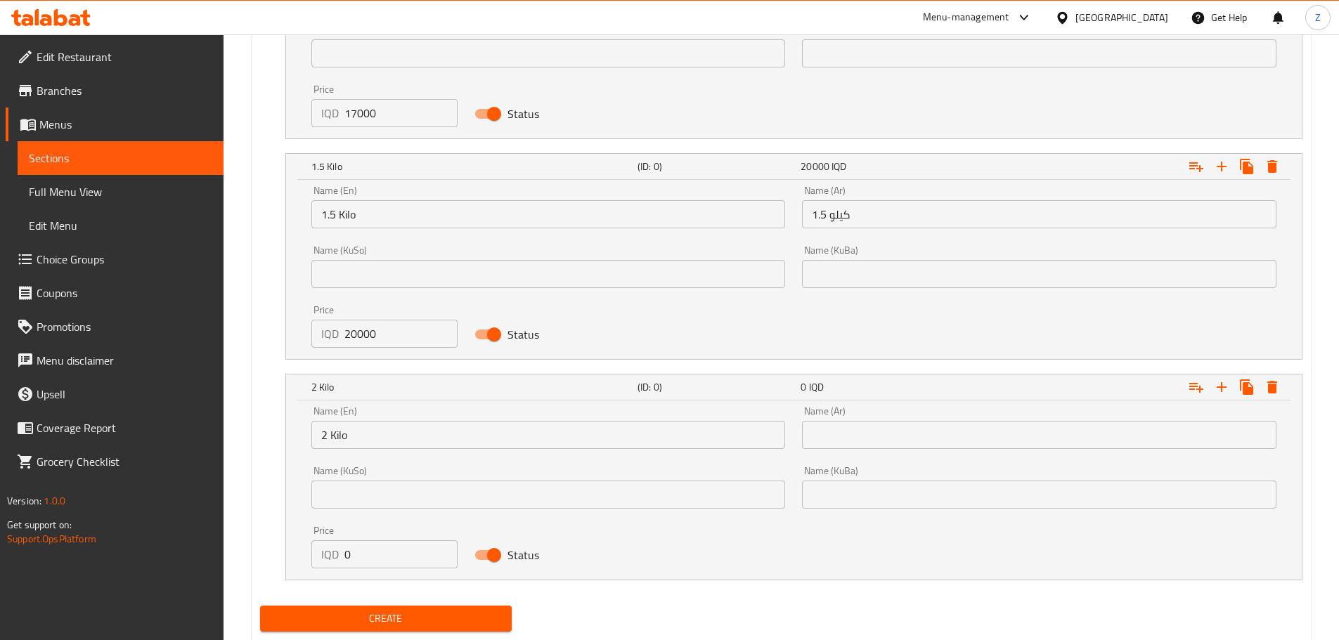
click at [864, 452] on div "Name (Ar) Name (Ar)" at bounding box center [1038, 428] width 491 height 60
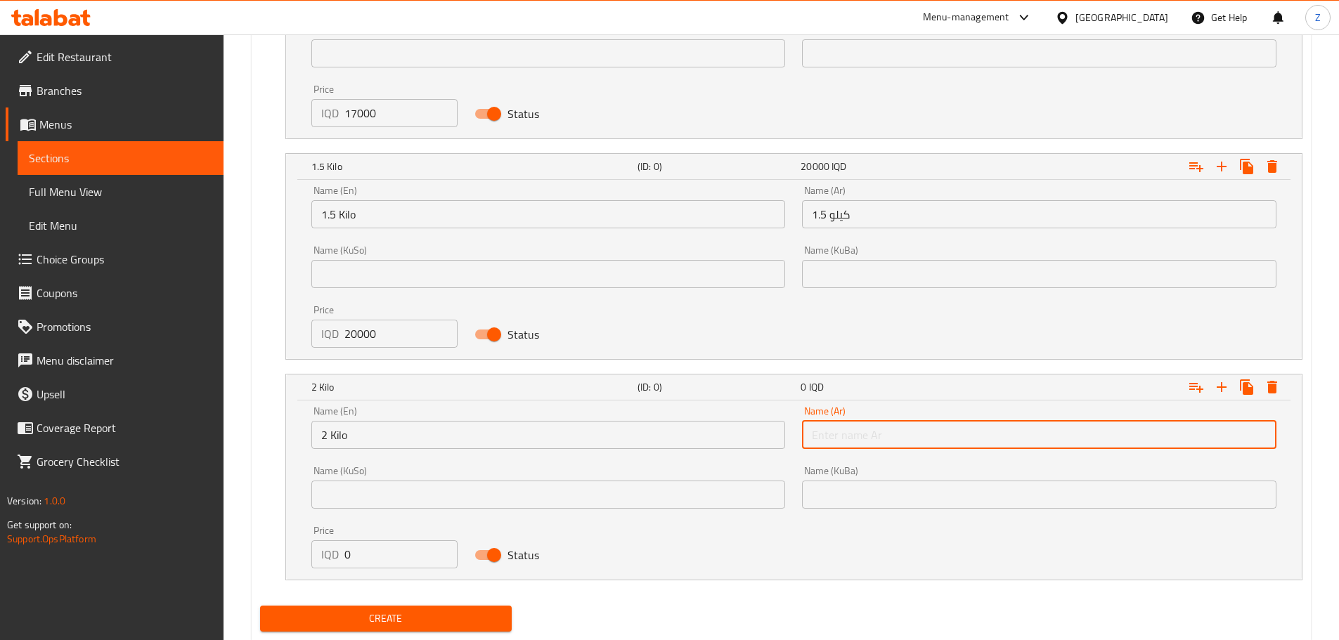
click at [877, 436] on input "text" at bounding box center [1039, 435] width 474 height 28
type input "2 كيلو"
click at [366, 554] on input "0" at bounding box center [401, 554] width 114 height 28
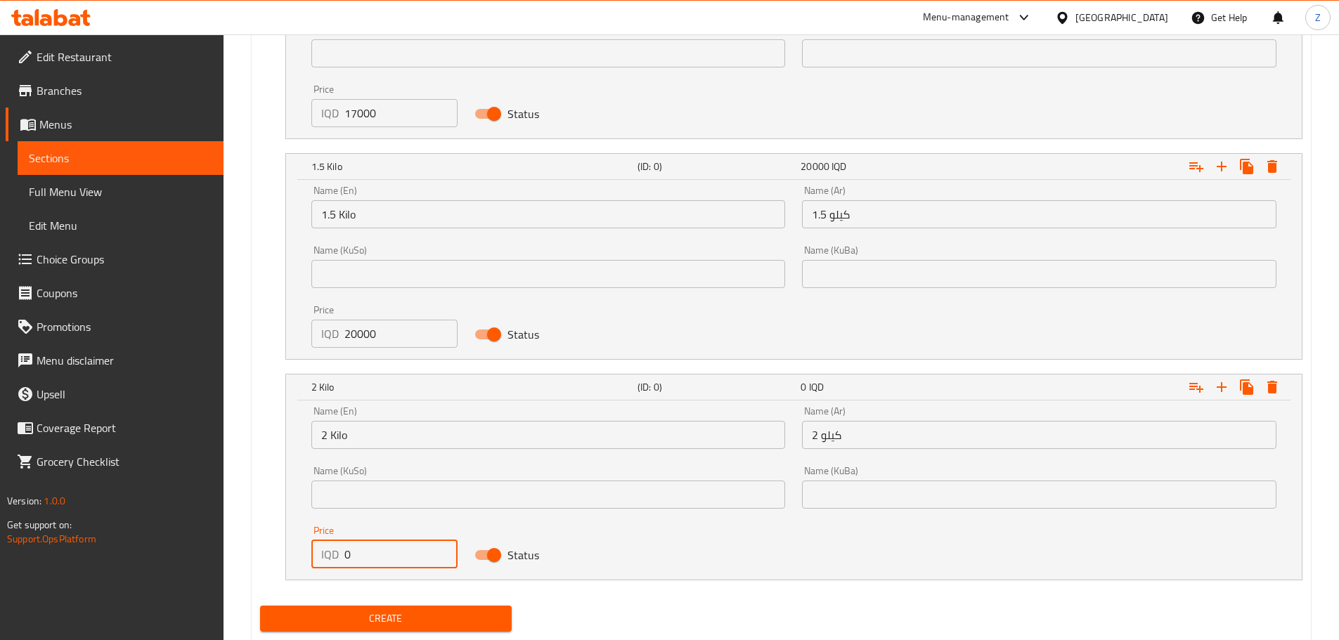
click at [366, 554] on input "0" at bounding box center [401, 554] width 114 height 28
type input "25000"
click at [1222, 388] on icon "Expand" at bounding box center [1221, 387] width 10 height 10
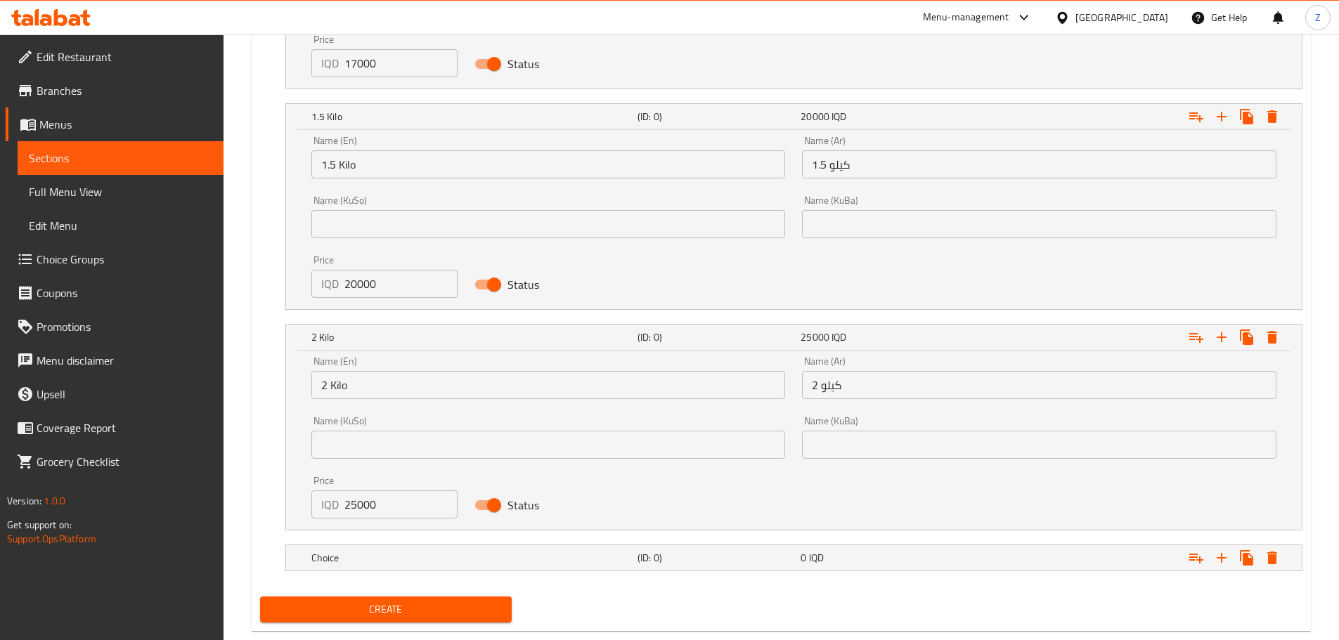
scroll to position [1388, 0]
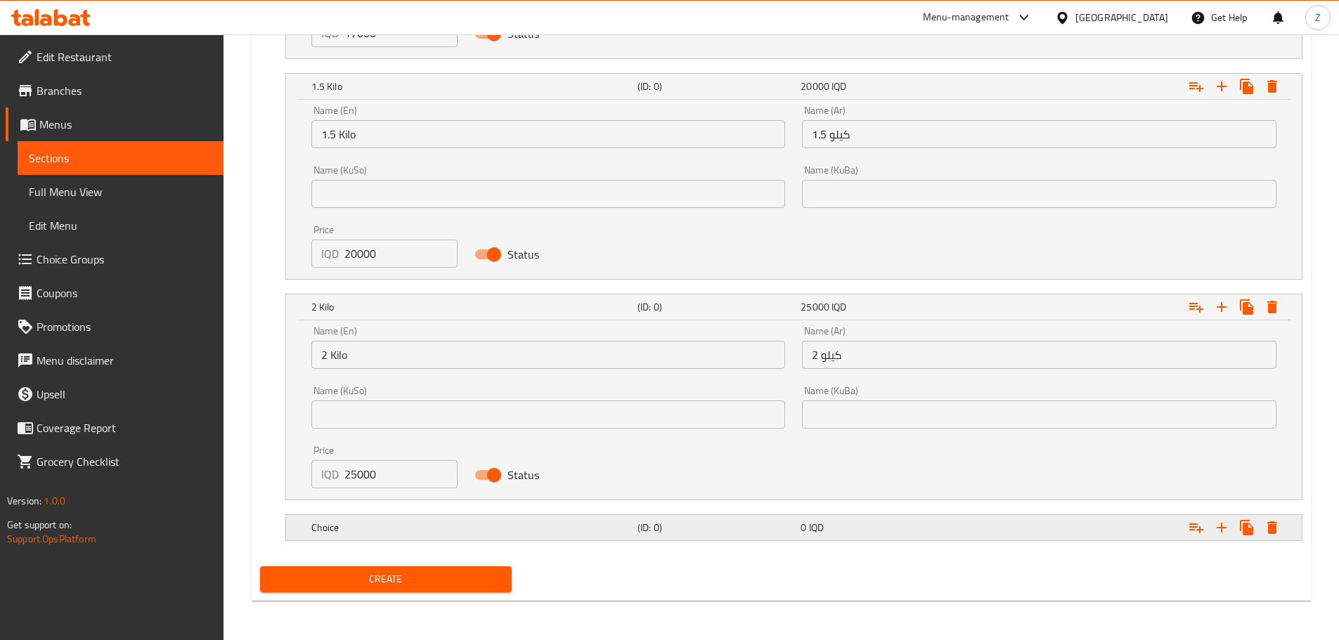
click at [377, 534] on h5 "Choice" at bounding box center [471, 528] width 320 height 14
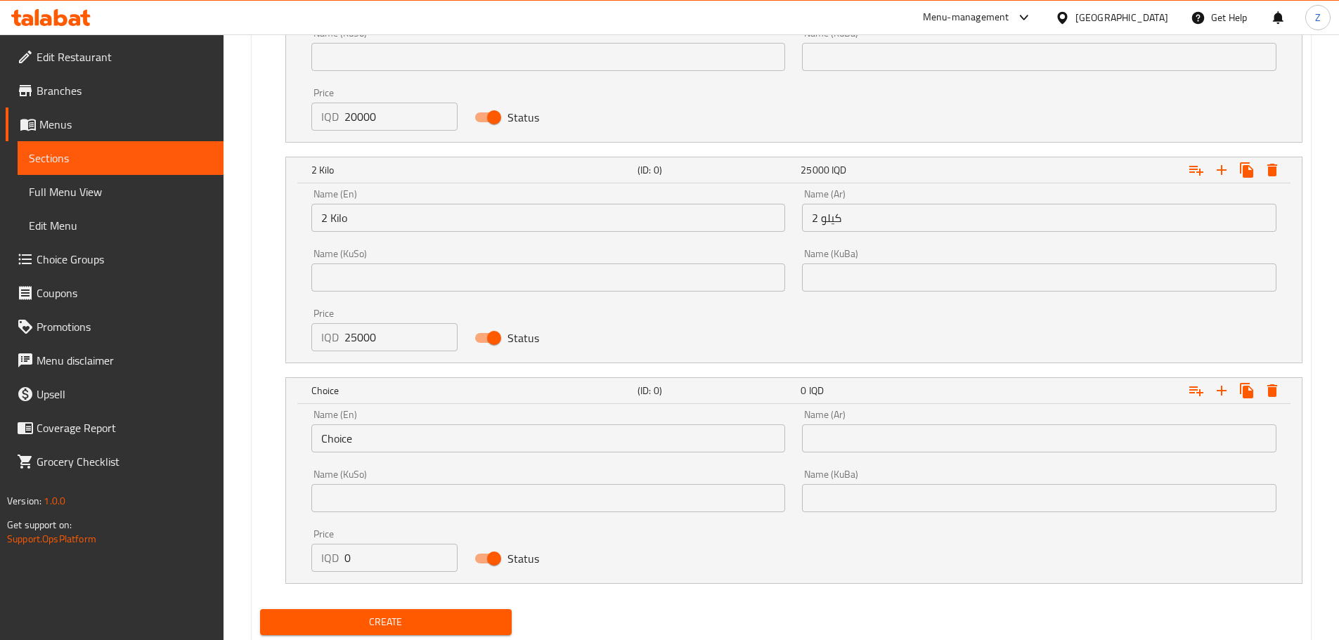
scroll to position [1528, 0]
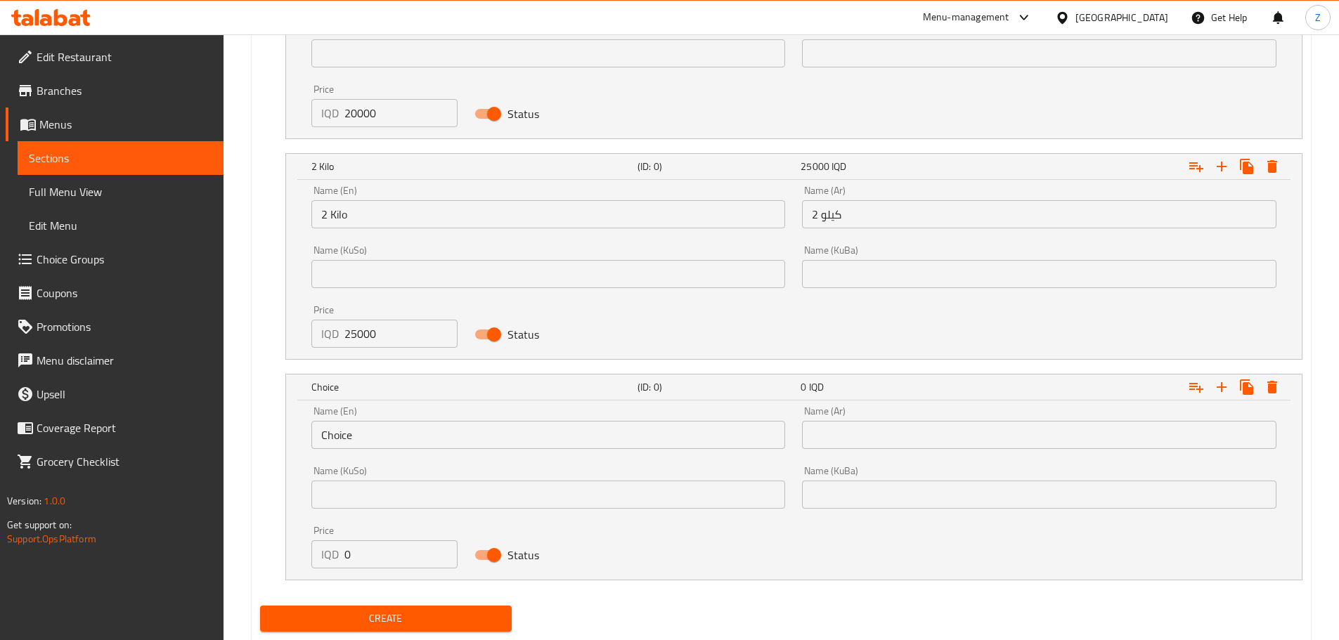
click at [363, 445] on input "Choice" at bounding box center [548, 435] width 474 height 28
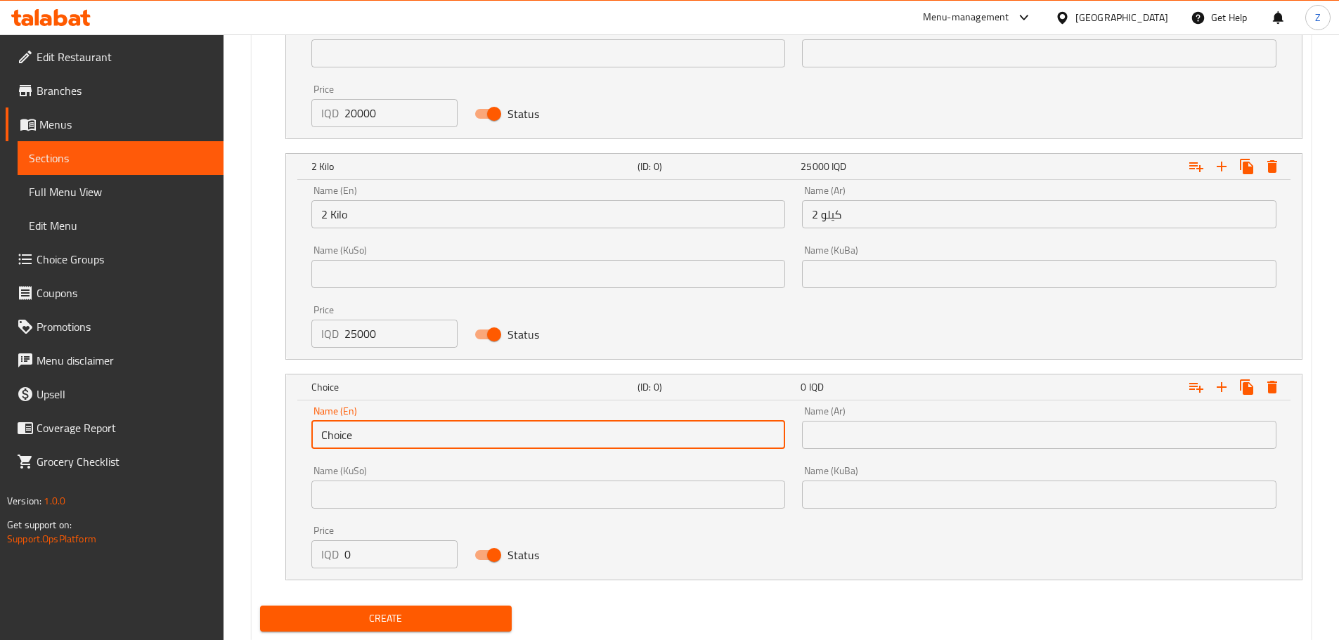
click at [363, 445] on input "Choice" at bounding box center [548, 435] width 474 height 28
type input "2.5 Kilo"
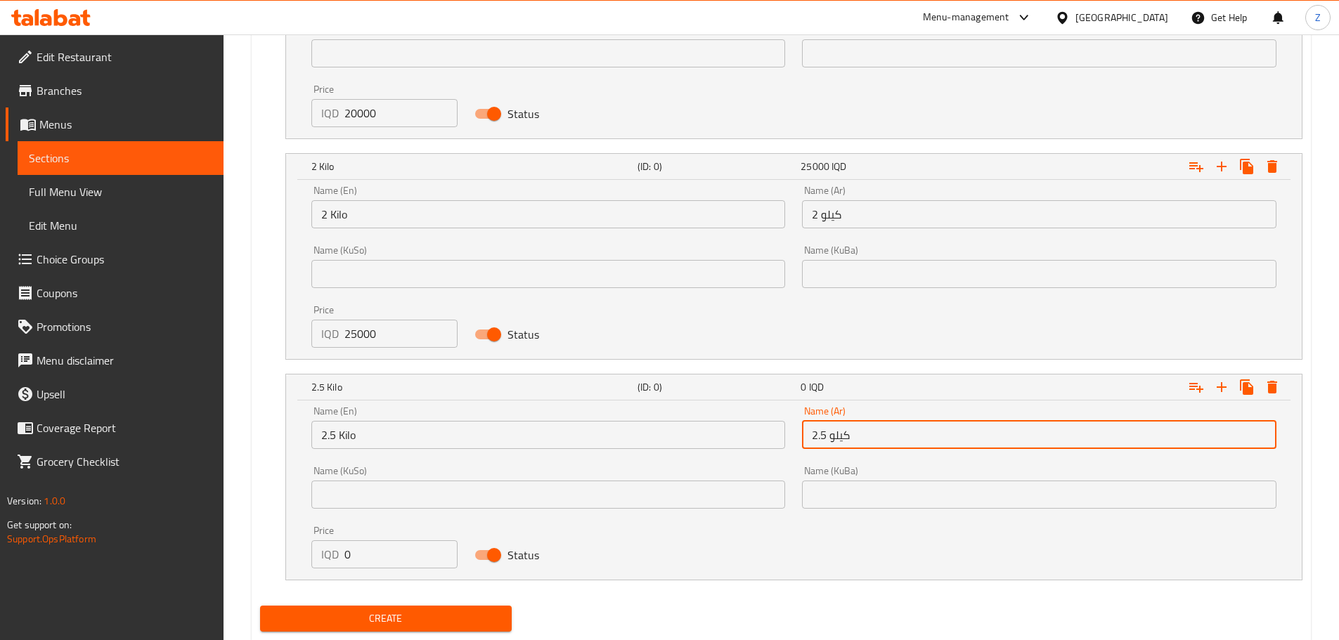
type input "2.5 كيلو"
click at [386, 560] on input "0" at bounding box center [401, 554] width 114 height 28
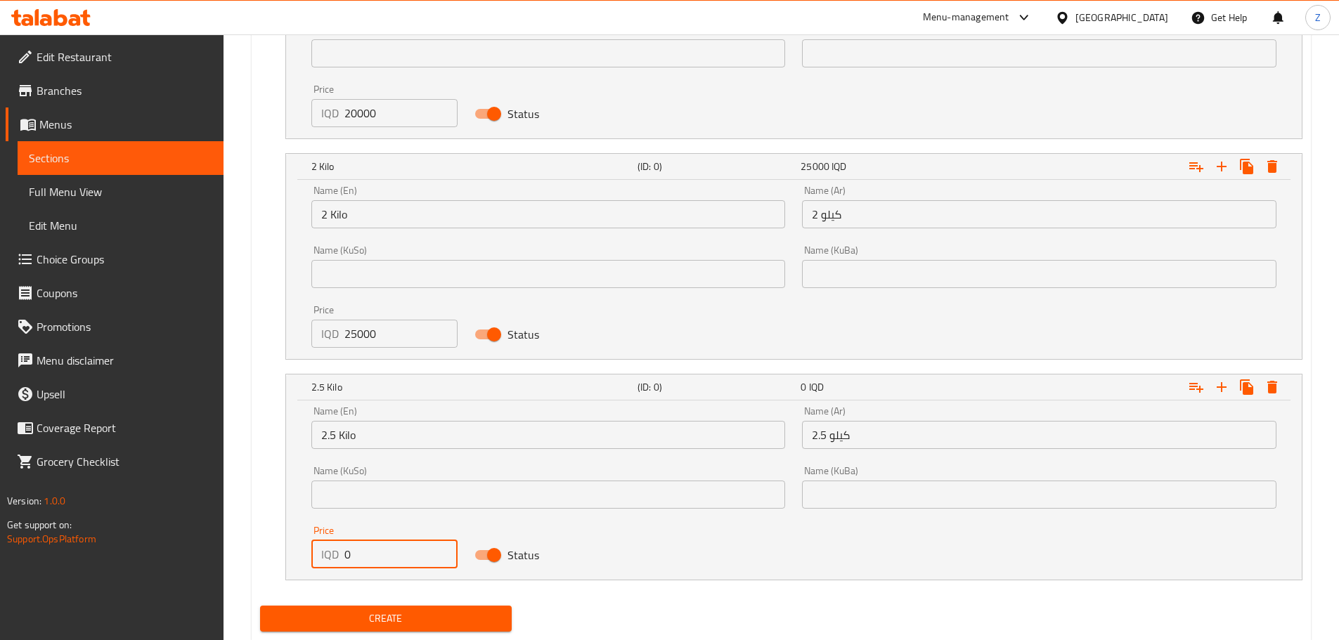
click at [386, 560] on input "0" at bounding box center [401, 554] width 114 height 28
click at [386, 559] on input "0" at bounding box center [401, 554] width 114 height 28
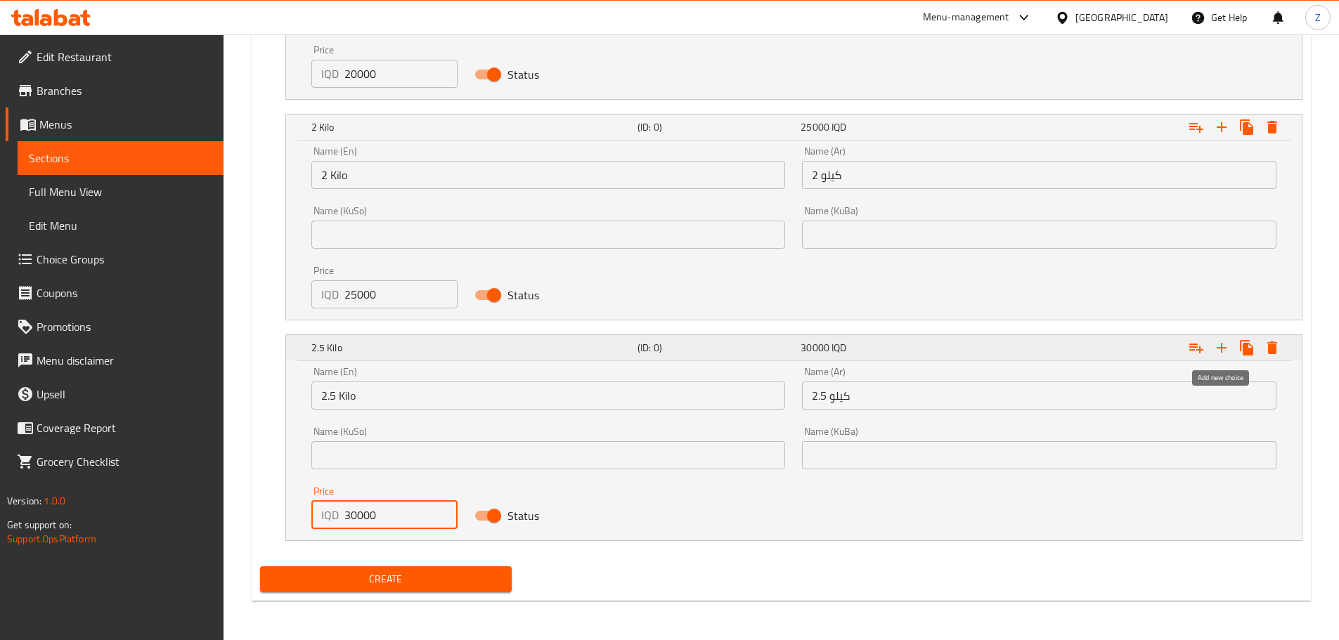
type input "30000"
click at [1215, 346] on icon "Expand" at bounding box center [1221, 347] width 17 height 17
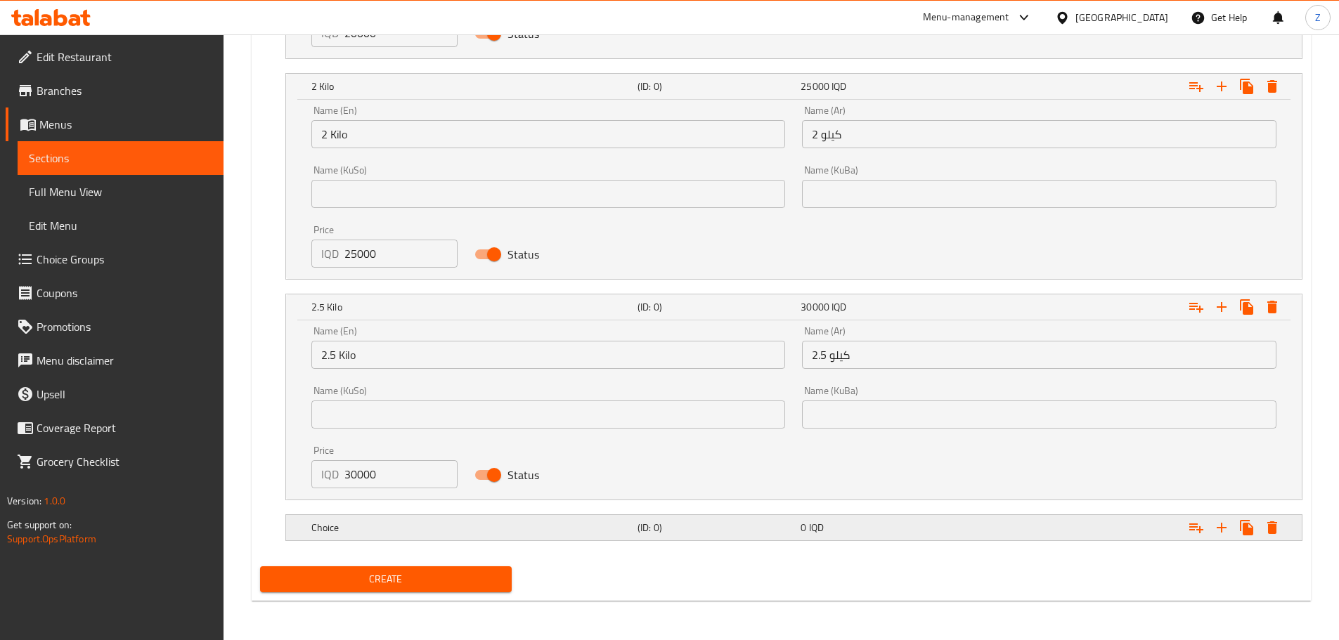
click at [443, 541] on div "Choice (ID: 0) 0 IQD" at bounding box center [797, 527] width 979 height 31
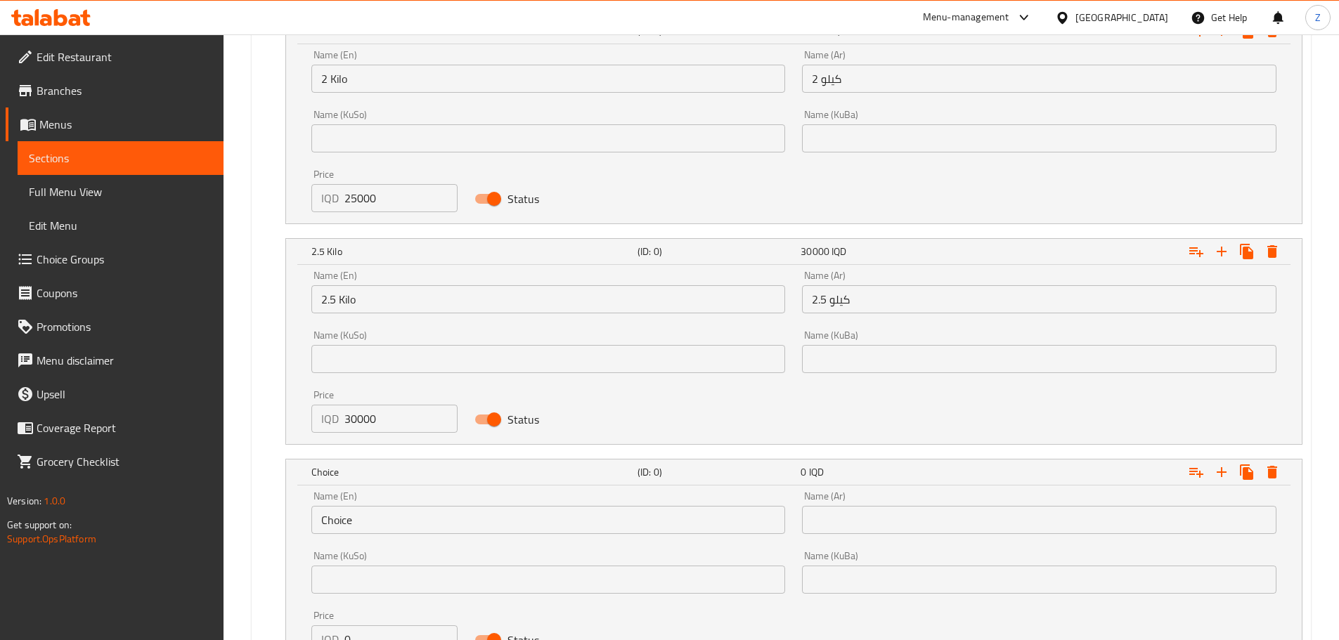
scroll to position [1749, 0]
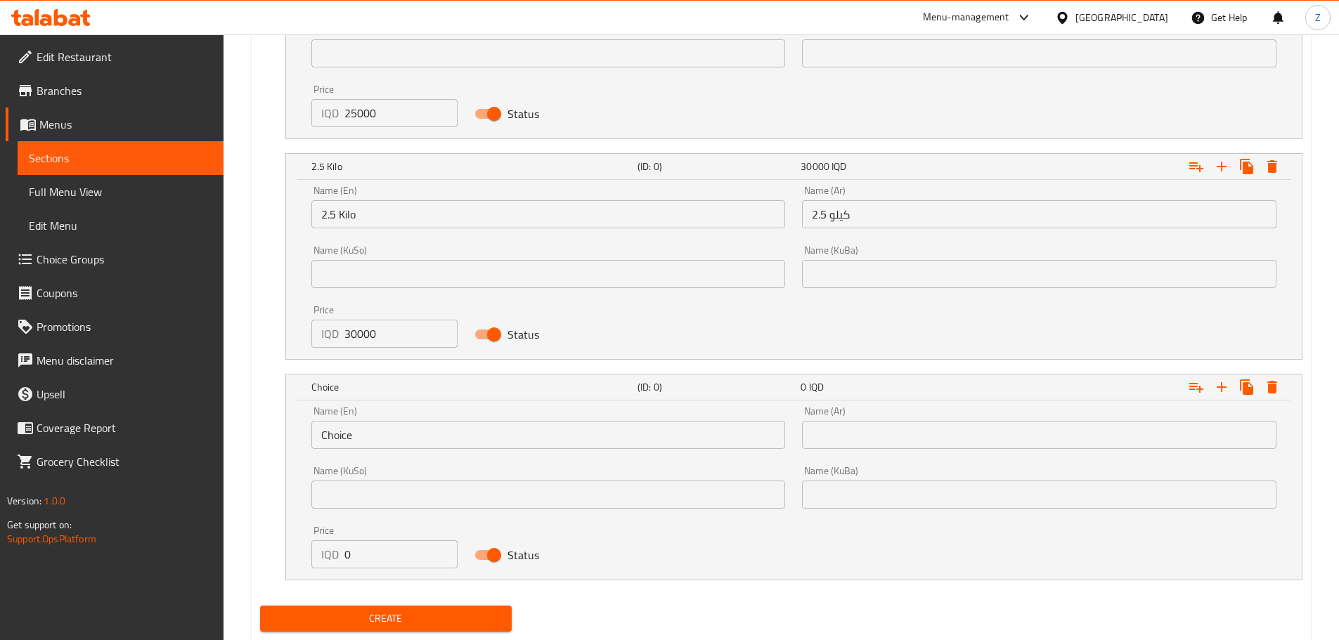
click at [378, 419] on div "Name (En) Choice Name (En)" at bounding box center [548, 427] width 474 height 43
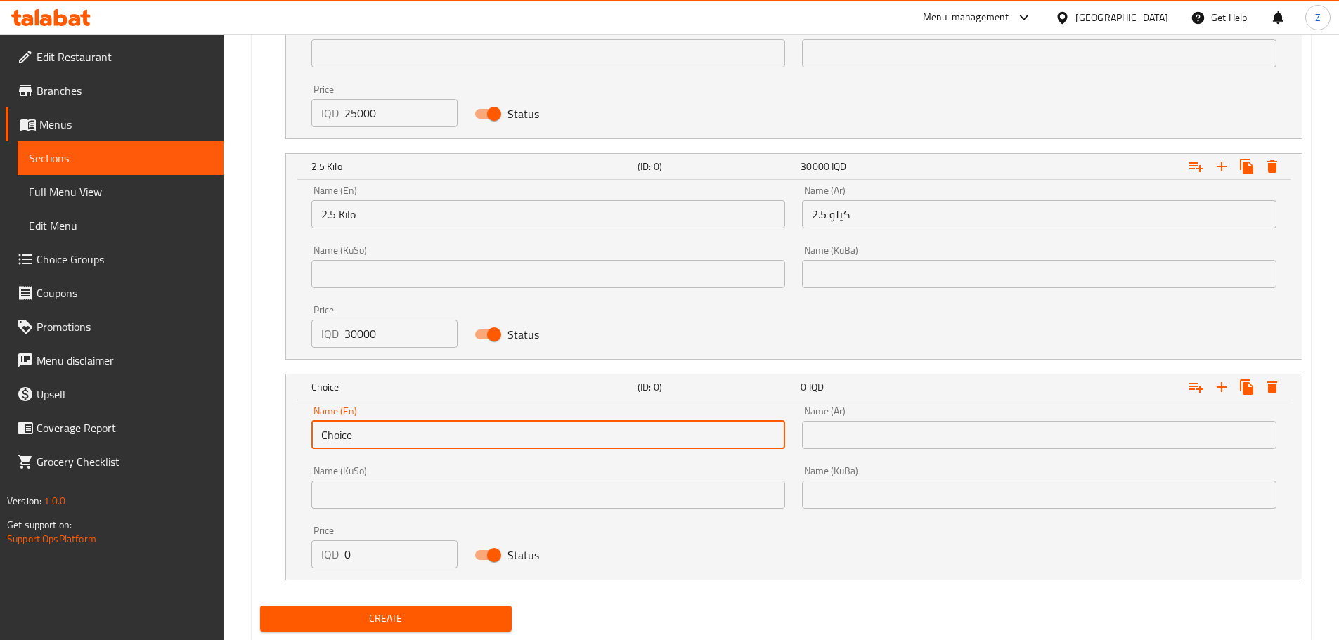
click at [376, 425] on input "Choice" at bounding box center [548, 435] width 474 height 28
type input "3 Kilo"
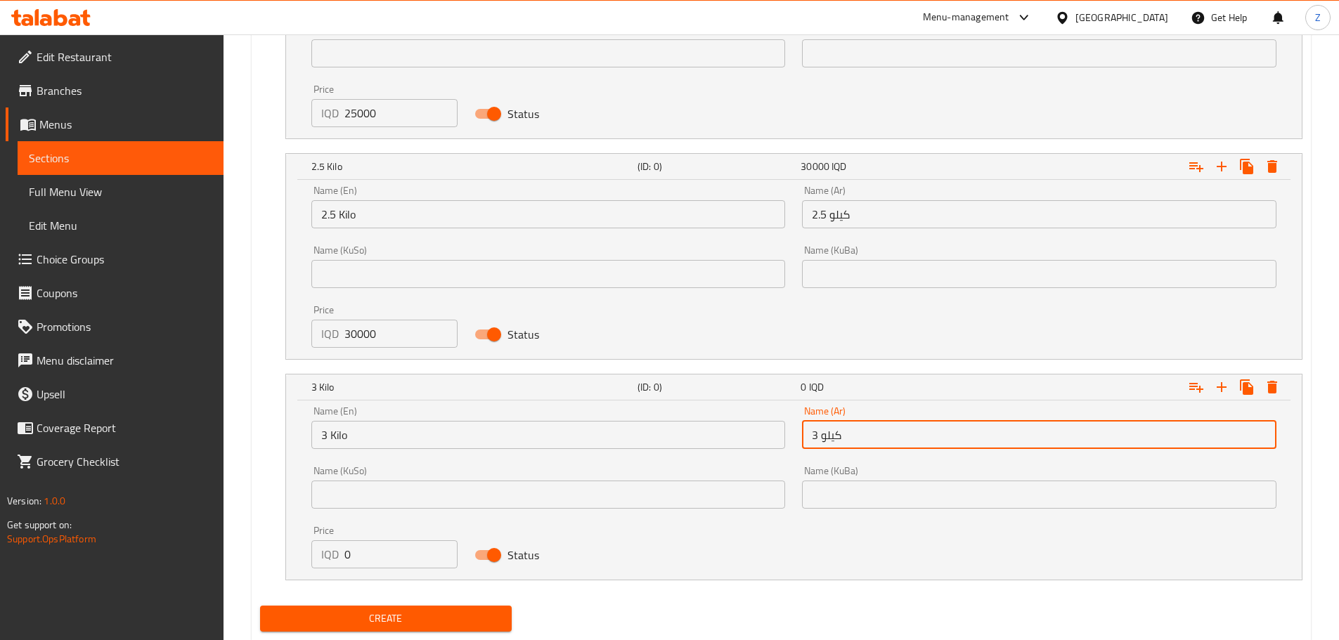
type input "3 كيلو"
click at [360, 560] on input "0" at bounding box center [401, 554] width 114 height 28
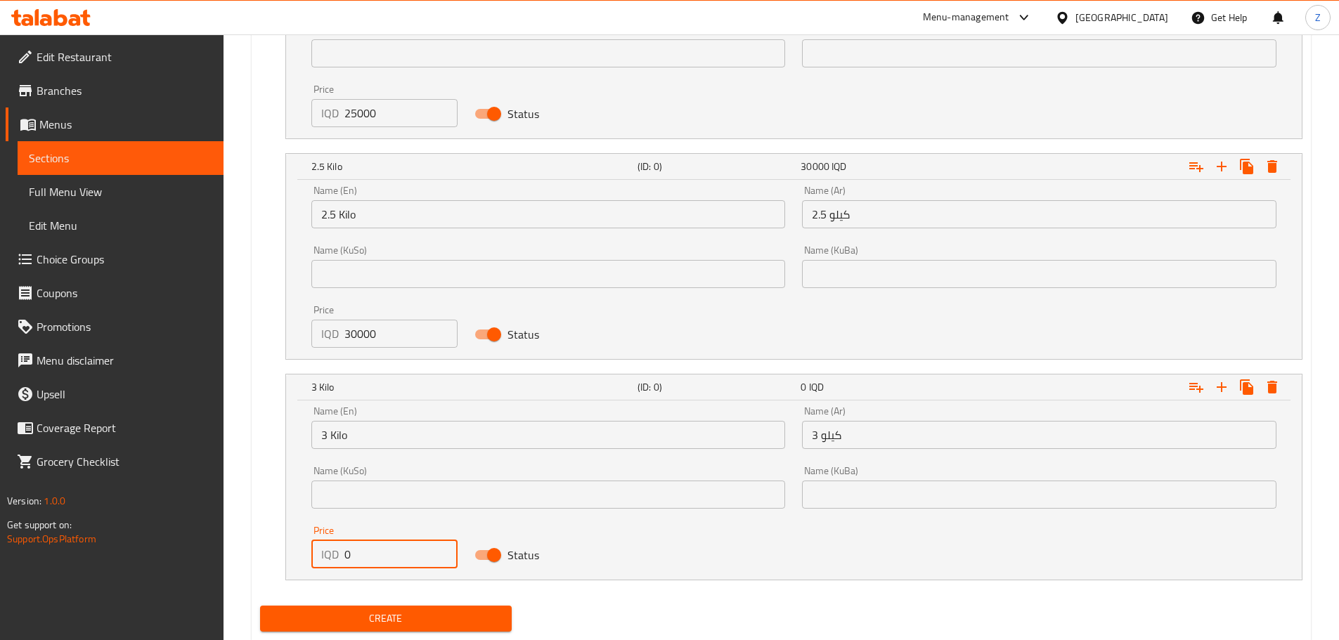
click at [360, 560] on input "0" at bounding box center [401, 554] width 114 height 28
type input "35000"
click at [405, 617] on span "Create" at bounding box center [386, 619] width 230 height 18
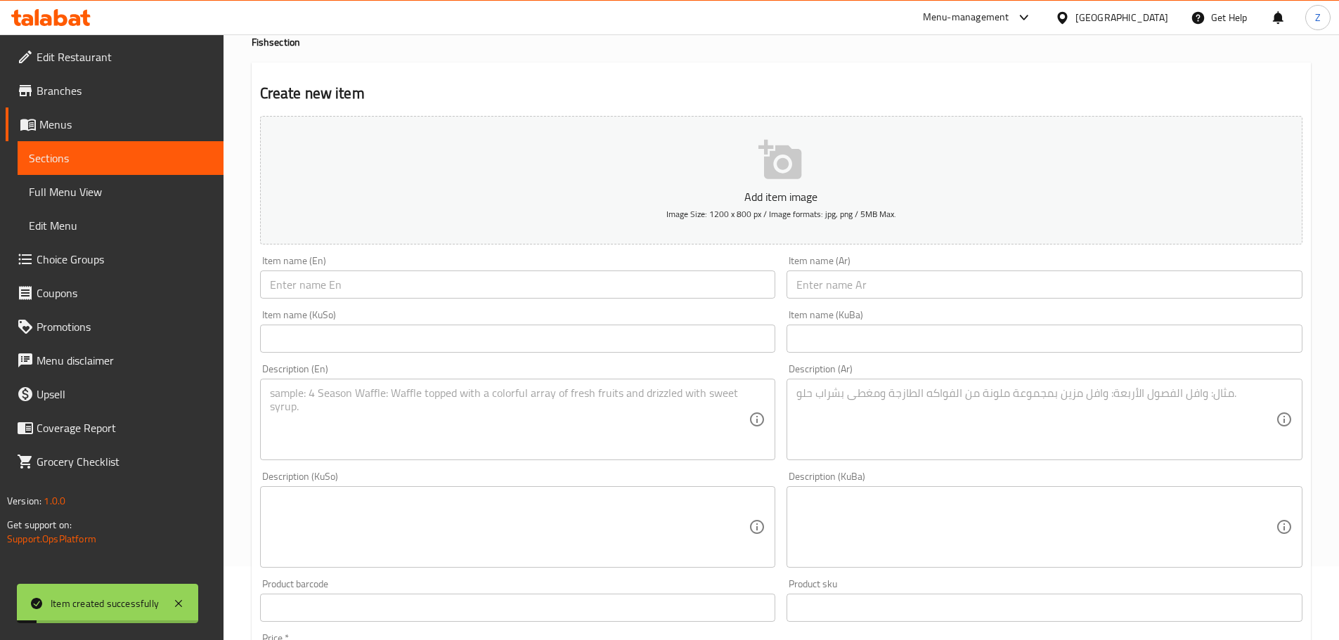
scroll to position [0, 0]
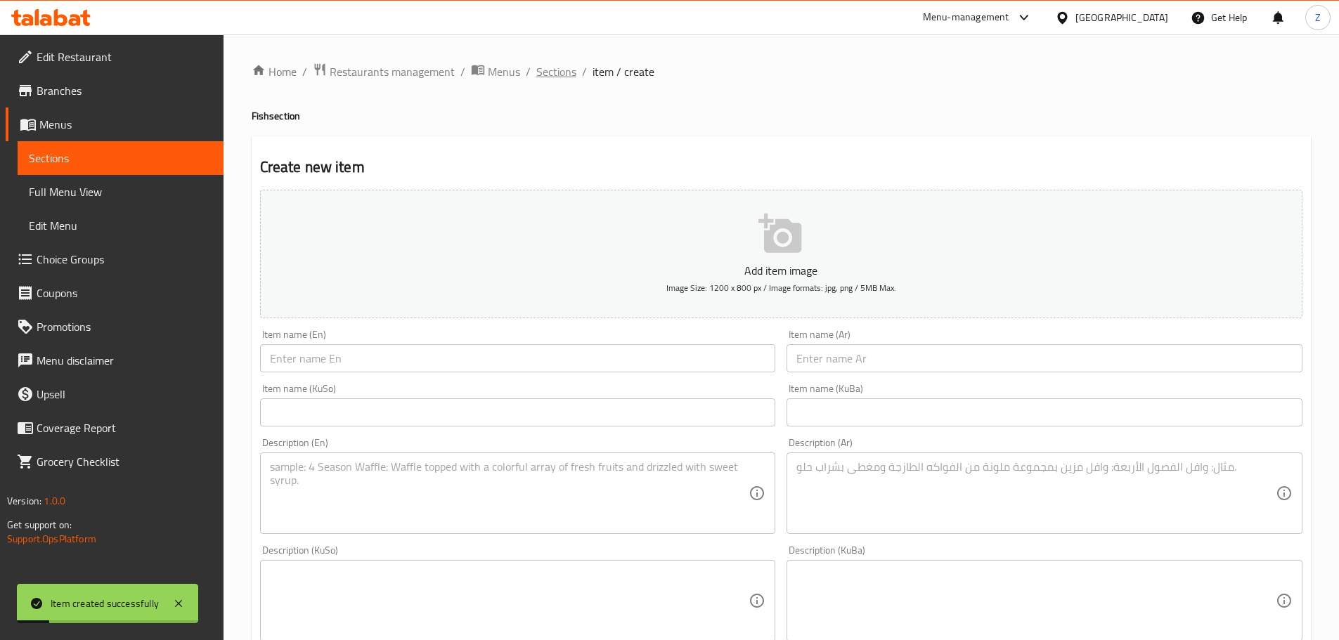
click at [560, 74] on span "Sections" at bounding box center [556, 71] width 40 height 17
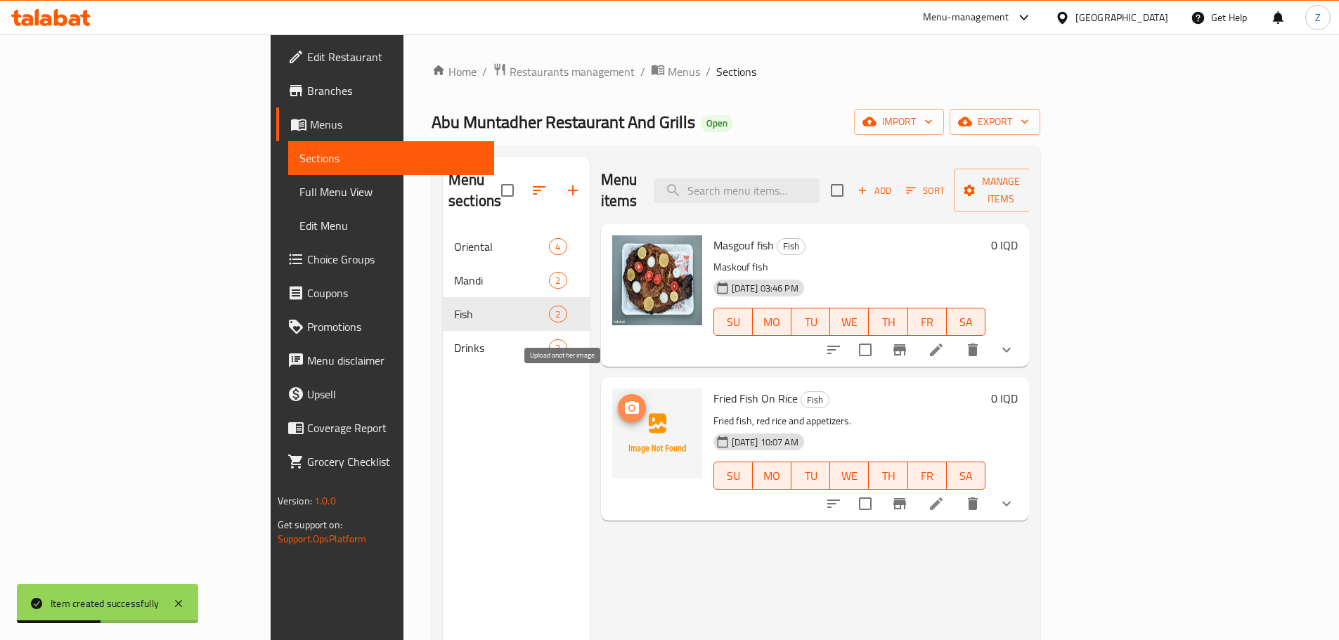
click at [618, 394] on button "upload picture" at bounding box center [632, 408] width 28 height 28
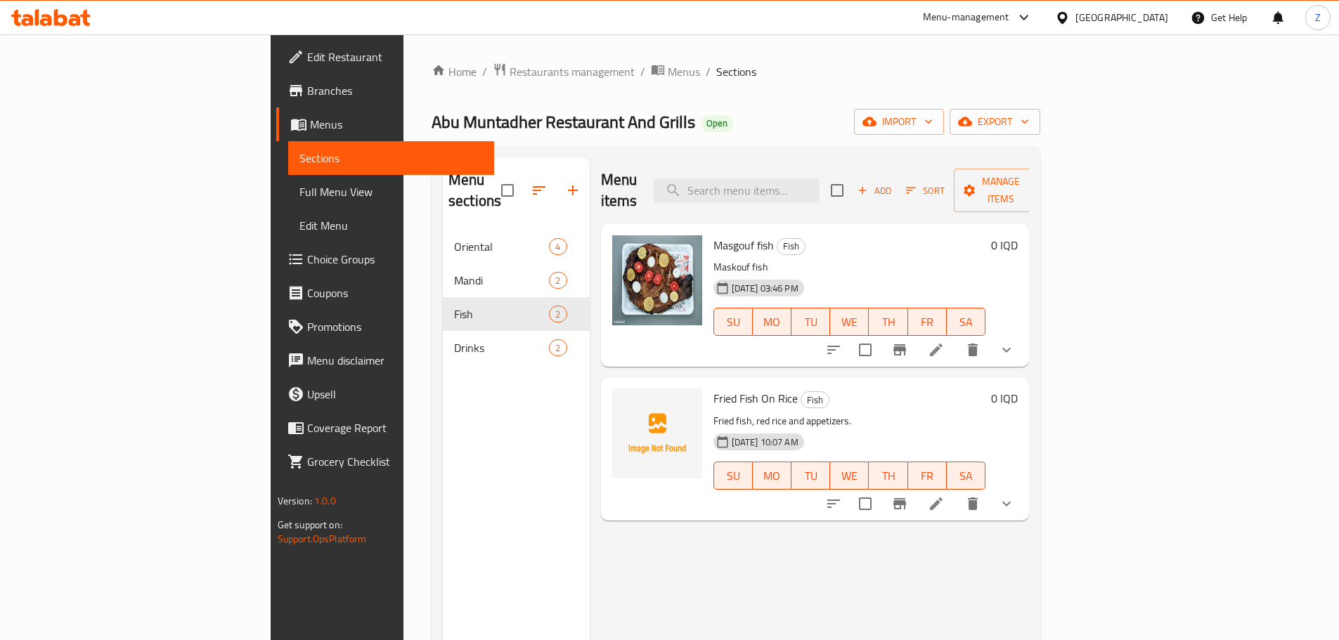
click at [431, 83] on div "Home / Restaurants management / Menus / Sections Abu Muntadher Restaurant And G…" at bounding box center [735, 436] width 608 height 746
click at [509, 76] on span "Restaurants management" at bounding box center [571, 71] width 125 height 17
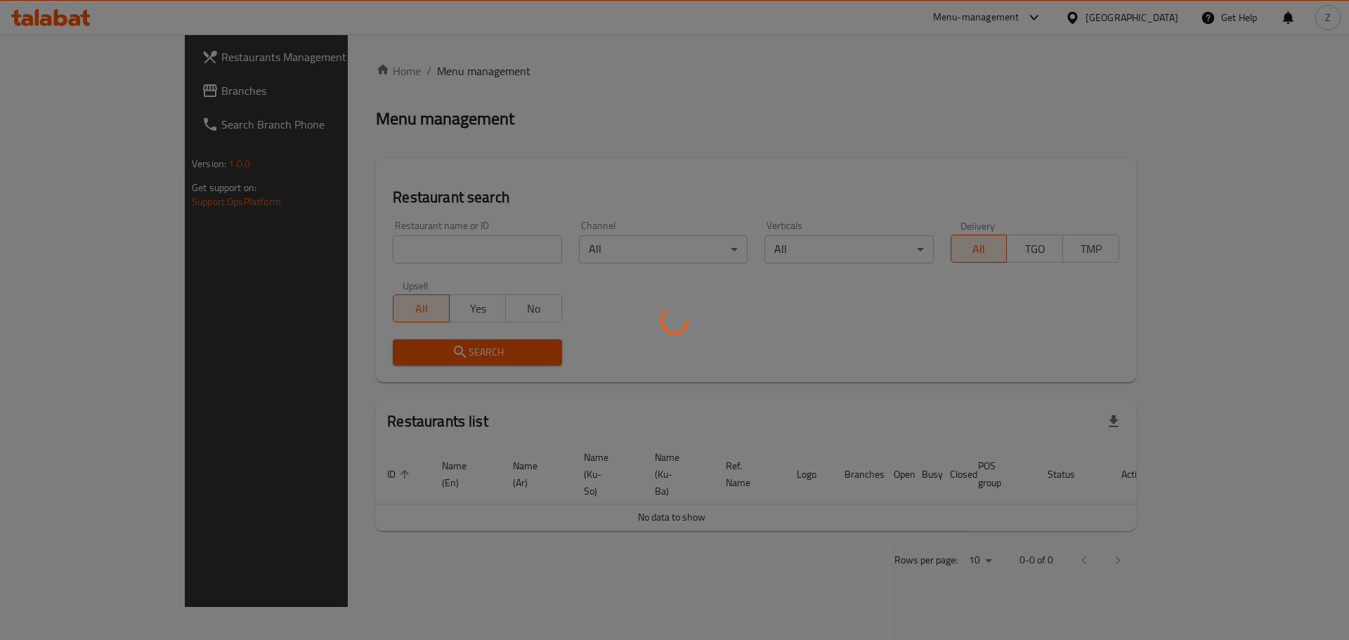
drag, startPoint x: 390, startPoint y: 242, endPoint x: 392, endPoint y: 249, distance: 7.3
click at [390, 242] on div at bounding box center [674, 320] width 1349 height 640
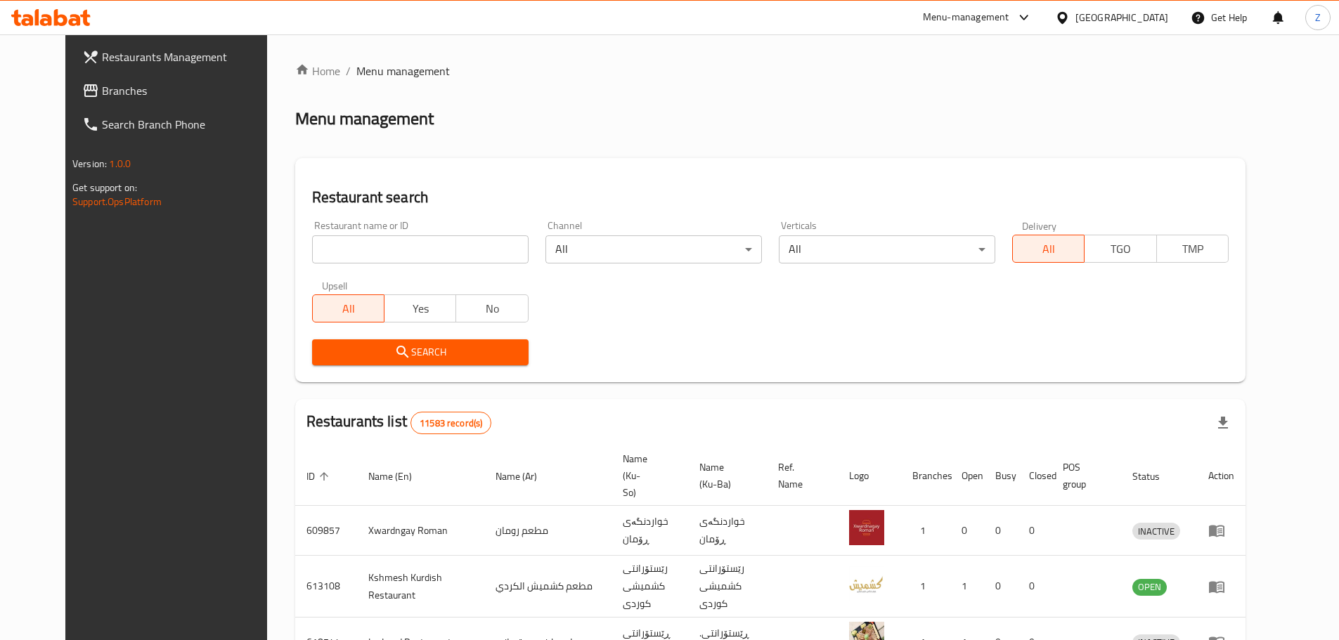
click at [393, 249] on input "search" at bounding box center [420, 249] width 216 height 28
paste input "673201"
type input "673201"
click at [423, 351] on span "Search" at bounding box center [420, 353] width 194 height 18
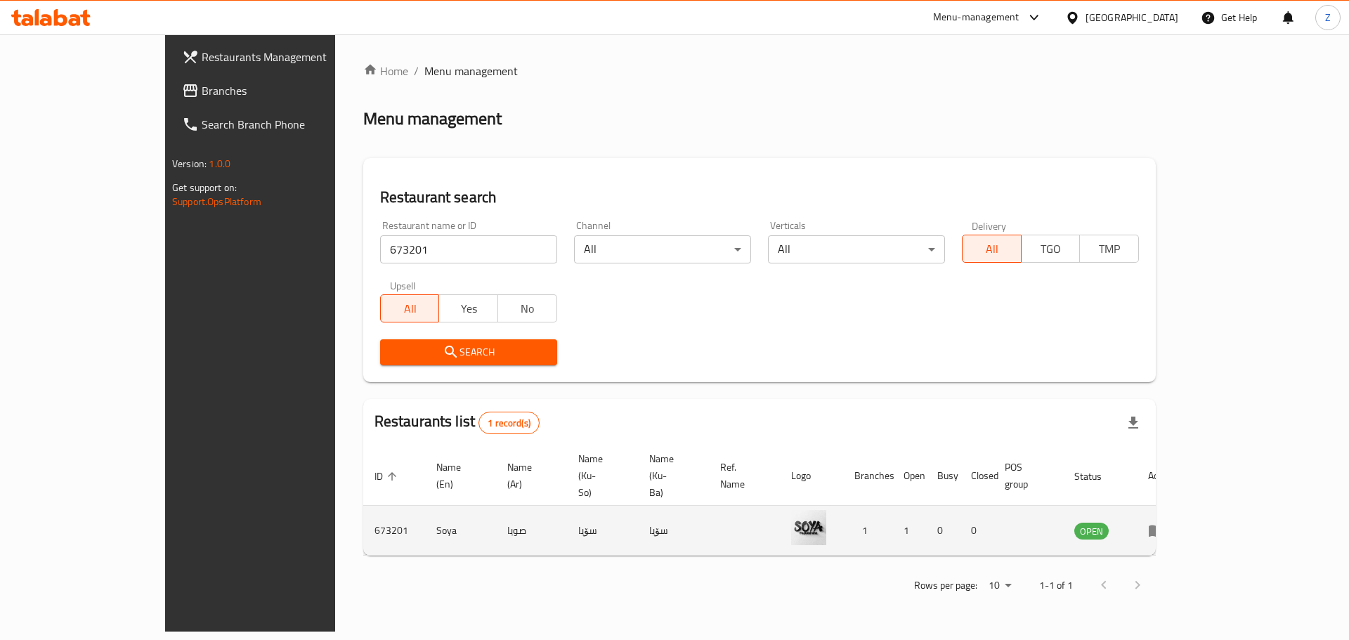
drag, startPoint x: 1271, startPoint y: 494, endPoint x: 1279, endPoint y: 492, distance: 8.0
click at [1185, 506] on td "enhanced table" at bounding box center [1161, 531] width 48 height 50
click at [1165, 522] on icon "enhanced table" at bounding box center [1156, 530] width 17 height 17
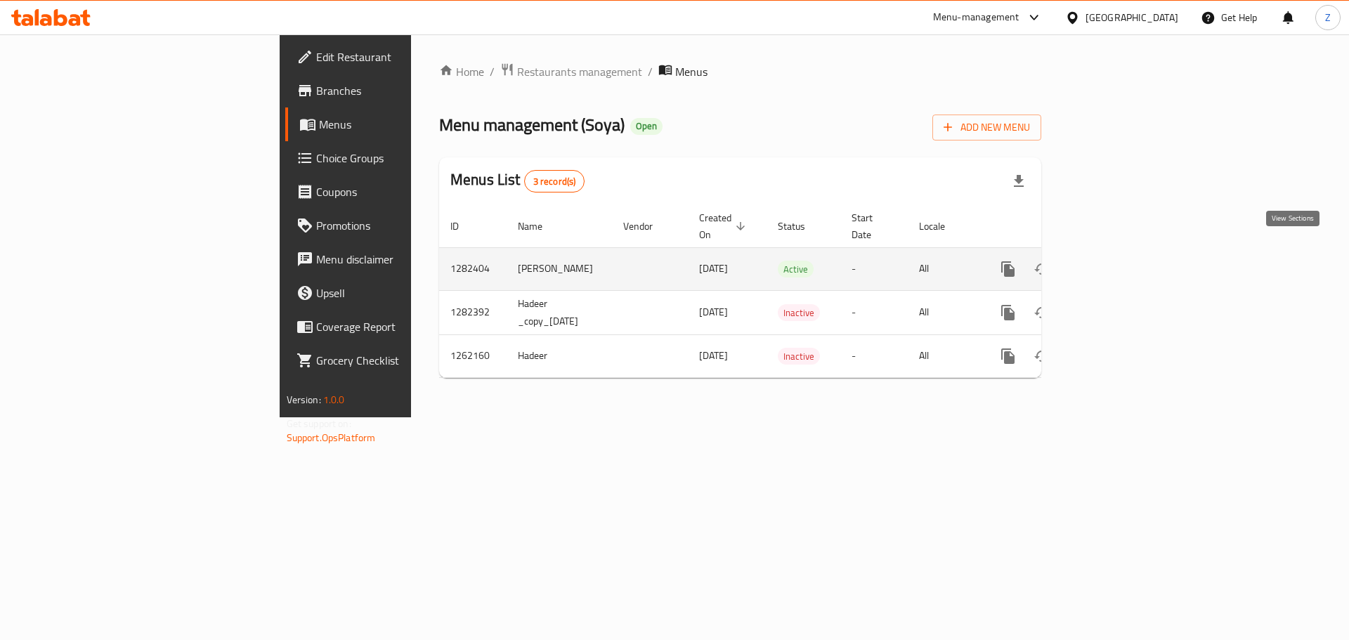
click at [1118, 261] on icon "enhanced table" at bounding box center [1109, 269] width 17 height 17
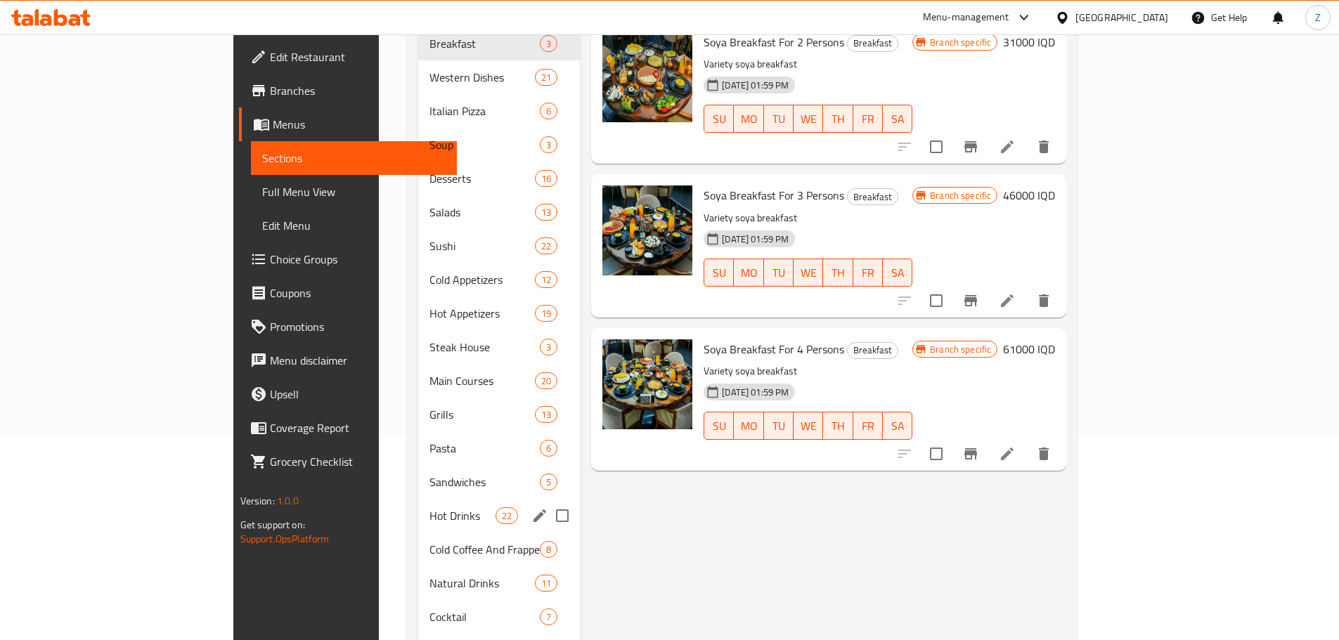
scroll to position [178, 0]
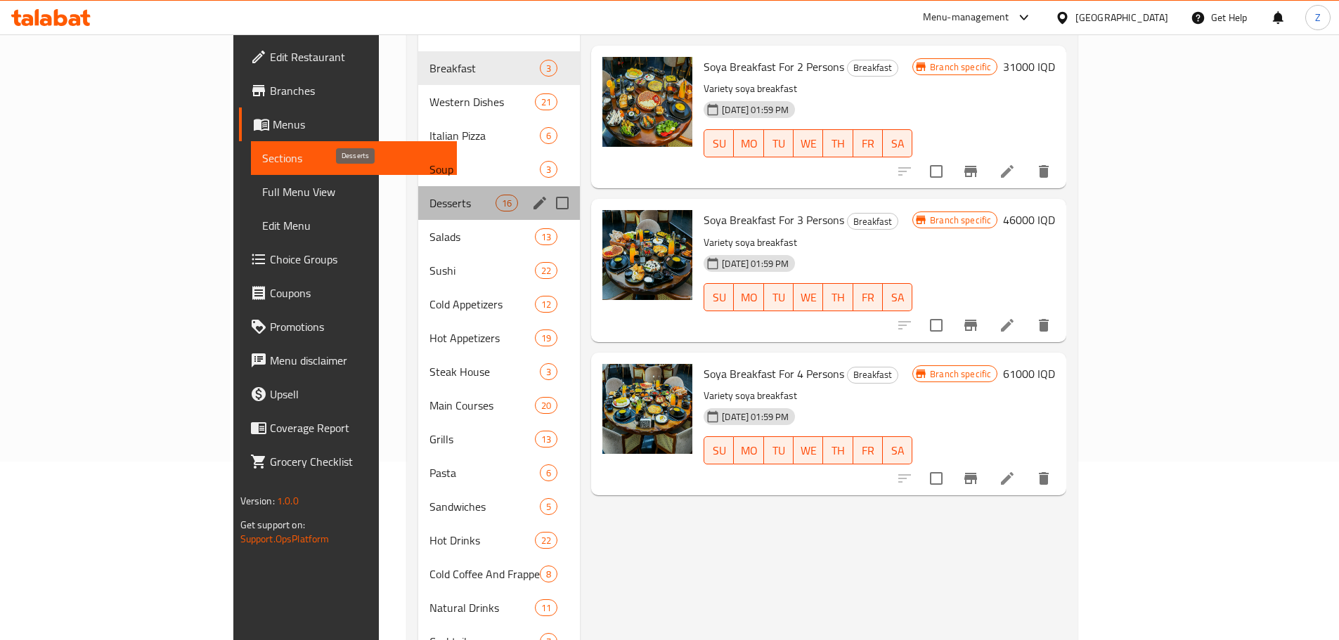
click at [429, 195] on span "Desserts" at bounding box center [462, 203] width 66 height 17
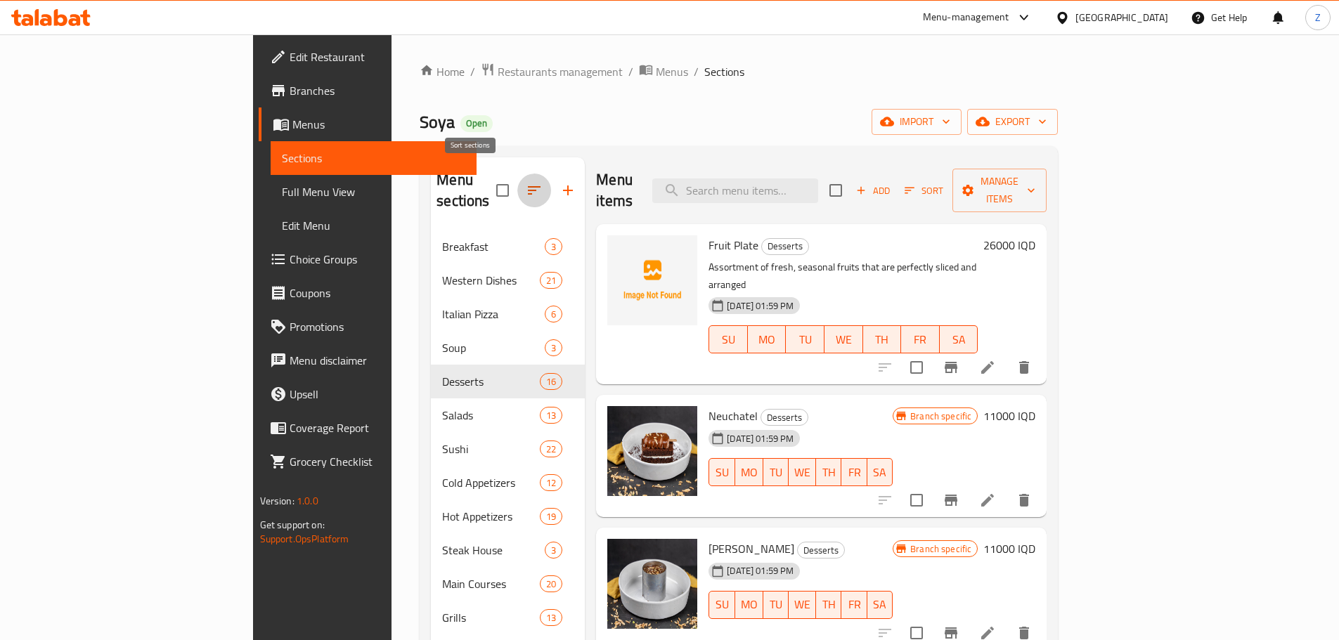
click at [526, 182] on icon "button" at bounding box center [534, 190] width 17 height 17
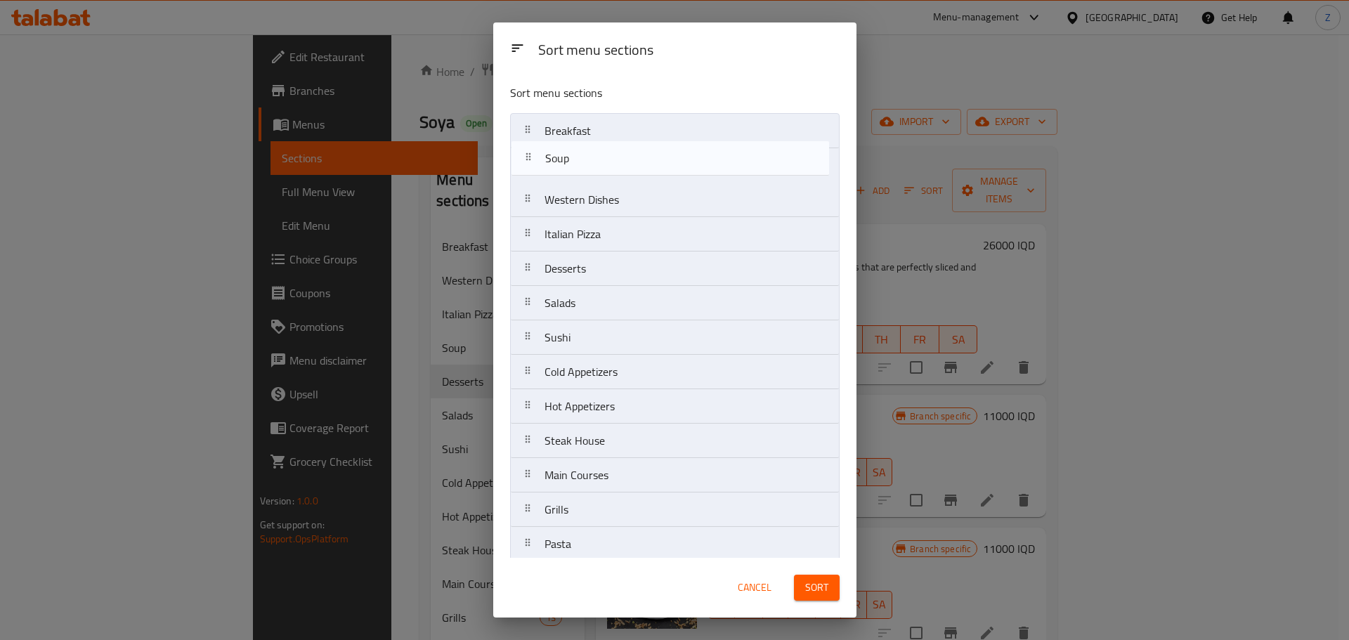
drag, startPoint x: 606, startPoint y: 237, endPoint x: 607, endPoint y: 154, distance: 82.9
click at [607, 154] on nav "Breakfast Western Dishes Italian Pizza Soup Desserts Salads Sushi Cold Appetize…" at bounding box center [675, 509] width 330 height 793
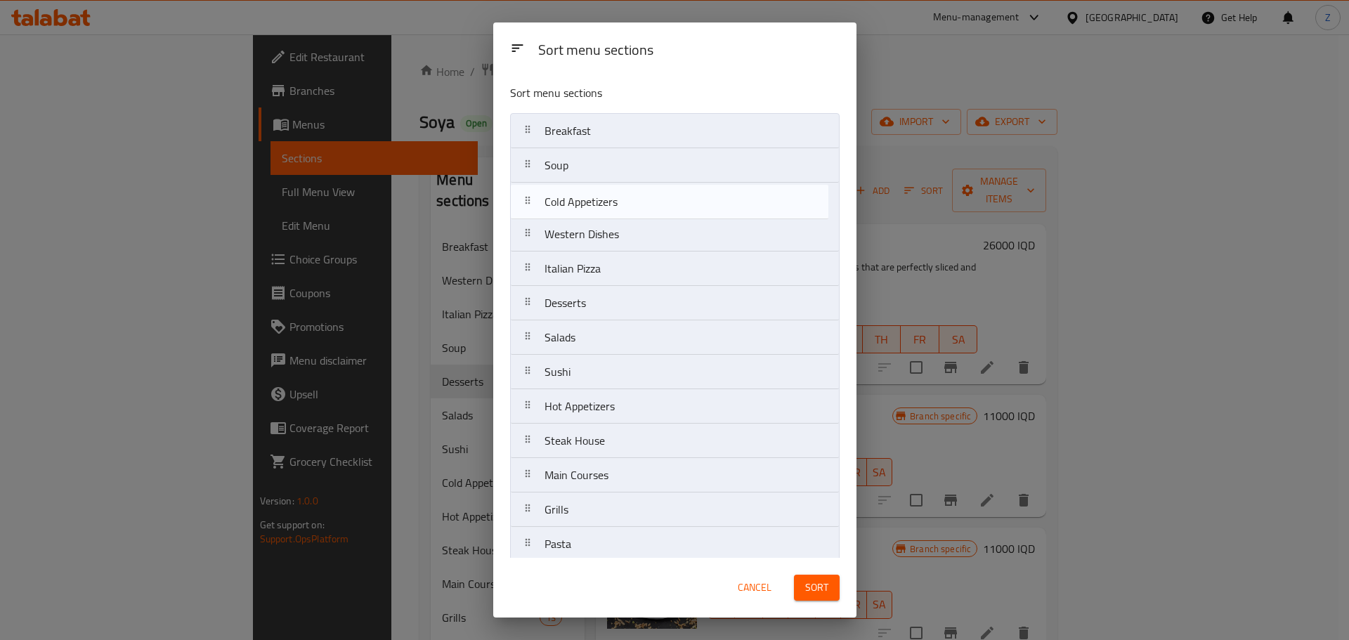
drag, startPoint x: 620, startPoint y: 375, endPoint x: 621, endPoint y: 197, distance: 177.8
click at [621, 197] on nav "Breakfast Soup Western Dishes Italian Pizza Desserts Salads Sushi Cold Appetize…" at bounding box center [675, 509] width 330 height 793
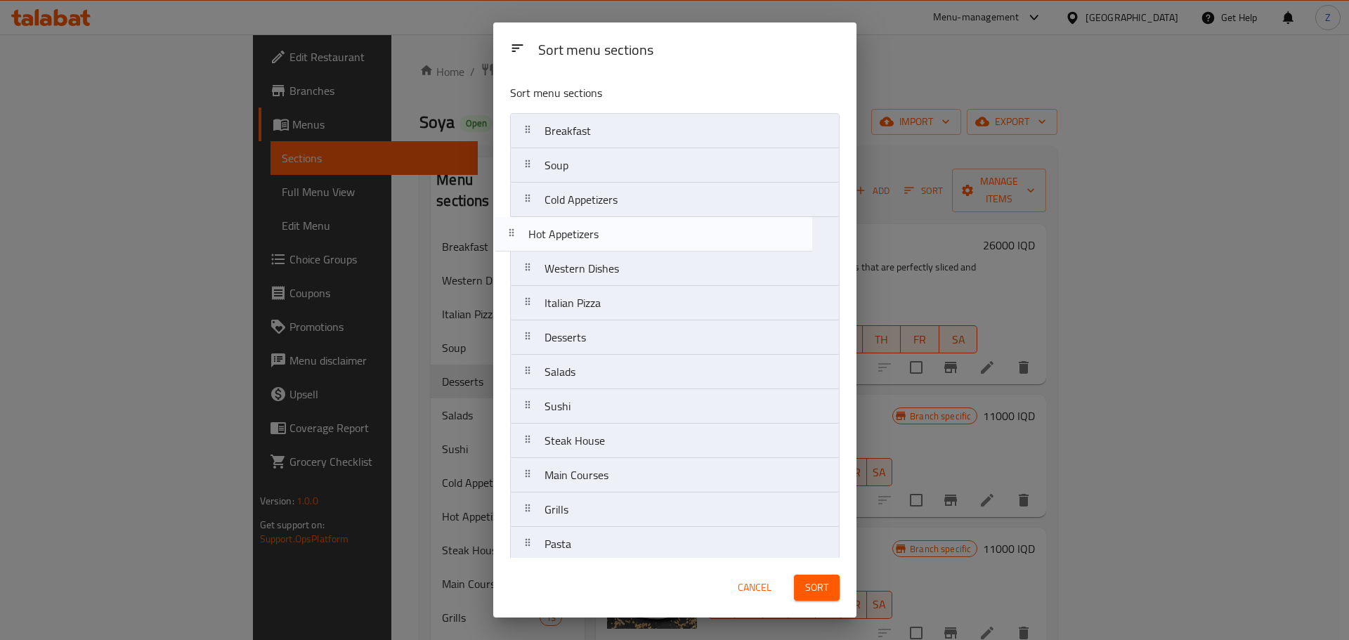
drag, startPoint x: 599, startPoint y: 410, endPoint x: 591, endPoint y: 228, distance: 181.5
click at [591, 228] on nav "Breakfast Soup Cold Appetizers Western Dishes Italian Pizza Desserts Salads Sus…" at bounding box center [675, 509] width 330 height 793
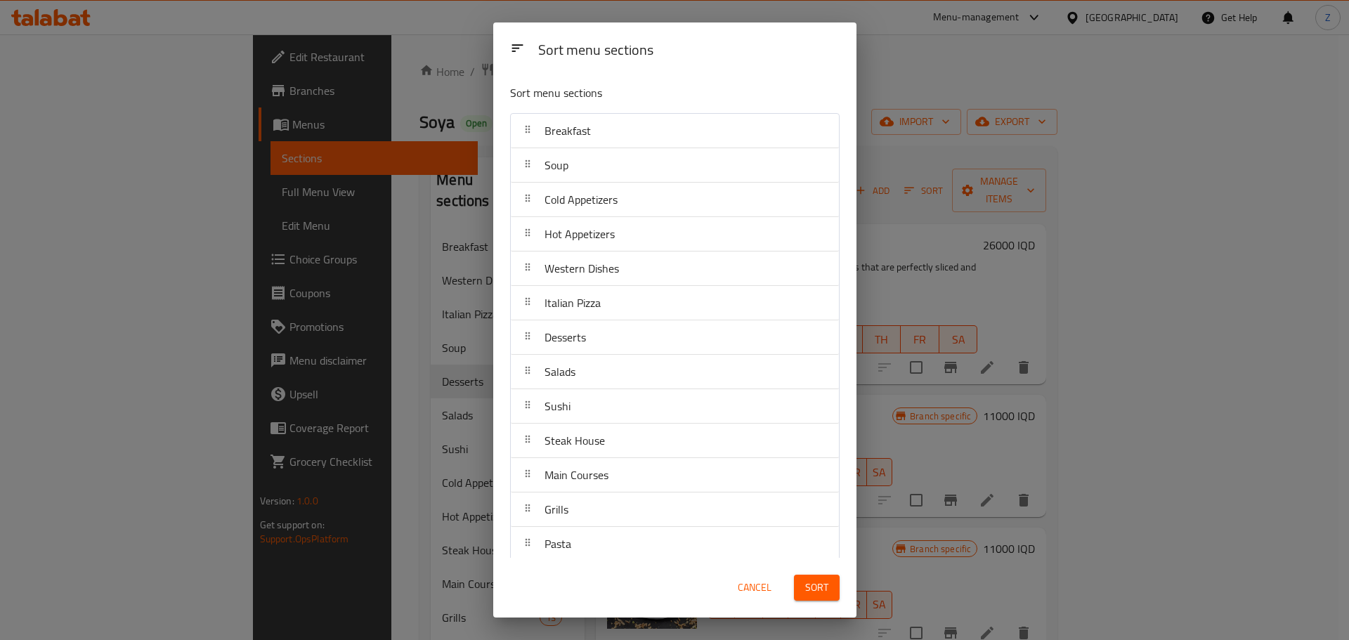
scroll to position [70, 0]
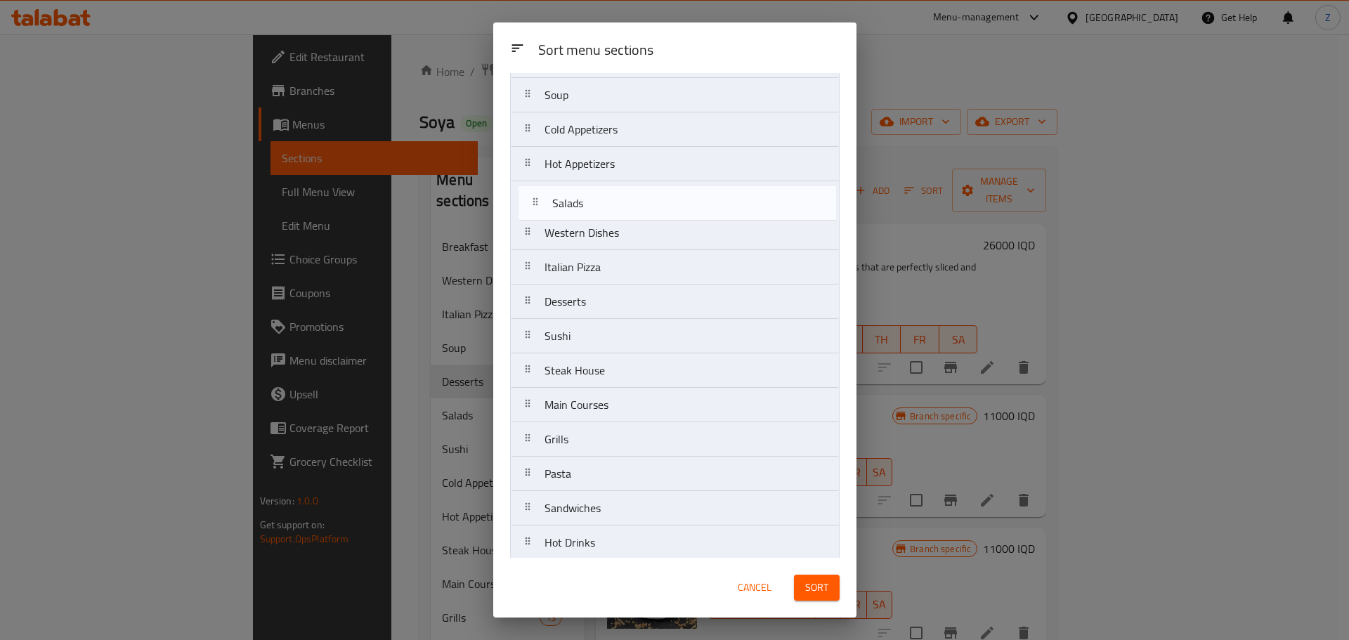
drag, startPoint x: 623, startPoint y: 302, endPoint x: 631, endPoint y: 197, distance: 105.7
click at [631, 197] on nav "Breakfast Soup Cold Appetizers Hot Appetizers Western Dishes Italian Pizza Dess…" at bounding box center [675, 439] width 330 height 793
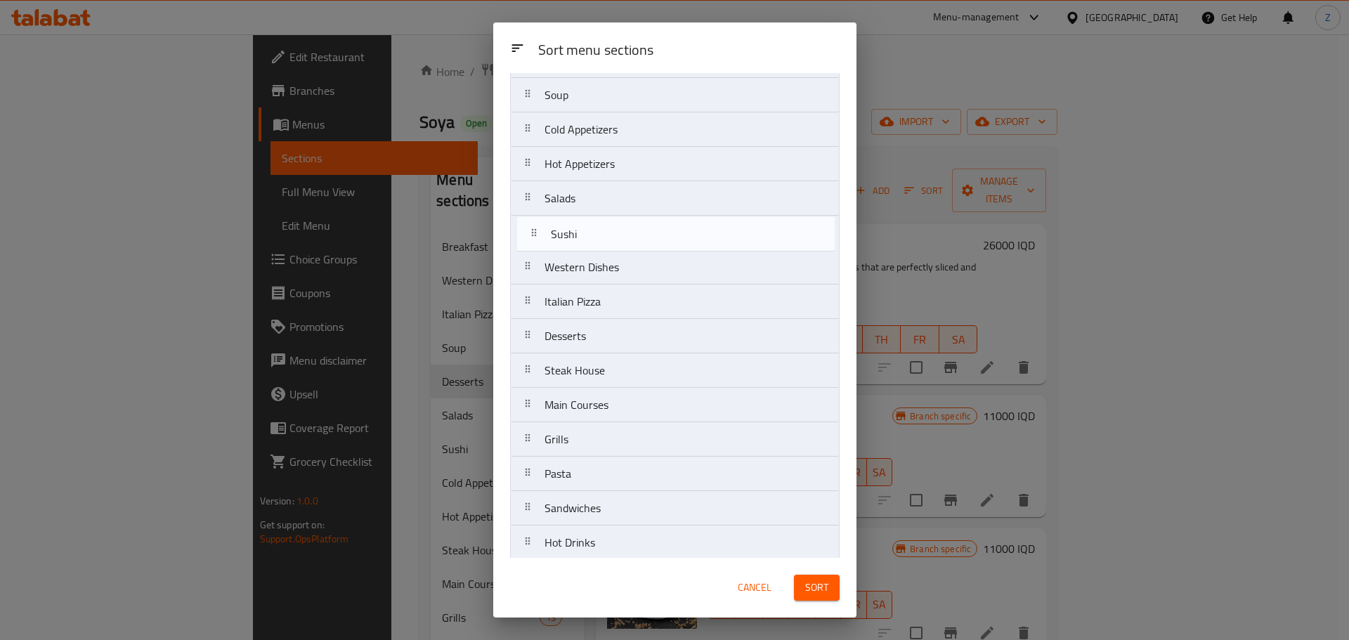
drag, startPoint x: 615, startPoint y: 344, endPoint x: 620, endPoint y: 236, distance: 107.7
click at [620, 236] on nav "Breakfast Soup Cold Appetizers Hot Appetizers Salads Western Dishes Italian Piz…" at bounding box center [675, 439] width 330 height 793
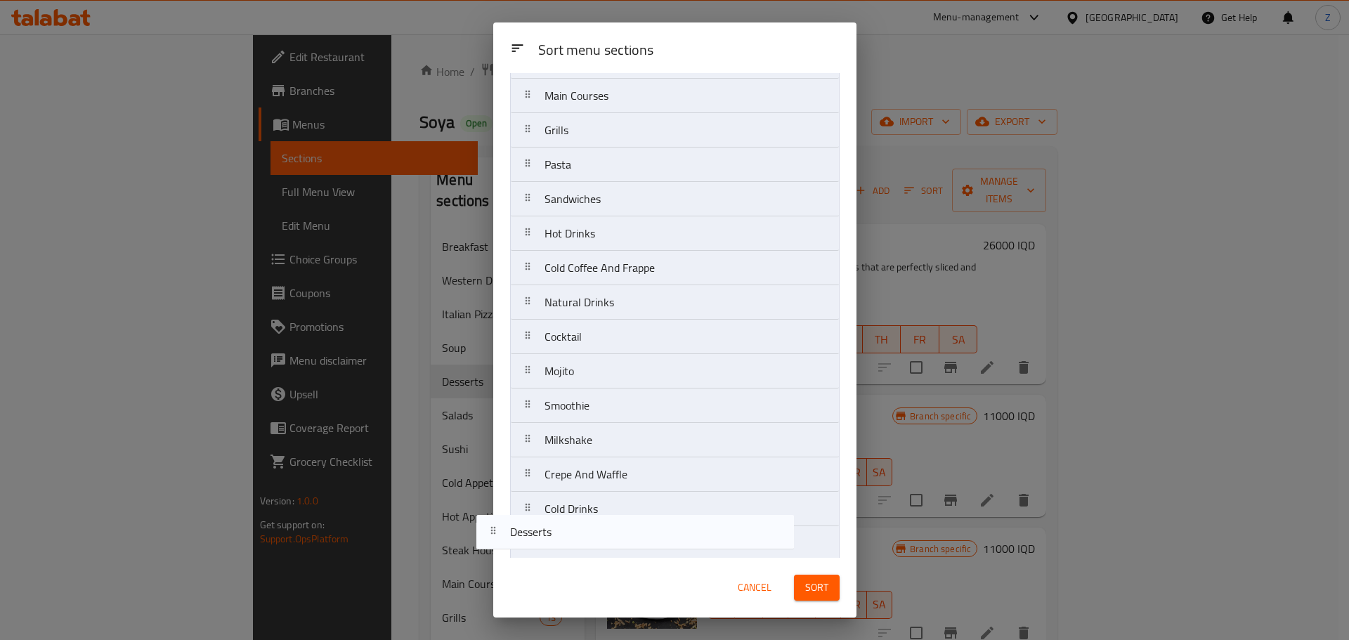
scroll to position [354, 0]
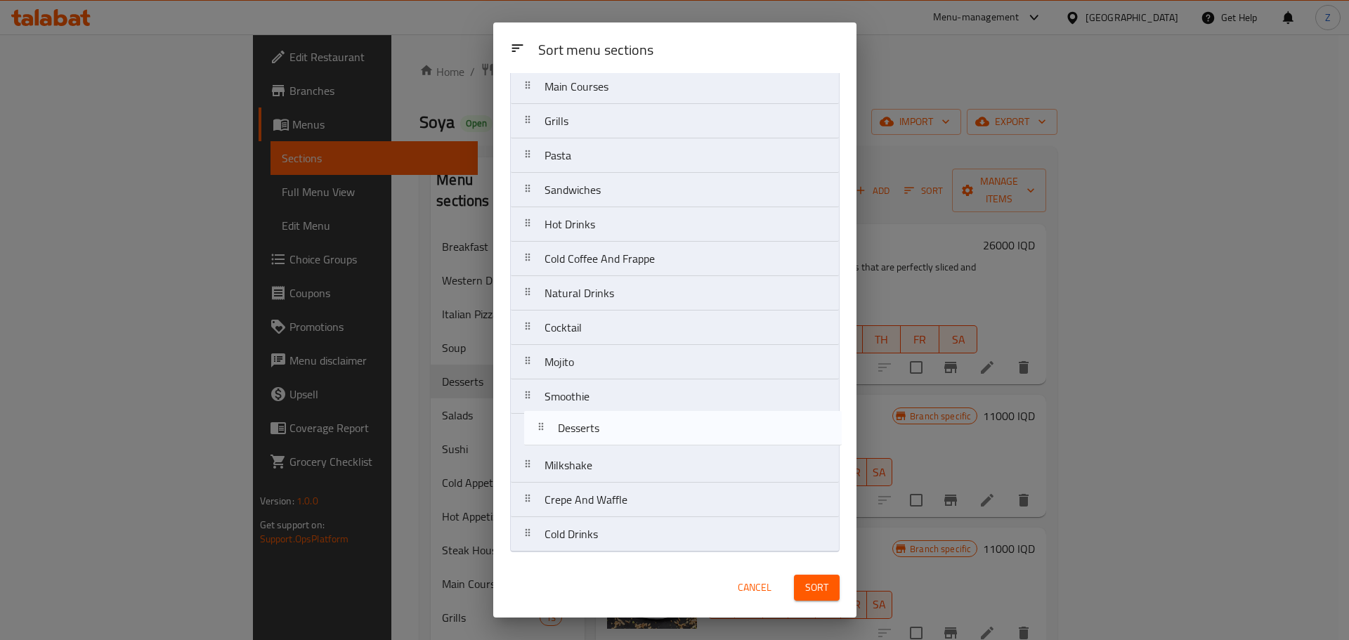
drag, startPoint x: 597, startPoint y: 327, endPoint x: 606, endPoint y: 442, distance: 115.7
click at [606, 442] on nav "Breakfast Soup Cold Appetizers Hot Appetizers Salads Sushi Western Dishes Itali…" at bounding box center [675, 155] width 330 height 793
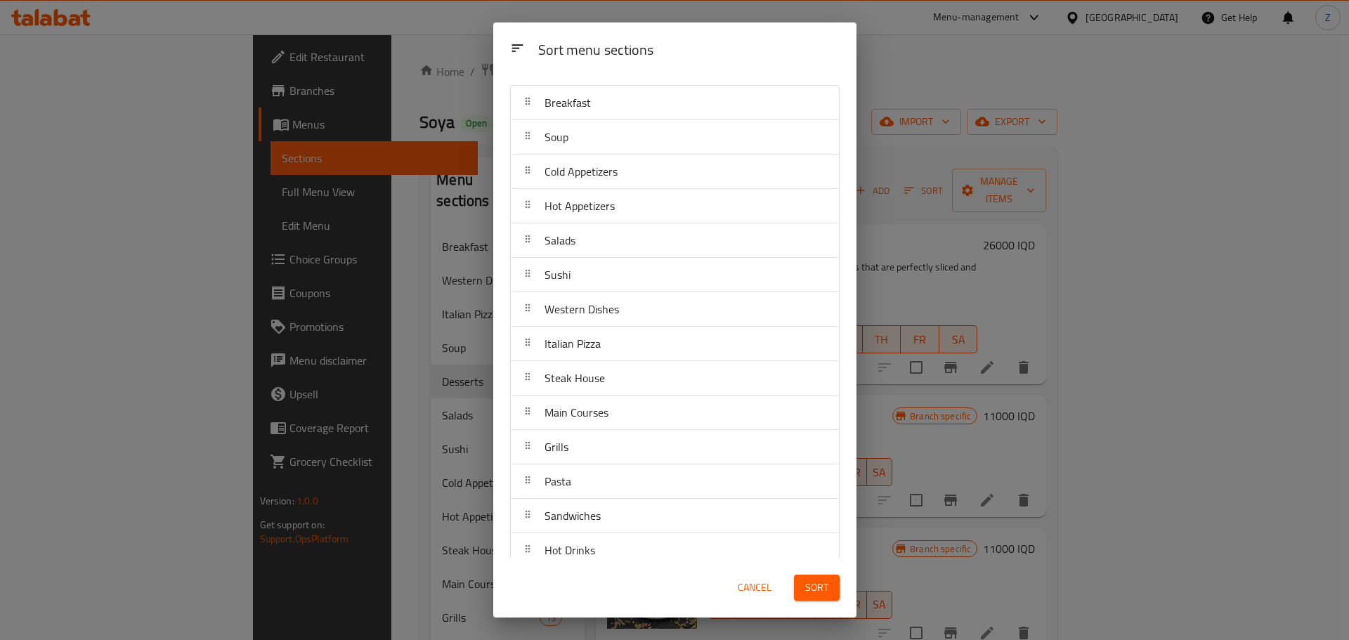
scroll to position [3, 0]
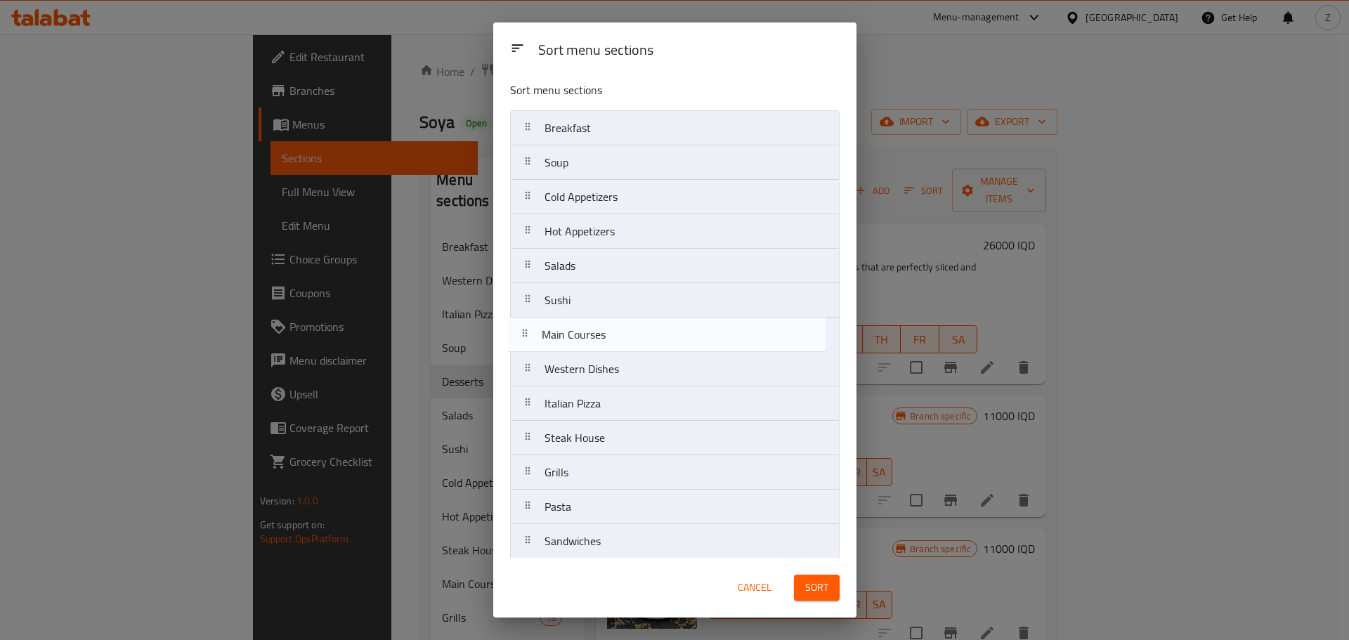
drag, startPoint x: 599, startPoint y: 444, endPoint x: 595, endPoint y: 331, distance: 113.2
click at [595, 331] on nav "Breakfast Soup Cold Appetizers Hot Appetizers Salads Sushi Western Dishes Itali…" at bounding box center [675, 506] width 330 height 793
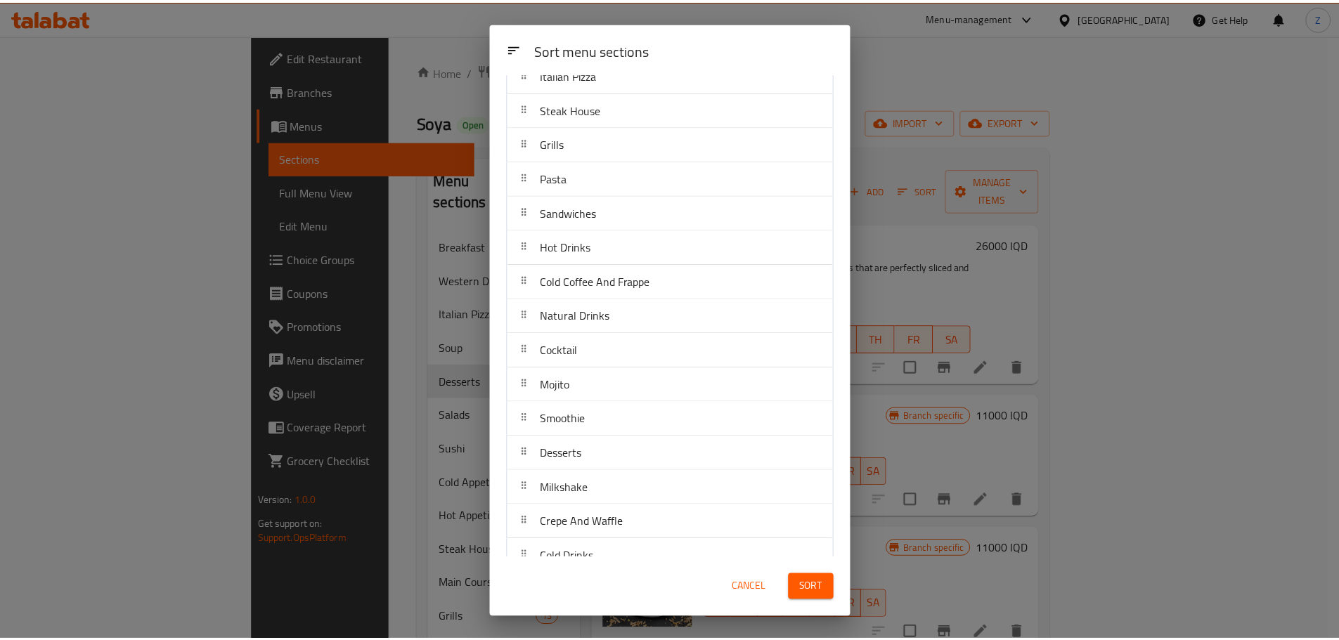
scroll to position [354, 0]
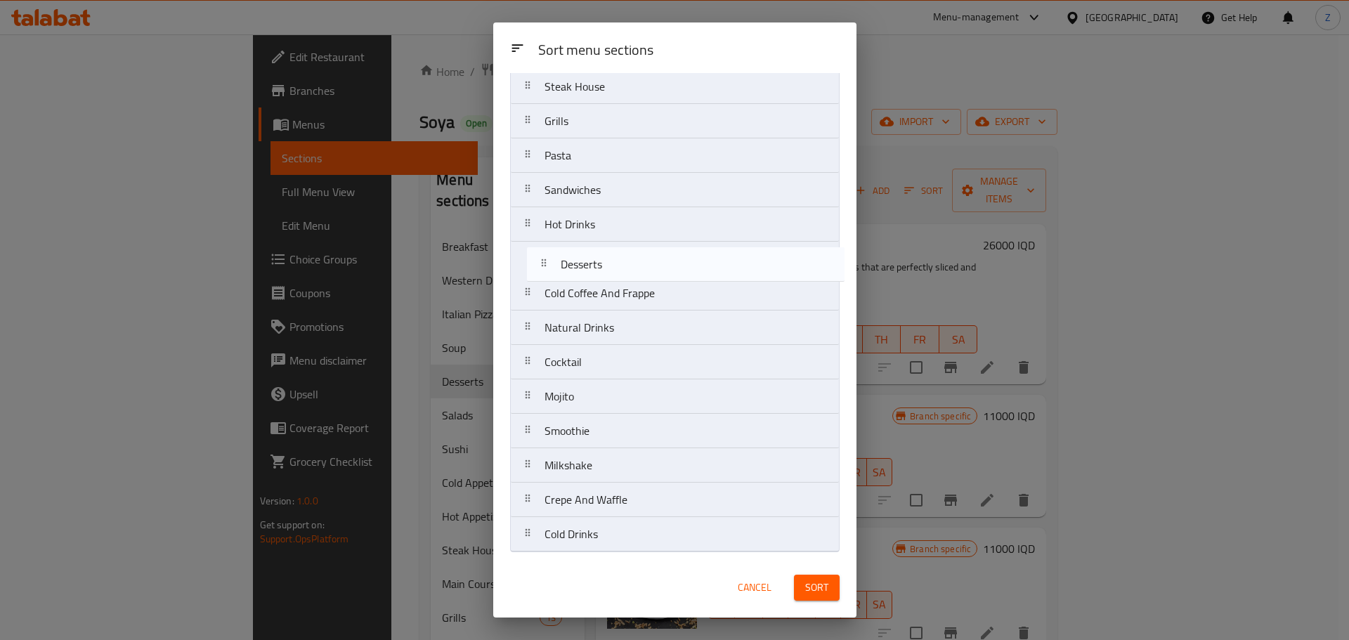
drag, startPoint x: 631, startPoint y: 437, endPoint x: 643, endPoint y: 240, distance: 197.1
click at [643, 240] on nav "Breakfast Soup Cold Appetizers Hot Appetizers Salads Sushi Main Courses Western…" at bounding box center [675, 155] width 330 height 793
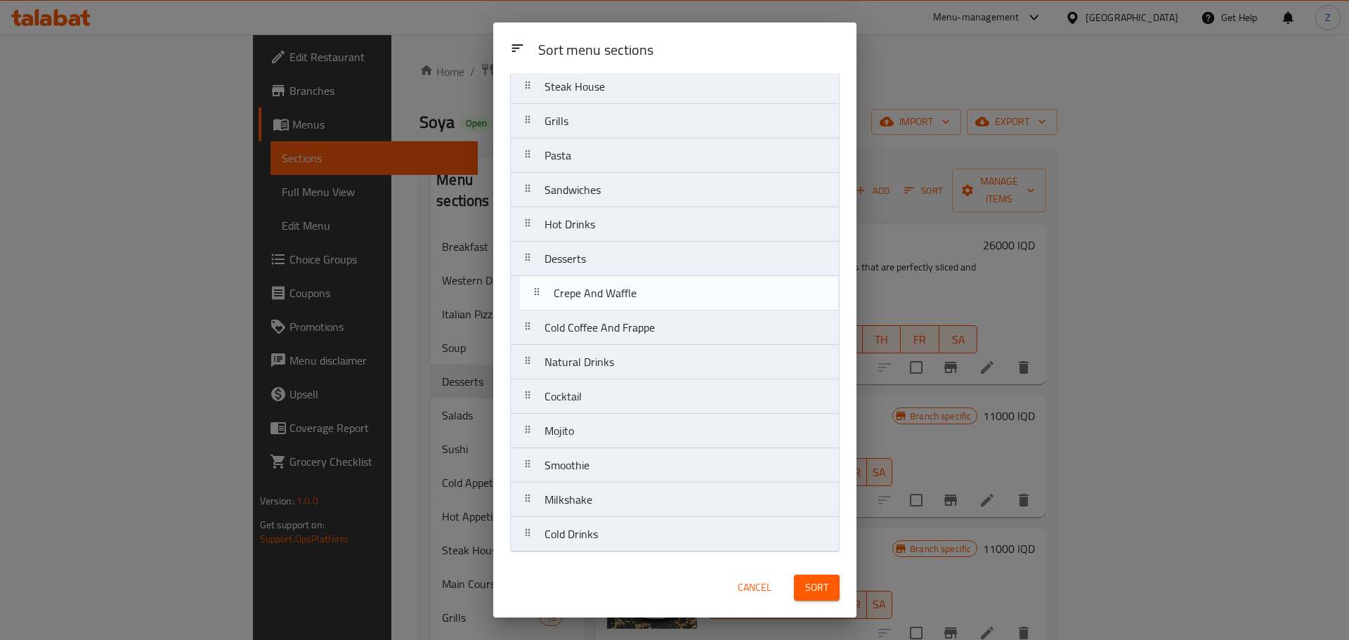
drag, startPoint x: 604, startPoint y: 512, endPoint x: 613, endPoint y: 294, distance: 218.0
click at [613, 294] on nav "Breakfast Soup Cold Appetizers Hot Appetizers Salads Sushi Main Courses Western…" at bounding box center [675, 155] width 330 height 793
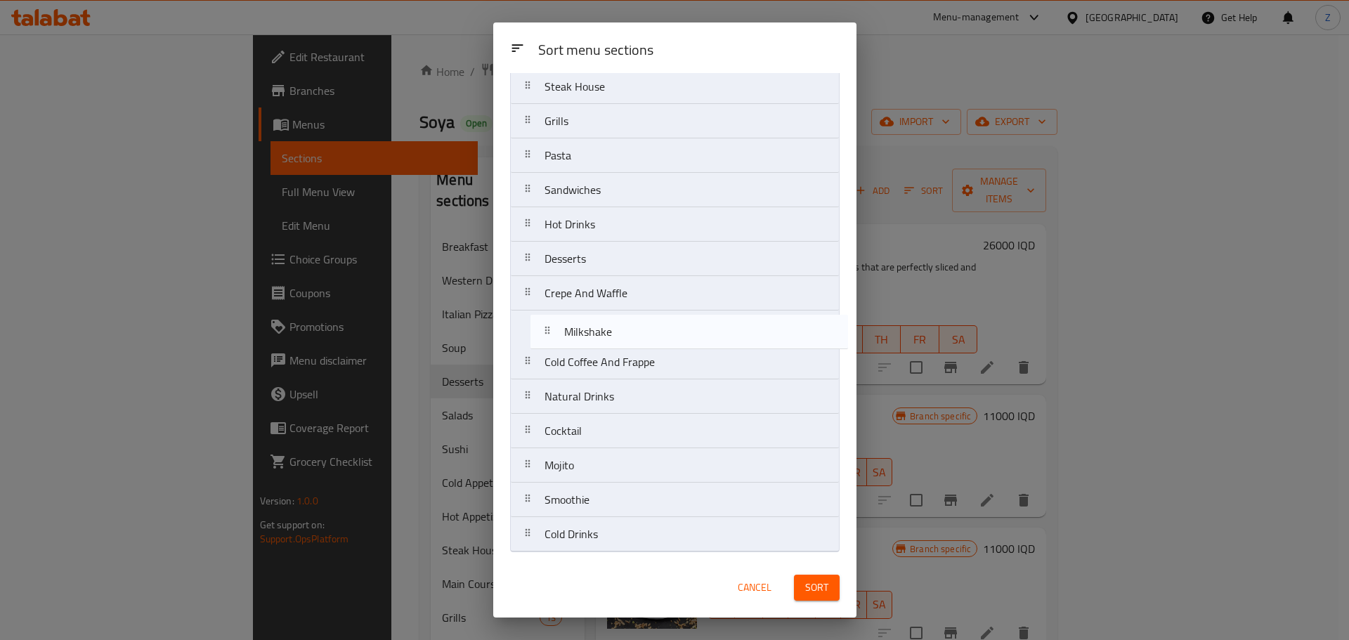
drag, startPoint x: 589, startPoint y: 497, endPoint x: 609, endPoint y: 315, distance: 183.1
click at [609, 315] on nav "Breakfast Soup Cold Appetizers Hot Appetizers Salads Sushi Main Courses Western…" at bounding box center [675, 155] width 330 height 793
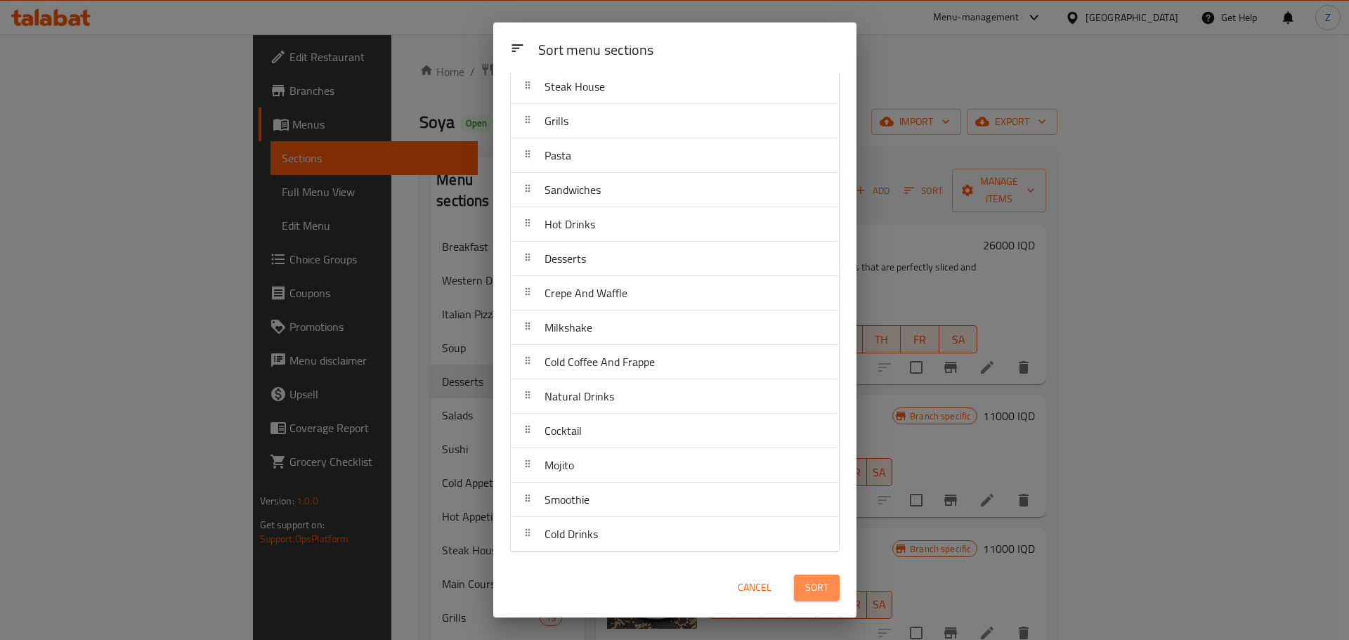
click at [819, 585] on span "Sort" at bounding box center [816, 588] width 23 height 18
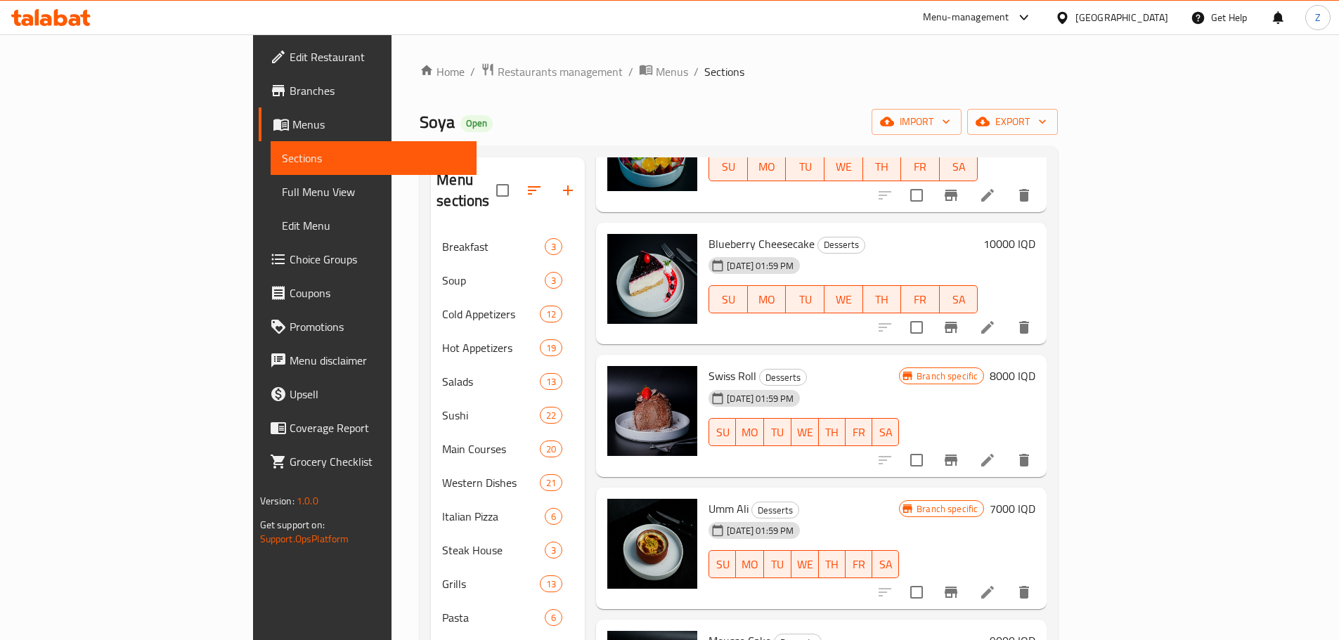
scroll to position [843, 0]
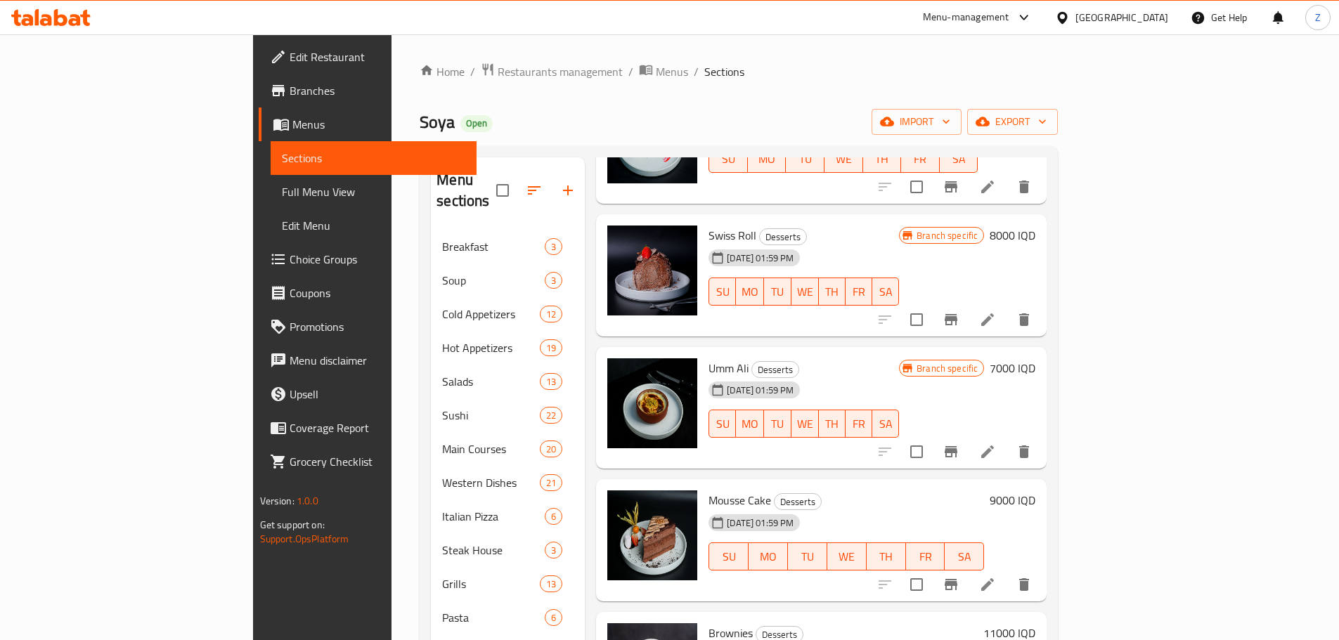
click at [1041, 435] on button "delete" at bounding box center [1024, 452] width 34 height 34
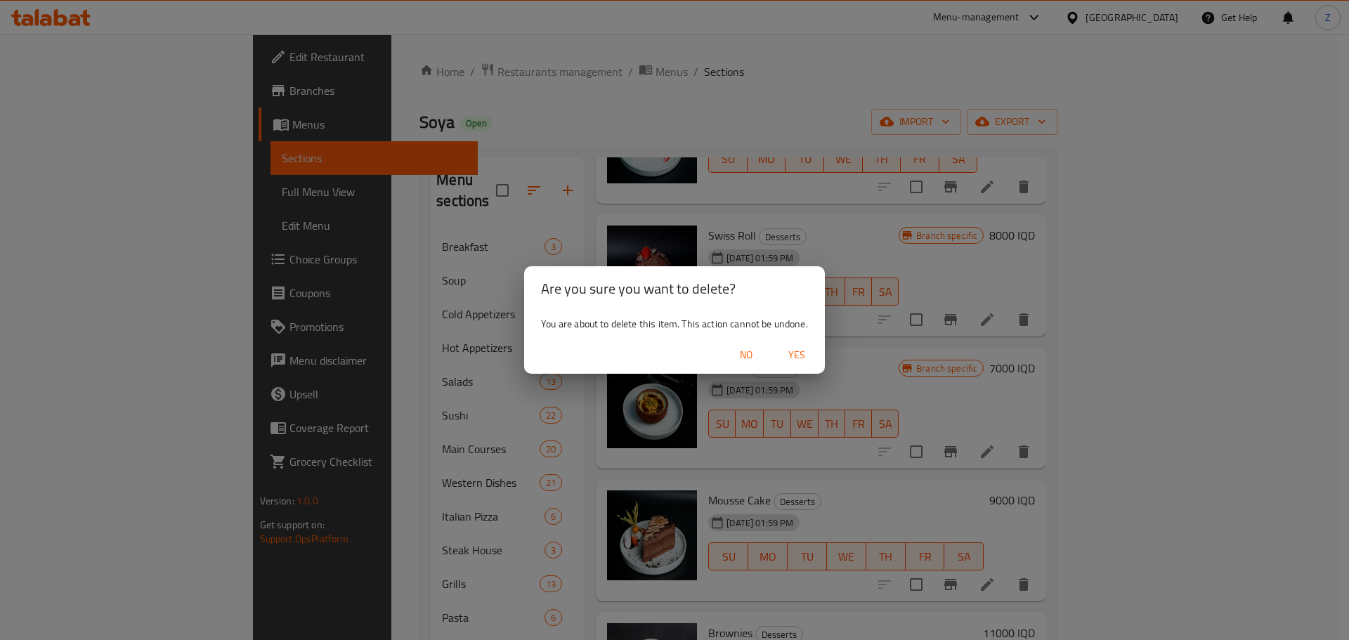
click at [812, 346] on button "Yes" at bounding box center [796, 355] width 45 height 26
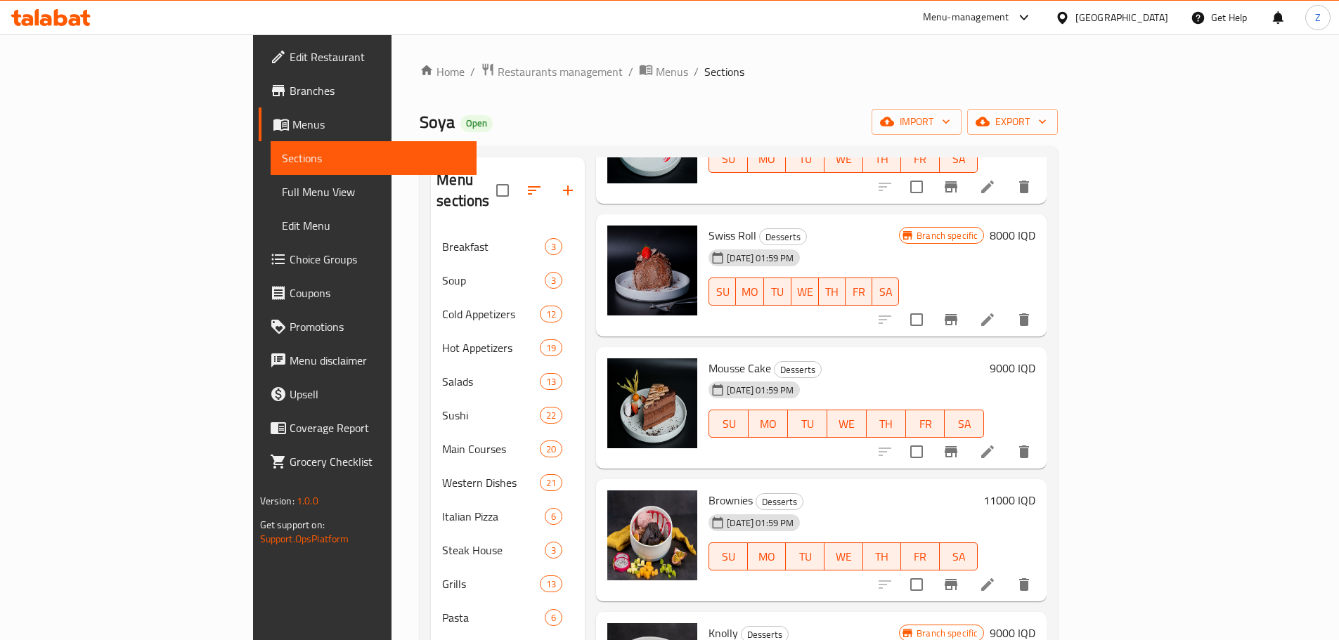
click at [416, 60] on div "Home / Restaurants management / Menus / Sections Soya Open import export Menu s…" at bounding box center [738, 542] width 694 height 1016
click at [497, 74] on span "Restaurants management" at bounding box center [559, 71] width 125 height 17
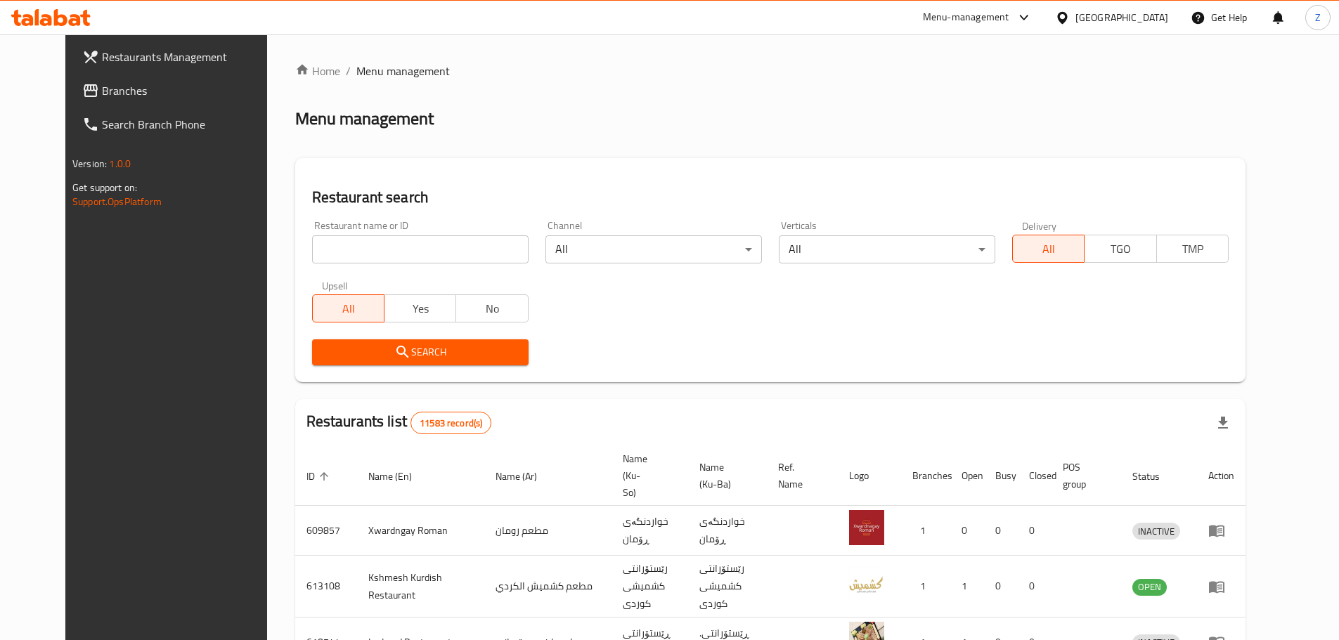
click at [412, 240] on input "search" at bounding box center [420, 249] width 216 height 28
paste input "695388"
type input "695388"
click at [465, 356] on span "Search" at bounding box center [420, 353] width 194 height 18
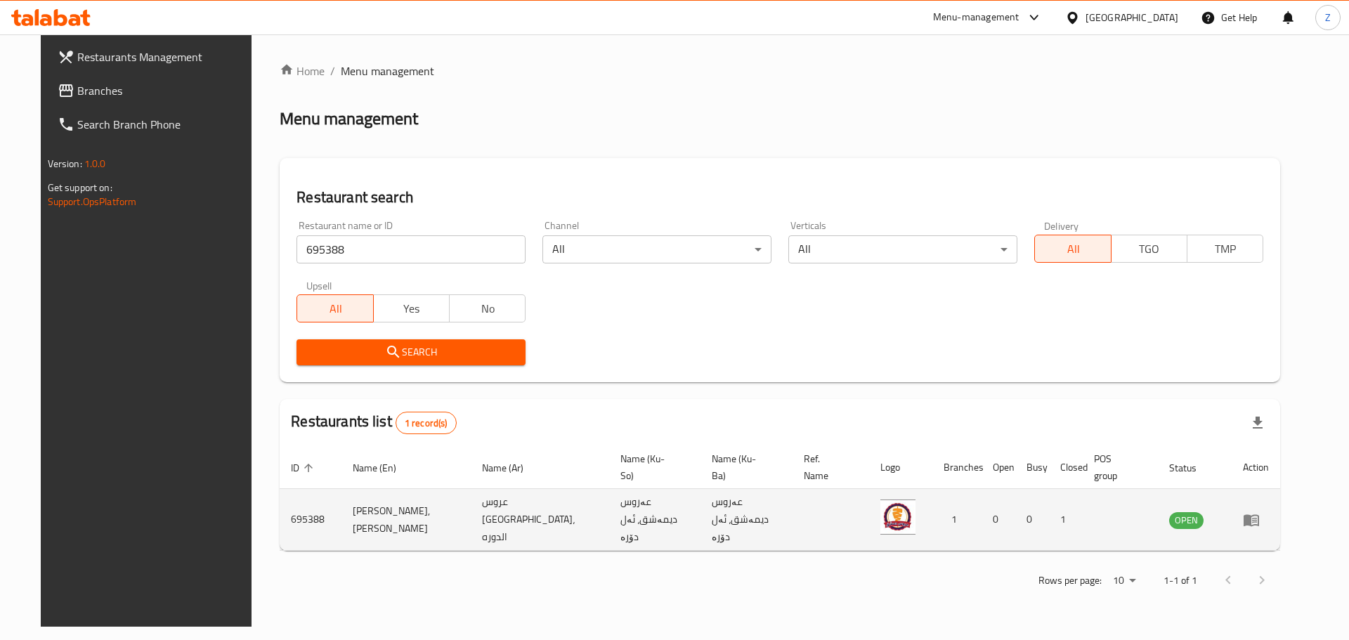
click at [1260, 512] on icon "enhanced table" at bounding box center [1251, 520] width 17 height 17
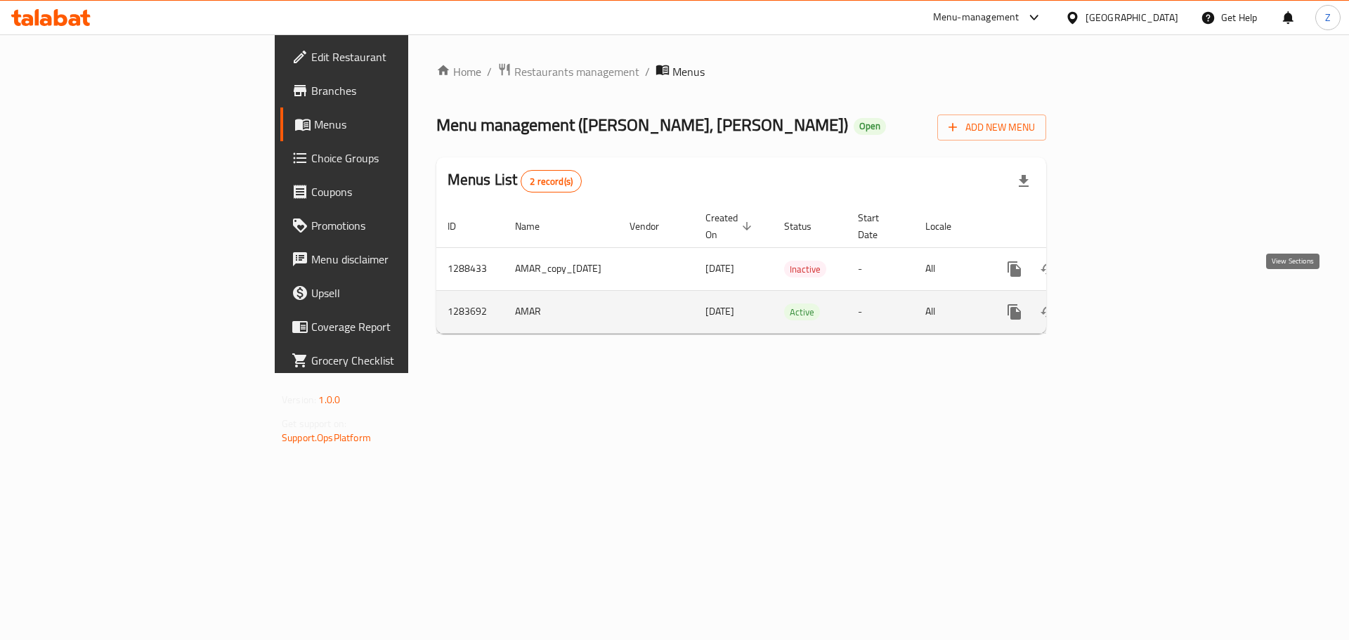
click at [1124, 304] on icon "enhanced table" at bounding box center [1115, 312] width 17 height 17
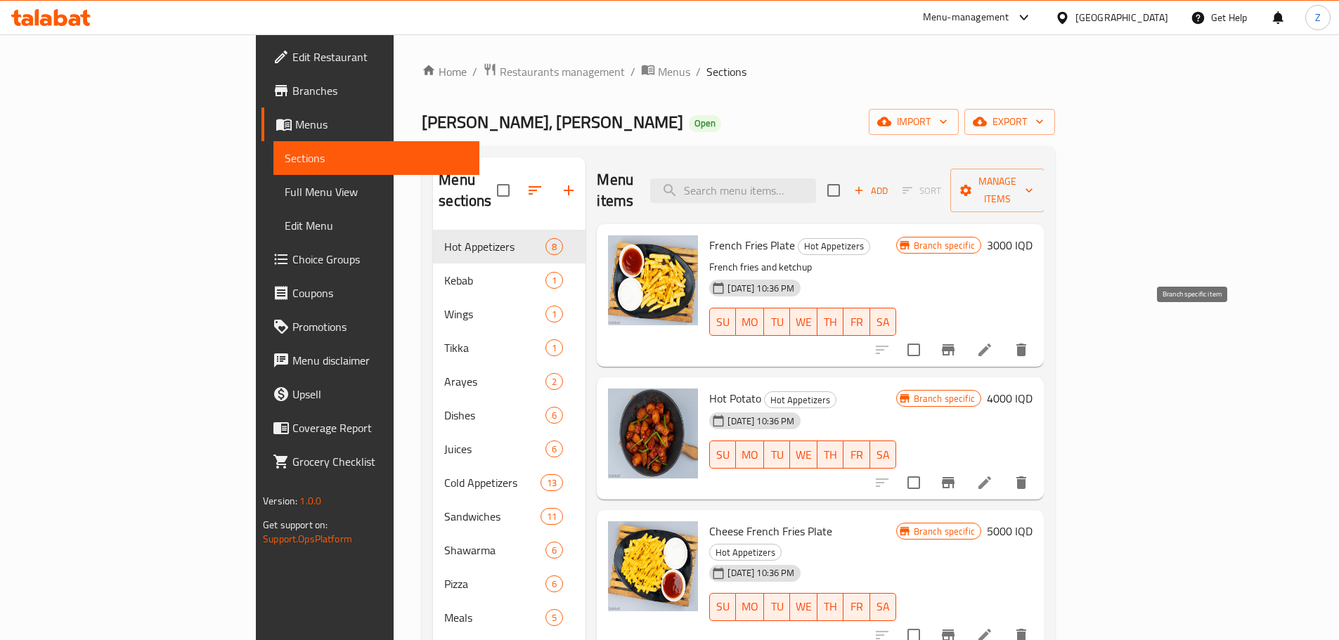
click at [956, 341] on icon "Branch-specific-item" at bounding box center [947, 349] width 17 height 17
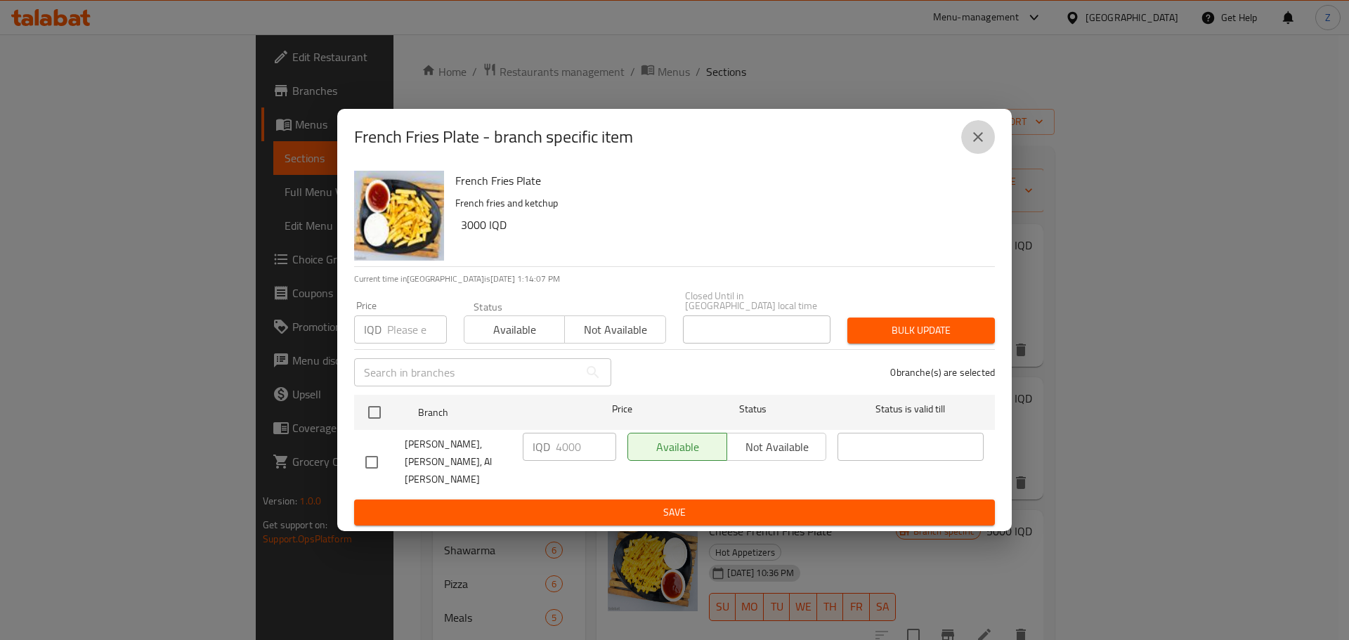
click at [975, 154] on button "close" at bounding box center [978, 137] width 34 height 34
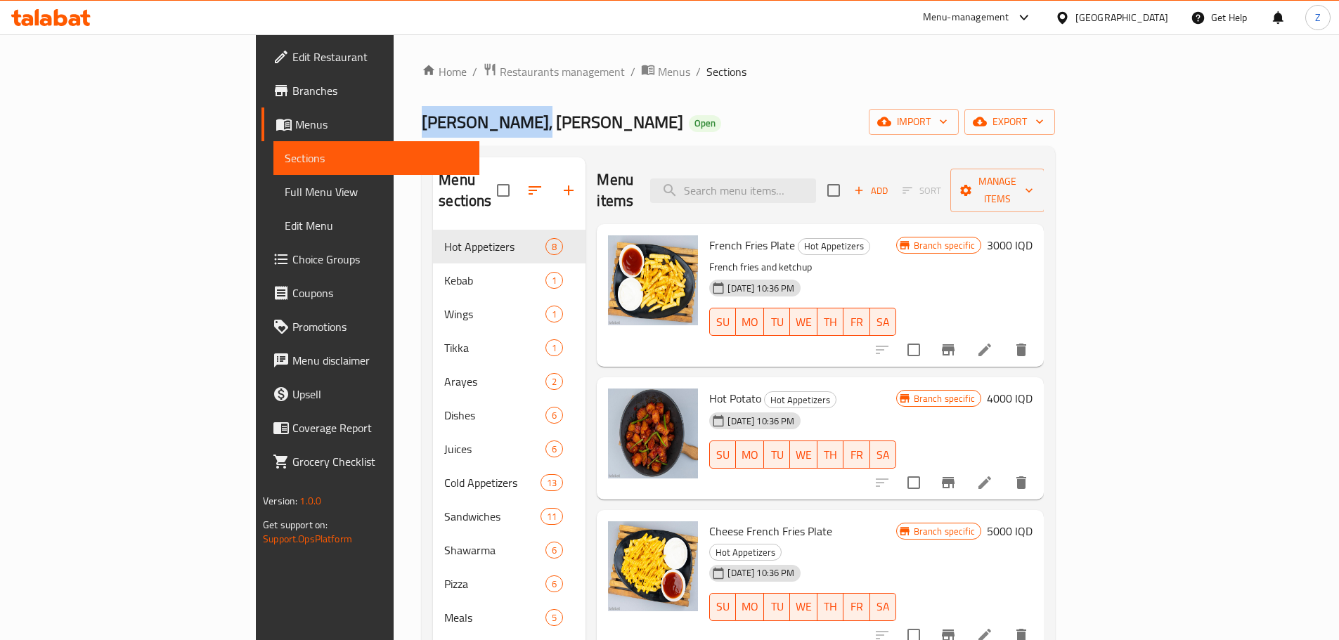
drag, startPoint x: 365, startPoint y: 126, endPoint x: 247, endPoint y: 119, distance: 118.2
click at [393, 119] on div "Home / Restaurants management / Menus / Sections Aroos Dimasheq, Aldora Open im…" at bounding box center [737, 491] width 689 height 915
click at [500, 65] on span "Restaurants management" at bounding box center [562, 71] width 125 height 17
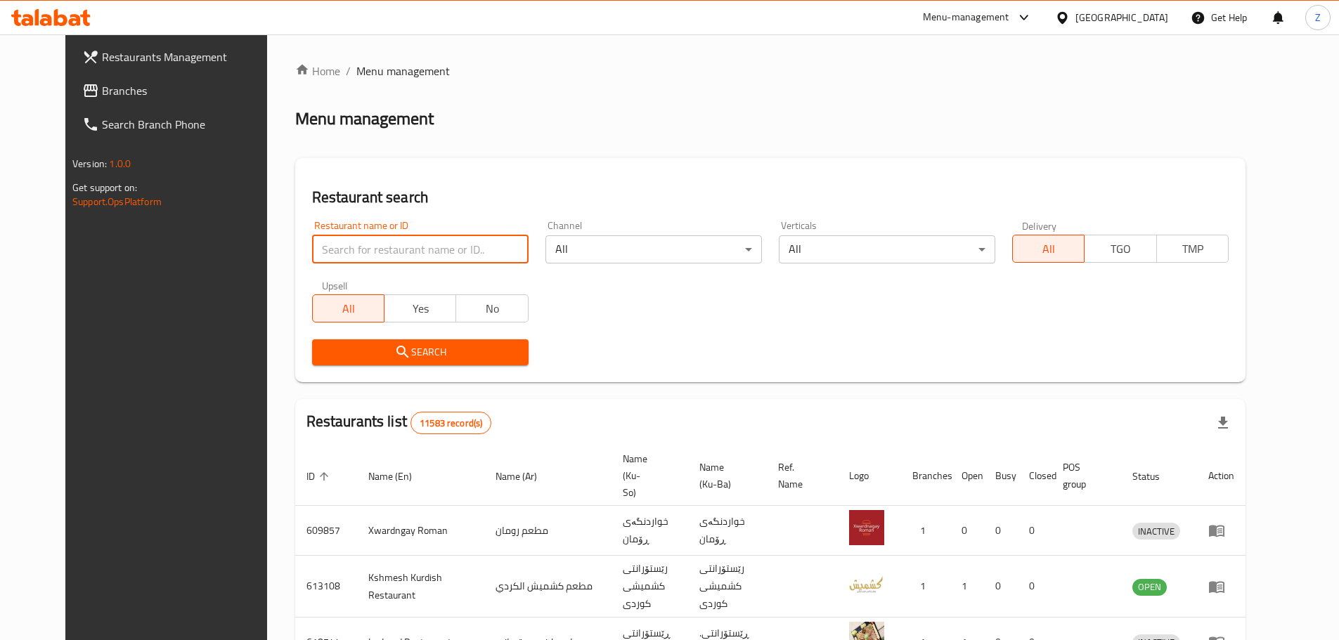
click at [375, 263] on input "search" at bounding box center [420, 249] width 216 height 28
paste input "685186"
type input "685186"
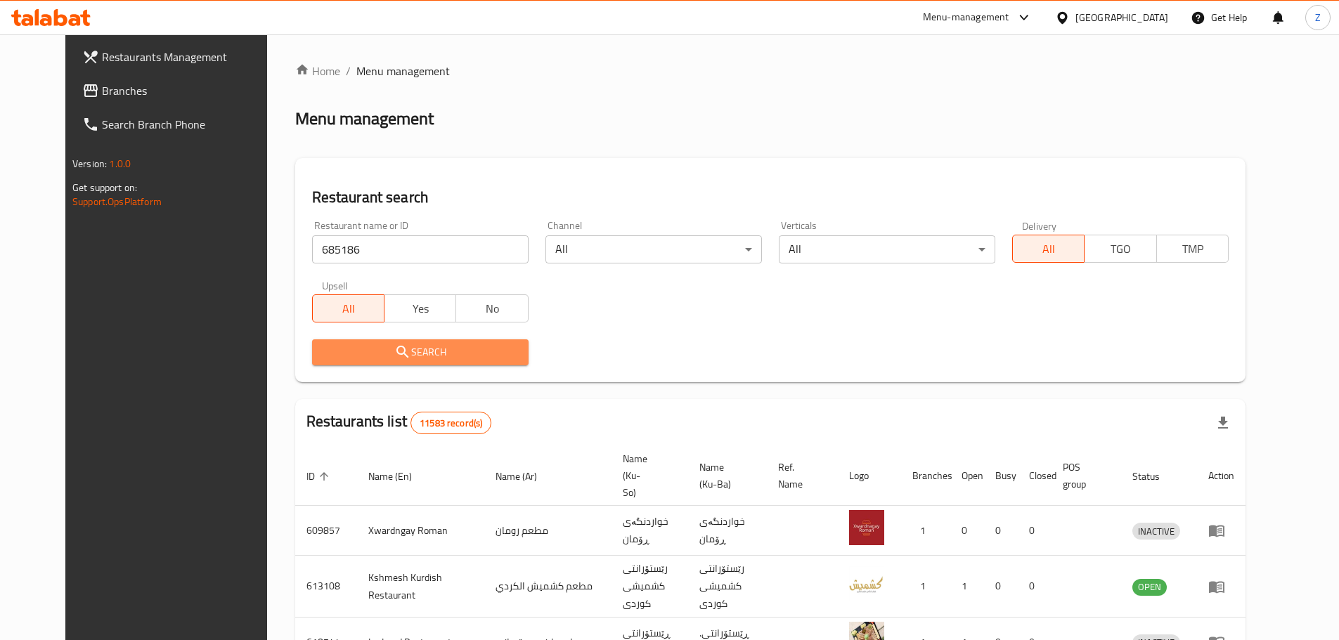
click at [434, 346] on span "Search" at bounding box center [420, 353] width 194 height 18
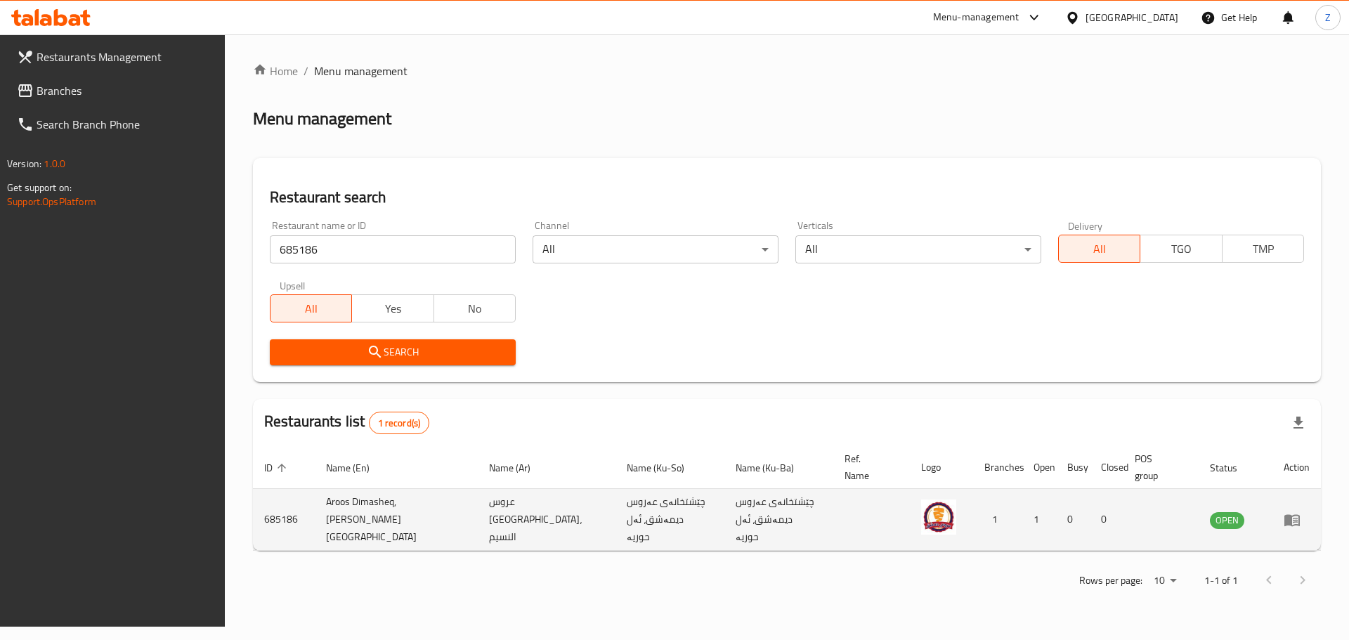
click at [1284, 513] on icon "enhanced table" at bounding box center [1292, 520] width 17 height 17
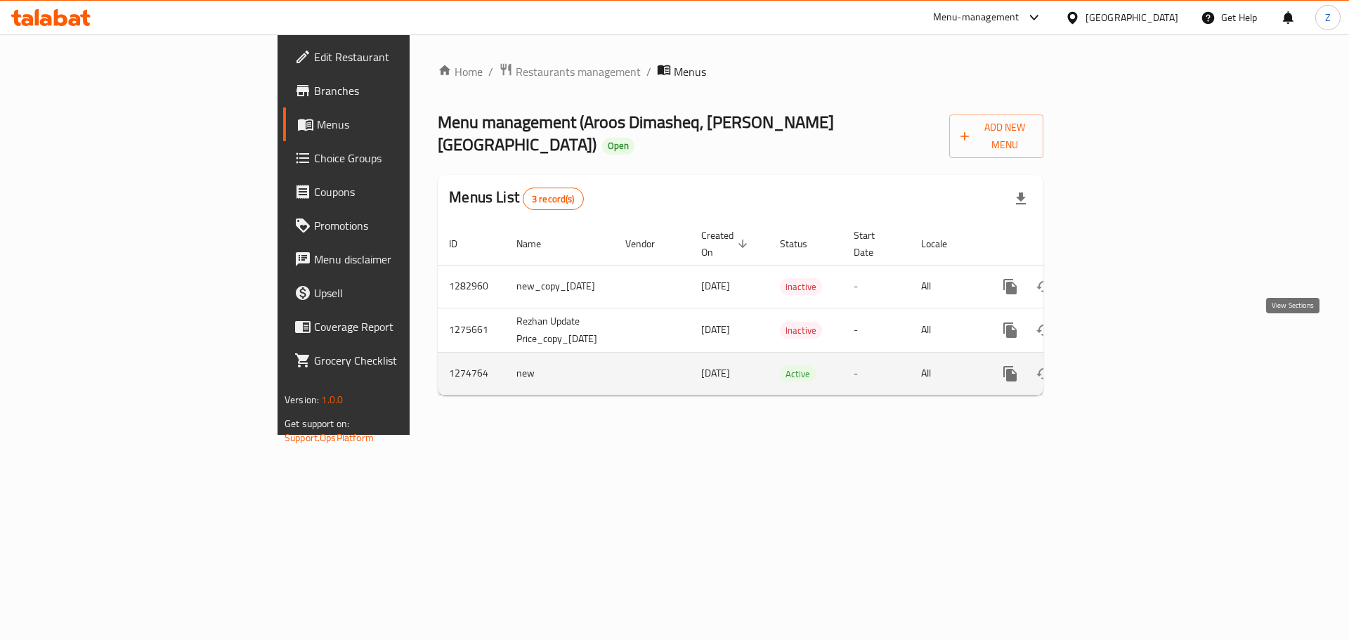
click at [1128, 357] on link "enhanced table" at bounding box center [1112, 374] width 34 height 34
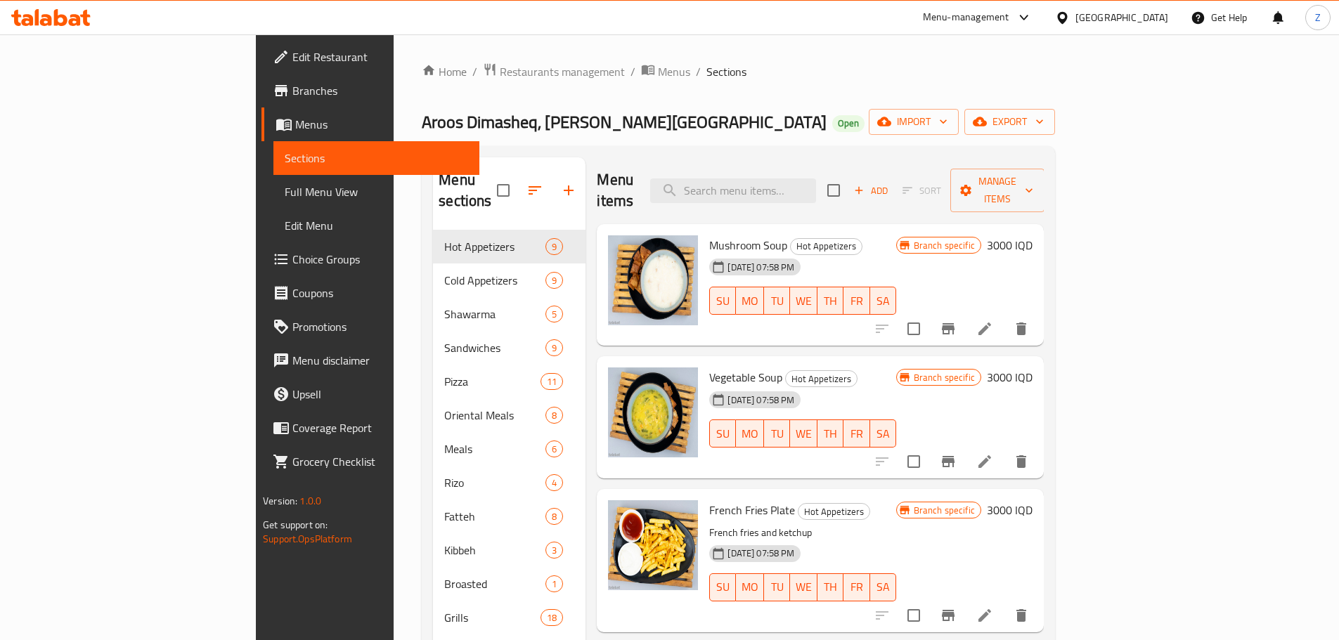
click at [1038, 448] on div at bounding box center [951, 462] width 173 height 34
click at [965, 445] on button "Branch-specific-item" at bounding box center [948, 462] width 34 height 34
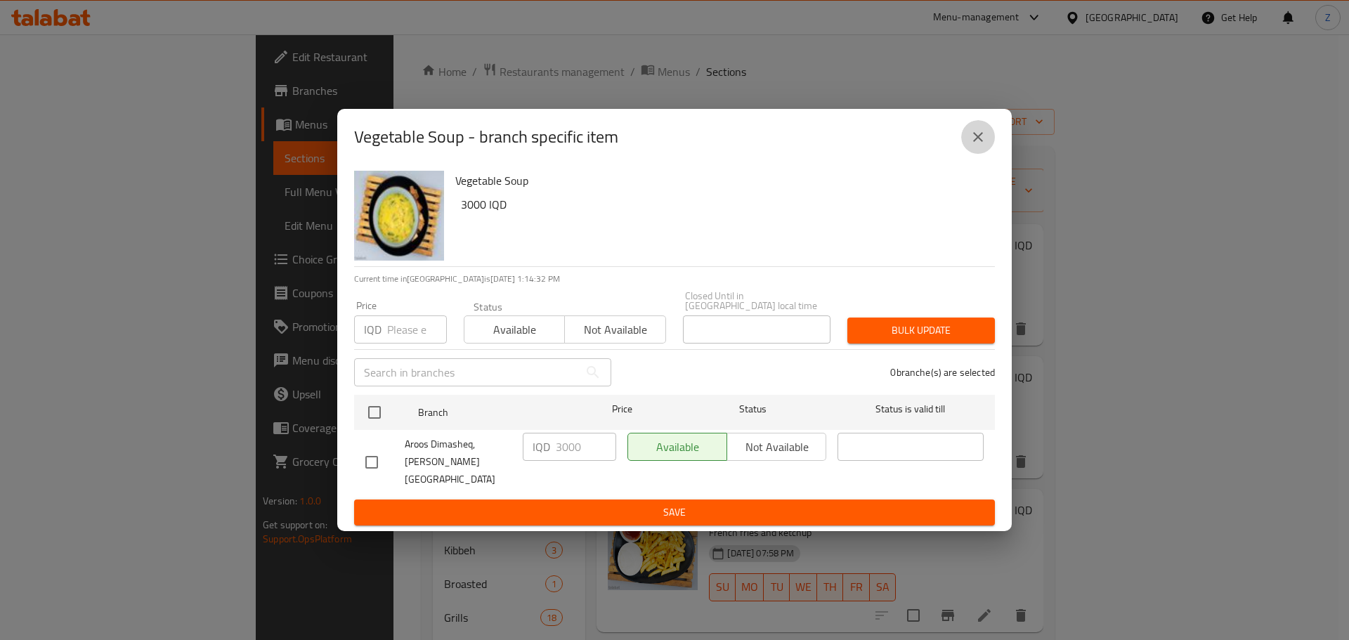
click at [988, 154] on button "close" at bounding box center [978, 137] width 34 height 34
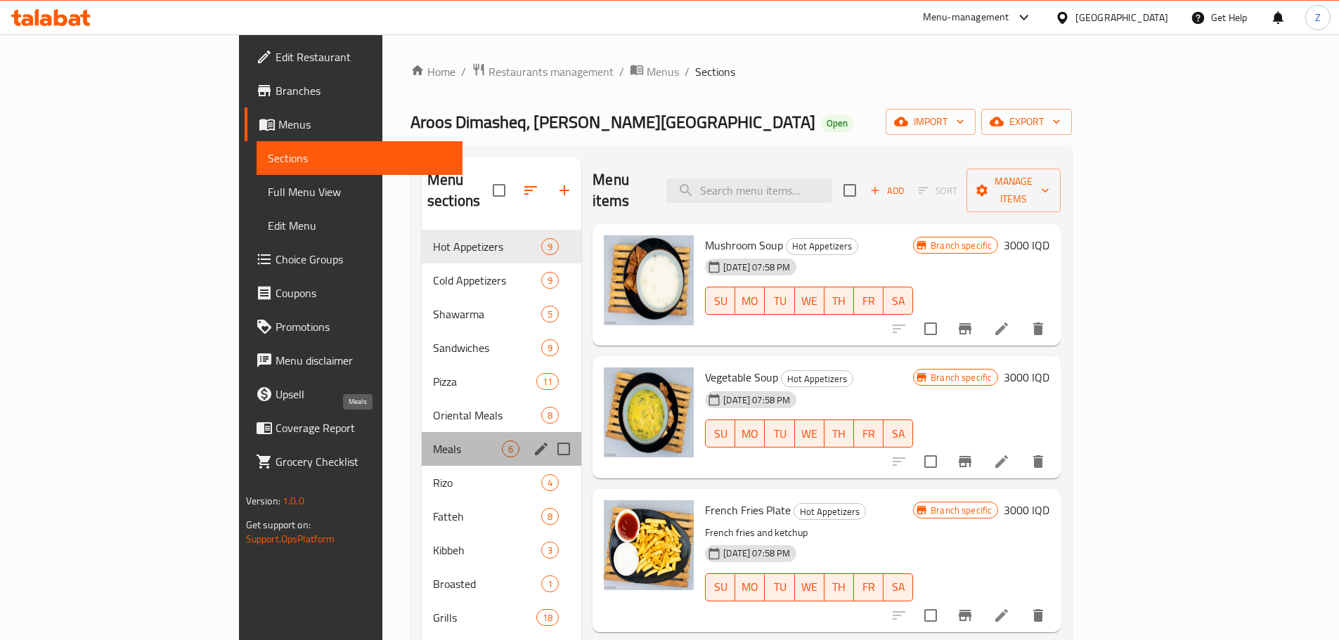
click at [433, 441] on span "Meals" at bounding box center [467, 449] width 69 height 17
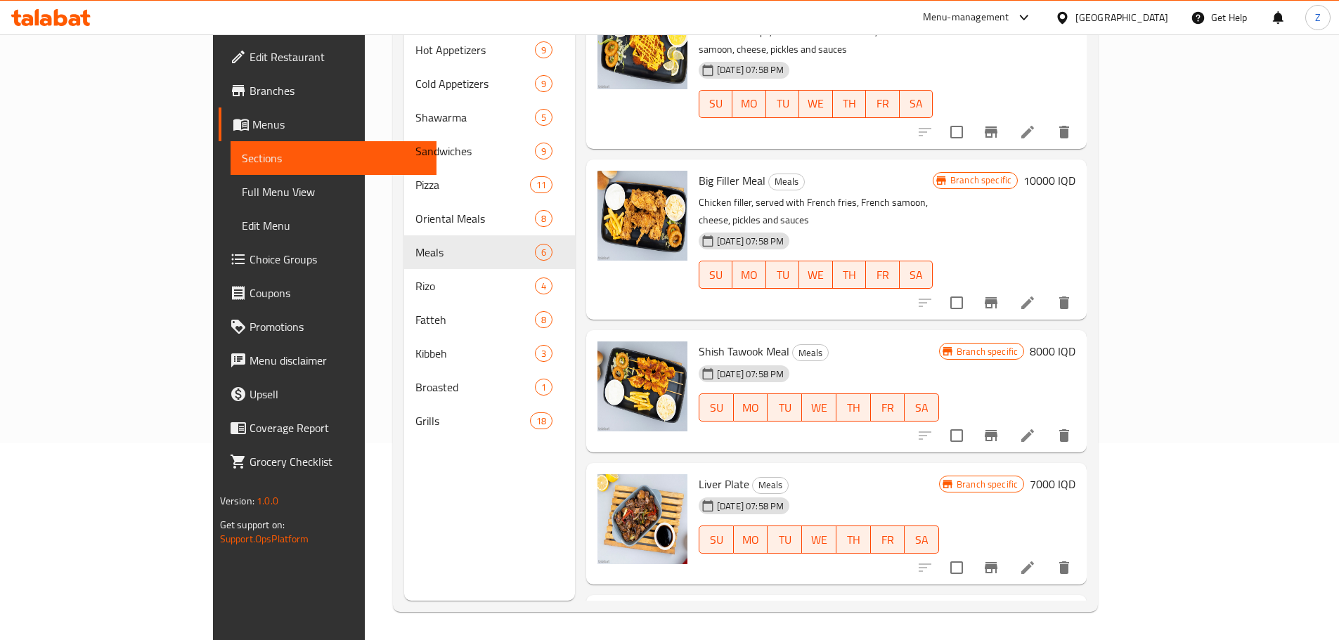
scroll to position [134, 0]
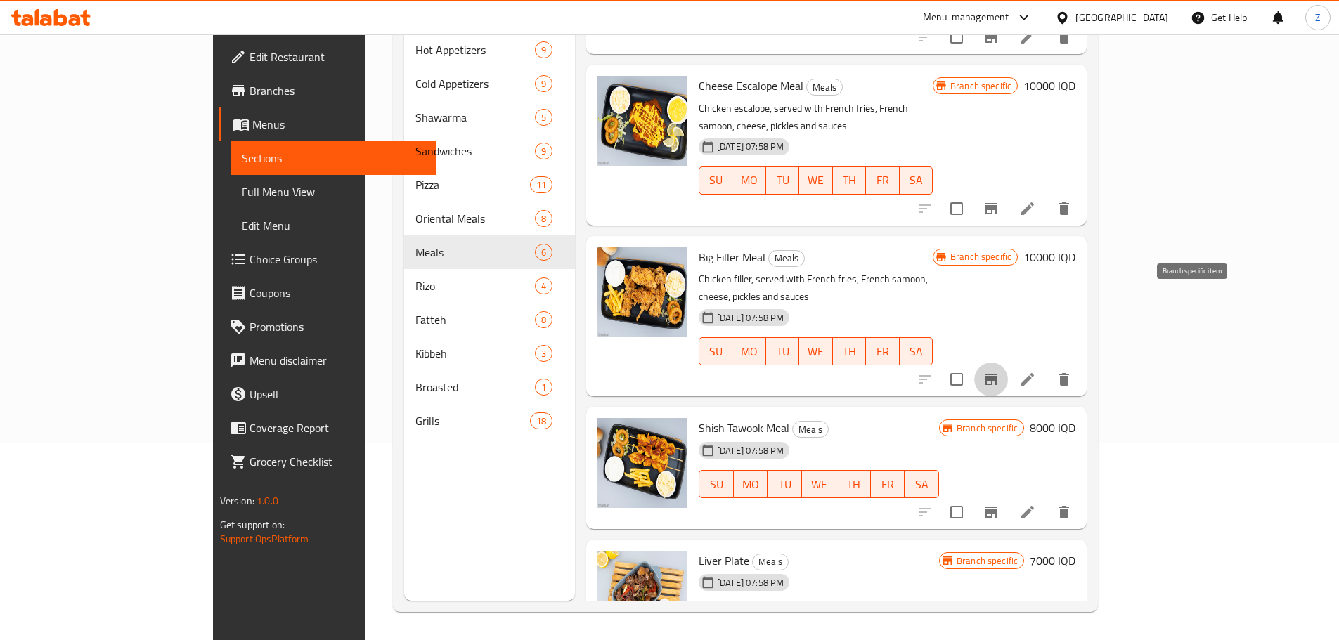
click at [1008, 363] on button "Branch-specific-item" at bounding box center [991, 380] width 34 height 34
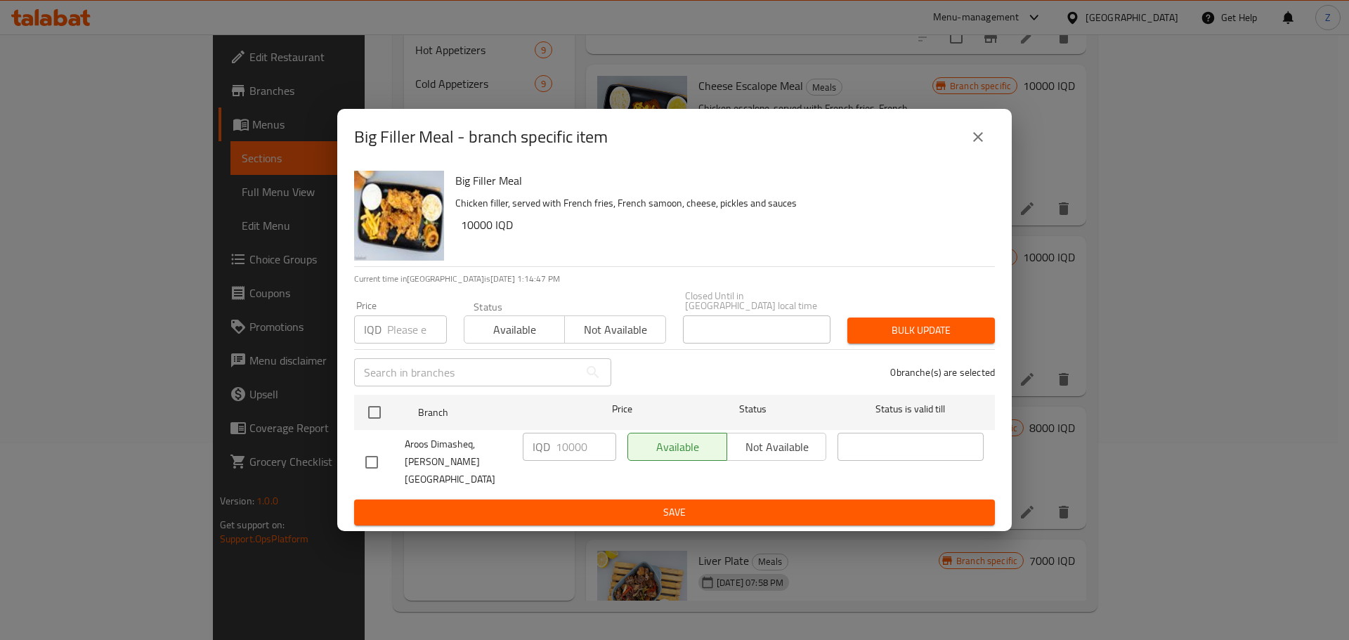
click at [979, 142] on icon "close" at bounding box center [978, 137] width 10 height 10
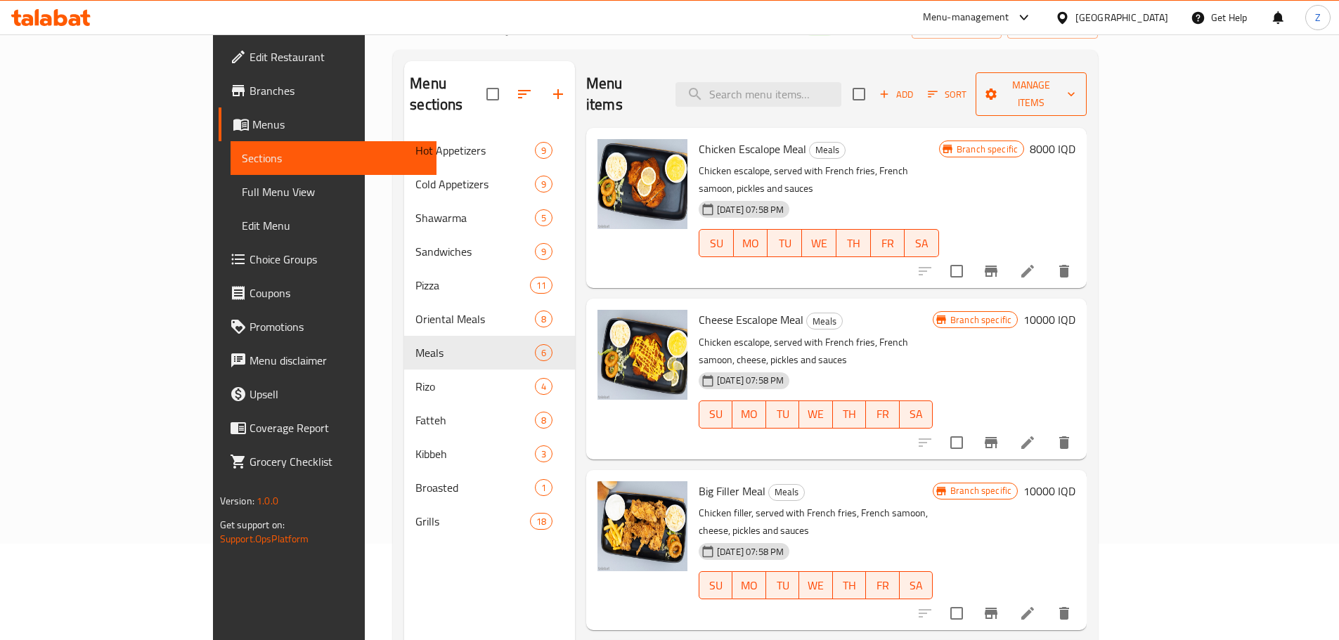
scroll to position [0, 0]
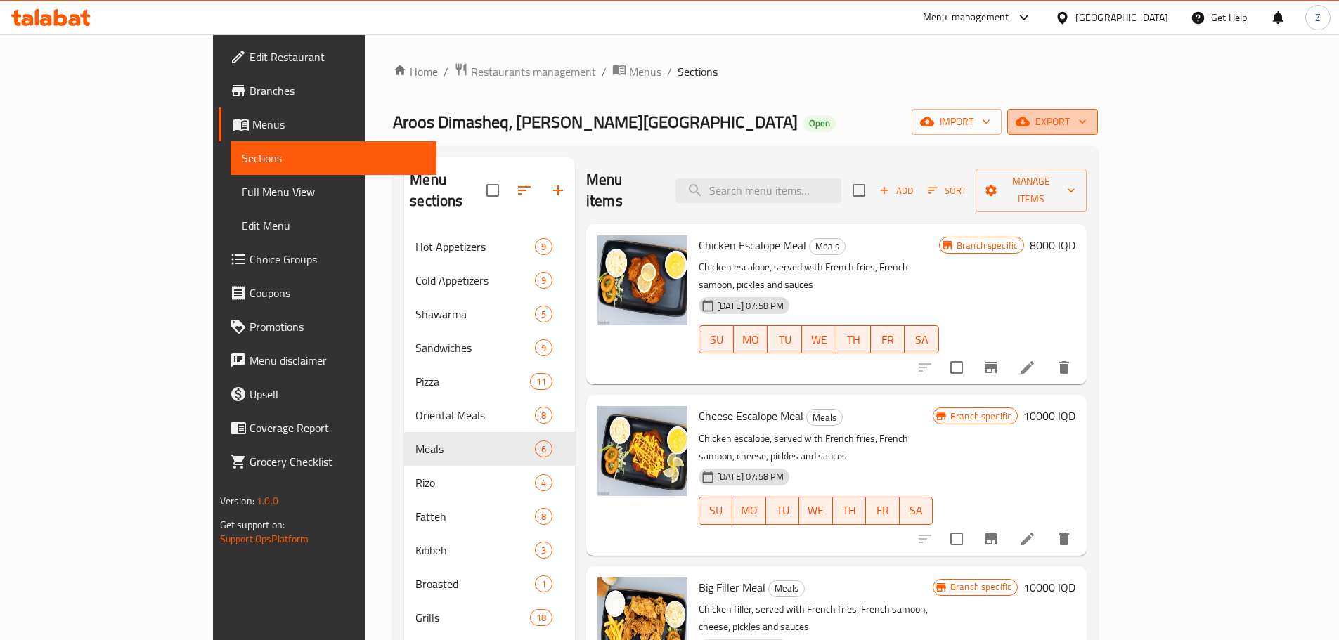
click at [1029, 125] on icon "button" at bounding box center [1022, 121] width 14 height 9
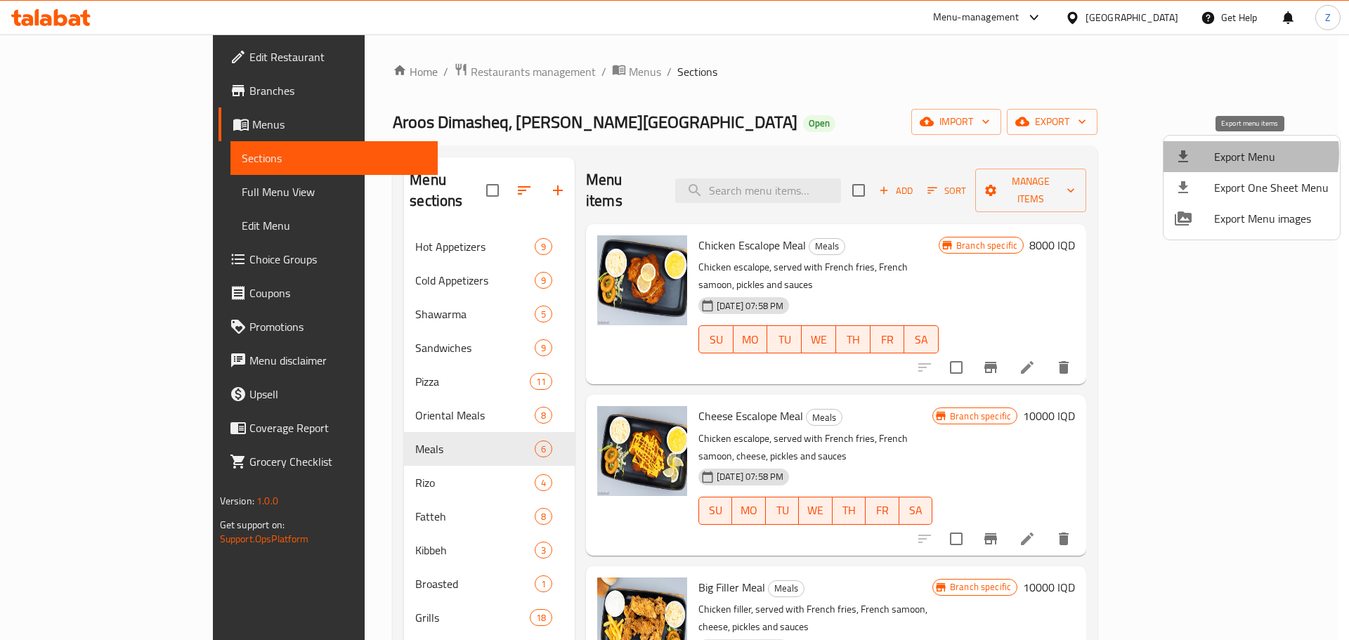
click at [1226, 154] on span "Export Menu" at bounding box center [1271, 156] width 115 height 17
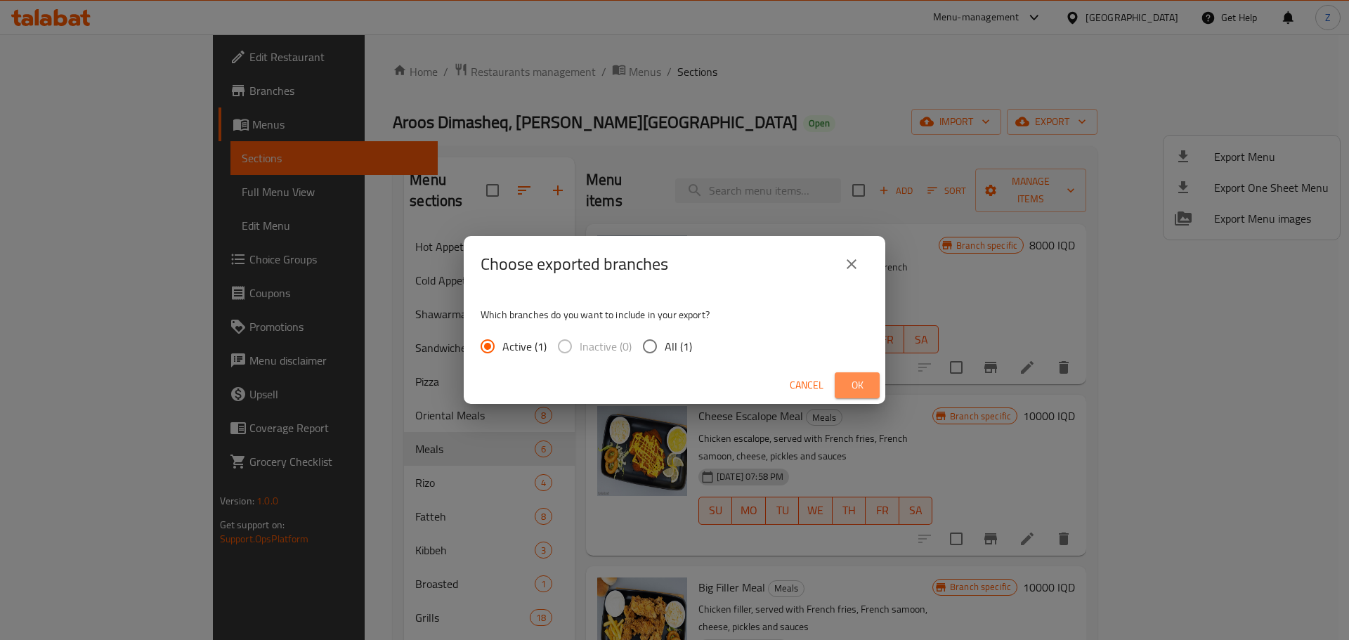
click at [852, 383] on span "Ok" at bounding box center [857, 386] width 22 height 18
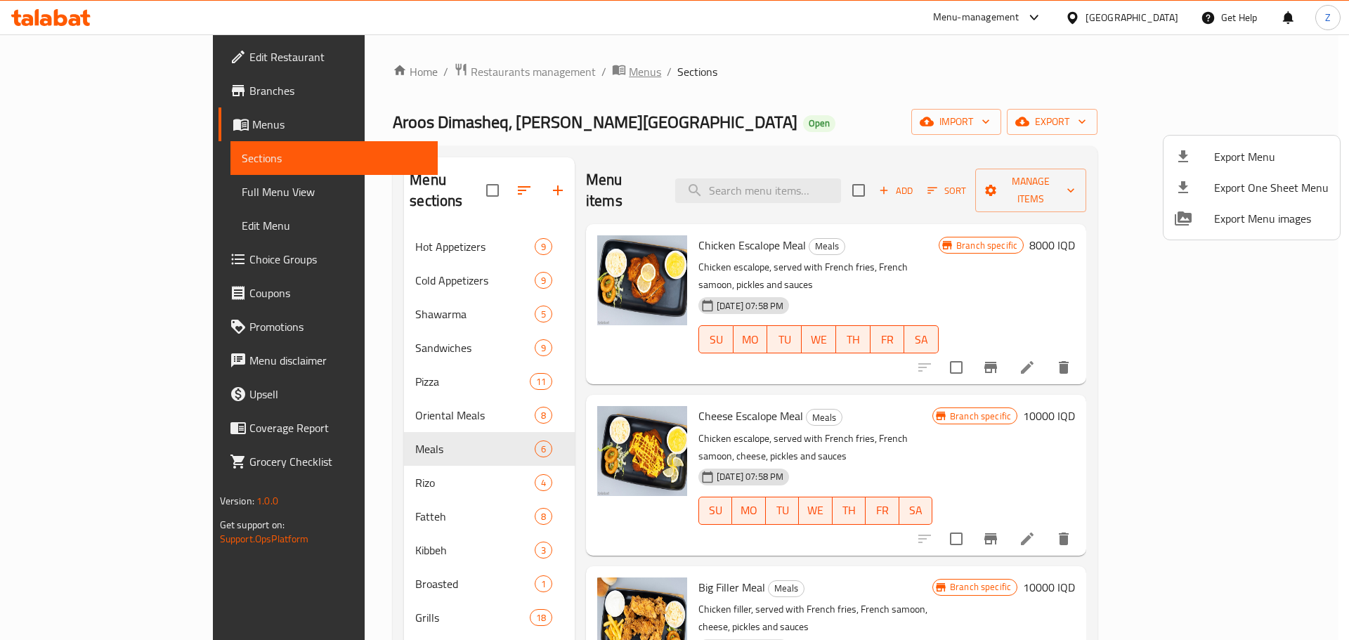
click at [486, 77] on div at bounding box center [674, 320] width 1349 height 640
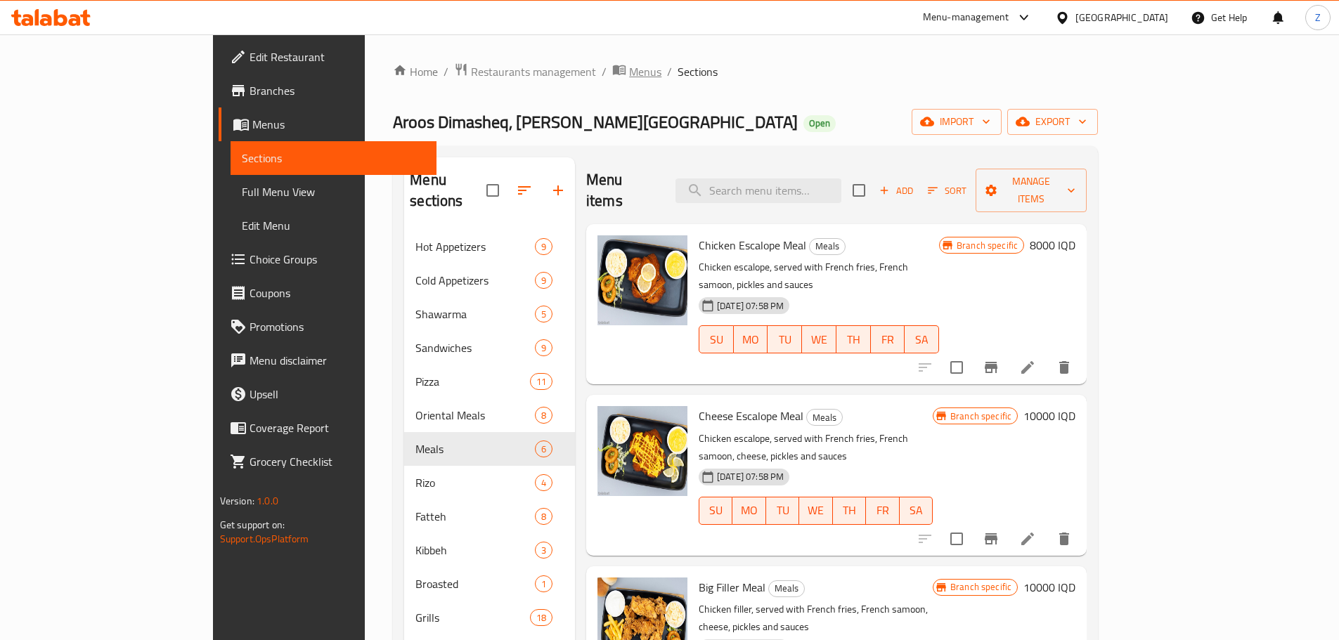
click at [629, 77] on span "Menus" at bounding box center [645, 71] width 32 height 17
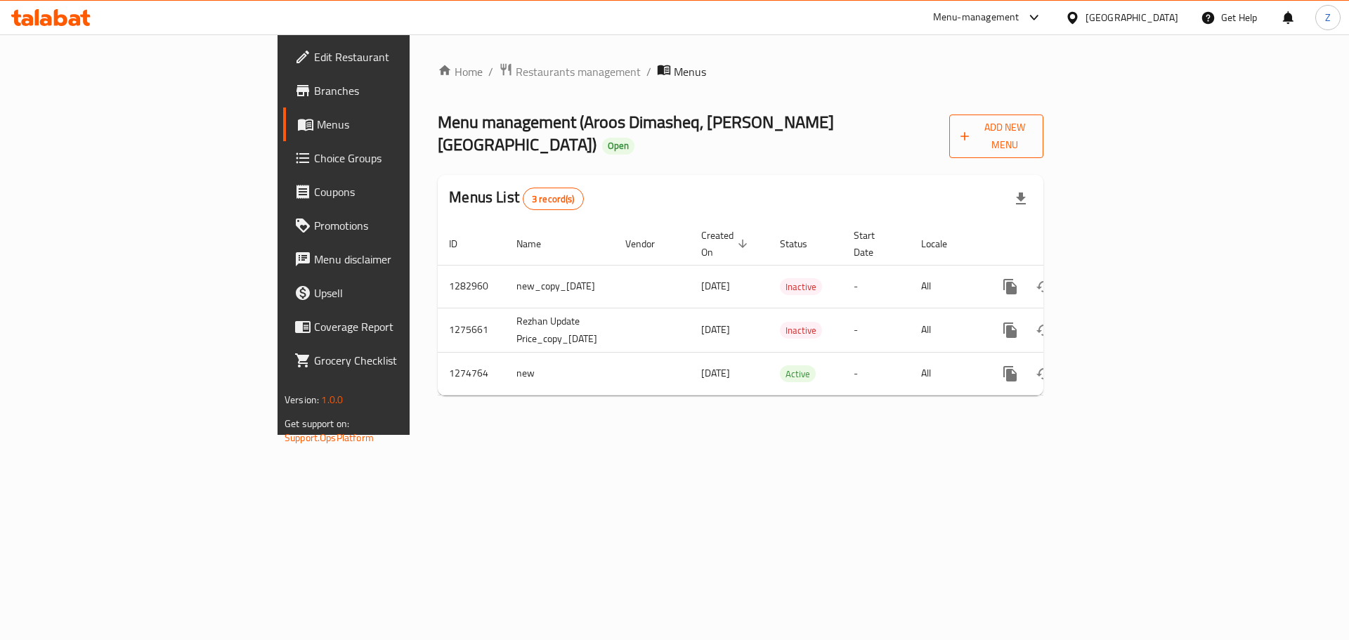
click at [1032, 126] on span "Add New Menu" at bounding box center [997, 136] width 72 height 35
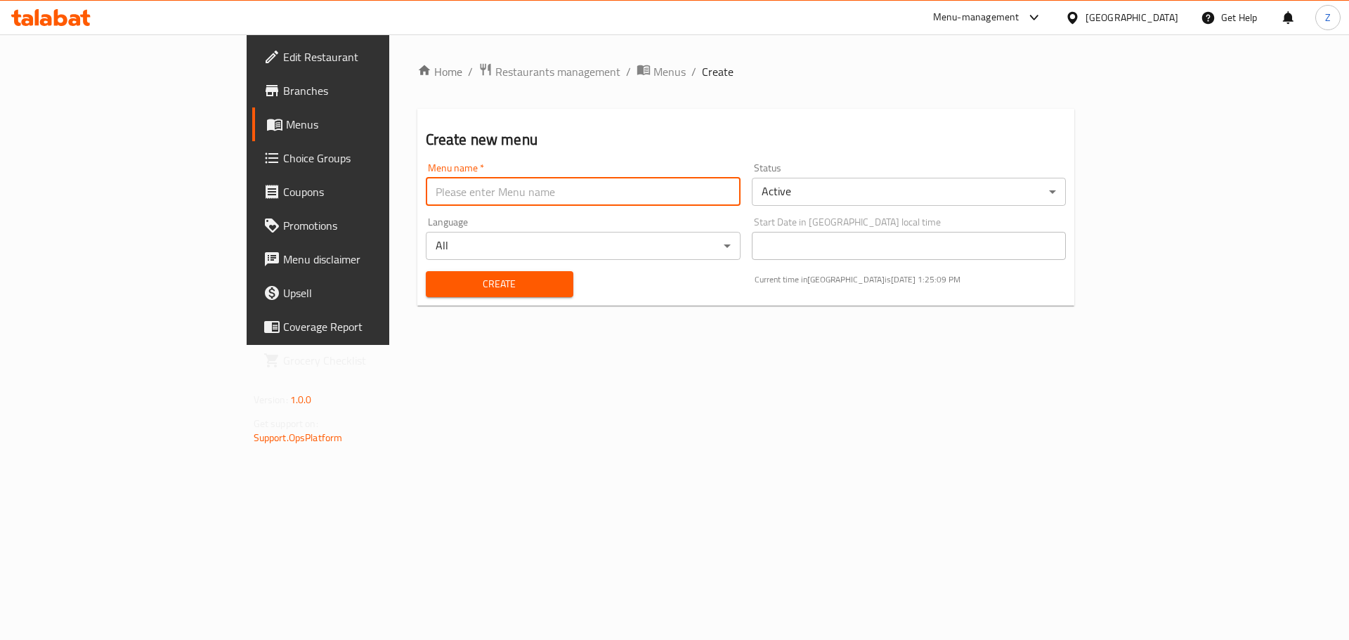
click at [484, 196] on input "text" at bounding box center [583, 192] width 315 height 28
type input "Zahraa-price update"
click at [960, 181] on body "​ Menu-management Iraq Get Help Z Edit Restaurant Branches Menus Choice Groups …" at bounding box center [674, 337] width 1349 height 606
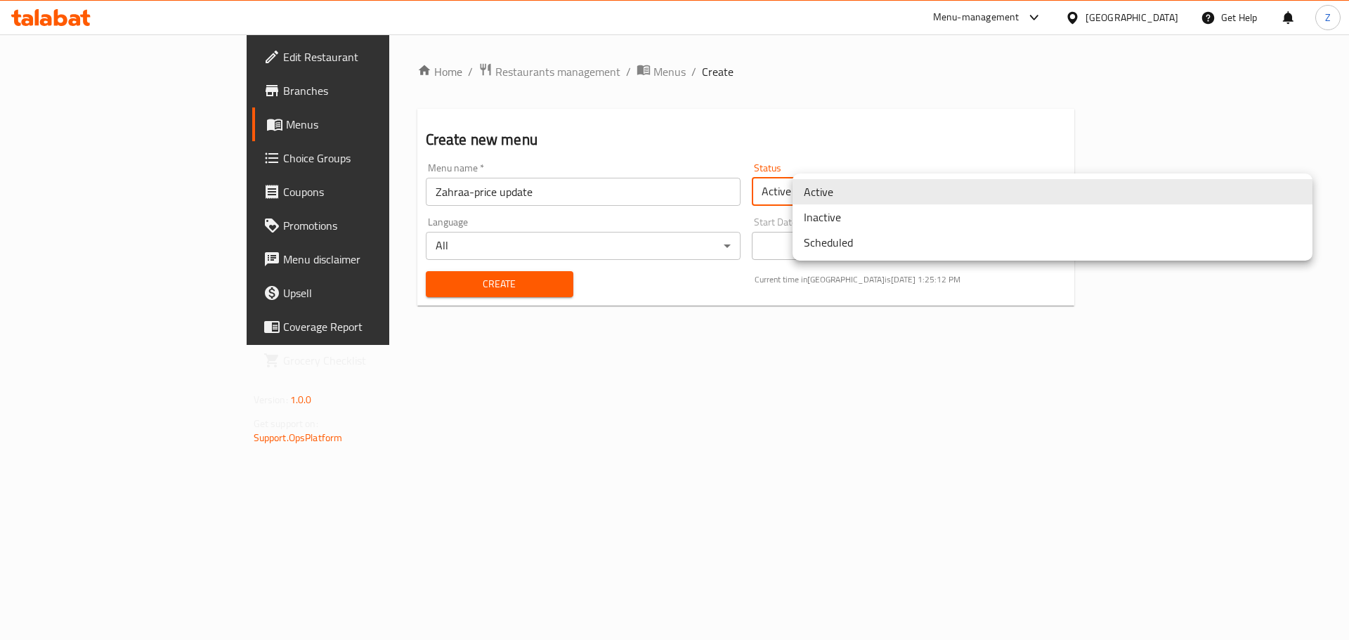
click at [807, 218] on li "Inactive" at bounding box center [1053, 216] width 520 height 25
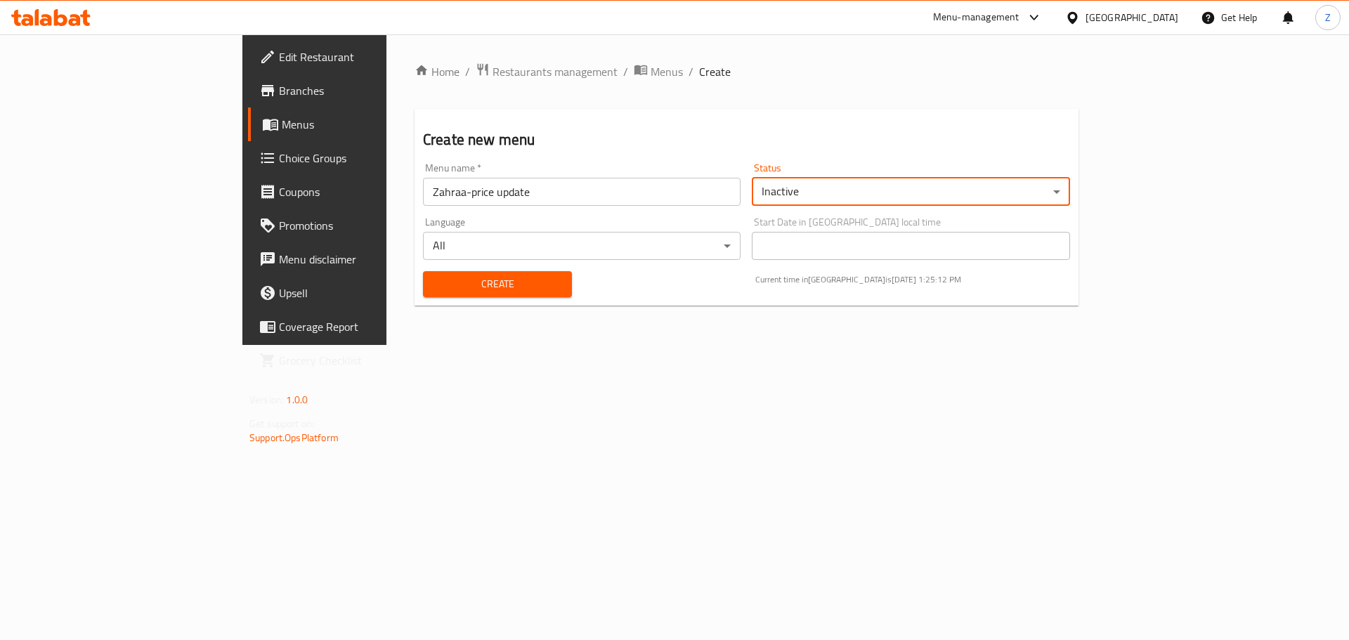
click at [434, 291] on span "Create" at bounding box center [497, 284] width 126 height 18
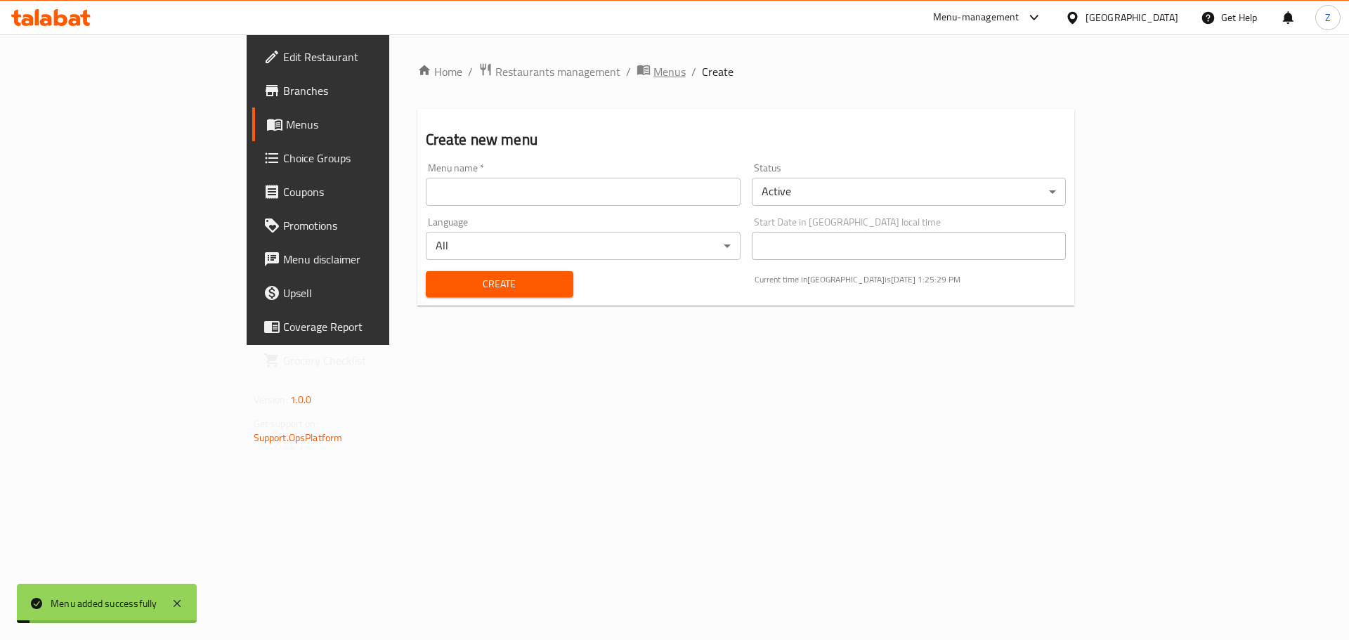
click at [653, 74] on span "Menus" at bounding box center [669, 71] width 32 height 17
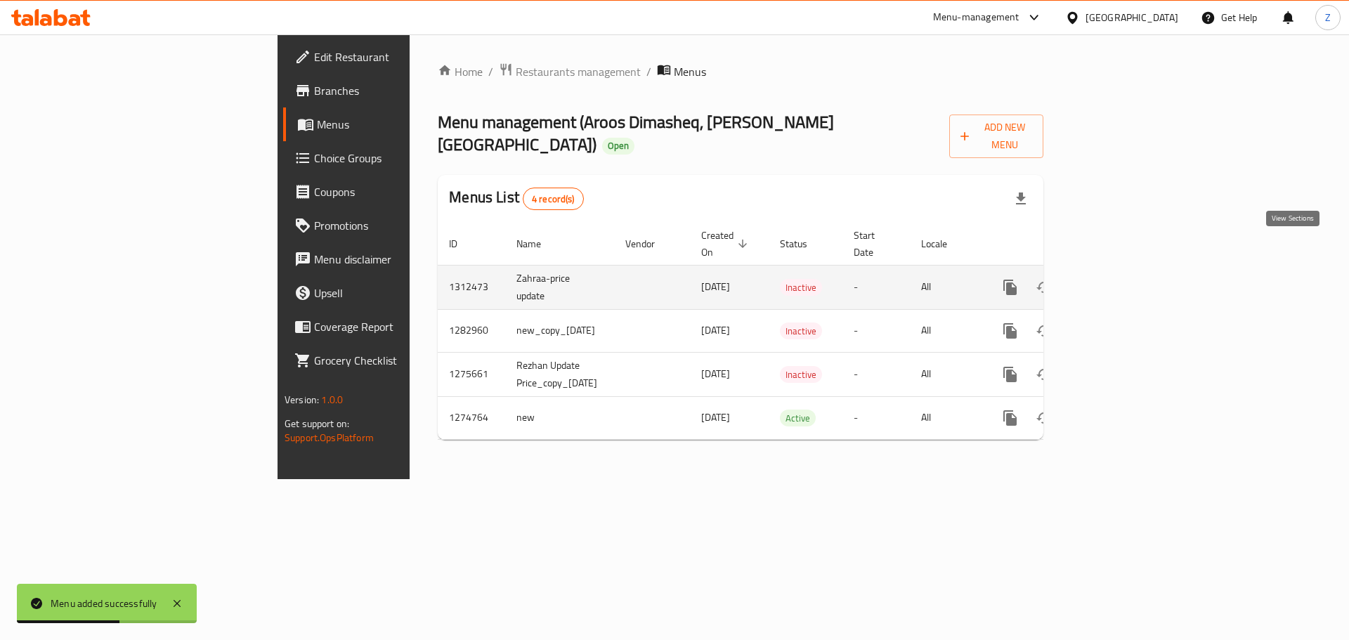
click at [1120, 279] on icon "enhanced table" at bounding box center [1111, 287] width 17 height 17
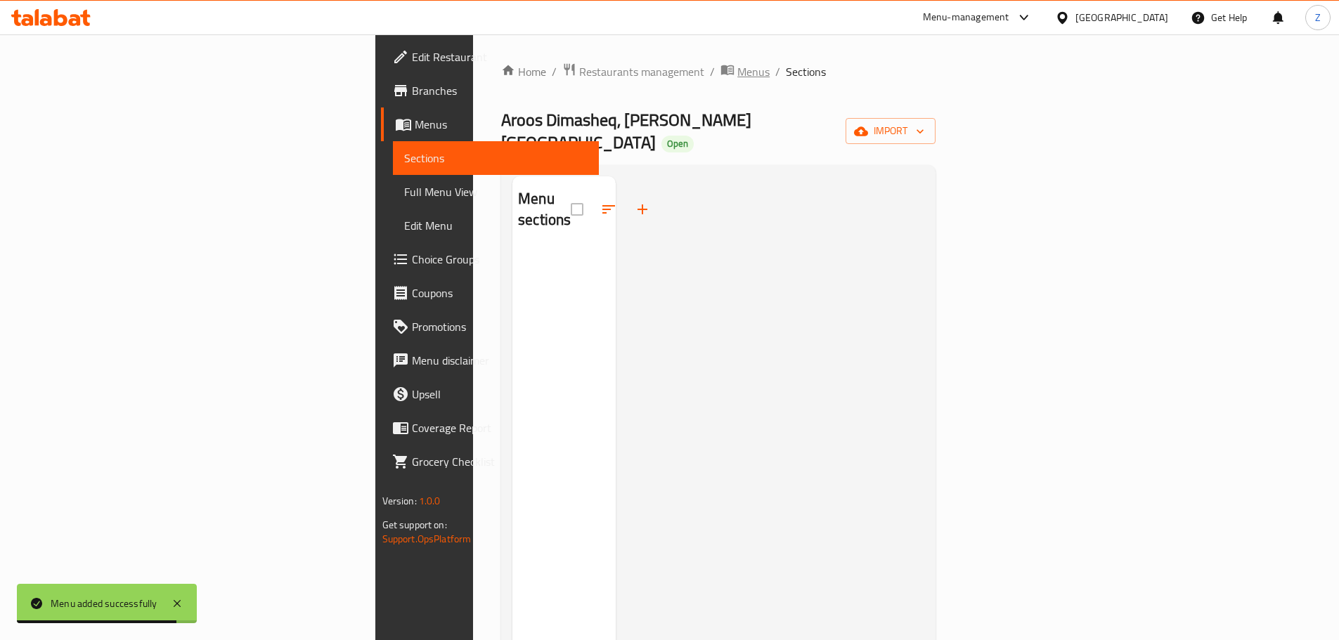
click at [737, 71] on span "Menus" at bounding box center [753, 71] width 32 height 17
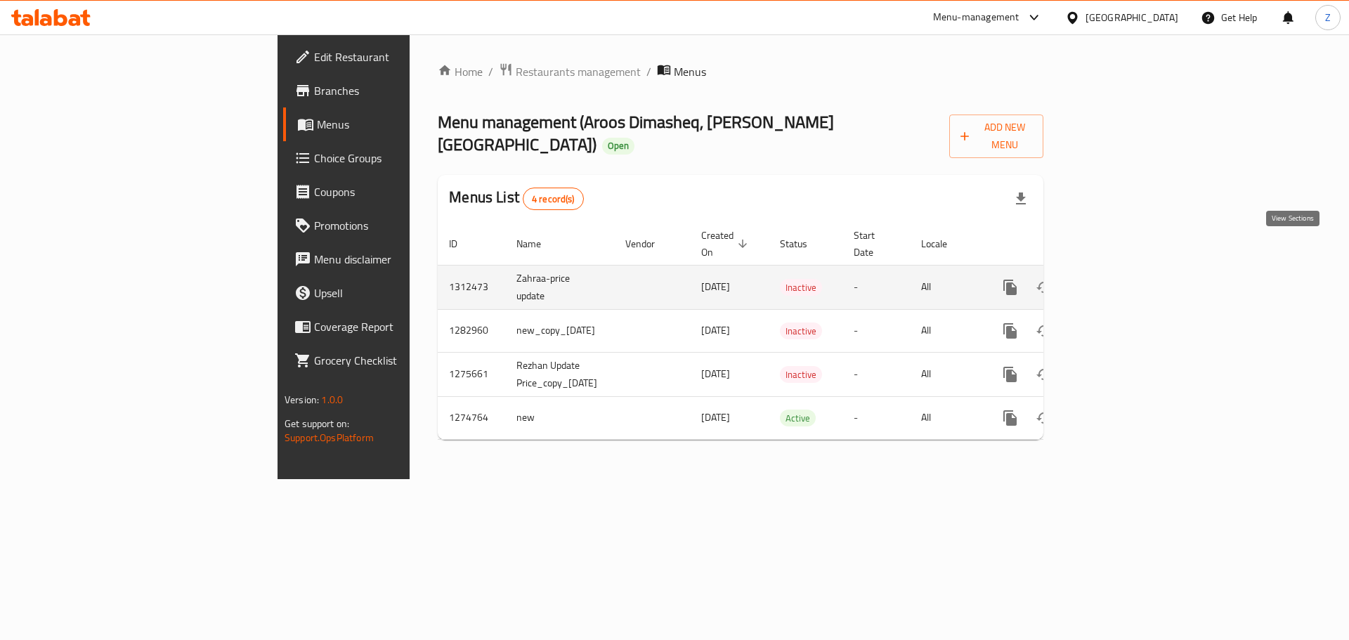
click at [1118, 281] on icon "enhanced table" at bounding box center [1111, 287] width 13 height 13
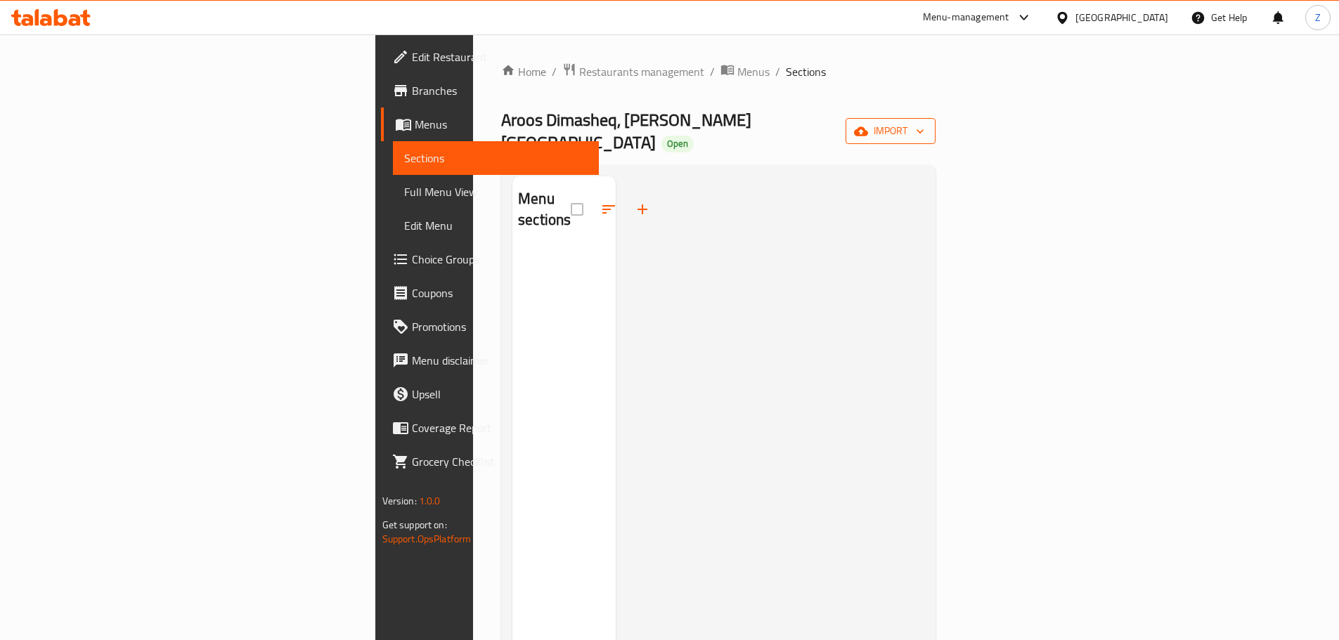
click at [935, 118] on button "import" at bounding box center [890, 131] width 90 height 26
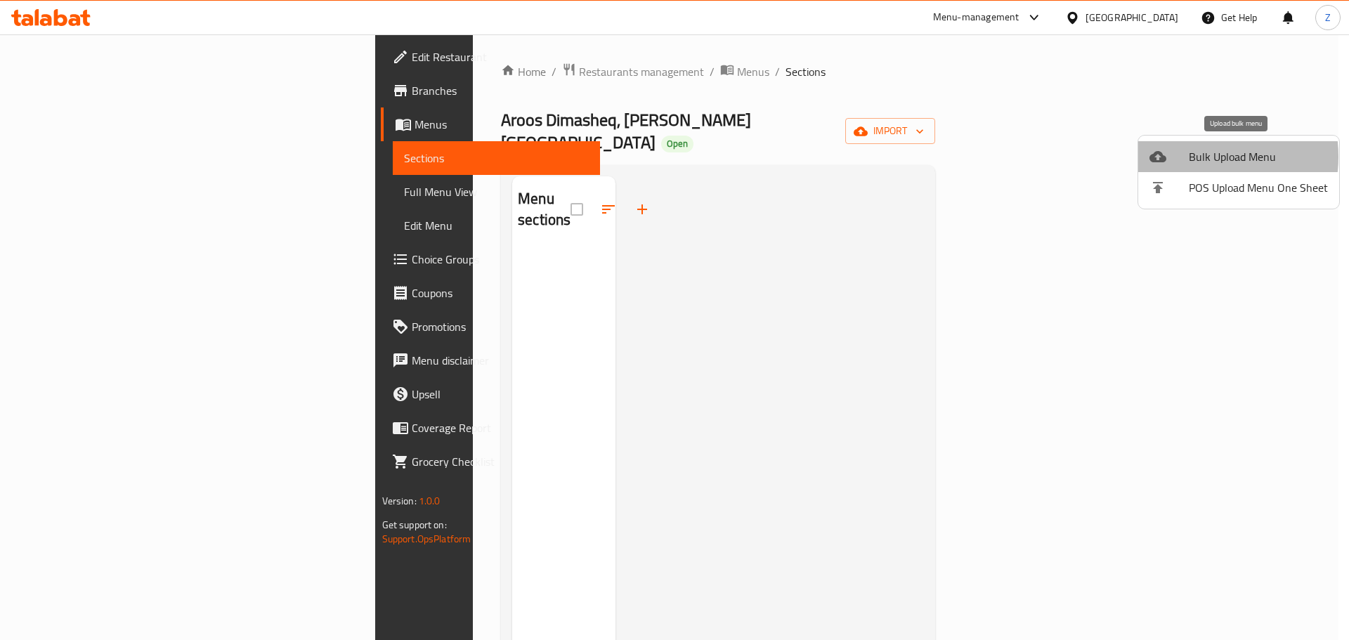
click at [1193, 157] on span "Bulk Upload Menu" at bounding box center [1258, 156] width 139 height 17
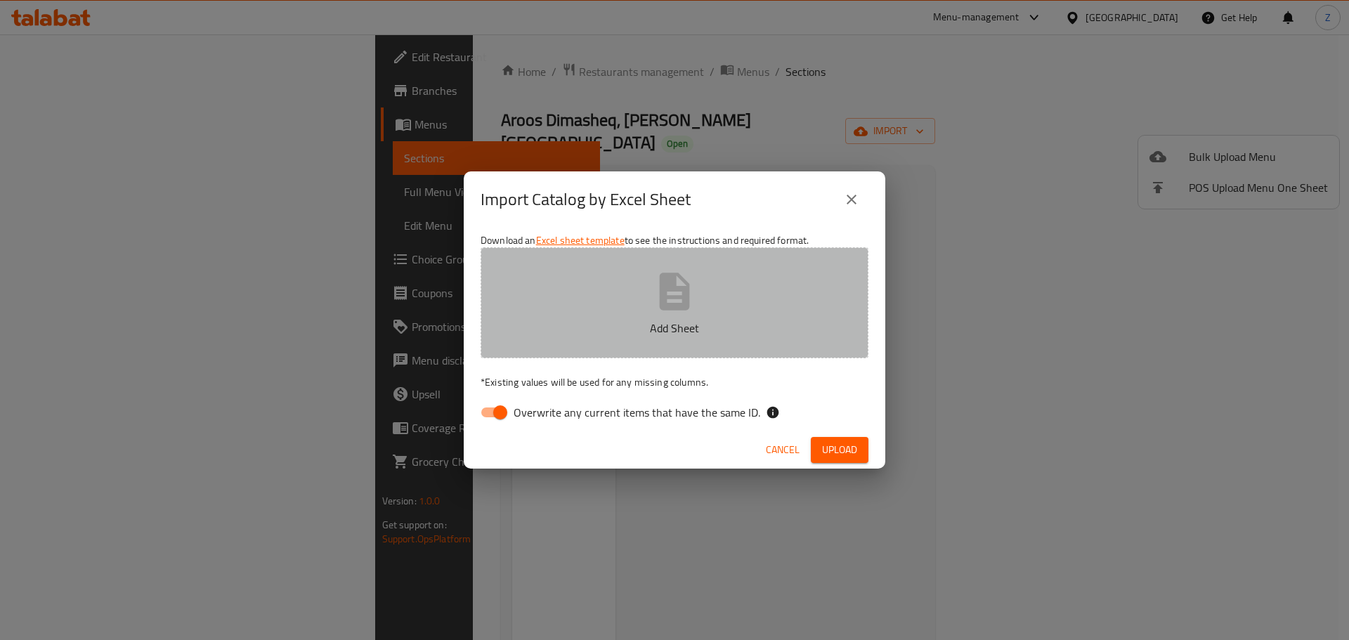
click at [701, 282] on button "Add Sheet" at bounding box center [675, 302] width 388 height 111
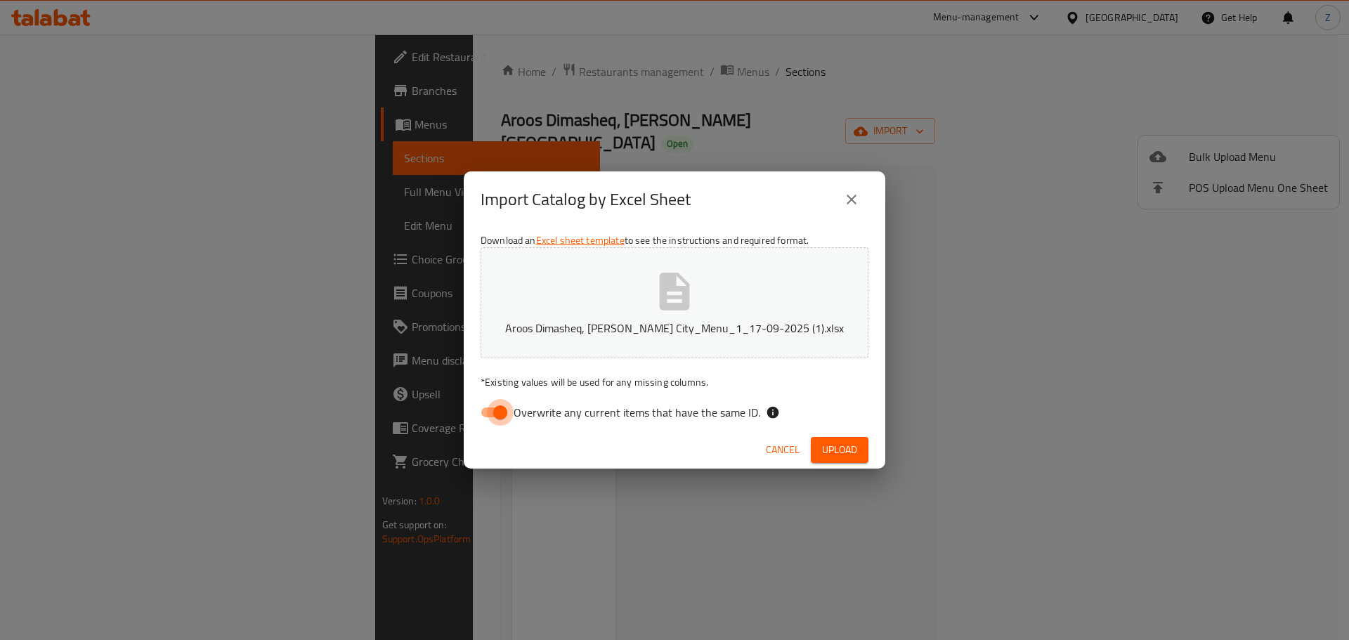
click at [490, 417] on input "Overwrite any current items that have the same ID." at bounding box center [500, 412] width 80 height 27
checkbox input "false"
click at [835, 452] on span "Upload" at bounding box center [839, 450] width 35 height 18
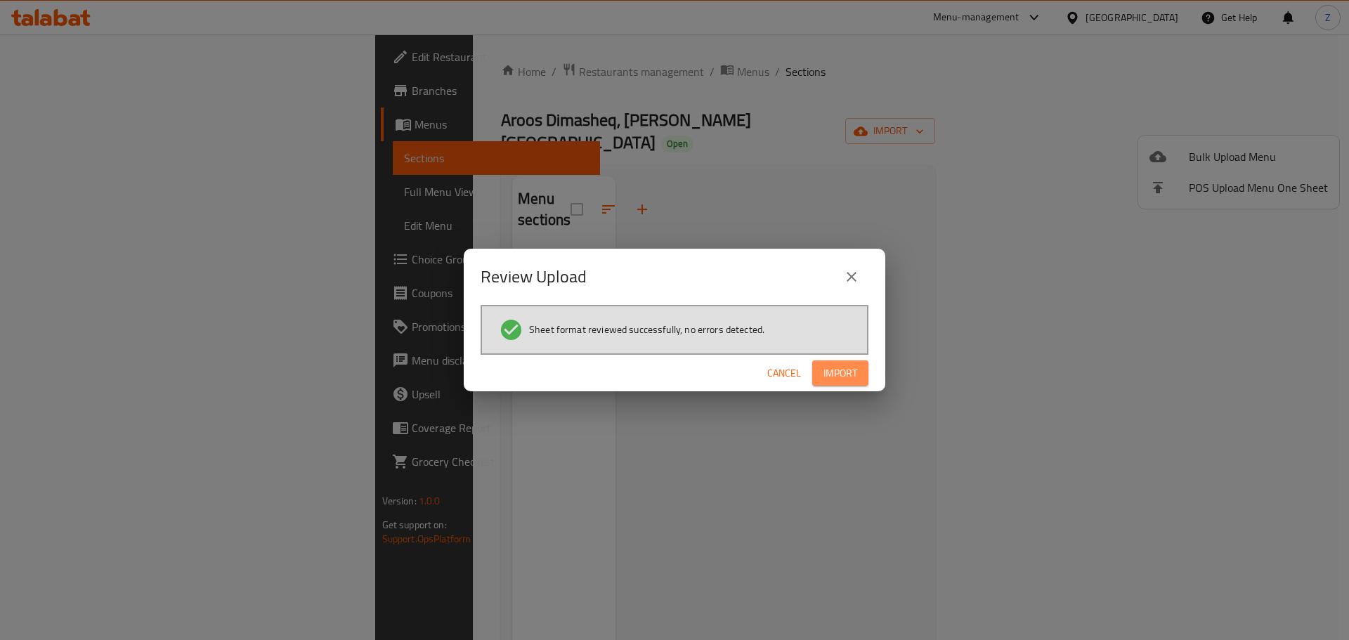
click at [838, 361] on button "Import" at bounding box center [840, 373] width 56 height 26
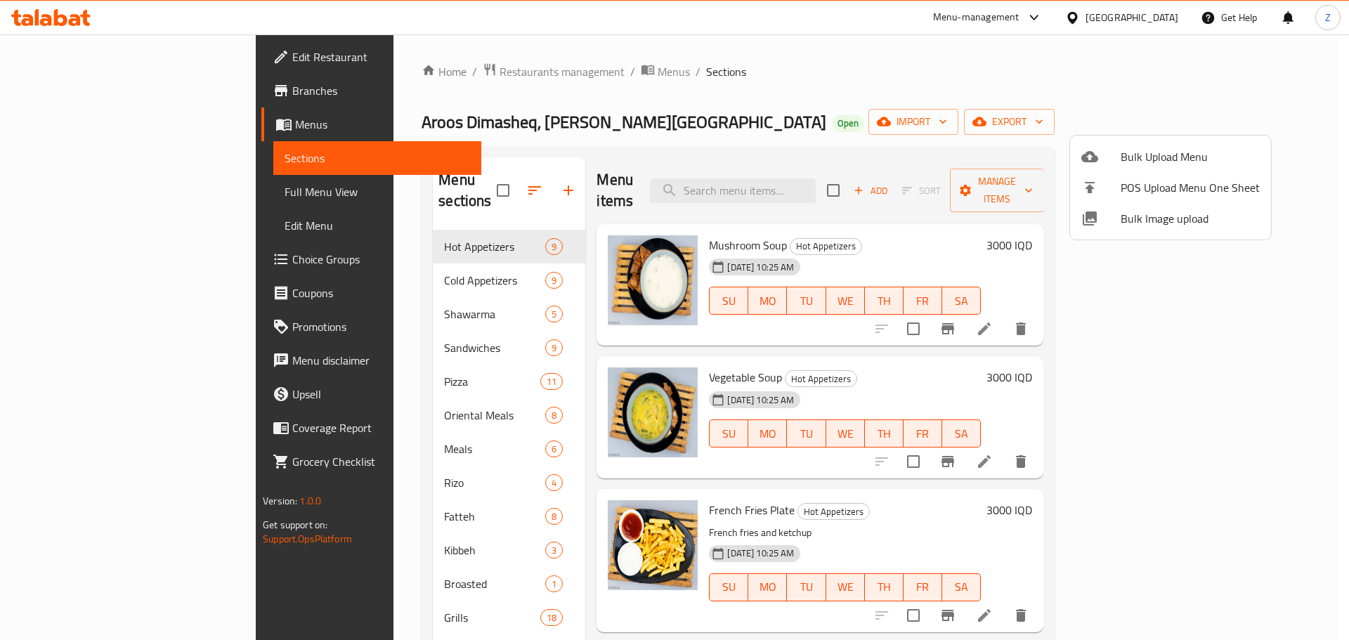
click at [364, 249] on div at bounding box center [674, 320] width 1349 height 640
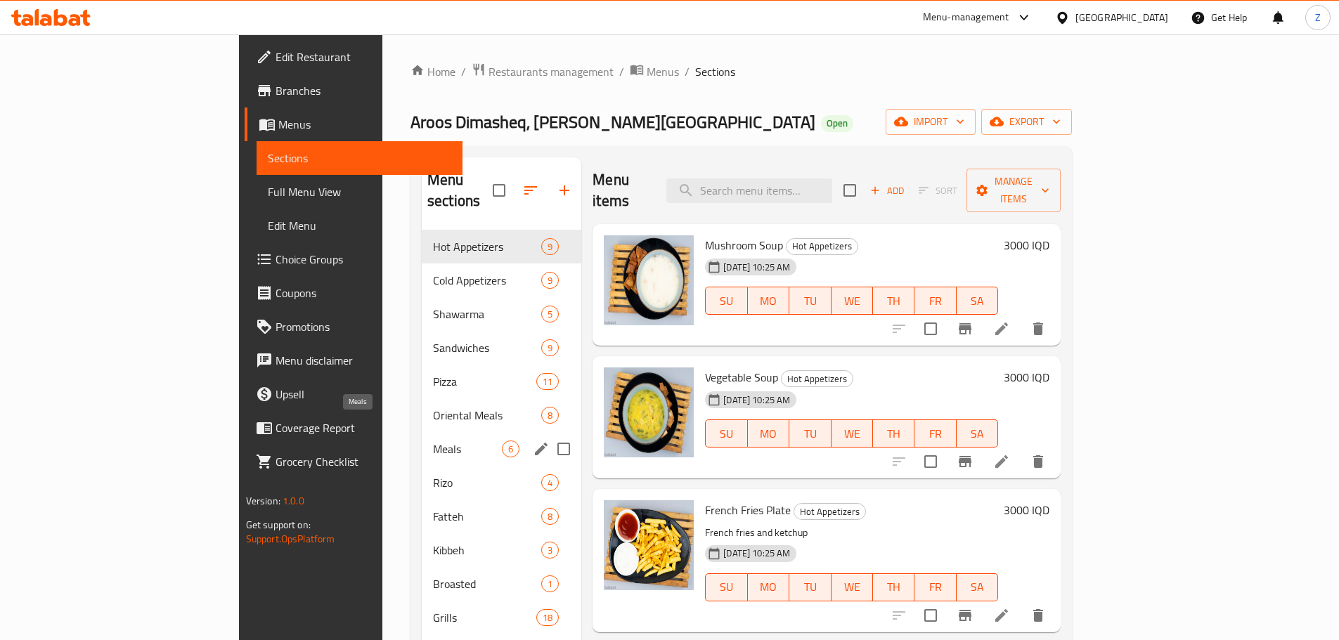
click at [433, 441] on span "Meals" at bounding box center [467, 449] width 69 height 17
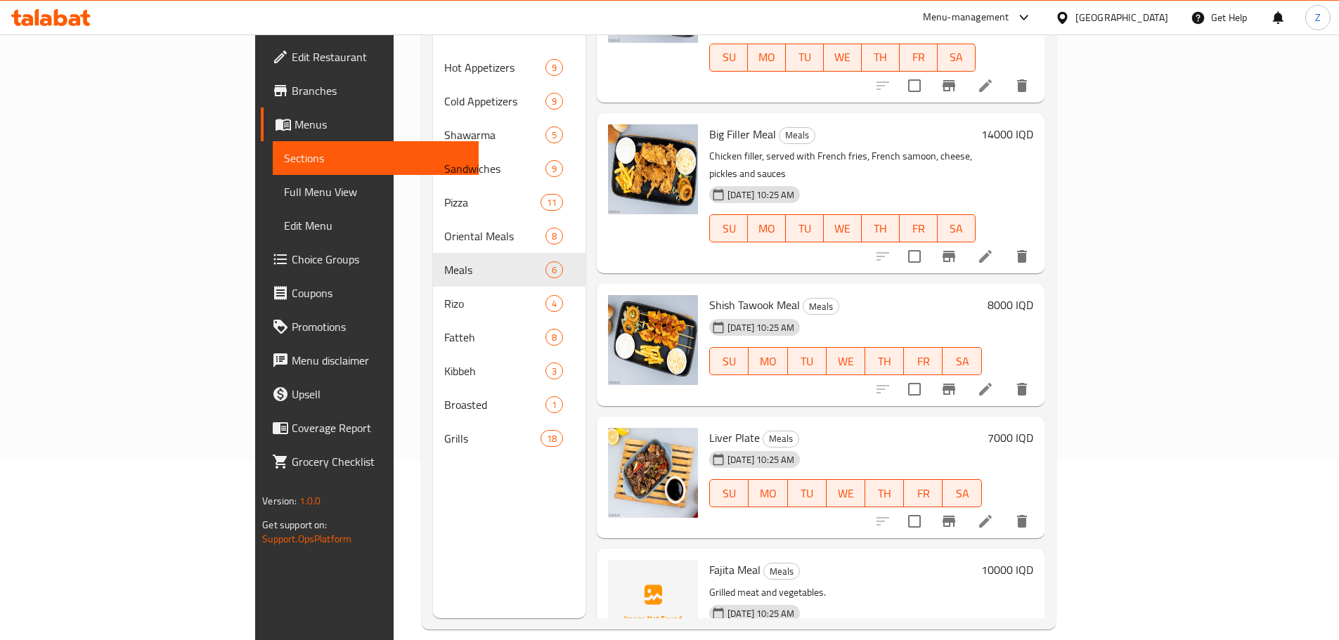
scroll to position [197, 0]
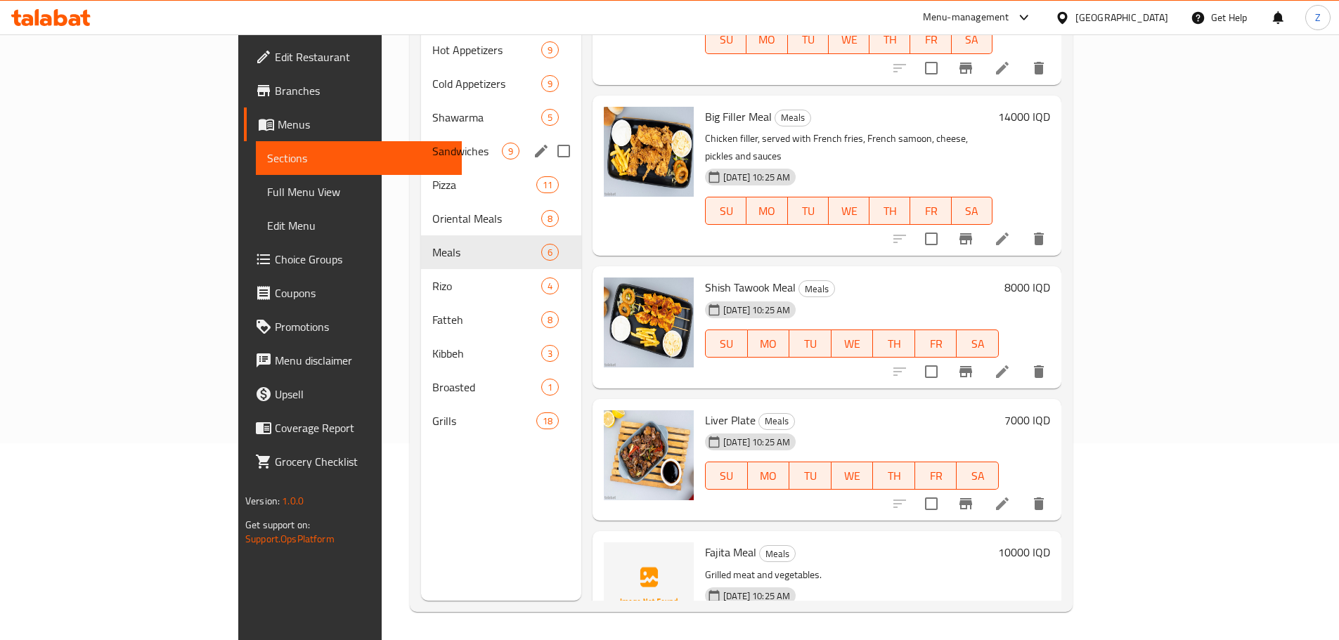
click at [421, 134] on div "Sandwiches 9" at bounding box center [501, 151] width 160 height 34
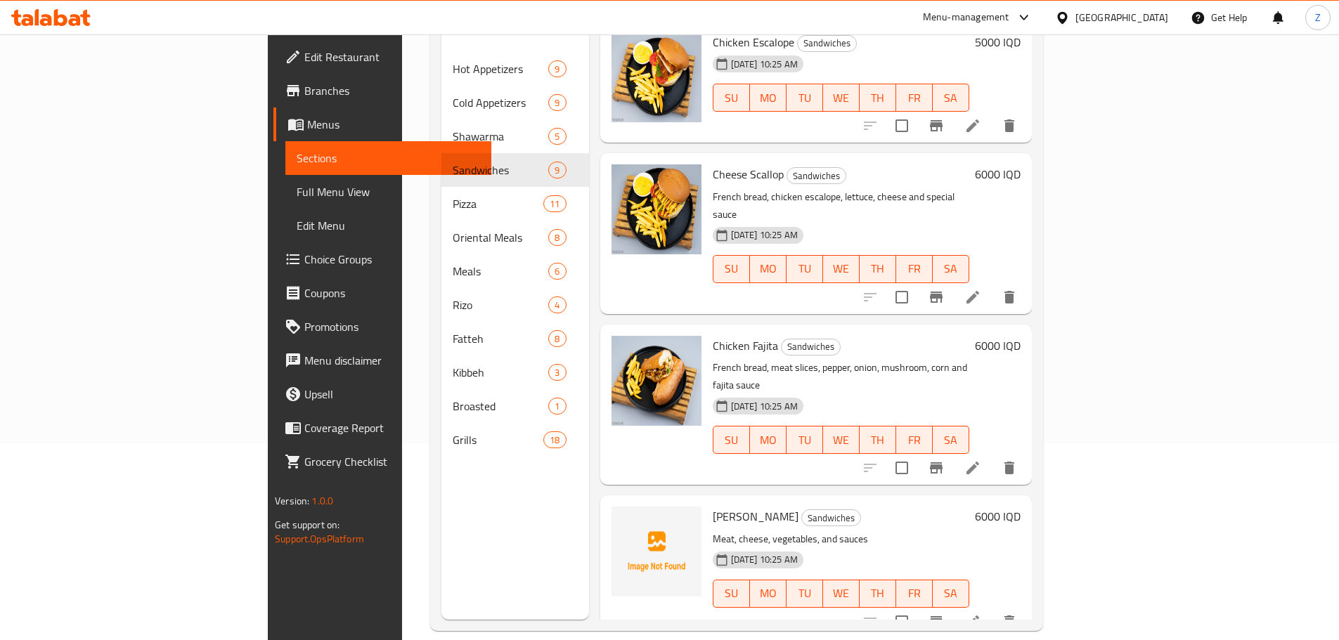
scroll to position [685, 0]
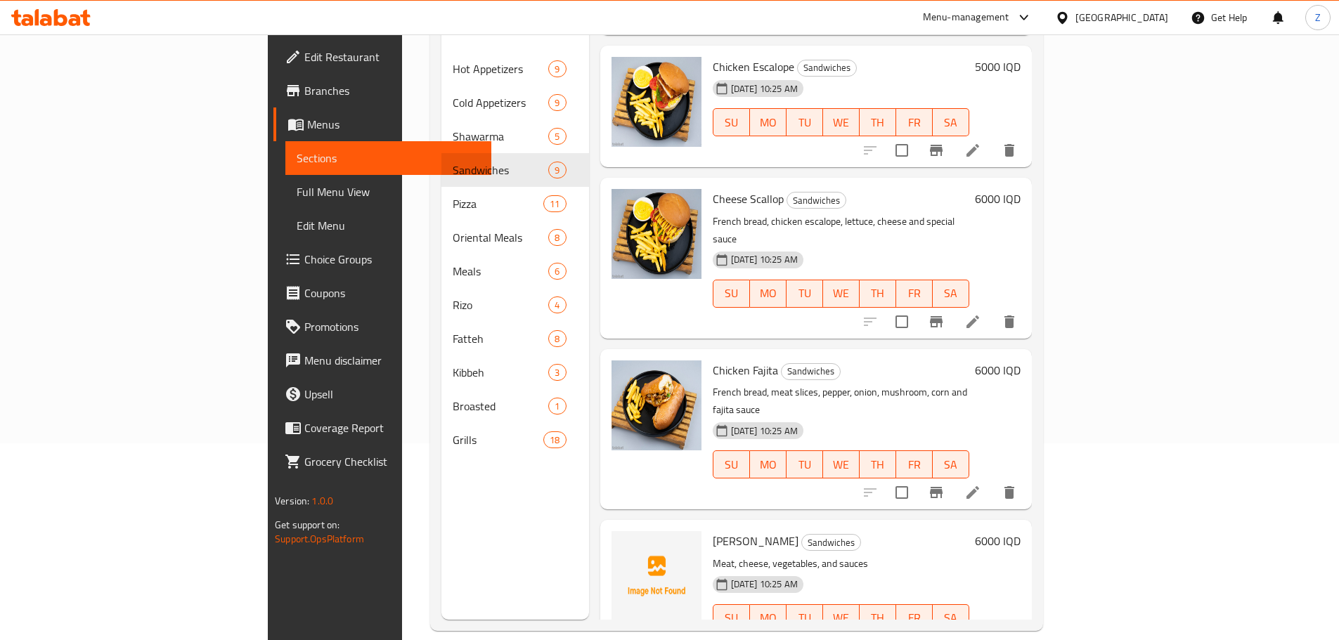
click at [1020, 360] on h6 "6000 IQD" at bounding box center [998, 370] width 46 height 20
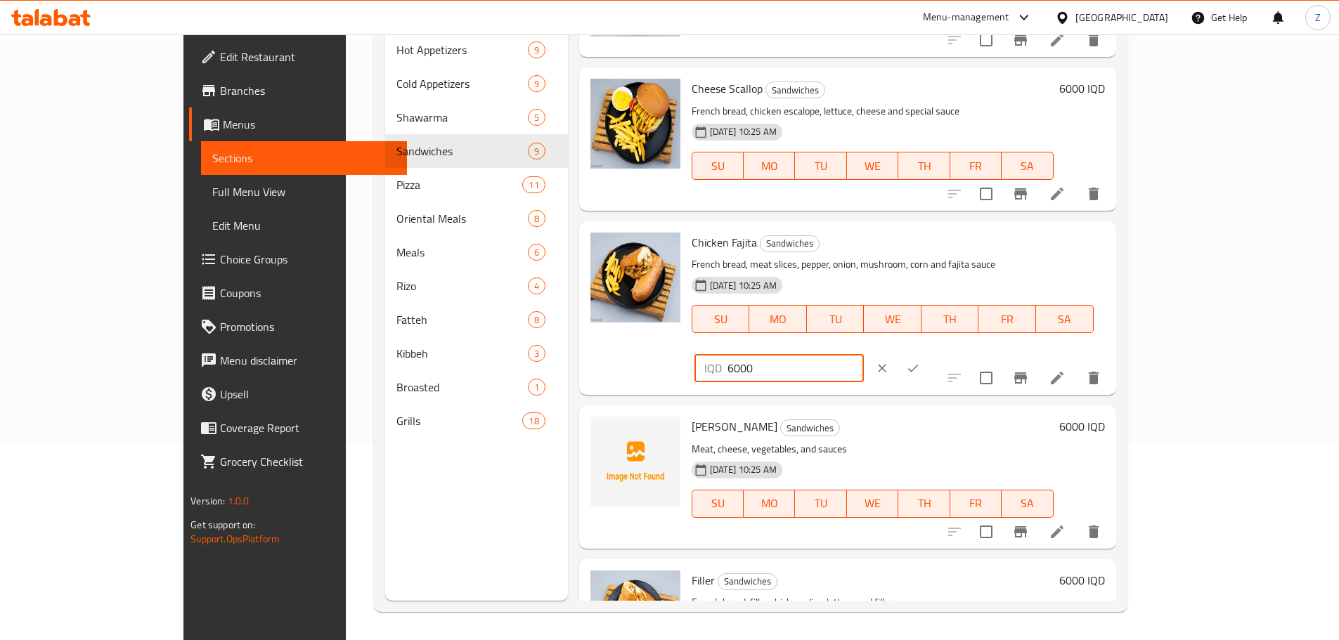
click at [864, 354] on input "6000" at bounding box center [795, 368] width 136 height 28
type input "9000"
click at [920, 361] on icon "ok" at bounding box center [913, 368] width 14 height 14
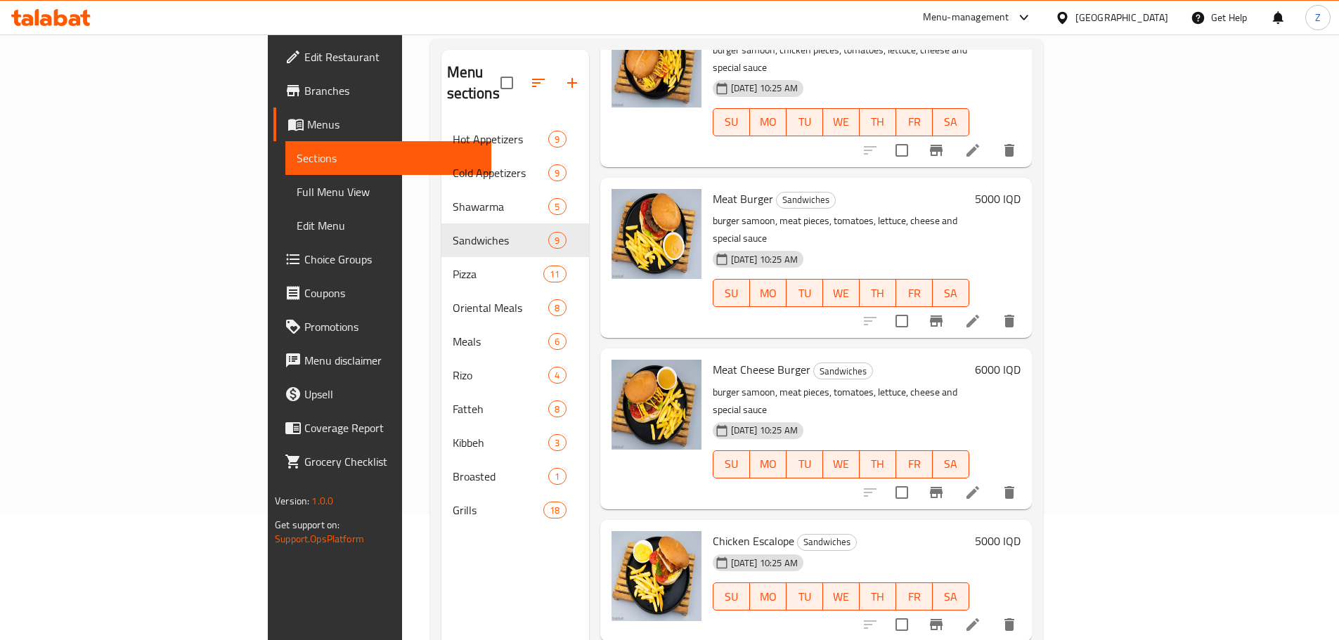
scroll to position [351, 0]
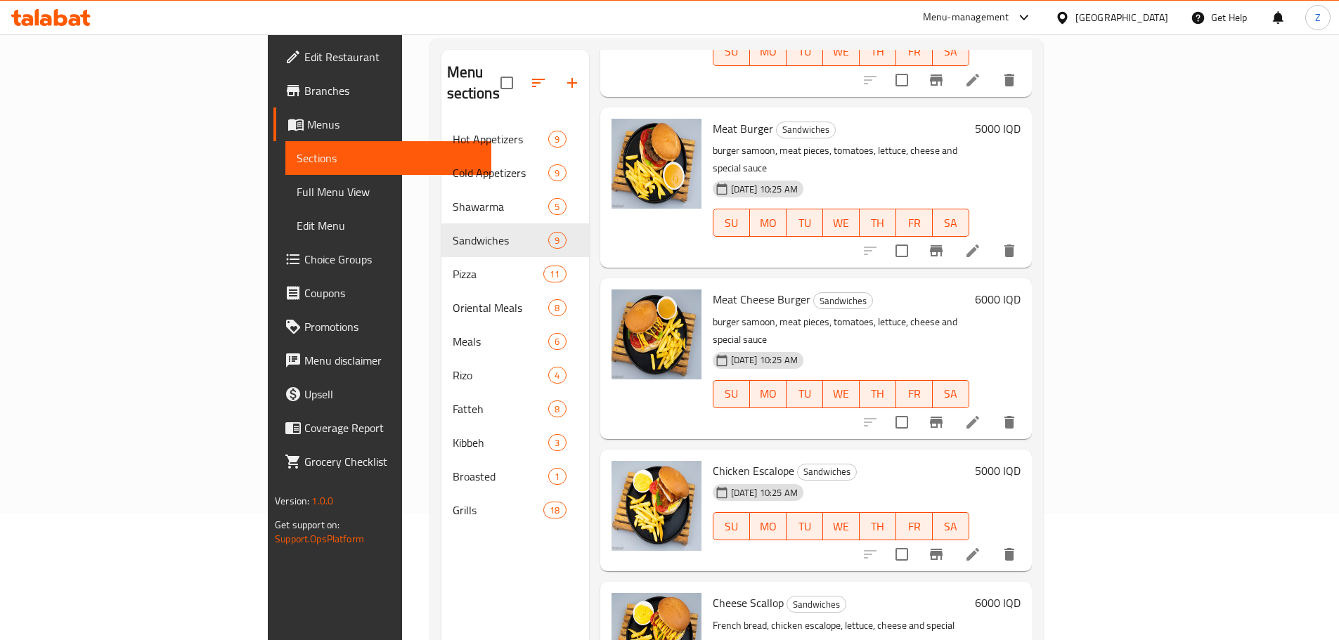
click at [1020, 461] on h6 "5000 IQD" at bounding box center [998, 471] width 46 height 20
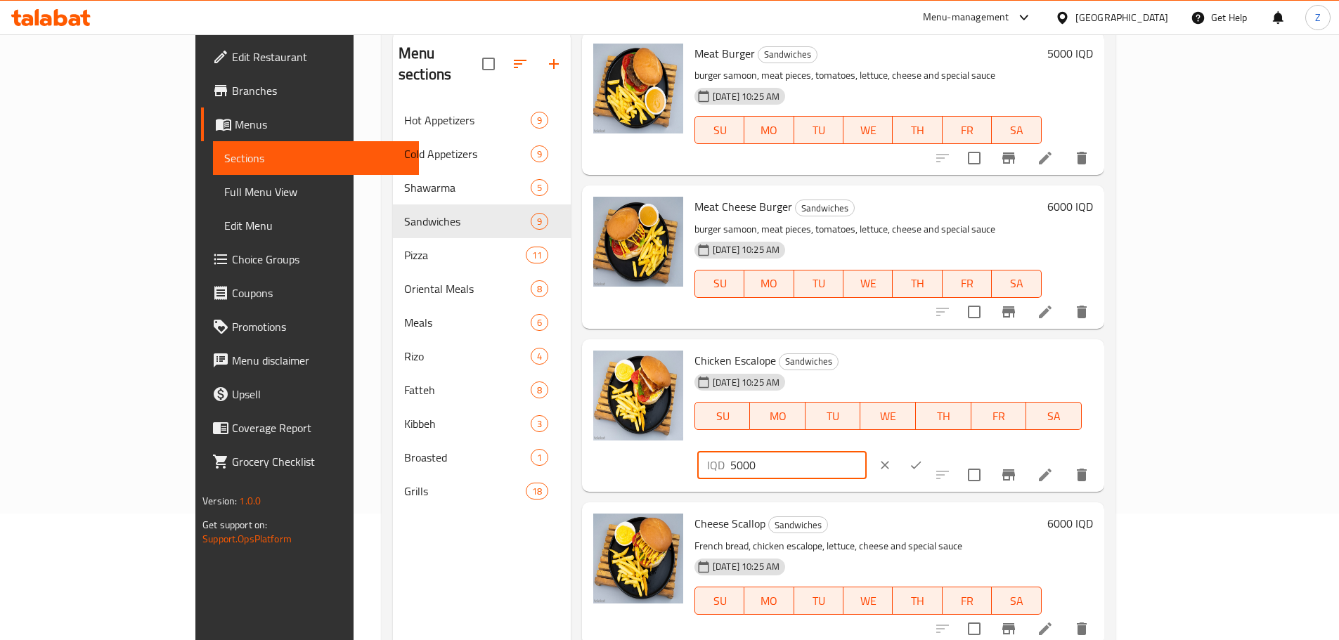
click at [866, 451] on input "5000" at bounding box center [798, 465] width 136 height 28
type input "10000"
click at [931, 450] on button "ok" at bounding box center [915, 465] width 31 height 31
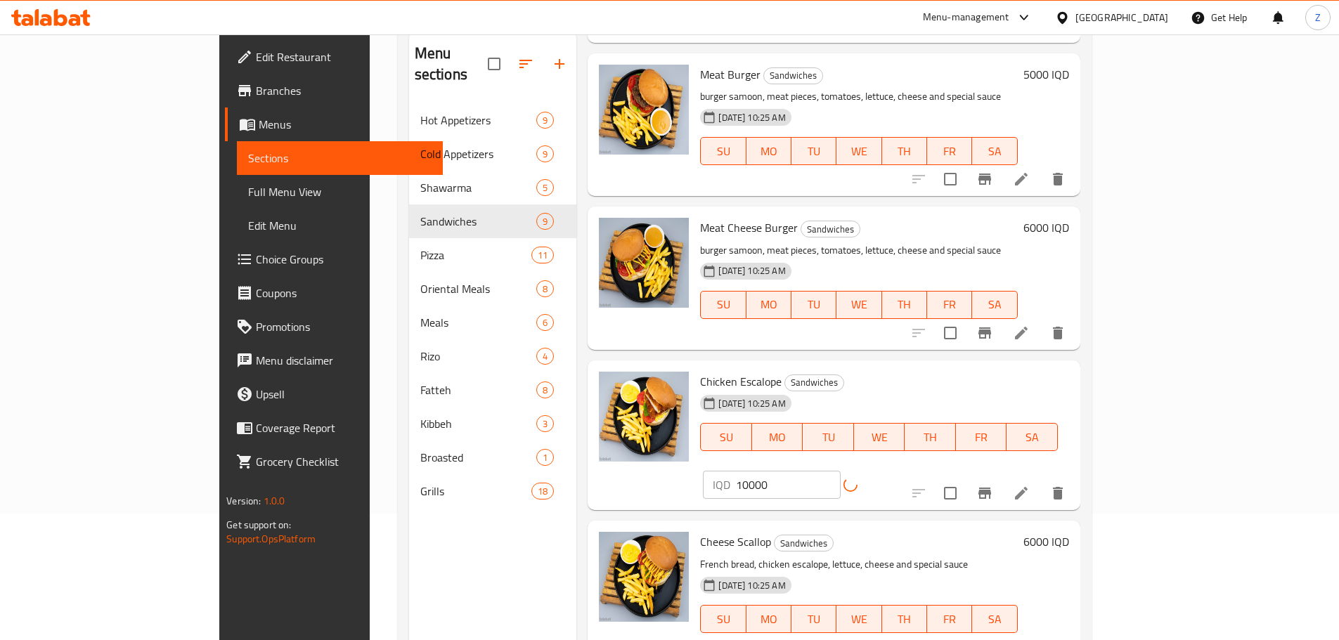
click at [1069, 532] on h6 "6000 IQD" at bounding box center [1046, 542] width 46 height 20
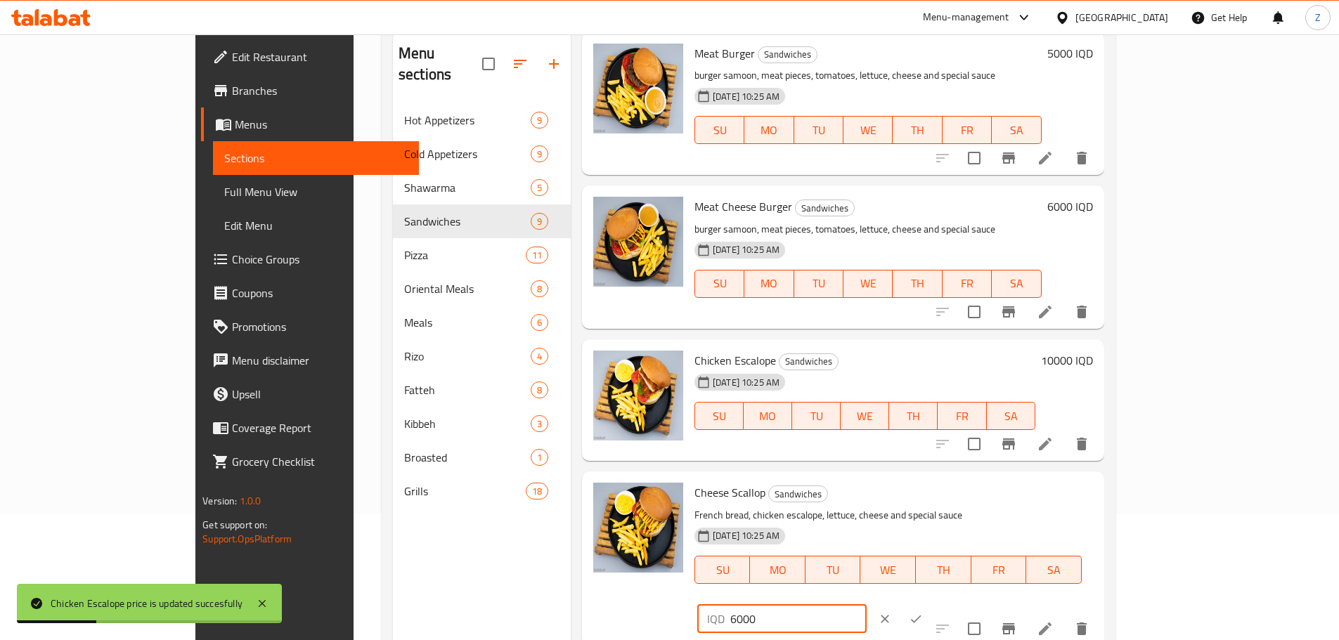
drag, startPoint x: 1093, startPoint y: 493, endPoint x: 1070, endPoint y: 487, distance: 23.2
click at [866, 605] on div "IQD 6000 ​" at bounding box center [781, 619] width 169 height 28
type input "10000"
click at [923, 612] on icon "ok" at bounding box center [916, 619] width 14 height 14
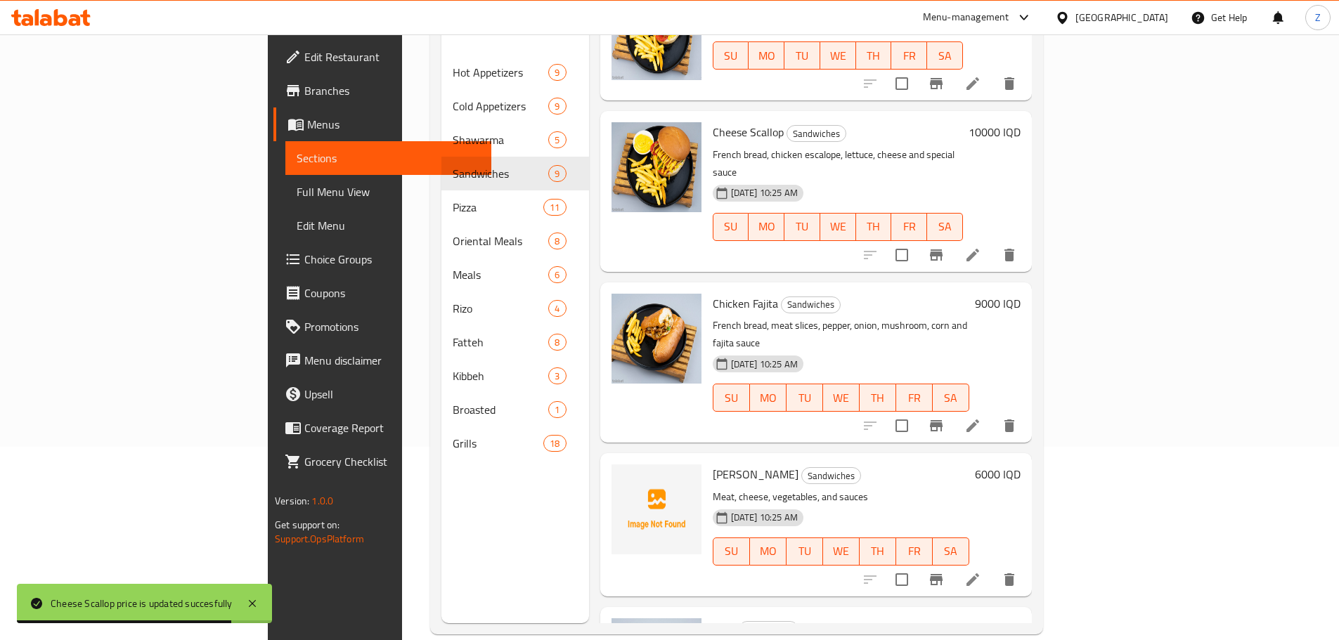
scroll to position [197, 0]
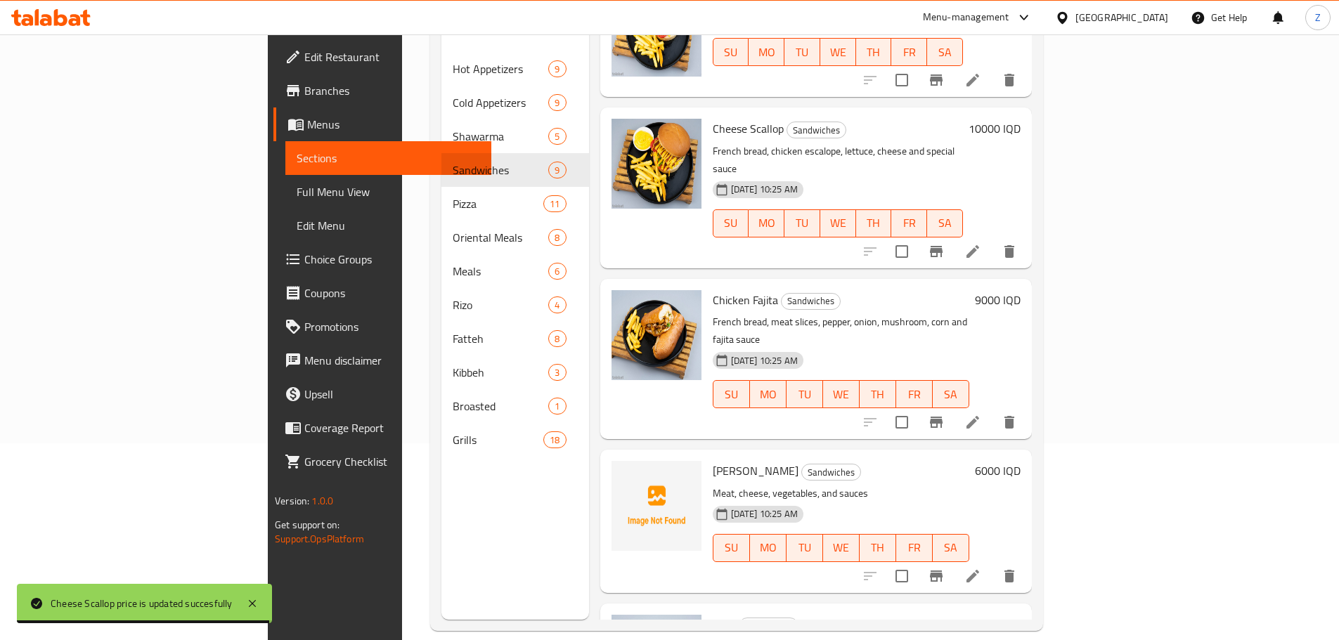
click at [1020, 615] on h6 "6000 IQD" at bounding box center [998, 625] width 46 height 20
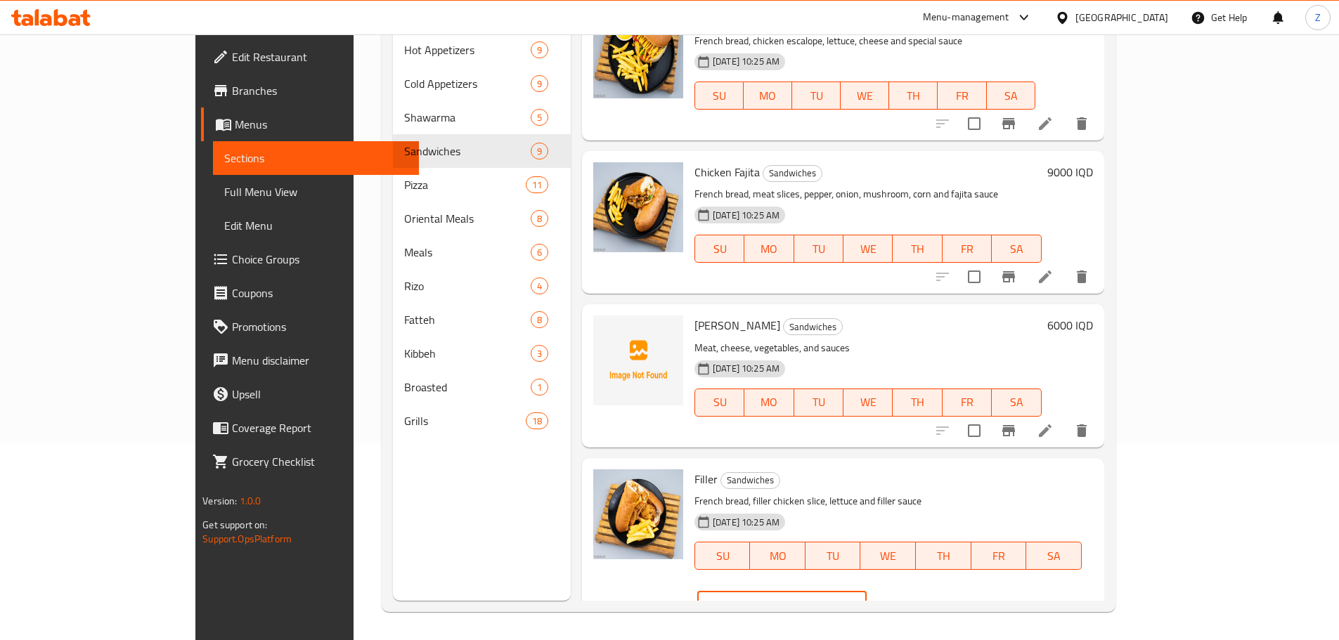
click at [866, 591] on input "6000" at bounding box center [798, 605] width 136 height 28
type input "9000"
click at [931, 590] on button "ok" at bounding box center [915, 605] width 31 height 31
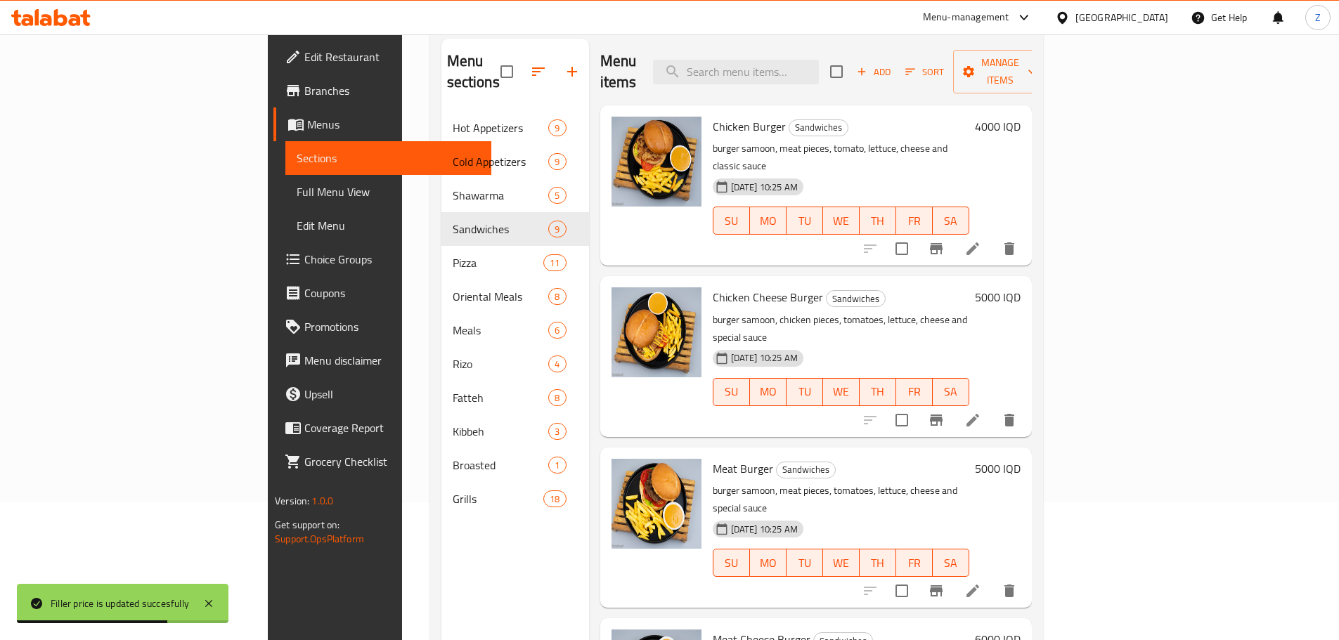
scroll to position [56, 0]
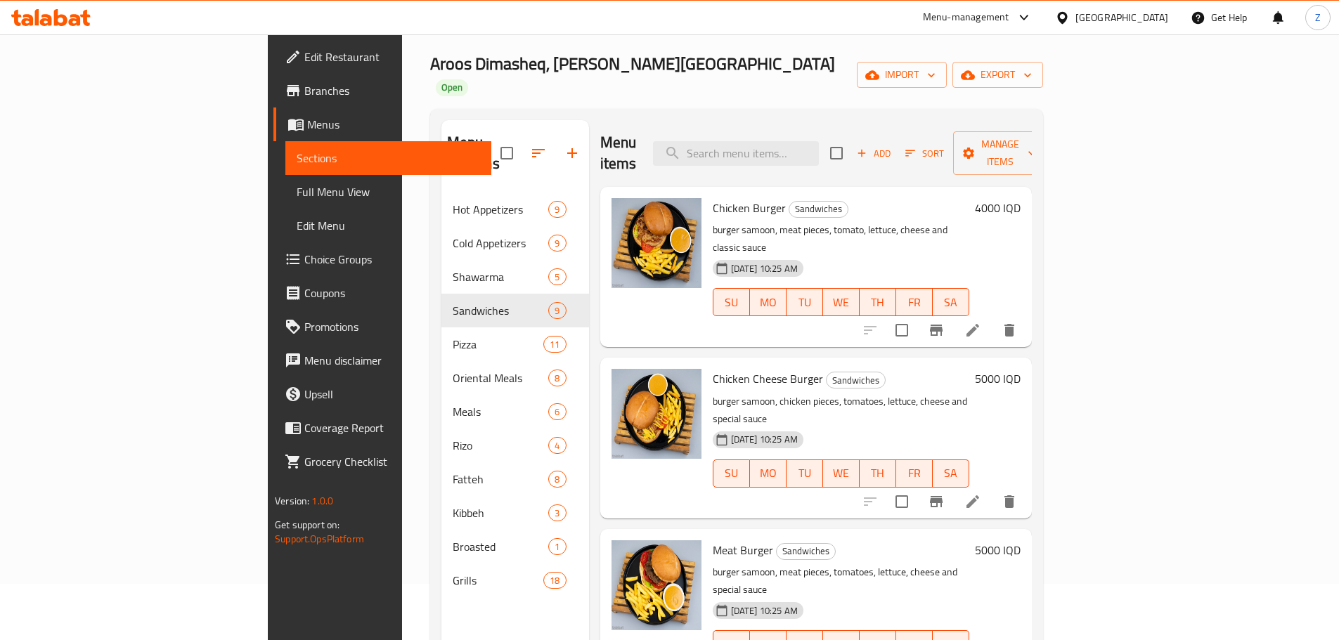
click at [1020, 198] on h6 "4000 IQD" at bounding box center [998, 208] width 46 height 20
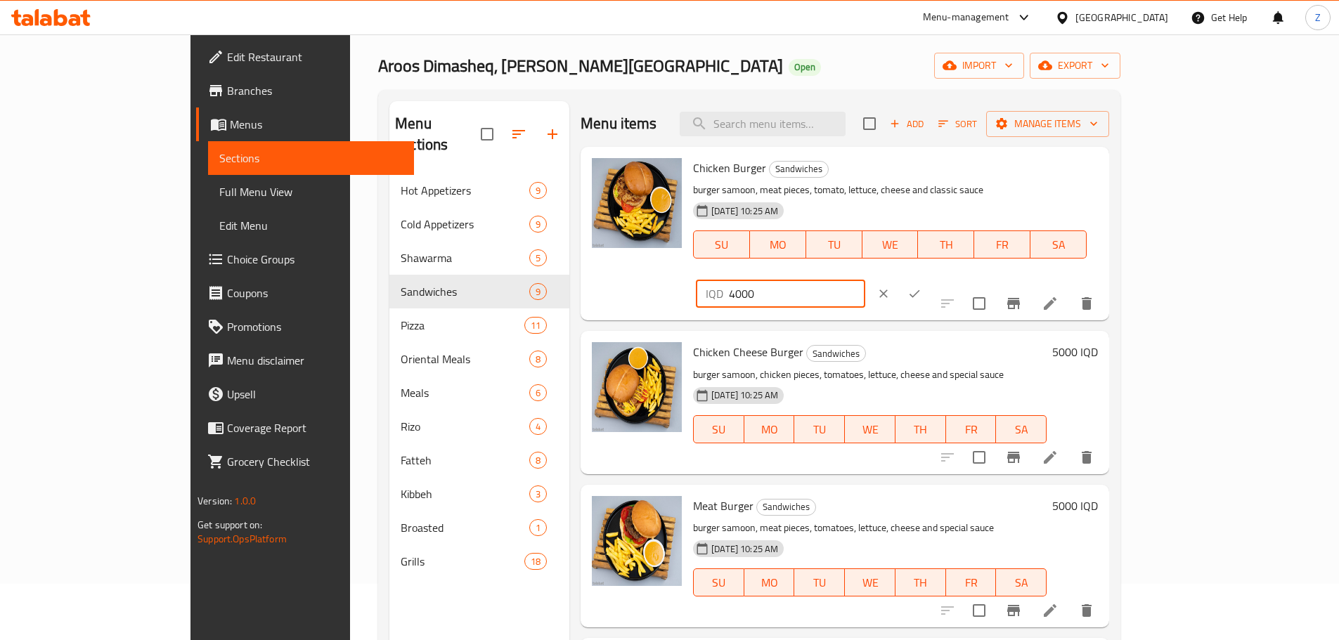
drag, startPoint x: 1091, startPoint y: 176, endPoint x: 1076, endPoint y: 177, distance: 14.8
click at [865, 280] on div "IQD 4000 ​" at bounding box center [780, 294] width 169 height 28
type input "8000"
click at [930, 278] on button "ok" at bounding box center [914, 293] width 31 height 31
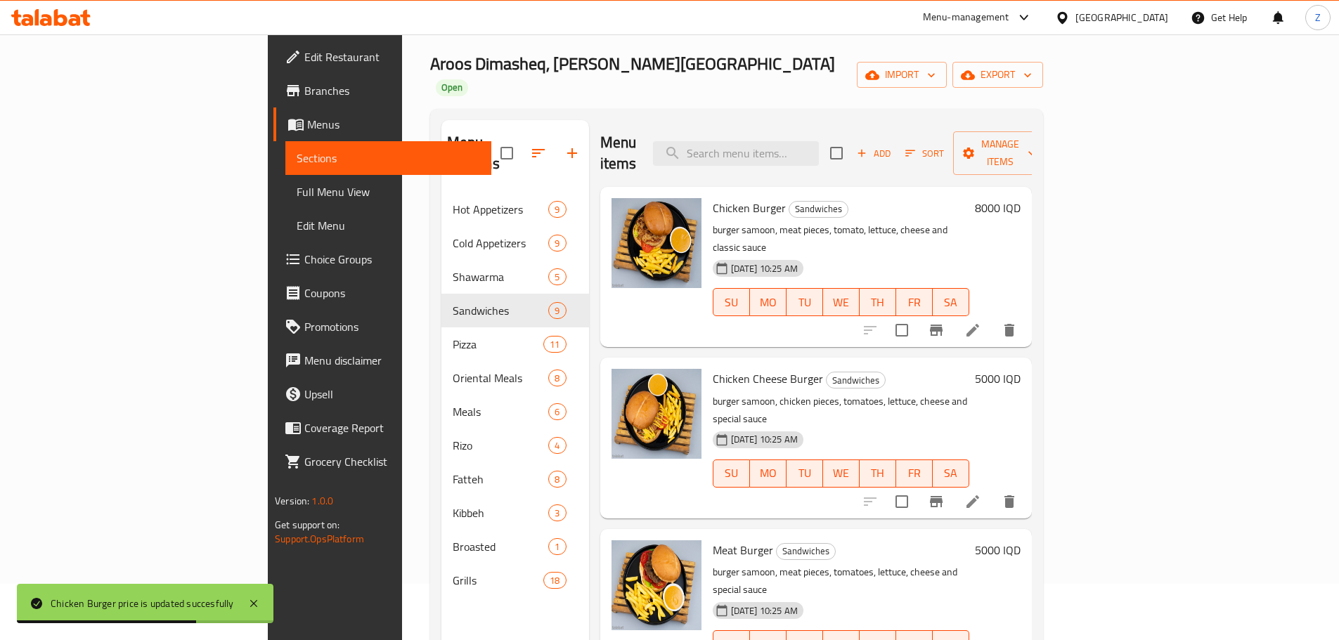
click at [1020, 369] on h6 "5000 IQD" at bounding box center [998, 379] width 46 height 20
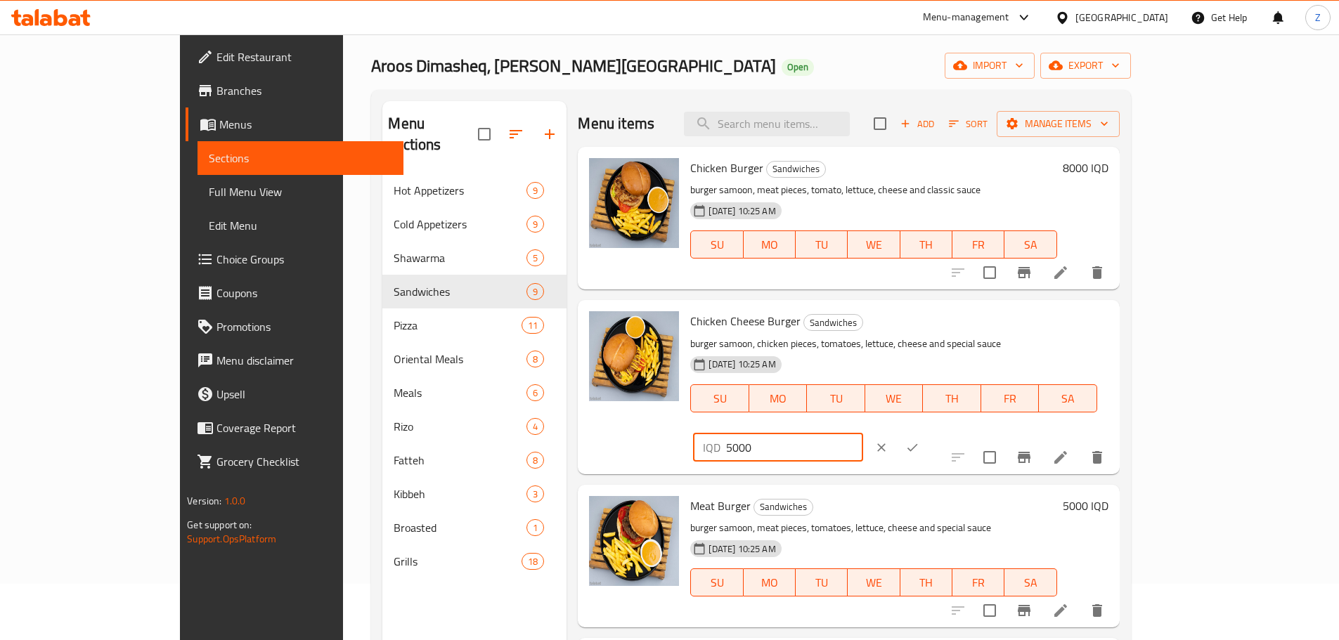
click at [862, 434] on input "5000" at bounding box center [794, 448] width 136 height 28
type input "9000"
click at [927, 432] on button "ok" at bounding box center [912, 447] width 31 height 31
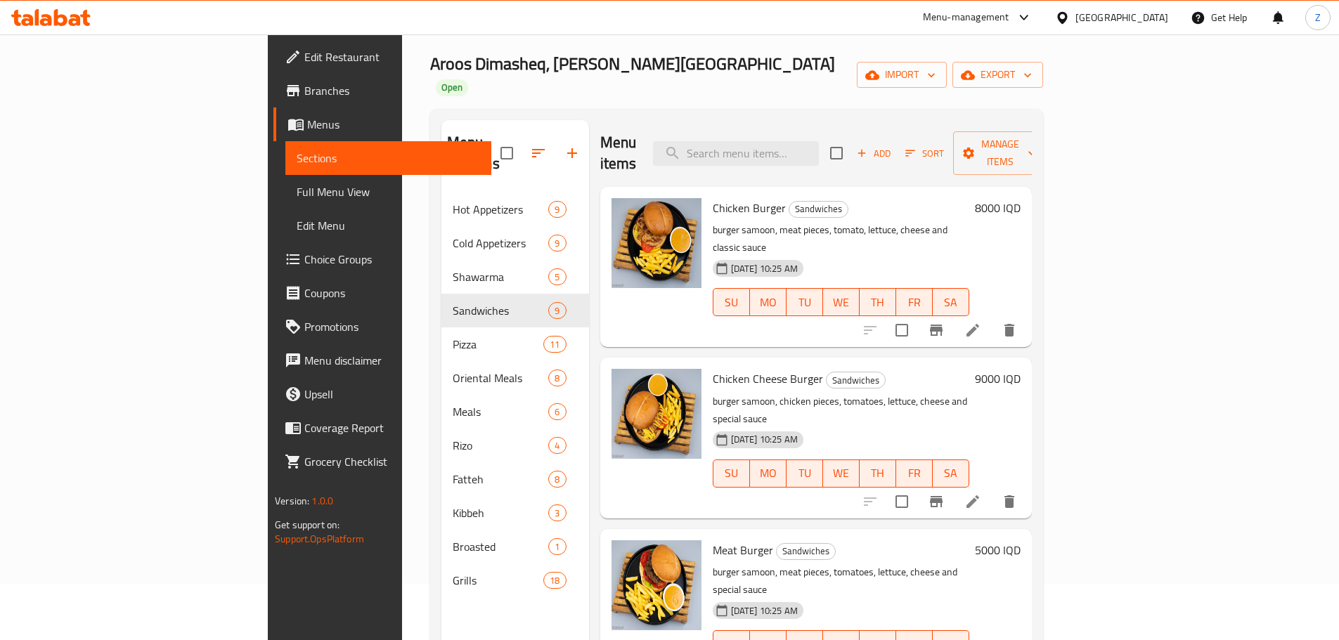
scroll to position [70, 0]
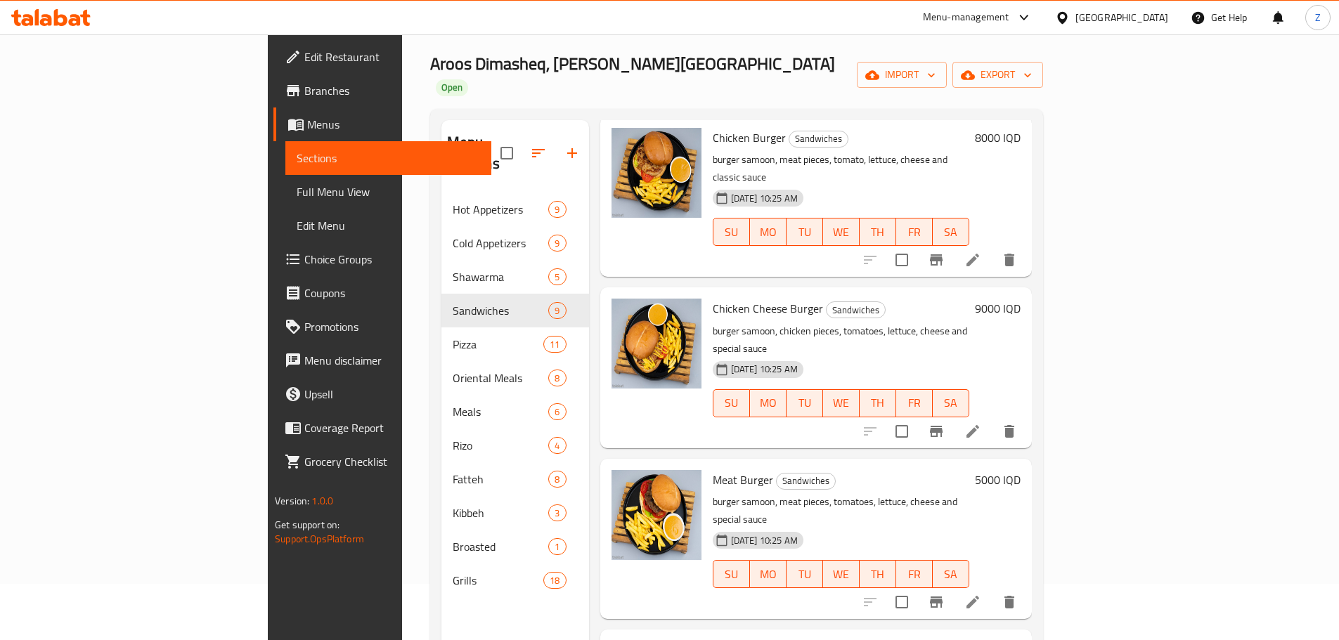
click at [1020, 470] on h6 "5000 IQD" at bounding box center [998, 480] width 46 height 20
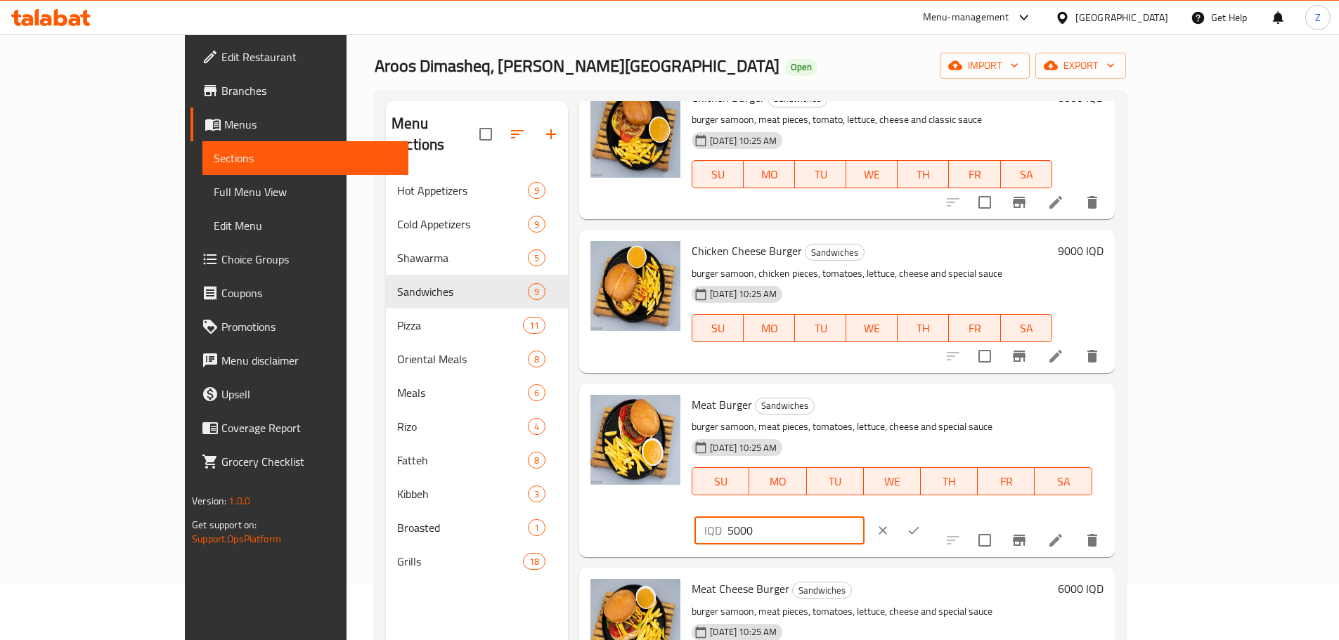
click at [864, 516] on input "5000" at bounding box center [795, 530] width 136 height 28
type input "11000"
click at [920, 523] on icon "ok" at bounding box center [913, 530] width 14 height 14
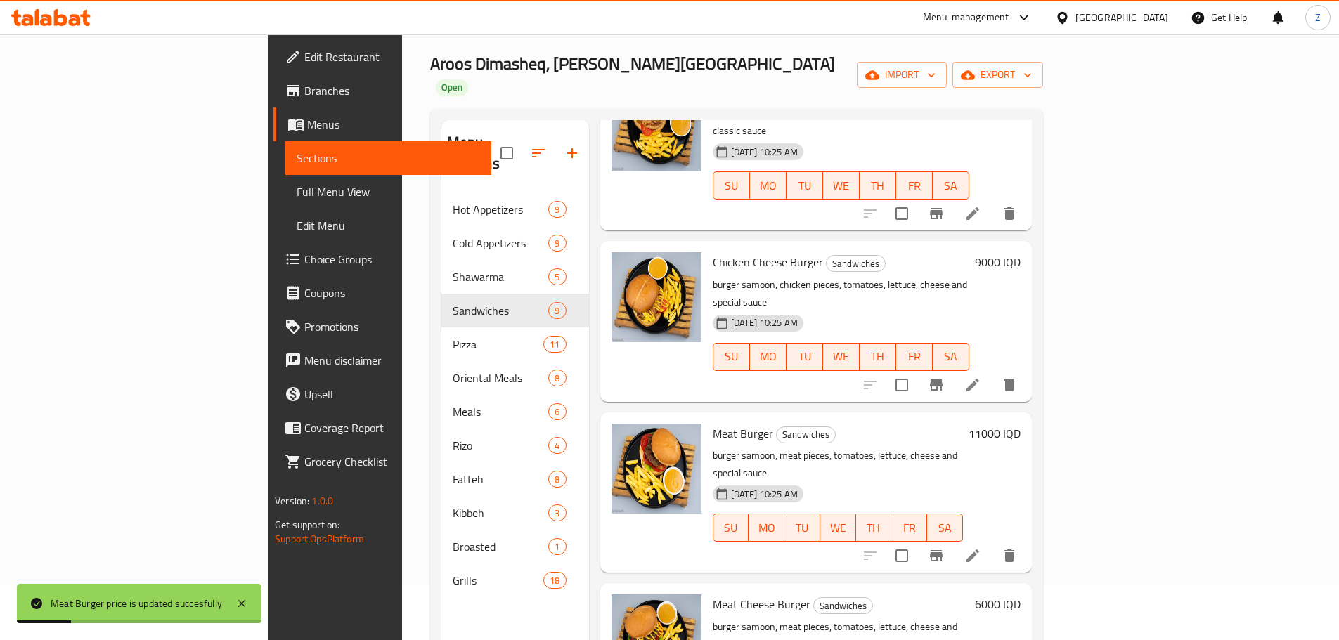
scroll to position [141, 0]
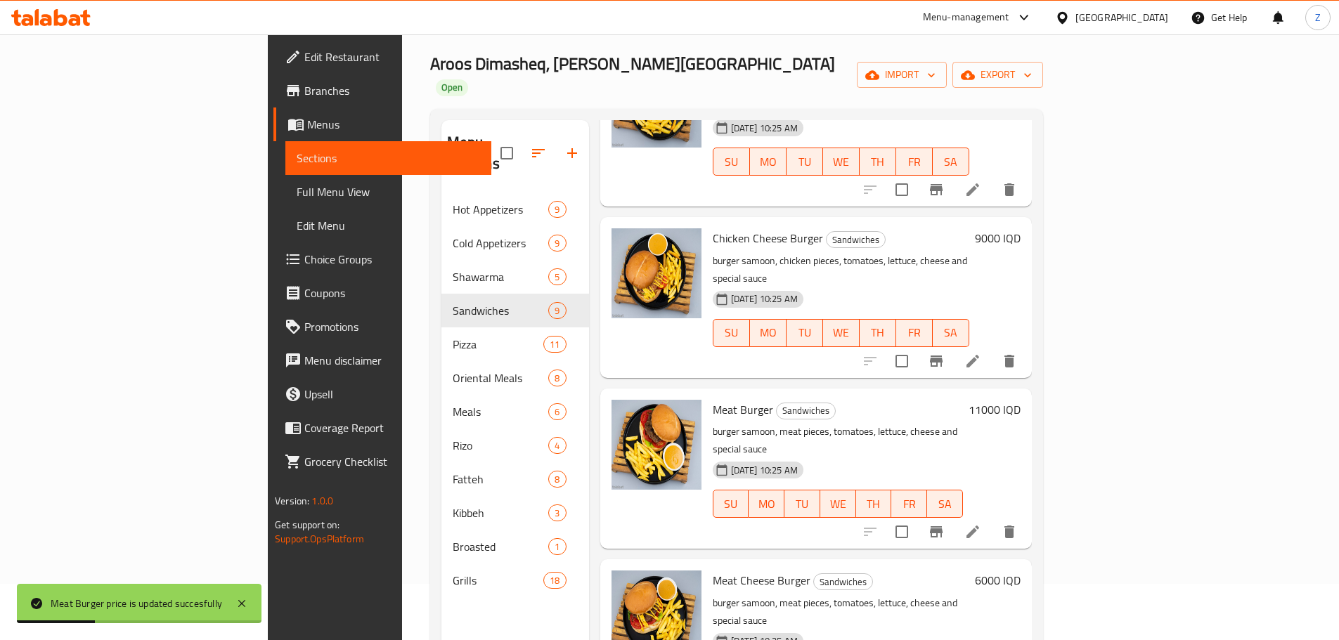
click at [1020, 571] on h6 "6000 IQD" at bounding box center [998, 581] width 46 height 20
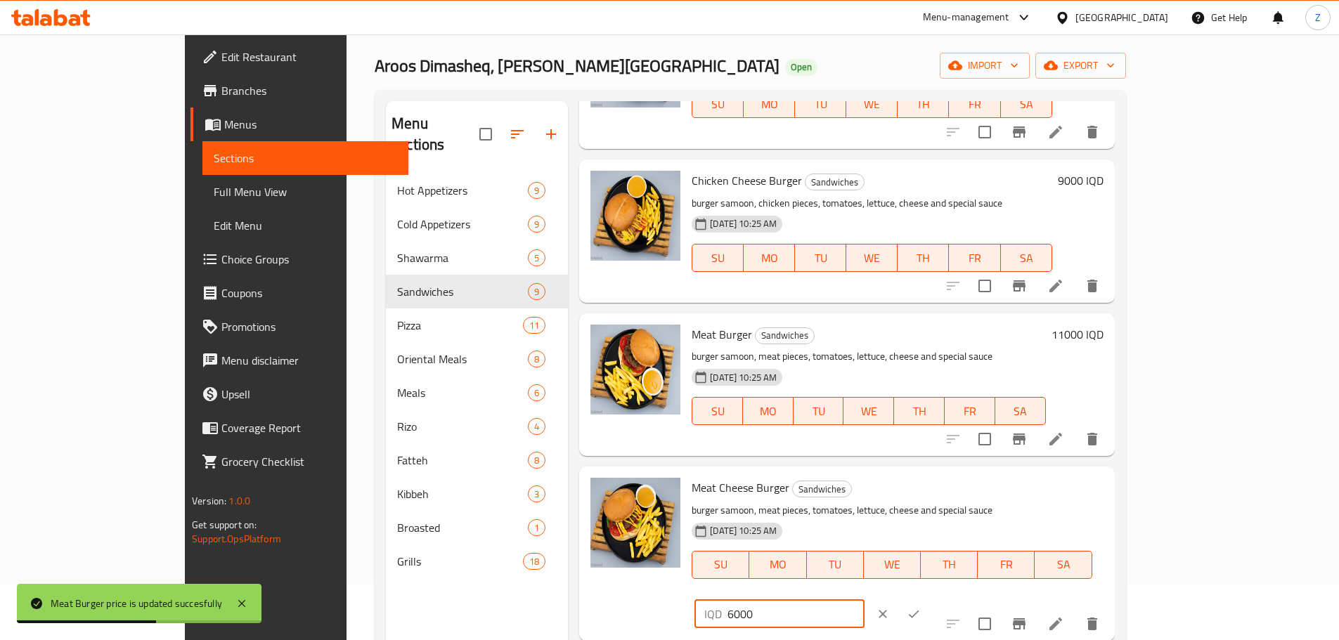
click at [864, 600] on div "IQD 6000 ​" at bounding box center [778, 614] width 169 height 28
type input "12000"
click at [929, 599] on button "ok" at bounding box center [913, 614] width 31 height 31
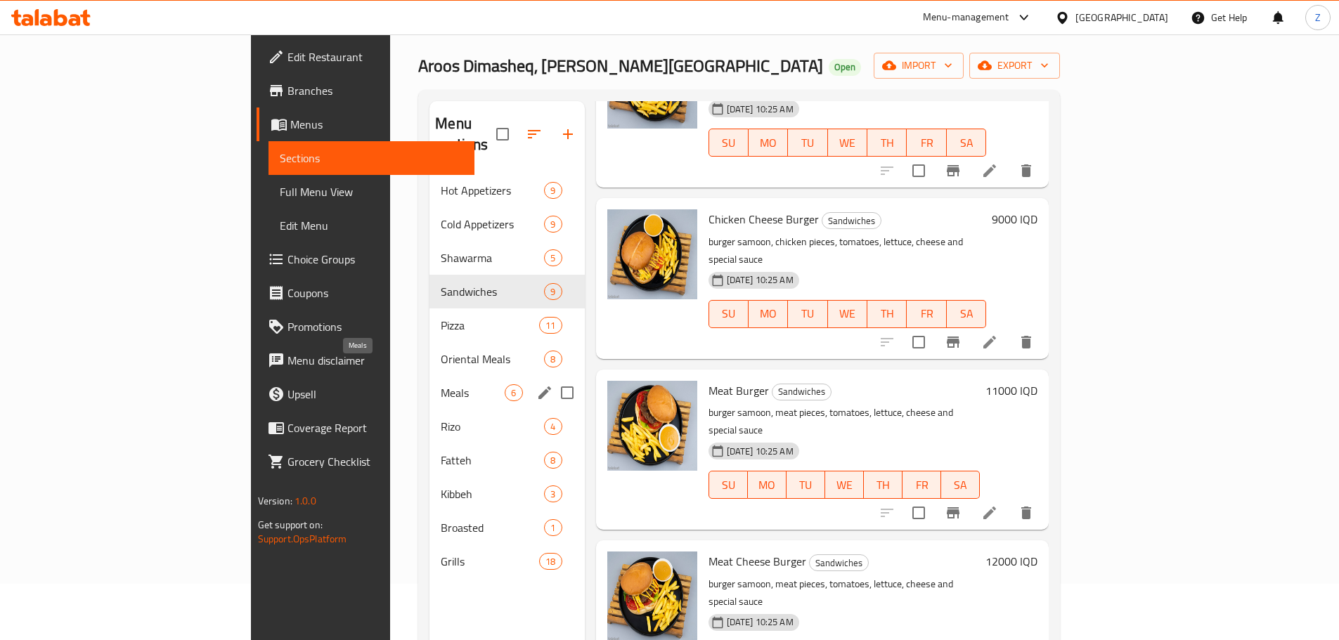
click at [441, 384] on span "Meals" at bounding box center [473, 392] width 64 height 17
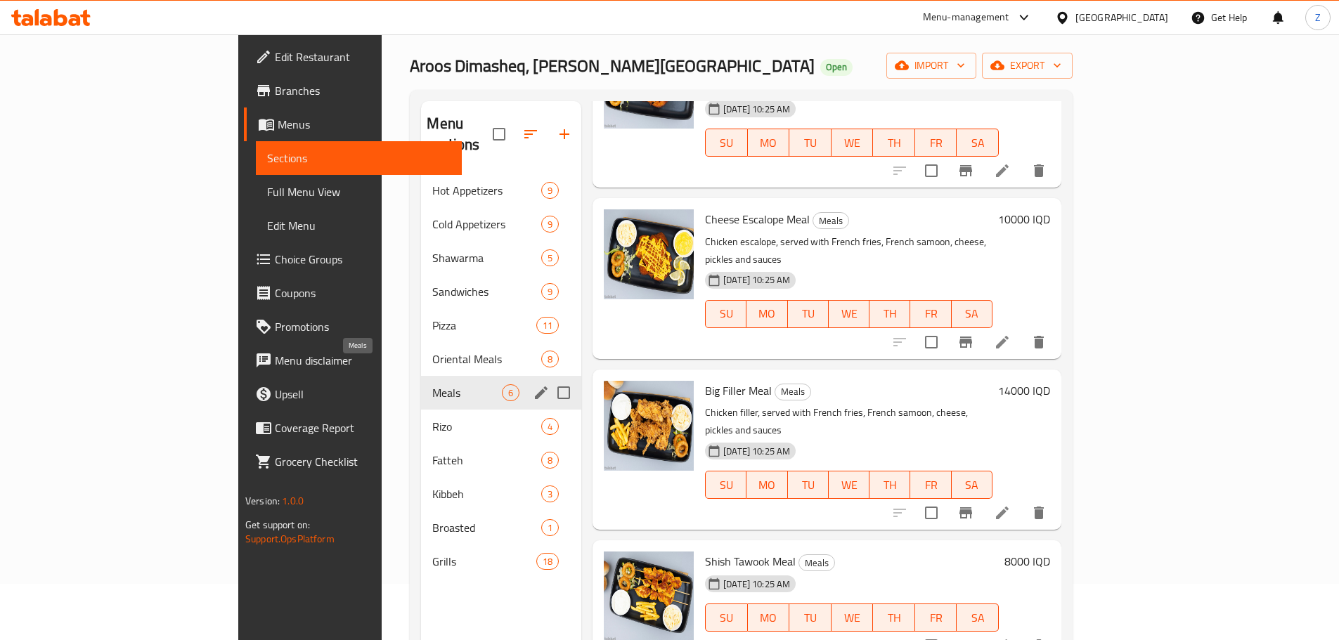
click at [432, 384] on span "Meals" at bounding box center [467, 392] width 70 height 17
click at [432, 351] on span "Oriental Meals" at bounding box center [467, 359] width 70 height 17
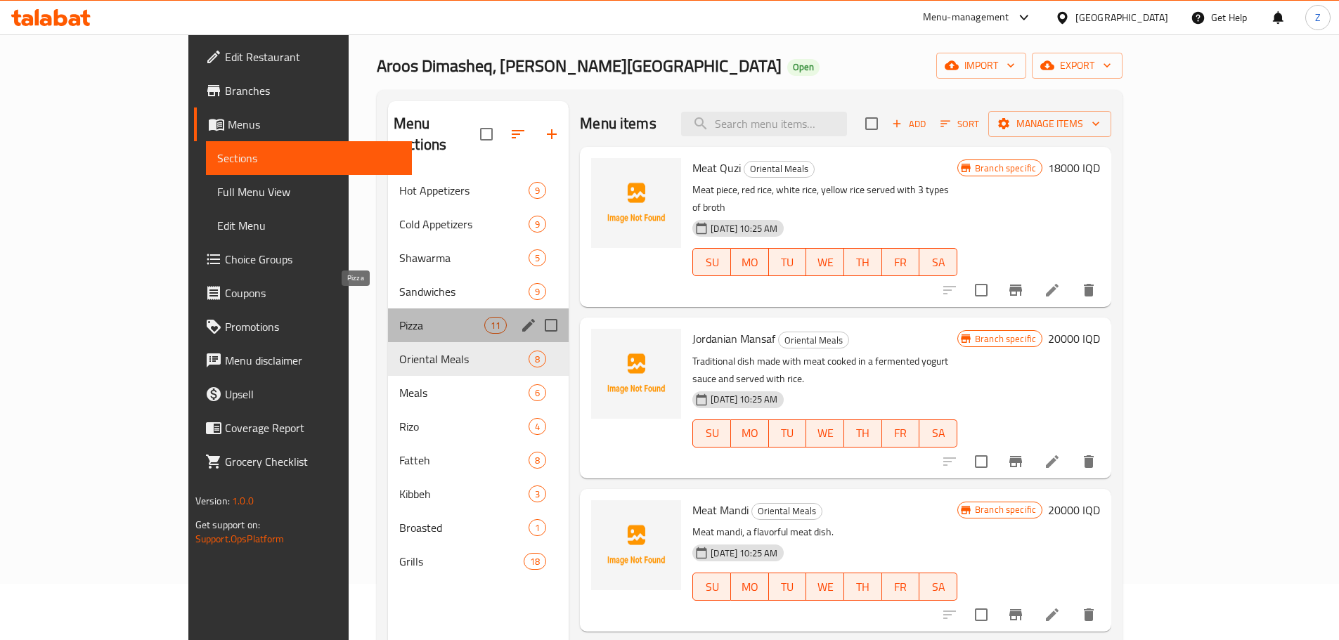
click at [399, 317] on span "Pizza" at bounding box center [441, 325] width 85 height 17
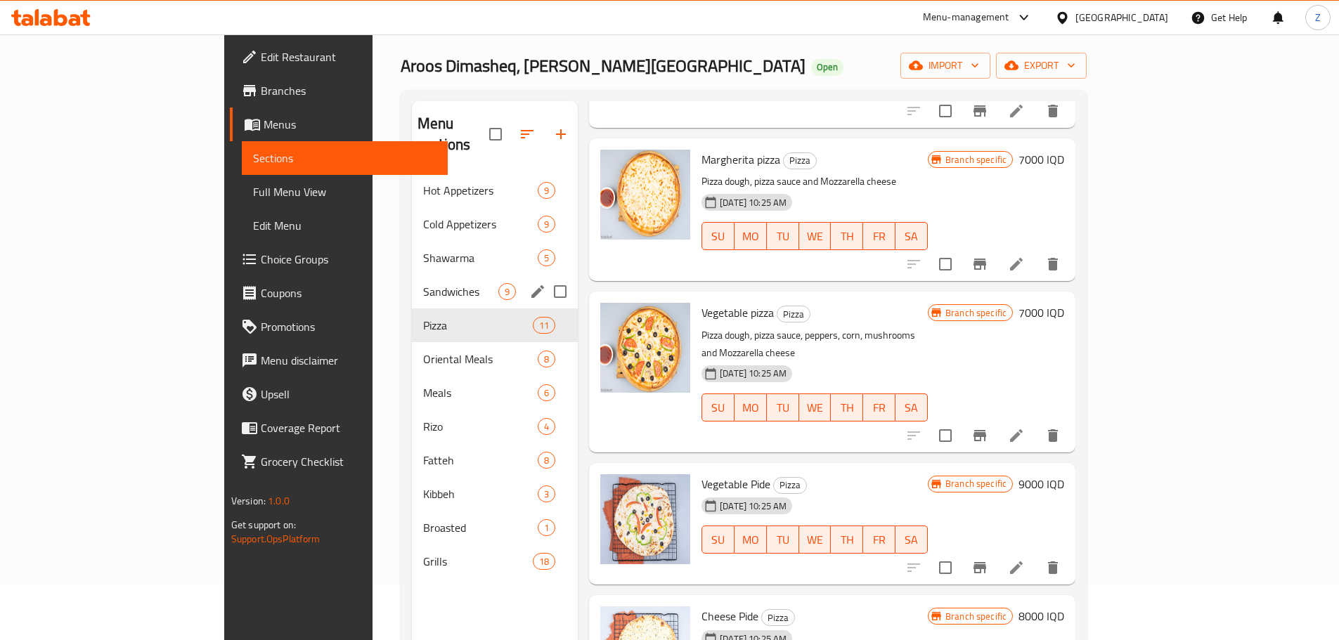
click at [412, 275] on div "Sandwiches 9" at bounding box center [495, 292] width 166 height 34
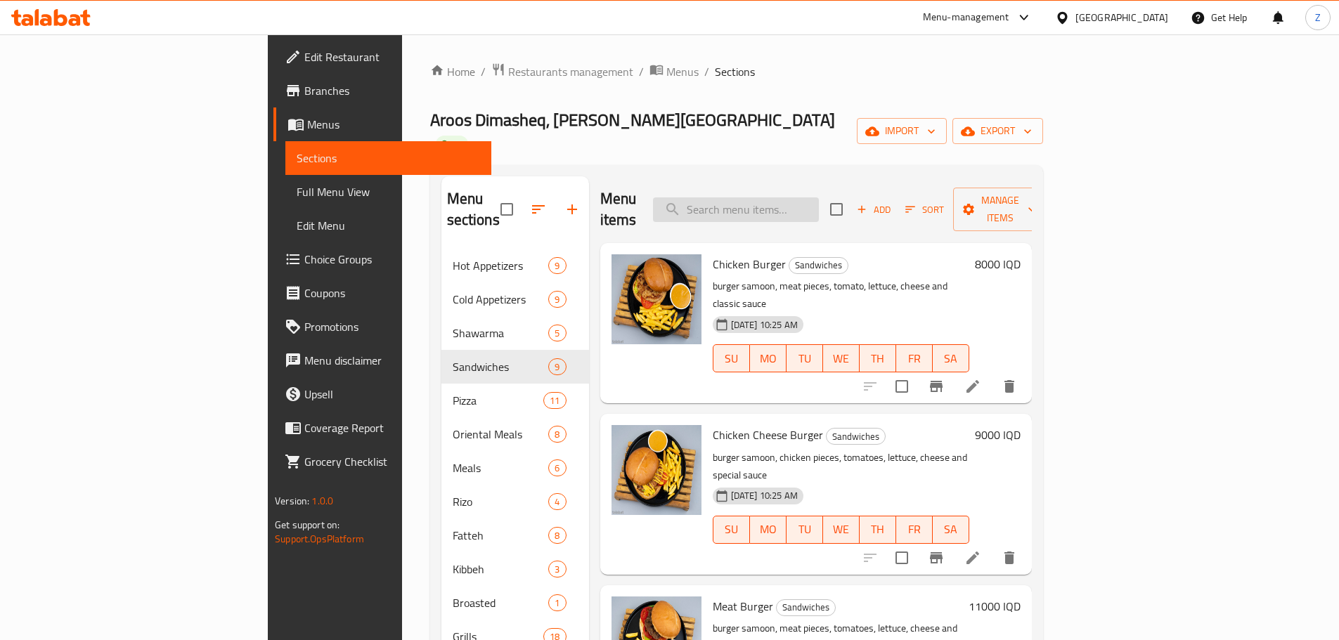
click at [819, 197] on input "search" at bounding box center [736, 209] width 166 height 25
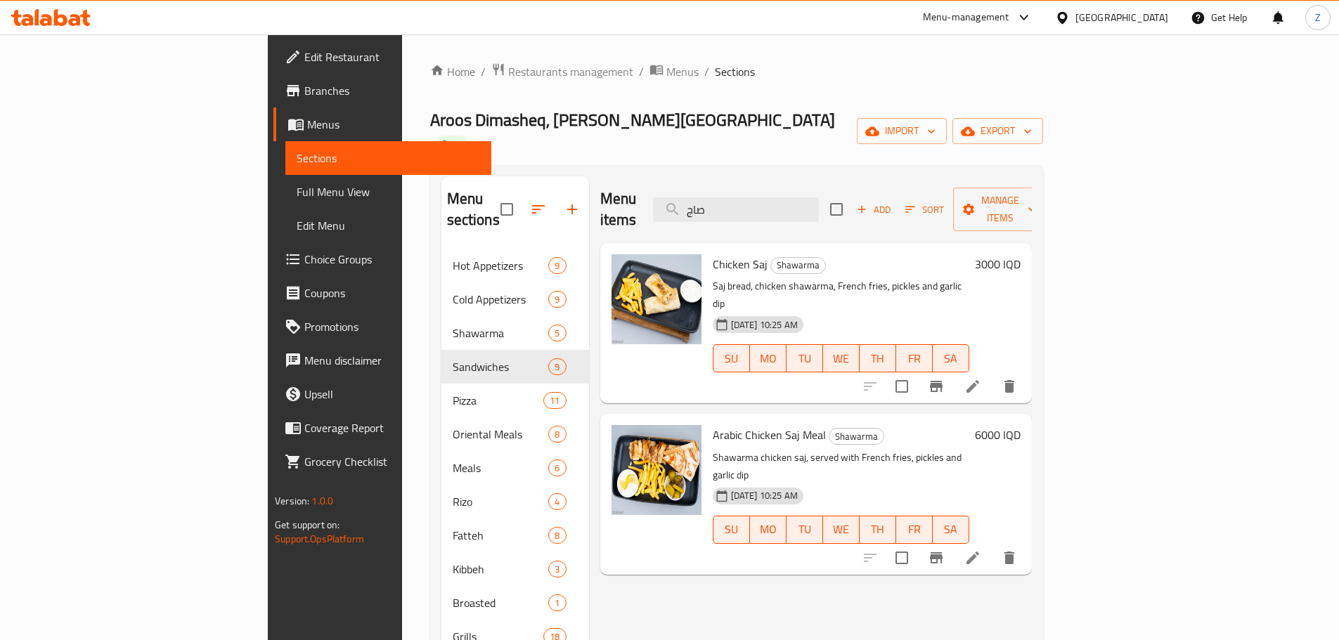
type input "صاج"
click at [1020, 254] on h6 "3000 IQD" at bounding box center [998, 264] width 46 height 20
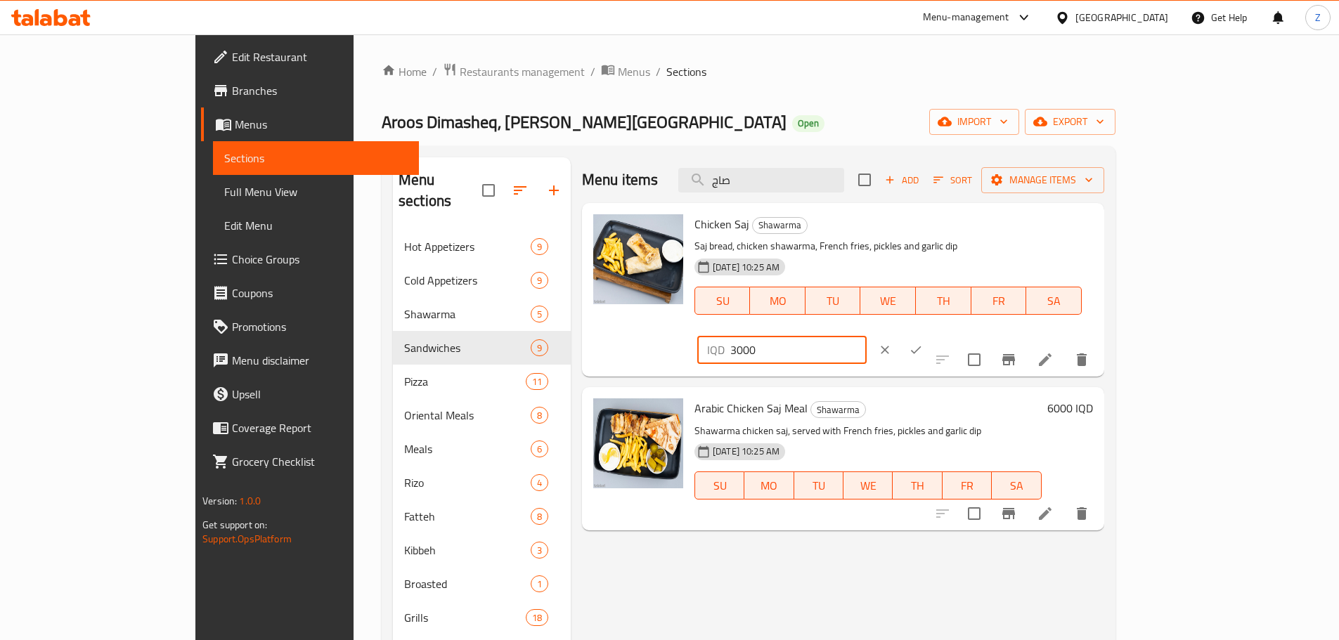
click at [866, 336] on input "3000" at bounding box center [798, 350] width 136 height 28
type input "5000"
click at [923, 343] on icon "ok" at bounding box center [916, 350] width 14 height 14
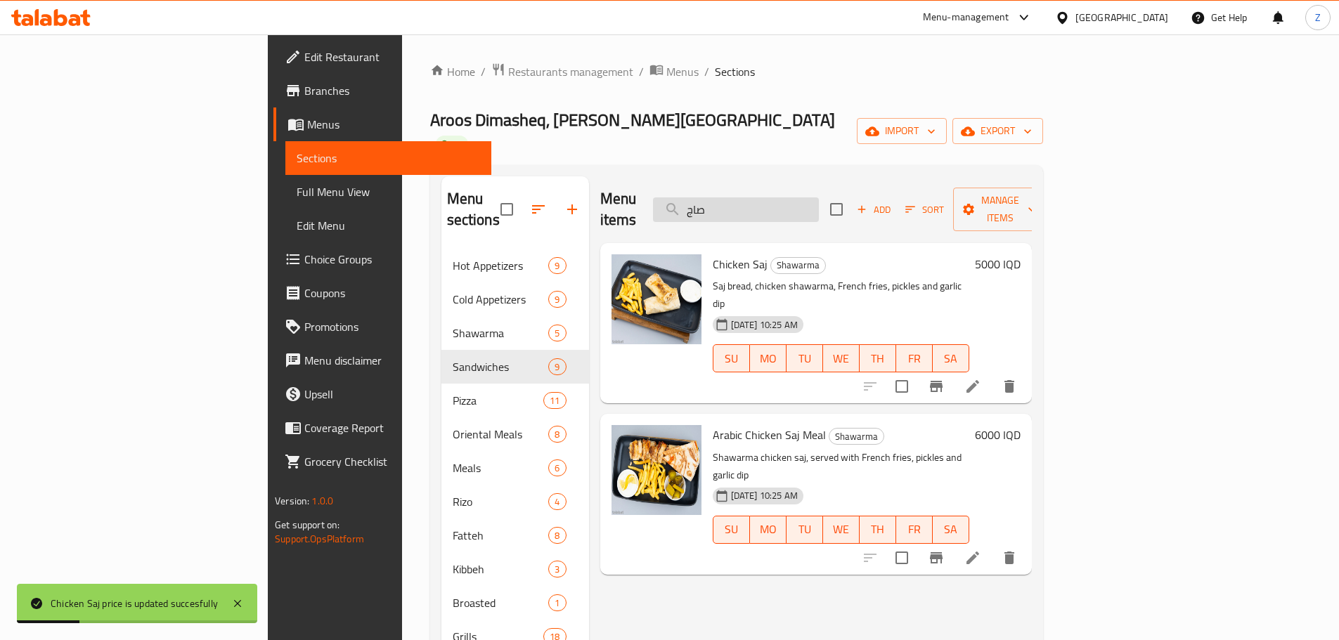
click at [818, 197] on input "صاج" at bounding box center [736, 209] width 166 height 25
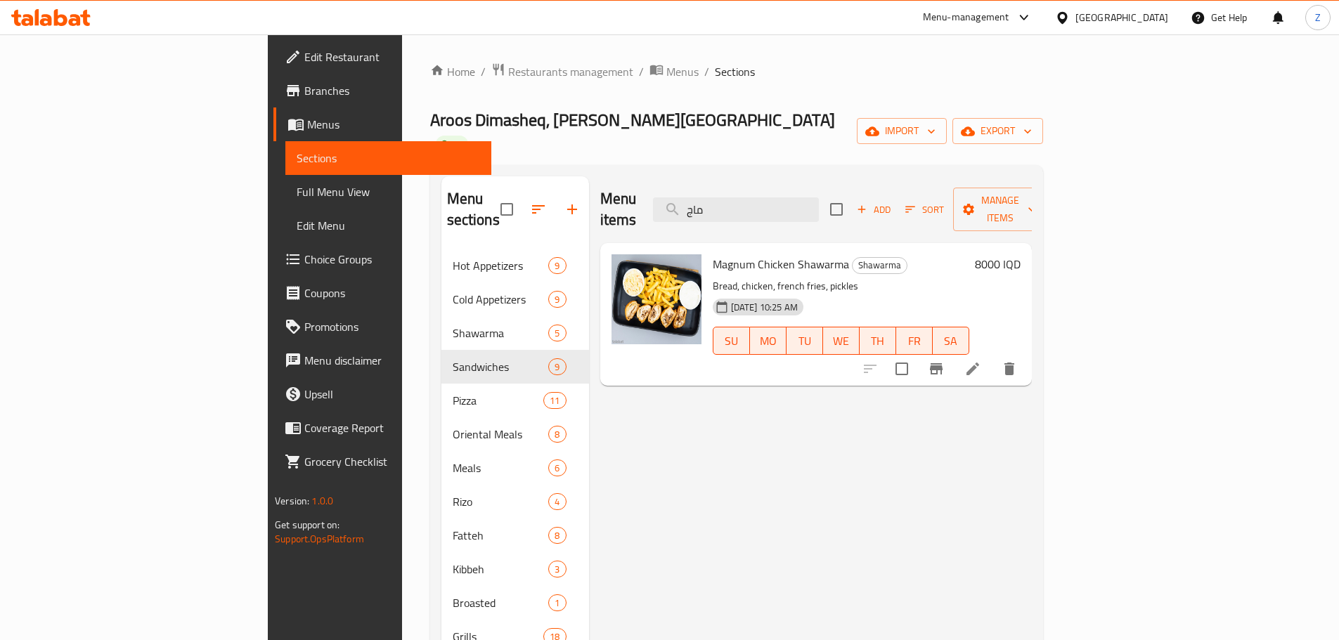
type input "ماج"
click at [1020, 254] on h6 "8000 IQD" at bounding box center [998, 264] width 46 height 20
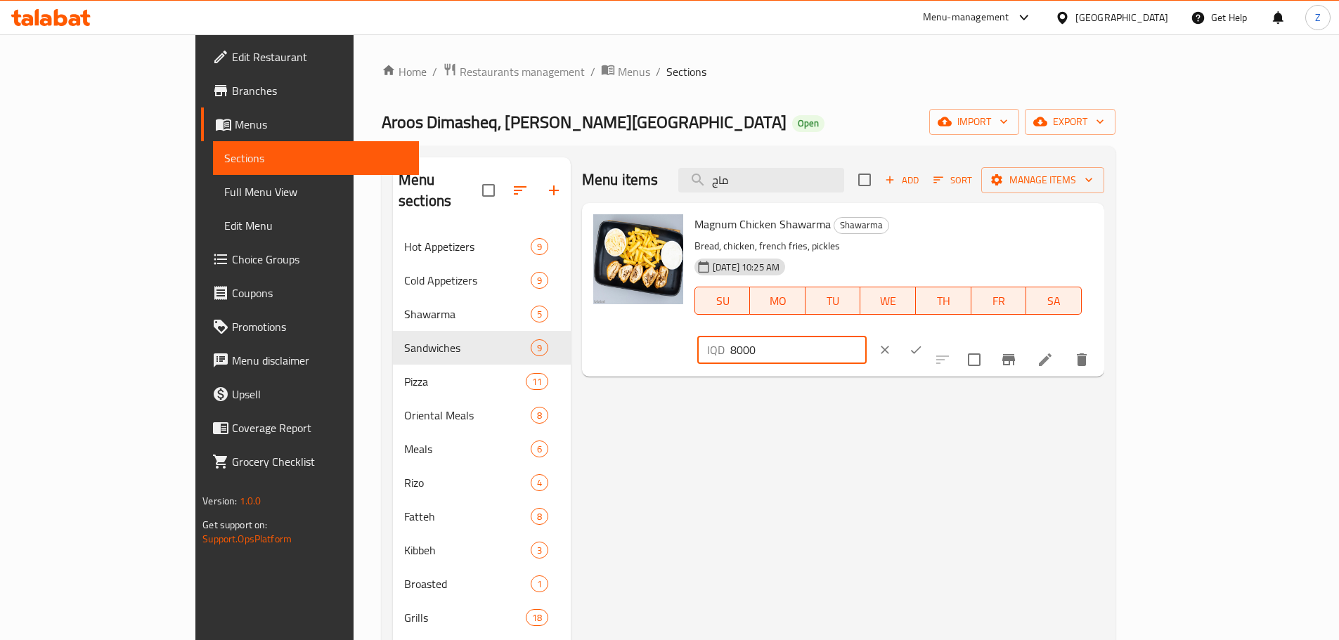
drag, startPoint x: 1095, startPoint y: 235, endPoint x: 1103, endPoint y: 234, distance: 7.9
click at [866, 336] on div "IQD 8000 ​" at bounding box center [781, 350] width 169 height 28
type input "12000"
click at [931, 334] on button "ok" at bounding box center [915, 349] width 31 height 31
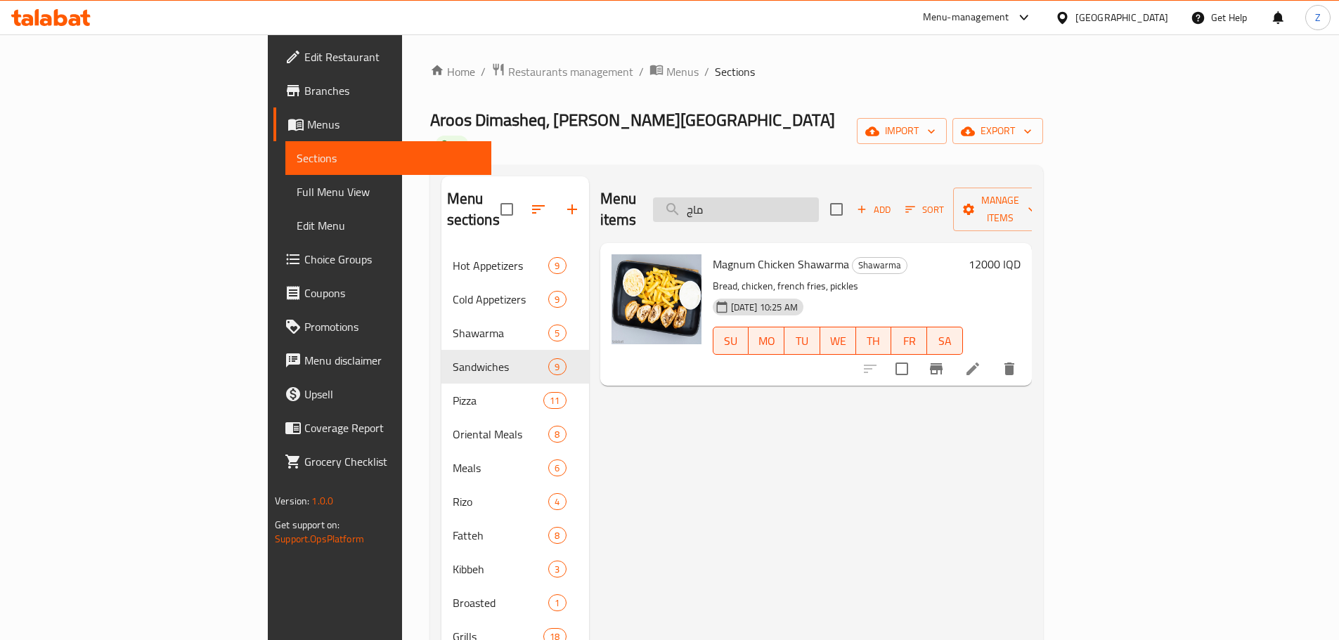
click at [790, 197] on input "ماج" at bounding box center [736, 209] width 166 height 25
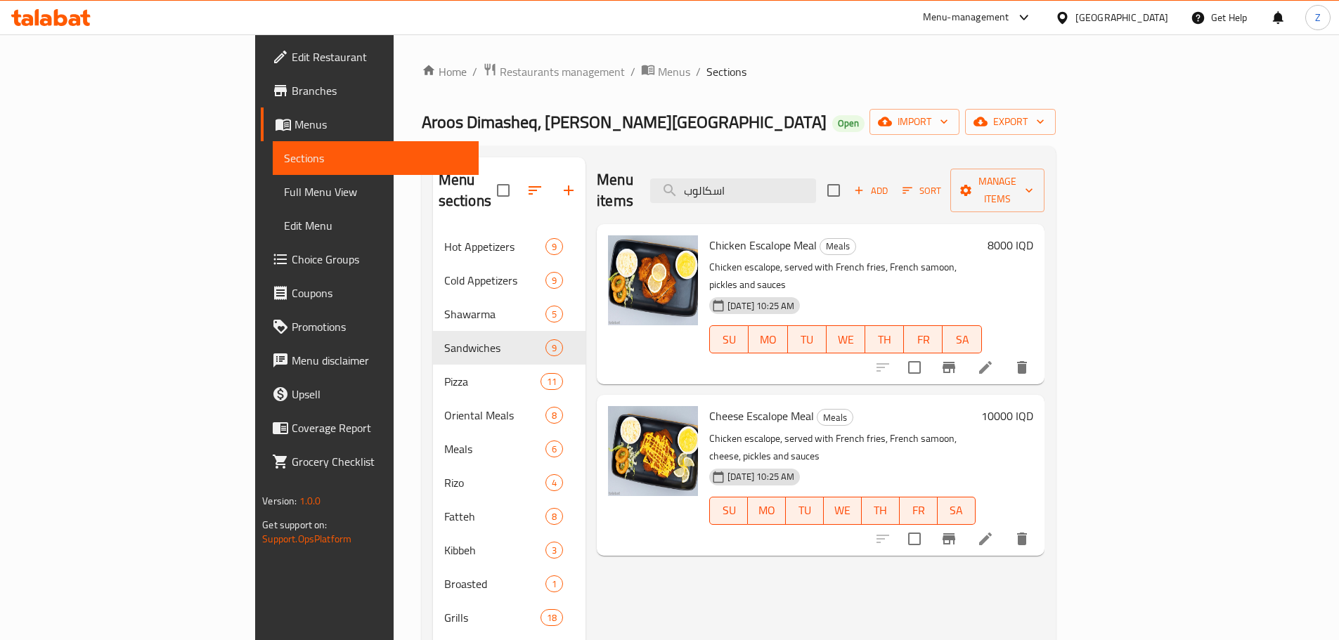
type input "اسكالوب"
click at [1033, 235] on h6 "8000 IQD" at bounding box center [1010, 245] width 46 height 20
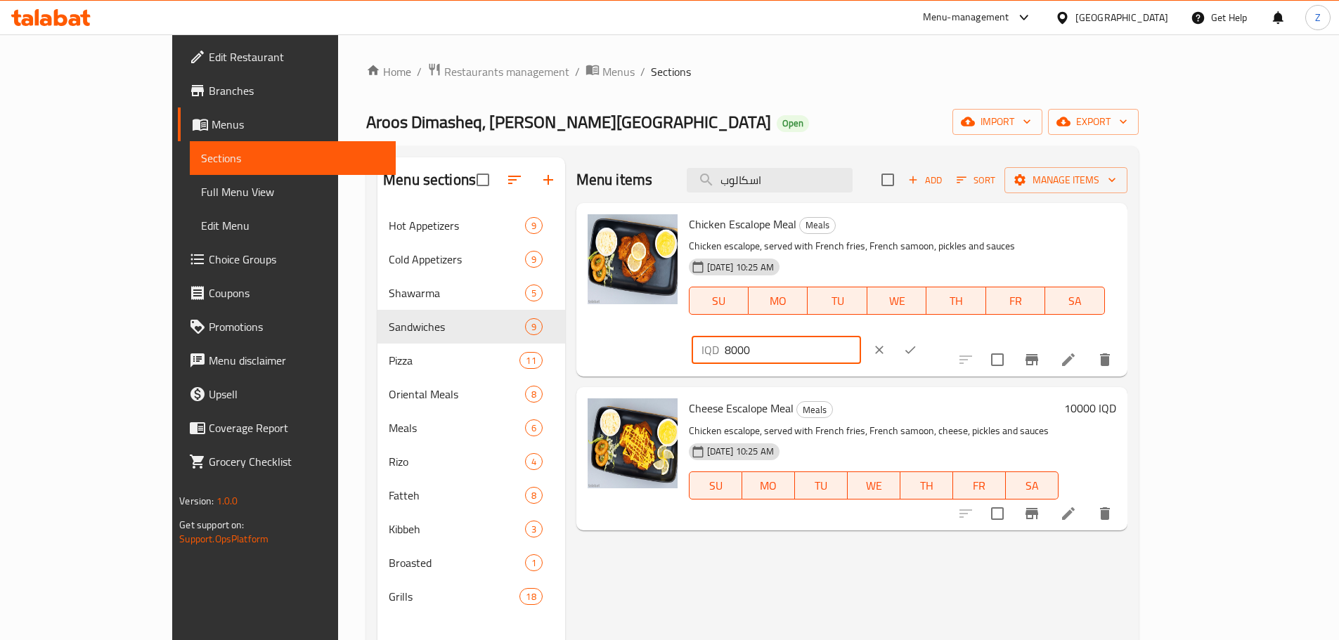
drag, startPoint x: 1102, startPoint y: 230, endPoint x: 1094, endPoint y: 233, distance: 8.2
click at [861, 336] on div "IQD 8000 ​" at bounding box center [775, 350] width 169 height 28
type input "15000"
click at [917, 343] on icon "ok" at bounding box center [910, 350] width 14 height 14
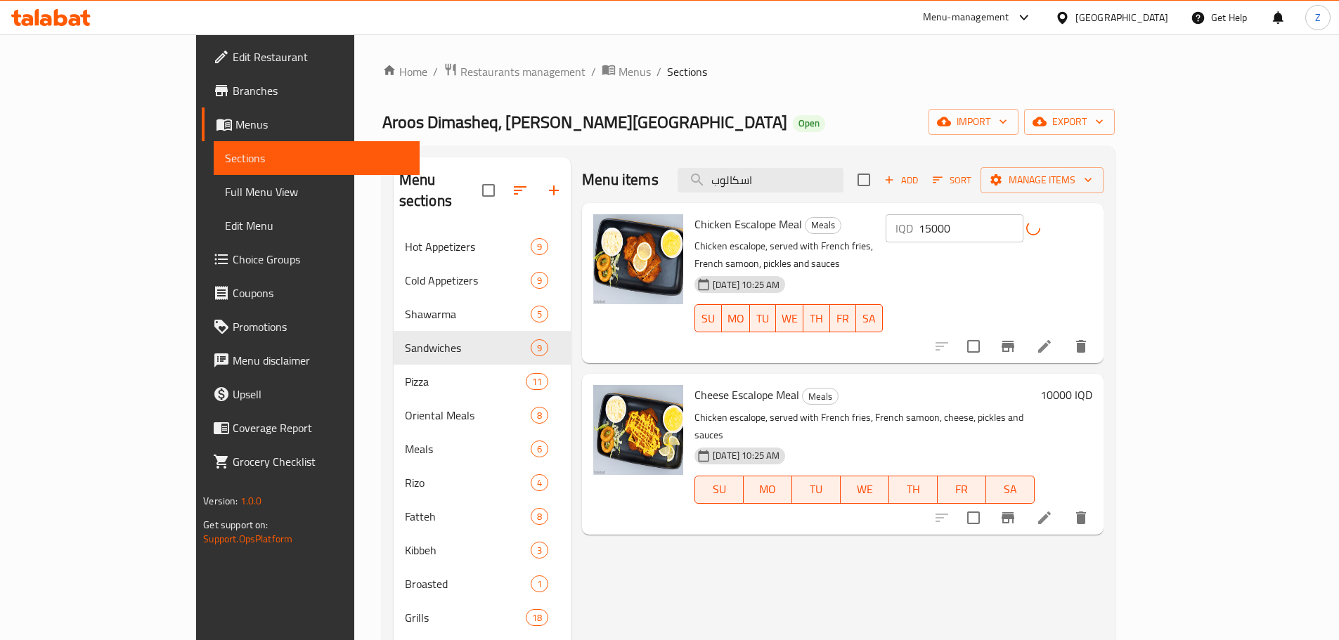
click at [1102, 374] on div "Cheese Escalope Meal Meals Chicken escalope, served with French fries, French s…" at bounding box center [842, 454] width 521 height 160
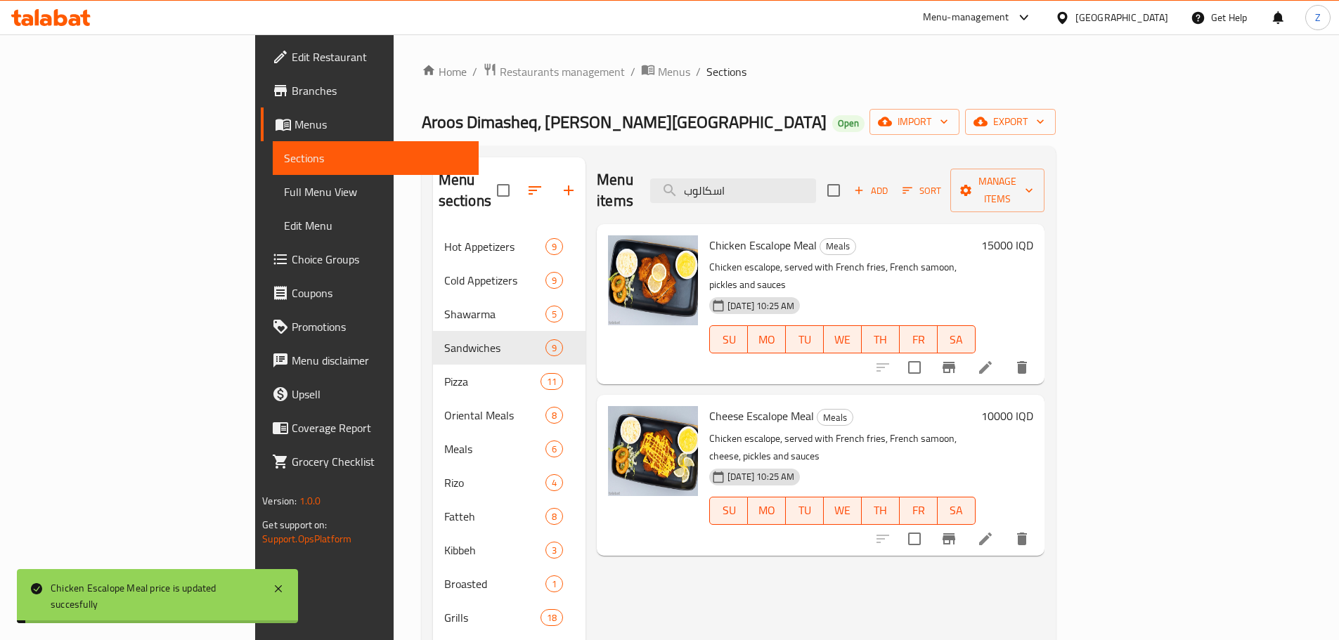
click at [1033, 406] on h6 "10000 IQD" at bounding box center [1007, 416] width 52 height 20
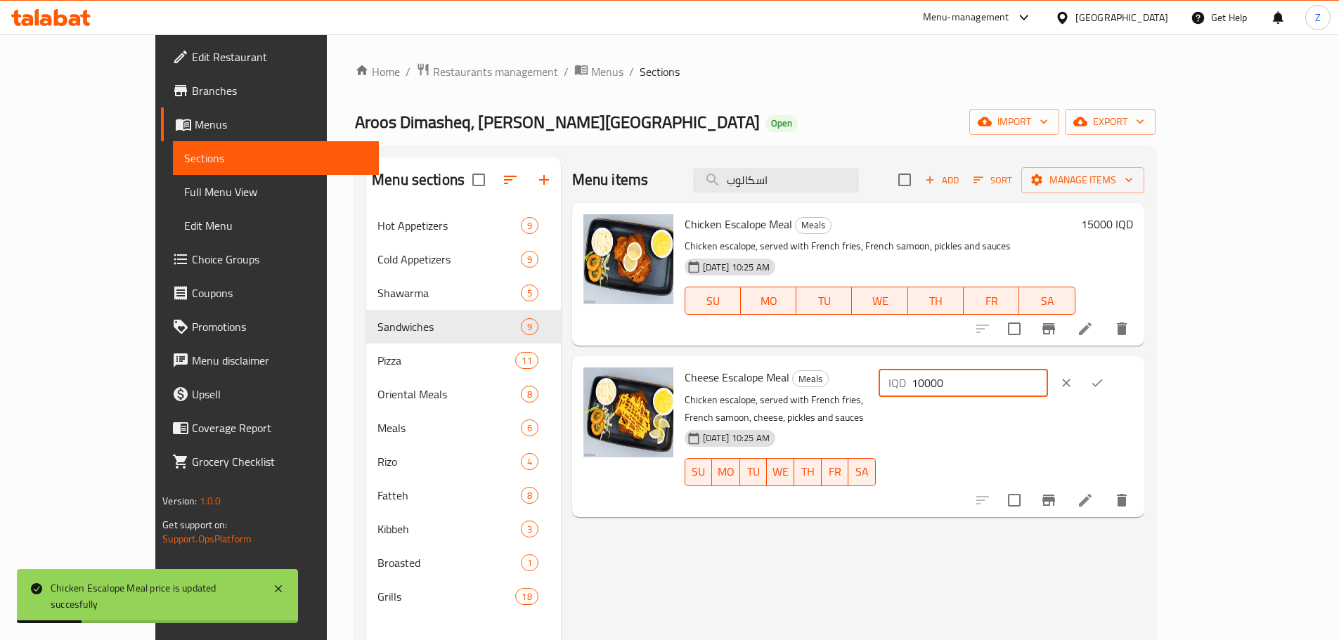
click at [1048, 388] on input "10000" at bounding box center [979, 383] width 136 height 28
type input "15000"
click at [1112, 376] on button "ok" at bounding box center [1096, 382] width 31 height 31
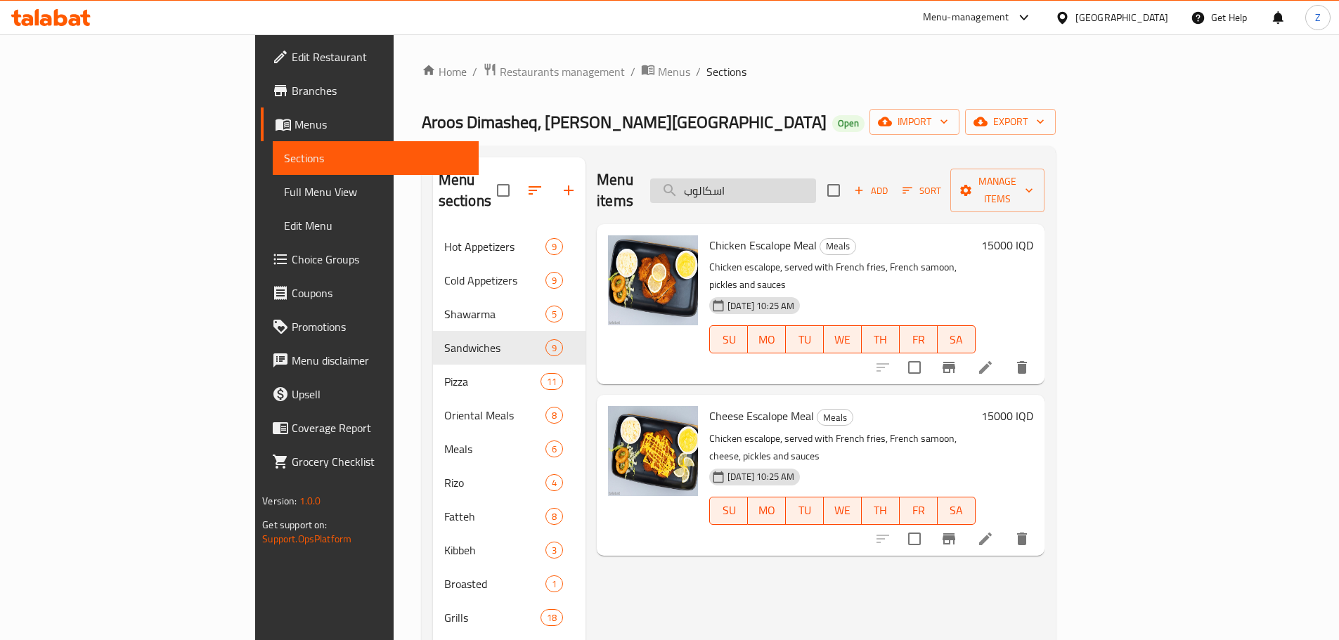
click at [809, 187] on input "اسكالوب" at bounding box center [733, 190] width 166 height 25
click at [809, 186] on input "اسكالوب" at bounding box center [733, 190] width 166 height 25
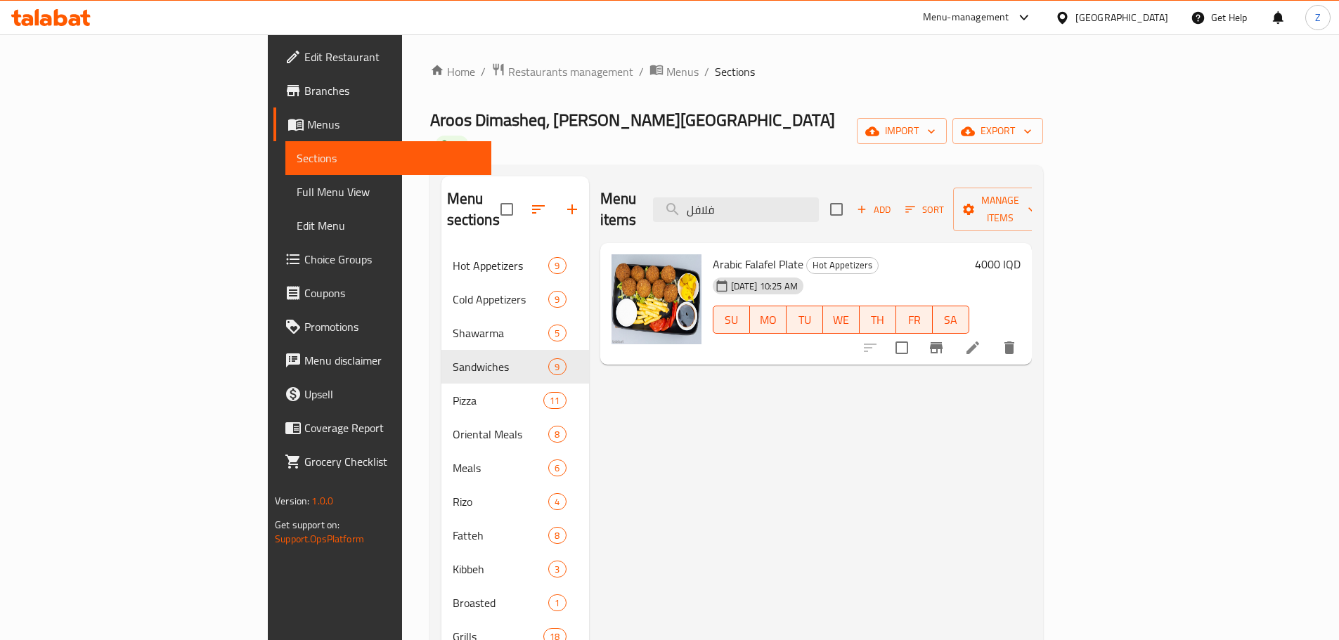
type input "فلافل"
click at [1020, 254] on h6 "4000 IQD" at bounding box center [998, 264] width 46 height 20
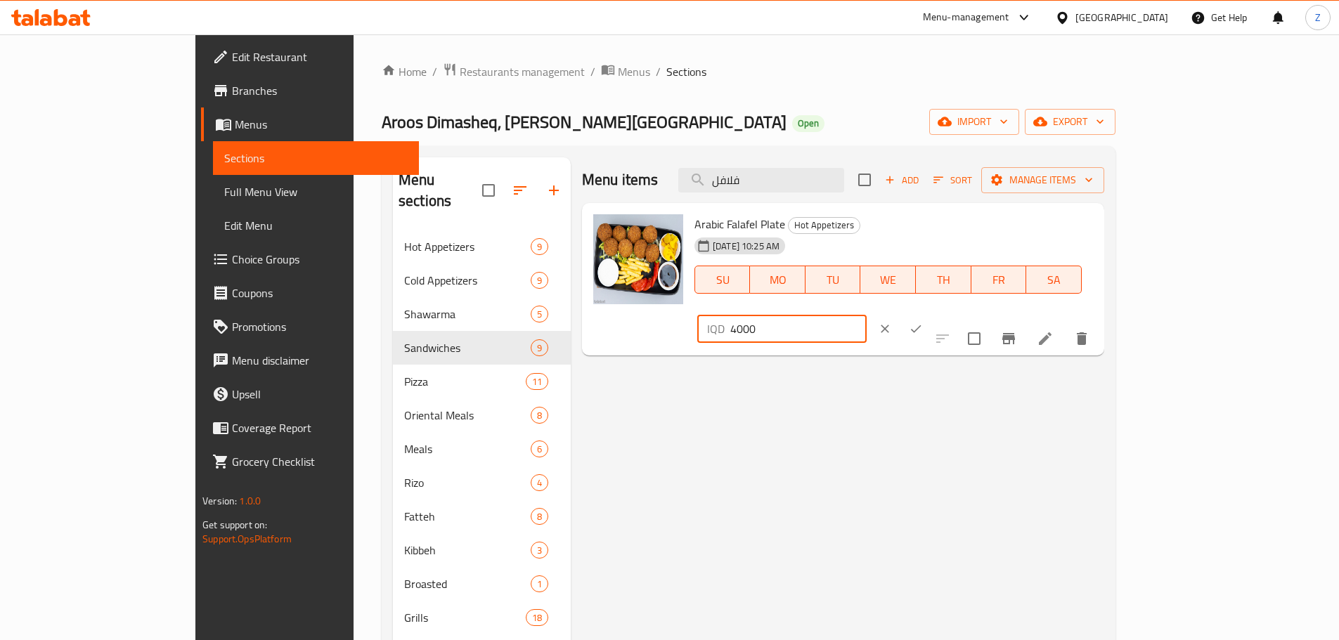
drag, startPoint x: 1110, startPoint y: 228, endPoint x: 1094, endPoint y: 229, distance: 16.2
click at [866, 315] on div "IQD 4000 ​" at bounding box center [781, 329] width 169 height 28
type input "5000"
click at [923, 322] on icon "ok" at bounding box center [916, 329] width 14 height 14
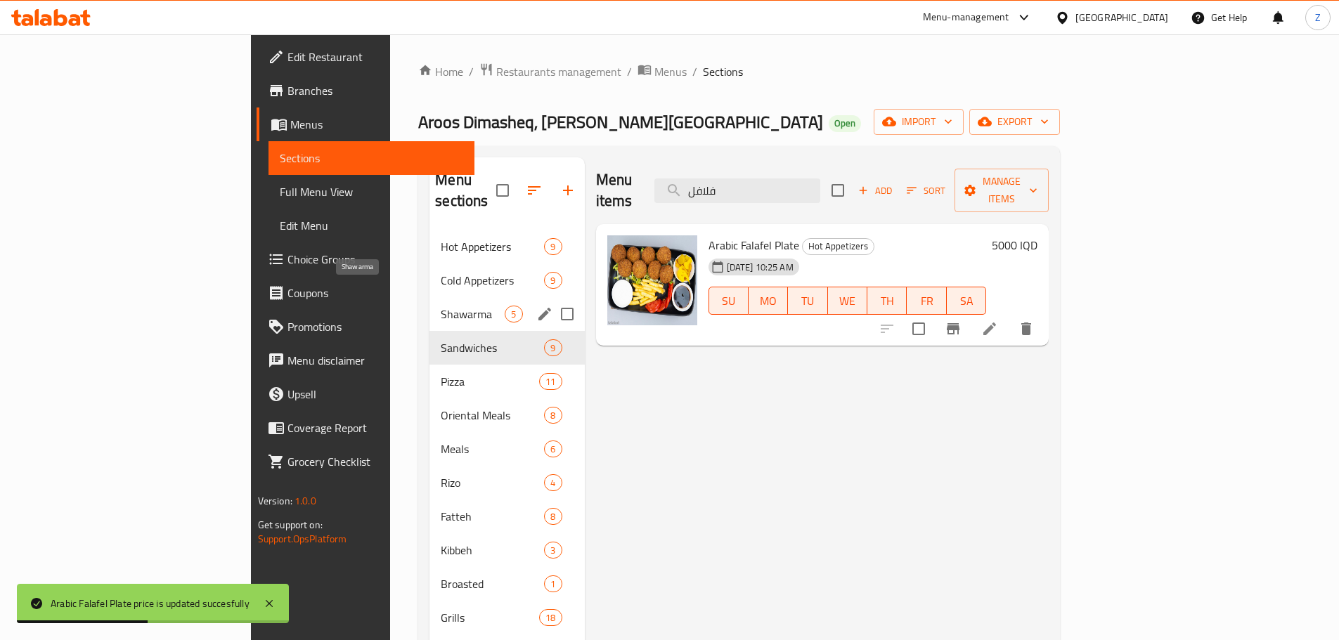
click at [429, 297] on div "Shawarma 5" at bounding box center [506, 314] width 155 height 34
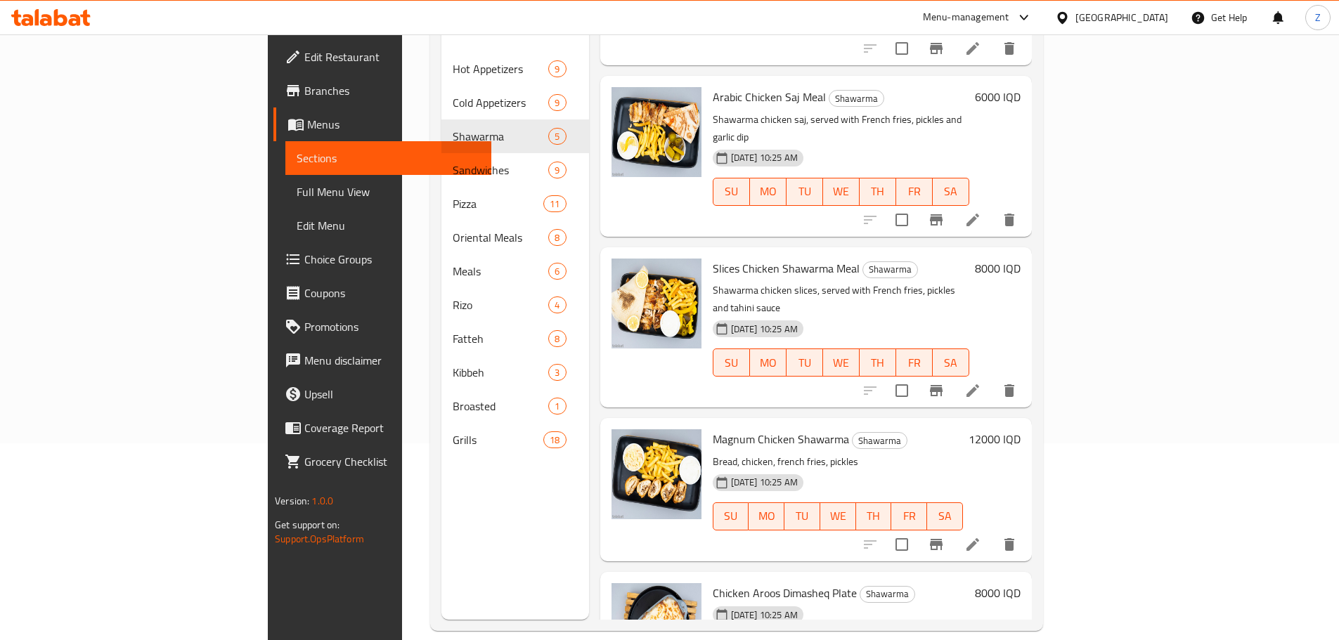
scroll to position [71, 0]
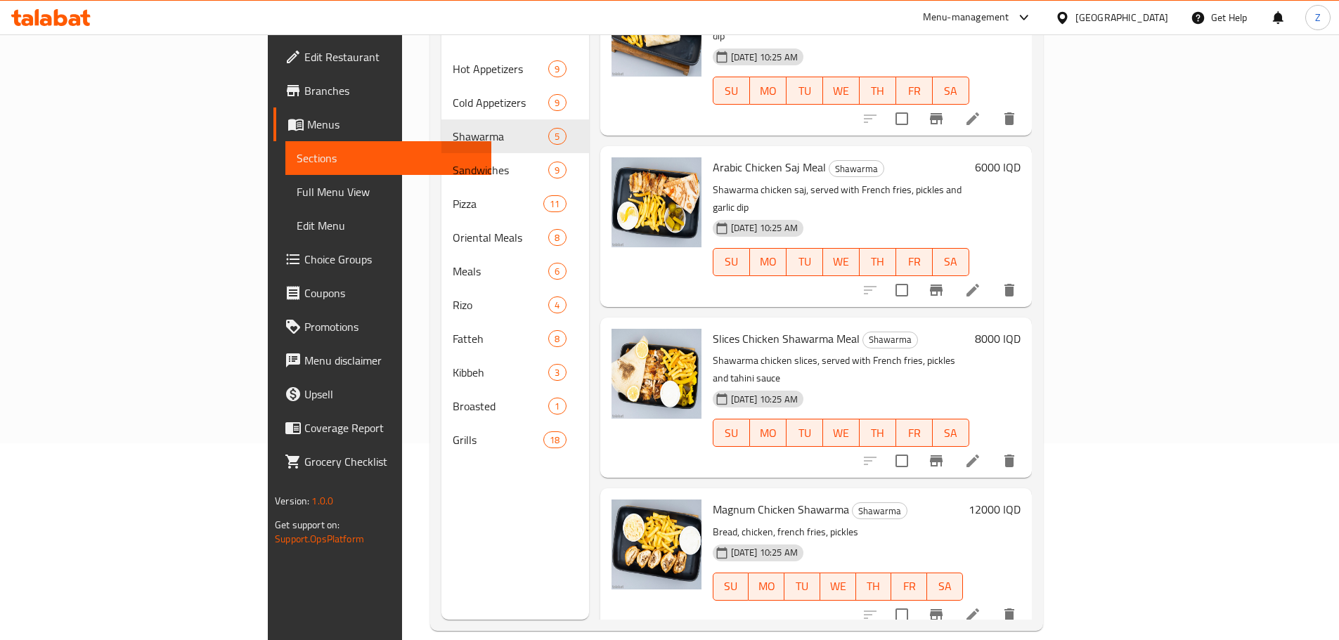
click at [1020, 329] on h6 "8000 IQD" at bounding box center [998, 339] width 46 height 20
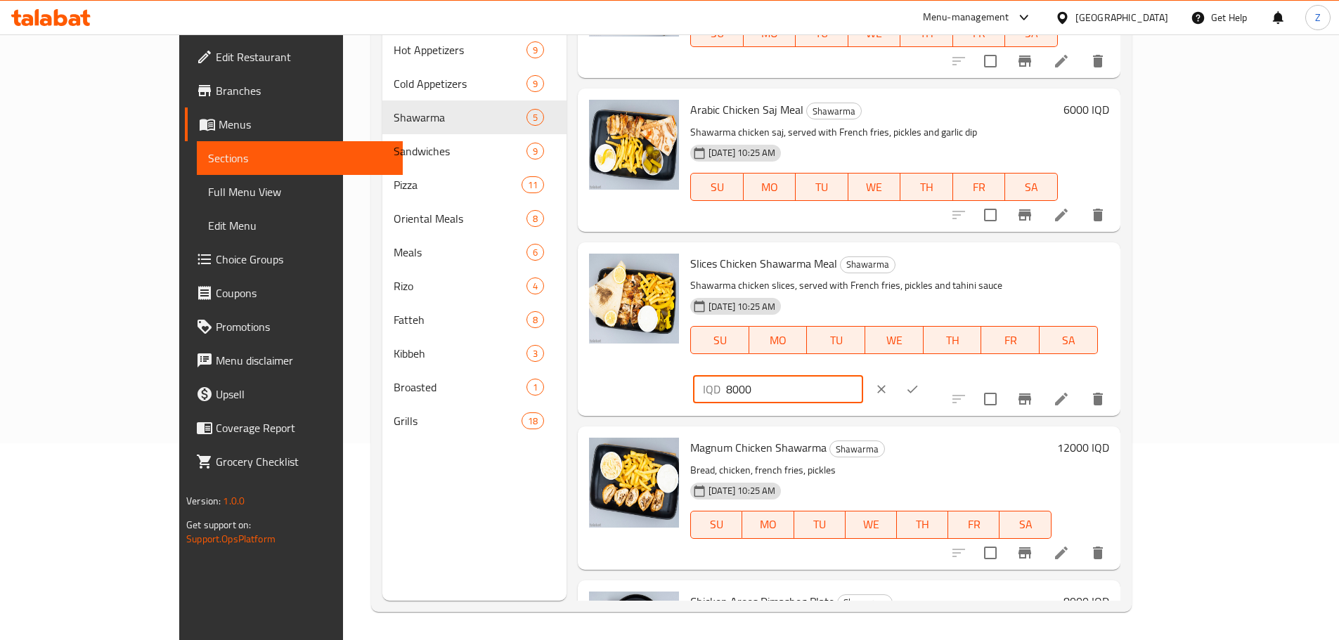
drag, startPoint x: 1092, startPoint y: 278, endPoint x: 1080, endPoint y: 278, distance: 12.0
click at [862, 375] on div "IQD 8000 ​" at bounding box center [777, 389] width 169 height 28
type input "16000"
click at [927, 374] on button "ok" at bounding box center [912, 389] width 31 height 31
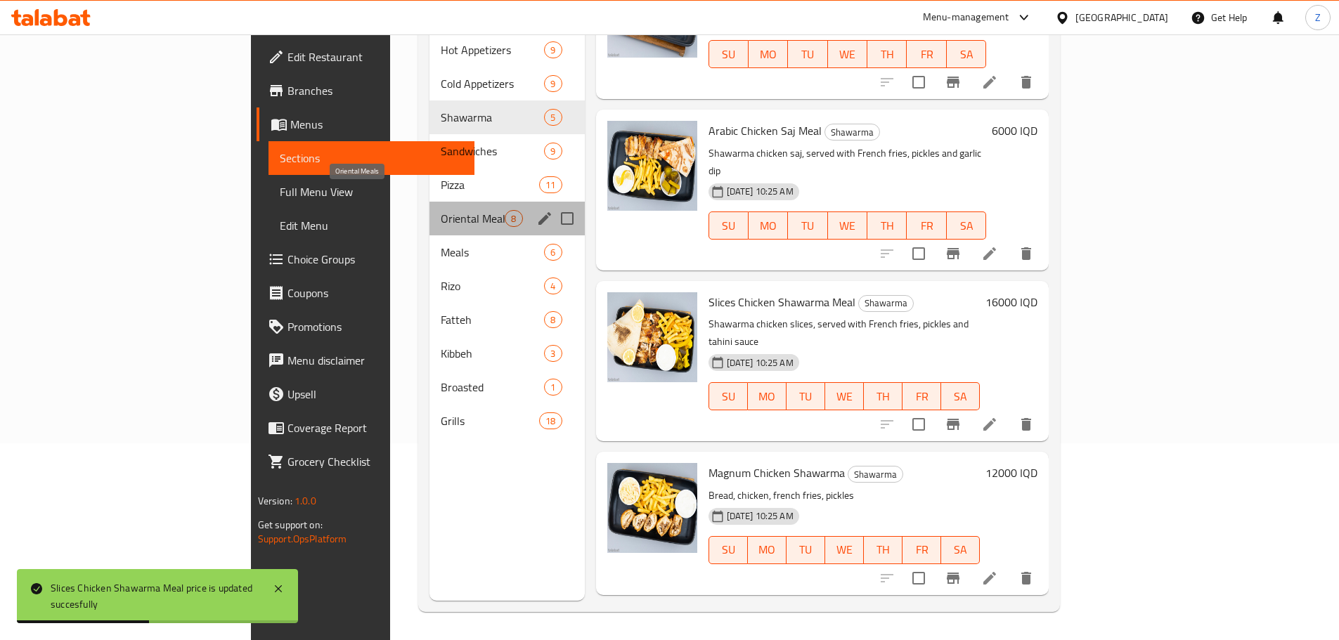
click at [441, 210] on span "Oriental Meals" at bounding box center [473, 218] width 64 height 17
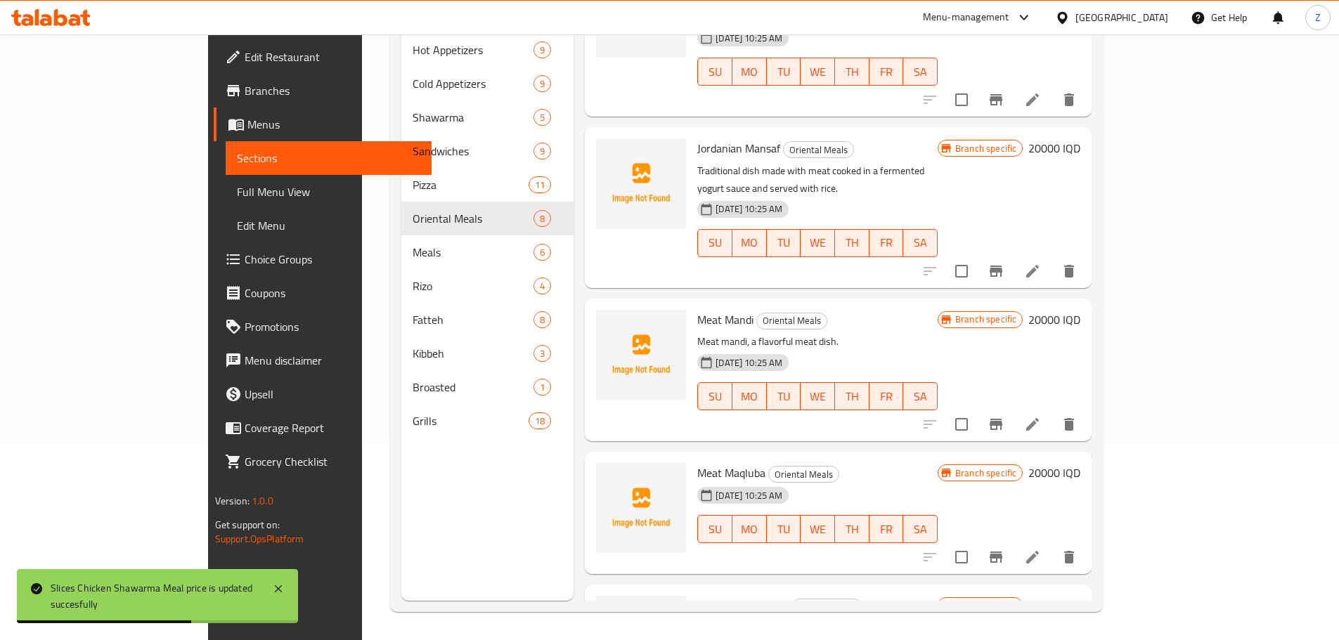
scroll to position [493, 0]
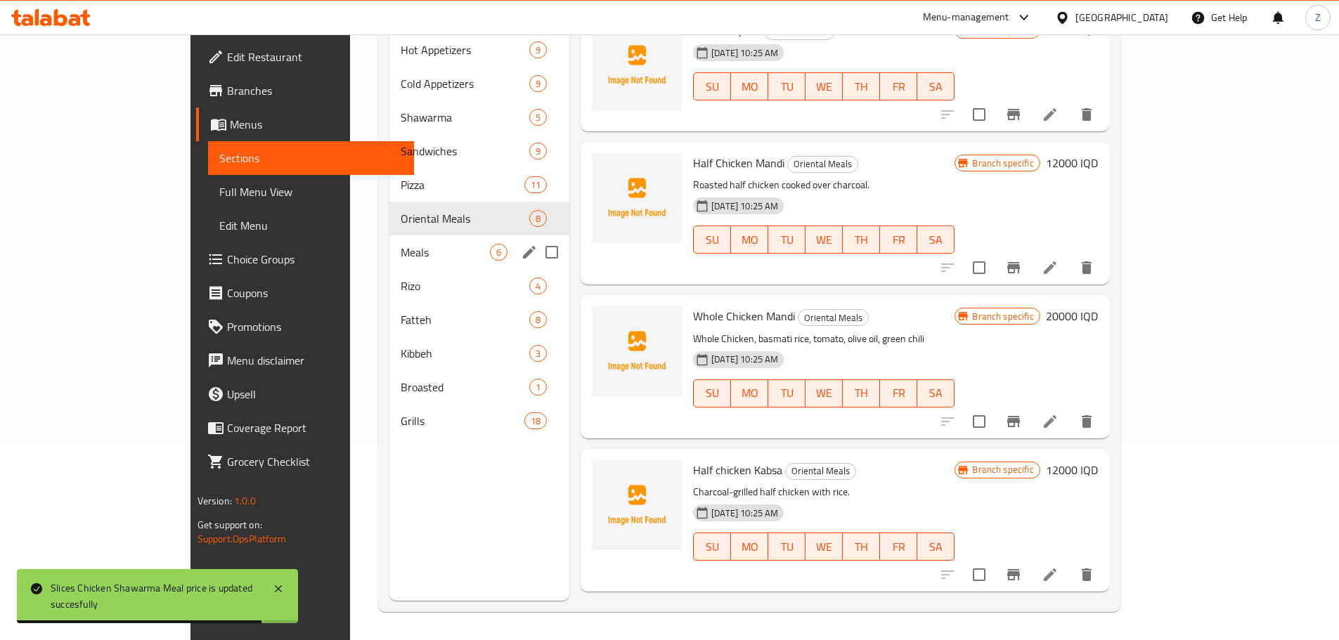
click at [389, 235] on div "Meals 6" at bounding box center [479, 252] width 180 height 34
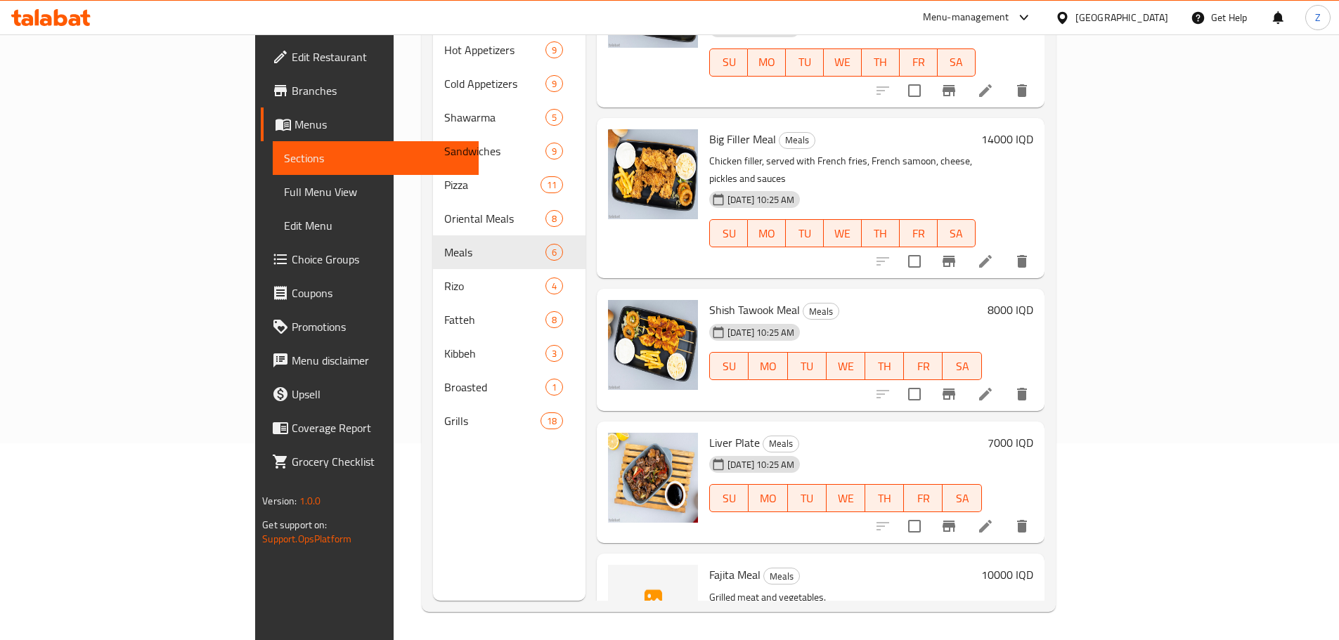
scroll to position [274, 0]
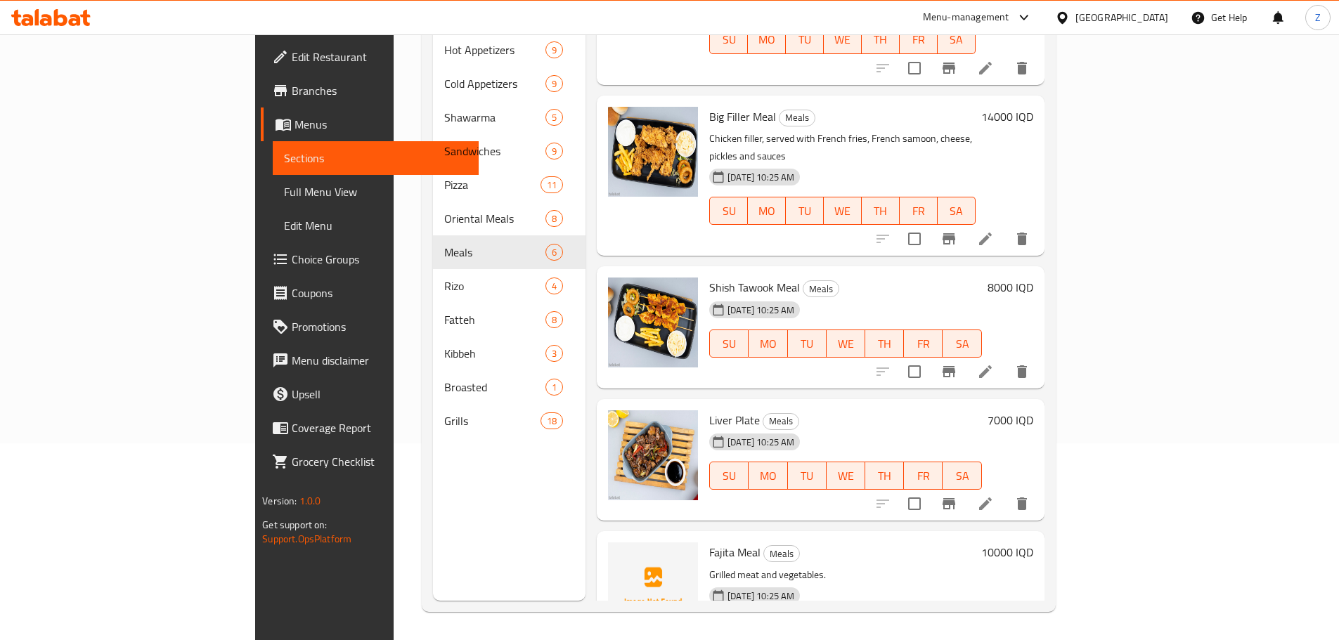
click at [1033, 410] on h6 "7000 IQD" at bounding box center [1010, 420] width 46 height 20
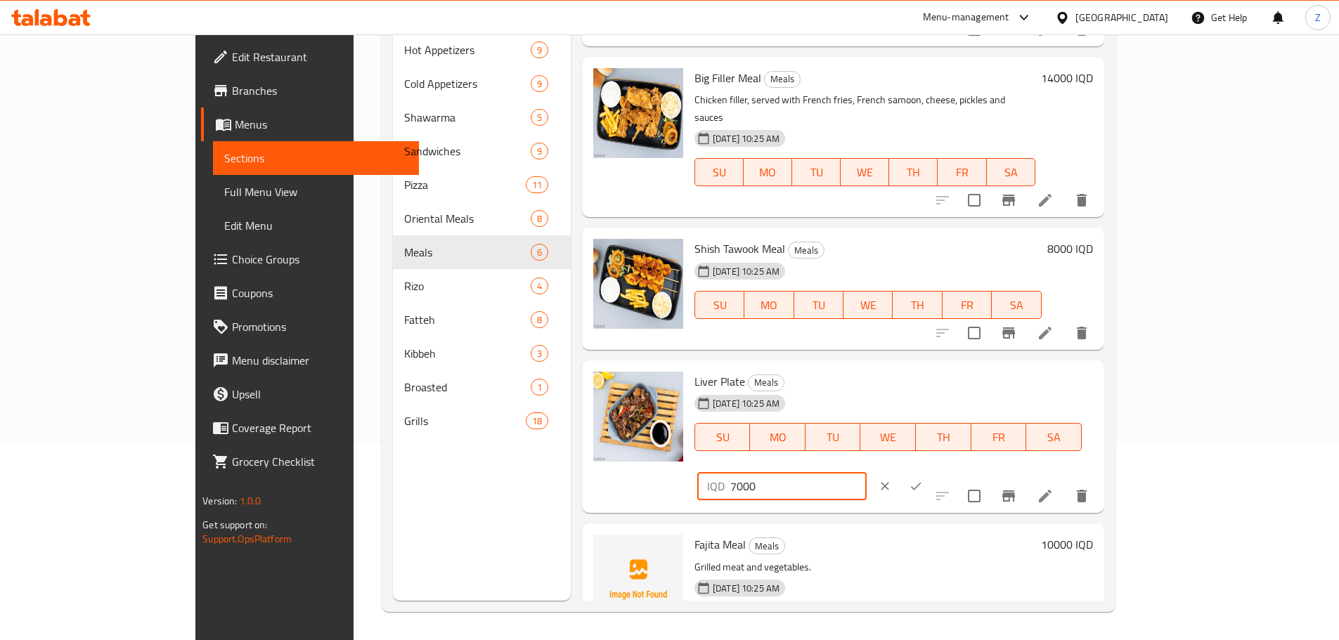
drag, startPoint x: 1092, startPoint y: 353, endPoint x: 1079, endPoint y: 352, distance: 12.7
click at [866, 472] on div "IQD 7000 ​" at bounding box center [781, 486] width 169 height 28
type input "14000"
click at [931, 471] on button "ok" at bounding box center [915, 486] width 31 height 31
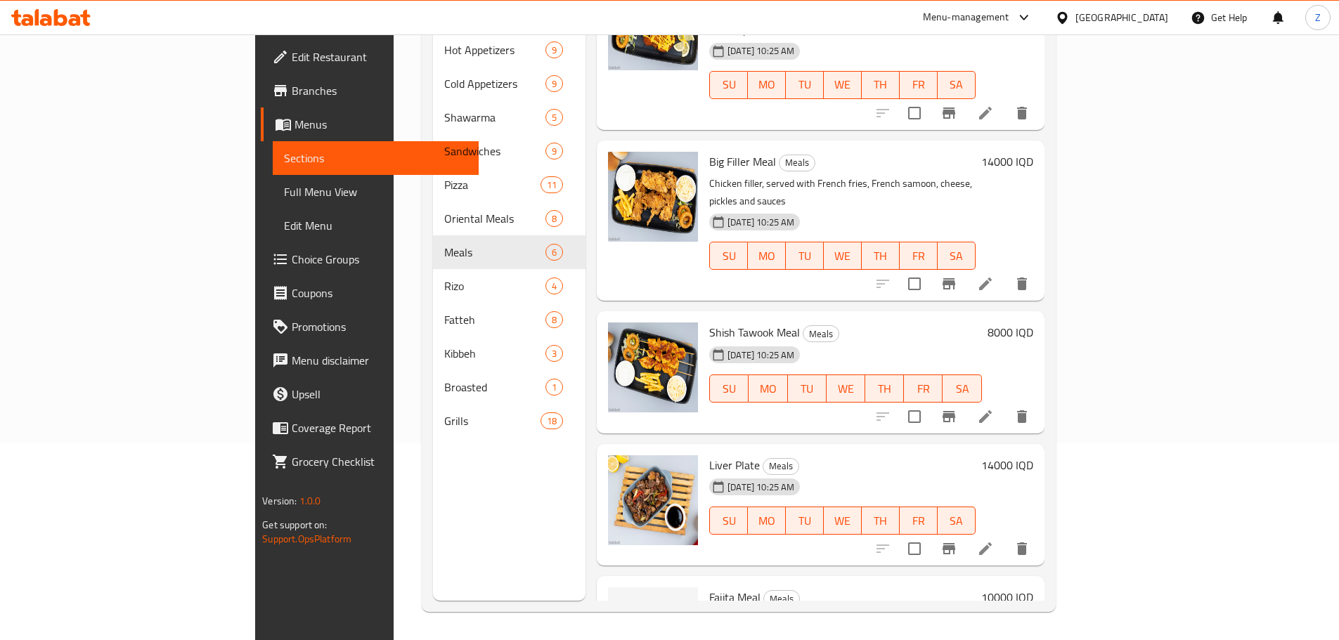
scroll to position [204, 0]
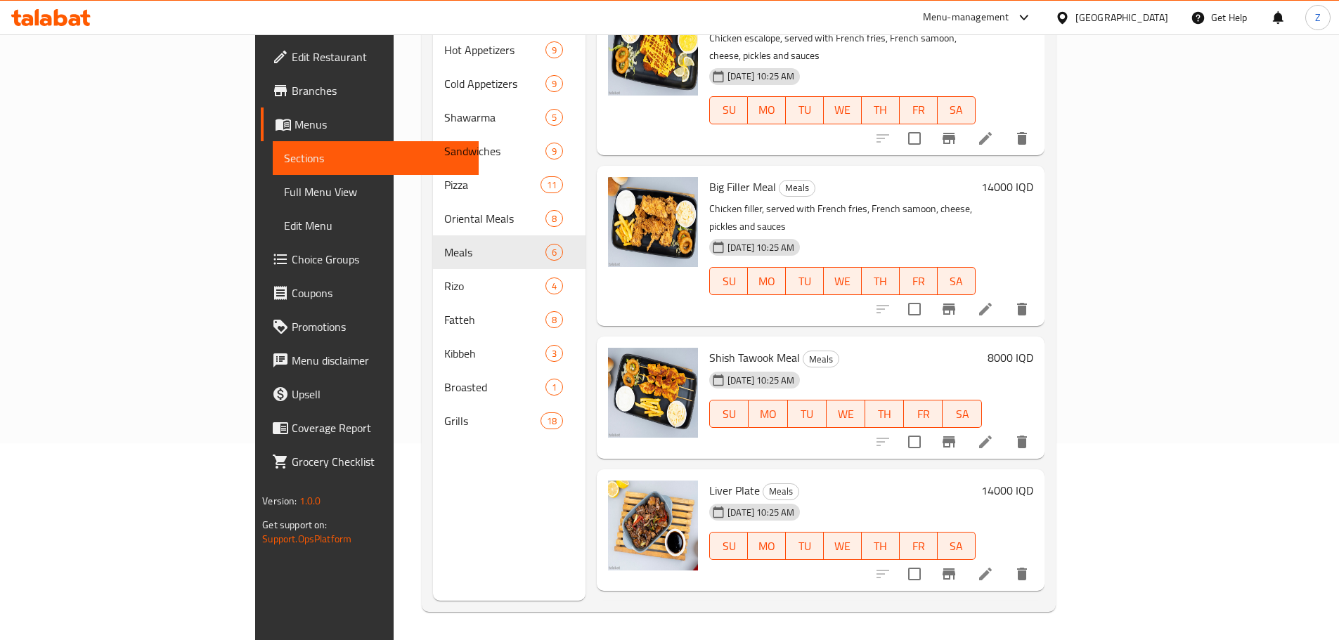
click at [1033, 348] on h6 "8000 IQD" at bounding box center [1010, 358] width 46 height 20
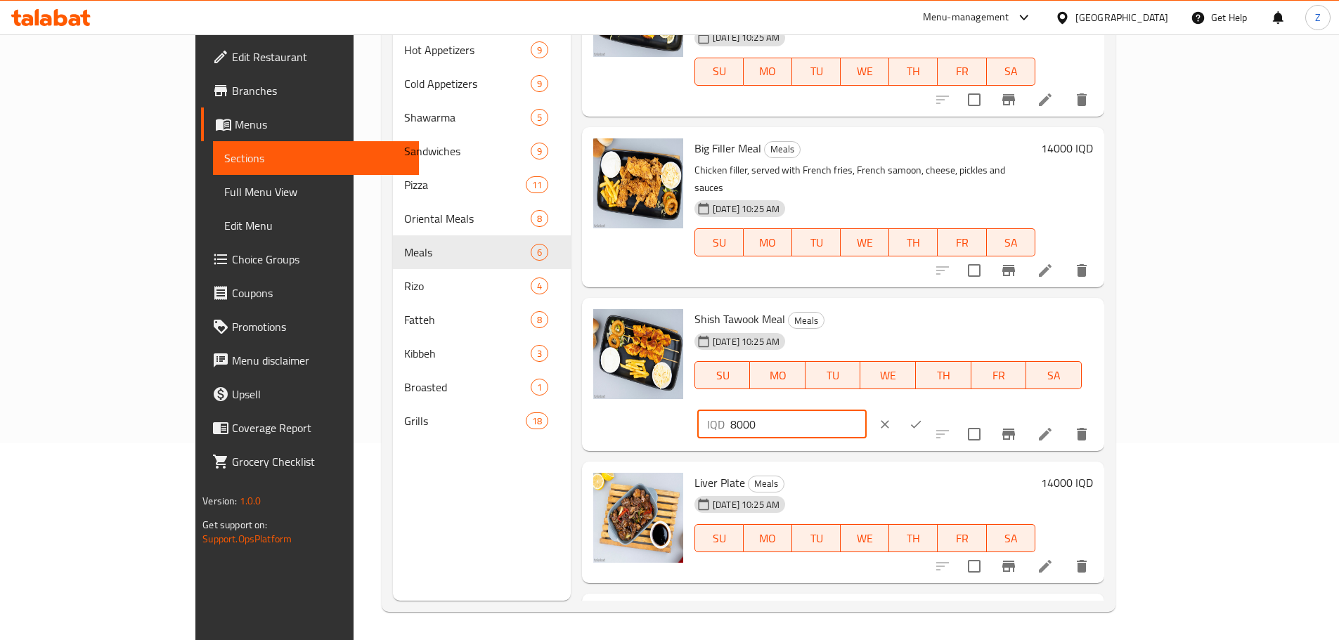
drag, startPoint x: 1093, startPoint y: 292, endPoint x: 1081, endPoint y: 289, distance: 13.1
click at [866, 410] on div "IQD 8000 ​" at bounding box center [781, 424] width 169 height 28
type input "16000"
click at [931, 409] on button "ok" at bounding box center [915, 424] width 31 height 31
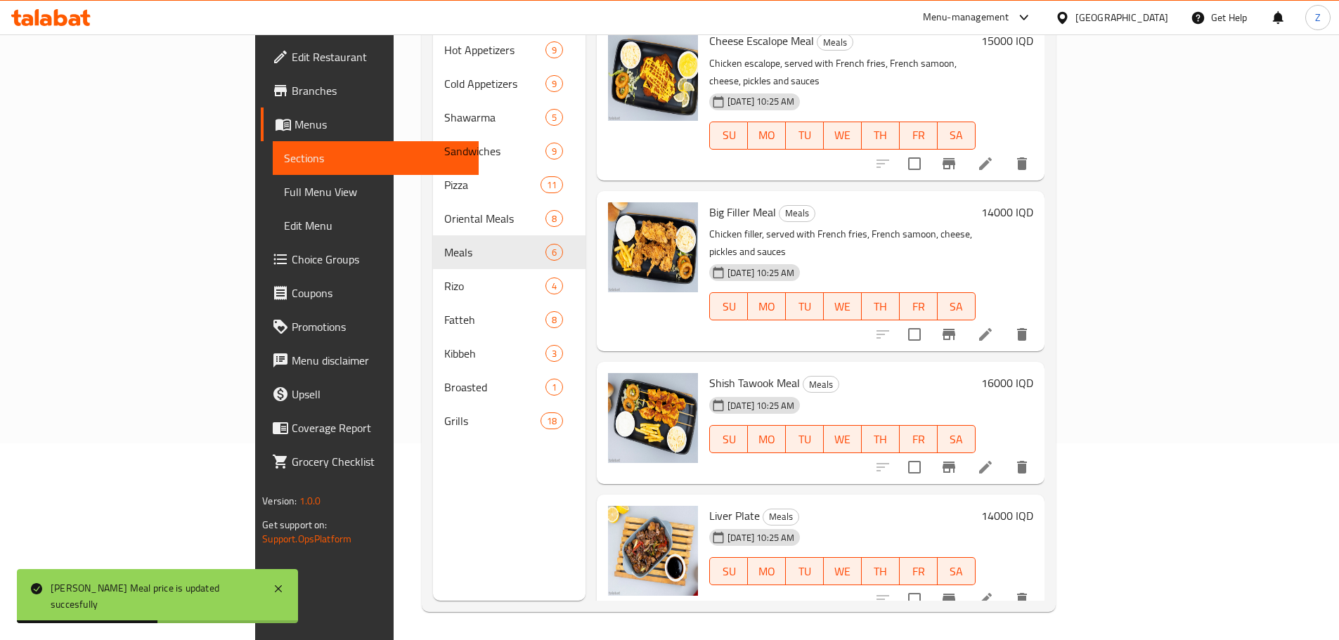
scroll to position [274, 0]
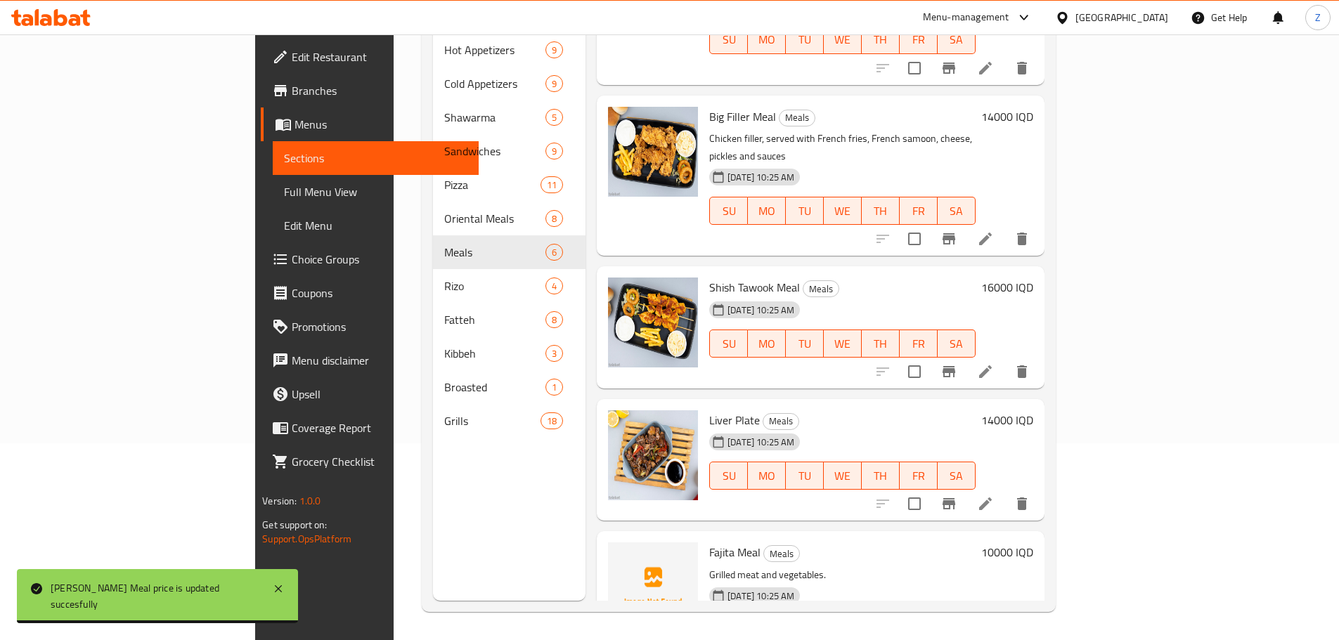
click at [1033, 542] on h6 "10000 IQD" at bounding box center [1007, 552] width 52 height 20
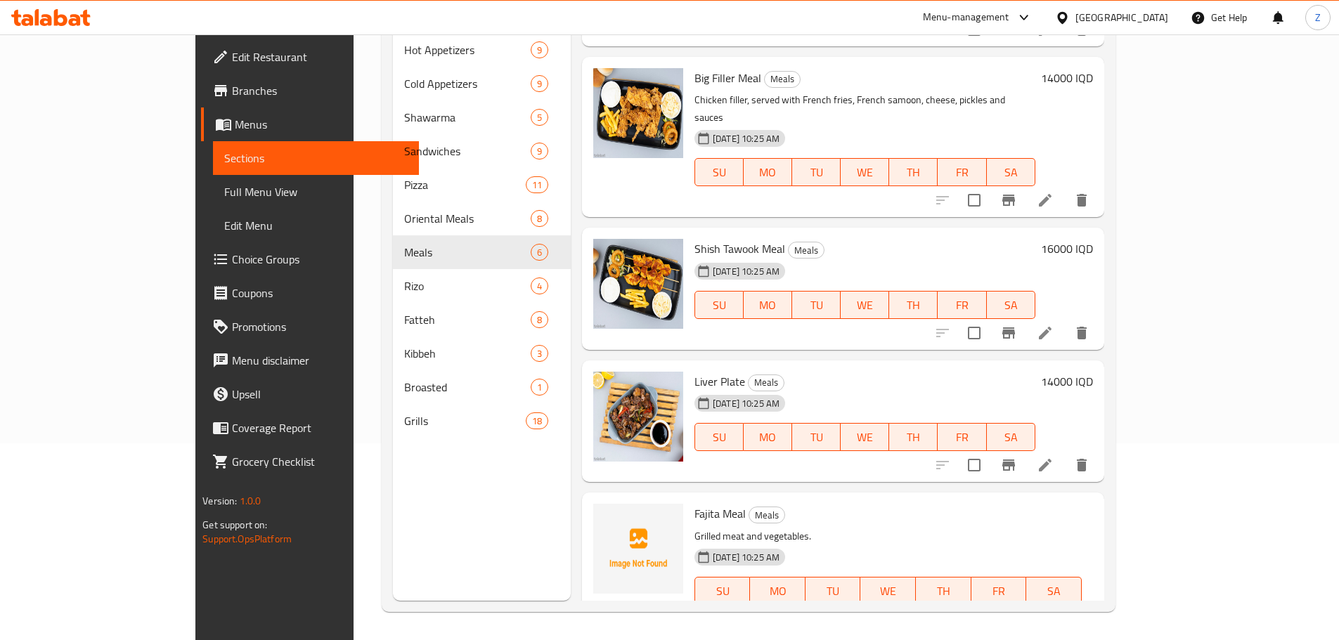
click at [866, 626] on input "10000" at bounding box center [798, 640] width 136 height 28
type input "16000"
click at [921, 637] on icon "ok" at bounding box center [916, 641] width 11 height 8
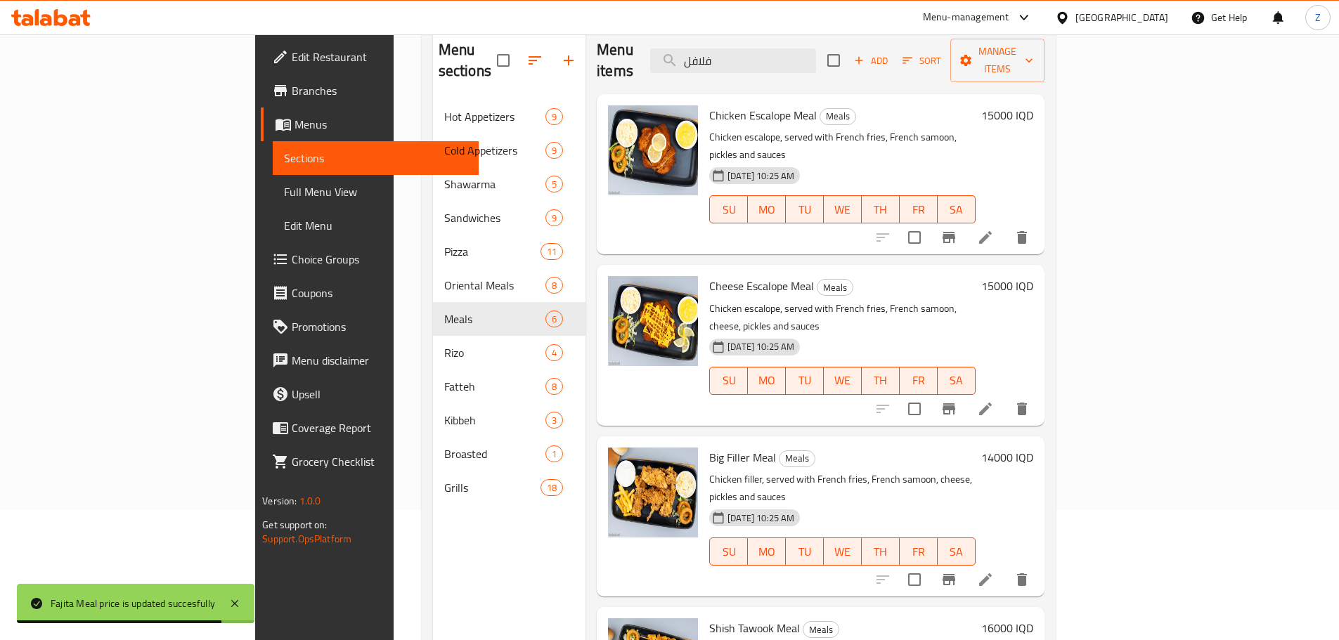
scroll to position [56, 0]
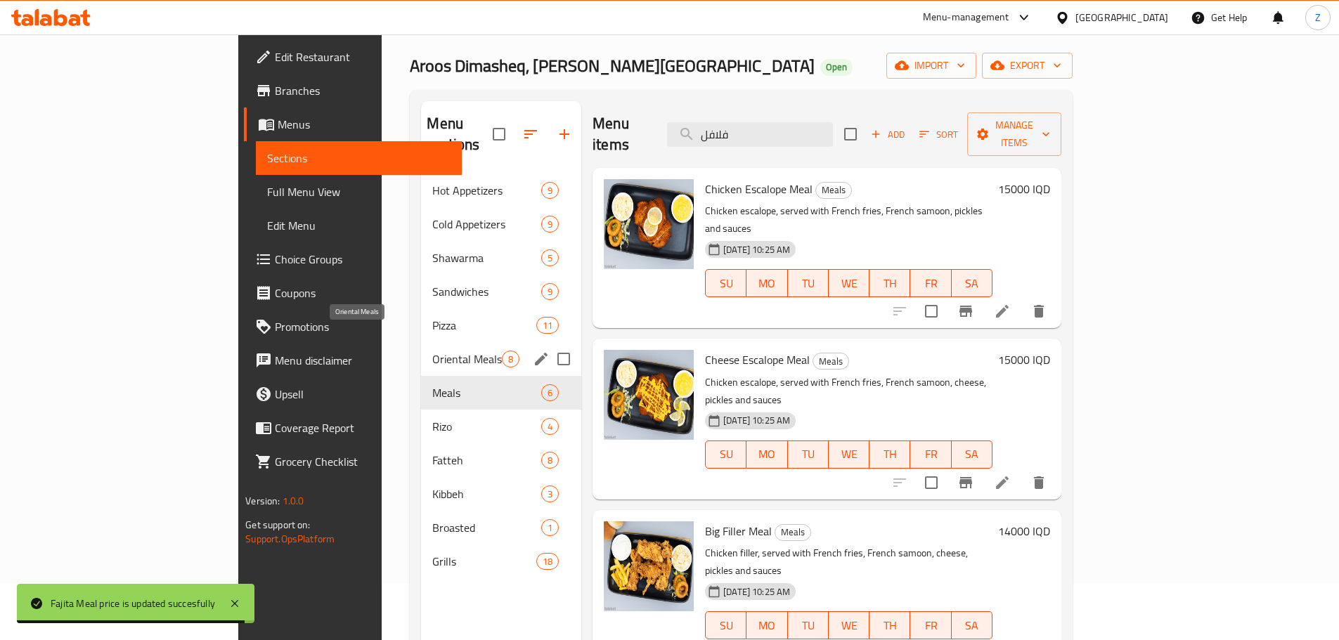
click at [432, 351] on span "Oriental Meals" at bounding box center [467, 359] width 70 height 17
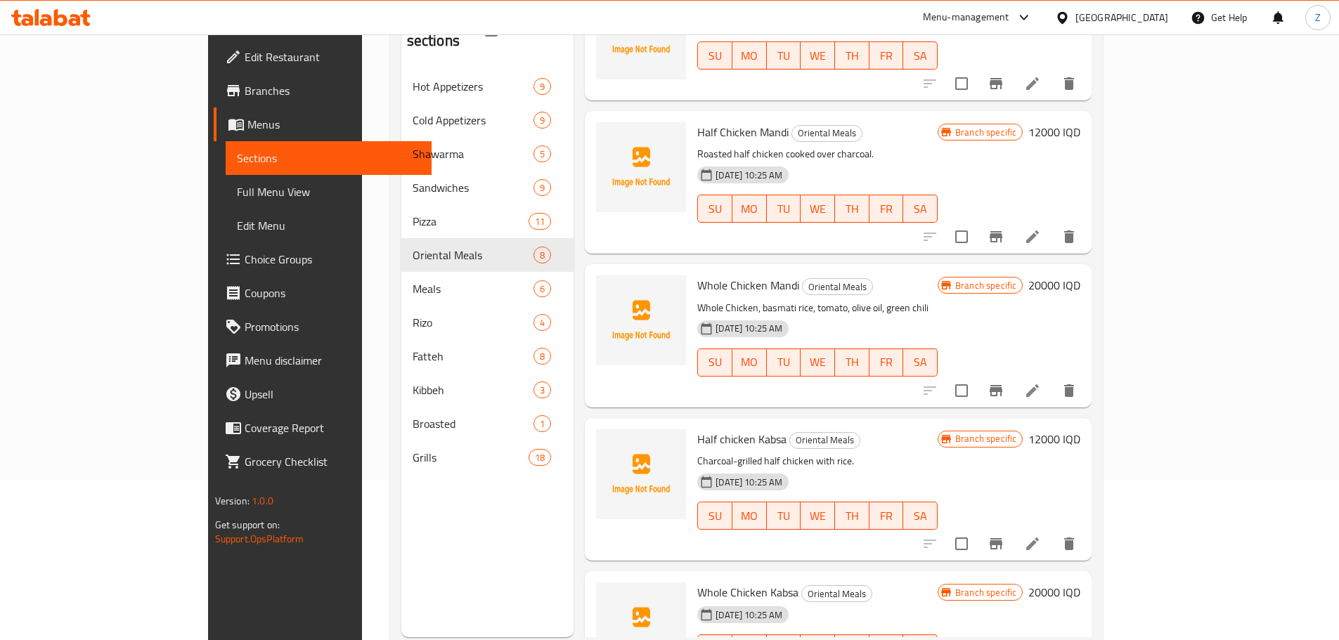
scroll to position [197, 0]
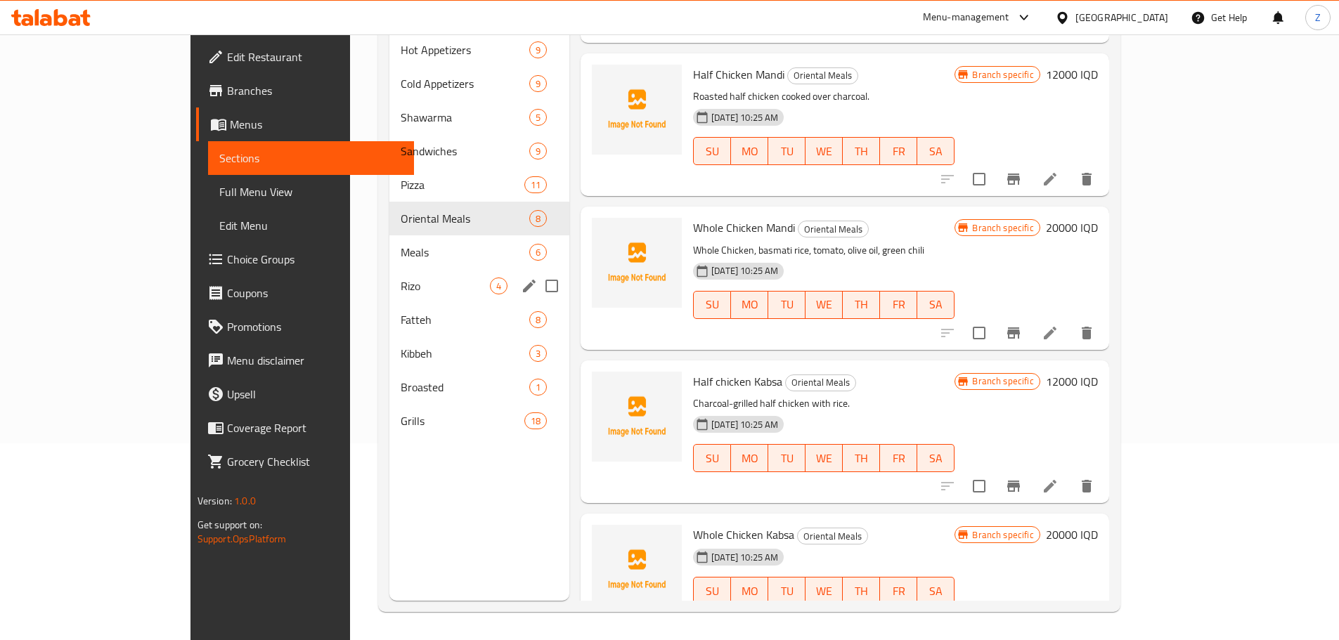
click at [401, 278] on span "Rizo" at bounding box center [445, 286] width 89 height 17
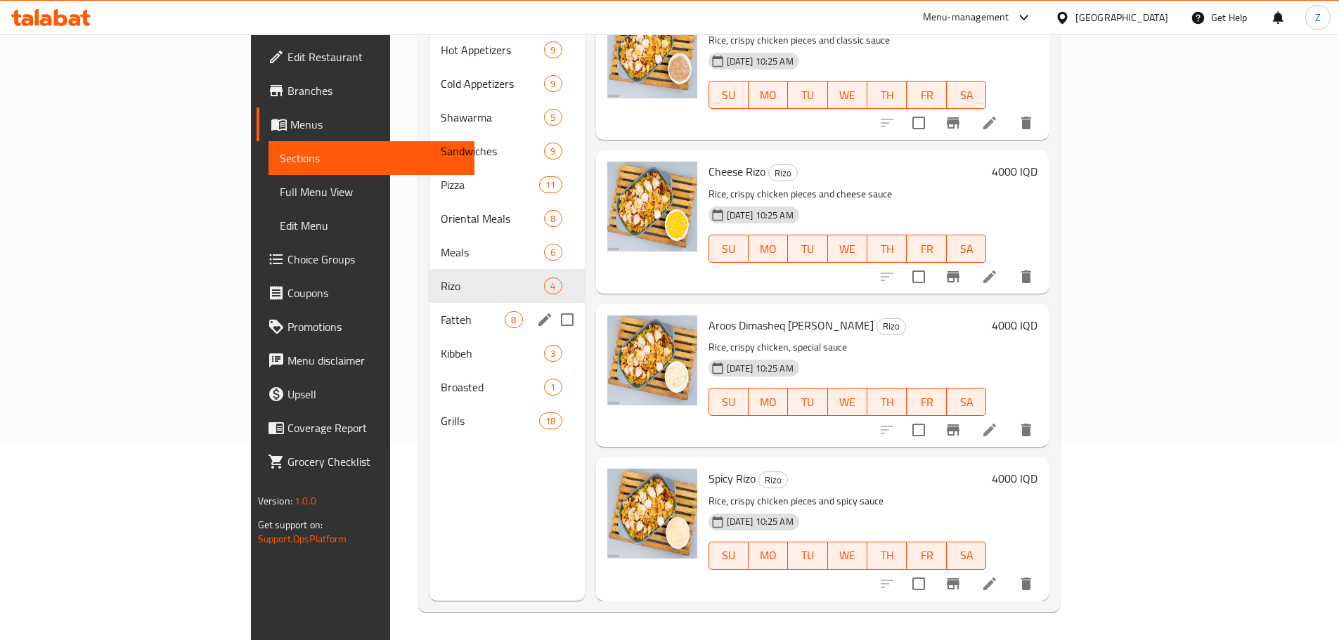
scroll to position [9, 0]
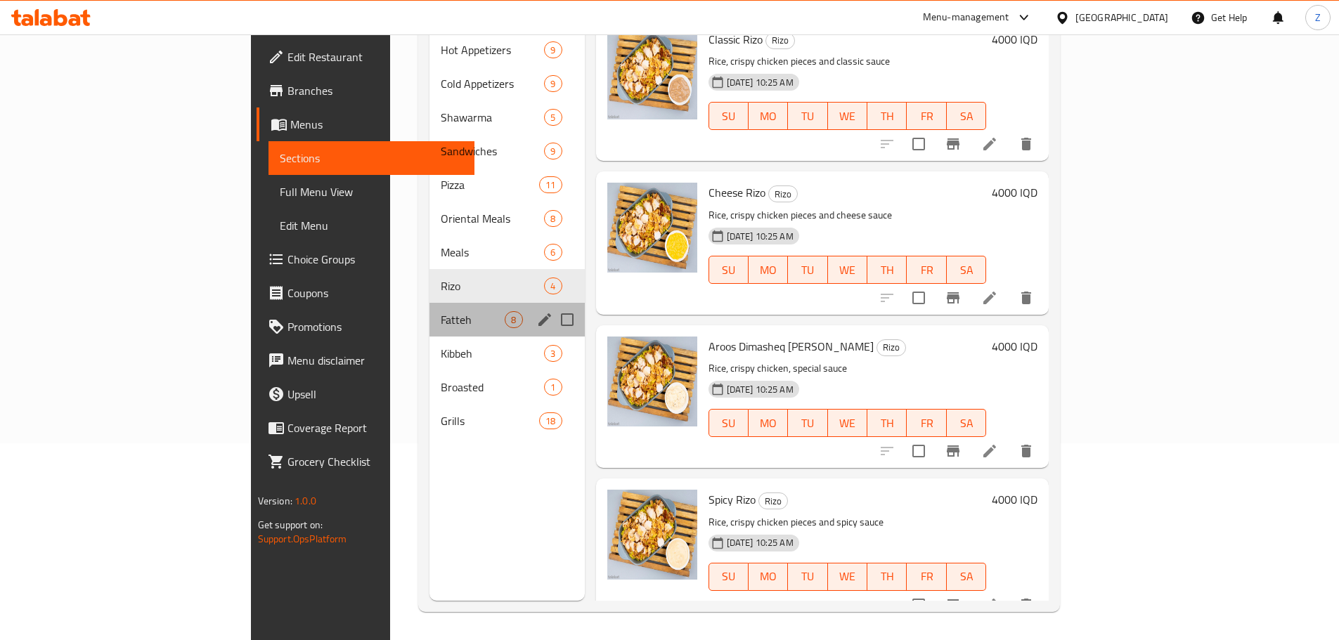
click at [429, 310] on div "Fatteh 8" at bounding box center [506, 320] width 155 height 34
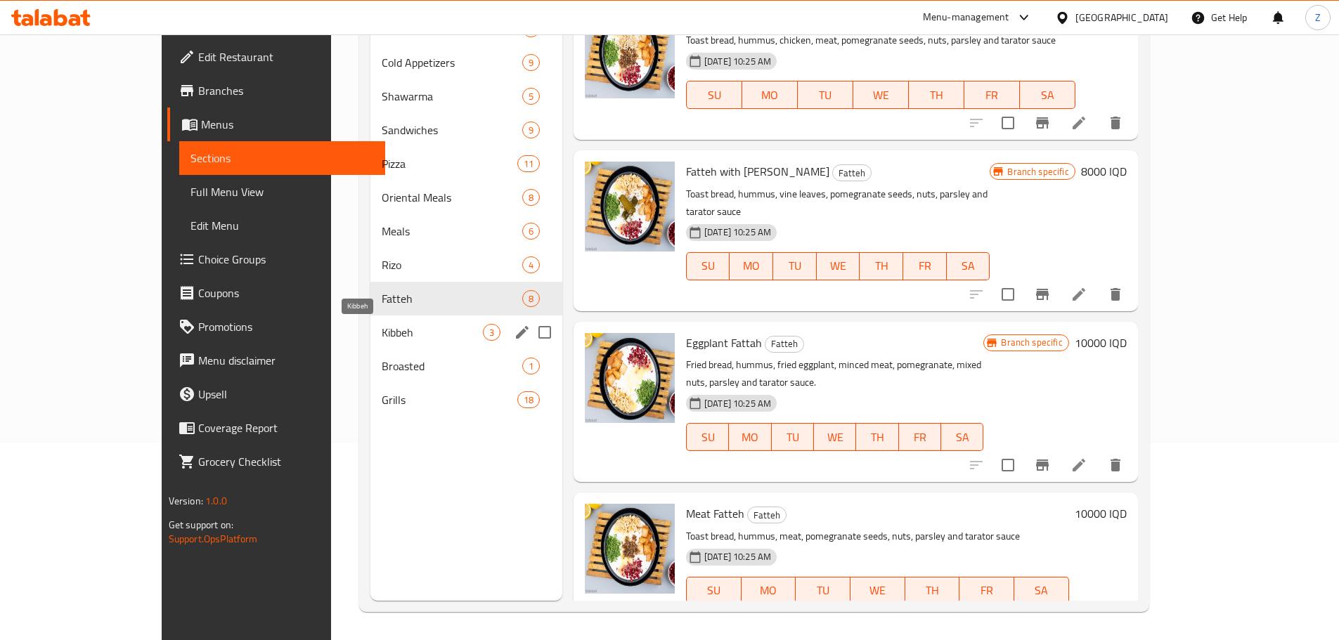
click at [382, 330] on span "Kibbeh" at bounding box center [432, 332] width 101 height 17
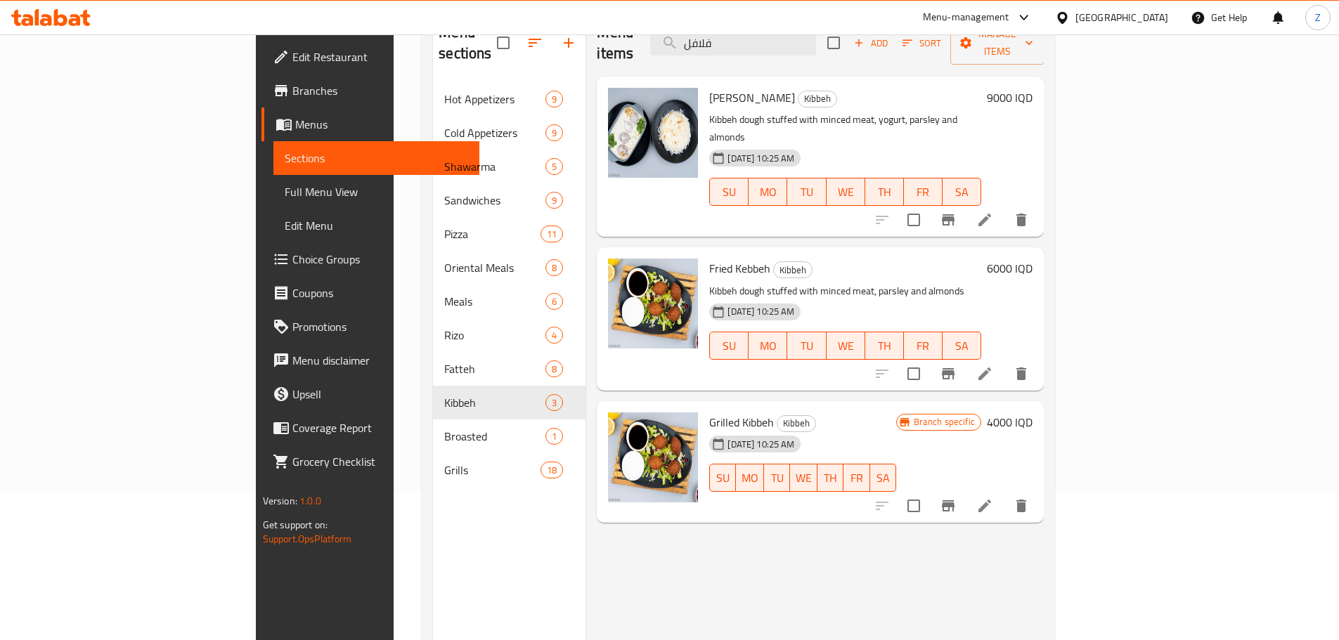
scroll to position [126, 0]
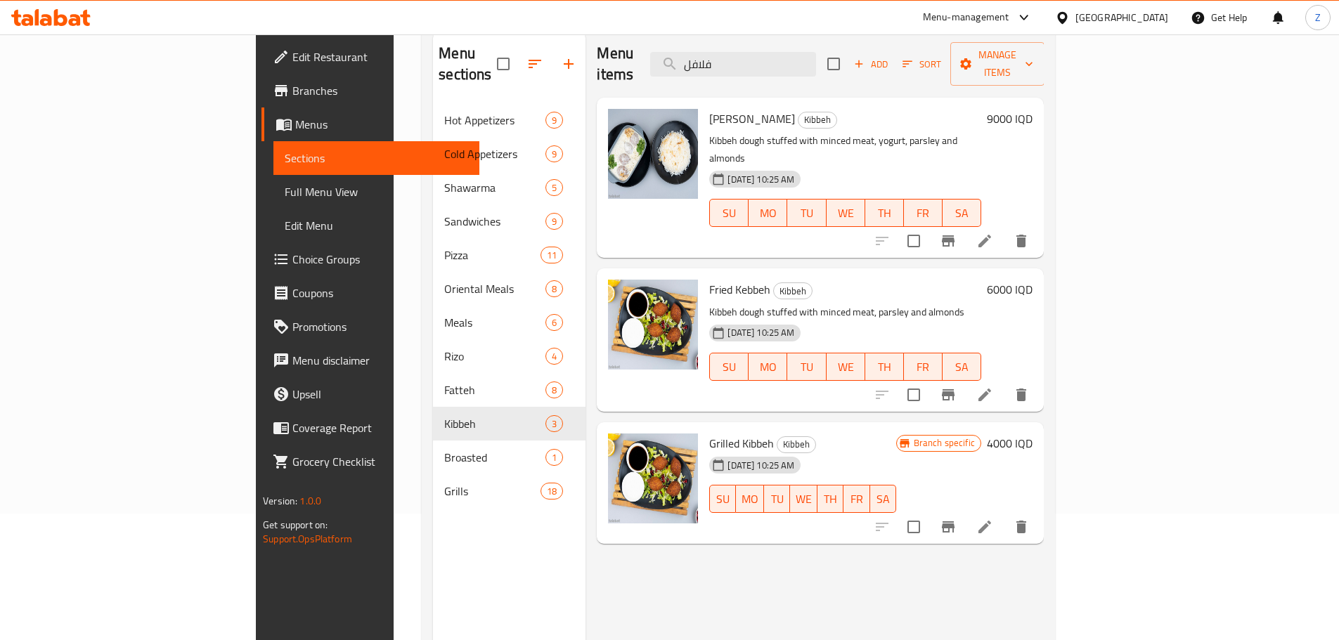
click at [1032, 115] on div "9000 IQD" at bounding box center [1006, 178] width 51 height 138
click at [1032, 109] on h6 "9000 IQD" at bounding box center [1010, 119] width 46 height 20
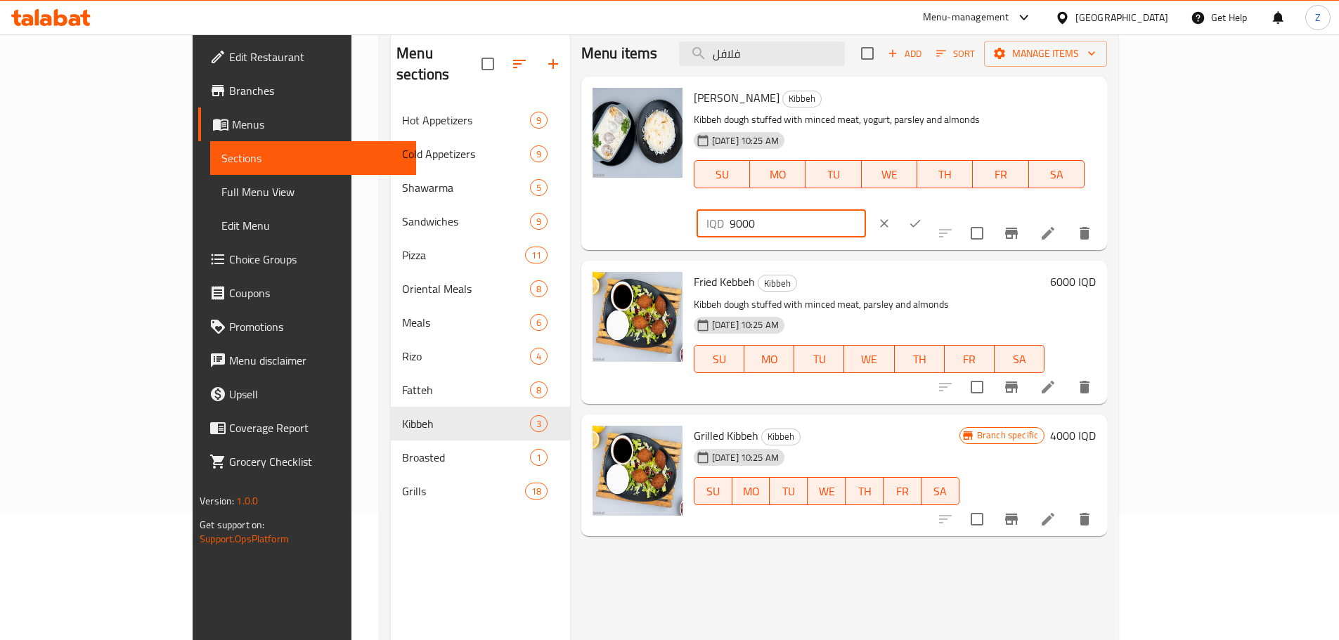
drag, startPoint x: 1104, startPoint y: 102, endPoint x: 1083, endPoint y: 108, distance: 22.0
click at [866, 209] on div "IQD 9000 ​" at bounding box center [780, 223] width 169 height 28
type input "18000"
click at [922, 216] on icon "ok" at bounding box center [915, 223] width 14 height 14
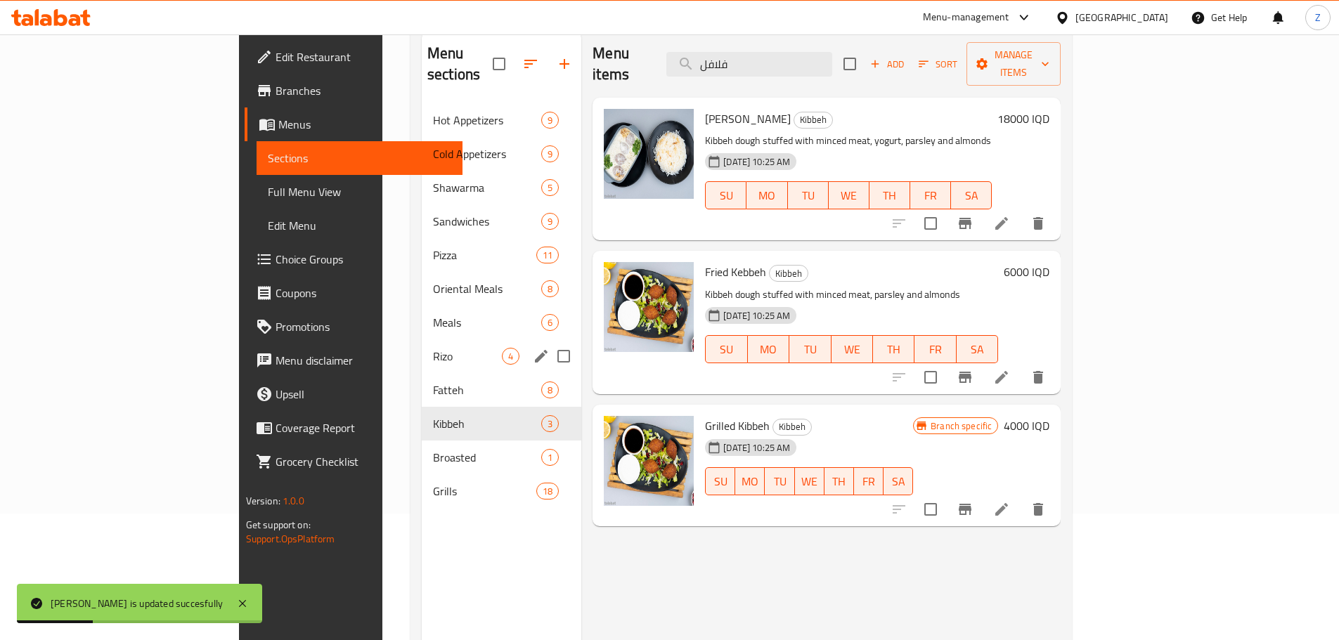
click at [433, 348] on span "Rizo" at bounding box center [467, 356] width 69 height 17
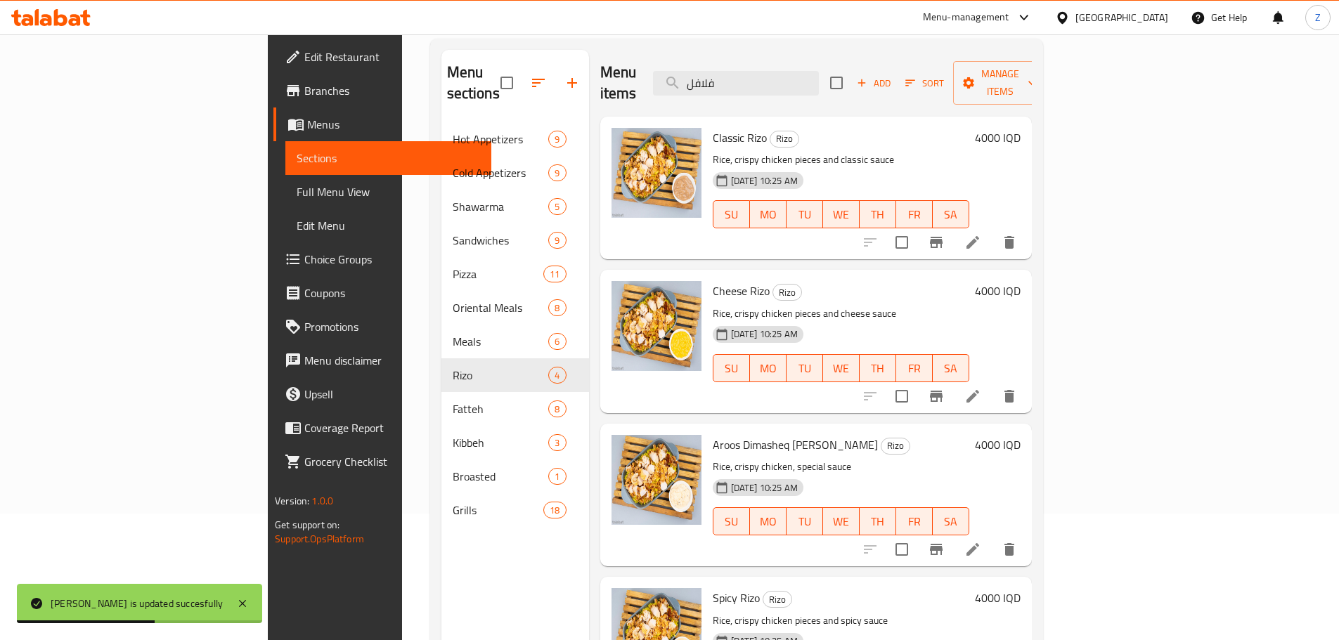
click at [1020, 128] on h6 "4000 IQD" at bounding box center [998, 138] width 46 height 20
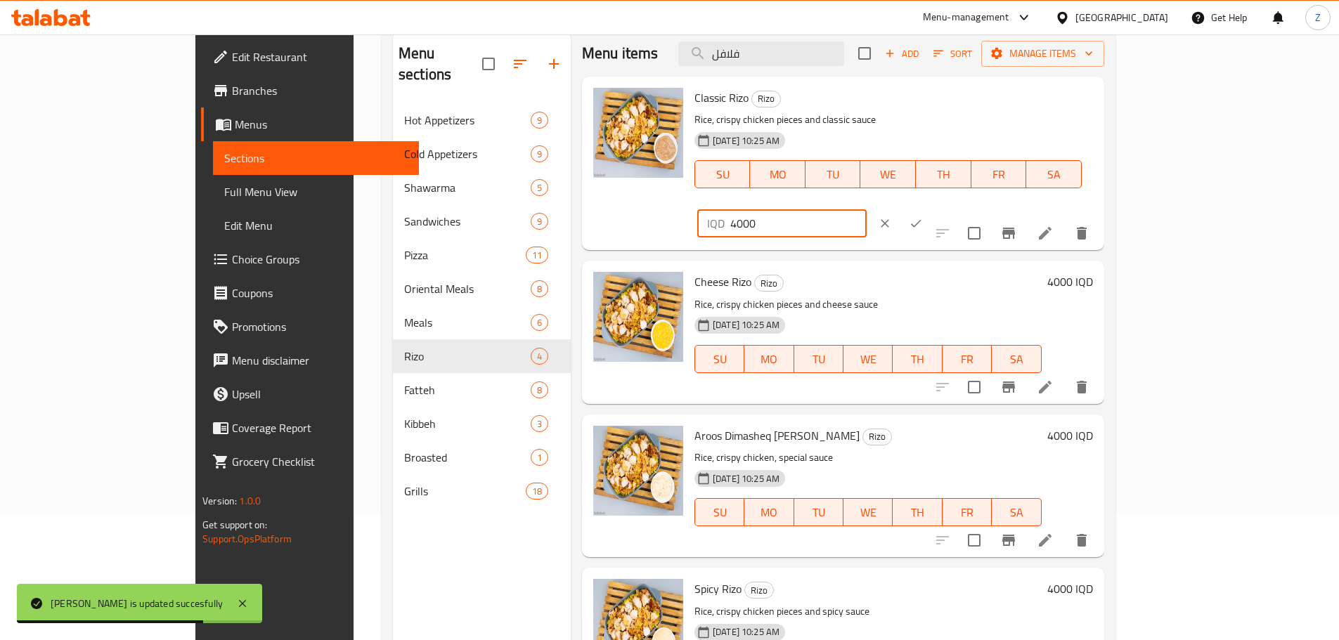
drag, startPoint x: 1091, startPoint y: 107, endPoint x: 1083, endPoint y: 109, distance: 8.7
click at [866, 209] on div "IQD 4000 ​" at bounding box center [781, 223] width 169 height 28
type input "8000"
click at [923, 216] on icon "ok" at bounding box center [916, 223] width 14 height 14
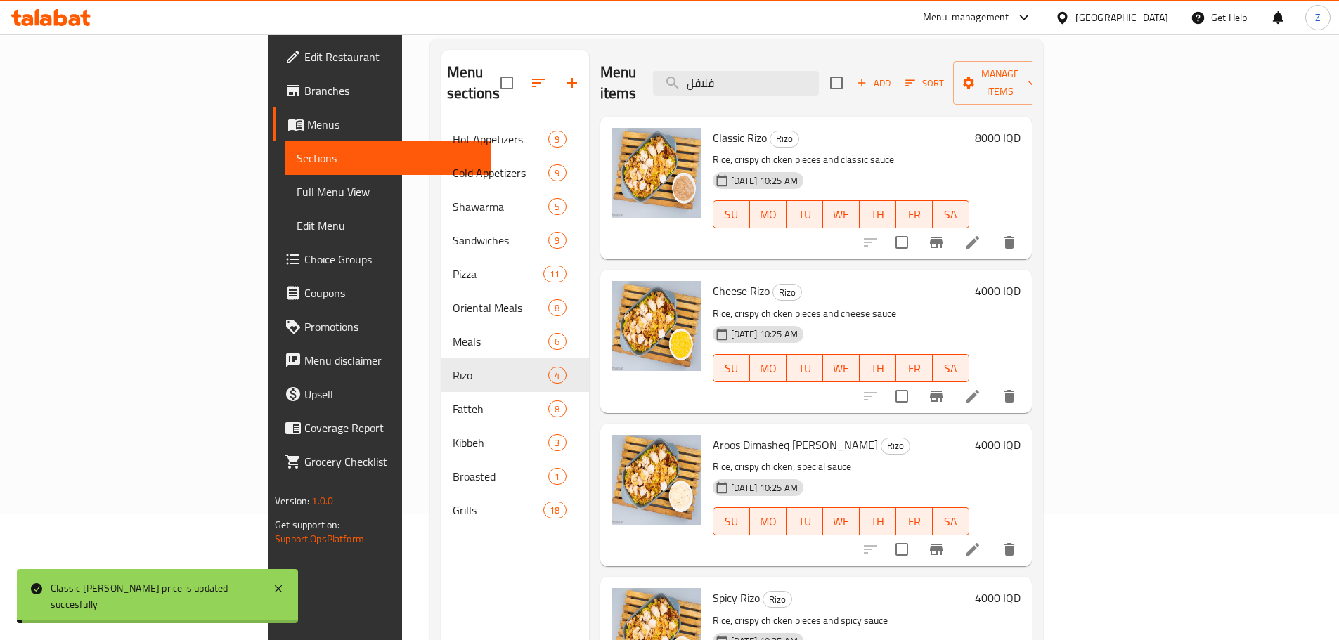
drag, startPoint x: 1253, startPoint y: 244, endPoint x: 1171, endPoint y: 275, distance: 87.4
click at [1020, 281] on h6 "4000 IQD" at bounding box center [998, 291] width 46 height 20
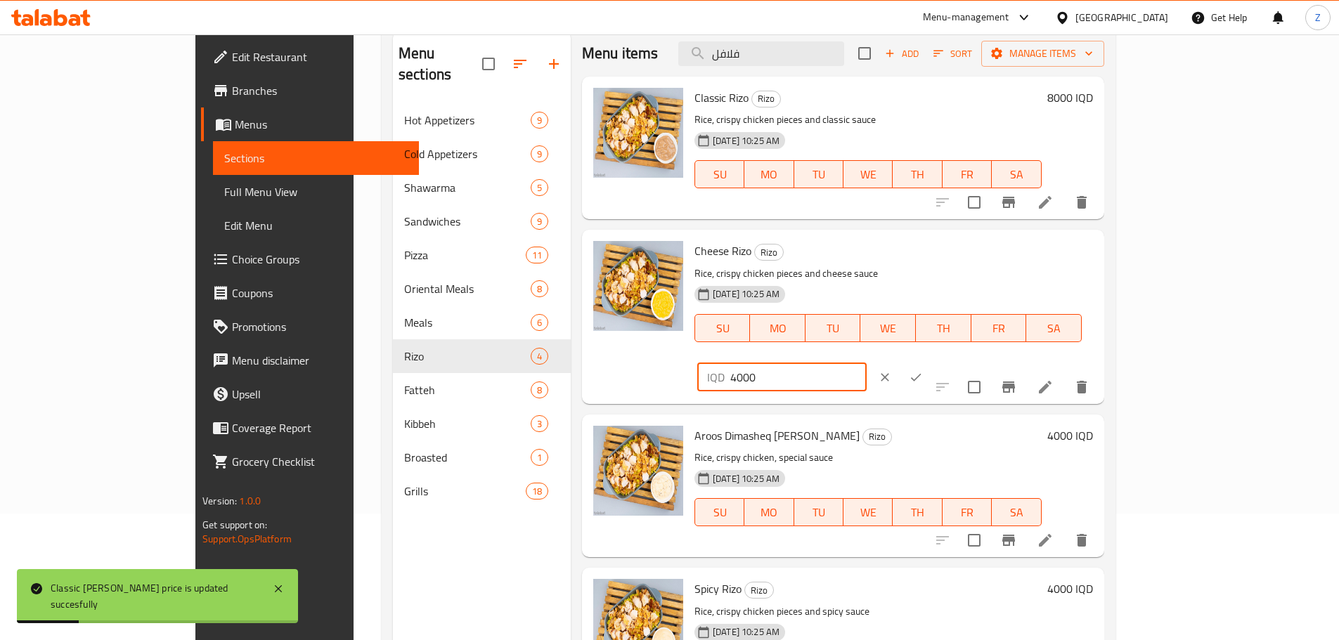
drag, startPoint x: 1089, startPoint y: 256, endPoint x: 1081, endPoint y: 257, distance: 7.9
click at [866, 363] on div "IQD 4000 ​" at bounding box center [781, 377] width 169 height 28
type input "8000"
click at [923, 370] on icon "ok" at bounding box center [916, 377] width 14 height 14
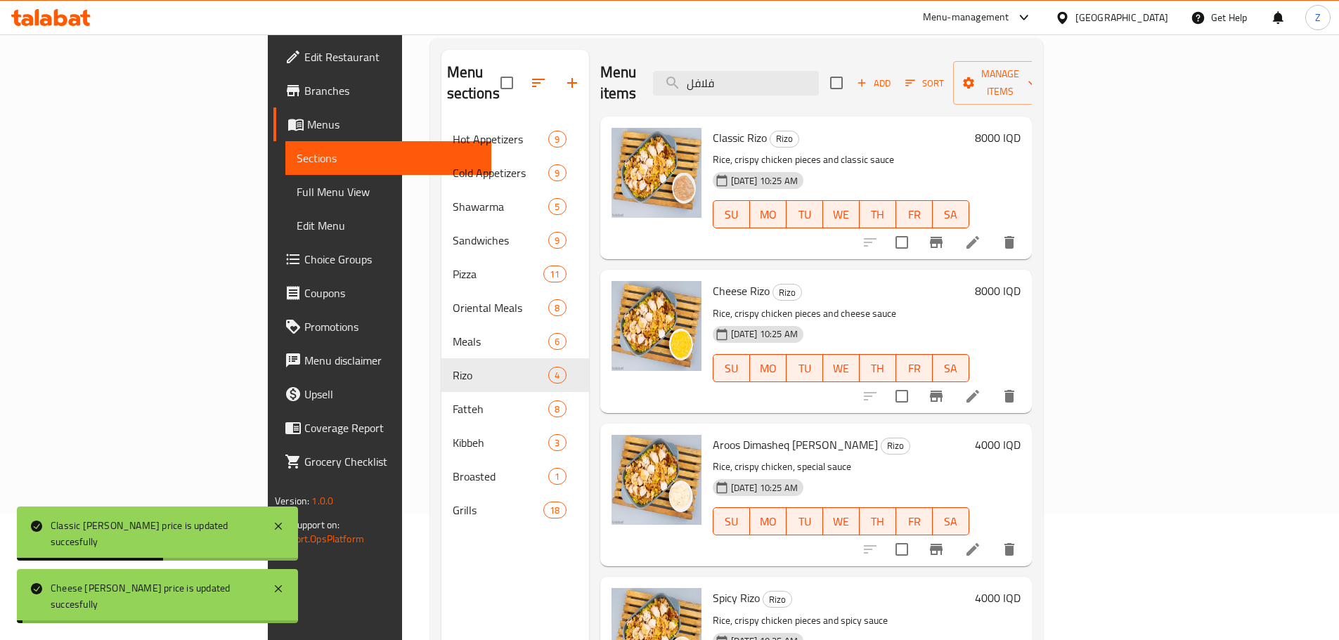
scroll to position [9, 0]
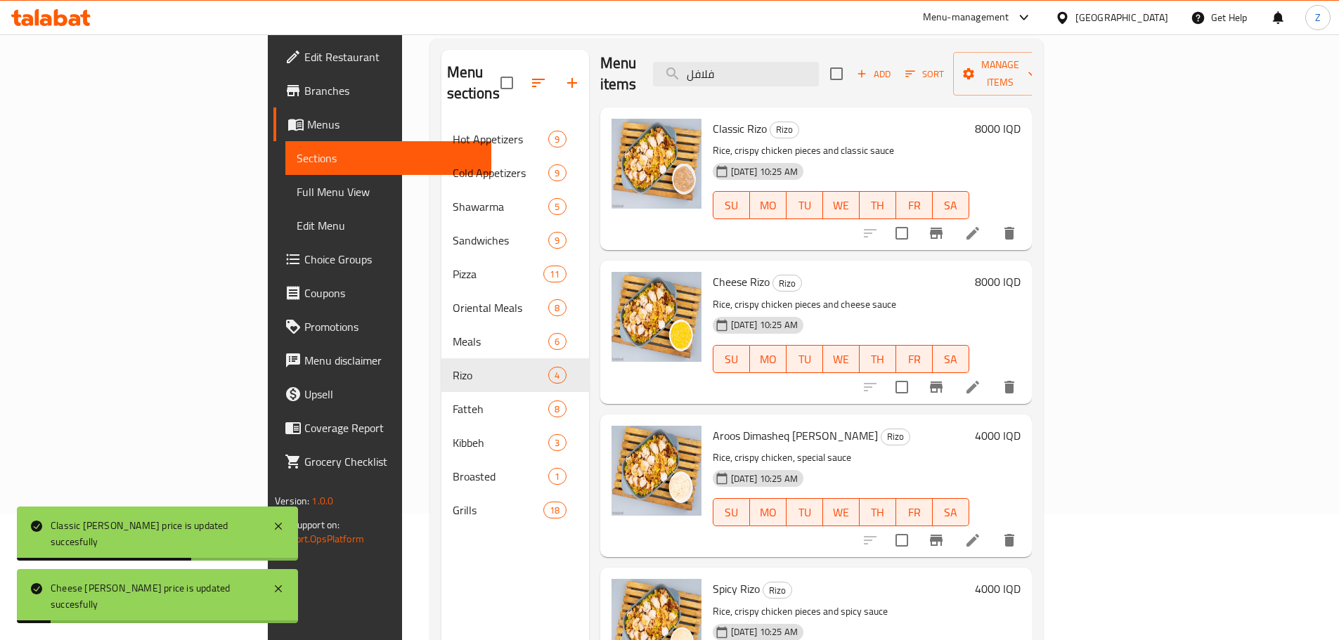
click at [1020, 426] on h6 "4000 IQD" at bounding box center [998, 436] width 46 height 20
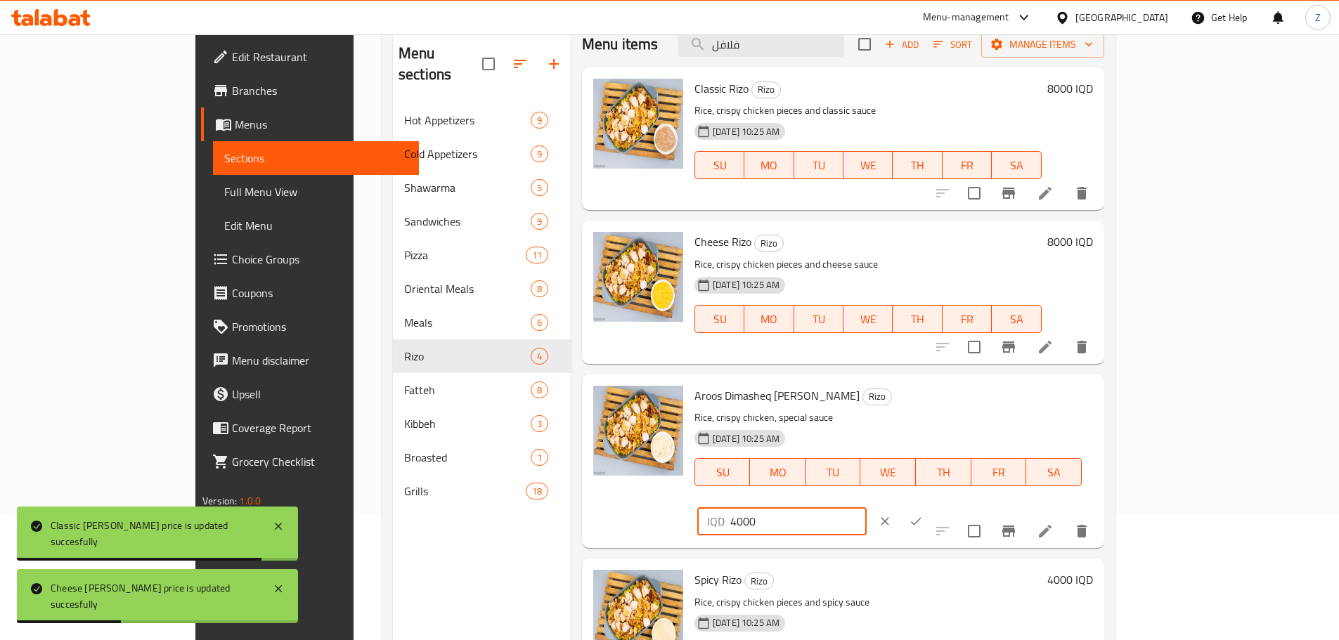
click at [866, 507] on input "4000" at bounding box center [798, 521] width 136 height 28
type input "8000"
click at [923, 514] on icon "ok" at bounding box center [916, 521] width 14 height 14
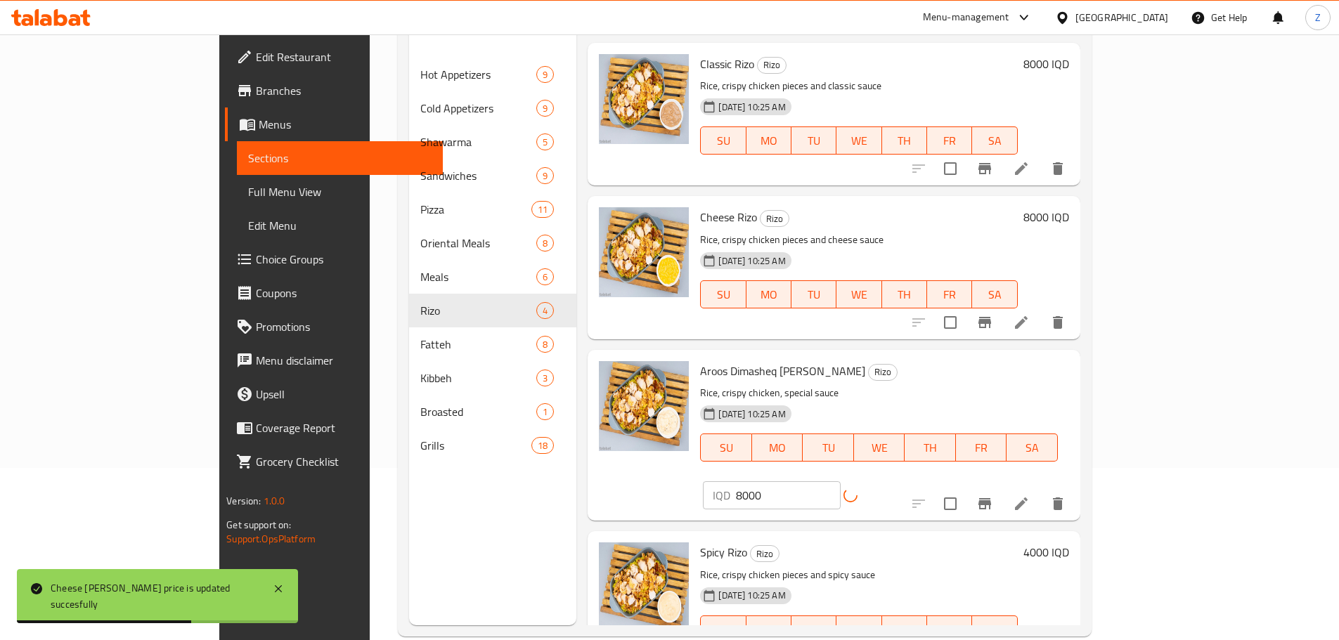
scroll to position [197, 0]
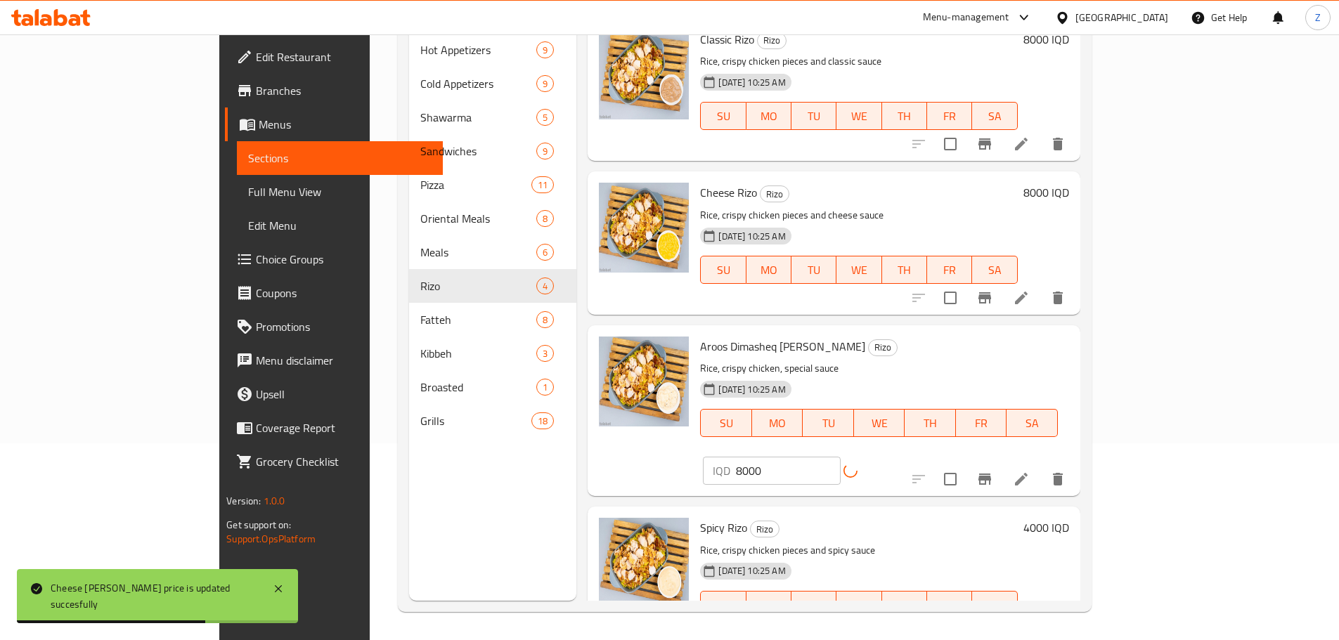
click at [1069, 518] on h6 "4000 IQD" at bounding box center [1046, 528] width 46 height 20
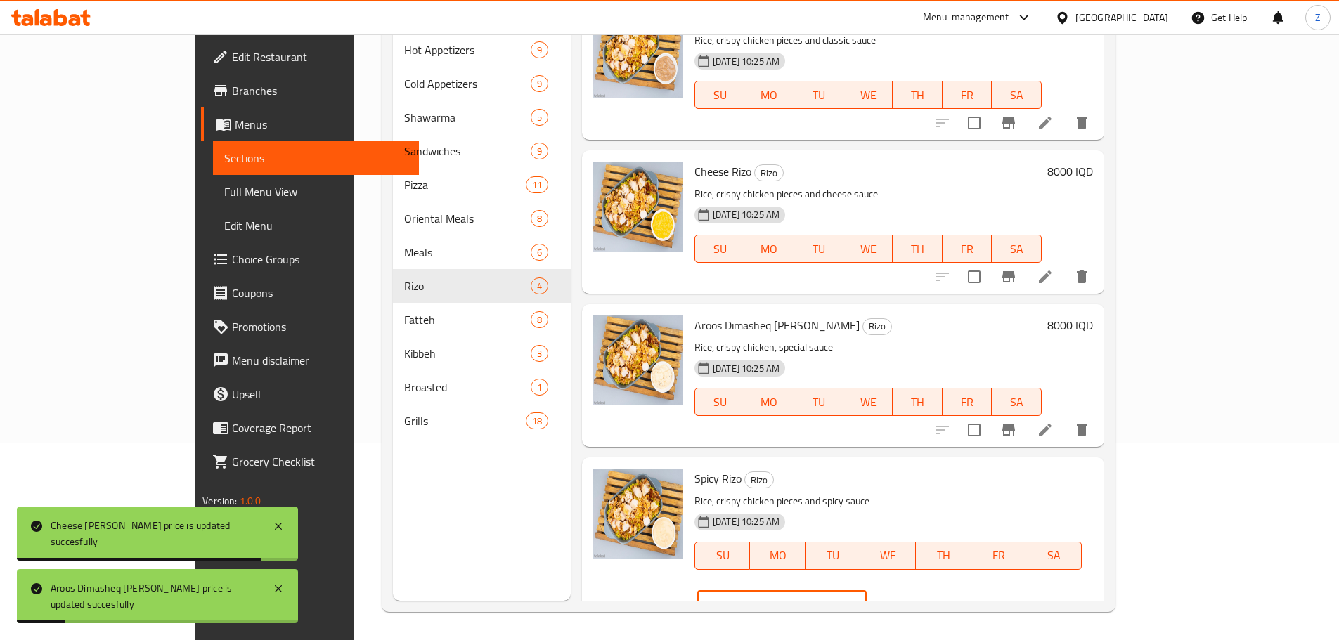
drag, startPoint x: 1094, startPoint y: 484, endPoint x: 1080, endPoint y: 488, distance: 14.7
click at [866, 591] on div "IQD 4000 ​" at bounding box center [781, 605] width 169 height 28
type input "8000"
click at [931, 590] on button "ok" at bounding box center [915, 605] width 31 height 31
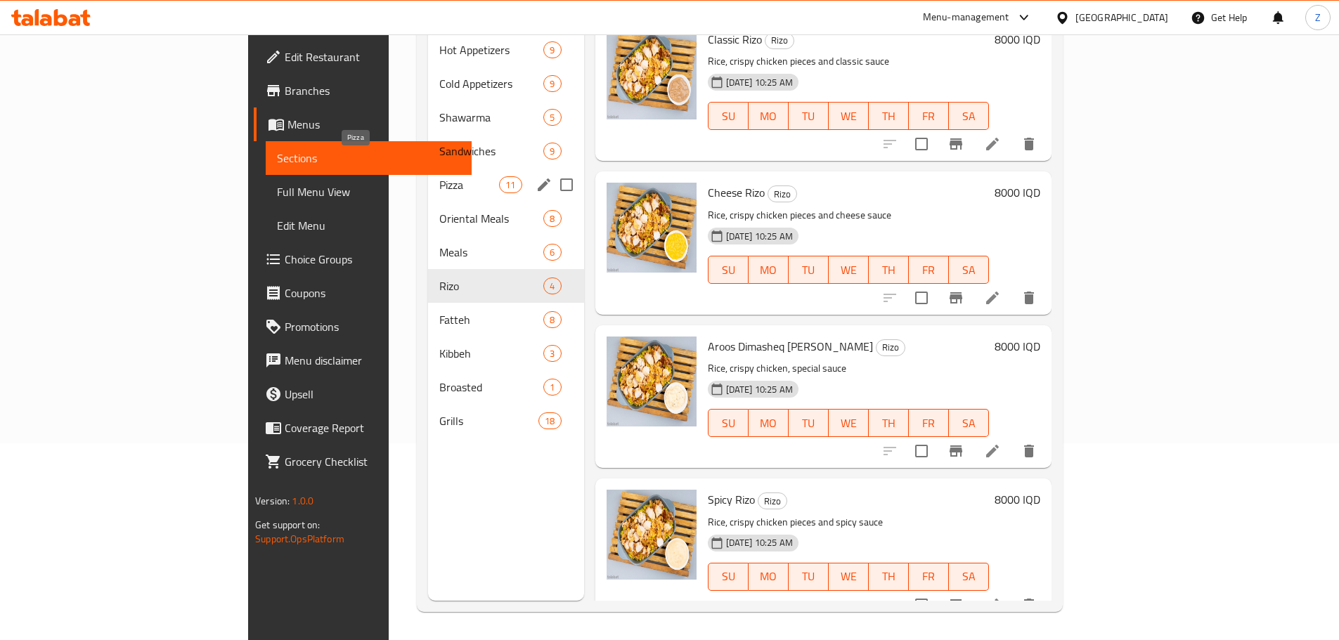
click at [439, 176] on span "Pizza" at bounding box center [469, 184] width 60 height 17
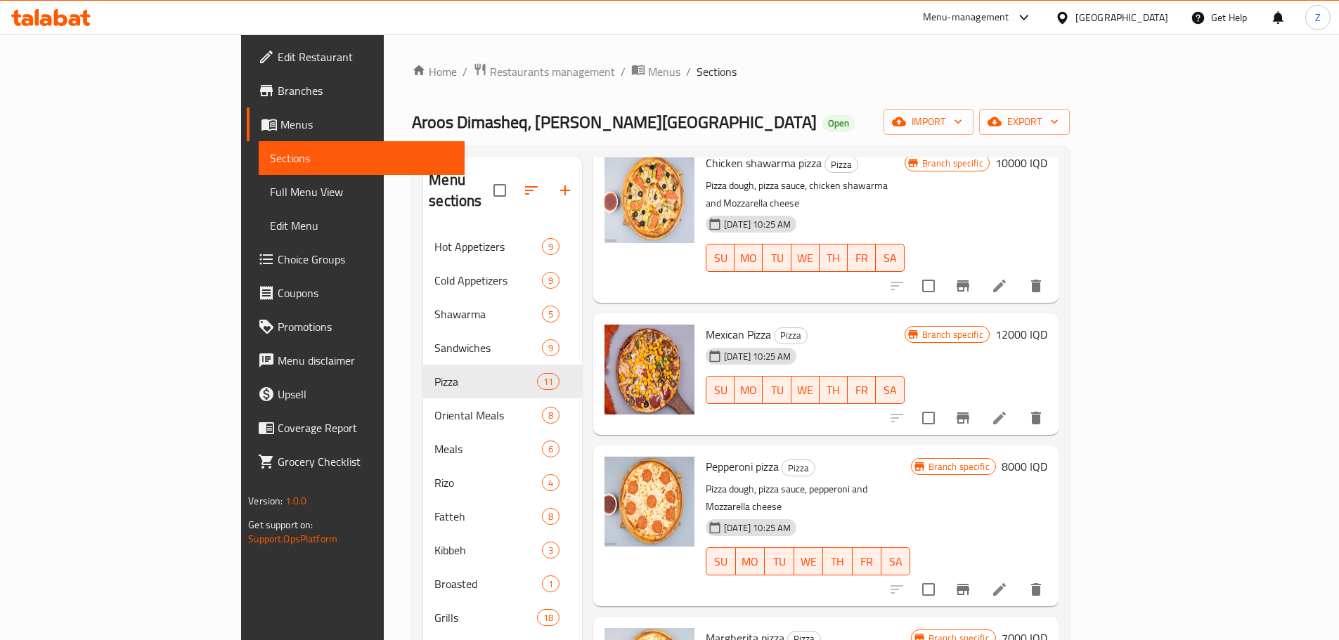
scroll to position [562, 0]
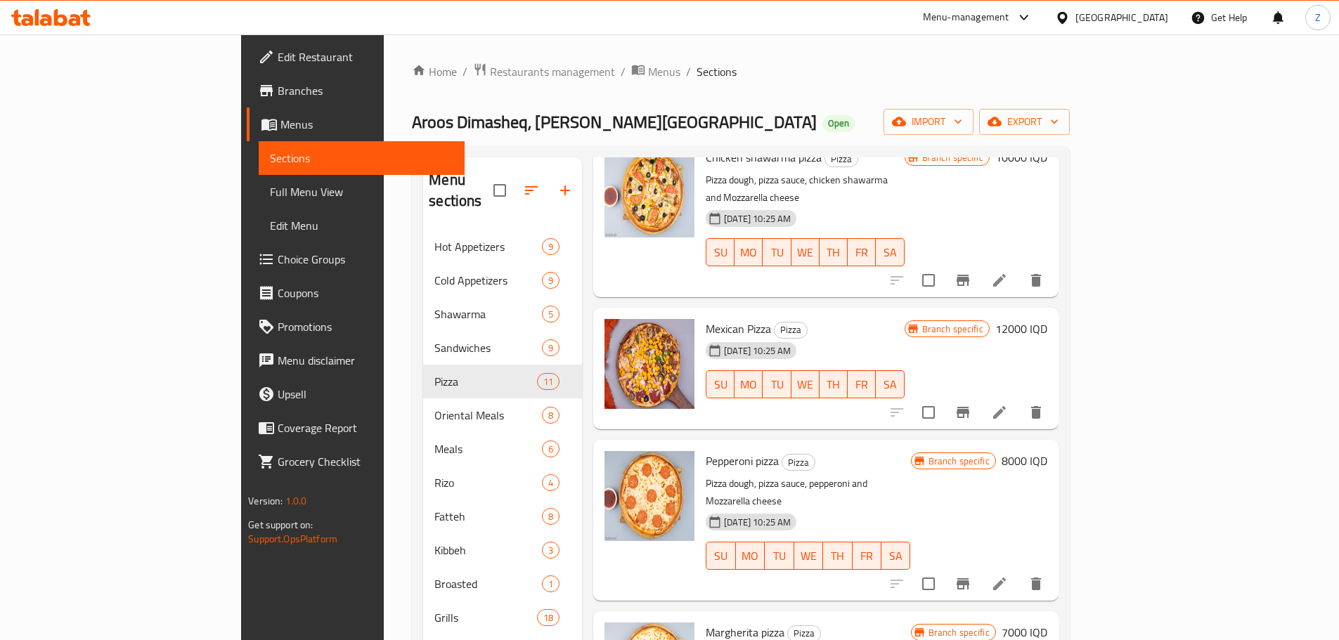
click at [1047, 451] on h6 "8000 IQD" at bounding box center [1024, 461] width 46 height 20
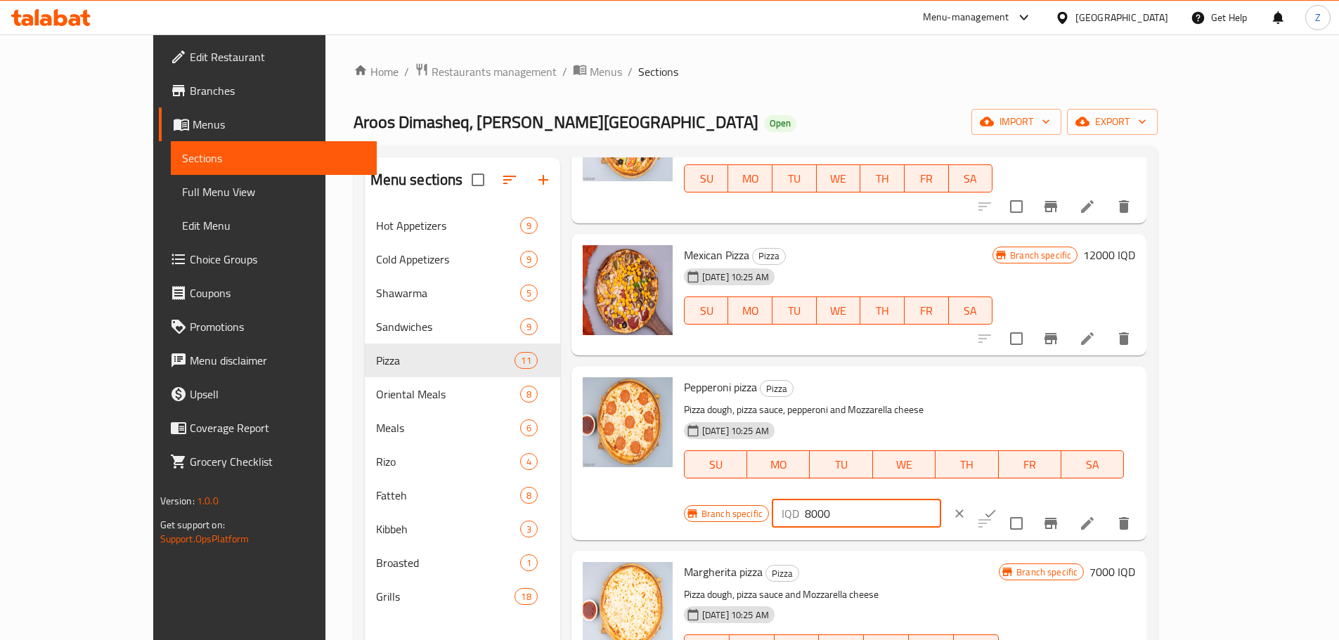
click at [941, 500] on div "IQD 8000 ​" at bounding box center [856, 514] width 169 height 28
type input "16000"
click at [997, 507] on icon "ok" at bounding box center [990, 514] width 14 height 14
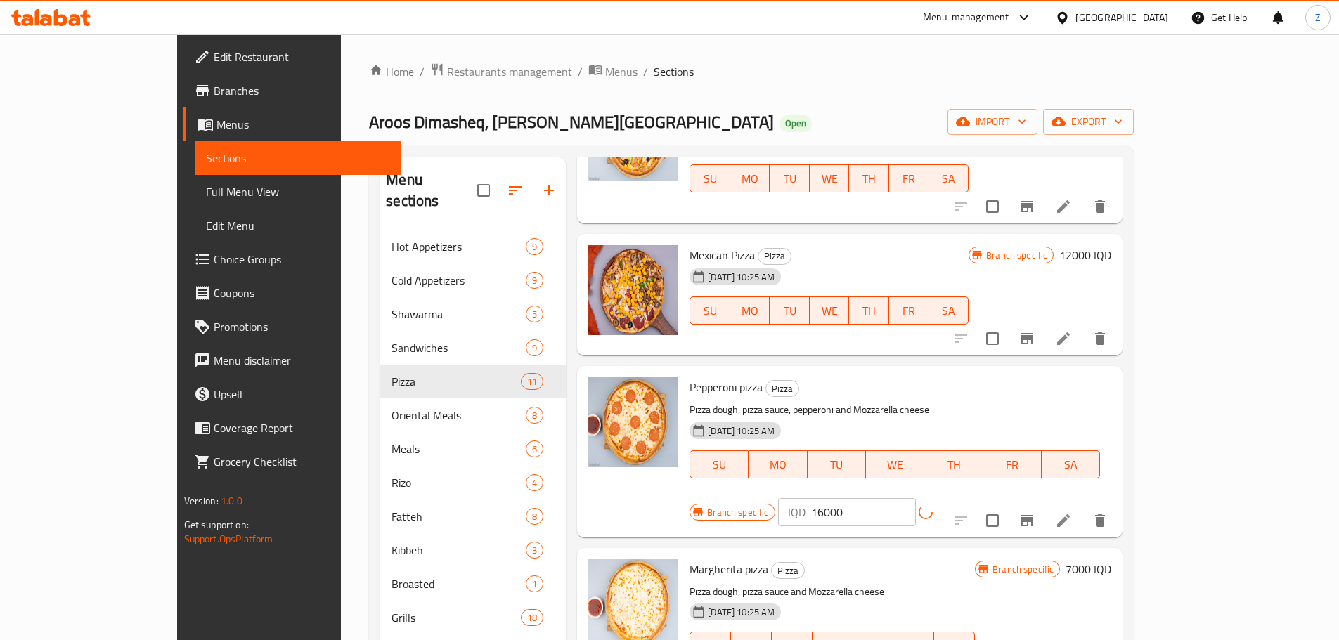
click at [1111, 559] on h6 "7000 IQD" at bounding box center [1088, 569] width 46 height 20
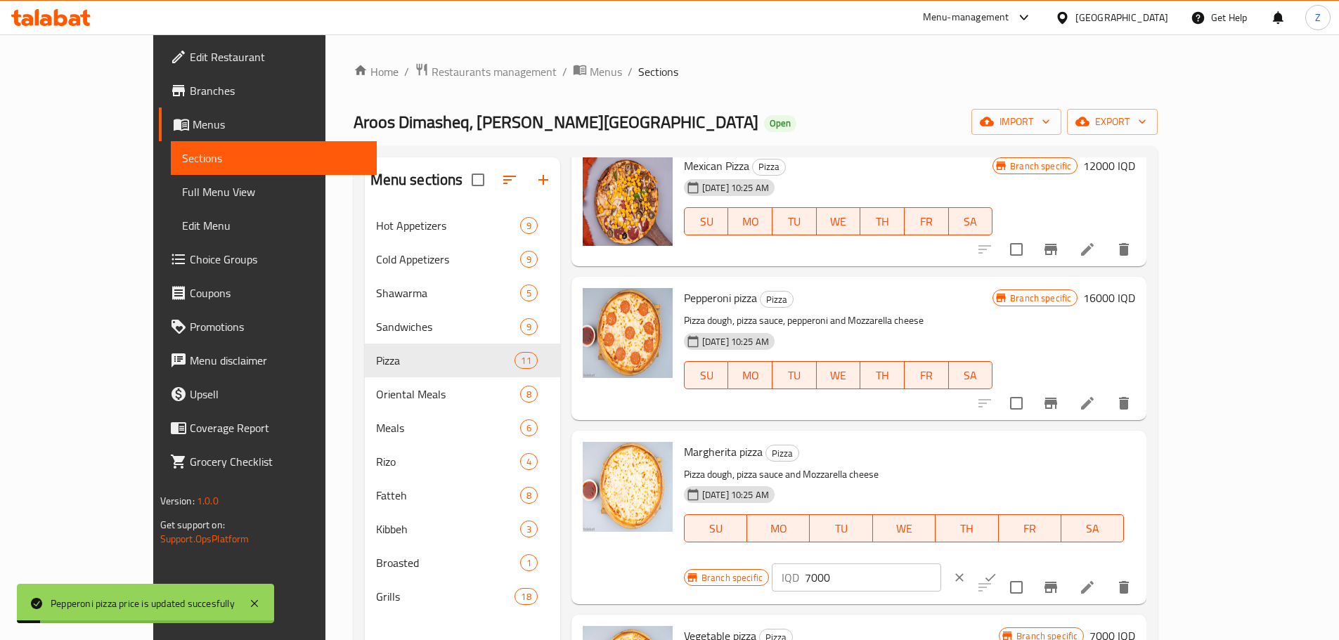
scroll to position [703, 0]
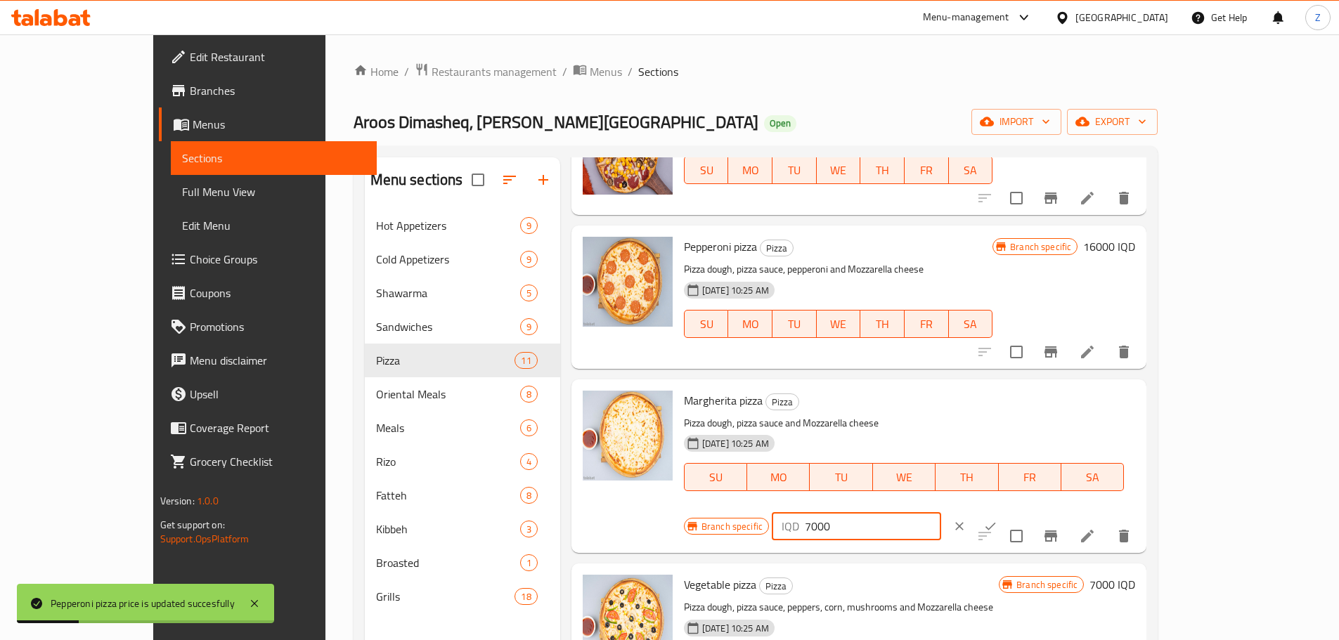
drag, startPoint x: 1089, startPoint y: 410, endPoint x: 1076, endPoint y: 409, distance: 13.4
click at [941, 512] on div "IQD 7000 ​" at bounding box center [856, 526] width 169 height 28
type input "16000"
click at [997, 519] on icon "ok" at bounding box center [990, 526] width 14 height 14
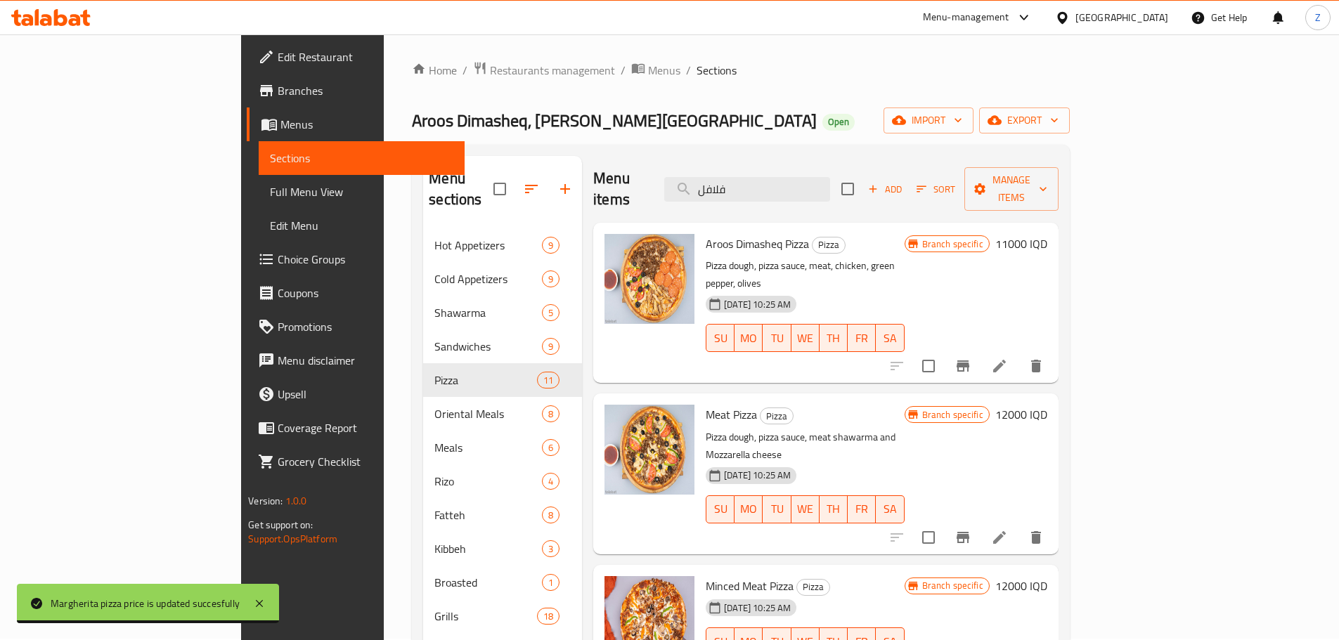
scroll to position [0, 0]
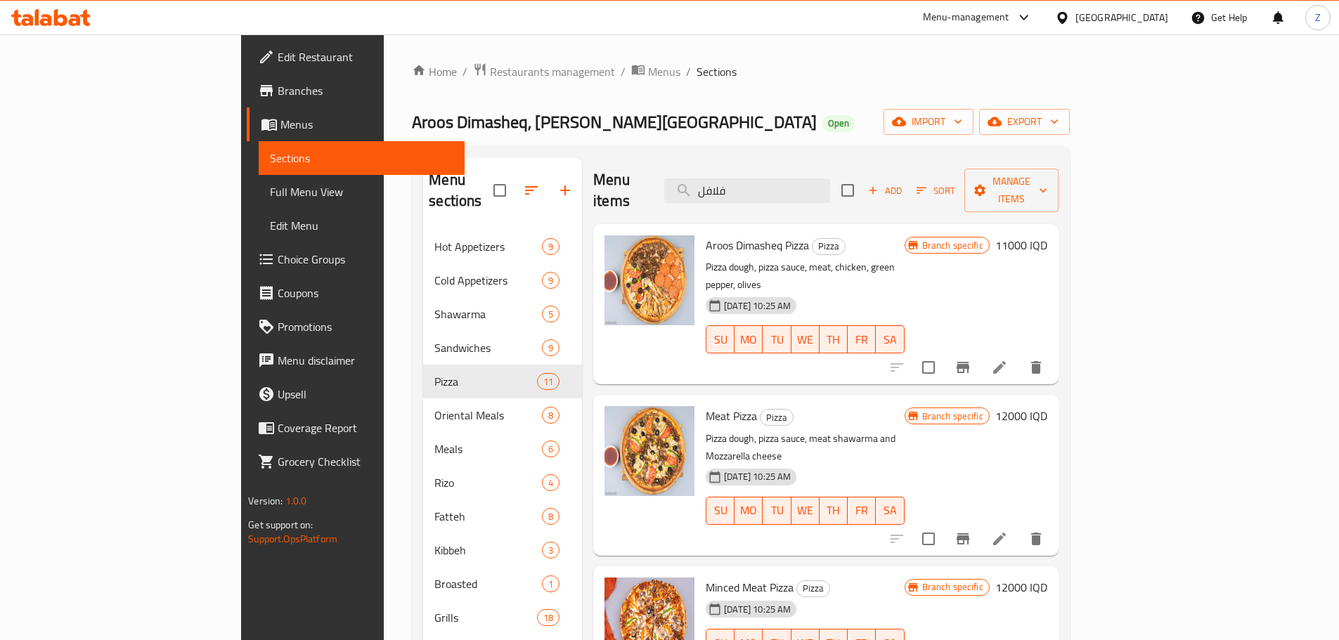
click at [1047, 235] on h6 "11000 IQD" at bounding box center [1021, 245] width 52 height 20
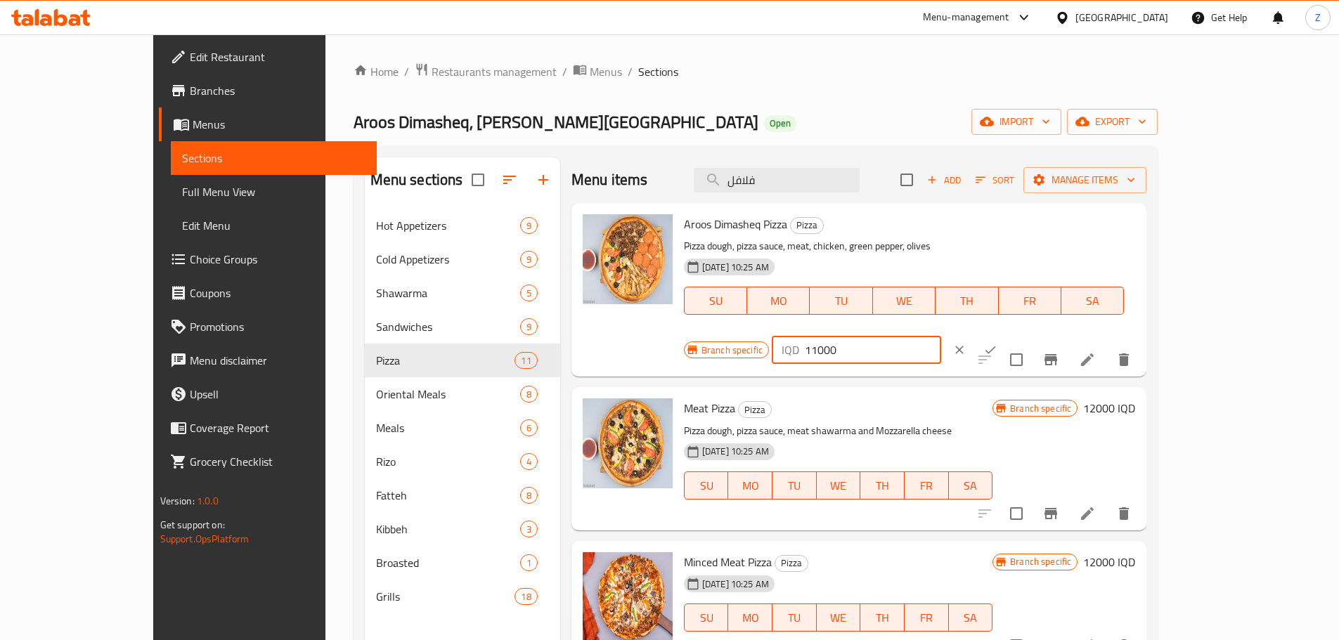
click at [941, 336] on input "11000" at bounding box center [873, 350] width 136 height 28
type input "16000"
click at [1005, 334] on button "ok" at bounding box center [990, 349] width 31 height 31
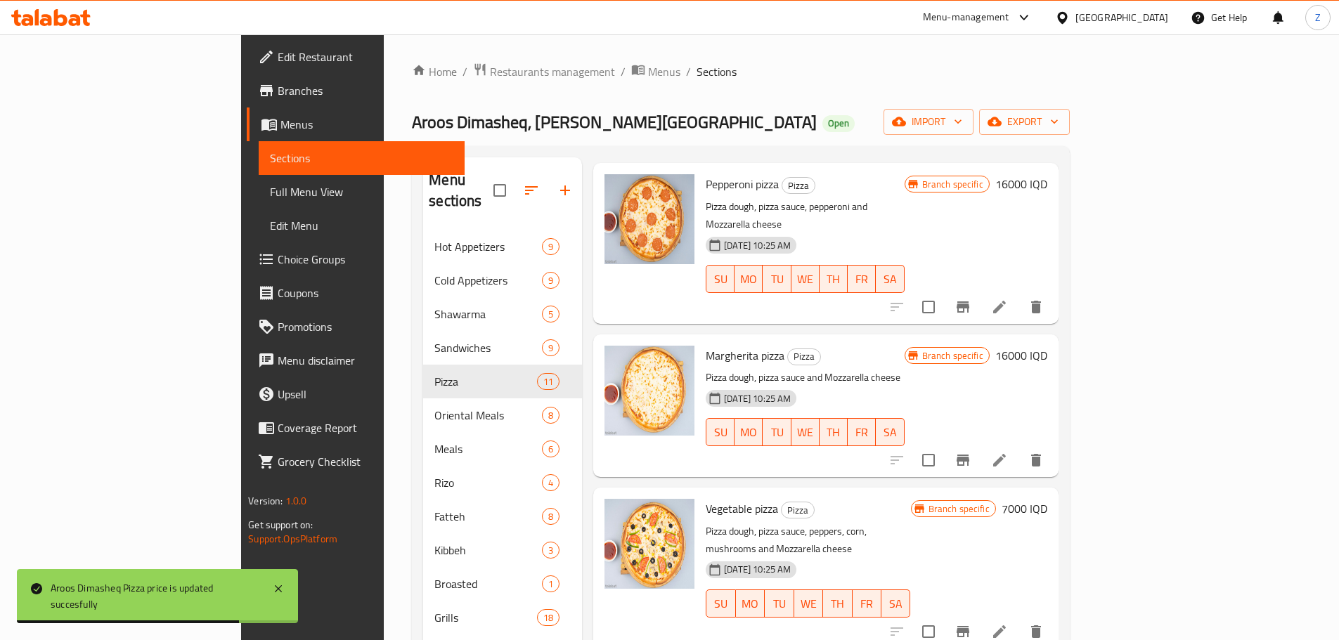
scroll to position [843, 0]
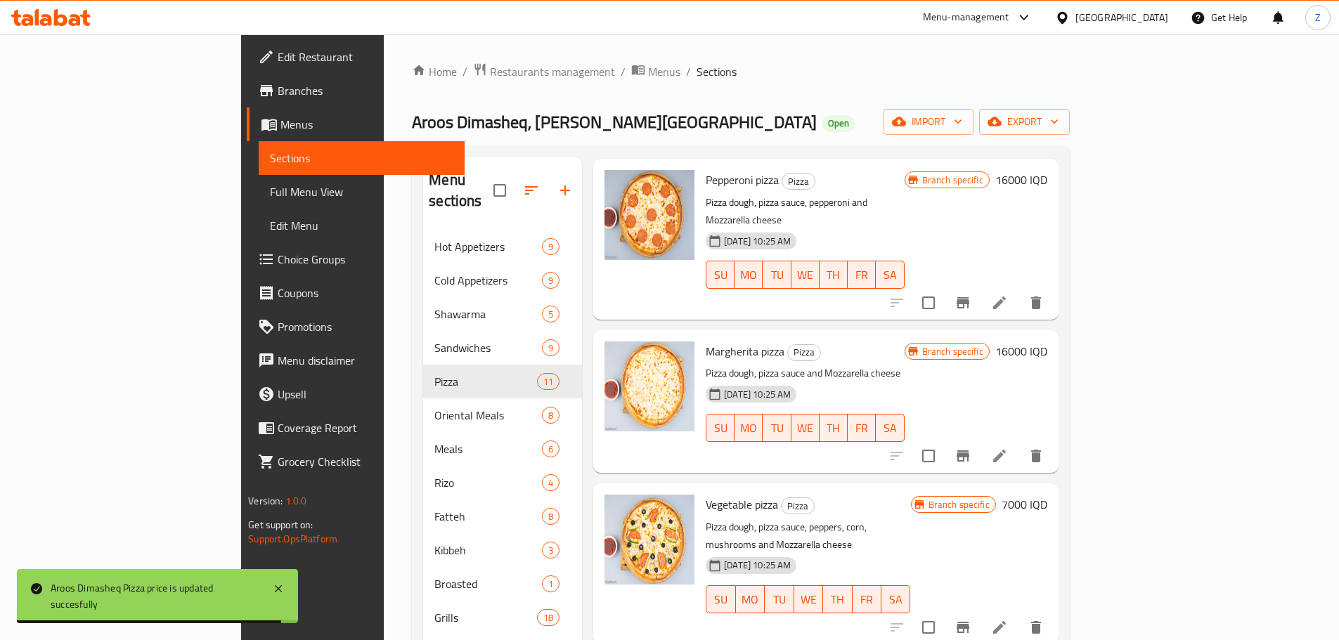
click at [1047, 495] on h6 "7000 IQD" at bounding box center [1024, 505] width 46 height 20
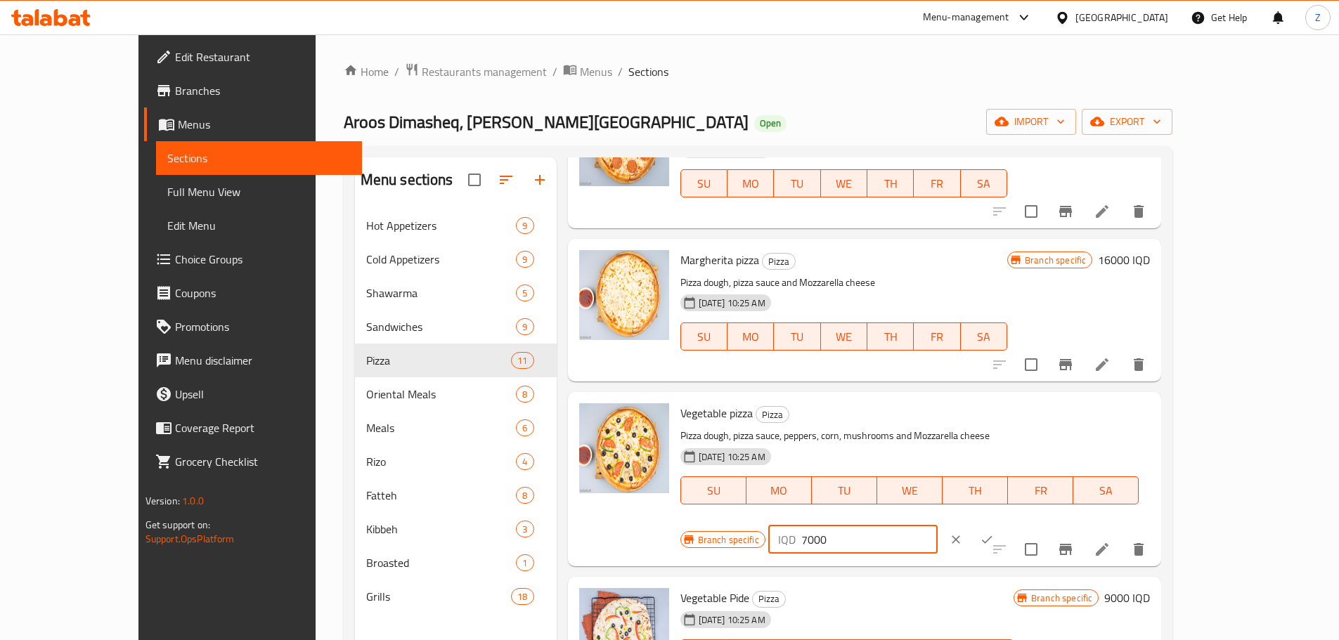
drag, startPoint x: 1090, startPoint y: 417, endPoint x: 1080, endPoint y: 417, distance: 9.8
click at [937, 526] on div "IQD 7000 ​" at bounding box center [852, 540] width 169 height 28
type input "14000"
click at [994, 533] on icon "ok" at bounding box center [986, 540] width 14 height 14
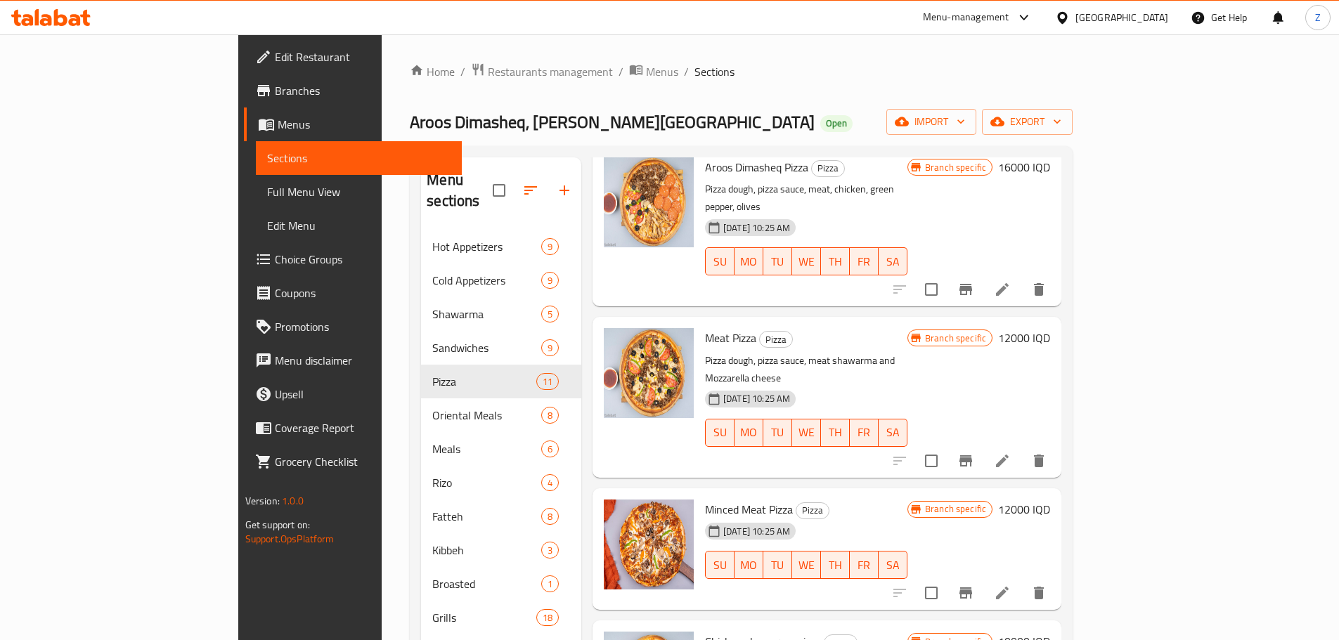
scroll to position [281, 0]
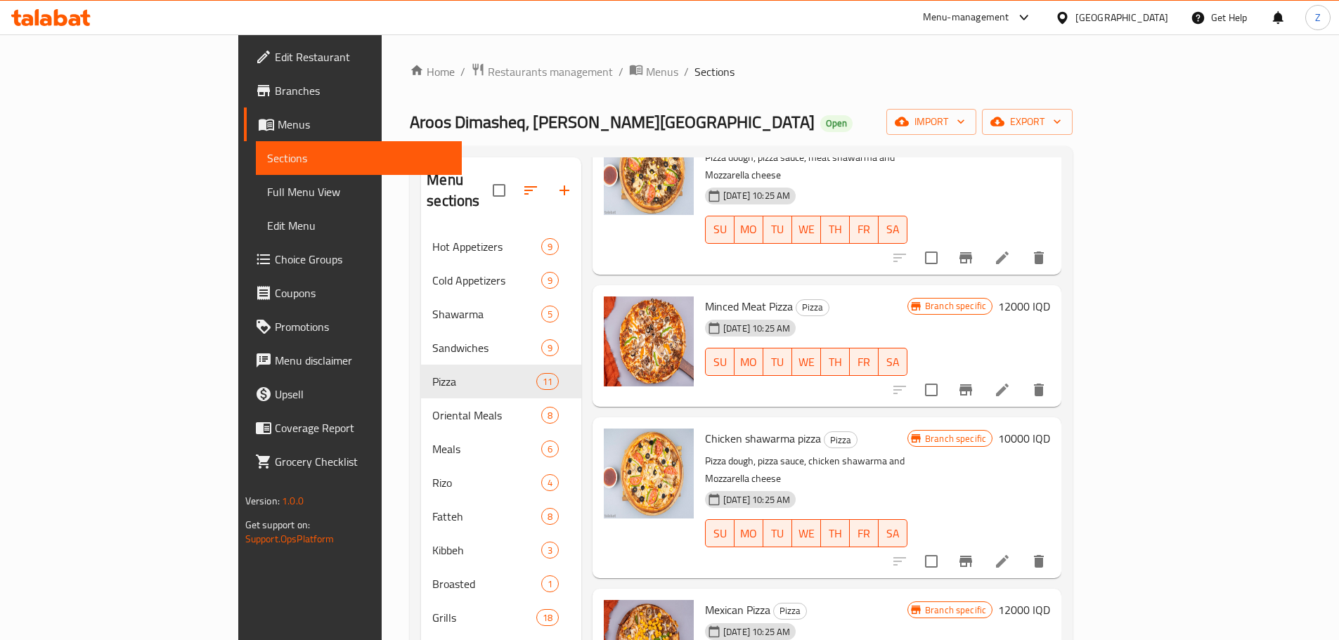
click at [1050, 429] on h6 "10000 IQD" at bounding box center [1024, 439] width 52 height 20
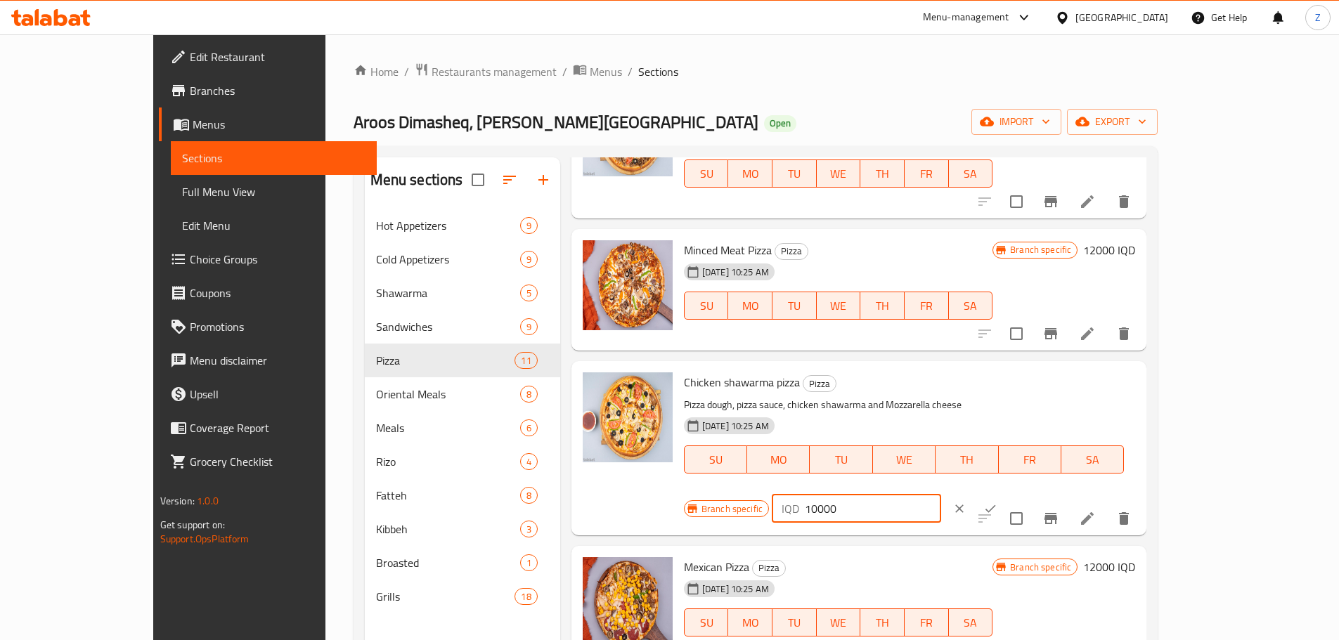
drag, startPoint x: 1090, startPoint y: 392, endPoint x: 1097, endPoint y: 391, distance: 7.2
click at [941, 495] on input "10000" at bounding box center [873, 509] width 136 height 28
type input "14000"
click at [997, 502] on icon "ok" at bounding box center [990, 509] width 14 height 14
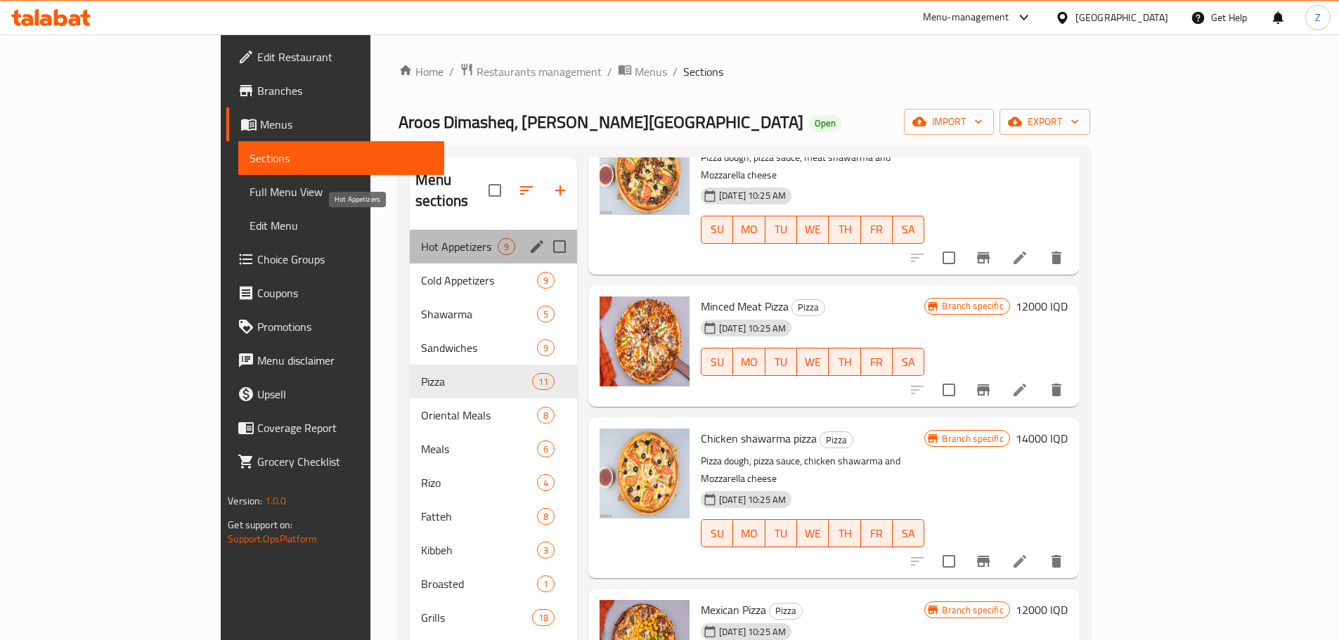
click at [421, 238] on span "Hot Appetizers" at bounding box center [459, 246] width 77 height 17
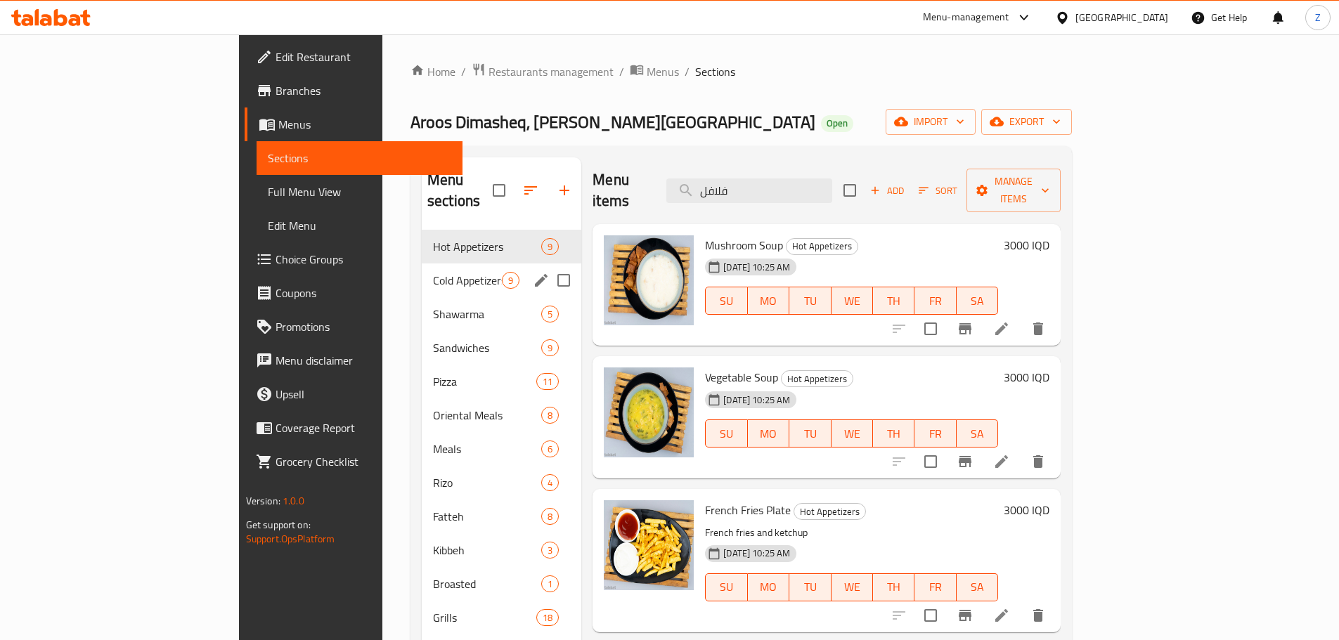
click at [422, 271] on div "Cold Appetizers 9" at bounding box center [502, 280] width 160 height 34
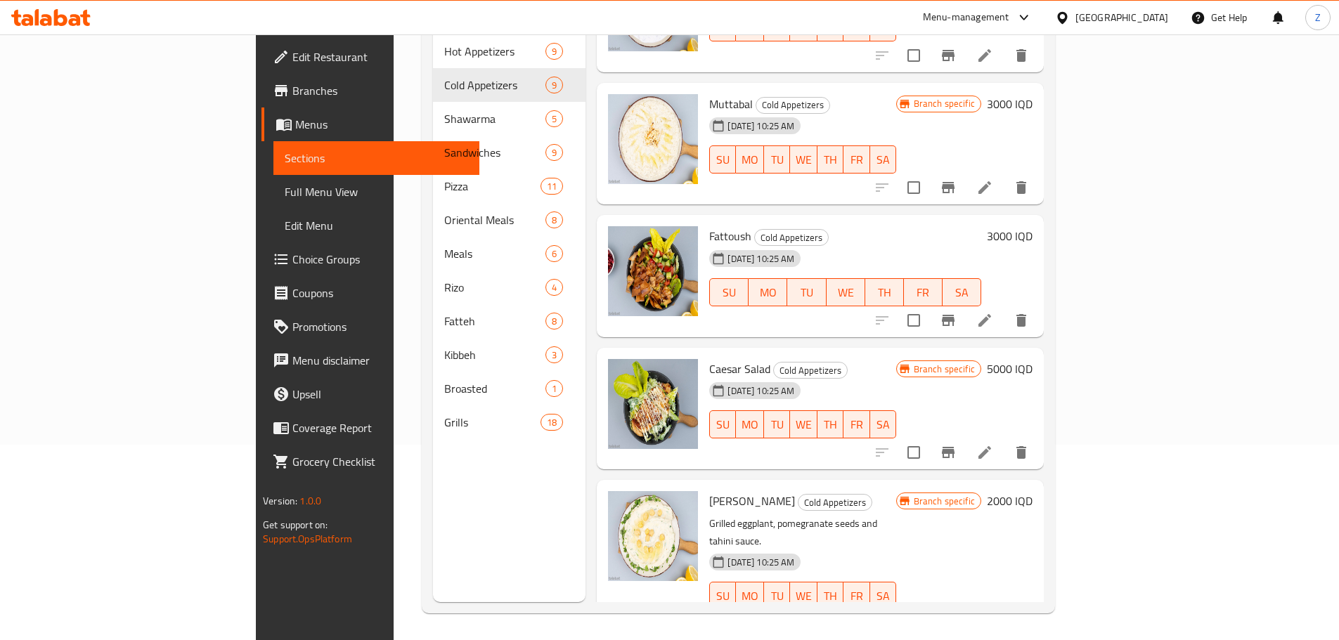
scroll to position [197, 0]
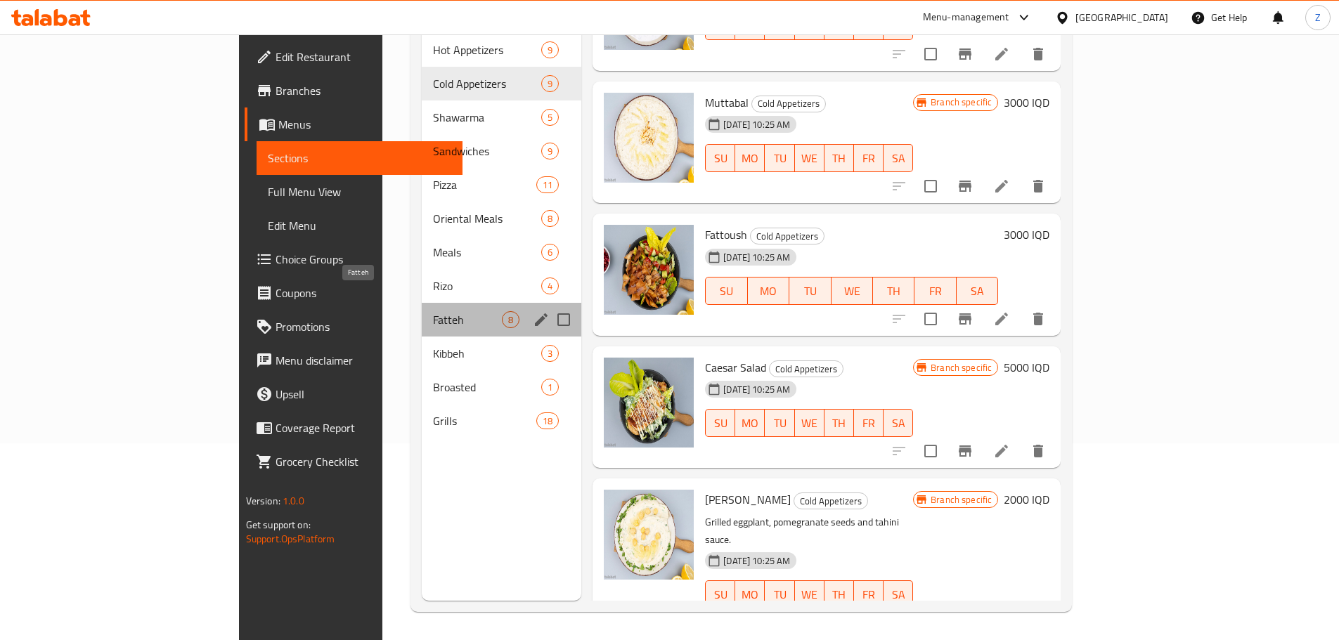
click at [433, 311] on span "Fatteh" at bounding box center [467, 319] width 69 height 17
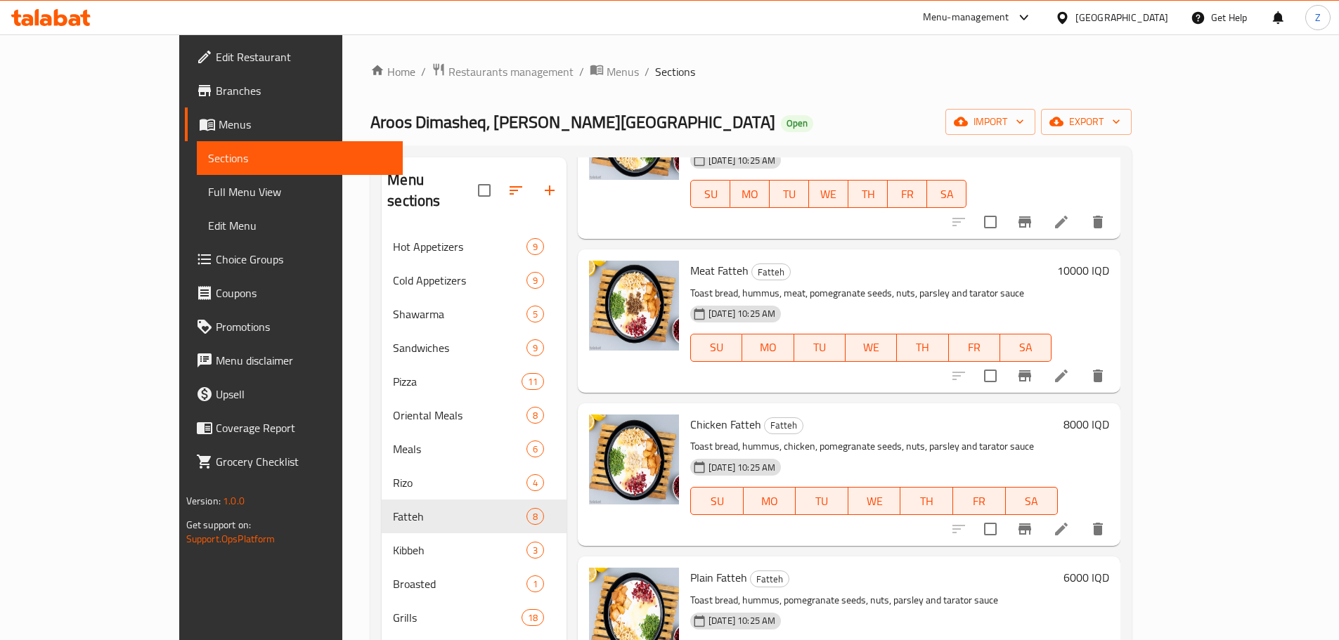
scroll to position [492, 0]
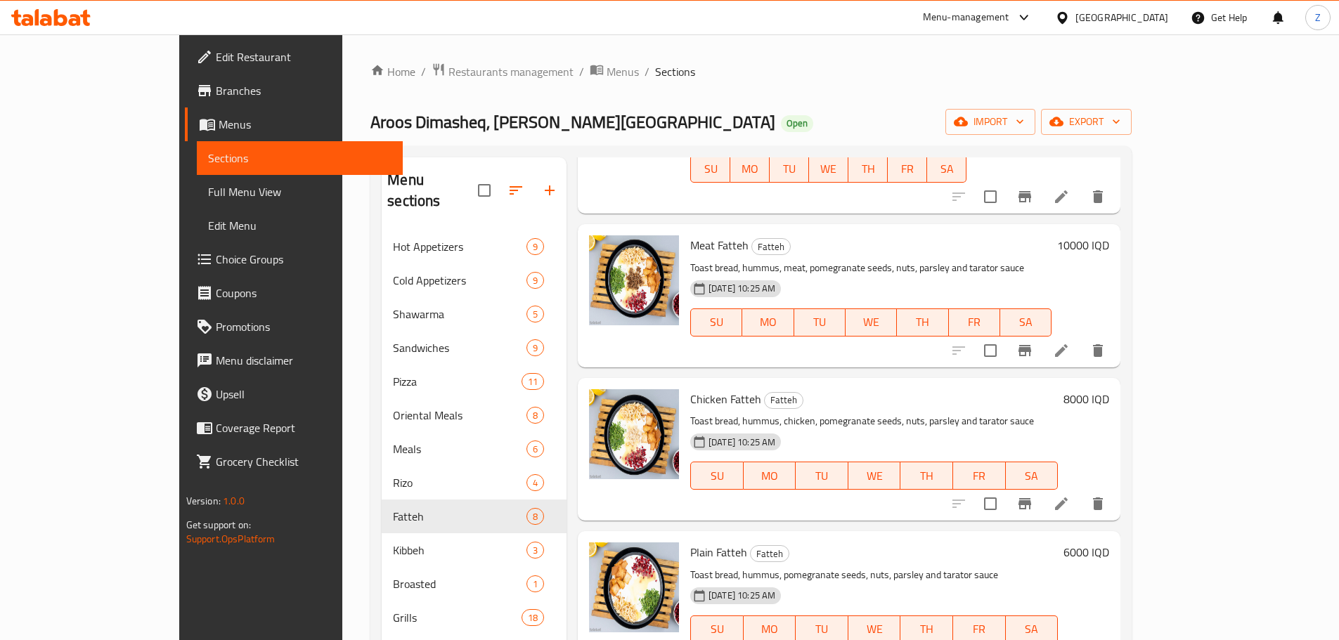
click at [1109, 389] on h6 "8000 IQD" at bounding box center [1086, 399] width 46 height 20
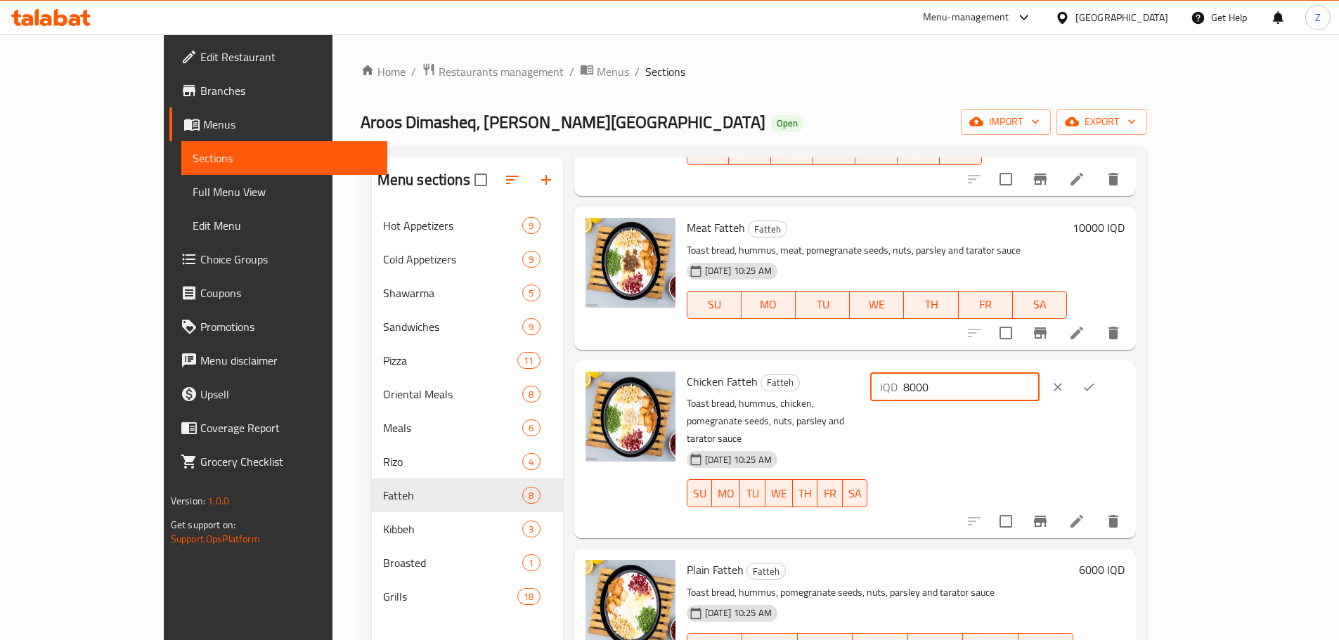
drag, startPoint x: 1089, startPoint y: 356, endPoint x: 1077, endPoint y: 355, distance: 12.0
click at [1039, 373] on div "IQD 8000 ​" at bounding box center [954, 387] width 169 height 28
type input "15000"
click at [1095, 380] on icon "ok" at bounding box center [1088, 387] width 14 height 14
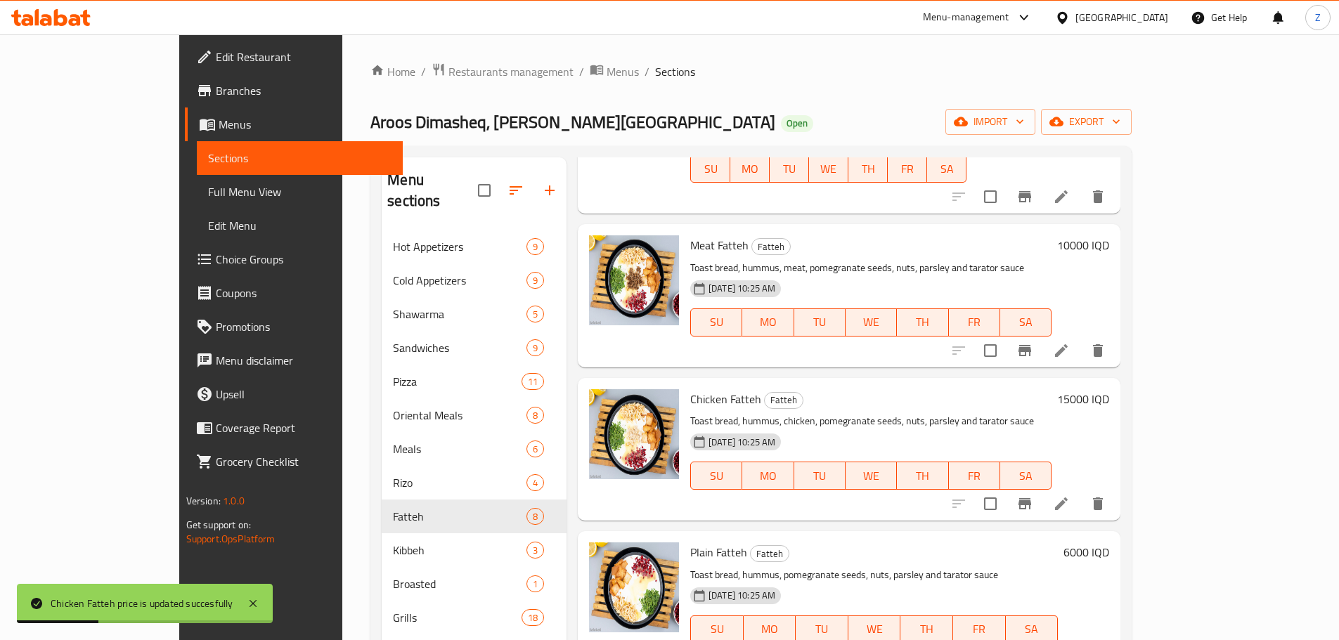
scroll to position [422, 0]
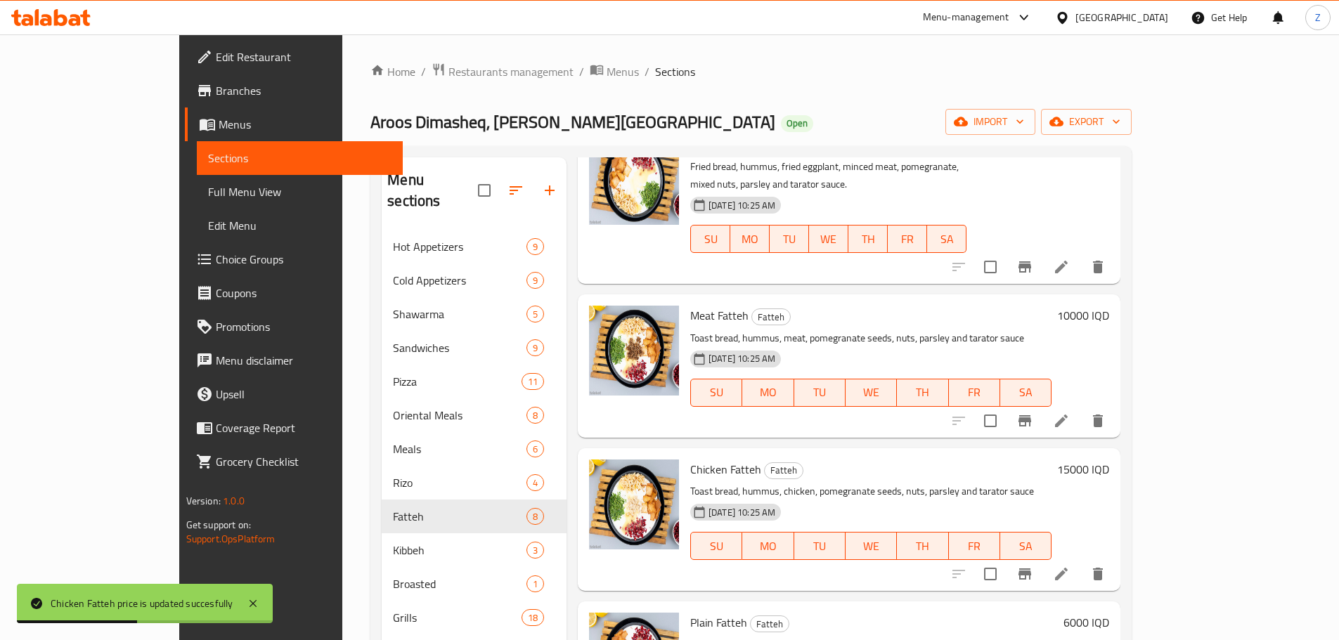
click at [1109, 306] on h6 "10000 IQD" at bounding box center [1083, 316] width 52 height 20
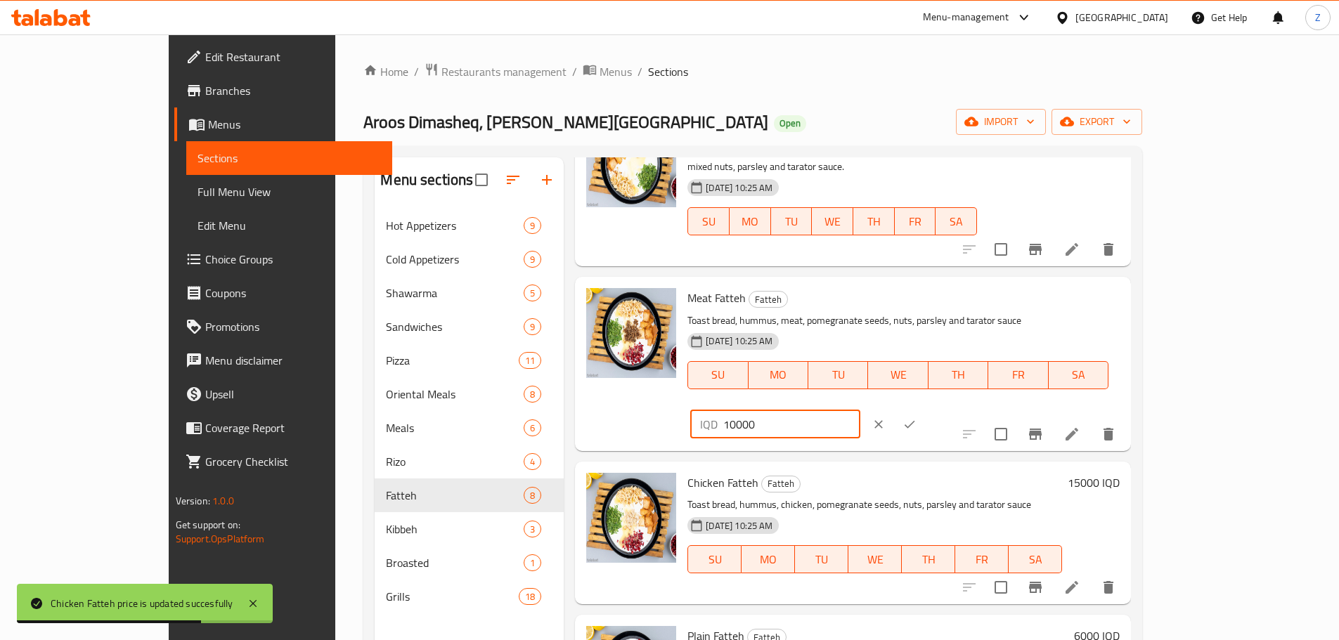
click at [859, 410] on input "10000" at bounding box center [791, 424] width 136 height 28
type input "15000"
click at [925, 409] on button "ok" at bounding box center [909, 424] width 31 height 31
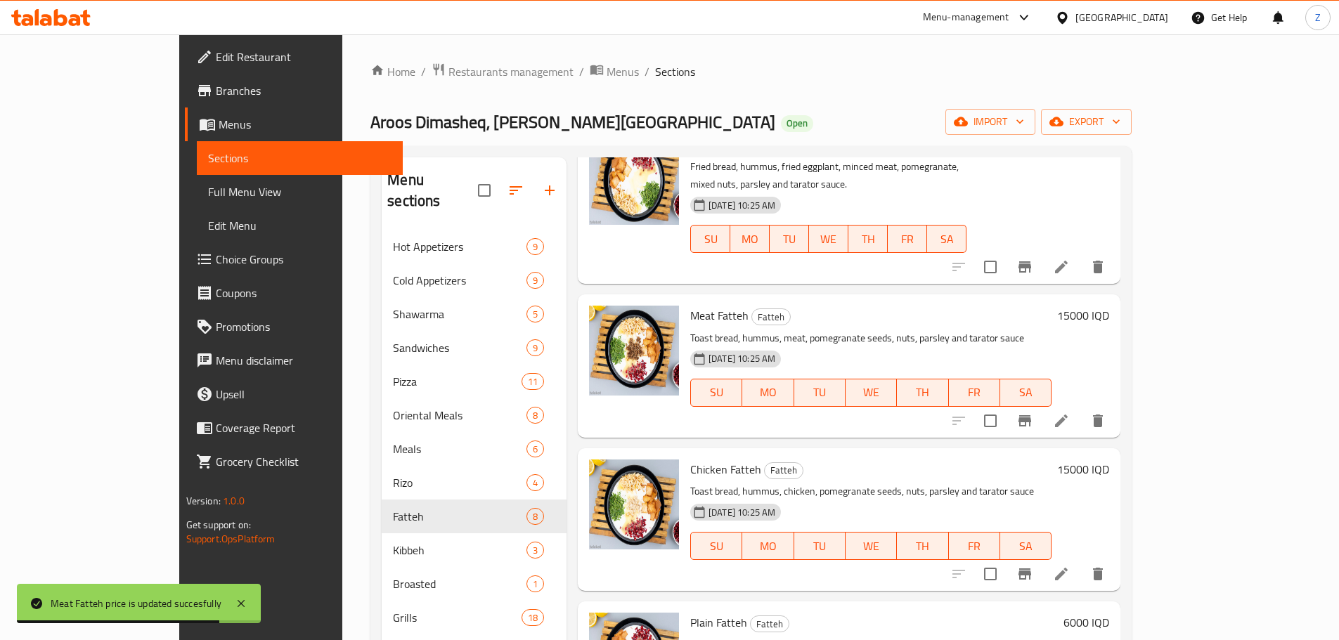
click at [1109, 613] on h6 "6000 IQD" at bounding box center [1086, 623] width 46 height 20
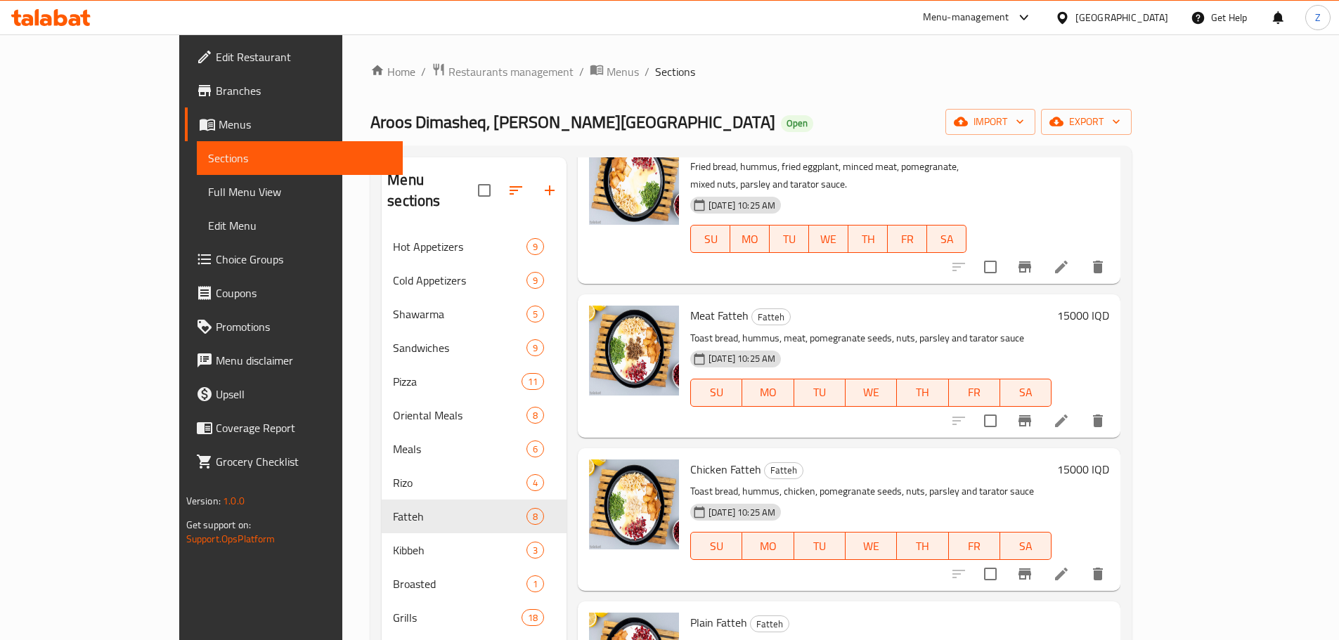
drag, startPoint x: 1089, startPoint y: 573, endPoint x: 1072, endPoint y: 569, distance: 17.2
type input "15000"
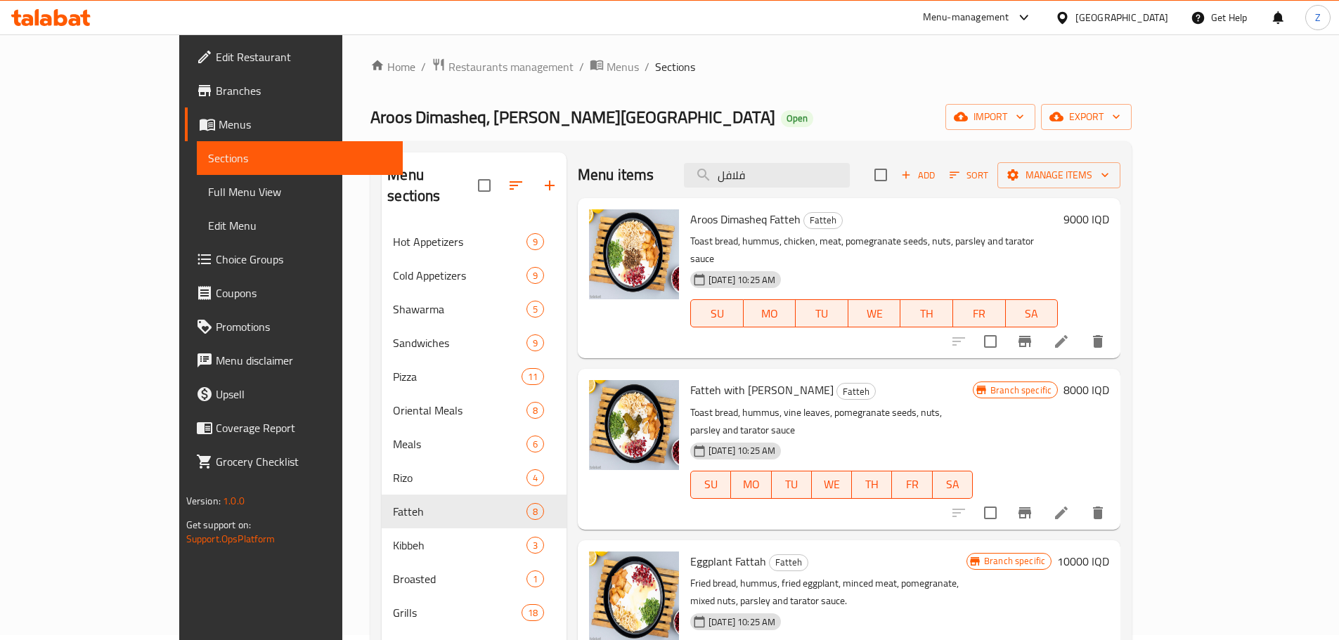
scroll to position [0, 0]
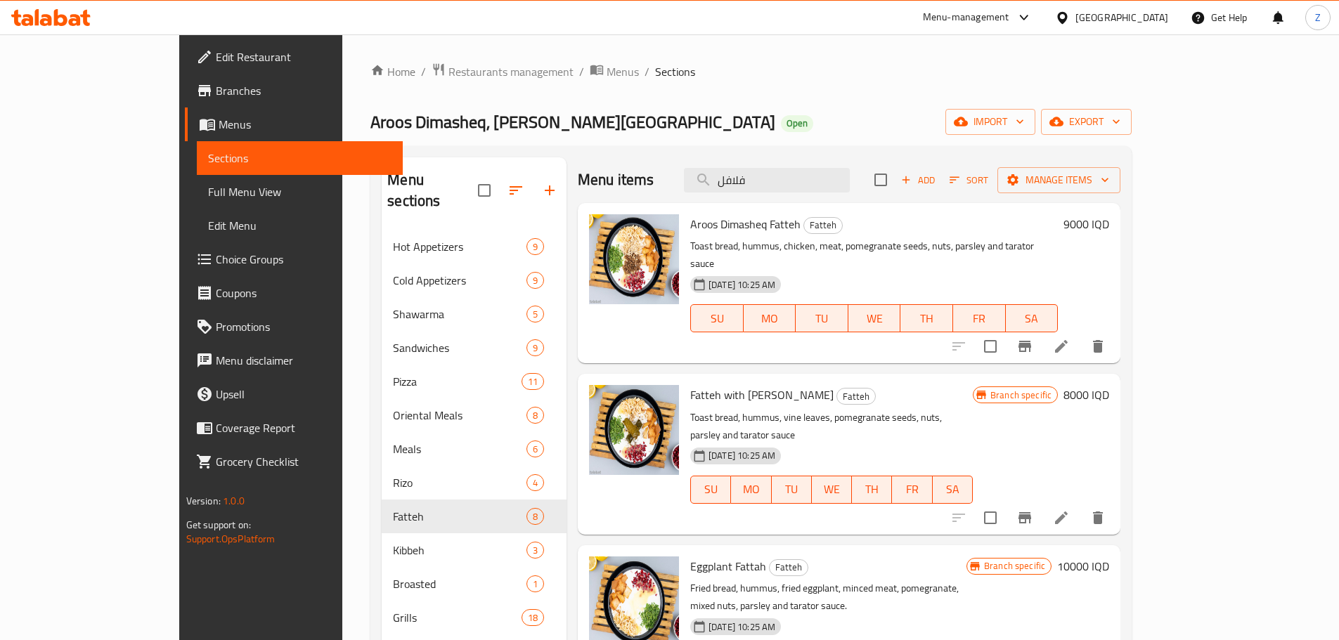
click at [1109, 235] on div "9000 IQD" at bounding box center [1082, 283] width 51 height 138
click at [1109, 233] on h6 "9000 IQD" at bounding box center [1086, 224] width 46 height 20
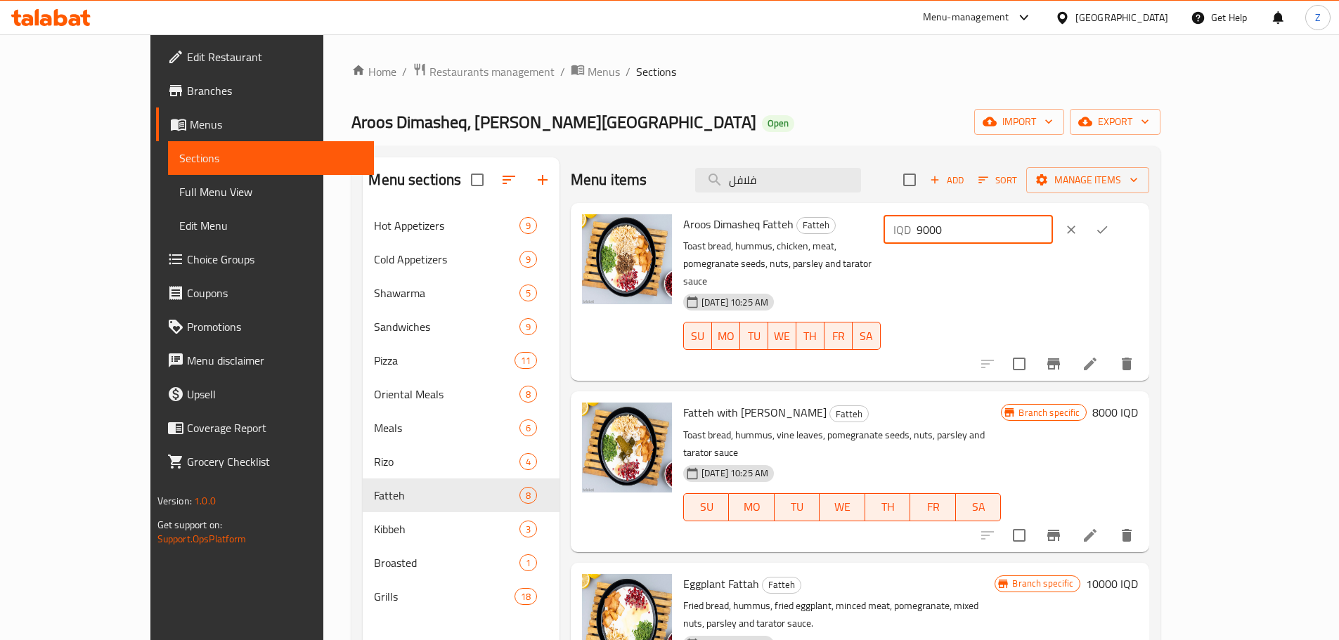
drag, startPoint x: 1094, startPoint y: 219, endPoint x: 1081, endPoint y: 221, distance: 12.8
click at [1053, 221] on div "IQD 9000 ​" at bounding box center [967, 230] width 169 height 28
type input "15000"
click at [1117, 218] on button "ok" at bounding box center [1101, 229] width 31 height 31
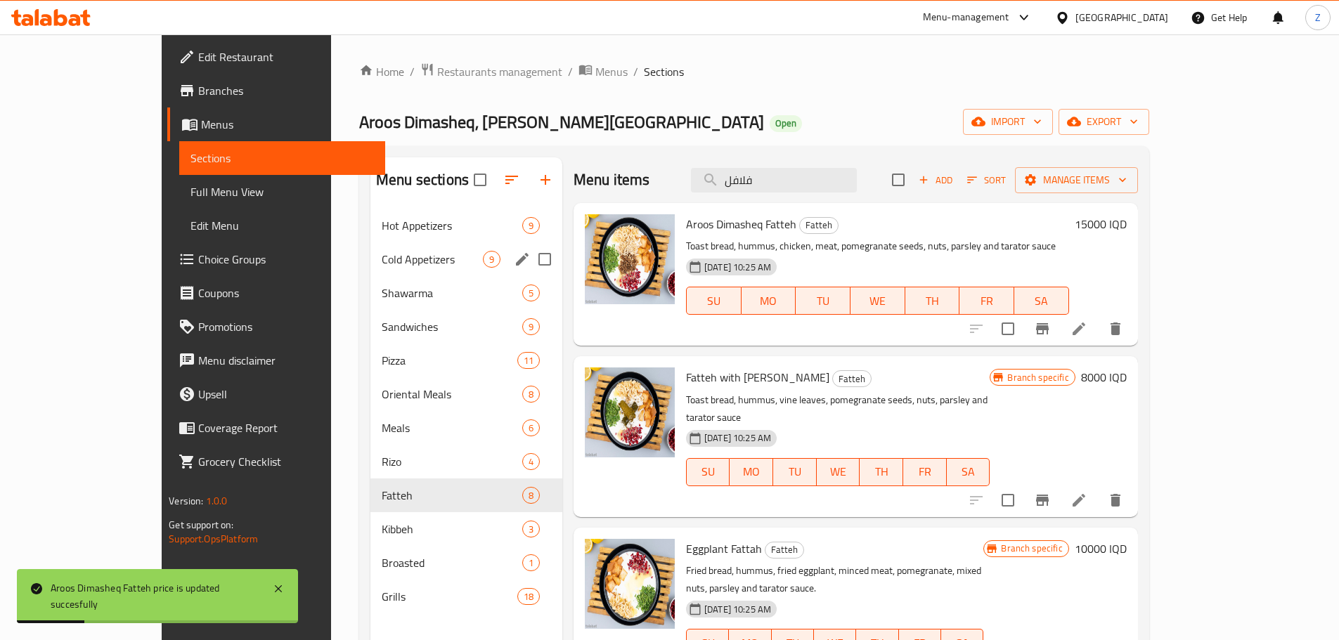
click at [416, 273] on div "Cold Appetizers 9" at bounding box center [466, 259] width 192 height 34
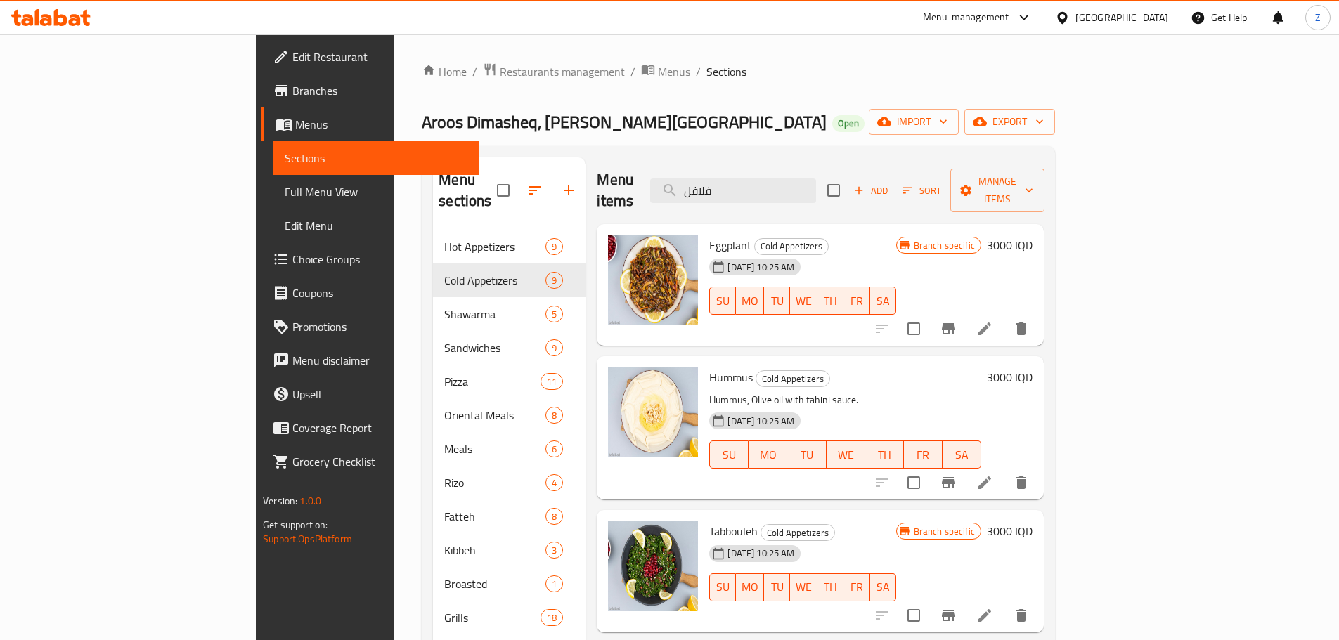
click at [1038, 362] on div "Hummus Cold Appetizers Hummus, Olive oil with tahini sauce. 17-09-2025 10:25 AM…" at bounding box center [870, 427] width 334 height 131
drag, startPoint x: 1285, startPoint y: 342, endPoint x: 1251, endPoint y: 351, distance: 34.8
click at [1043, 356] on div "Hummus Cold Appetizers Hummus, Olive oil with tahini sauce. 17-09-2025 10:25 AM…" at bounding box center [820, 427] width 447 height 143
click at [1032, 367] on h6 "3000 IQD" at bounding box center [1010, 377] width 46 height 20
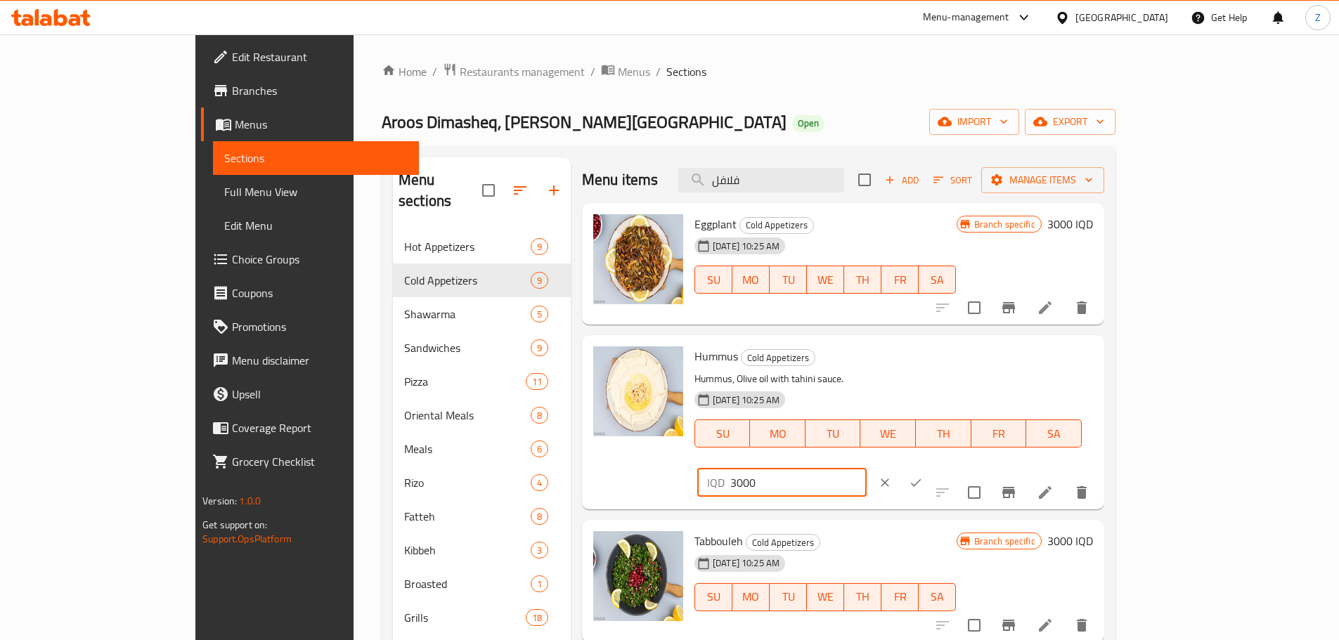
drag, startPoint x: 1093, startPoint y: 369, endPoint x: 1082, endPoint y: 370, distance: 10.6
click at [866, 469] on div "IQD 3000 ​" at bounding box center [781, 483] width 169 height 28
type input "6000"
click at [931, 467] on button "ok" at bounding box center [915, 482] width 31 height 31
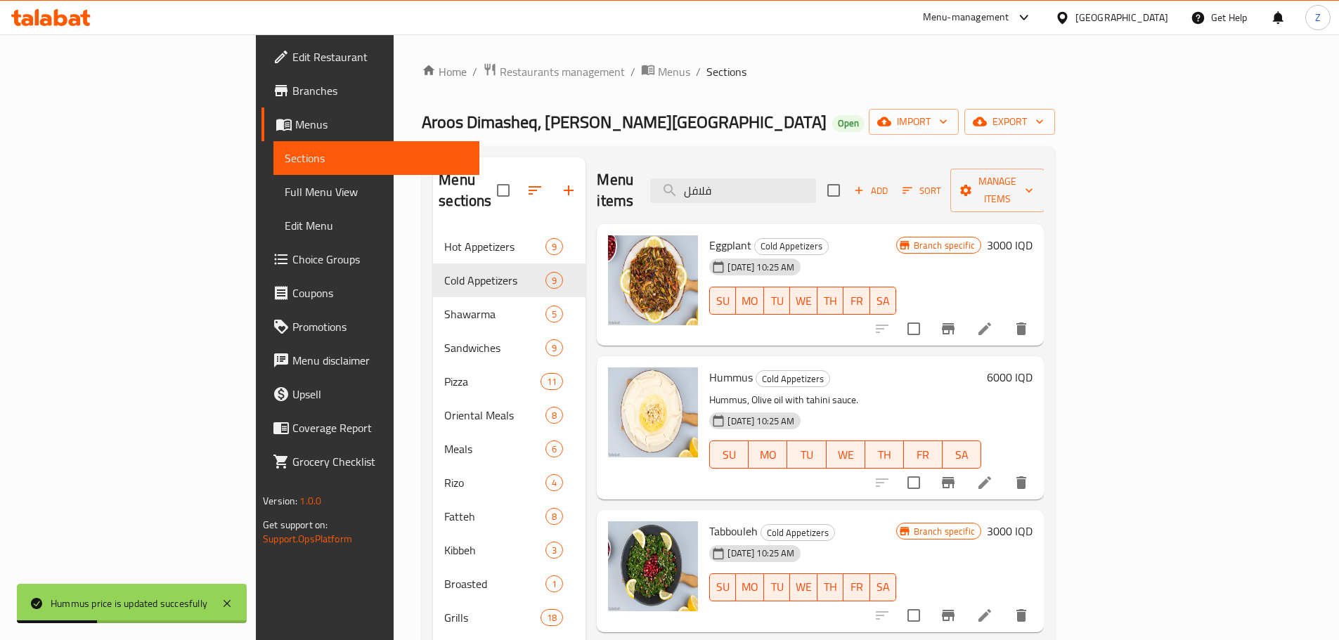
click at [1032, 235] on h6 "3000 IQD" at bounding box center [1010, 245] width 46 height 20
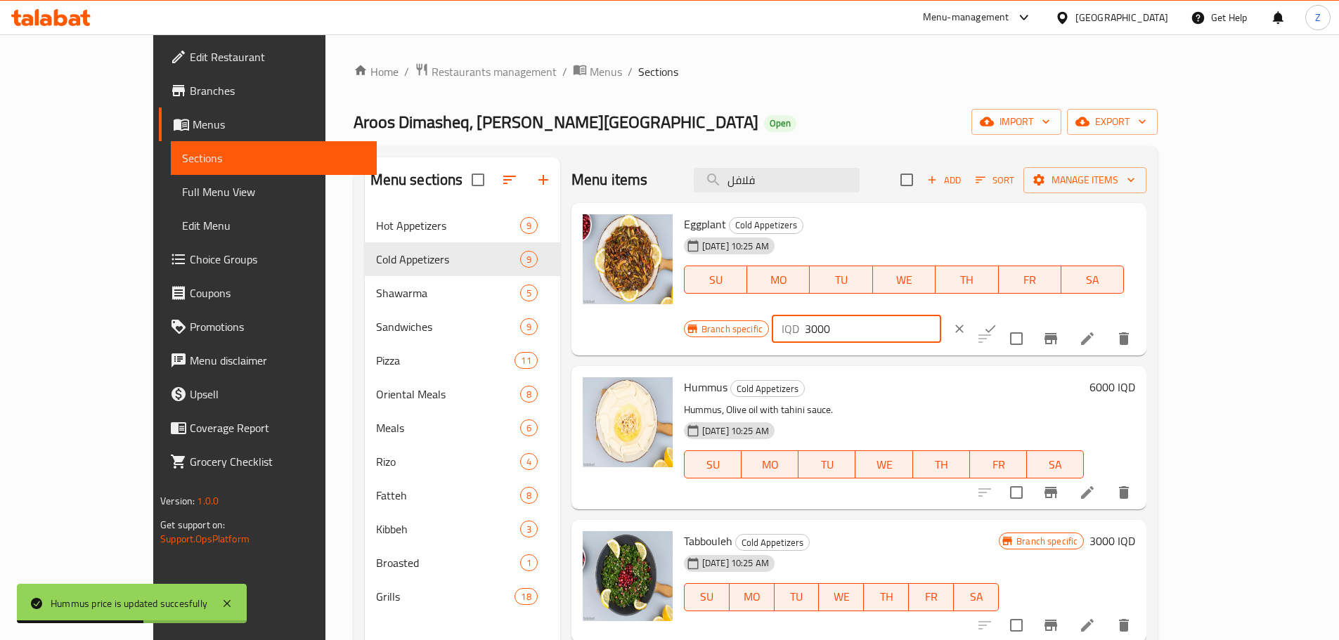
click at [941, 315] on input "3000" at bounding box center [873, 329] width 136 height 28
type input "6000"
click at [997, 322] on icon "ok" at bounding box center [990, 329] width 14 height 14
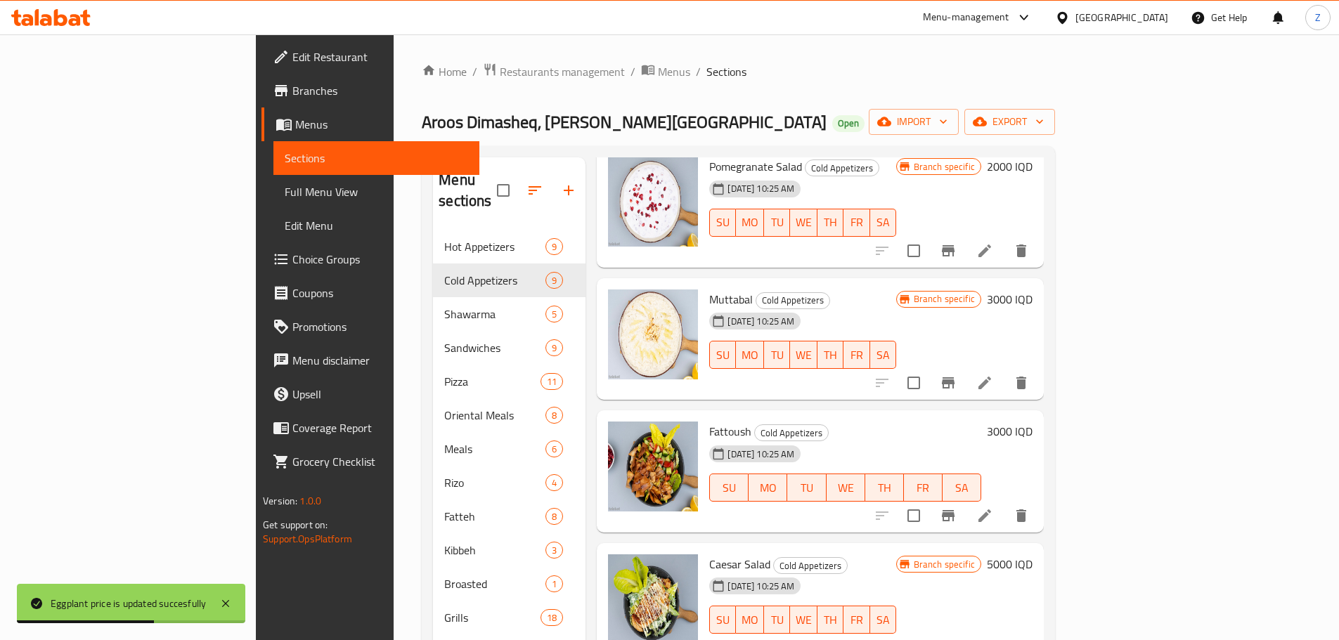
scroll to position [70, 0]
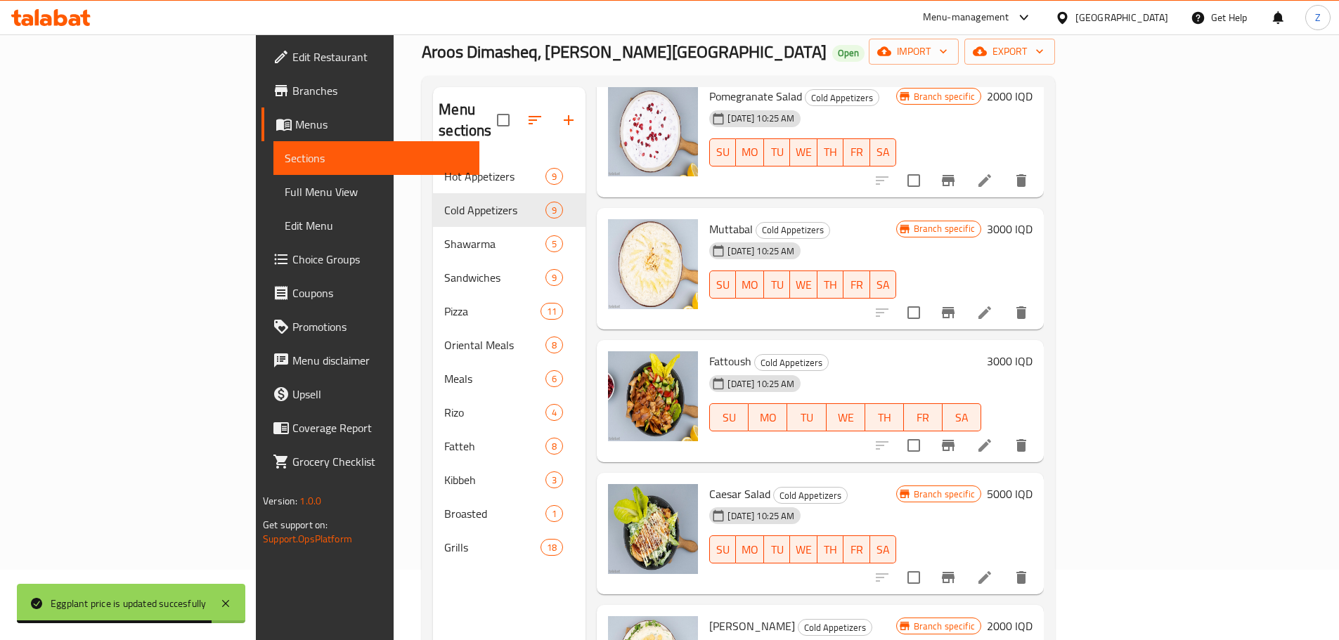
click at [1038, 346] on div "Fattoush Cold Appetizers 17-09-2025 10:25 AM SU MO TU WE TH FR SA 3000 IQD" at bounding box center [870, 401] width 334 height 111
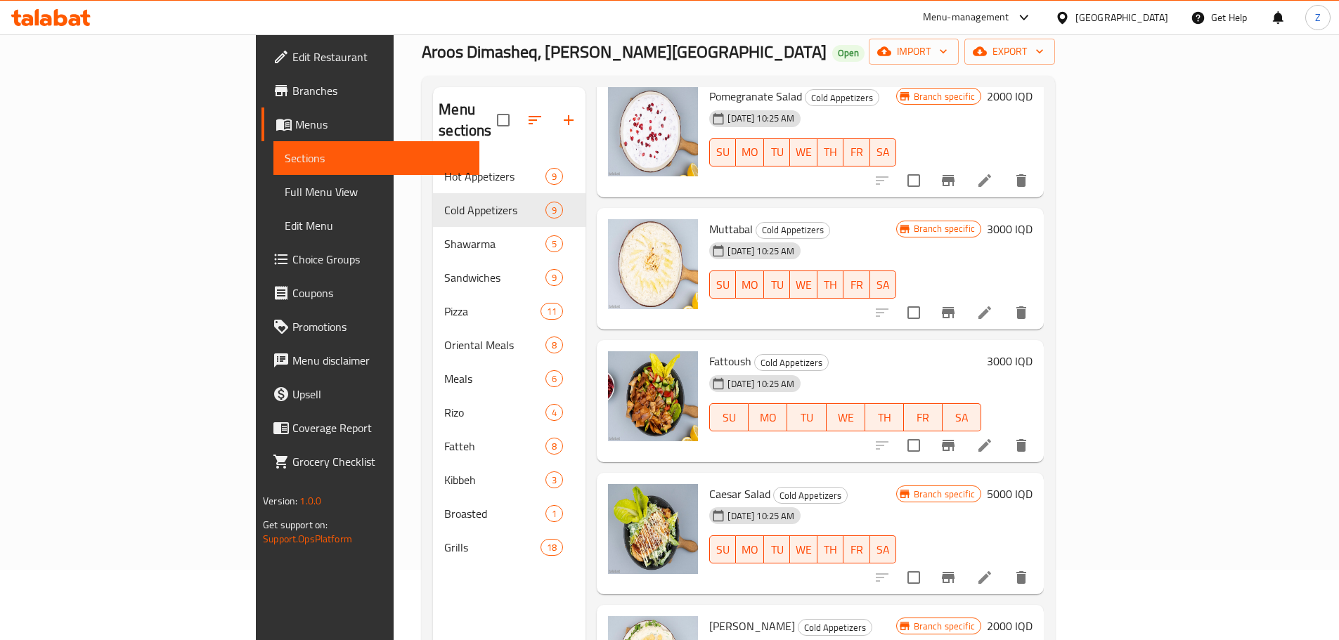
click at [1032, 351] on h6 "3000 IQD" at bounding box center [1010, 361] width 46 height 20
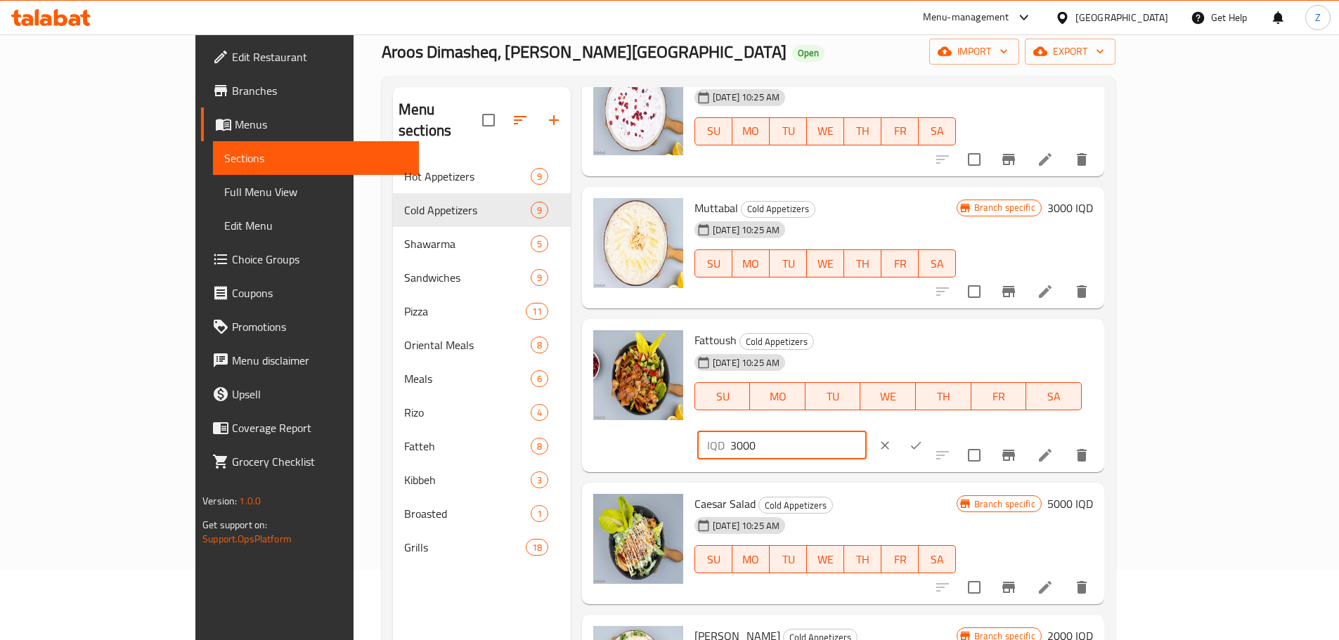
click at [866, 431] on div "IQD 3000 ​" at bounding box center [781, 445] width 169 height 28
type input "6000"
click at [923, 438] on icon "ok" at bounding box center [916, 445] width 14 height 14
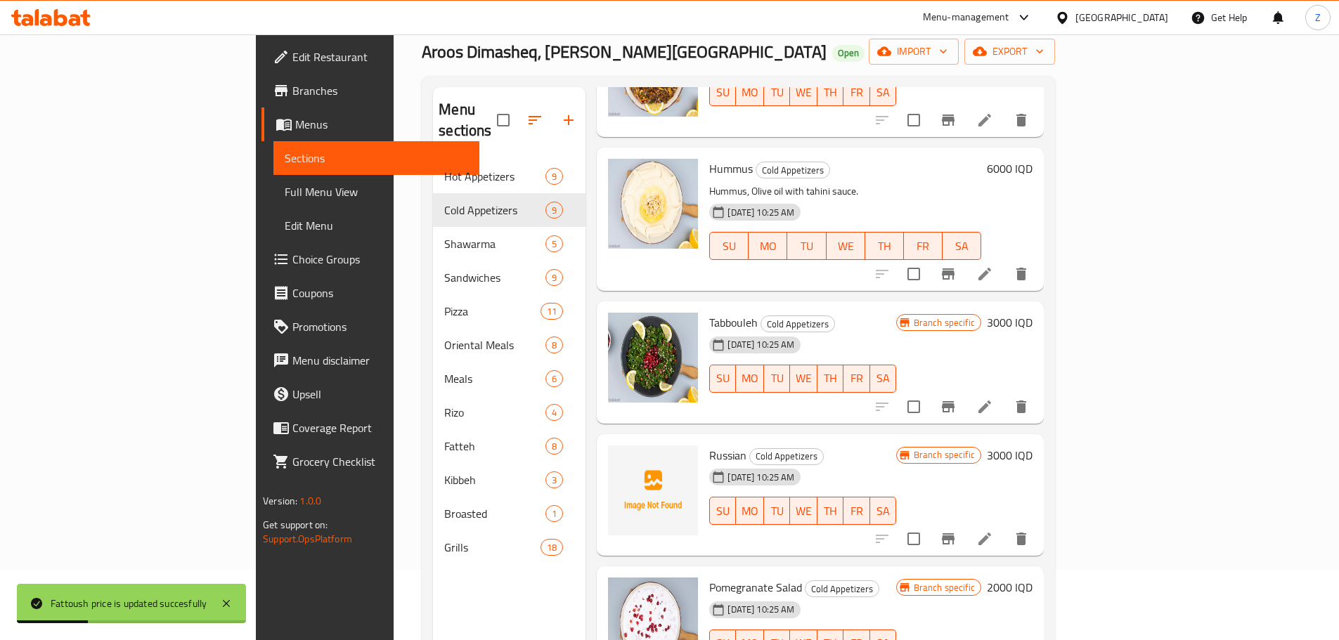
scroll to position [138, 0]
click at [1032, 313] on h6 "3000 IQD" at bounding box center [1010, 323] width 46 height 20
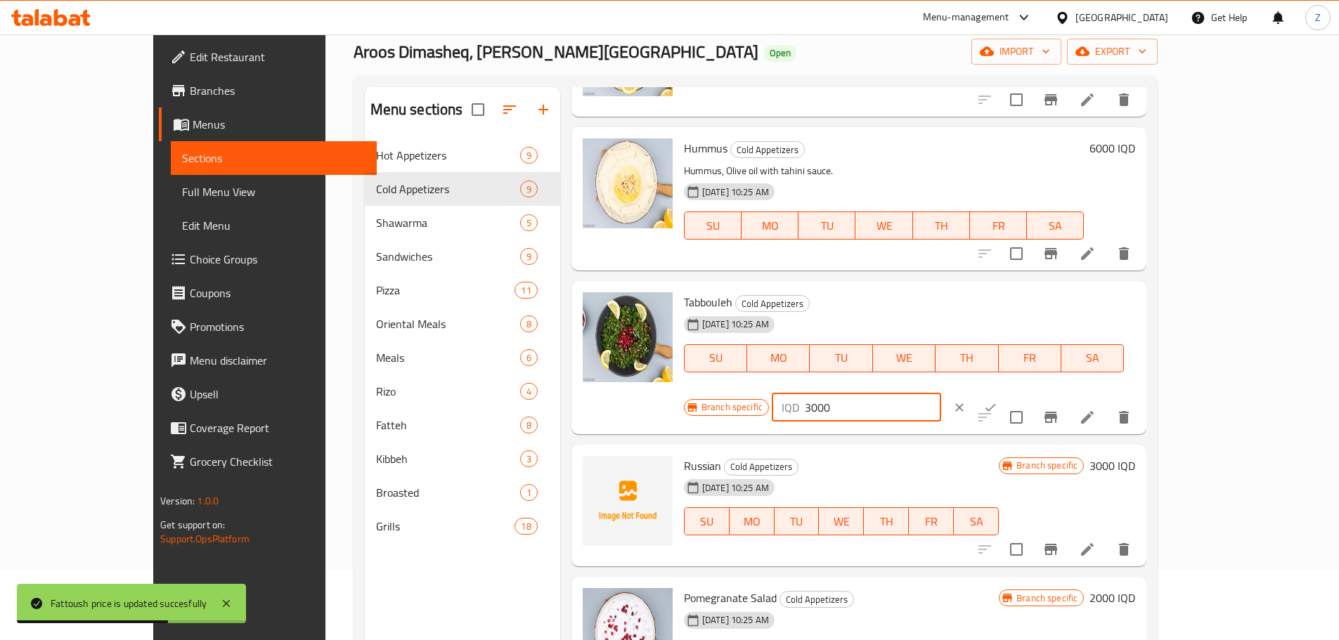
drag, startPoint x: 1093, startPoint y: 312, endPoint x: 1098, endPoint y: 318, distance: 8.5
click at [941, 393] on div "IQD 3000 ​" at bounding box center [856, 407] width 169 height 28
type input "6000"
click at [1005, 392] on button "ok" at bounding box center [990, 407] width 31 height 31
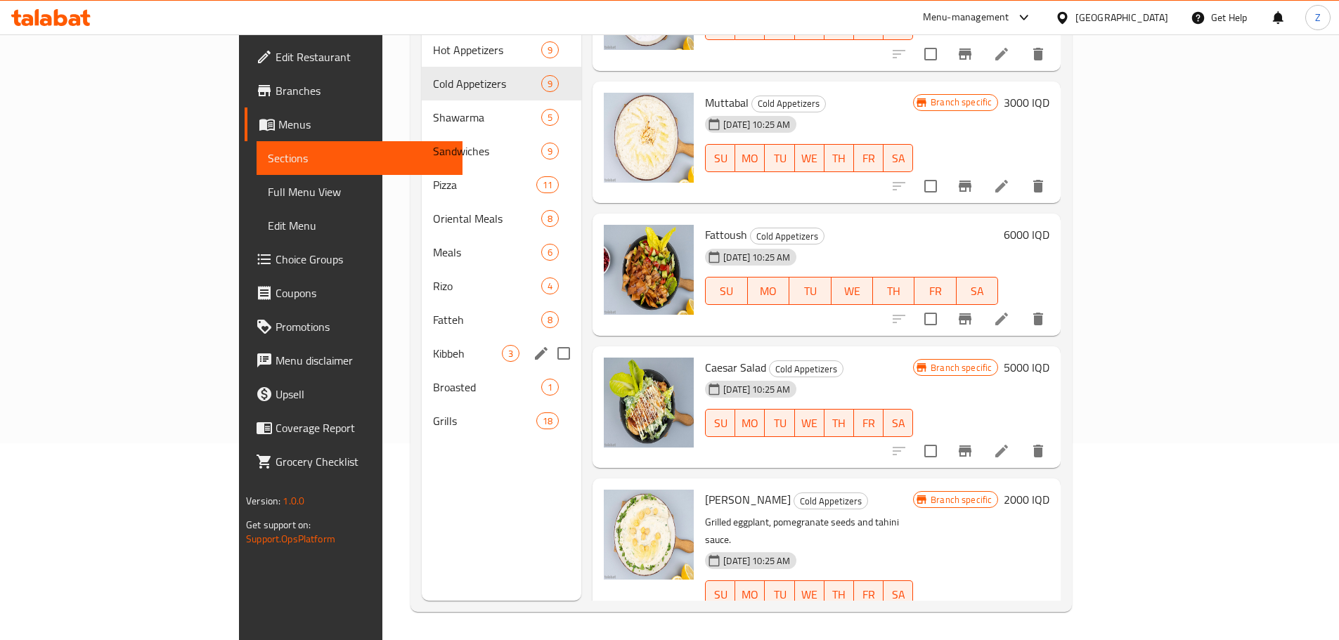
scroll to position [56, 0]
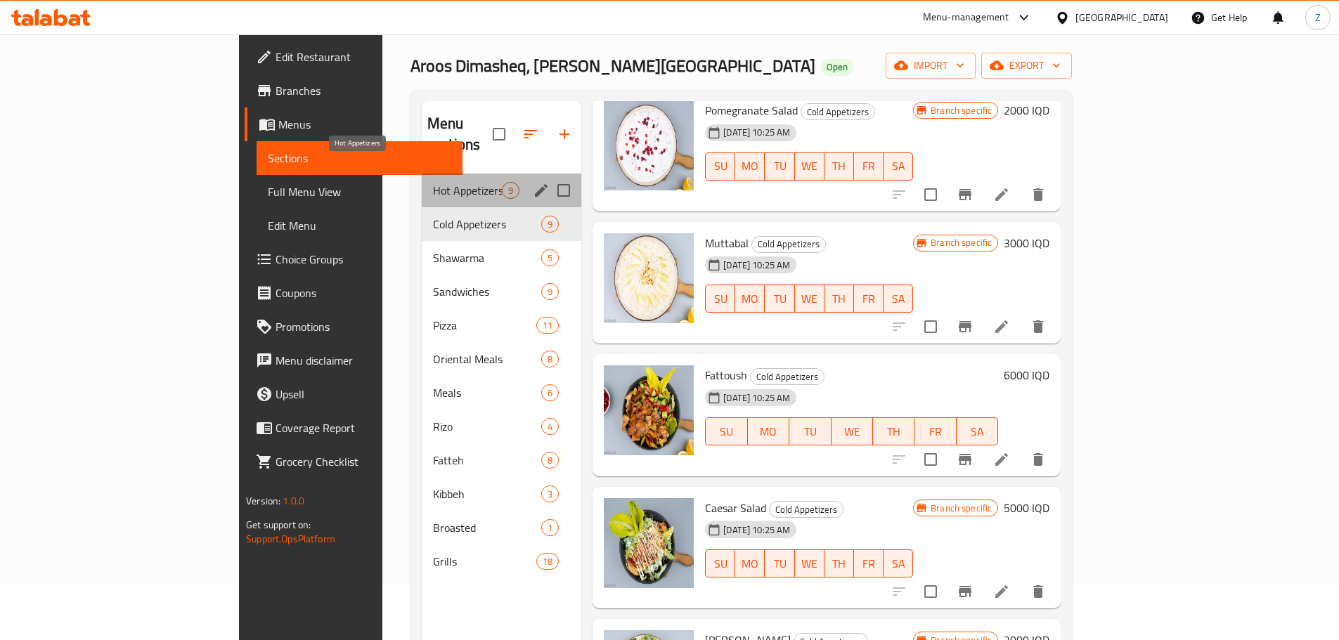
click at [433, 182] on span "Hot Appetizers" at bounding box center [467, 190] width 69 height 17
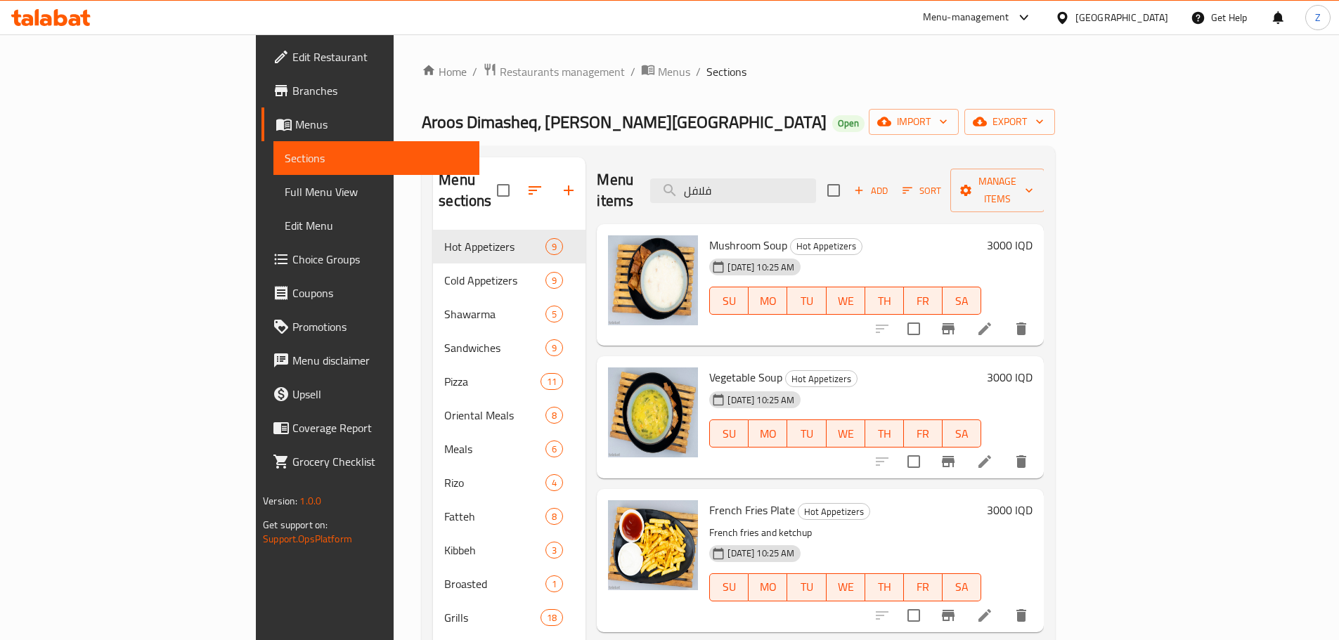
click at [1038, 230] on div "Mushroom Soup Hot Appetizers 17-09-2025 10:25 AM SU MO TU WE TH FR SA 3000 IQD" at bounding box center [870, 285] width 334 height 111
click at [1032, 235] on h6 "3000 IQD" at bounding box center [1010, 245] width 46 height 20
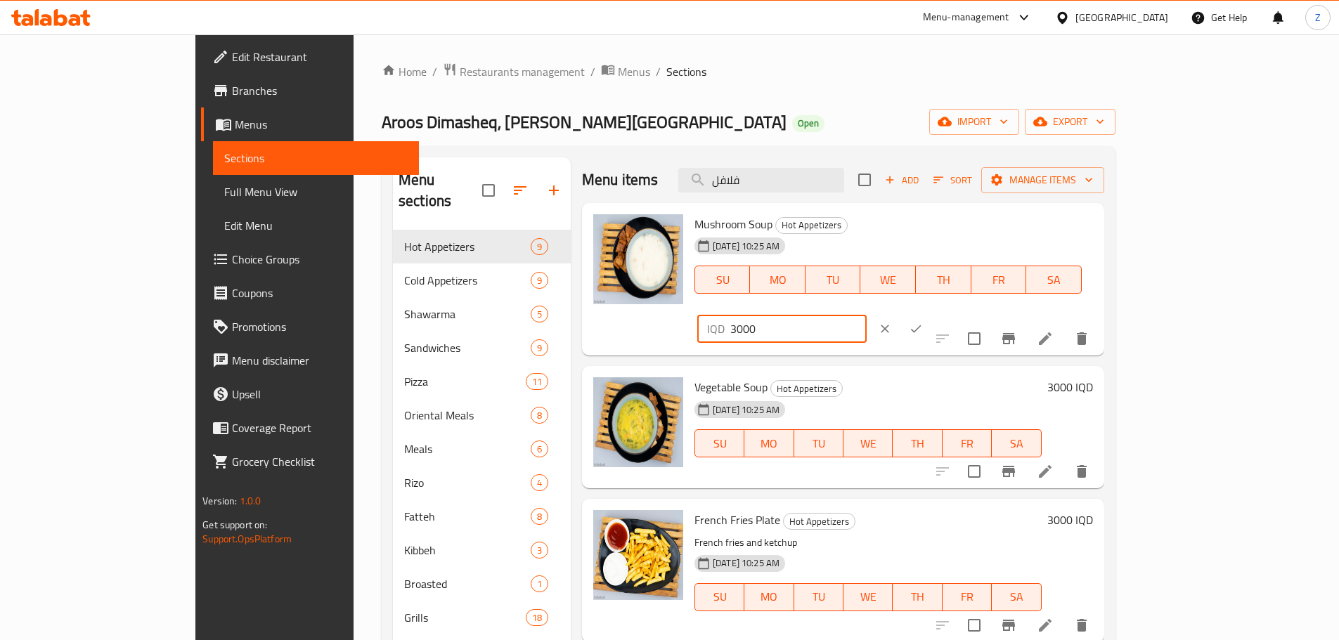
click at [866, 315] on input "3000" at bounding box center [798, 329] width 136 height 28
type input "4000"
click at [923, 322] on icon "ok" at bounding box center [916, 329] width 14 height 14
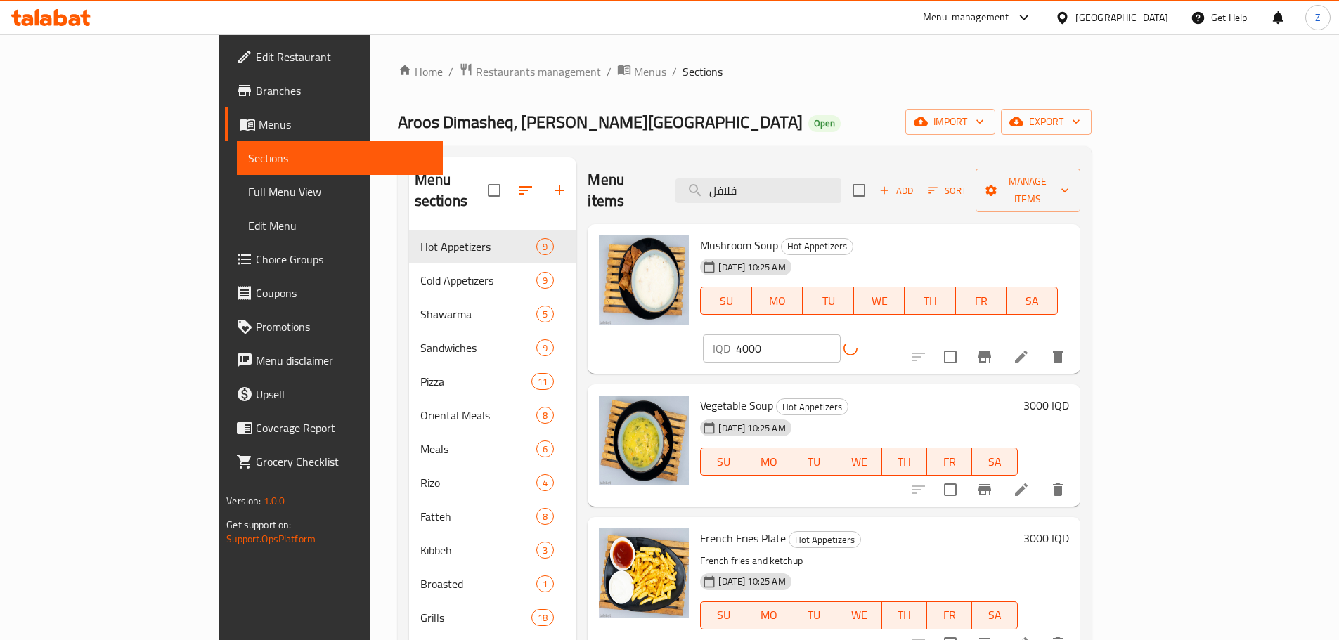
click at [1069, 396] on h6 "3000 IQD" at bounding box center [1046, 406] width 46 height 20
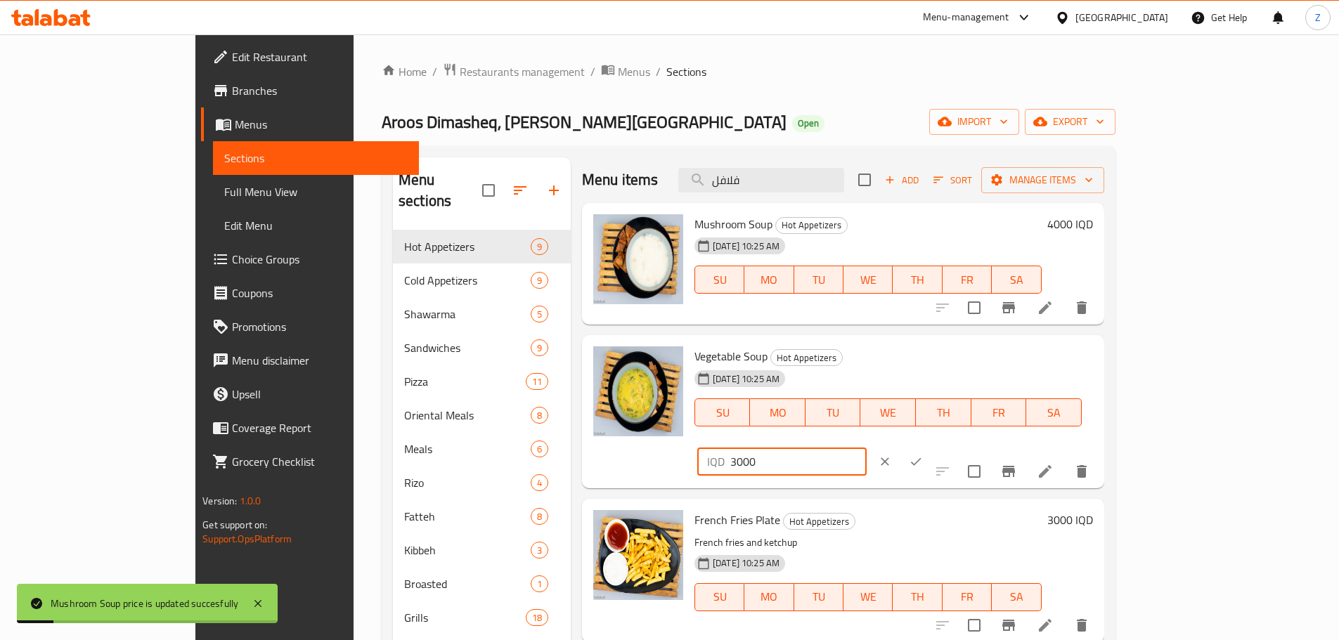
click at [866, 448] on div "IQD 3000 ​" at bounding box center [781, 462] width 169 height 28
type input "4000"
click at [921, 458] on icon "ok" at bounding box center [916, 462] width 11 height 8
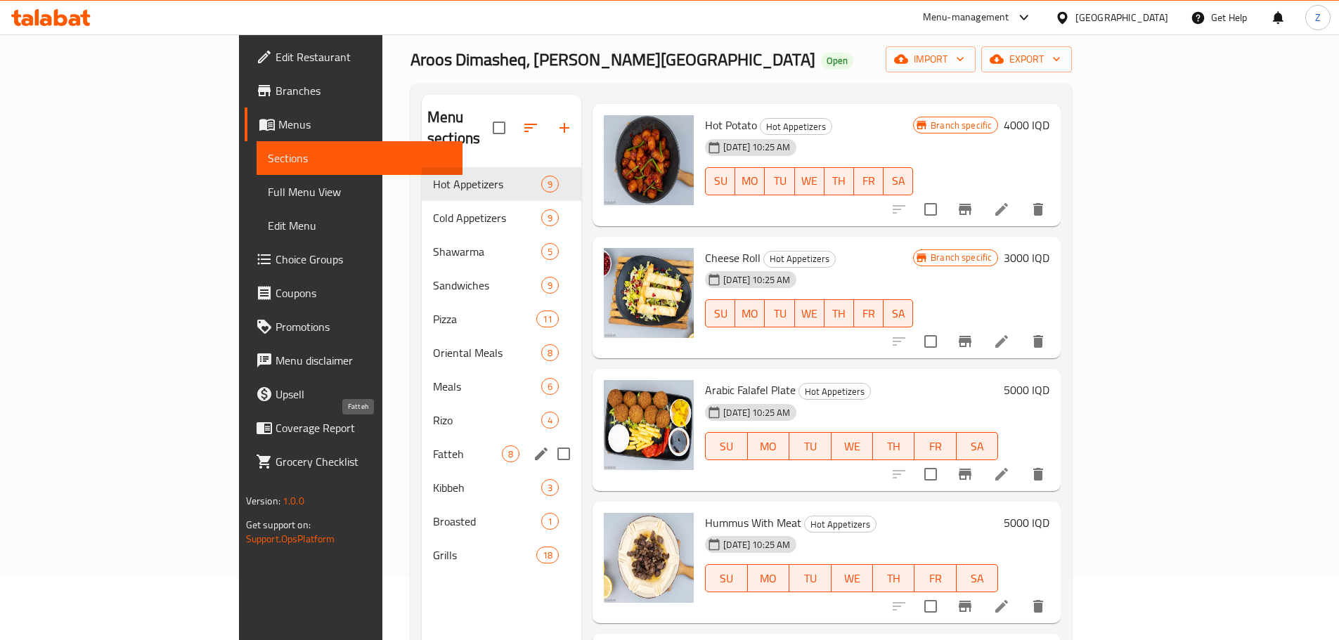
scroll to position [56, 0]
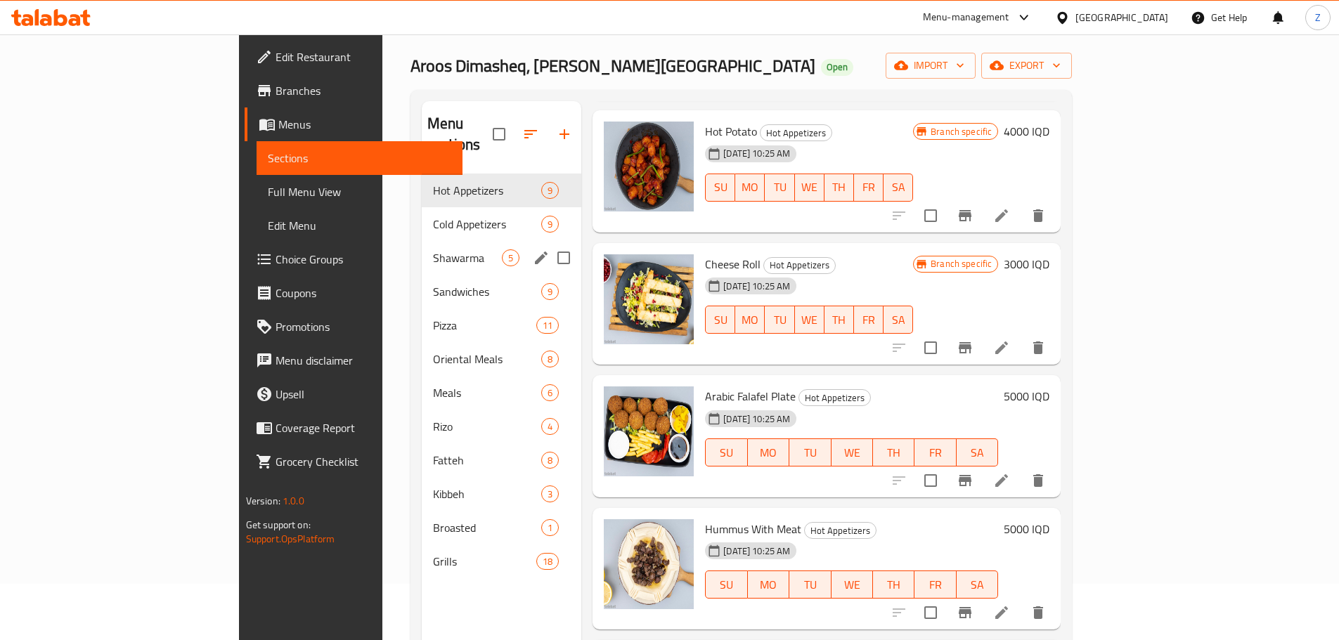
click at [433, 216] on span "Cold Appetizers" at bounding box center [487, 224] width 108 height 17
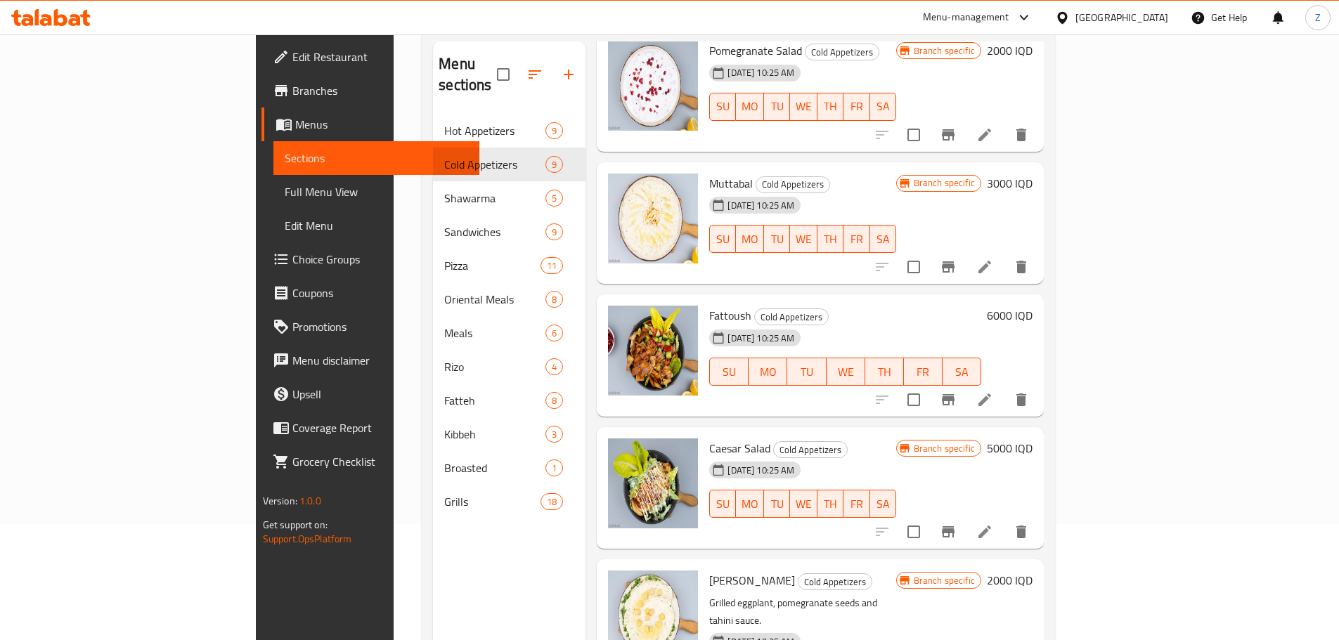
scroll to position [197, 0]
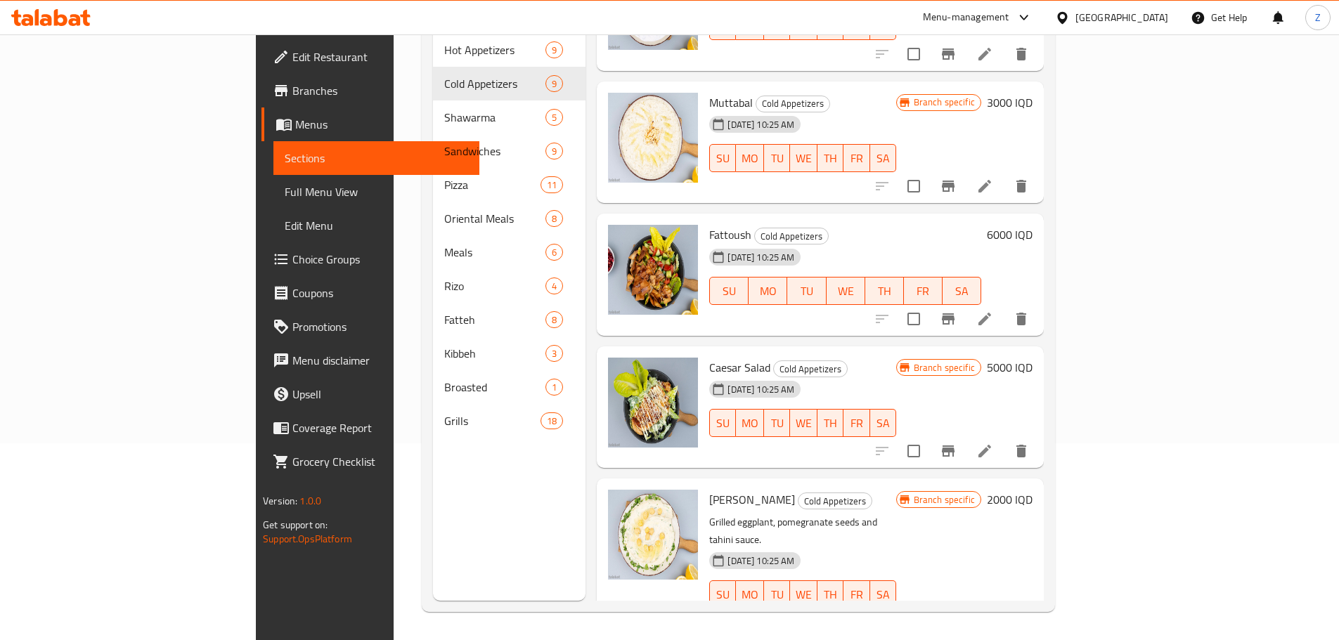
click at [1032, 358] on h6 "5000 IQD" at bounding box center [1010, 368] width 46 height 20
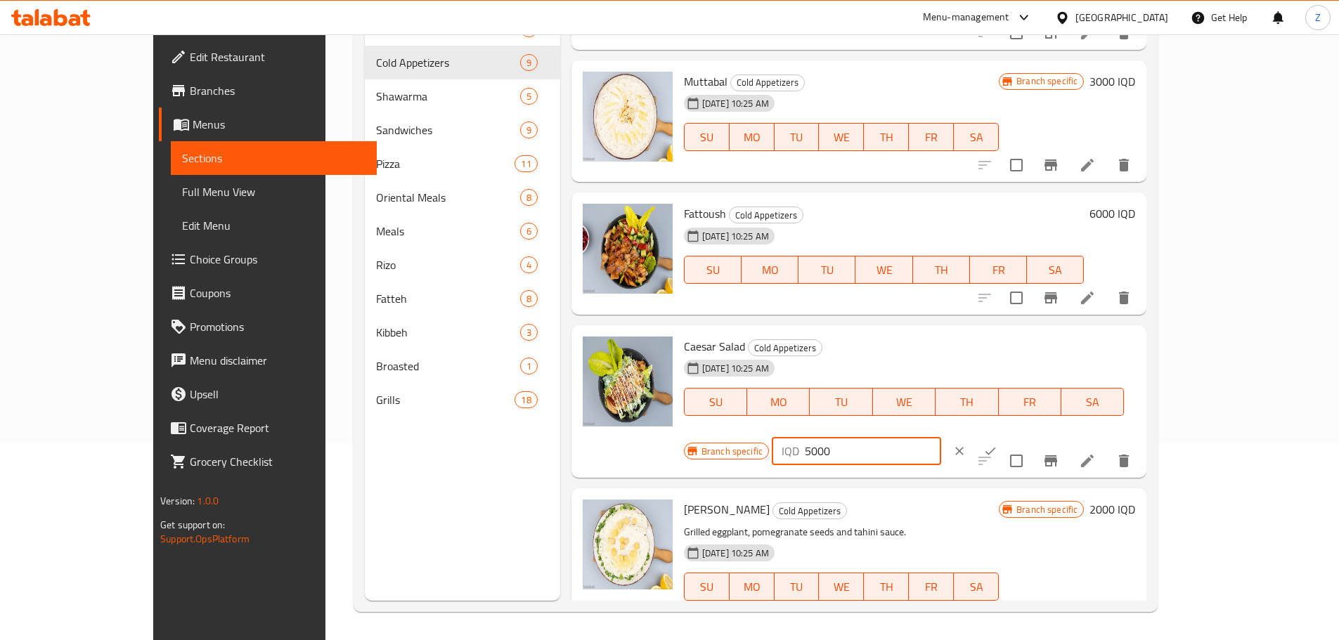
click at [941, 437] on input "5000" at bounding box center [873, 451] width 136 height 28
type input "9000"
click at [1005, 436] on button "ok" at bounding box center [990, 451] width 31 height 31
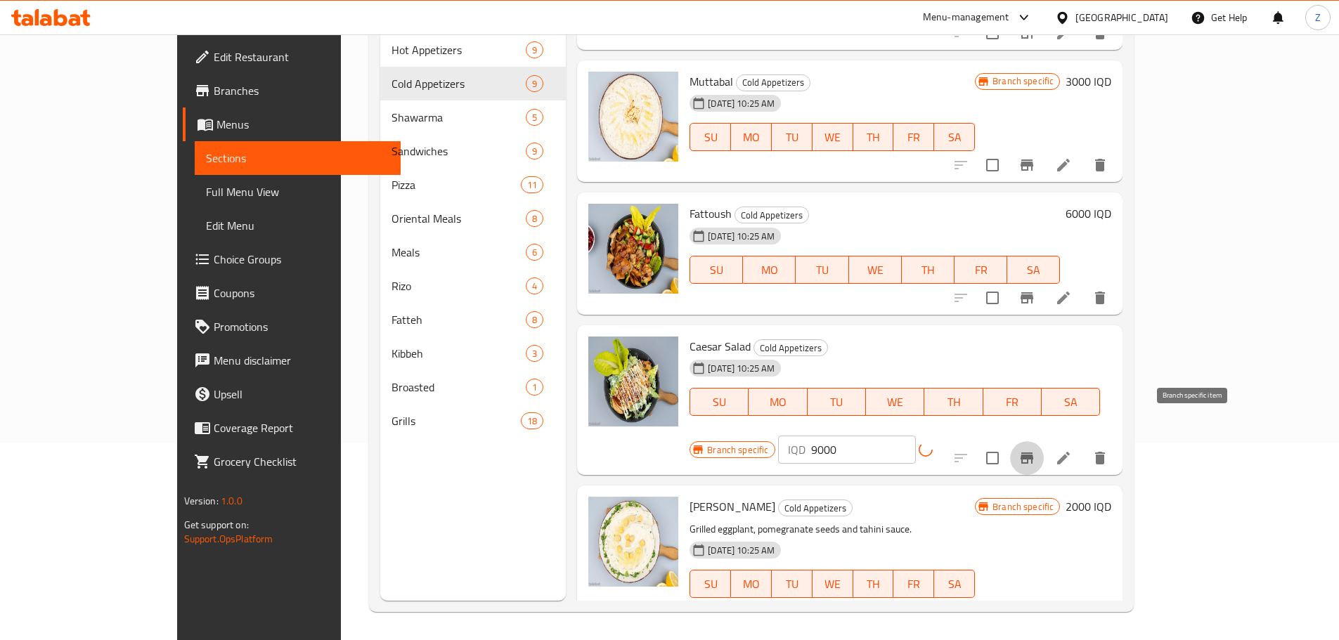
click at [1033, 453] on icon "Branch-specific-item" at bounding box center [1026, 458] width 13 height 11
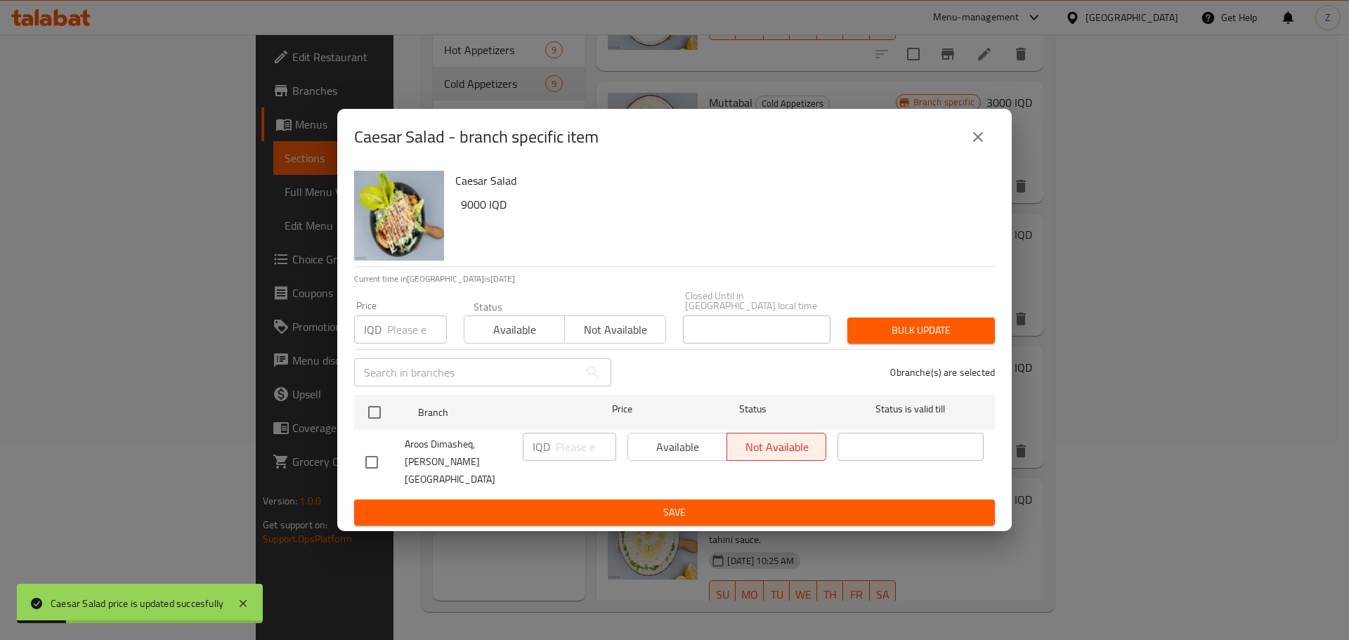
click at [979, 154] on button "close" at bounding box center [978, 137] width 34 height 34
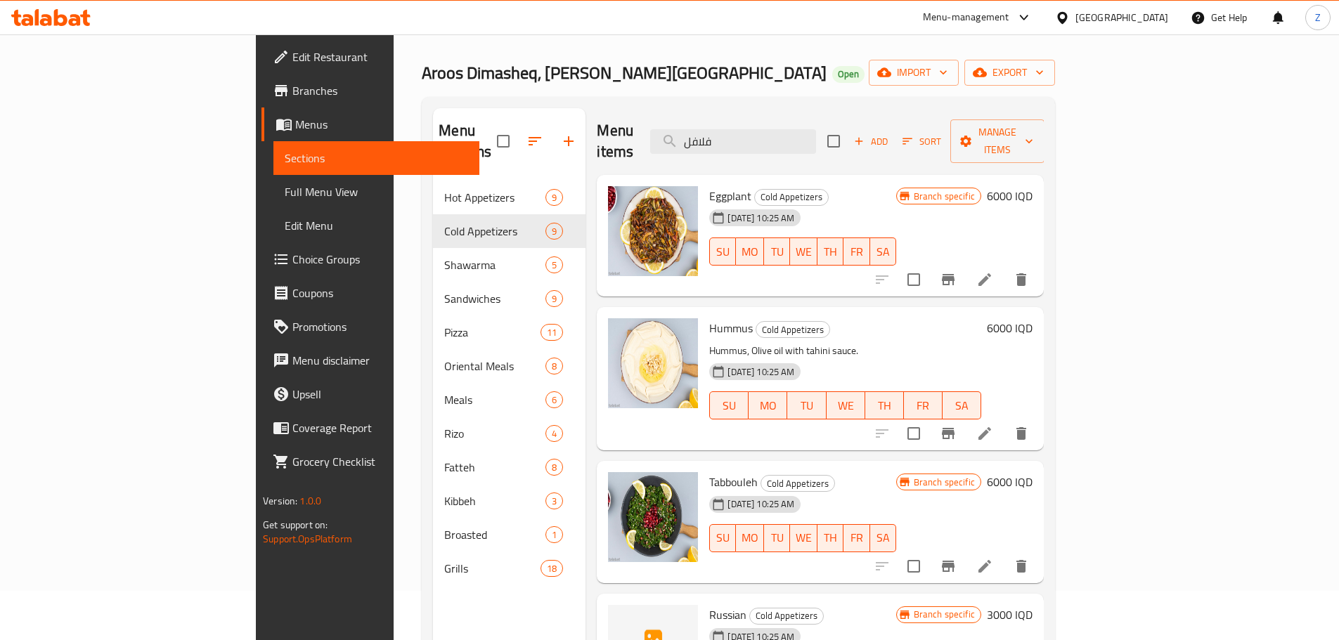
scroll to position [0, 0]
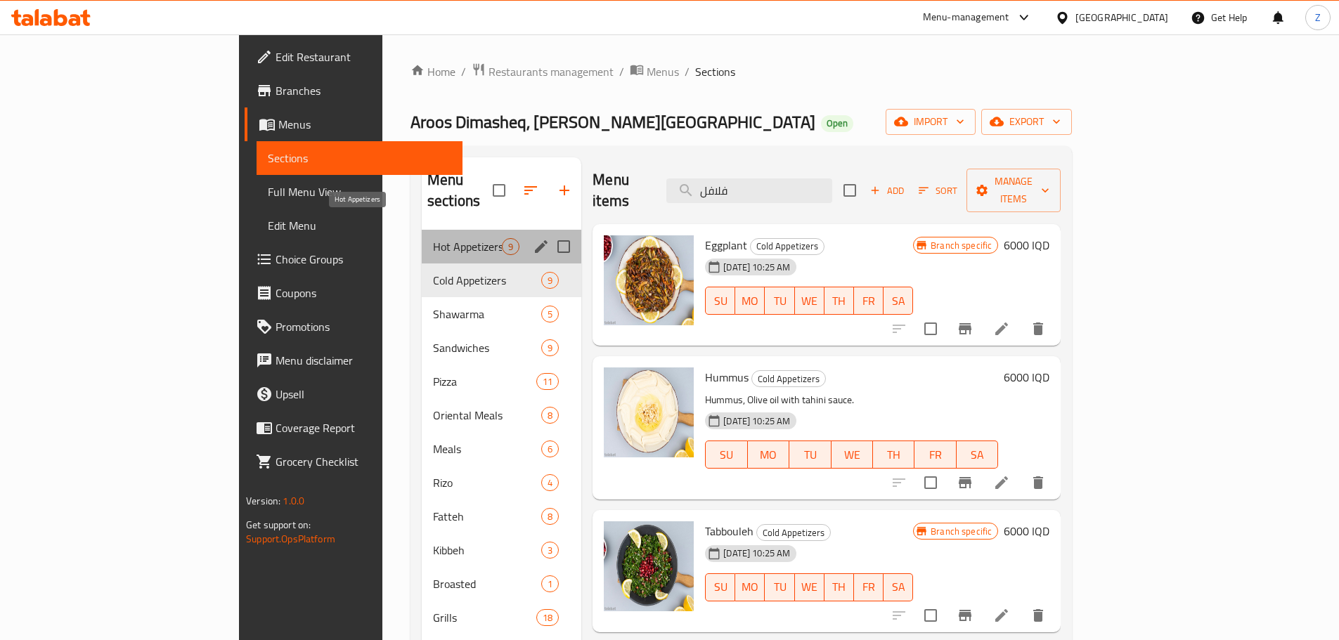
click at [433, 238] on span "Hot Appetizers" at bounding box center [467, 246] width 69 height 17
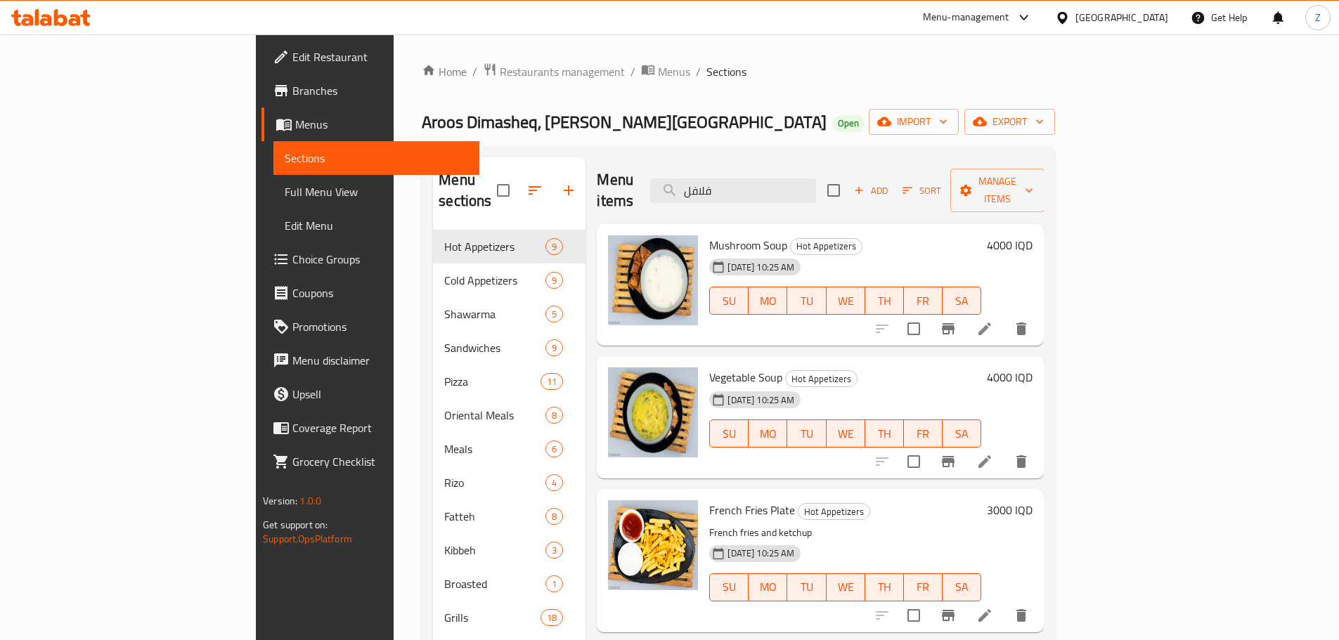
scroll to position [141, 0]
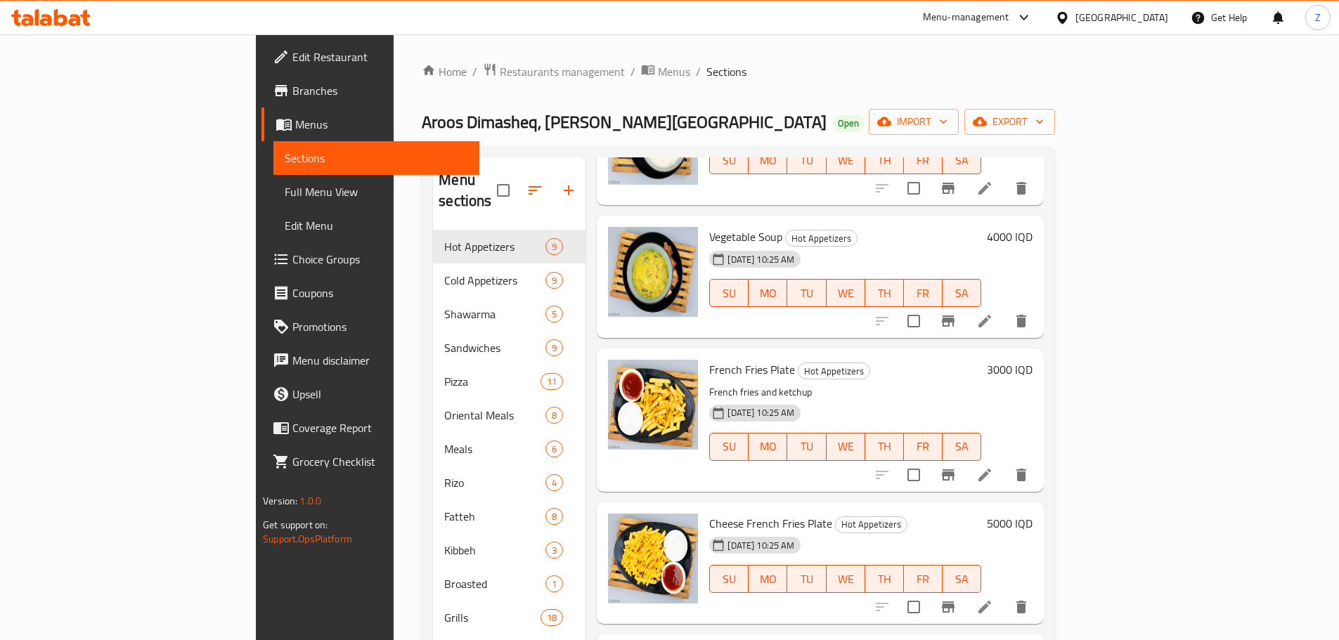
click at [1032, 360] on h6 "3000 IQD" at bounding box center [1010, 370] width 46 height 20
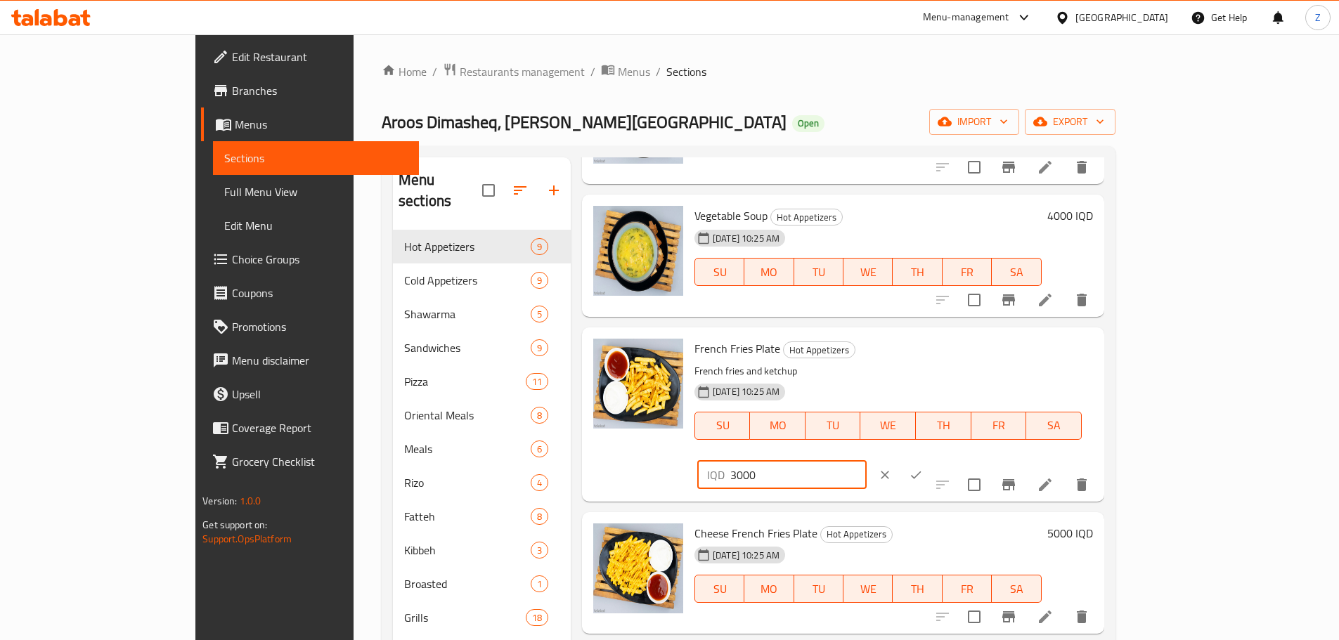
drag, startPoint x: 1091, startPoint y: 357, endPoint x: 1083, endPoint y: 357, distance: 7.7
click at [866, 461] on div "IQD 3000 ​" at bounding box center [781, 475] width 169 height 28
type input "4000"
click at [921, 471] on icon "ok" at bounding box center [916, 475] width 11 height 8
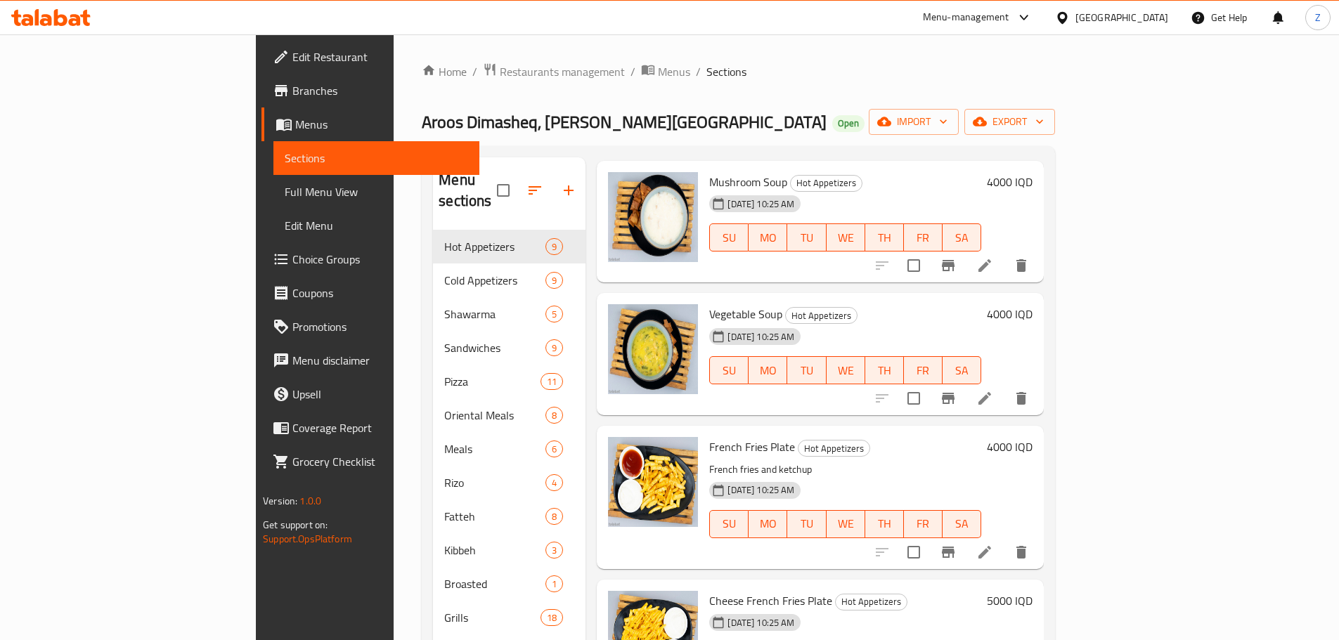
scroll to position [0, 0]
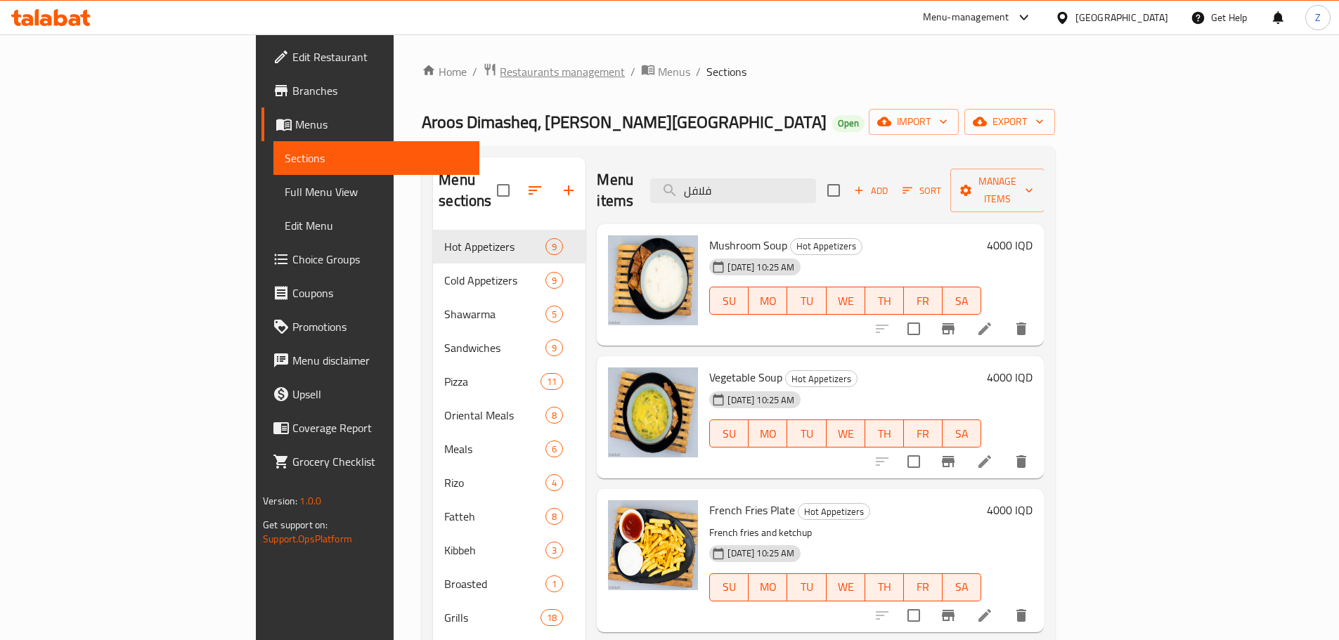
click at [500, 64] on span "Restaurants management" at bounding box center [562, 71] width 125 height 17
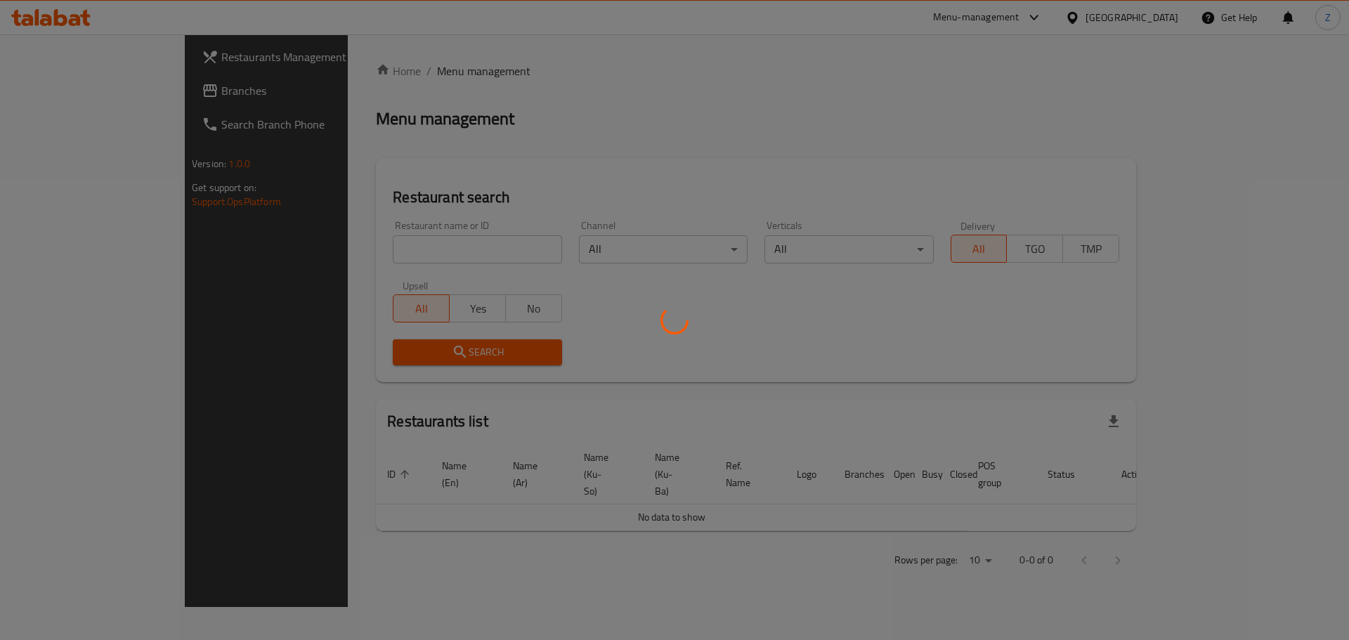
click at [406, 230] on div at bounding box center [674, 320] width 1349 height 640
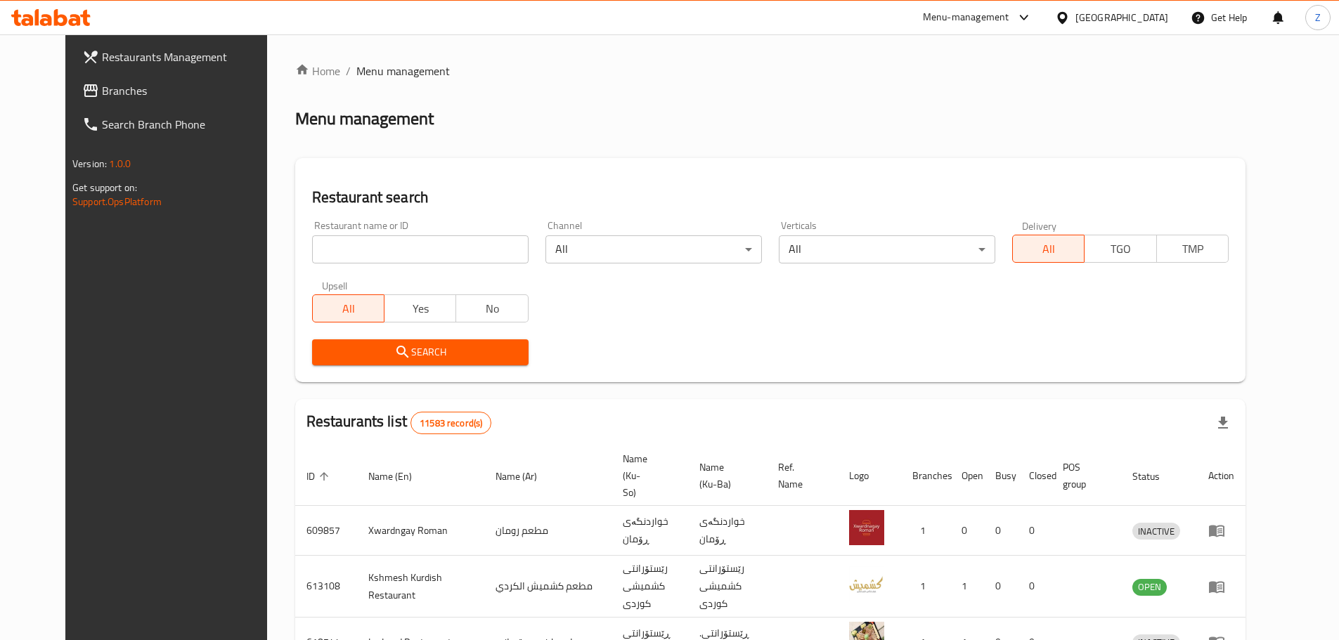
click at [401, 249] on div "Home / Menu management Menu management Restaurant search Restaurant name or ID …" at bounding box center [770, 547] width 950 height 968
click at [401, 249] on input "search" at bounding box center [420, 249] width 216 height 28
paste input "686429"
type input "686429"
click at [411, 351] on span "Search" at bounding box center [420, 353] width 194 height 18
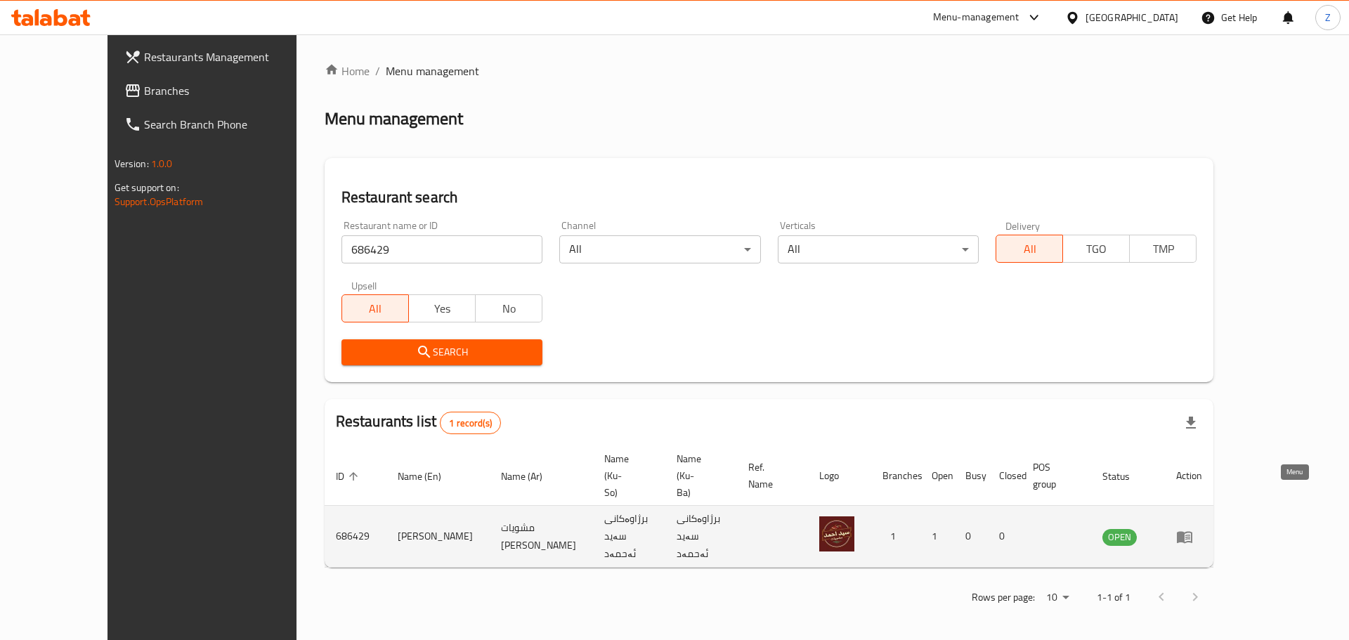
click at [1193, 528] on icon "enhanced table" at bounding box center [1184, 536] width 17 height 17
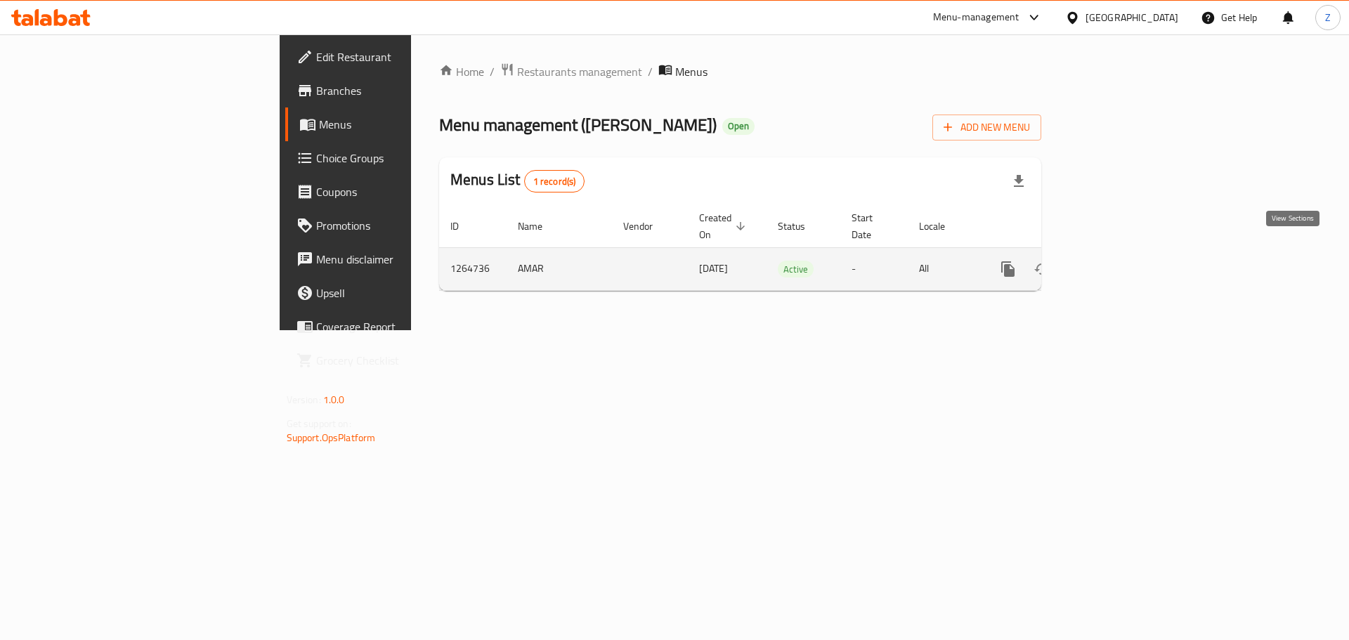
click at [1118, 261] on icon "enhanced table" at bounding box center [1109, 269] width 17 height 17
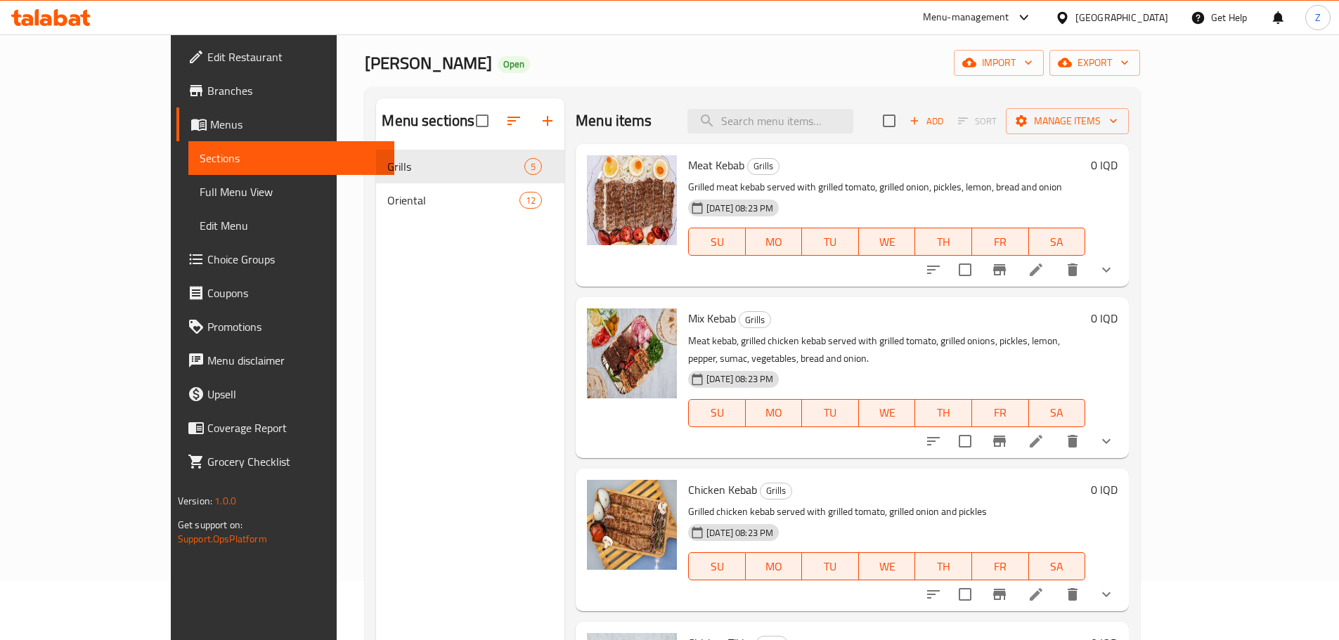
scroll to position [56, 0]
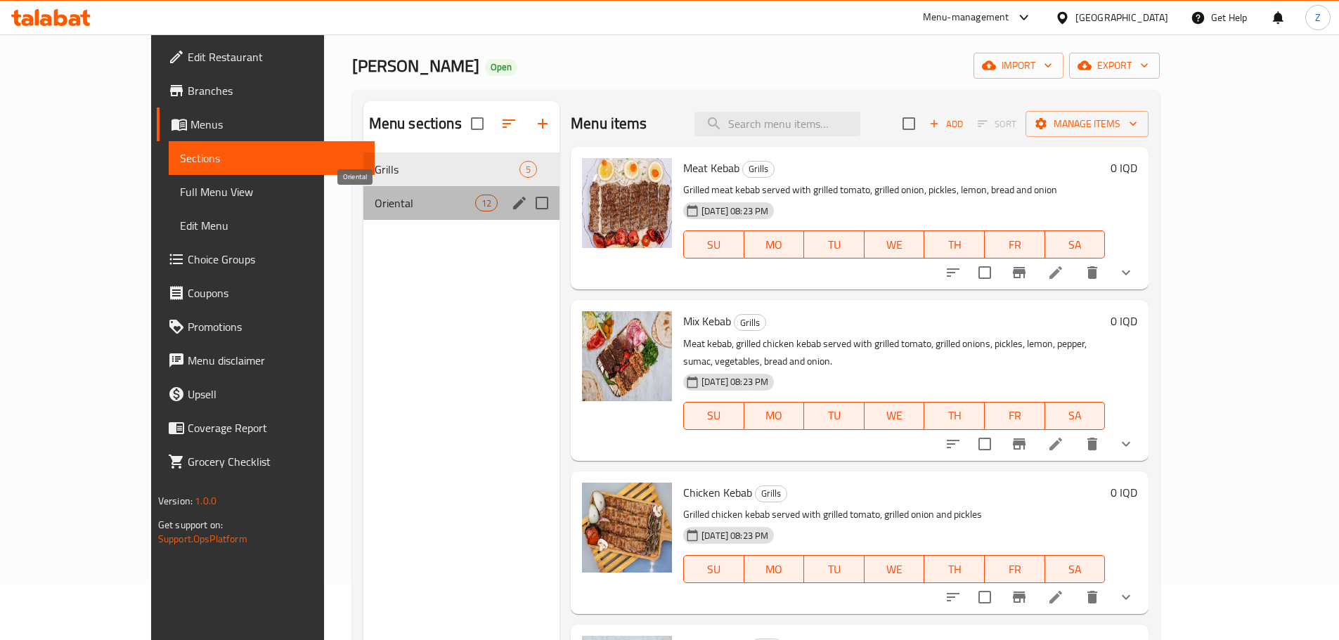
click at [375, 209] on span "Oriental" at bounding box center [425, 203] width 100 height 17
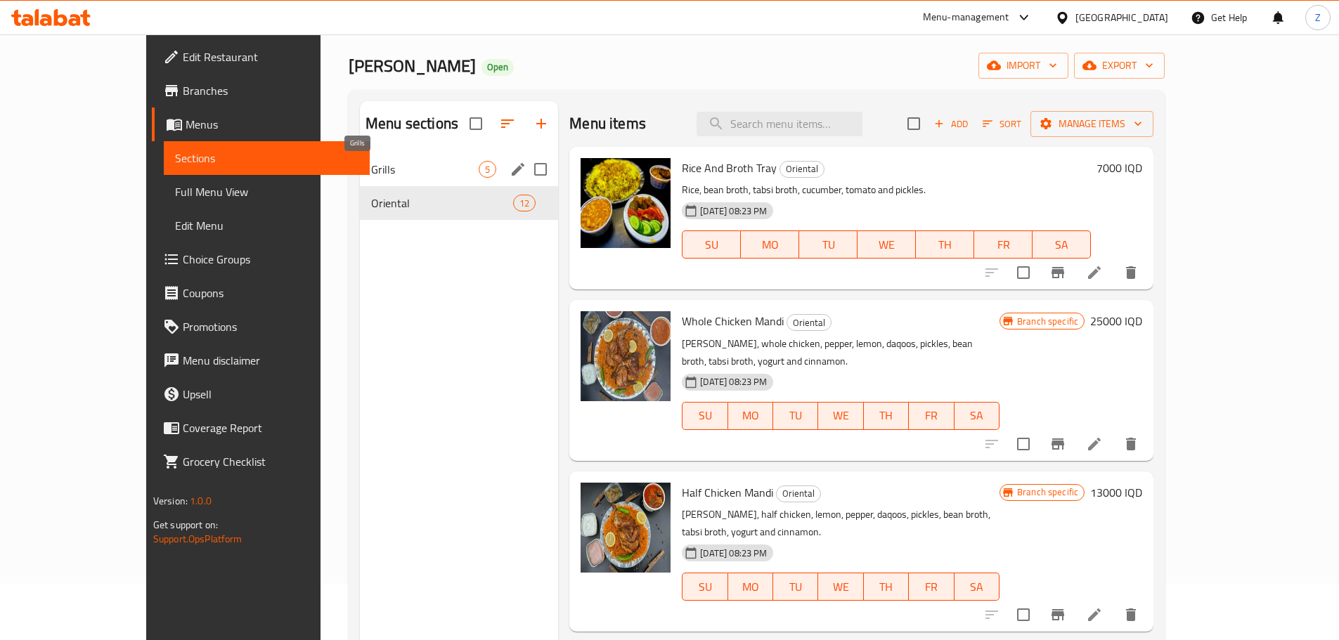
click at [371, 161] on span "Grills" at bounding box center [425, 169] width 108 height 17
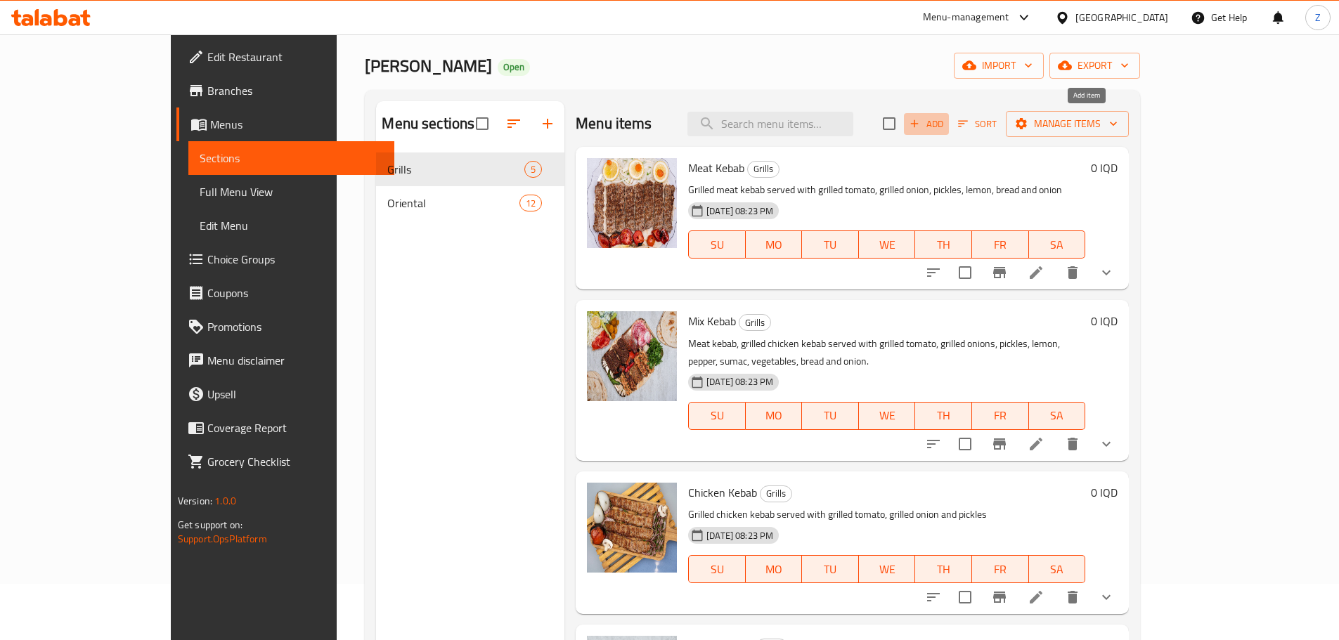
click at [949, 134] on button "Add" at bounding box center [926, 124] width 45 height 22
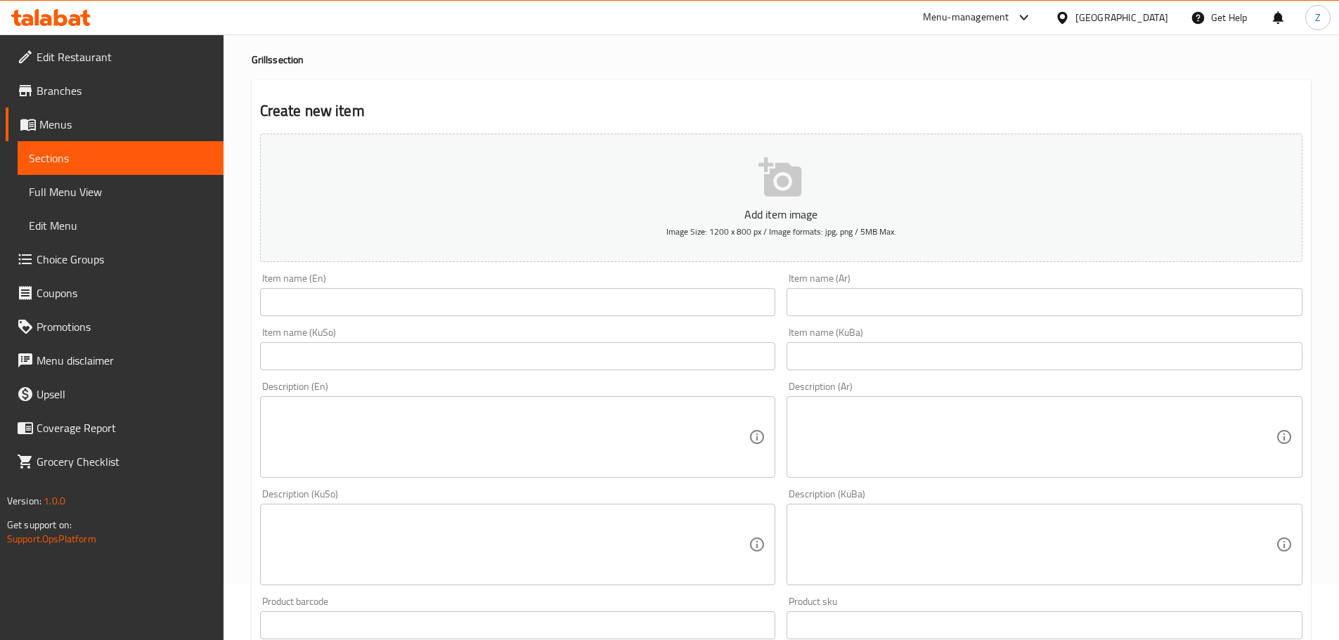
click at [467, 303] on input "text" at bounding box center [518, 302] width 516 height 28
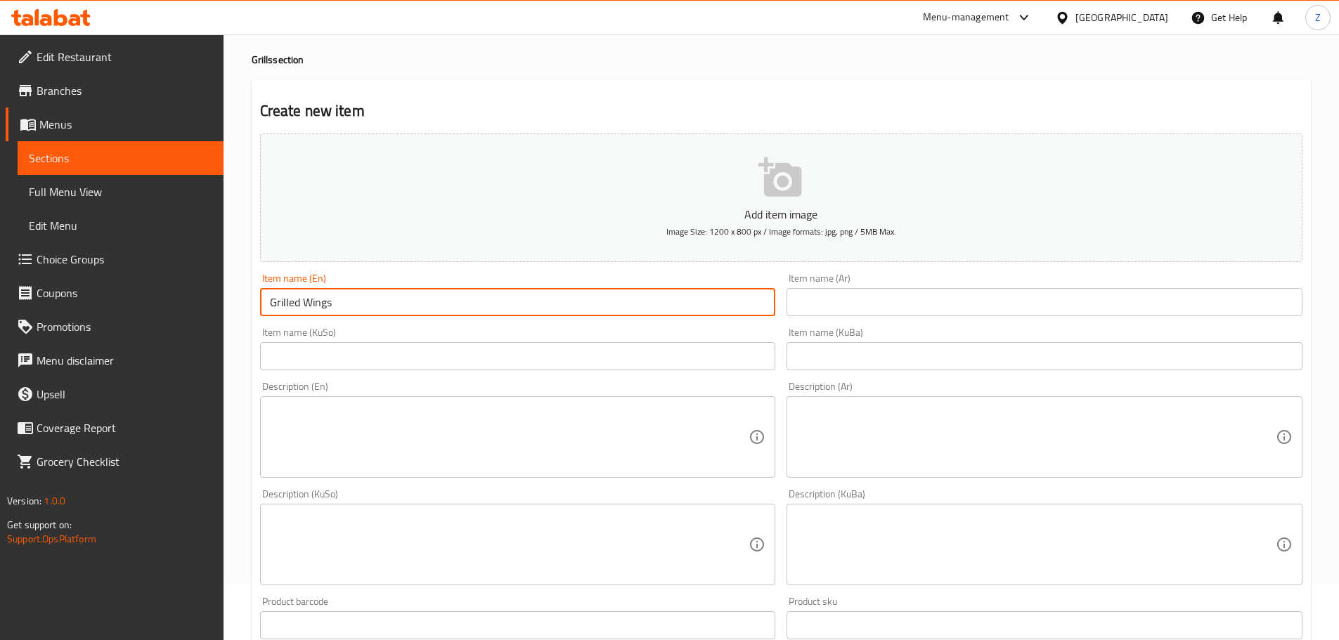
type input "Grilled Wings"
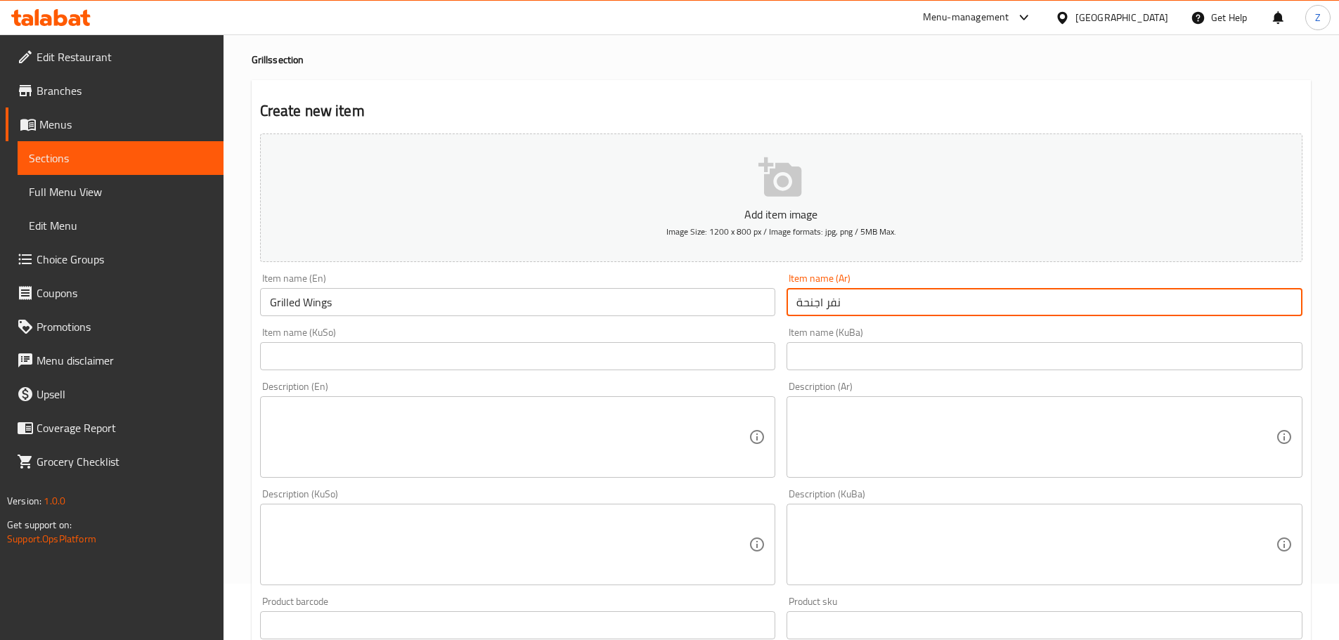
type input "نفر اجنحة"
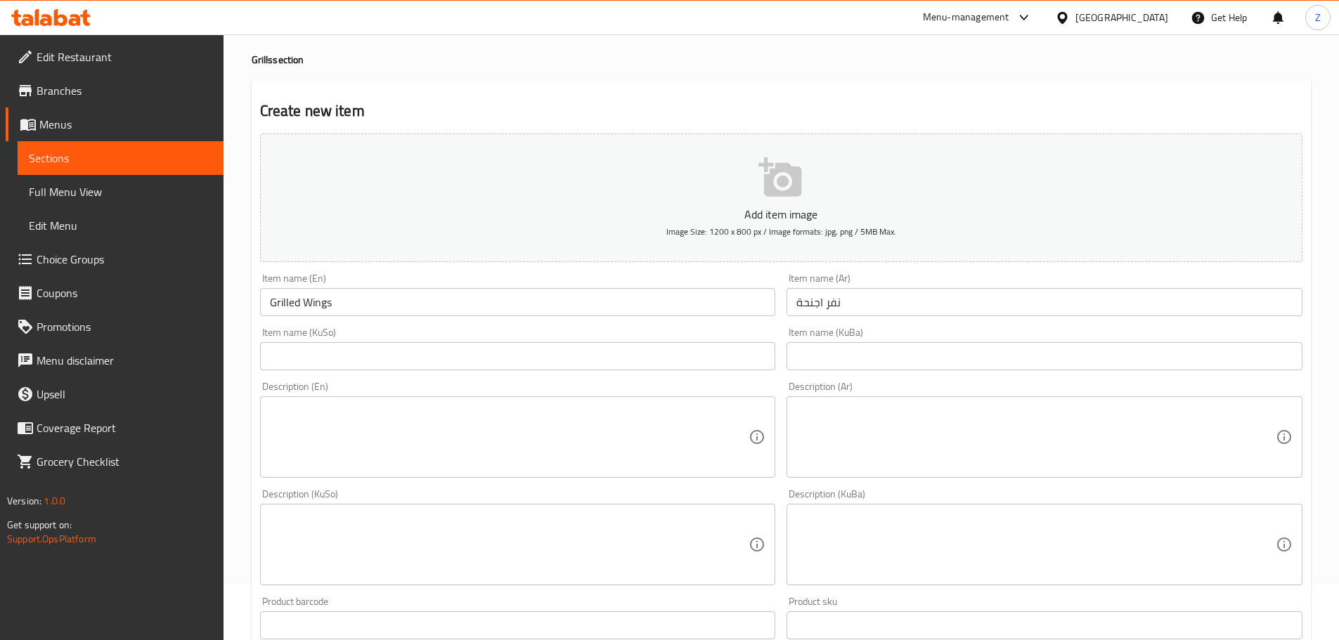
click at [903, 473] on div "Description (Ar)" at bounding box center [1044, 437] width 516 height 82
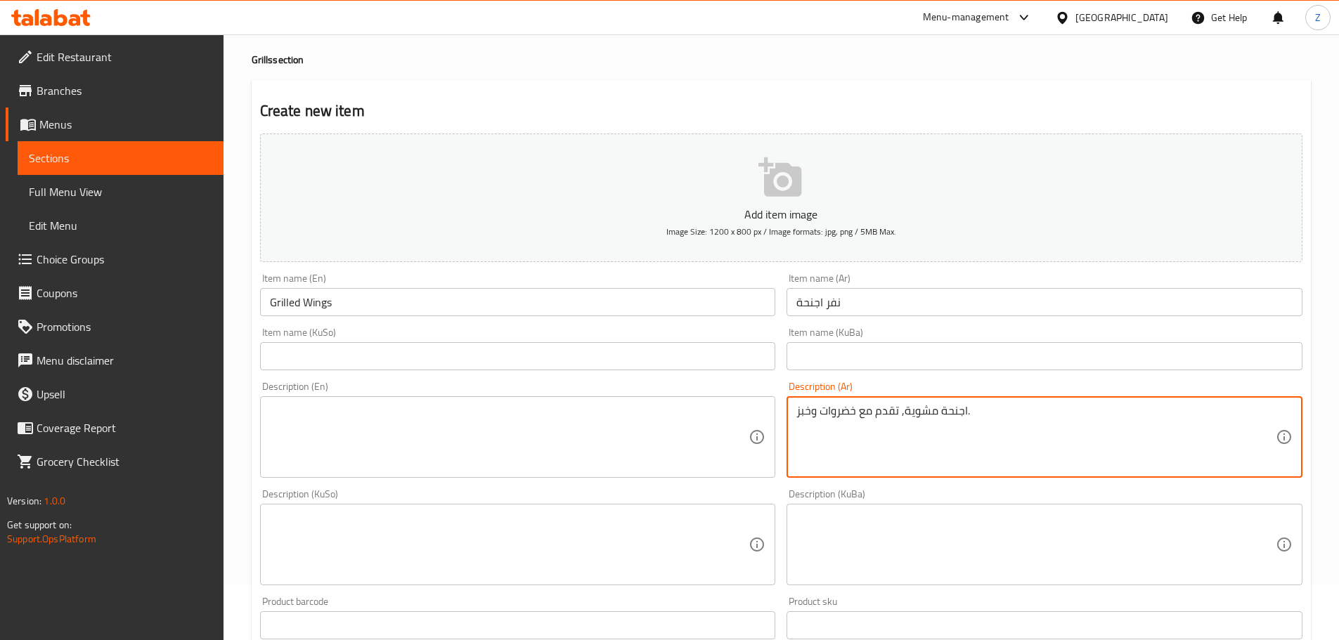
click at [925, 445] on textarea "اجنحة مشوية, تقدم مع خضروات وخبز." at bounding box center [1035, 437] width 479 height 67
type textarea "اجنحة مشوية, تقدم مع خضروات وخبز."
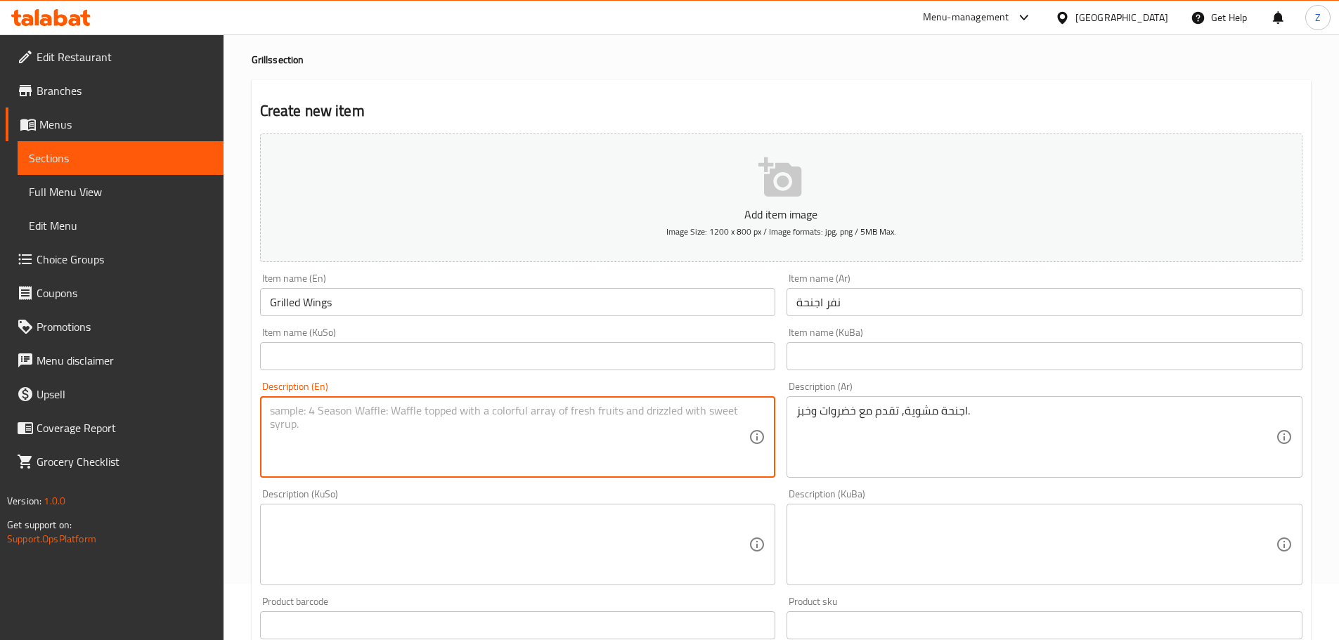
click at [545, 406] on textarea at bounding box center [509, 437] width 479 height 67
paste textarea "Grilled wings, served with vegetables and bread."
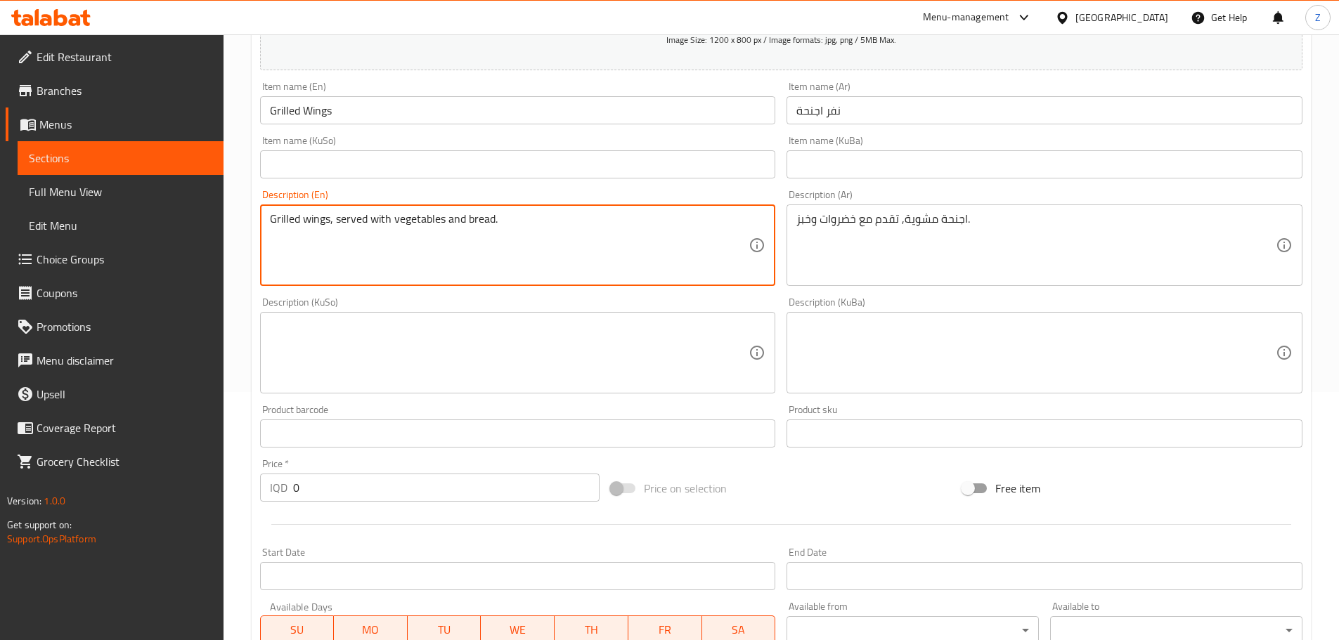
scroll to position [408, 0]
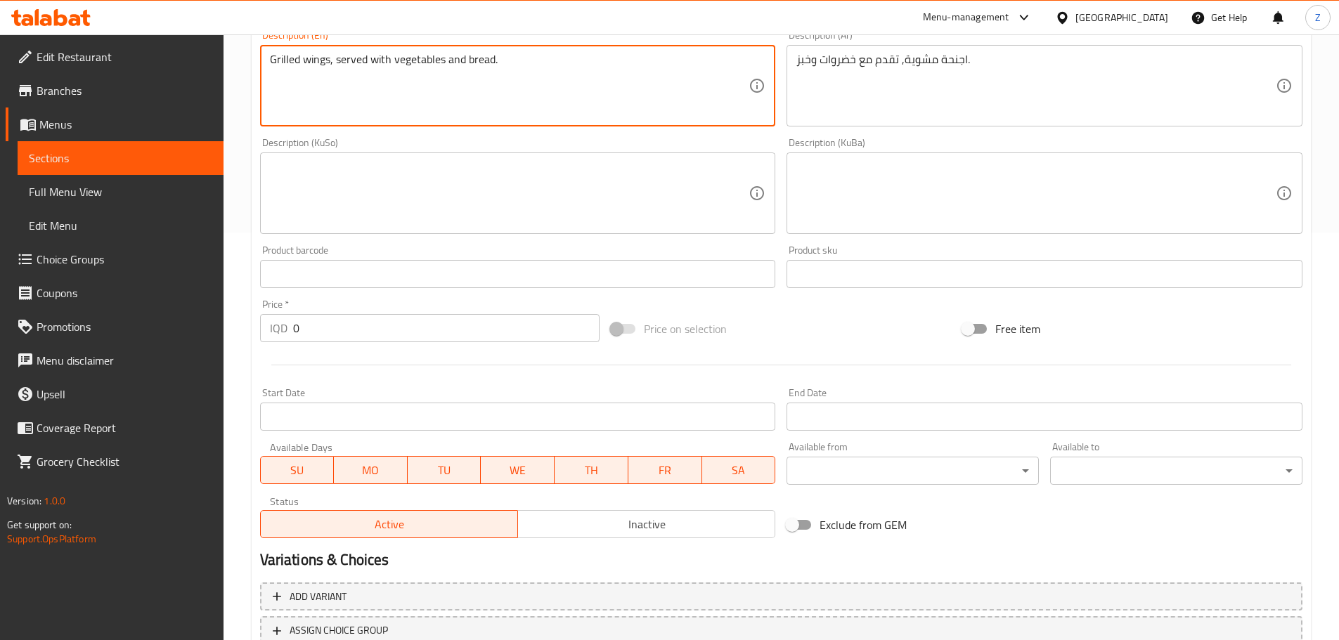
type textarea "Grilled wings, served with vegetables and bread."
click at [341, 330] on input "0" at bounding box center [446, 328] width 307 height 28
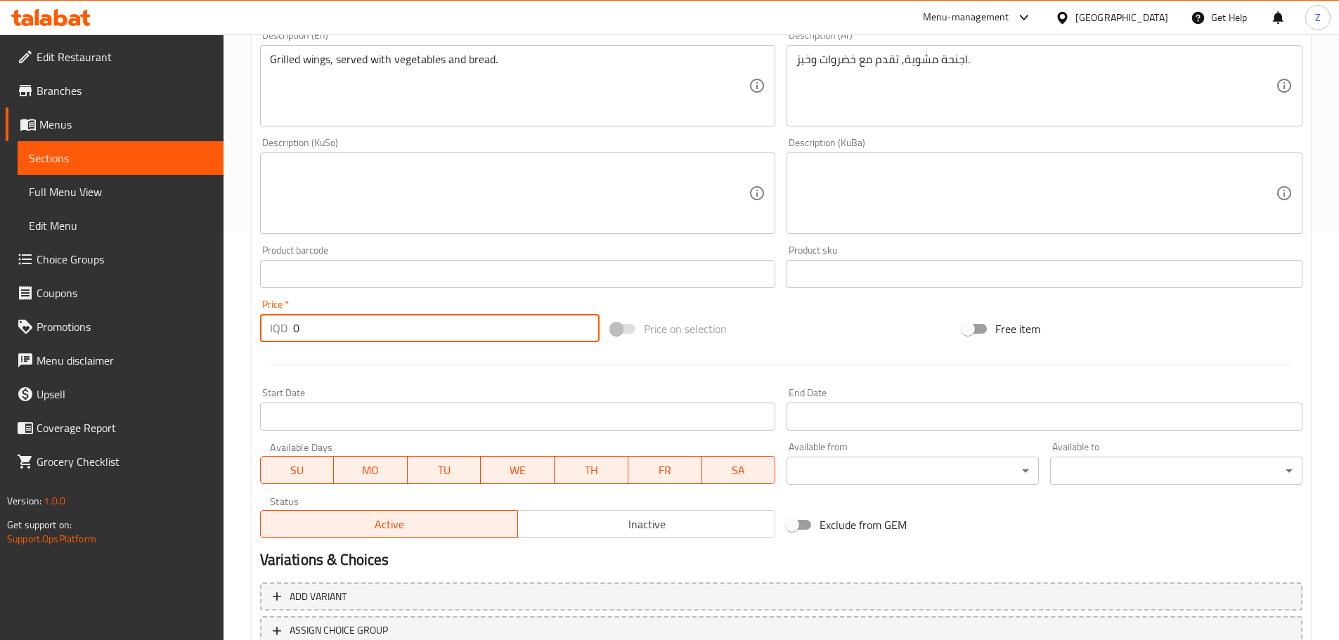
click at [341, 330] on input "0" at bounding box center [446, 328] width 307 height 28
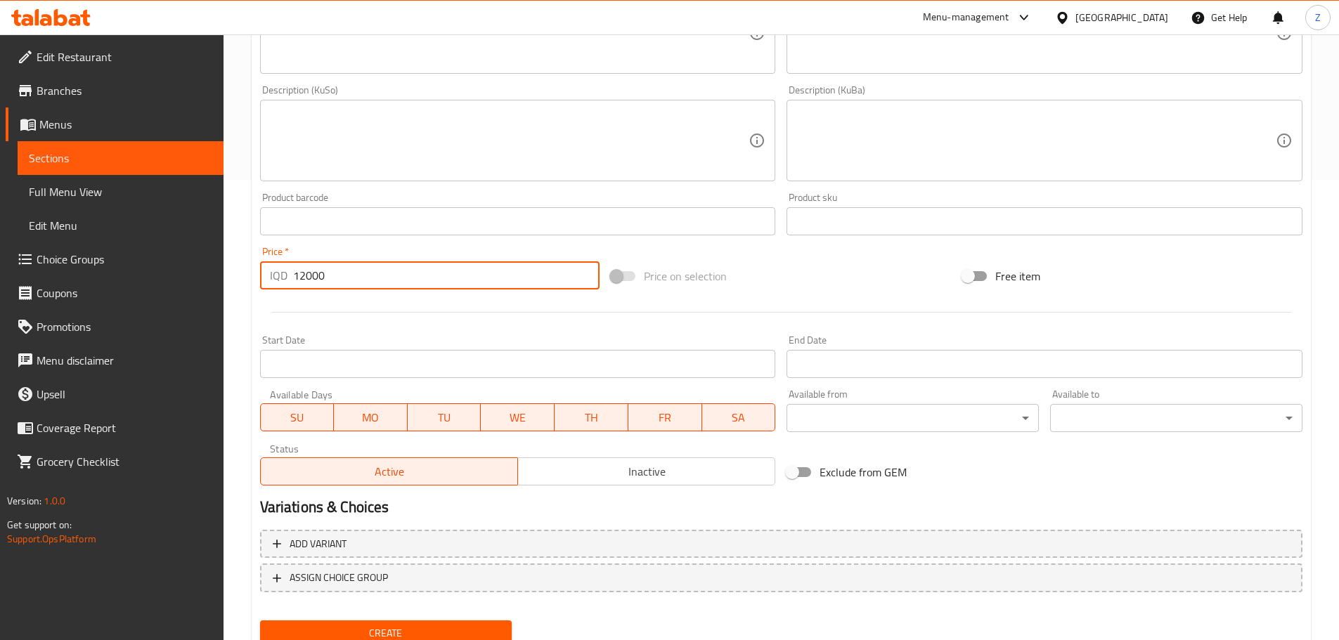
scroll to position [514, 0]
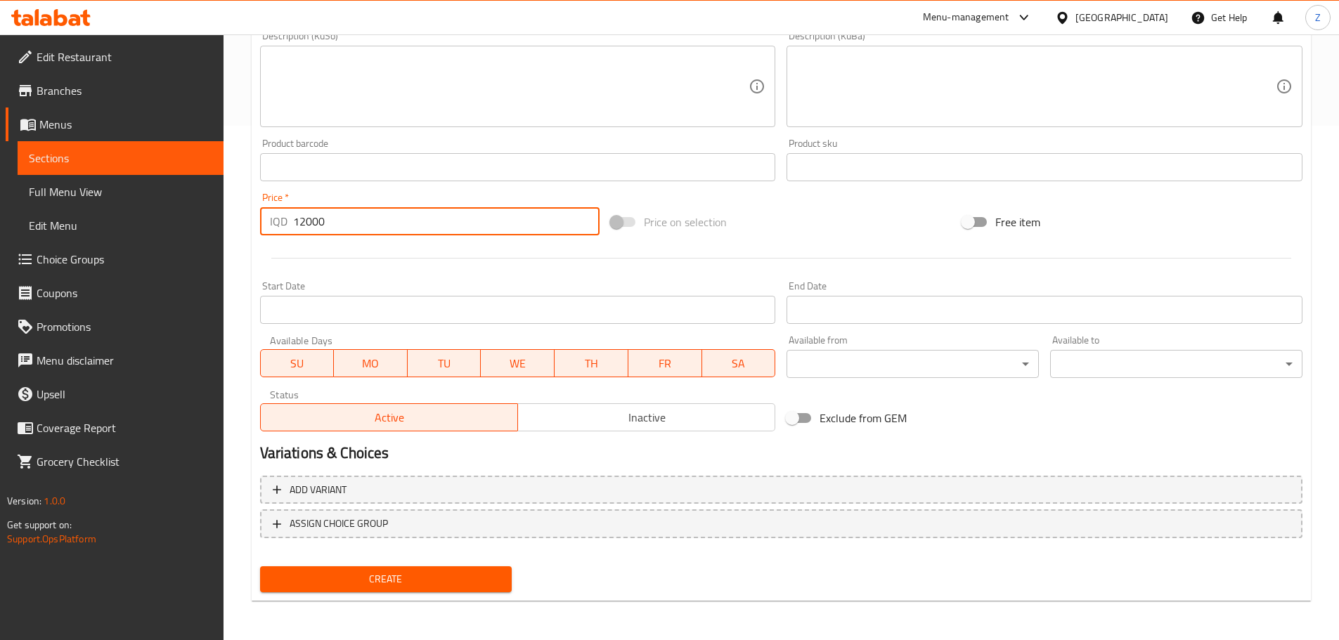
type input "12000"
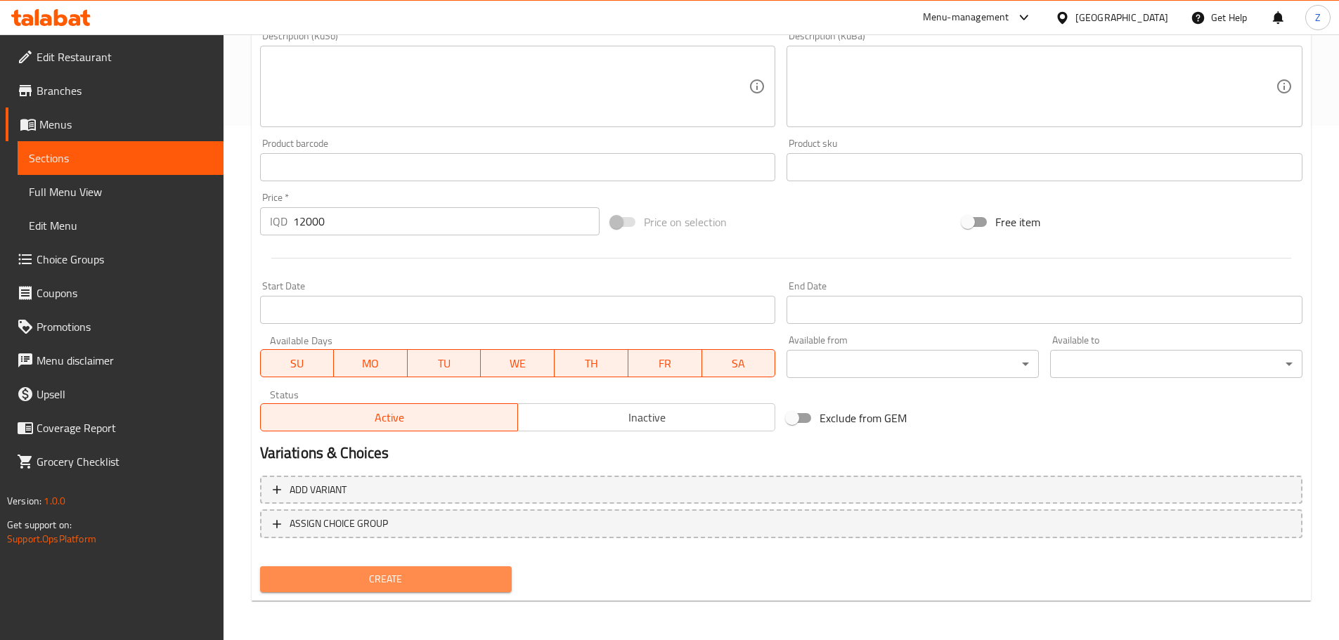
click at [365, 579] on span "Create" at bounding box center [386, 580] width 230 height 18
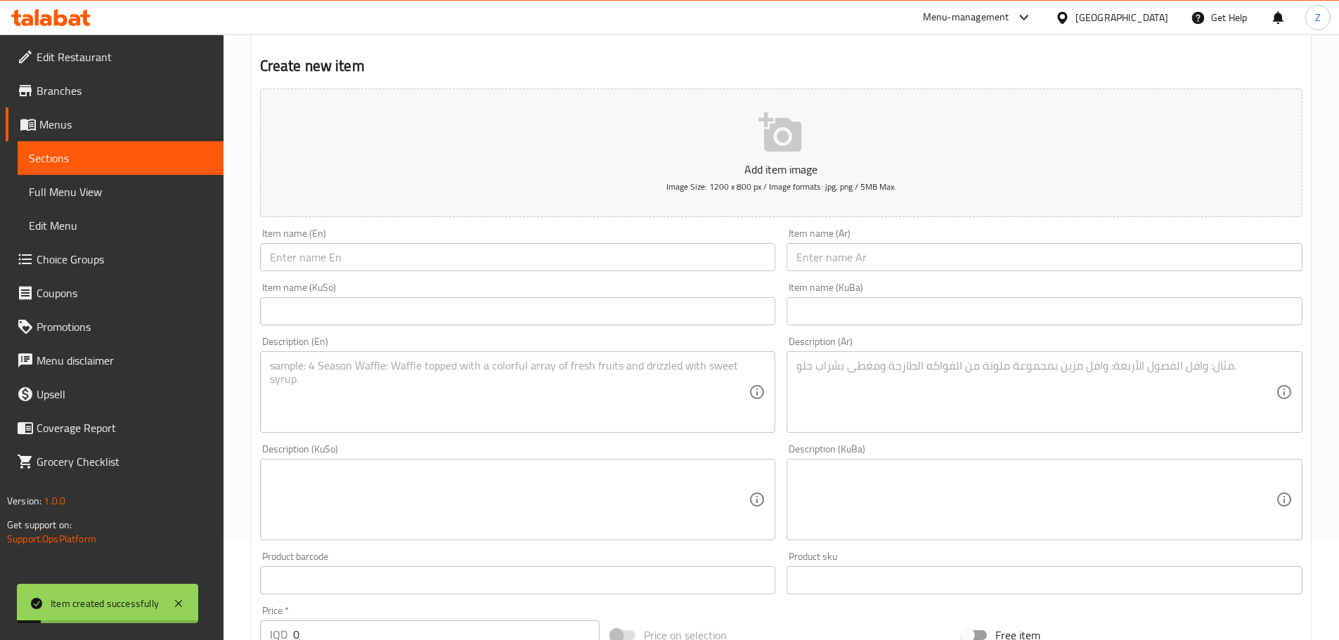
scroll to position [0, 0]
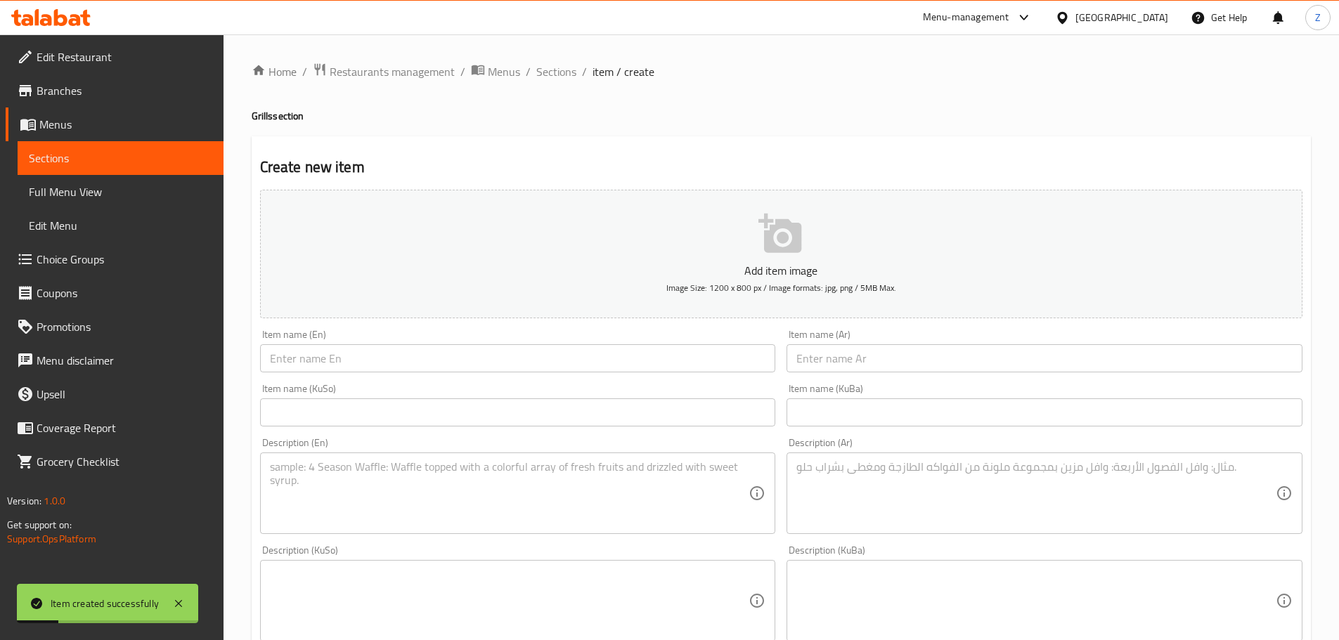
click at [556, 91] on div "Home / Restaurants management / Menus / Sections / item / create Grills section…" at bounding box center [781, 595] width 1059 height 1064
click at [555, 75] on span "Sections" at bounding box center [556, 71] width 40 height 17
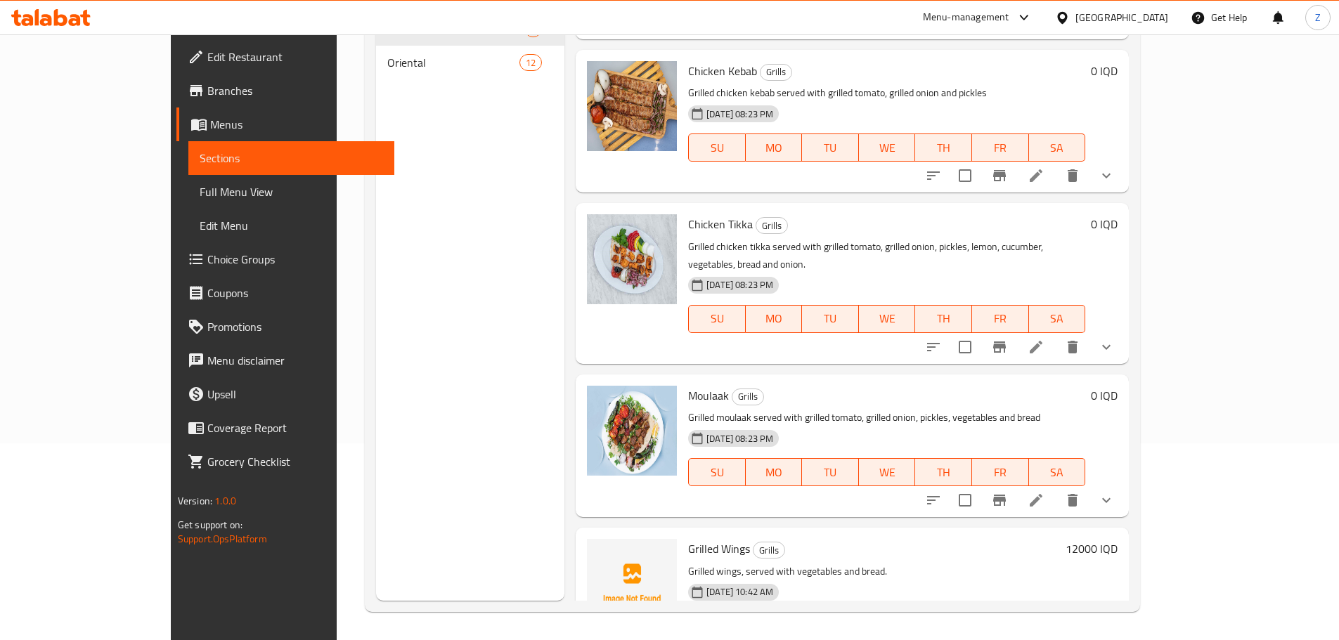
scroll to position [316, 0]
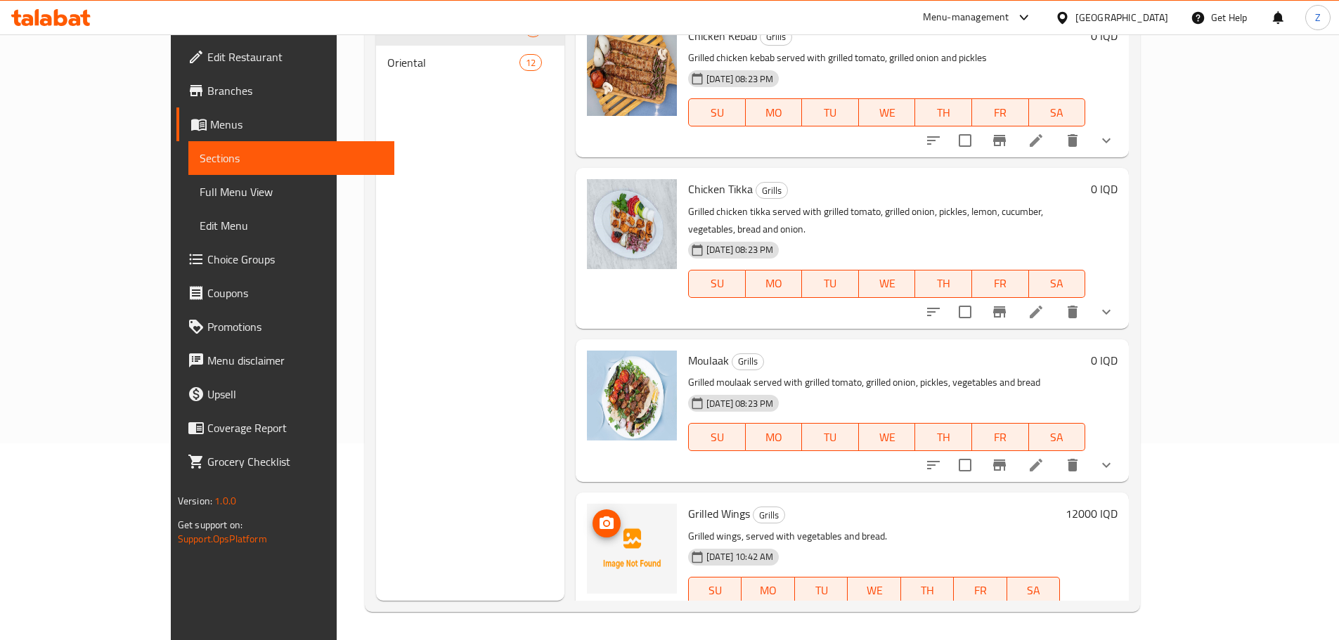
click at [592, 515] on span "upload picture" at bounding box center [606, 523] width 28 height 17
click at [598, 515] on icon "upload picture" at bounding box center [606, 523] width 17 height 17
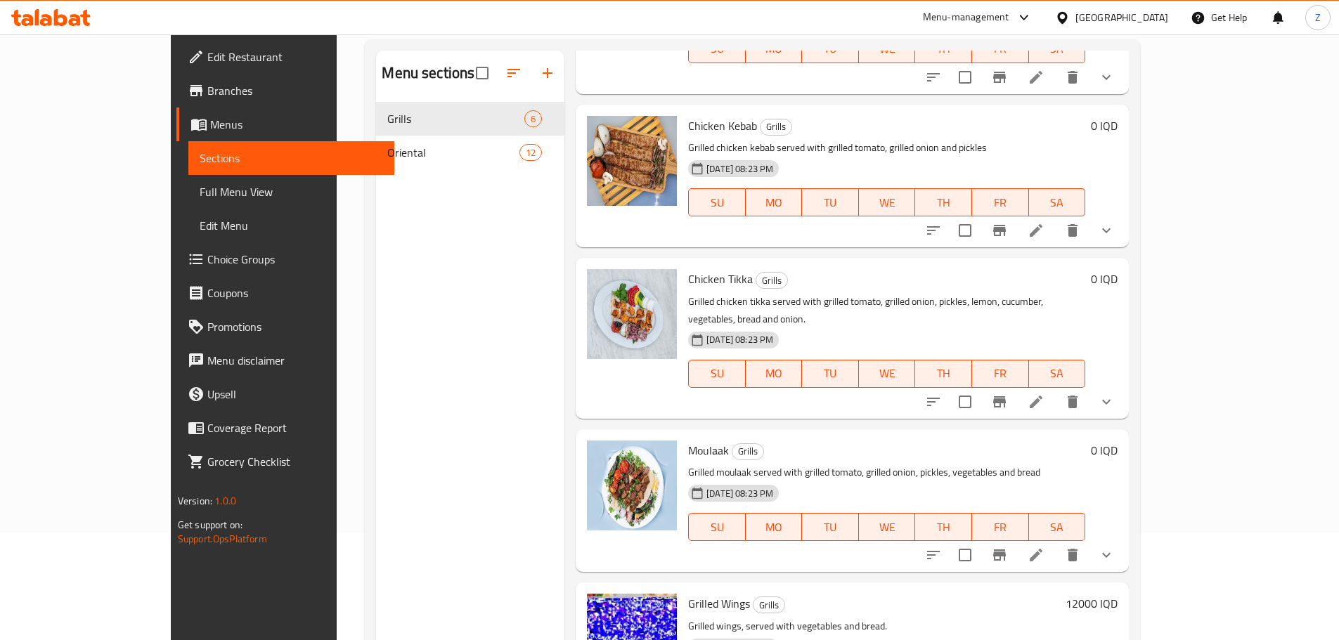
scroll to position [0, 0]
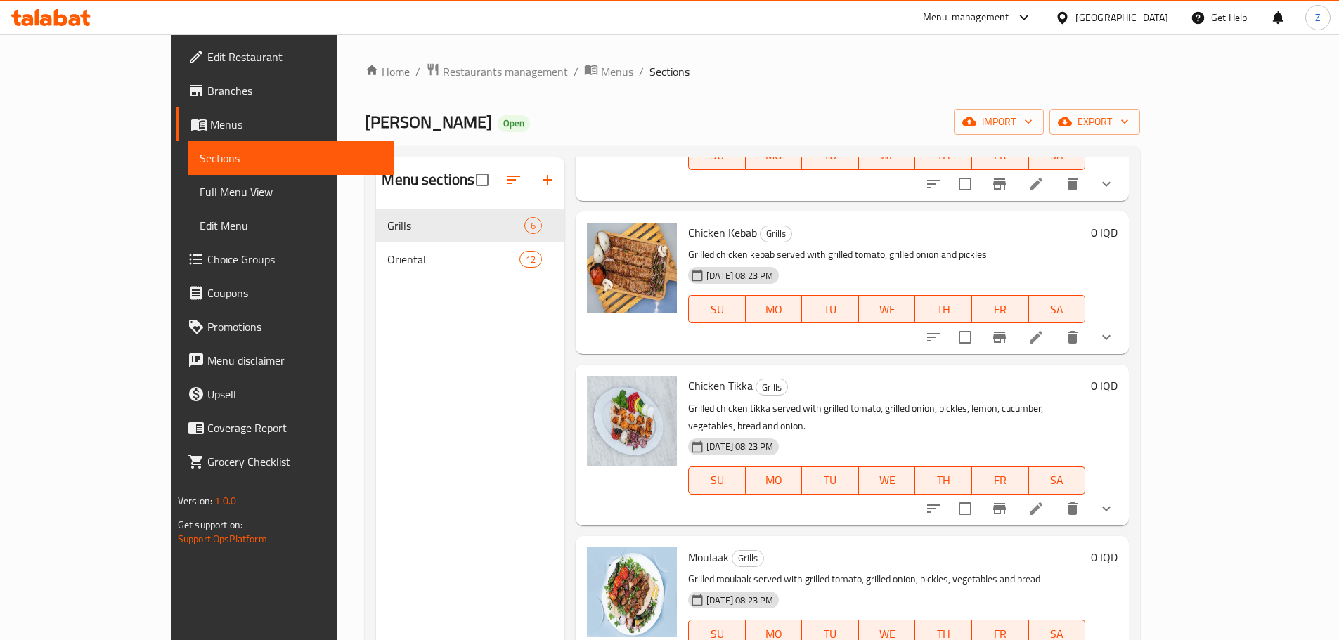
click at [443, 65] on span "Restaurants management" at bounding box center [505, 71] width 125 height 17
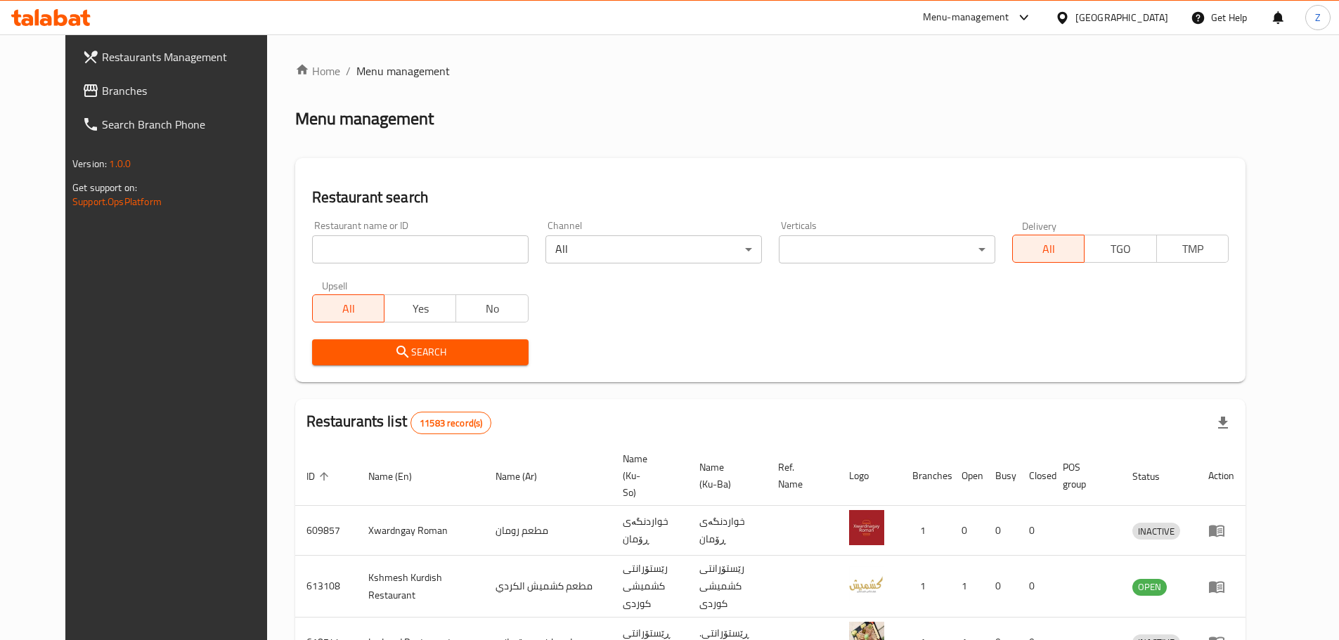
click at [389, 256] on input "search" at bounding box center [420, 249] width 216 height 28
paste input "704553"
click at [415, 363] on button "Search" at bounding box center [420, 352] width 216 height 26
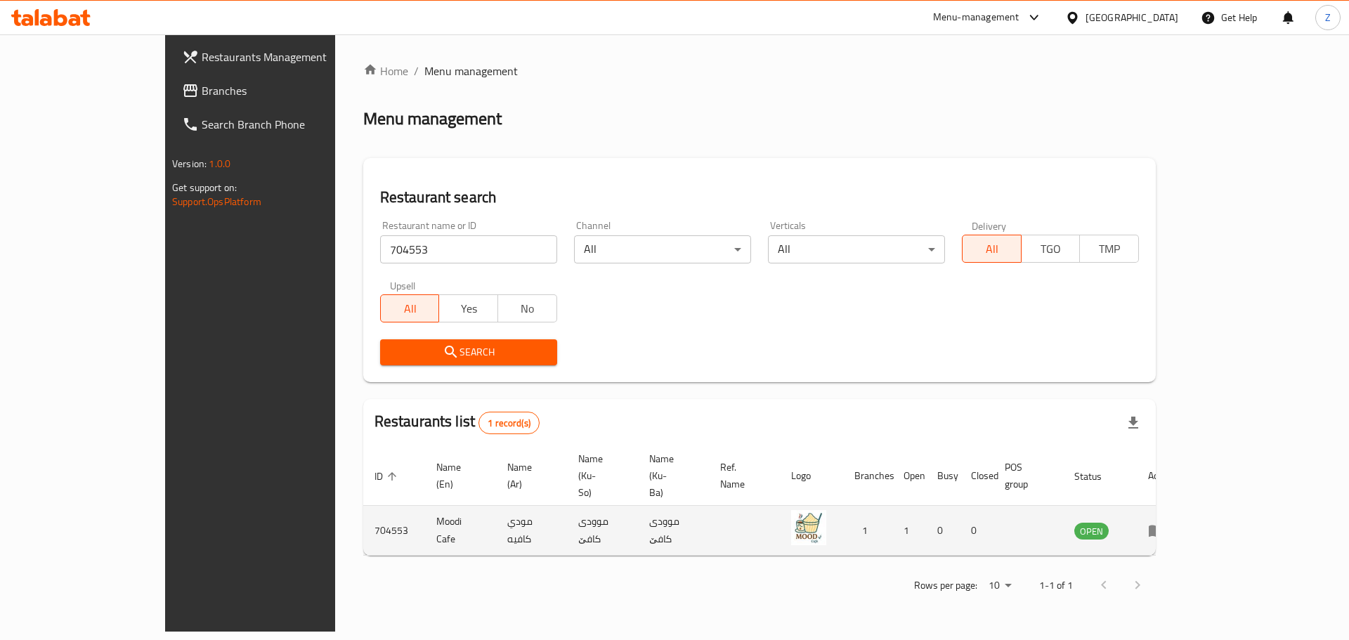
click at [1165, 522] on icon "enhanced table" at bounding box center [1156, 530] width 17 height 17
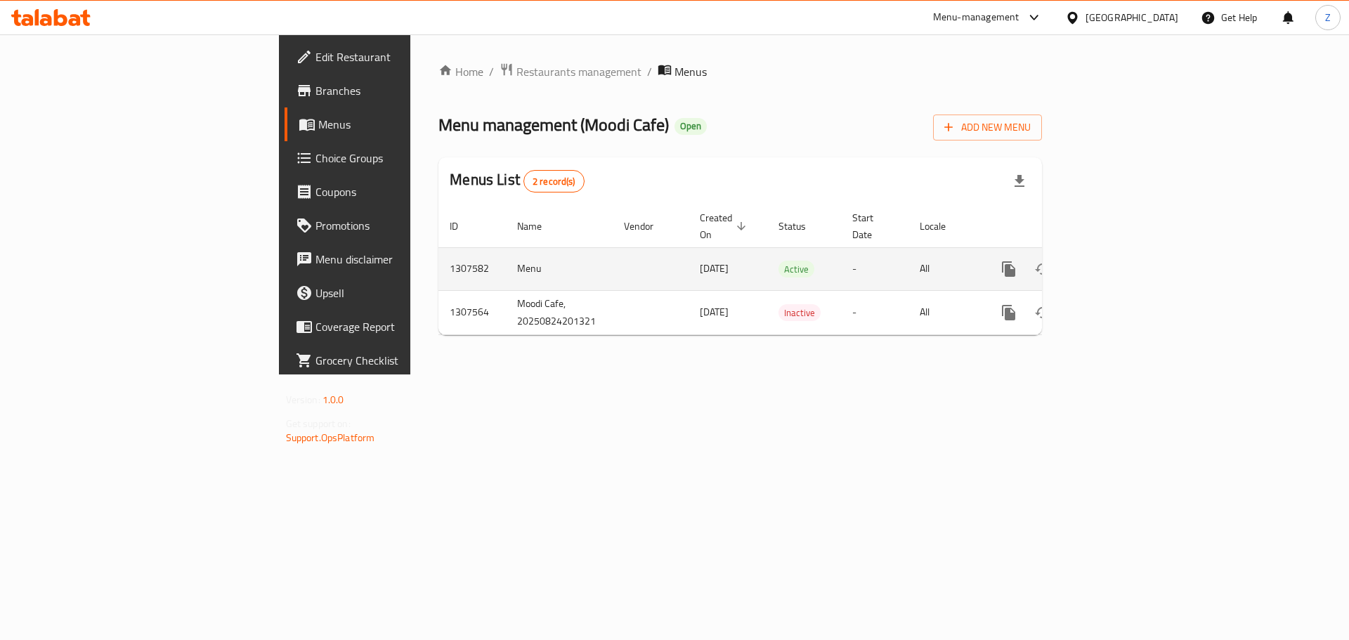
click at [1127, 254] on link "enhanced table" at bounding box center [1110, 269] width 34 height 34
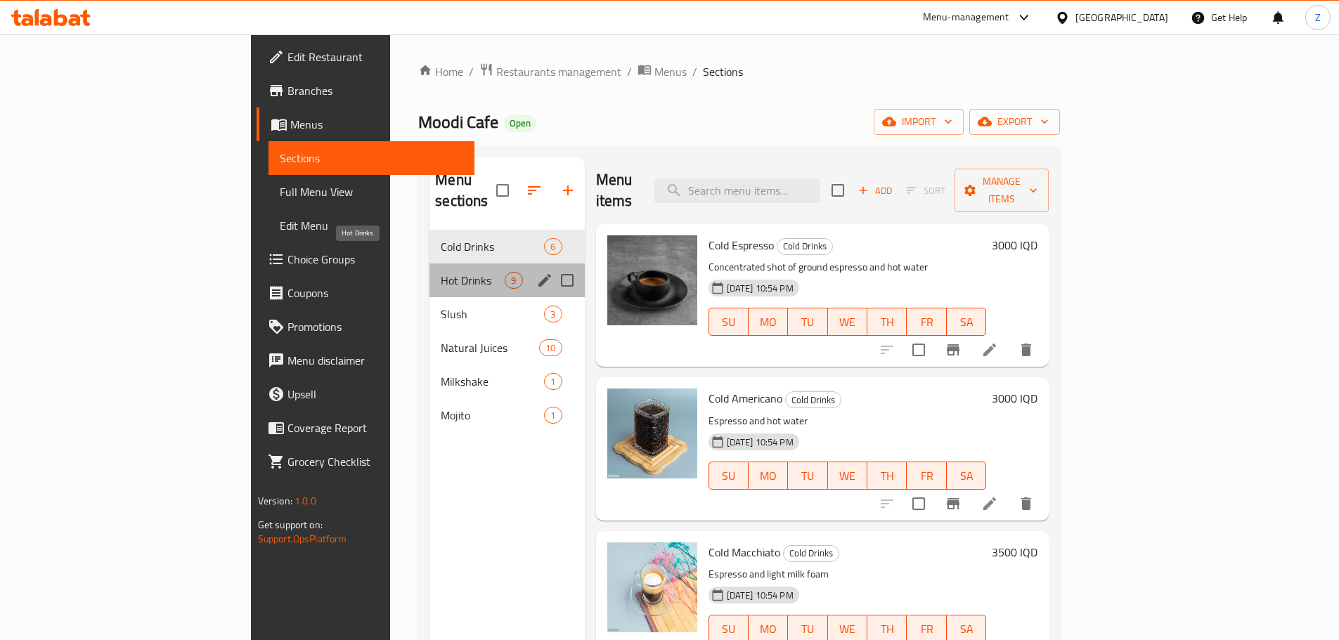
click at [429, 267] on div "Hot Drinks 9" at bounding box center [506, 280] width 155 height 34
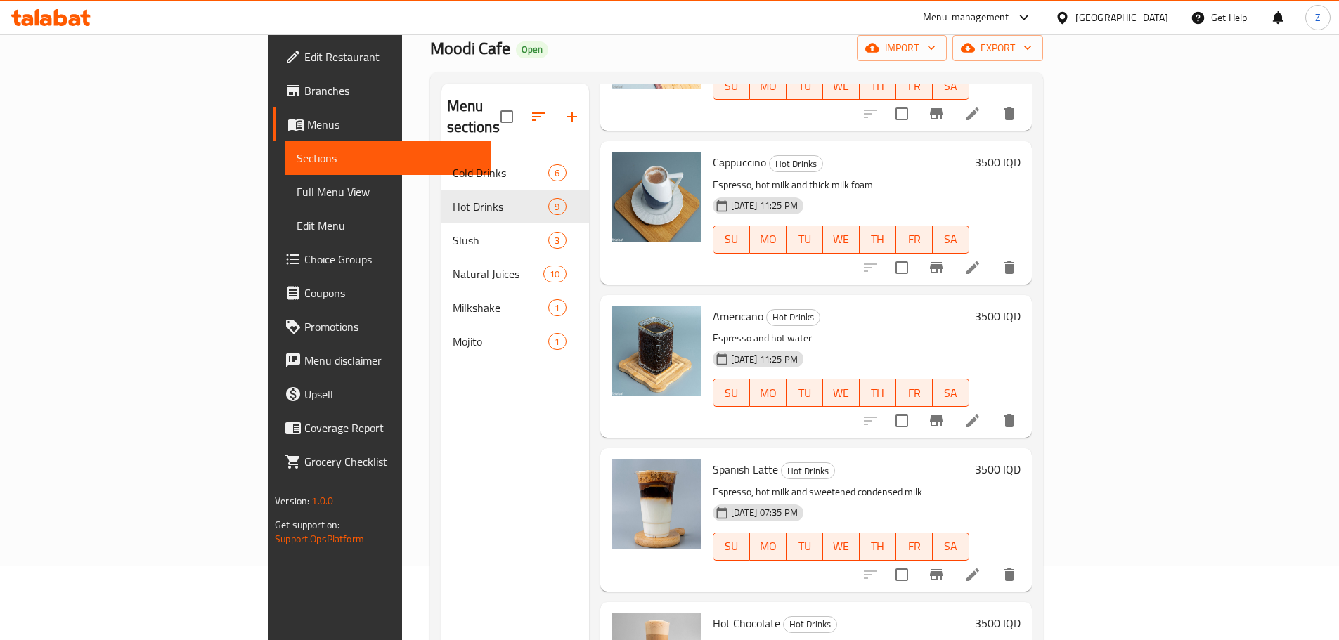
scroll to position [197, 0]
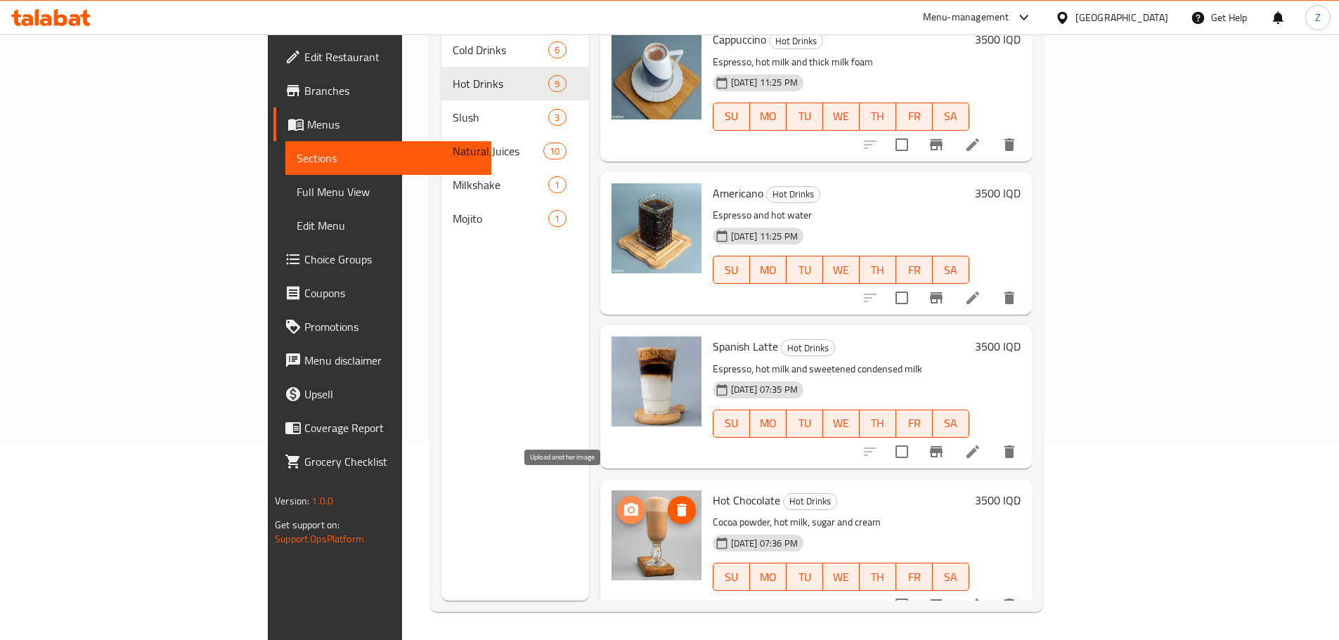
drag, startPoint x: 578, startPoint y: 489, endPoint x: 571, endPoint y: 486, distance: 8.2
click at [624, 503] on icon "upload picture" at bounding box center [631, 509] width 14 height 13
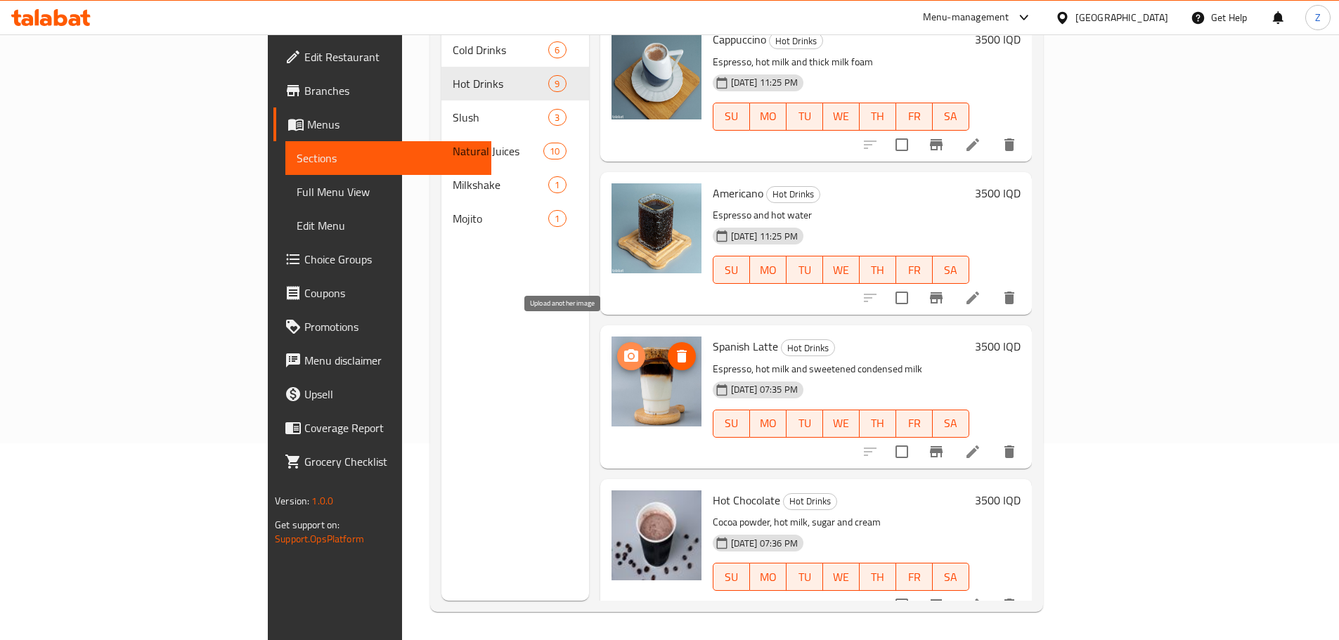
click at [624, 349] on icon "upload picture" at bounding box center [631, 355] width 14 height 13
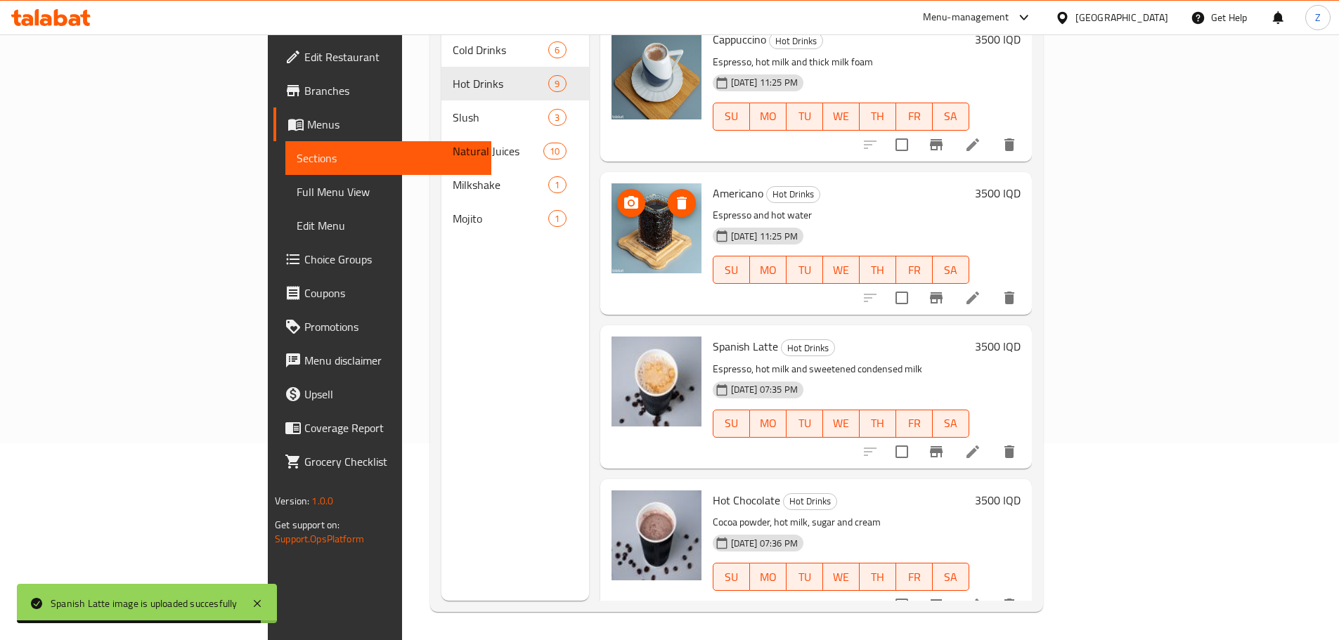
click at [624, 196] on icon "upload picture" at bounding box center [631, 202] width 14 height 13
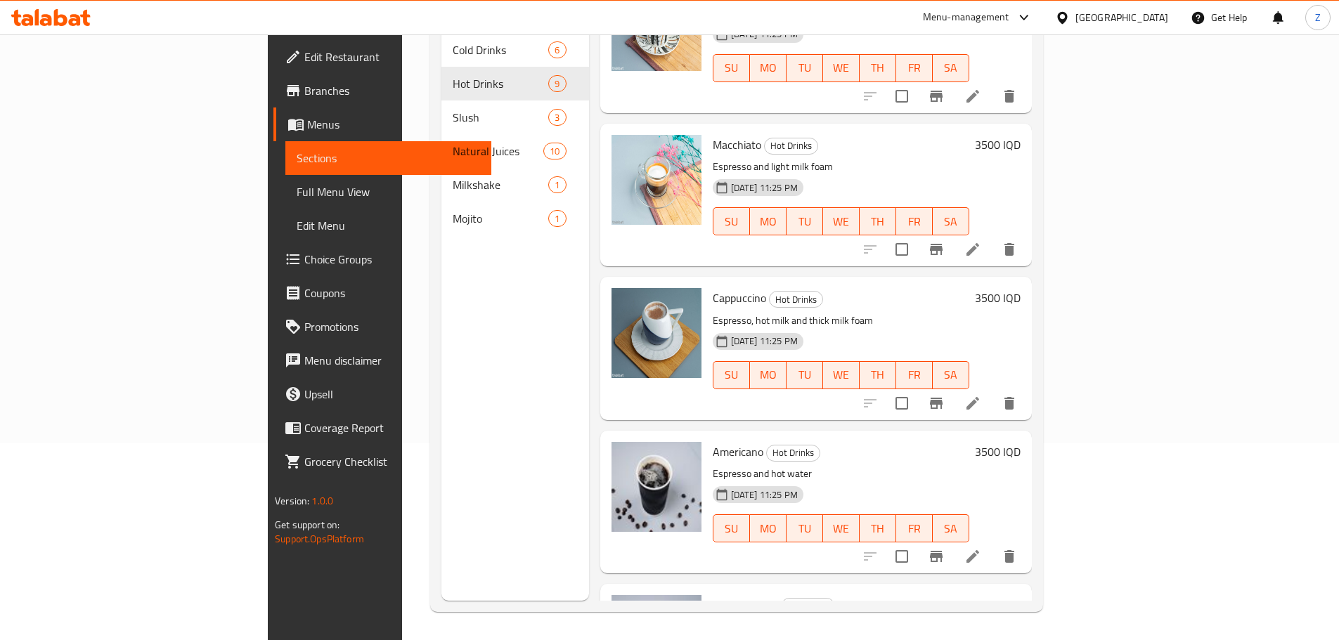
scroll to position [495, 0]
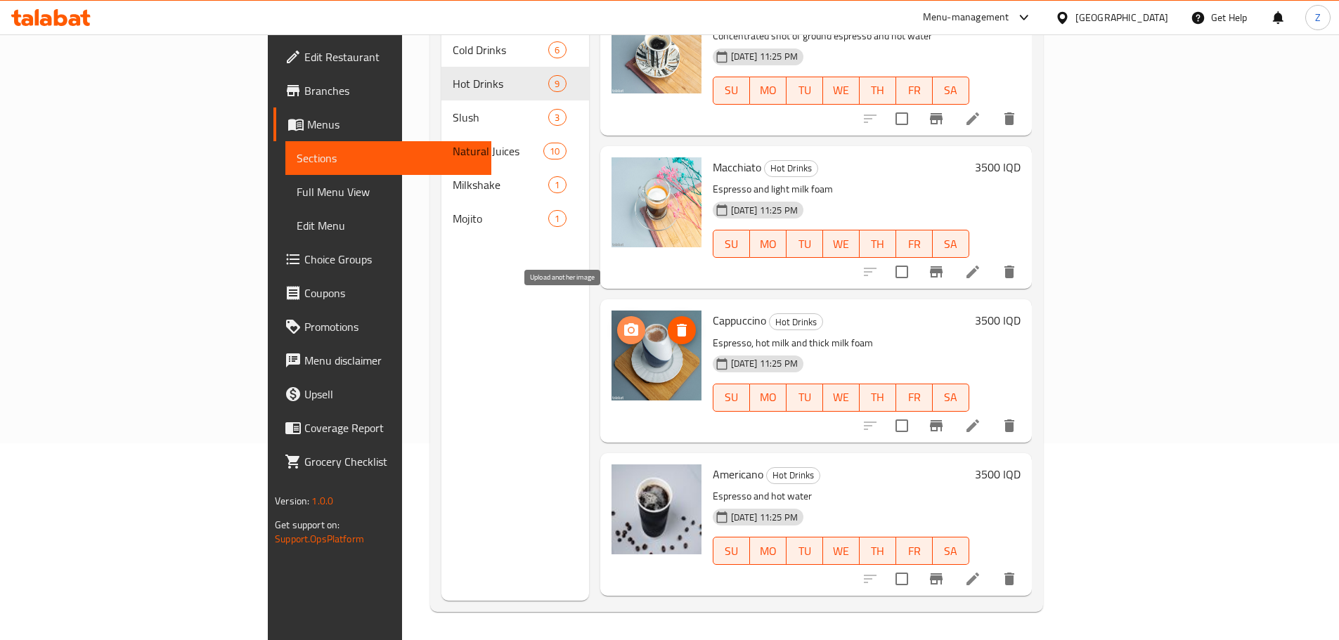
click at [628, 328] on circle "upload picture" at bounding box center [630, 330] width 4 height 4
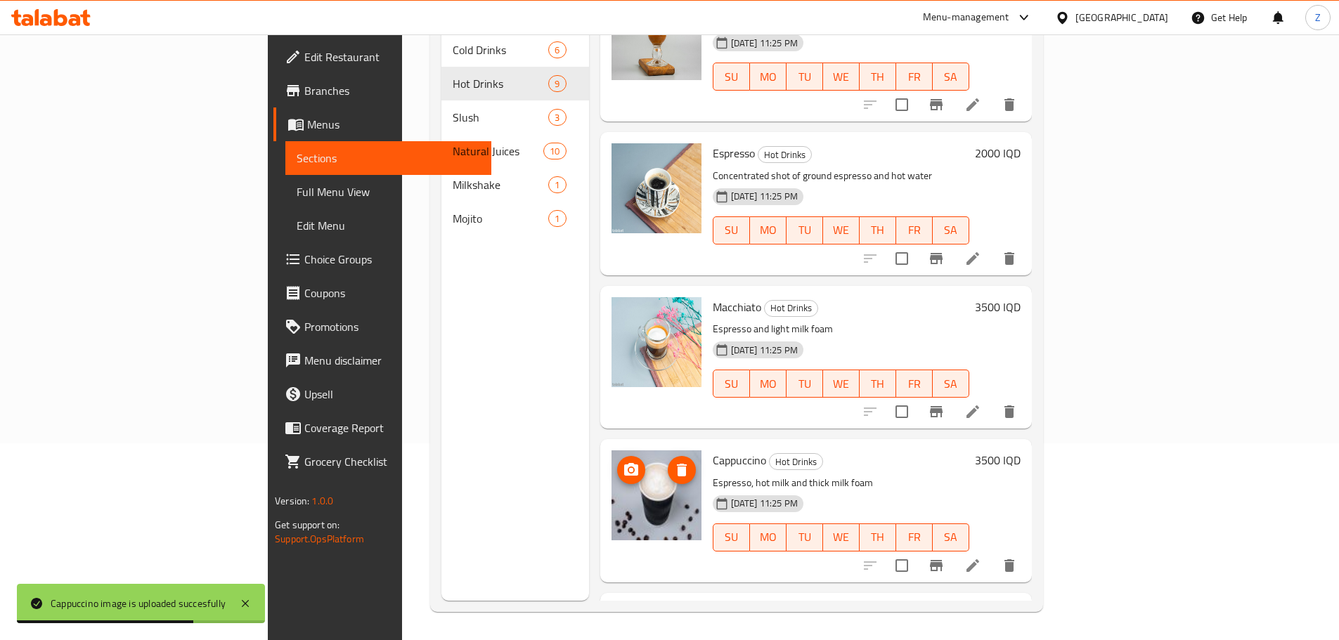
scroll to position [355, 0]
click at [617, 306] on button "upload picture" at bounding box center [631, 318] width 28 height 28
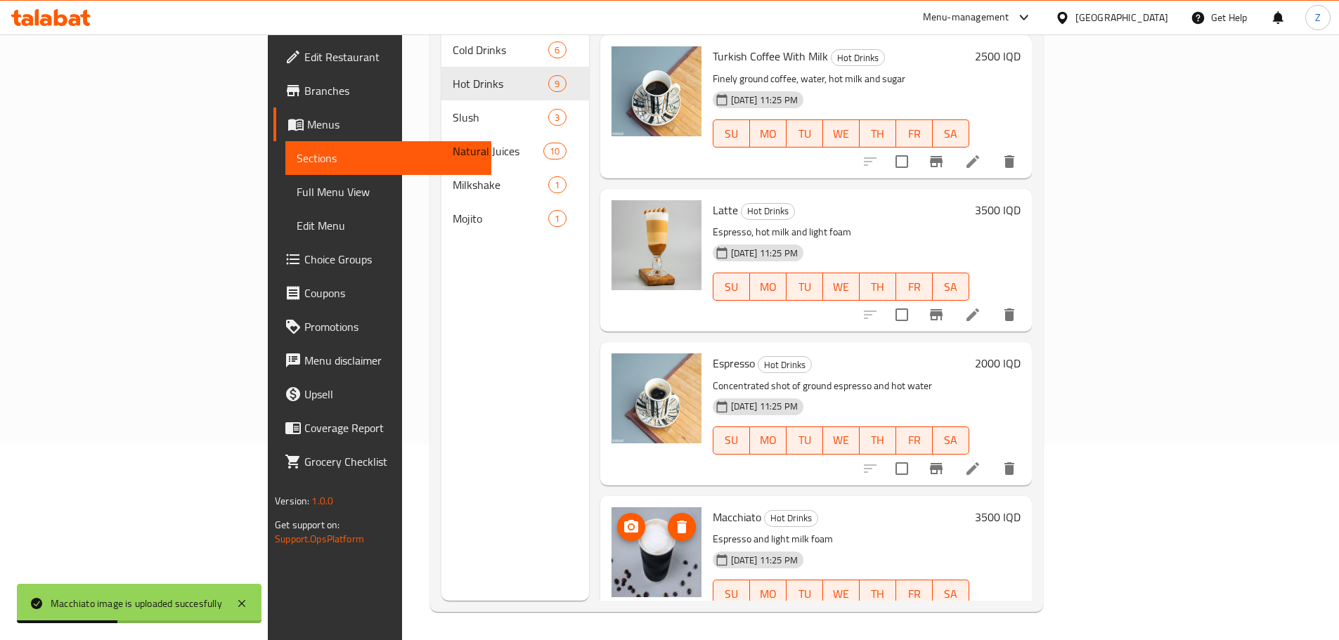
scroll to position [144, 0]
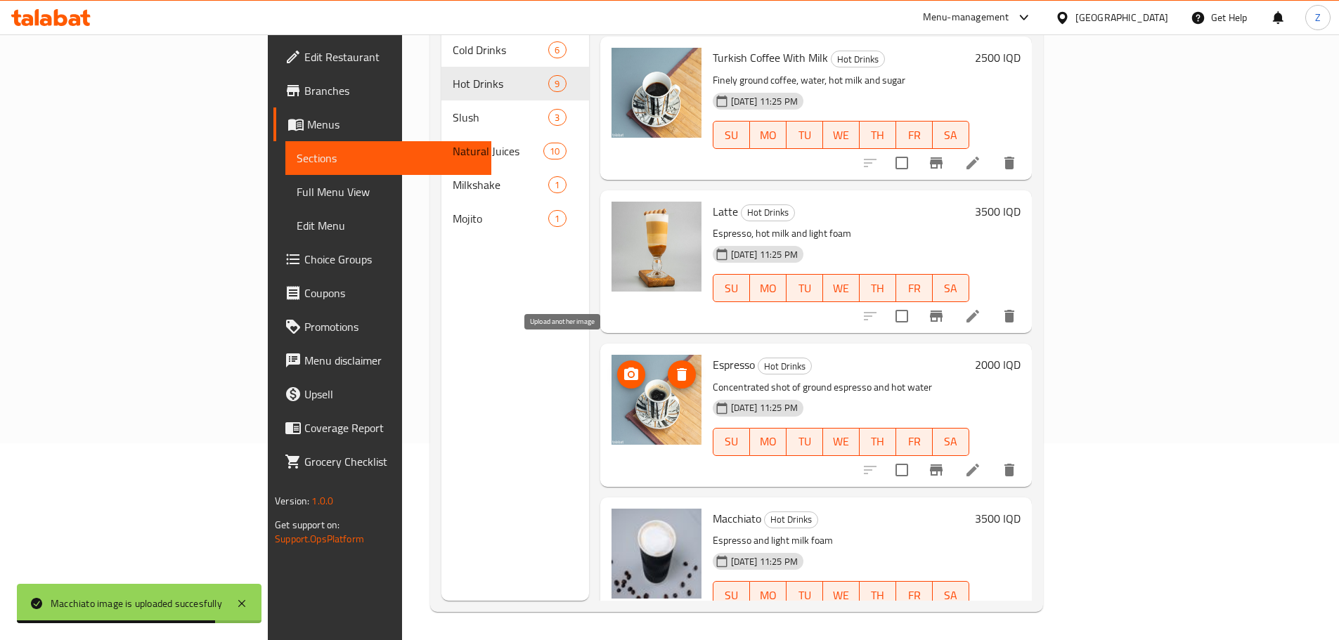
click at [623, 366] on icon "upload picture" at bounding box center [631, 374] width 17 height 17
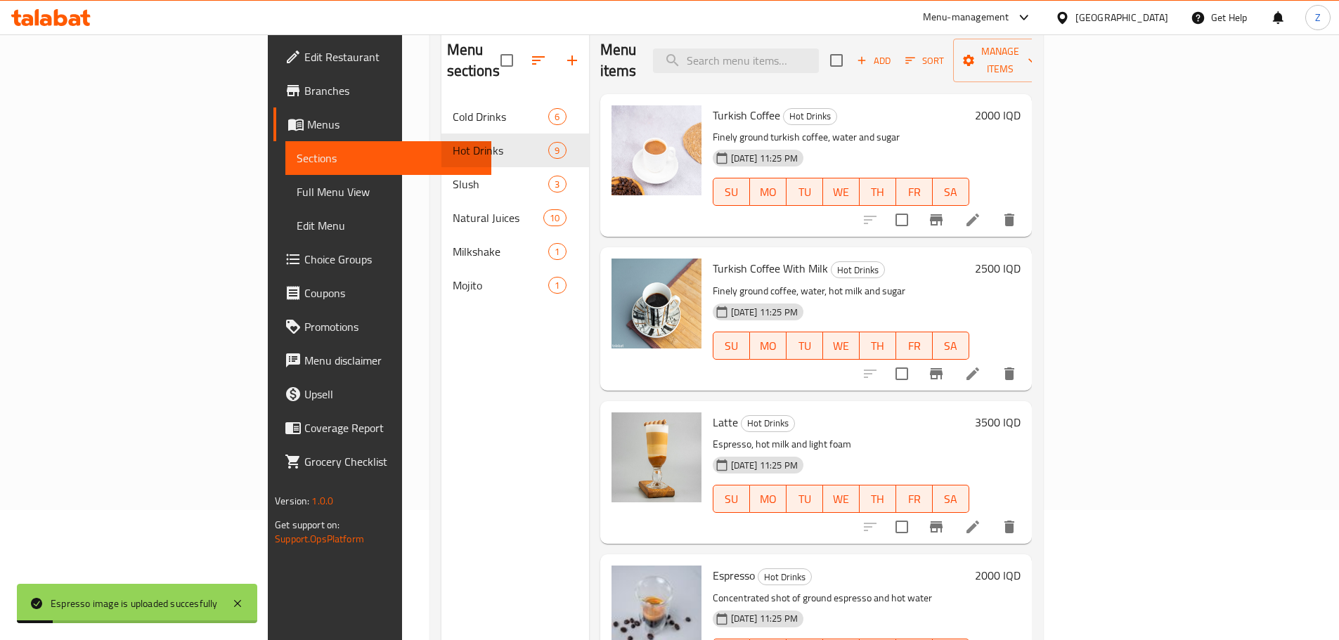
scroll to position [126, 0]
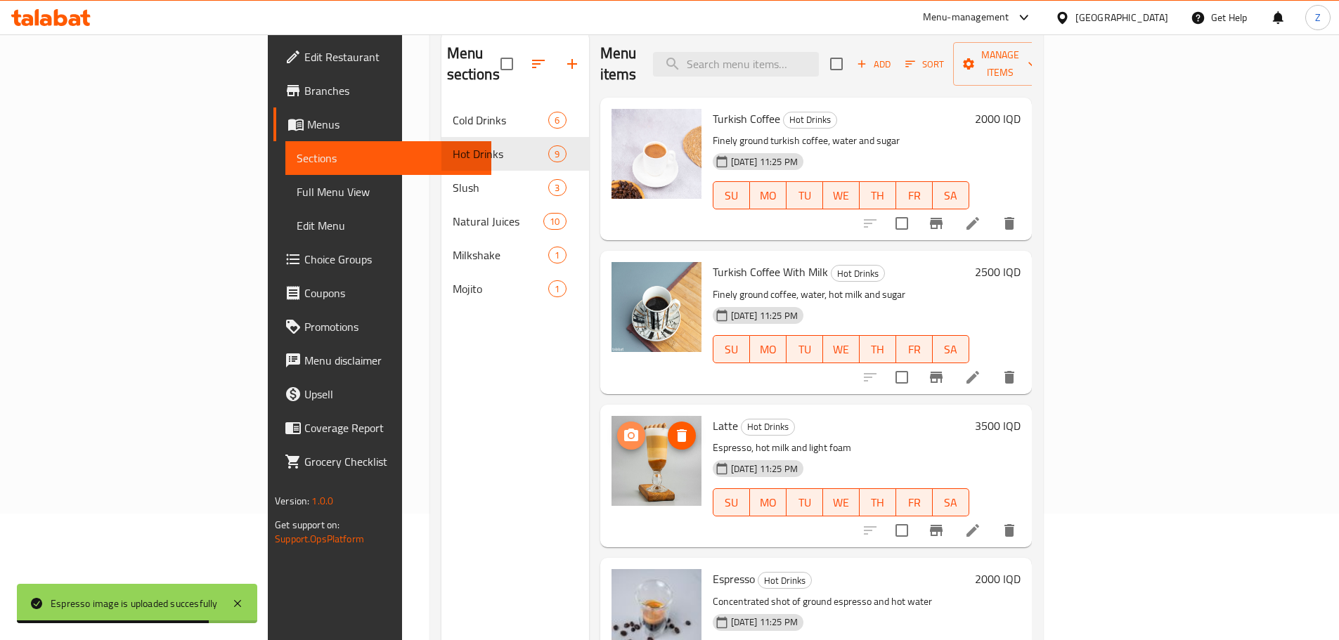
click at [624, 429] on icon "upload picture" at bounding box center [631, 435] width 14 height 13
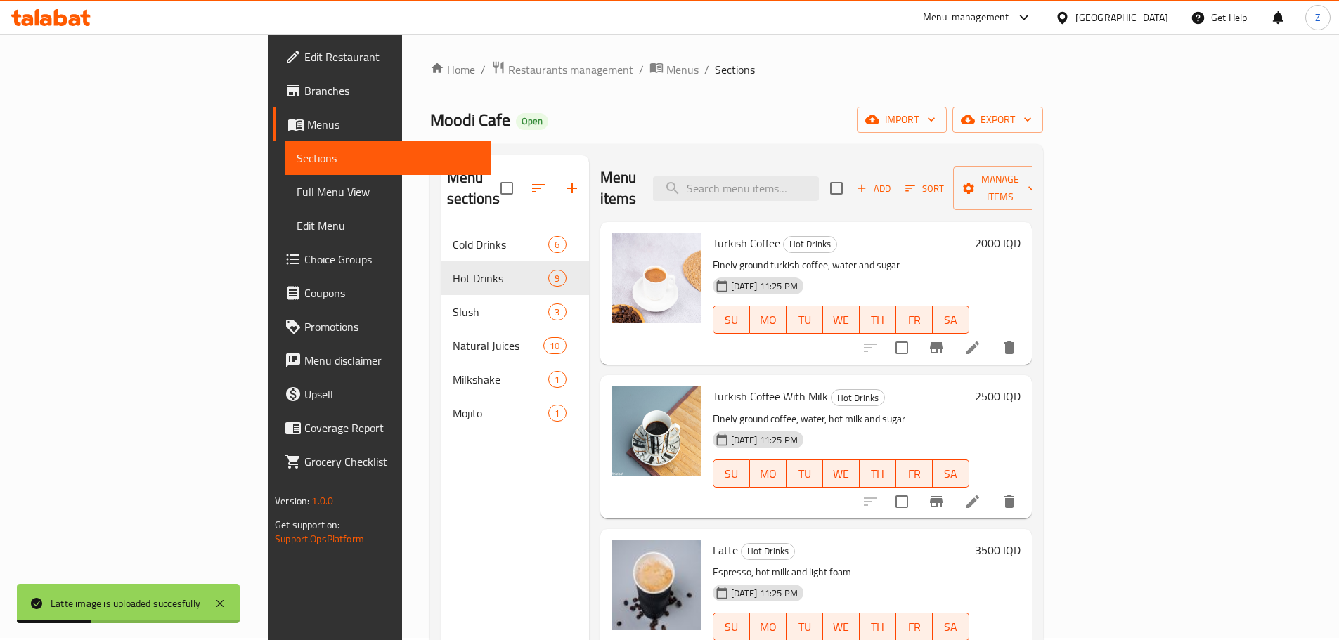
scroll to position [0, 0]
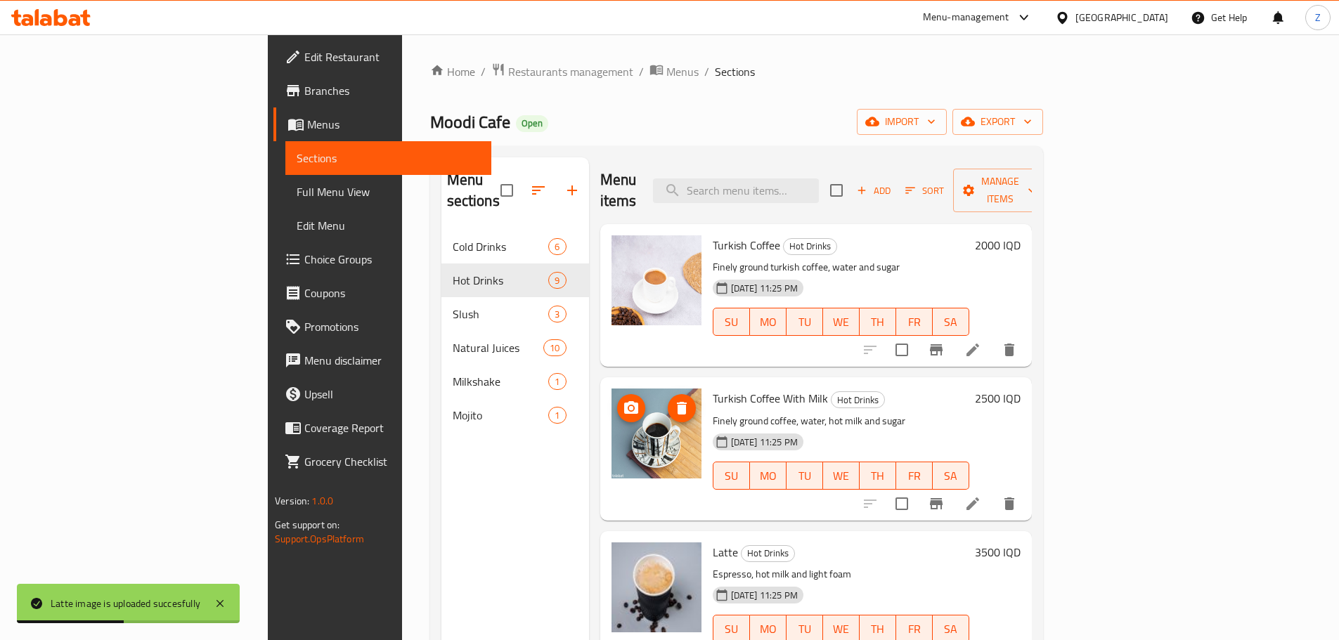
click at [623, 400] on icon "upload picture" at bounding box center [631, 408] width 17 height 17
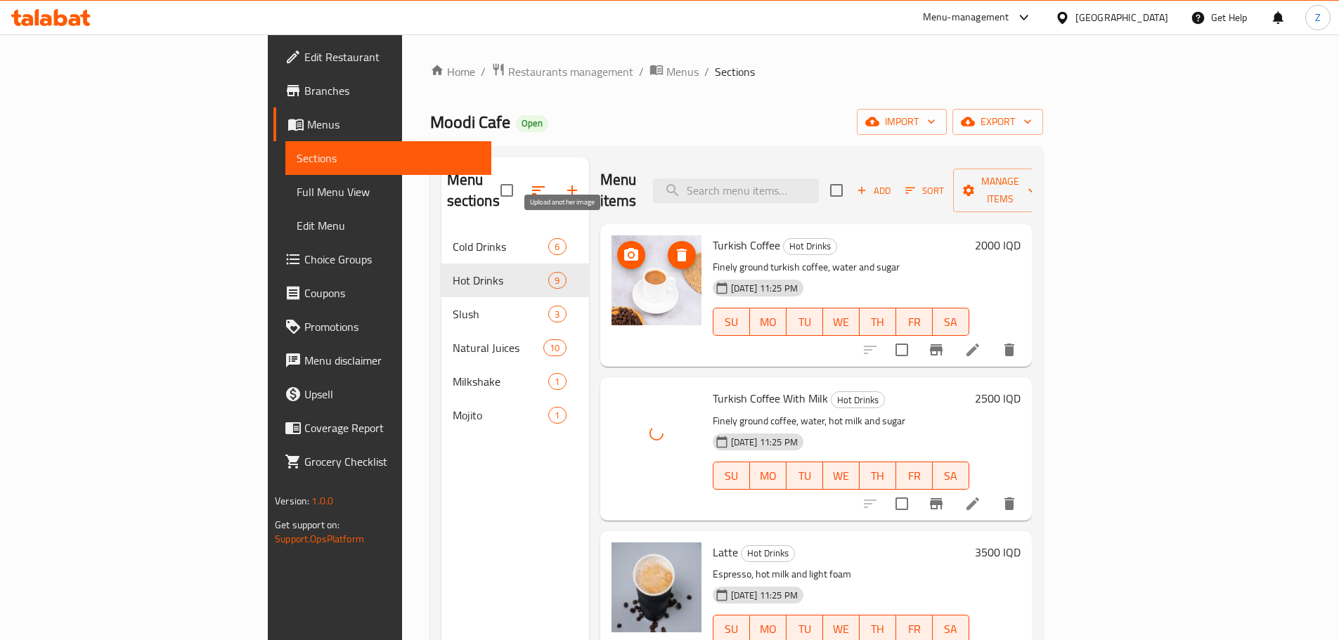
click at [624, 248] on icon "upload picture" at bounding box center [631, 254] width 14 height 13
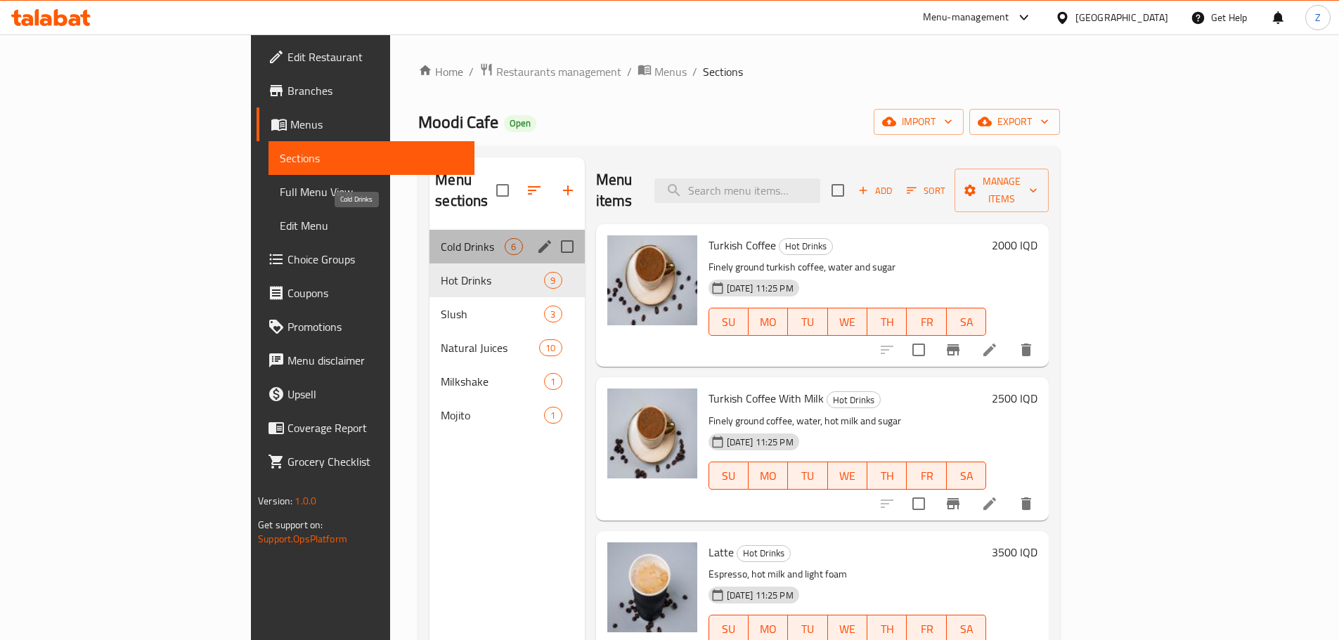
click at [441, 238] on span "Cold Drinks" at bounding box center [473, 246] width 64 height 17
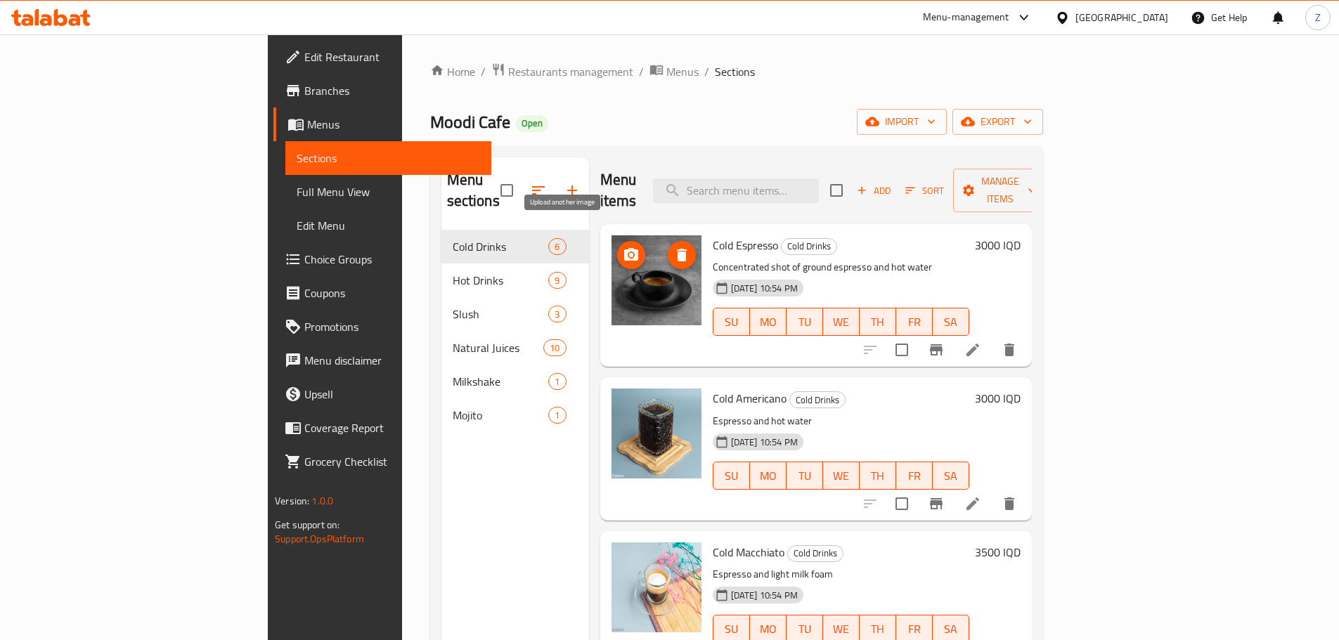
click at [617, 247] on span "upload picture" at bounding box center [631, 255] width 28 height 17
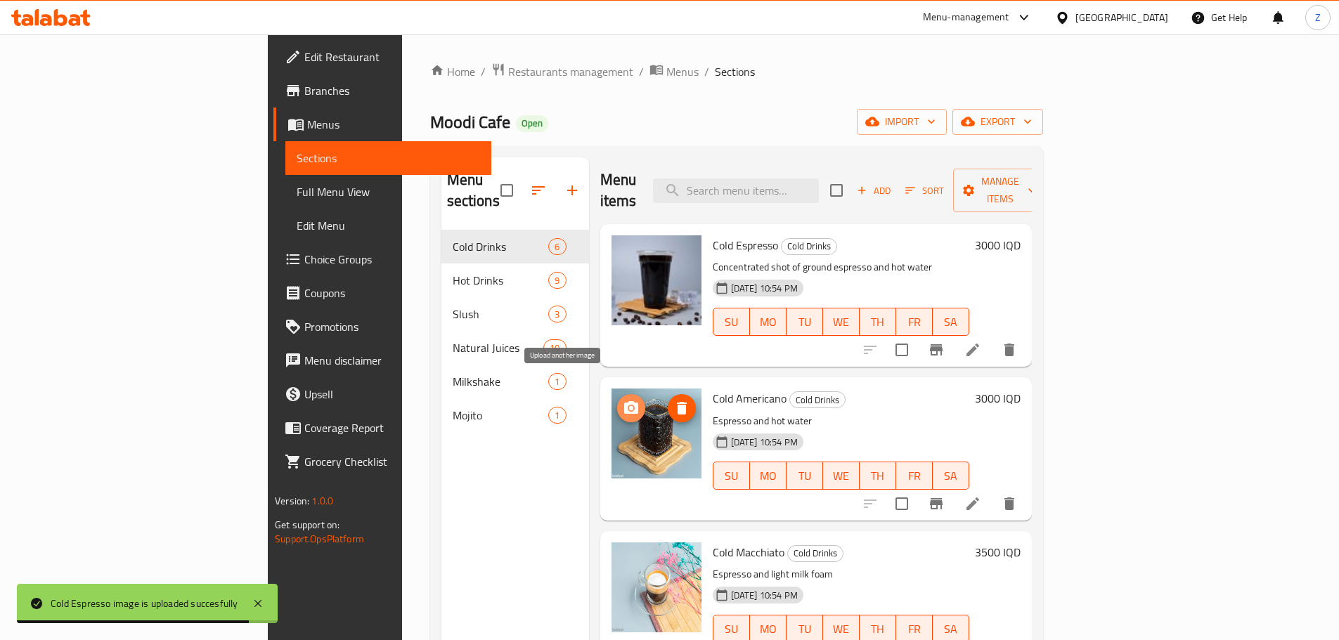
click at [623, 400] on icon "upload picture" at bounding box center [631, 408] width 17 height 17
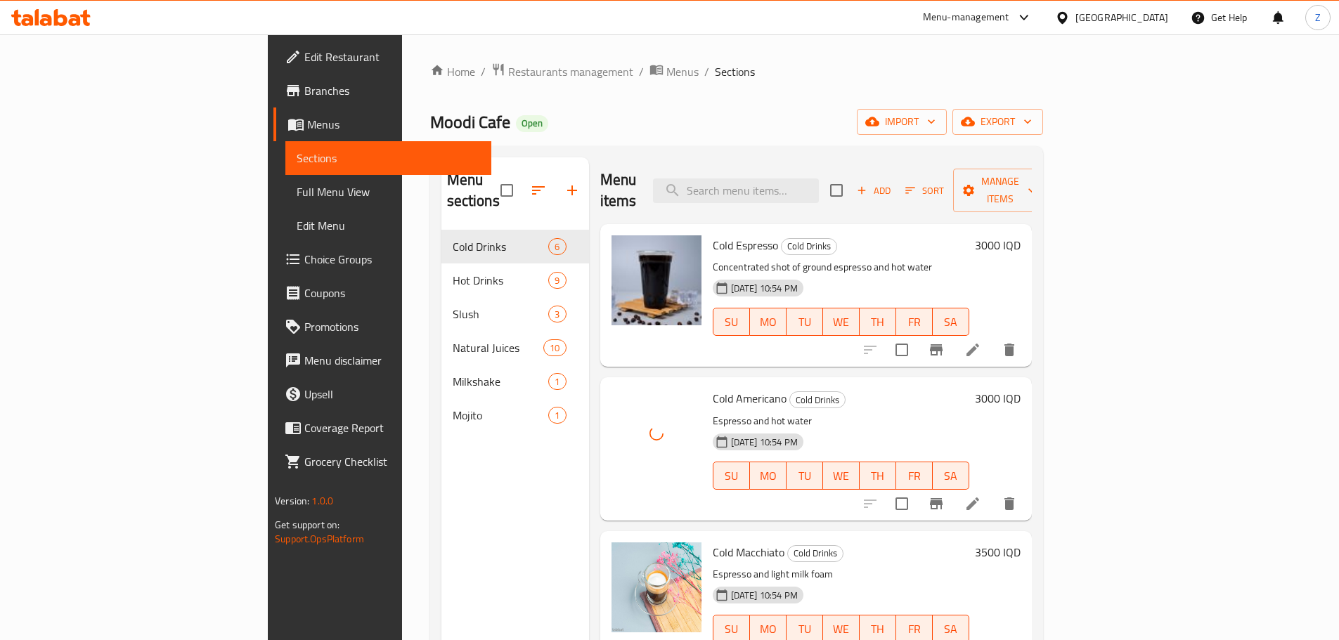
scroll to position [141, 0]
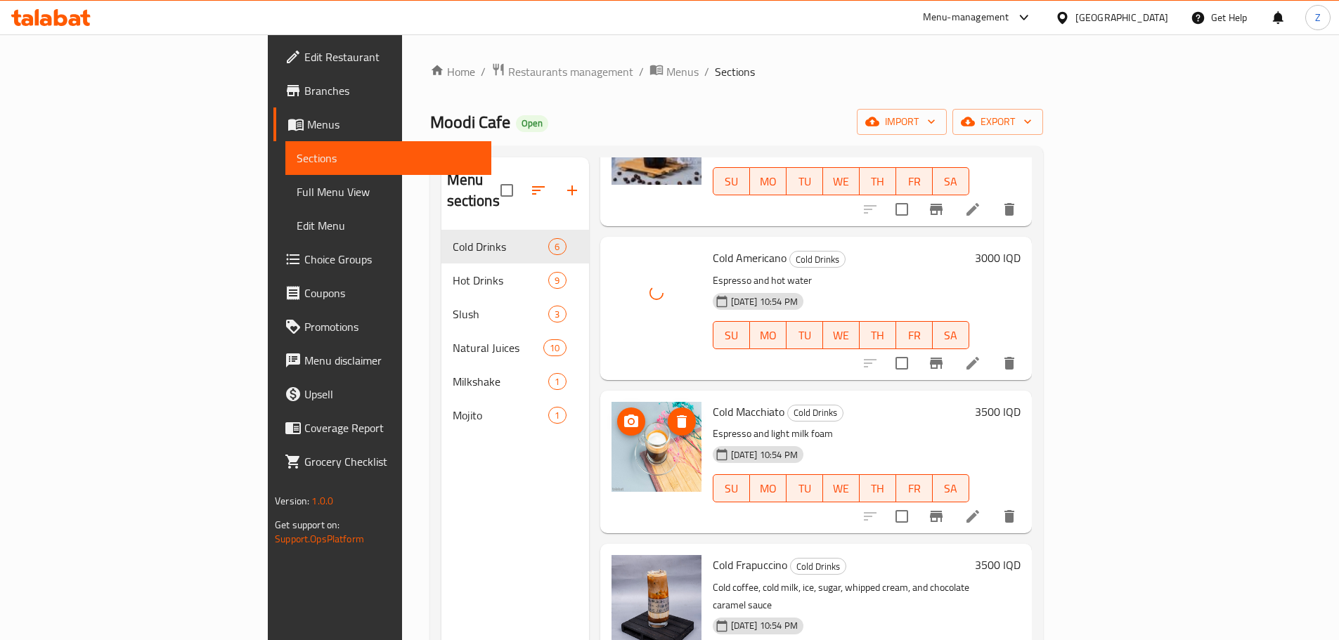
click at [623, 413] on icon "upload picture" at bounding box center [631, 421] width 17 height 17
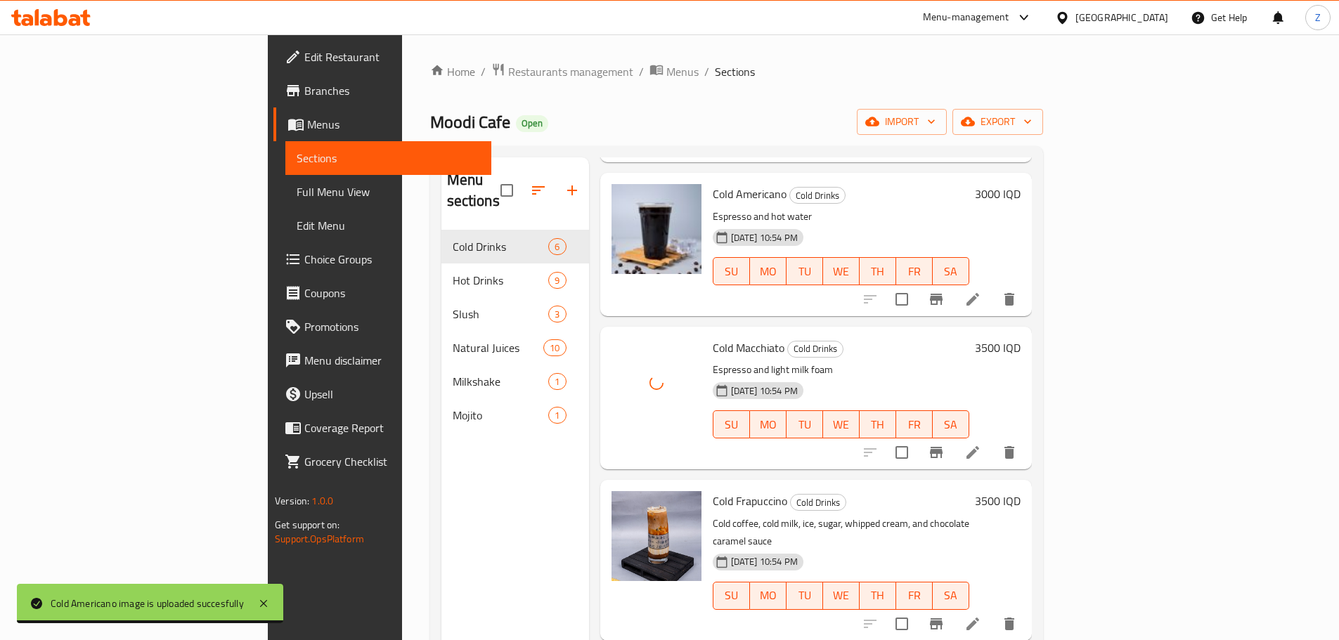
scroll to position [281, 0]
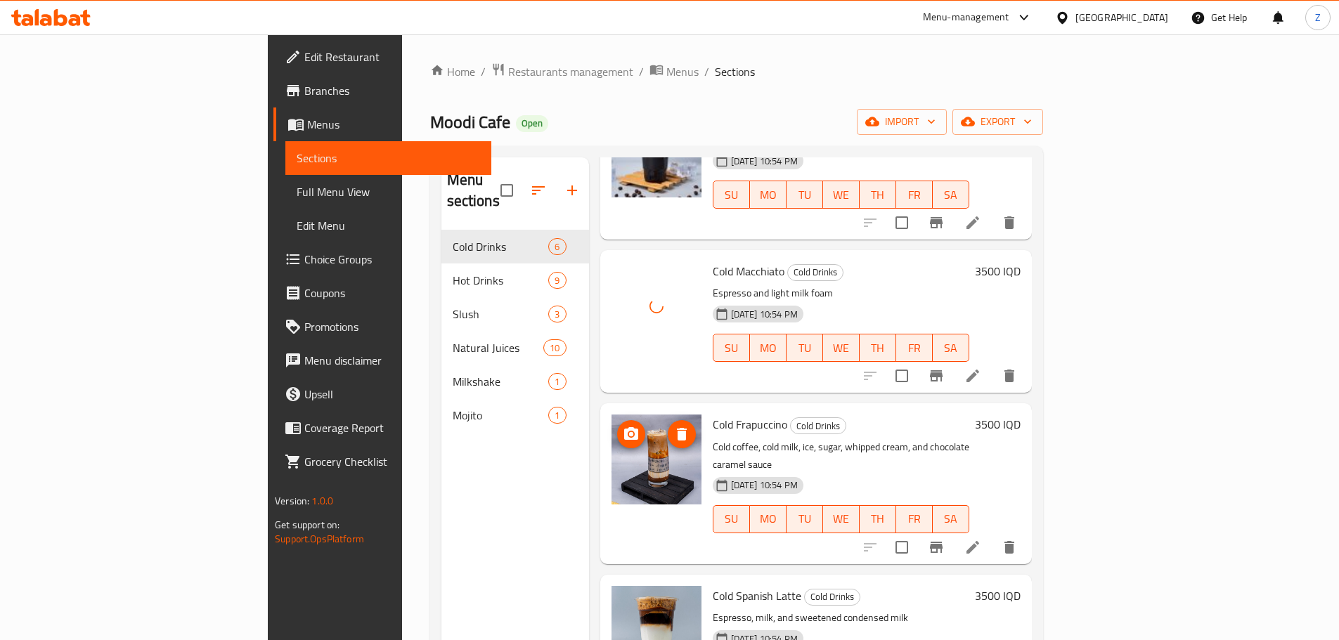
click at [617, 426] on span "upload picture" at bounding box center [631, 434] width 28 height 17
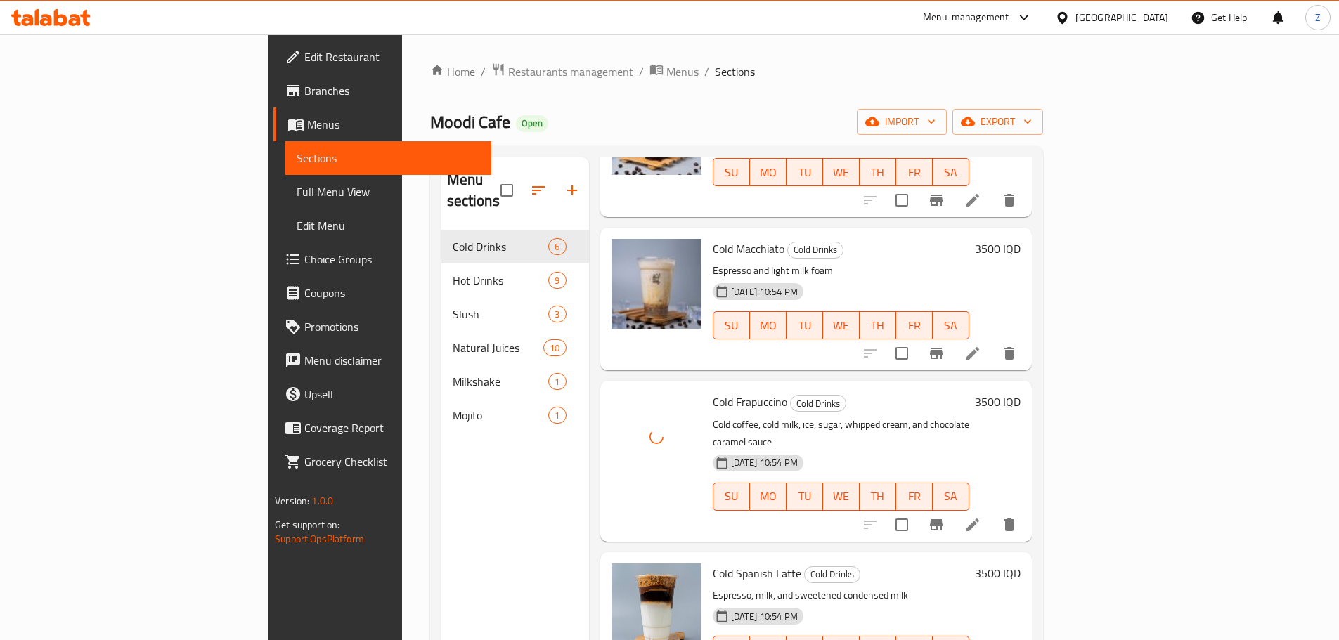
scroll to position [316, 0]
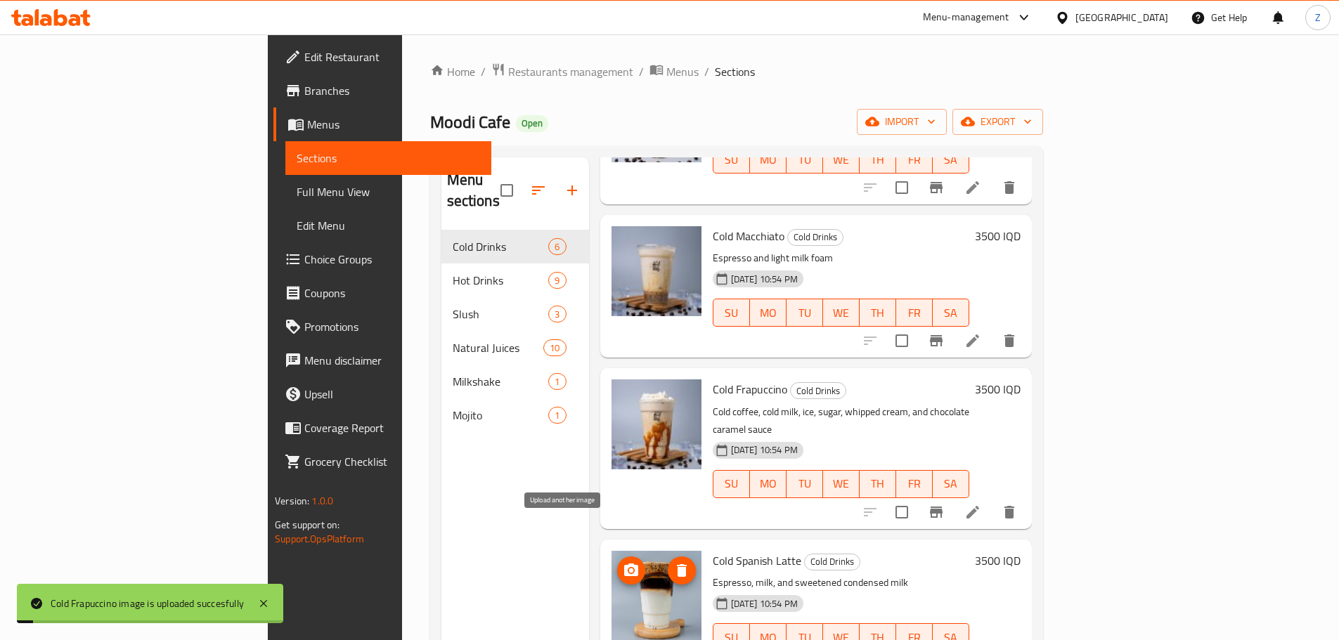
click at [623, 562] on icon "upload picture" at bounding box center [631, 570] width 17 height 17
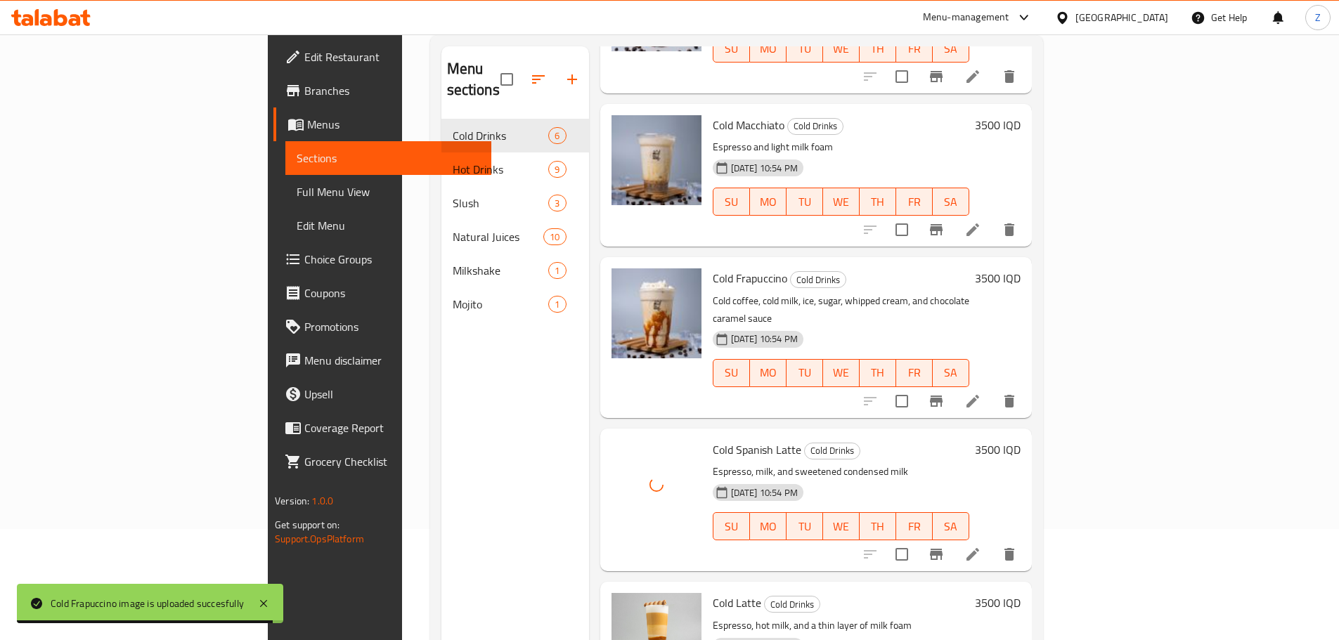
scroll to position [197, 0]
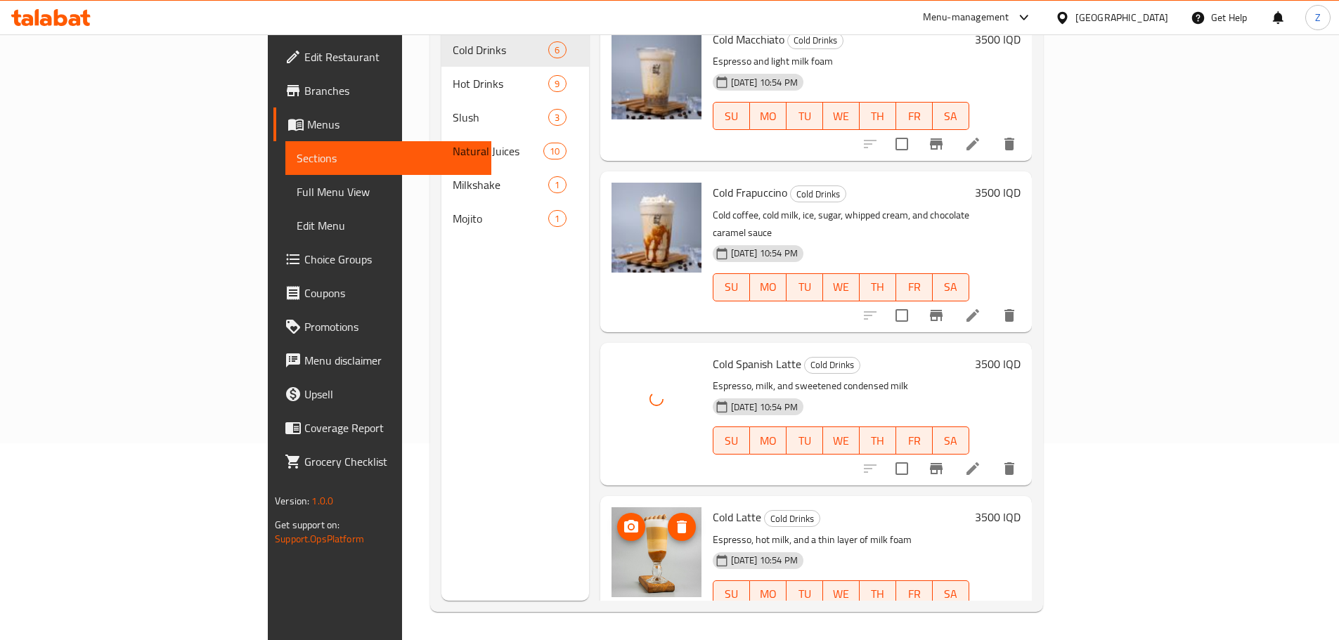
click at [624, 520] on icon "upload picture" at bounding box center [631, 526] width 14 height 13
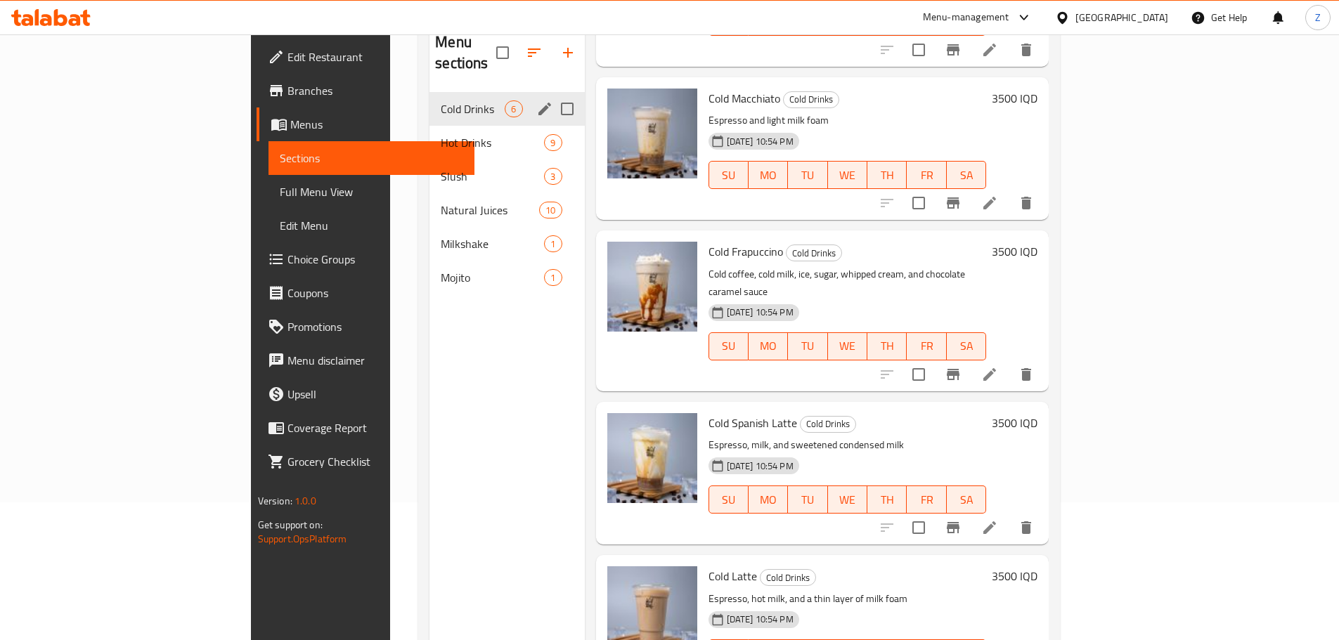
scroll to position [56, 0]
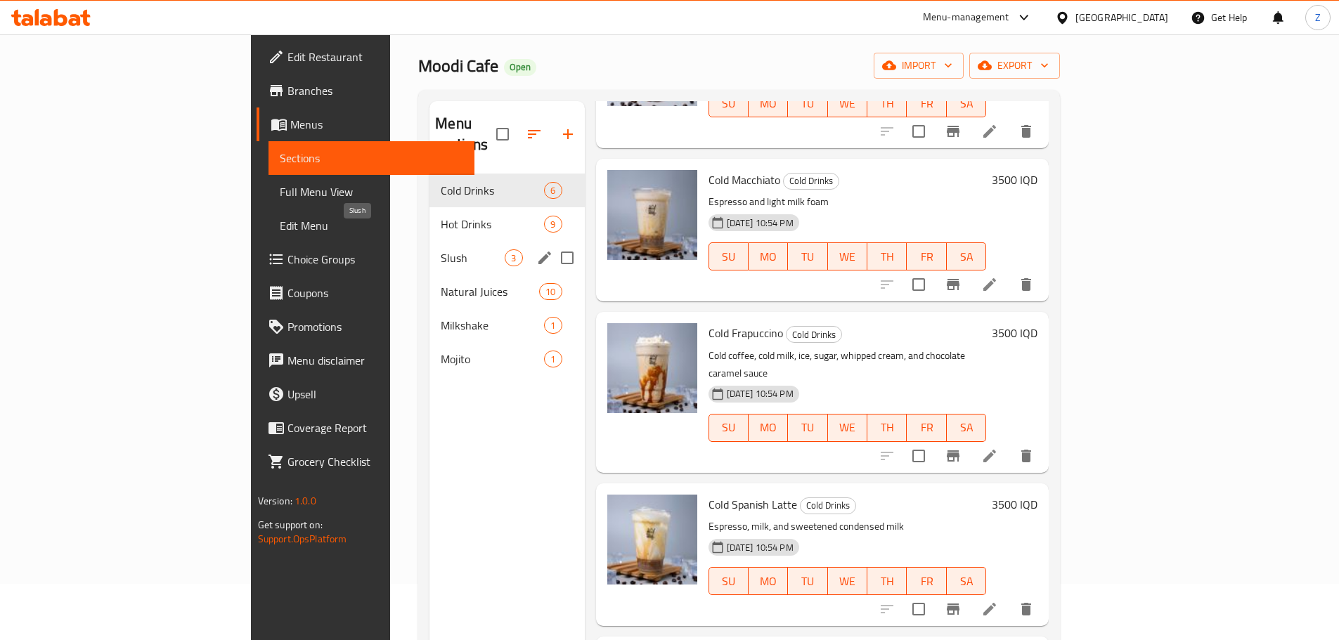
click at [441, 249] on span "Slush" at bounding box center [473, 257] width 64 height 17
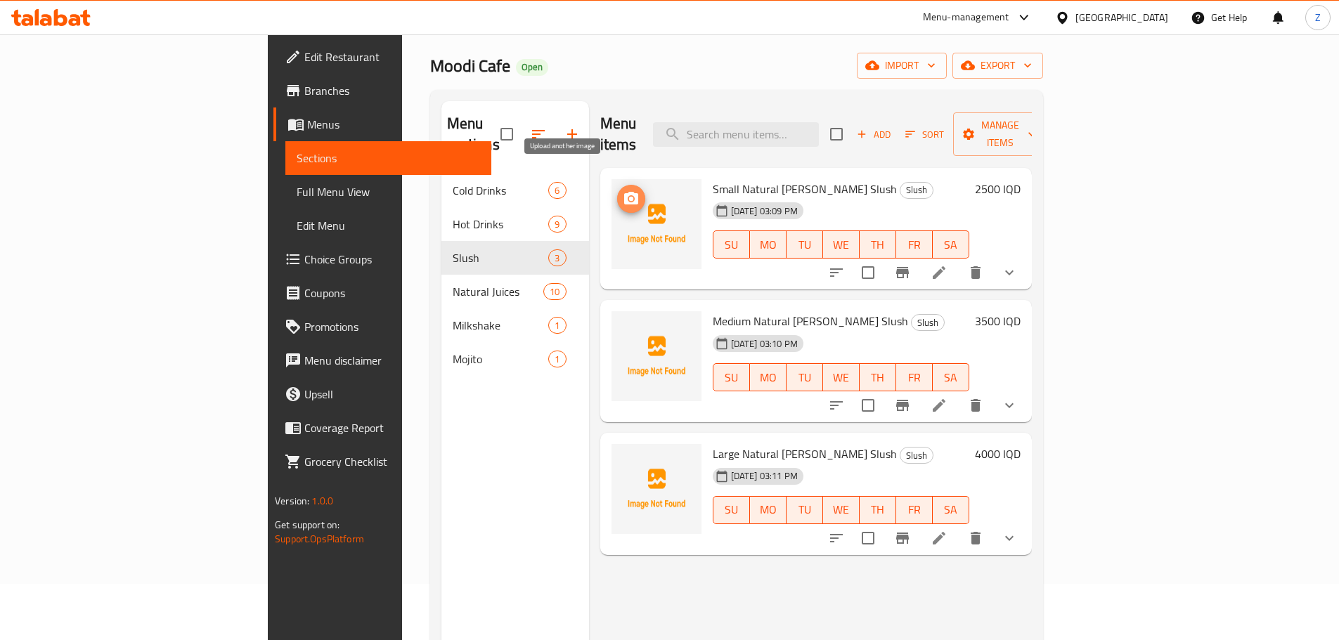
click at [617, 190] on span "upload picture" at bounding box center [631, 198] width 28 height 17
click at [623, 323] on icon "upload picture" at bounding box center [631, 331] width 17 height 17
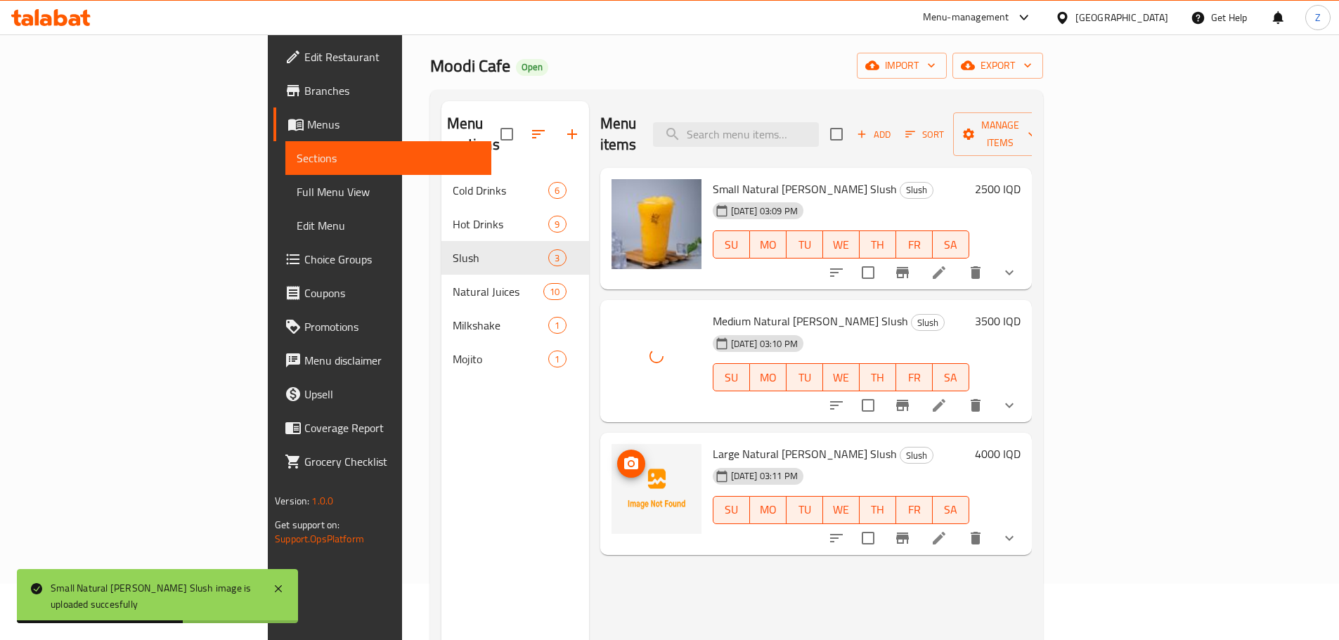
click at [624, 457] on icon "upload picture" at bounding box center [631, 463] width 14 height 13
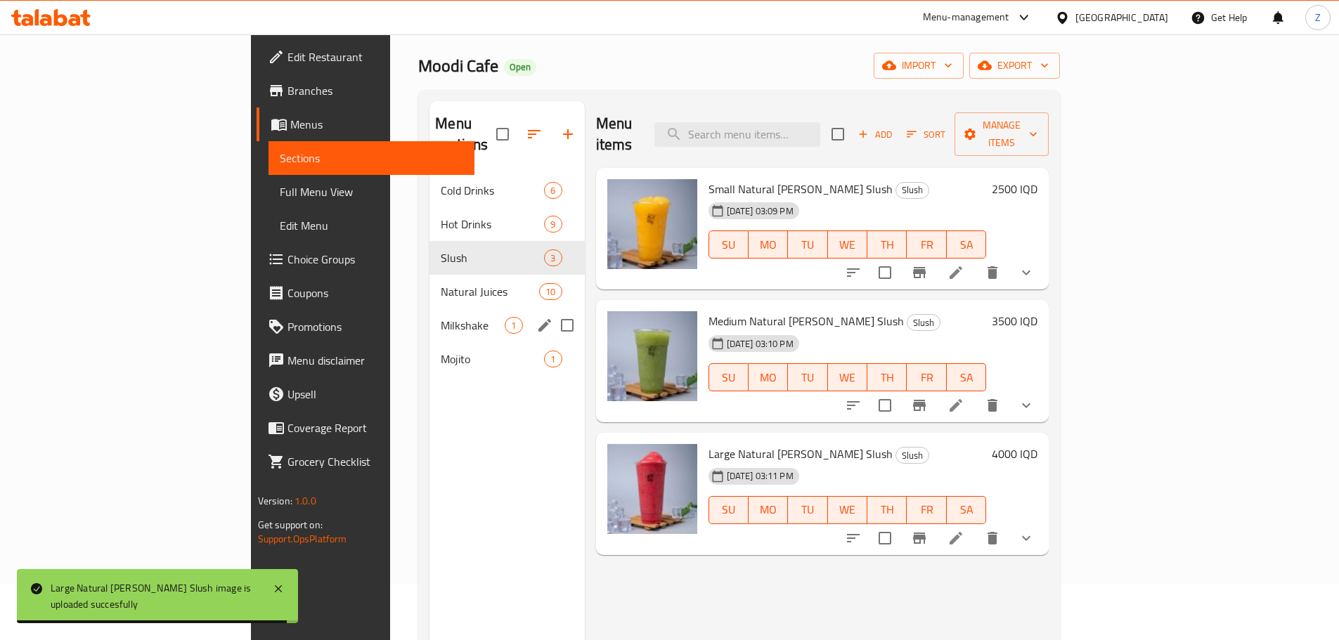
click at [441, 317] on span "Milkshake" at bounding box center [473, 325] width 64 height 17
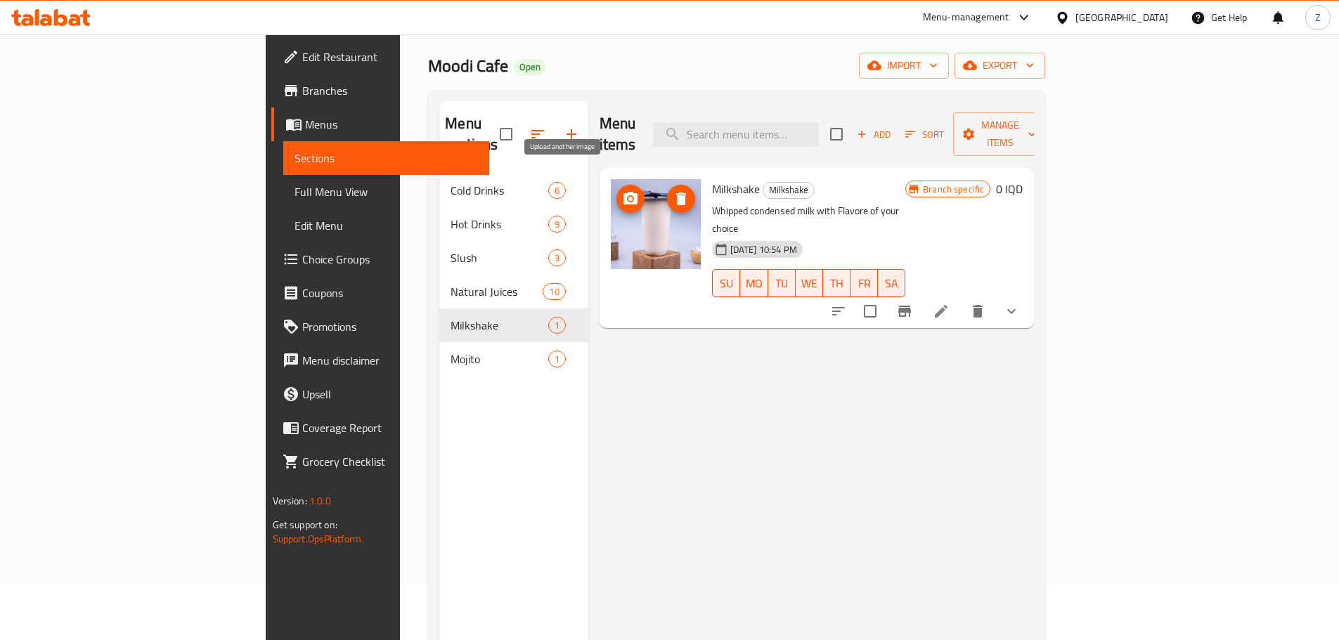
click at [622, 190] on icon "upload picture" at bounding box center [630, 198] width 17 height 17
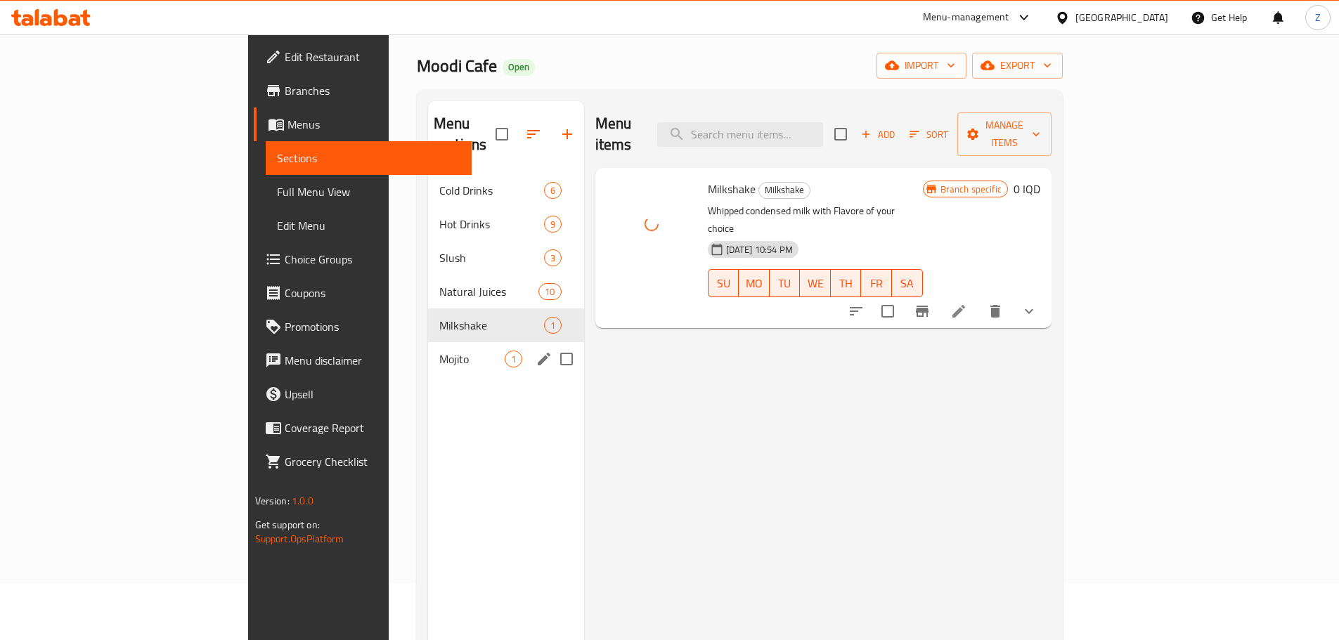
click at [428, 350] on div "Mojito 1" at bounding box center [506, 359] width 156 height 34
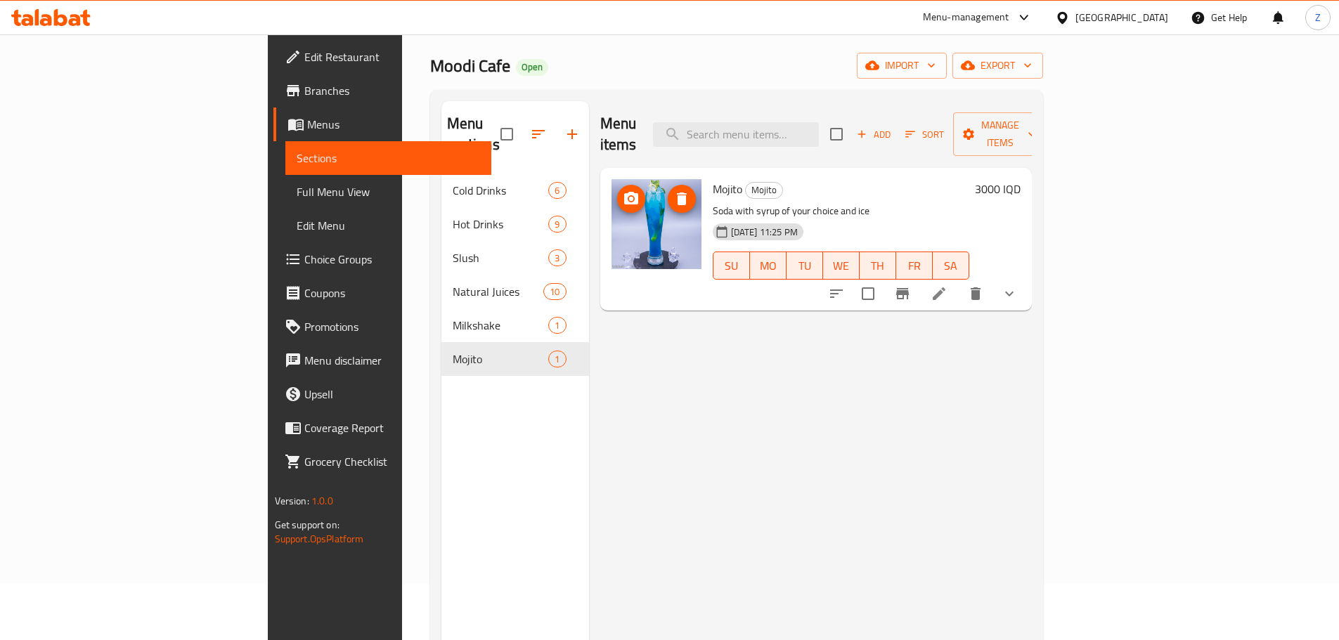
click at [617, 185] on button "upload picture" at bounding box center [631, 199] width 28 height 28
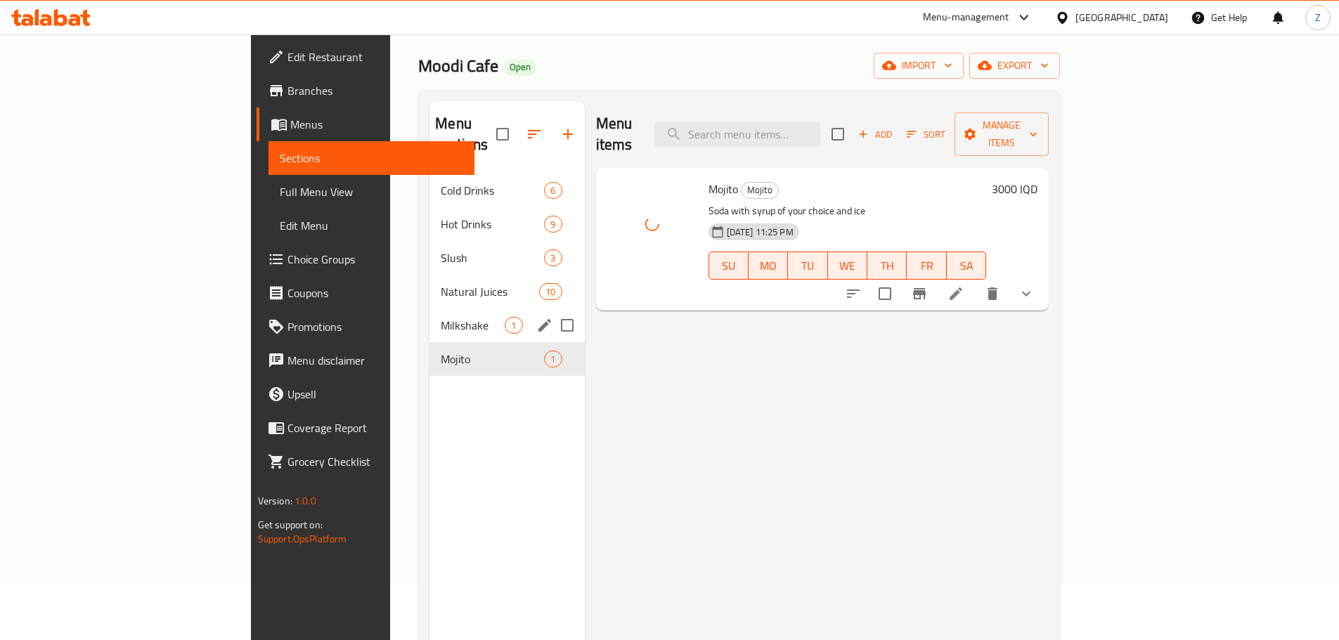
click at [441, 317] on span "Milkshake" at bounding box center [473, 325] width 64 height 17
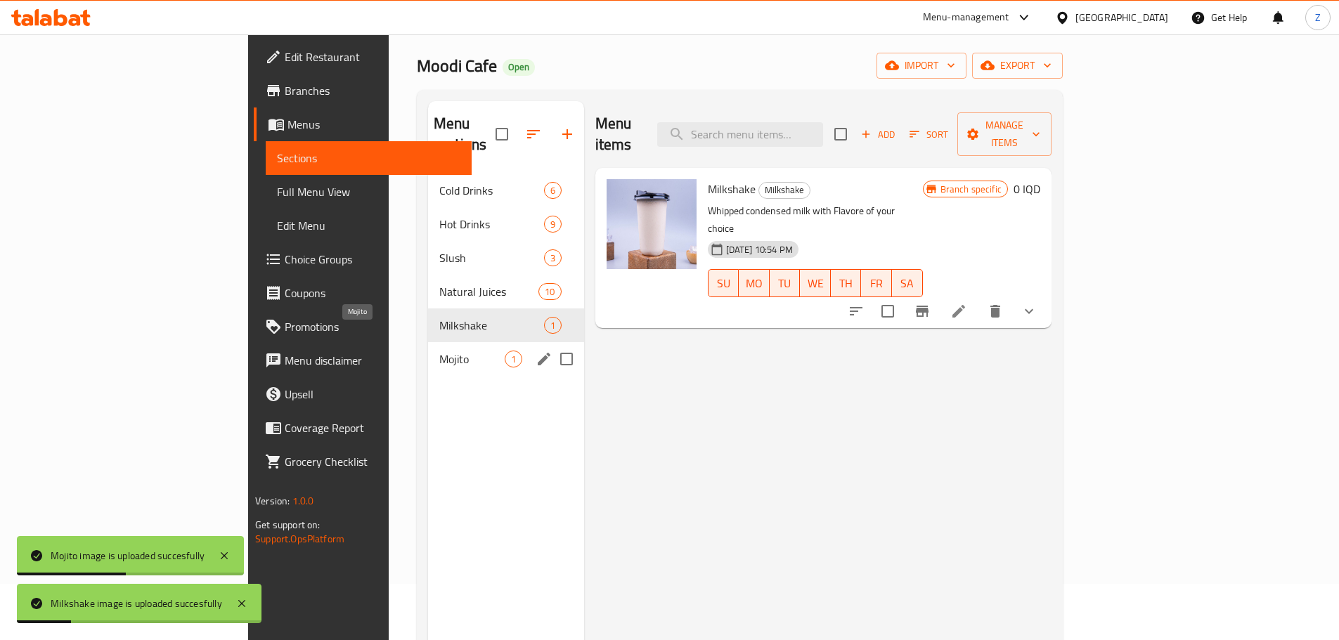
click at [439, 351] on span "Mojito" at bounding box center [471, 359] width 65 height 17
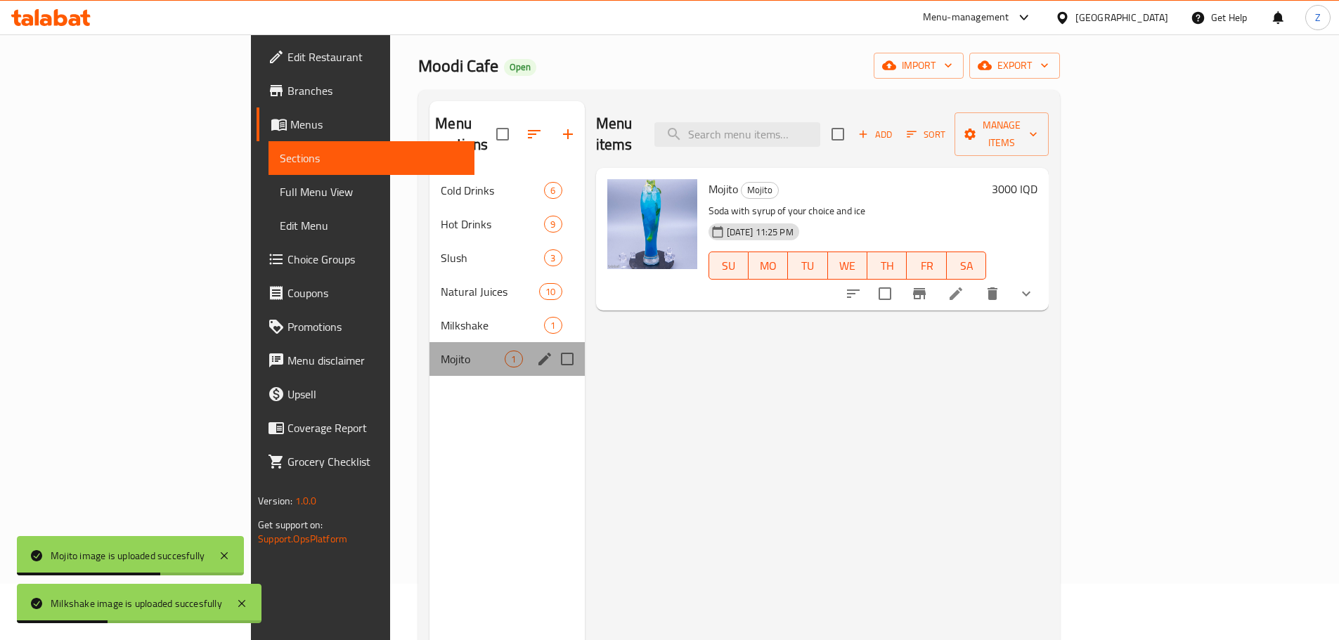
click at [429, 342] on div "Mojito 1" at bounding box center [506, 359] width 155 height 34
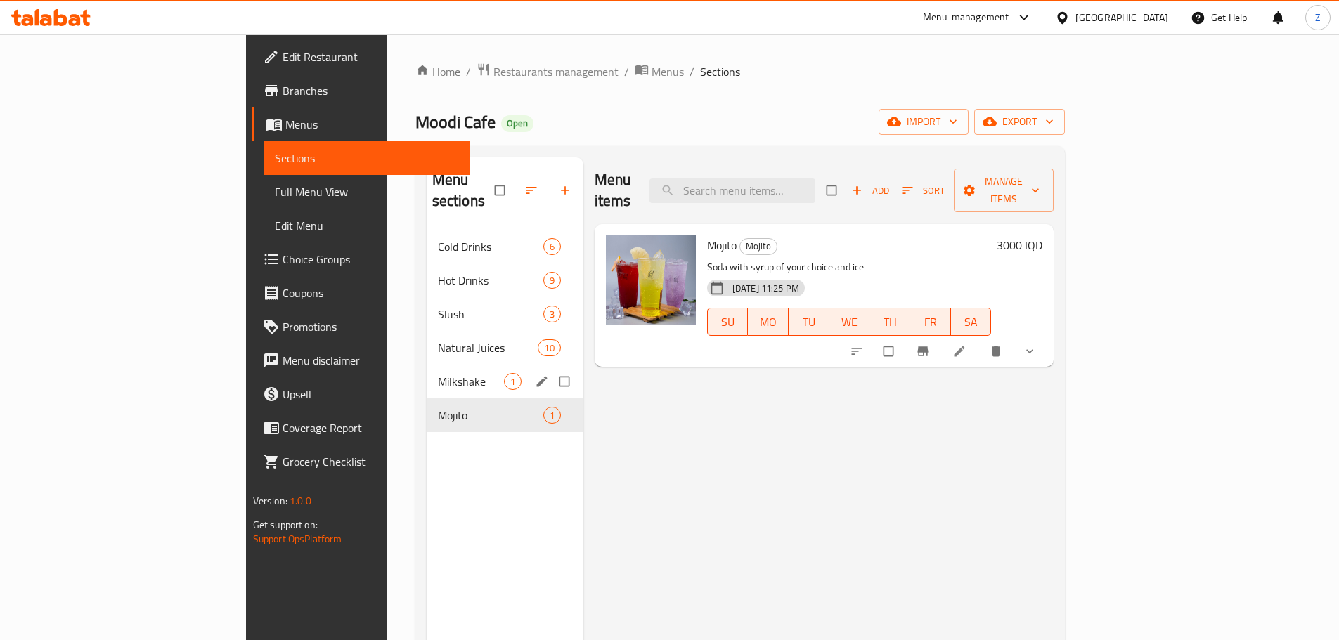
click at [427, 365] on div "Milkshake 1" at bounding box center [505, 382] width 157 height 34
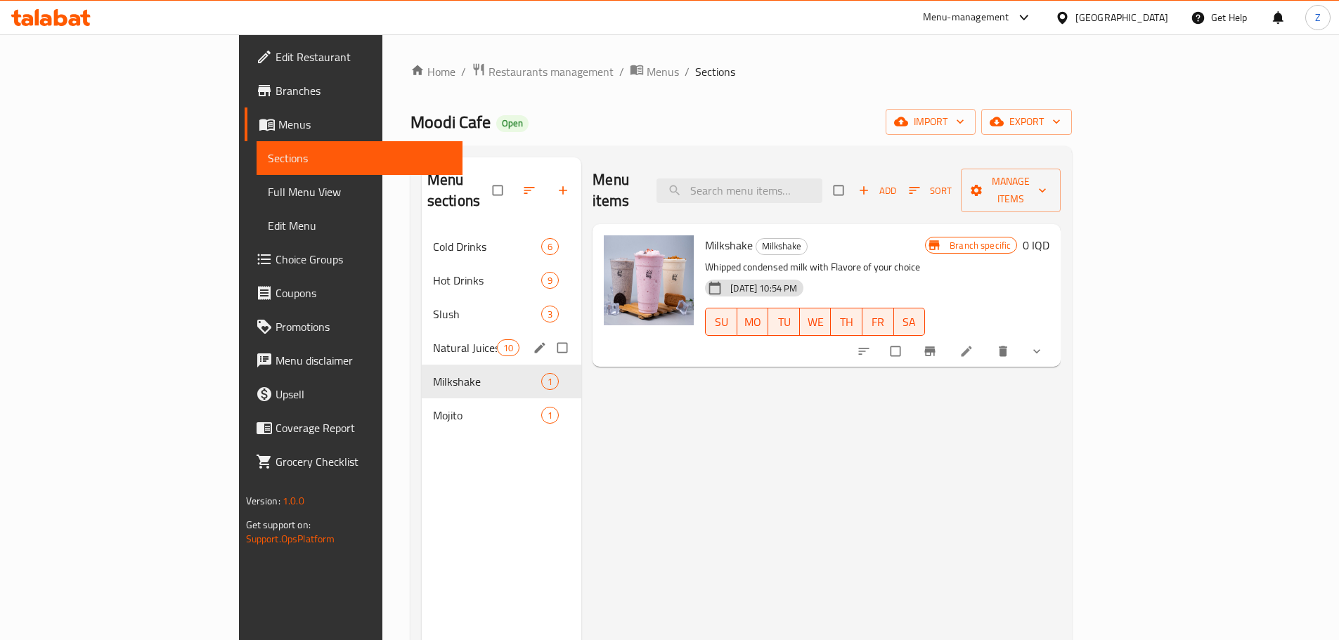
click at [422, 341] on div "Natural Juices 10" at bounding box center [502, 348] width 160 height 34
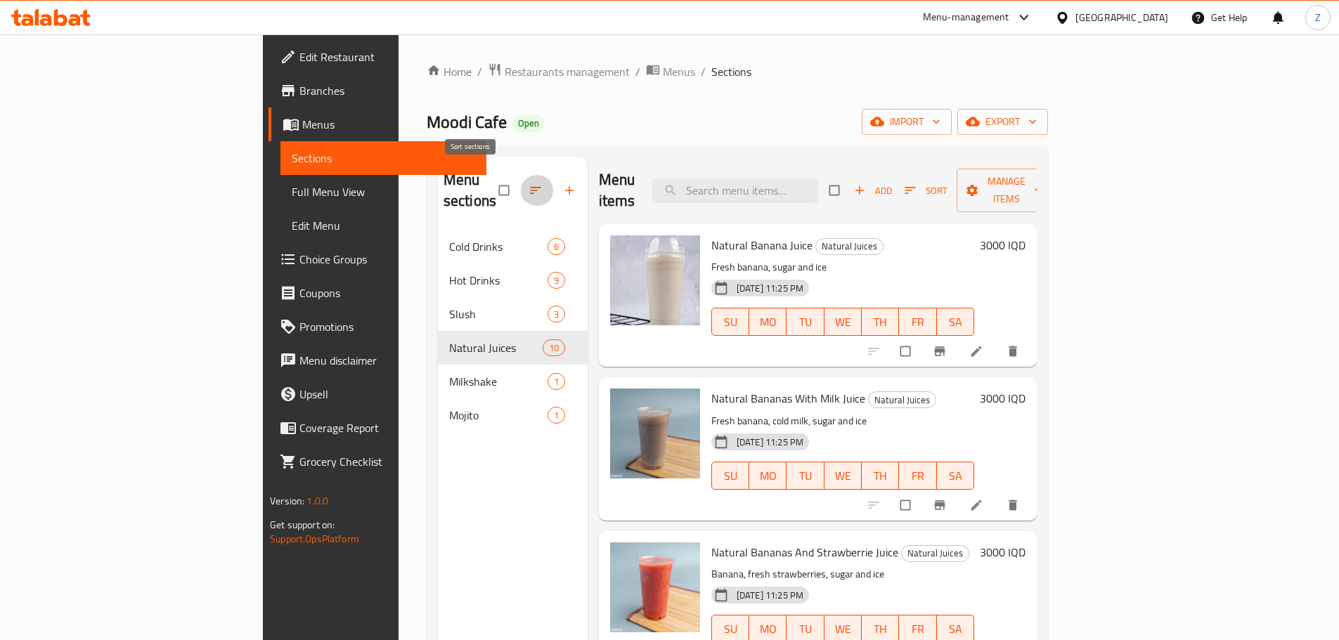
click at [528, 183] on icon "button" at bounding box center [535, 190] width 14 height 14
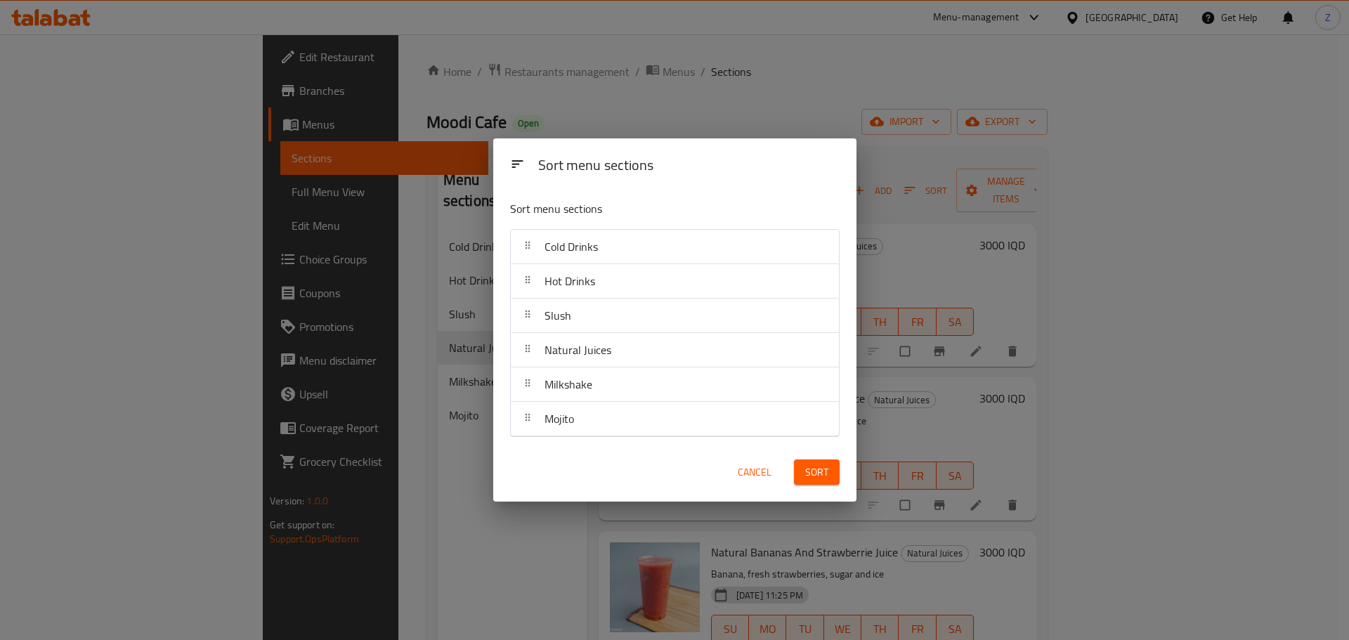
click at [750, 476] on span "Cancel" at bounding box center [755, 473] width 34 height 18
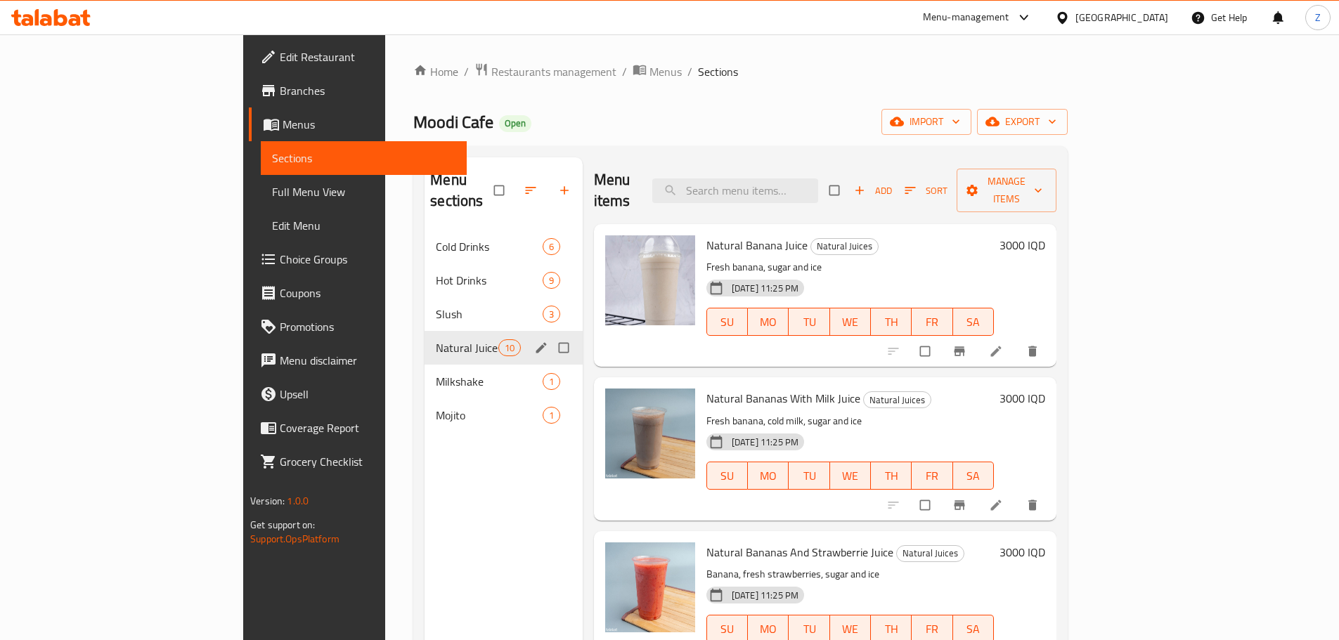
click at [436, 339] on span "Natural Juices" at bounding box center [467, 347] width 62 height 17
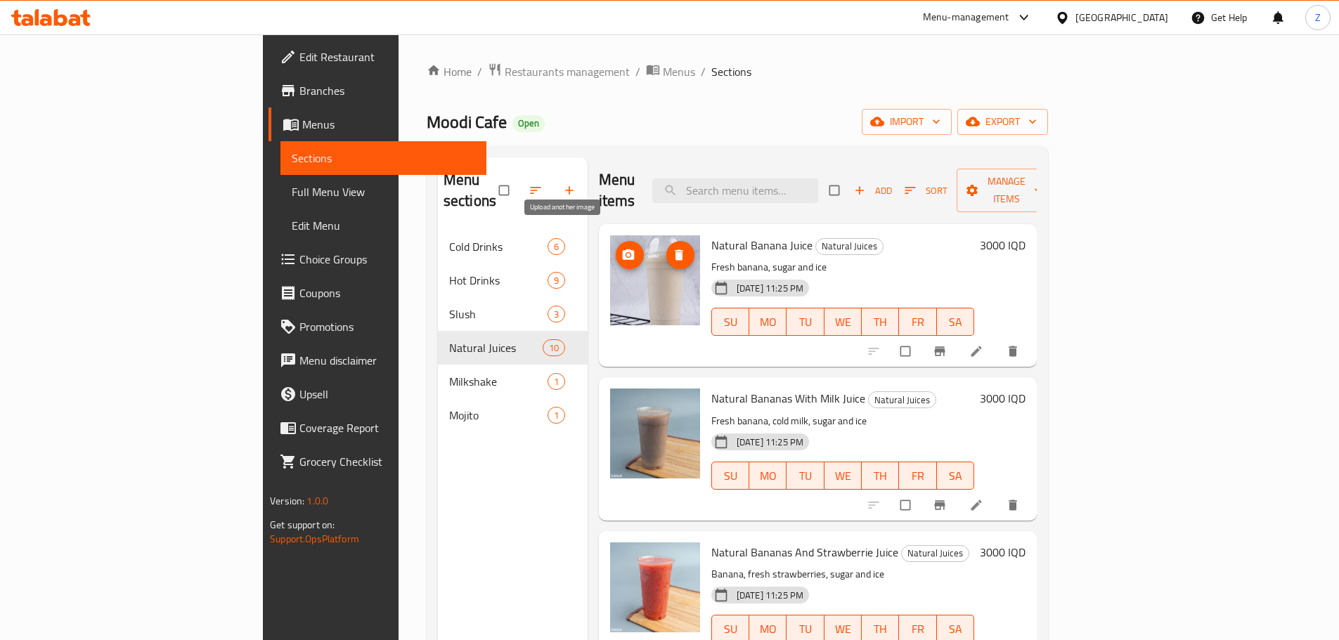
click at [623, 249] on icon "upload picture" at bounding box center [629, 254] width 12 height 11
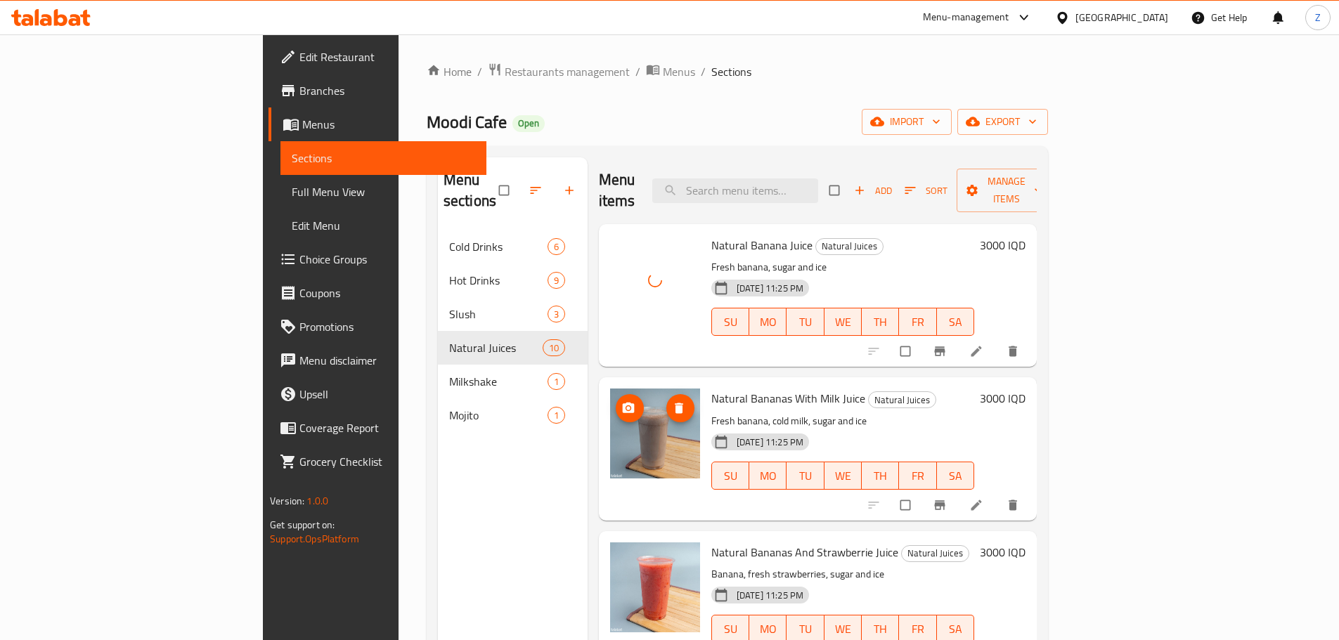
click at [621, 401] on icon "upload picture" at bounding box center [628, 408] width 14 height 14
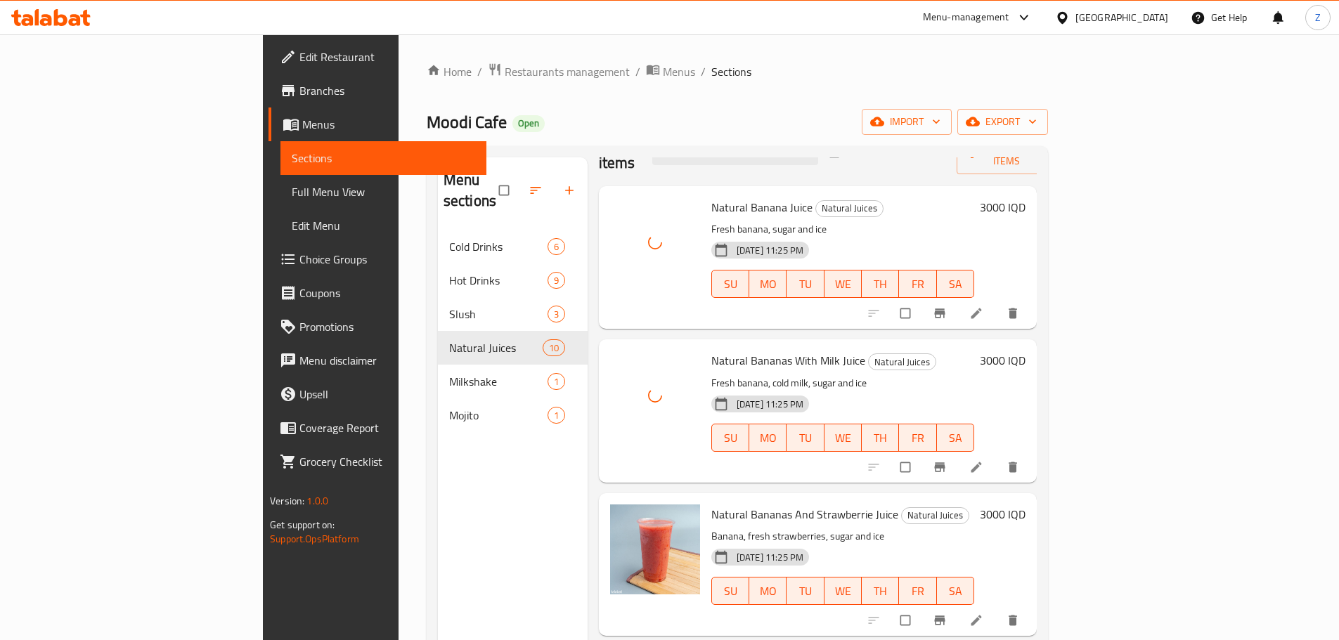
scroll to position [141, 0]
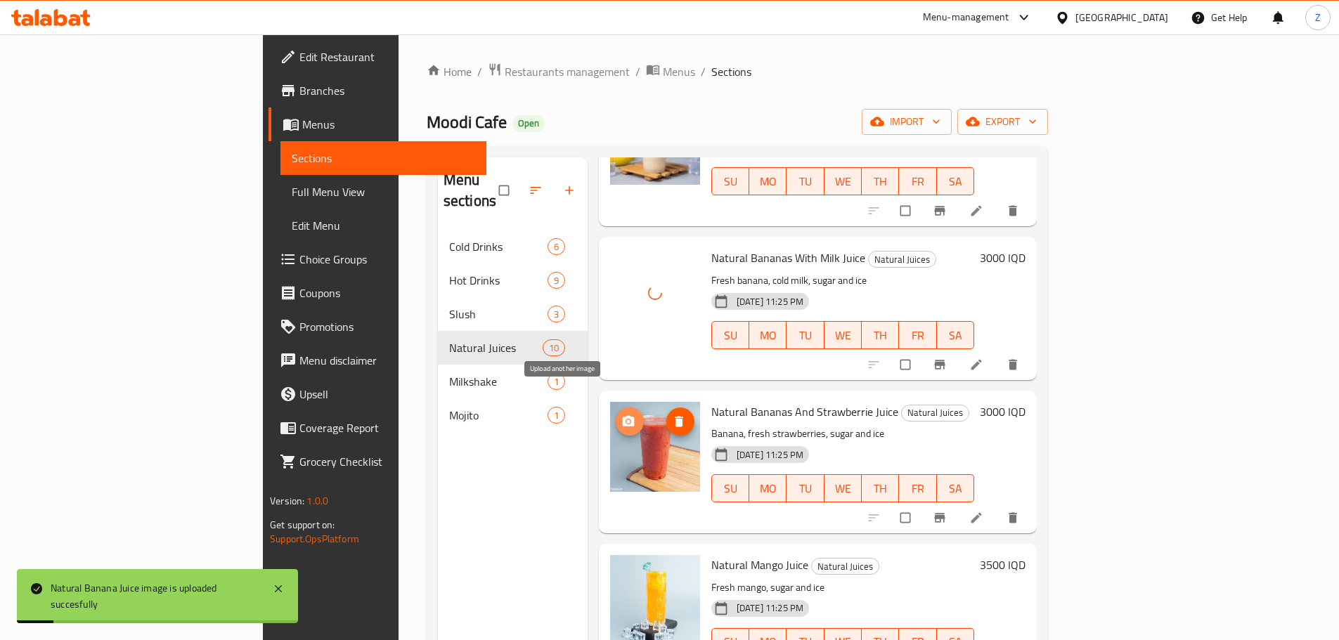
click at [621, 415] on icon "upload picture" at bounding box center [628, 422] width 14 height 14
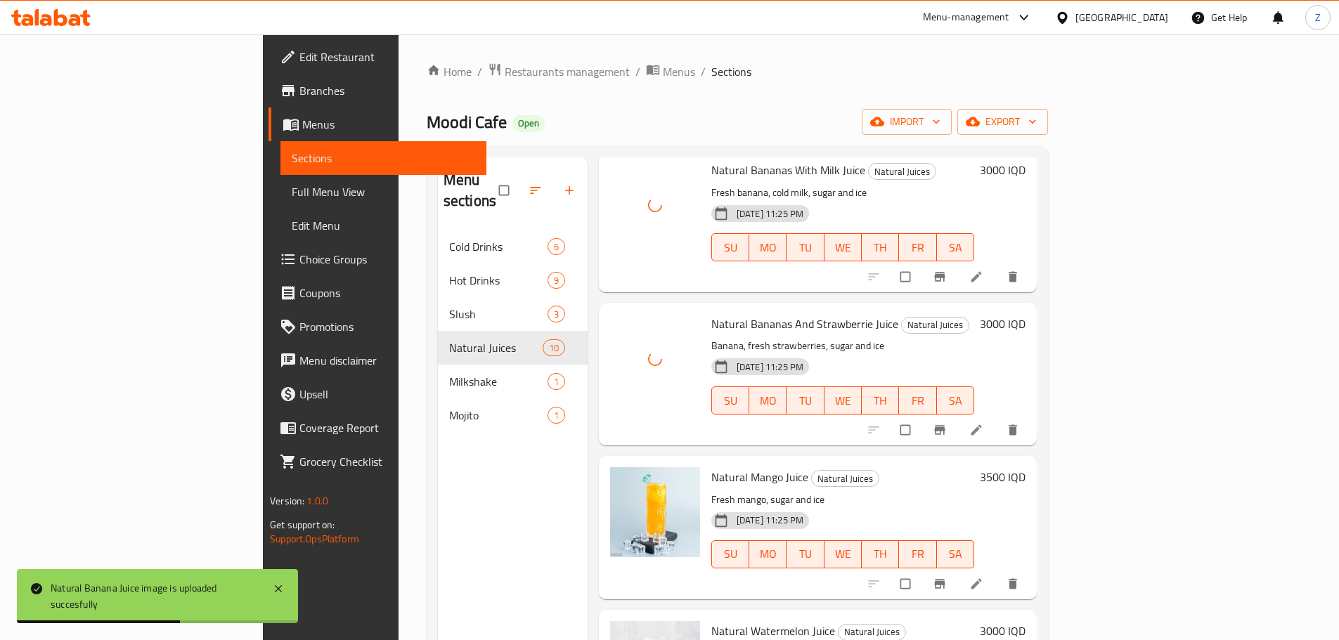
scroll to position [351, 0]
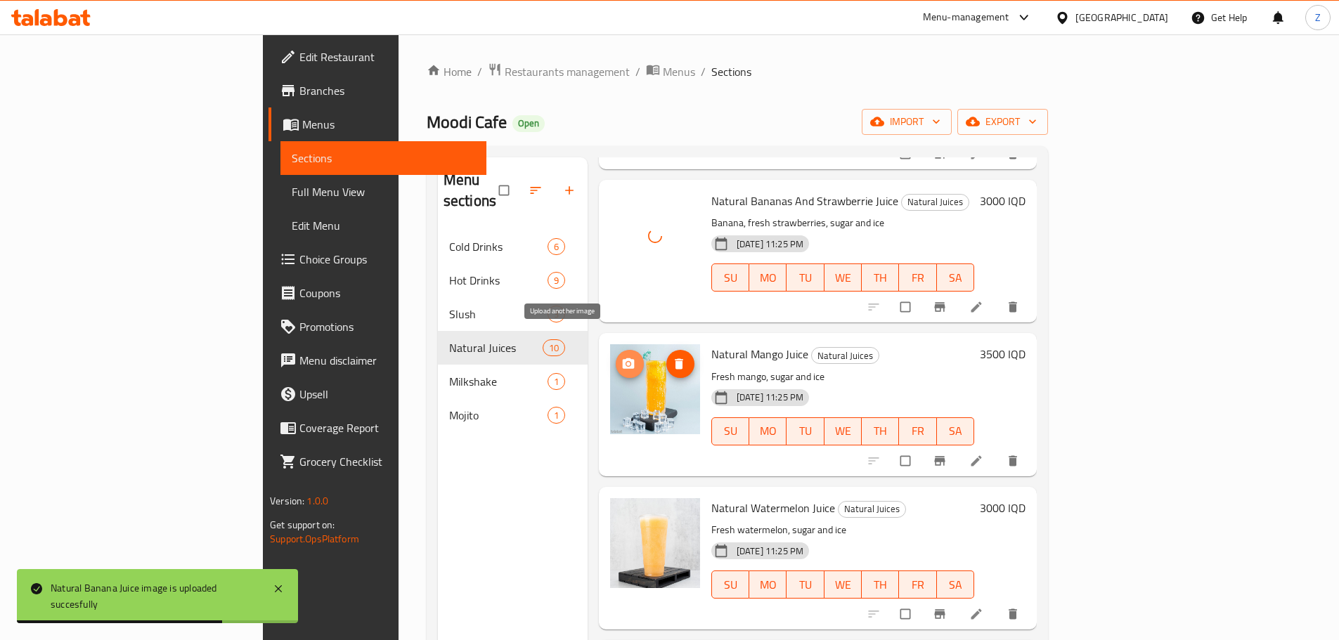
click at [621, 357] on icon "upload picture" at bounding box center [628, 364] width 14 height 14
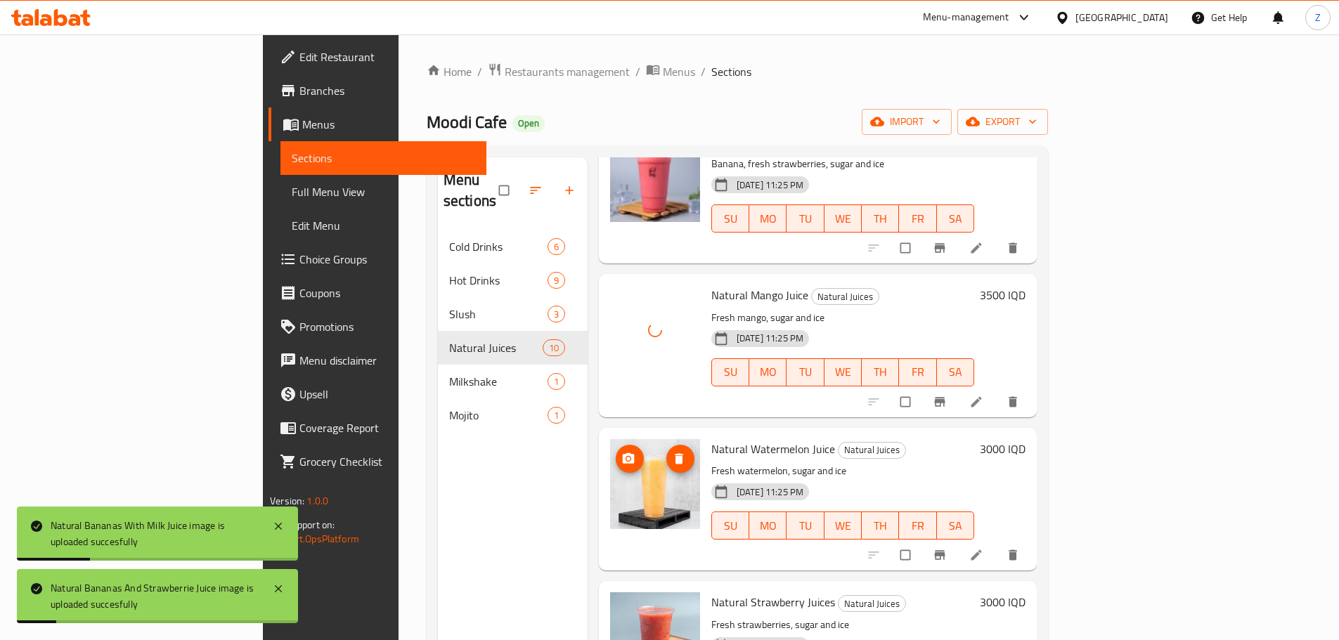
scroll to position [492, 0]
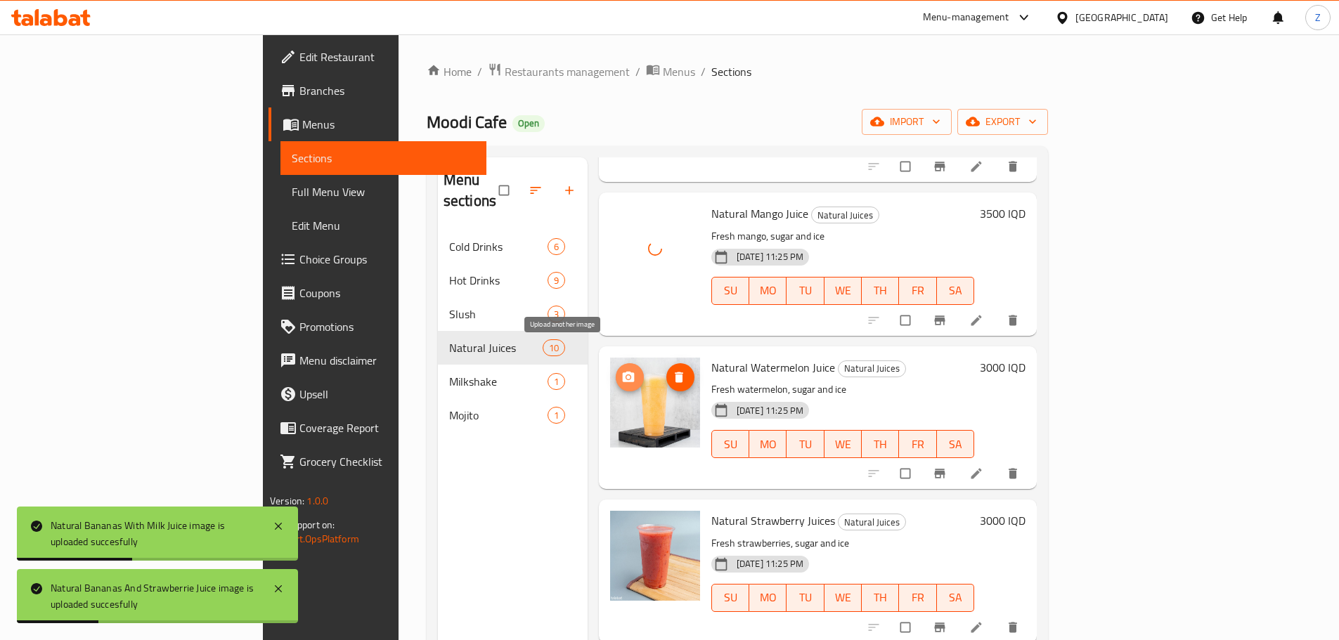
click at [621, 370] on icon "upload picture" at bounding box center [628, 377] width 14 height 14
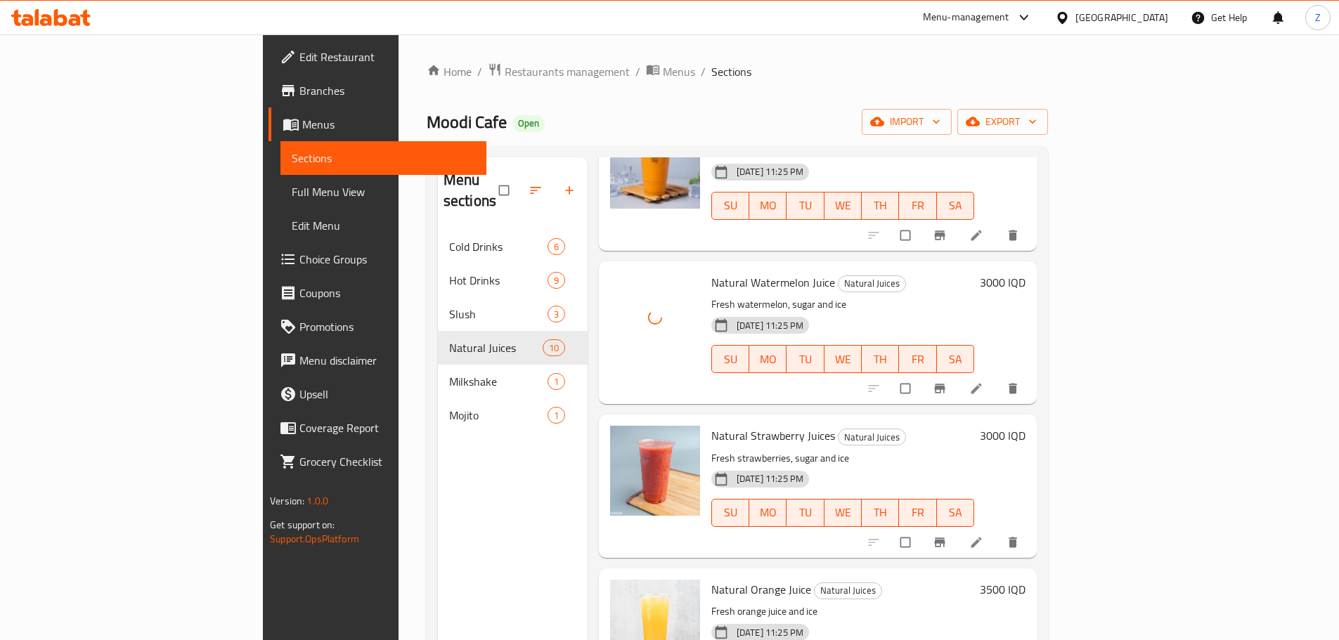
scroll to position [703, 0]
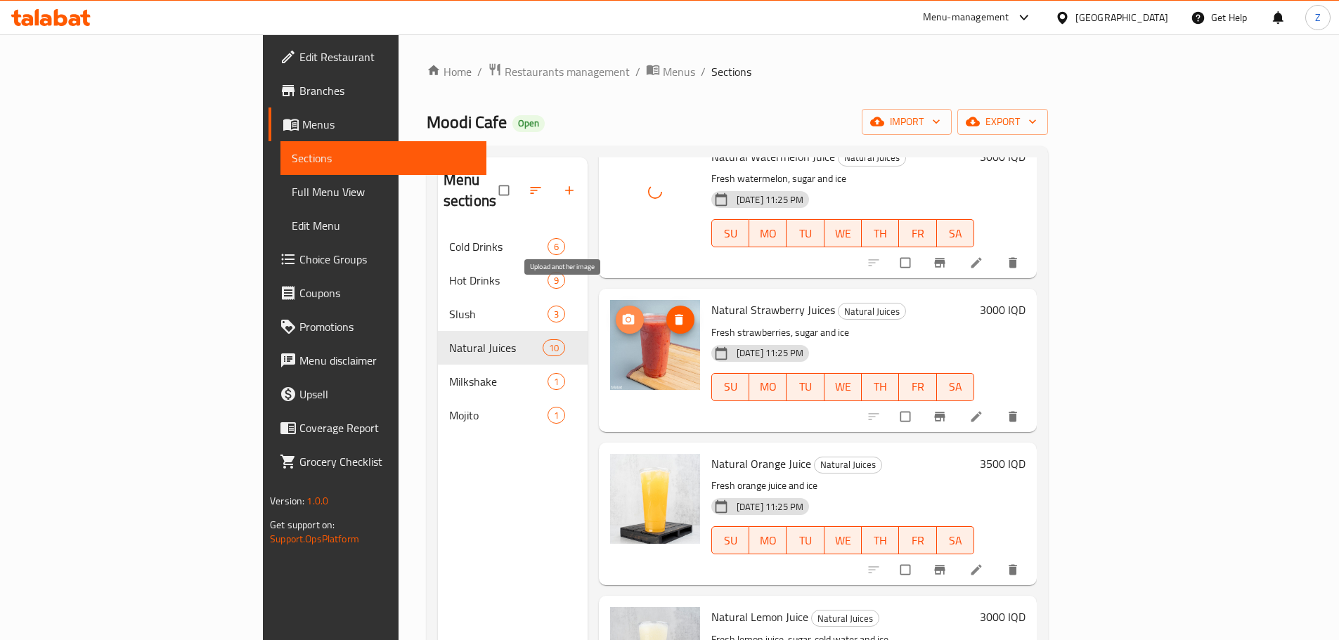
click at [621, 313] on icon "upload picture" at bounding box center [628, 320] width 14 height 14
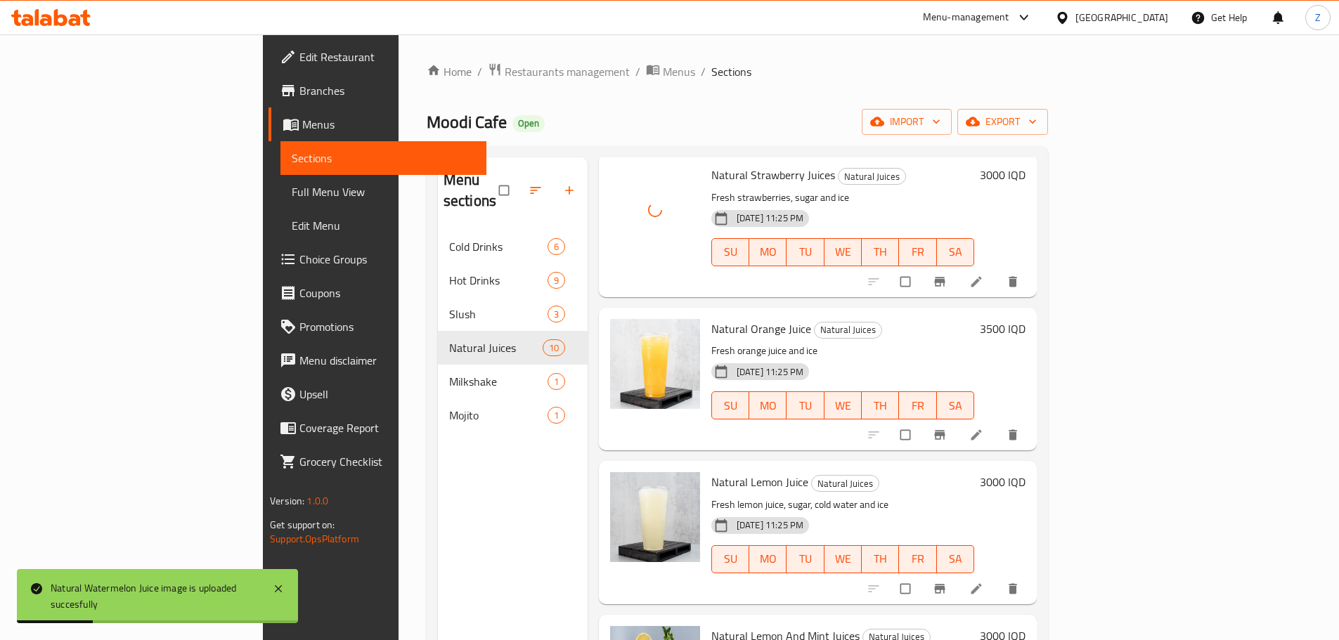
scroll to position [843, 0]
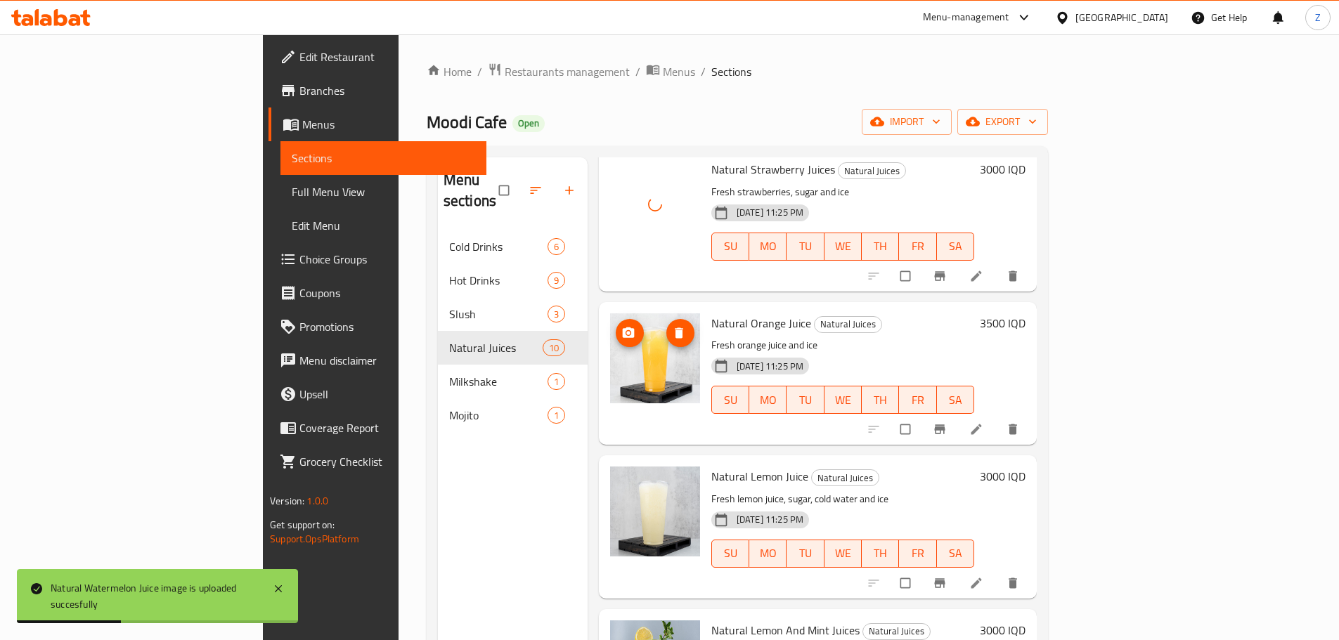
click at [610, 326] on img at bounding box center [655, 358] width 90 height 90
click at [616, 324] on button "upload picture" at bounding box center [630, 333] width 28 height 28
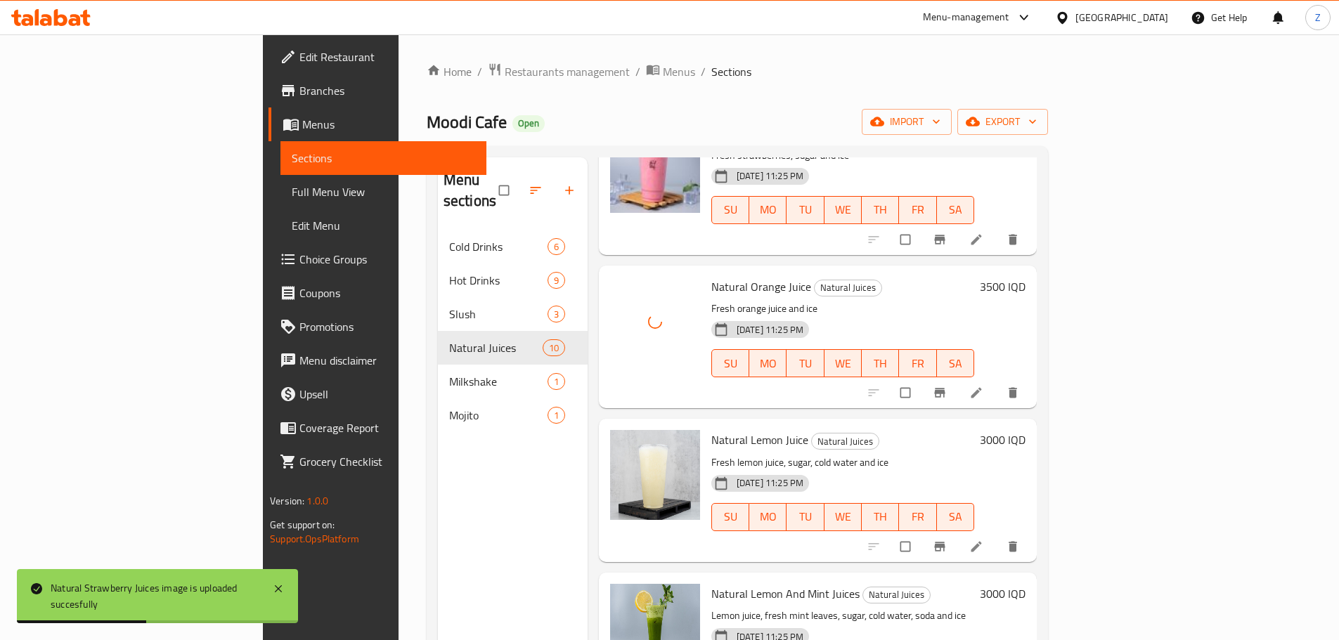
scroll to position [930, 0]
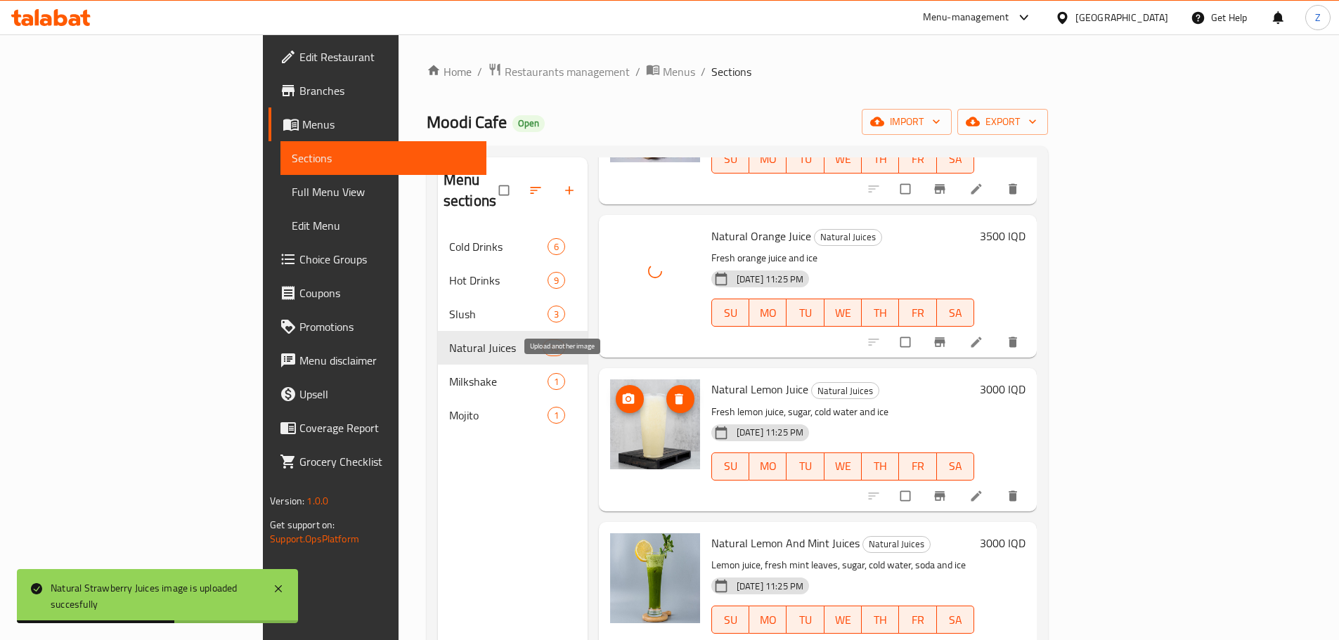
click at [610, 390] on img at bounding box center [655, 424] width 90 height 90
click at [616, 392] on span "upload picture" at bounding box center [630, 399] width 28 height 14
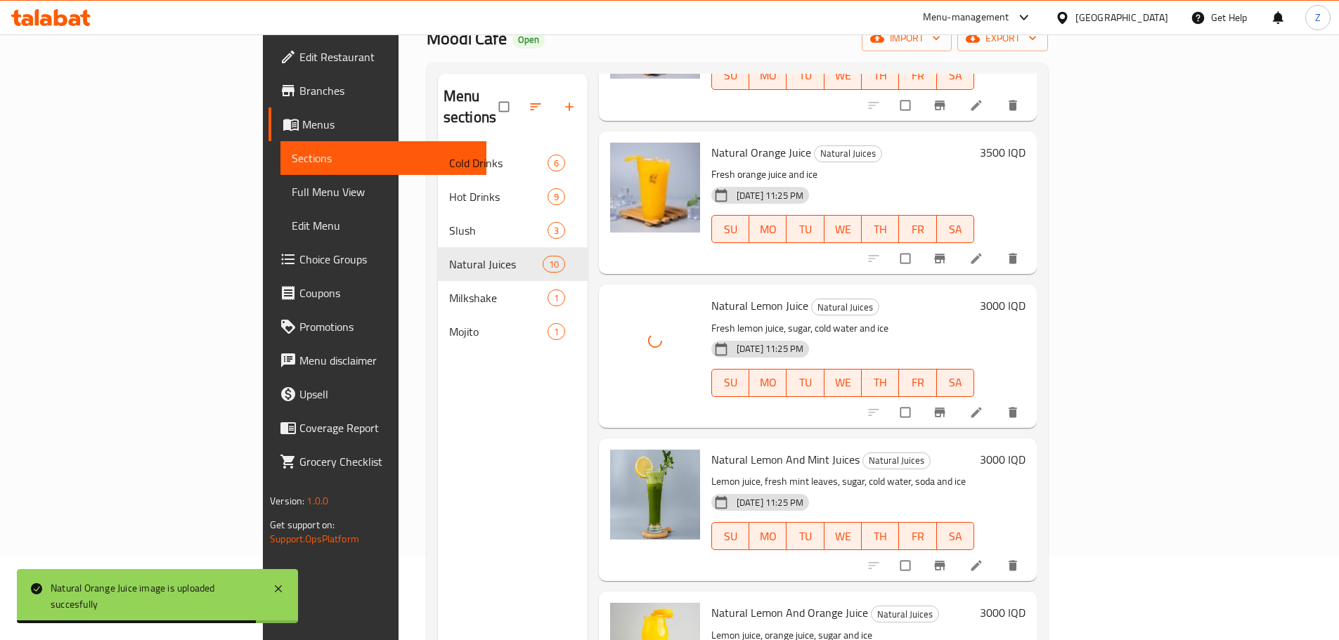
scroll to position [197, 0]
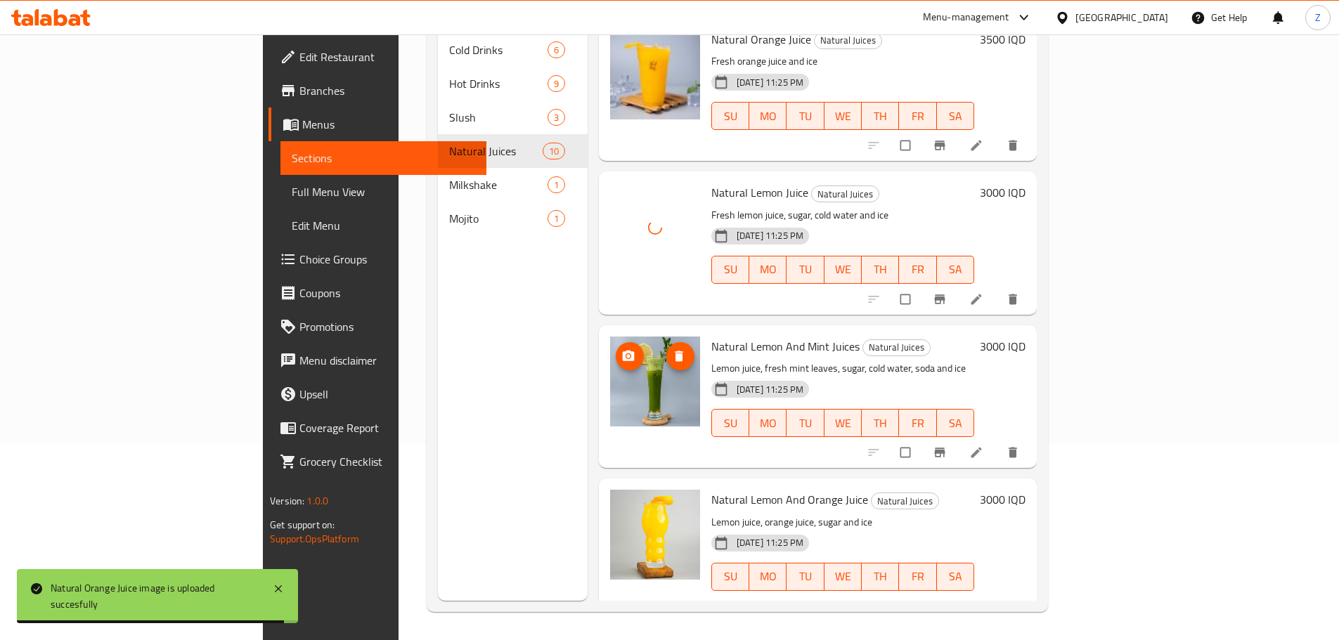
click at [616, 342] on button "upload picture" at bounding box center [630, 356] width 28 height 28
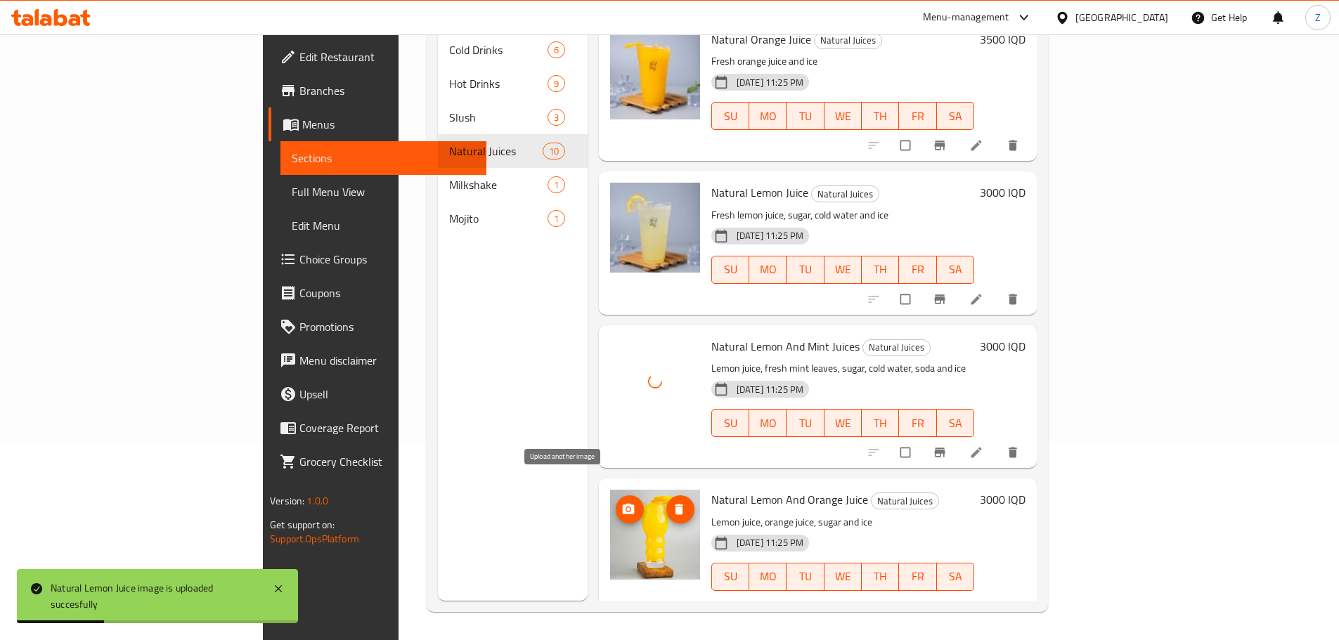
click at [621, 502] on icon "upload picture" at bounding box center [628, 509] width 14 height 14
